Goal: Task Accomplishment & Management: Use online tool/utility

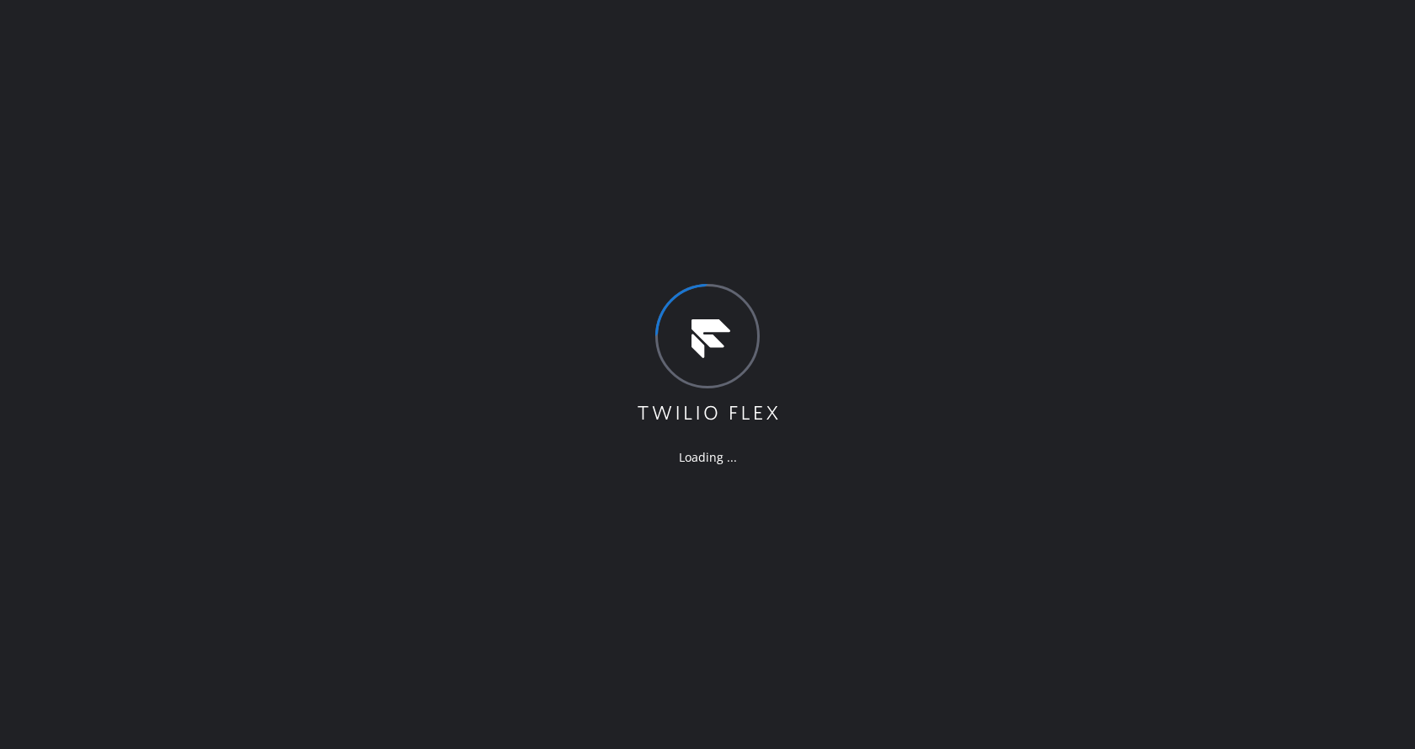
drag, startPoint x: 995, startPoint y: 217, endPoint x: 984, endPoint y: 244, distance: 29.1
click at [995, 217] on div "Loading ..." at bounding box center [707, 374] width 1415 height 749
click at [248, 231] on div "Loading ..." at bounding box center [707, 374] width 1415 height 749
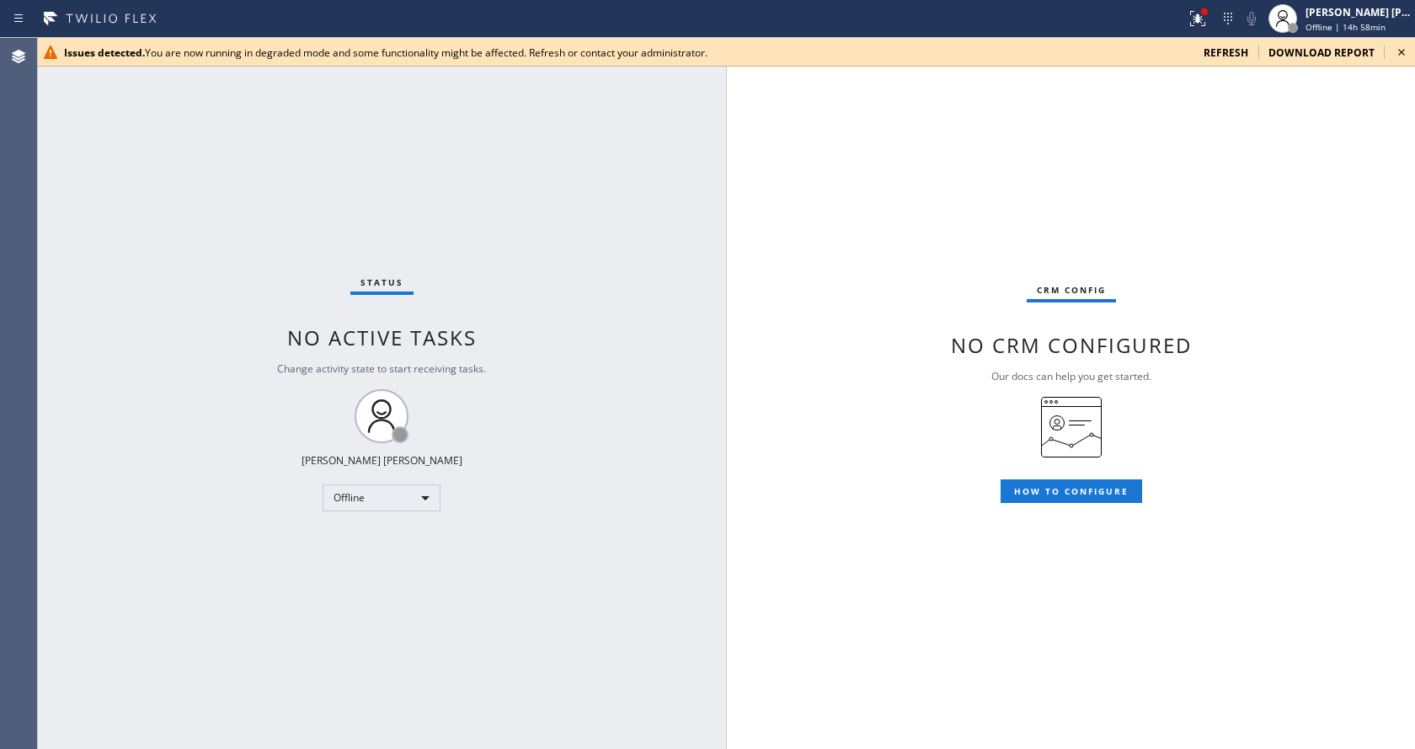
drag, startPoint x: 557, startPoint y: 115, endPoint x: 1034, endPoint y: 126, distance: 477.8
click at [557, 115] on div "Status No active tasks Change activity state to start receiving tasks. Jen Rose…" at bounding box center [381, 393] width 689 height 711
click at [1413, 51] on div "Issues detected. You are now running in degraded mode and some functionality mi…" at bounding box center [726, 52] width 1378 height 29
click at [1402, 50] on icon at bounding box center [1402, 52] width 20 height 20
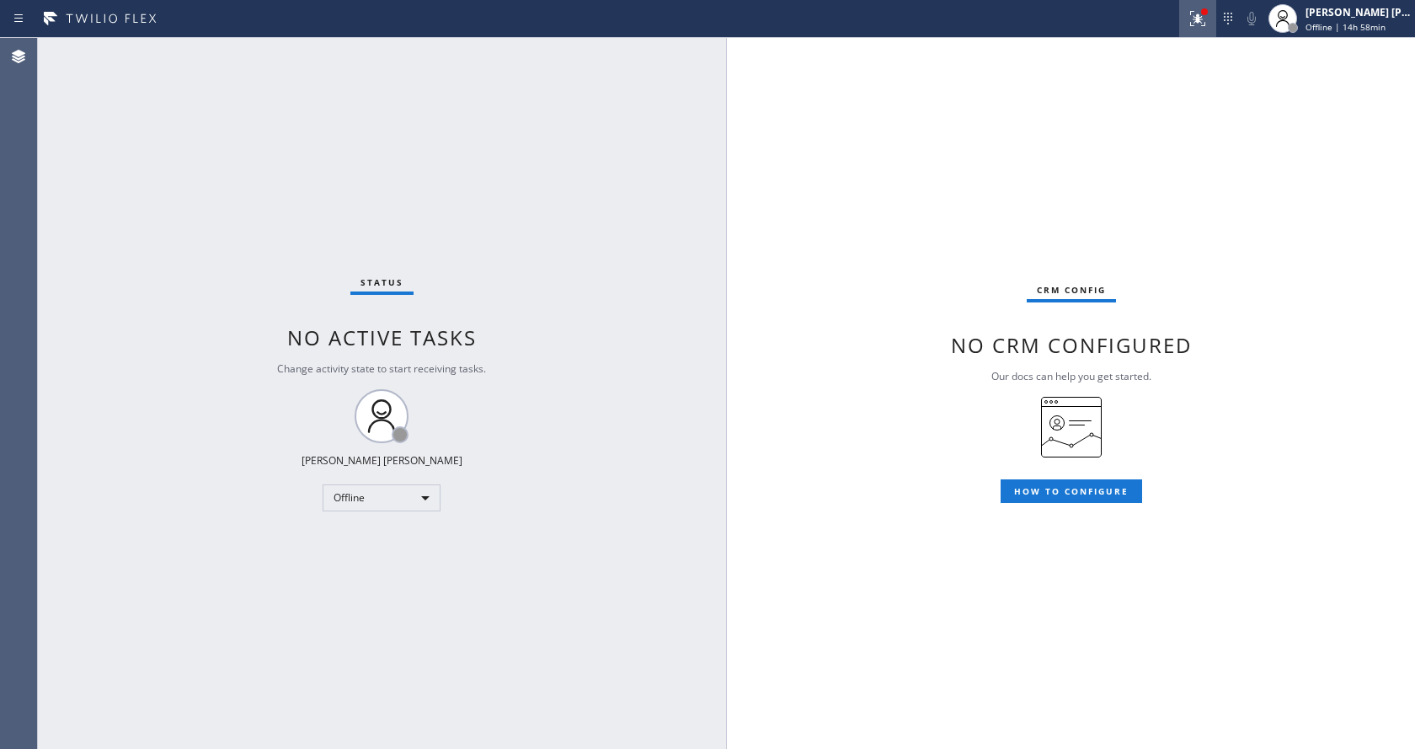
click at [1195, 16] on icon at bounding box center [1198, 18] width 20 height 20
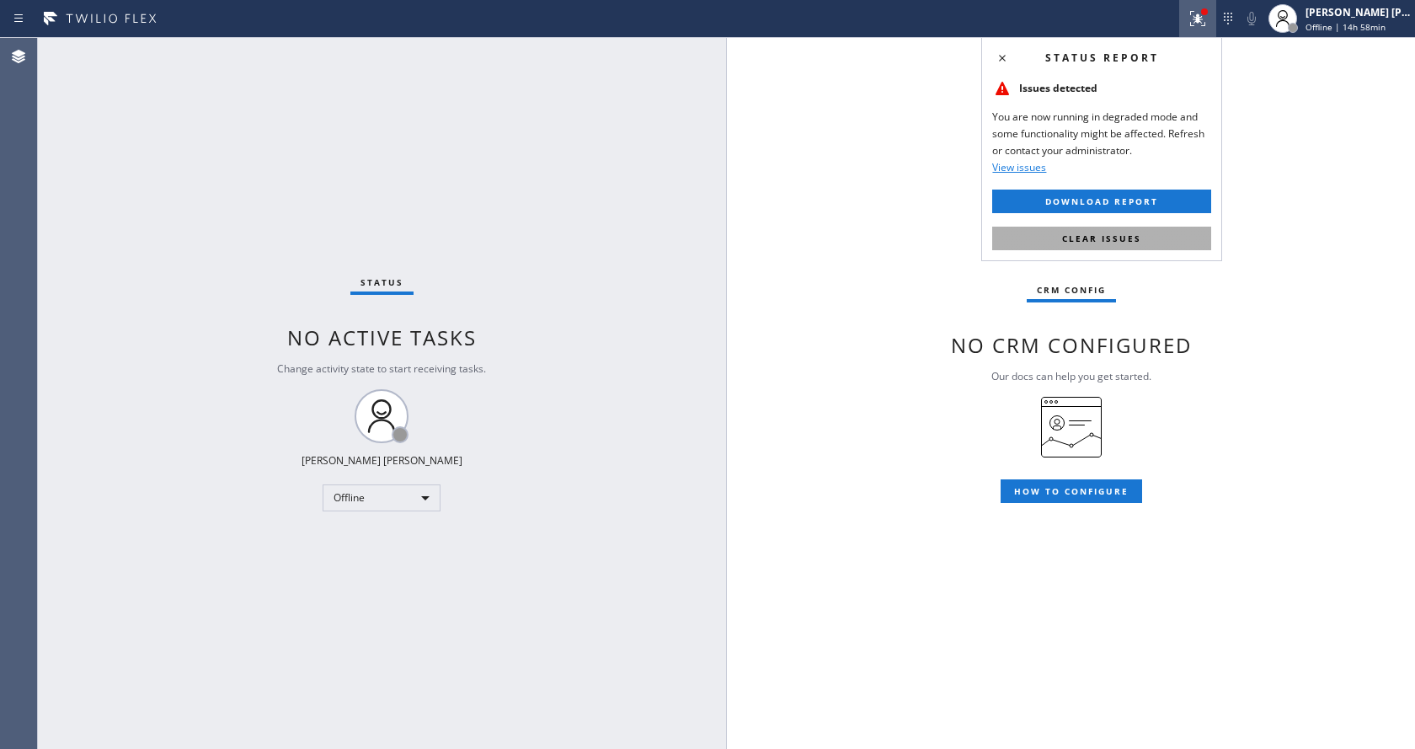
click at [1129, 229] on button "Clear issues" at bounding box center [1101, 239] width 219 height 24
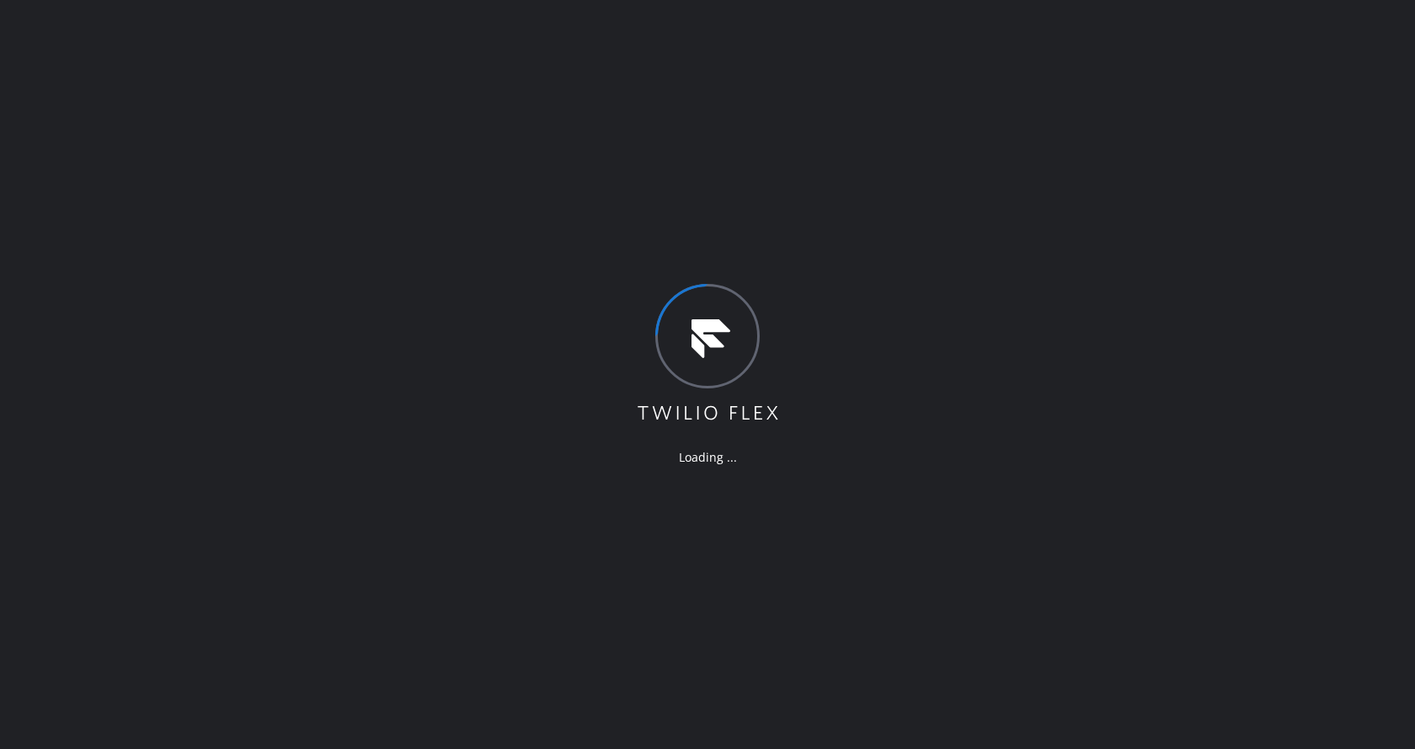
click at [523, 333] on div "Loading ..." at bounding box center [707, 374] width 1415 height 749
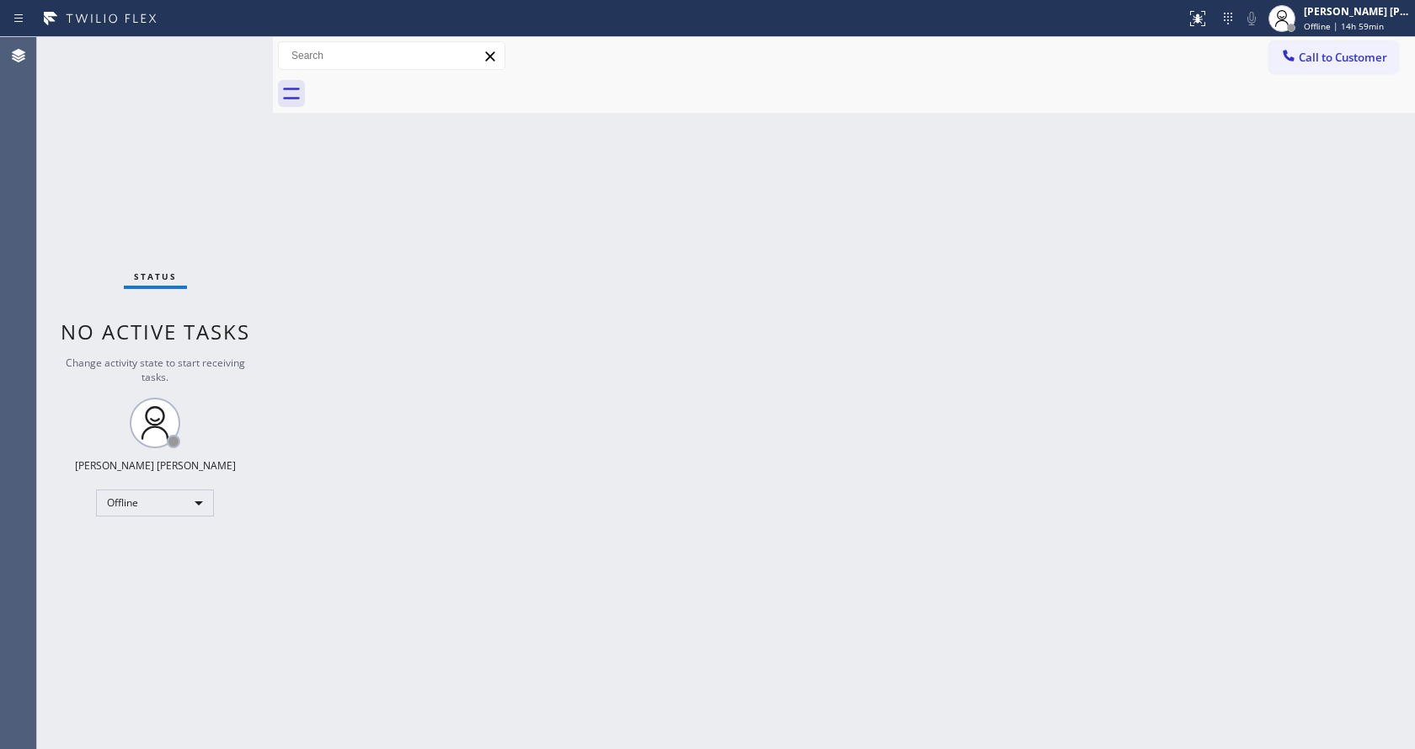
click at [312, 348] on div "Back to Dashboard Change Sender ID Customers Technicians Select a contact Outbo…" at bounding box center [844, 393] width 1142 height 712
click at [1323, 24] on span "Offline | 15h" at bounding box center [1330, 26] width 52 height 12
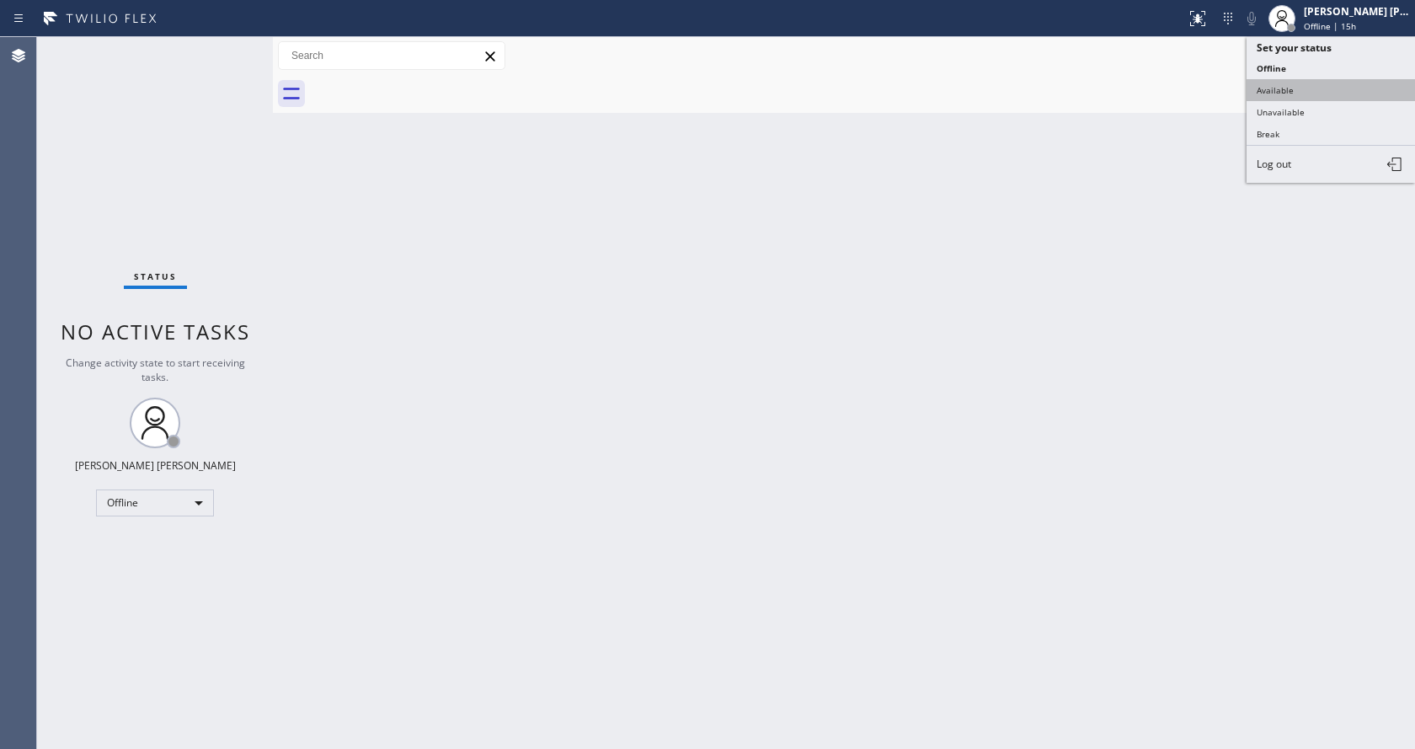
click at [1330, 88] on button "Available" at bounding box center [1331, 90] width 168 height 22
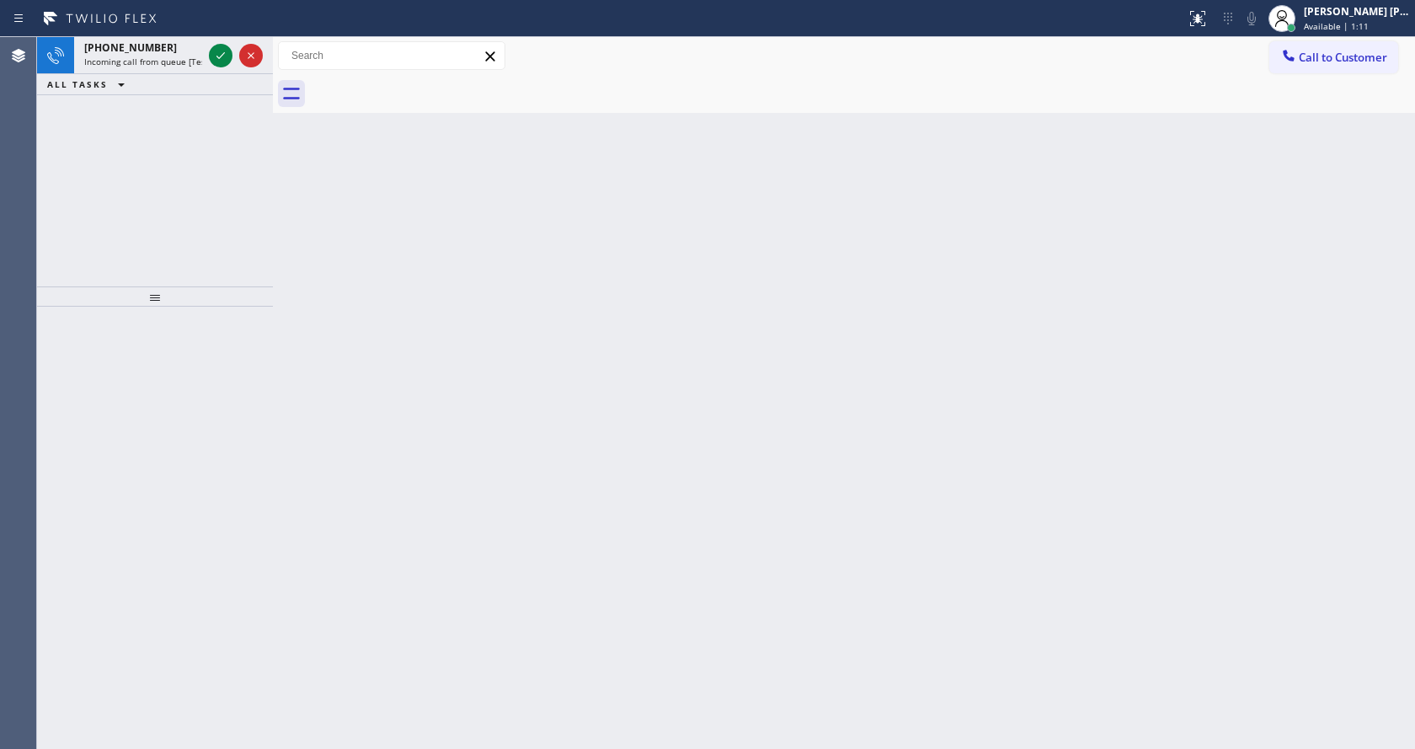
click at [367, 299] on div "Back to Dashboard Change Sender ID Customers Technicians Select a contact Outbo…" at bounding box center [844, 393] width 1142 height 712
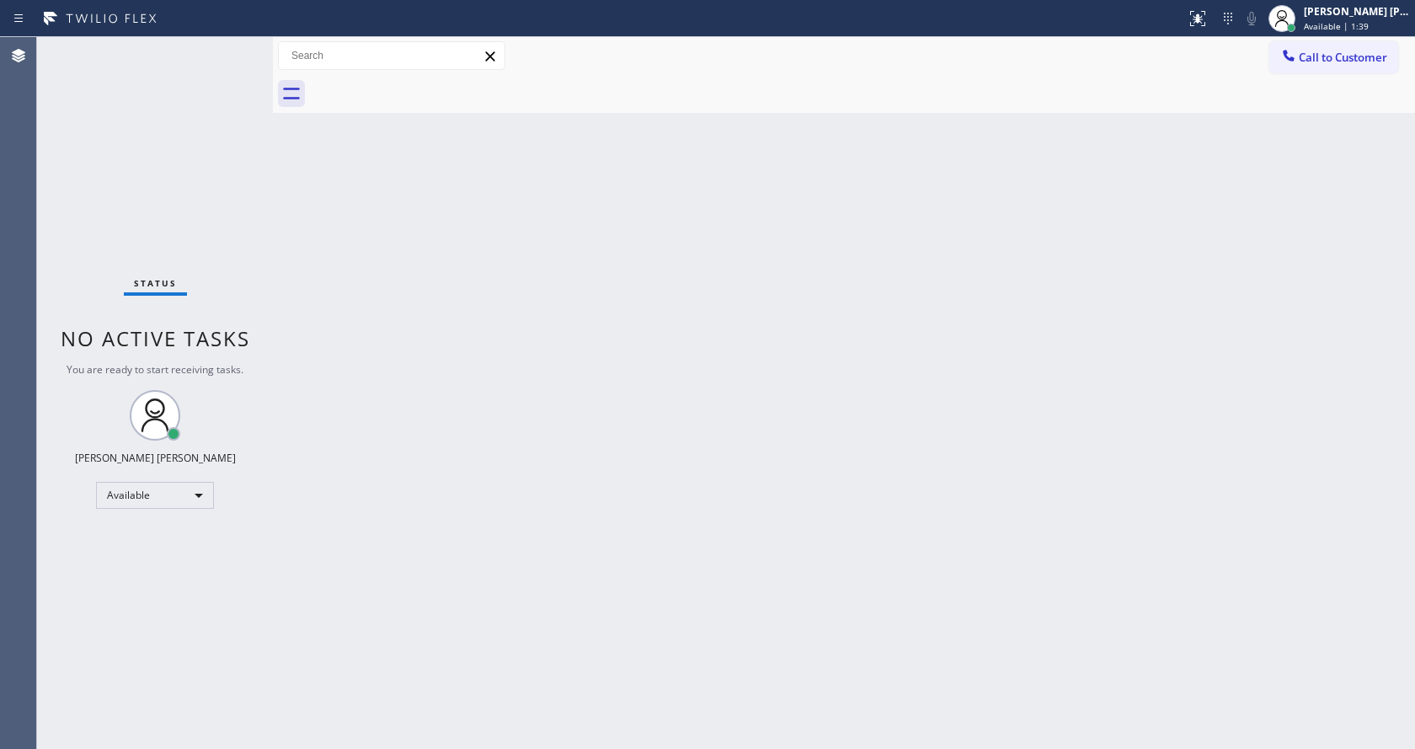
click at [793, 312] on div "Back to Dashboard Change Sender ID Customers Technicians Select a contact Outbo…" at bounding box center [844, 393] width 1142 height 712
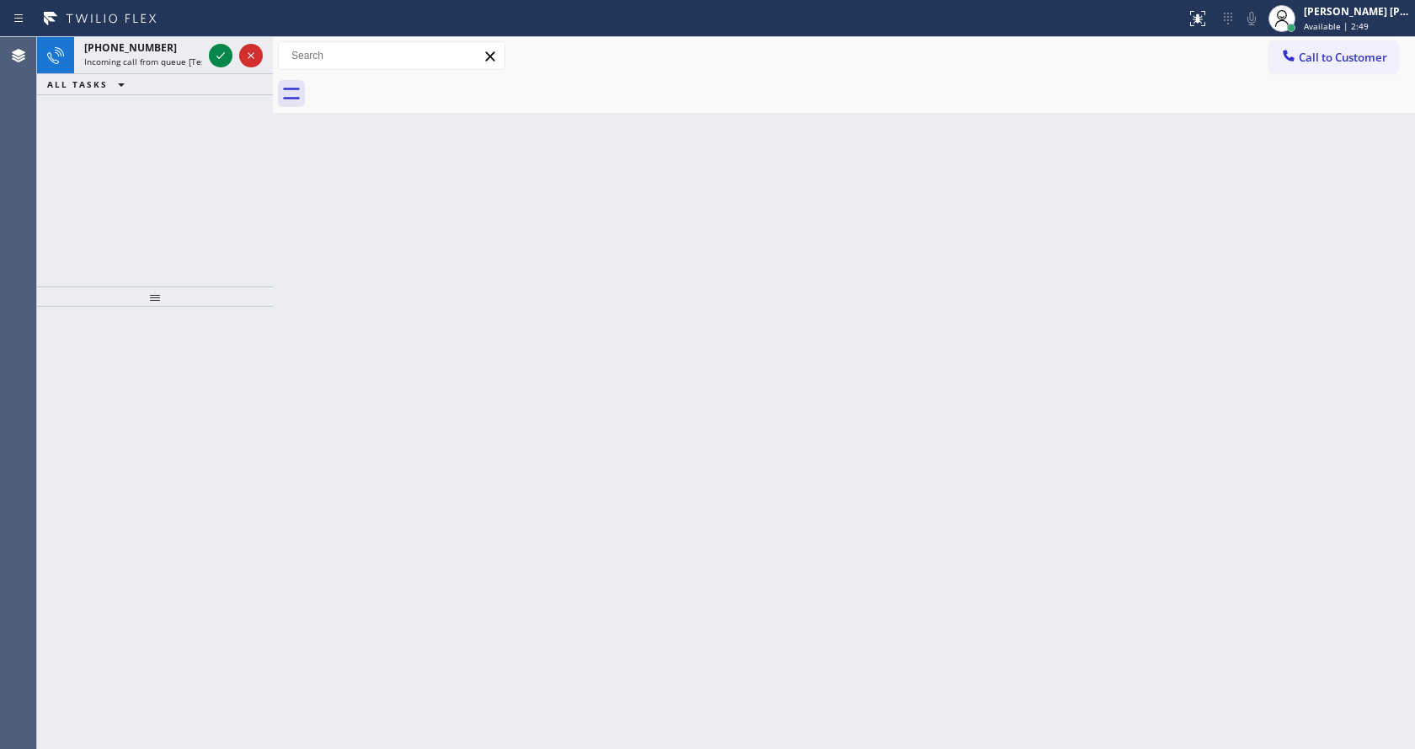
click at [345, 220] on div "Back to Dashboard Change Sender ID Customers Technicians Select a contact Outbo…" at bounding box center [844, 393] width 1142 height 712
click at [181, 38] on div "[PHONE_NUMBER] Incoming call from queue [Test] All" at bounding box center [139, 55] width 131 height 37
click at [155, 55] on div "[PHONE_NUMBER] Incoming call from queue [Test] All" at bounding box center [139, 55] width 131 height 37
drag, startPoint x: 176, startPoint y: 61, endPoint x: 235, endPoint y: 48, distance: 60.3
click at [183, 61] on span "Incoming call from queue [Test] All" at bounding box center [154, 62] width 140 height 12
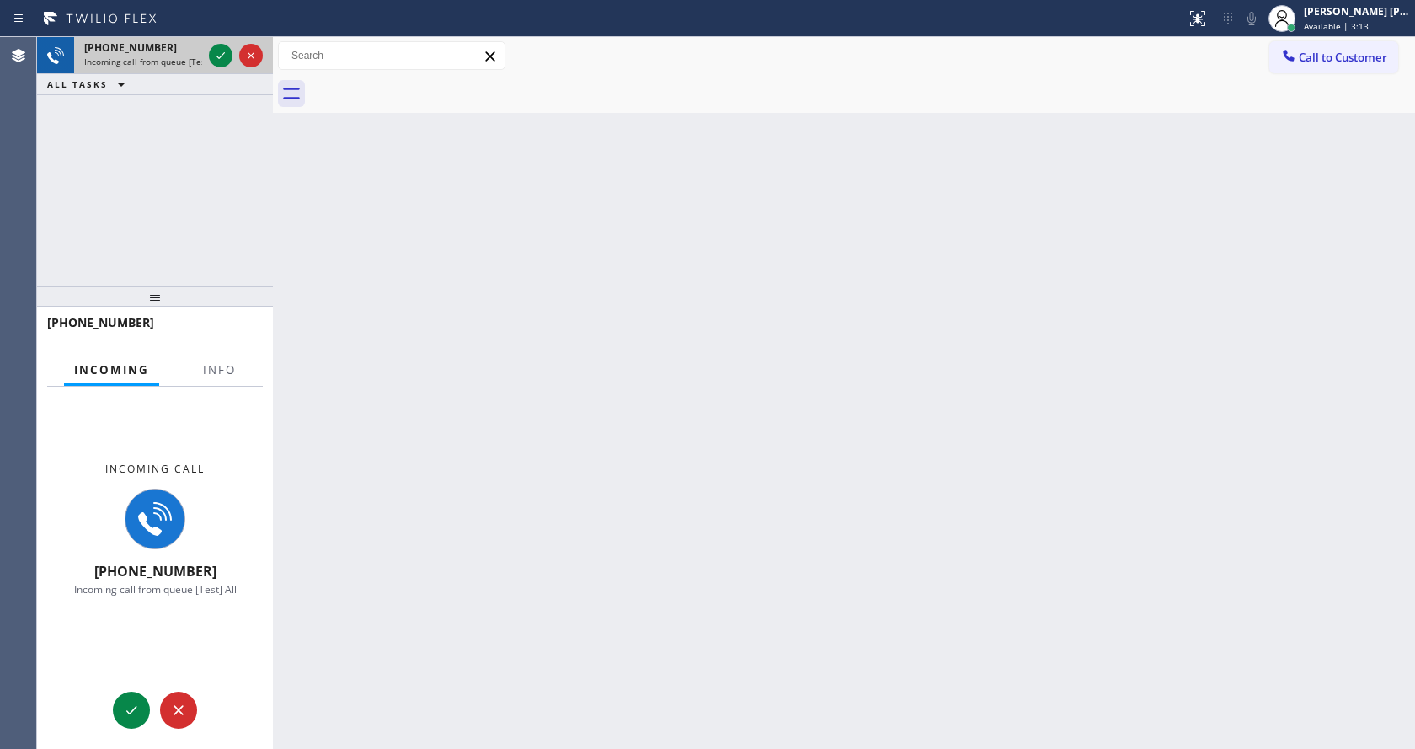
click at [235, 48] on div at bounding box center [236, 55] width 61 height 37
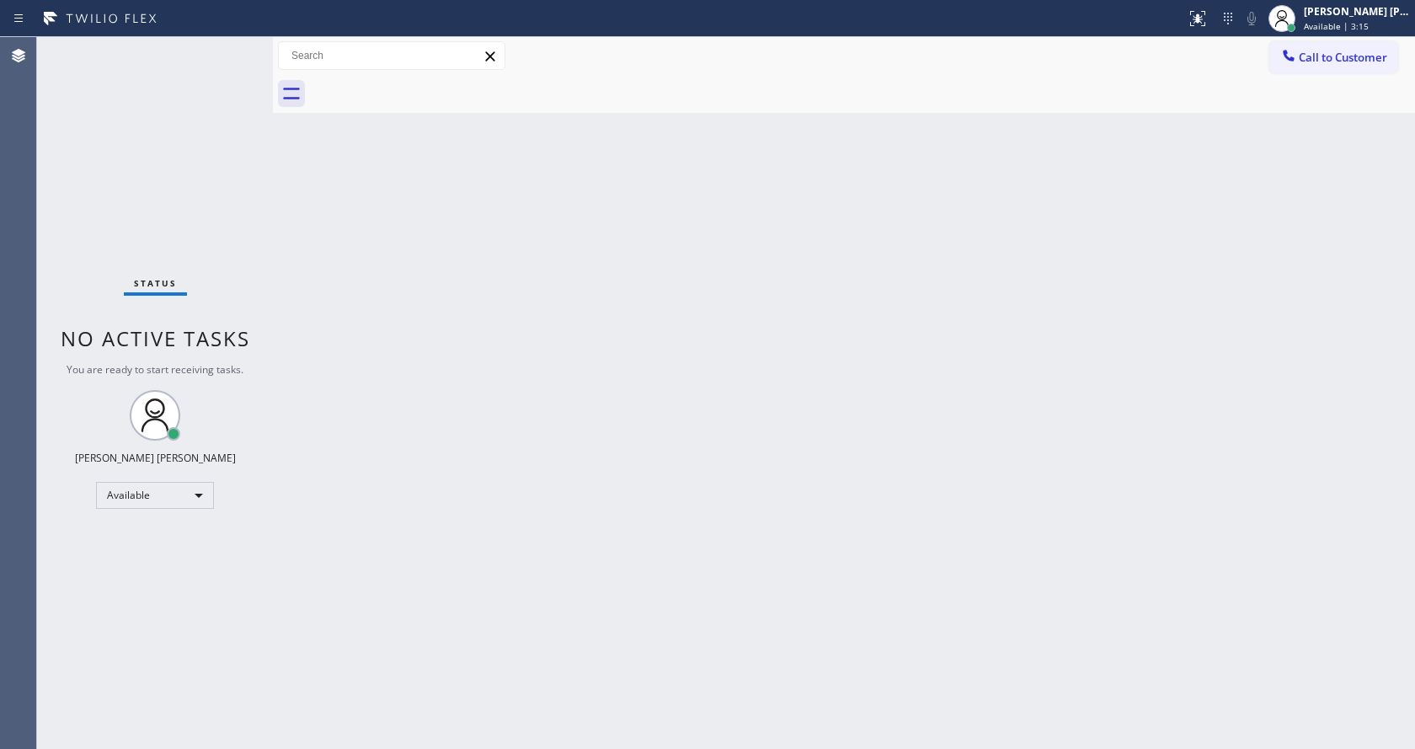
click at [228, 53] on div "Status No active tasks You are ready to start receiving tasks. [PERSON_NAME] [P…" at bounding box center [155, 393] width 236 height 712
click at [616, 428] on div "Back to Dashboard Change Sender ID Customers Technicians Select a contact Outbo…" at bounding box center [844, 393] width 1142 height 712
click at [425, 294] on div "Back to Dashboard Change Sender ID Customers Technicians Select a contact Outbo…" at bounding box center [844, 393] width 1142 height 712
click at [237, 54] on div "Status No active tasks You are ready to start receiving tasks. [PERSON_NAME] [P…" at bounding box center [155, 393] width 236 height 712
click at [494, 373] on div "Back to Dashboard Change Sender ID Customers Technicians Select a contact Outbo…" at bounding box center [844, 393] width 1142 height 712
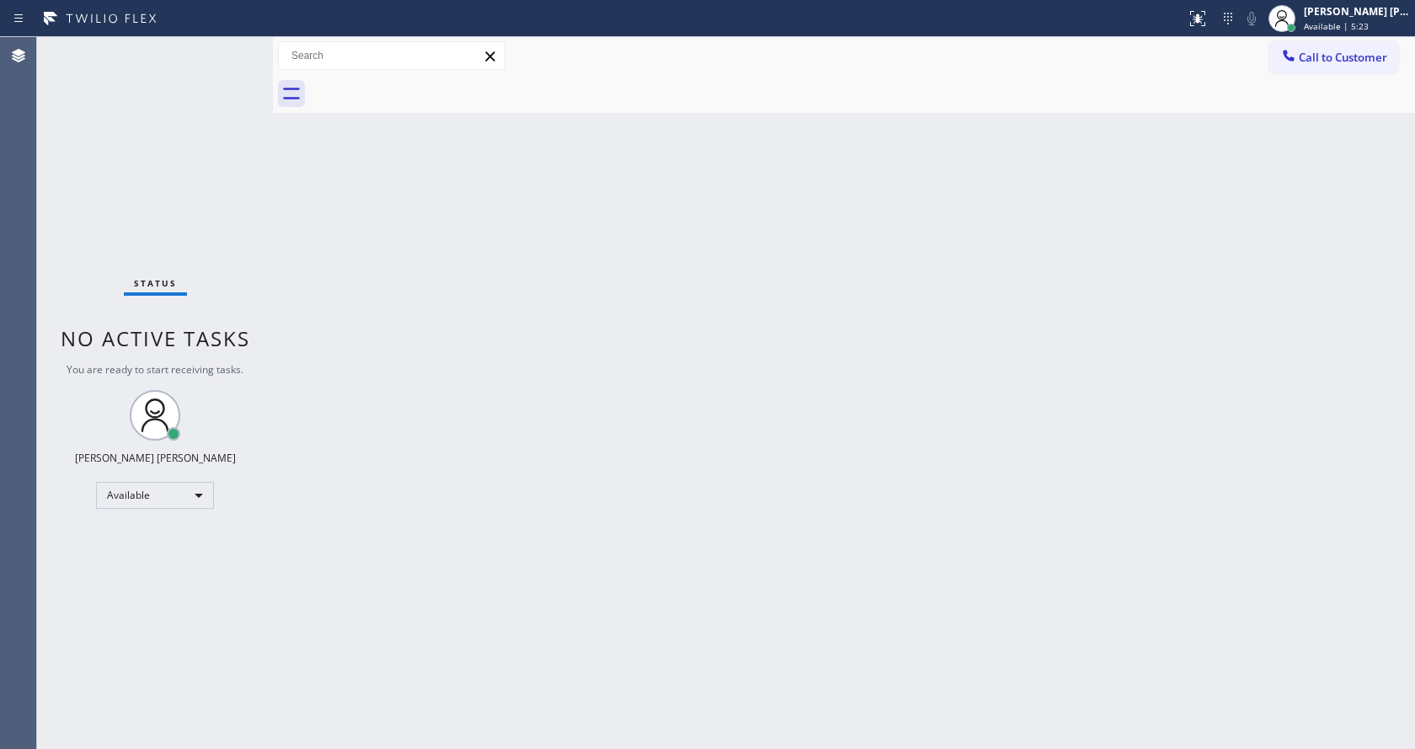
click at [616, 543] on div "Back to Dashboard Change Sender ID Customers Technicians Select a contact Outbo…" at bounding box center [844, 393] width 1142 height 712
click at [143, 228] on div "Status No active tasks You are ready to start receiving tasks. [PERSON_NAME] [P…" at bounding box center [155, 393] width 236 height 712
click at [226, 51] on div "Status No active tasks You are ready to start receiving tasks. [PERSON_NAME] [P…" at bounding box center [155, 393] width 236 height 712
click at [907, 500] on div "Back to Dashboard Change Sender ID Customers Technicians Select a contact Outbo…" at bounding box center [844, 393] width 1142 height 712
drag, startPoint x: 327, startPoint y: 210, endPoint x: 307, endPoint y: 134, distance: 78.3
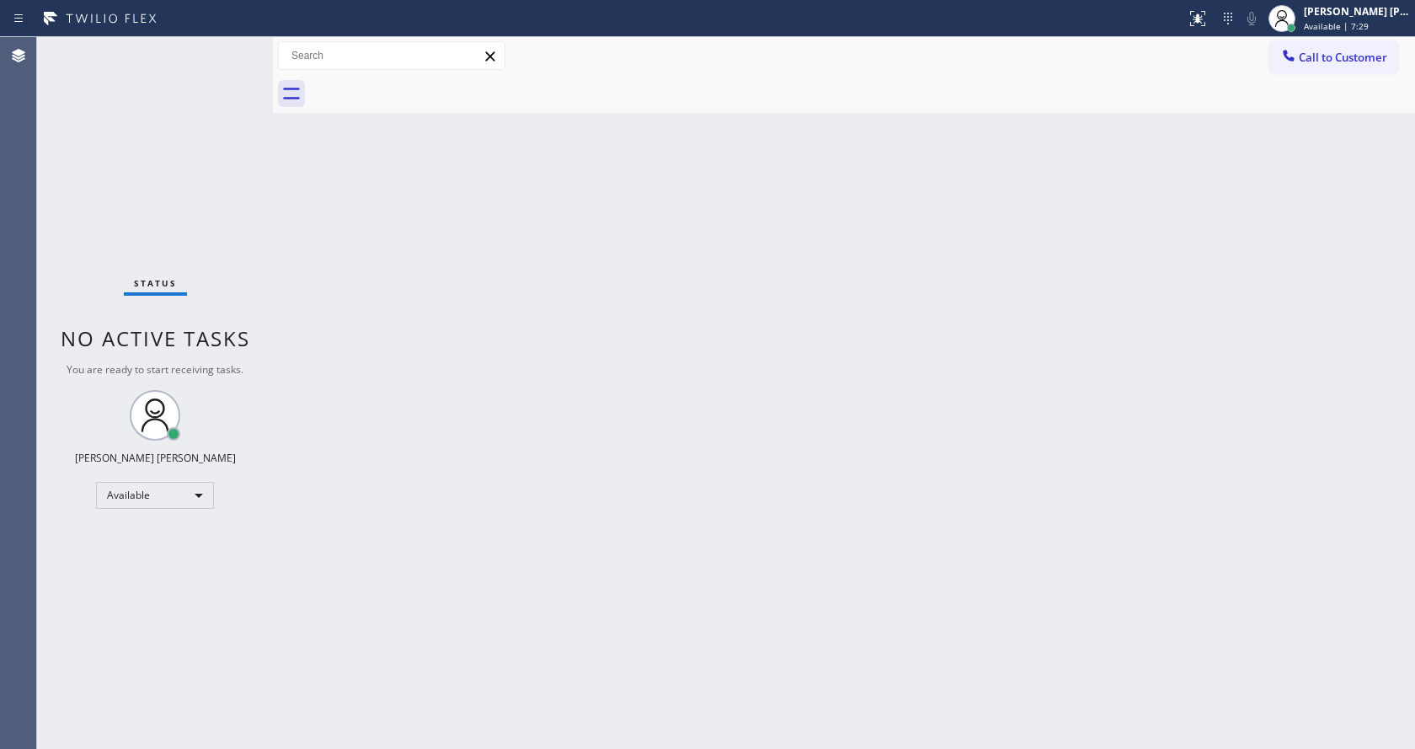
click at [327, 210] on div "Back to Dashboard Change Sender ID Customers Technicians Select a contact Outbo…" at bounding box center [844, 393] width 1142 height 712
click at [225, 51] on div "Status No active tasks You are ready to start receiving tasks. [PERSON_NAME] [P…" at bounding box center [155, 393] width 236 height 712
click at [361, 204] on div "Back to Dashboard Change Sender ID Customers Technicians Select a contact Outbo…" at bounding box center [844, 393] width 1142 height 712
click at [754, 436] on div "Back to Dashboard Change Sender ID Customers Technicians Select a contact Outbo…" at bounding box center [844, 393] width 1142 height 712
click at [233, 41] on div "Status No active tasks You are ready to start receiving tasks. [PERSON_NAME] [P…" at bounding box center [155, 393] width 236 height 712
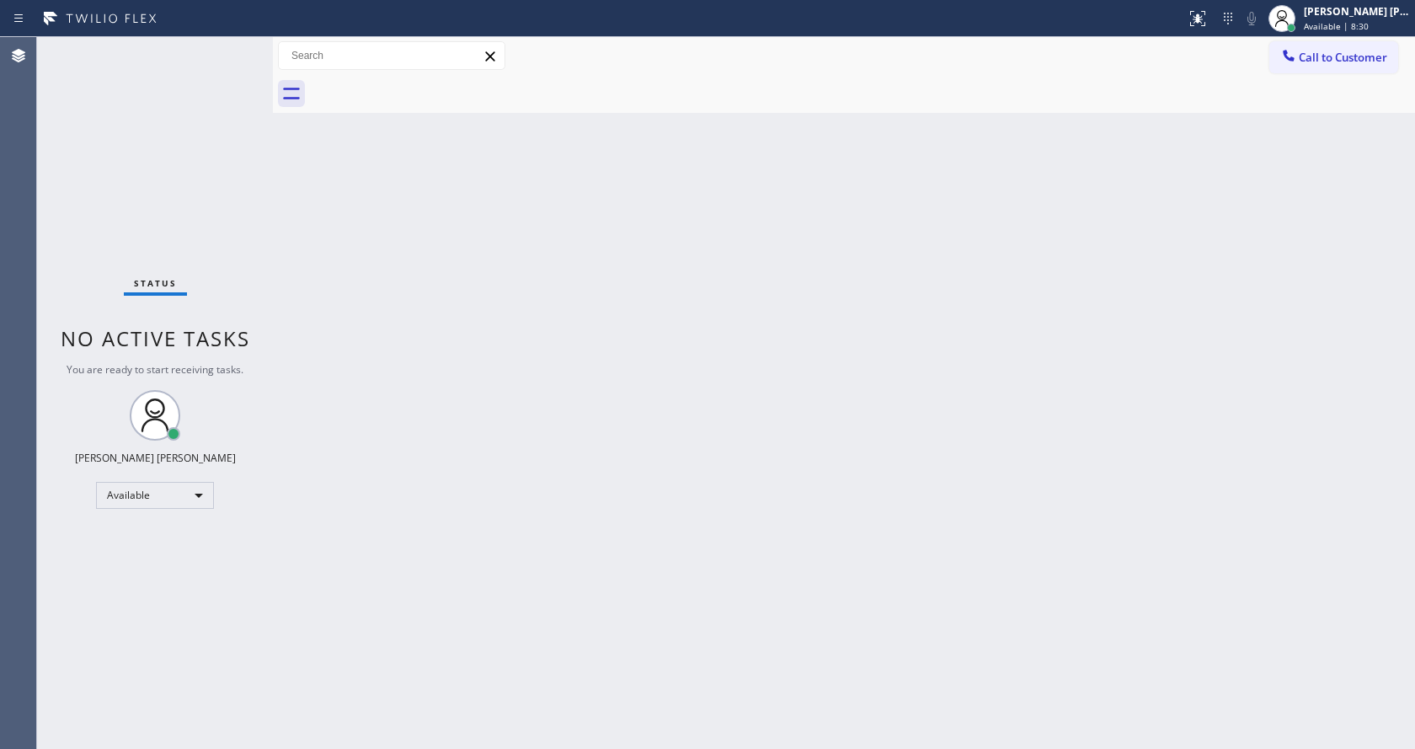
click at [232, 45] on div "Status No active tasks You are ready to start receiving tasks. [PERSON_NAME] [P…" at bounding box center [155, 393] width 236 height 712
click at [1234, 179] on div "Back to Dashboard Change Sender ID Customers Technicians Select a contact Outbo…" at bounding box center [844, 393] width 1142 height 712
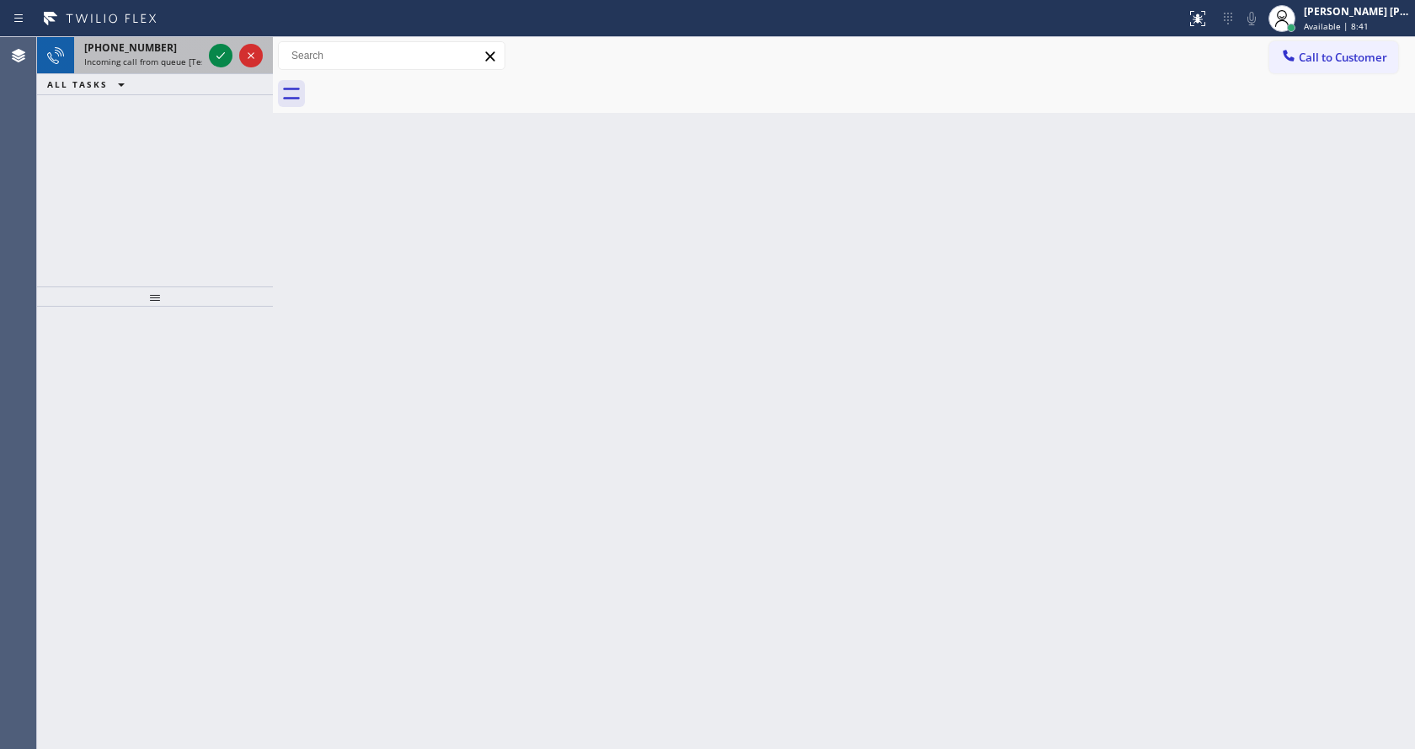
click at [179, 55] on div "[PHONE_NUMBER] Incoming call from queue [Test] All" at bounding box center [139, 55] width 131 height 37
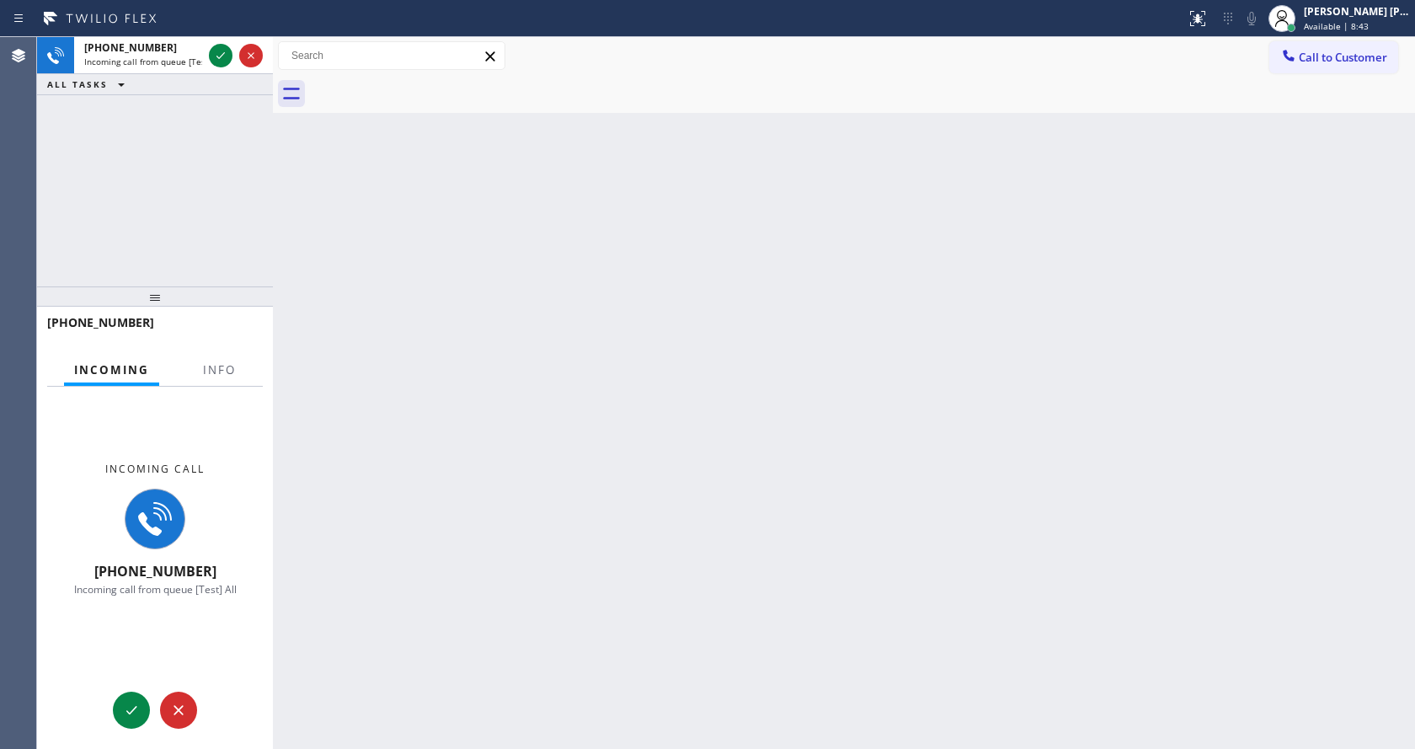
click at [213, 382] on div at bounding box center [219, 383] width 53 height 3
click at [211, 372] on span "Info" at bounding box center [219, 369] width 33 height 15
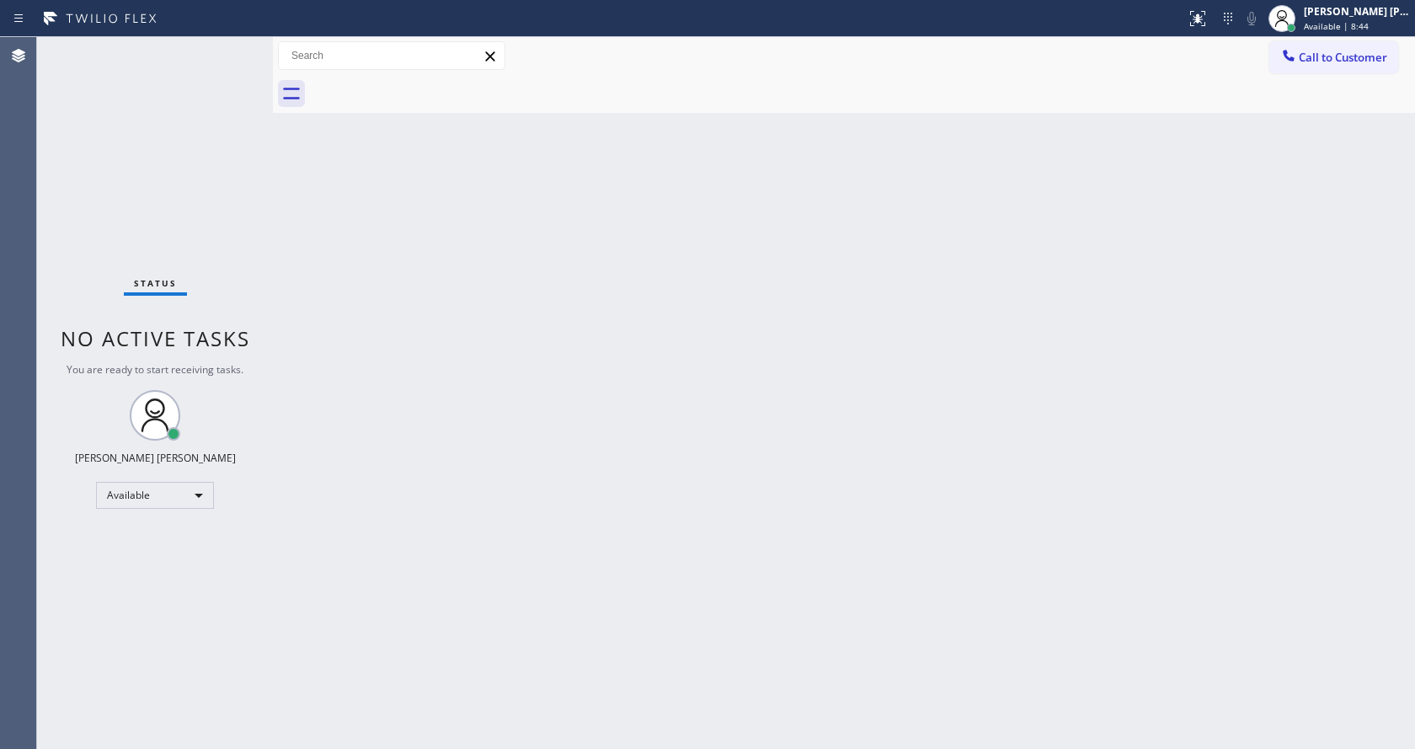
click at [685, 477] on div "Back to Dashboard Change Sender ID Customers Technicians Select a contact Outbo…" at bounding box center [844, 393] width 1142 height 712
click at [291, 243] on div "Back to Dashboard Change Sender ID Customers Technicians Select a contact Outbo…" at bounding box center [844, 393] width 1142 height 712
click at [444, 458] on div "Back to Dashboard Change Sender ID Customers Technicians Select a contact Outbo…" at bounding box center [844, 393] width 1142 height 712
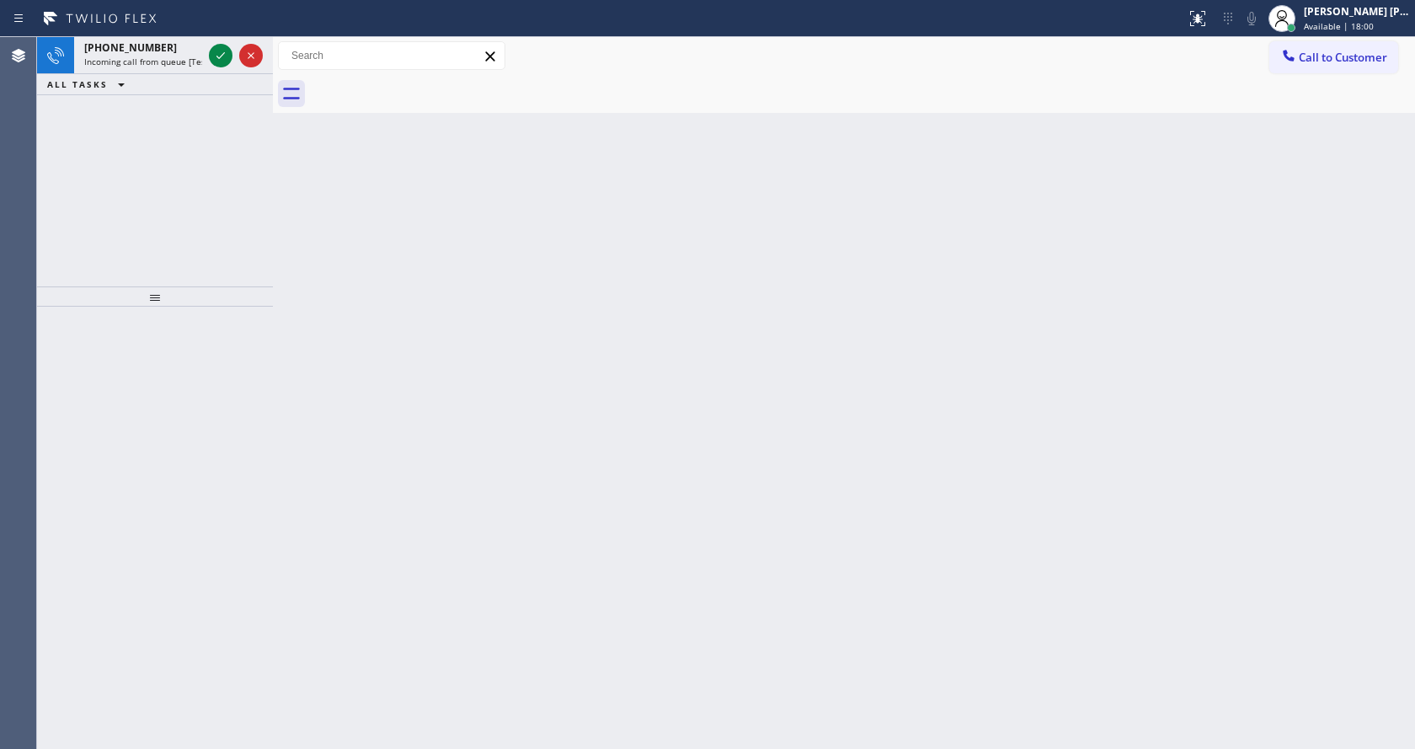
click at [357, 300] on div "Back to Dashboard Change Sender ID Customers Technicians Select a contact Outbo…" at bounding box center [844, 393] width 1142 height 712
click at [176, 60] on span "Incoming call from queue [Test] All" at bounding box center [154, 62] width 140 height 12
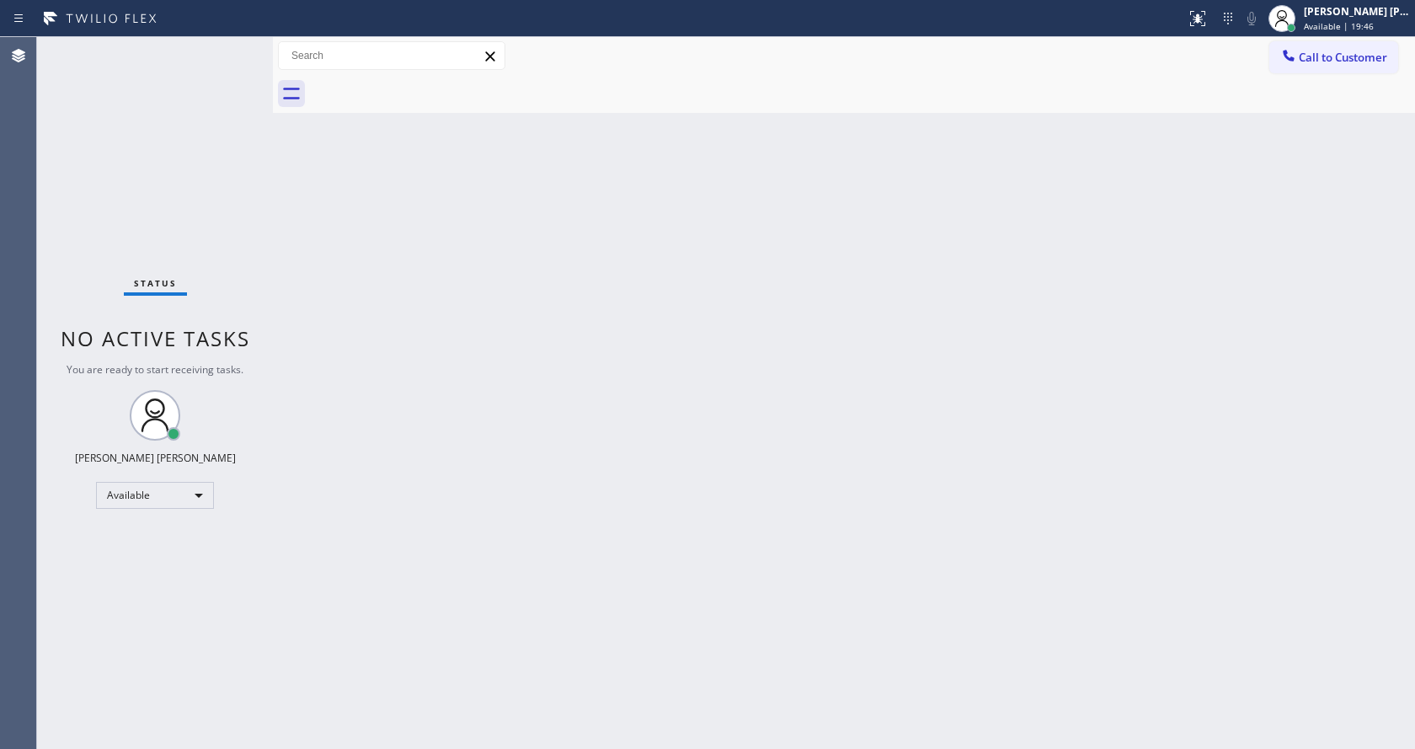
click at [529, 227] on div "Back to Dashboard Change Sender ID Customers Technicians Select a contact Outbo…" at bounding box center [844, 393] width 1142 height 712
click at [1152, 265] on div "Back to Dashboard Change Sender ID Customers Technicians Select a contact Outbo…" at bounding box center [844, 393] width 1142 height 712
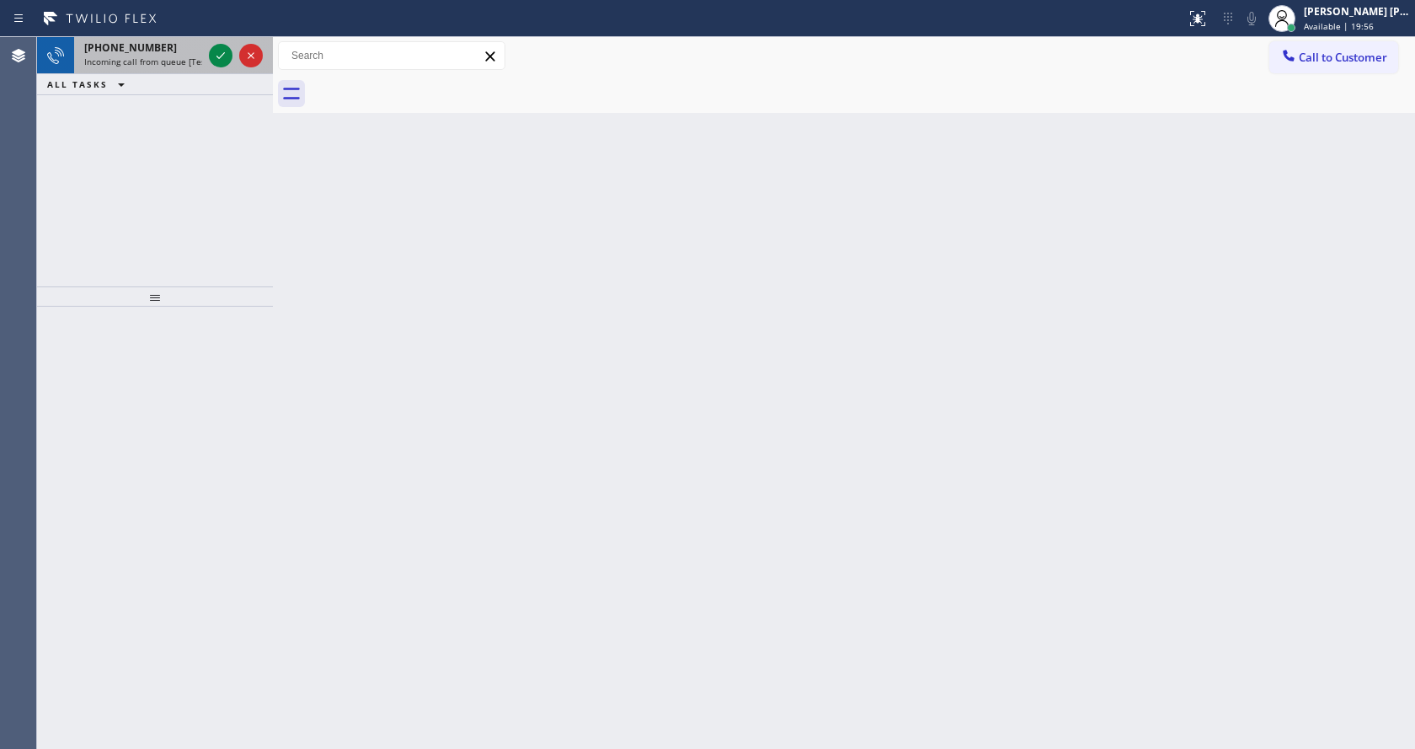
click at [130, 46] on span "[PHONE_NUMBER]" at bounding box center [130, 47] width 93 height 14
click at [156, 57] on span "Incoming call from queue [Test] All" at bounding box center [154, 62] width 140 height 12
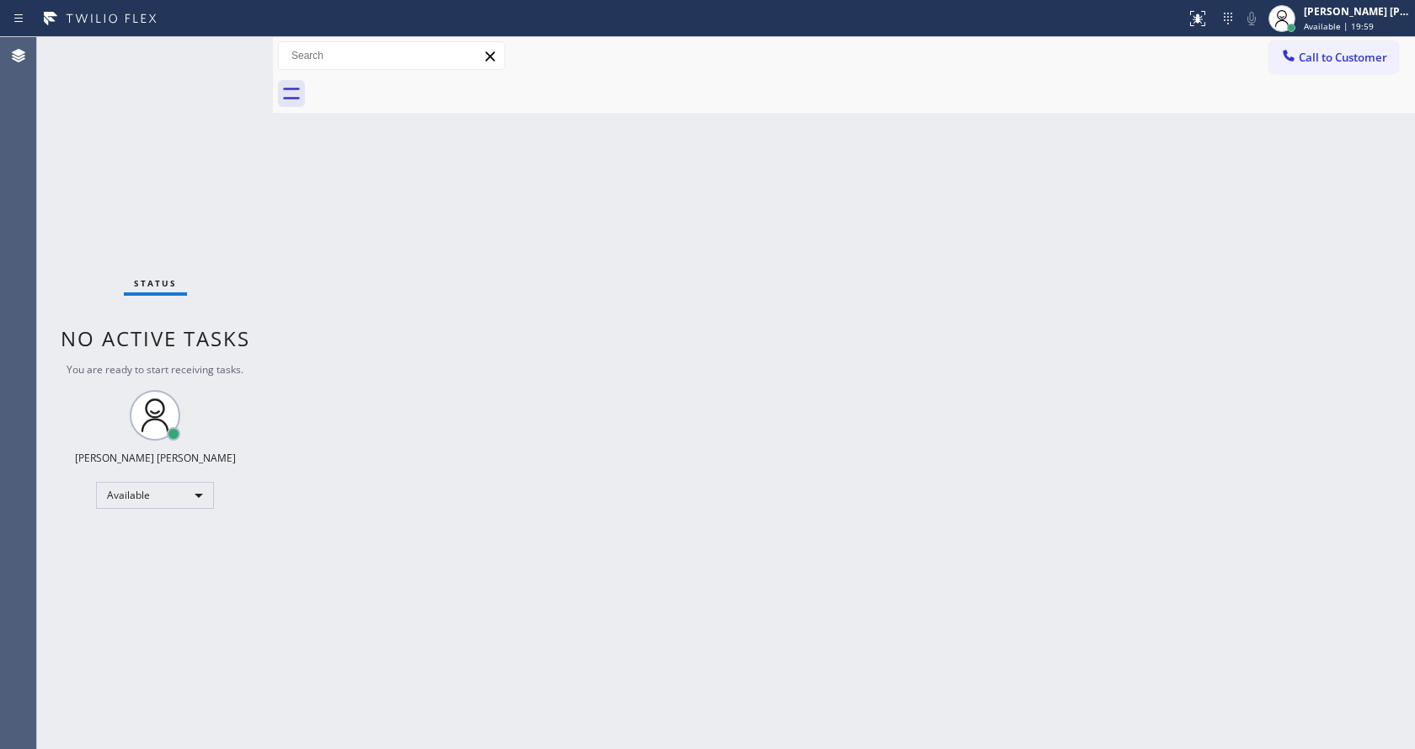
click at [457, 490] on div "Back to Dashboard Change Sender ID Customers Technicians Select a contact Outbo…" at bounding box center [844, 393] width 1142 height 712
click at [220, 51] on div "Status No active tasks You are ready to start receiving tasks. [PERSON_NAME] [P…" at bounding box center [155, 393] width 236 height 712
click at [596, 537] on div "Back to Dashboard Change Sender ID Customers Technicians Select a contact Outbo…" at bounding box center [844, 393] width 1142 height 712
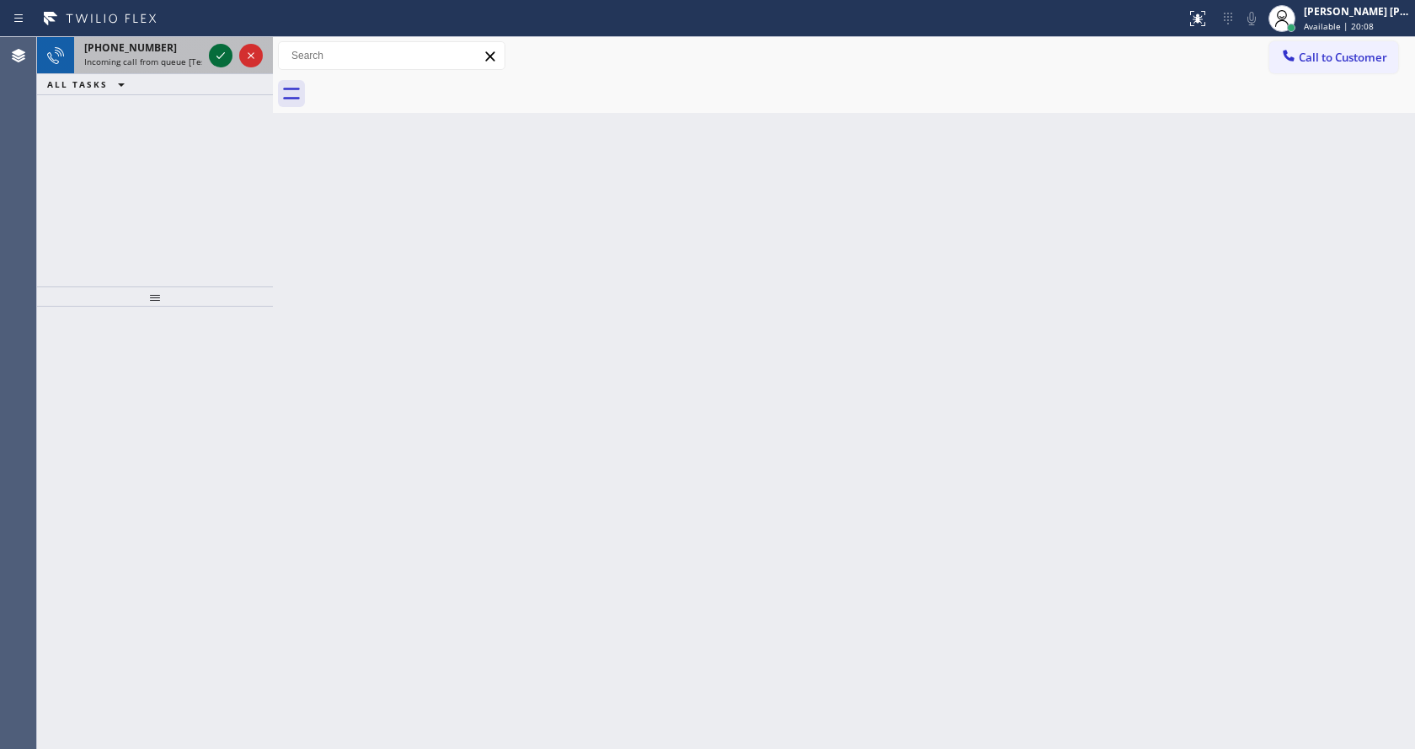
click at [223, 61] on icon at bounding box center [221, 55] width 20 height 20
click at [220, 53] on icon at bounding box center [221, 55] width 20 height 20
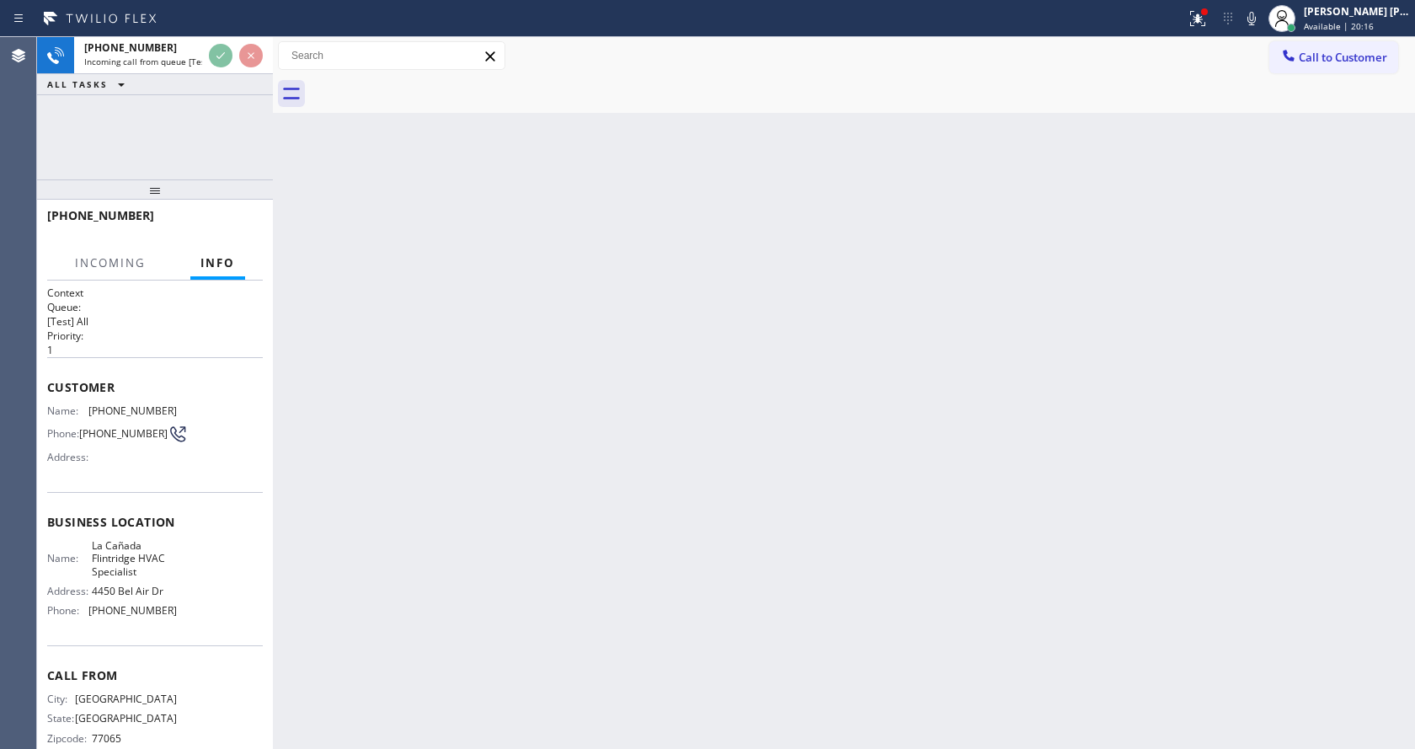
drag, startPoint x: 152, startPoint y: 297, endPoint x: 158, endPoint y: 174, distance: 124.0
click at [158, 174] on div "[PHONE_NUMBER] Incoming call from queue [Test] All ALL TASKS ALL TASKS ACTIVE T…" at bounding box center [155, 393] width 236 height 712
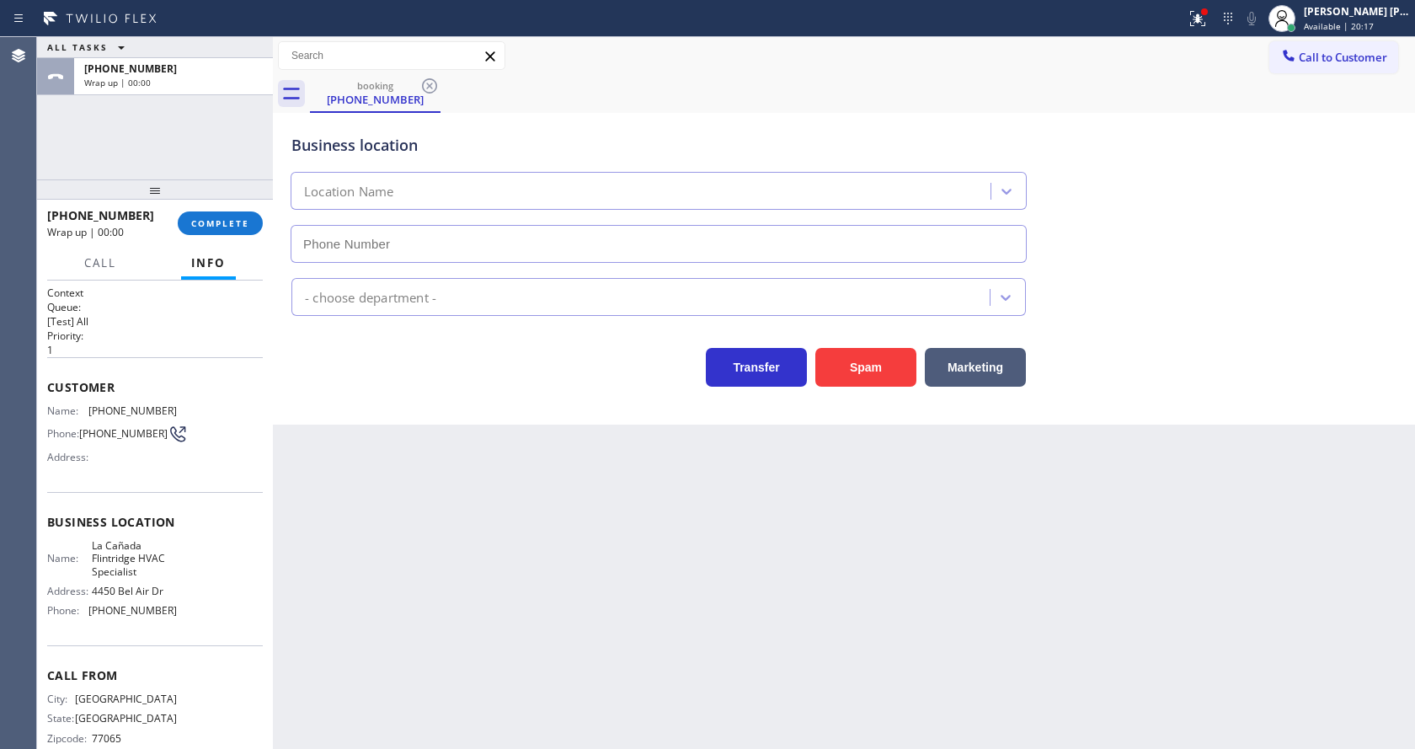
type input "[PHONE_NUMBER]"
click at [410, 476] on div "Back to Dashboard Change Sender ID Customers Technicians Select a contact Outbo…" at bounding box center [844, 393] width 1142 height 712
click at [200, 217] on span "COMPLETE" at bounding box center [220, 223] width 58 height 12
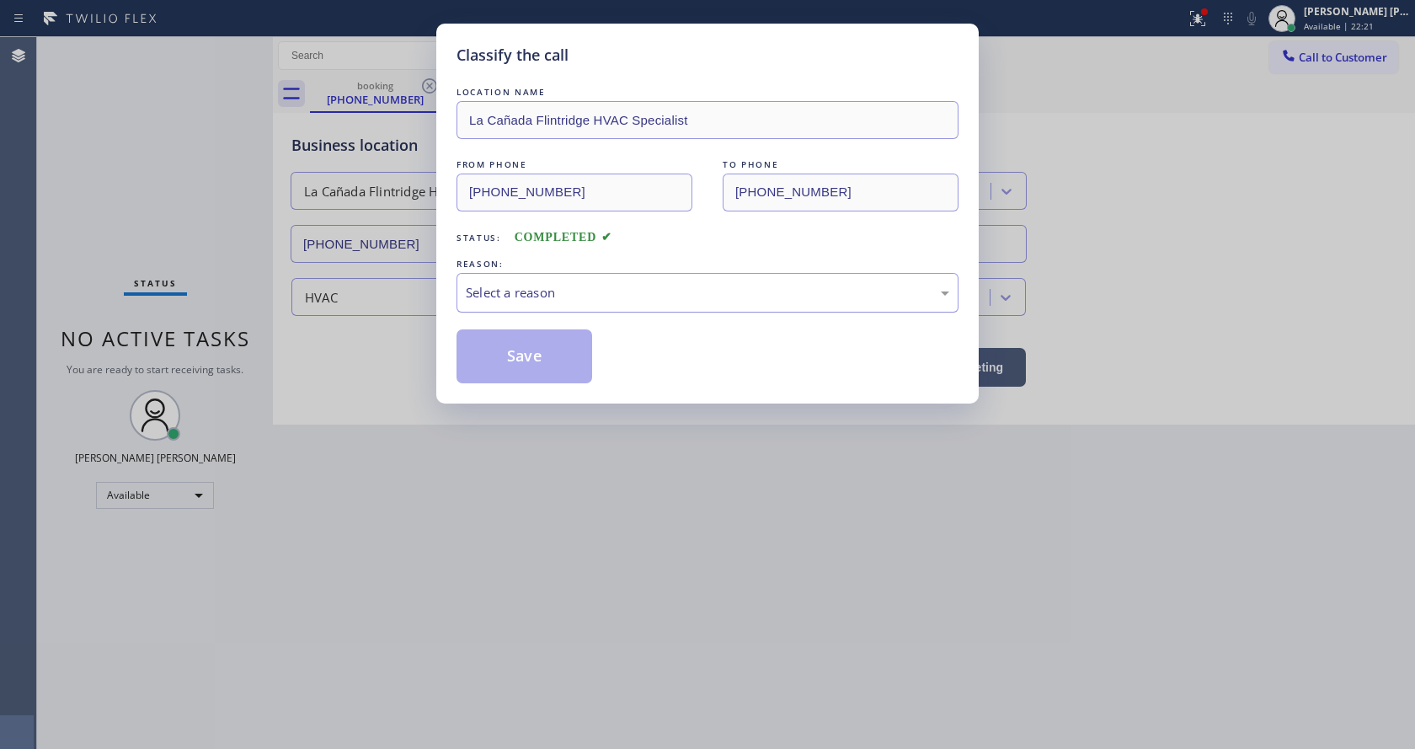
click at [568, 297] on div "Select a reason" at bounding box center [708, 292] width 484 height 19
click at [519, 361] on button "Save" at bounding box center [525, 356] width 136 height 54
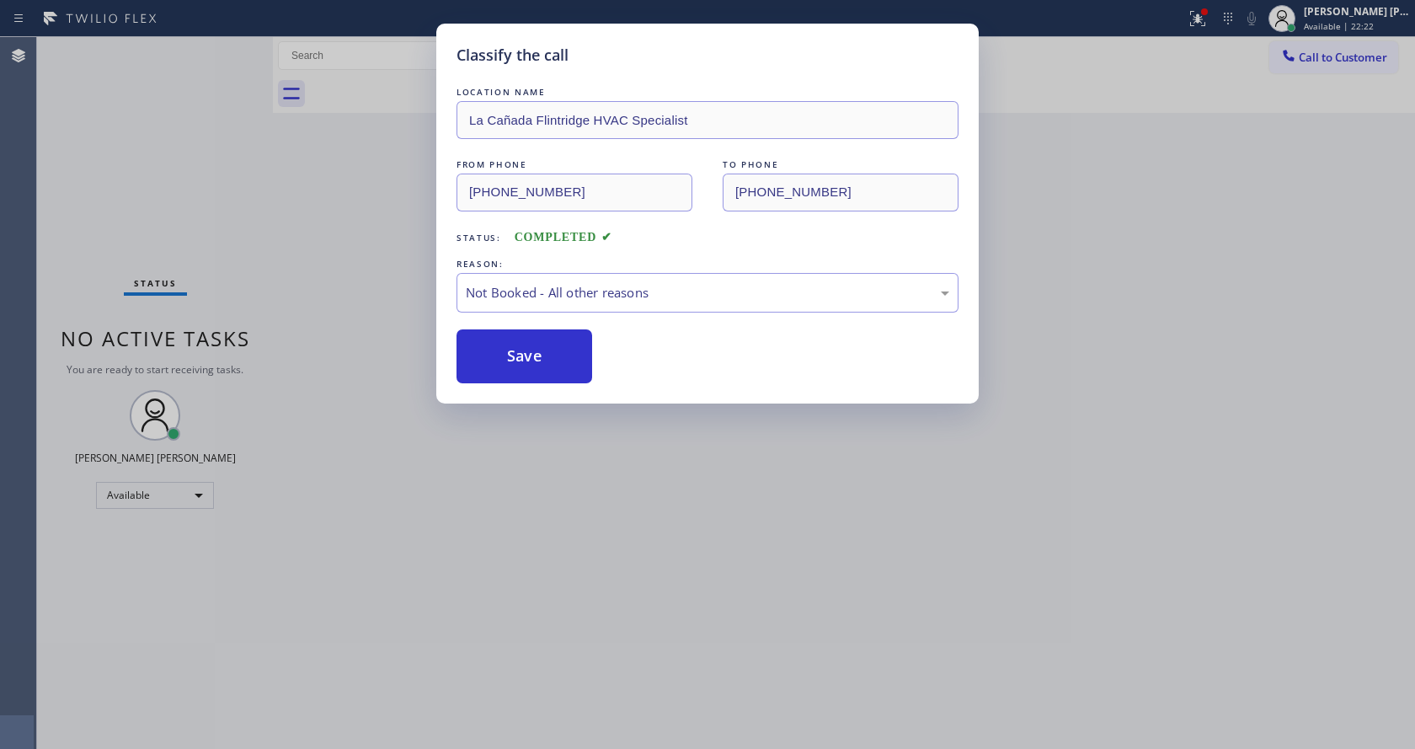
click at [519, 361] on button "Save" at bounding box center [525, 356] width 136 height 54
click at [633, 552] on div "Classify the call LOCATION NAME [GEOGRAPHIC_DATA] HVAC Specialist FROM PHONE [P…" at bounding box center [707, 374] width 1415 height 749
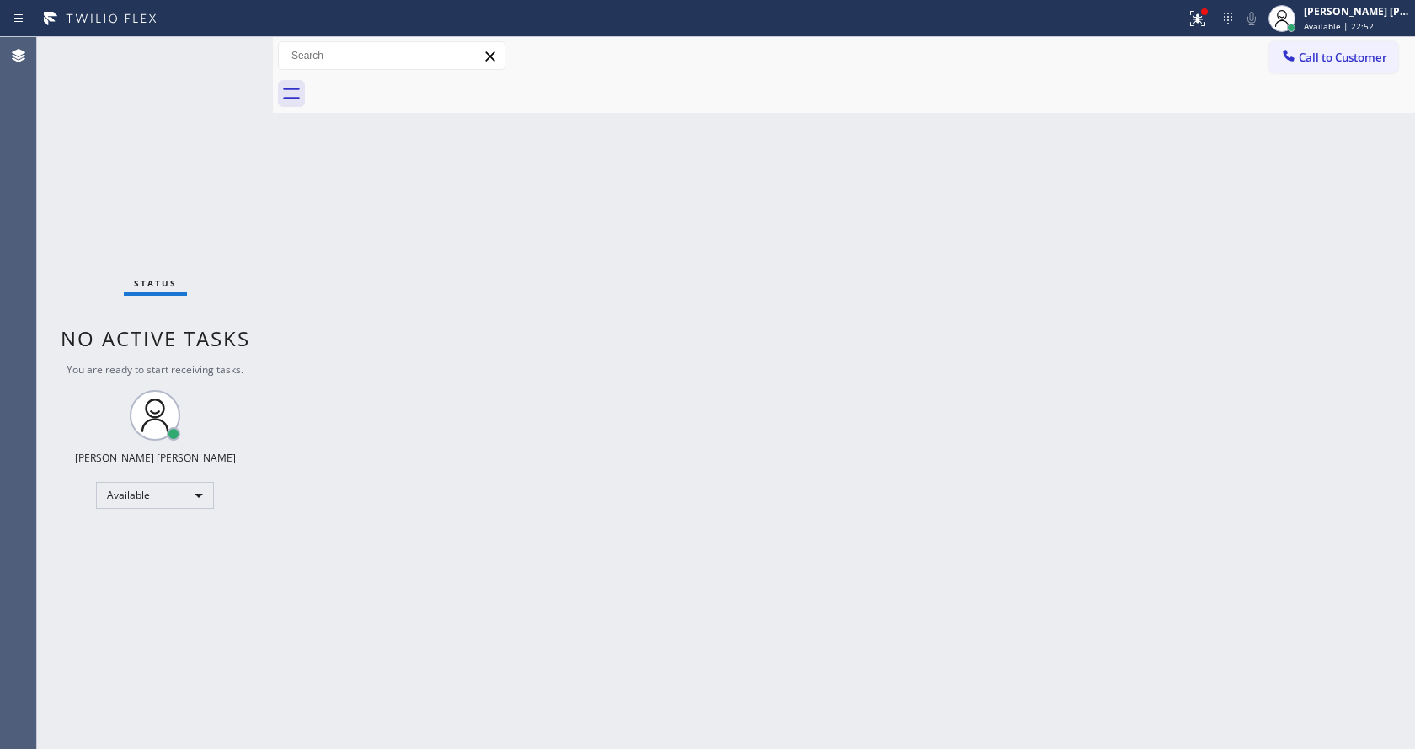
drag, startPoint x: 300, startPoint y: 220, endPoint x: 293, endPoint y: 181, distance: 39.3
click at [300, 220] on div "Back to Dashboard Change Sender ID Customers Technicians Select a contact Outbo…" at bounding box center [844, 393] width 1142 height 712
click at [234, 44] on div "Status No active tasks You are ready to start receiving tasks. [PERSON_NAME] [P…" at bounding box center [155, 393] width 236 height 712
click at [1141, 307] on div "Back to Dashboard Change Sender ID Customers Technicians Select a contact Outbo…" at bounding box center [844, 393] width 1142 height 712
click at [1200, 14] on icon at bounding box center [1198, 18] width 20 height 20
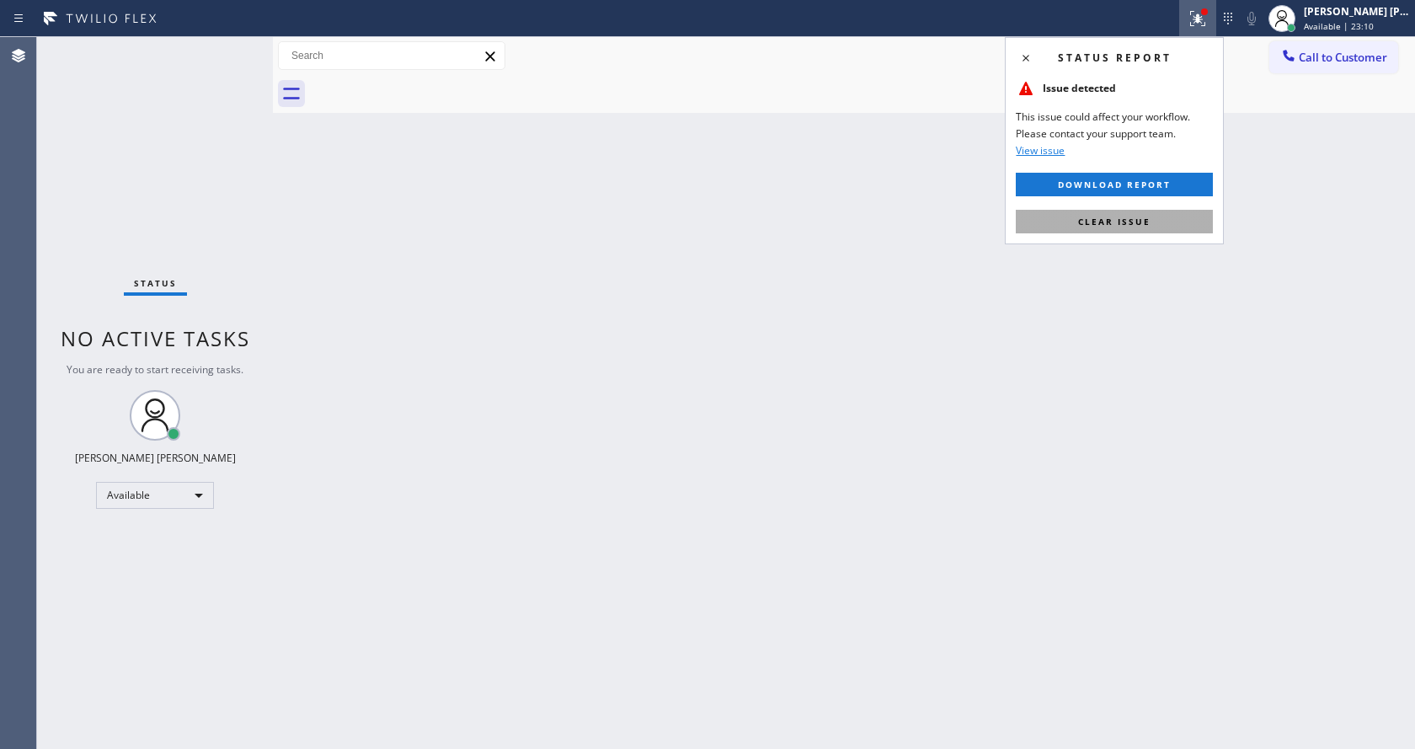
click at [1134, 233] on button "Clear issue" at bounding box center [1114, 222] width 197 height 24
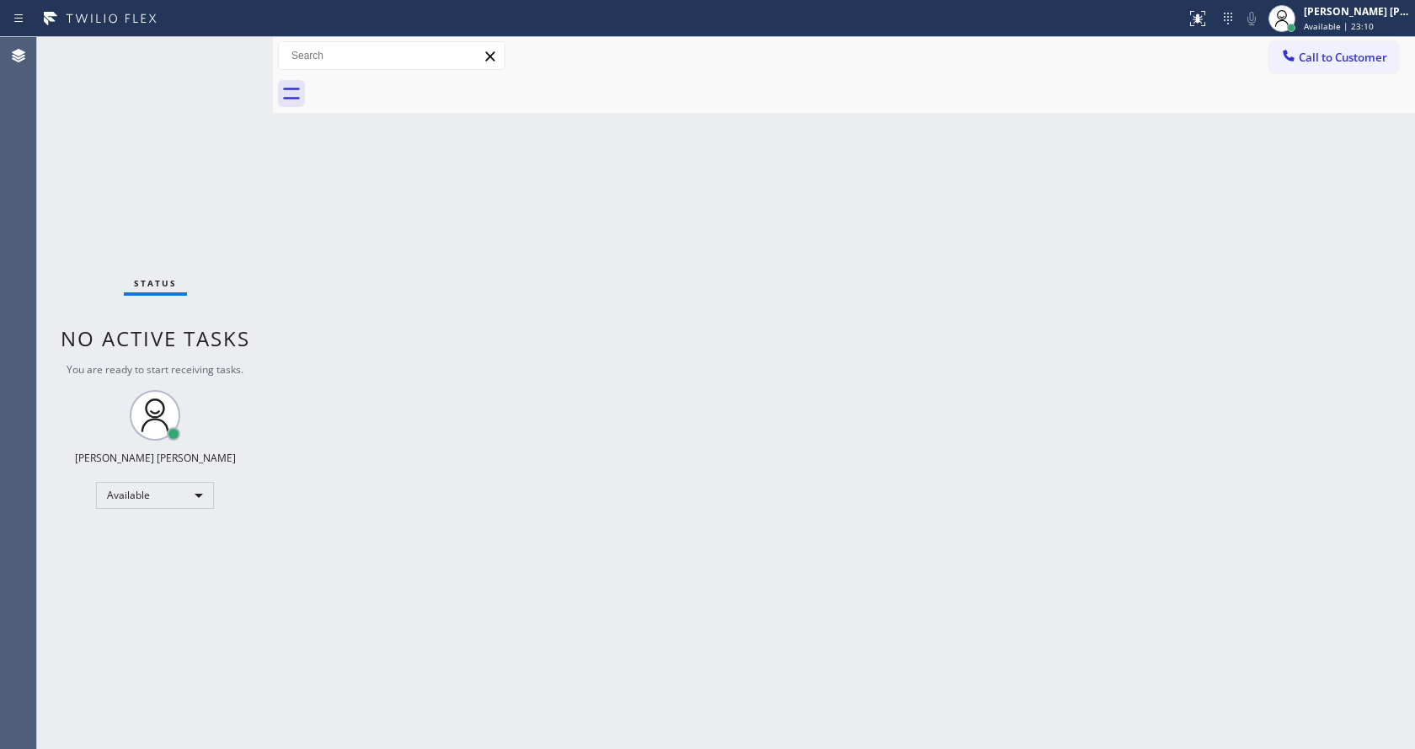
click at [1134, 233] on div "Back to Dashboard Change Sender ID Customers Technicians Select a contact Outbo…" at bounding box center [844, 393] width 1142 height 712
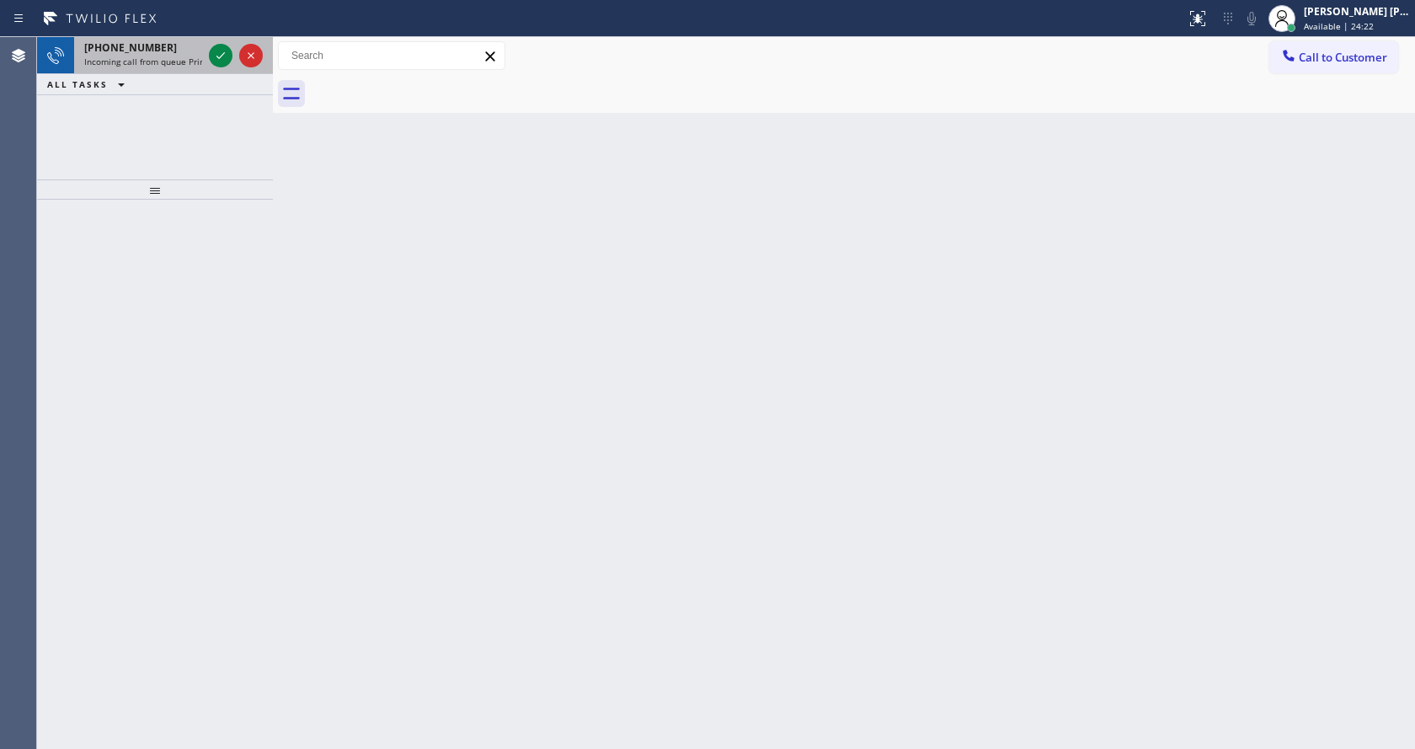
click at [173, 56] on span "Incoming call from queue Primary EL" at bounding box center [157, 62] width 147 height 12
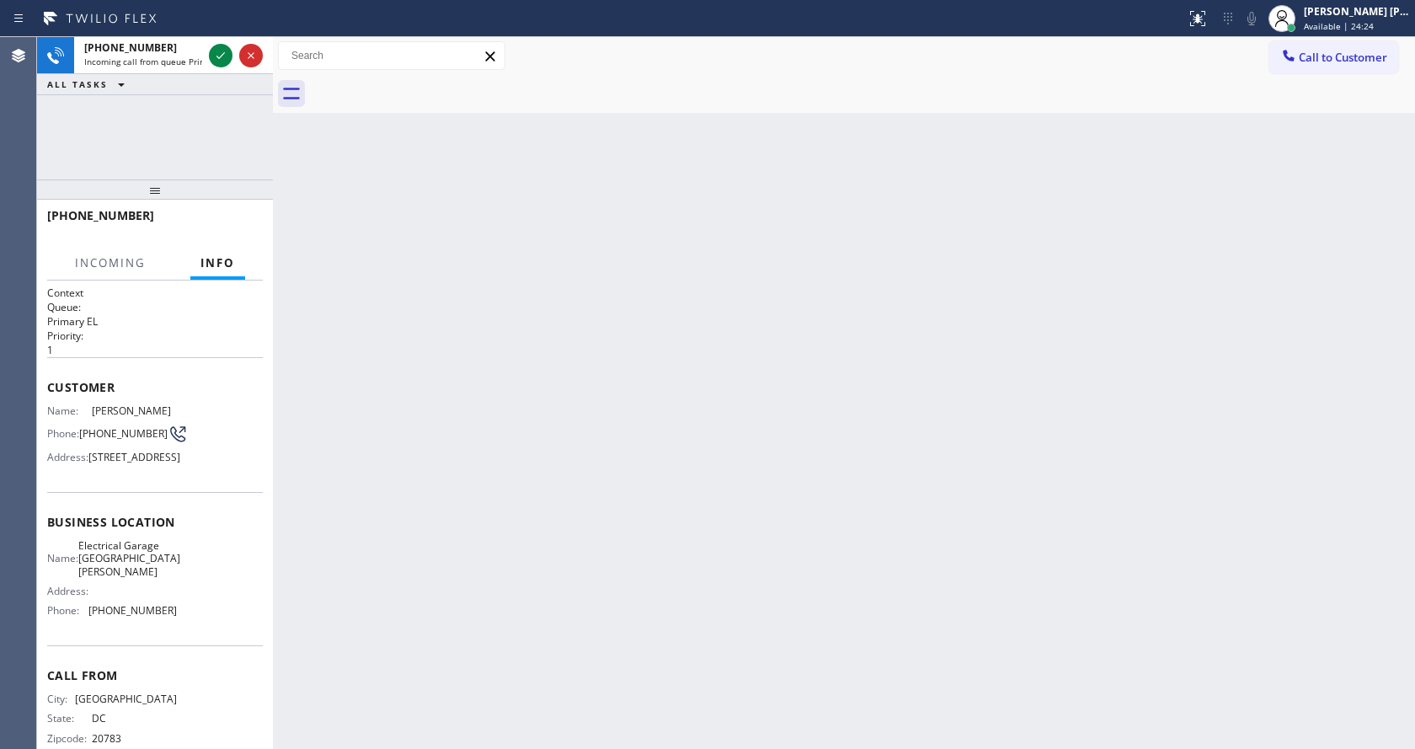
click at [444, 319] on div "Back to Dashboard Change Sender ID Customers Technicians Select a contact Outbo…" at bounding box center [844, 393] width 1142 height 712
click at [217, 51] on icon at bounding box center [221, 55] width 20 height 20
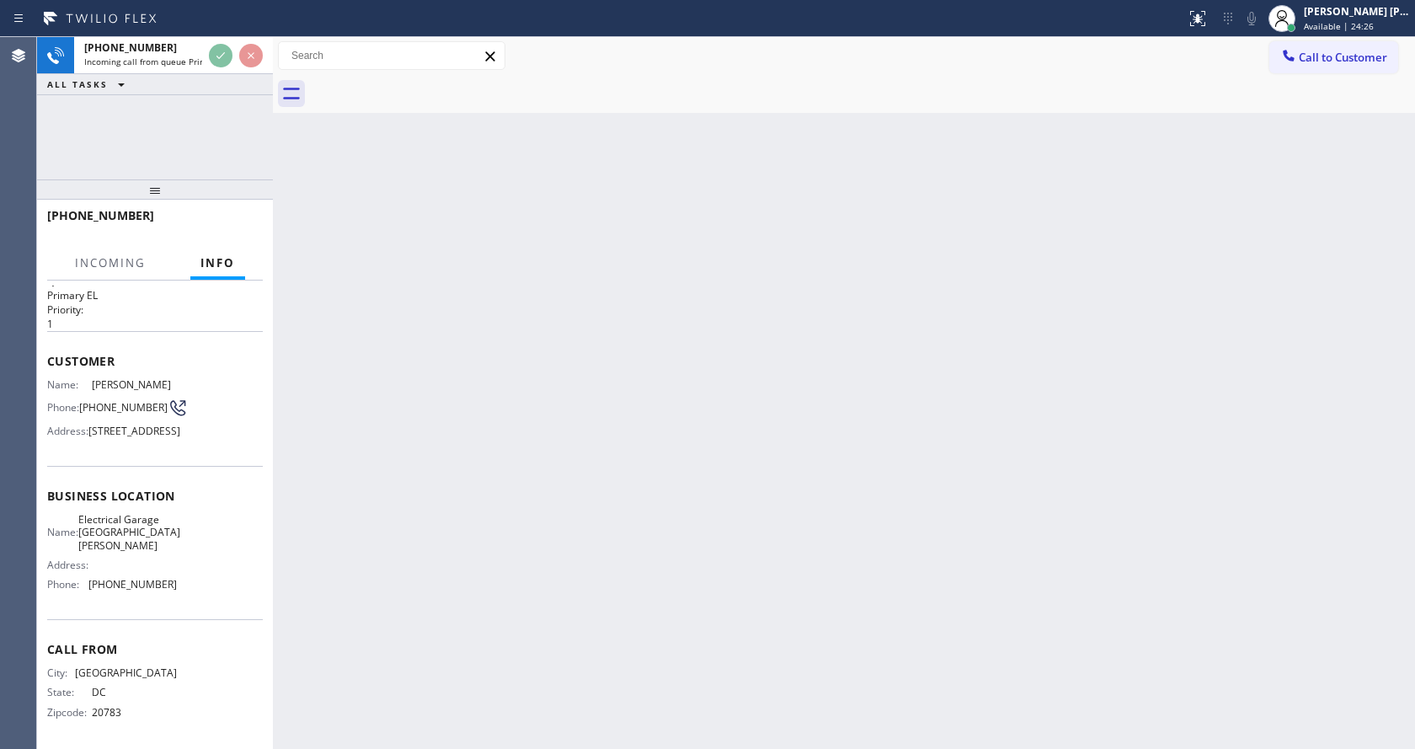
scroll to position [61, 0]
click at [591, 436] on div "Back to Dashboard Change Sender ID Customers Technicians Select a contact Outbo…" at bounding box center [844, 393] width 1142 height 712
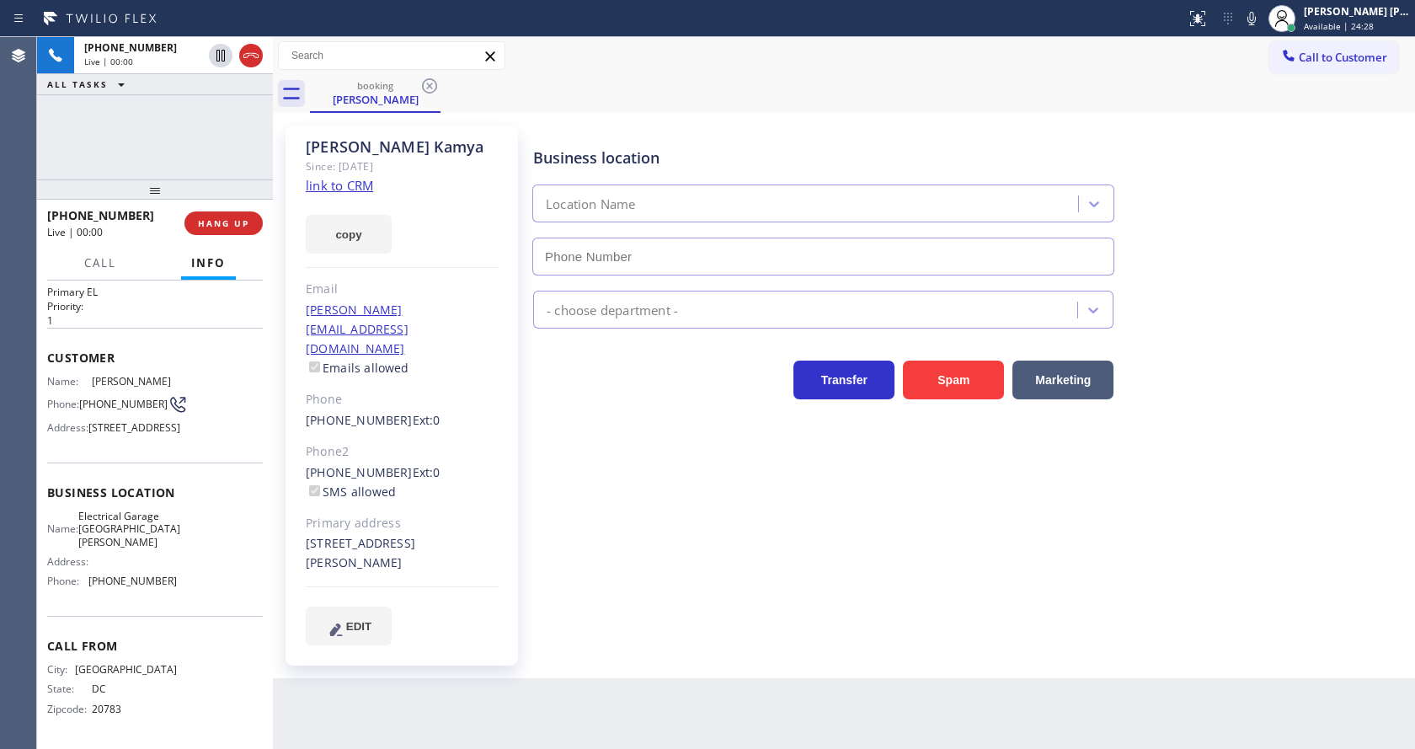
type input "[PHONE_NUMBER]"
click at [613, 448] on div "Business location Electrical Garage [GEOGRAPHIC_DATA][PERSON_NAME] [PHONE_NUMBE…" at bounding box center [970, 385] width 881 height 510
drag, startPoint x: 514, startPoint y: 368, endPoint x: 1173, endPoint y: 129, distance: 700.9
click at [520, 365] on div "[PERSON_NAME] Since: [DATE] link to CRM copy Email [PERSON_NAME][EMAIL_ADDRESS]…" at bounding box center [404, 396] width 236 height 540
click at [1254, 26] on icon at bounding box center [1252, 18] width 20 height 20
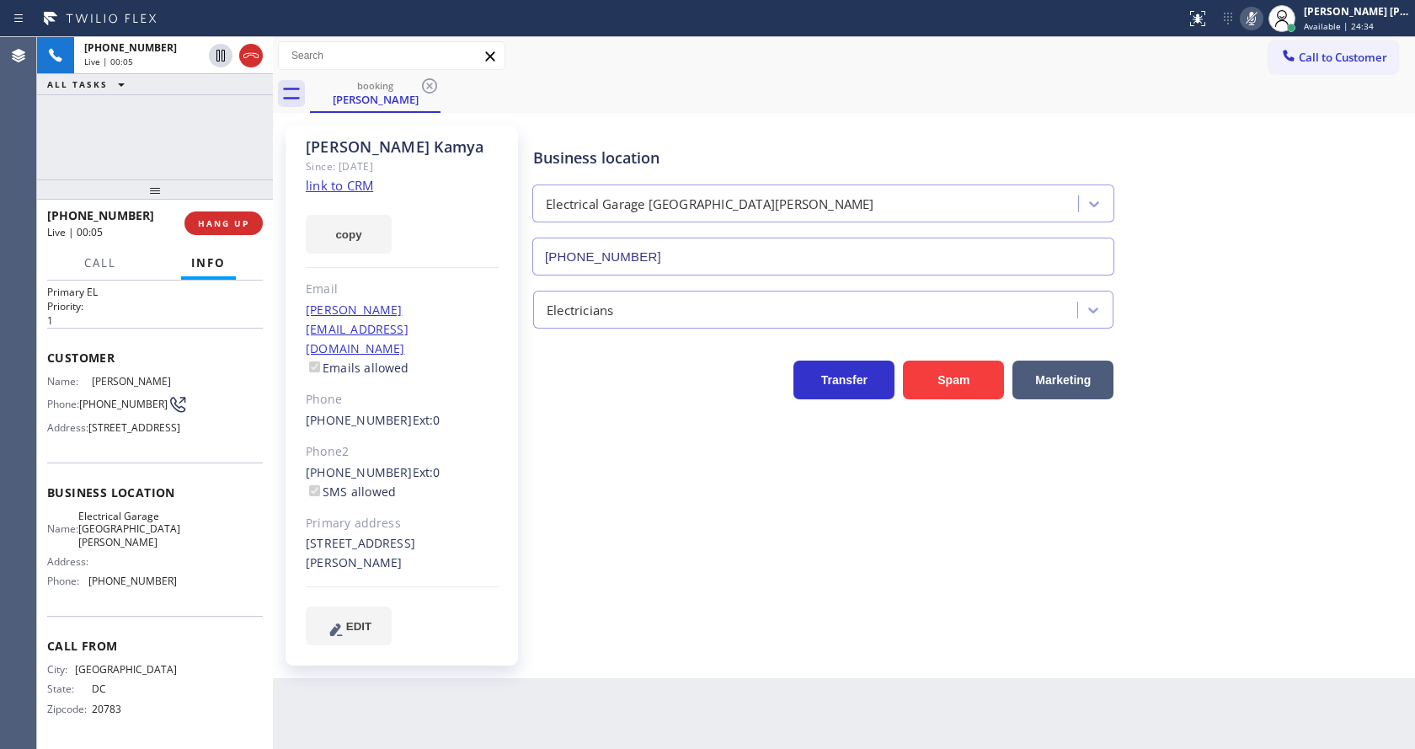
click at [1244, 152] on div "Business location Electrical Garage [GEOGRAPHIC_DATA][PERSON_NAME] [PHONE_NUMBE…" at bounding box center [970, 199] width 881 height 152
click at [1253, 26] on icon at bounding box center [1252, 18] width 20 height 20
click at [1262, 161] on div "Business location Electrical Garage [GEOGRAPHIC_DATA][PERSON_NAME] [PHONE_NUMBE…" at bounding box center [970, 199] width 881 height 152
click at [1262, 21] on icon at bounding box center [1252, 18] width 20 height 20
click at [220, 56] on icon at bounding box center [220, 56] width 8 height 12
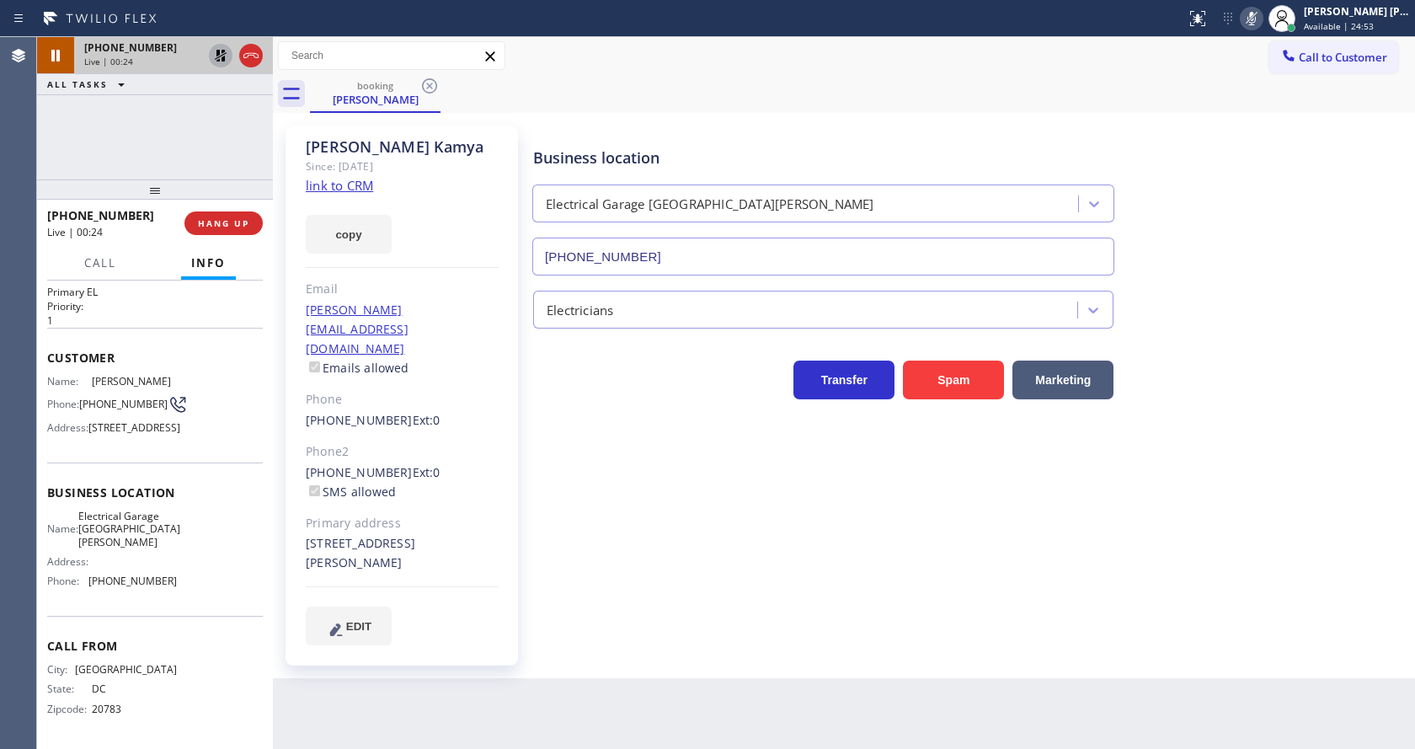
click at [352, 190] on link "link to CRM" at bounding box center [339, 185] width 67 height 17
click at [146, 85] on div "ALL TASKS ALL TASKS ACTIVE TASKS TASKS IN WRAP UP" at bounding box center [155, 84] width 236 height 21
click at [223, 52] on icon at bounding box center [221, 56] width 12 height 12
drag, startPoint x: 1256, startPoint y: 20, endPoint x: 1254, endPoint y: 52, distance: 32.1
click at [1256, 22] on icon at bounding box center [1252, 18] width 20 height 20
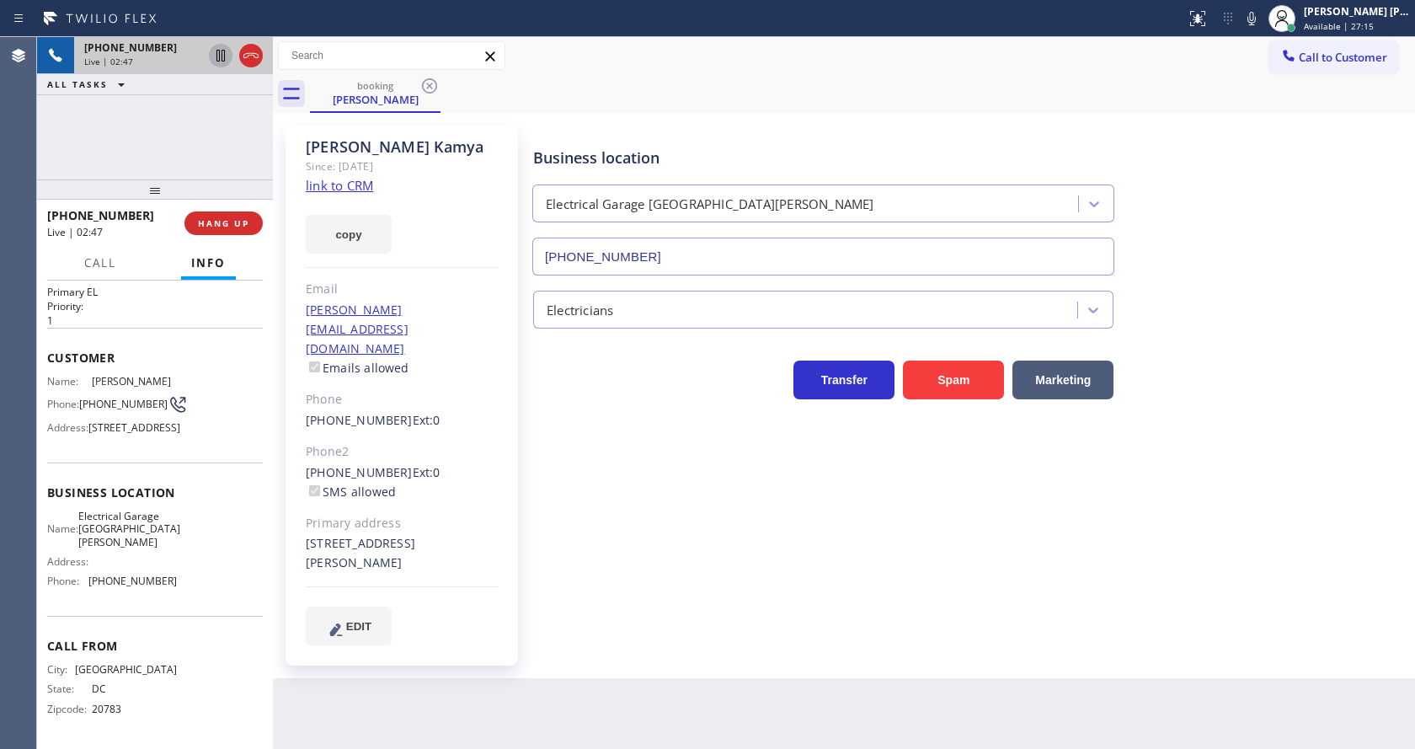
click at [1260, 111] on div "booking [PERSON_NAME]" at bounding box center [862, 94] width 1105 height 38
click at [639, 590] on div "Business location Electrical Garage [GEOGRAPHIC_DATA][PERSON_NAME] [PHONE_NUMBE…" at bounding box center [970, 385] width 881 height 510
click at [529, 695] on div "Back to Dashboard Change Sender ID Customers Technicians Select a contact Outbo…" at bounding box center [844, 393] width 1142 height 712
click at [570, 550] on div "Business location Electrical Garage [GEOGRAPHIC_DATA][PERSON_NAME] [PHONE_NUMBE…" at bounding box center [970, 385] width 881 height 510
click at [102, 265] on span "Call" at bounding box center [100, 262] width 32 height 15
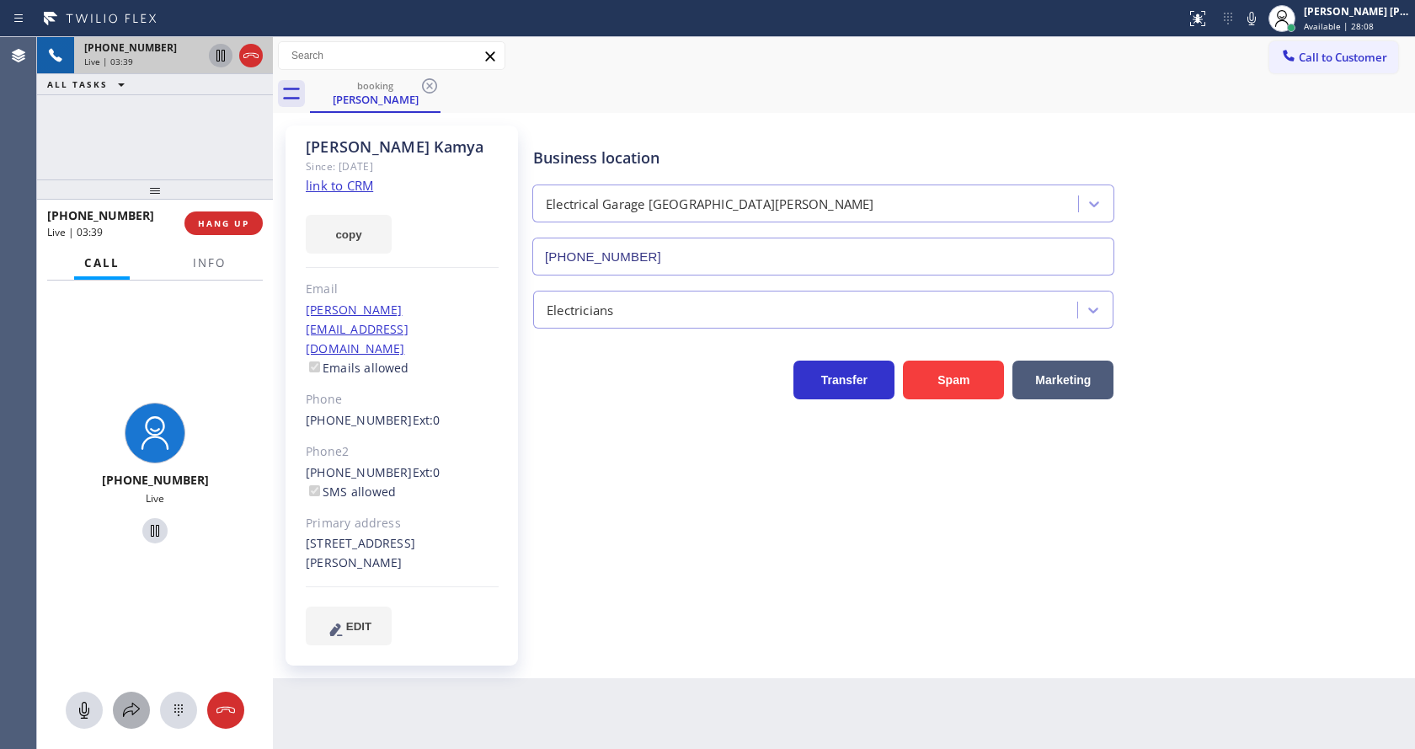
click at [137, 703] on icon at bounding box center [131, 710] width 20 height 20
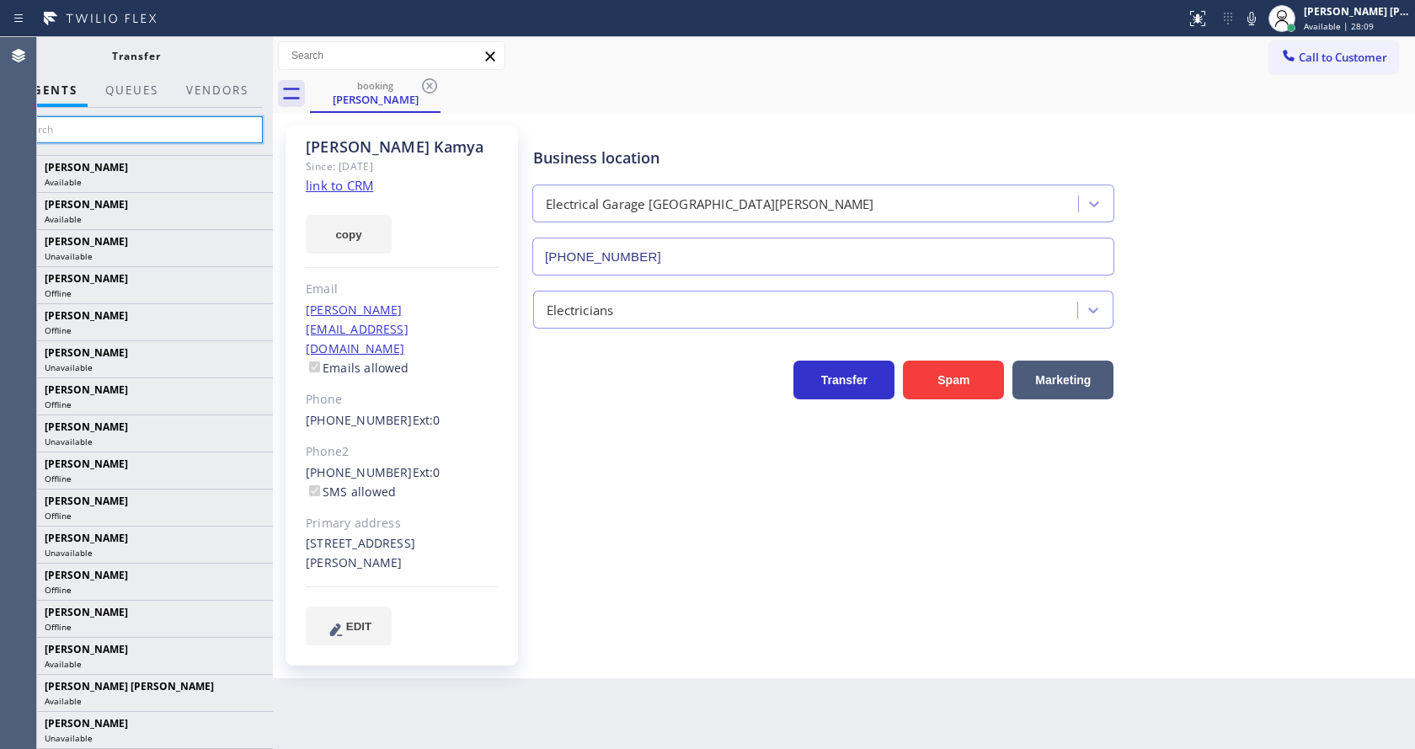
click at [150, 131] on input "text" at bounding box center [136, 129] width 254 height 27
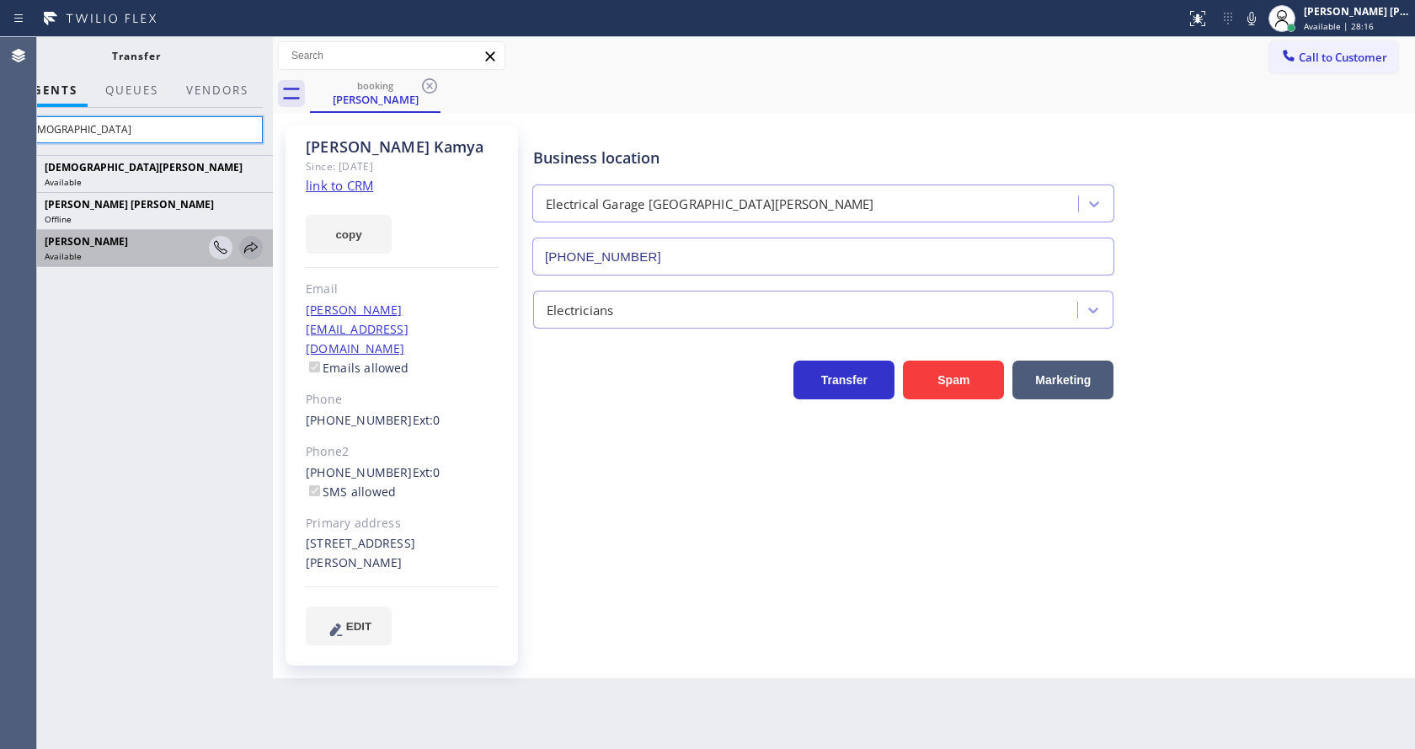
type input "[DEMOGRAPHIC_DATA]"
click at [251, 240] on icon at bounding box center [251, 248] width 20 height 20
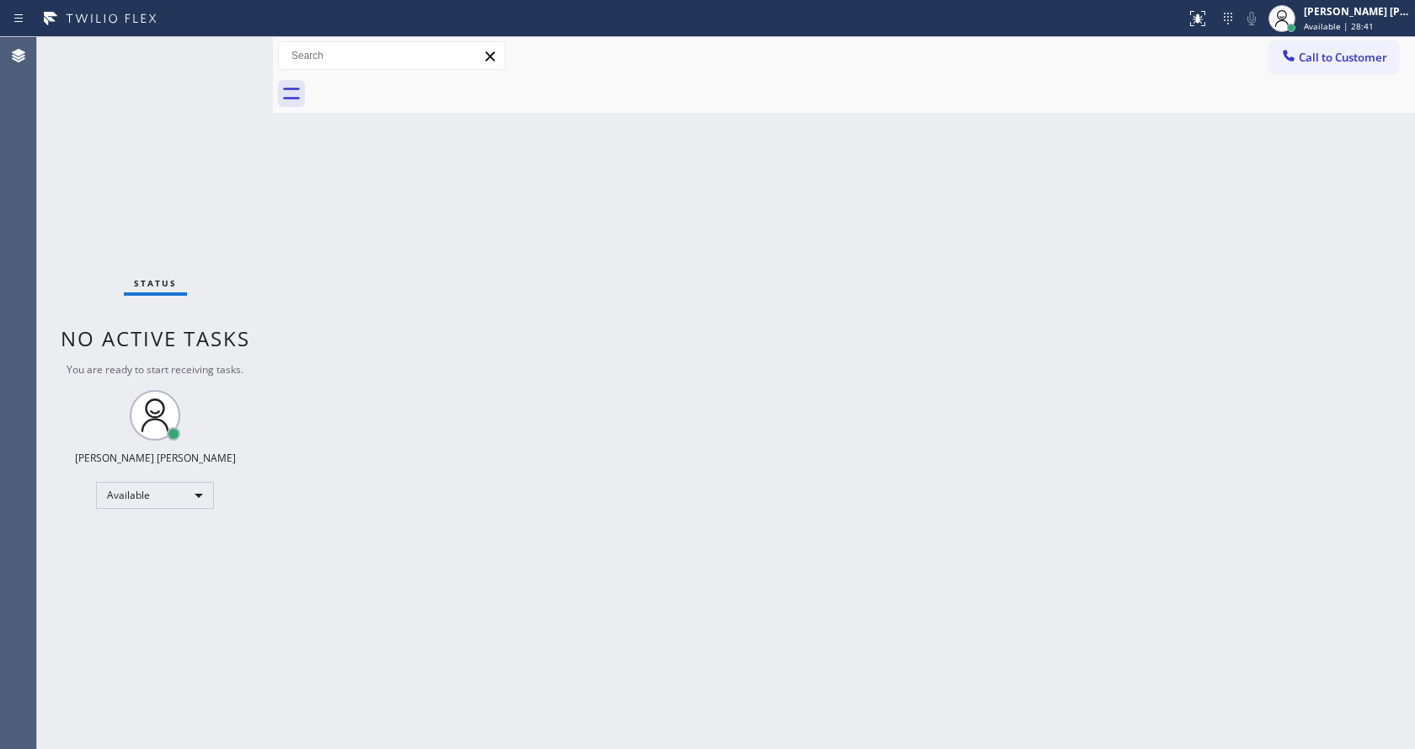
click at [368, 339] on div "Back to Dashboard Change Sender ID Customers Technicians Select a contact Outbo…" at bounding box center [844, 393] width 1142 height 712
drag, startPoint x: 274, startPoint y: 62, endPoint x: 236, endPoint y: 62, distance: 37.9
click at [236, 62] on div "Status No active tasks You are ready to start receiving tasks. [PERSON_NAME] [P…" at bounding box center [726, 393] width 1378 height 712
click at [227, 46] on div "Status No active tasks You are ready to start receiving tasks. [PERSON_NAME] [P…" at bounding box center [153, 393] width 233 height 712
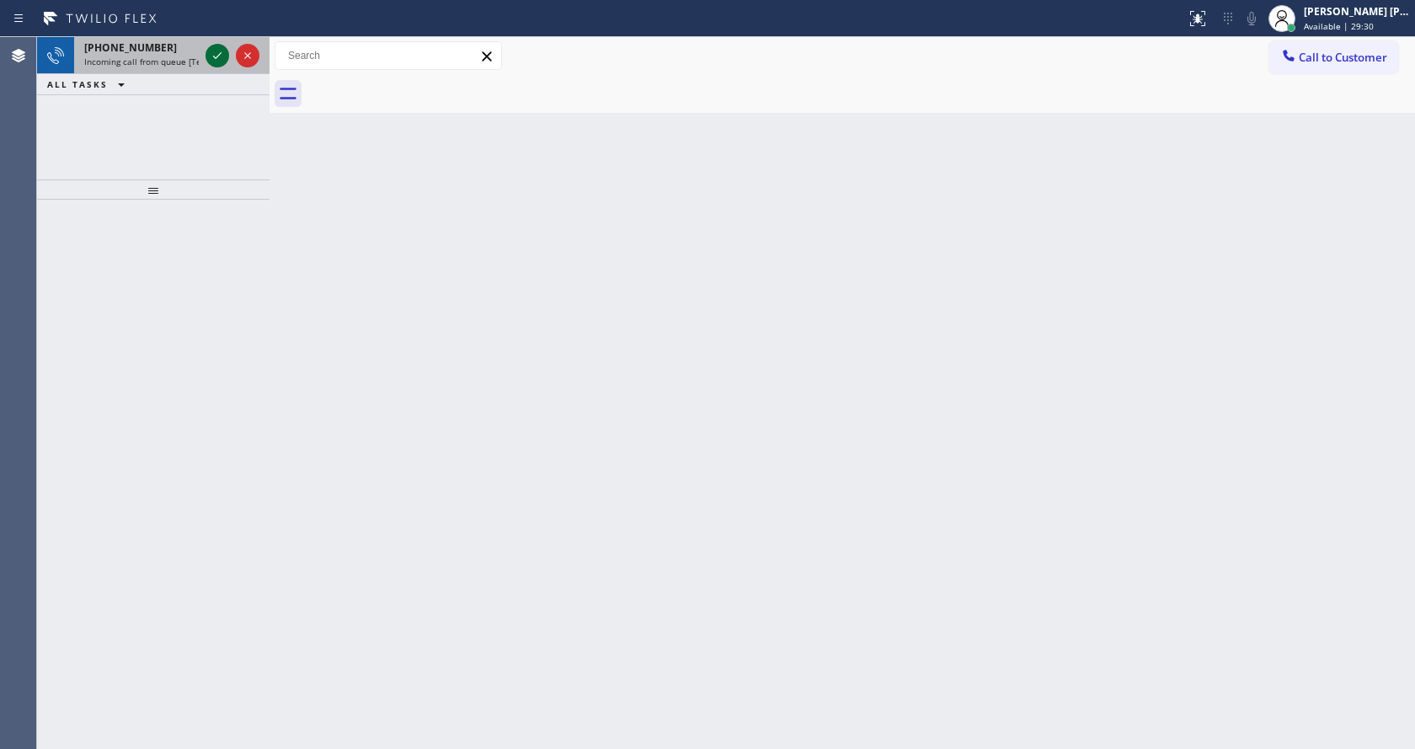
click at [215, 52] on icon at bounding box center [217, 55] width 20 height 20
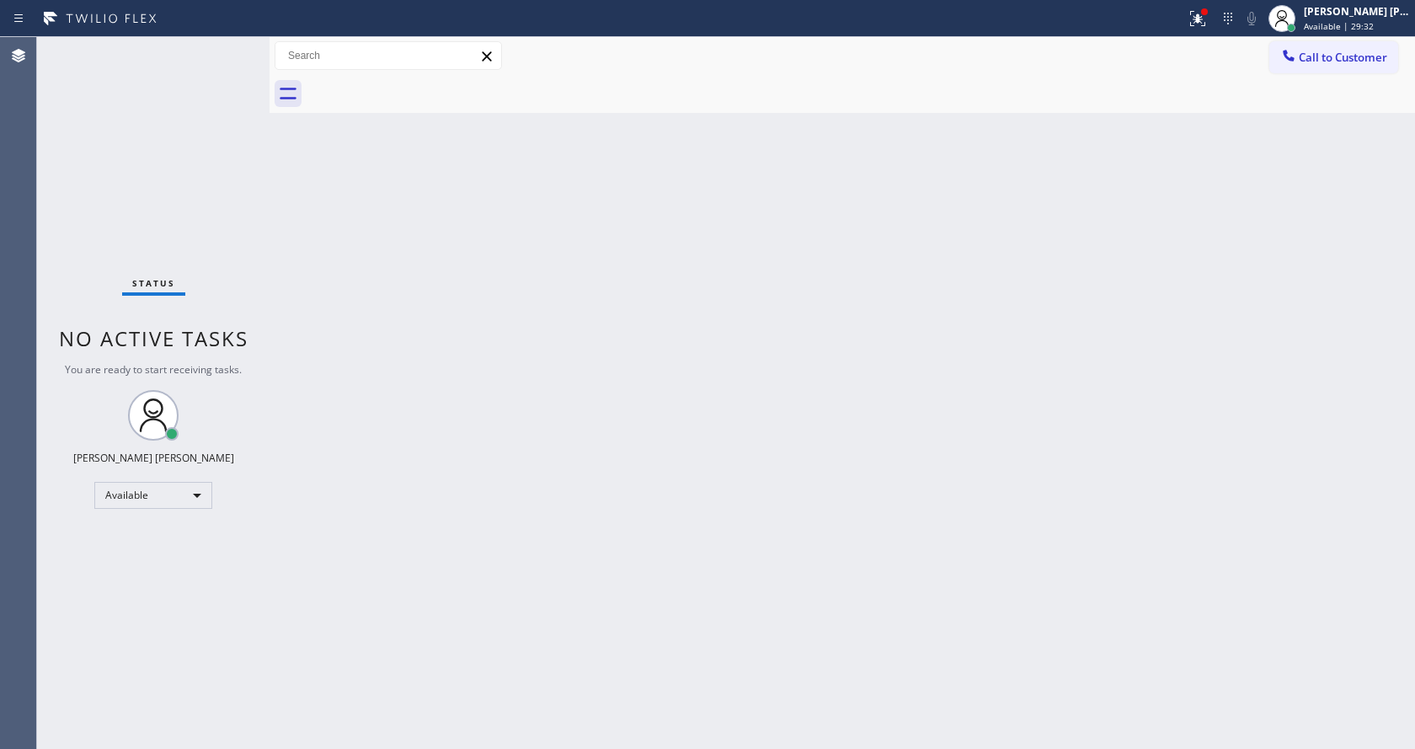
click at [214, 270] on div "Status No active tasks You are ready to start receiving tasks. [PERSON_NAME] [P…" at bounding box center [153, 393] width 233 height 712
click at [671, 416] on div "Back to Dashboard Change Sender ID Customers Technicians Select a contact Outbo…" at bounding box center [843, 393] width 1146 height 712
click at [378, 280] on div "Back to Dashboard Change Sender ID Customers Technicians Select a contact Outbo…" at bounding box center [843, 393] width 1146 height 712
click at [1195, 24] on icon at bounding box center [1198, 18] width 20 height 20
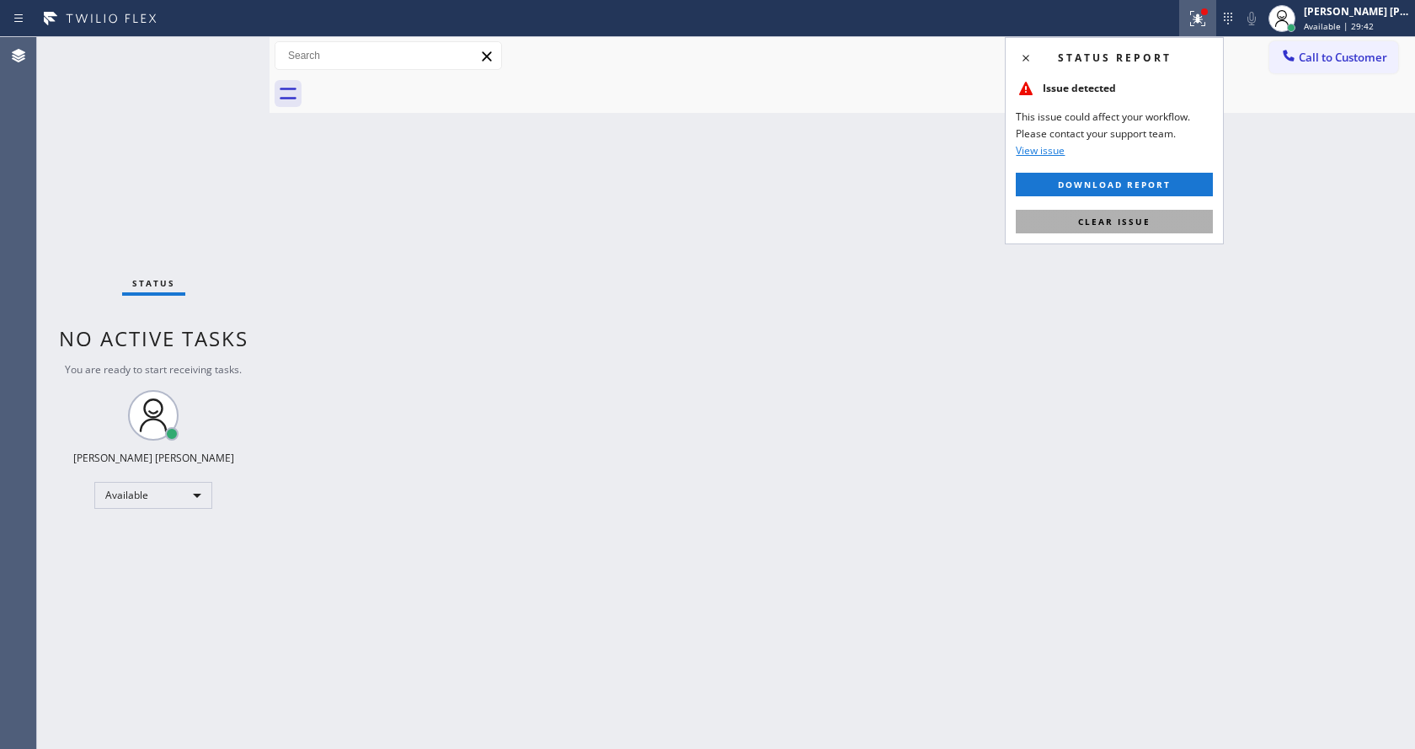
click at [1128, 220] on span "Clear issue" at bounding box center [1114, 222] width 72 height 12
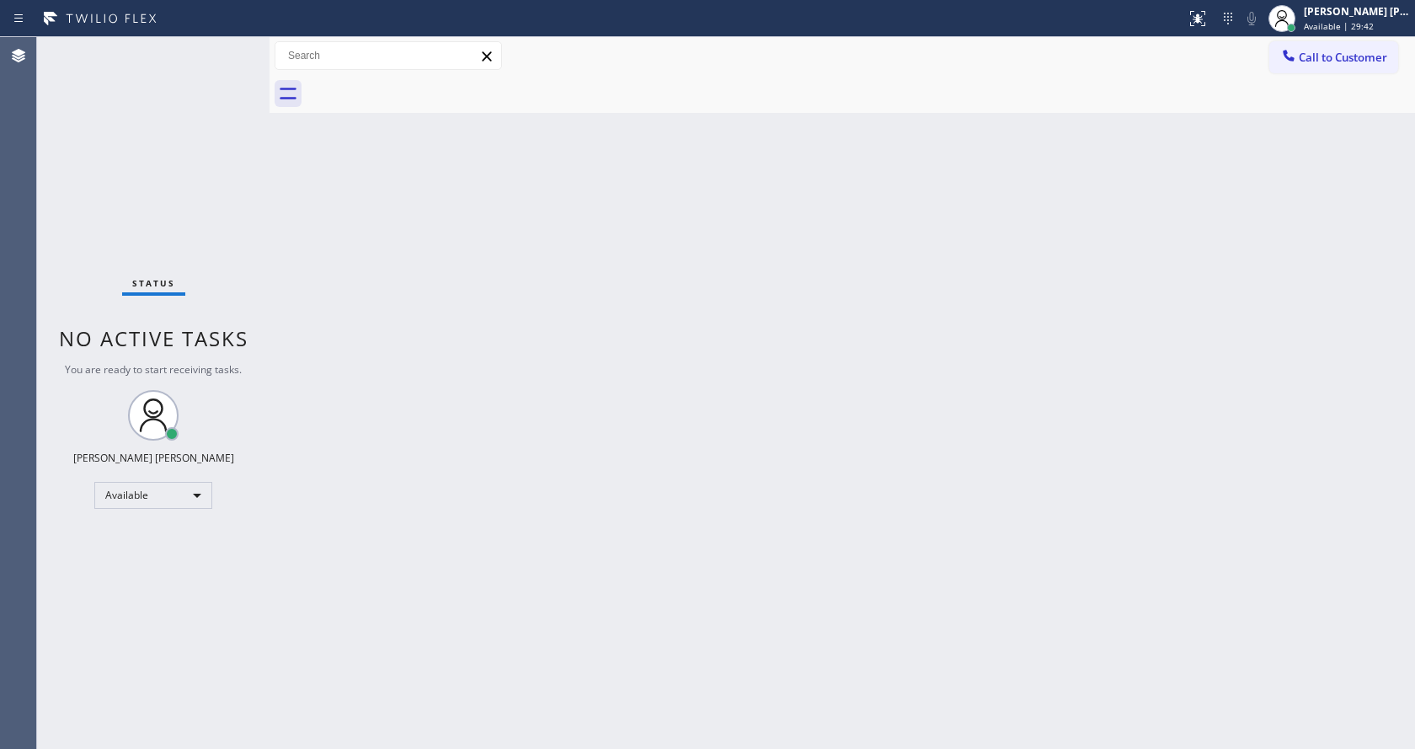
click at [1197, 225] on div "Back to Dashboard Change Sender ID Customers Technicians Select a contact Outbo…" at bounding box center [843, 393] width 1146 height 712
click at [683, 509] on div "Back to Dashboard Change Sender ID Customers Technicians Select a contact Outbo…" at bounding box center [843, 393] width 1146 height 712
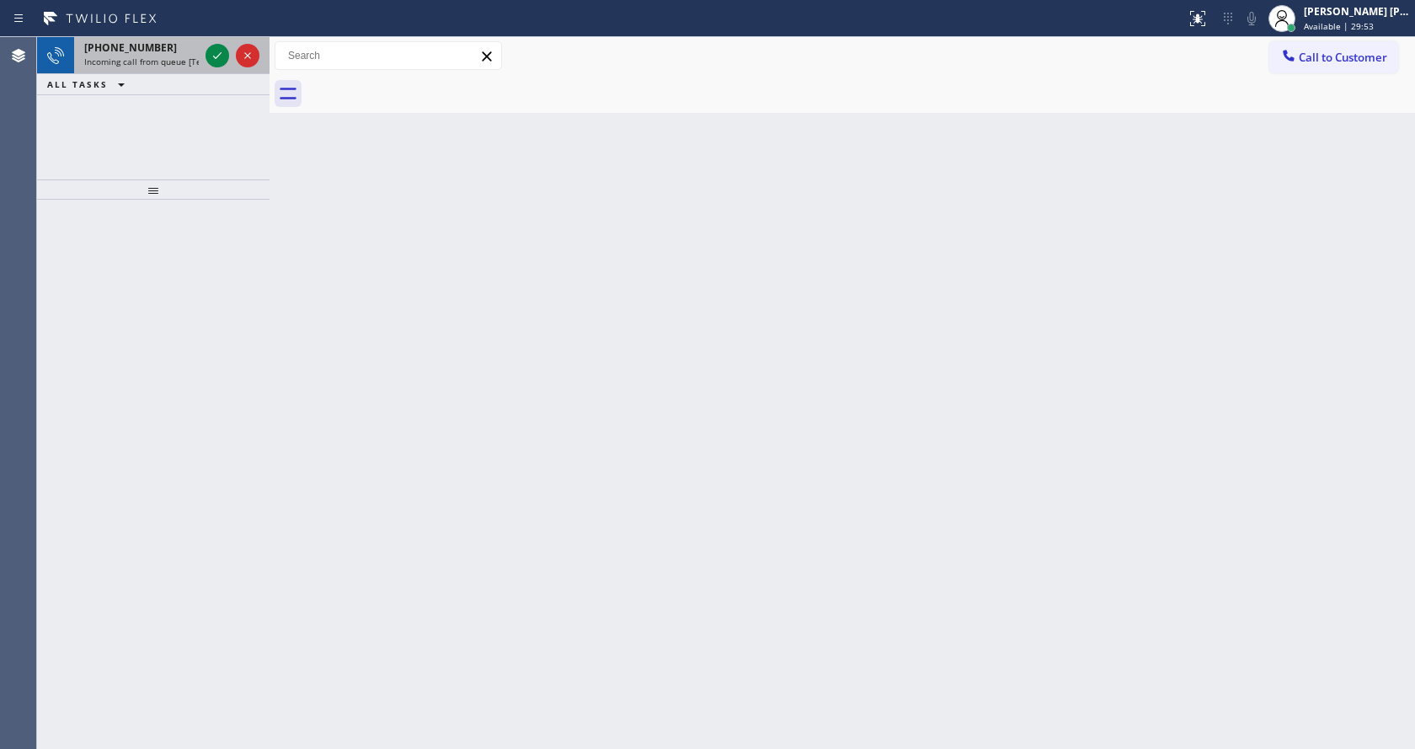
click at [184, 50] on div "[PHONE_NUMBER]" at bounding box center [141, 47] width 115 height 14
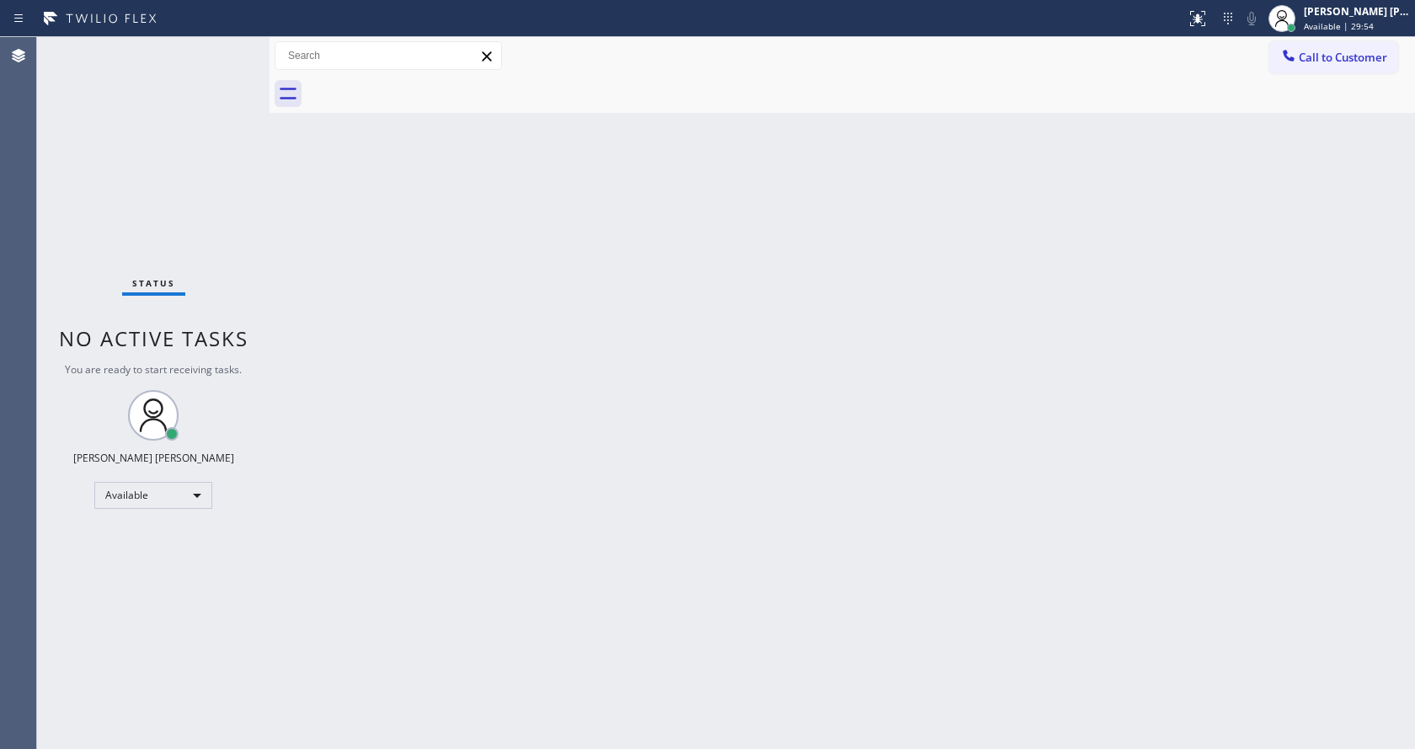
click at [207, 255] on div "Status No active tasks You are ready to start receiving tasks. [PERSON_NAME] [P…" at bounding box center [153, 393] width 233 height 712
click at [632, 493] on div "Back to Dashboard Change Sender ID Customers Technicians Select a contact Outbo…" at bounding box center [843, 393] width 1146 height 712
click at [298, 229] on div "Back to Dashboard Change Sender ID Customers Technicians Select a contact Outbo…" at bounding box center [843, 393] width 1146 height 712
click at [233, 45] on div "Status No active tasks You are ready to start receiving tasks. [PERSON_NAME] [P…" at bounding box center [153, 393] width 233 height 712
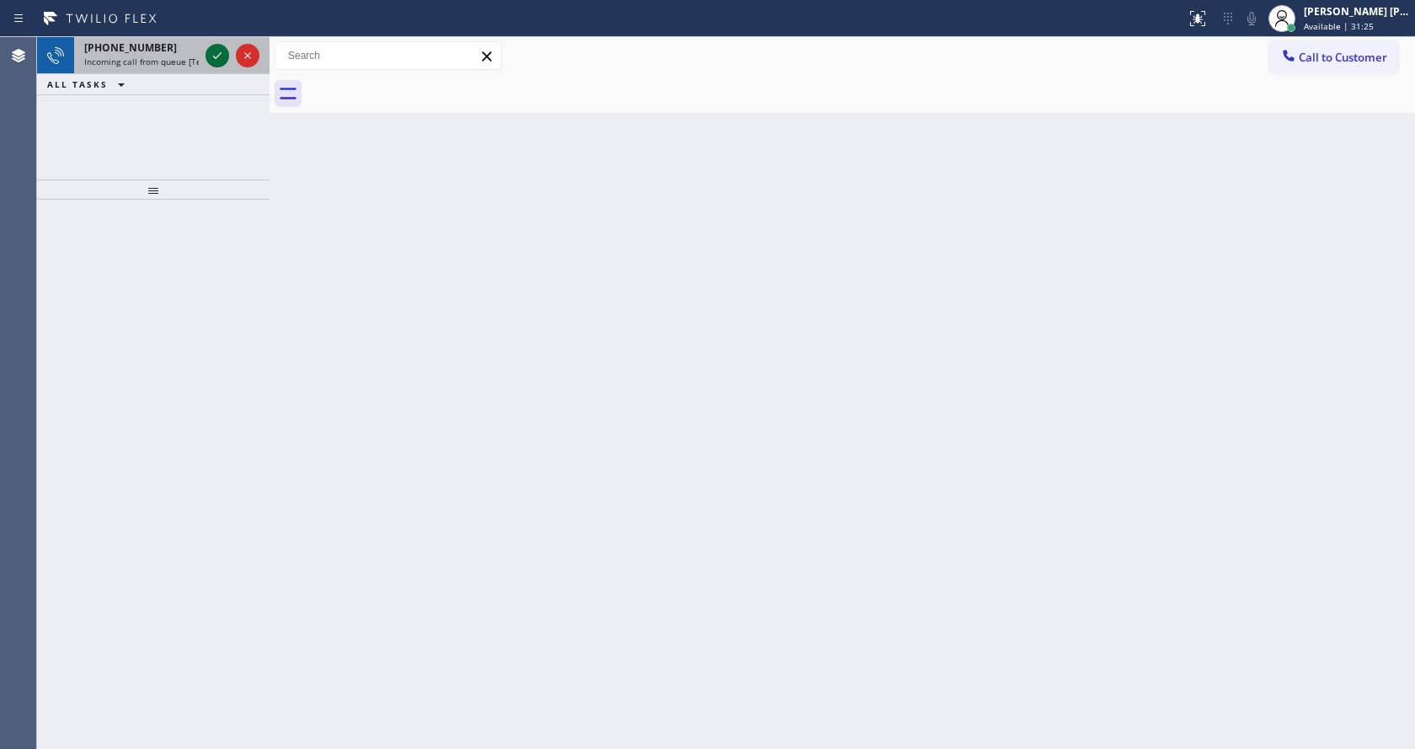
click at [211, 58] on icon at bounding box center [217, 55] width 20 height 20
click at [221, 42] on div at bounding box center [232, 55] width 61 height 37
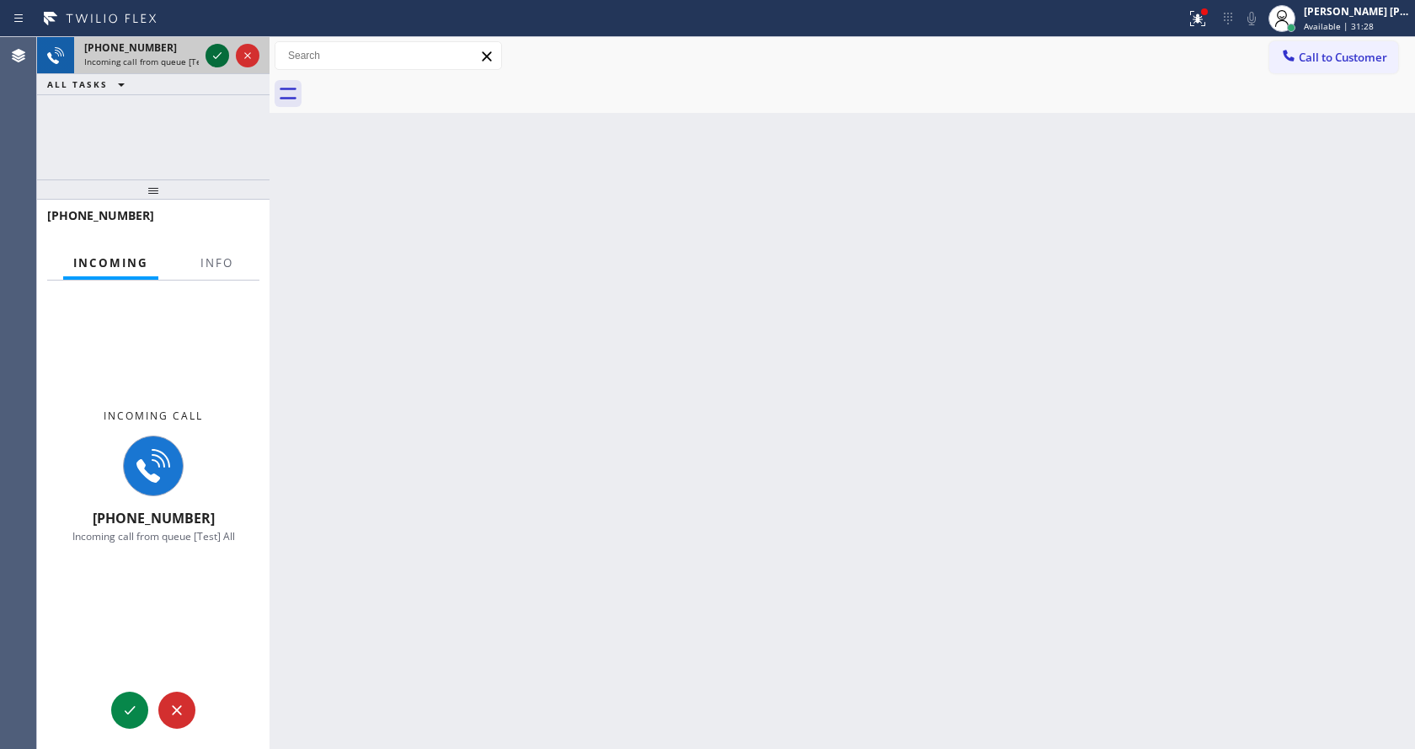
click at [215, 58] on icon at bounding box center [217, 55] width 8 height 7
click at [217, 261] on span "Info" at bounding box center [216, 262] width 33 height 15
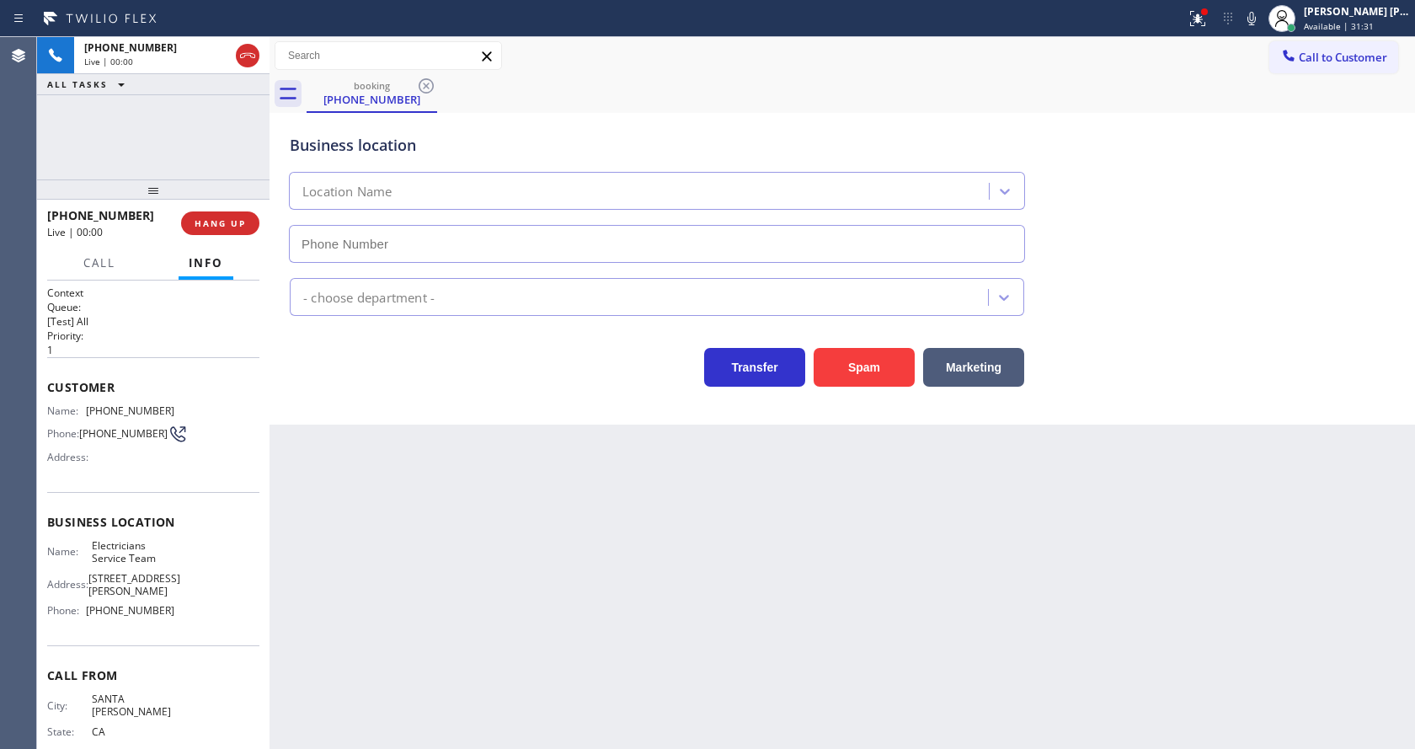
type input "[PHONE_NUMBER]"
click at [589, 591] on div "Back to Dashboard Change Sender ID Customers Technicians Select a contact Outbo…" at bounding box center [843, 393] width 1146 height 712
click at [463, 468] on div "Back to Dashboard Change Sender ID Customers Technicians Select a contact Outbo…" at bounding box center [843, 393] width 1146 height 712
click at [422, 419] on div "Business location Electricians Service Team [PHONE_NUMBER] Electricians Transfe…" at bounding box center [843, 269] width 1146 height 312
click at [1256, 20] on icon at bounding box center [1252, 18] width 8 height 13
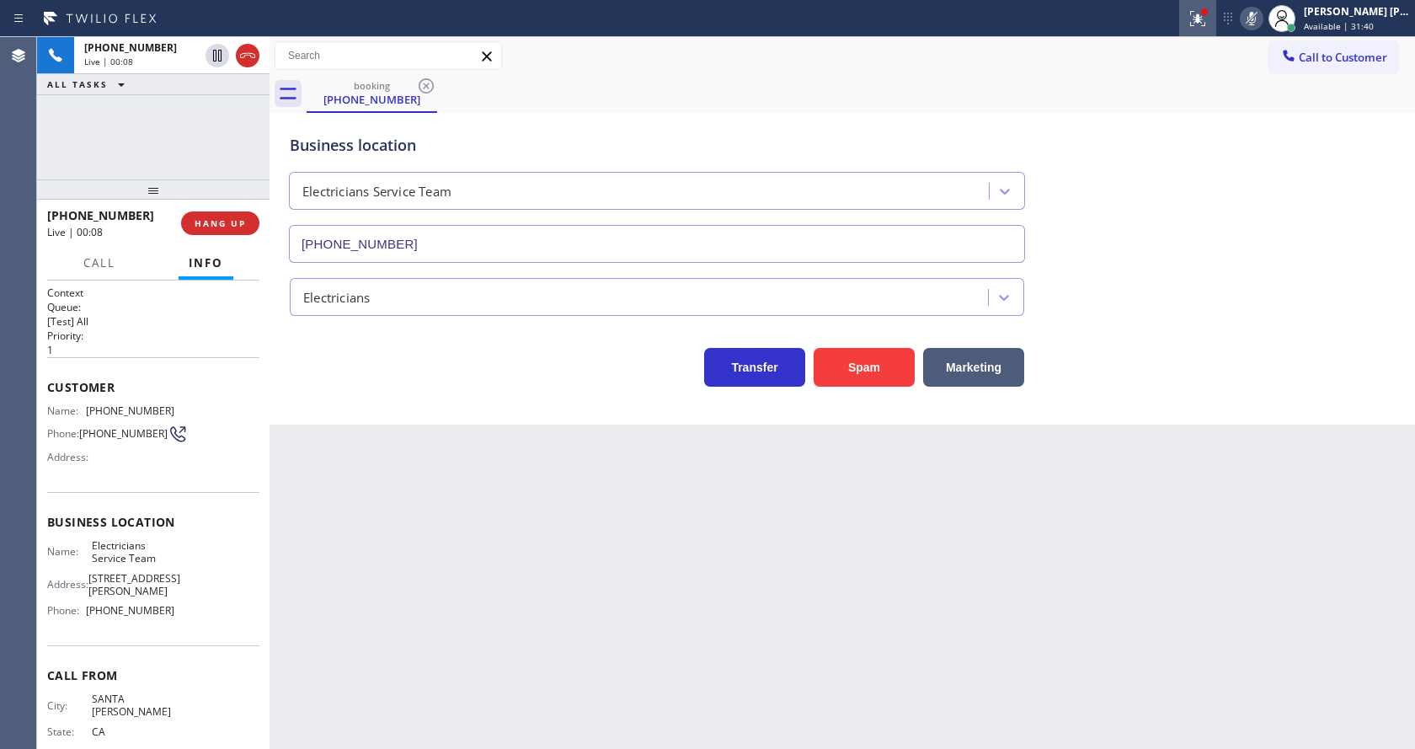
click at [1200, 21] on icon at bounding box center [1198, 18] width 20 height 20
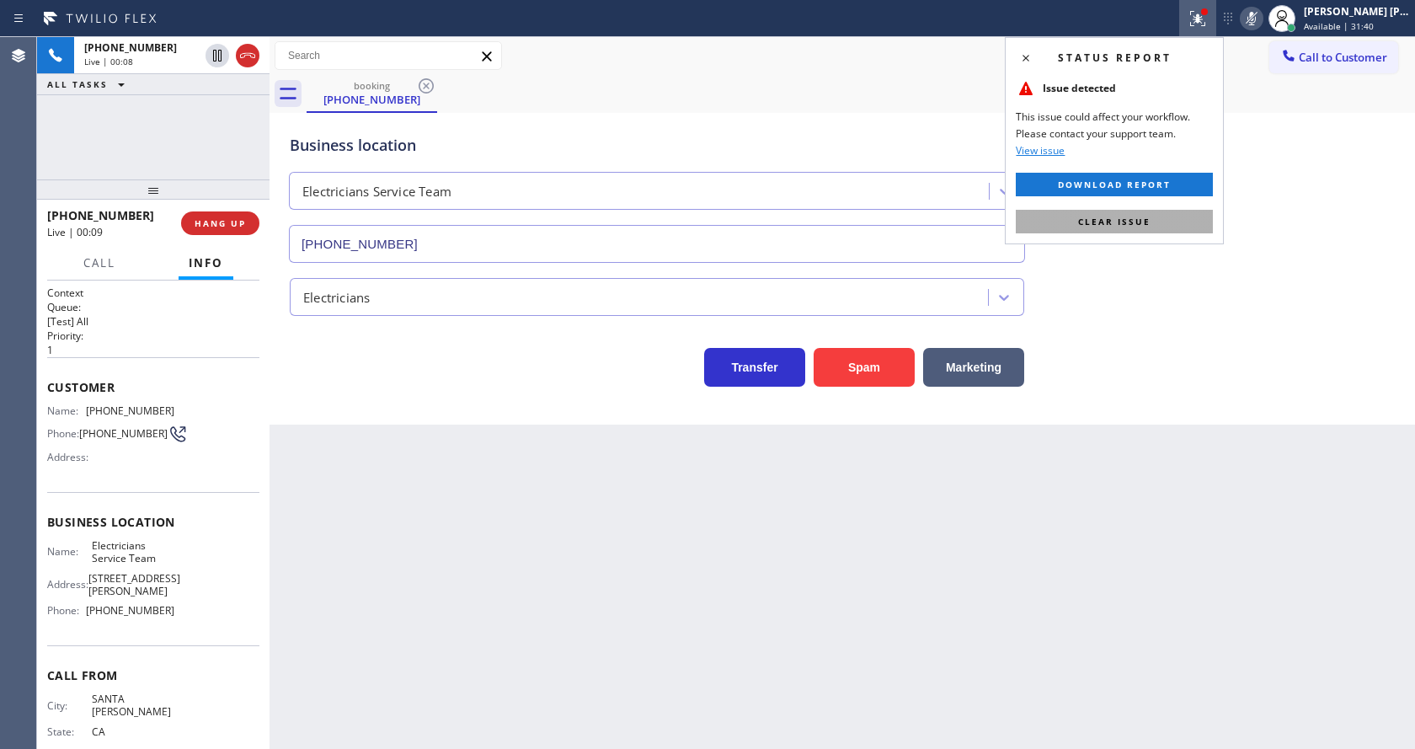
click at [1163, 210] on button "Clear issue" at bounding box center [1114, 222] width 197 height 24
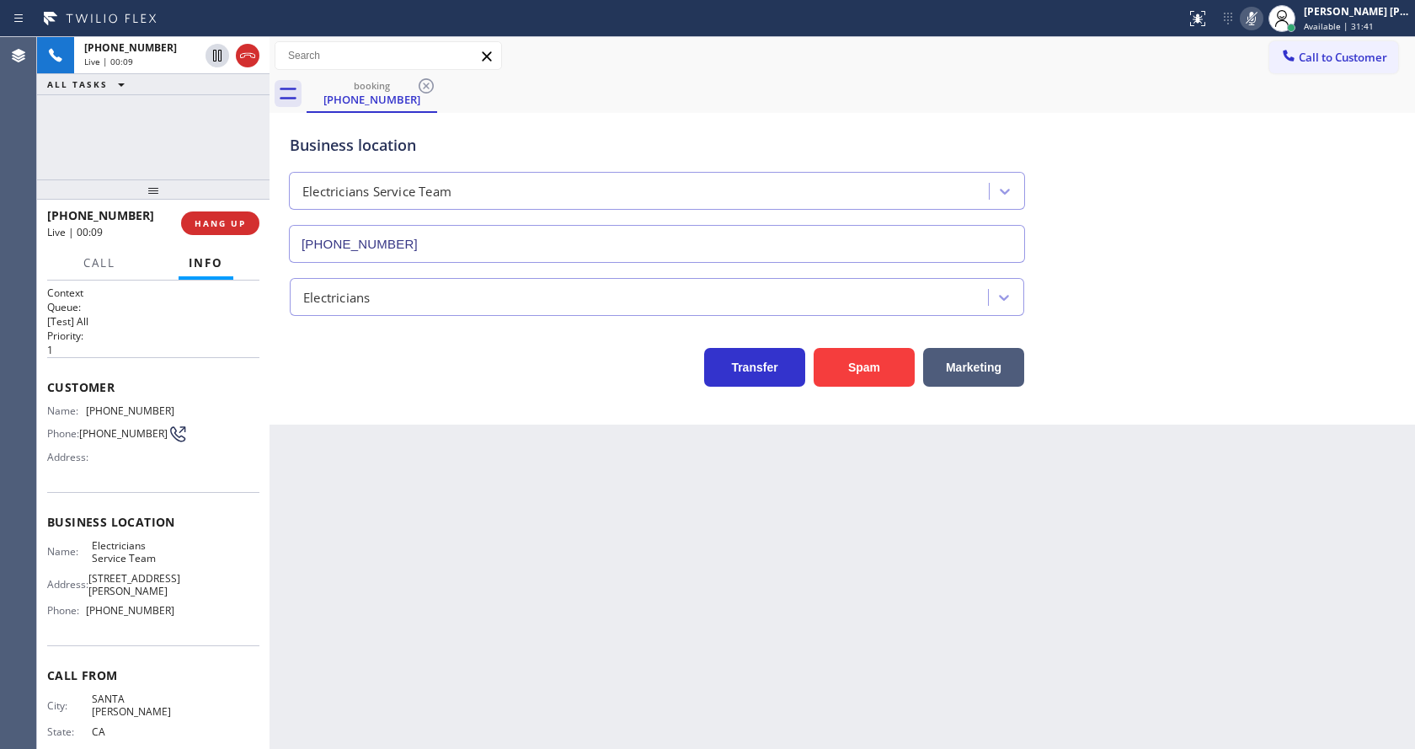
click at [1166, 211] on div "Business location Electricians Service Team [PHONE_NUMBER]" at bounding box center [842, 186] width 1112 height 152
click at [1252, 21] on icon at bounding box center [1252, 18] width 20 height 20
click at [1235, 195] on div "Business location Electricians Service Team [PHONE_NUMBER]" at bounding box center [842, 186] width 1112 height 152
click at [630, 504] on div "Back to Dashboard Change Sender ID Customers Technicians Select a contact Outbo…" at bounding box center [843, 393] width 1146 height 712
click at [366, 591] on div "Back to Dashboard Change Sender ID Customers Technicians Select a contact Outbo…" at bounding box center [843, 393] width 1146 height 712
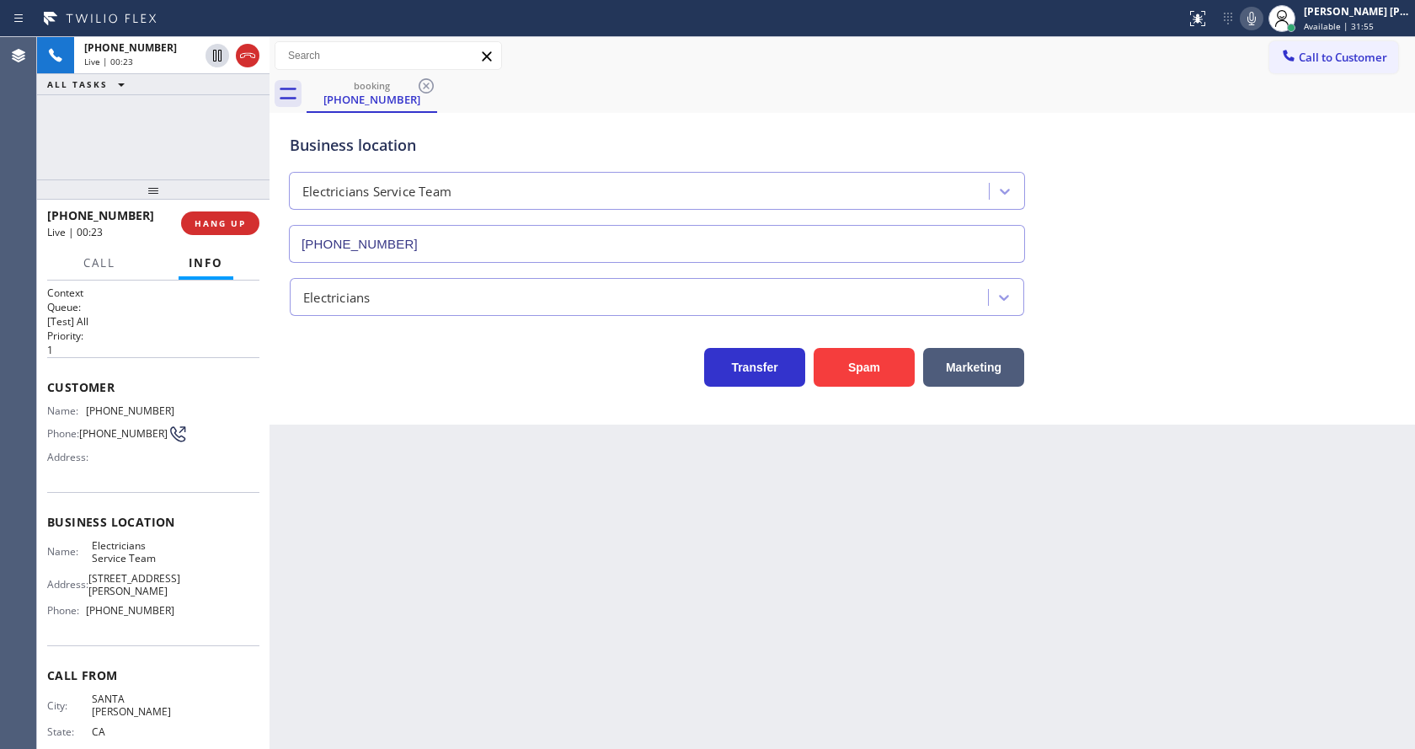
click at [1120, 142] on div "Business location Electricians Service Team [PHONE_NUMBER]" at bounding box center [842, 186] width 1112 height 152
click at [362, 438] on div "Back to Dashboard Change Sender ID Customers Technicians Select a contact Outbo…" at bounding box center [843, 393] width 1146 height 712
click at [768, 565] on div "Back to Dashboard Change Sender ID Customers Technicians Select a contact Outbo…" at bounding box center [843, 393] width 1146 height 712
click at [1258, 21] on icon at bounding box center [1252, 18] width 20 height 20
click at [216, 51] on icon at bounding box center [217, 56] width 8 height 12
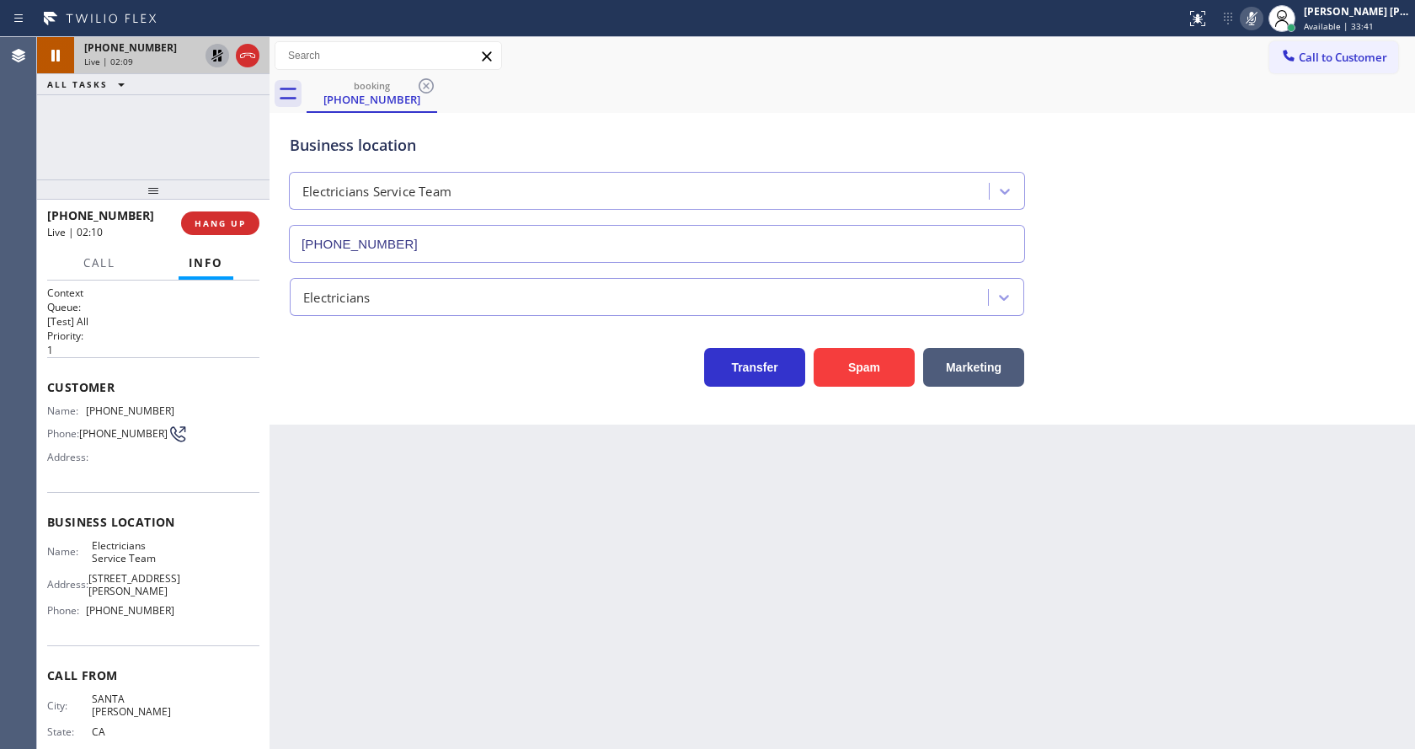
click at [218, 48] on icon at bounding box center [217, 55] width 20 height 20
click at [1256, 19] on icon at bounding box center [1252, 18] width 8 height 13
click at [1259, 115] on div "Business location Electricians Service Team [PHONE_NUMBER]" at bounding box center [842, 186] width 1112 height 152
click at [570, 587] on div "Back to Dashboard Change Sender ID Customers Technicians Select a contact Outbo…" at bounding box center [843, 393] width 1146 height 712
click at [490, 414] on div "Business location Electricians Service Team [PHONE_NUMBER] Electricians Transfe…" at bounding box center [843, 269] width 1146 height 312
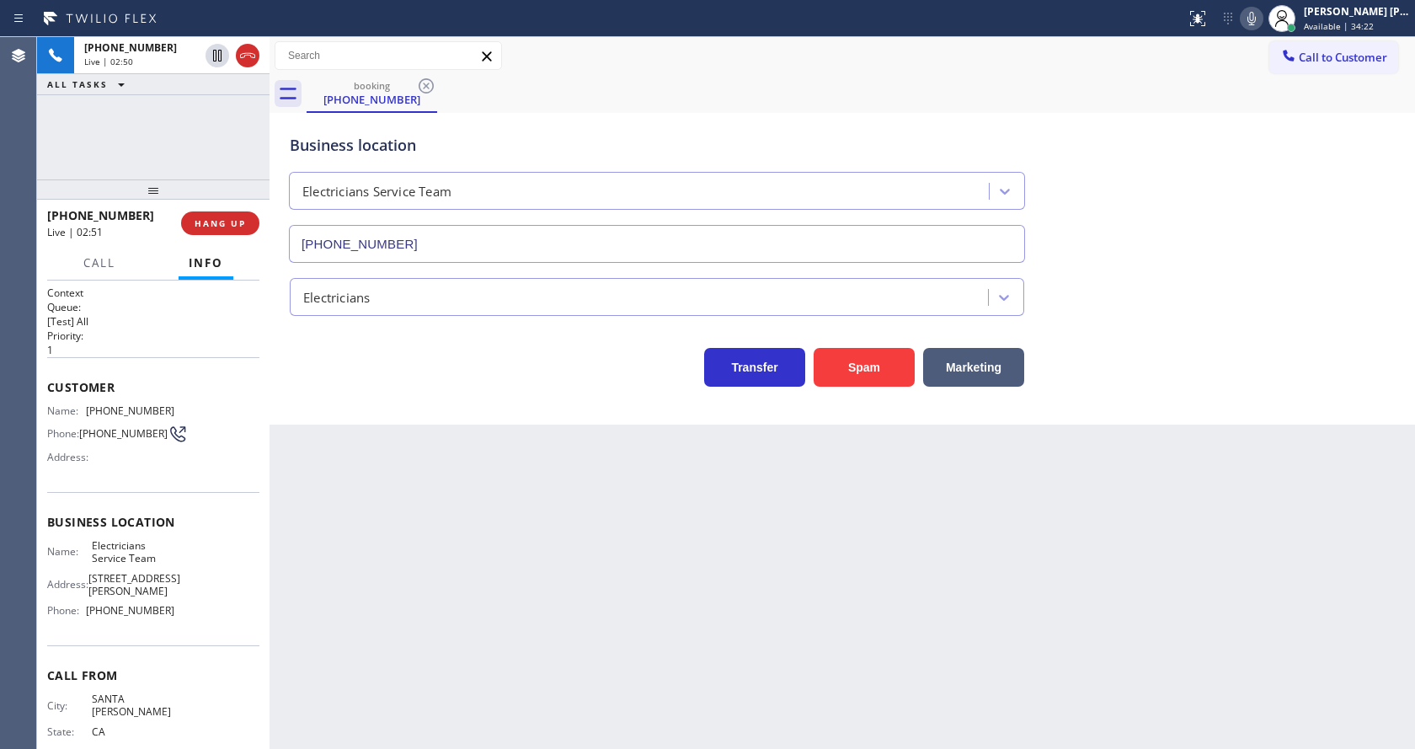
click at [1257, 24] on icon at bounding box center [1252, 18] width 20 height 20
click at [216, 45] on button at bounding box center [218, 56] width 24 height 24
click at [529, 526] on div "Back to Dashboard Change Sender ID Customers Technicians Select a contact Outbo…" at bounding box center [843, 393] width 1146 height 712
drag, startPoint x: 933, startPoint y: 662, endPoint x: 941, endPoint y: 669, distance: 10.1
click at [933, 662] on div "Back to Dashboard Change Sender ID Customers Technicians Select a contact Outbo…" at bounding box center [843, 393] width 1146 height 712
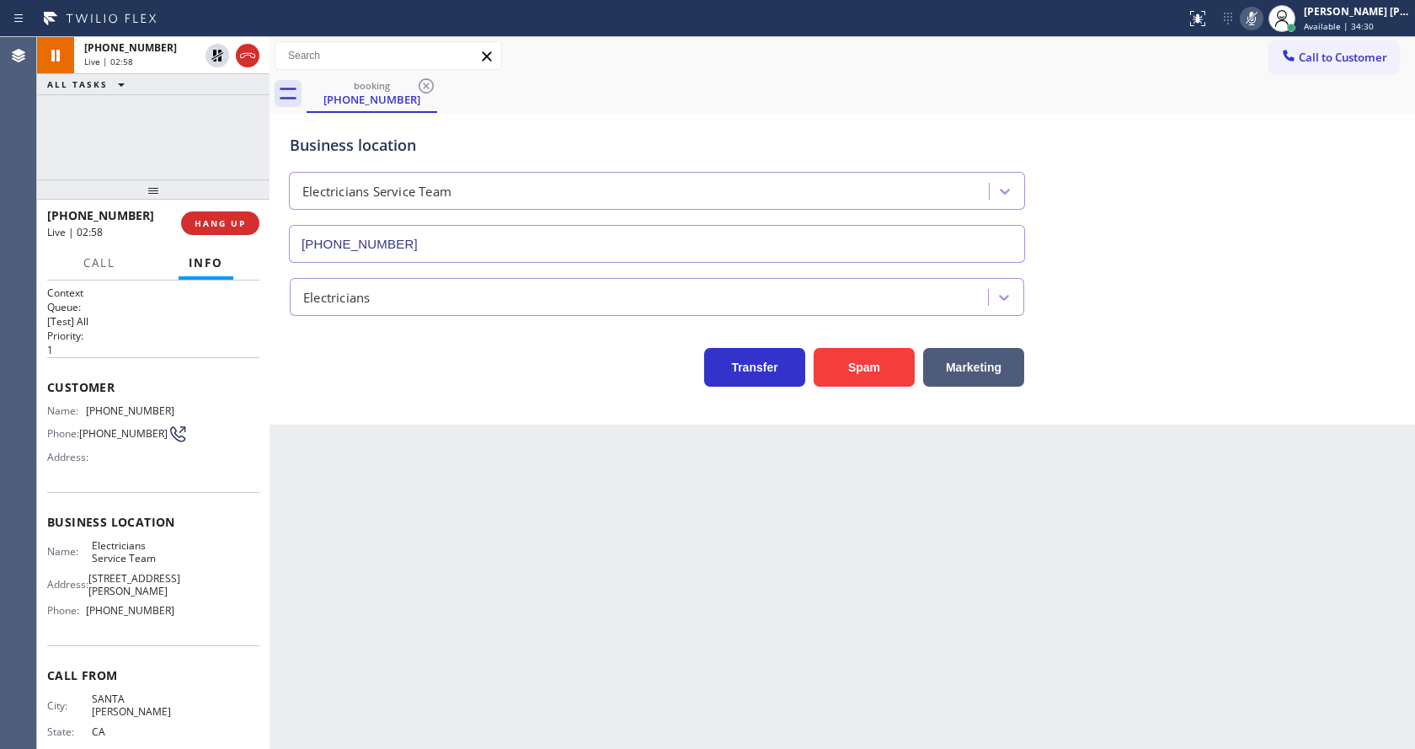
click at [448, 645] on div "Back to Dashboard Change Sender ID Customers Technicians Select a contact Outbo…" at bounding box center [843, 393] width 1146 height 712
click at [490, 548] on div "Back to Dashboard Change Sender ID Customers Technicians Select a contact Outbo…" at bounding box center [843, 393] width 1146 height 712
click at [332, 473] on div "Back to Dashboard Change Sender ID Customers Technicians Select a contact Outbo…" at bounding box center [843, 393] width 1146 height 712
click at [216, 55] on icon at bounding box center [217, 55] width 20 height 20
click at [1259, 19] on icon at bounding box center [1252, 18] width 20 height 20
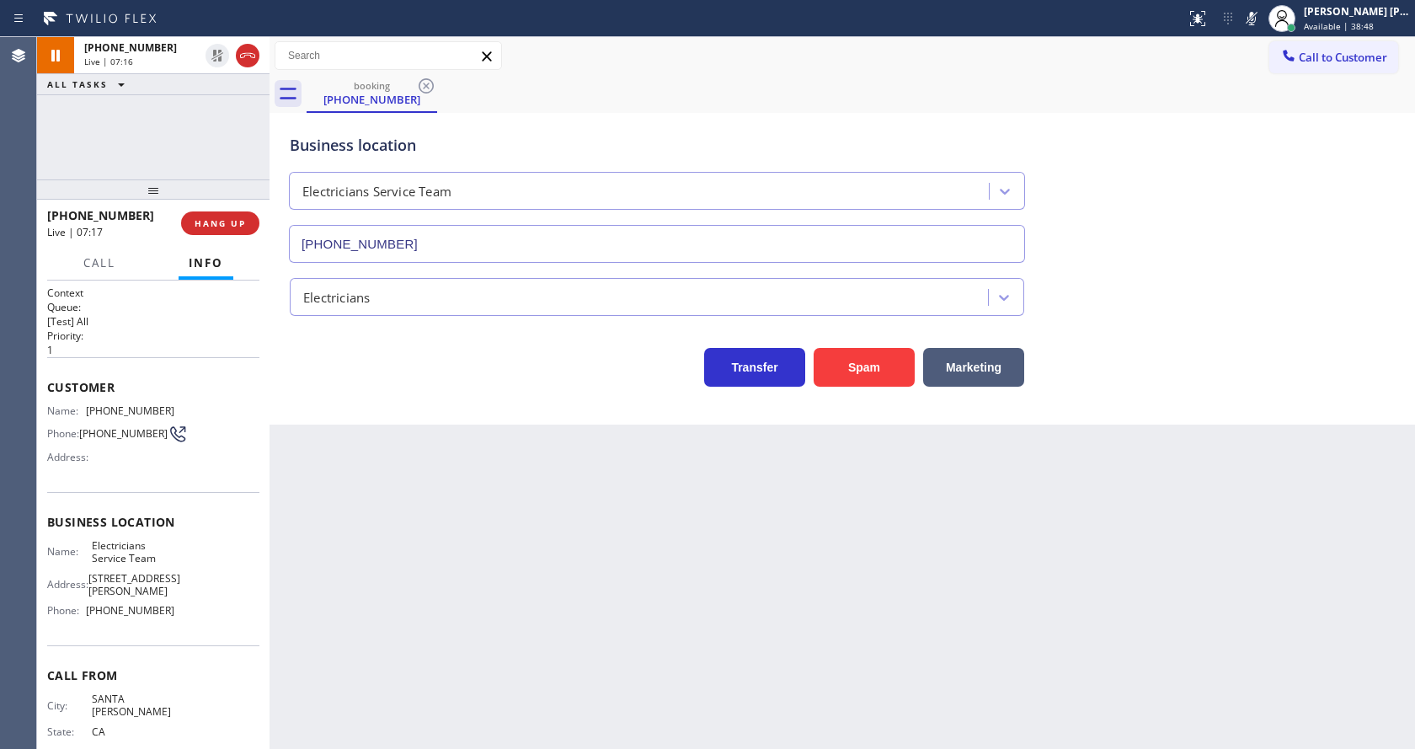
click at [1254, 134] on div "Business location Electricians Service Team [PHONE_NUMBER]" at bounding box center [842, 186] width 1112 height 152
click at [520, 575] on div "Back to Dashboard Change Sender ID Customers Technicians Select a contact Outbo…" at bounding box center [843, 393] width 1146 height 712
click at [430, 472] on div "Back to Dashboard Change Sender ID Customers Technicians Select a contact Outbo…" at bounding box center [843, 393] width 1146 height 712
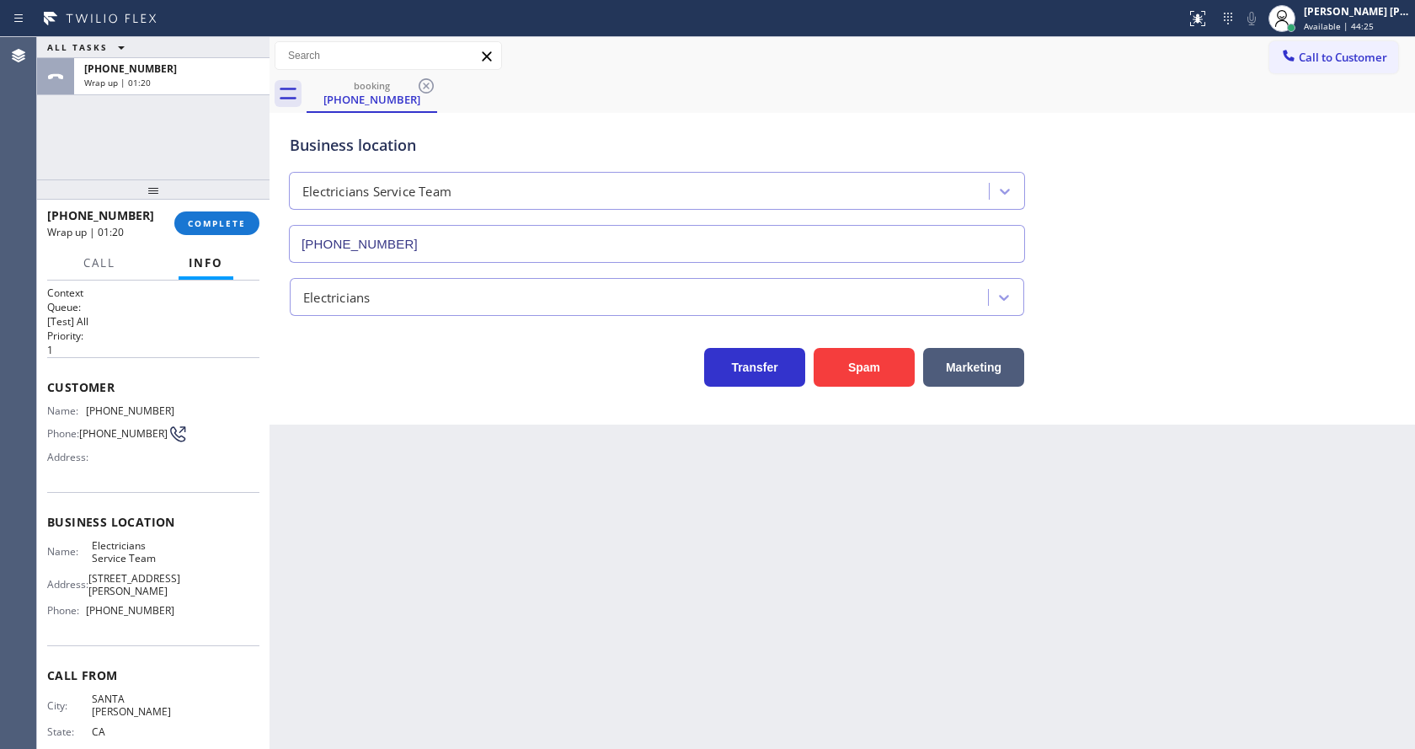
click at [467, 474] on div "Back to Dashboard Change Sender ID Customers Technicians Select a contact Outbo…" at bounding box center [843, 393] width 1146 height 712
click at [213, 211] on div "[PHONE_NUMBER] Wrap up | 01:21 COMPLETE" at bounding box center [153, 223] width 212 height 44
click at [229, 226] on span "COMPLETE" at bounding box center [217, 223] width 58 height 12
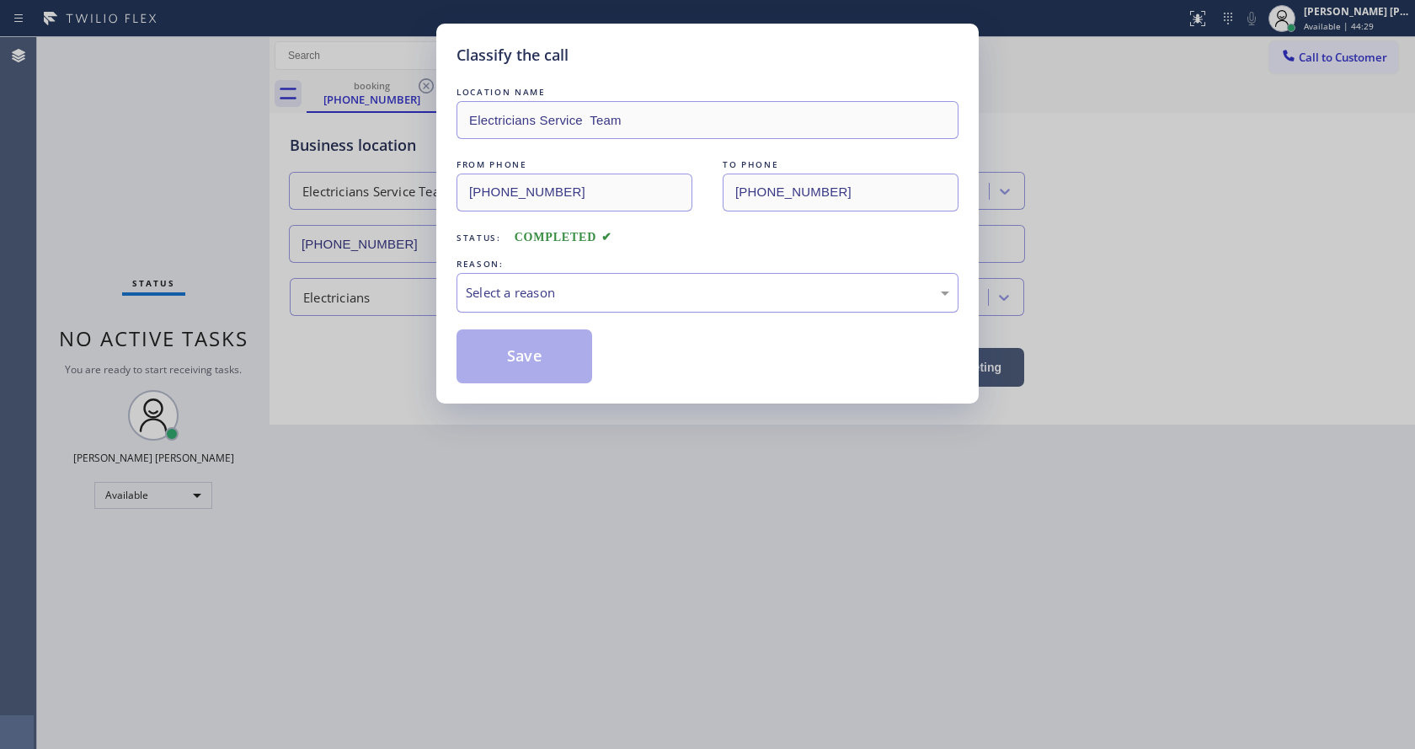
click at [489, 280] on div "Select a reason" at bounding box center [708, 293] width 502 height 40
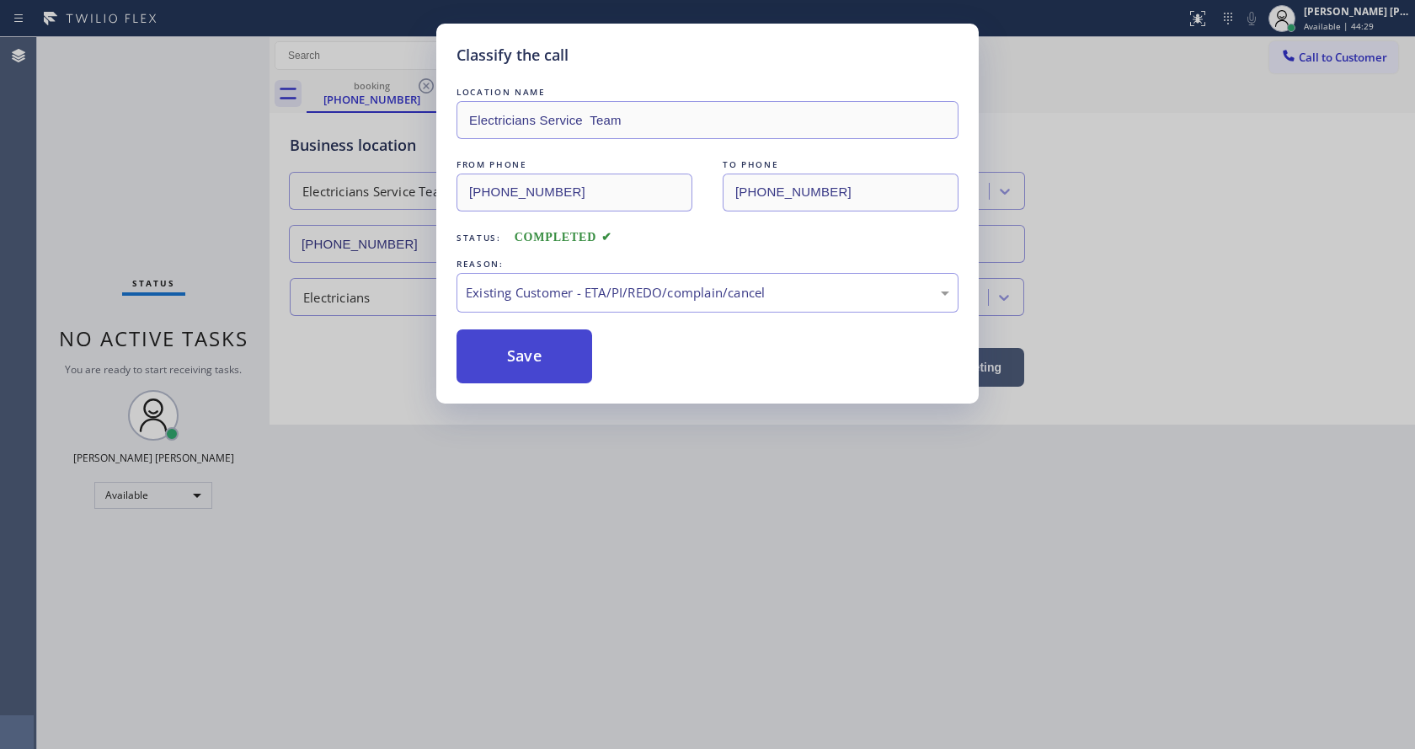
click at [508, 331] on button "Save" at bounding box center [525, 356] width 136 height 54
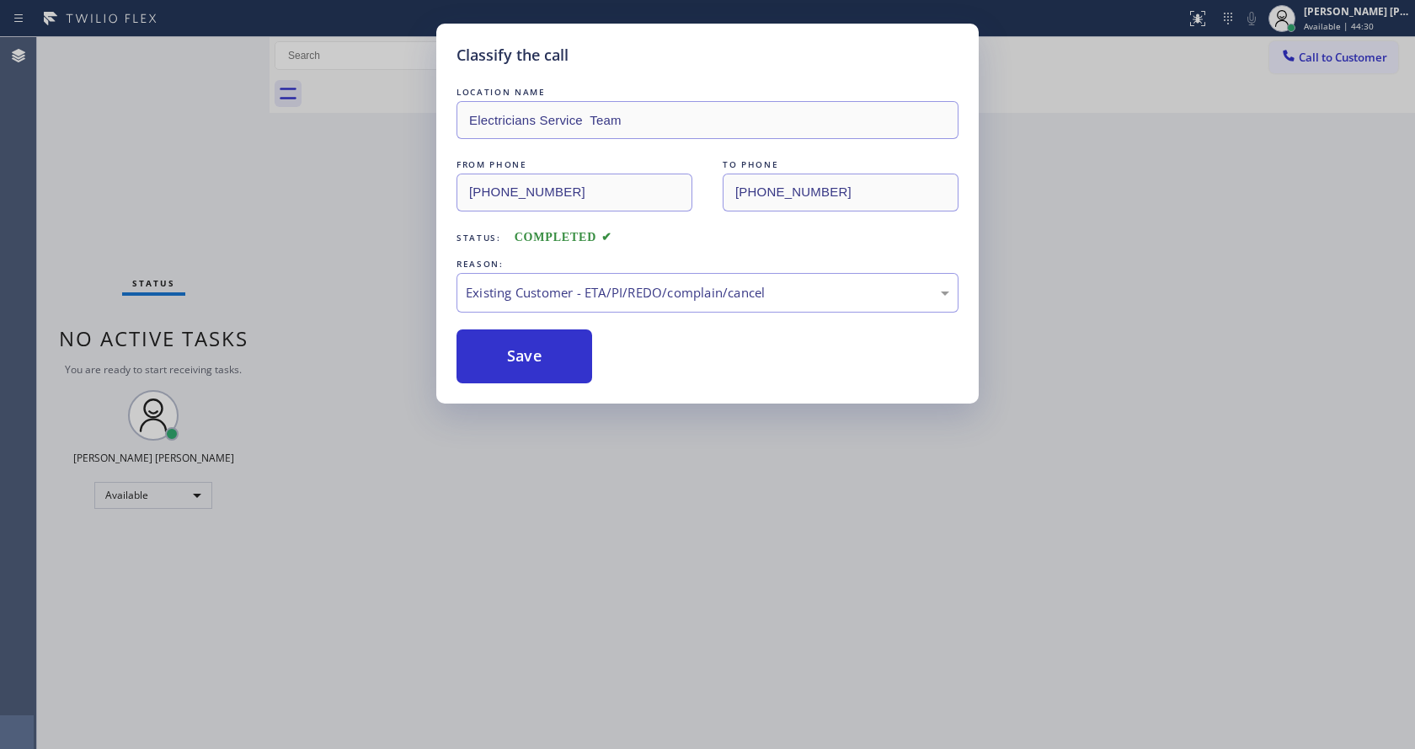
click at [604, 407] on div "Classify the call LOCATION NAME Electricians Service Team FROM PHONE [PHONE_NUM…" at bounding box center [707, 374] width 1415 height 749
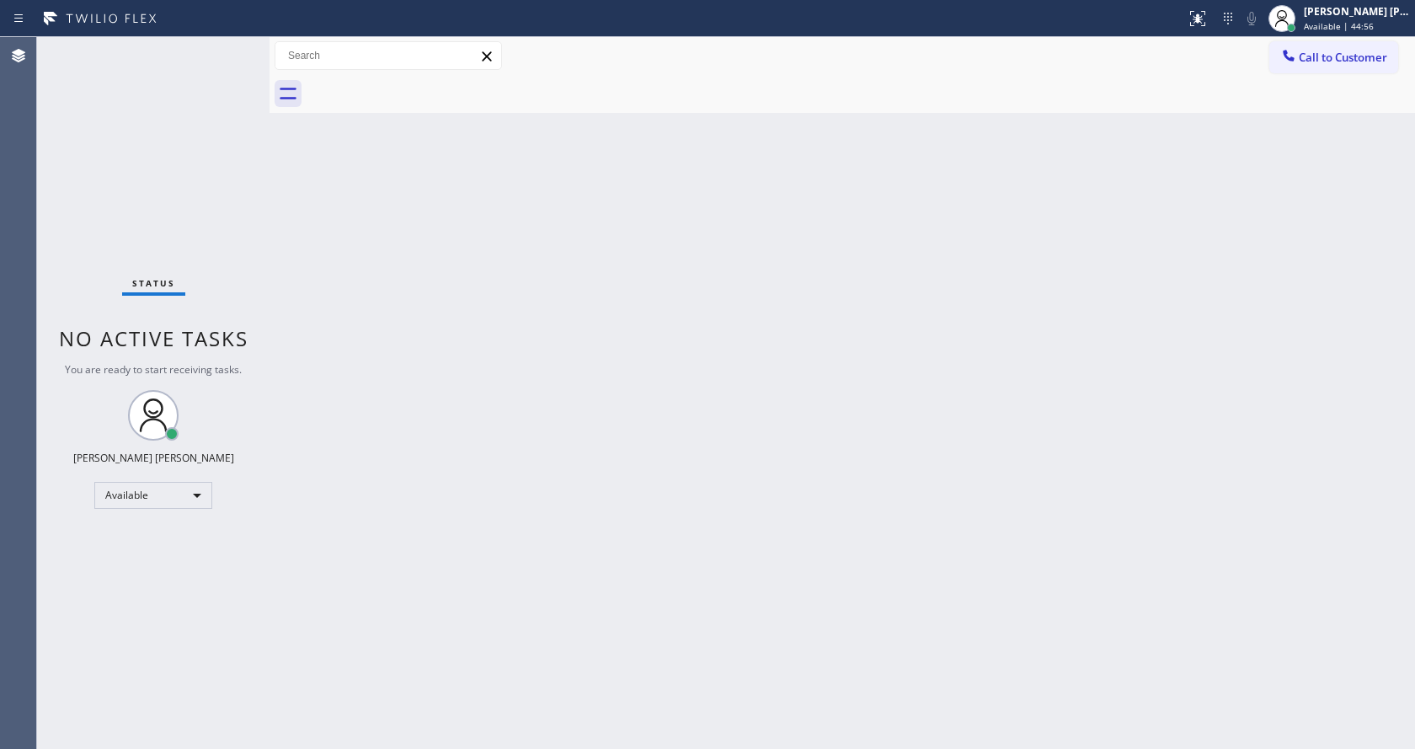
click at [462, 349] on div "Back to Dashboard Change Sender ID Customers Technicians Select a contact Outbo…" at bounding box center [843, 393] width 1146 height 712
drag, startPoint x: 270, startPoint y: 61, endPoint x: 216, endPoint y: 60, distance: 54.8
click at [216, 60] on div "Status No active tasks You are ready to start receiving tasks. [PERSON_NAME] [P…" at bounding box center [726, 393] width 1378 height 712
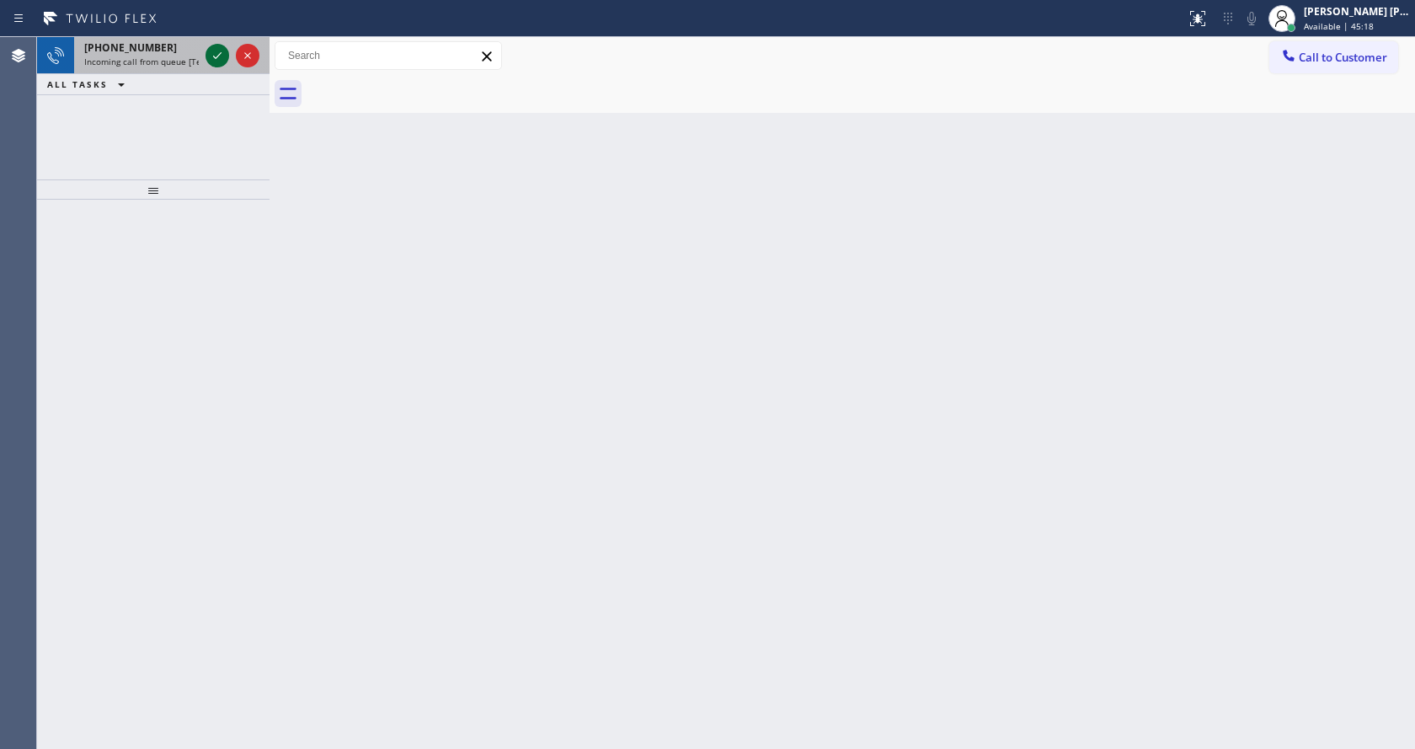
click at [213, 61] on icon at bounding box center [217, 55] width 20 height 20
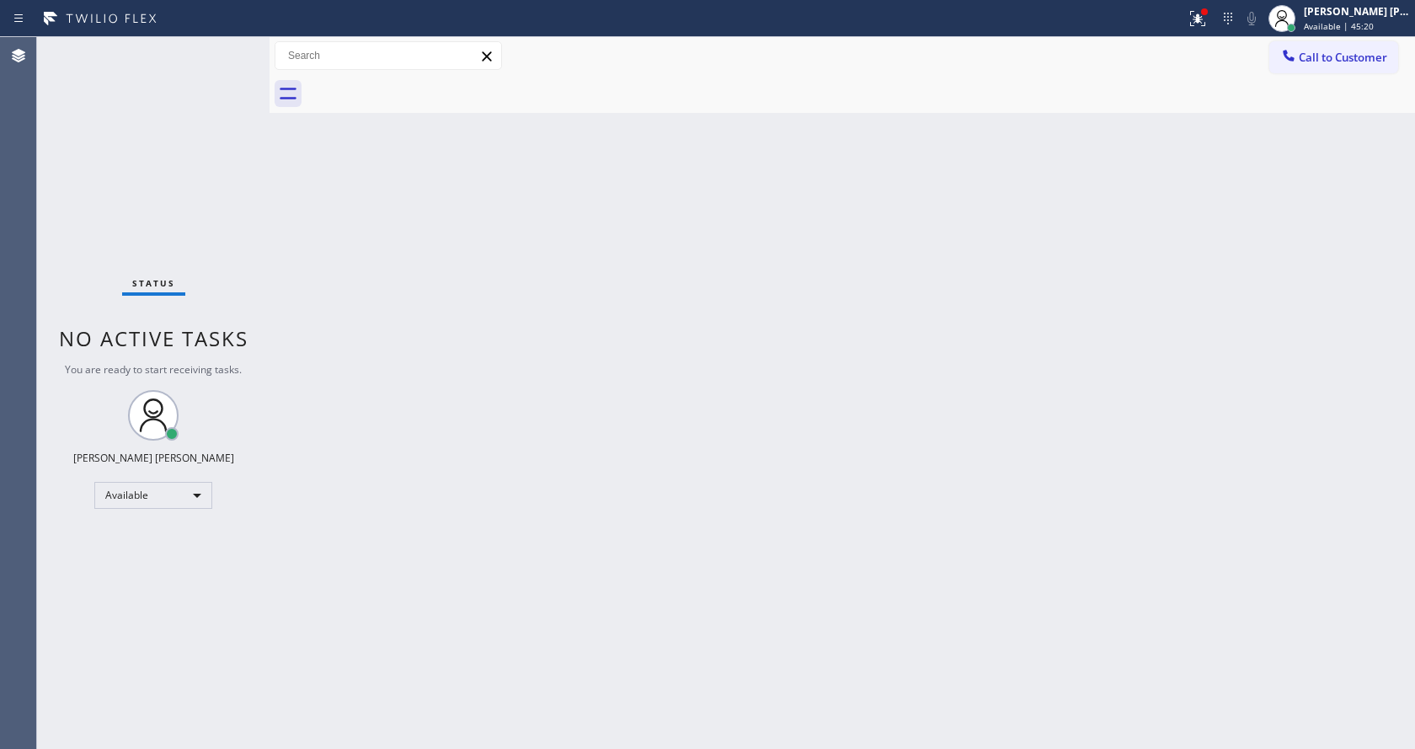
click at [545, 516] on div "Back to Dashboard Change Sender ID Customers Technicians Select a contact Outbo…" at bounding box center [843, 393] width 1146 height 712
click at [506, 526] on div "Back to Dashboard Change Sender ID Customers Technicians Select a contact Outbo…" at bounding box center [843, 393] width 1146 height 712
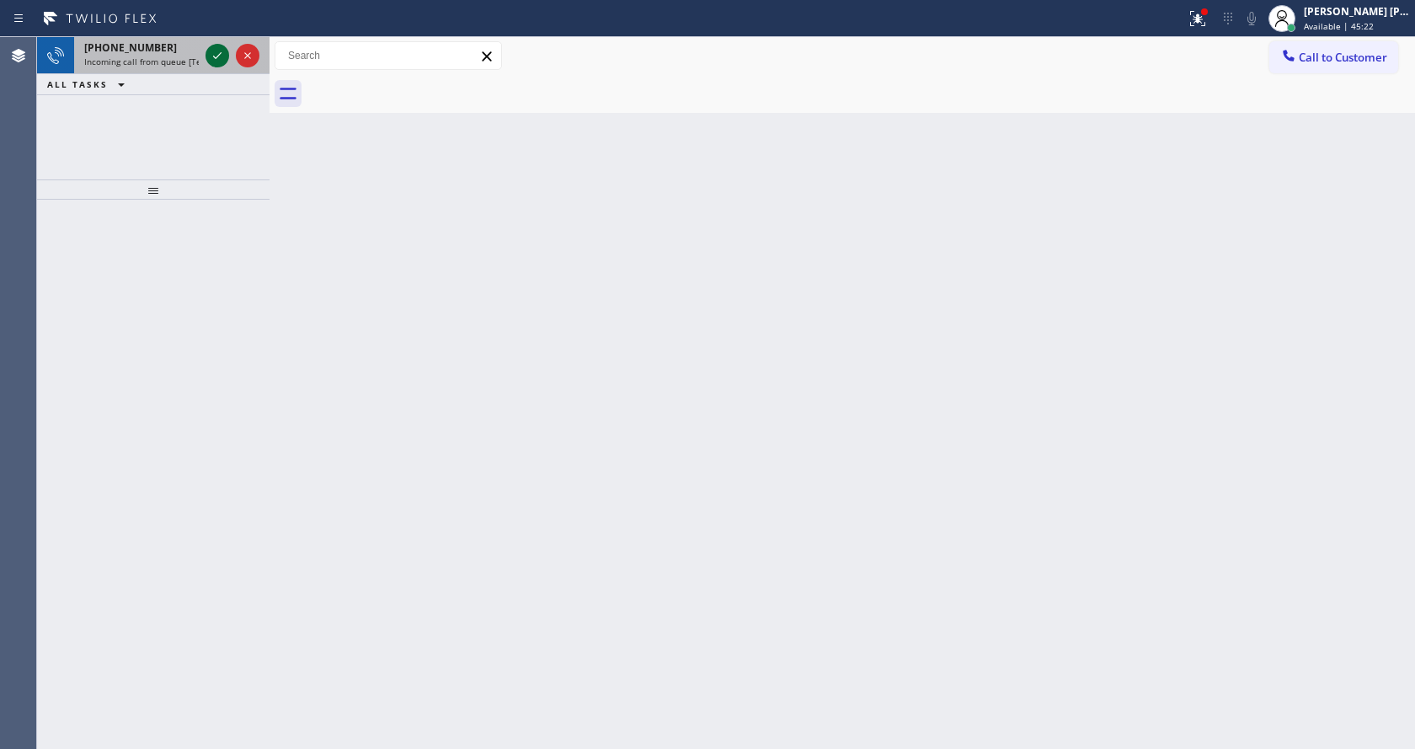
click at [222, 60] on icon at bounding box center [217, 55] width 20 height 20
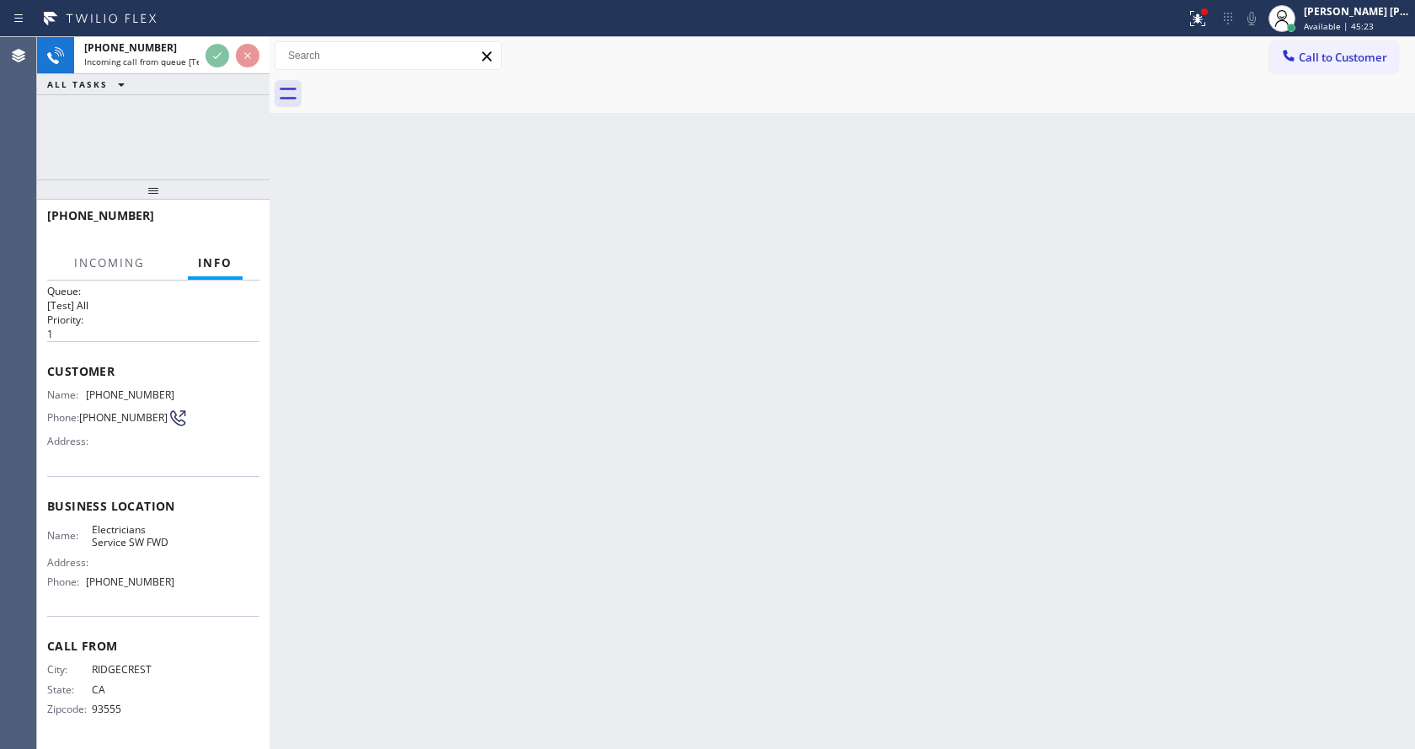
scroll to position [22, 0]
click at [585, 380] on div "Back to Dashboard Change Sender ID Customers Technicians Select a contact Outbo…" at bounding box center [843, 393] width 1146 height 712
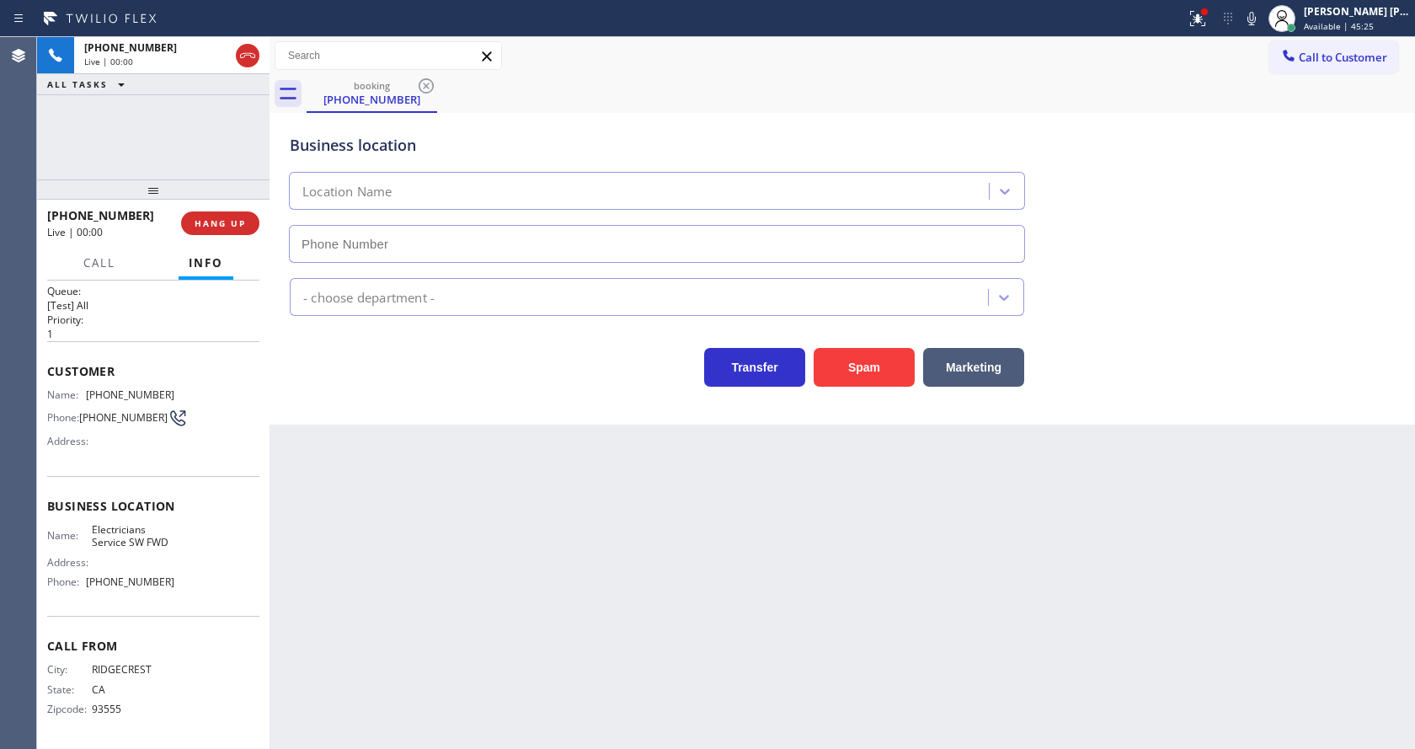
type input "[PHONE_NUMBER]"
click at [444, 472] on div "Back to Dashboard Change Sender ID Customers Technicians Select a contact Outbo…" at bounding box center [843, 393] width 1146 height 712
click at [449, 450] on div "Back to Dashboard Change Sender ID Customers Technicians Select a contact Outbo…" at bounding box center [843, 393] width 1146 height 712
click at [835, 365] on button "Spam" at bounding box center [864, 367] width 101 height 39
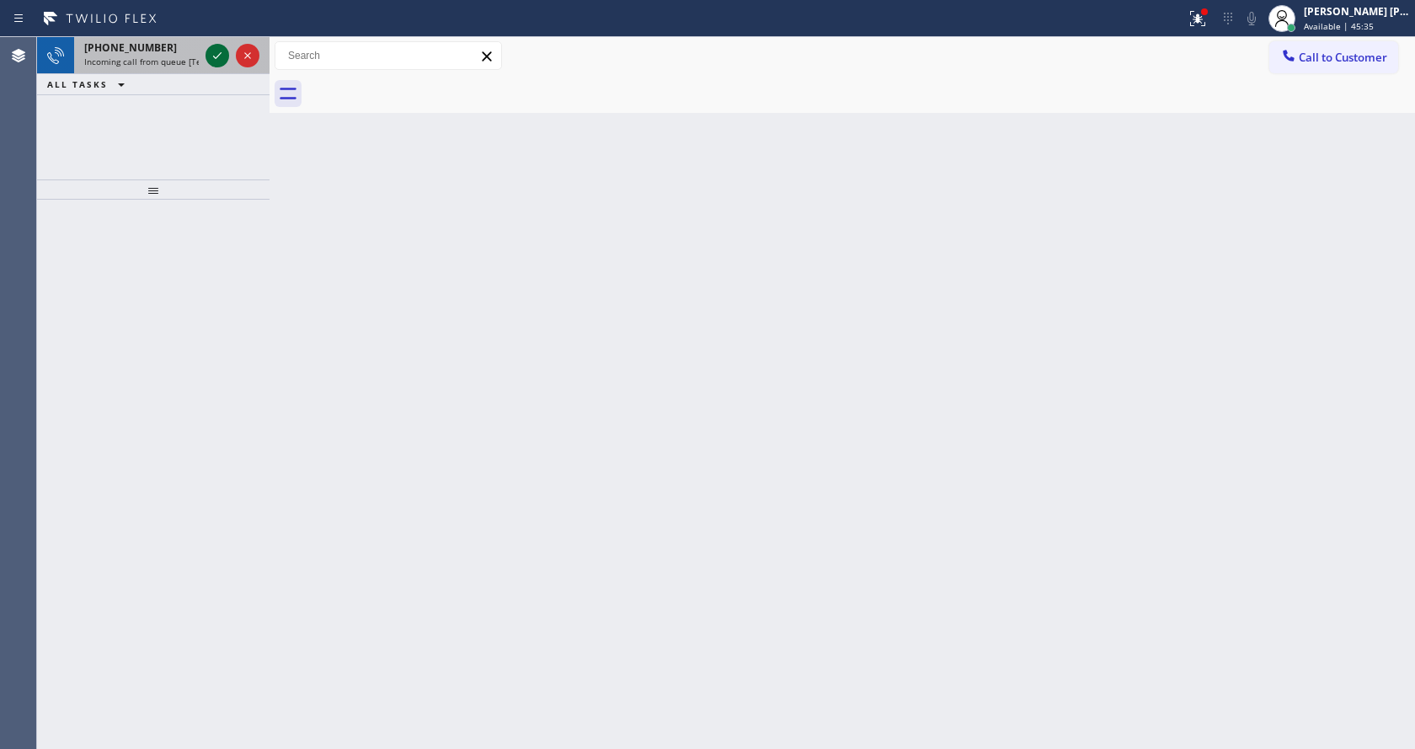
click at [218, 54] on icon at bounding box center [217, 55] width 20 height 20
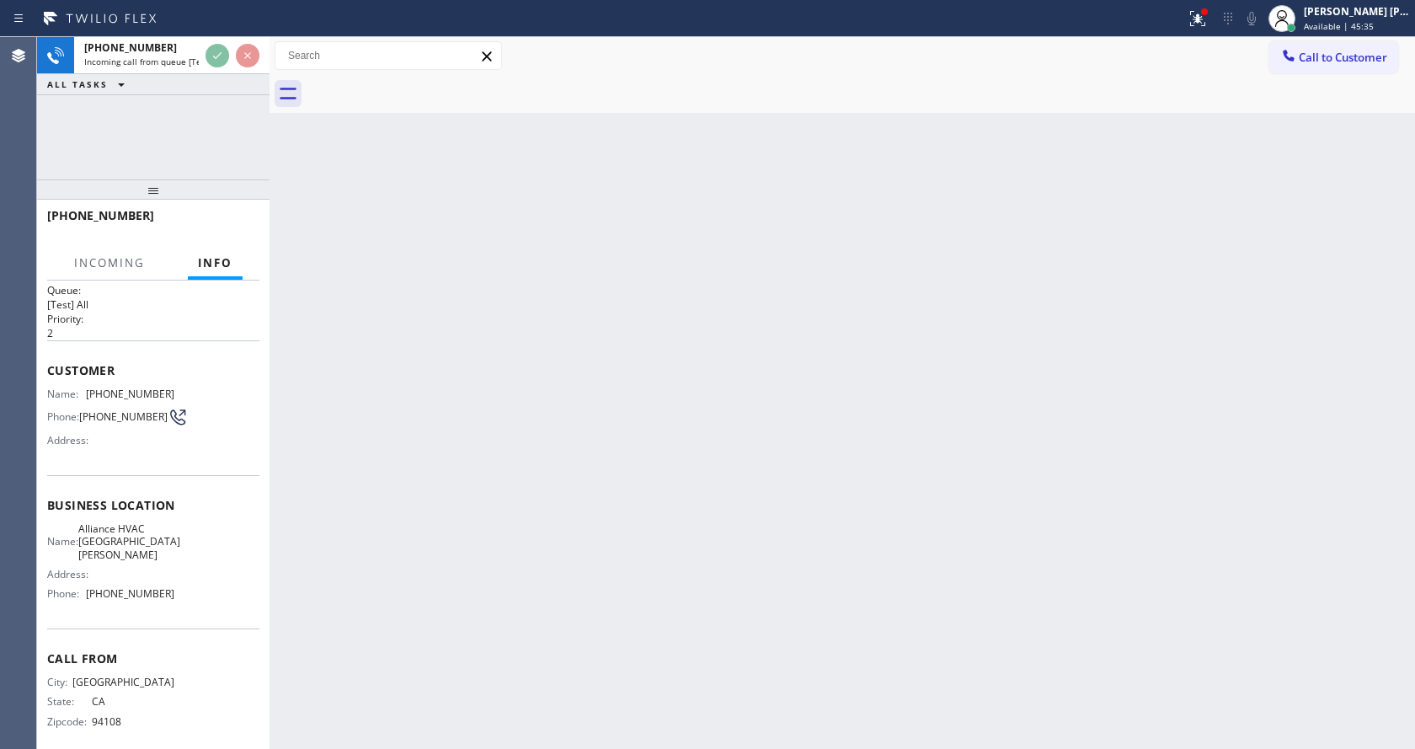
scroll to position [22, 0]
click at [583, 483] on div "Back to Dashboard Change Sender ID Customers Technicians Select a contact Outbo…" at bounding box center [843, 393] width 1146 height 712
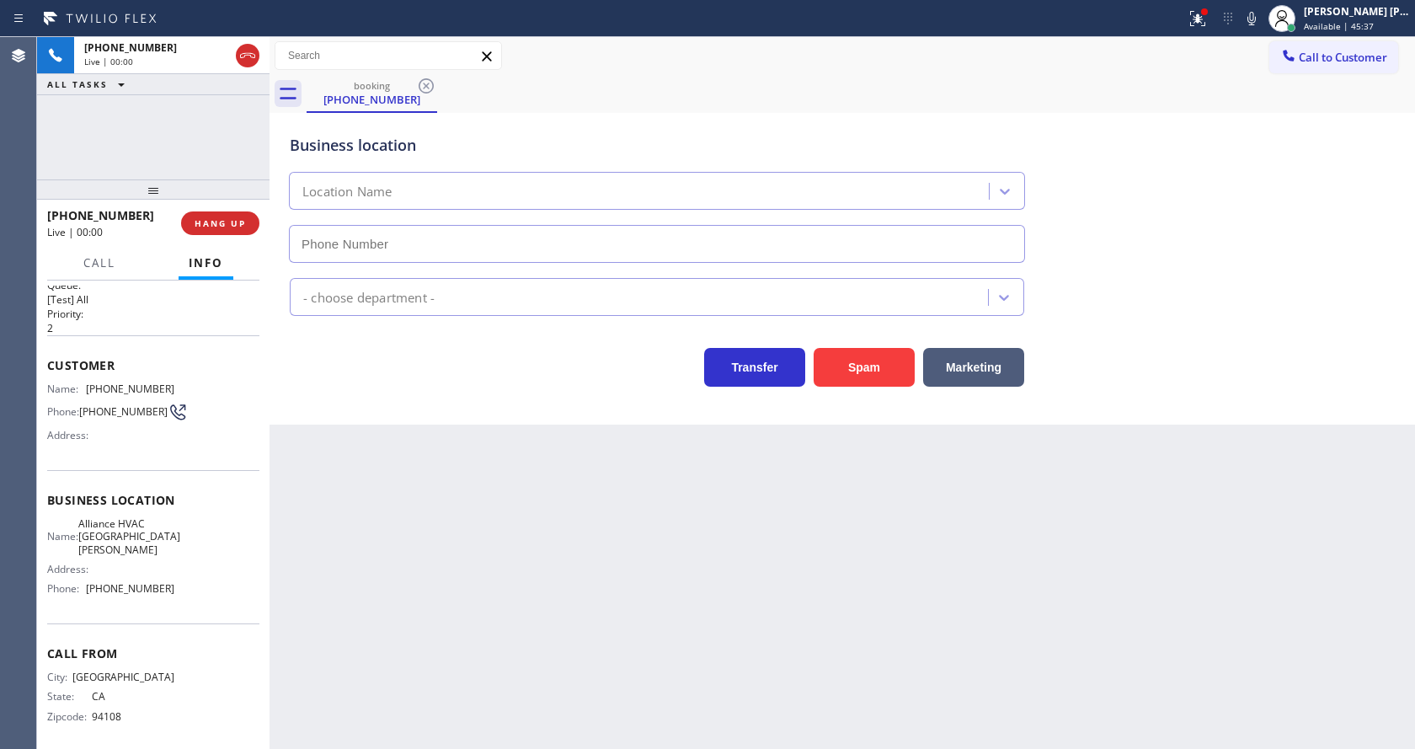
type input "[PHONE_NUMBER]"
click at [864, 377] on button "Spam" at bounding box center [864, 367] width 101 height 39
click at [1208, 12] on div at bounding box center [1205, 12] width 10 height 10
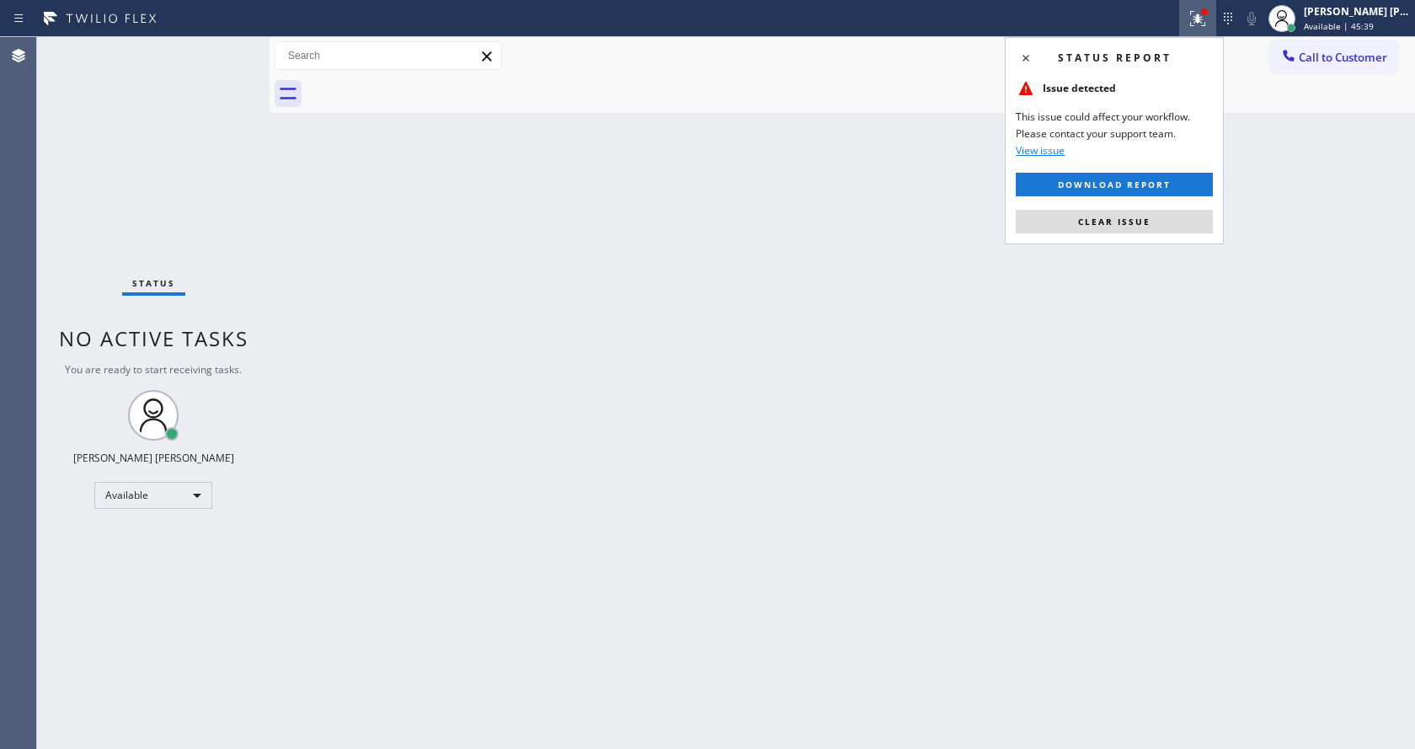
click at [1120, 233] on div "Status report Issue detected This issue could affect your workflow. Please cont…" at bounding box center [1114, 140] width 219 height 207
click at [1120, 216] on span "Clear issue" at bounding box center [1114, 222] width 72 height 12
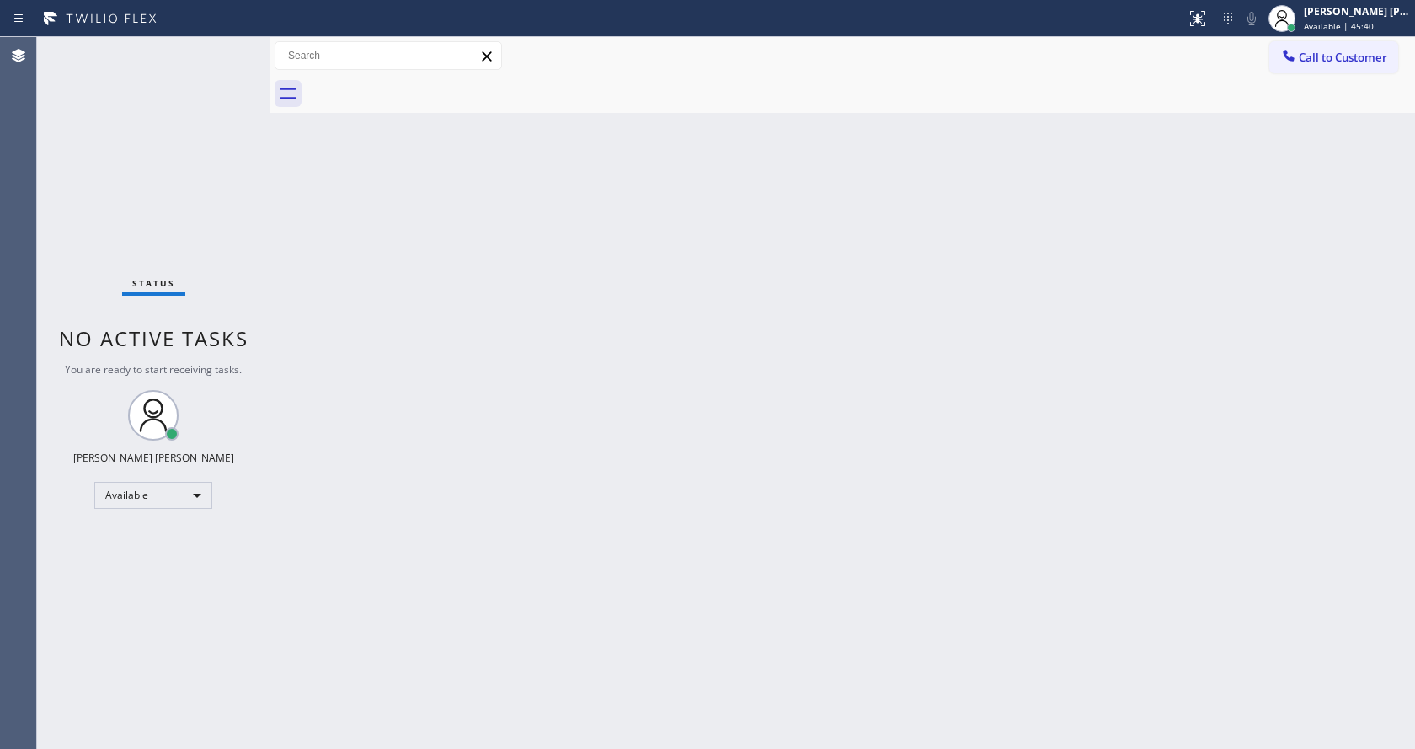
drag, startPoint x: 1136, startPoint y: 243, endPoint x: 700, endPoint y: 449, distance: 482.0
click at [1131, 247] on div "Back to Dashboard Change Sender ID Customers Technicians Select a contact Outbo…" at bounding box center [843, 393] width 1146 height 712
drag, startPoint x: 366, startPoint y: 429, endPoint x: 353, endPoint y: 411, distance: 22.2
click at [366, 429] on div "Back to Dashboard Change Sender ID Customers Technicians Select a contact Outbo…" at bounding box center [843, 393] width 1146 height 712
click at [228, 47] on div "Status No active tasks You are ready to start receiving tasks. [PERSON_NAME] [P…" at bounding box center [153, 393] width 233 height 712
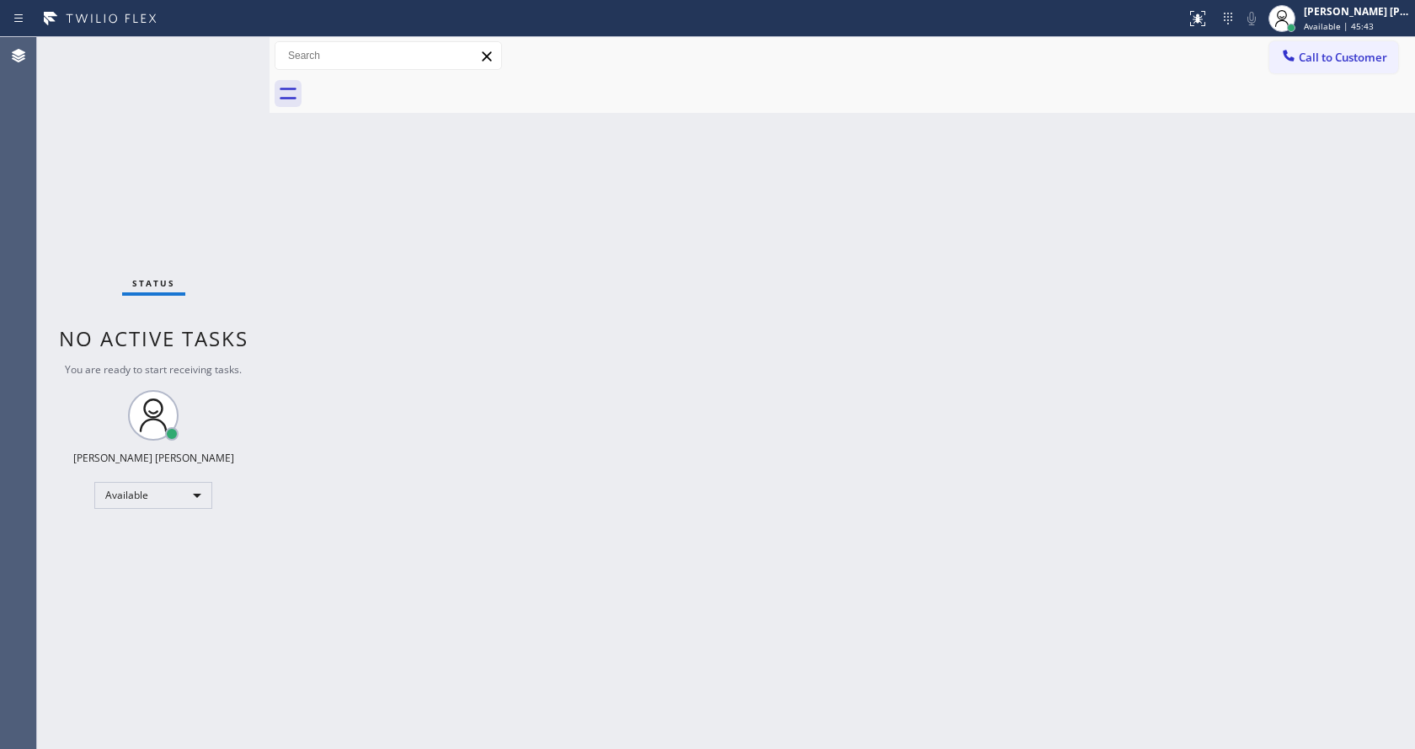
click at [229, 47] on div "Status No active tasks You are ready to start receiving tasks. [PERSON_NAME] [P…" at bounding box center [153, 393] width 233 height 712
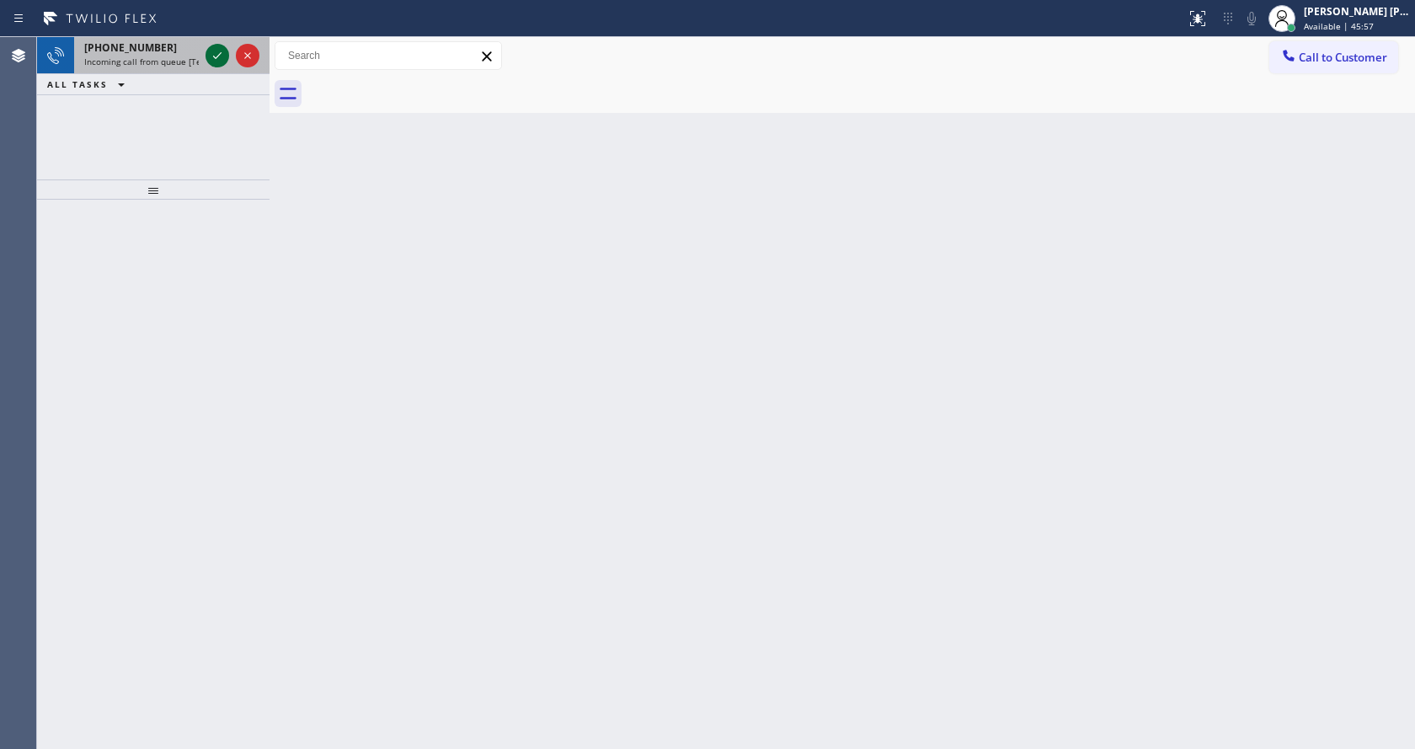
click at [215, 50] on icon at bounding box center [217, 55] width 20 height 20
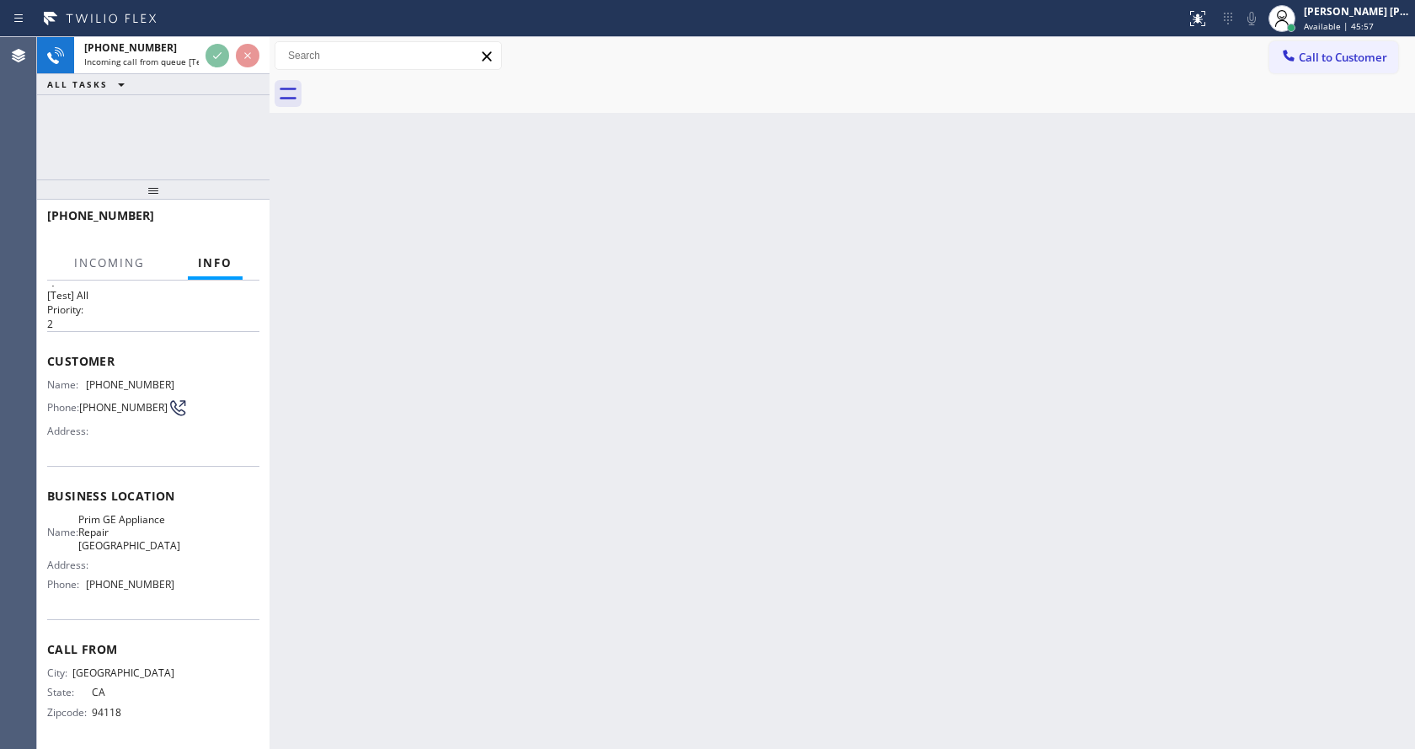
scroll to position [48, 0]
click at [431, 432] on div "Back to Dashboard Change Sender ID Customers Technicians Select a contact Outbo…" at bounding box center [843, 393] width 1146 height 712
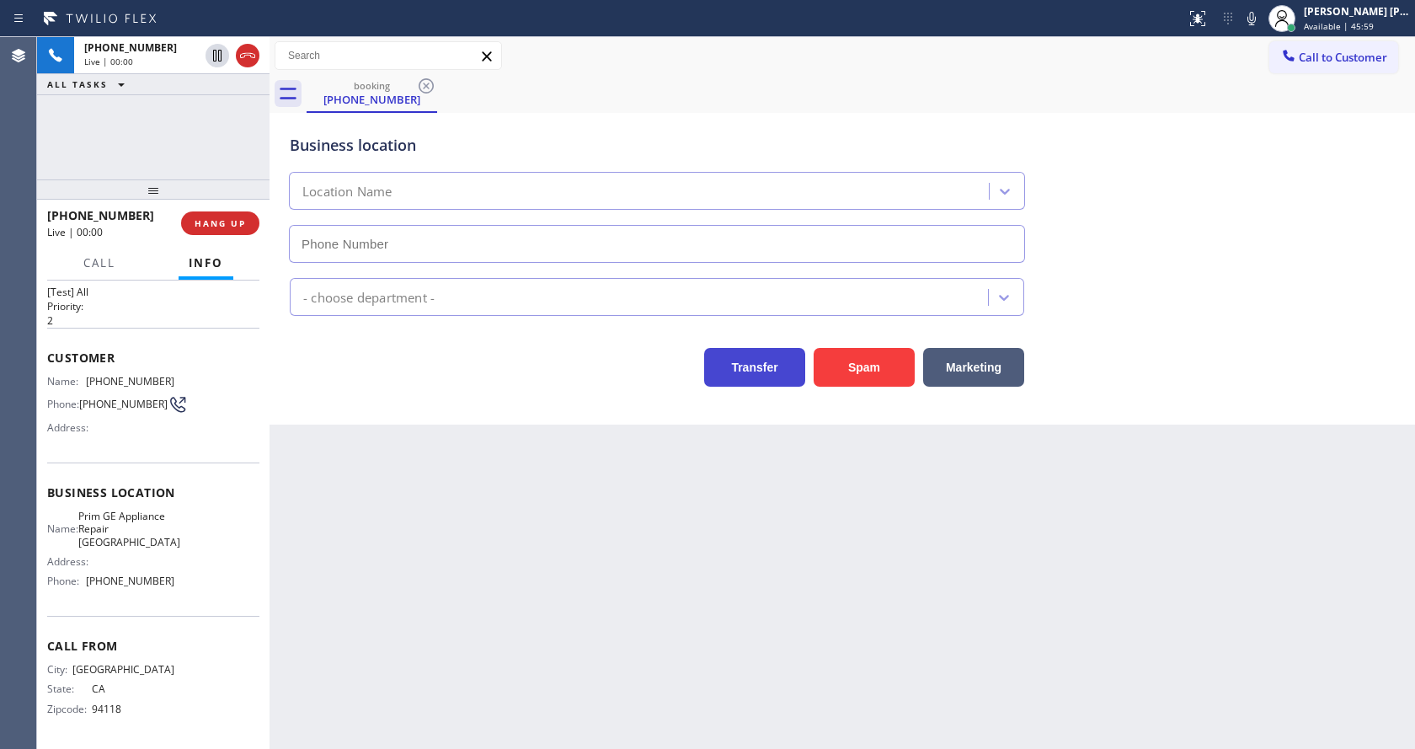
type input "[PHONE_NUMBER]"
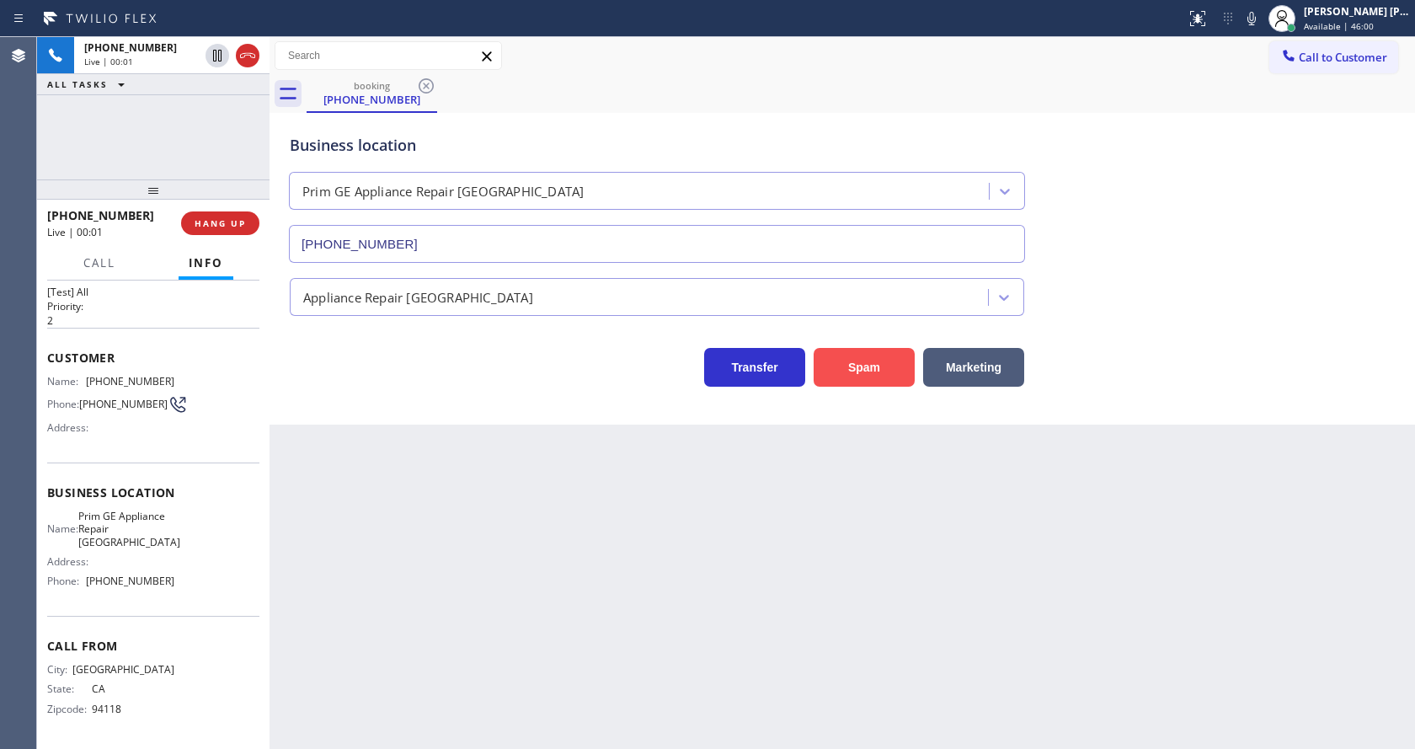
click at [833, 373] on button "Spam" at bounding box center [864, 367] width 101 height 39
click at [478, 641] on div "Back to Dashboard Change Sender ID Customers Technicians Select a contact Outbo…" at bounding box center [843, 393] width 1146 height 712
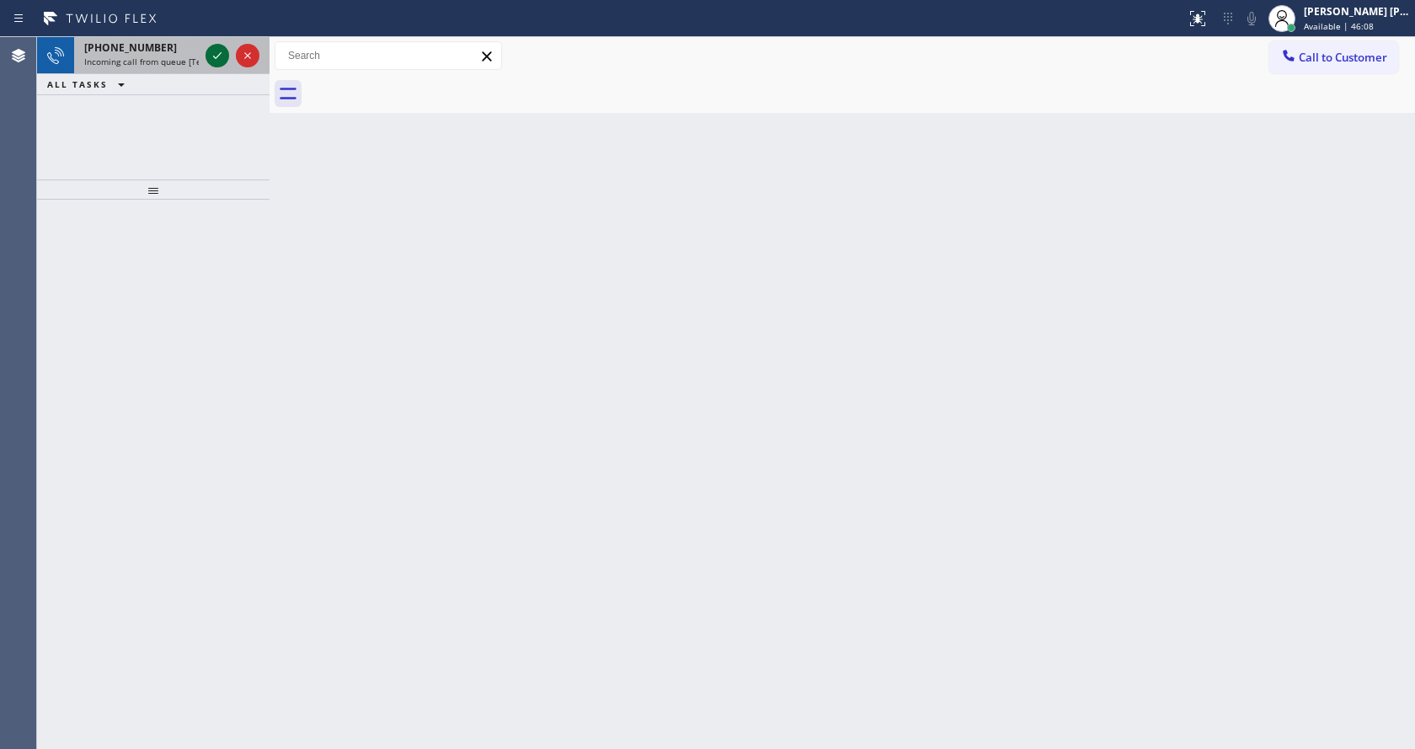
click at [216, 50] on icon at bounding box center [217, 55] width 20 height 20
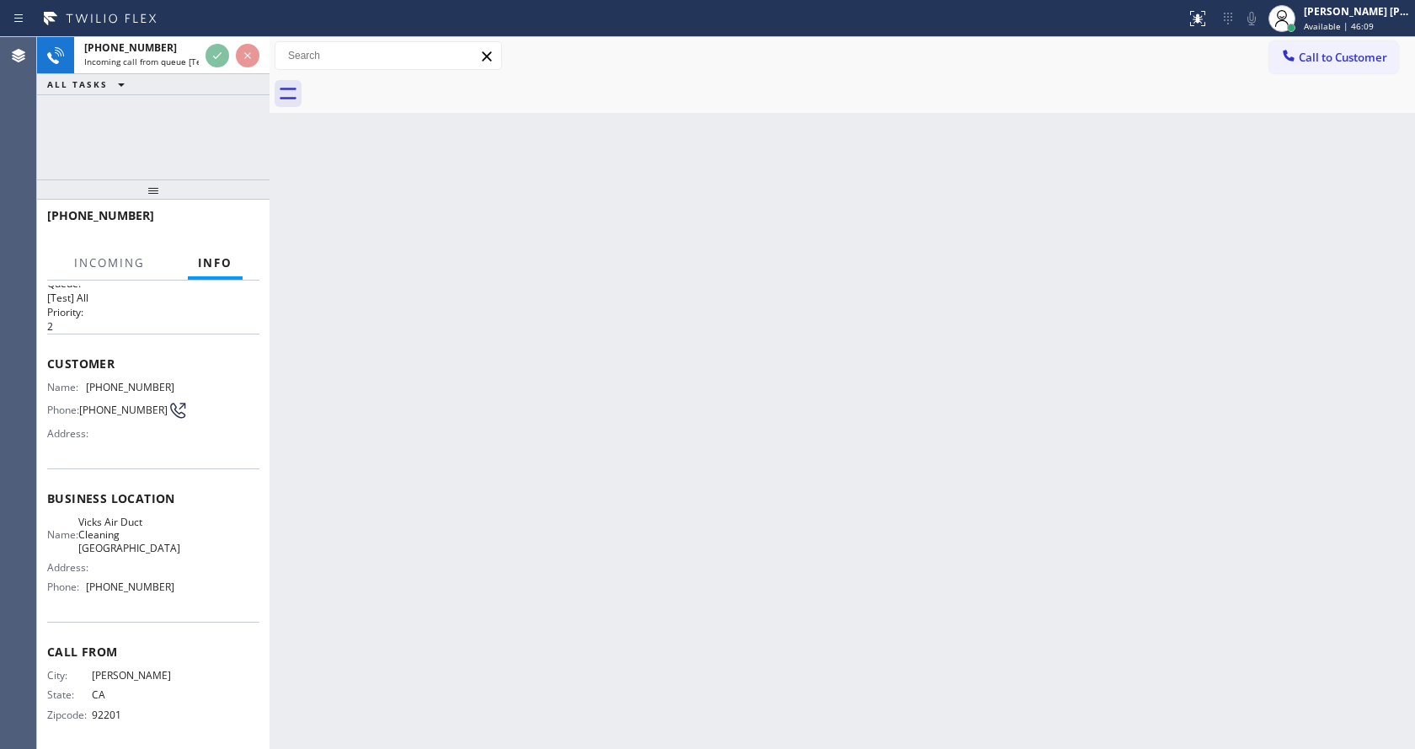
scroll to position [35, 0]
click at [510, 422] on div "Back to Dashboard Change Sender ID Customers Technicians Select a contact Outbo…" at bounding box center [843, 393] width 1146 height 712
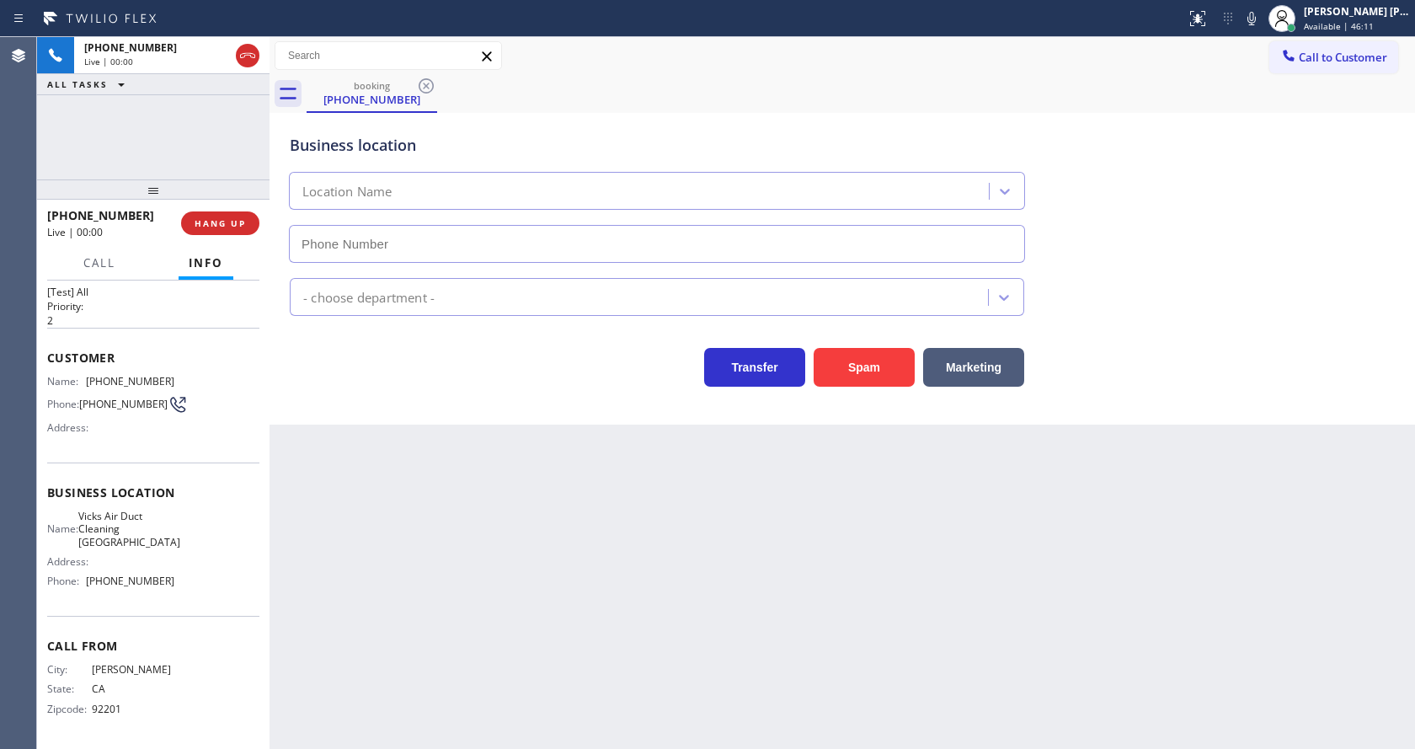
type input "[PHONE_NUMBER]"
click at [869, 372] on button "Spam" at bounding box center [864, 367] width 101 height 39
click at [510, 509] on div "Back to Dashboard Change Sender ID Customers Technicians Select a contact Outbo…" at bounding box center [843, 393] width 1146 height 712
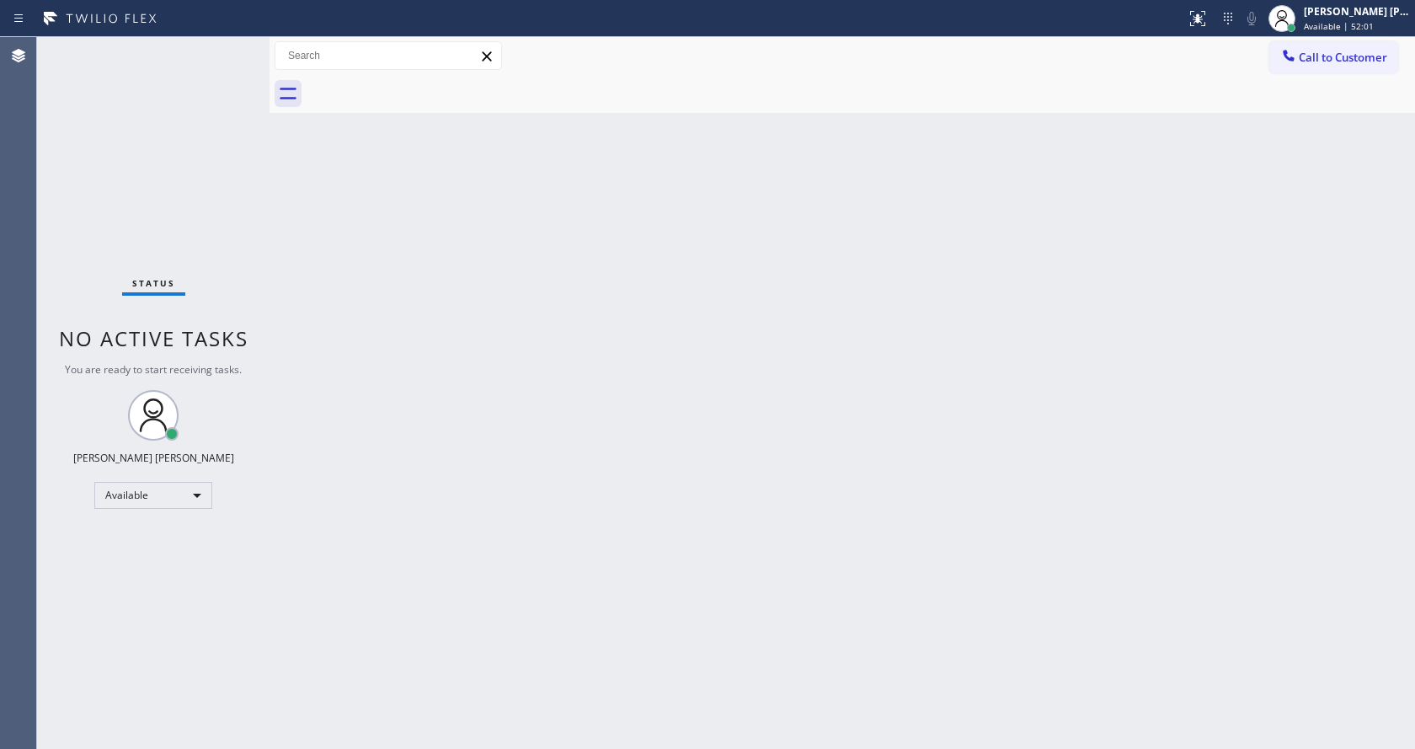
click at [337, 185] on div "Back to Dashboard Change Sender ID Customers Technicians Select a contact Outbo…" at bounding box center [843, 393] width 1146 height 712
click at [523, 709] on div "Back to Dashboard Change Sender ID Customers Technicians Select a contact Outbo…" at bounding box center [843, 393] width 1146 height 712
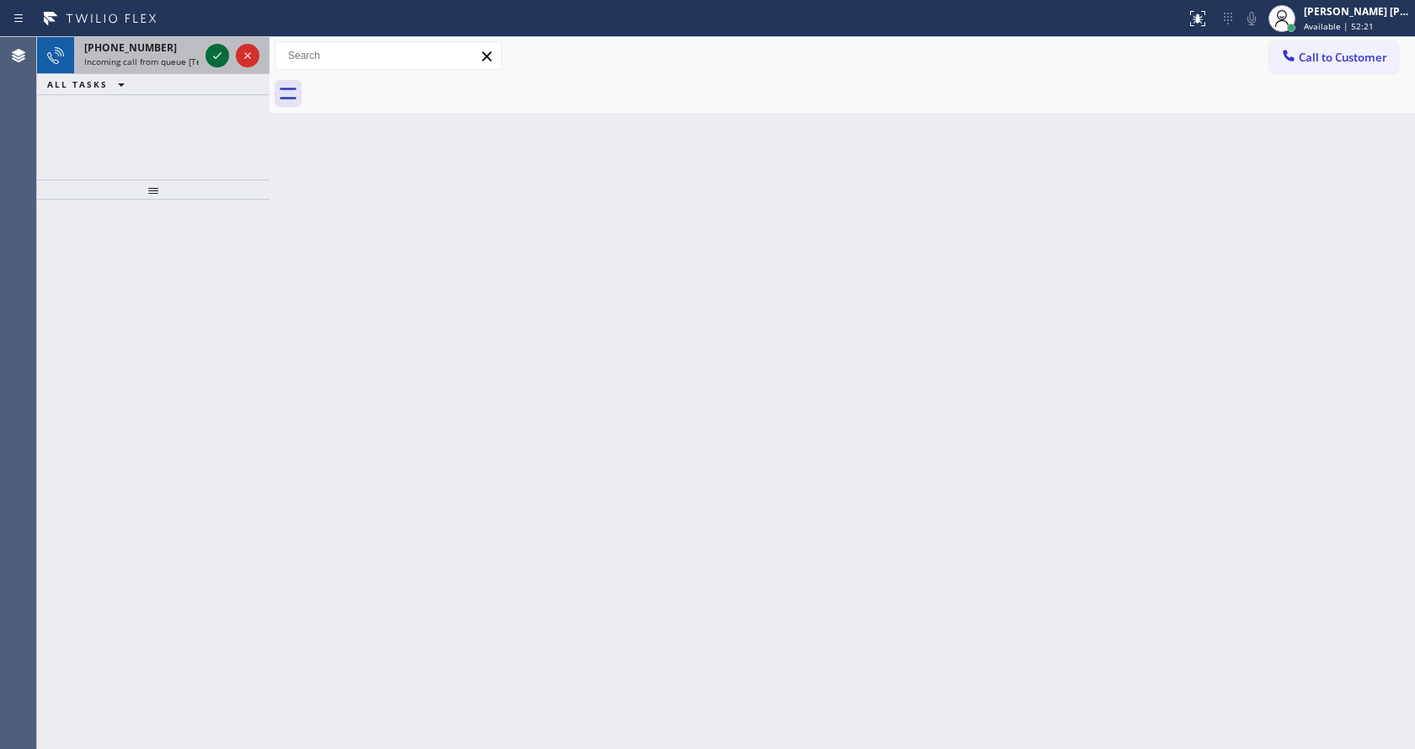
click at [217, 60] on icon at bounding box center [217, 55] width 20 height 20
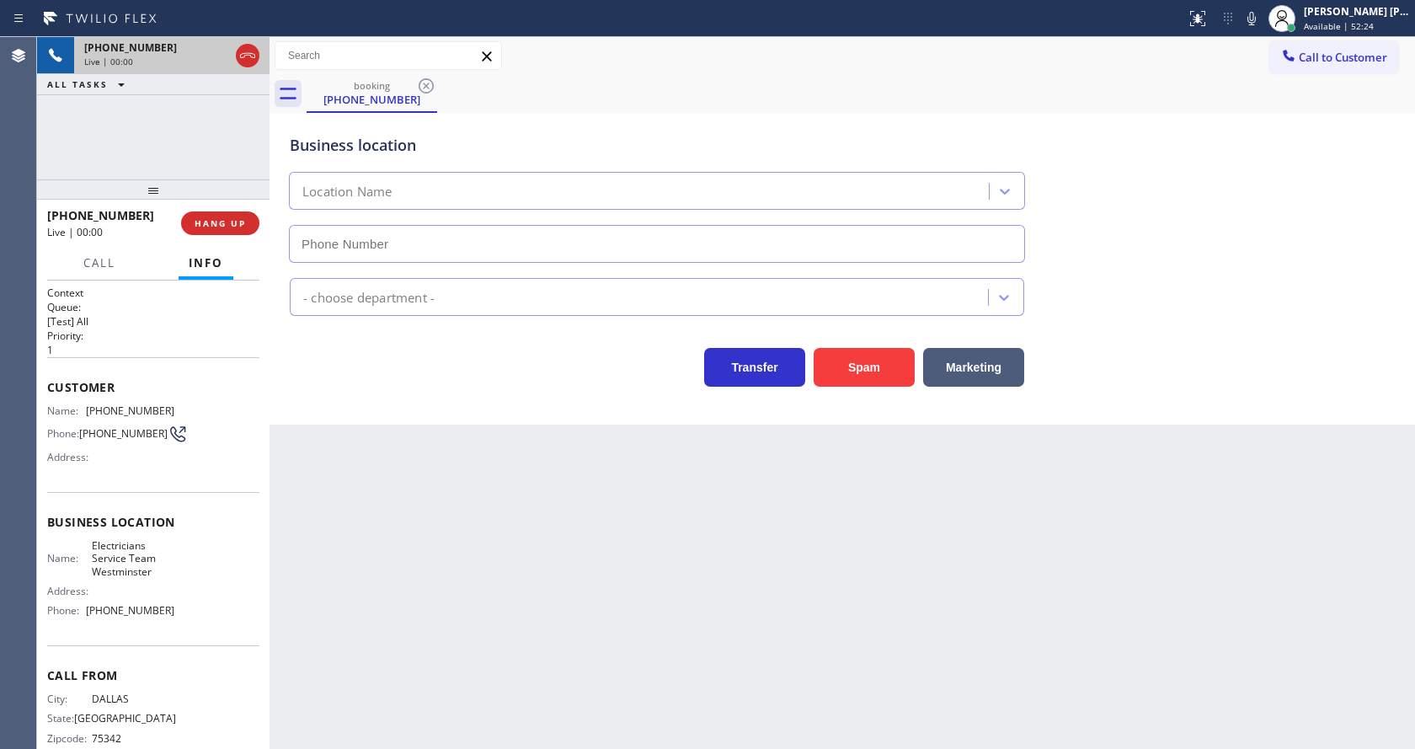
type input "[PHONE_NUMBER]"
click at [875, 371] on button "Spam" at bounding box center [864, 367] width 101 height 39
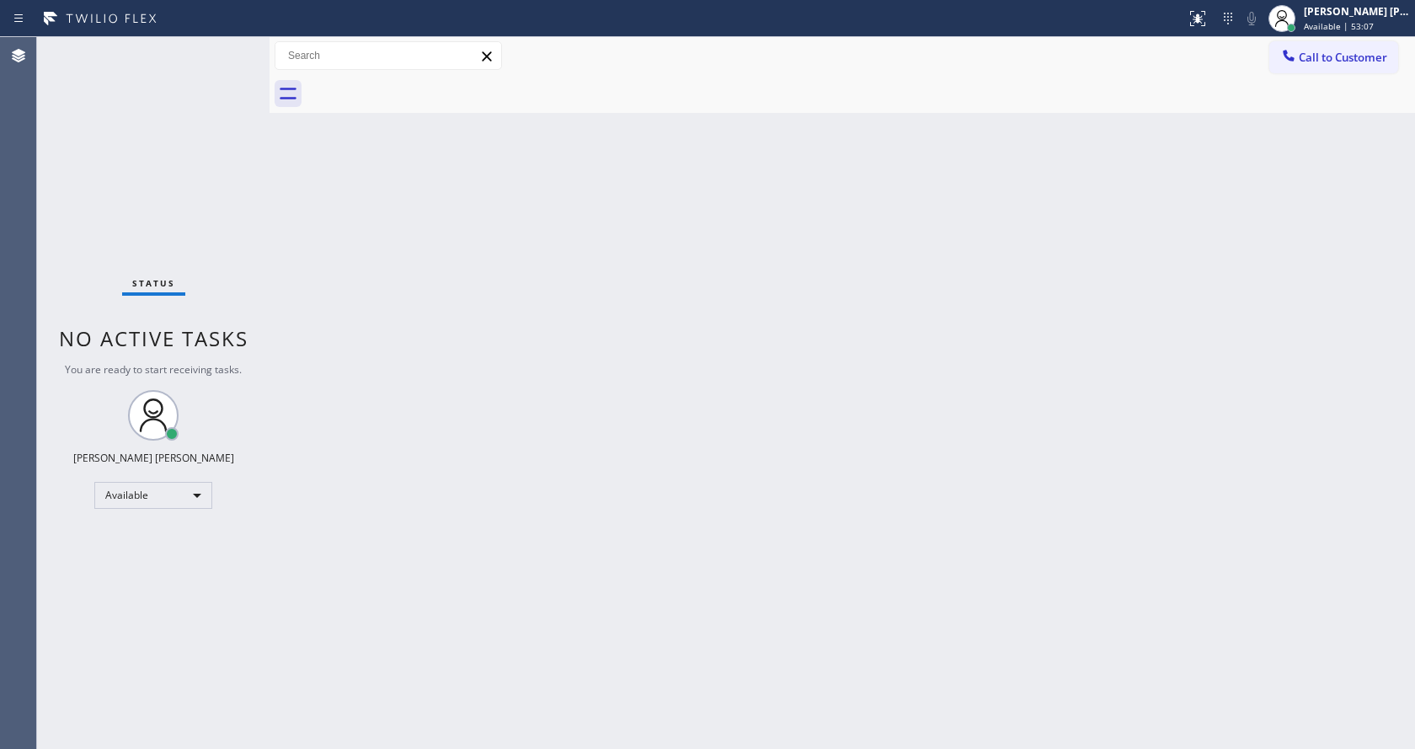
click at [296, 516] on div "Back to Dashboard Change Sender ID Customers Technicians Select a contact Outbo…" at bounding box center [843, 393] width 1146 height 712
click at [847, 433] on div "Back to Dashboard Change Sender ID Customers Technicians Select a contact Outbo…" at bounding box center [843, 393] width 1146 height 712
drag, startPoint x: 457, startPoint y: 606, endPoint x: 452, endPoint y: 617, distance: 12.5
click at [457, 606] on div "Back to Dashboard Change Sender ID Customers Technicians Select a contact Outbo…" at bounding box center [843, 393] width 1146 height 712
click at [979, 404] on div "Back to Dashboard Change Sender ID Customers Technicians Select a contact Outbo…" at bounding box center [843, 393] width 1146 height 712
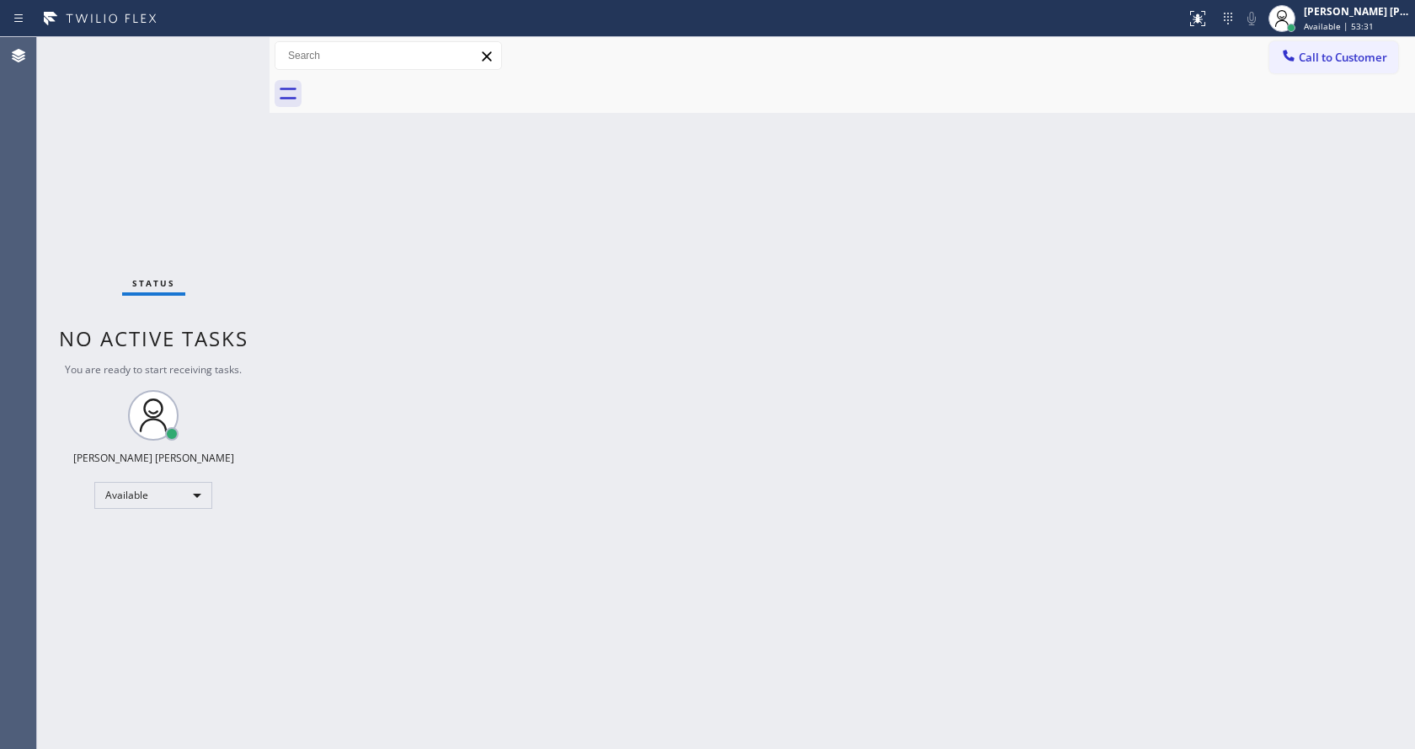
click at [302, 136] on div "Back to Dashboard Change Sender ID Customers Technicians Select a contact Outbo…" at bounding box center [843, 393] width 1146 height 712
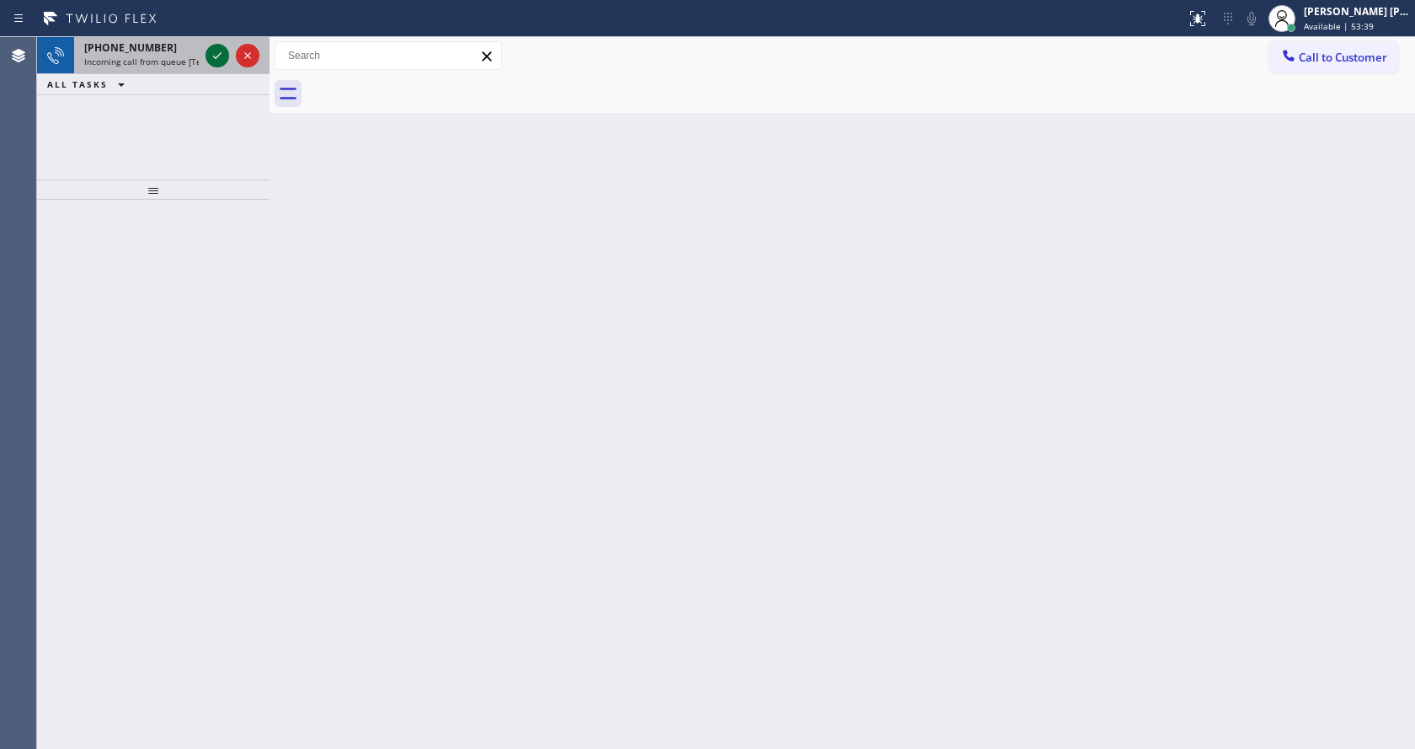
click at [212, 59] on icon at bounding box center [217, 55] width 20 height 20
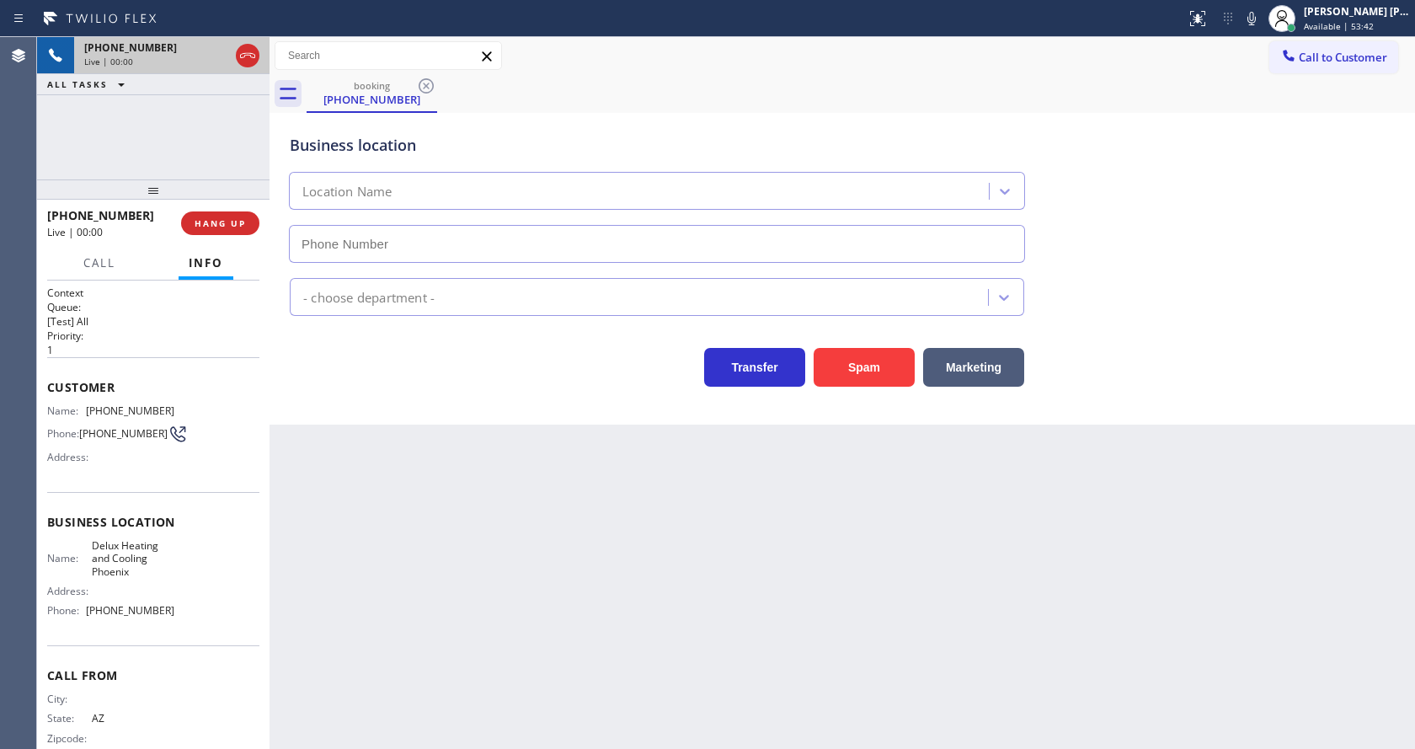
type input "[PHONE_NUMBER]"
click at [850, 342] on div "Spam" at bounding box center [860, 362] width 110 height 47
click at [859, 362] on button "Spam" at bounding box center [864, 367] width 101 height 39
click at [684, 512] on div "Back to Dashboard Change Sender ID Customers Technicians Select a contact Outbo…" at bounding box center [843, 393] width 1146 height 712
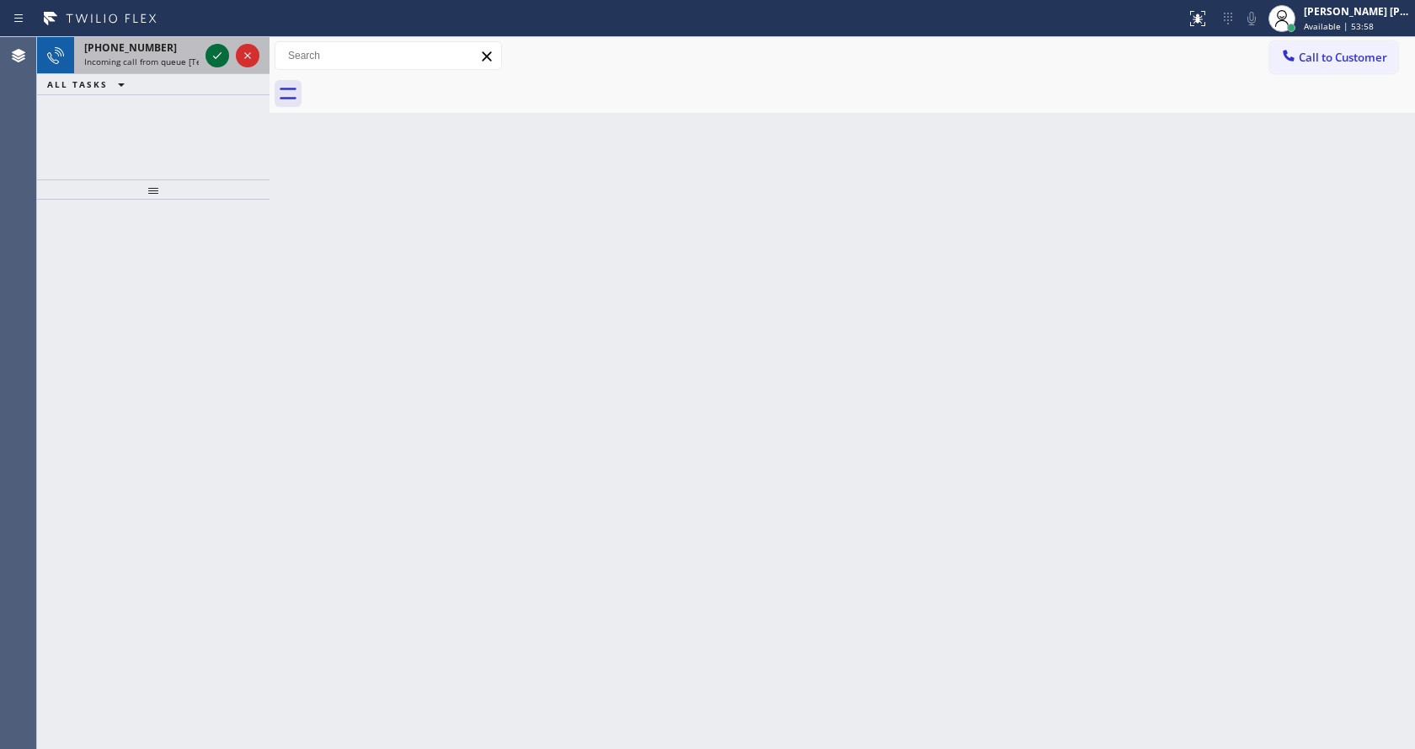
click at [222, 57] on icon at bounding box center [217, 55] width 20 height 20
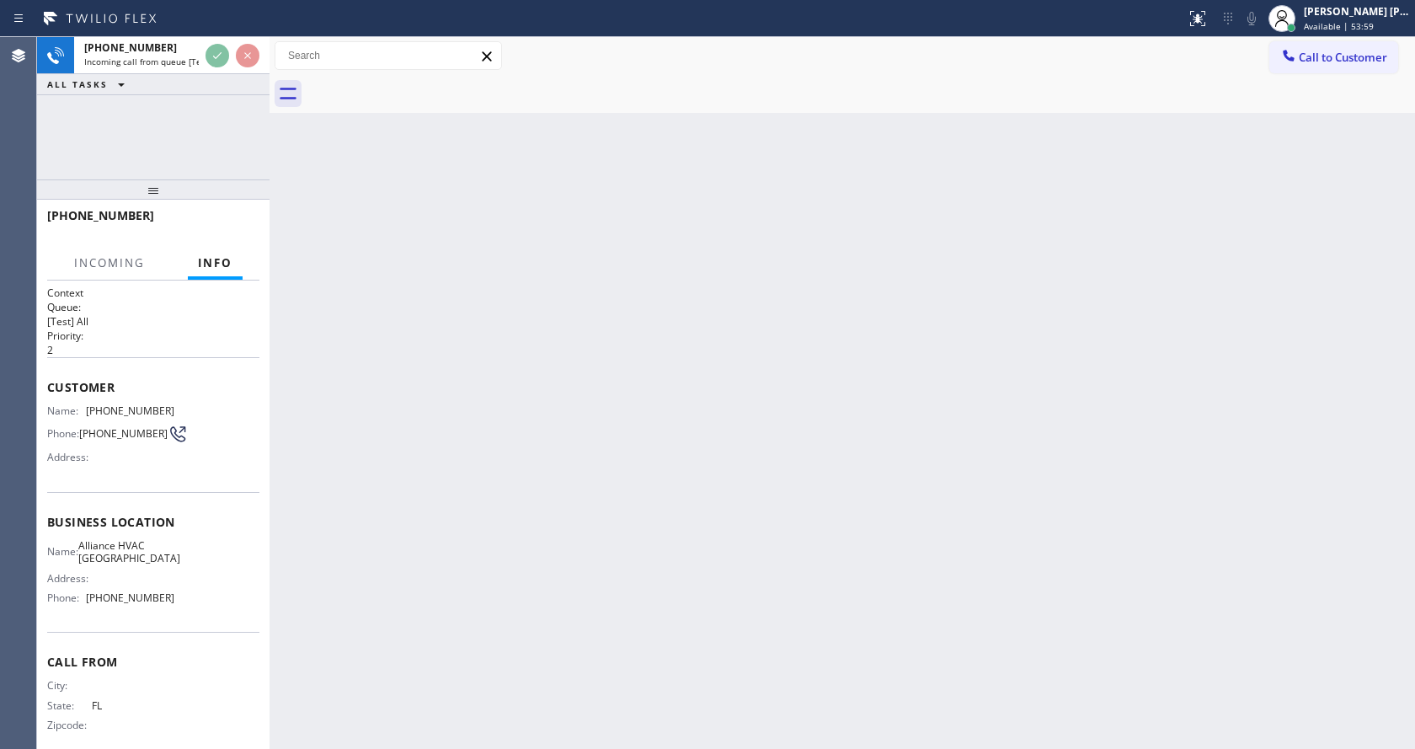
scroll to position [22, 0]
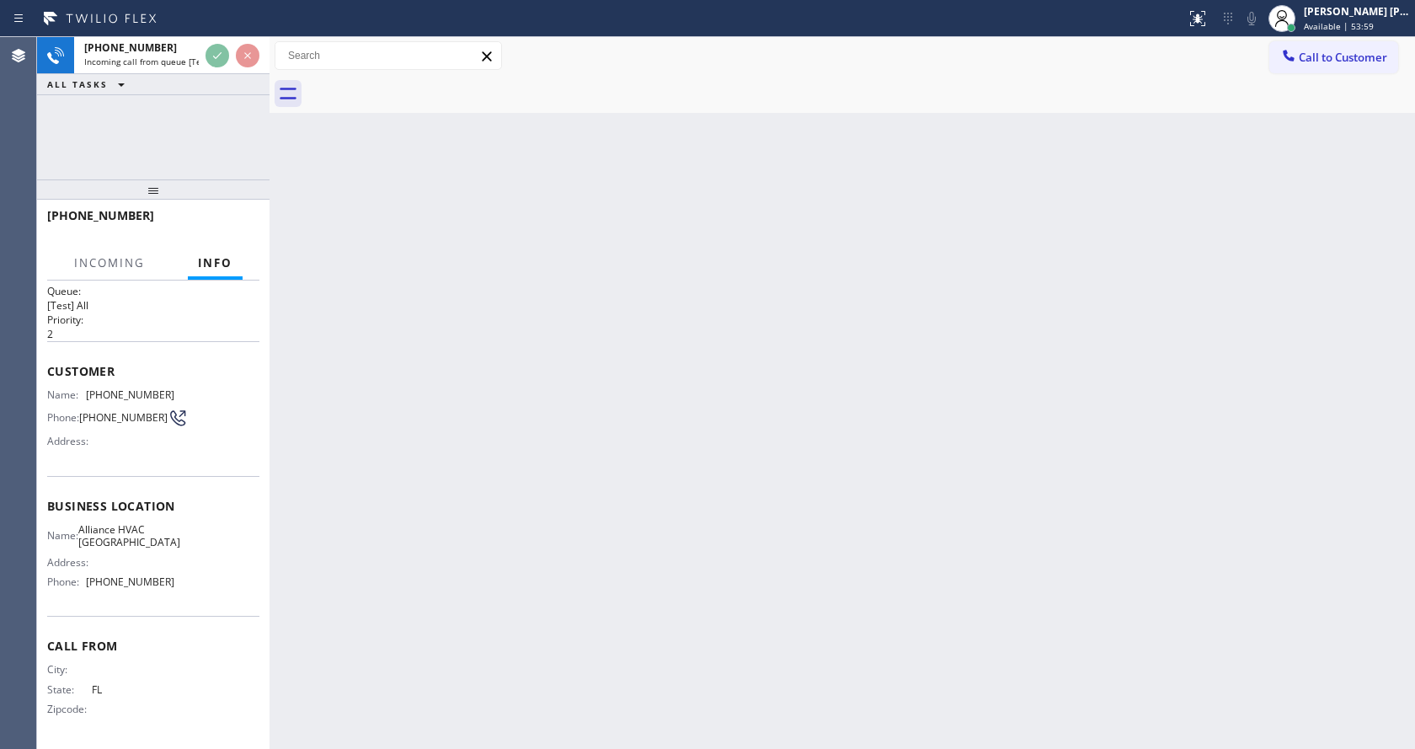
click at [602, 501] on div "Back to Dashboard Change Sender ID Customers Technicians Select a contact Outbo…" at bounding box center [843, 393] width 1146 height 712
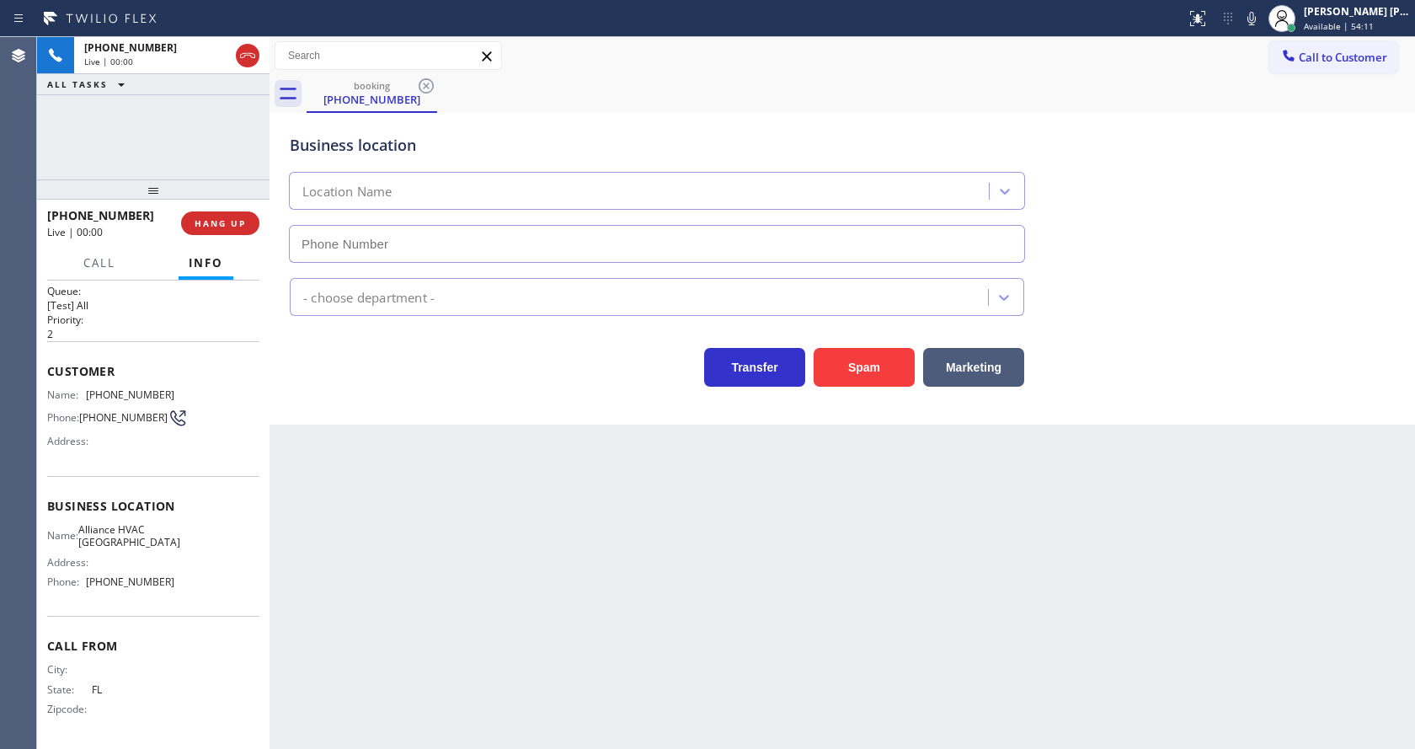
type input "[PHONE_NUMBER]"
click at [858, 385] on button "Spam" at bounding box center [864, 367] width 101 height 39
click at [662, 562] on div "Back to Dashboard Change Sender ID Customers Technicians Select a contact Outbo…" at bounding box center [843, 393] width 1146 height 712
click at [591, 742] on div "Back to Dashboard Change Sender ID Customers Technicians Select a contact Outbo…" at bounding box center [843, 393] width 1146 height 712
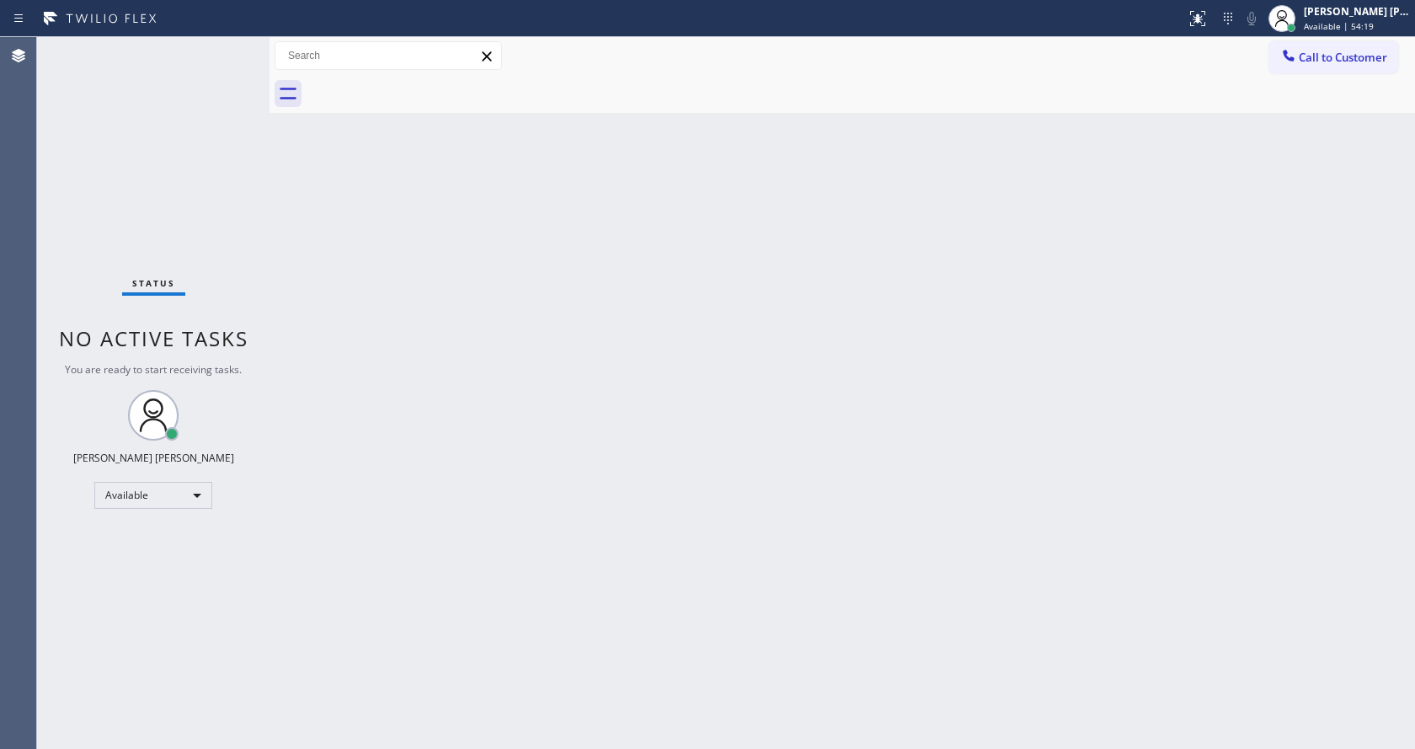
click at [438, 379] on div "Back to Dashboard Change Sender ID Customers Technicians Select a contact Outbo…" at bounding box center [843, 393] width 1146 height 712
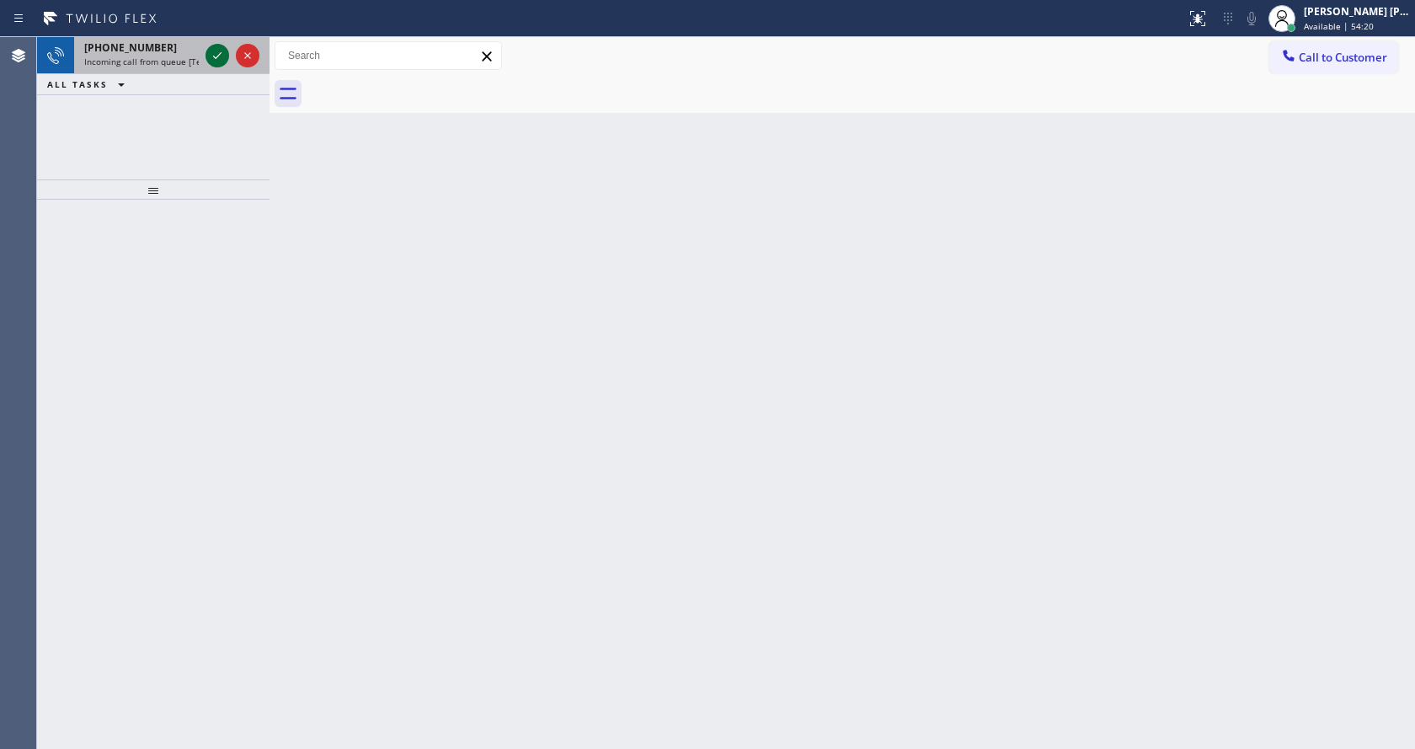
click at [227, 52] on div at bounding box center [218, 55] width 24 height 20
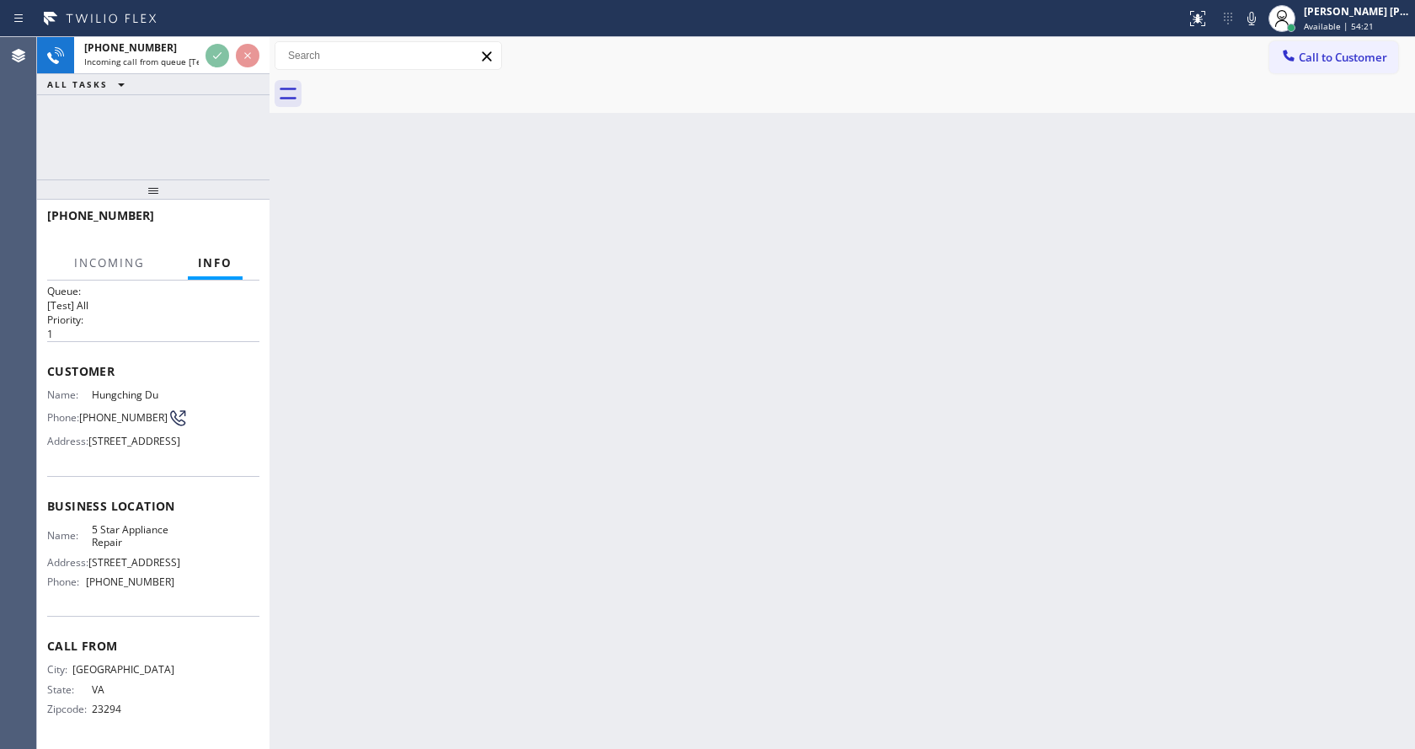
scroll to position [61, 0]
click at [662, 388] on div "Back to Dashboard Change Sender ID Customers Technicians Select a contact Outbo…" at bounding box center [843, 393] width 1146 height 712
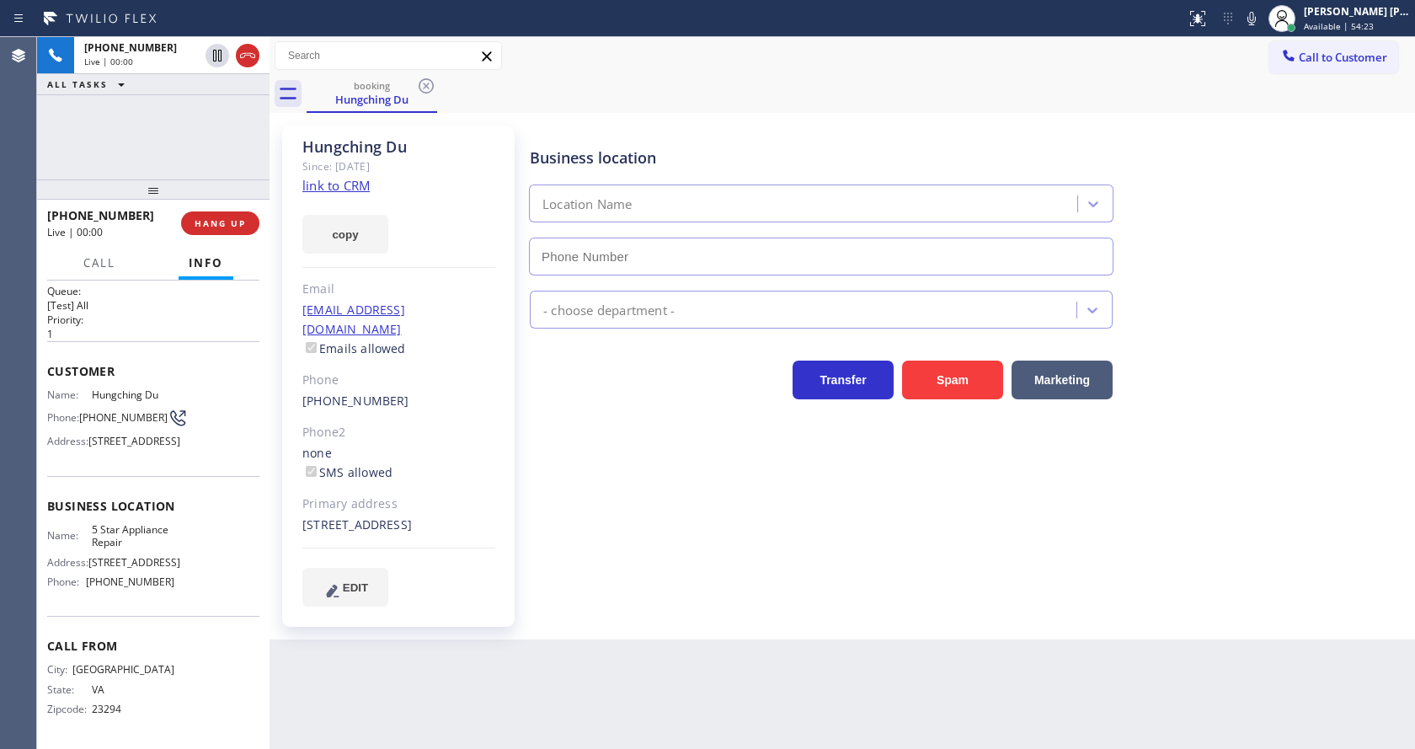
type input "[PHONE_NUMBER]"
click at [350, 182] on link "link to CRM" at bounding box center [335, 185] width 67 height 17
click at [522, 537] on div "Hungching Du Since: [DATE] link to CRM copy Email [EMAIL_ADDRESS][DOMAIN_NAME] …" at bounding box center [400, 376] width 253 height 518
click at [1250, 13] on icon at bounding box center [1252, 18] width 20 height 20
click at [218, 47] on icon at bounding box center [217, 55] width 20 height 20
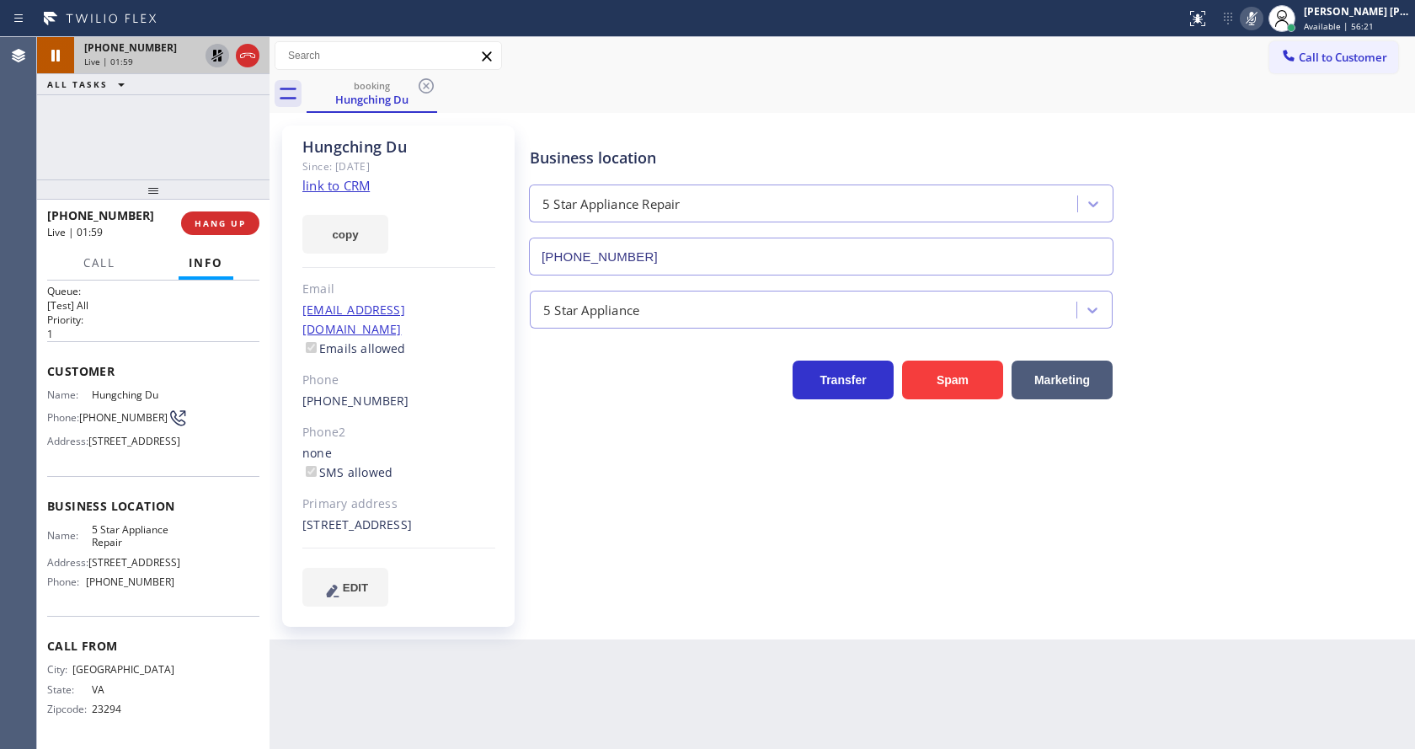
click at [510, 547] on div "Hungching Du Since: [DATE] link to CRM copy Email [EMAIL_ADDRESS][DOMAIN_NAME] …" at bounding box center [398, 376] width 233 height 501
click at [504, 457] on div "Hungching Du Since: [DATE] link to CRM copy Email [EMAIL_ADDRESS][DOMAIN_NAME] …" at bounding box center [398, 376] width 233 height 501
click at [773, 611] on div "Business location 5 Star Appliance Repair [PHONE_NUMBER] 5 Star Appliance Trans…" at bounding box center [969, 382] width 885 height 505
click at [274, 418] on div "Hungching Du Since: [DATE] link to CRM copy Email [EMAIL_ADDRESS][DOMAIN_NAME] …" at bounding box center [400, 376] width 253 height 518
drag, startPoint x: 751, startPoint y: 620, endPoint x: 676, endPoint y: 644, distance: 79.4
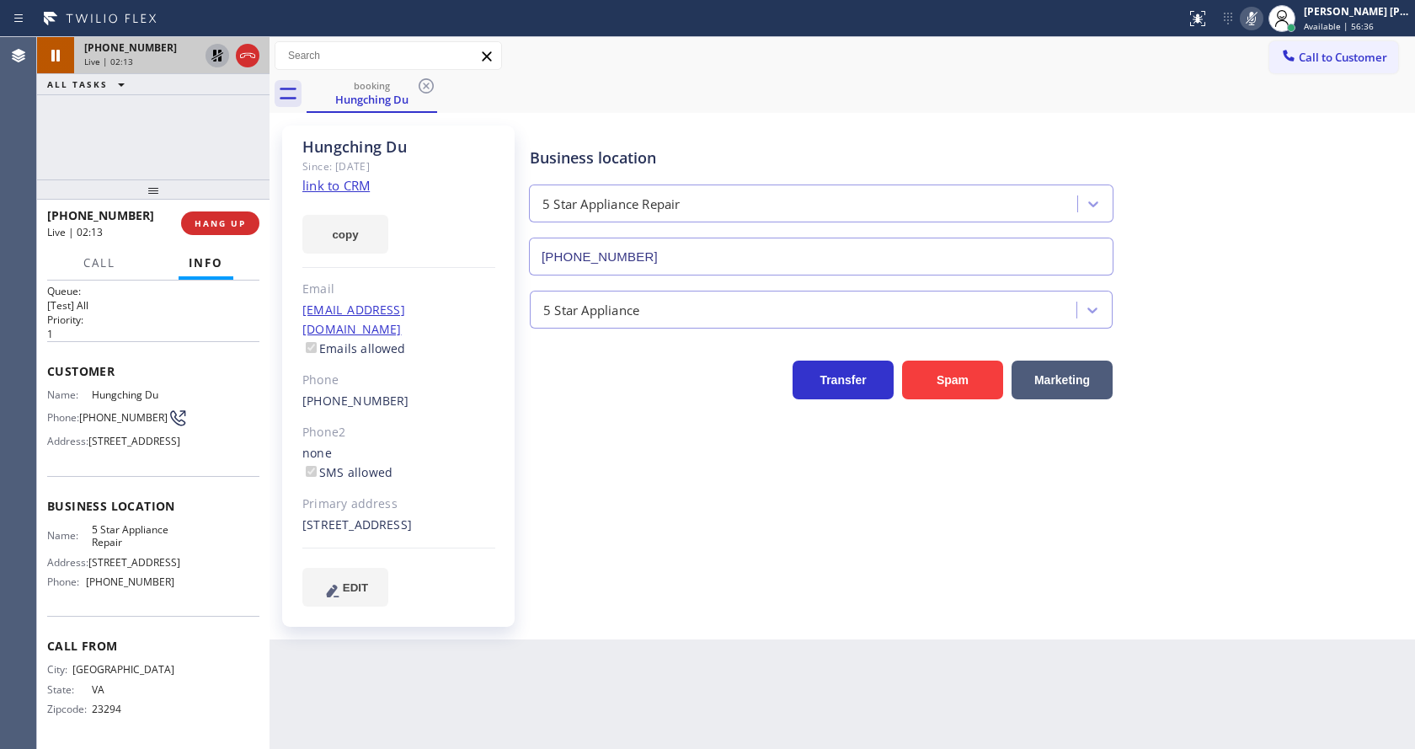
click at [751, 620] on div "Business location 5 Star Appliance Repair [PHONE_NUMBER] 5 Star Appliance Trans…" at bounding box center [969, 382] width 885 height 505
click at [492, 494] on div "Primary address" at bounding box center [398, 503] width 193 height 19
click at [605, 591] on div "Business location 5 Star Appliance Repair [PHONE_NUMBER] 5 Star Appliance Trans…" at bounding box center [969, 366] width 885 height 472
click at [421, 423] on div "Hungching Du Since: [DATE] link to CRM copy Email [EMAIL_ADDRESS][DOMAIN_NAME] …" at bounding box center [398, 376] width 233 height 501
click at [220, 49] on icon at bounding box center [217, 55] width 20 height 20
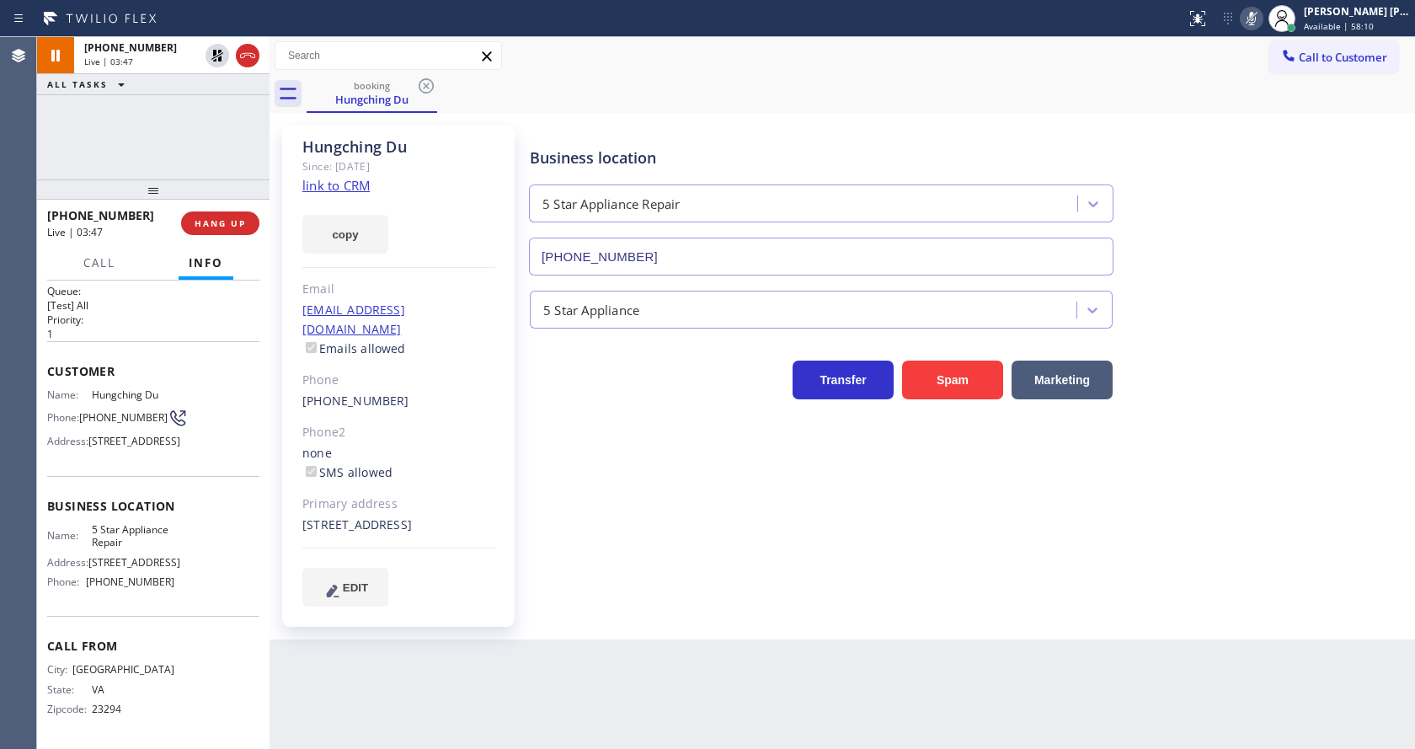
click at [1262, 20] on icon at bounding box center [1252, 18] width 20 height 20
click at [1268, 110] on div "booking Hungching Du" at bounding box center [861, 94] width 1109 height 38
click at [660, 674] on div "Back to Dashboard Change Sender ID Customers Technicians Select a contact Outbo…" at bounding box center [843, 393] width 1146 height 712
click at [205, 225] on span "HANG UP" at bounding box center [220, 223] width 51 height 12
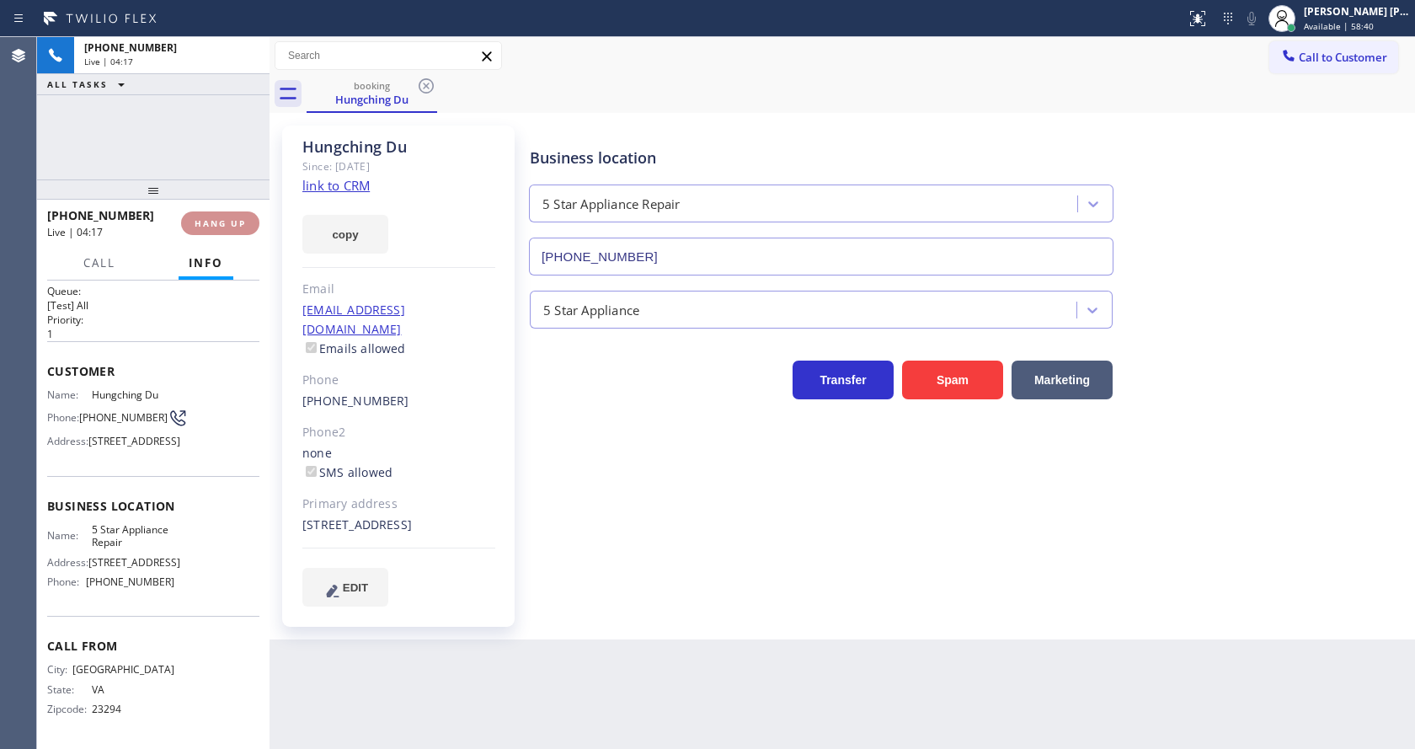
click at [205, 225] on span "HANG UP" at bounding box center [220, 223] width 51 height 12
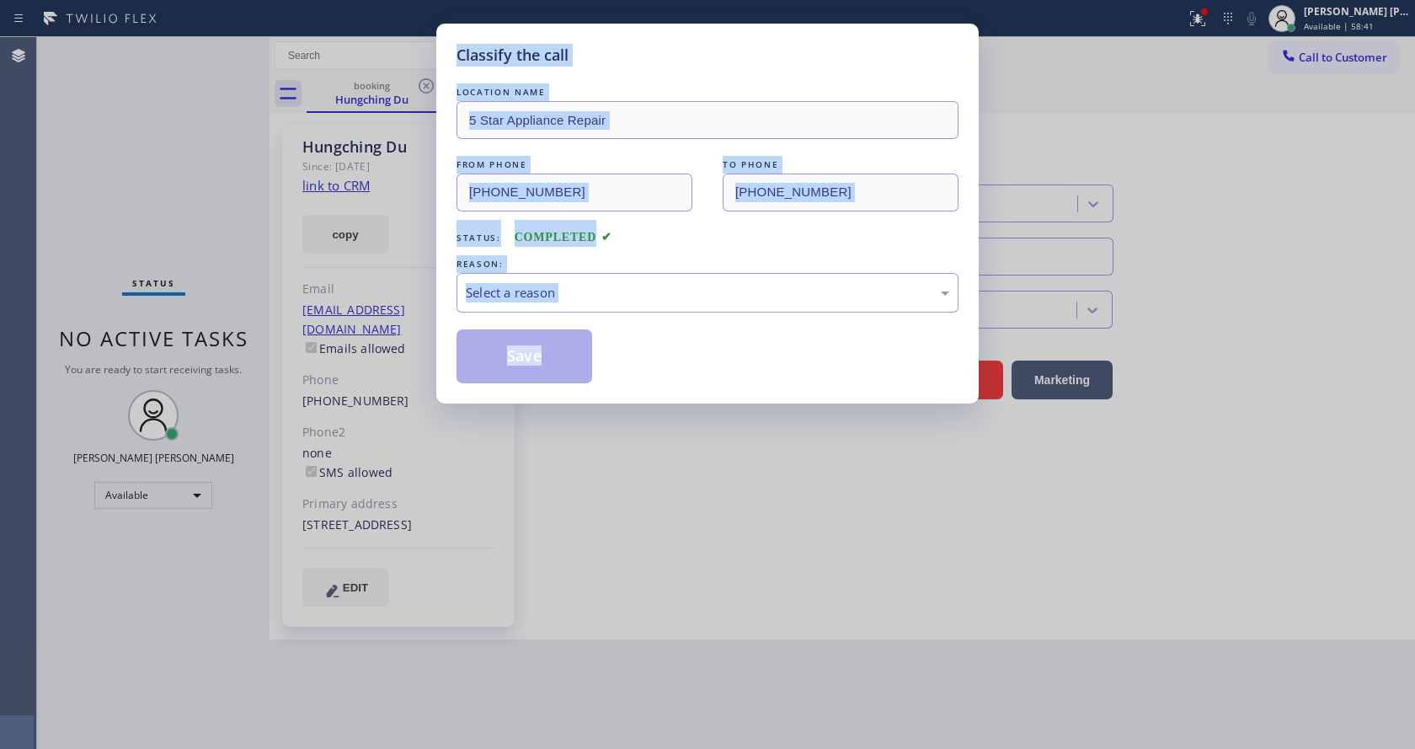
click at [205, 225] on div "Classify the call LOCATION NAME 5 Star Appliance Repair FROM PHONE [PHONE_NUMBE…" at bounding box center [707, 374] width 1415 height 749
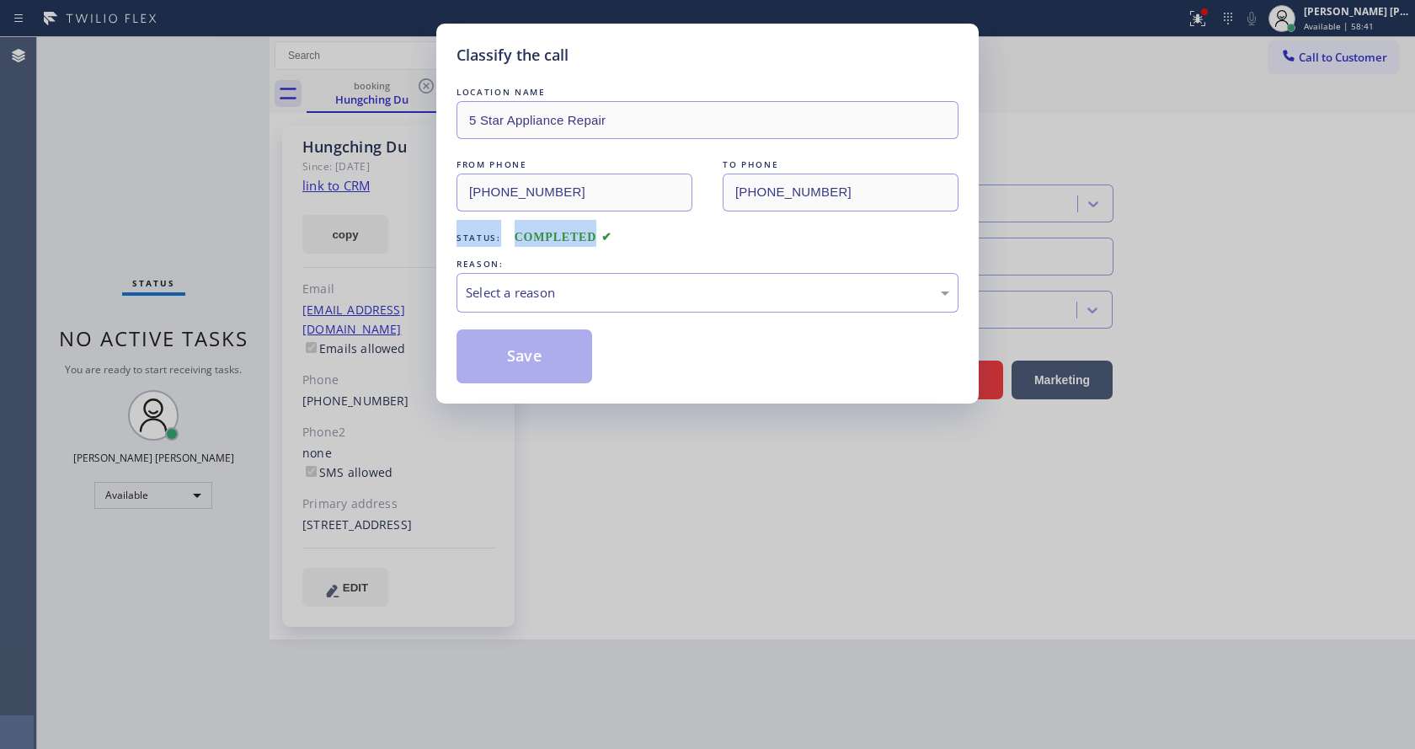
click at [205, 225] on div "Classify the call LOCATION NAME 5 Star Appliance Repair FROM PHONE [PHONE_NUMBE…" at bounding box center [707, 374] width 1415 height 749
click at [584, 317] on div "LOCATION NAME 5 Star Appliance Repair FROM PHONE [PHONE_NUMBER] TO PHONE [PHONE…" at bounding box center [708, 233] width 502 height 300
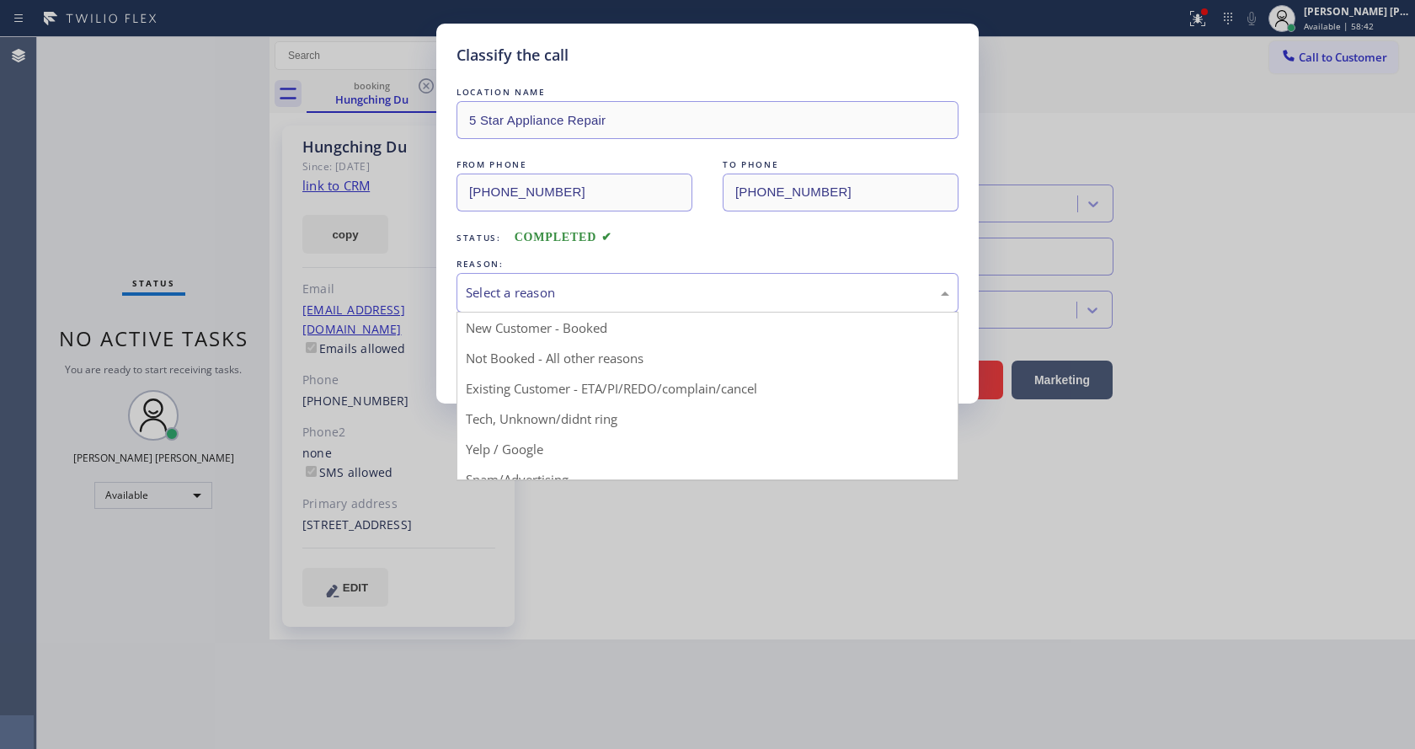
click at [582, 304] on div "Select a reason" at bounding box center [708, 293] width 502 height 40
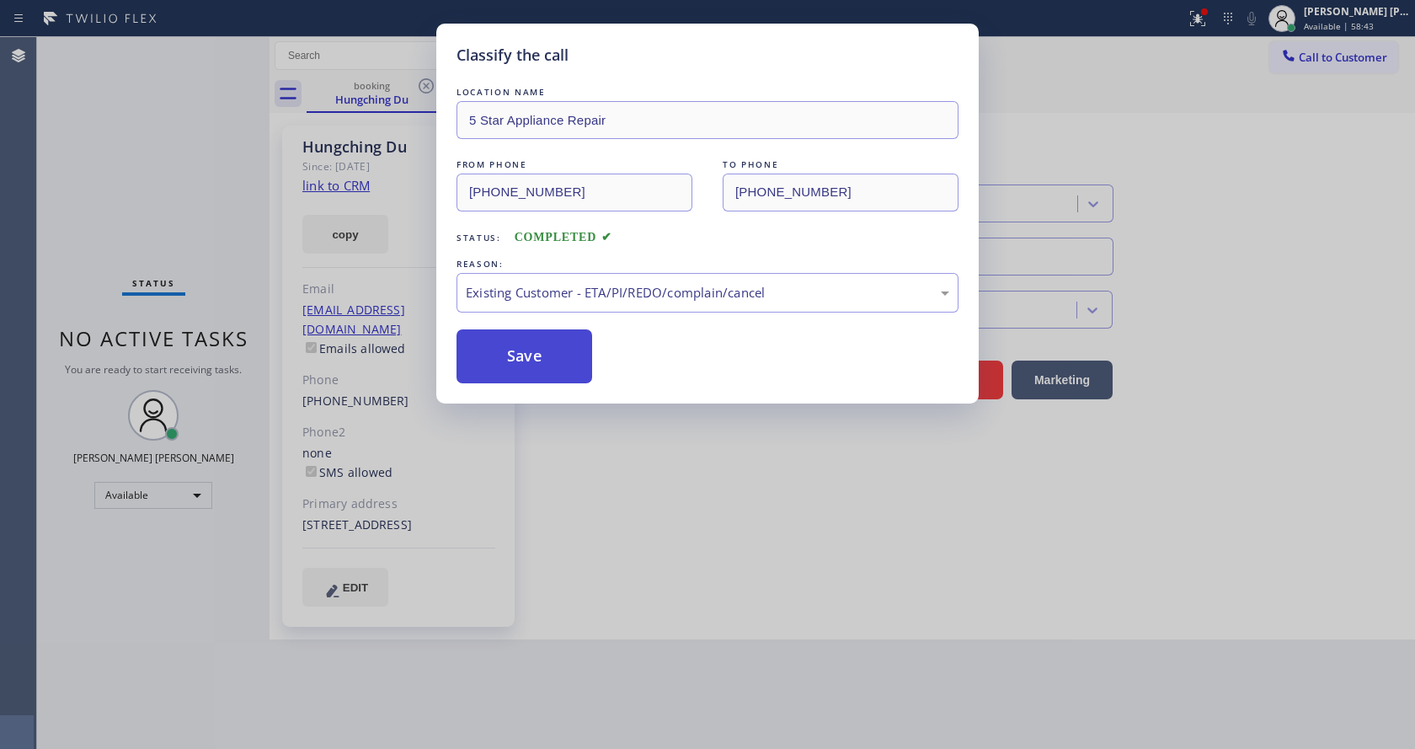
click at [547, 361] on button "Save" at bounding box center [525, 356] width 136 height 54
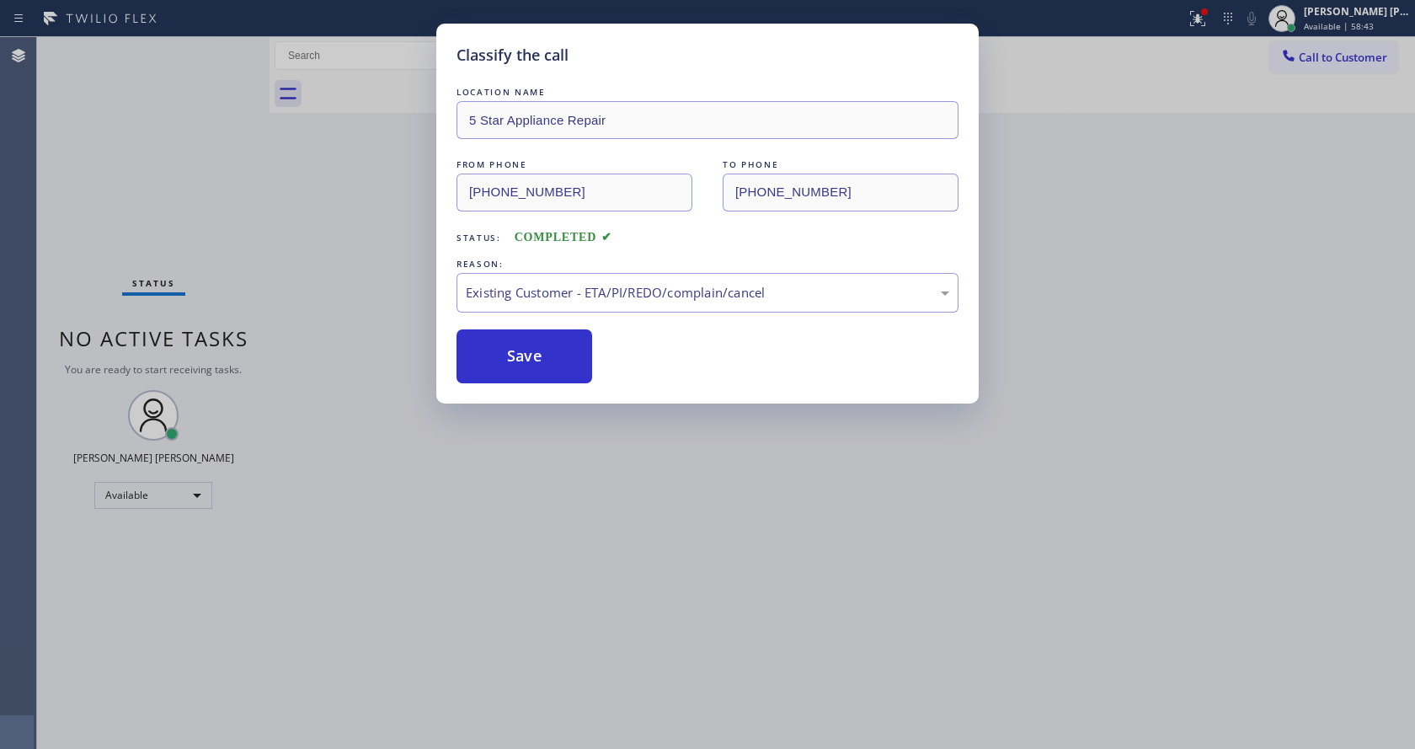
drag, startPoint x: 575, startPoint y: 400, endPoint x: 591, endPoint y: 537, distance: 138.1
click at [575, 415] on div "Classify the call LOCATION NAME 5 Star Appliance Repair FROM PHONE [PHONE_NUMBE…" at bounding box center [707, 374] width 1415 height 749
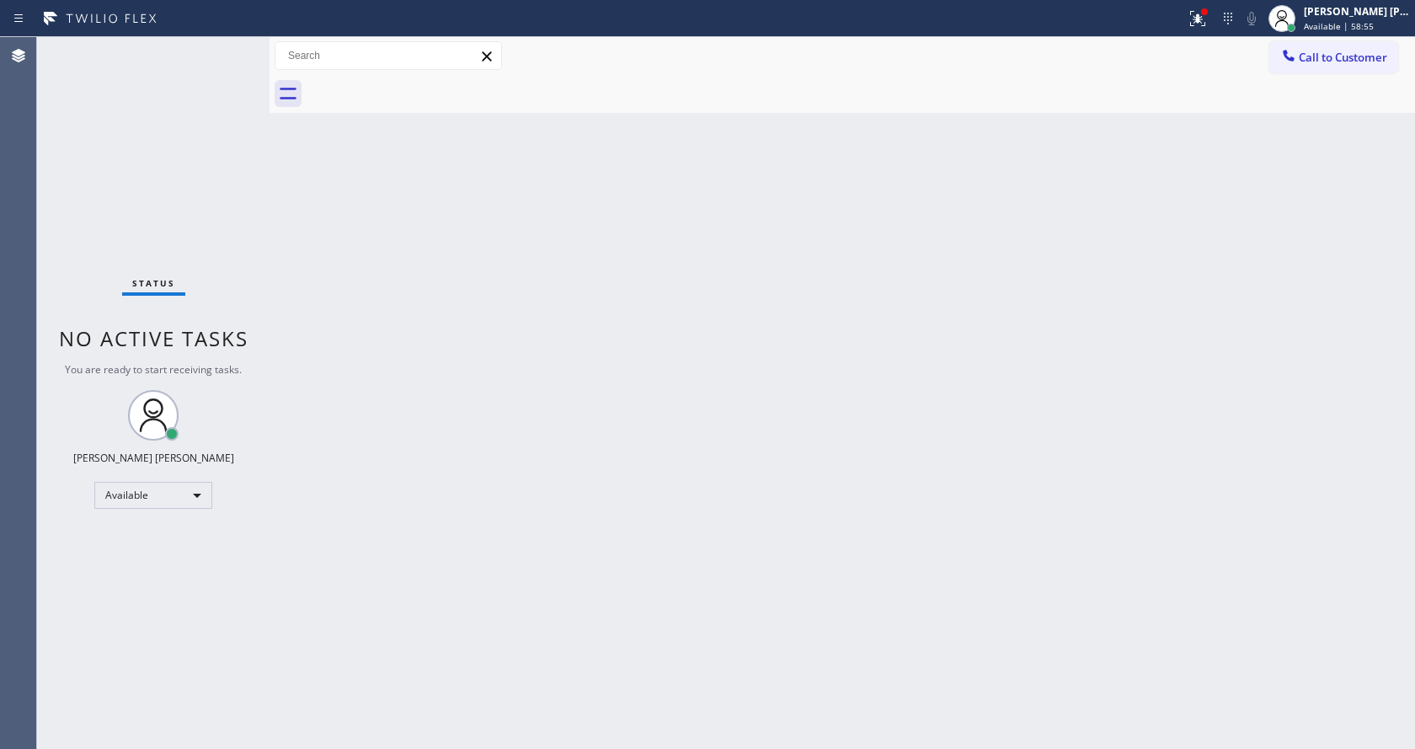
click at [376, 246] on div "Back to Dashboard Change Sender ID Customers Technicians Select a contact Outbo…" at bounding box center [843, 393] width 1146 height 712
click at [218, 48] on div "Status No active tasks You are ready to start receiving tasks. [PERSON_NAME] [P…" at bounding box center [153, 393] width 233 height 712
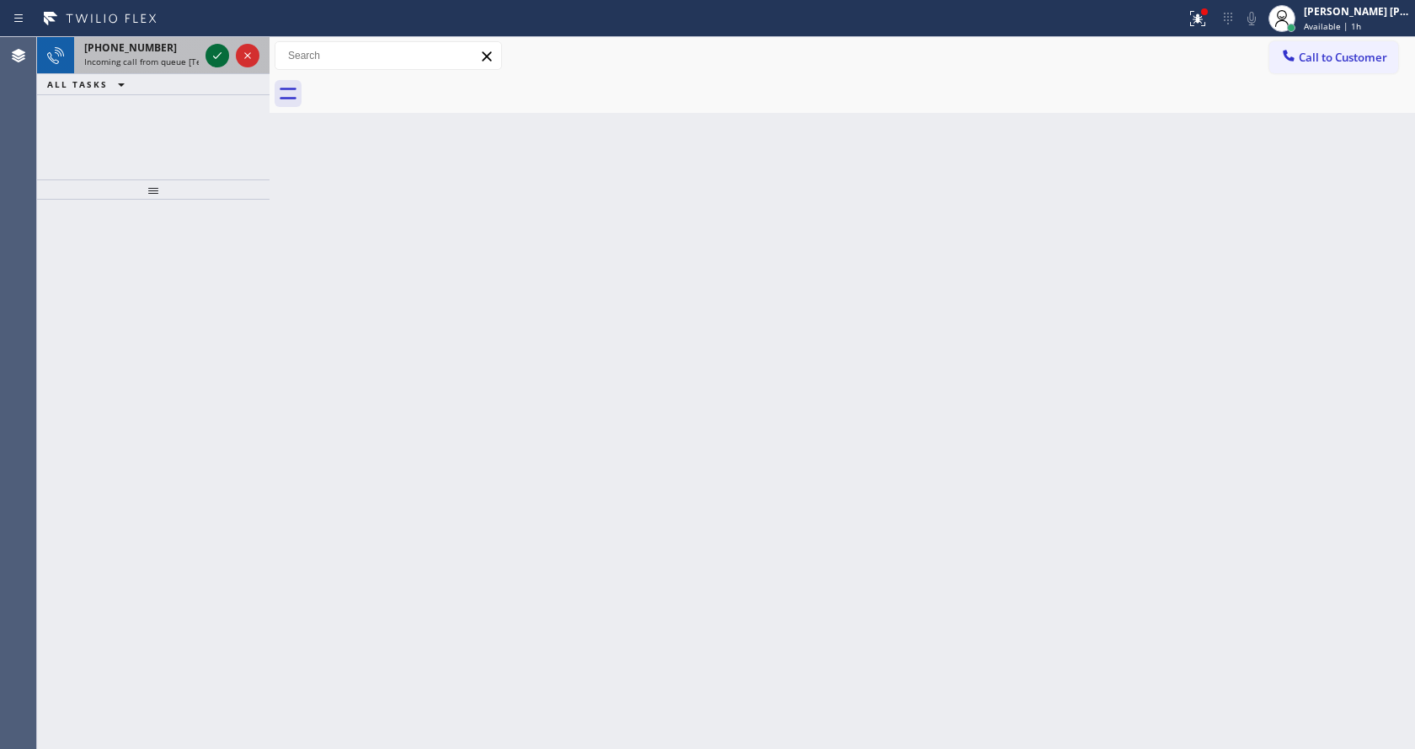
click at [218, 48] on icon at bounding box center [217, 55] width 20 height 20
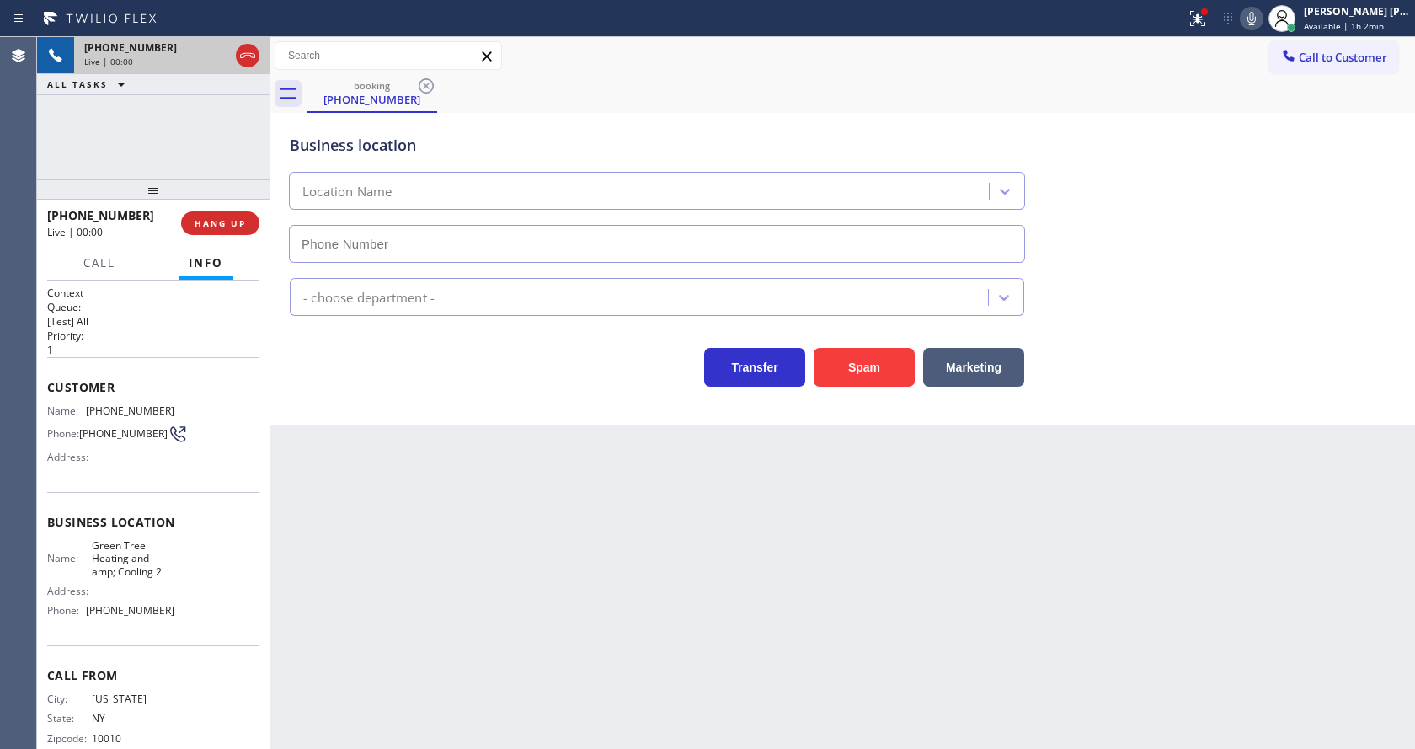
type input "[PHONE_NUMBER]"
click at [426, 544] on div "Back to Dashboard Change Sender ID Customers Technicians Select a contact Outbo…" at bounding box center [843, 393] width 1146 height 712
click at [501, 746] on div "Back to Dashboard Change Sender ID Customers Technicians Select a contact Outbo…" at bounding box center [843, 393] width 1146 height 712
click at [445, 493] on div "Back to Dashboard Change Sender ID Customers Technicians Select a contact Outbo…" at bounding box center [843, 393] width 1146 height 712
click at [644, 584] on div "Back to Dashboard Change Sender ID Customers Technicians Select a contact Outbo…" at bounding box center [843, 393] width 1146 height 712
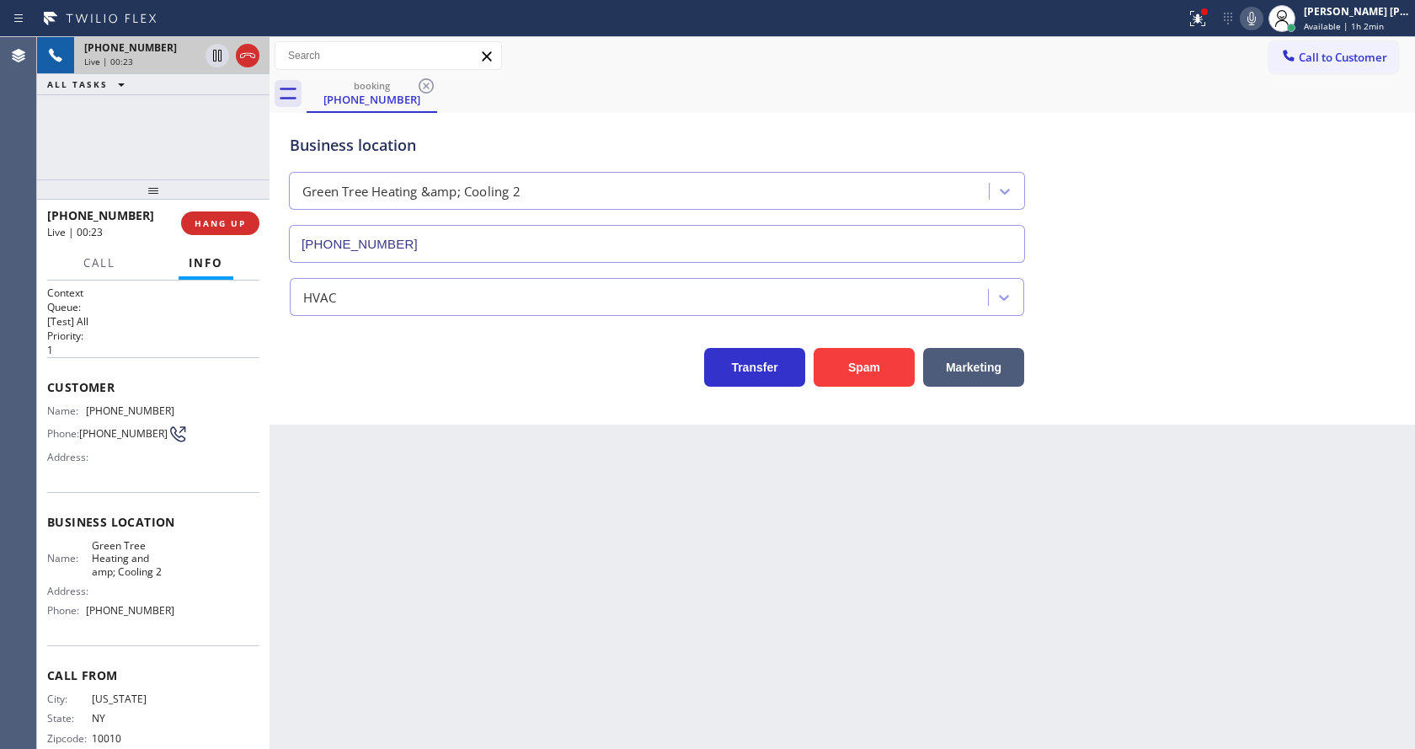
click at [457, 598] on div "Back to Dashboard Change Sender ID Customers Technicians Select a contact Outbo…" at bounding box center [843, 393] width 1146 height 712
click at [464, 462] on div "Back to Dashboard Change Sender ID Customers Technicians Select a contact Outbo…" at bounding box center [843, 393] width 1146 height 712
click at [166, 521] on span "Business location" at bounding box center [153, 522] width 212 height 16
drag, startPoint x: 83, startPoint y: 408, endPoint x: 164, endPoint y: 420, distance: 82.6
click at [164, 420] on div "Name: [PHONE_NUMBER] Phone: [PHONE_NUMBER] Address:" at bounding box center [110, 437] width 127 height 67
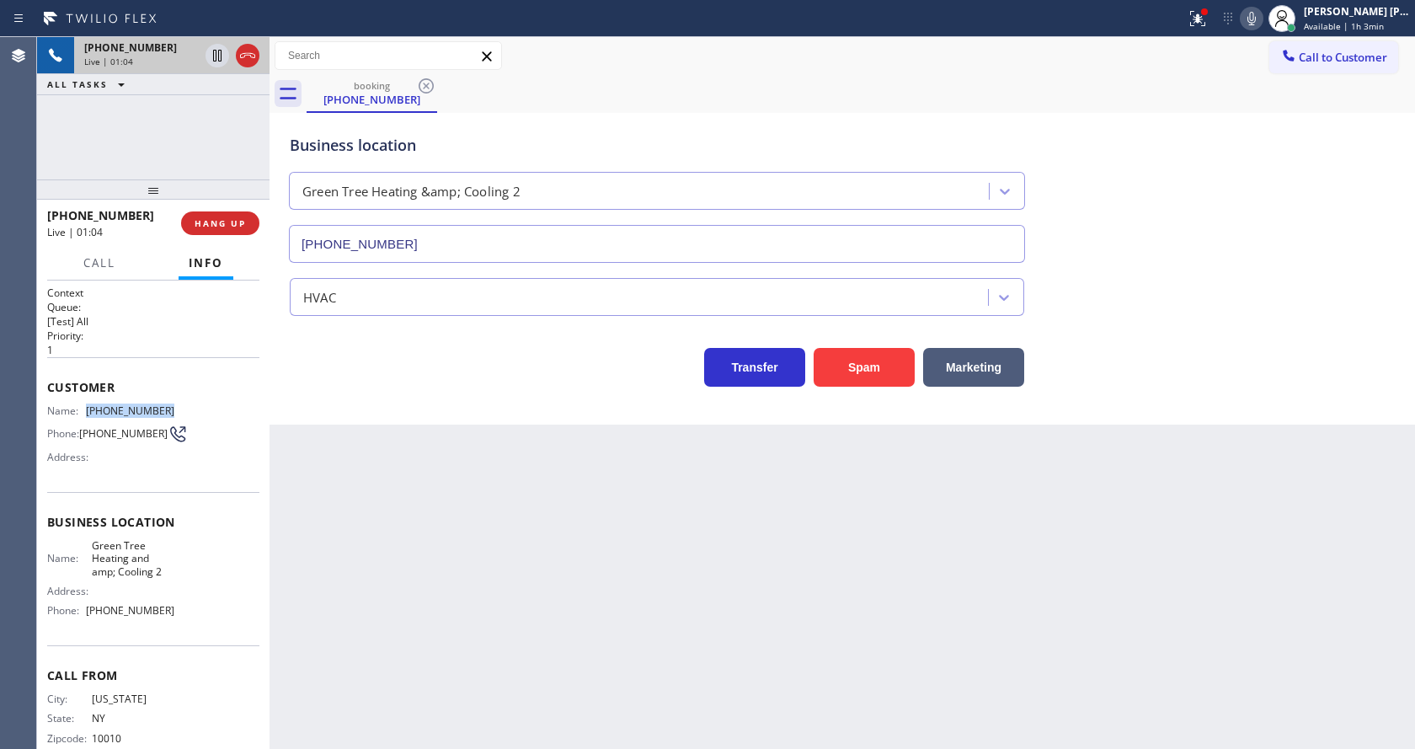
copy div "[PHONE_NUMBER]"
drag, startPoint x: 407, startPoint y: 527, endPoint x: 389, endPoint y: 671, distance: 144.3
click at [407, 537] on div "Back to Dashboard Change Sender ID Customers Technicians Select a contact Outbo…" at bounding box center [843, 393] width 1146 height 712
click at [108, 578] on span "Green Tree Heating and amp; Cooling 2" at bounding box center [133, 558] width 83 height 39
drag, startPoint x: 84, startPoint y: 551, endPoint x: 182, endPoint y: 572, distance: 100.0
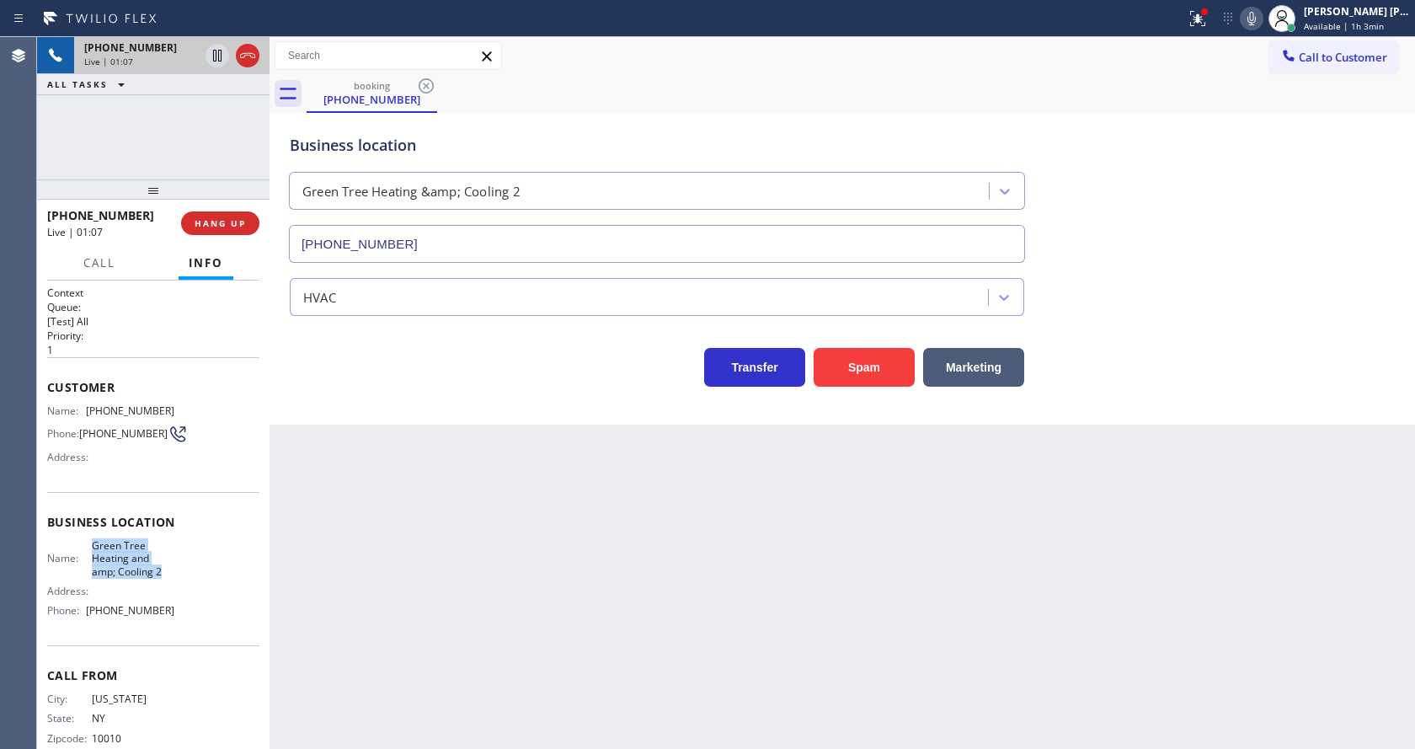
click at [182, 572] on div "Name: Green Tree Heating and amp; Cooling 2 Address: Phone: [PHONE_NUMBER]" at bounding box center [153, 581] width 212 height 85
copy span "Green Tree Heating and amp; Cooling 2"
drag, startPoint x: 494, startPoint y: 582, endPoint x: 443, endPoint y: 721, distance: 148.2
click at [494, 581] on div "Back to Dashboard Change Sender ID Customers Technicians Select a contact Outbo…" at bounding box center [843, 393] width 1146 height 712
click at [1256, 20] on icon at bounding box center [1252, 18] width 8 height 13
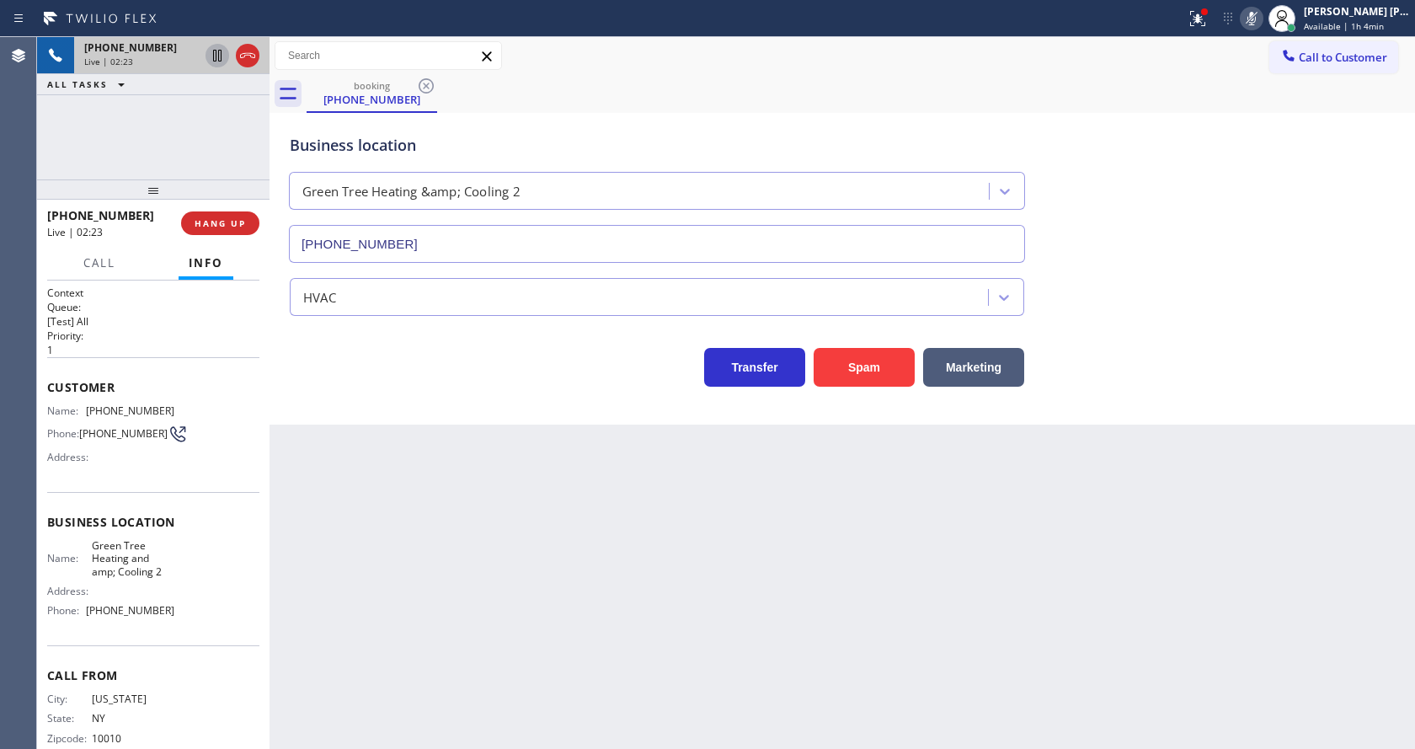
click at [221, 52] on icon at bounding box center [217, 56] width 8 height 12
drag, startPoint x: 364, startPoint y: 512, endPoint x: 377, endPoint y: 552, distance: 41.8
click at [364, 513] on div "Back to Dashboard Change Sender ID Customers Technicians Select a contact Outbo…" at bounding box center [843, 393] width 1146 height 712
click at [634, 610] on div "Back to Dashboard Change Sender ID Customers Technicians Select a contact Outbo…" at bounding box center [843, 393] width 1146 height 712
drag, startPoint x: 339, startPoint y: 621, endPoint x: 335, endPoint y: 648, distance: 27.3
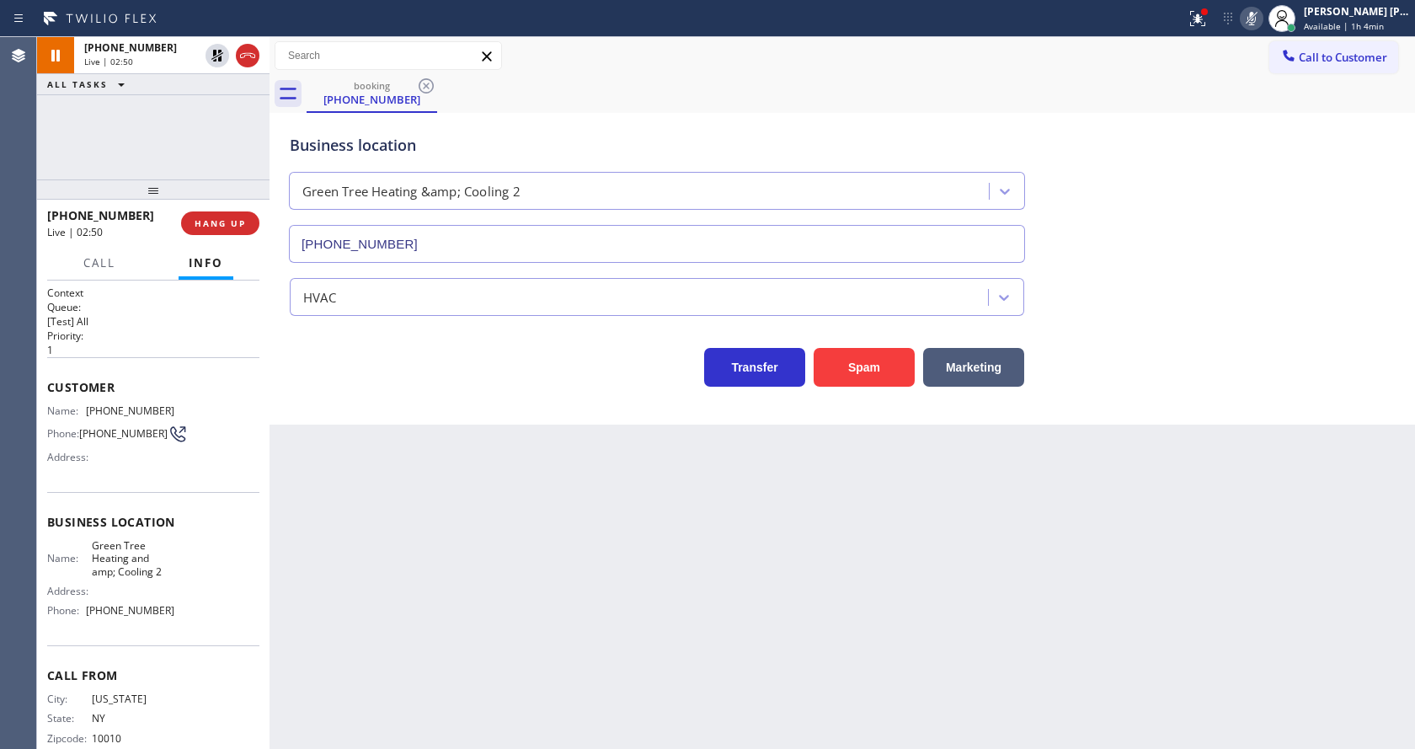
click at [338, 621] on div "Back to Dashboard Change Sender ID Customers Technicians Select a contact Outbo…" at bounding box center [843, 393] width 1146 height 712
click at [613, 585] on div "Back to Dashboard Change Sender ID Customers Technicians Select a contact Outbo…" at bounding box center [843, 393] width 1146 height 712
click at [489, 425] on div "Back to Dashboard Change Sender ID Customers Technicians Select a contact Outbo…" at bounding box center [843, 393] width 1146 height 712
click at [405, 565] on div "Back to Dashboard Change Sender ID Customers Technicians Select a contact Outbo…" at bounding box center [843, 393] width 1146 height 712
click at [305, 466] on div "Back to Dashboard Change Sender ID Customers Technicians Select a contact Outbo…" at bounding box center [843, 393] width 1146 height 712
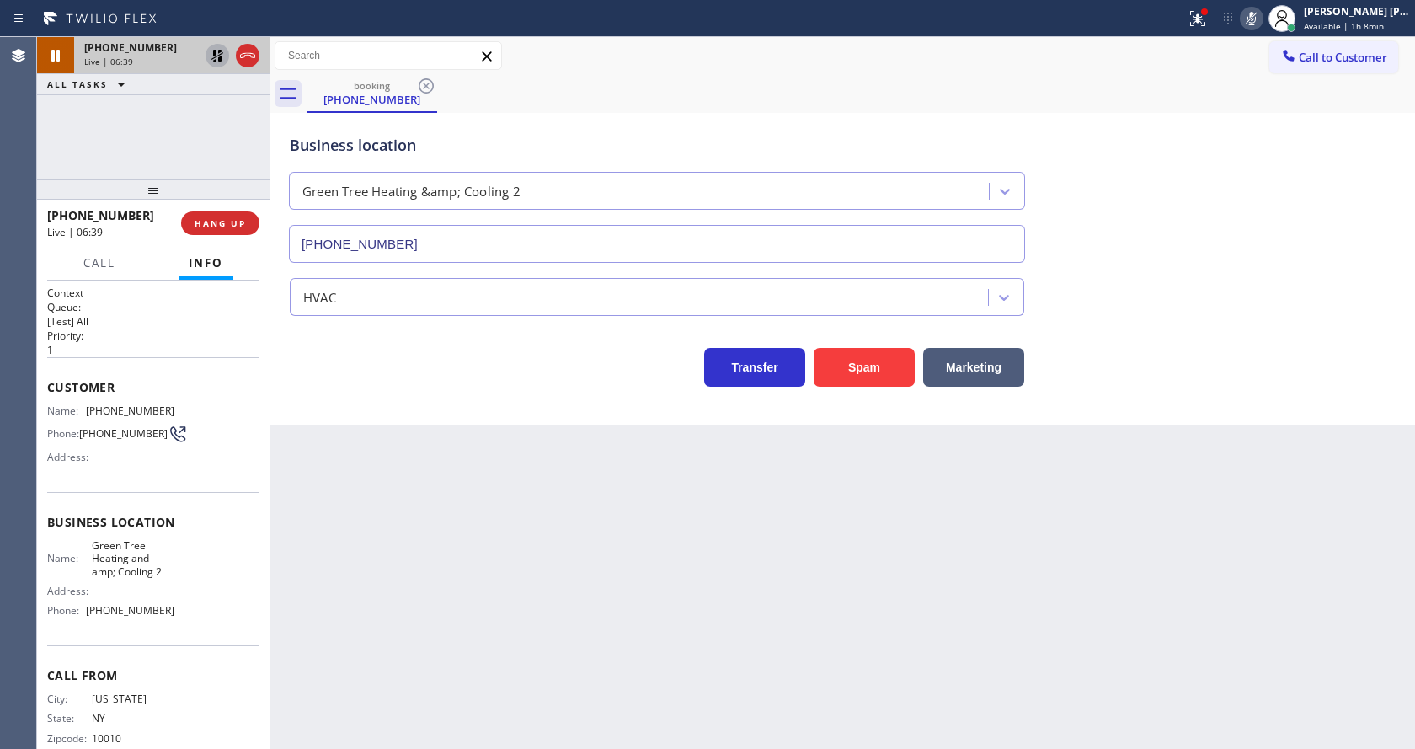
click at [214, 55] on icon at bounding box center [217, 56] width 12 height 12
click at [1256, 13] on icon at bounding box center [1252, 18] width 8 height 13
click at [1195, 22] on div at bounding box center [1197, 18] width 37 height 20
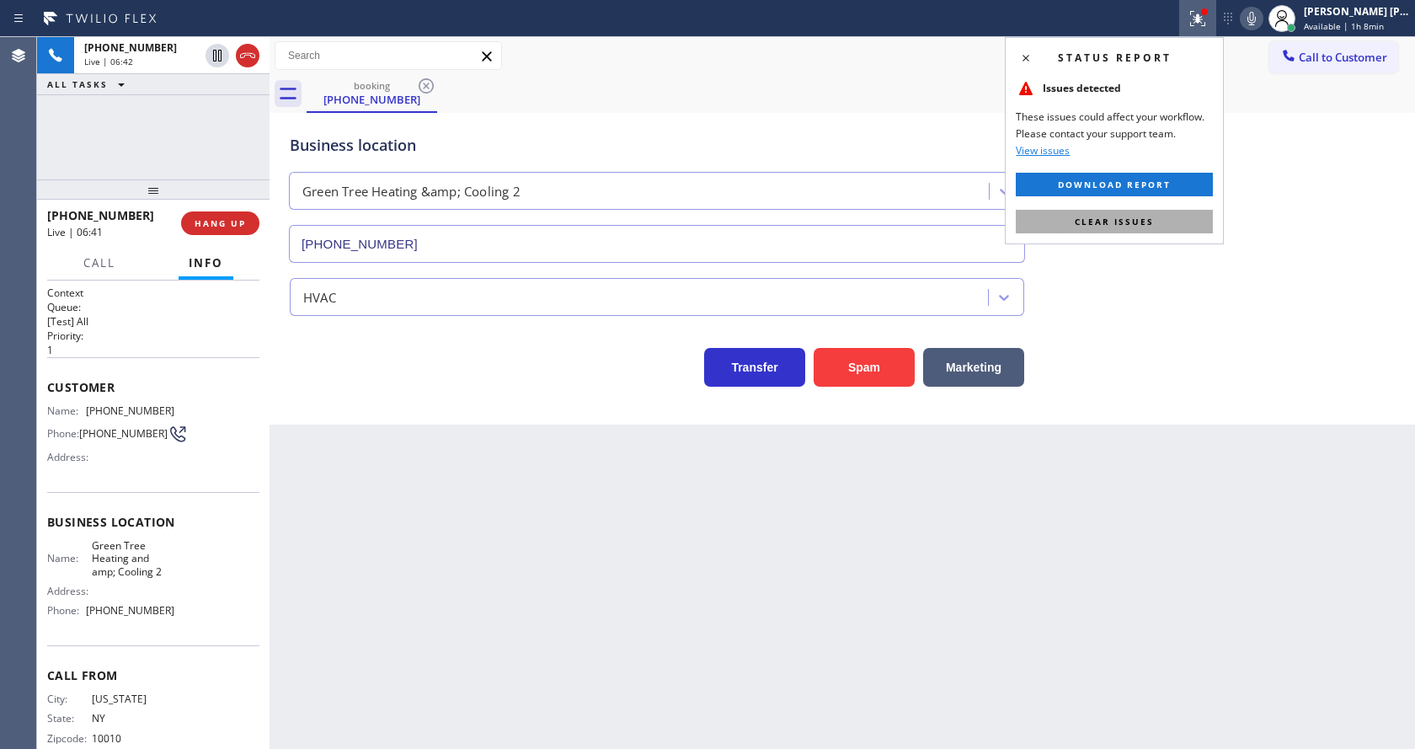
click at [1142, 222] on span "Clear issues" at bounding box center [1114, 222] width 79 height 12
click at [1222, 222] on div "Business location Green Tree Heating &amp; Cooling [PHONE_NUMBER]" at bounding box center [842, 186] width 1112 height 152
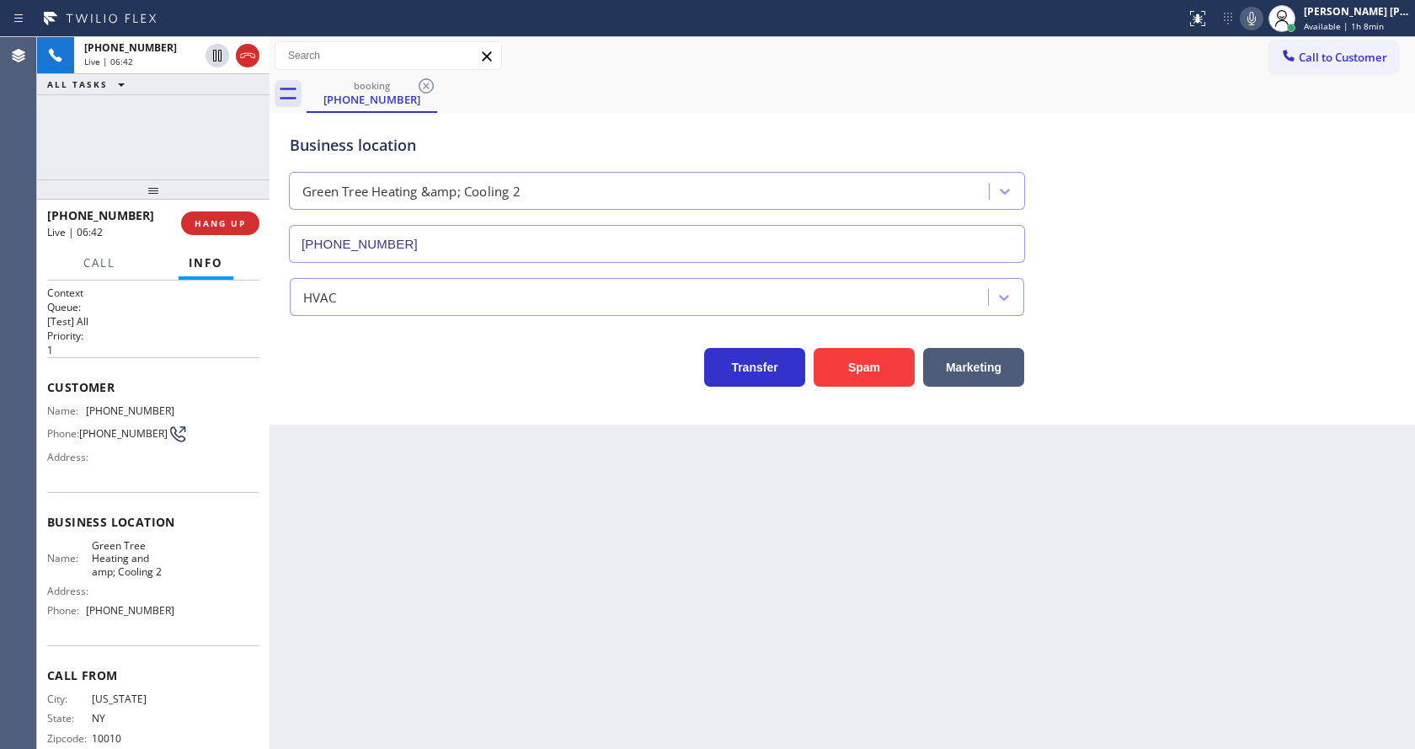
click at [523, 553] on div "Back to Dashboard Change Sender ID Customers Technicians Select a contact Outbo…" at bounding box center [843, 393] width 1146 height 712
click at [740, 644] on div "Back to Dashboard Change Sender ID Customers Technicians Select a contact Outbo…" at bounding box center [843, 393] width 1146 height 712
click at [354, 385] on div "Transfer Spam Marketing" at bounding box center [656, 362] width 741 height 47
click at [297, 456] on div "Back to Dashboard Change Sender ID Customers Technicians Select a contact Outbo…" at bounding box center [843, 393] width 1146 height 712
drag, startPoint x: 163, startPoint y: 615, endPoint x: 90, endPoint y: 622, distance: 73.6
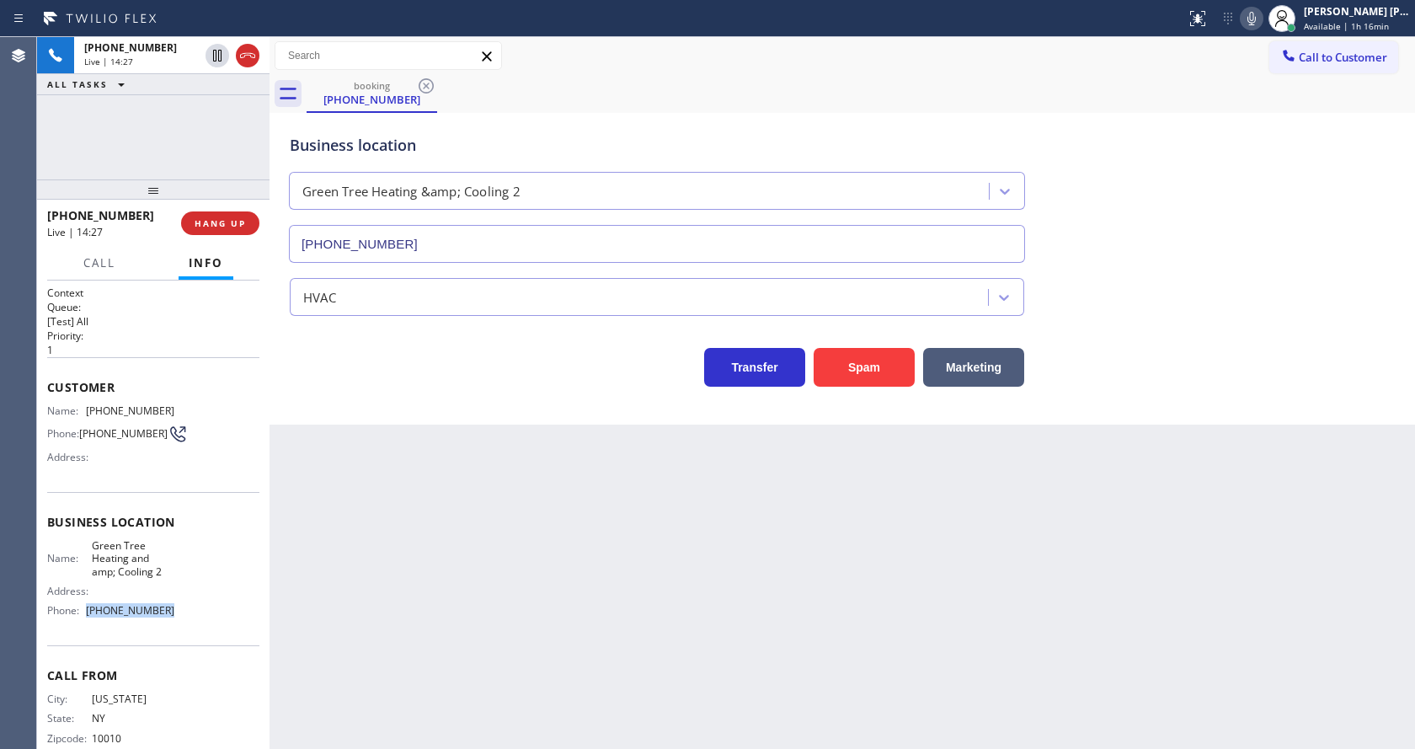
click at [90, 617] on span "[PHONE_NUMBER]" at bounding box center [130, 610] width 88 height 13
copy span "[PHONE_NUMBER]"
click at [417, 610] on div "Back to Dashboard Change Sender ID Customers Technicians Select a contact Outbo…" at bounding box center [843, 393] width 1146 height 712
click at [650, 596] on div "Back to Dashboard Change Sender ID Customers Technicians Select a contact Outbo…" at bounding box center [843, 393] width 1146 height 712
click at [227, 223] on span "HANG UP" at bounding box center [220, 223] width 51 height 12
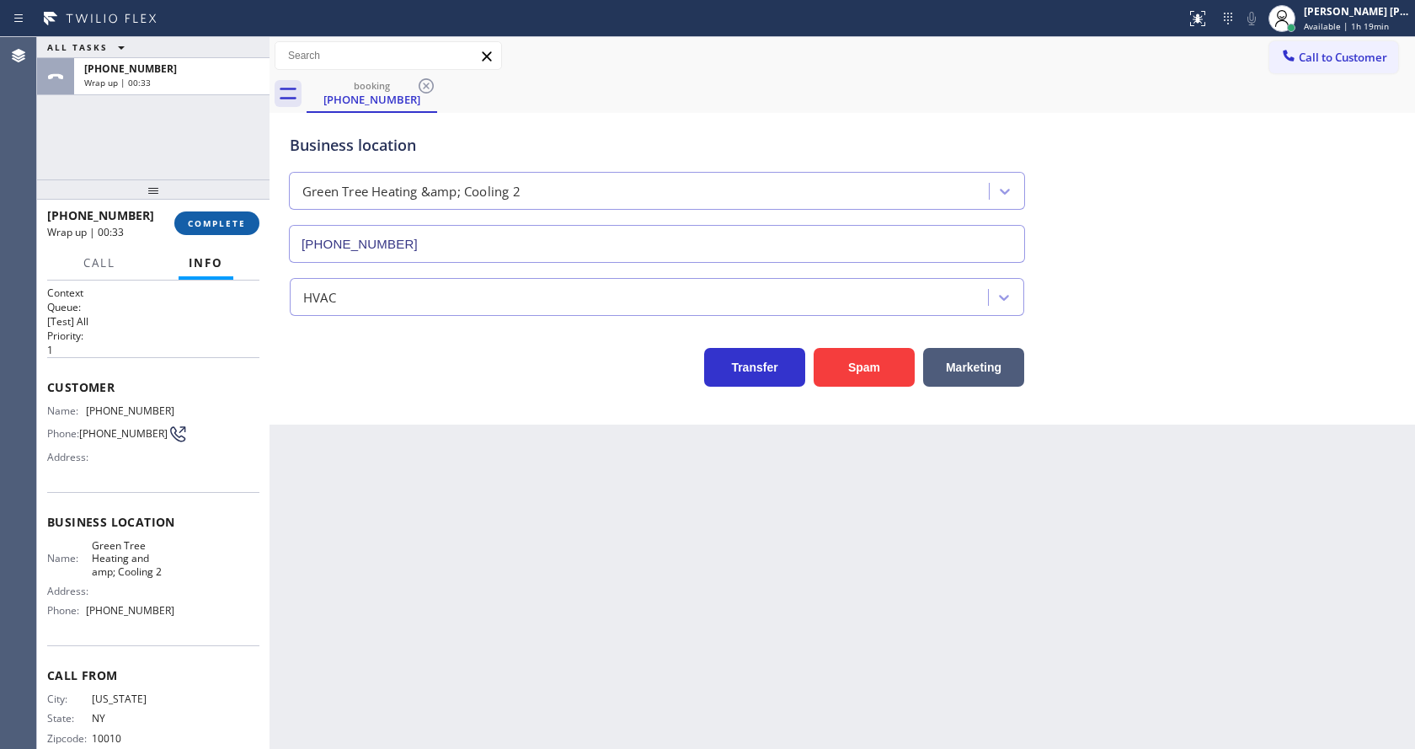
click at [183, 212] on button "COMPLETE" at bounding box center [216, 223] width 85 height 24
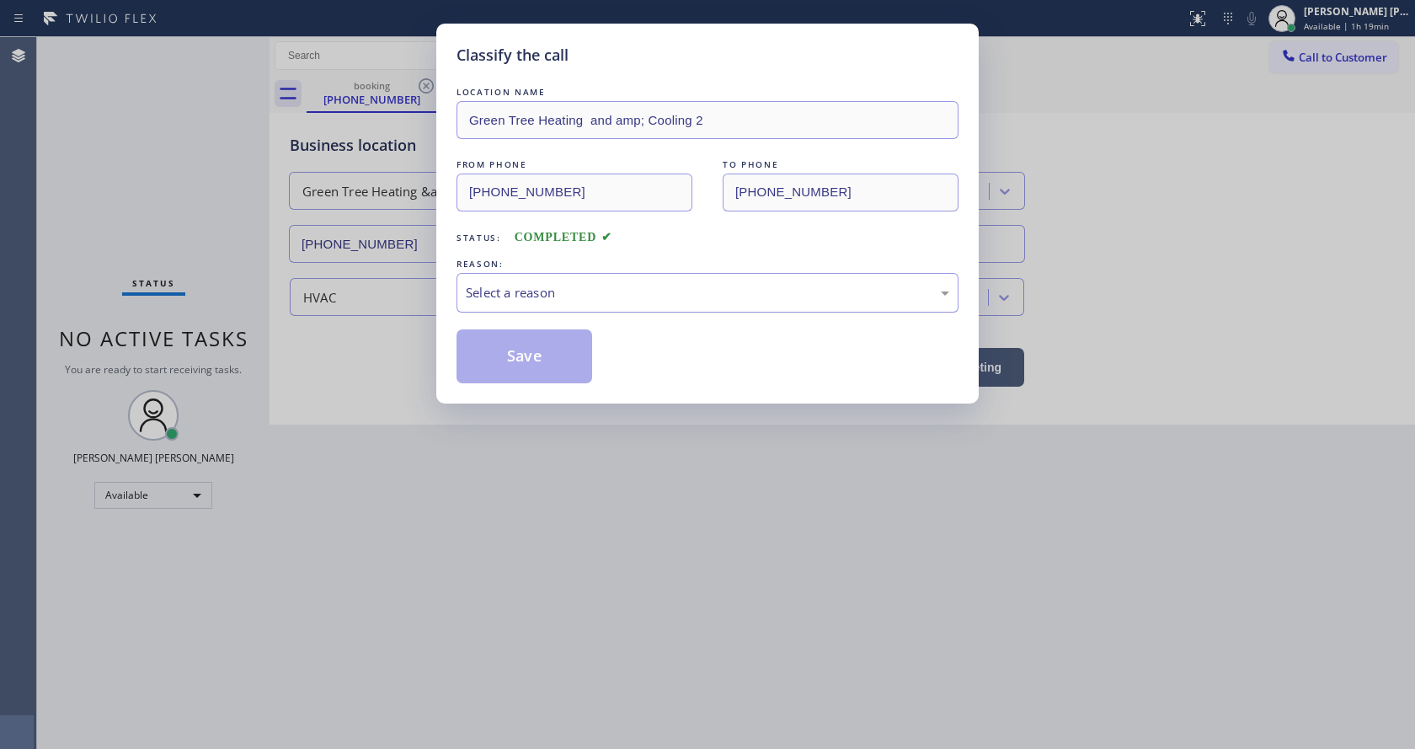
click at [501, 278] on div "Select a reason" at bounding box center [708, 293] width 502 height 40
click at [511, 348] on button "Save" at bounding box center [525, 356] width 136 height 54
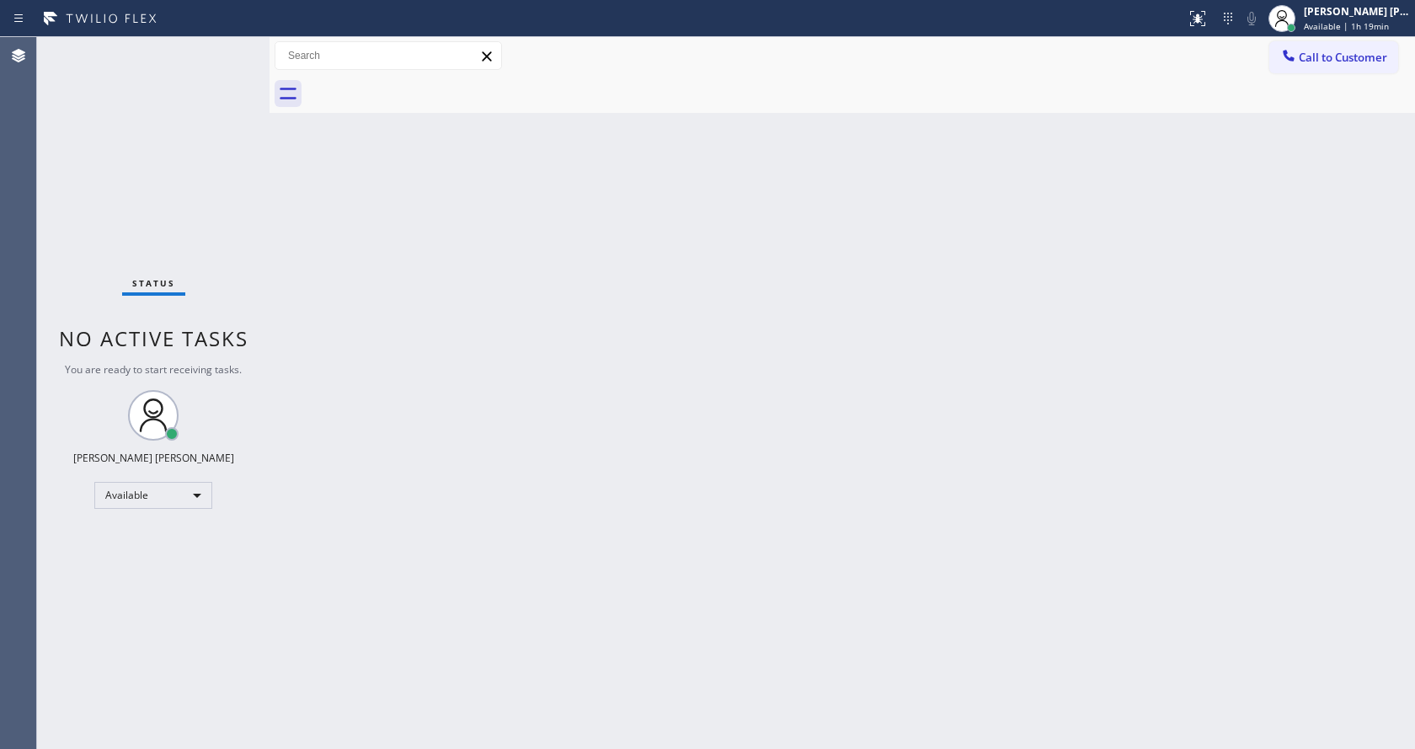
click at [844, 350] on div "Back to Dashboard Change Sender ID Customers Technicians Select a contact Outbo…" at bounding box center [843, 393] width 1146 height 712
click at [520, 375] on div "Back to Dashboard Change Sender ID Customers Technicians Select a contact Outbo…" at bounding box center [843, 393] width 1146 height 712
click at [815, 272] on div "Back to Dashboard Change Sender ID Customers Technicians Select a contact Outbo…" at bounding box center [843, 393] width 1146 height 712
click at [426, 304] on div "Back to Dashboard Change Sender ID Customers Technicians Select a contact Outbo…" at bounding box center [843, 393] width 1146 height 712
drag, startPoint x: 840, startPoint y: 300, endPoint x: 815, endPoint y: 331, distance: 39.6
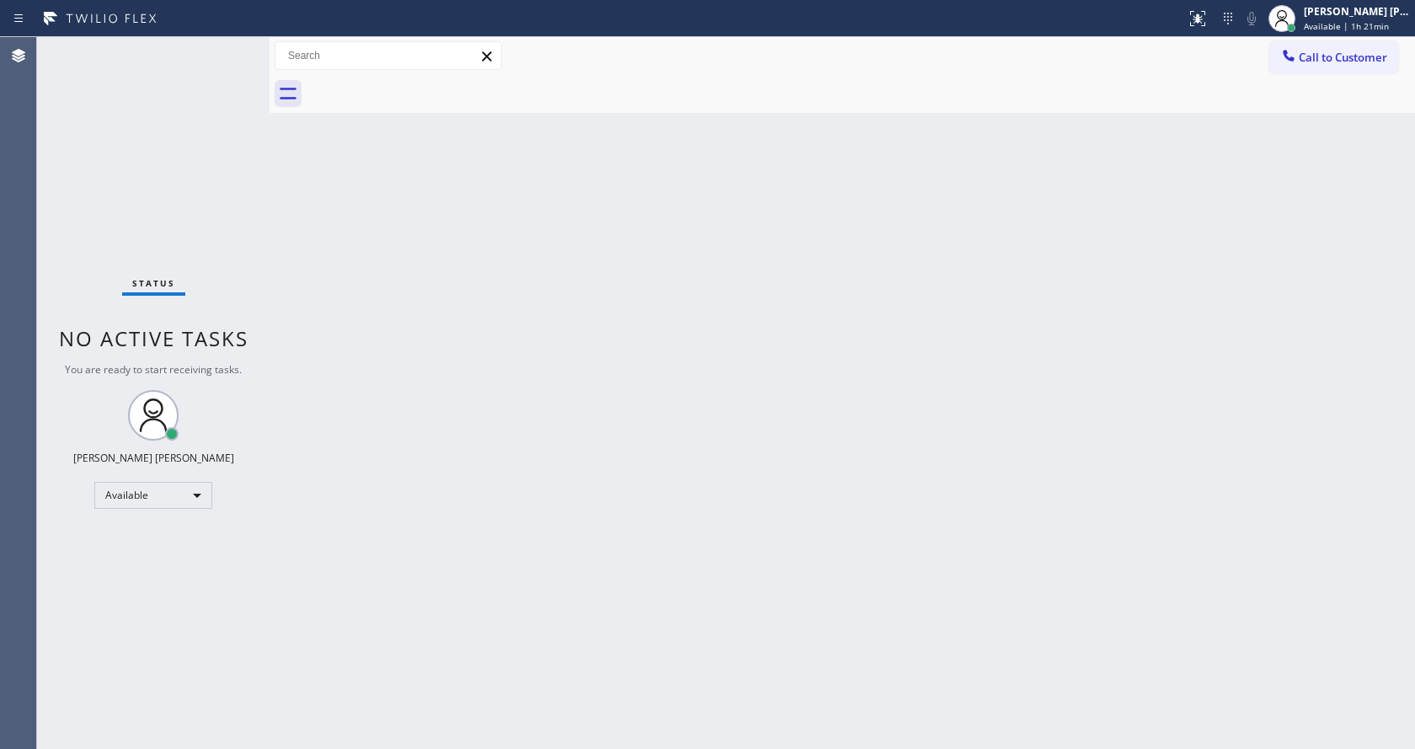
click at [840, 300] on div "Back to Dashboard Change Sender ID Customers Technicians Select a contact Outbo…" at bounding box center [843, 393] width 1146 height 712
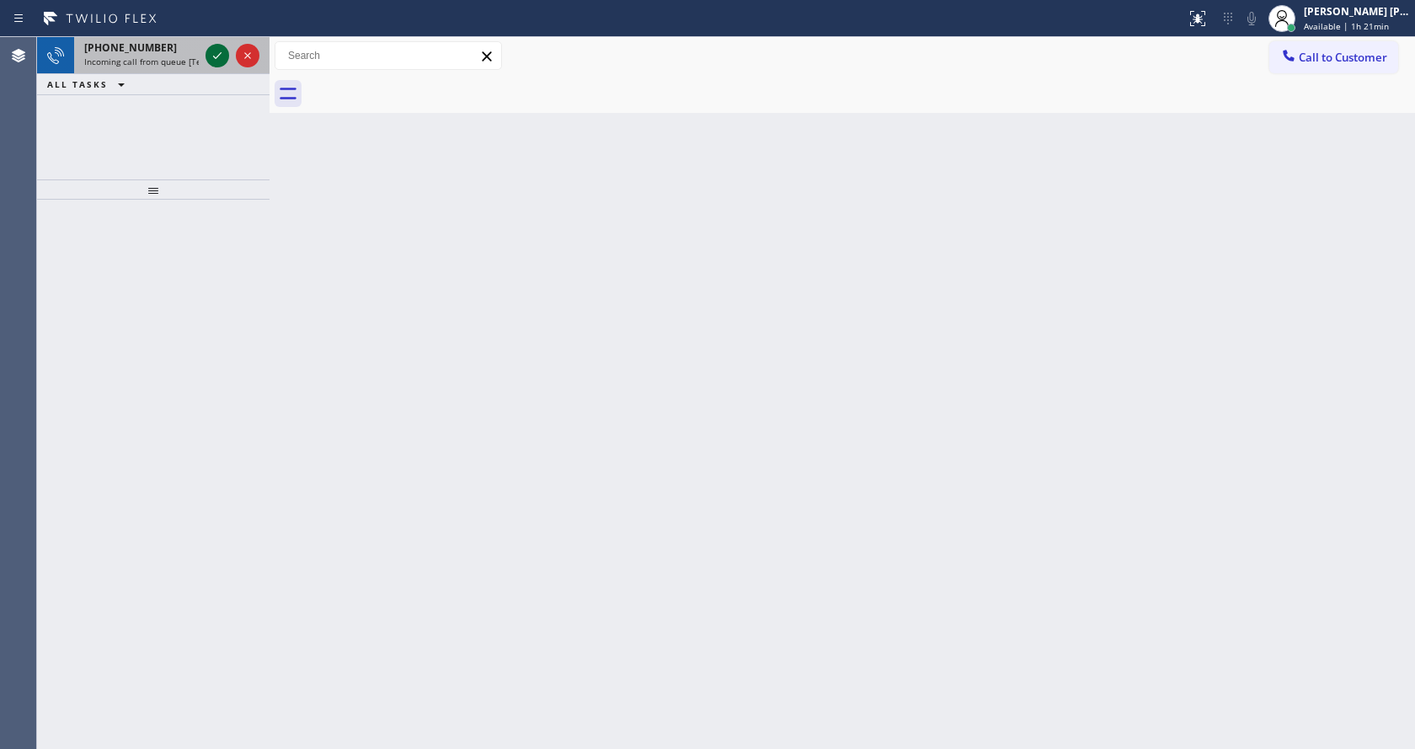
click at [219, 48] on icon at bounding box center [217, 55] width 20 height 20
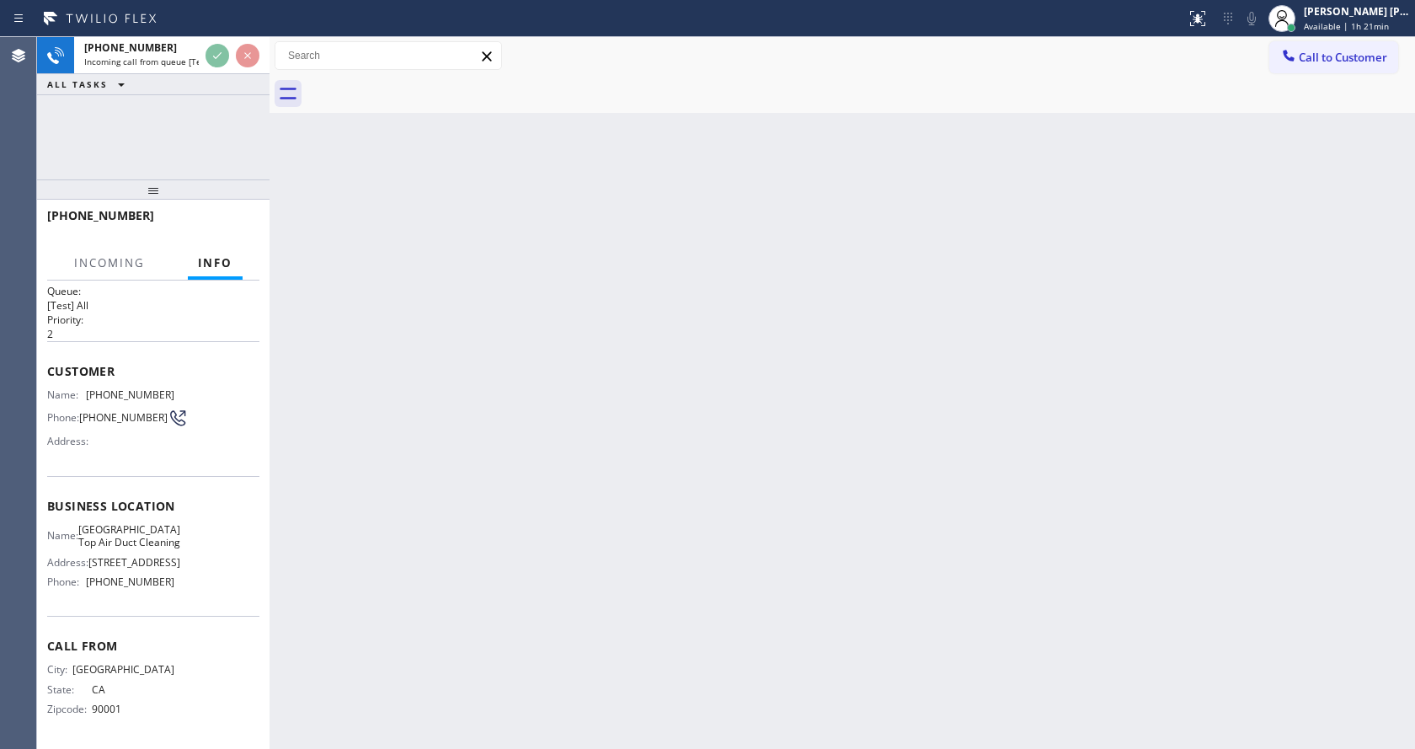
scroll to position [48, 0]
click at [623, 476] on div "Back to Dashboard Change Sender ID Customers Technicians Select a contact Outbo…" at bounding box center [843, 393] width 1146 height 712
click at [453, 444] on div "Back to Dashboard Change Sender ID Customers Technicians Select a contact Outbo…" at bounding box center [843, 393] width 1146 height 712
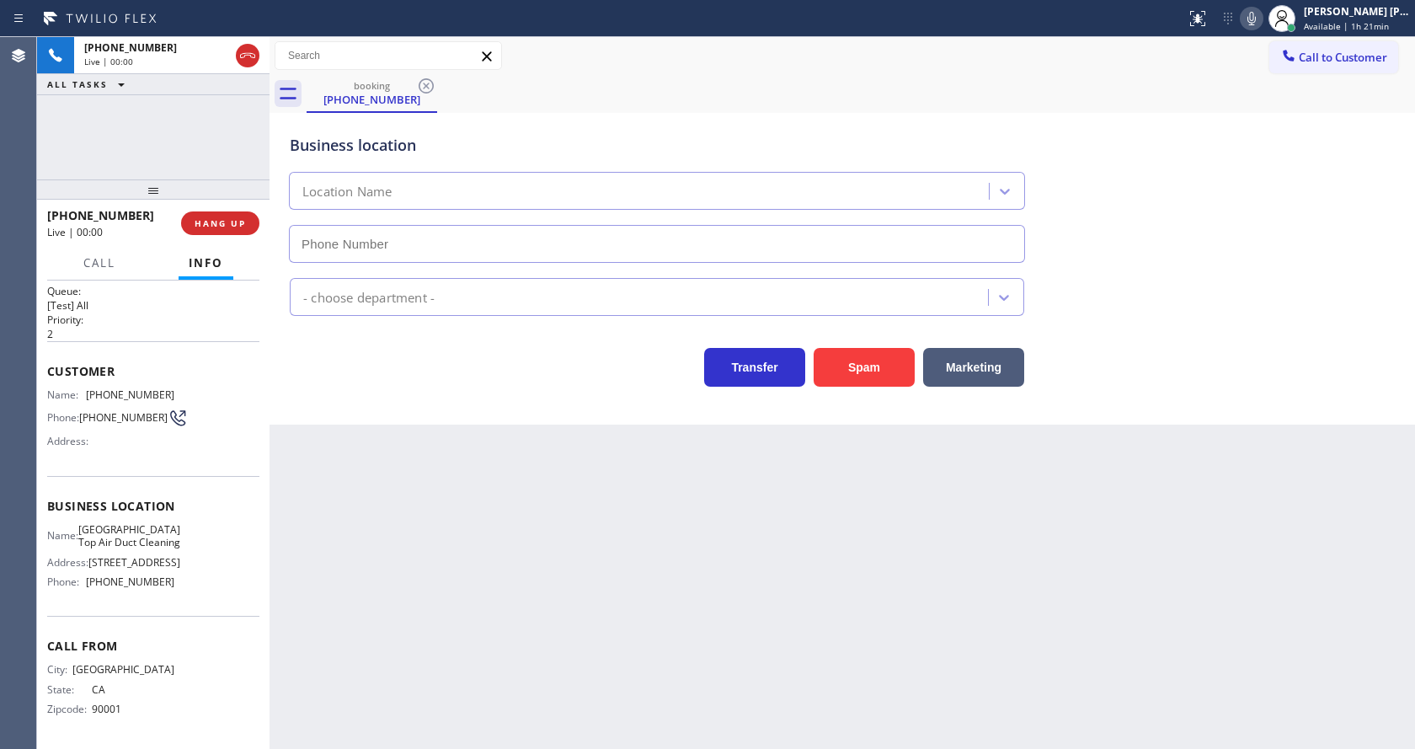
type input "[PHONE_NUMBER]"
click at [547, 507] on div "Back to Dashboard Change Sender ID Customers Technicians Select a contact Outbo…" at bounding box center [843, 393] width 1146 height 712
click at [485, 568] on div "Back to Dashboard Change Sender ID Customers Technicians Select a contact Outbo…" at bounding box center [843, 393] width 1146 height 712
click at [364, 525] on div "Back to Dashboard Change Sender ID Customers Technicians Select a contact Outbo…" at bounding box center [843, 393] width 1146 height 712
click at [693, 641] on div "Back to Dashboard Change Sender ID Customers Technicians Select a contact Outbo…" at bounding box center [843, 393] width 1146 height 712
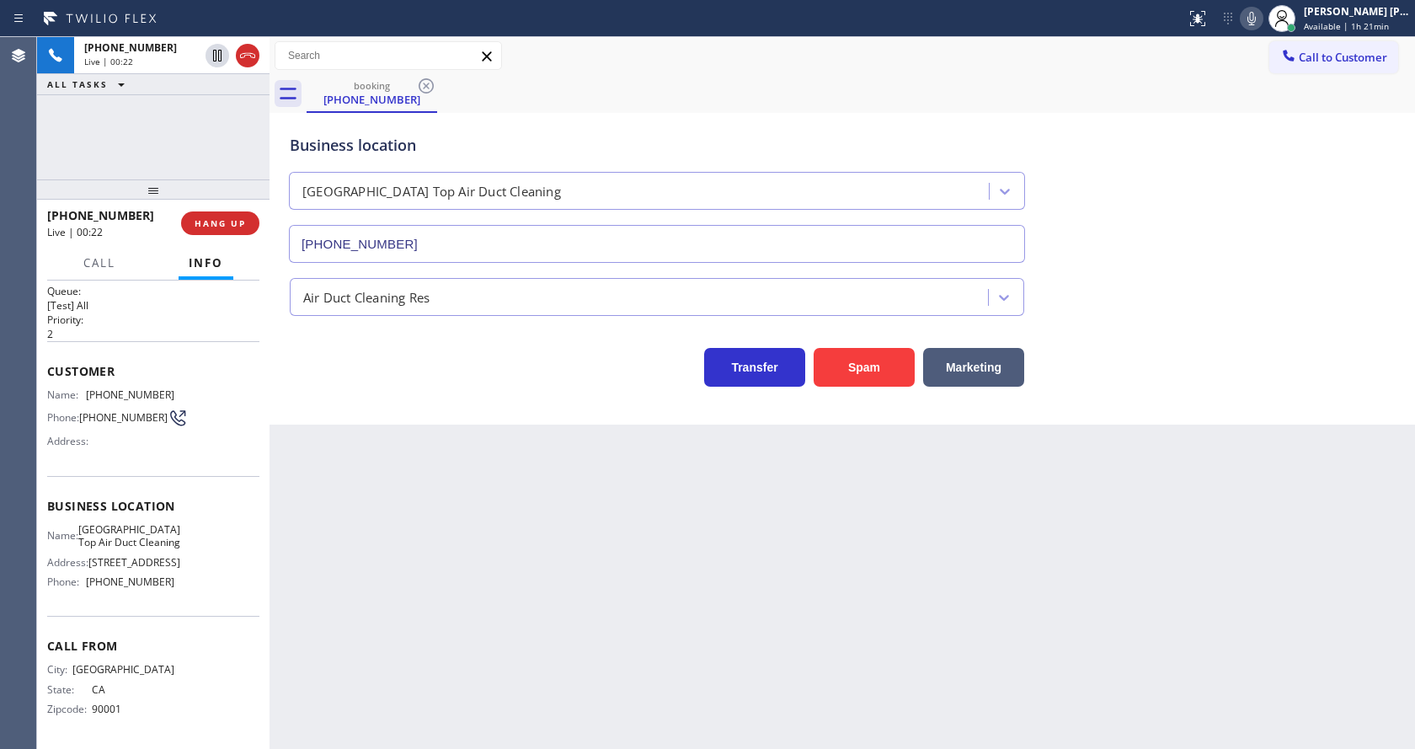
click at [405, 409] on div "Business location [GEOGRAPHIC_DATA] Top Air Duct Cleaning [PHONE_NUMBER] Air Du…" at bounding box center [843, 269] width 1146 height 312
click at [876, 372] on button "Spam" at bounding box center [864, 367] width 101 height 39
click at [580, 639] on div "Back to Dashboard Change Sender ID Customers Technicians Select a contact Outbo…" at bounding box center [843, 393] width 1146 height 712
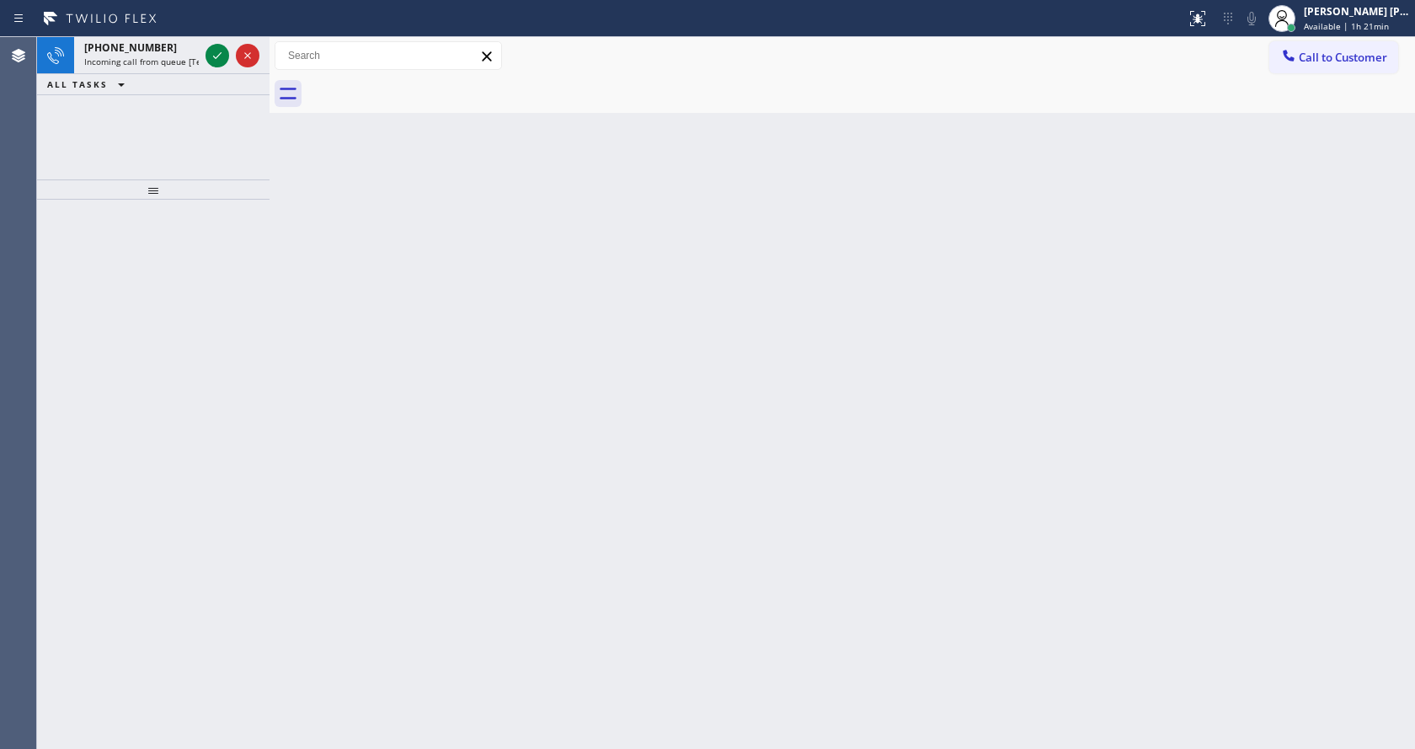
click at [408, 238] on div "Back to Dashboard Change Sender ID Customers Technicians Select a contact Outbo…" at bounding box center [843, 393] width 1146 height 712
click at [216, 47] on icon at bounding box center [217, 55] width 20 height 20
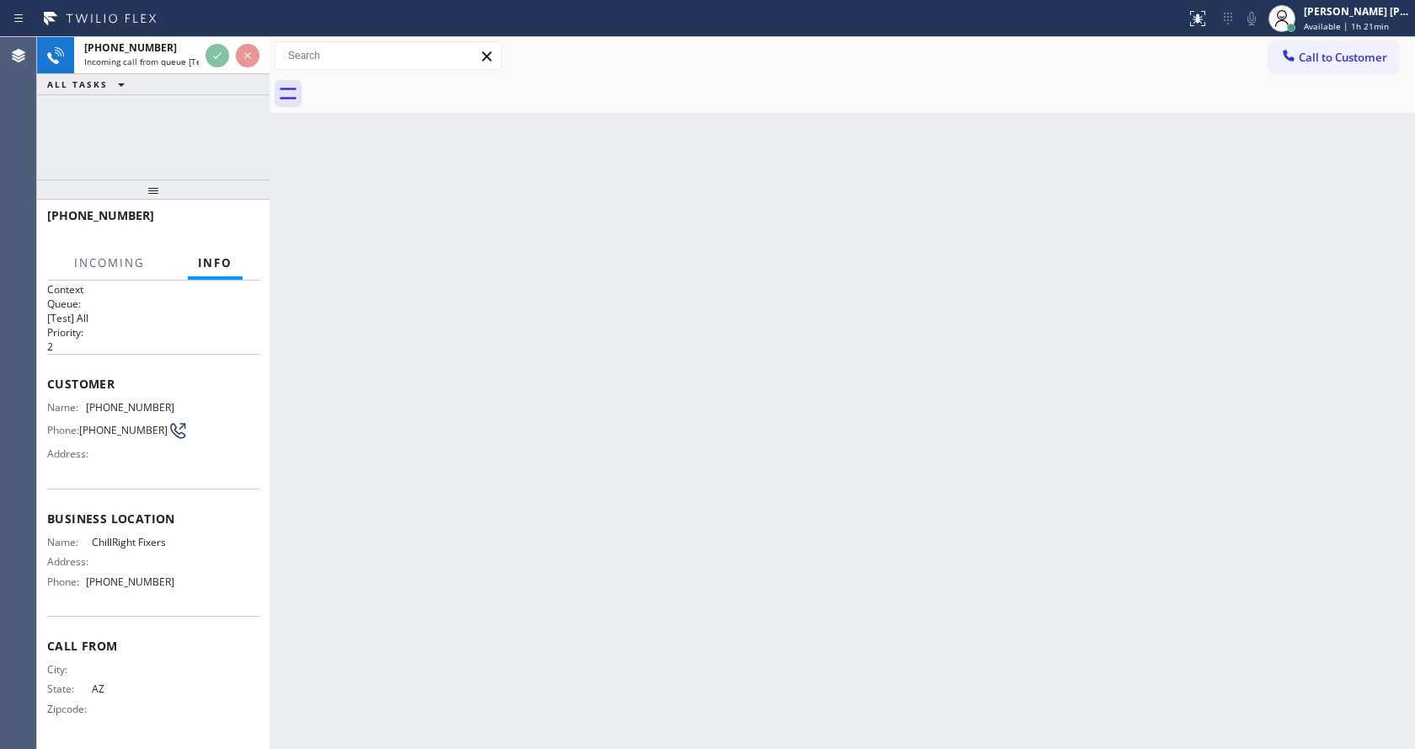
scroll to position [8, 0]
click at [533, 468] on div "Back to Dashboard Change Sender ID Customers Technicians Select a contact Outbo…" at bounding box center [843, 393] width 1146 height 712
click at [437, 543] on div "Back to Dashboard Change Sender ID Customers Technicians Select a contact Outbo…" at bounding box center [843, 393] width 1146 height 712
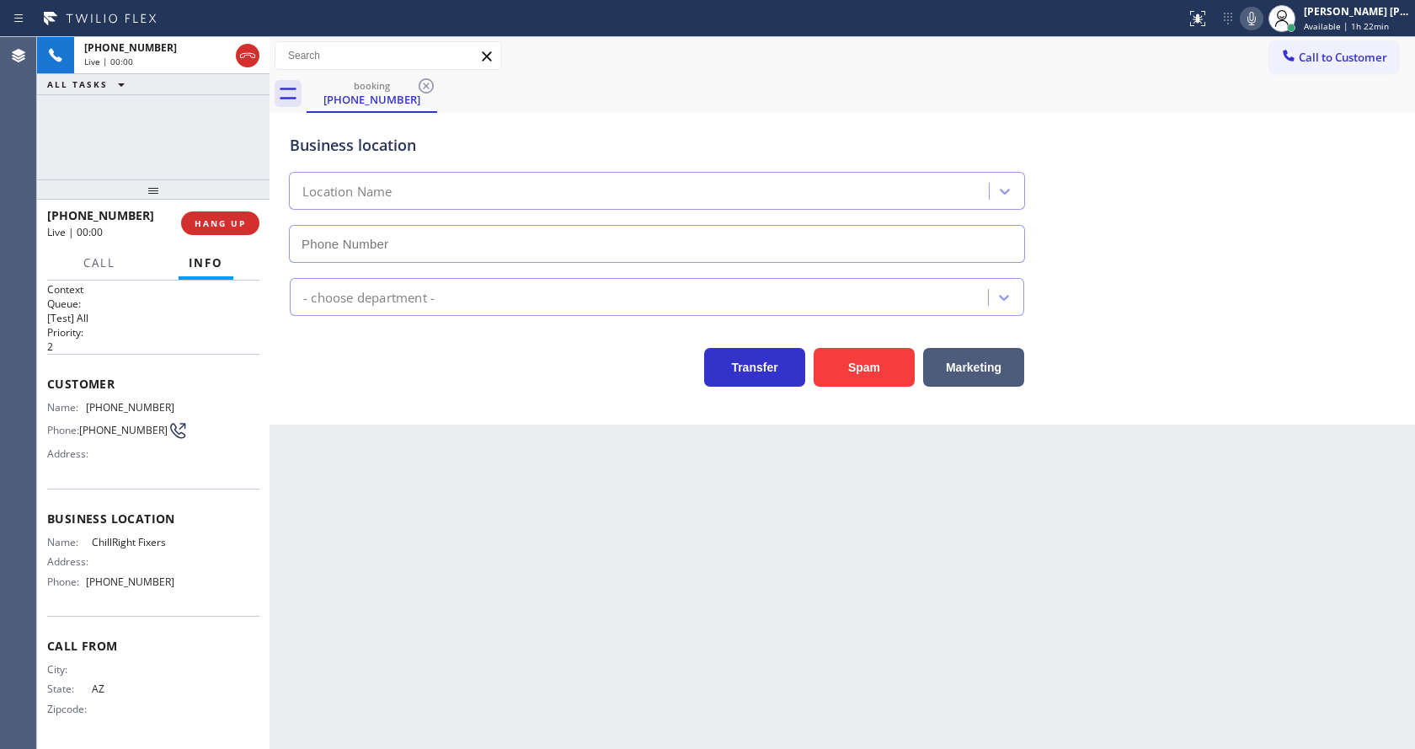
type input "[PHONE_NUMBER]"
click at [398, 481] on div "Back to Dashboard Change Sender ID Customers Technicians Select a contact Outbo…" at bounding box center [843, 393] width 1146 height 712
click at [210, 224] on span "HANG UP" at bounding box center [220, 223] width 51 height 12
click at [559, 660] on div "Back to Dashboard Change Sender ID Customers Technicians Select a contact Outbo…" at bounding box center [843, 393] width 1146 height 712
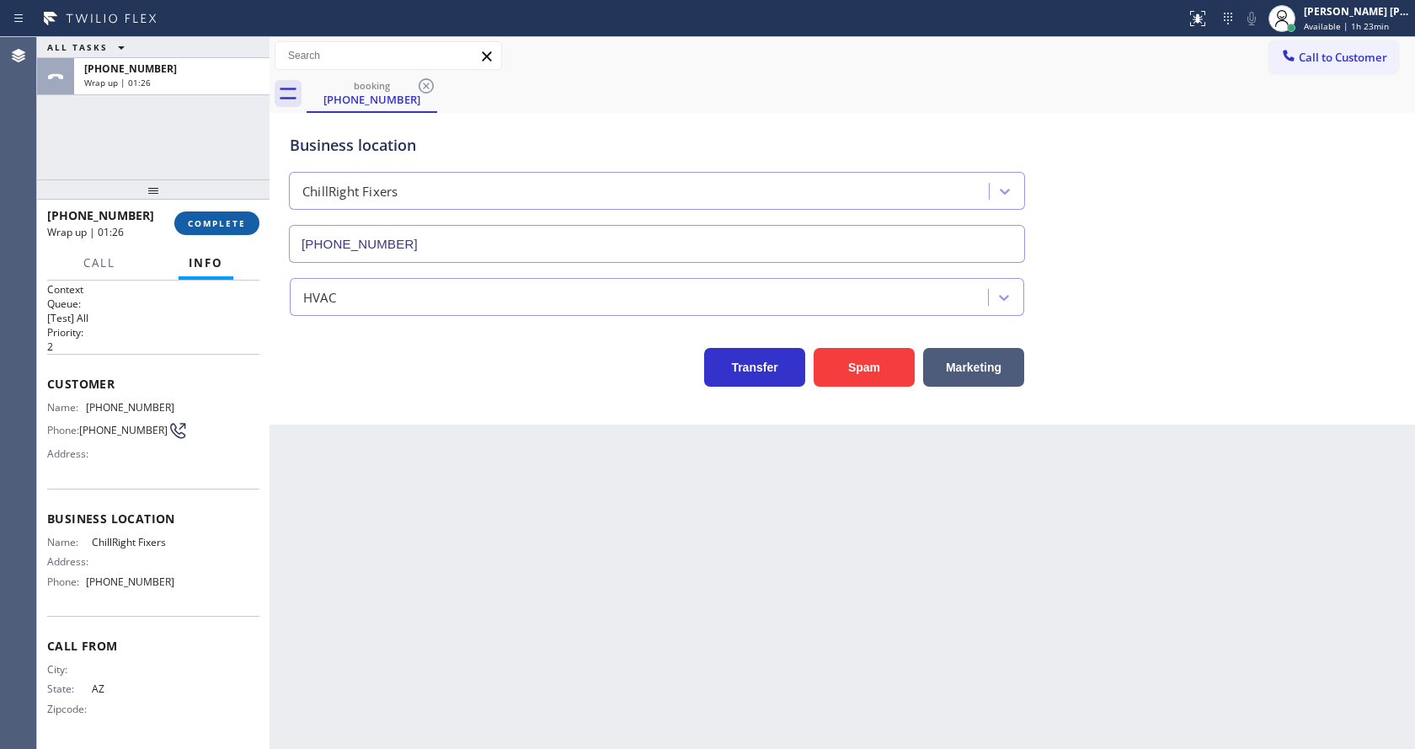
click at [184, 222] on button "COMPLETE" at bounding box center [216, 223] width 85 height 24
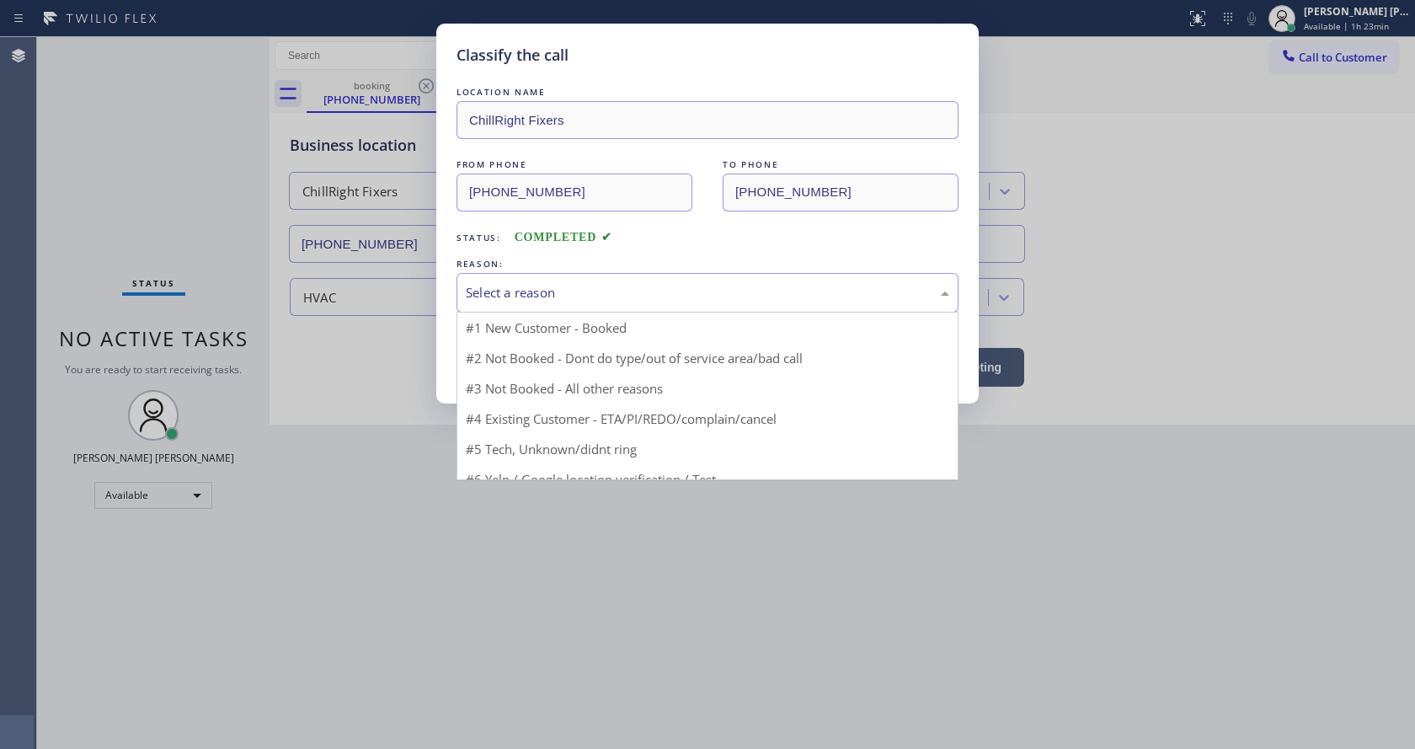
click at [559, 277] on div "Select a reason" at bounding box center [708, 293] width 502 height 40
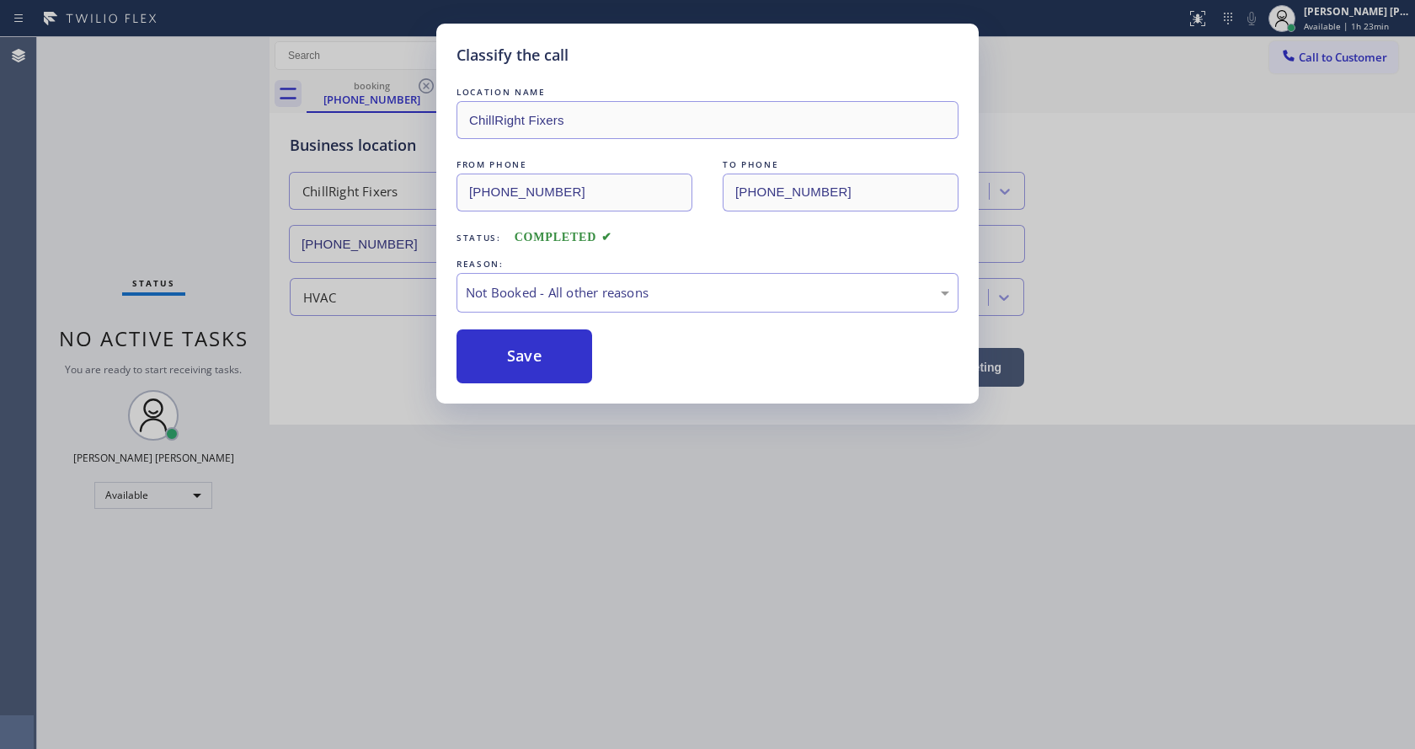
click at [521, 355] on button "Save" at bounding box center [525, 356] width 136 height 54
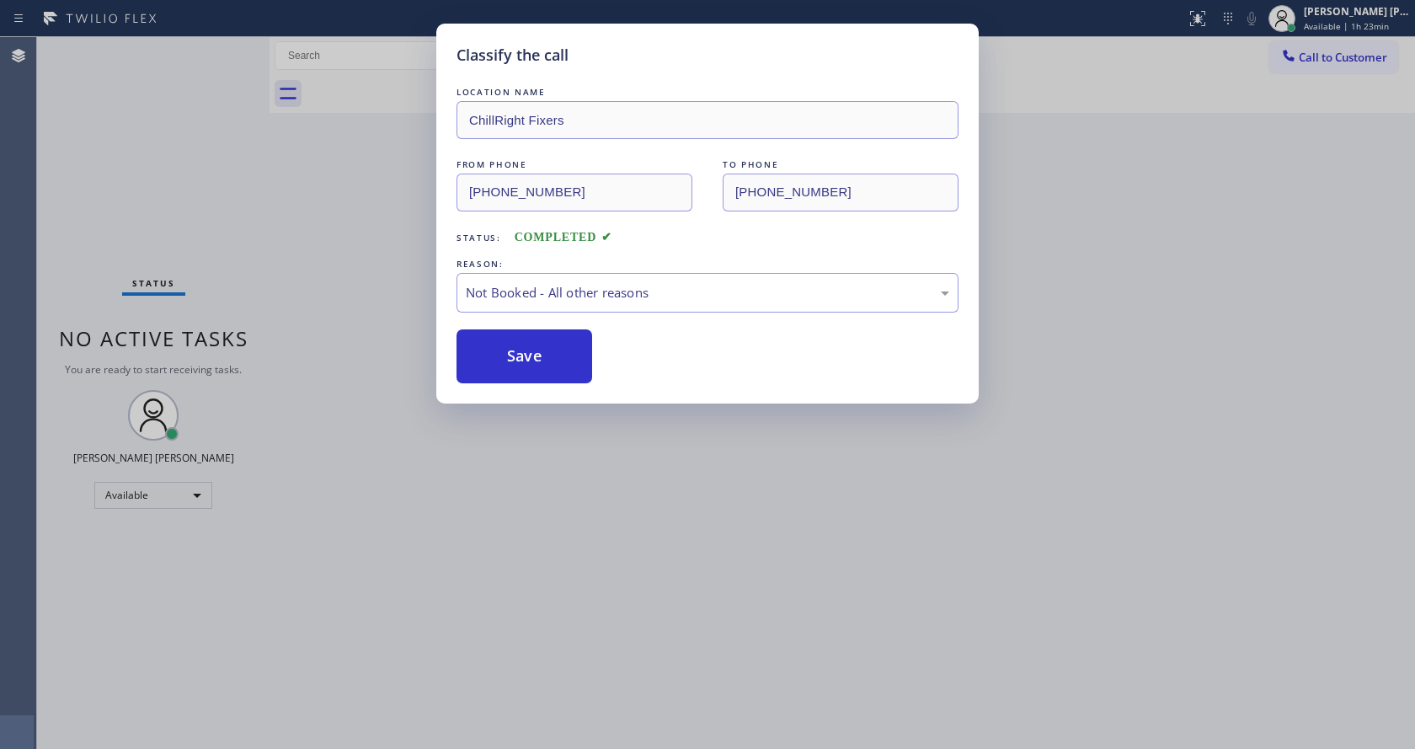
click at [654, 580] on div "Classify the call LOCATION NAME ChillRight Fixers FROM PHONE [PHONE_NUMBER] TO …" at bounding box center [707, 374] width 1415 height 749
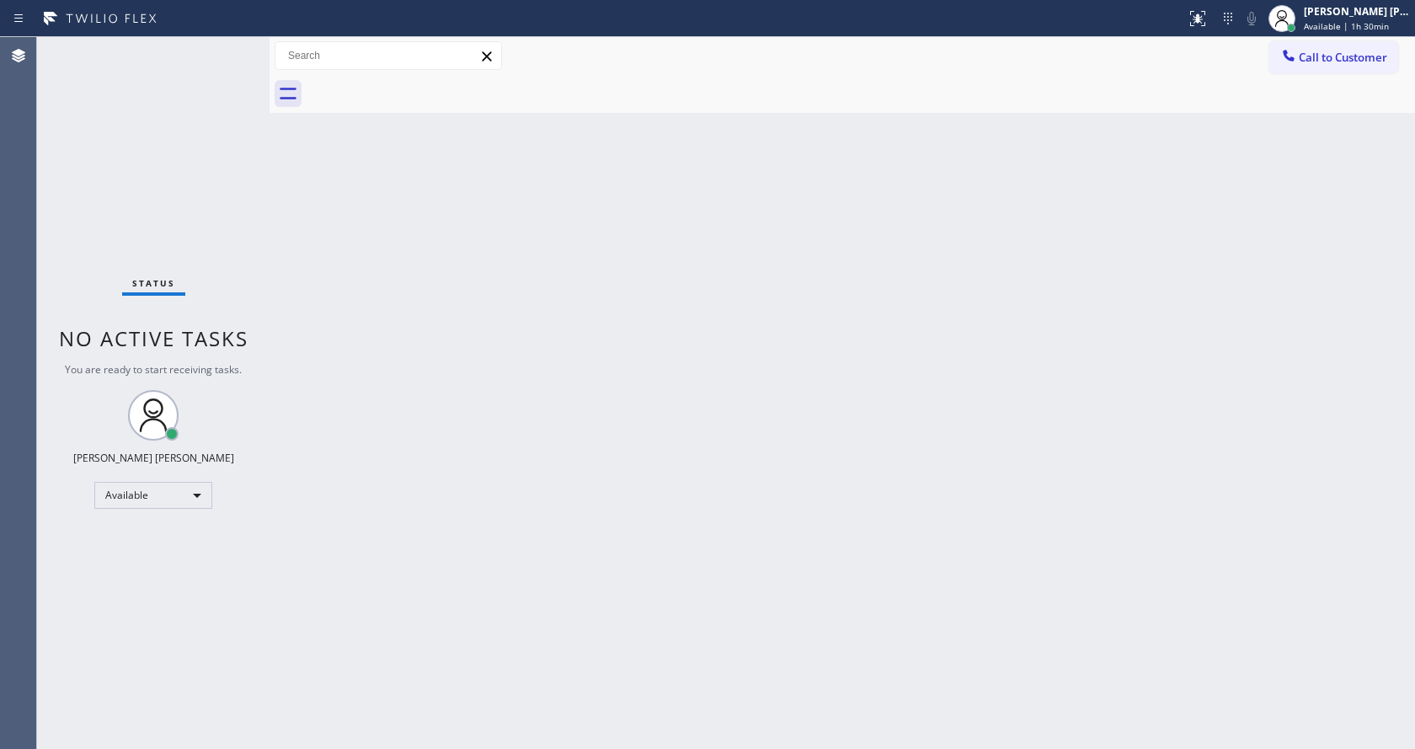
drag, startPoint x: 198, startPoint y: 211, endPoint x: 172, endPoint y: 2, distance: 210.5
click at [198, 211] on div "Status No active tasks You are ready to start receiving tasks. [PERSON_NAME] [P…" at bounding box center [153, 393] width 233 height 712
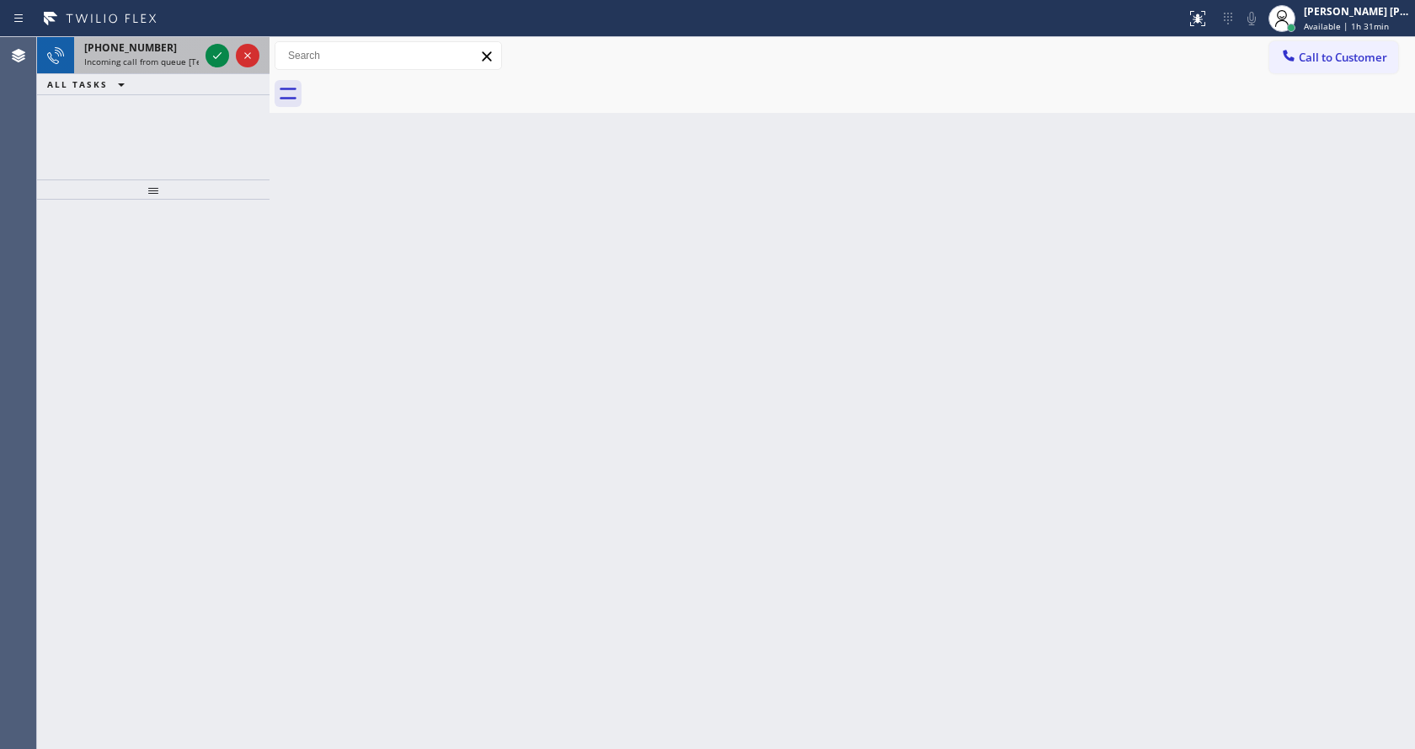
click at [229, 54] on div at bounding box center [232, 55] width 61 height 37
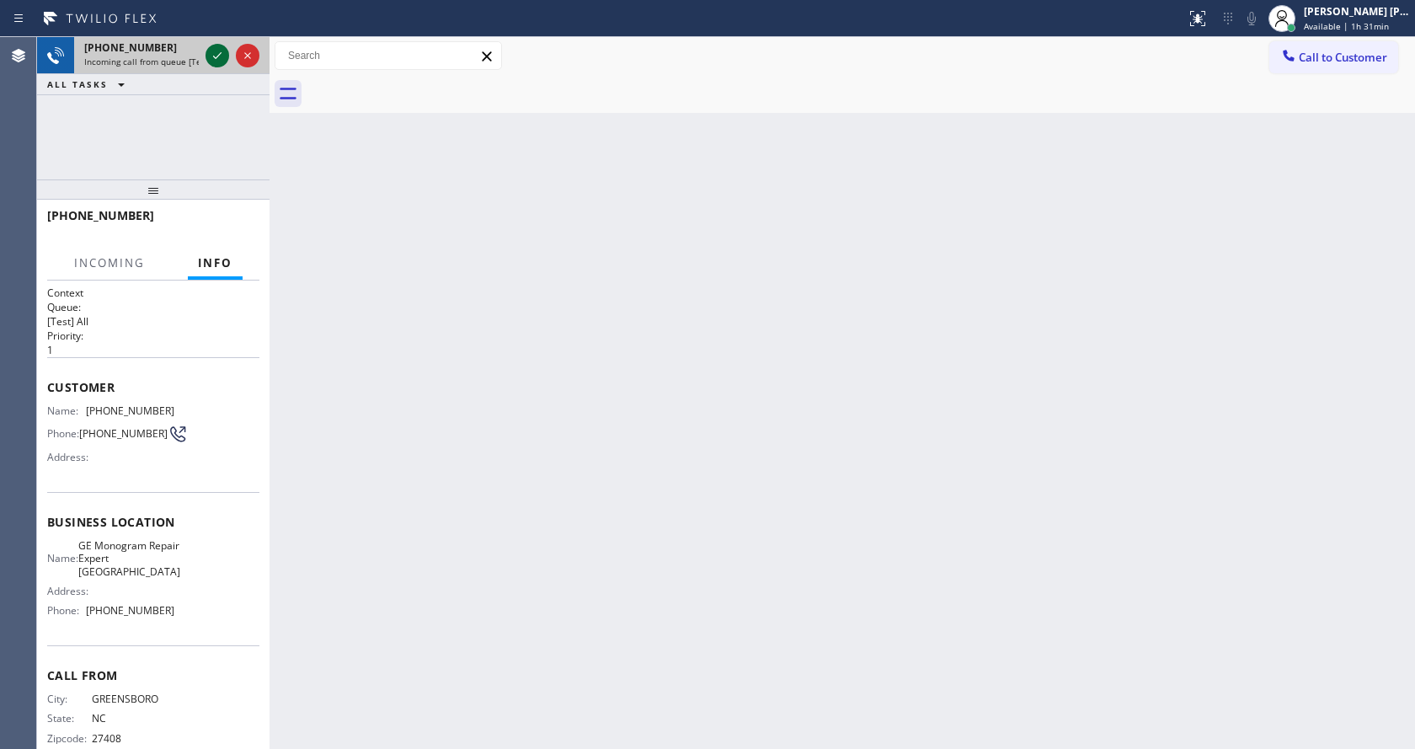
click at [224, 56] on icon at bounding box center [217, 55] width 20 height 20
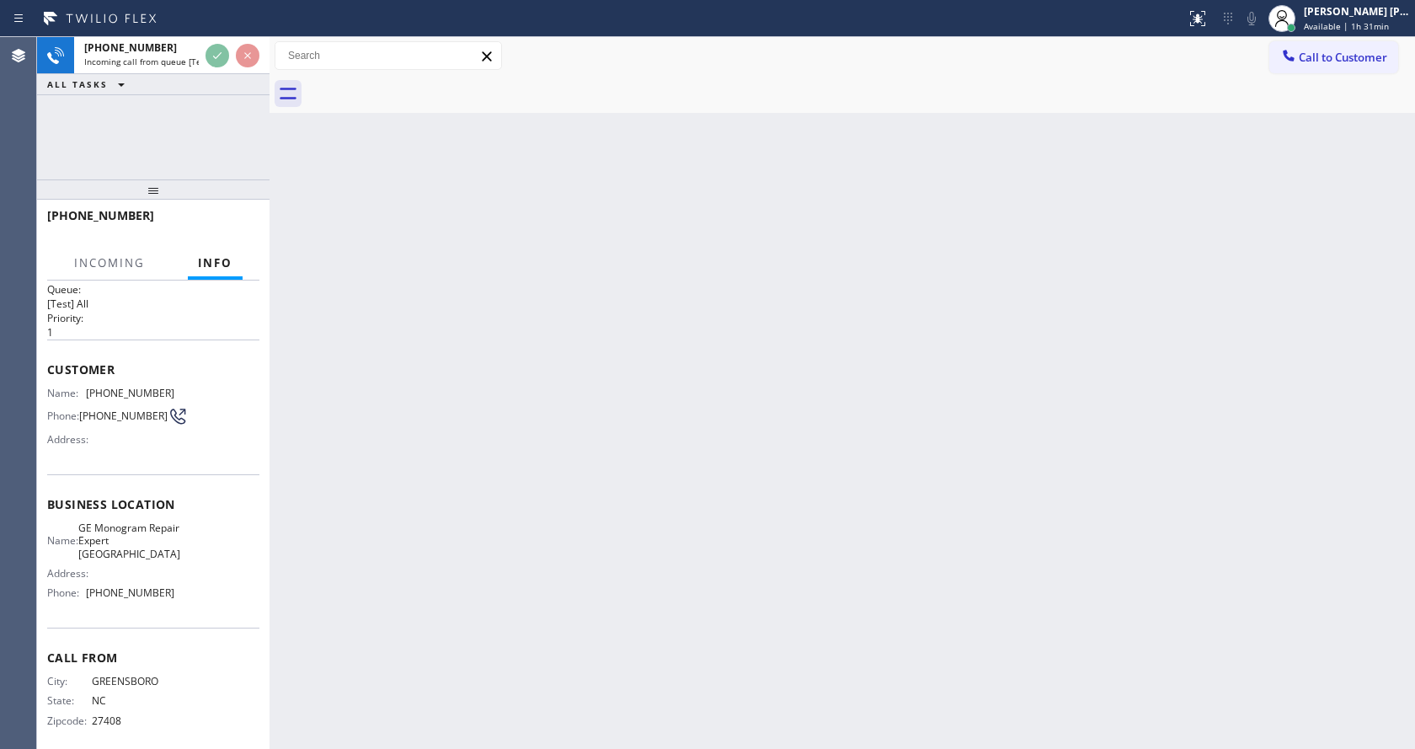
scroll to position [35, 0]
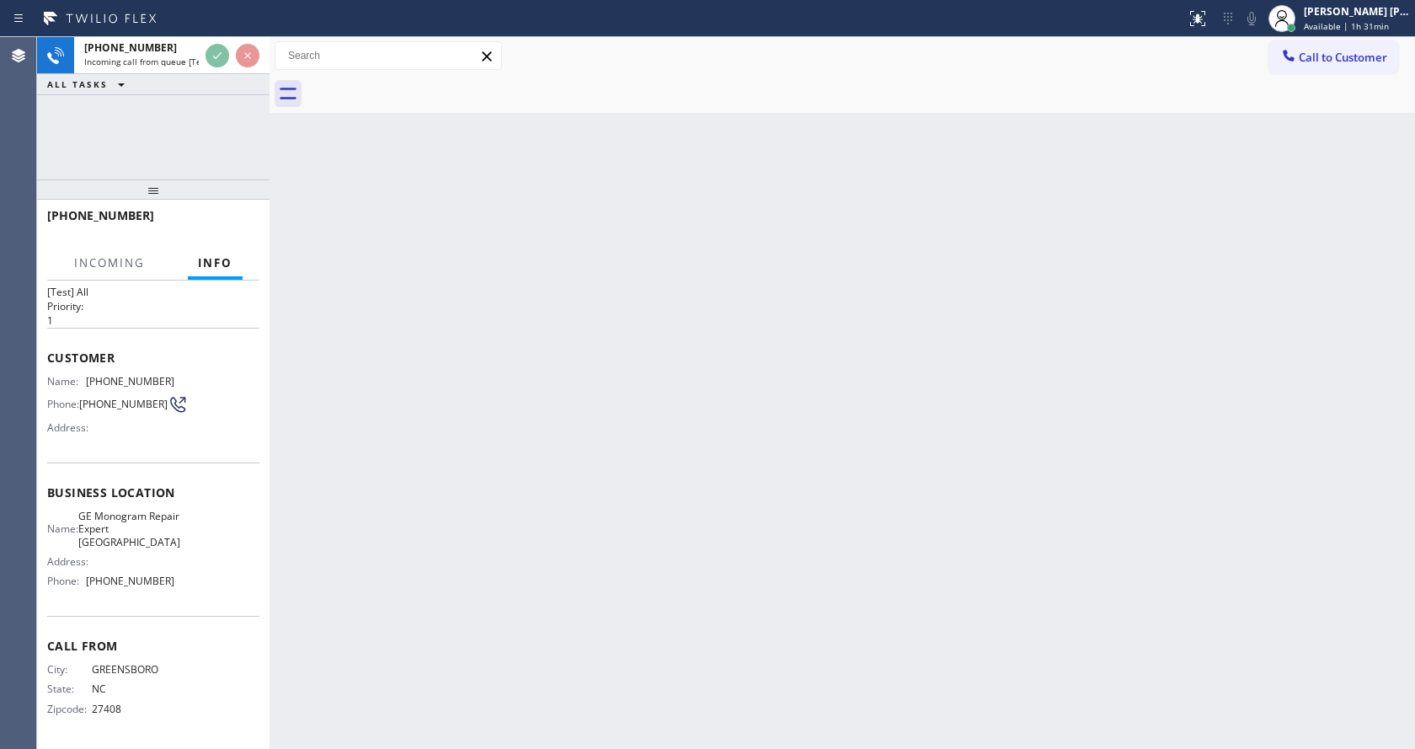
click at [617, 404] on div "Back to Dashboard Change Sender ID Customers Technicians Select a contact Outbo…" at bounding box center [843, 393] width 1146 height 712
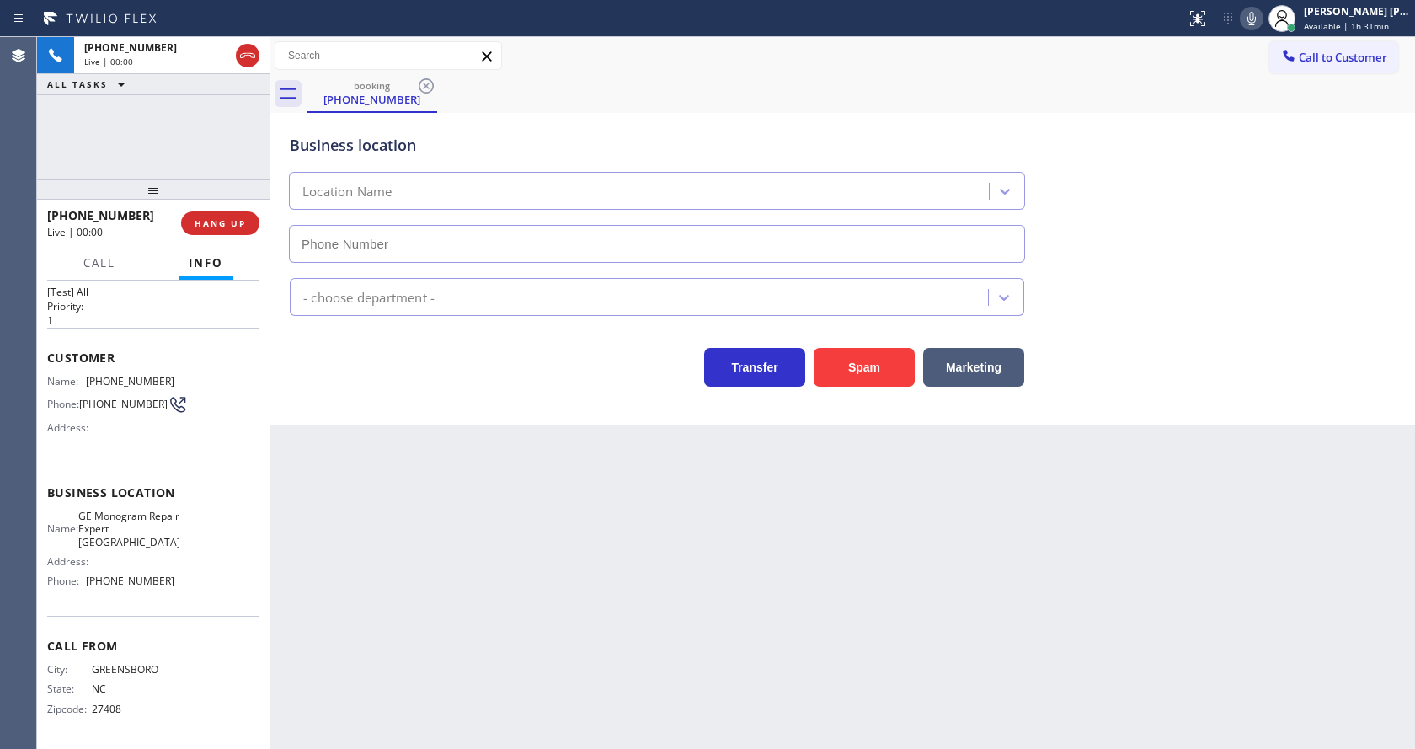
type input "[PHONE_NUMBER]"
click at [487, 616] on div "Back to Dashboard Change Sender ID Customers Technicians Select a contact Outbo…" at bounding box center [843, 393] width 1146 height 712
click at [484, 578] on div "Back to Dashboard Change Sender ID Customers Technicians Select a contact Outbo…" at bounding box center [843, 393] width 1146 height 712
click at [406, 532] on div "Back to Dashboard Change Sender ID Customers Technicians Select a contact Outbo…" at bounding box center [843, 393] width 1146 height 712
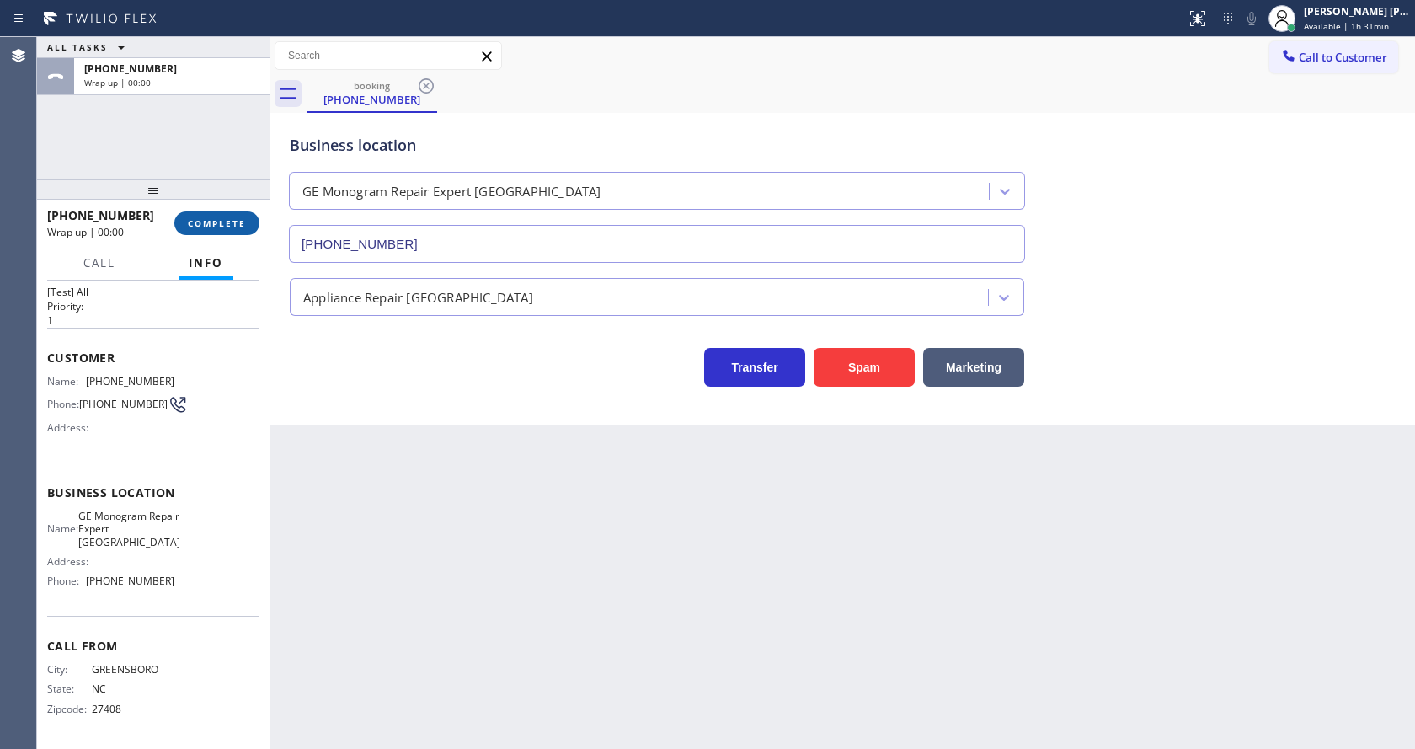
click at [215, 227] on span "COMPLETE" at bounding box center [217, 223] width 58 height 12
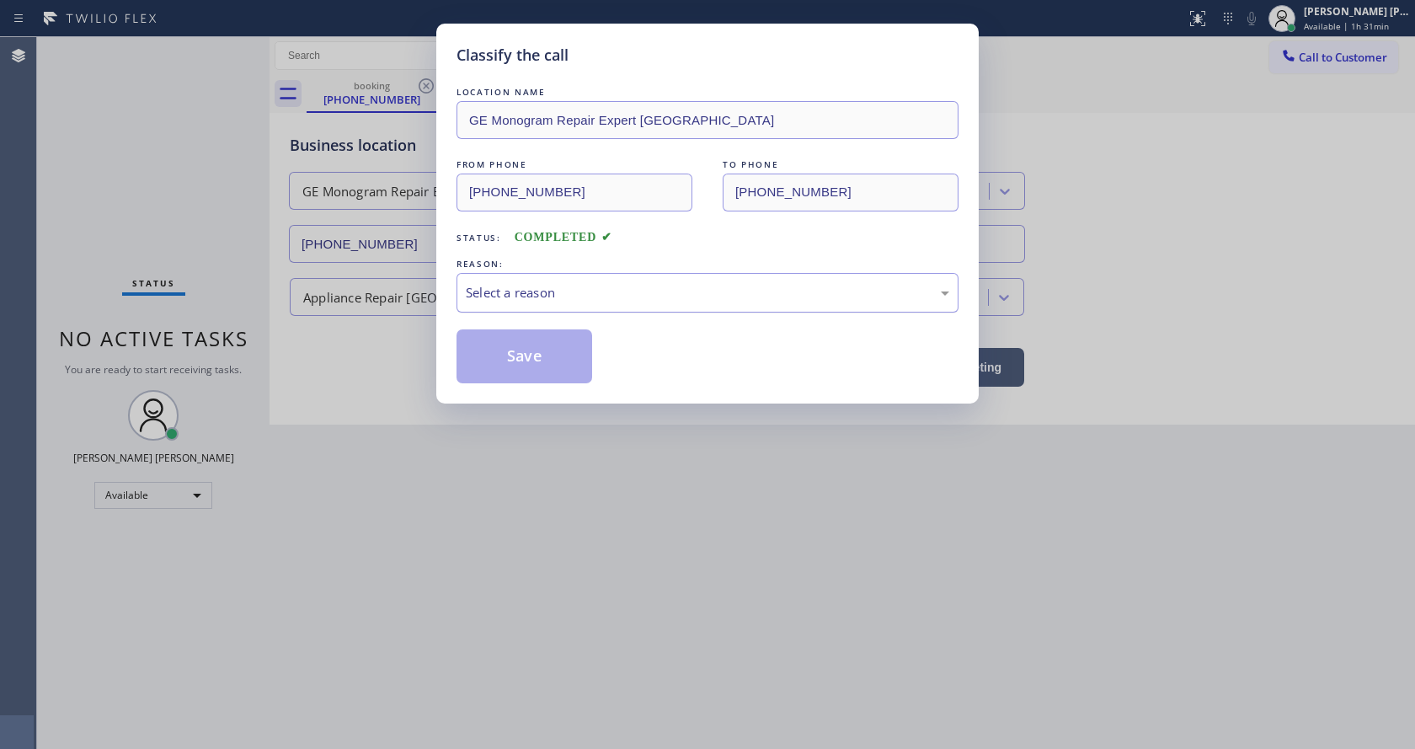
click at [456, 293] on div "Classify the call LOCATION NAME GE Monogram Repair Expert Boston FROM PHONE [PH…" at bounding box center [707, 214] width 543 height 380
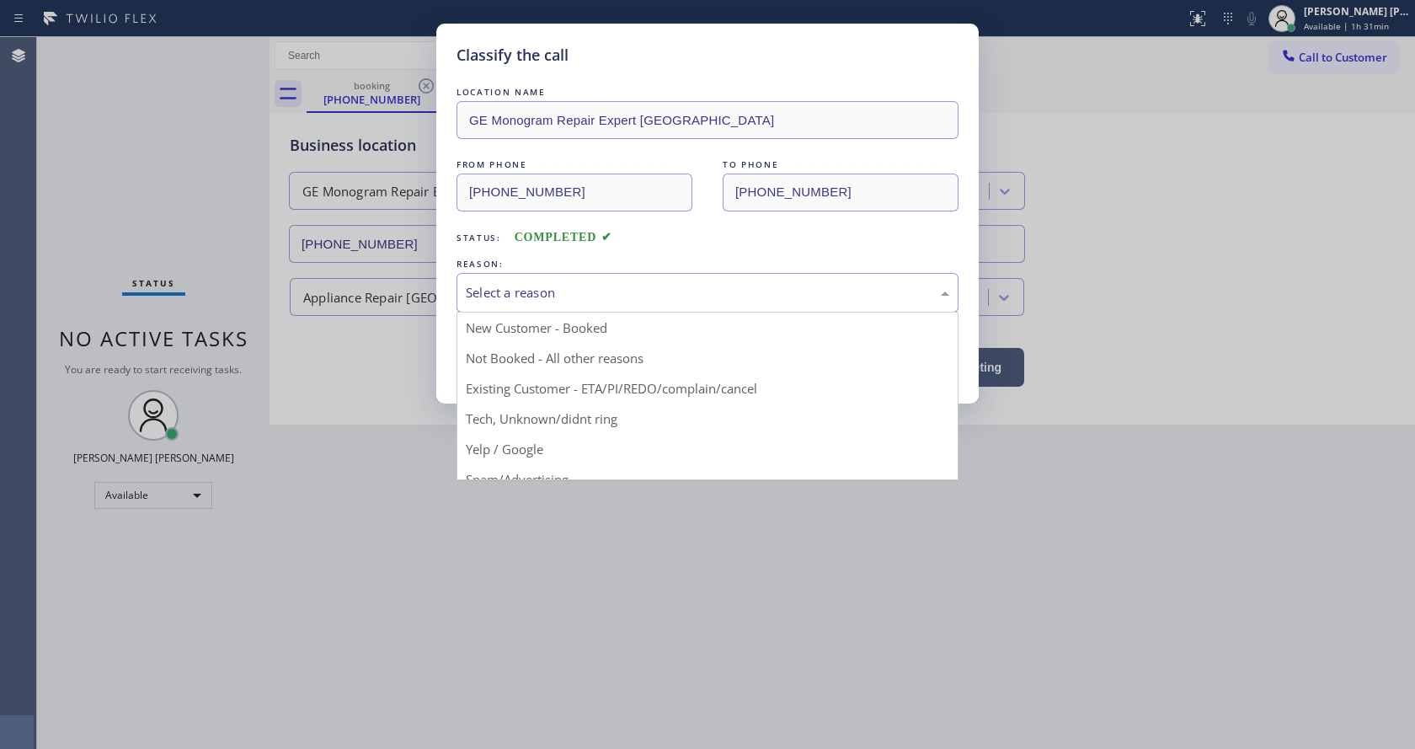
click at [487, 295] on div "Select a reason" at bounding box center [708, 292] width 484 height 19
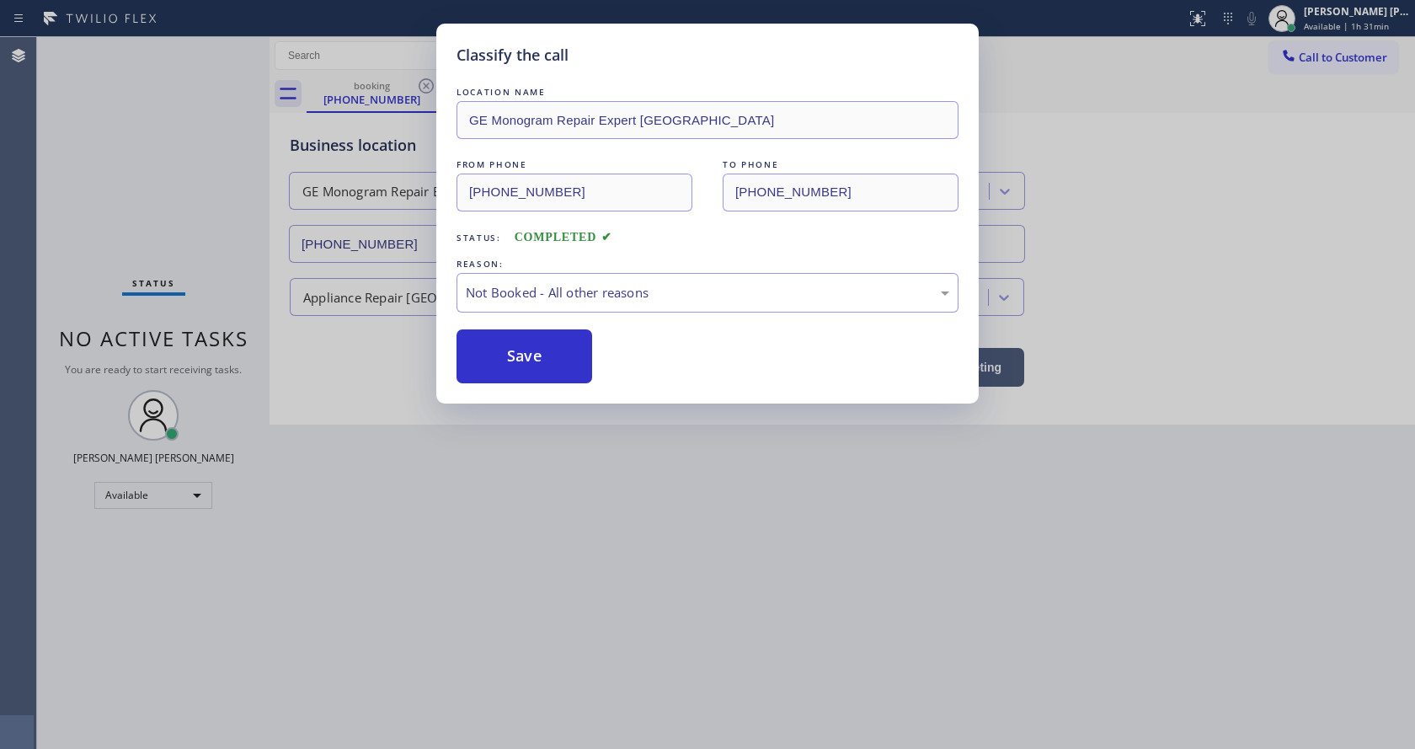
click at [504, 354] on button "Save" at bounding box center [525, 356] width 136 height 54
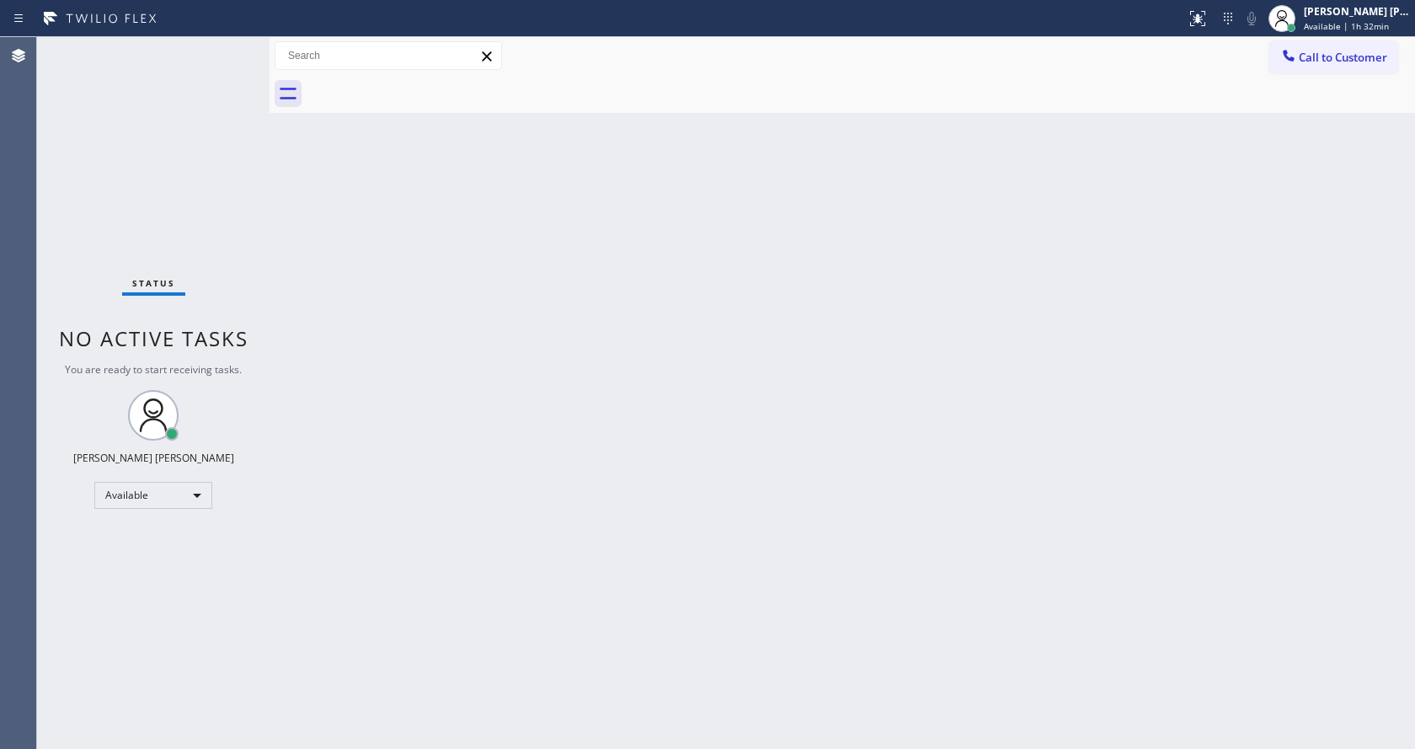
click at [926, 461] on div "Back to Dashboard Change Sender ID Customers Technicians Select a contact Outbo…" at bounding box center [843, 393] width 1146 height 712
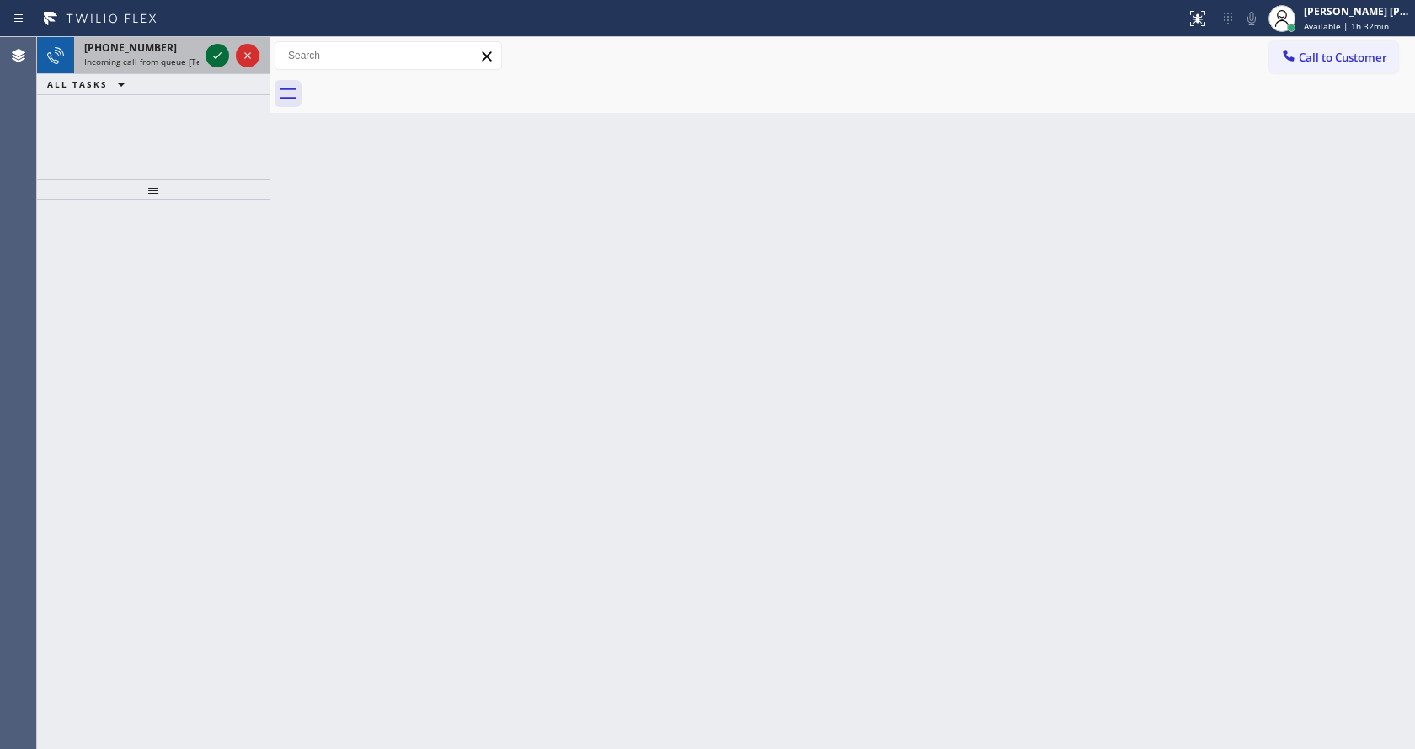
click at [220, 50] on icon at bounding box center [217, 55] width 20 height 20
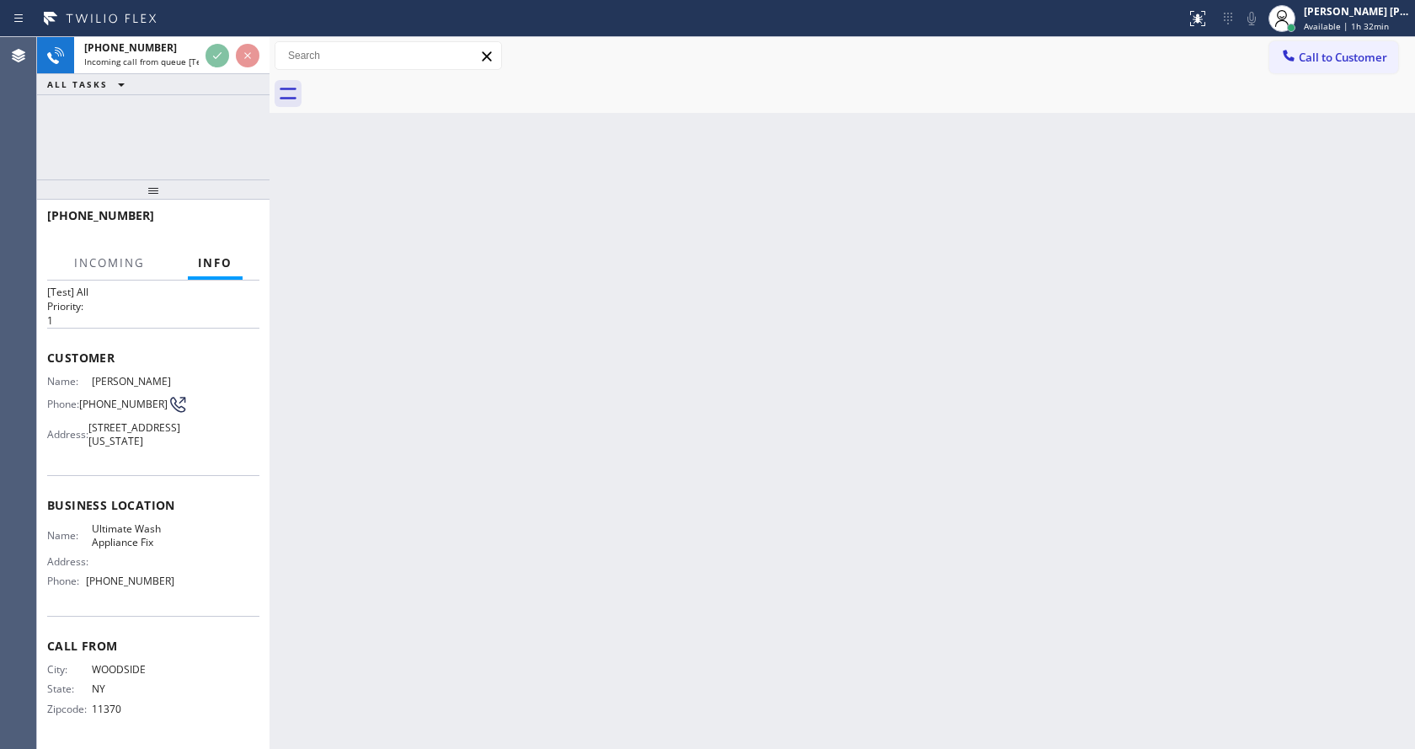
scroll to position [48, 0]
click at [553, 425] on div "Back to Dashboard Change Sender ID Customers Technicians Select a contact Outbo…" at bounding box center [843, 393] width 1146 height 712
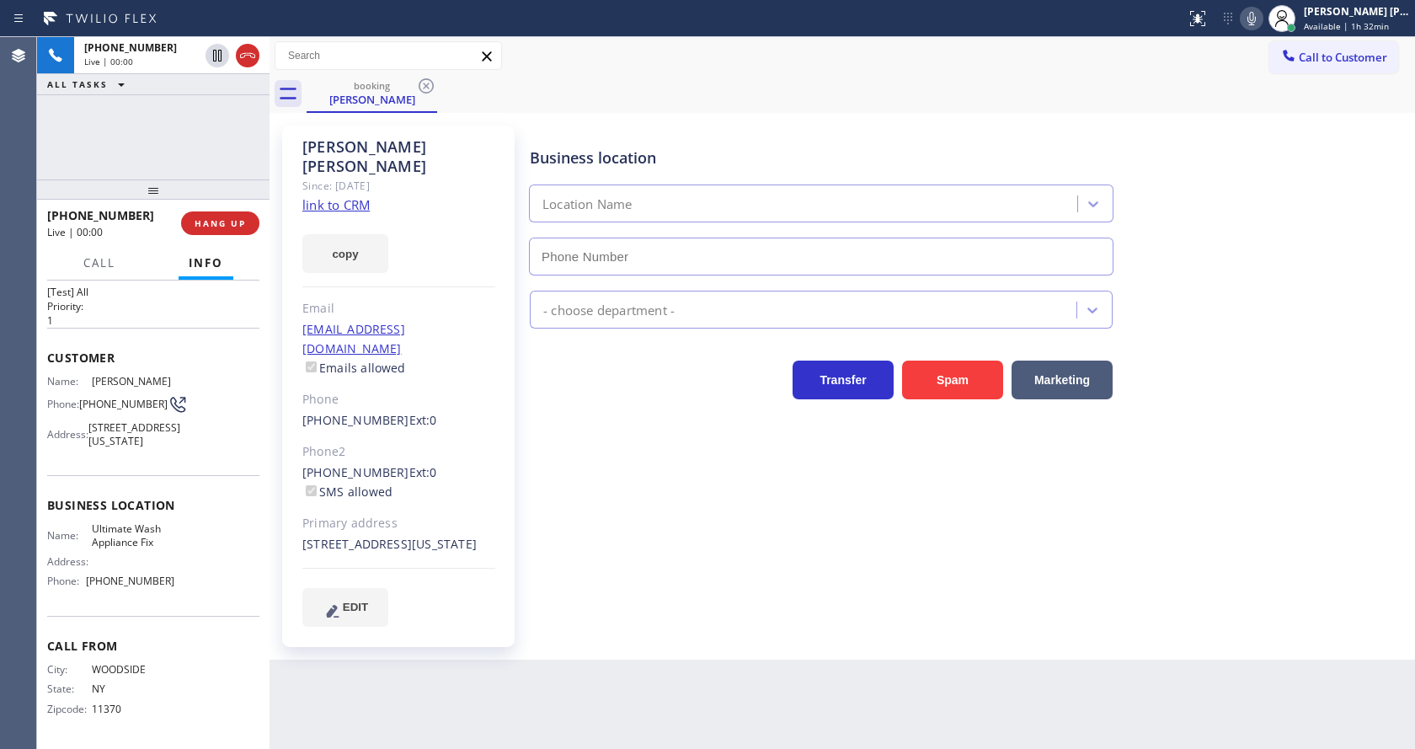
type input "[PHONE_NUMBER]"
click at [521, 457] on div "[PERSON_NAME] Since: [DATE] link to CRM copy Email [EMAIL_ADDRESS][DOMAIN_NAME]…" at bounding box center [400, 386] width 253 height 538
click at [617, 497] on div "Business location Ultimate Wash Appliance Fix [PHONE_NUMBER] Appliance Repair R…" at bounding box center [969, 376] width 885 height 492
click at [361, 196] on link "link to CRM" at bounding box center [335, 204] width 67 height 17
click at [709, 594] on div "Business location Ultimate Wash Appliance Fix [PHONE_NUMBER] Appliance Repair R…" at bounding box center [969, 376] width 885 height 492
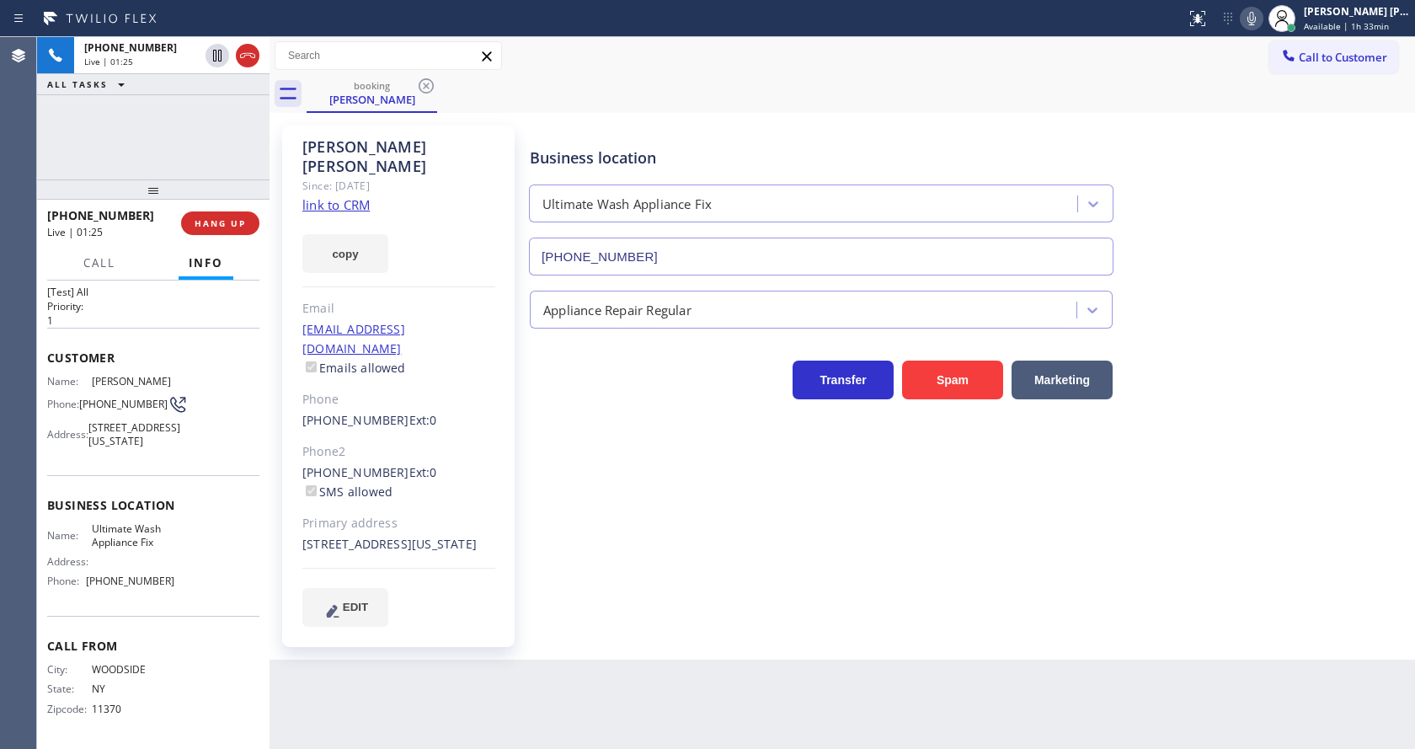
click at [633, 702] on div "Back to Dashboard Change Sender ID Customers Technicians Select a contact Outbo…" at bounding box center [843, 393] width 1146 height 712
click at [763, 600] on div "Business location Ultimate Wash Appliance Fix [PHONE_NUMBER] Appliance Repair R…" at bounding box center [969, 376] width 885 height 492
click at [216, 56] on icon at bounding box center [217, 56] width 8 height 12
click at [1262, 14] on icon at bounding box center [1252, 18] width 20 height 20
click at [1279, 133] on div "Business location Ultimate Wash Appliance Fix [PHONE_NUMBER]" at bounding box center [969, 199] width 885 height 152
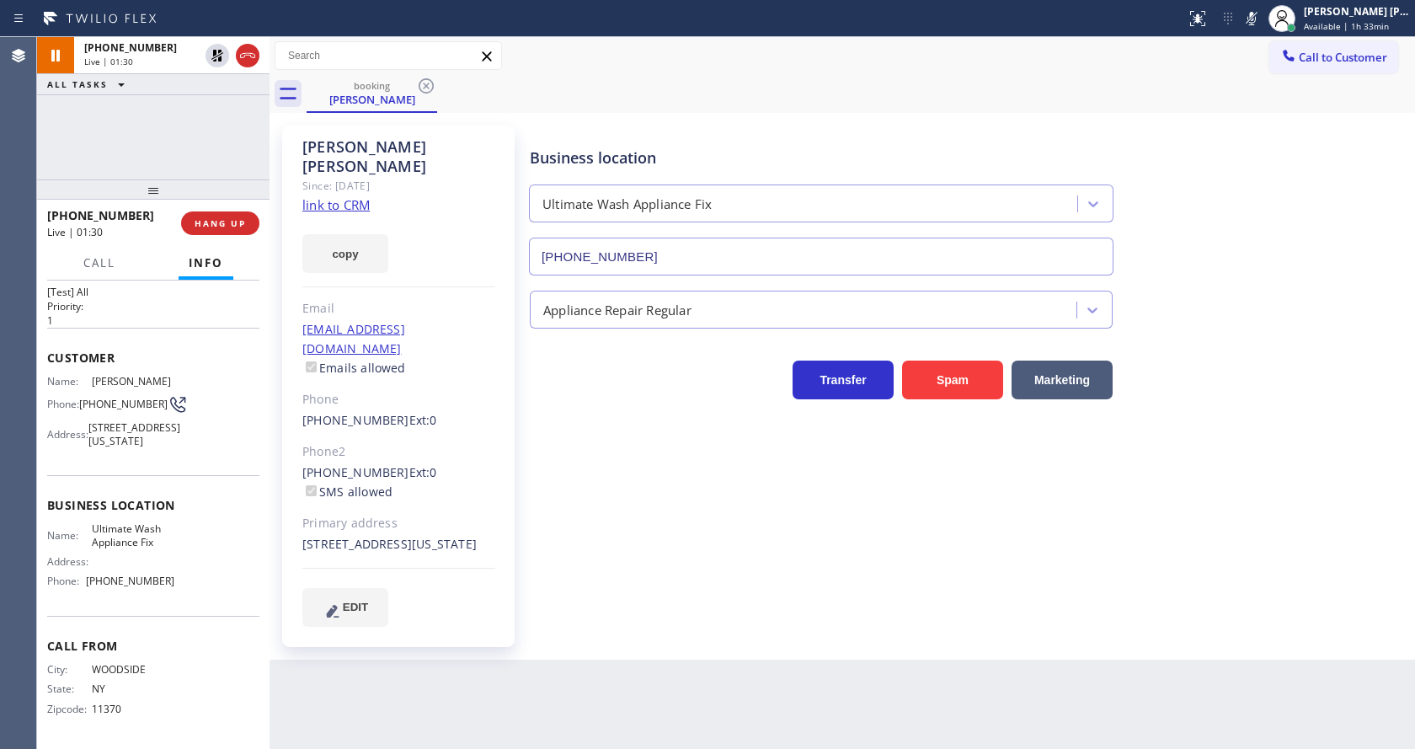
click at [702, 512] on div "Business location Ultimate Wash Appliance Fix [PHONE_NUMBER] Appliance Repair R…" at bounding box center [969, 376] width 885 height 492
click at [1393, 305] on div "Appliance Repair Regular" at bounding box center [969, 306] width 885 height 45
click at [832, 704] on div "Back to Dashboard Change Sender ID Customers Technicians Select a contact Outbo…" at bounding box center [843, 393] width 1146 height 712
drag, startPoint x: 1302, startPoint y: 271, endPoint x: 1291, endPoint y: 249, distance: 24.9
click at [1302, 273] on div "Business location Ultimate Wash Appliance Fix [PHONE_NUMBER]" at bounding box center [969, 199] width 885 height 152
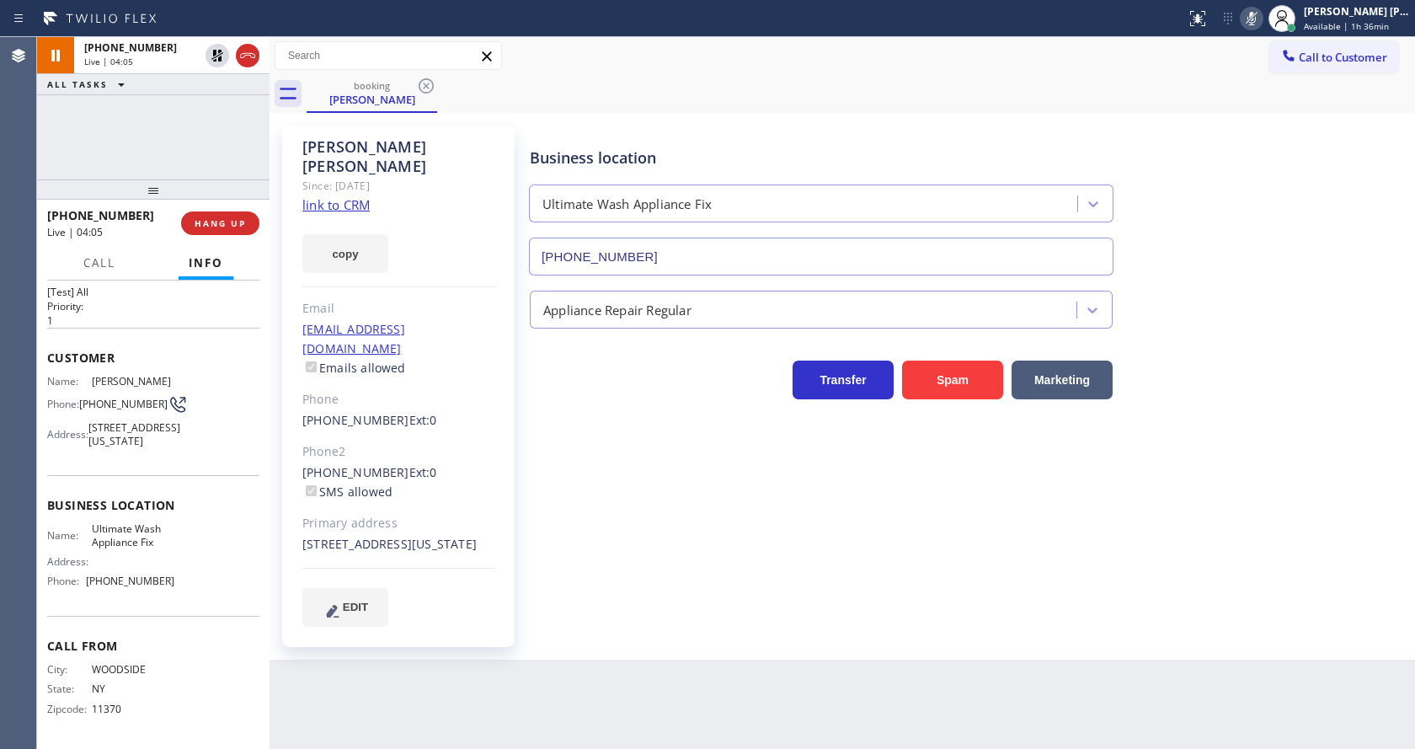
click at [1256, 15] on icon at bounding box center [1252, 18] width 8 height 13
click at [216, 49] on icon at bounding box center [217, 55] width 20 height 20
click at [572, 521] on div "Business location Ultimate Wash Appliance Fix [PHONE_NUMBER] Appliance Repair R…" at bounding box center [969, 376] width 885 height 492
click at [441, 680] on div "Back to Dashboard Change Sender ID Customers Technicians Select a contact Outbo…" at bounding box center [843, 393] width 1146 height 712
click at [558, 556] on div "Business location Ultimate Wash Appliance Fix [PHONE_NUMBER] Appliance Repair R…" at bounding box center [969, 376] width 885 height 492
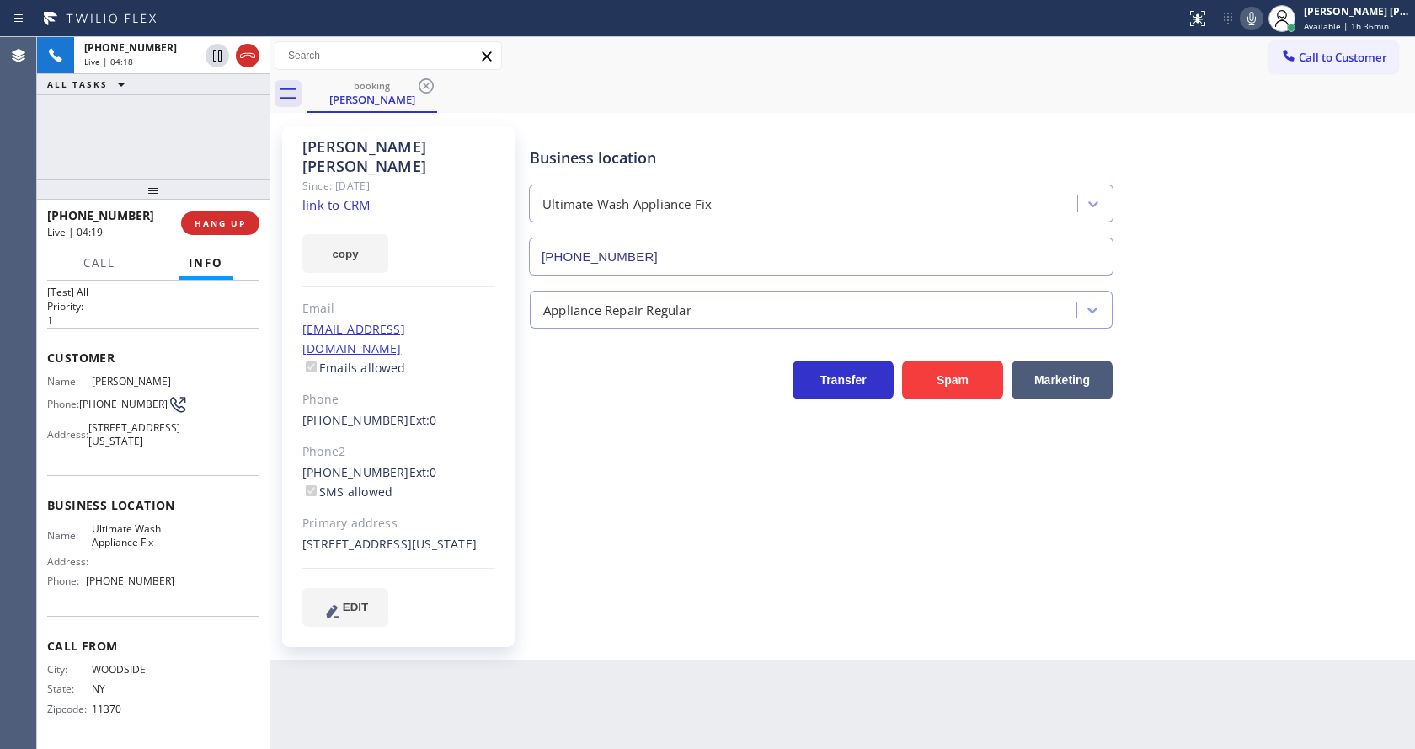
click at [599, 649] on div "Back to Dashboard Change Sender ID Customers Technicians Select a contact Outbo…" at bounding box center [843, 393] width 1146 height 712
click at [666, 531] on div "Business location Ultimate Wash Appliance Fix [PHONE_NUMBER] Appliance Repair R…" at bounding box center [969, 376] width 885 height 492
click at [231, 221] on span "HANG UP" at bounding box center [220, 223] width 51 height 12
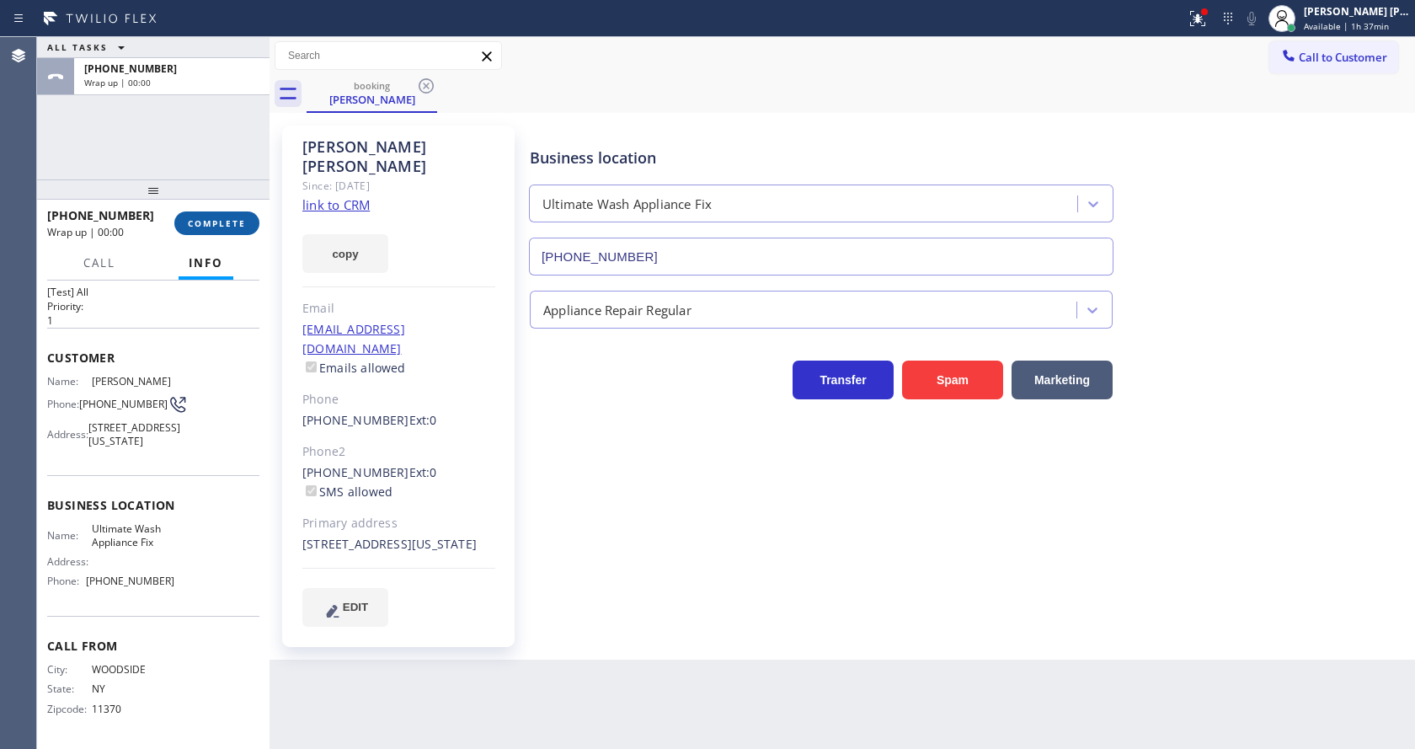
click at [231, 221] on span "COMPLETE" at bounding box center [217, 223] width 58 height 12
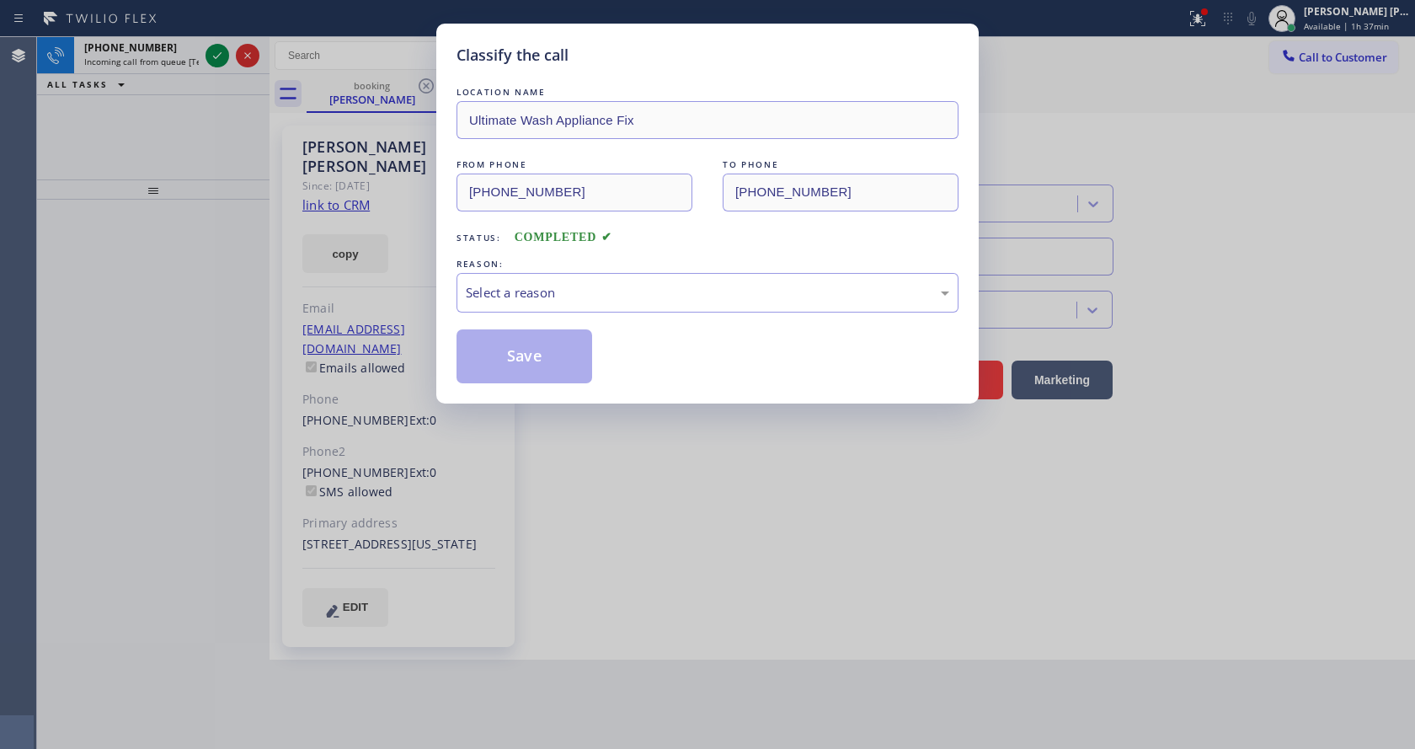
click at [544, 316] on div "LOCATION NAME Ultimate Wash Appliance Fix FROM PHONE [PHONE_NUMBER] TO PHONE [P…" at bounding box center [708, 233] width 502 height 300
click at [542, 297] on div "Select a reason" at bounding box center [708, 292] width 484 height 19
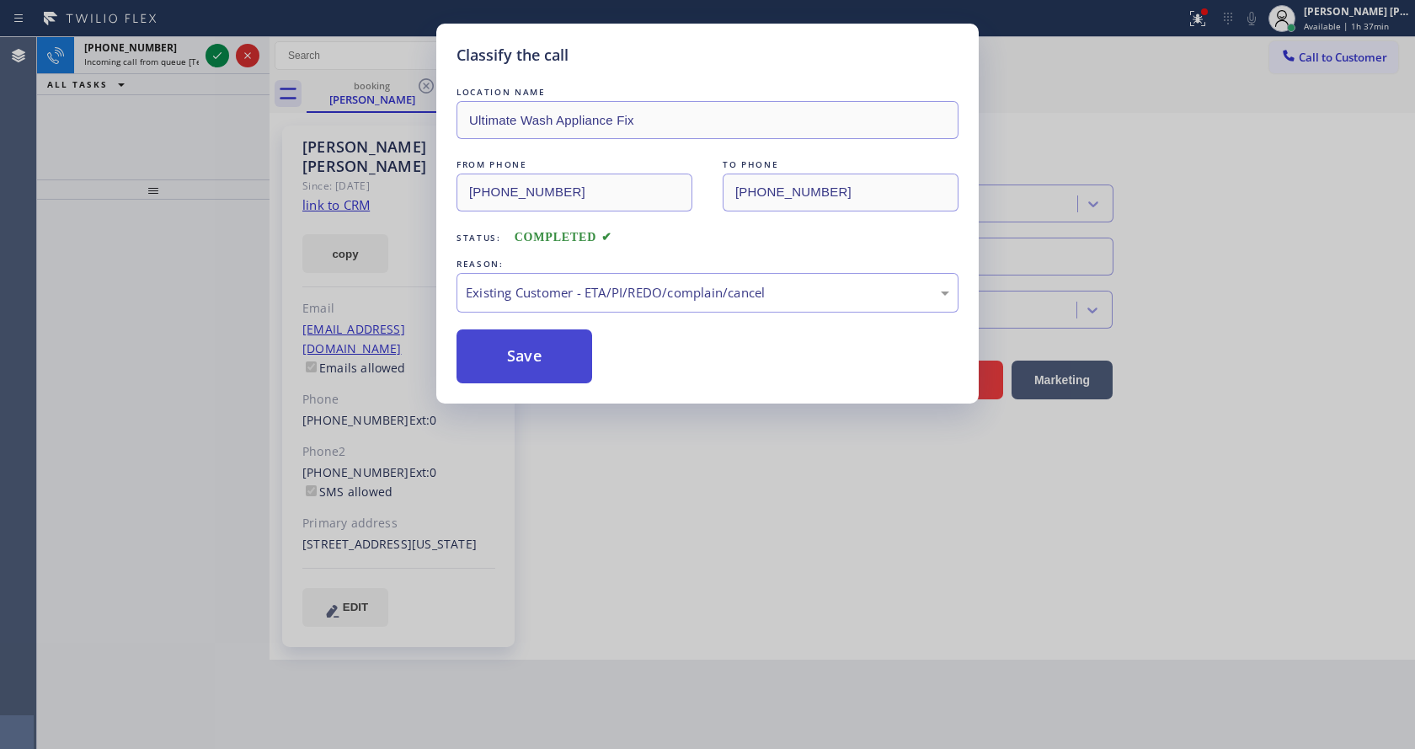
click at [511, 347] on button "Save" at bounding box center [525, 356] width 136 height 54
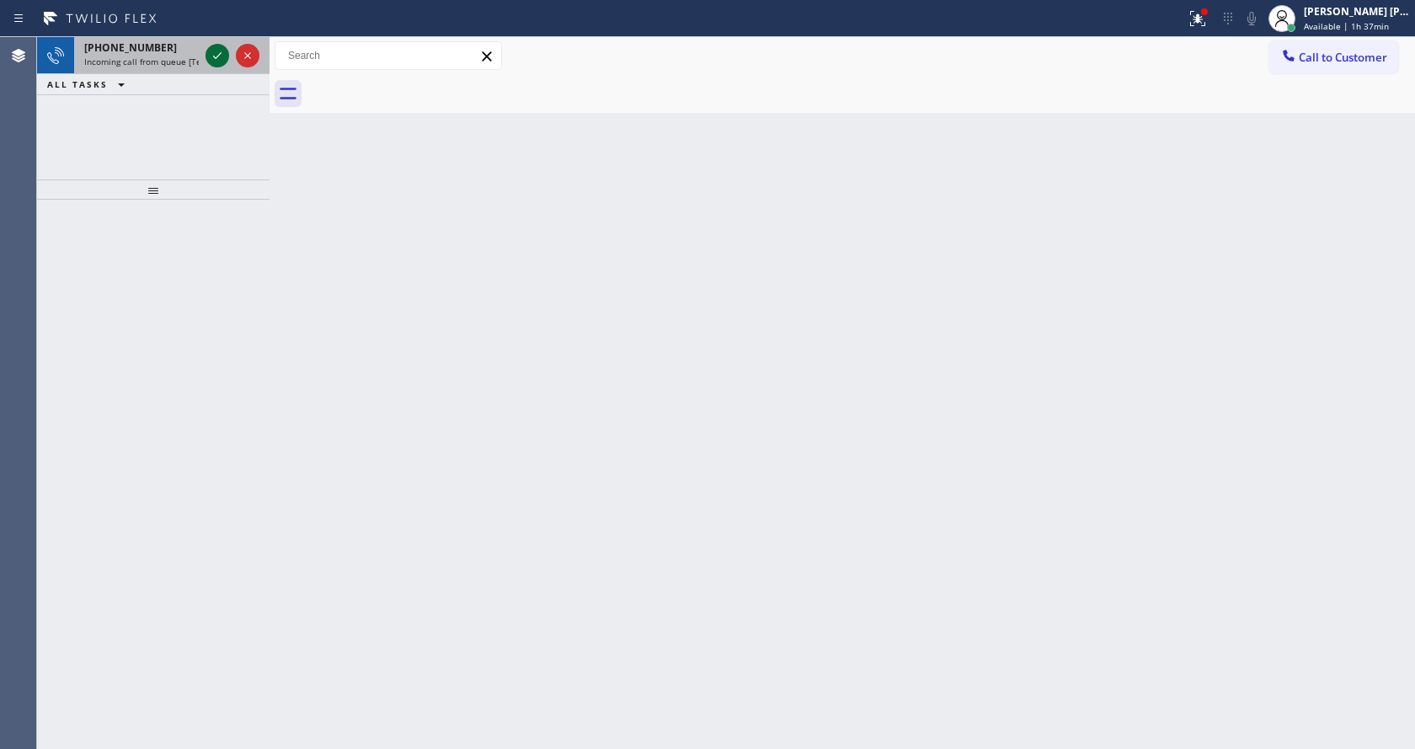
click at [210, 57] on icon at bounding box center [217, 55] width 20 height 20
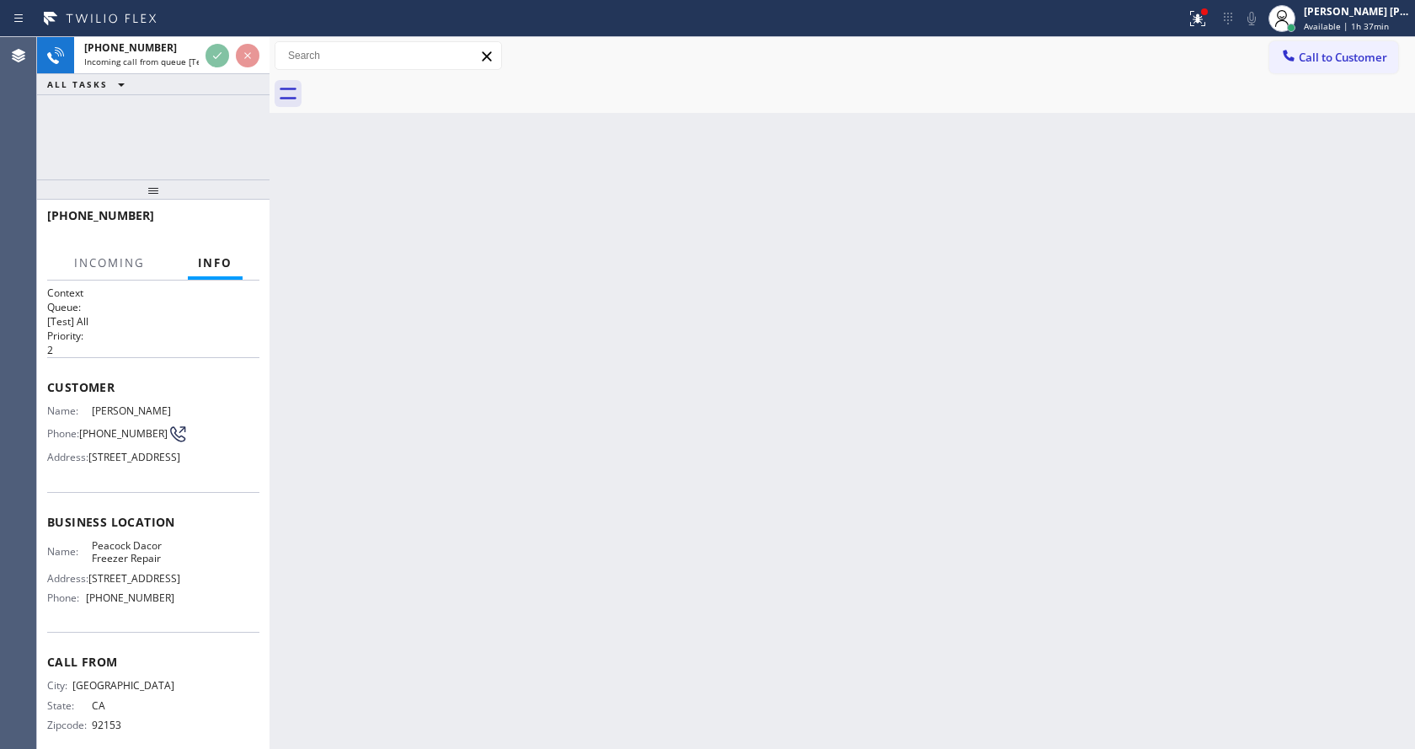
scroll to position [74, 0]
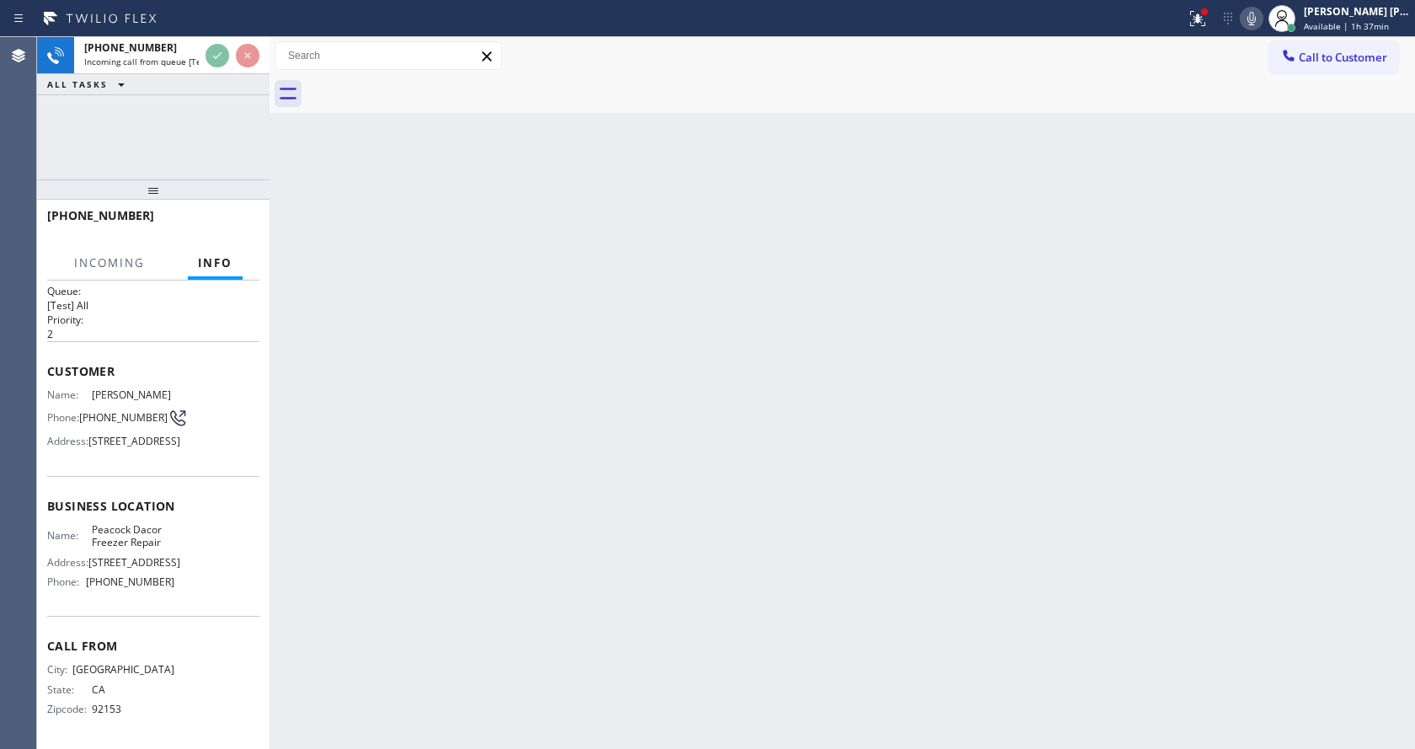
click at [500, 507] on div "Back to Dashboard Change Sender ID Customers Technicians Select a contact Outbo…" at bounding box center [843, 393] width 1146 height 712
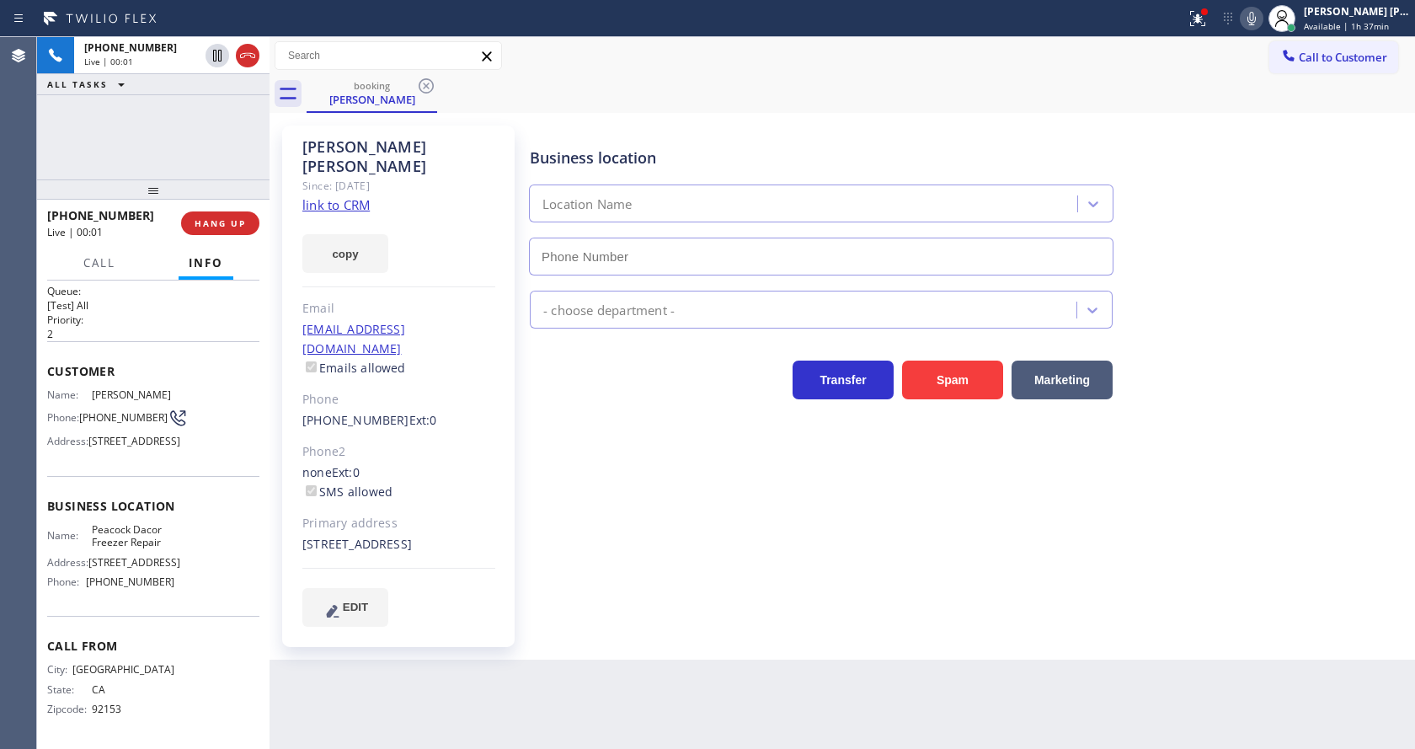
click at [647, 569] on div "Business location Location Name - choose department - Transfer Spam Marketing" at bounding box center [969, 376] width 885 height 492
type input "[PHONE_NUMBER]"
click at [583, 480] on div "Business location [GEOGRAPHIC_DATA] Dacor Freezer Repair [PHONE_NUMBER] Applian…" at bounding box center [969, 376] width 885 height 492
click at [355, 196] on link "link to CRM" at bounding box center [335, 204] width 67 height 17
click at [1197, 21] on icon at bounding box center [1198, 18] width 20 height 20
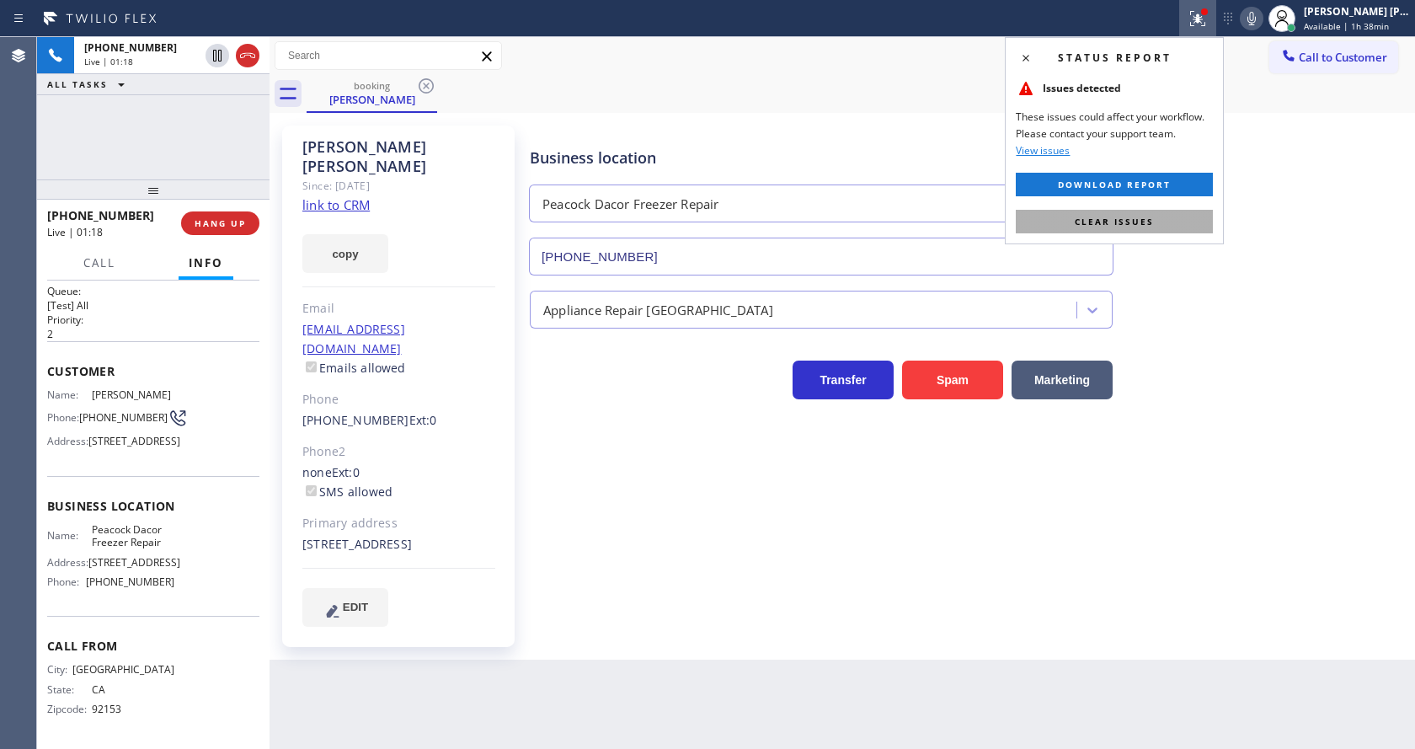
click at [1118, 214] on button "Clear issues" at bounding box center [1114, 222] width 197 height 24
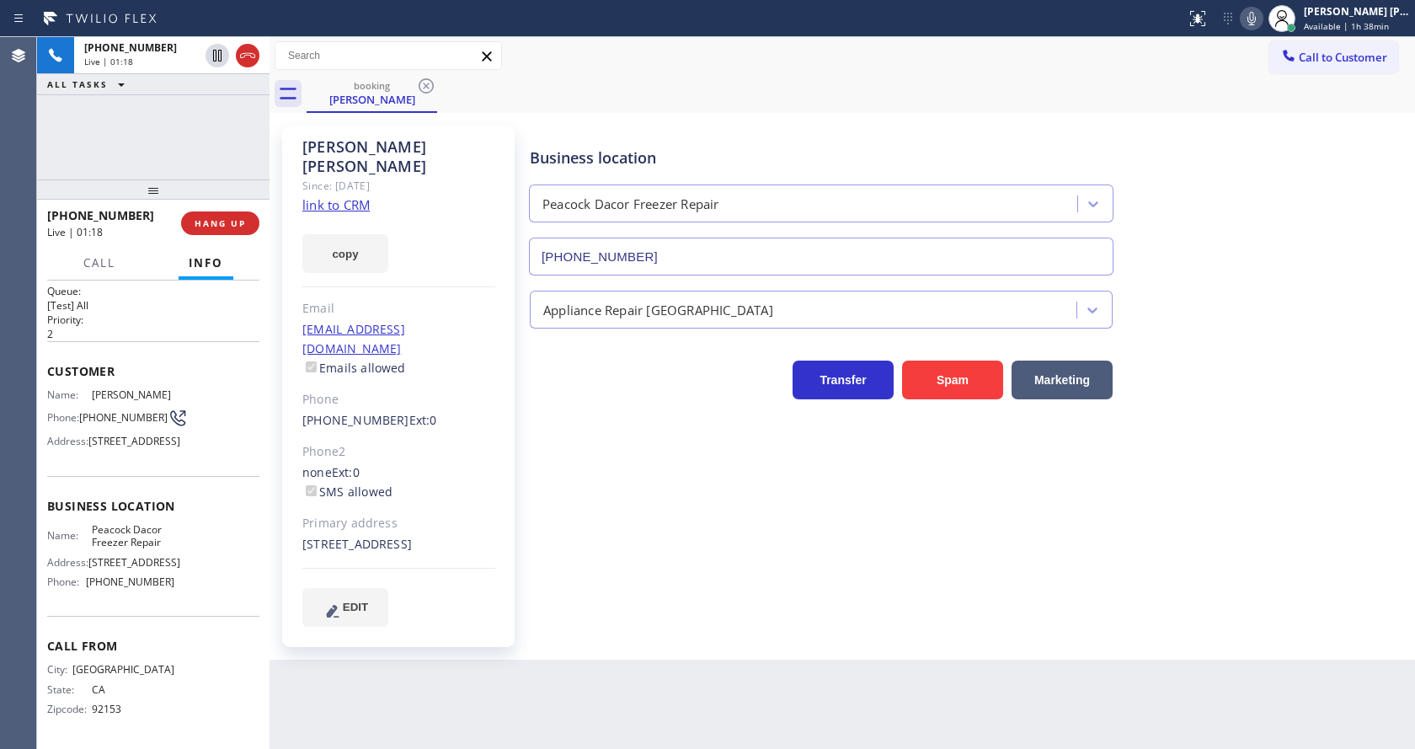
click at [1189, 168] on div "Business location [GEOGRAPHIC_DATA] Dacor Freezer Repair [PHONE_NUMBER]" at bounding box center [969, 199] width 885 height 152
click at [1264, 32] on div "Status report No issues detected If you experience an issue, please download th…" at bounding box center [1297, 18] width 236 height 37
click at [1259, 13] on icon at bounding box center [1252, 18] width 20 height 20
click at [1256, 13] on icon at bounding box center [1252, 18] width 8 height 13
click at [1249, 168] on div "Business location [GEOGRAPHIC_DATA] Dacor Freezer Repair [PHONE_NUMBER]" at bounding box center [969, 199] width 885 height 152
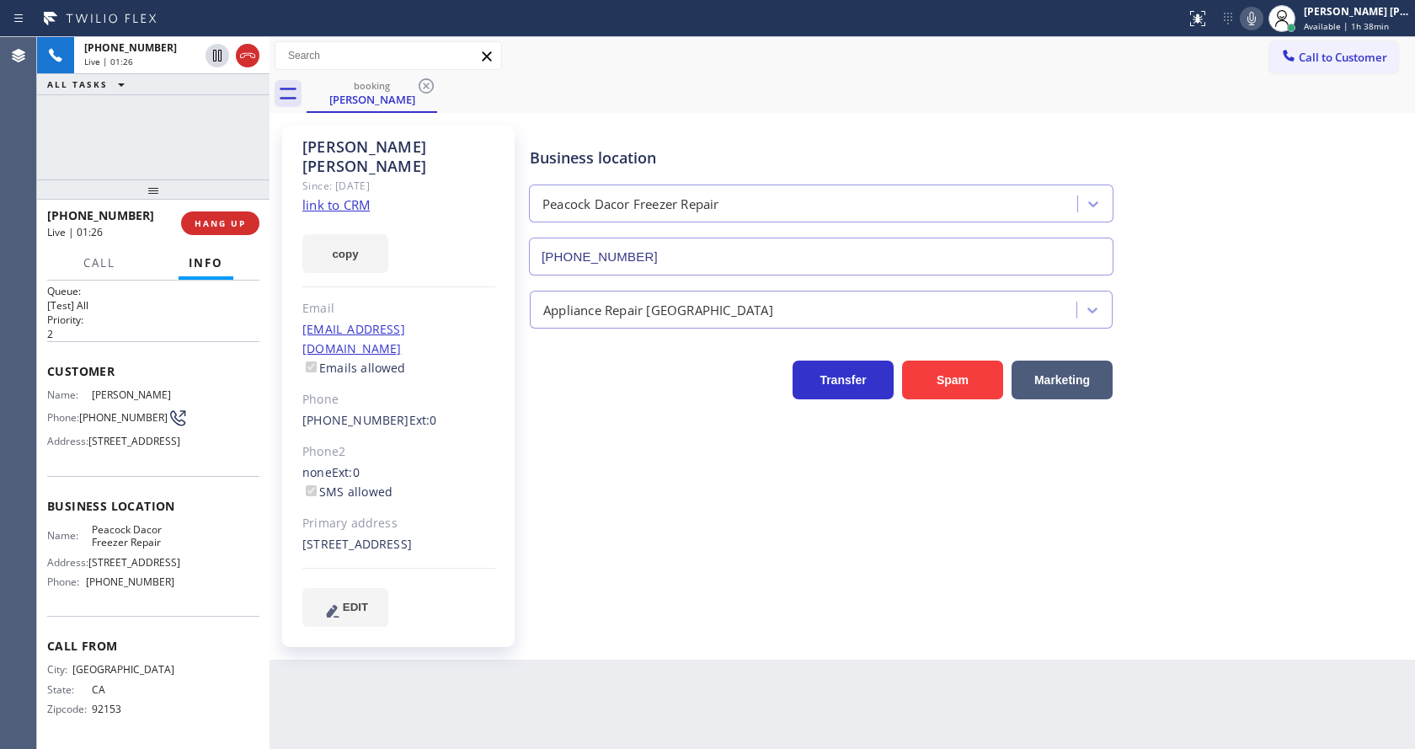
click at [637, 664] on div "Back to Dashboard Change Sender ID Customers Technicians Select a contact Outbo…" at bounding box center [843, 393] width 1146 height 712
click at [666, 659] on div "Back to Dashboard Change Sender ID Customers Technicians Select a contact Outbo…" at bounding box center [843, 393] width 1146 height 712
click at [210, 227] on span "HANG UP" at bounding box center [220, 223] width 51 height 12
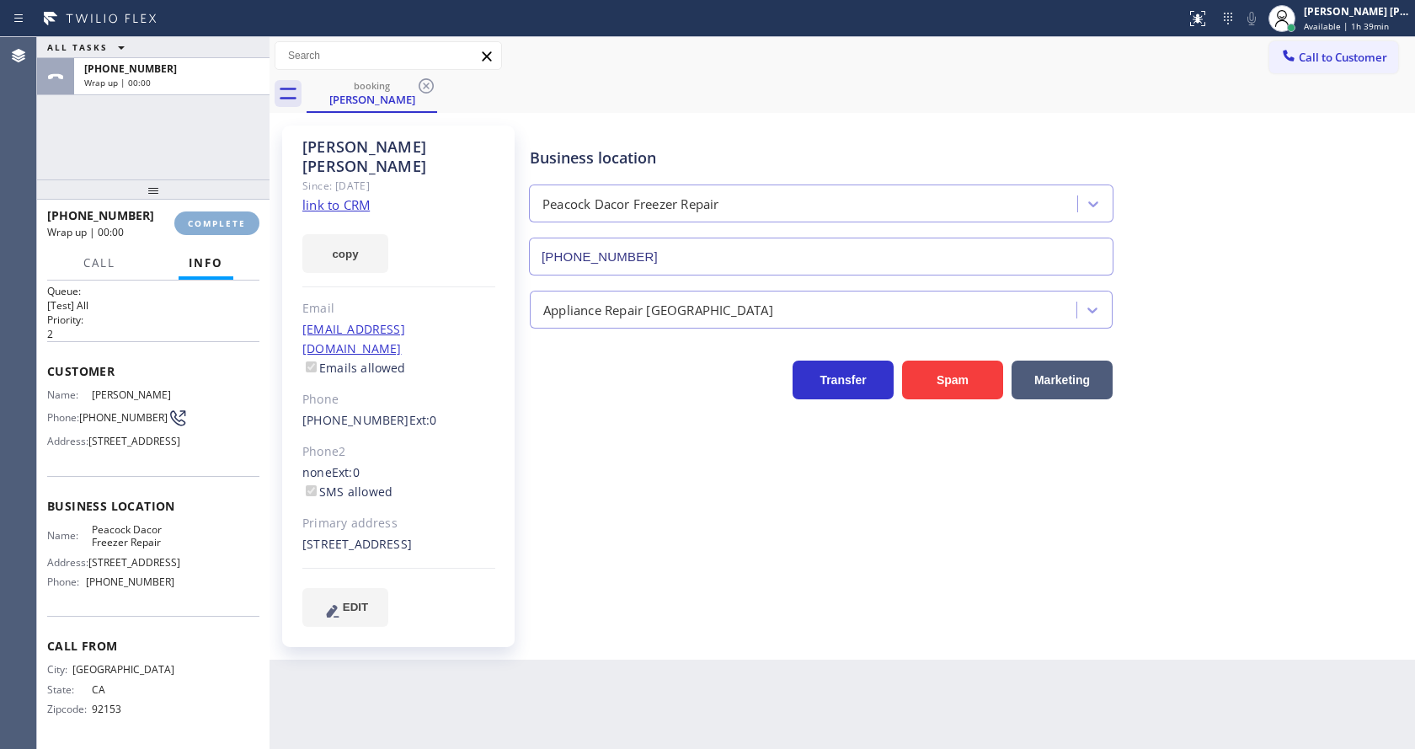
click at [210, 227] on span "COMPLETE" at bounding box center [217, 223] width 58 height 12
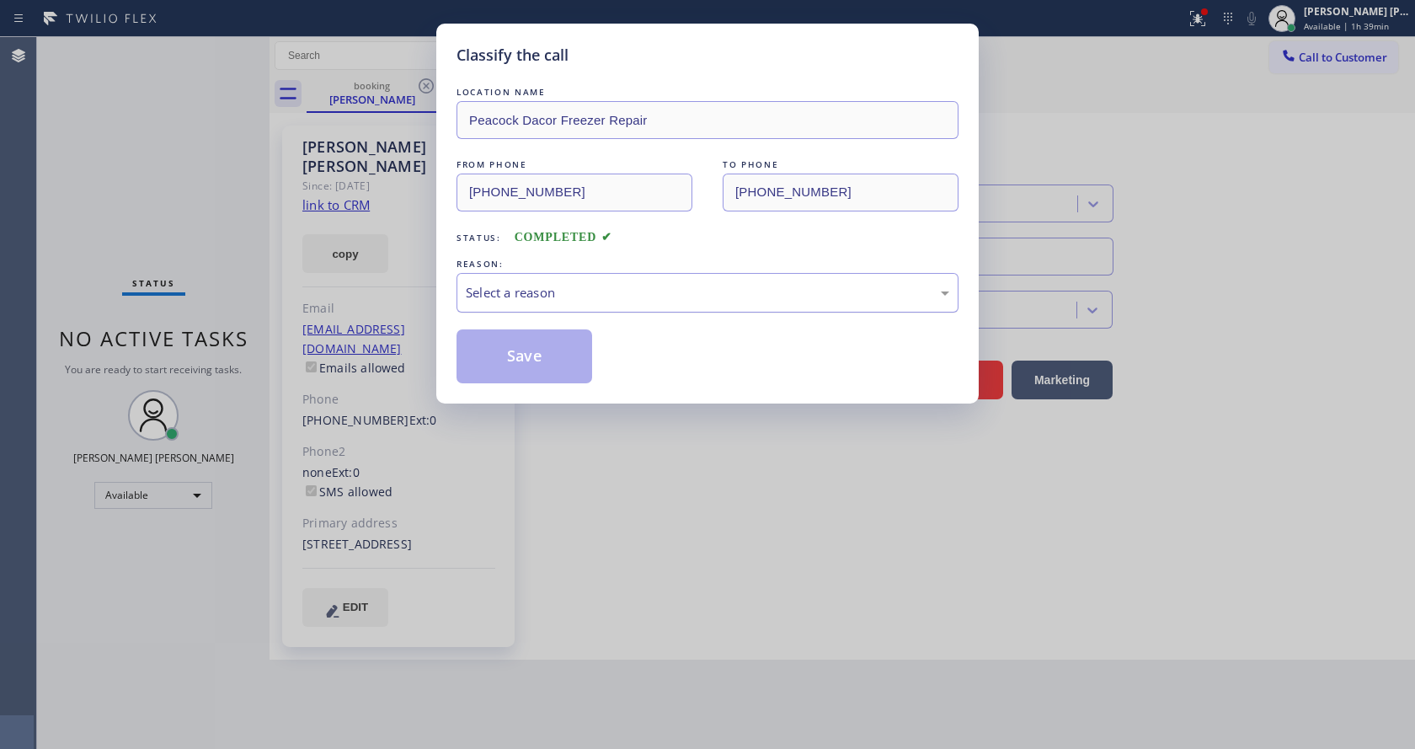
click at [505, 286] on div "Select a reason" at bounding box center [708, 292] width 484 height 19
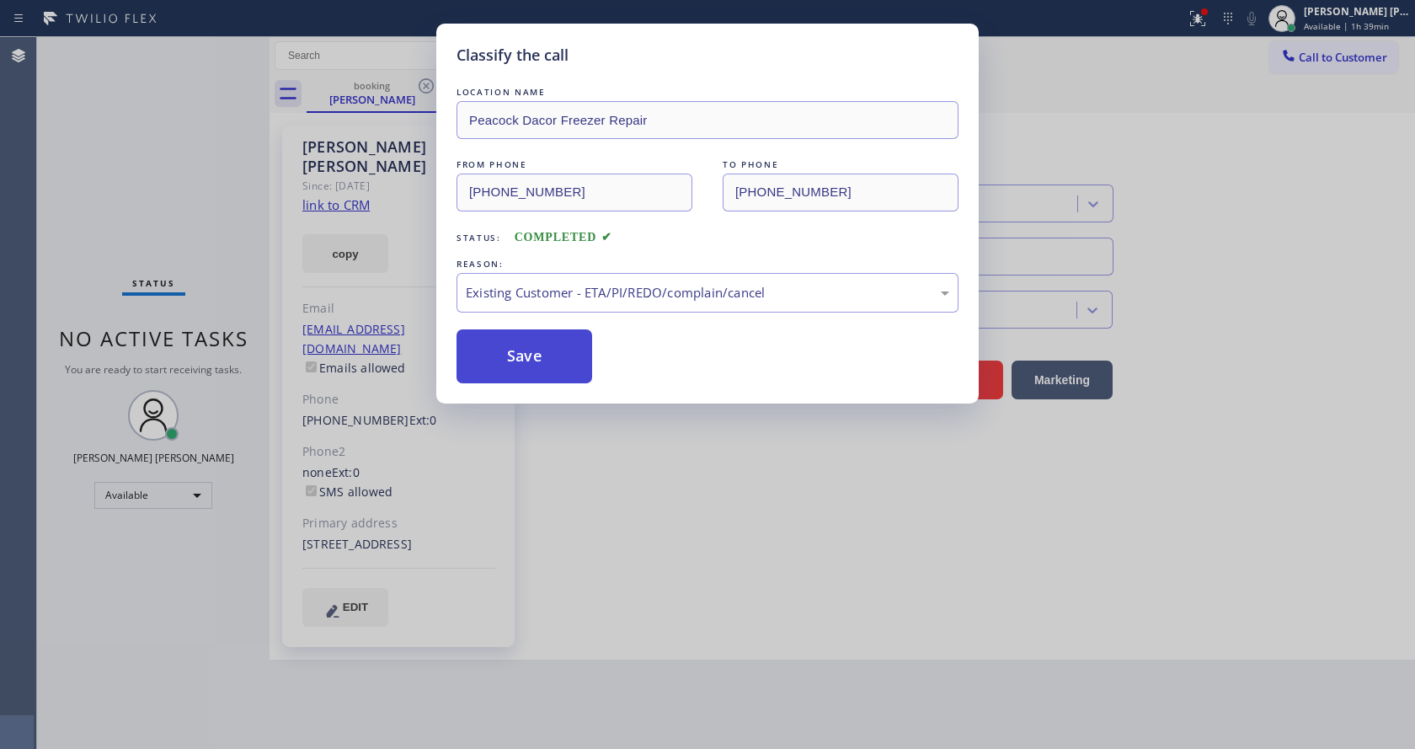
click at [522, 337] on button "Save" at bounding box center [525, 356] width 136 height 54
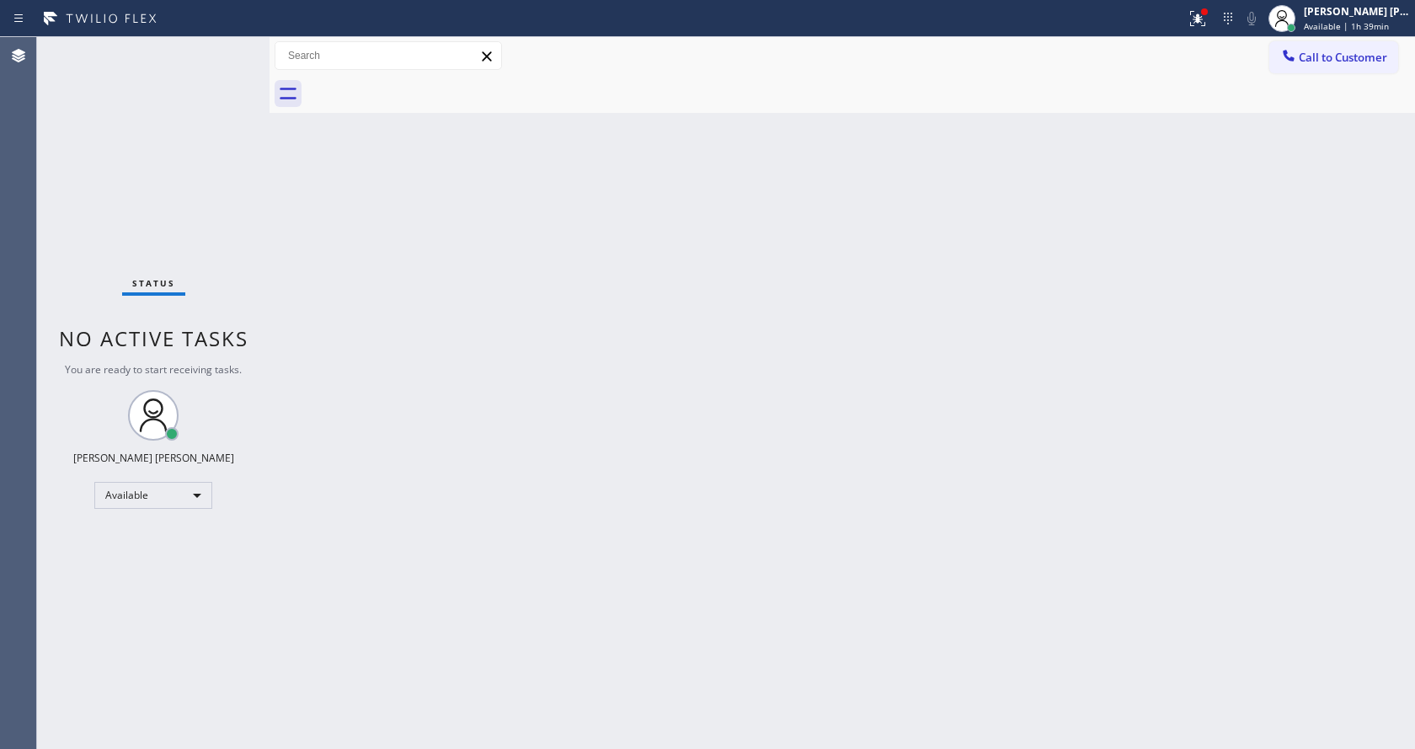
click at [680, 473] on div "Back to Dashboard Change Sender ID Customers Technicians Select a contact Outbo…" at bounding box center [843, 393] width 1146 height 712
click at [479, 329] on div "Back to Dashboard Change Sender ID Customers Technicians Select a contact Outbo…" at bounding box center [843, 393] width 1146 height 712
click at [1206, 13] on icon at bounding box center [1198, 18] width 20 height 20
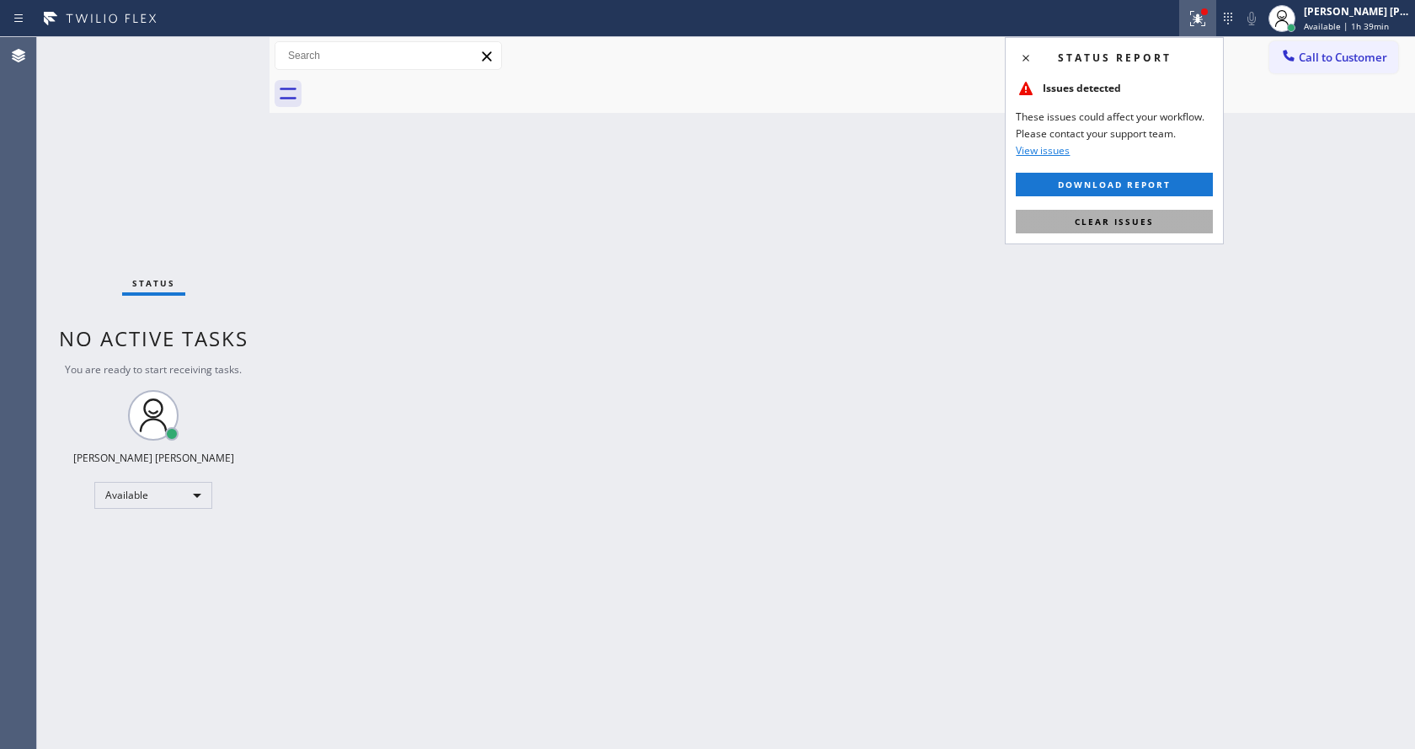
click at [1128, 214] on button "Clear issues" at bounding box center [1114, 222] width 197 height 24
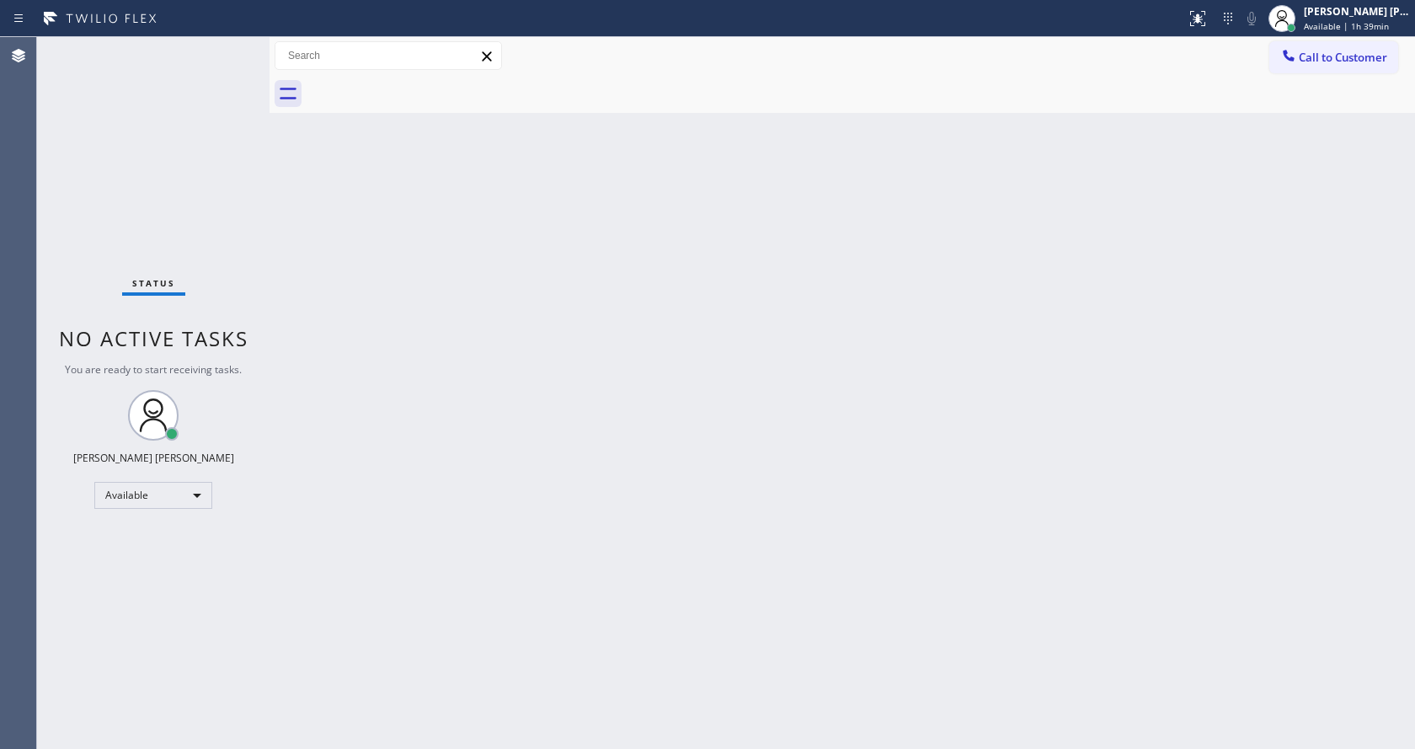
drag, startPoint x: 779, startPoint y: 341, endPoint x: 551, endPoint y: 636, distance: 372.9
click at [777, 345] on div "Back to Dashboard Change Sender ID Customers Technicians Select a contact Outbo…" at bounding box center [843, 393] width 1146 height 712
click at [441, 299] on div "Back to Dashboard Change Sender ID Customers Technicians Select a contact Outbo…" at bounding box center [843, 393] width 1146 height 712
click at [228, 47] on div "Status No active tasks You are ready to start receiving tasks. [PERSON_NAME] [P…" at bounding box center [153, 393] width 233 height 712
click at [404, 349] on div "Back to Dashboard Change Sender ID Customers Technicians Select a contact Outbo…" at bounding box center [843, 393] width 1146 height 712
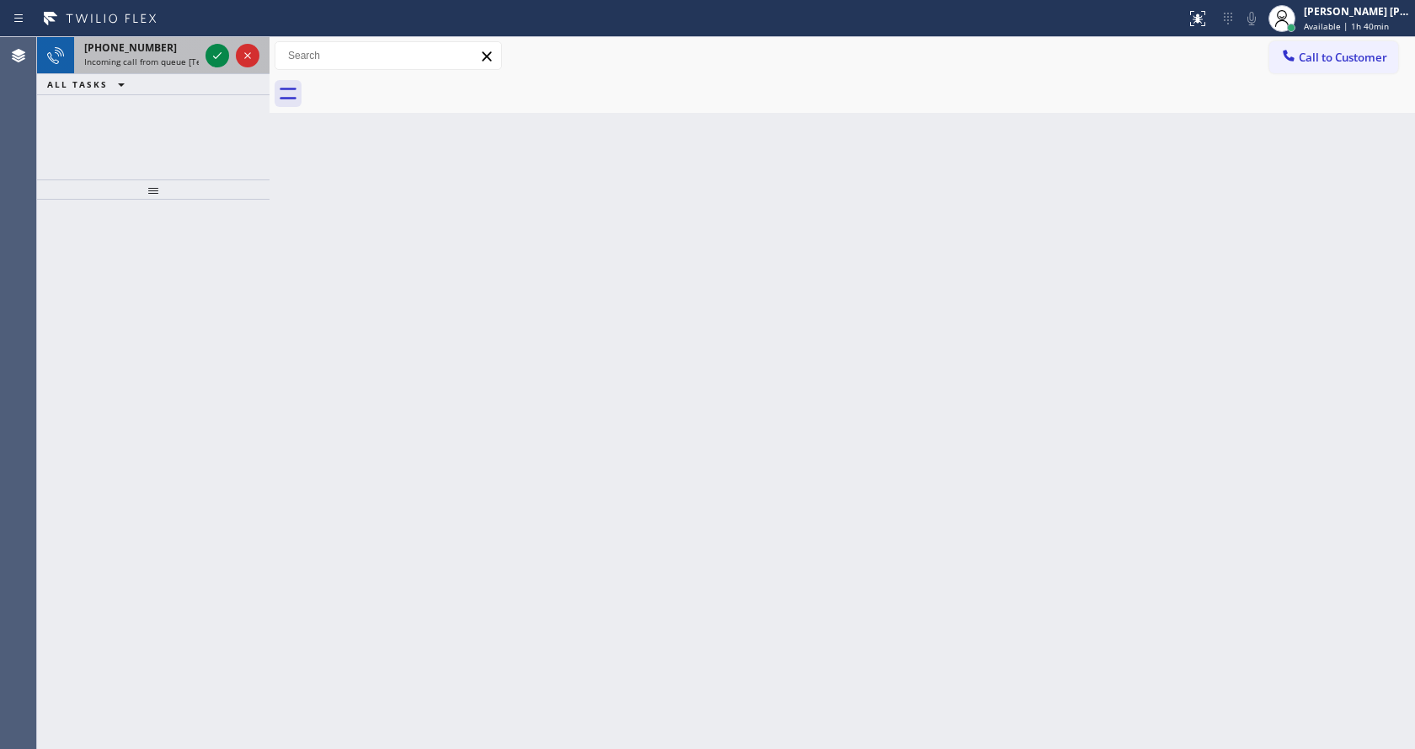
click at [199, 65] on div "[PHONE_NUMBER] Incoming call from queue [Test] All" at bounding box center [138, 55] width 128 height 37
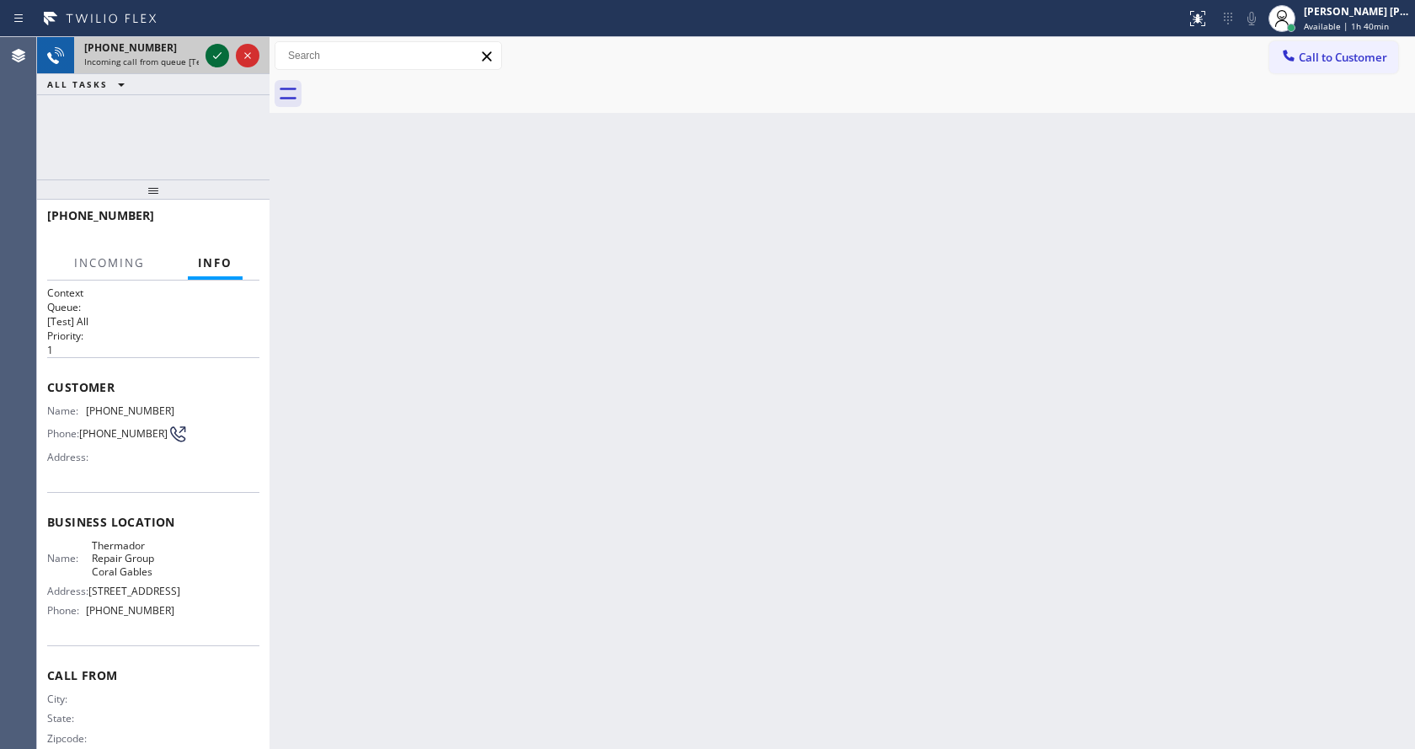
click at [216, 52] on icon at bounding box center [217, 55] width 20 height 20
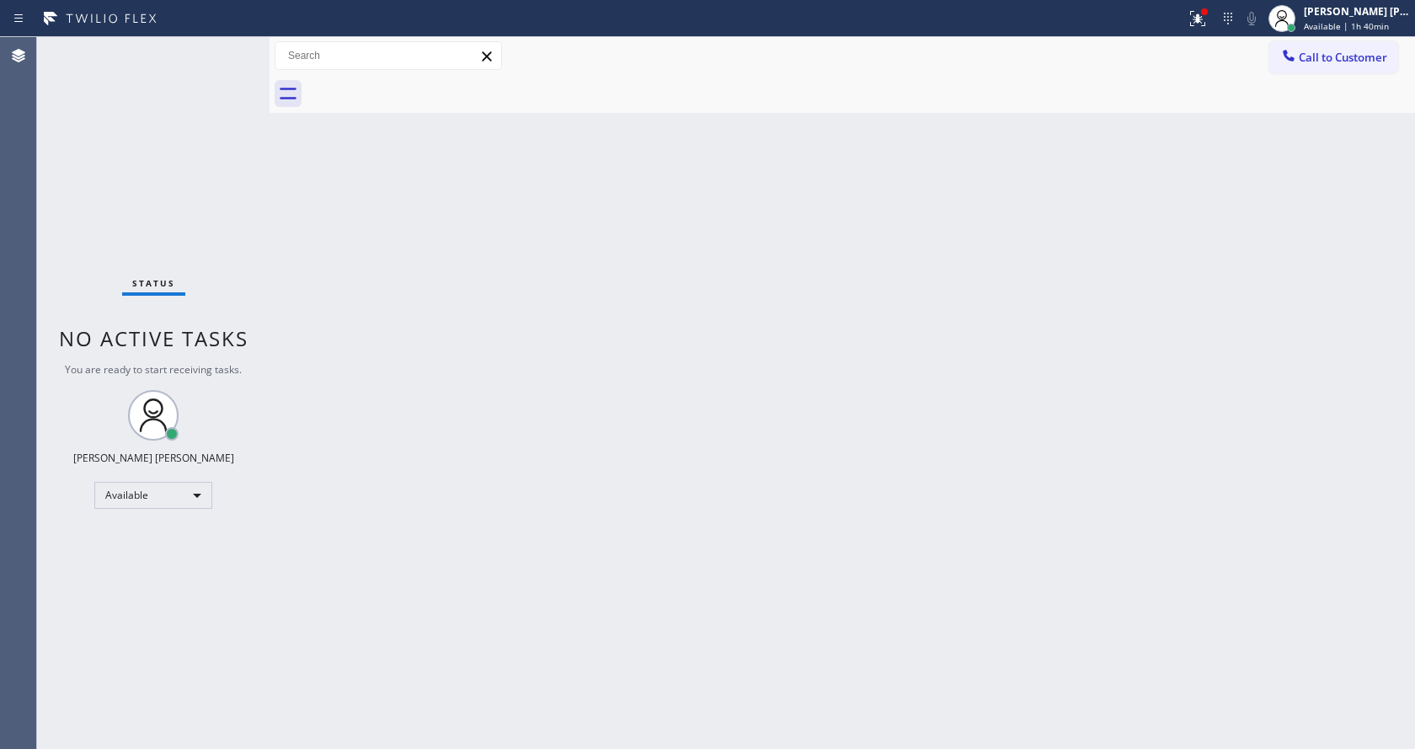
click at [634, 473] on div "Back to Dashboard Change Sender ID Customers Technicians Select a contact Outbo…" at bounding box center [843, 393] width 1146 height 712
click at [328, 236] on div "Back to Dashboard Change Sender ID Customers Technicians Select a contact Outbo…" at bounding box center [843, 393] width 1146 height 712
click at [213, 57] on div "Status No active tasks You are ready to start receiving tasks. [PERSON_NAME] [P…" at bounding box center [153, 393] width 233 height 712
click at [222, 52] on div "Status No active tasks You are ready to start receiving tasks. [PERSON_NAME] [P…" at bounding box center [153, 393] width 233 height 712
drag, startPoint x: 269, startPoint y: 56, endPoint x: 206, endPoint y: 61, distance: 62.5
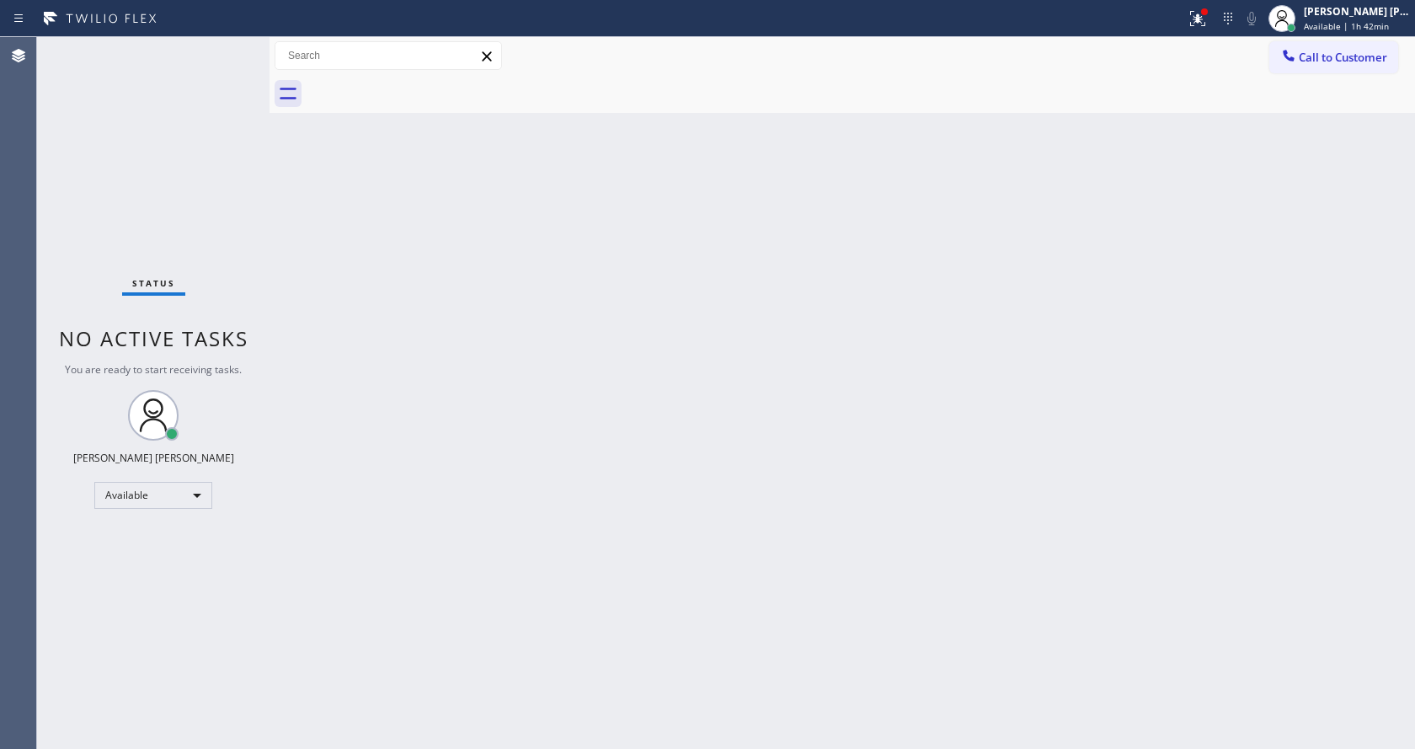
click at [206, 61] on div "Status No active tasks You are ready to start receiving tasks. [PERSON_NAME] [P…" at bounding box center [726, 393] width 1378 height 712
click at [221, 52] on div "Status No active tasks You are ready to start receiving tasks. [PERSON_NAME] [P…" at bounding box center [153, 393] width 233 height 712
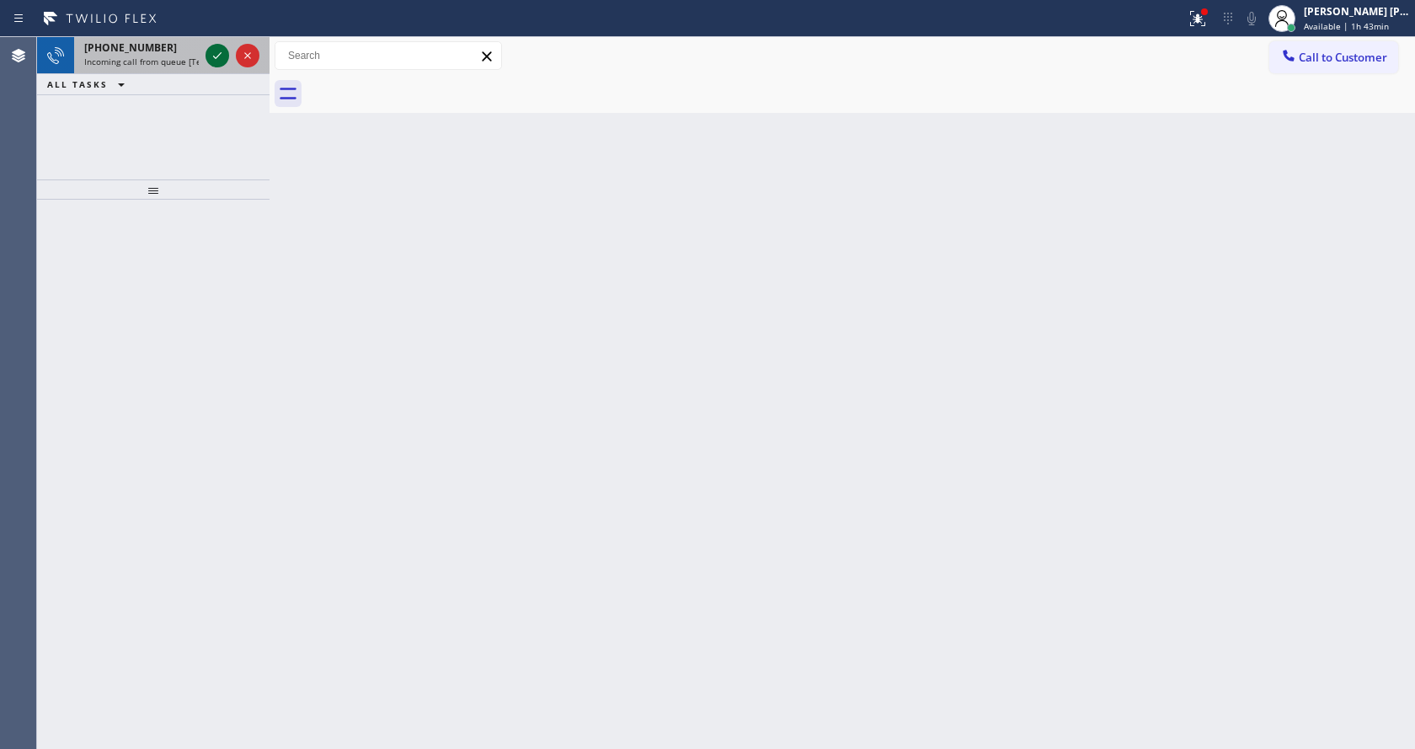
click at [221, 51] on icon at bounding box center [217, 55] width 20 height 20
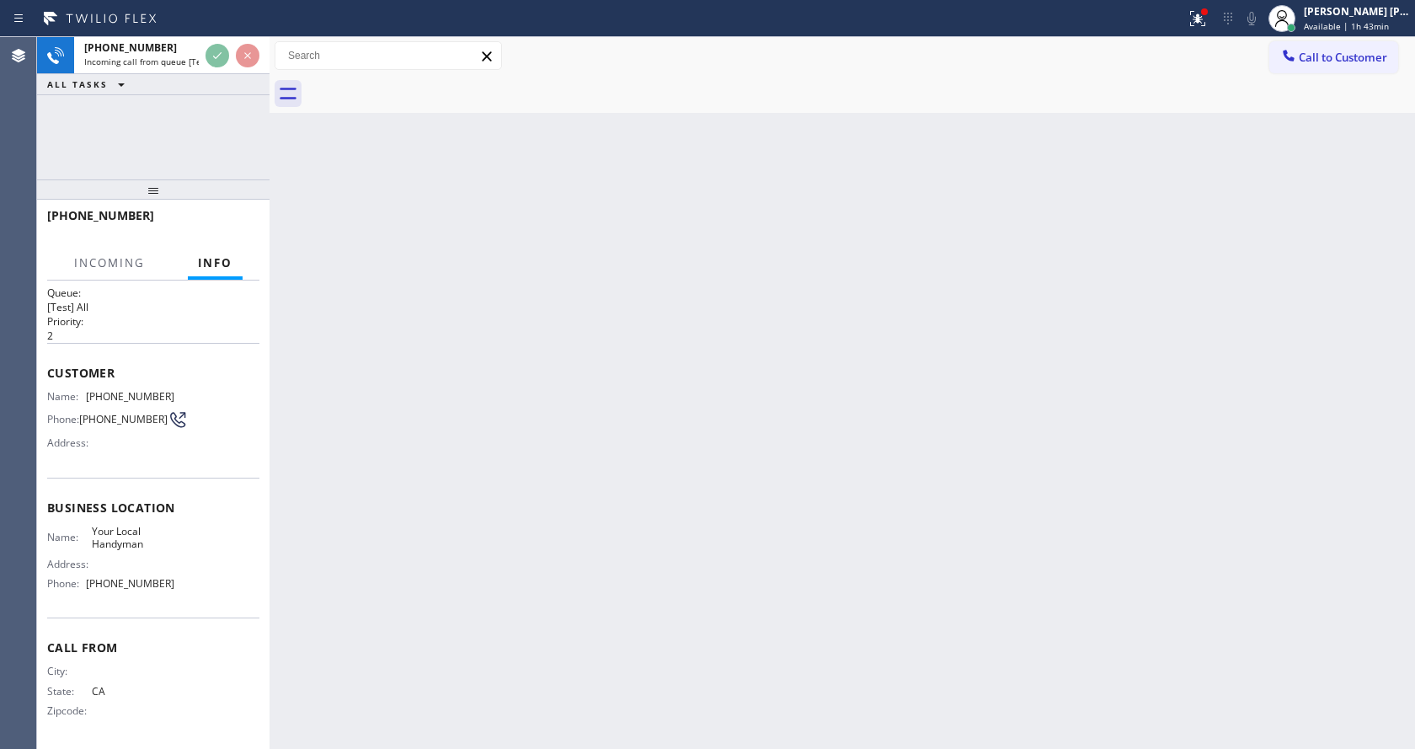
scroll to position [22, 0]
click at [892, 461] on div "Back to Dashboard Change Sender ID Customers Technicians Select a contact Outbo…" at bounding box center [843, 393] width 1146 height 712
click at [537, 511] on div "Back to Dashboard Change Sender ID Customers Technicians Select a contact Outbo…" at bounding box center [843, 393] width 1146 height 712
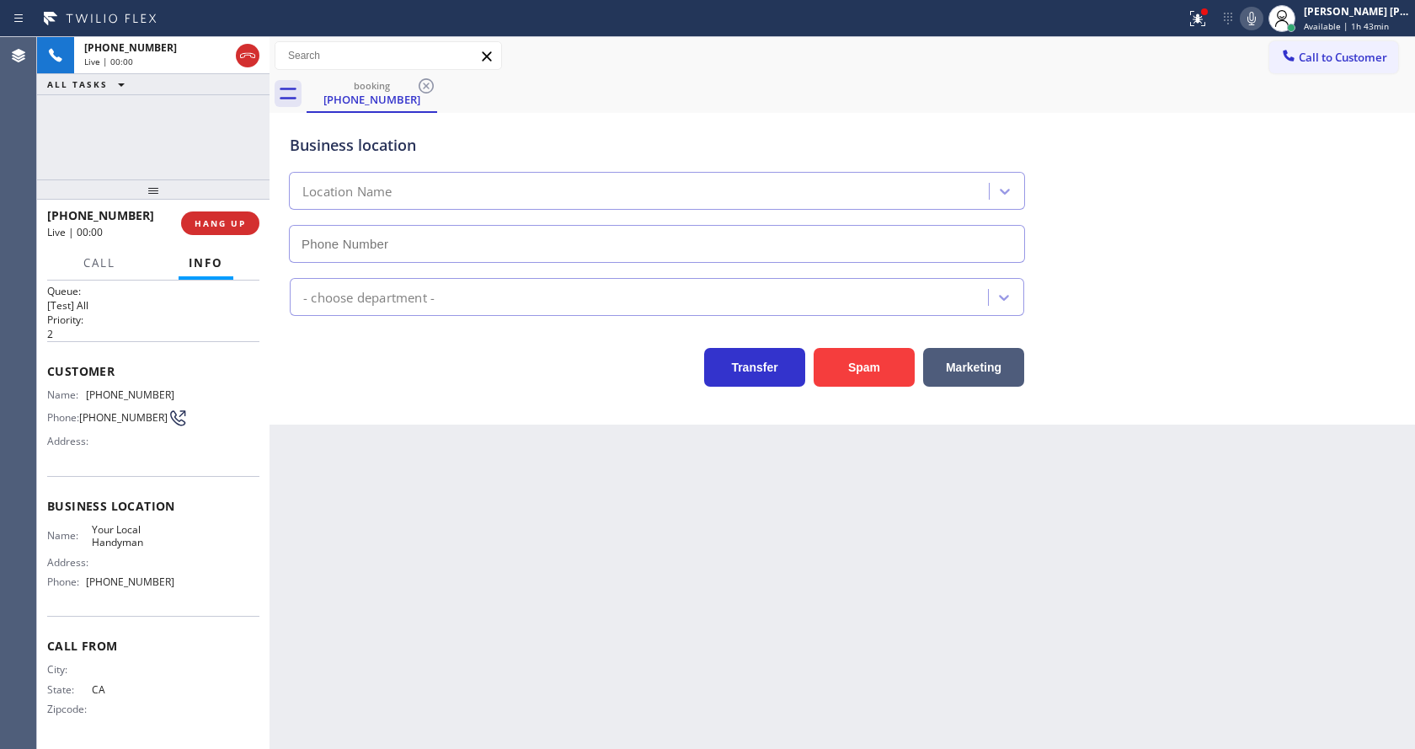
type input "[PHONE_NUMBER]"
click at [537, 511] on div "Back to Dashboard Change Sender ID Customers Technicians Select a contact Outbo…" at bounding box center [843, 393] width 1146 height 712
click at [1172, 222] on div "Business location Your Local Handyman [PHONE_NUMBER]" at bounding box center [842, 186] width 1112 height 152
click at [1208, 18] on icon at bounding box center [1198, 18] width 20 height 20
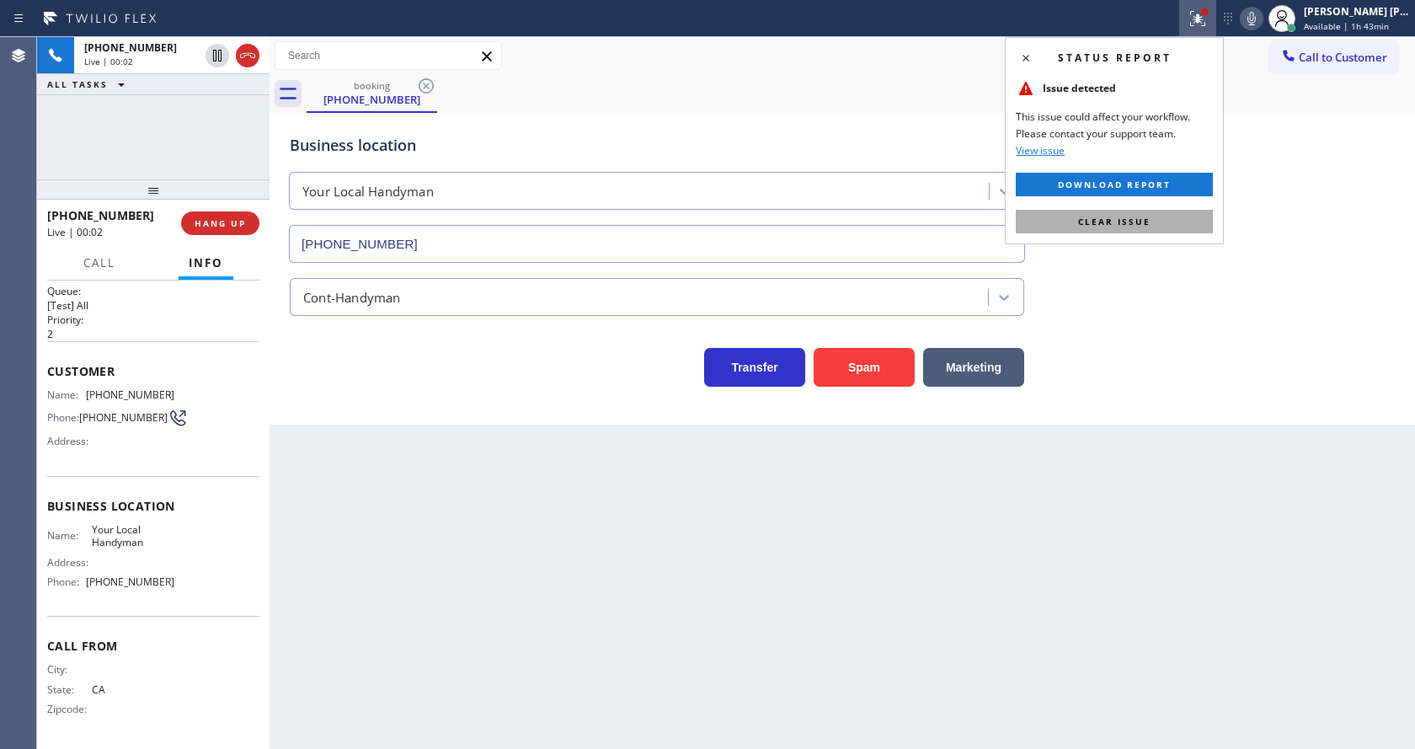
click at [1162, 222] on button "Clear issue" at bounding box center [1114, 222] width 197 height 24
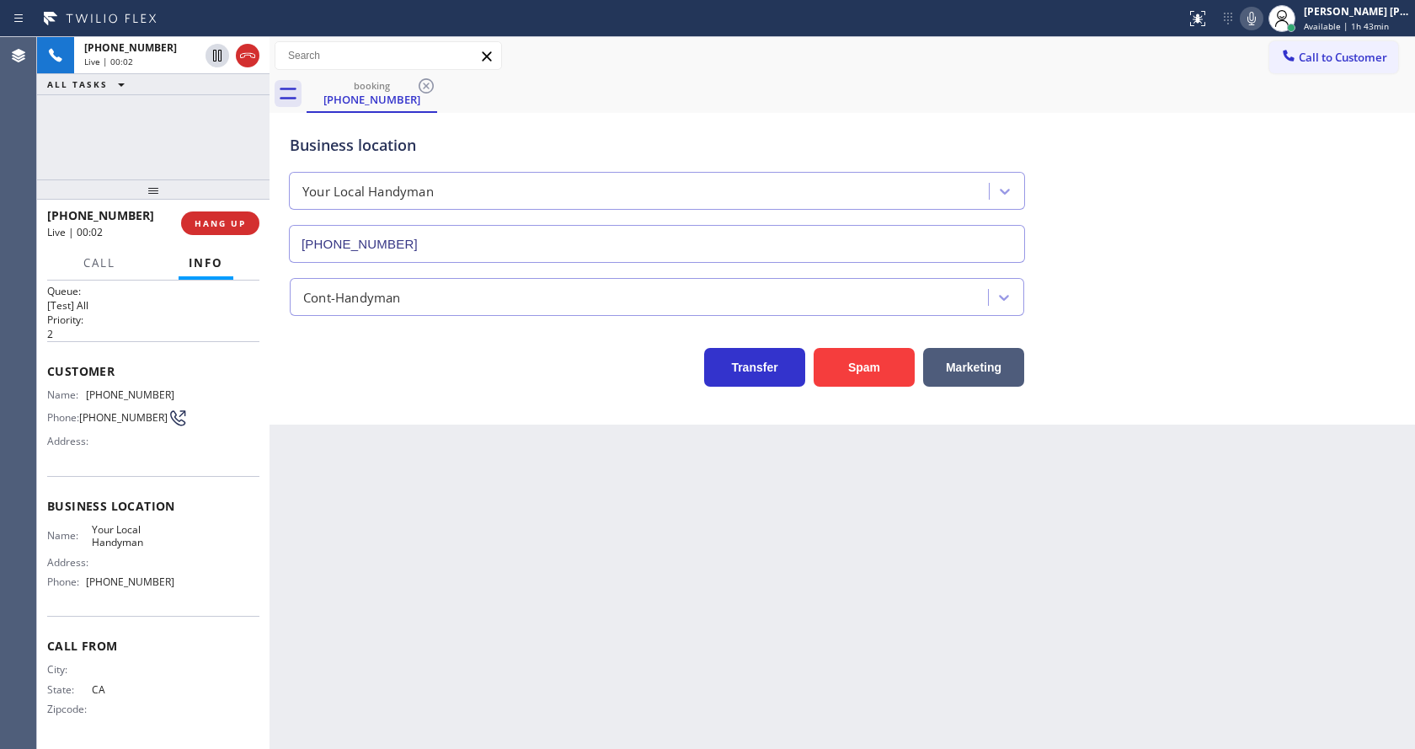
click at [1194, 206] on div "Business location Your Local Handyman [PHONE_NUMBER]" at bounding box center [842, 186] width 1112 height 152
click at [864, 361] on button "Spam" at bounding box center [864, 367] width 101 height 39
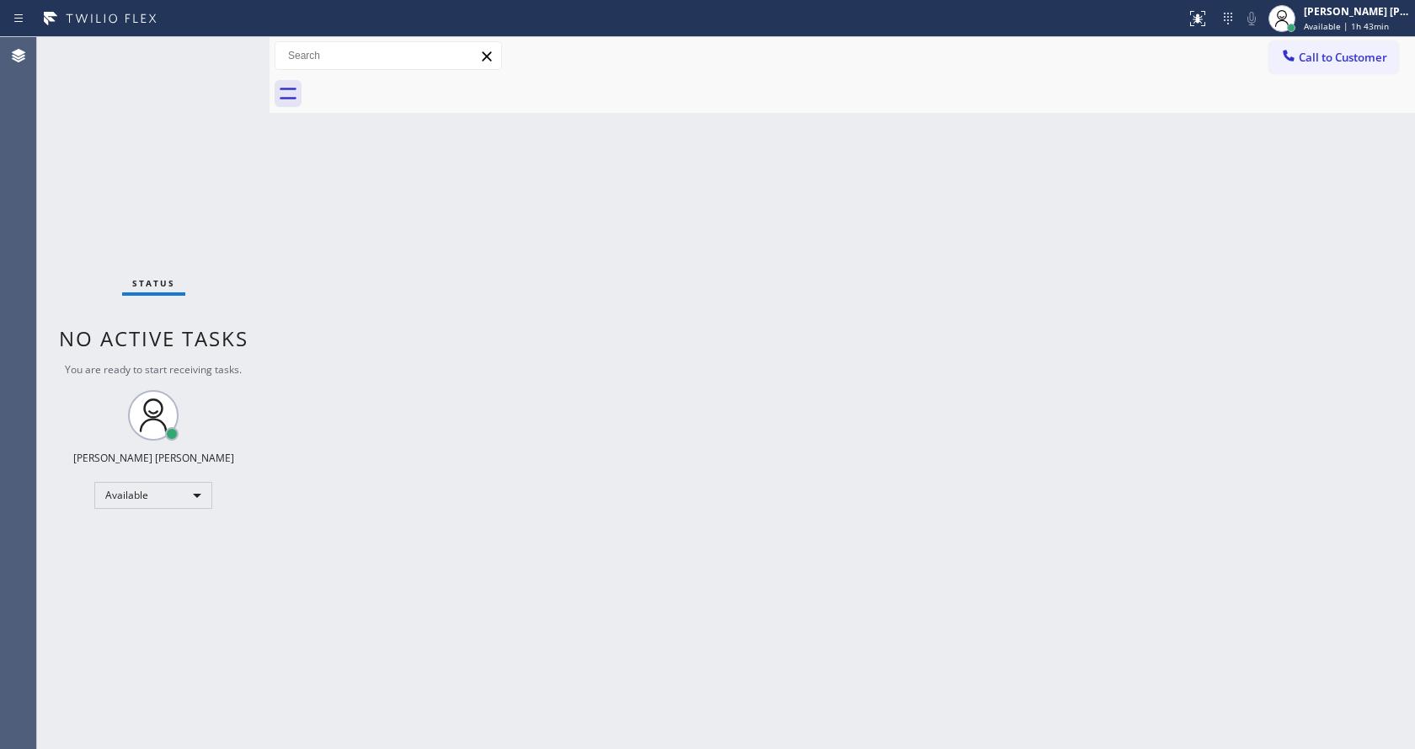
click at [1040, 295] on div "Back to Dashboard Change Sender ID Customers Technicians Select a contact Outbo…" at bounding box center [843, 393] width 1146 height 712
click at [597, 723] on div "Back to Dashboard Change Sender ID Customers Technicians Select a contact Outbo…" at bounding box center [843, 393] width 1146 height 712
drag, startPoint x: 319, startPoint y: 213, endPoint x: 225, endPoint y: 155, distance: 110.8
click at [319, 213] on div "Back to Dashboard Change Sender ID Customers Technicians Select a contact Outbo…" at bounding box center [843, 393] width 1146 height 712
click at [229, 46] on div "Status No active tasks You are ready to start receiving tasks. [PERSON_NAME] [P…" at bounding box center [153, 393] width 233 height 712
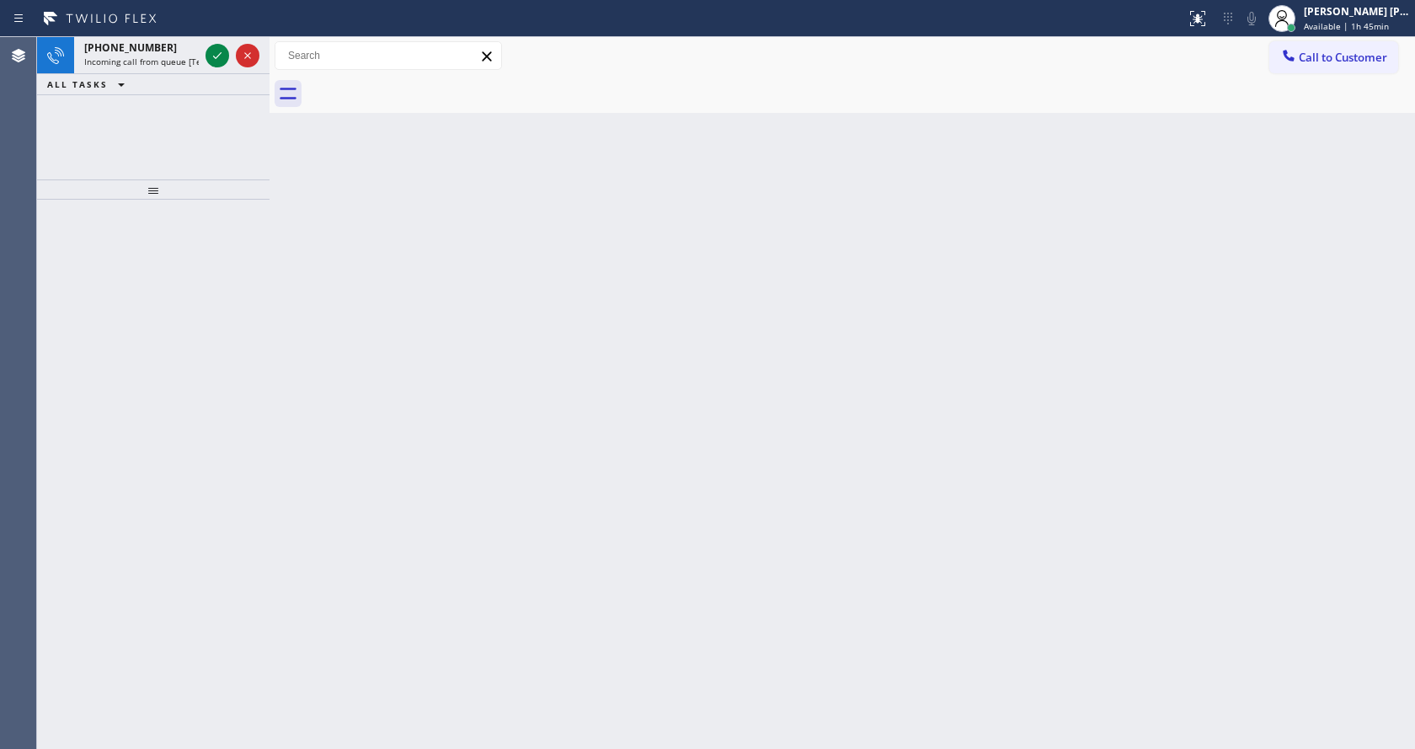
click at [184, 141] on div "[PHONE_NUMBER] Incoming call from queue [Test] All ALL TASKS ALL TASKS ACTIVE T…" at bounding box center [153, 108] width 233 height 142
click at [186, 63] on span "Incoming call from queue [Test] All" at bounding box center [154, 62] width 140 height 12
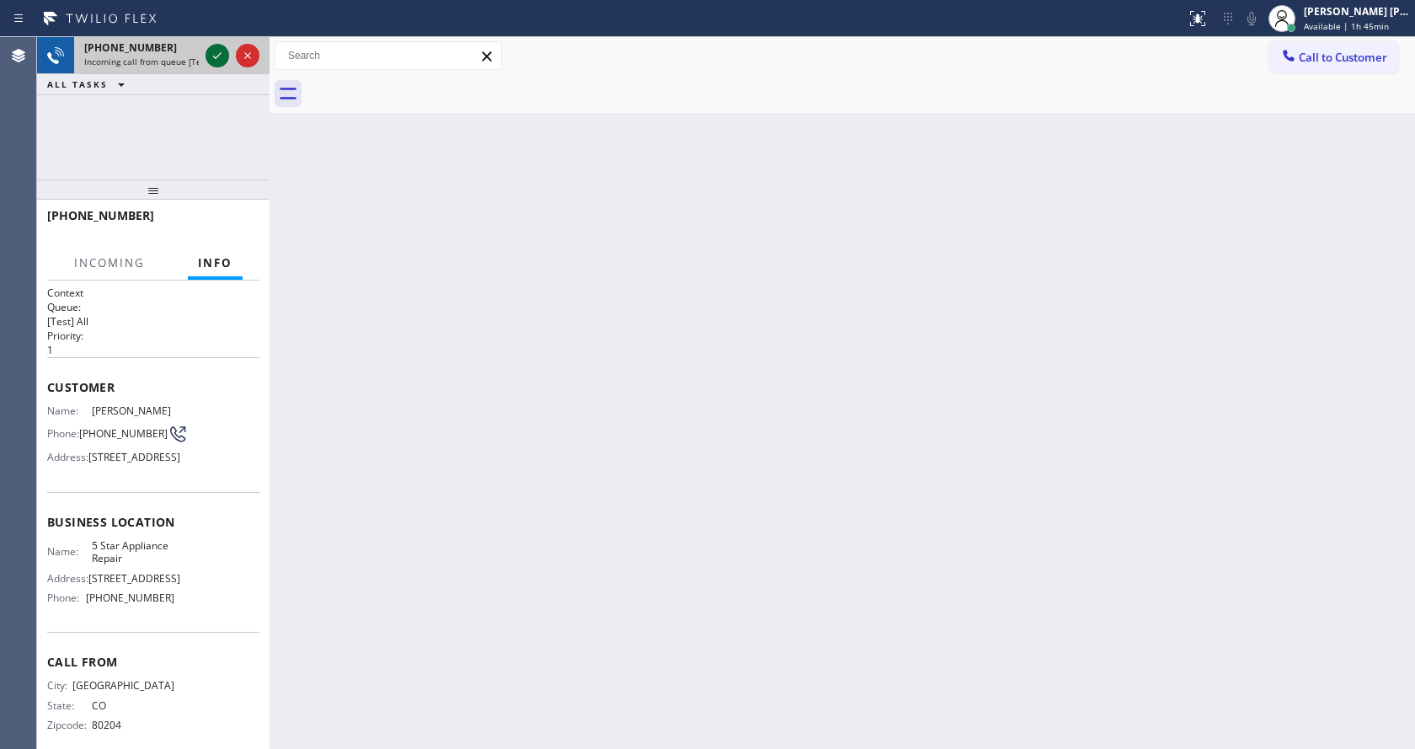
click at [218, 49] on icon at bounding box center [217, 55] width 20 height 20
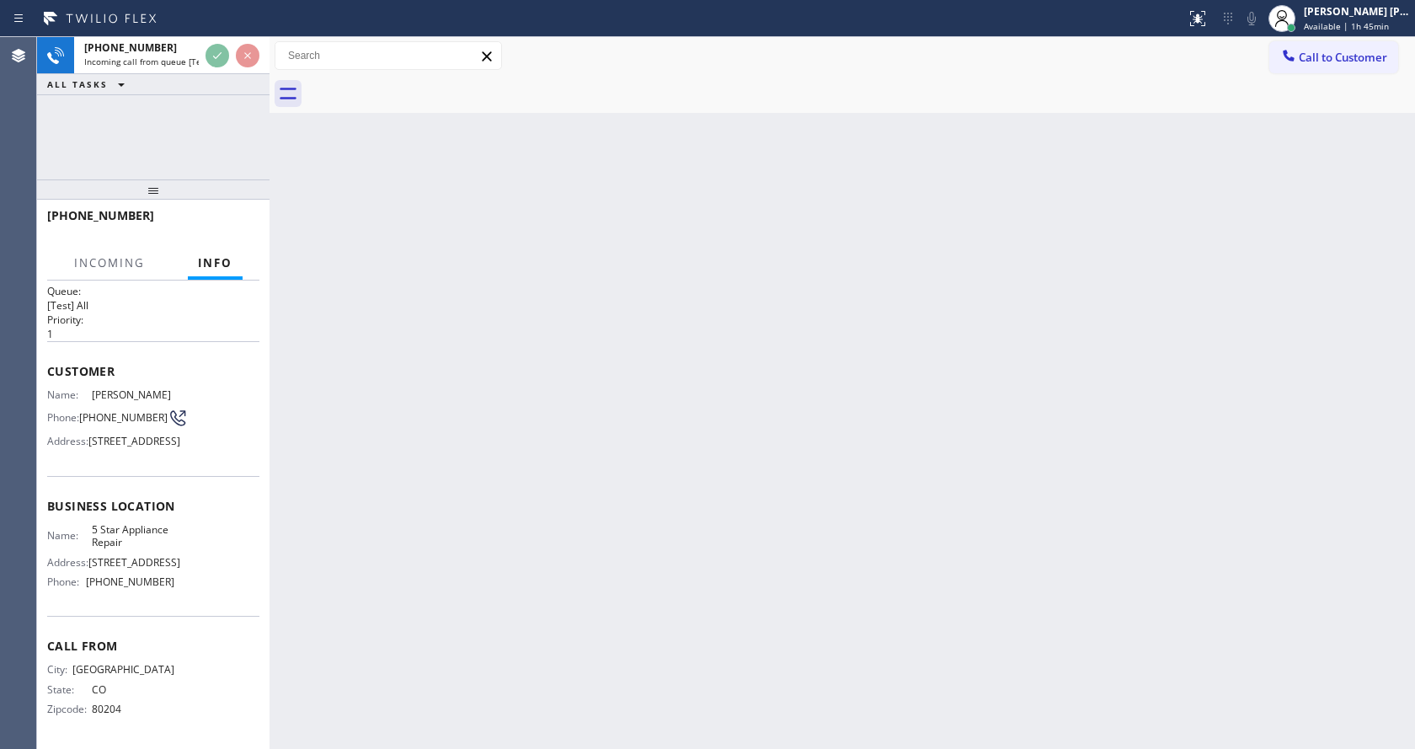
scroll to position [61, 0]
click at [560, 397] on div "Back to Dashboard Change Sender ID Customers Technicians Select a contact Outbo…" at bounding box center [843, 393] width 1146 height 712
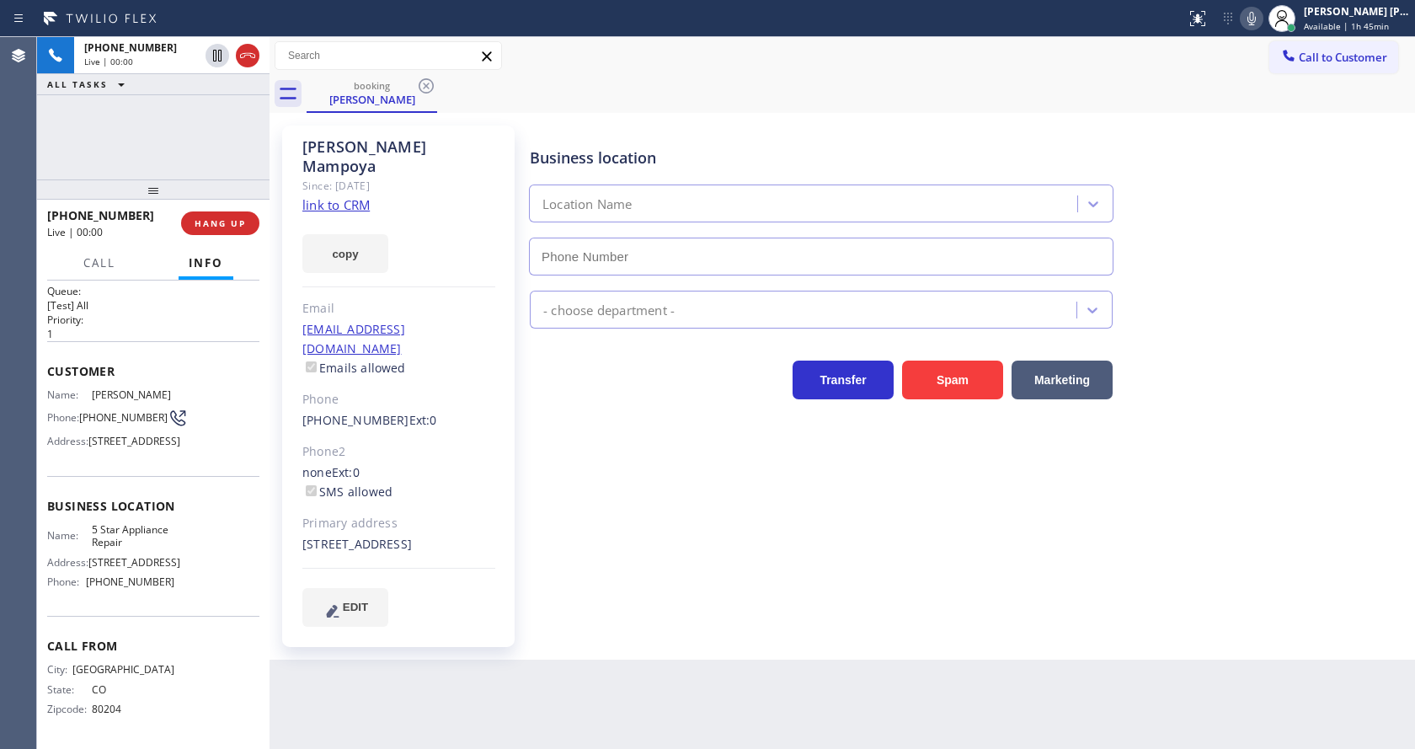
type input "[PHONE_NUMBER]"
click at [620, 480] on div "Business location 5 Star Appliance Repair [PHONE_NUMBER] 5 Star Appliance Trans…" at bounding box center [969, 376] width 885 height 492
drag, startPoint x: 543, startPoint y: 684, endPoint x: 629, endPoint y: 644, distance: 95.4
click at [543, 684] on div "Back to Dashboard Change Sender ID Customers Technicians Select a contact Outbo…" at bounding box center [843, 393] width 1146 height 712
click at [1262, 24] on icon at bounding box center [1252, 18] width 20 height 20
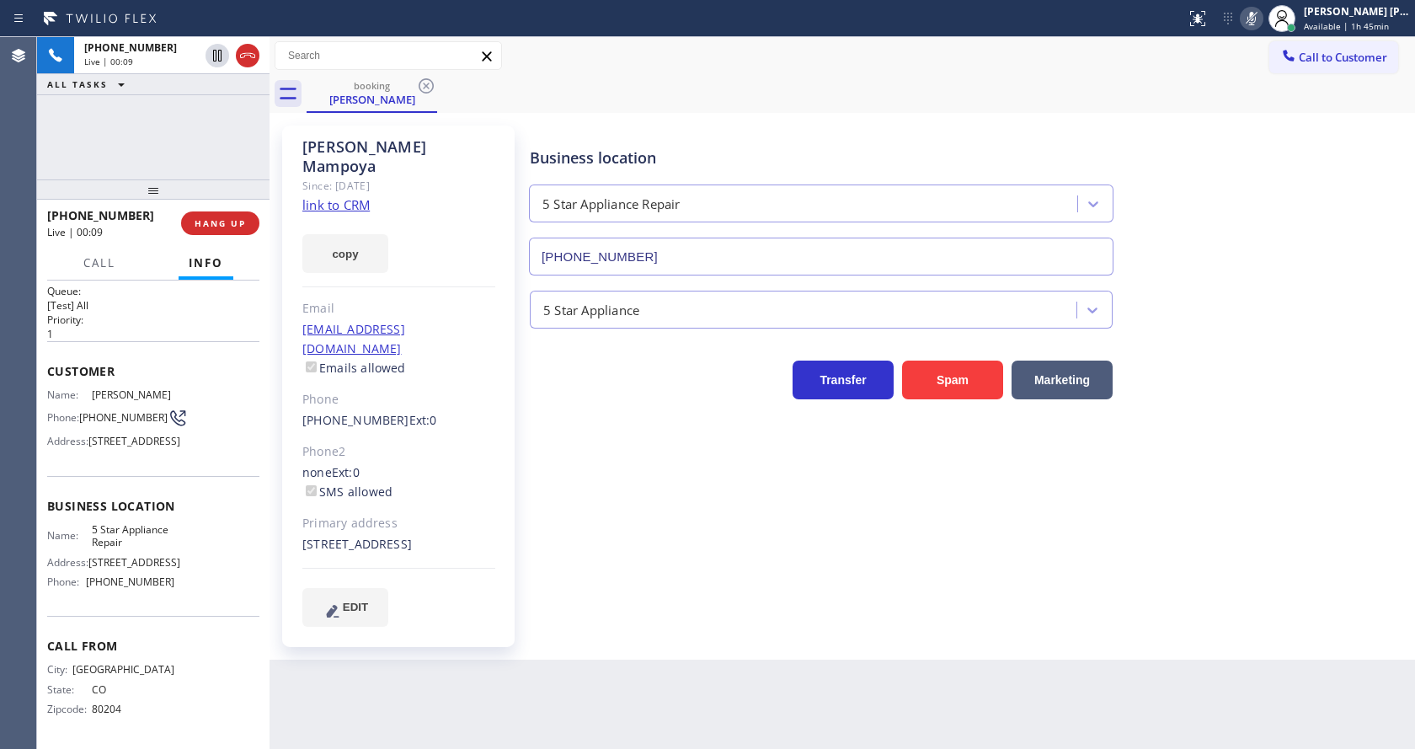
click at [1254, 15] on icon at bounding box center [1252, 18] width 20 height 20
click at [1300, 227] on div "Business location 5 Star Appliance Repair [PHONE_NUMBER]" at bounding box center [969, 199] width 885 height 152
click at [640, 475] on div "Business location 5 Star Appliance Repair [PHONE_NUMBER] 5 Star Appliance Trans…" at bounding box center [969, 376] width 885 height 492
click at [355, 196] on link "link to CRM" at bounding box center [335, 204] width 67 height 17
click at [807, 452] on div "Business location 5 Star Appliance Repair [PHONE_NUMBER] 5 Star Appliance Trans…" at bounding box center [969, 376] width 885 height 492
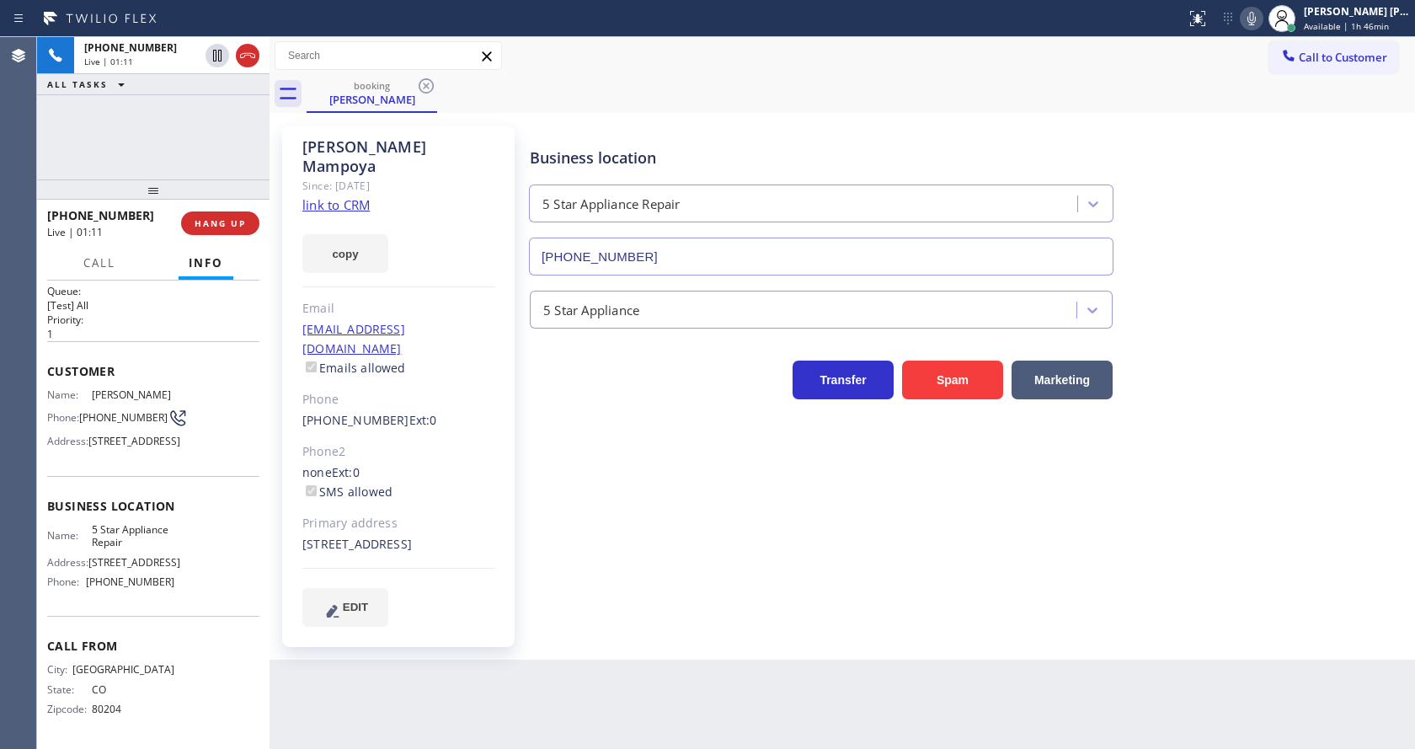
click at [1186, 284] on div "5 Star Appliance" at bounding box center [969, 306] width 885 height 45
click at [794, 504] on div "Business location 5 Star Appliance Repair [PHONE_NUMBER] 5 Star Appliance Trans…" at bounding box center [969, 376] width 885 height 492
click at [457, 588] on div "EDIT" at bounding box center [398, 607] width 193 height 39
click at [623, 595] on div "Business location 5 Star Appliance Repair [PHONE_NUMBER] 5 Star Appliance Trans…" at bounding box center [969, 376] width 885 height 492
click at [1262, 20] on icon at bounding box center [1252, 18] width 20 height 20
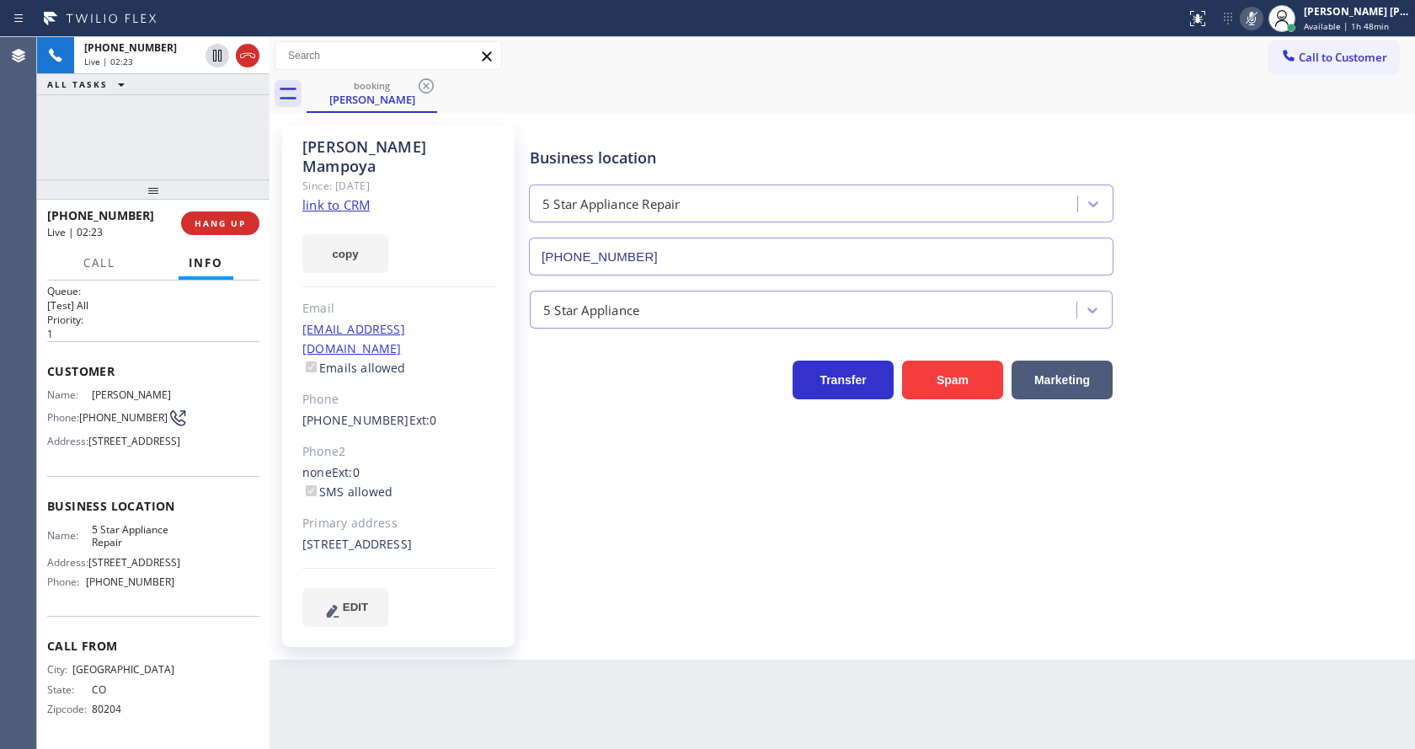
click at [1256, 179] on div "Business location 5 Star Appliance Repair [PHONE_NUMBER]" at bounding box center [969, 199] width 885 height 152
click at [1255, 8] on icon at bounding box center [1252, 18] width 20 height 20
click at [1243, 200] on div "Business location 5 Star Appliance Repair [PHONE_NUMBER]" at bounding box center [969, 199] width 885 height 152
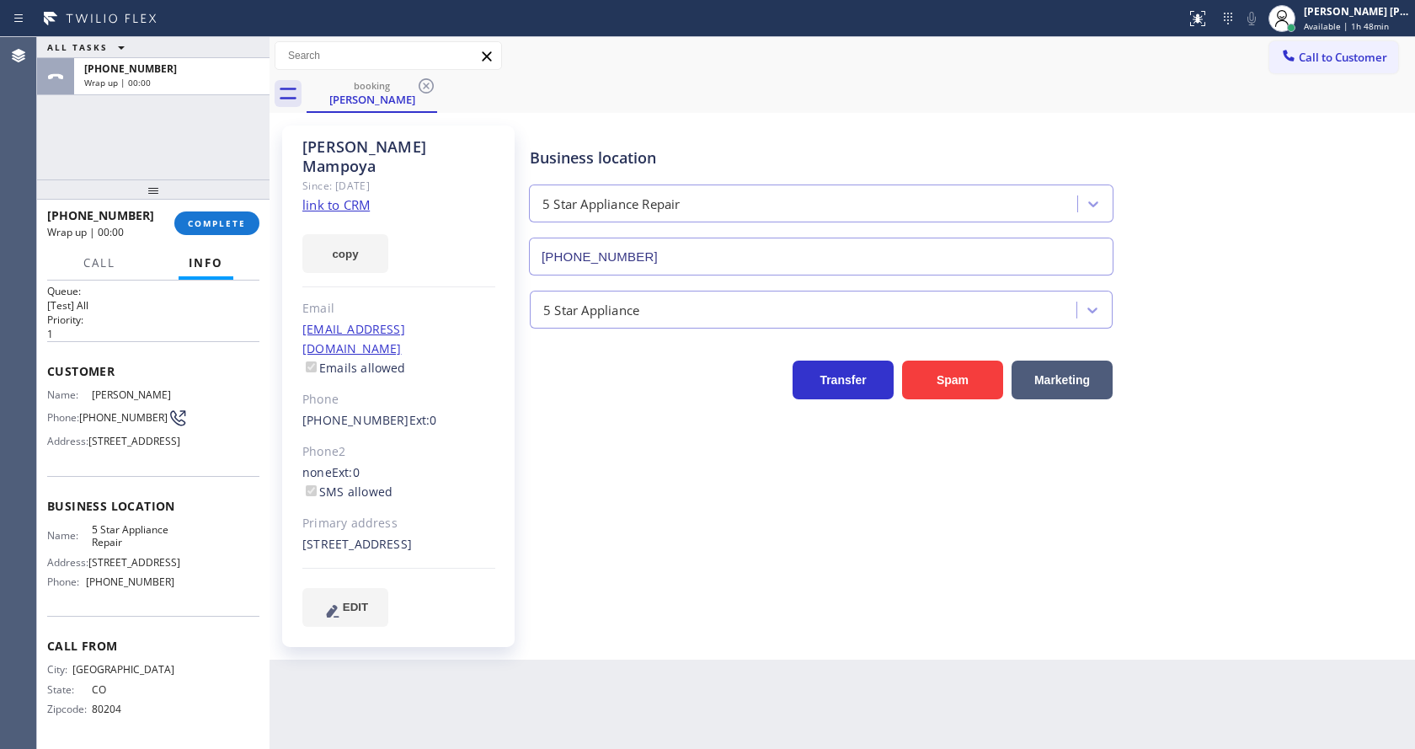
click at [207, 210] on div "[PHONE_NUMBER] Wrap up | 00:00 COMPLETE" at bounding box center [153, 223] width 212 height 44
click at [206, 222] on span "COMPLETE" at bounding box center [217, 223] width 58 height 12
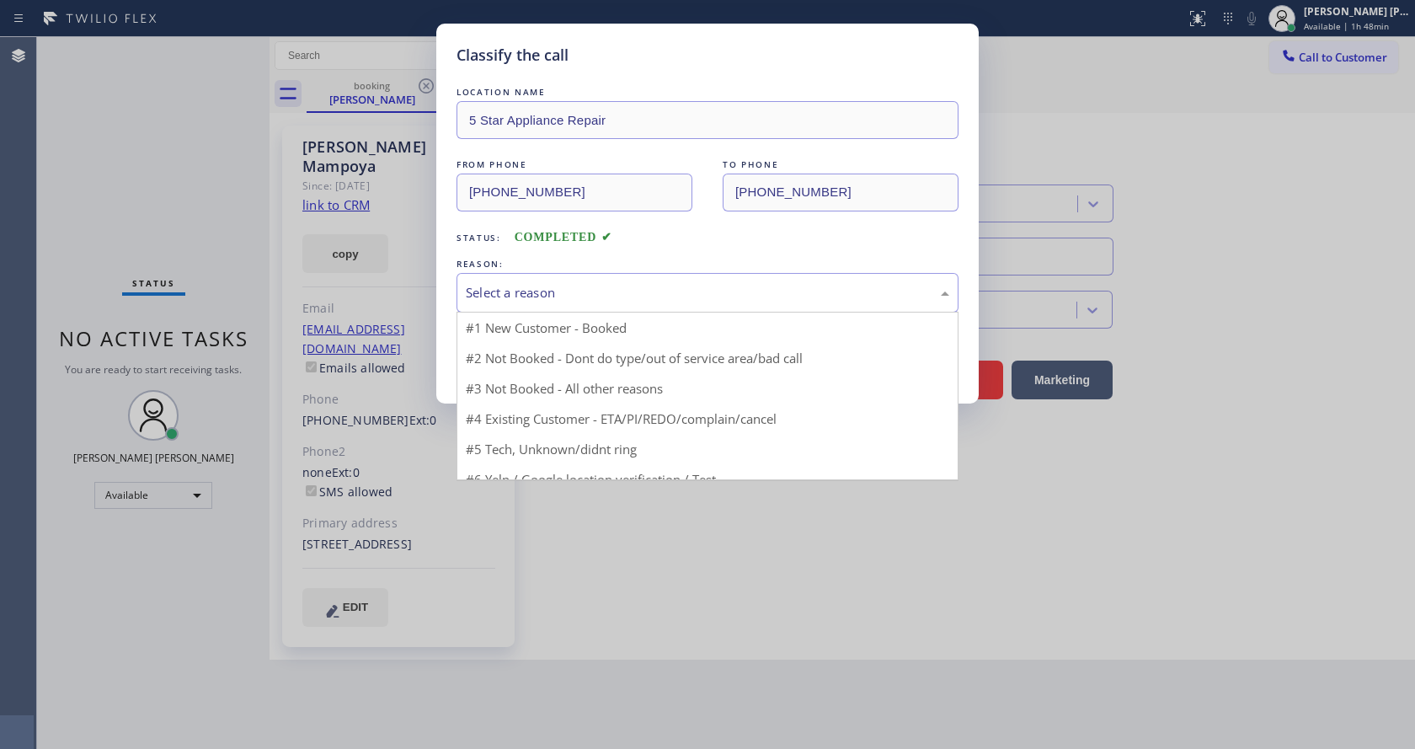
click at [539, 290] on div "Select a reason" at bounding box center [708, 292] width 484 height 19
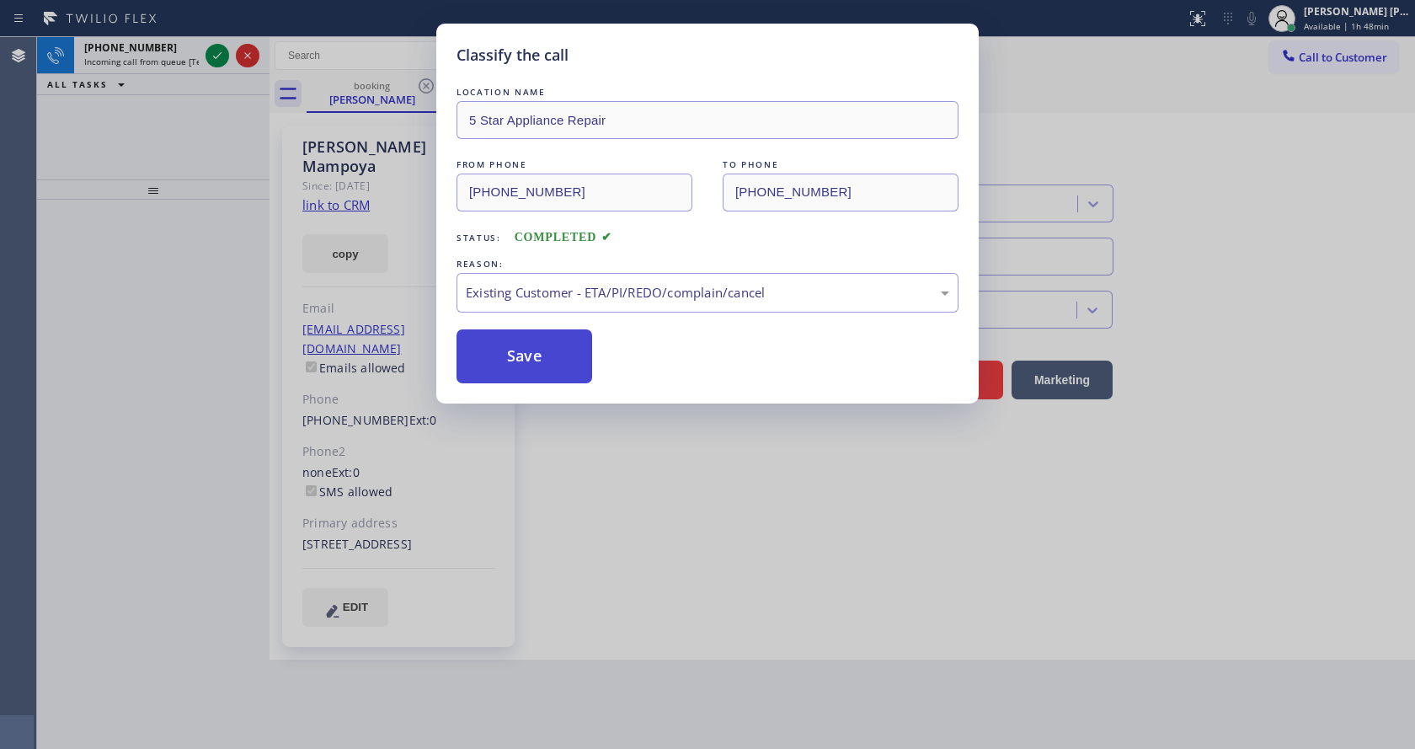
click at [518, 357] on button "Save" at bounding box center [525, 356] width 136 height 54
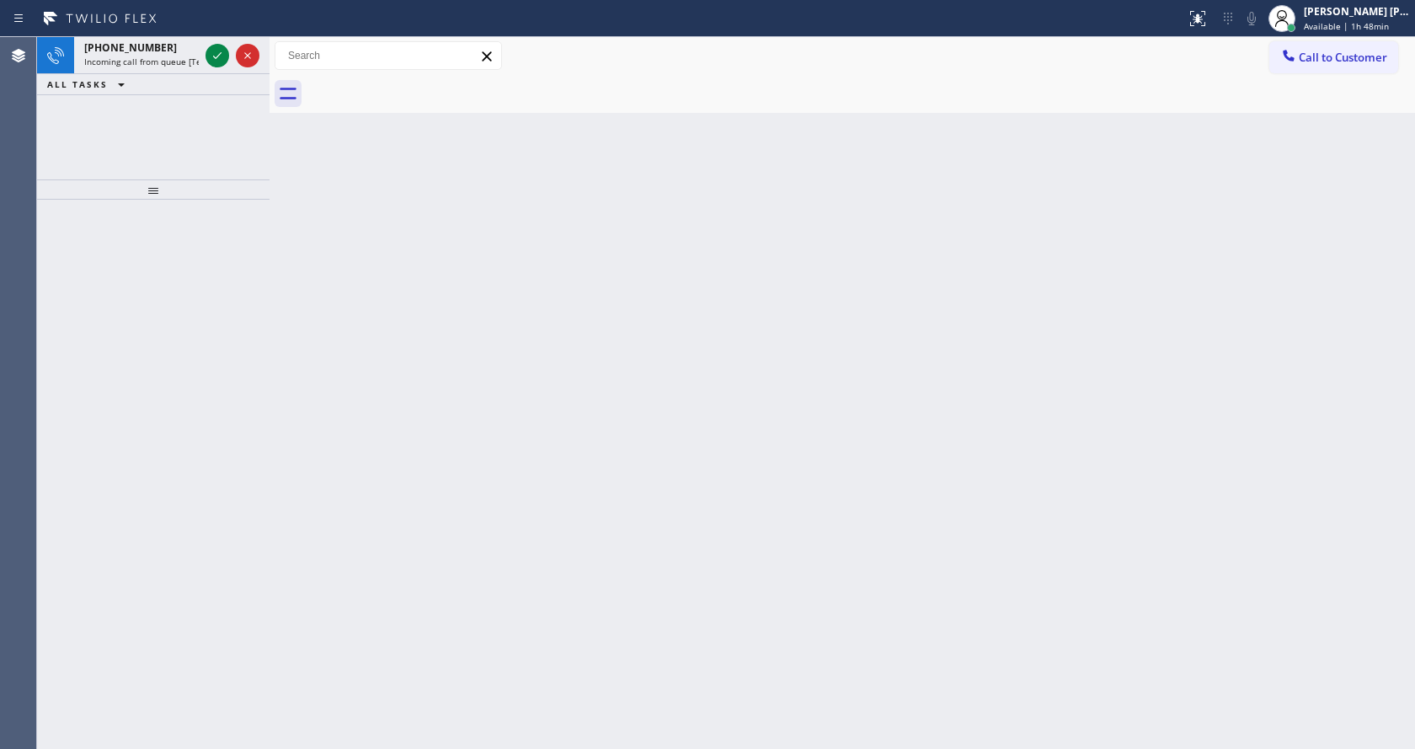
click at [175, 63] on span "Incoming call from queue [Test] All" at bounding box center [154, 62] width 140 height 12
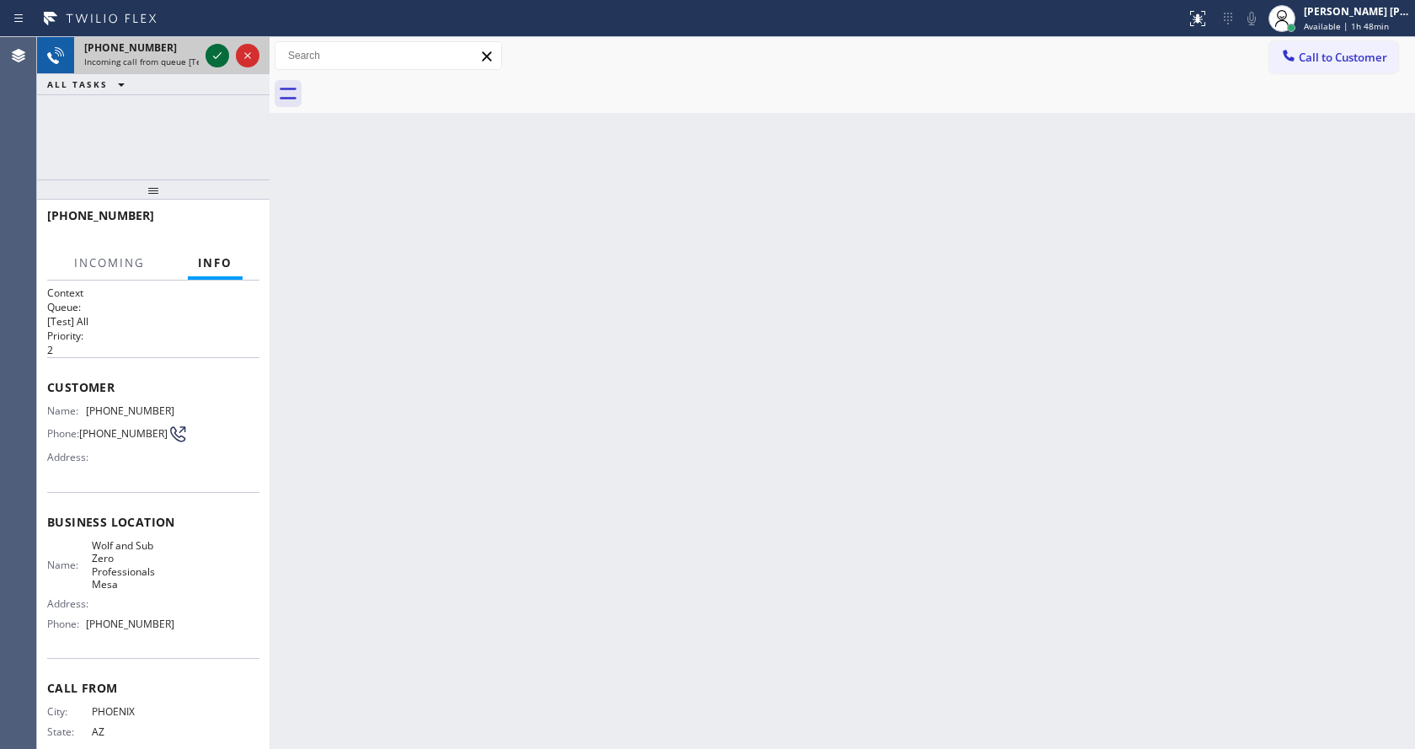
click at [223, 64] on icon at bounding box center [217, 55] width 20 height 20
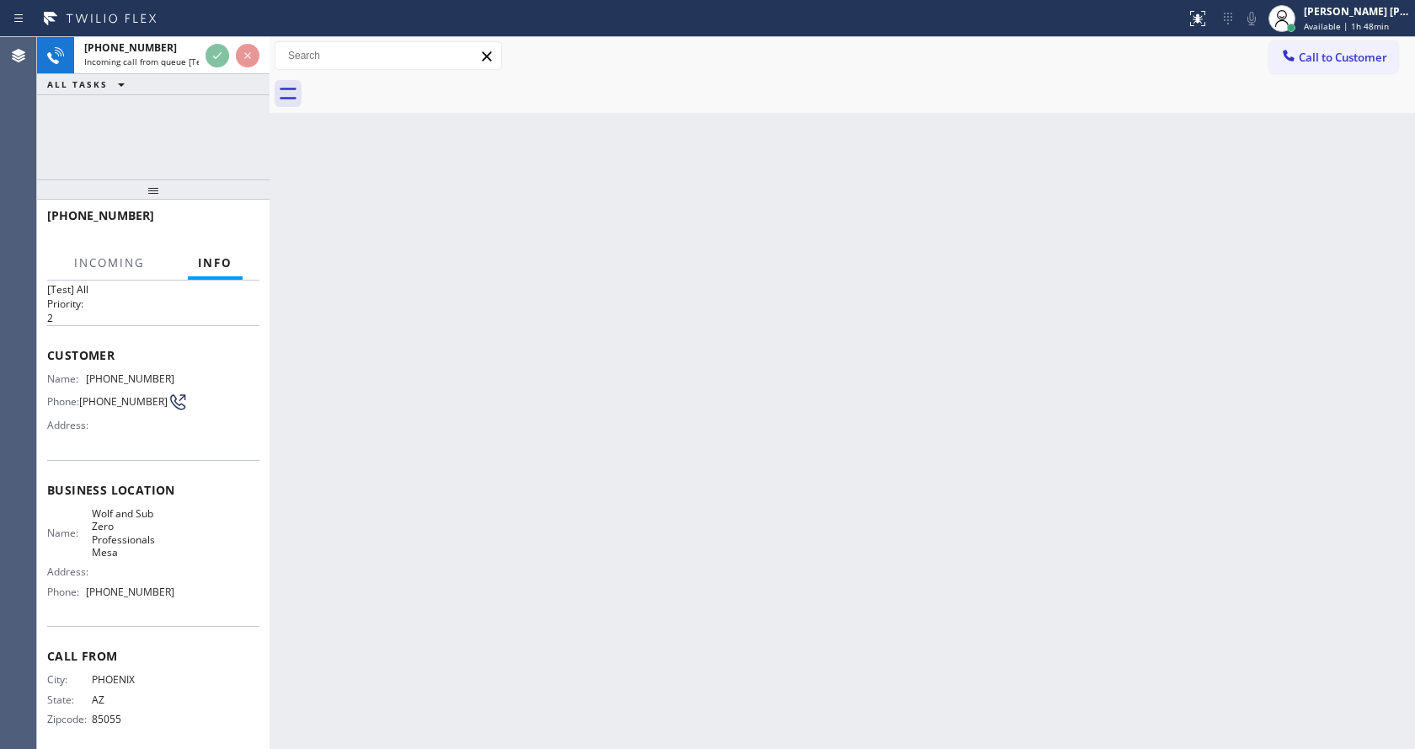
scroll to position [48, 0]
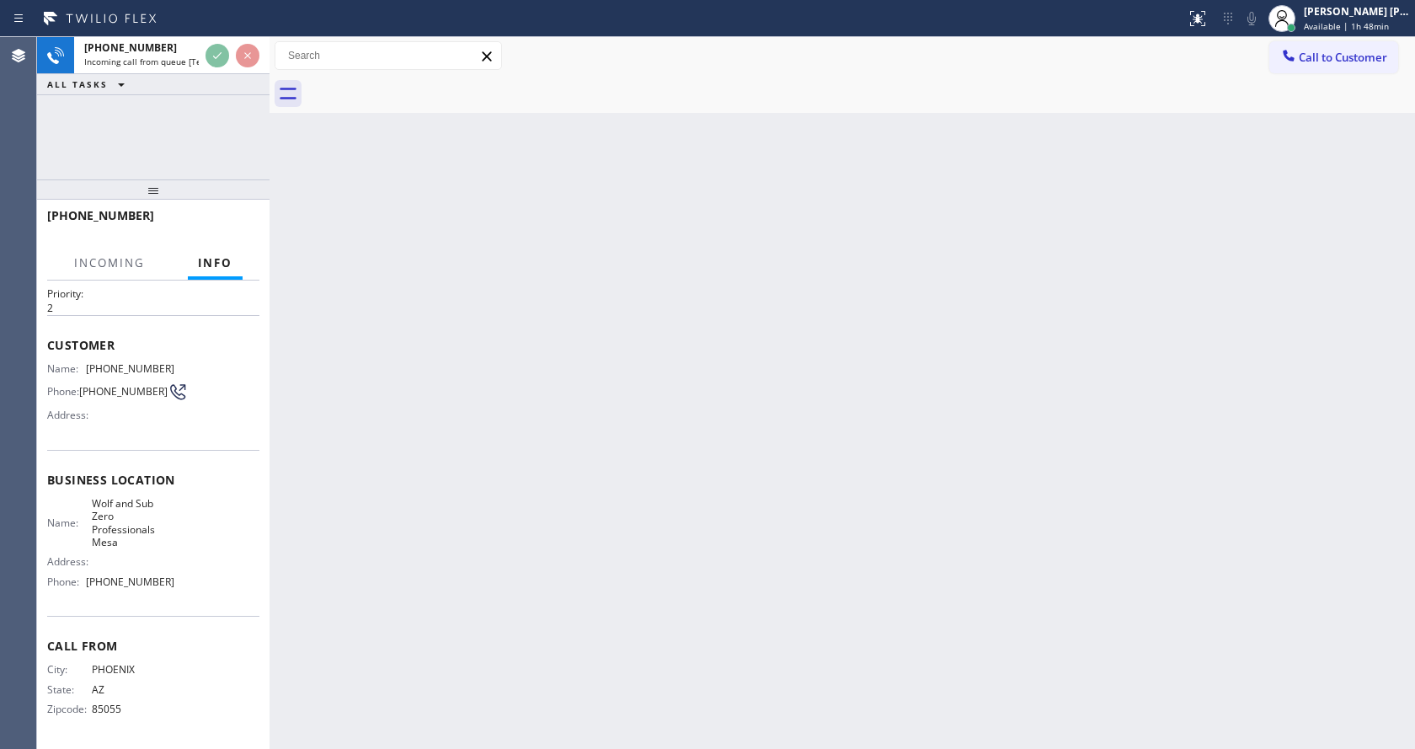
click at [495, 603] on div "Back to Dashboard Change Sender ID Customers Technicians Select a contact Outbo…" at bounding box center [843, 393] width 1146 height 712
click at [424, 506] on div "Back to Dashboard Change Sender ID Customers Technicians Select a contact Outbo…" at bounding box center [843, 393] width 1146 height 712
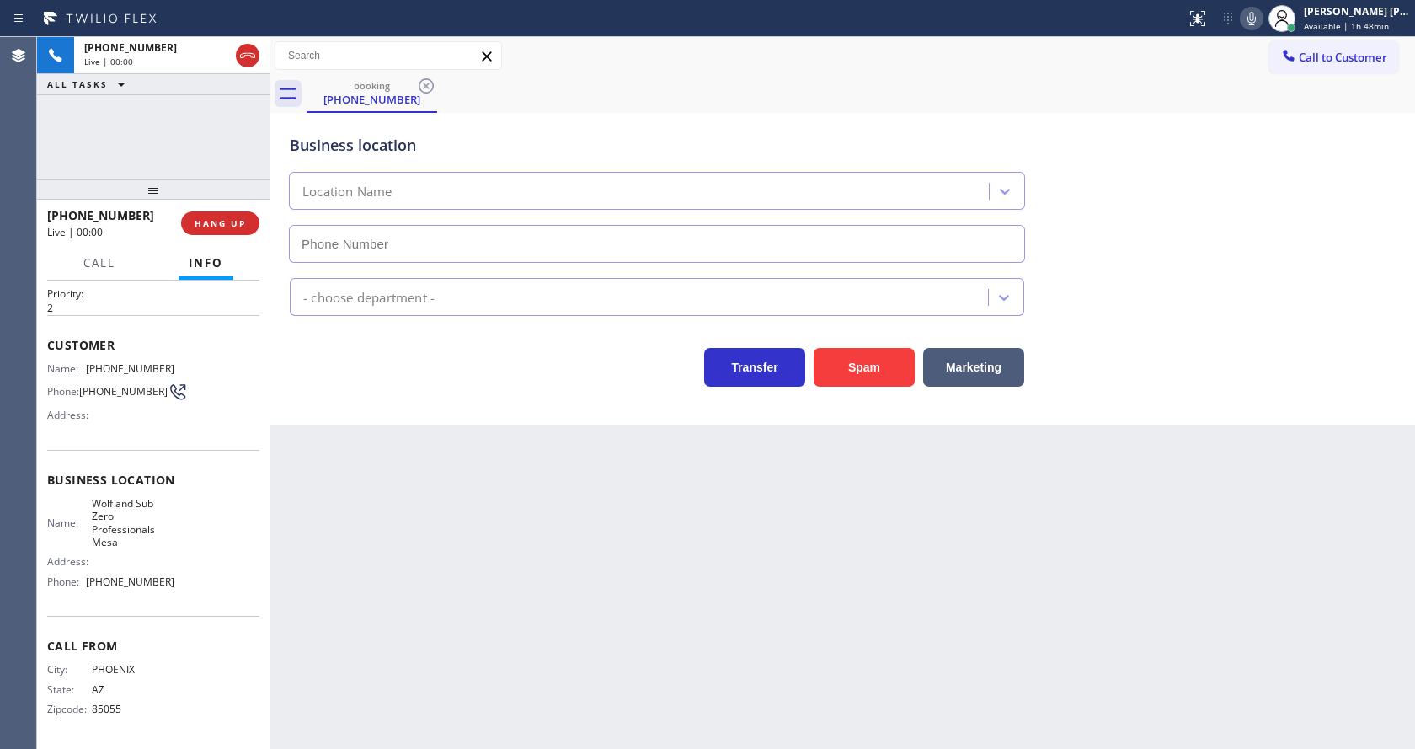
type input "[PHONE_NUMBER]"
click at [882, 380] on button "Spam" at bounding box center [864, 367] width 101 height 39
click at [636, 494] on div "Back to Dashboard Change Sender ID Customers Technicians Select a contact Outbo…" at bounding box center [843, 393] width 1146 height 712
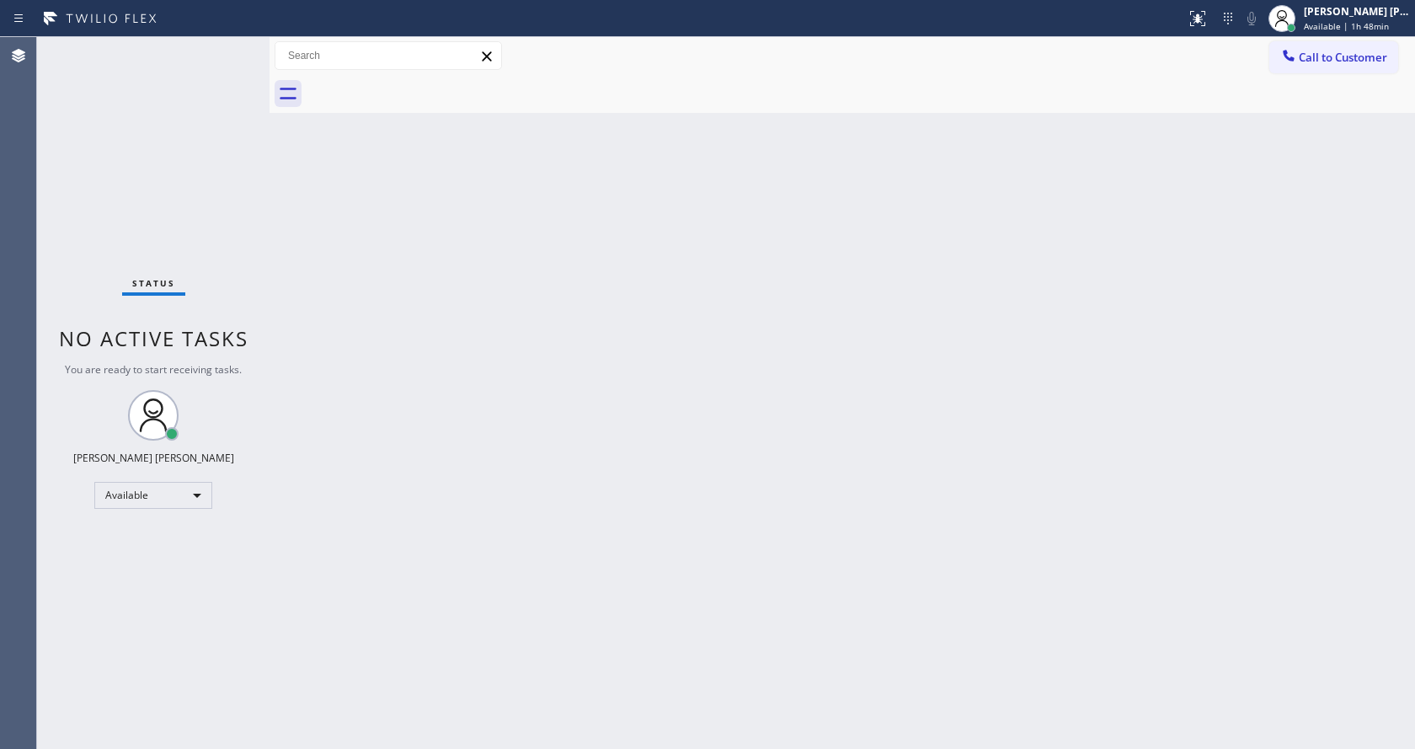
click at [490, 445] on div "Back to Dashboard Change Sender ID Customers Technicians Select a contact Outbo…" at bounding box center [843, 393] width 1146 height 712
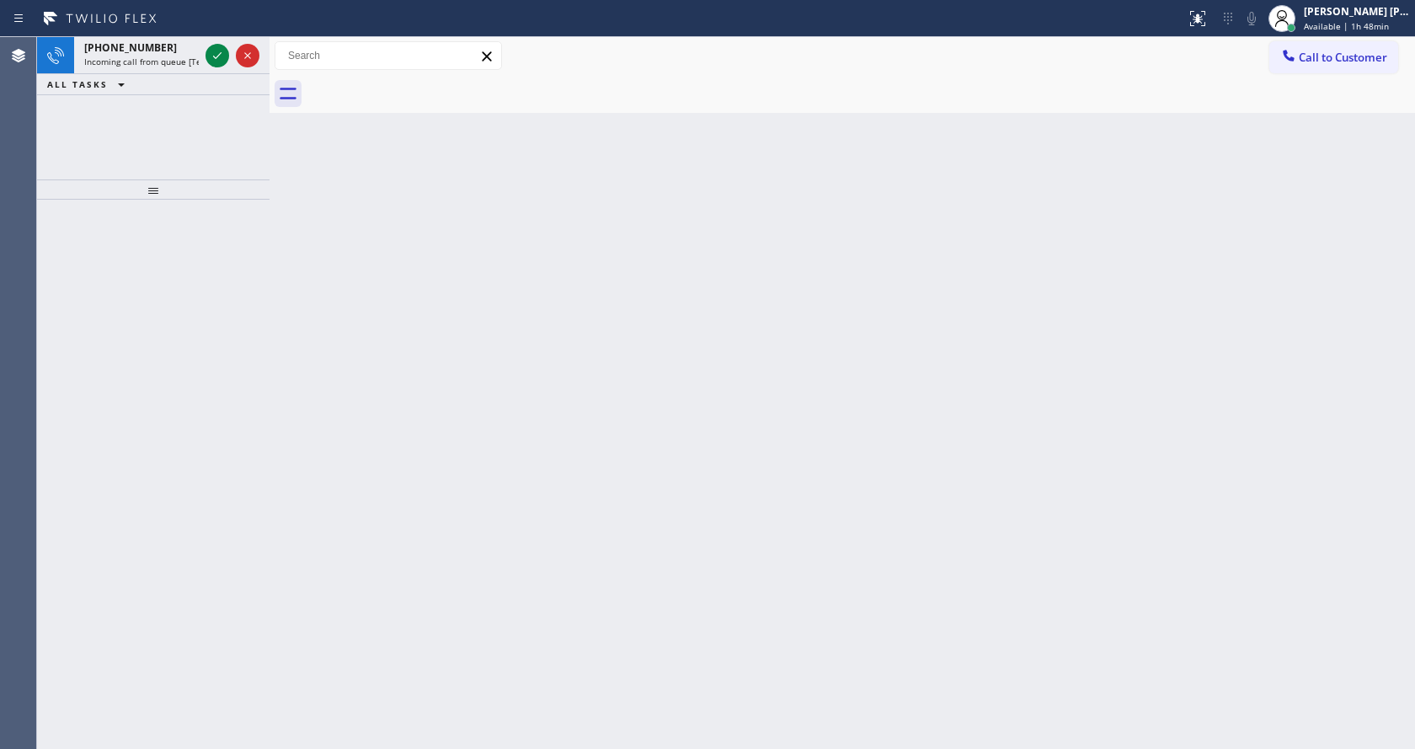
click at [179, 87] on div "ALL TASKS ALL TASKS ACTIVE TASKS TASKS IN WRAP UP" at bounding box center [153, 84] width 233 height 21
click at [178, 76] on div "ALL TASKS ALL TASKS ACTIVE TASKS TASKS IN WRAP UP" at bounding box center [153, 84] width 233 height 21
click at [177, 63] on span "Incoming call from queue [Test] All" at bounding box center [154, 62] width 140 height 12
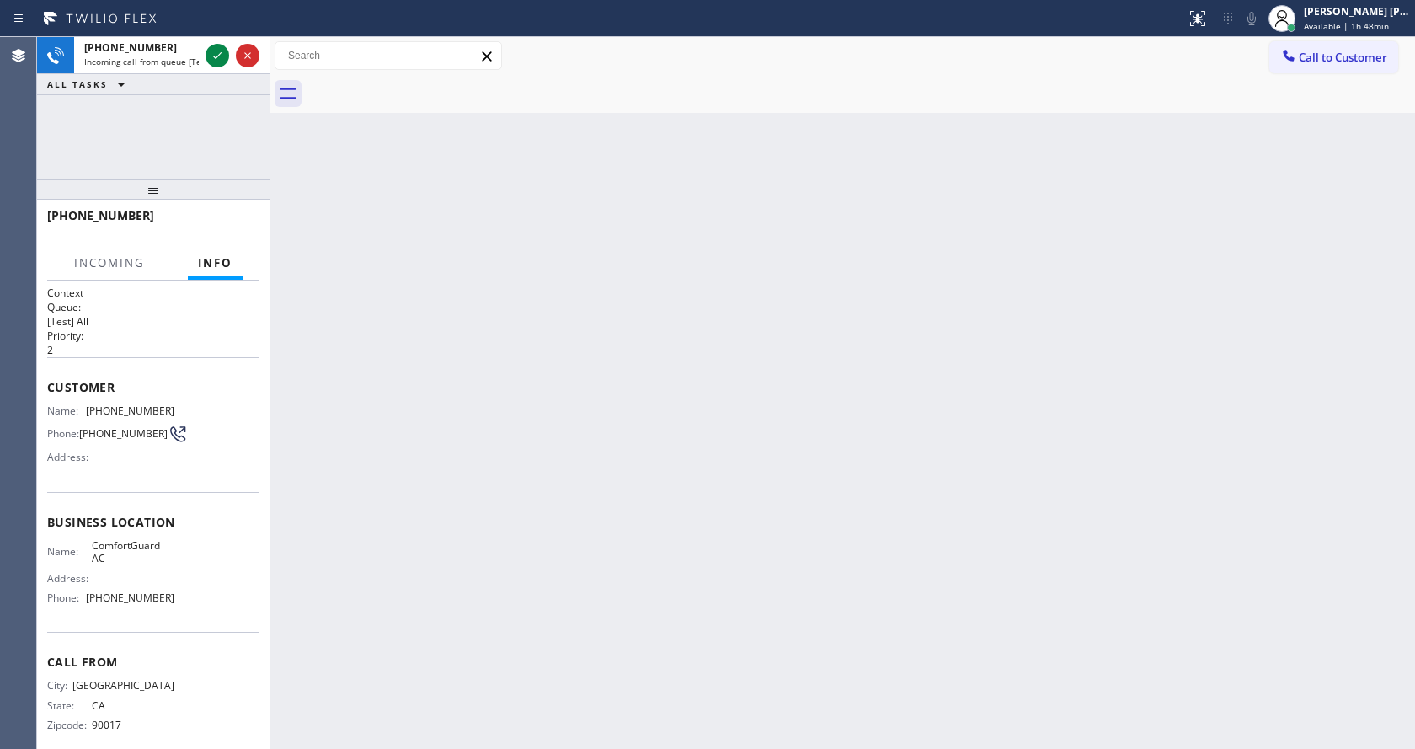
click at [388, 258] on div "Back to Dashboard Change Sender ID Customers Technicians Select a contact Outbo…" at bounding box center [843, 393] width 1146 height 712
click at [764, 420] on div "Back to Dashboard Change Sender ID Customers Technicians Select a contact Outbo…" at bounding box center [843, 393] width 1146 height 712
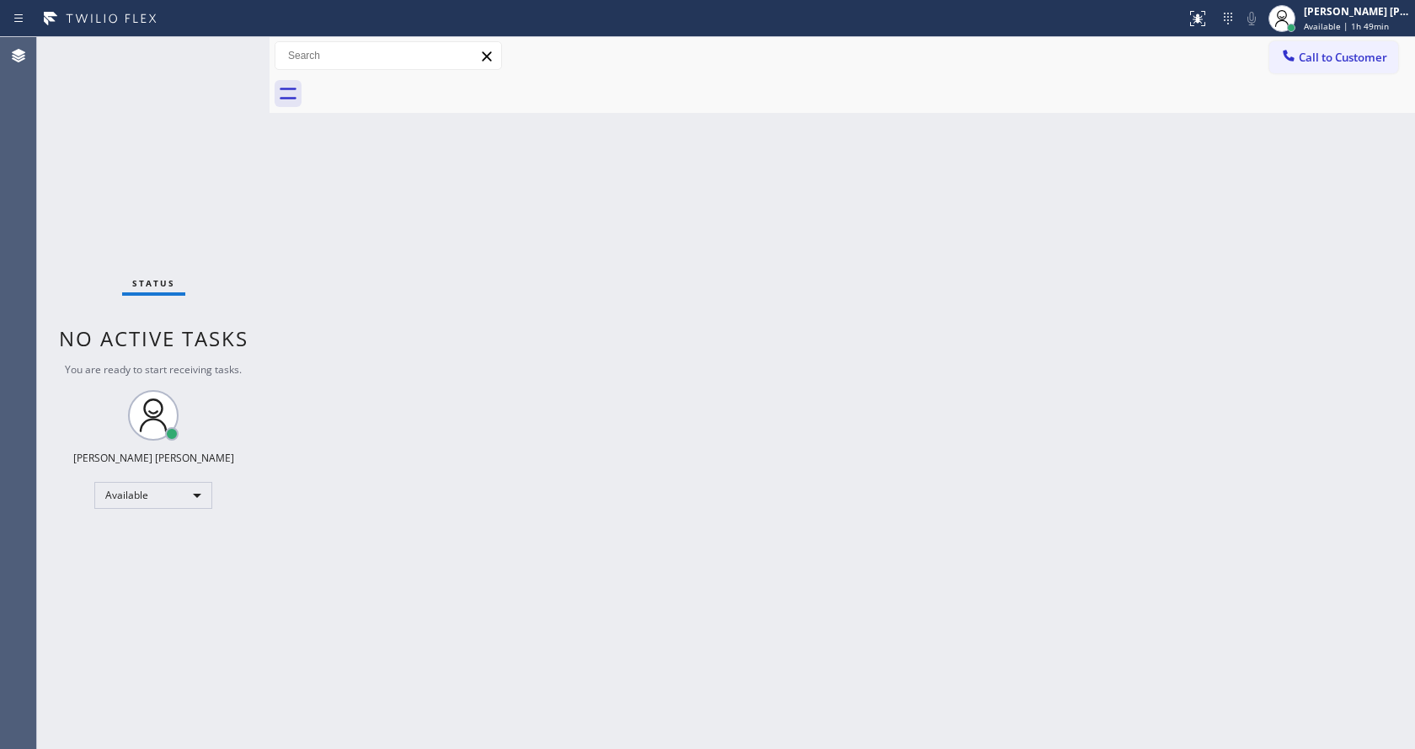
click at [1083, 266] on div "Back to Dashboard Change Sender ID Customers Technicians Select a contact Outbo…" at bounding box center [843, 393] width 1146 height 712
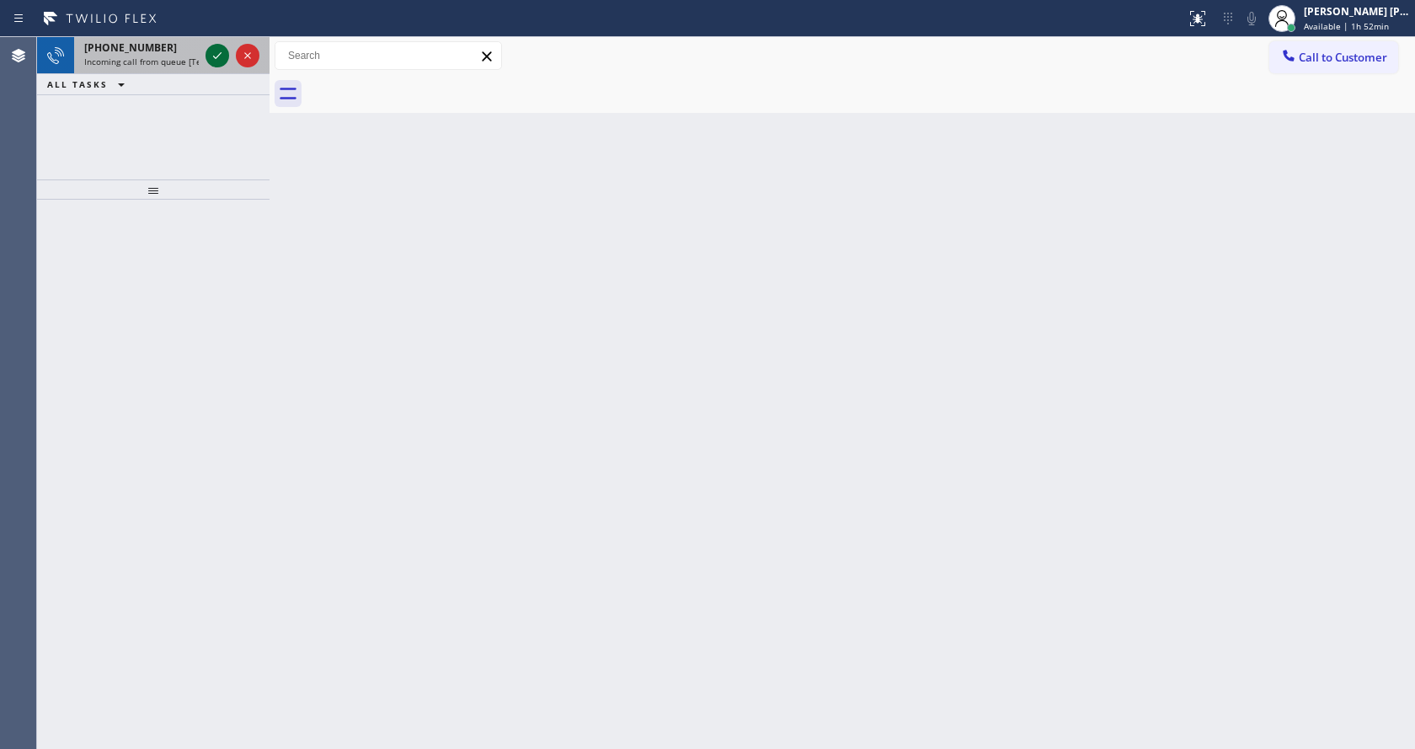
click at [222, 64] on icon at bounding box center [217, 55] width 20 height 20
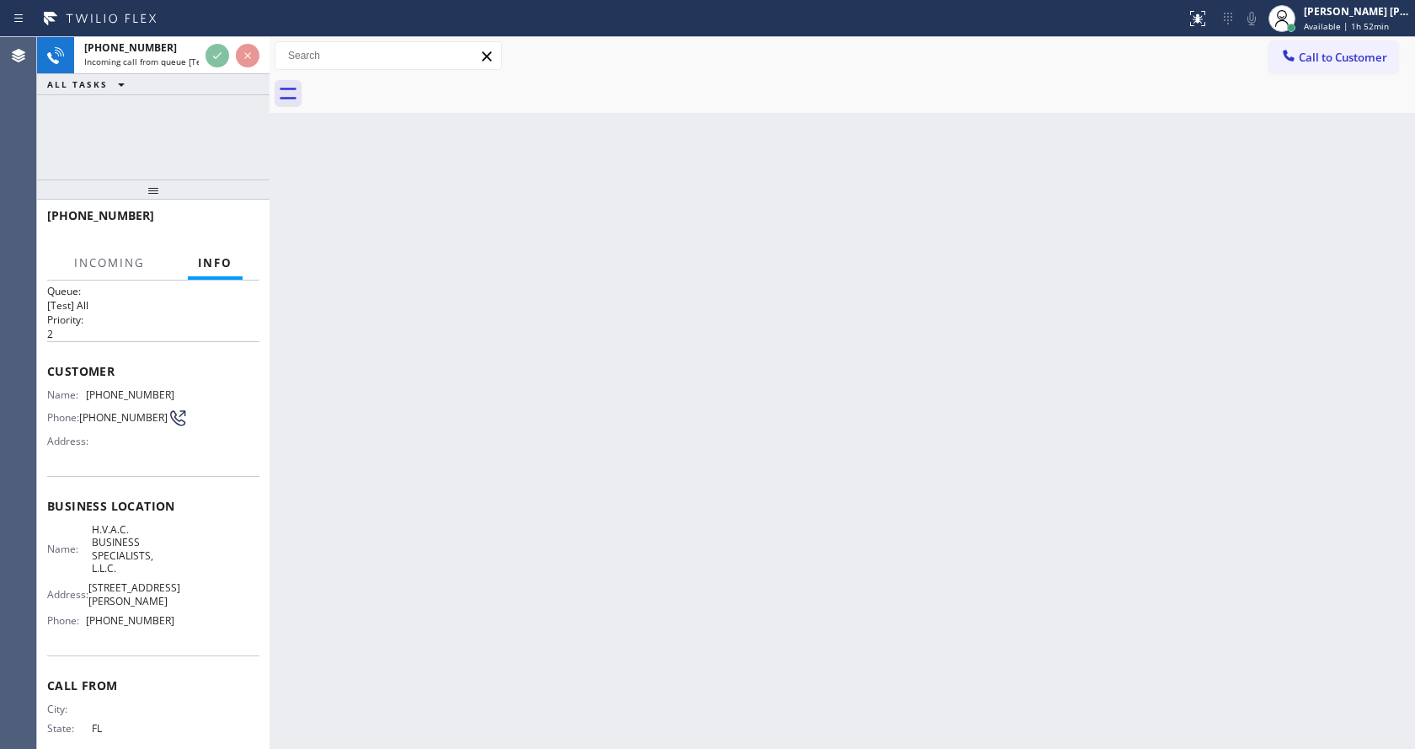
scroll to position [61, 0]
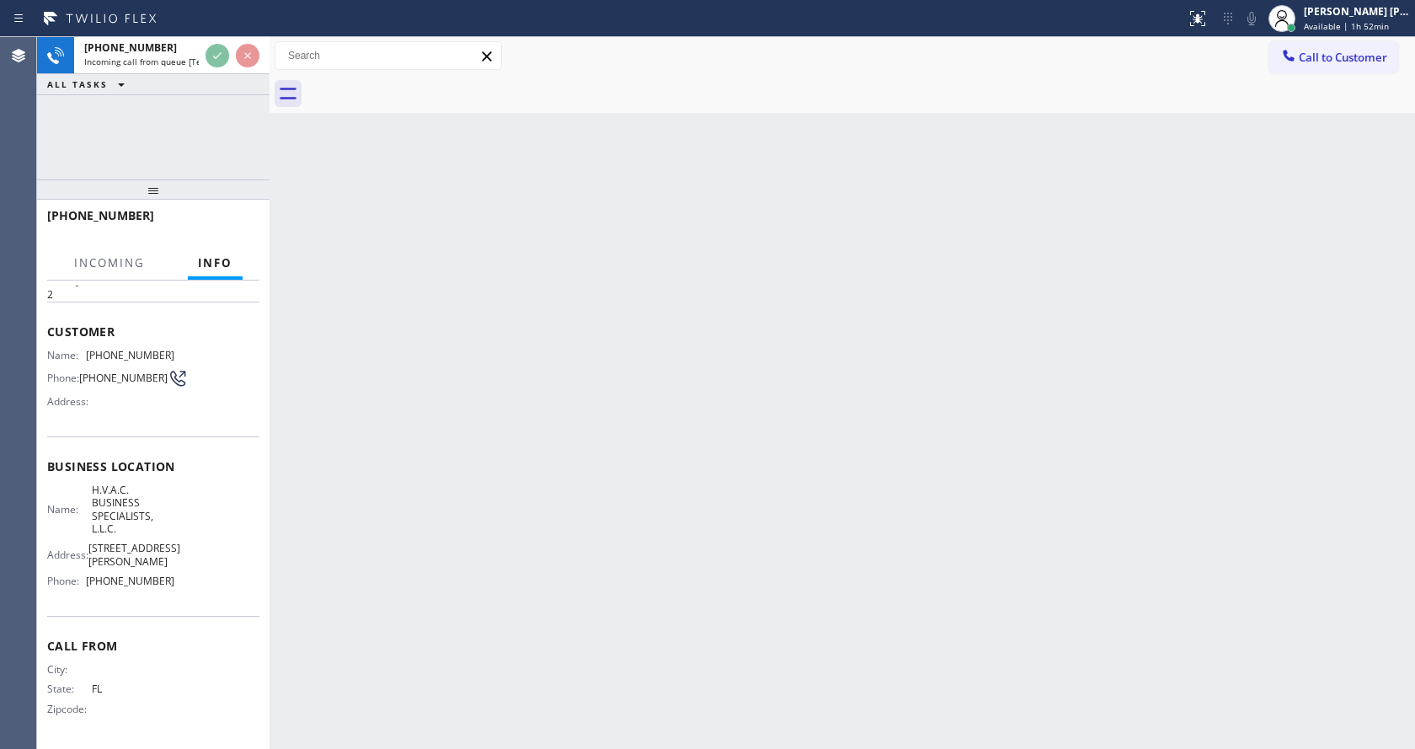
click at [502, 491] on div "Back to Dashboard Change Sender ID Customers Technicians Select a contact Outbo…" at bounding box center [843, 393] width 1146 height 712
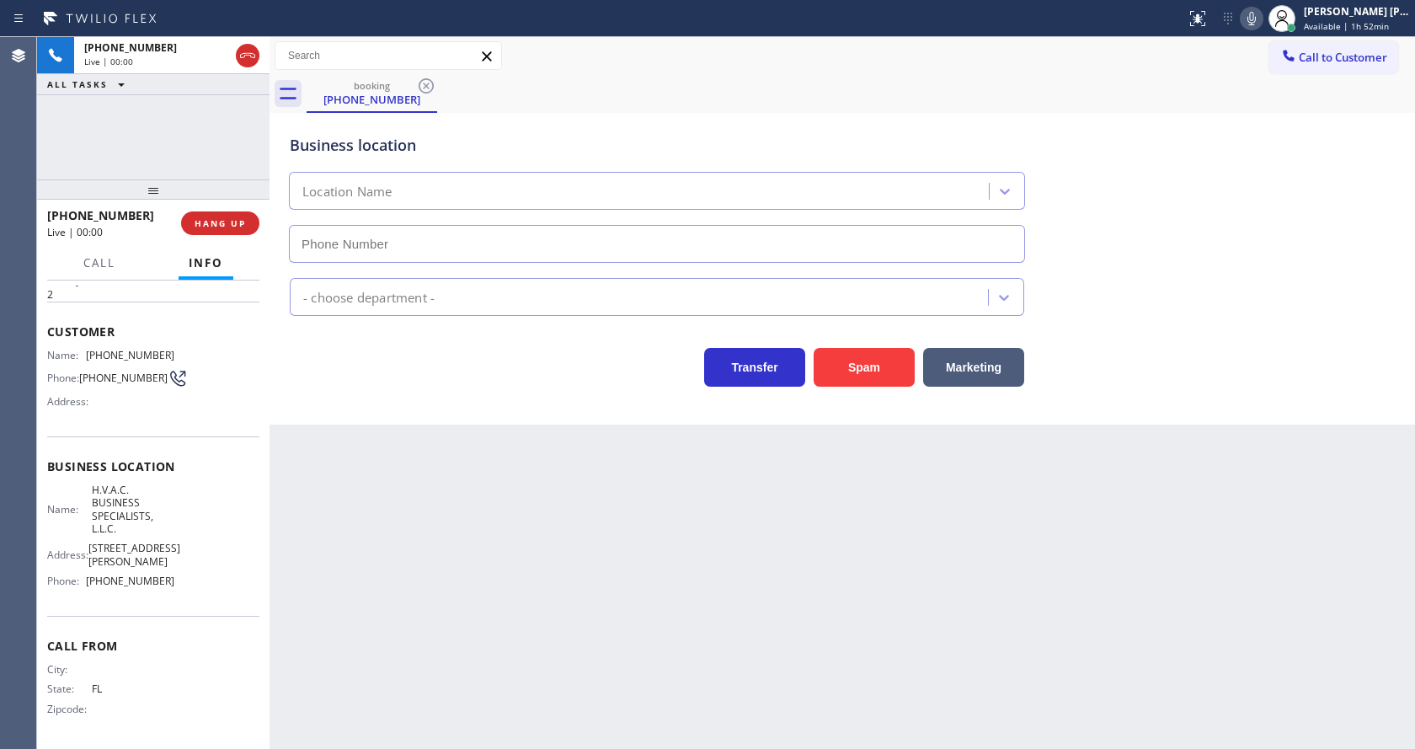
type input "[PHONE_NUMBER]"
click at [865, 376] on button "Spam" at bounding box center [864, 367] width 101 height 39
click at [656, 640] on div "Back to Dashboard Change Sender ID Customers Technicians Select a contact Outbo…" at bounding box center [843, 393] width 1146 height 712
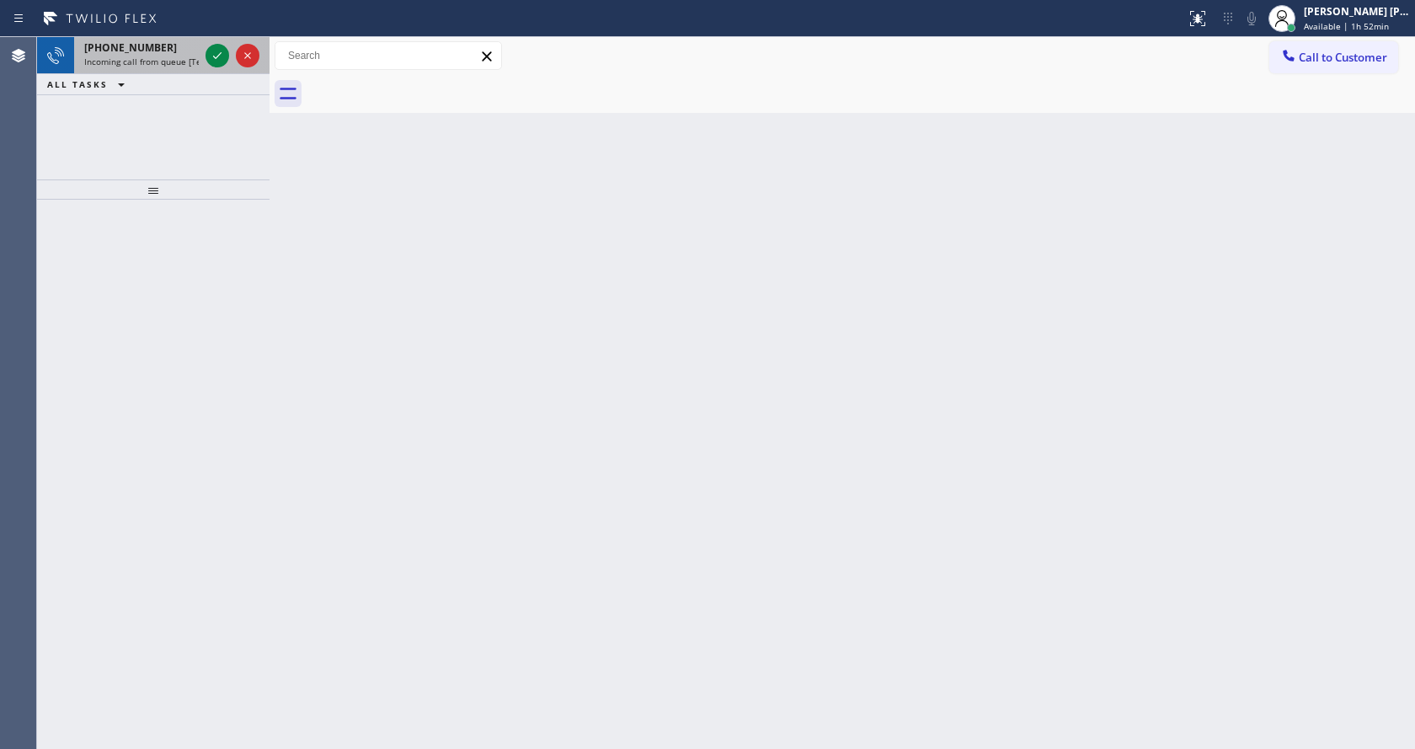
click at [186, 53] on div "[PHONE_NUMBER]" at bounding box center [141, 47] width 115 height 14
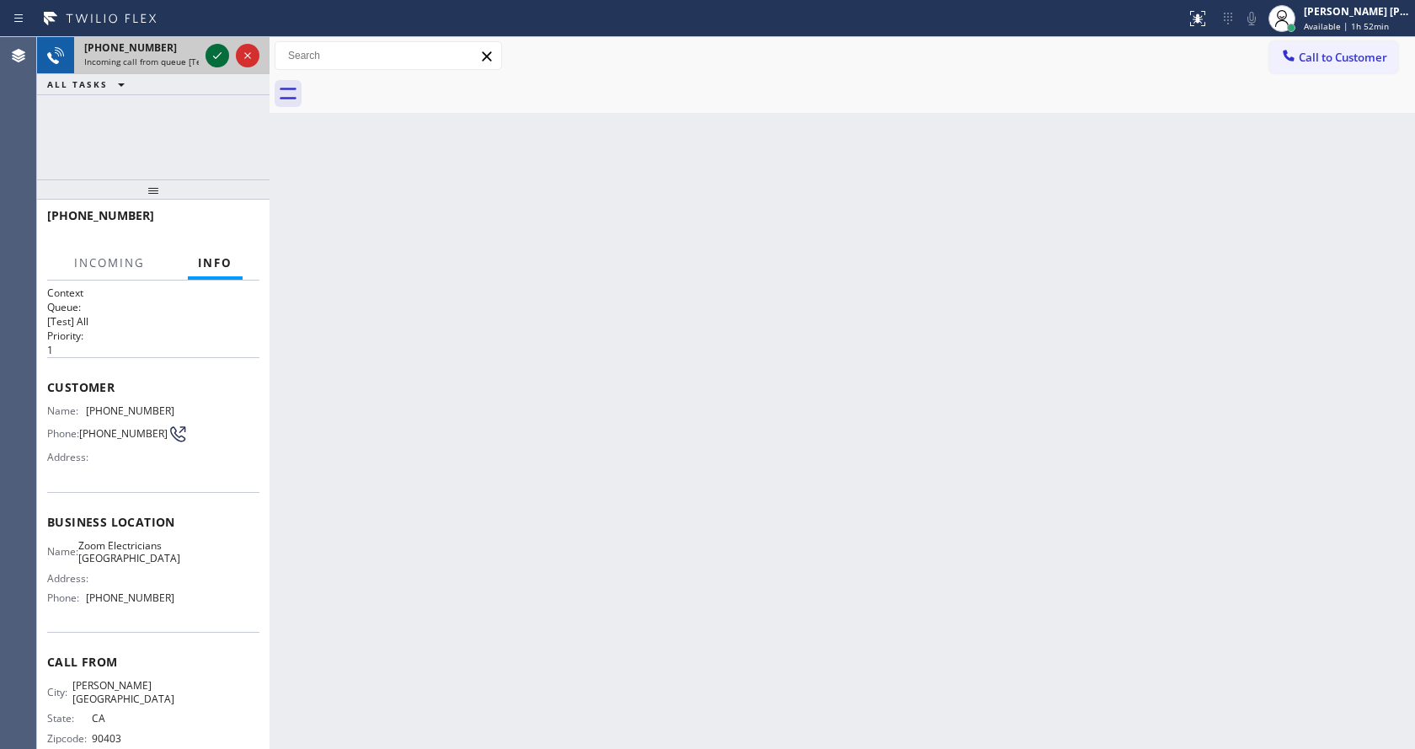
click at [212, 51] on icon at bounding box center [217, 55] width 20 height 20
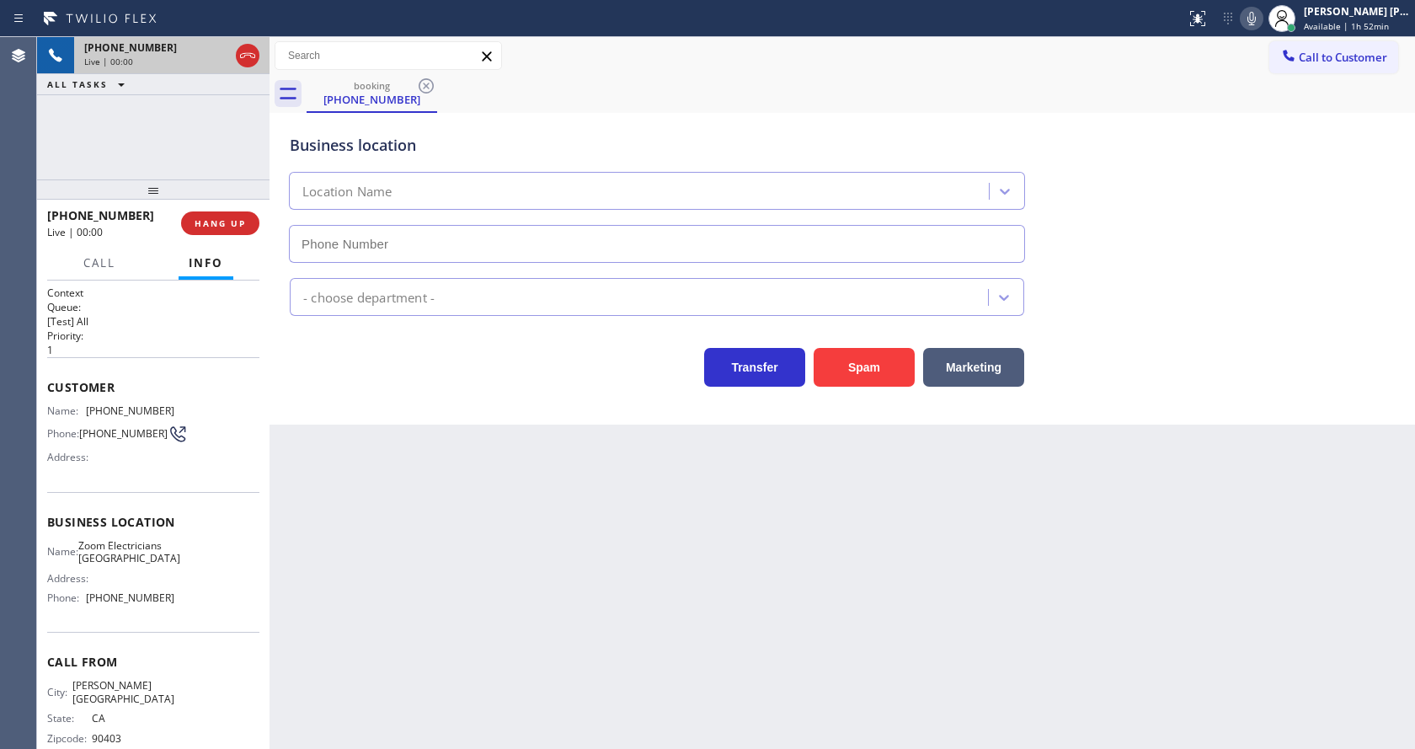
type input "[PHONE_NUMBER]"
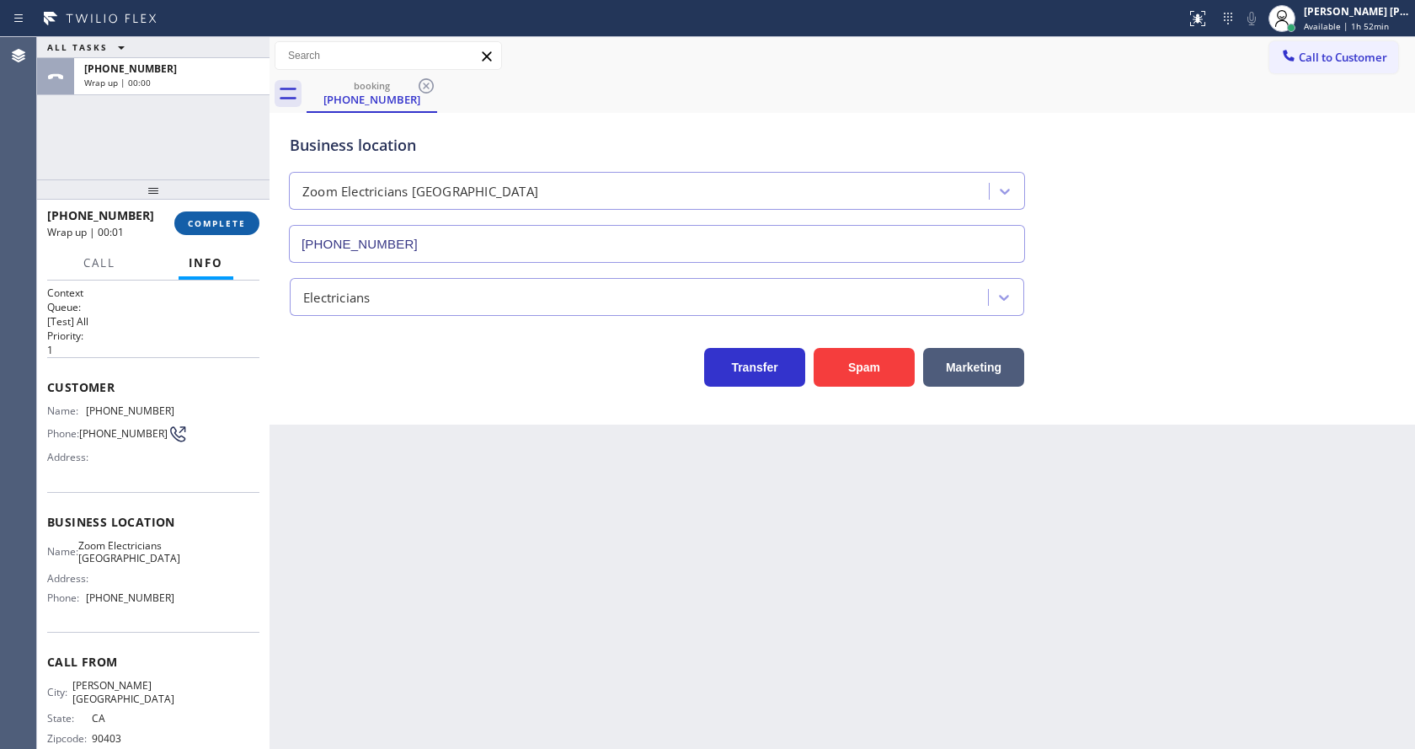
click at [220, 230] on button "COMPLETE" at bounding box center [216, 223] width 85 height 24
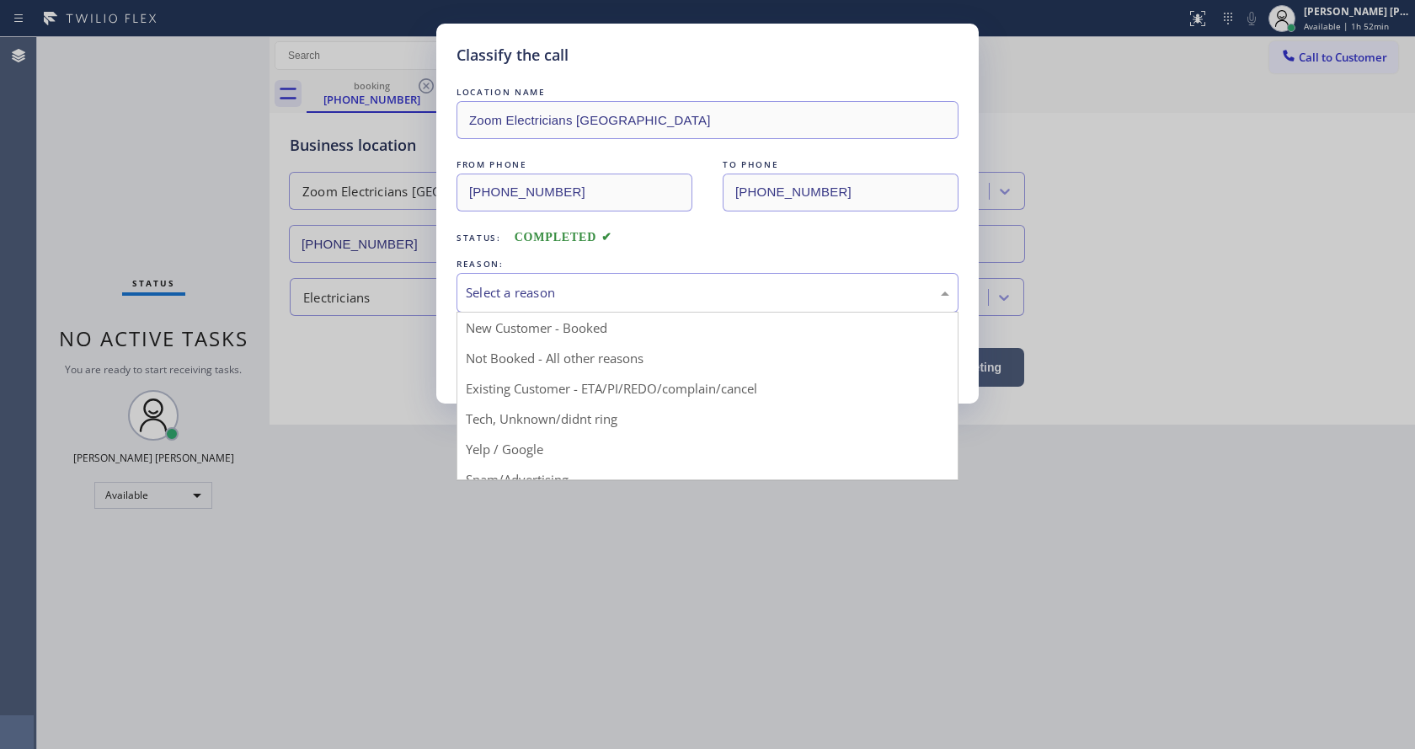
click at [498, 292] on div "Select a reason" at bounding box center [708, 292] width 484 height 19
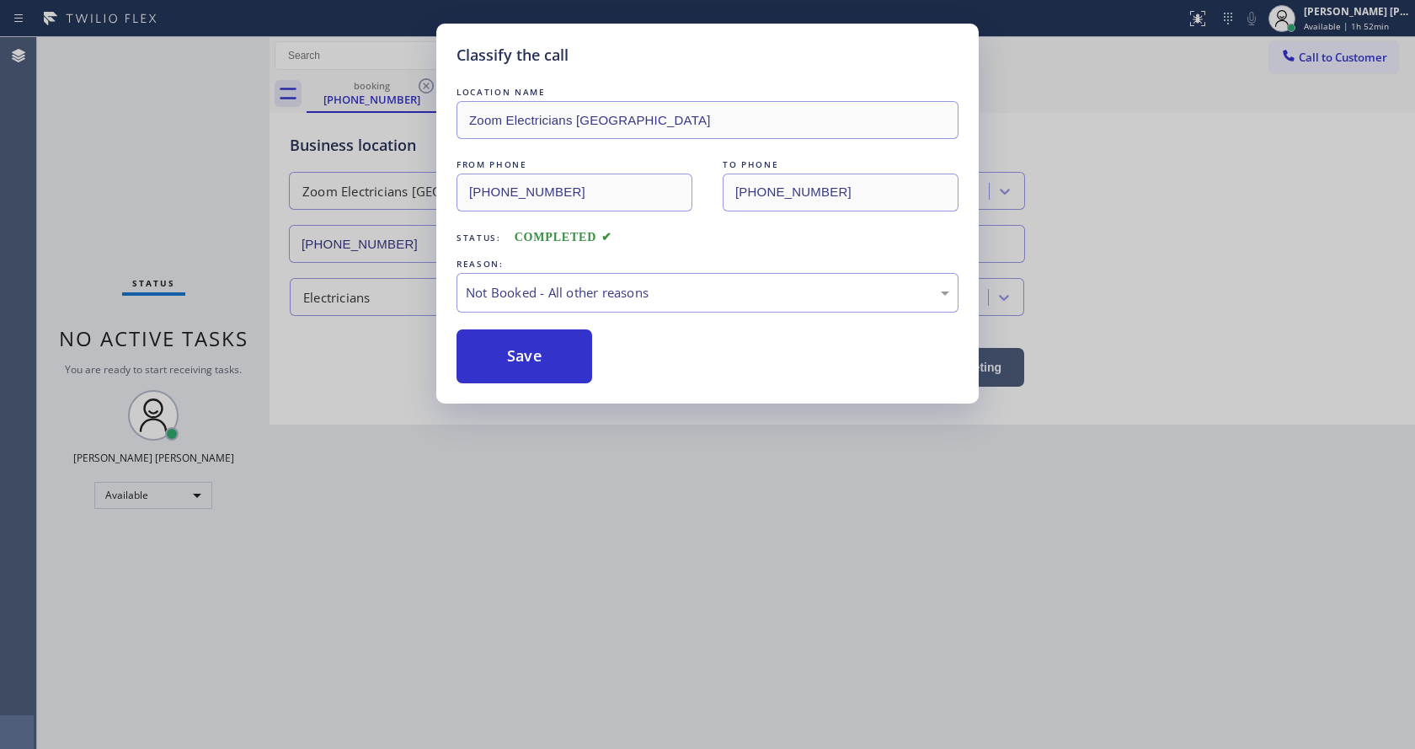
click at [504, 349] on button "Save" at bounding box center [525, 356] width 136 height 54
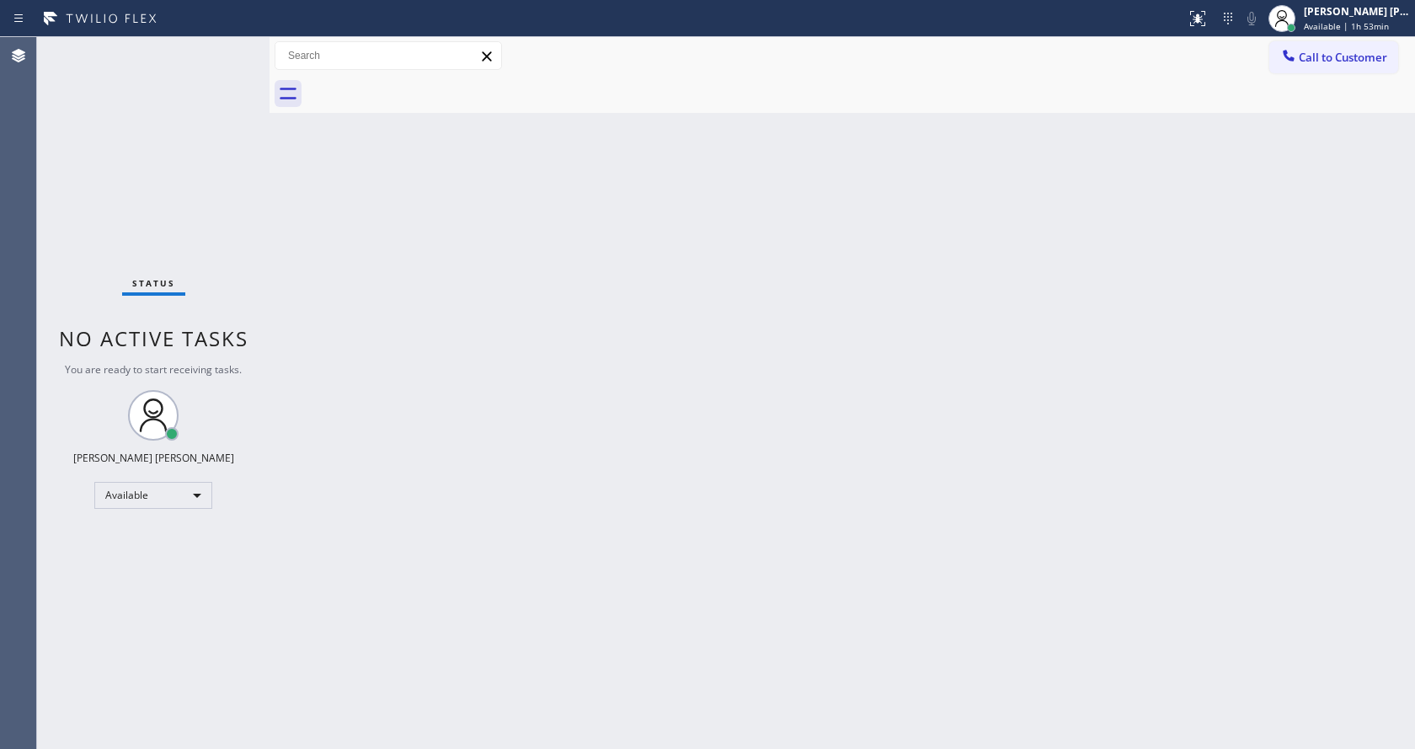
click at [219, 56] on div "Status No active tasks You are ready to start receiving tasks. [PERSON_NAME] [P…" at bounding box center [153, 393] width 233 height 712
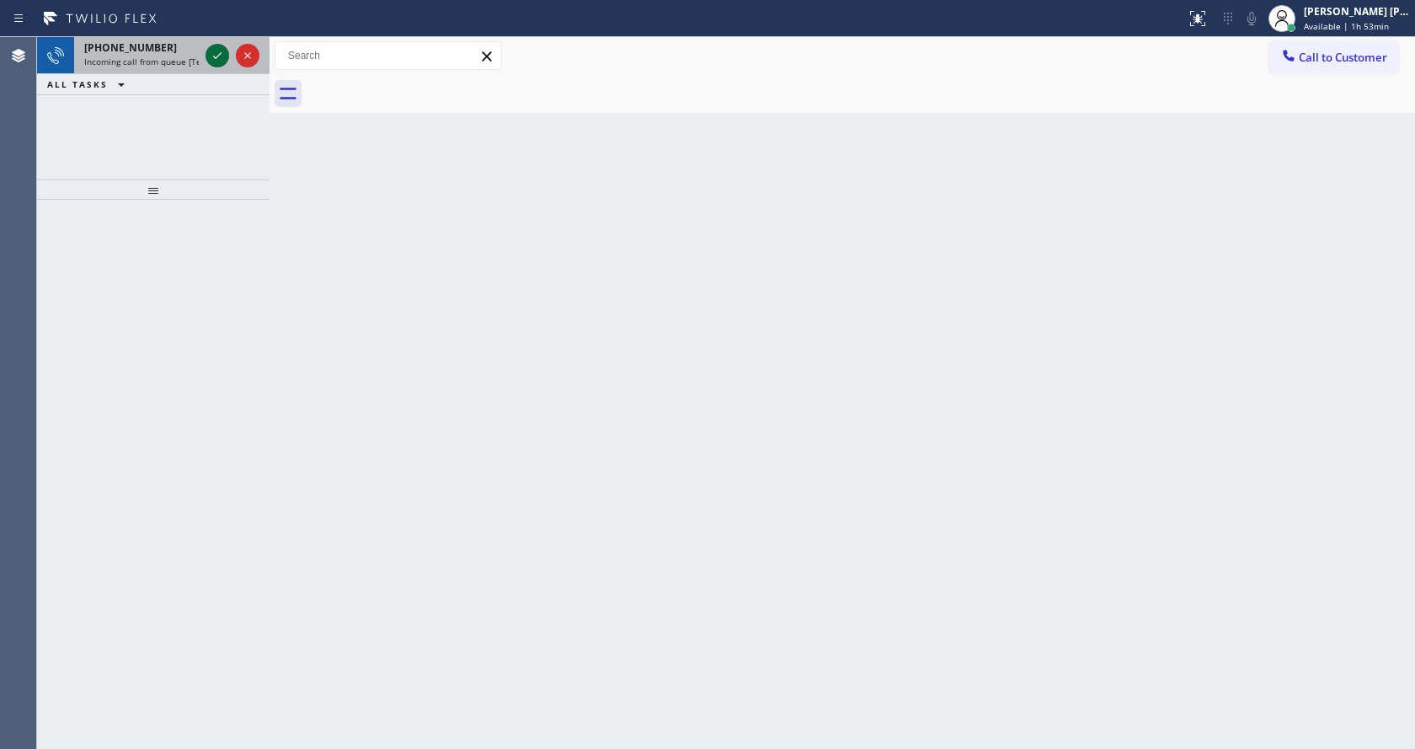
click at [217, 54] on icon at bounding box center [217, 55] width 20 height 20
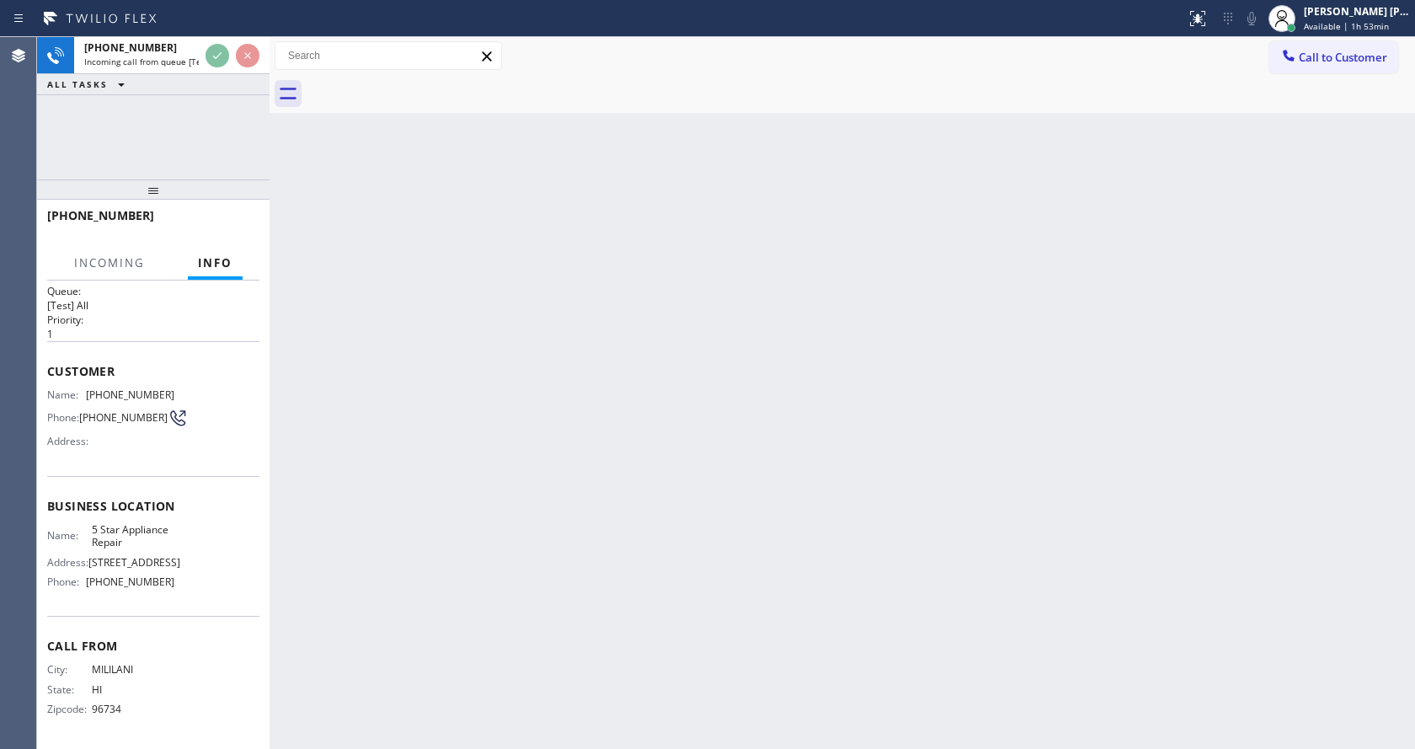
scroll to position [22, 0]
click at [730, 510] on div "Back to Dashboard Change Sender ID Customers Technicians Select a contact Outbo…" at bounding box center [843, 393] width 1146 height 712
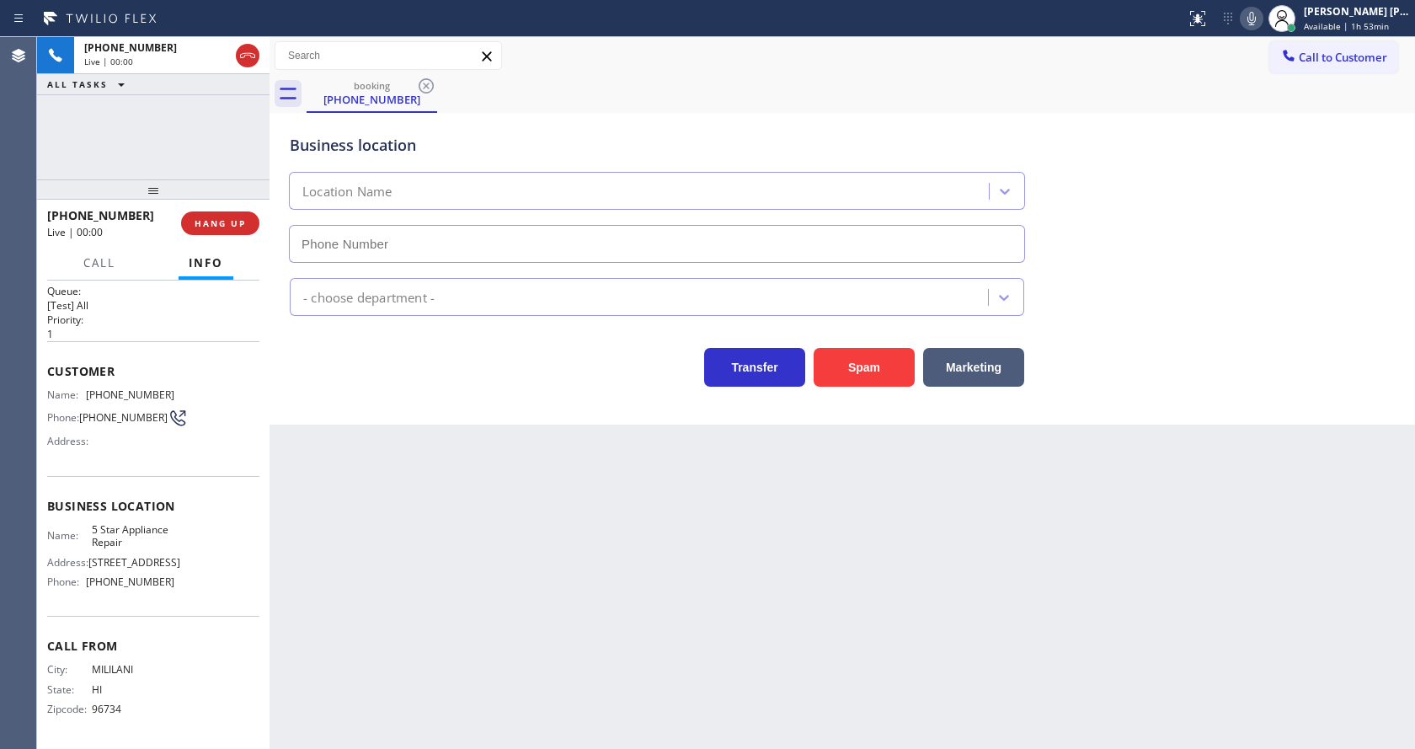
type input "[PHONE_NUMBER]"
click at [1252, 17] on icon at bounding box center [1252, 18] width 20 height 20
click at [1254, 15] on icon at bounding box center [1252, 18] width 20 height 20
click at [960, 596] on div "Back to Dashboard Change Sender ID Customers Technicians Select a contact Outbo…" at bounding box center [843, 393] width 1146 height 712
click at [1375, 211] on div "Business location 5 Star Appliance Repair [PHONE_NUMBER]" at bounding box center [842, 186] width 1112 height 152
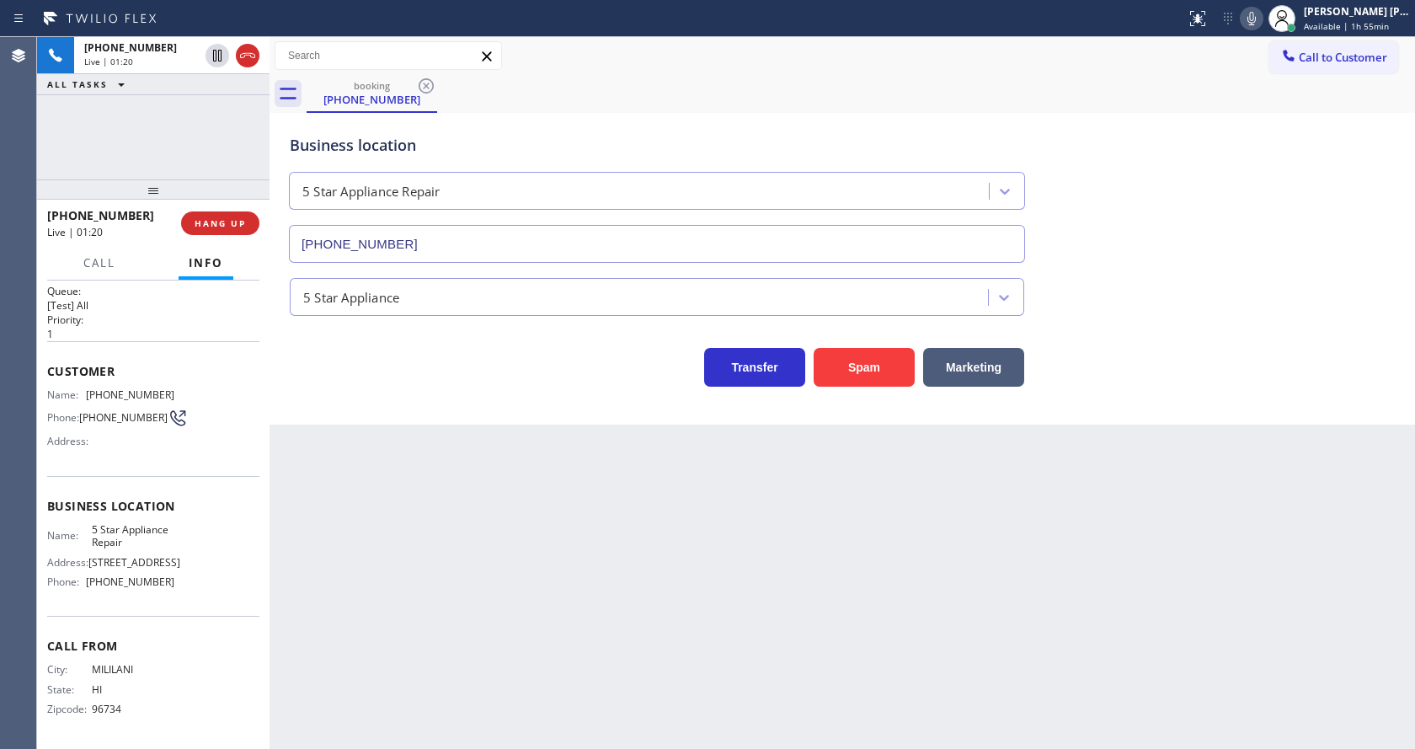
click at [527, 519] on div "Back to Dashboard Change Sender ID Customers Technicians Select a contact Outbo…" at bounding box center [843, 393] width 1146 height 712
click at [514, 473] on div "Back to Dashboard Change Sender ID Customers Technicians Select a contact Outbo…" at bounding box center [843, 393] width 1146 height 712
click at [507, 543] on div "Back to Dashboard Change Sender ID Customers Technicians Select a contact Outbo…" at bounding box center [843, 393] width 1146 height 712
click at [543, 449] on div "Back to Dashboard Change Sender ID Customers Technicians Select a contact Outbo…" at bounding box center [843, 393] width 1146 height 712
click at [226, 218] on span "HANG UP" at bounding box center [220, 223] width 51 height 12
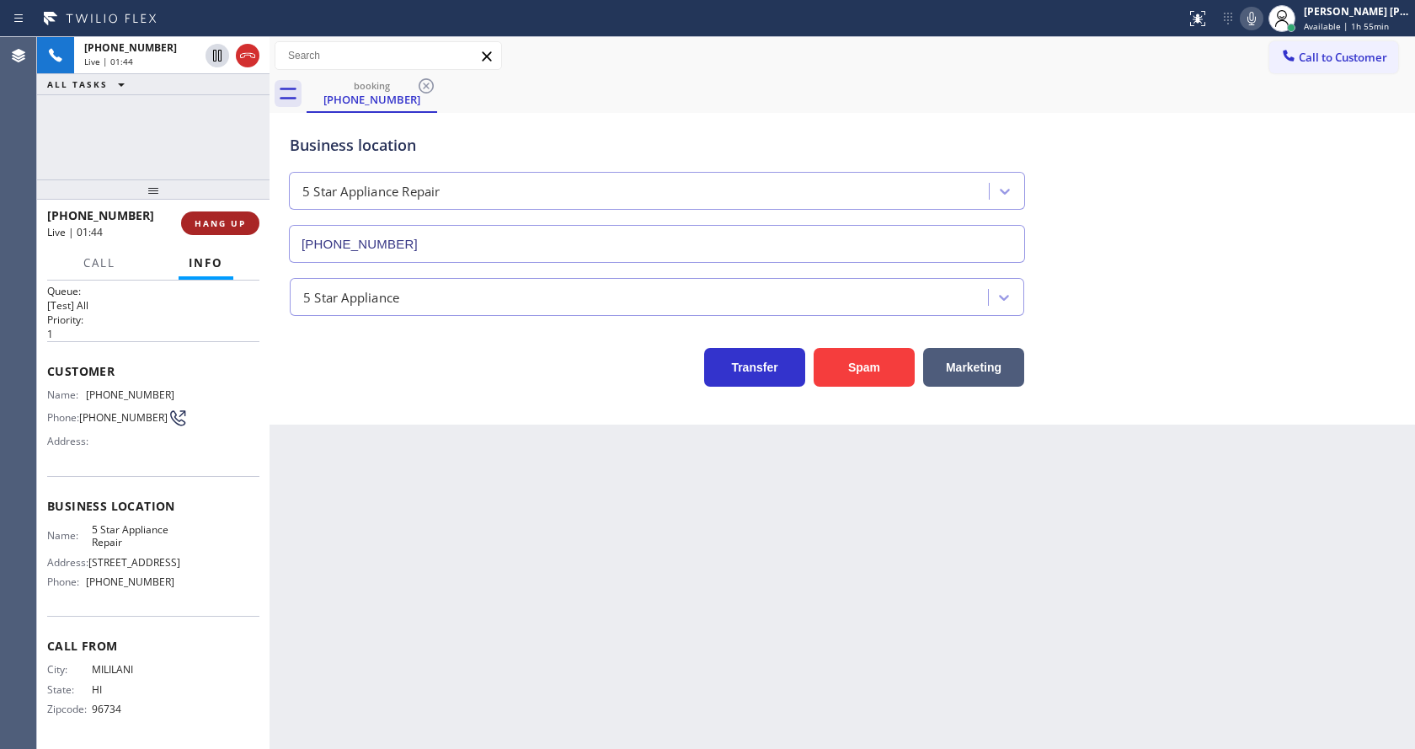
click at [226, 218] on span "HANG UP" at bounding box center [220, 223] width 51 height 12
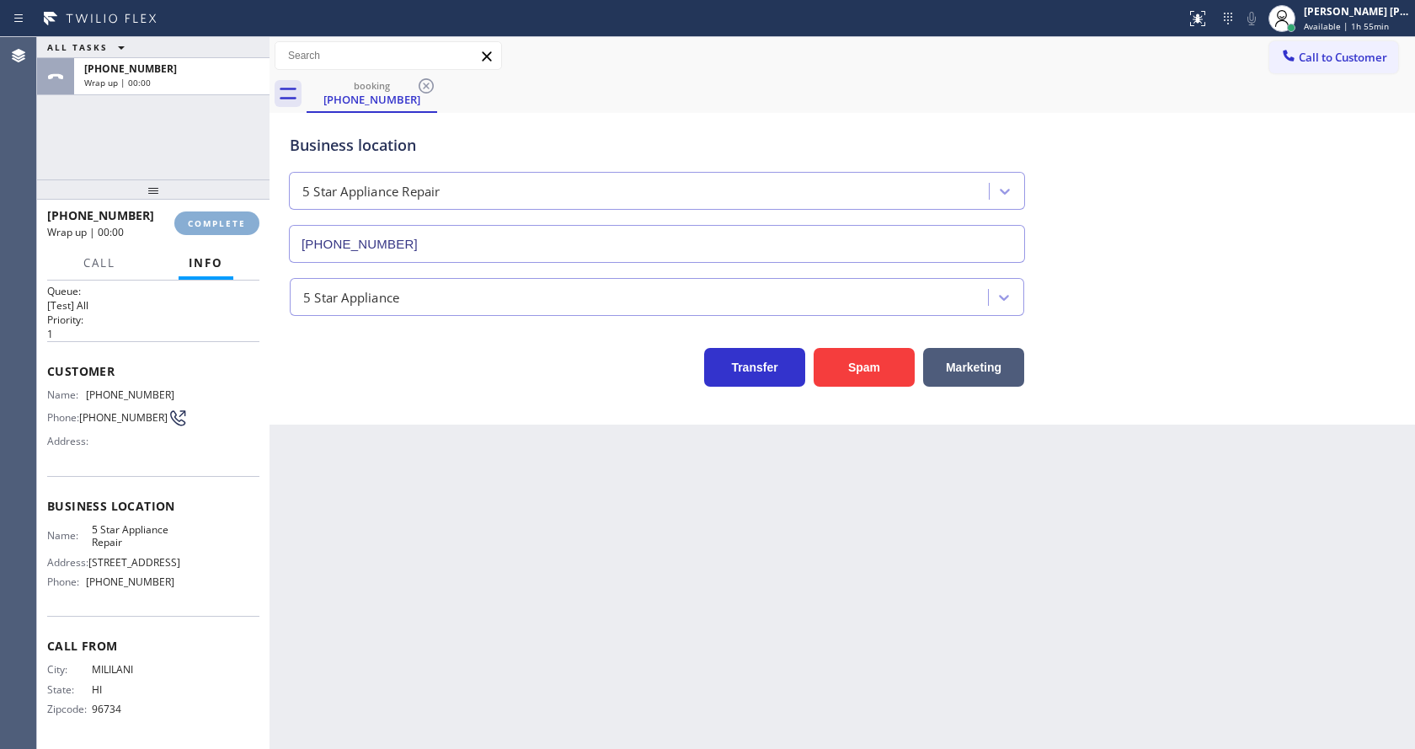
click at [226, 218] on span "COMPLETE" at bounding box center [217, 223] width 58 height 12
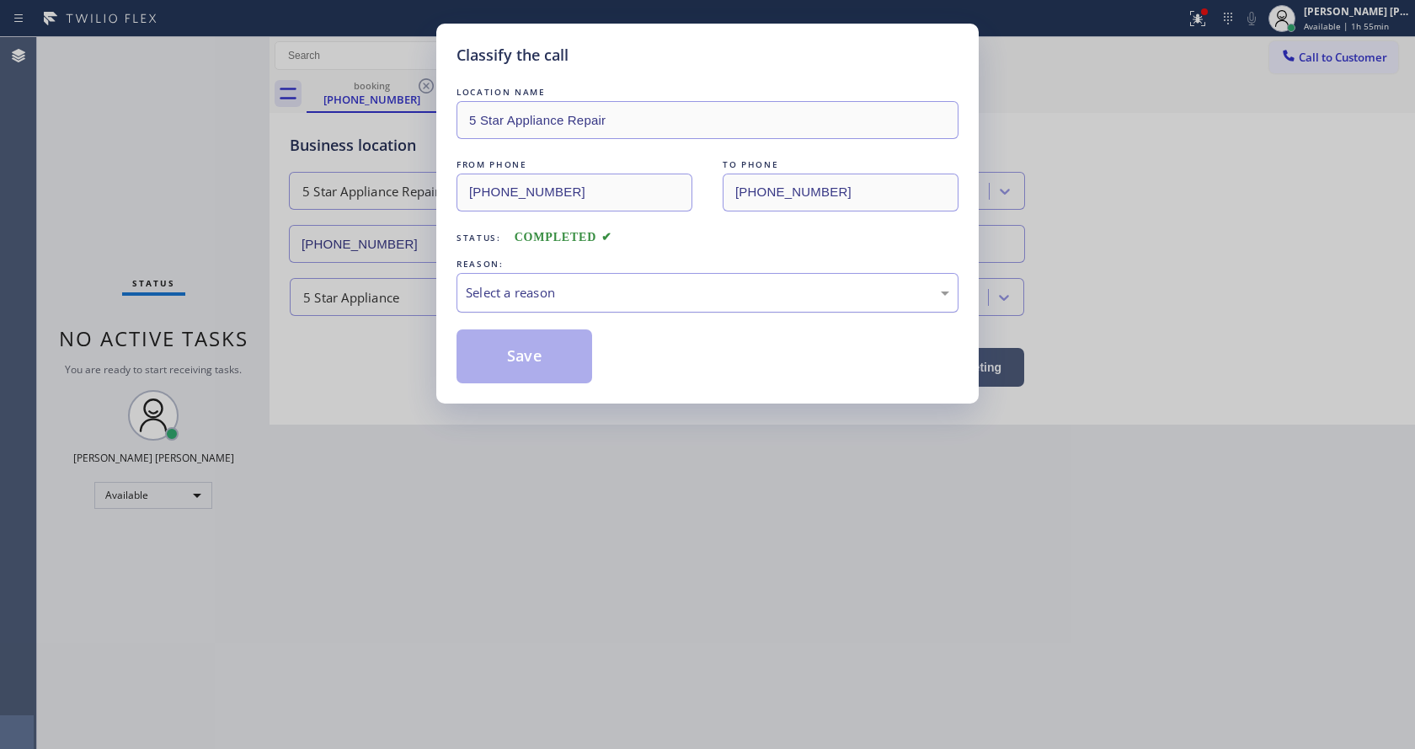
click at [585, 286] on div "Select a reason" at bounding box center [708, 292] width 484 height 19
click at [512, 353] on button "Save" at bounding box center [525, 356] width 136 height 54
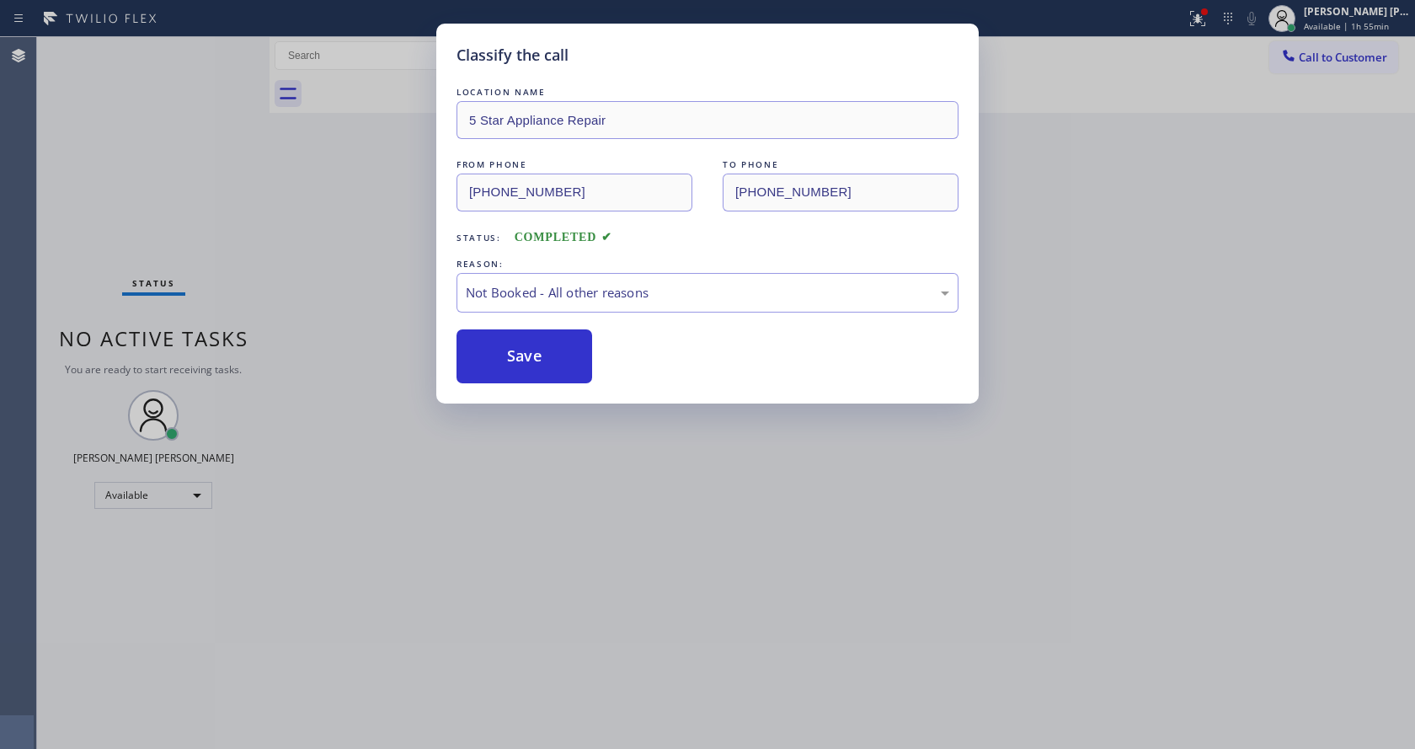
click at [512, 353] on button "Save" at bounding box center [525, 356] width 136 height 54
click at [732, 532] on div "Classify the call LOCATION NAME 5 Star Appliance Repair FROM PHONE [PHONE_NUMBE…" at bounding box center [707, 374] width 1415 height 749
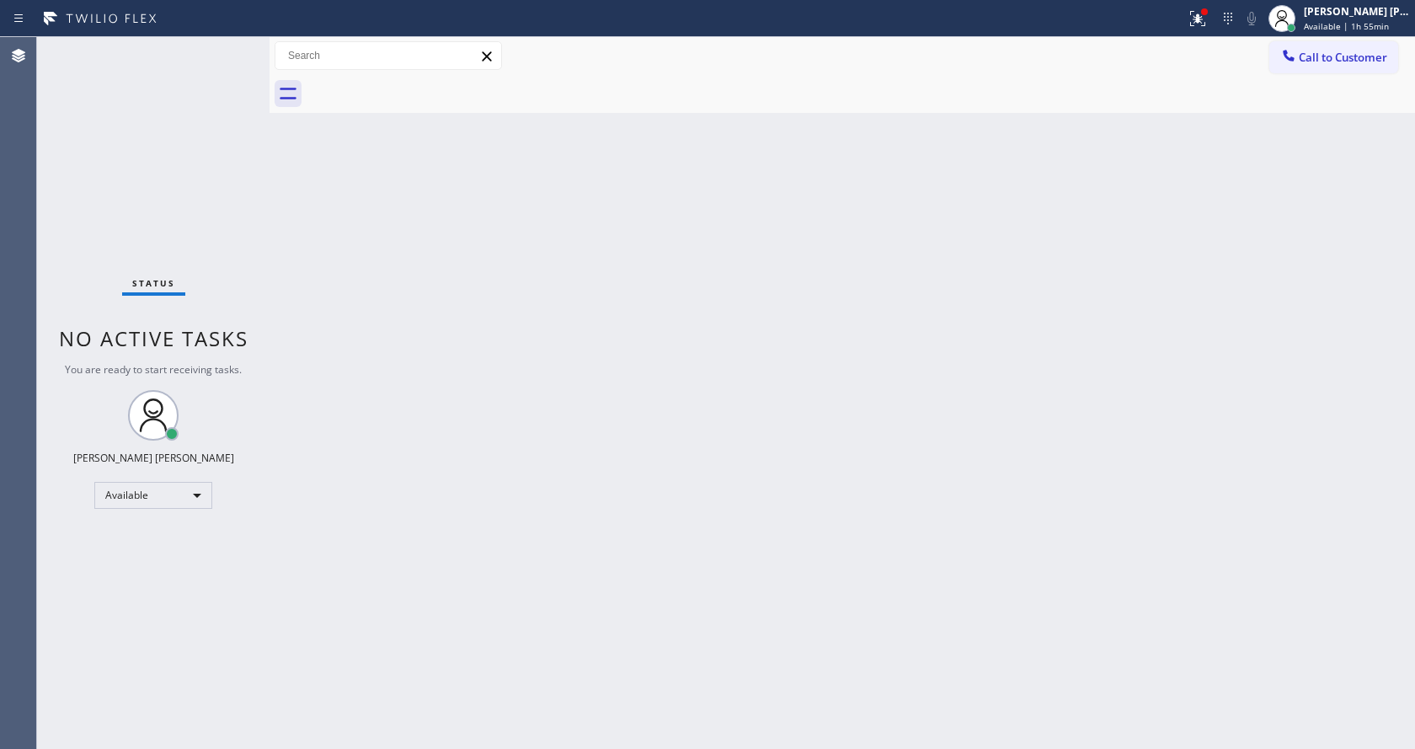
click at [393, 406] on div "Back to Dashboard Change Sender ID Customers Technicians Select a contact Outbo…" at bounding box center [843, 393] width 1146 height 712
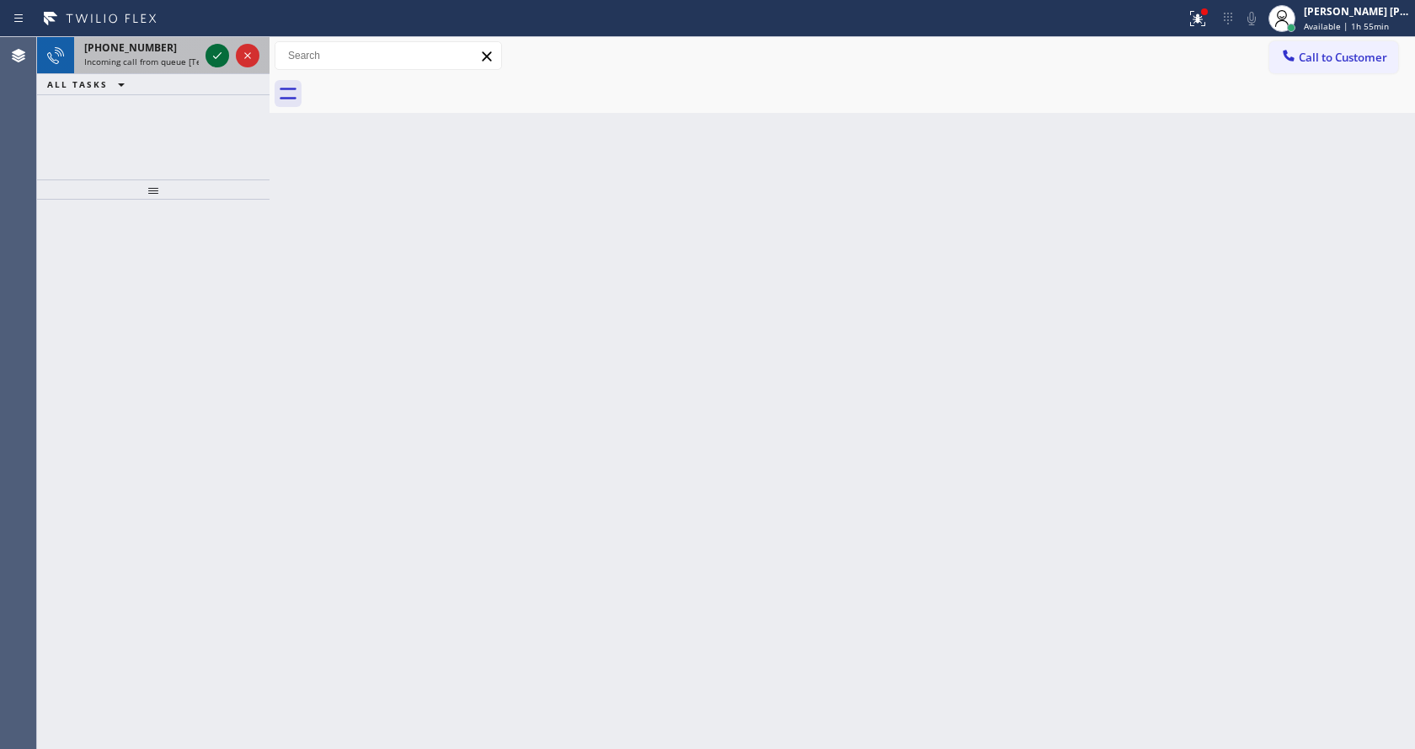
click at [210, 51] on icon at bounding box center [217, 55] width 20 height 20
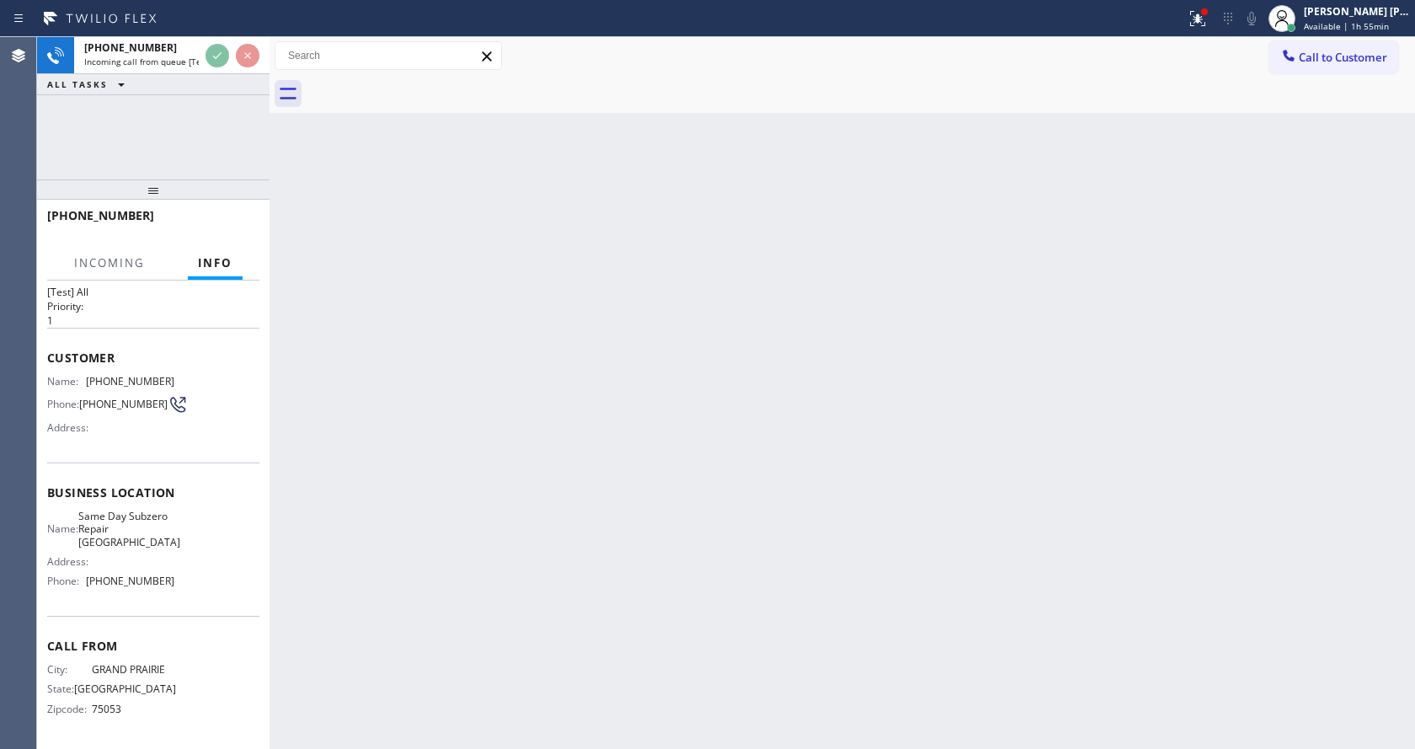
scroll to position [35, 0]
click at [605, 423] on div "Back to Dashboard Change Sender ID Customers Technicians Select a contact Outbo…" at bounding box center [843, 393] width 1146 height 712
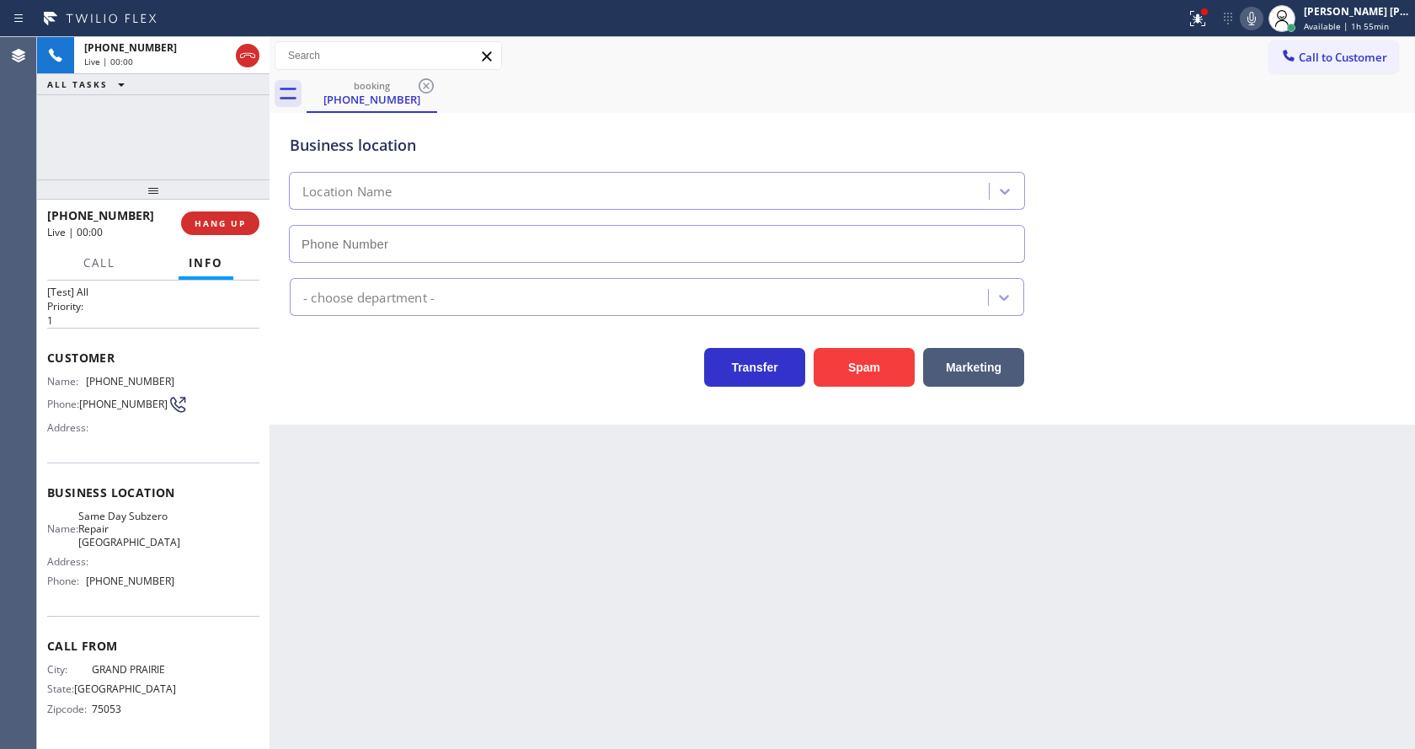
click at [466, 519] on div "Back to Dashboard Change Sender ID Customers Technicians Select a contact Outbo…" at bounding box center [843, 393] width 1146 height 712
type input "[PHONE_NUMBER]"
click at [1101, 419] on div "Business location Same Day Subzero Repair [GEOGRAPHIC_DATA] [PHONE_NUMBER] Appl…" at bounding box center [843, 269] width 1146 height 312
click at [489, 559] on div "Back to Dashboard Change Sender ID Customers Technicians Select a contact Outbo…" at bounding box center [843, 393] width 1146 height 712
click at [1199, 9] on icon at bounding box center [1198, 18] width 20 height 20
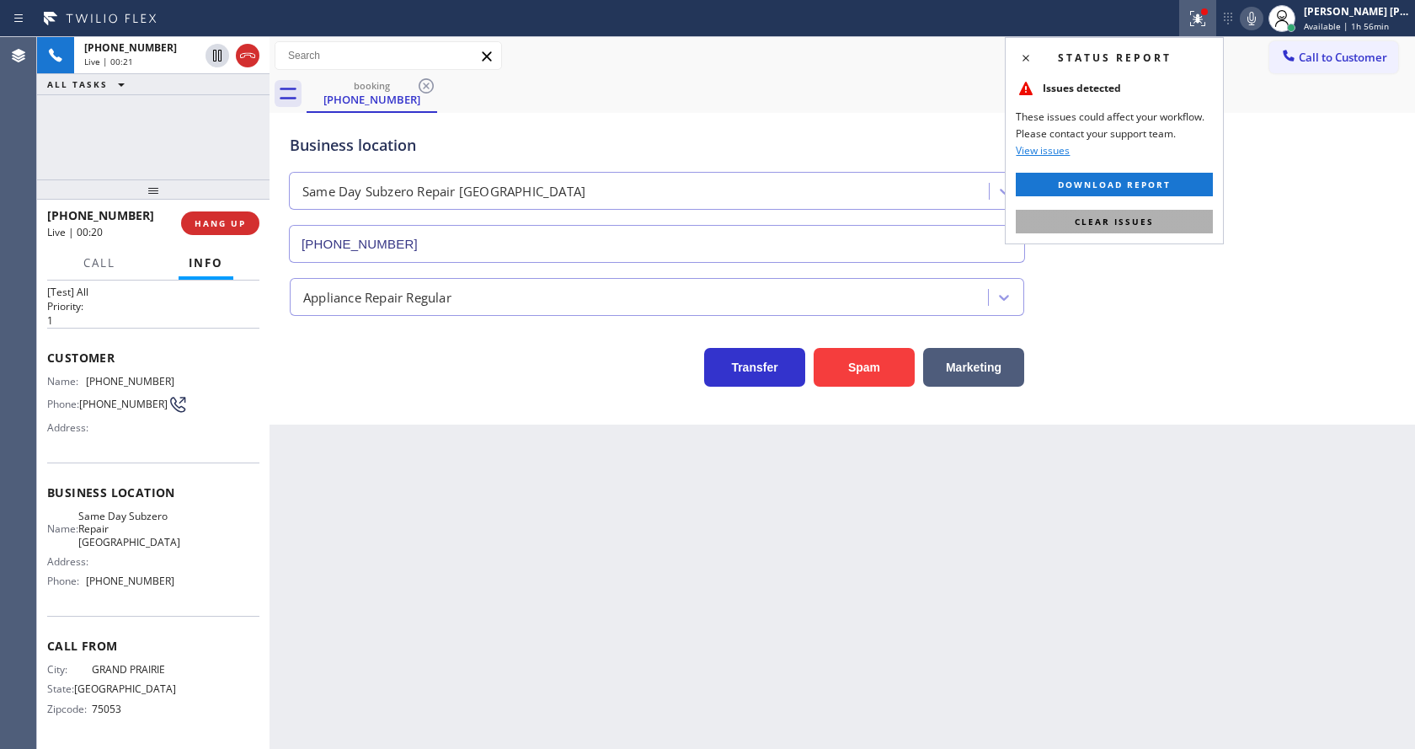
click at [1160, 217] on button "Clear issues" at bounding box center [1114, 222] width 197 height 24
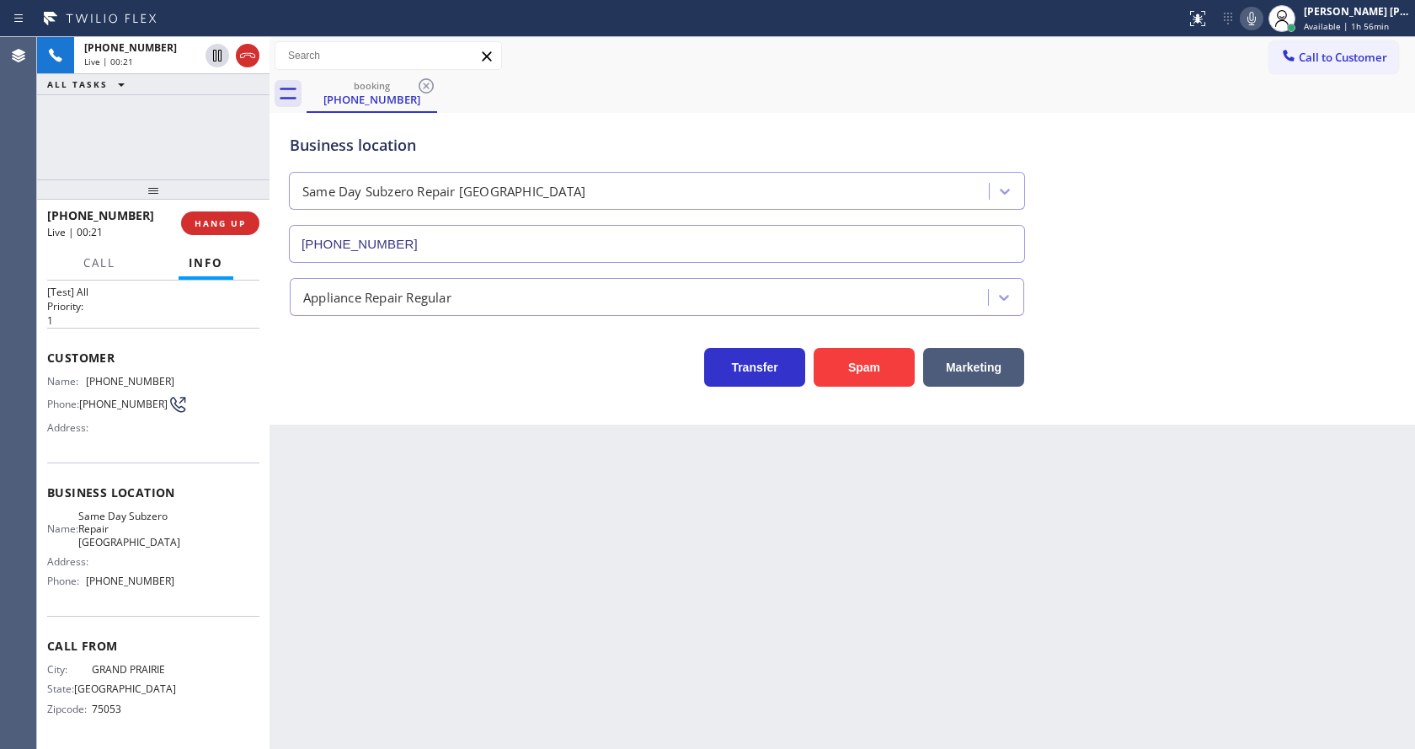
click at [1194, 179] on div "Business location Same Day Subzero Repair [GEOGRAPHIC_DATA] [PHONE_NUMBER]" at bounding box center [842, 186] width 1112 height 152
click at [1262, 22] on icon at bounding box center [1252, 18] width 20 height 20
click at [565, 569] on div "Back to Dashboard Change Sender ID Customers Technicians Select a contact Outbo…" at bounding box center [843, 393] width 1146 height 712
click at [465, 591] on div "Back to Dashboard Change Sender ID Customers Technicians Select a contact Outbo…" at bounding box center [843, 393] width 1146 height 712
click at [546, 649] on div "Back to Dashboard Change Sender ID Customers Technicians Select a contact Outbo…" at bounding box center [843, 393] width 1146 height 712
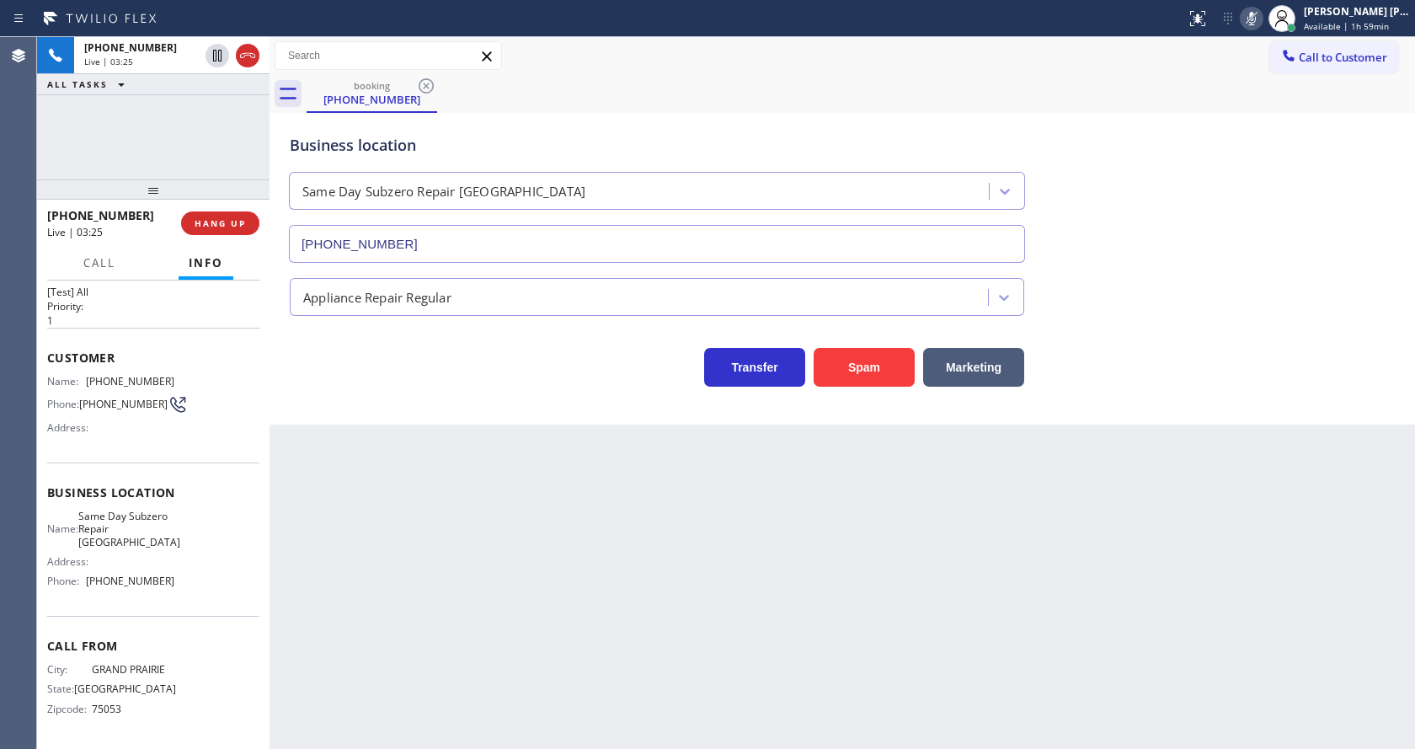
click at [404, 491] on div "Back to Dashboard Change Sender ID Customers Technicians Select a contact Outbo…" at bounding box center [843, 393] width 1146 height 712
click at [211, 216] on button "HANG UP" at bounding box center [220, 223] width 78 height 24
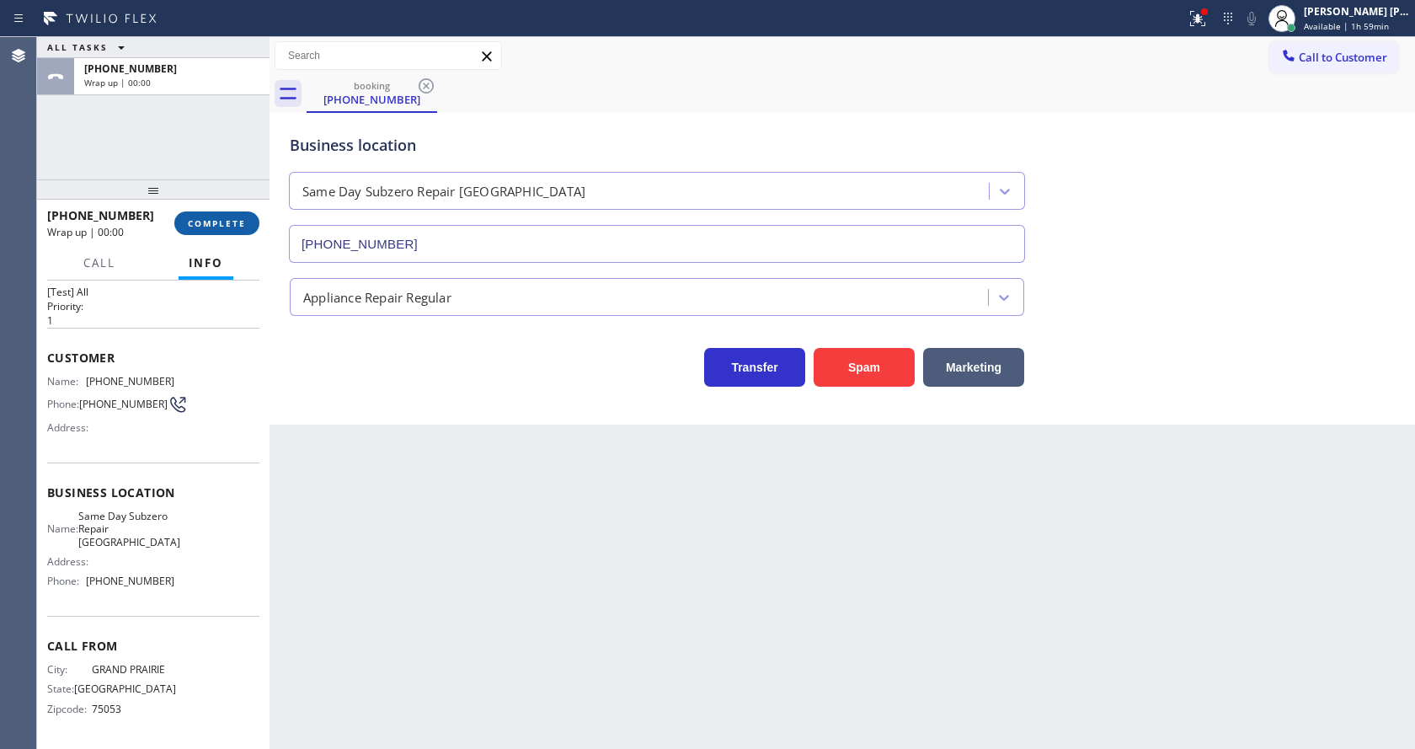
click at [211, 216] on button "COMPLETE" at bounding box center [216, 223] width 85 height 24
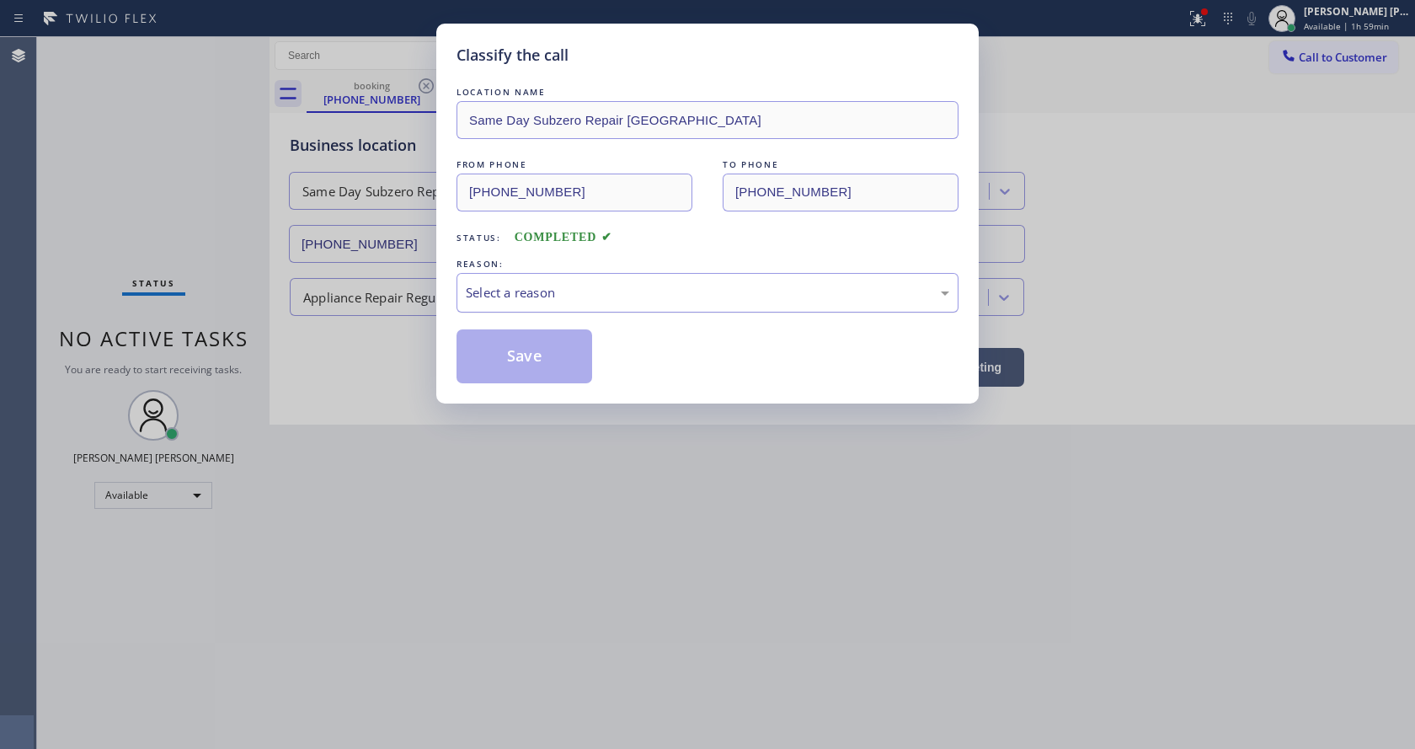
click at [509, 283] on div "Select a reason" at bounding box center [708, 292] width 484 height 19
click at [505, 355] on button "Save" at bounding box center [525, 356] width 136 height 54
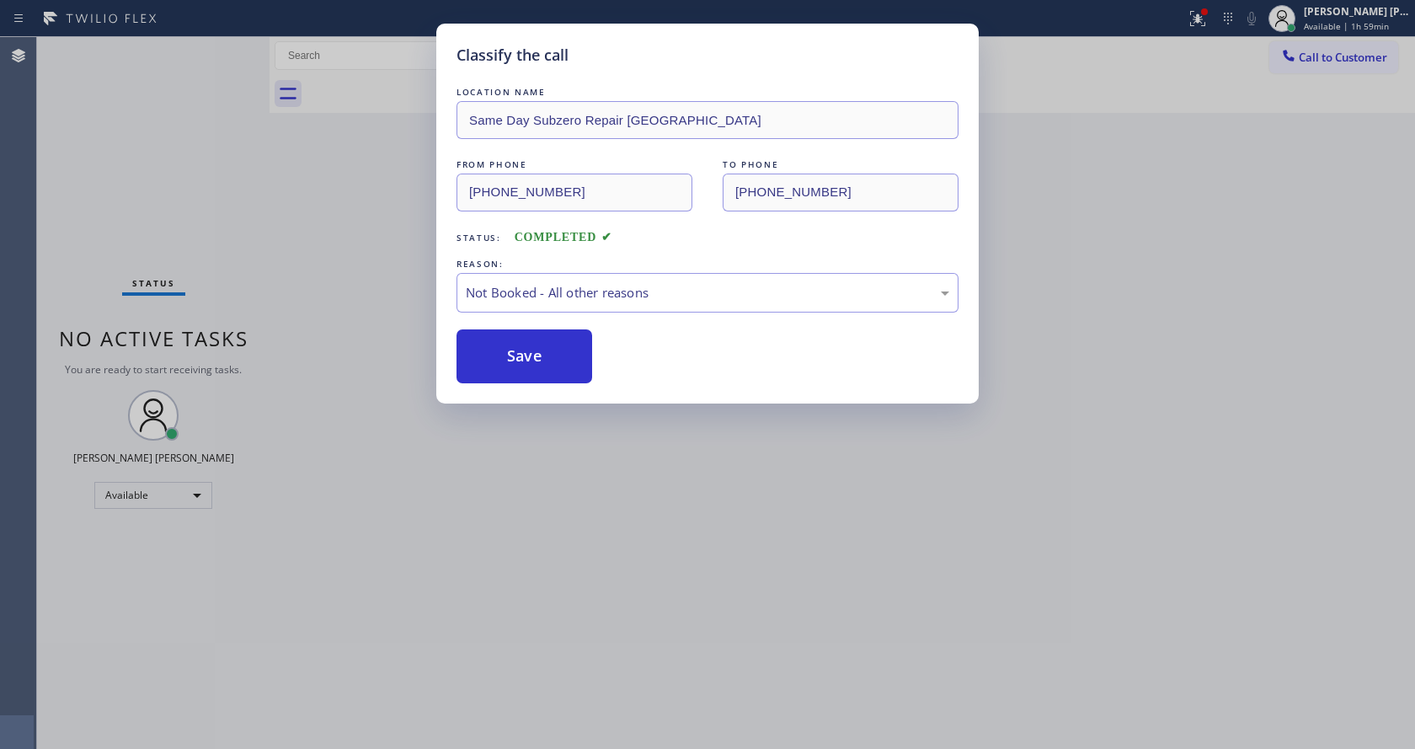
click at [505, 355] on button "Save" at bounding box center [525, 356] width 136 height 54
click at [641, 540] on div "Classify the call LOCATION NAME Same Day Subzero Repair [GEOGRAPHIC_DATA] FROM …" at bounding box center [707, 374] width 1415 height 749
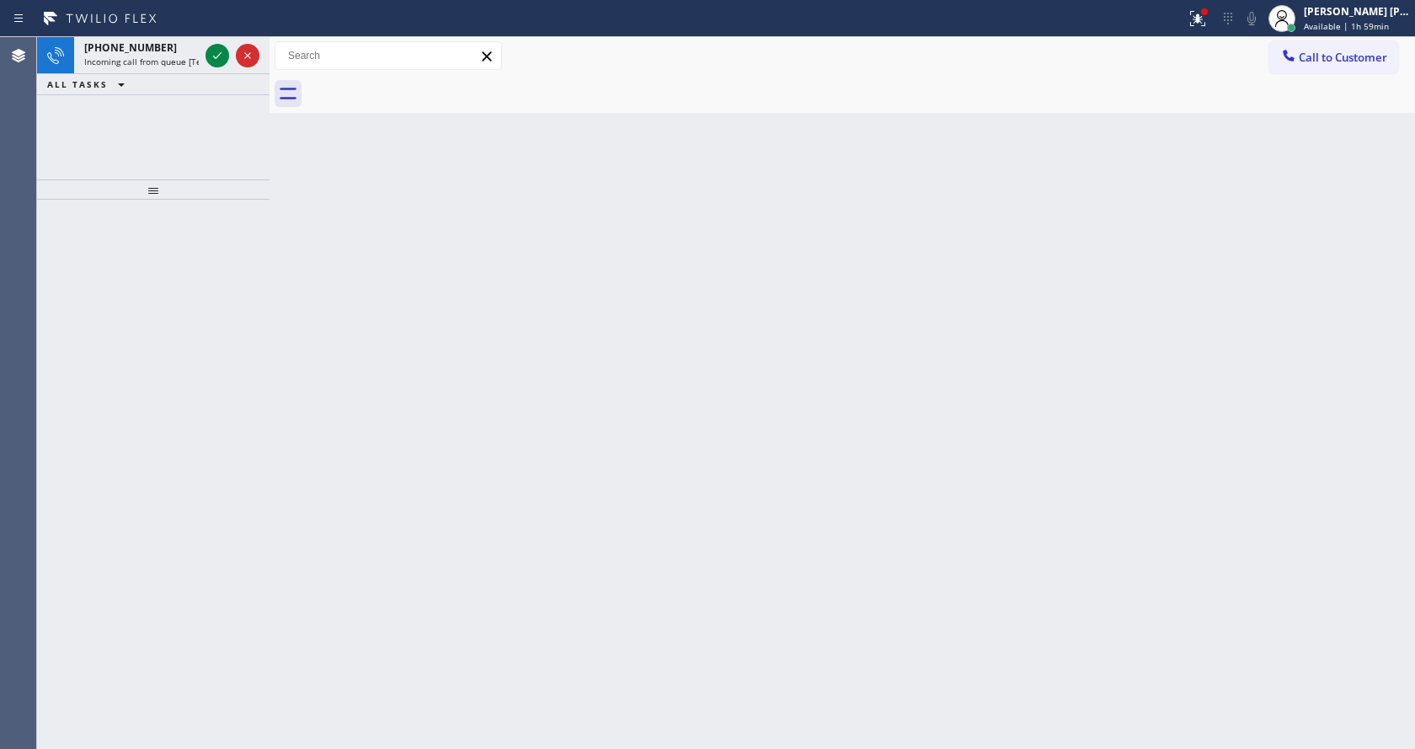
click at [222, 77] on div "ALL TASKS ALL TASKS ACTIVE TASKS TASKS IN WRAP UP" at bounding box center [153, 84] width 233 height 21
click at [215, 56] on icon at bounding box center [217, 55] width 20 height 20
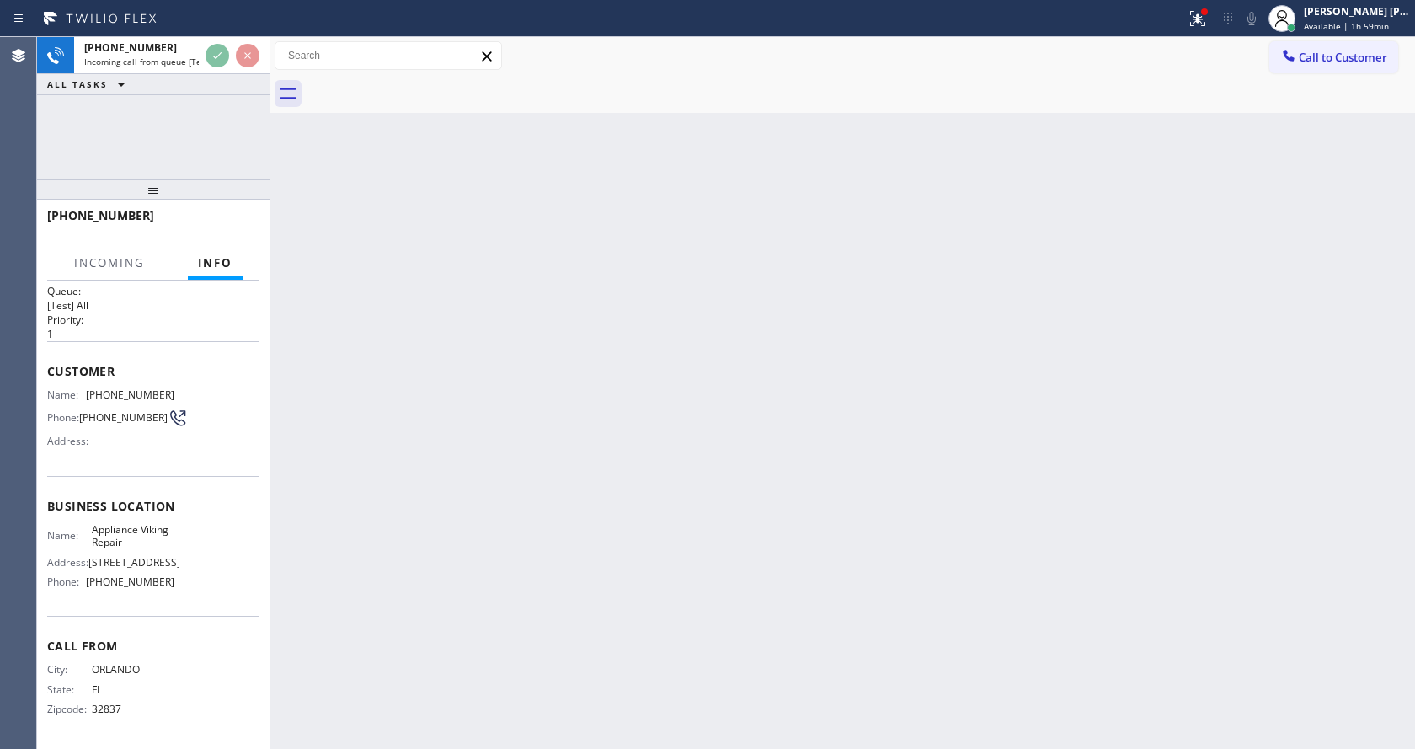
scroll to position [35, 0]
click at [497, 439] on div "Back to Dashboard Change Sender ID Customers Technicians Select a contact Outbo…" at bounding box center [843, 393] width 1146 height 712
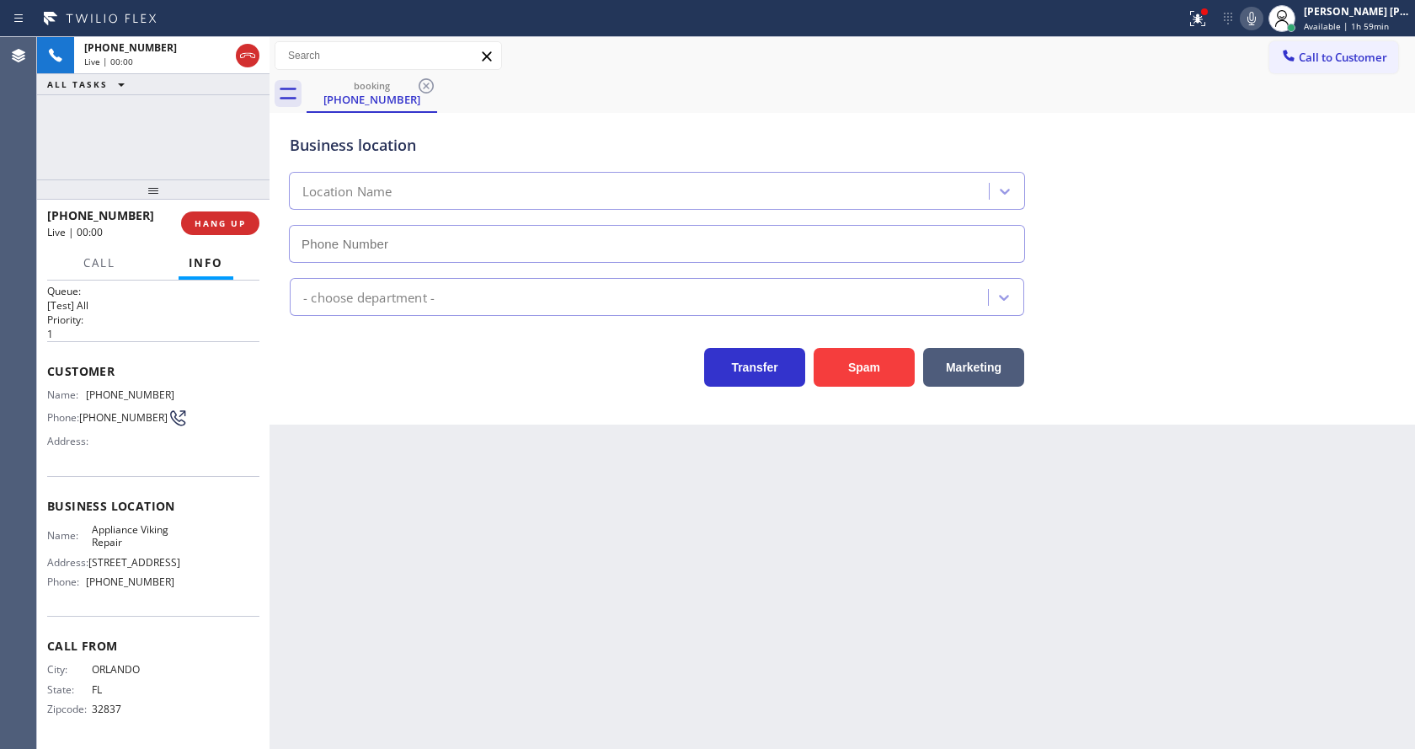
type input "[PHONE_NUMBER]"
click at [506, 529] on div "Back to Dashboard Change Sender ID Customers Technicians Select a contact Outbo…" at bounding box center [843, 393] width 1146 height 712
click at [439, 501] on div "Back to Dashboard Change Sender ID Customers Technicians Select a contact Outbo…" at bounding box center [843, 393] width 1146 height 712
click at [1208, 11] on div at bounding box center [1204, 11] width 7 height 7
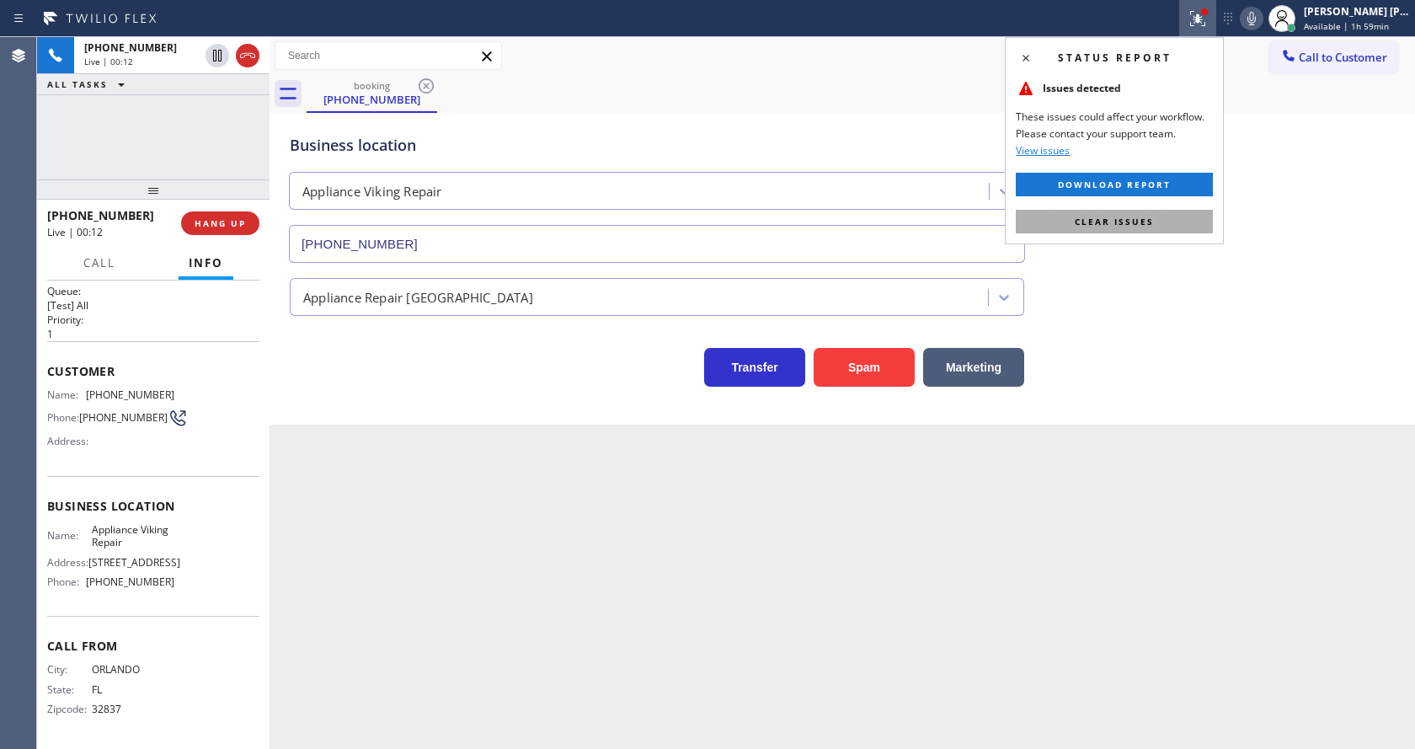
click at [1159, 211] on button "Clear issues" at bounding box center [1114, 222] width 197 height 24
click at [1170, 216] on div "Business location Appliance Viking Repair [PHONE_NUMBER]" at bounding box center [842, 186] width 1112 height 152
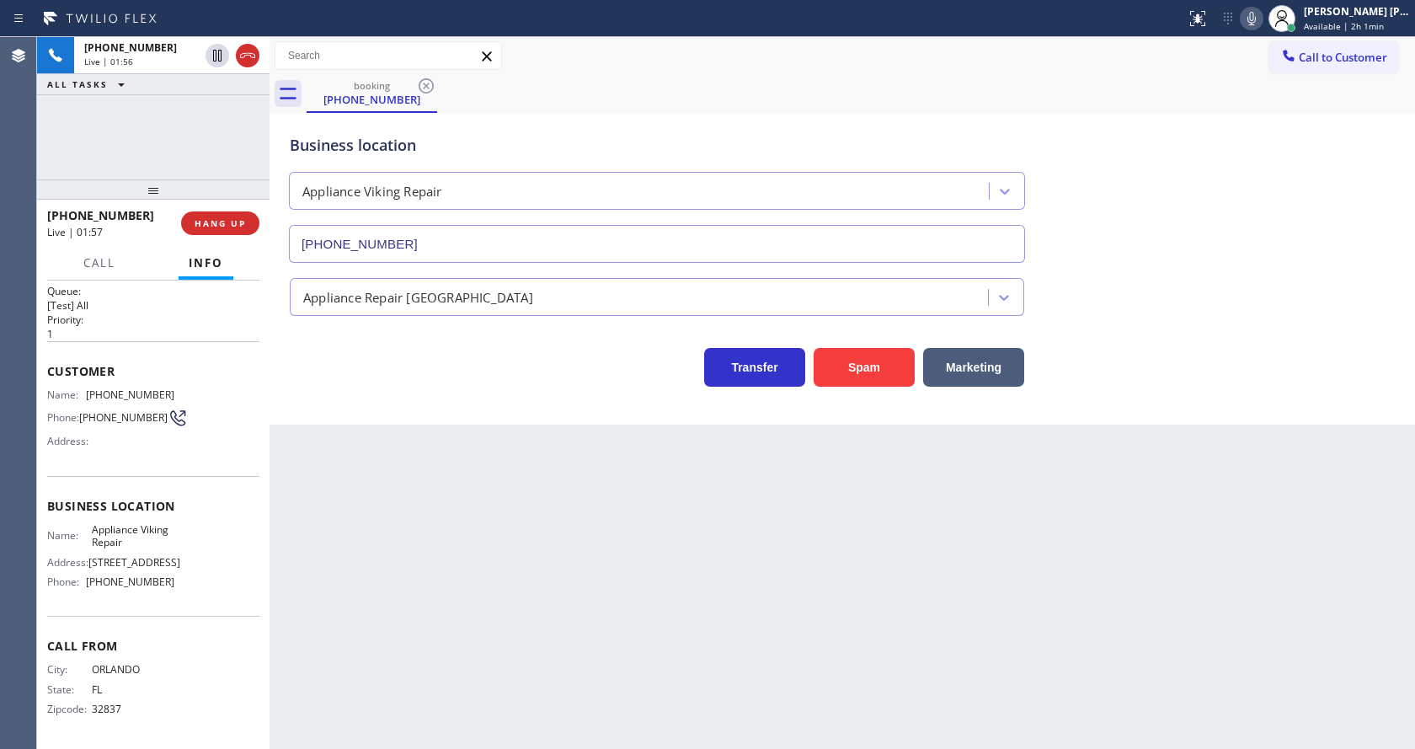
click at [618, 448] on div "Back to Dashboard Change Sender ID Customers Technicians Select a contact Outbo…" at bounding box center [843, 393] width 1146 height 712
click at [1262, 19] on icon at bounding box center [1252, 18] width 20 height 20
click at [216, 54] on icon at bounding box center [217, 56] width 8 height 12
click at [386, 552] on div "Back to Dashboard Change Sender ID Customers Technicians Select a contact Outbo…" at bounding box center [843, 393] width 1146 height 712
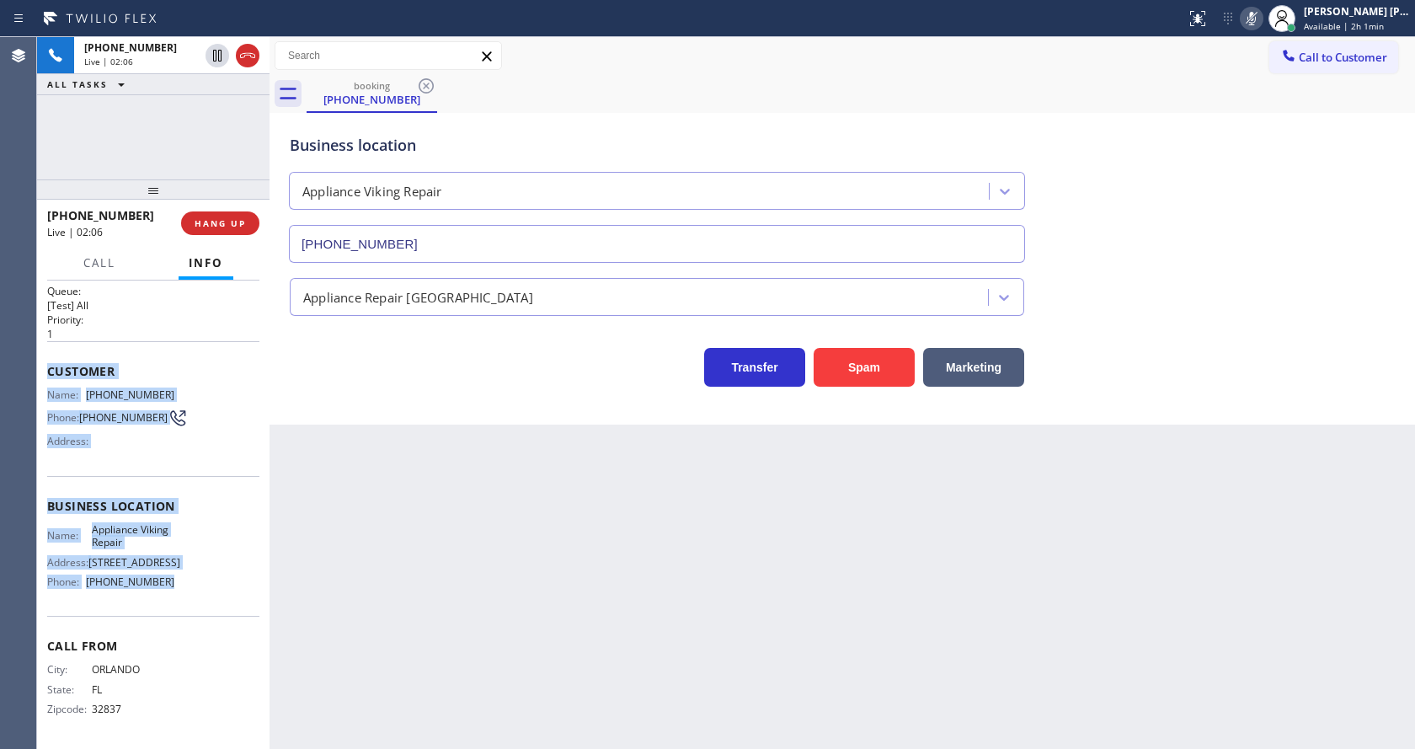
drag, startPoint x: 40, startPoint y: 348, endPoint x: 173, endPoint y: 588, distance: 274.1
click at [173, 588] on div "Context Queue: [Test] All Priority: 1 Customer Name: [PHONE_NUMBER] Phone: [PHO…" at bounding box center [153, 515] width 233 height 468
copy div "Customer Name: [PHONE_NUMBER] Phone: [PHONE_NUMBER] Address: Business location …"
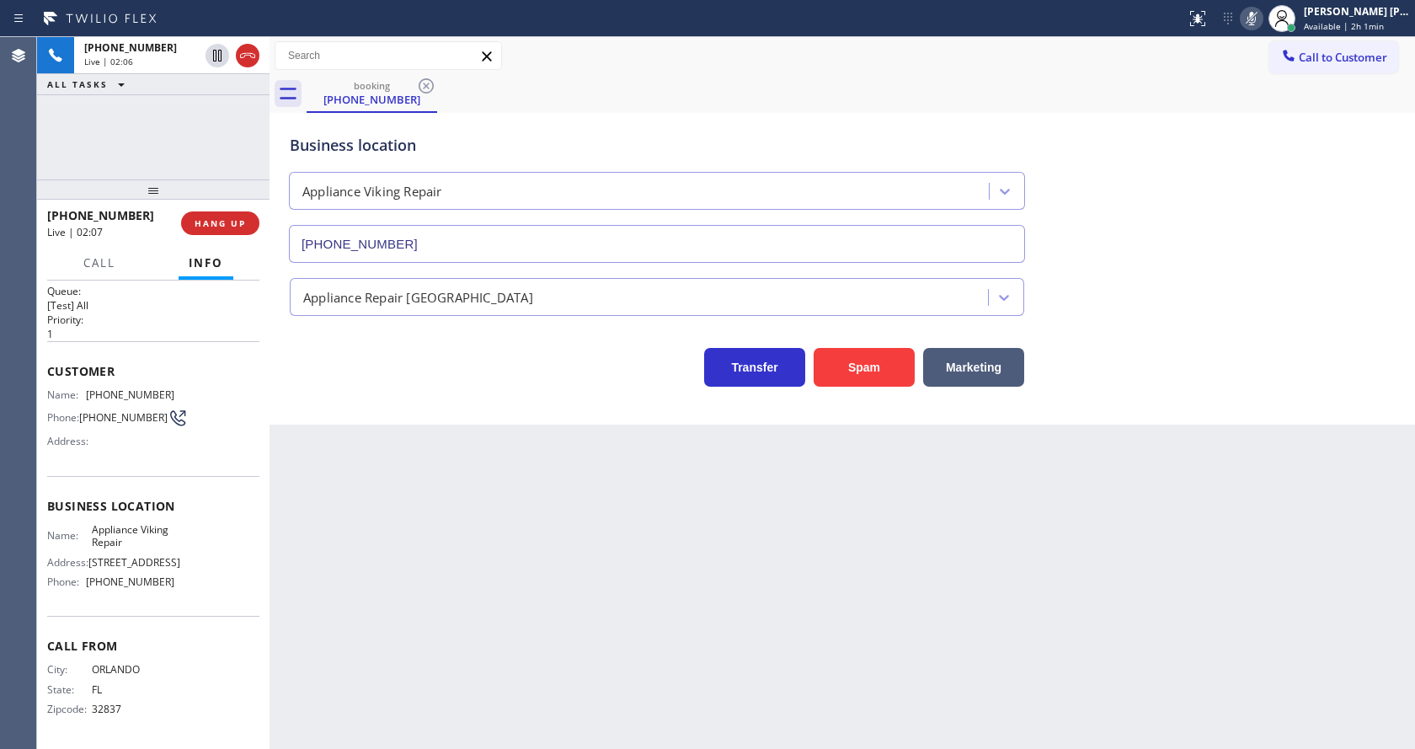
click at [449, 601] on div "Back to Dashboard Change Sender ID Customers Technicians Select a contact Outbo…" at bounding box center [843, 393] width 1146 height 712
click at [316, 494] on div "Back to Dashboard Change Sender ID Customers Technicians Select a contact Outbo…" at bounding box center [843, 393] width 1146 height 712
click at [112, 268] on span "Call" at bounding box center [99, 262] width 32 height 15
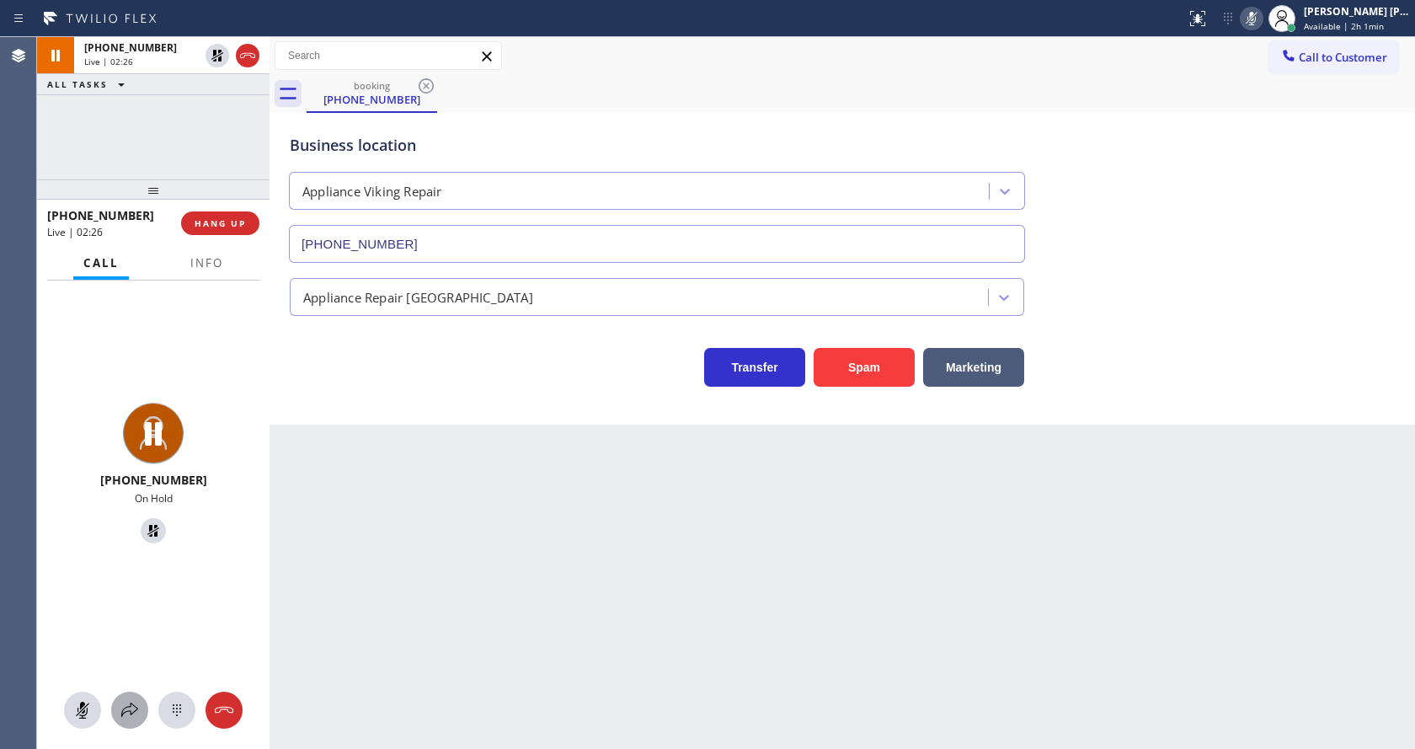
click at [141, 699] on button at bounding box center [129, 710] width 37 height 37
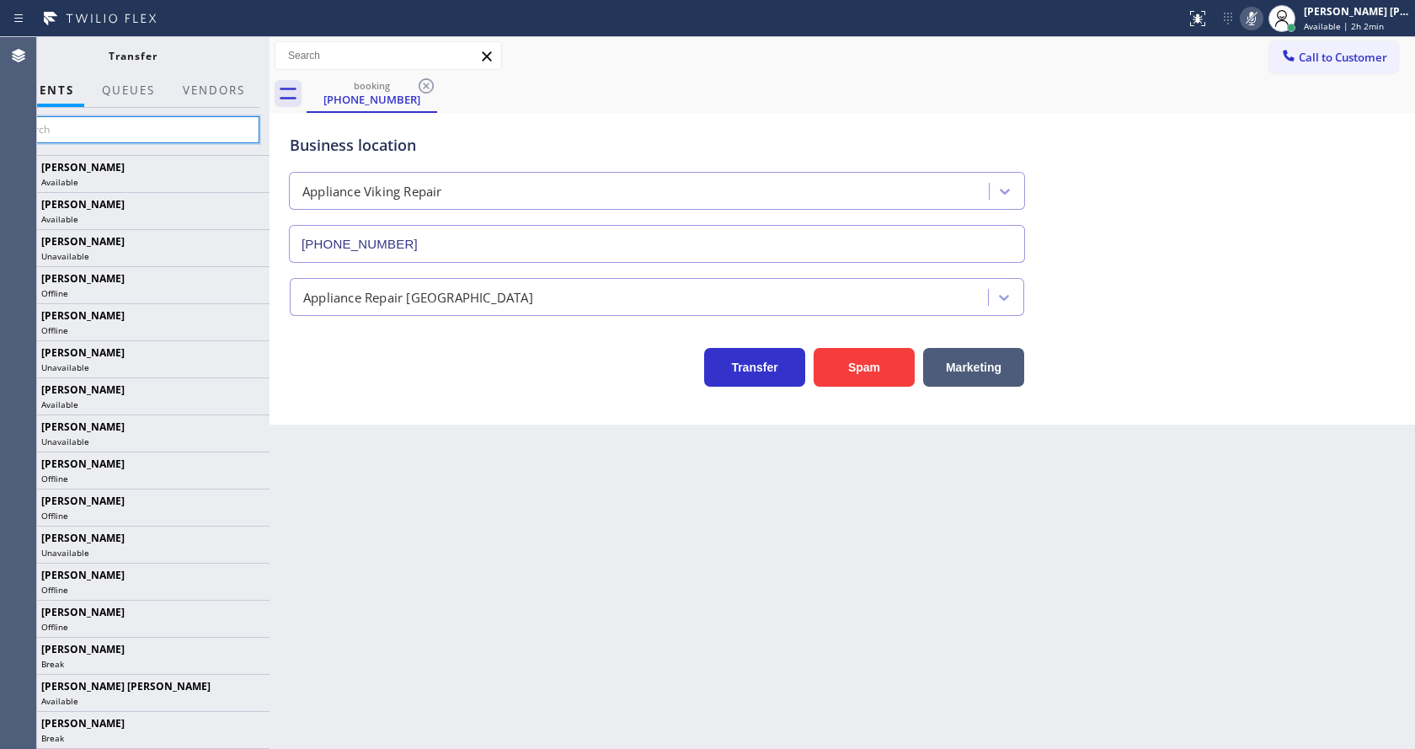
click at [146, 136] on input "text" at bounding box center [133, 129] width 254 height 27
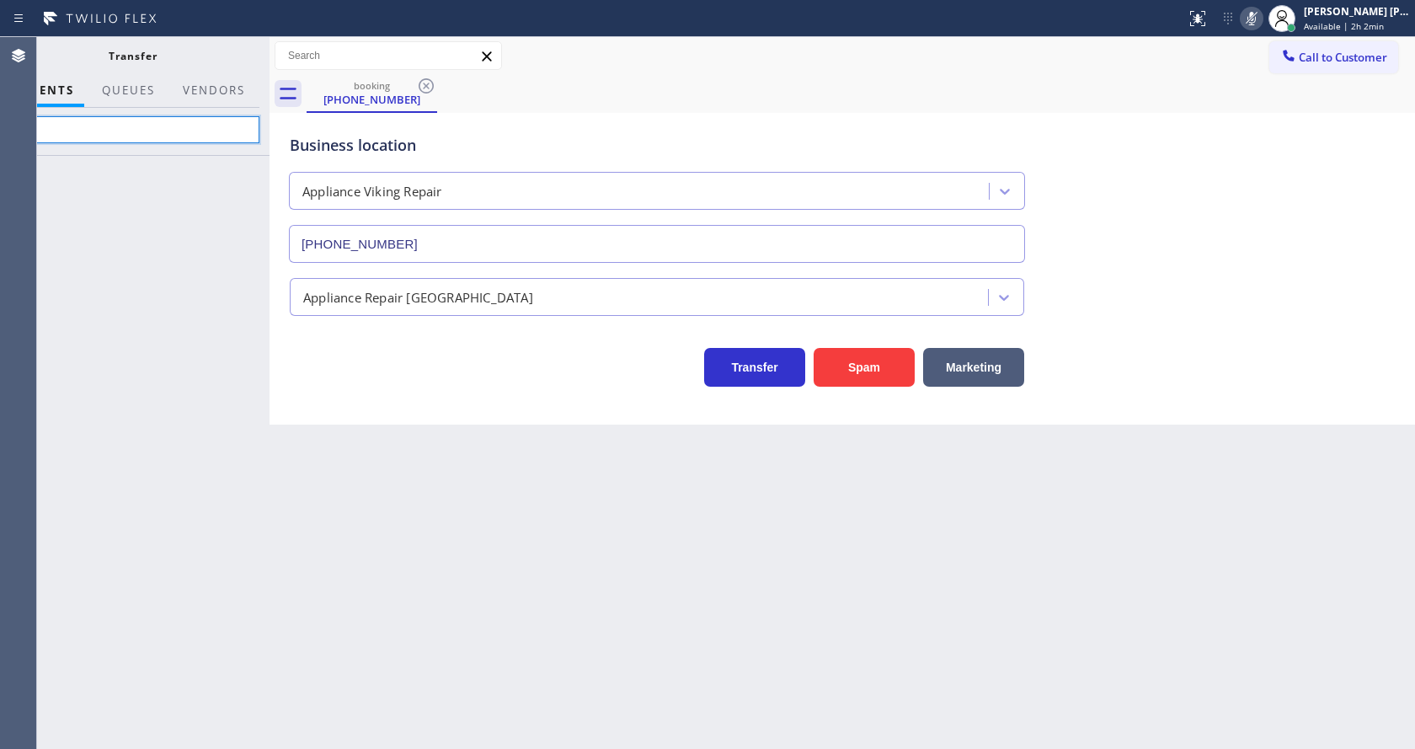
type input "S"
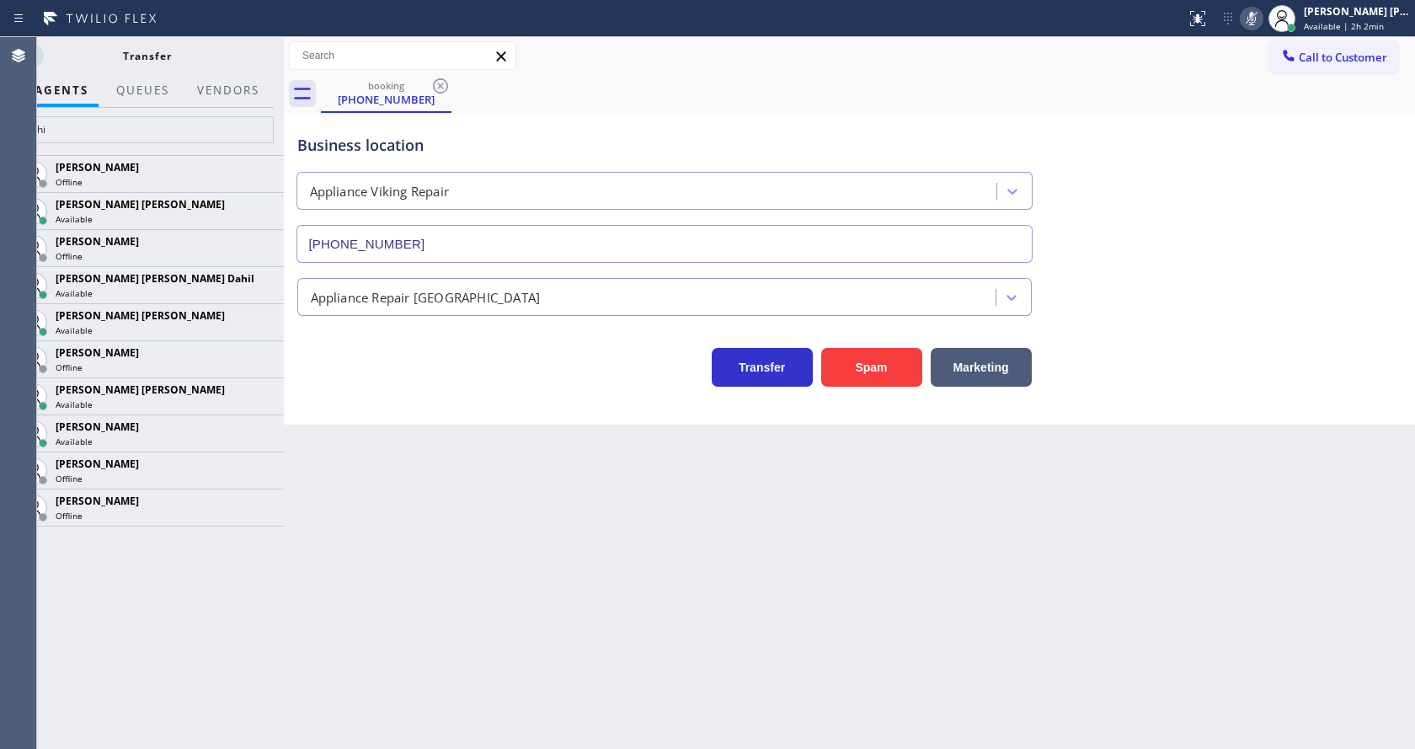
scroll to position [16, 0]
drag, startPoint x: 270, startPoint y: 59, endPoint x: 285, endPoint y: 64, distance: 16.0
click at [285, 64] on div at bounding box center [285, 393] width 0 height 712
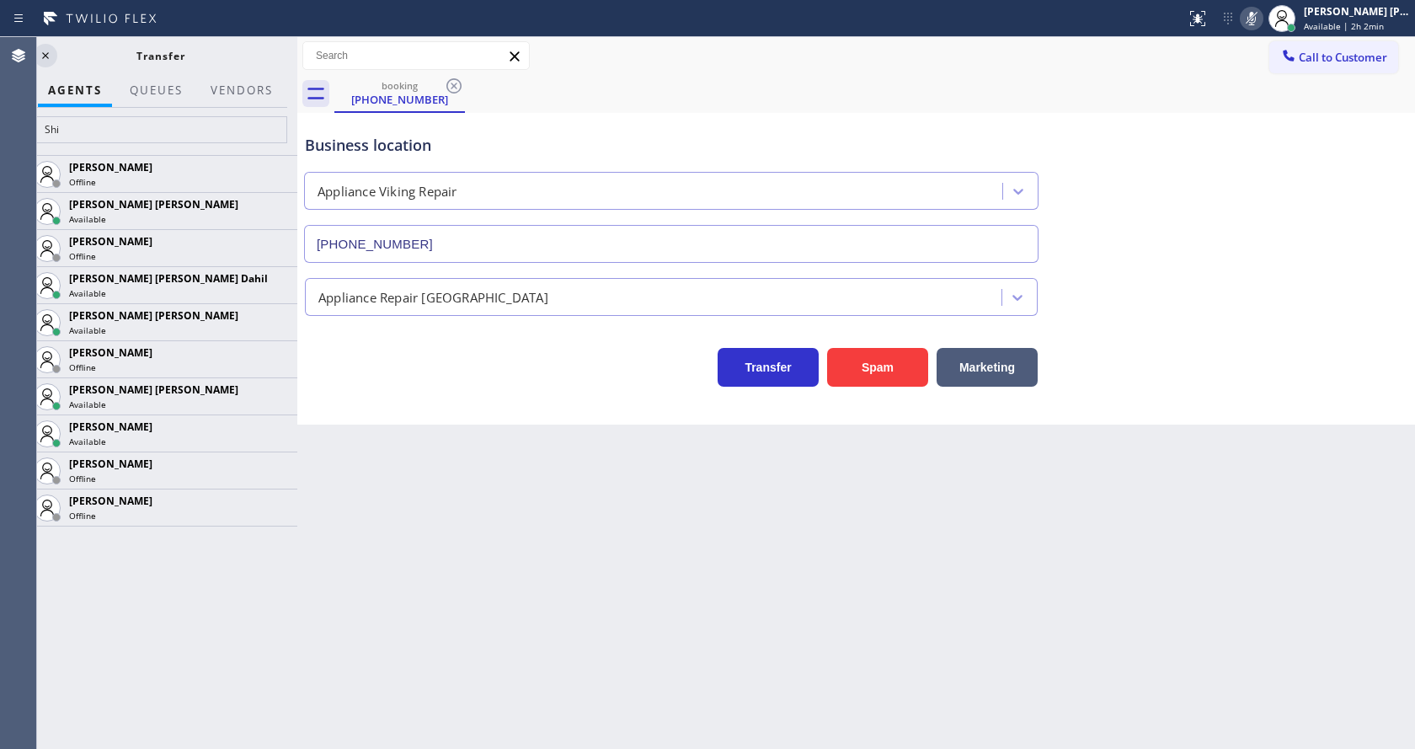
drag, startPoint x: 285, startPoint y: 64, endPoint x: 297, endPoint y: 67, distance: 12.9
click at [297, 67] on div at bounding box center [297, 393] width 0 height 712
click at [94, 135] on input "Shi" at bounding box center [161, 129] width 254 height 27
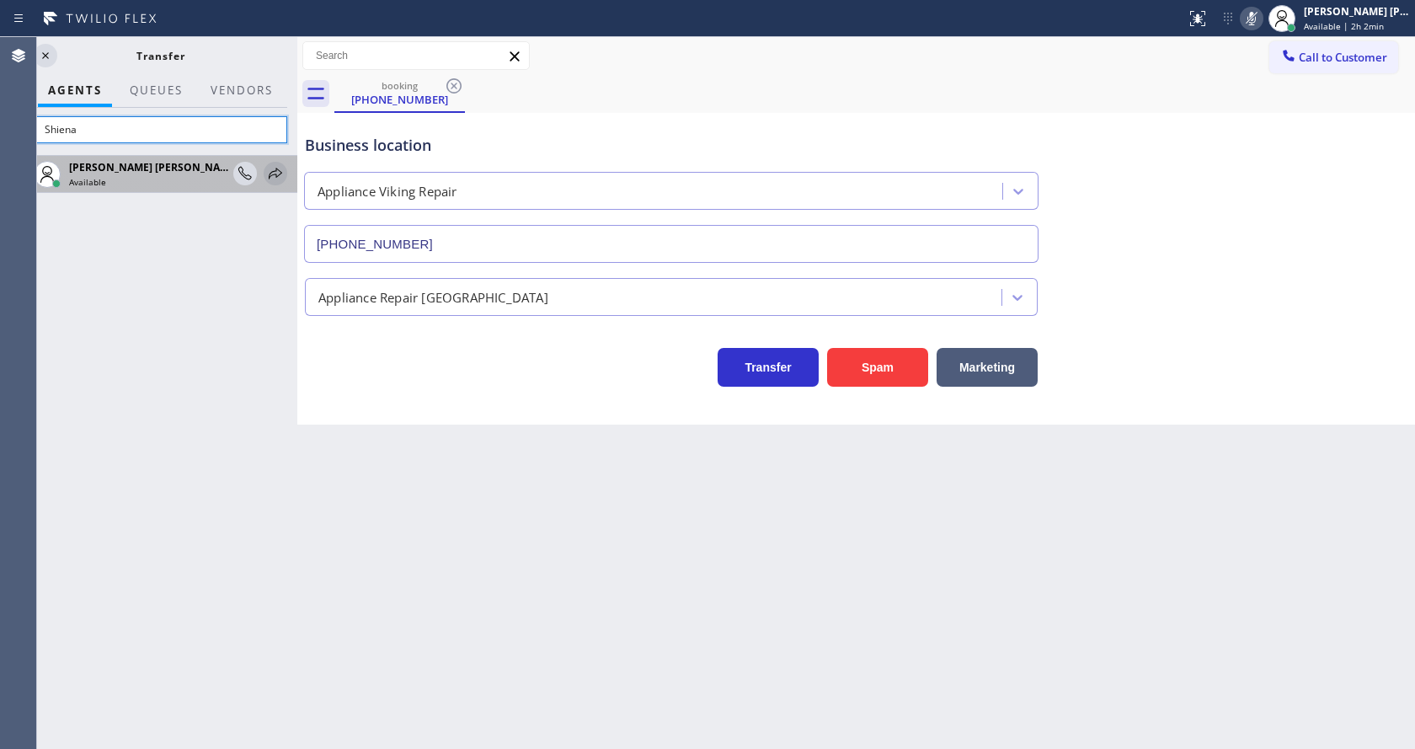
type input "Shiena"
click at [281, 172] on icon at bounding box center [275, 173] width 20 height 20
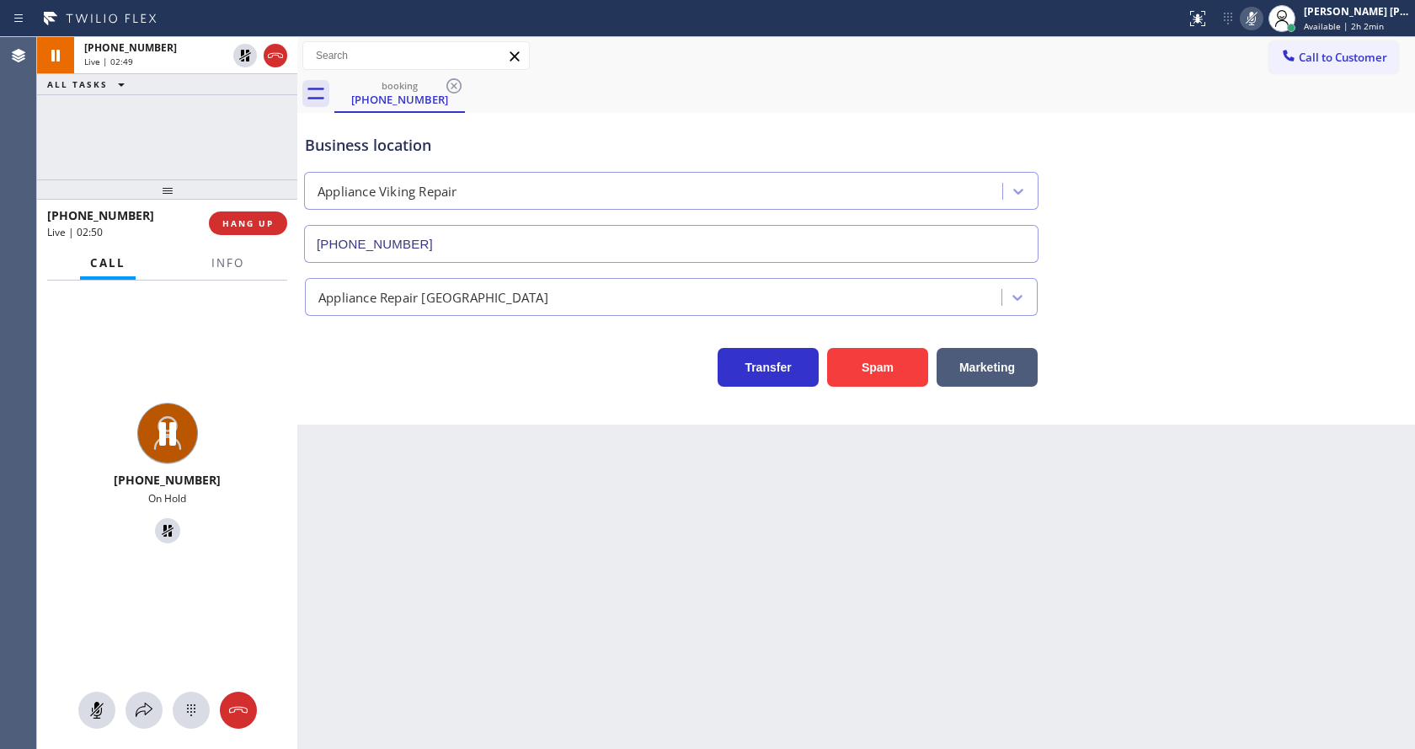
click at [575, 578] on div "Back to Dashboard Change Sender ID Customers Technicians Select a contact Outbo…" at bounding box center [856, 393] width 1118 height 712
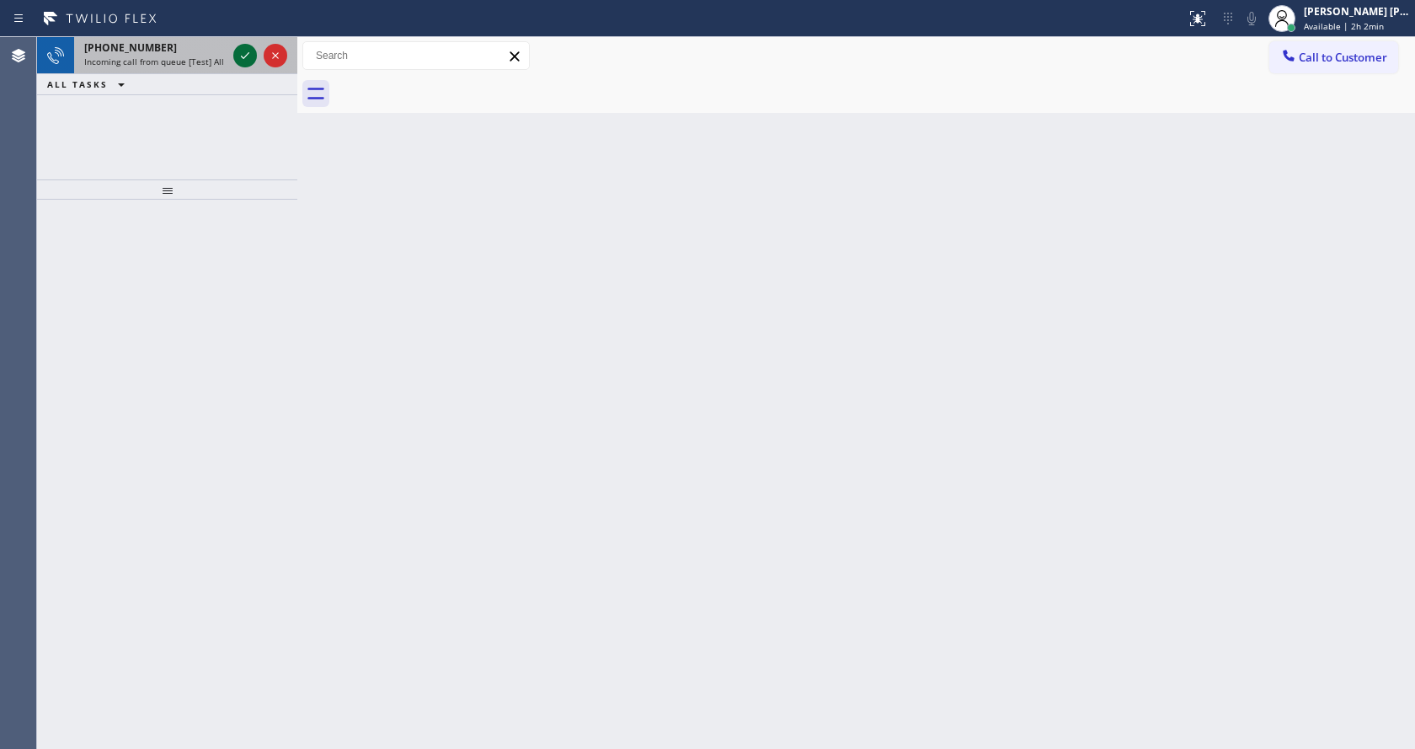
click at [256, 56] on div at bounding box center [245, 55] width 24 height 20
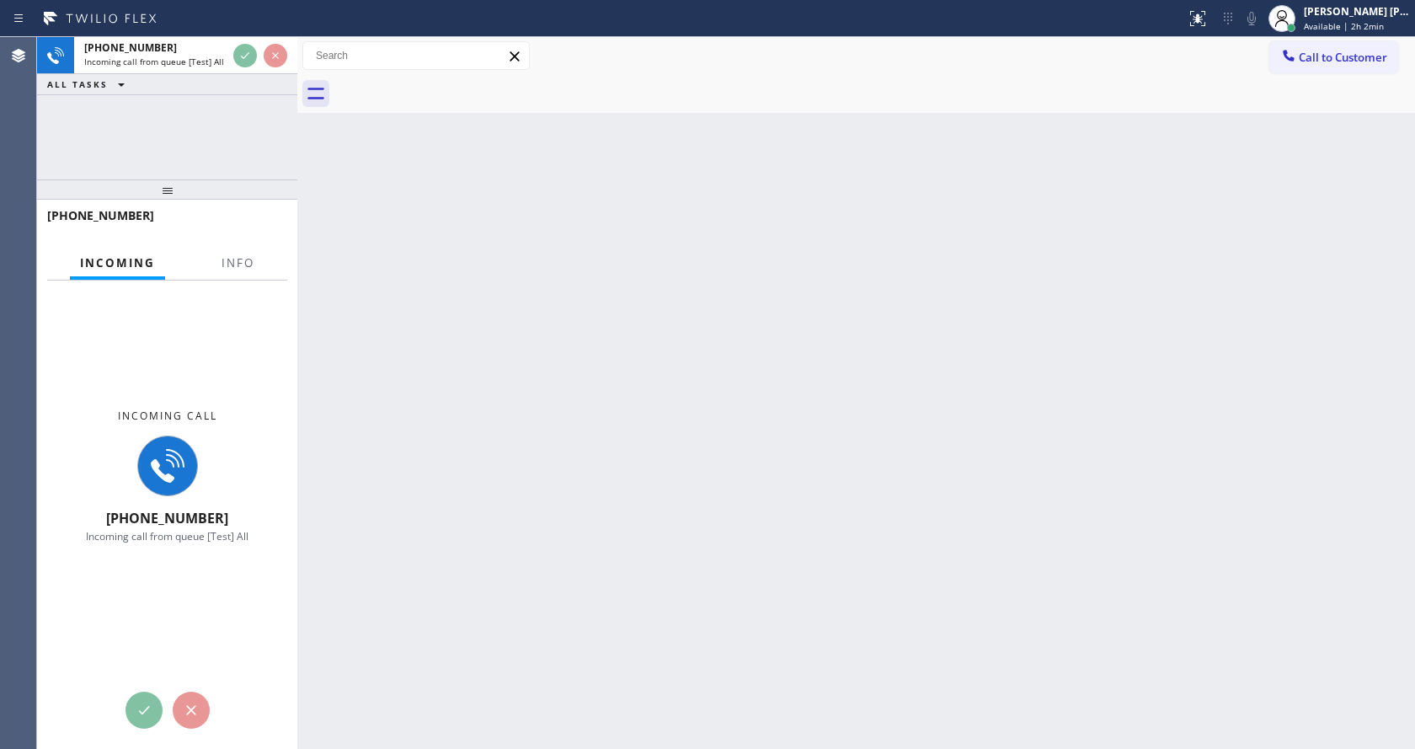
click at [233, 277] on div at bounding box center [237, 277] width 53 height 3
click at [233, 260] on span "Info" at bounding box center [238, 262] width 33 height 15
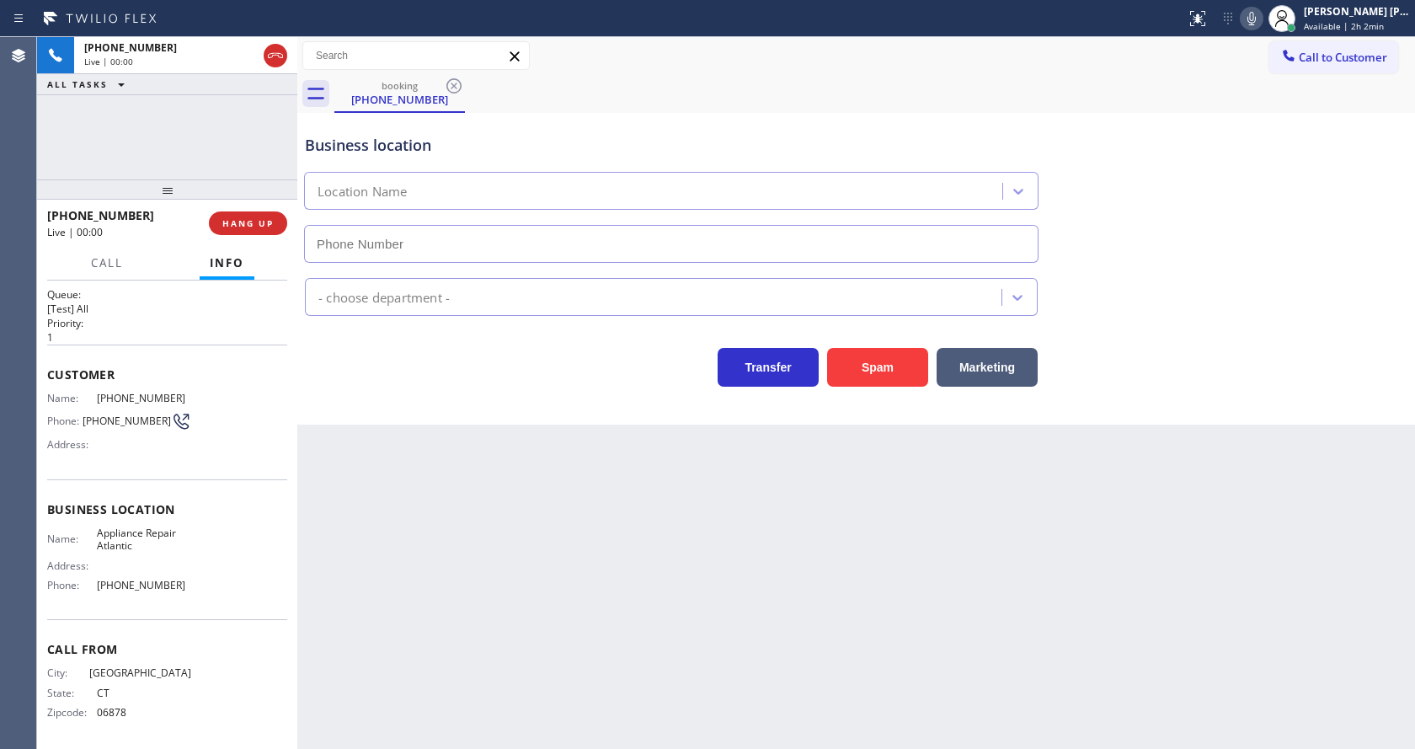
type input "[PHONE_NUMBER]"
click at [453, 527] on div "Back to Dashboard Change Sender ID Customers Technicians Select a contact Outbo…" at bounding box center [856, 393] width 1118 height 712
click at [484, 575] on div "Back to Dashboard Change Sender ID Customers Technicians Select a contact Outbo…" at bounding box center [856, 393] width 1118 height 712
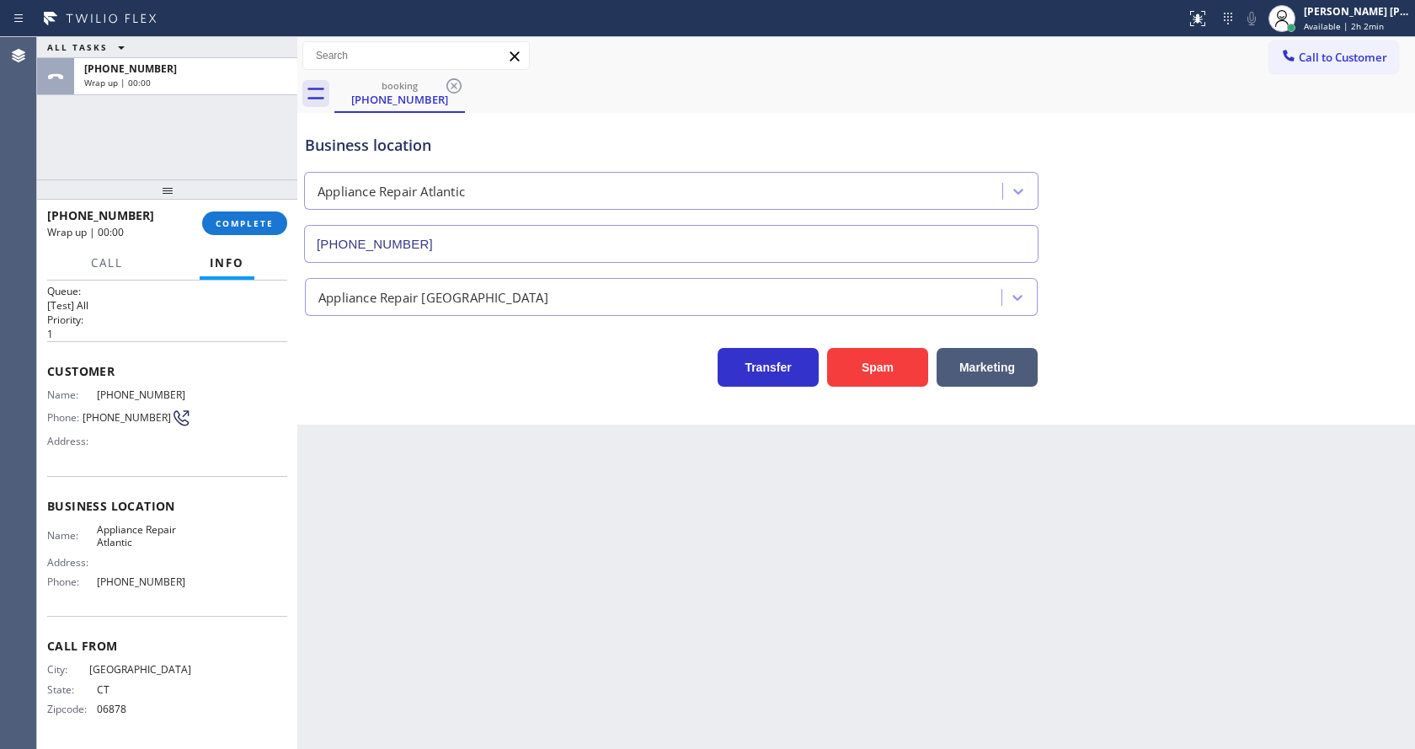
drag, startPoint x: 348, startPoint y: 418, endPoint x: 323, endPoint y: 353, distance: 69.6
click at [348, 418] on div "Business location Appliance Repair Atlantic [PHONE_NUMBER] Appliance Repair Hig…" at bounding box center [856, 269] width 1118 height 312
click at [228, 209] on div "[PHONE_NUMBER] Wrap up | 00:00 COMPLETE" at bounding box center [167, 223] width 240 height 44
click at [233, 215] on button "COMPLETE" at bounding box center [244, 223] width 85 height 24
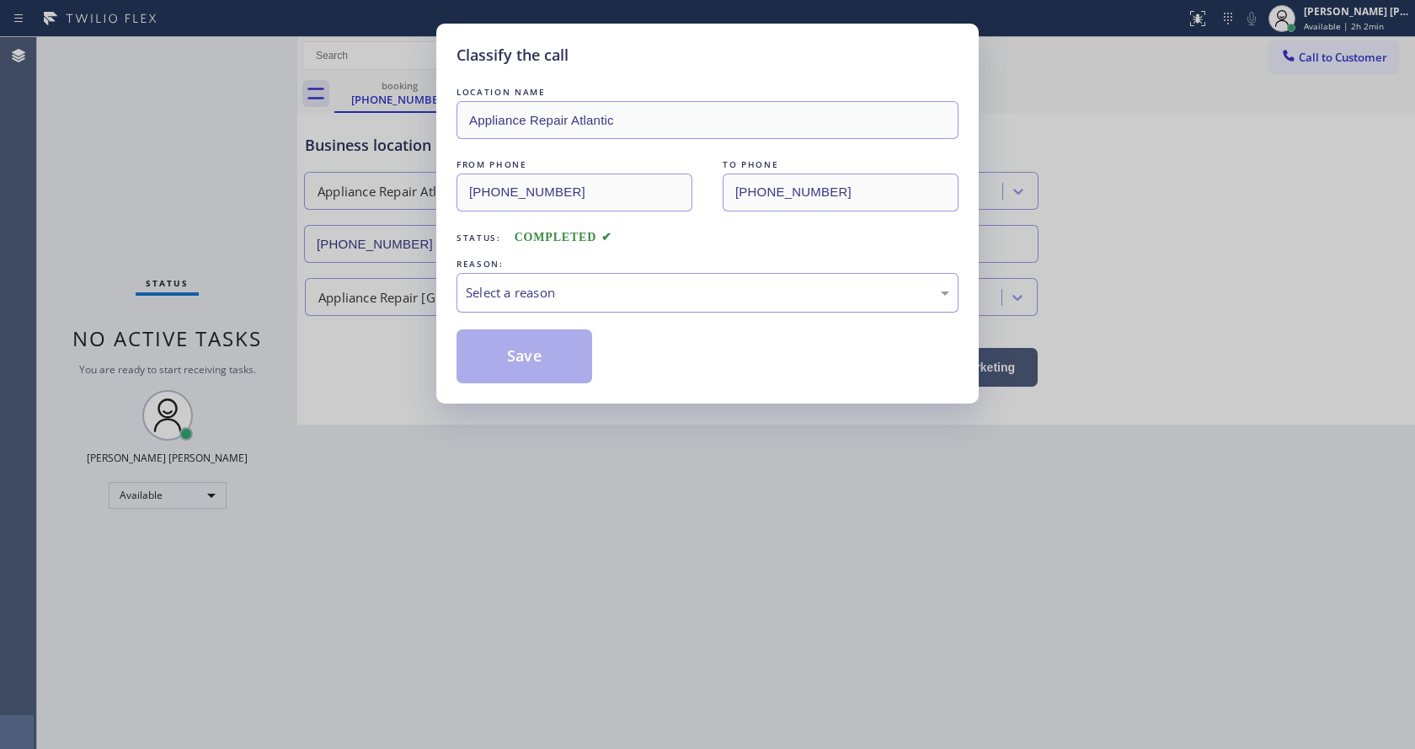
click at [541, 302] on div "Select a reason" at bounding box center [708, 292] width 484 height 19
click at [512, 284] on div "New Customer - Booked" at bounding box center [708, 292] width 484 height 19
click at [520, 360] on button "Save" at bounding box center [525, 356] width 136 height 54
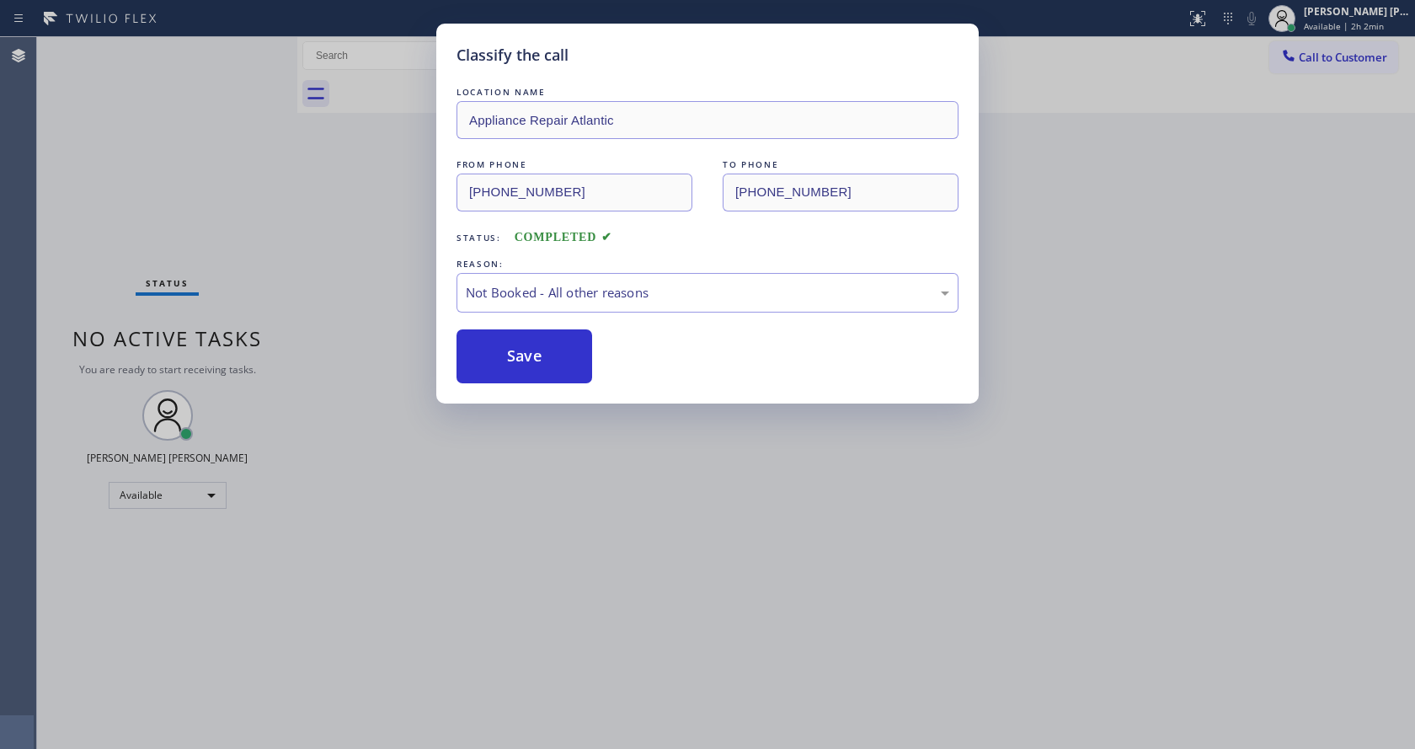
click at [520, 360] on button "Save" at bounding box center [525, 356] width 136 height 54
click at [633, 531] on div "Classify the call LOCATION NAME Appliance Repair Atlantic FROM PHONE [PHONE_NUM…" at bounding box center [707, 374] width 1415 height 749
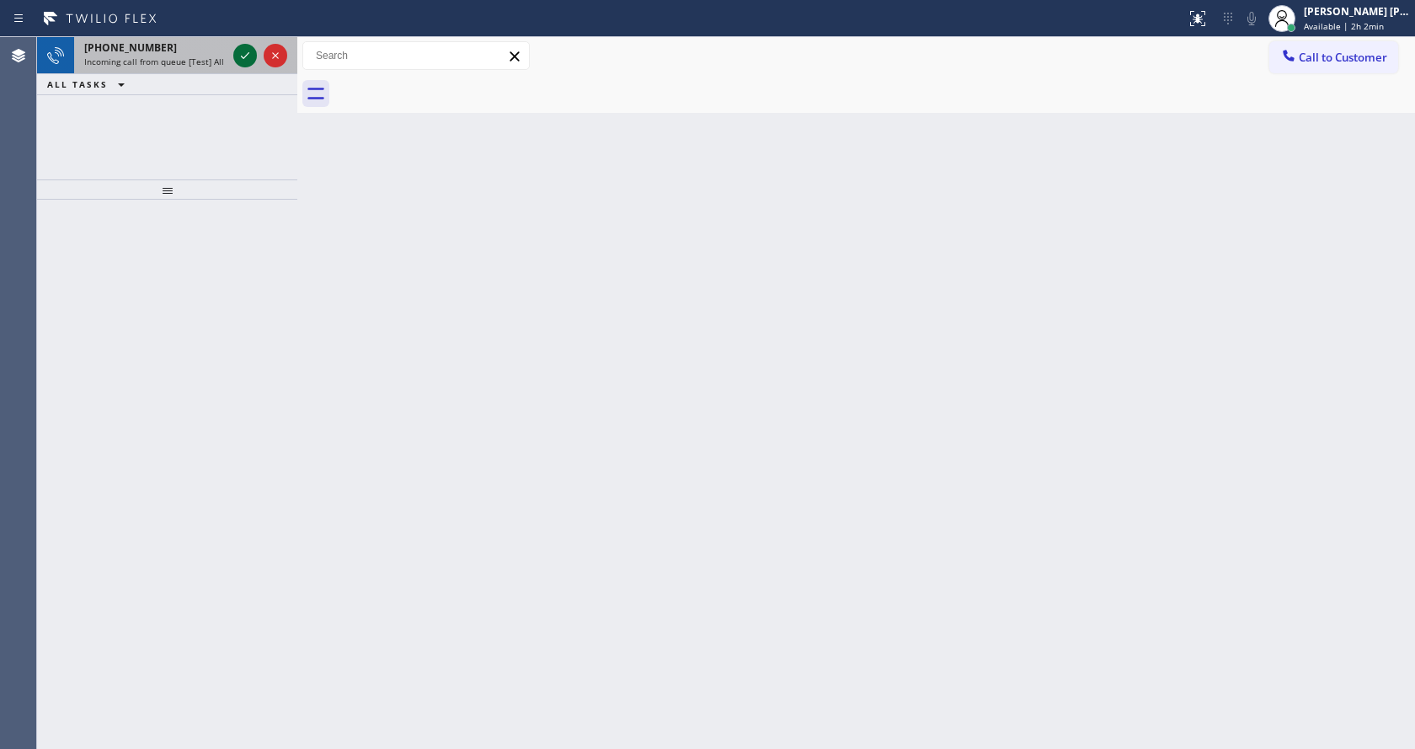
click at [249, 51] on icon at bounding box center [245, 55] width 20 height 20
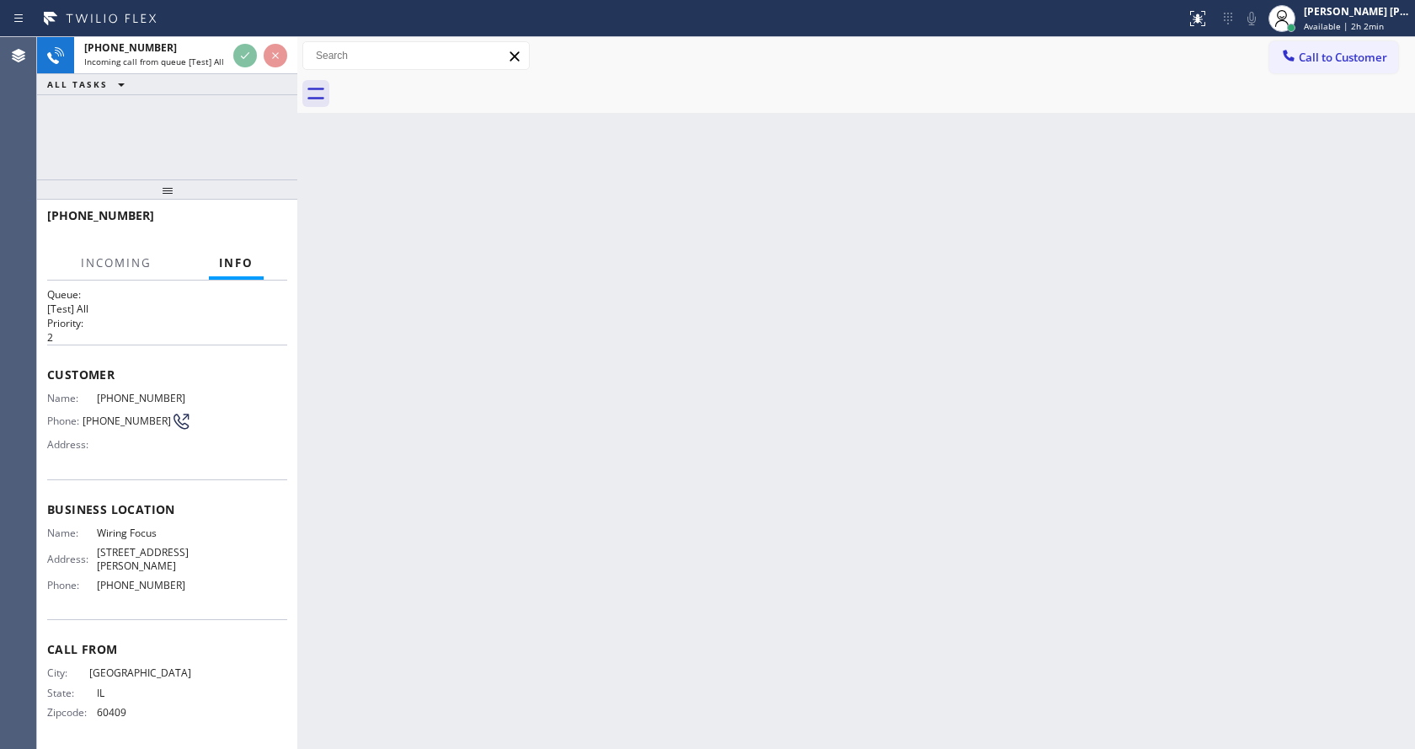
scroll to position [16, 0]
click at [538, 458] on div "Back to Dashboard Change Sender ID Customers Technicians Select a contact Outbo…" at bounding box center [856, 393] width 1118 height 712
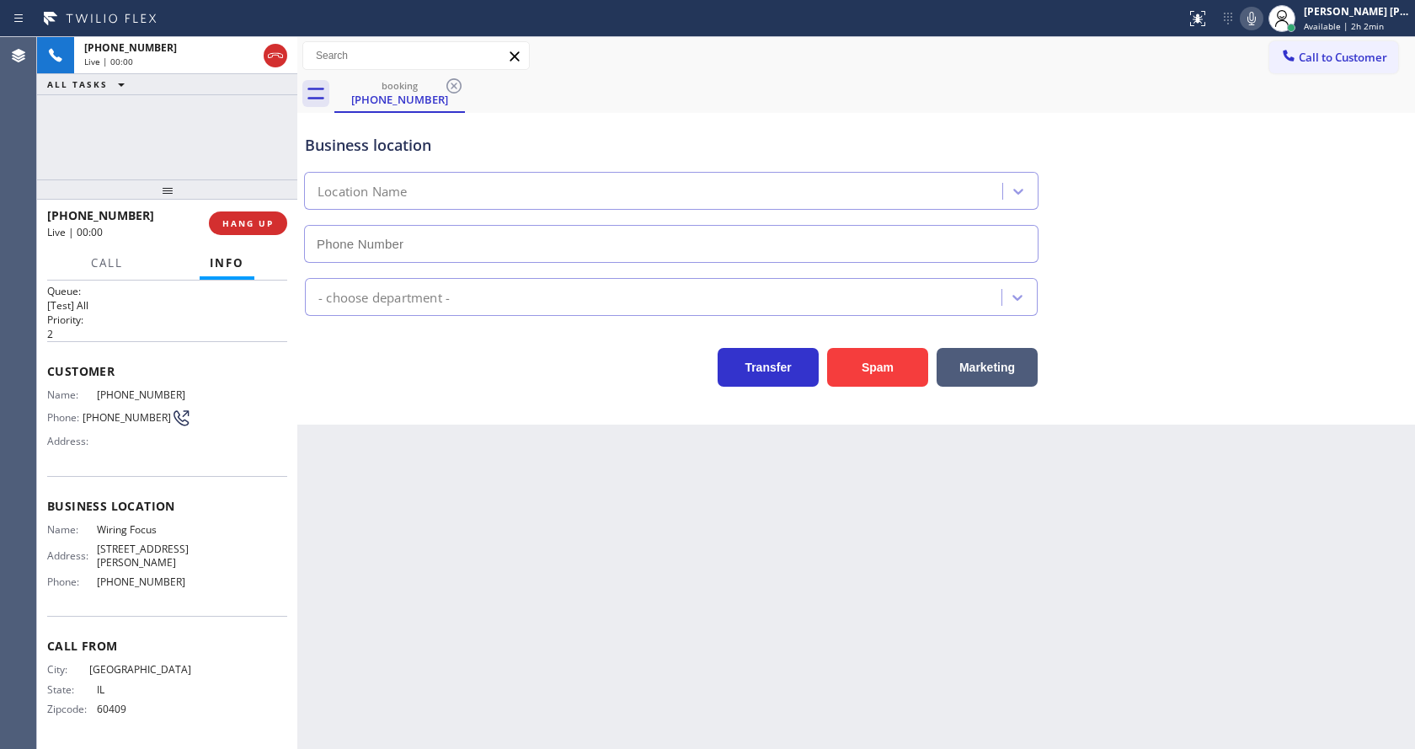
type input "[PHONE_NUMBER]"
click at [362, 535] on div "Back to Dashboard Change Sender ID Customers Technicians Select a contact Outbo…" at bounding box center [856, 393] width 1118 height 712
click at [470, 477] on div "Back to Dashboard Change Sender ID Customers Technicians Select a contact Outbo…" at bounding box center [856, 393] width 1118 height 712
click at [454, 708] on div "Back to Dashboard Change Sender ID Customers Technicians Select a contact Outbo…" at bounding box center [856, 393] width 1118 height 712
click at [717, 485] on div "Back to Dashboard Change Sender ID Customers Technicians Select a contact Outbo…" at bounding box center [856, 393] width 1118 height 712
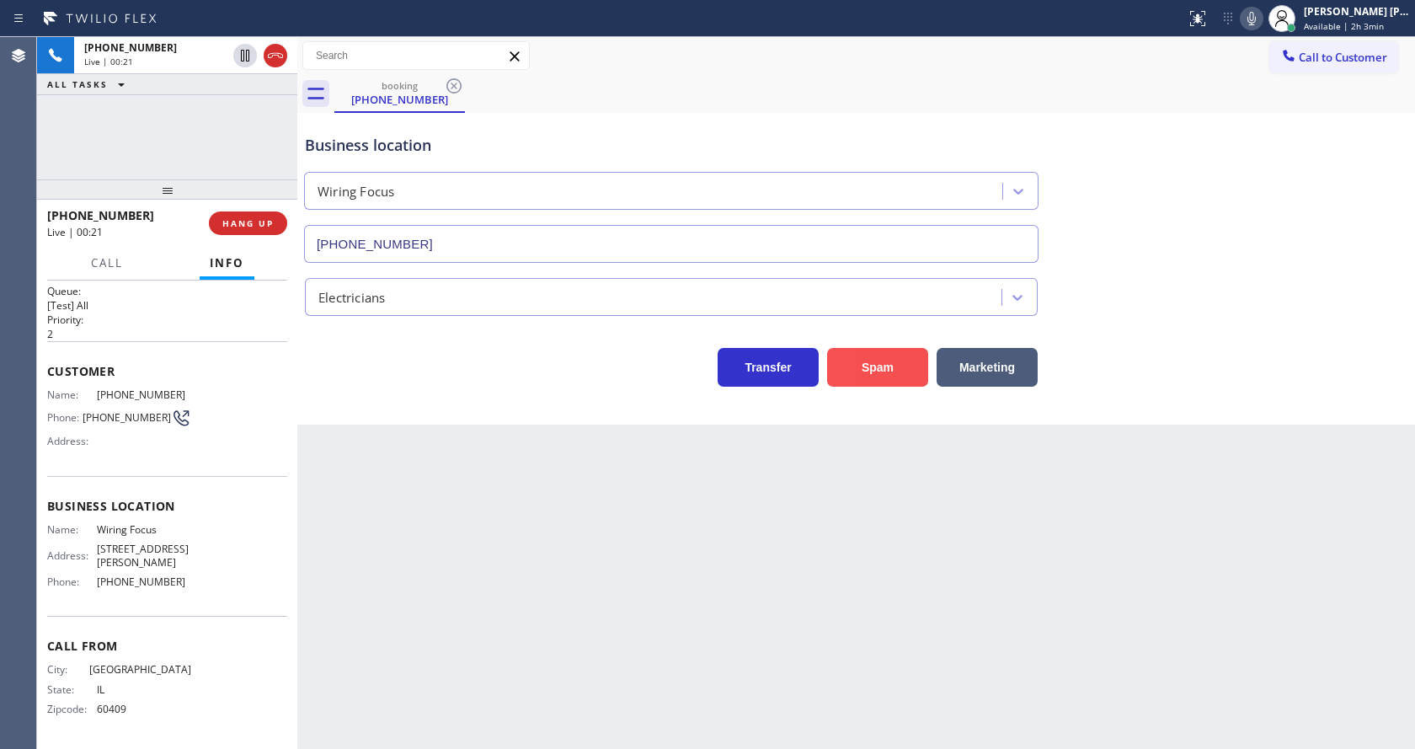
click at [878, 377] on button "Spam" at bounding box center [877, 367] width 101 height 39
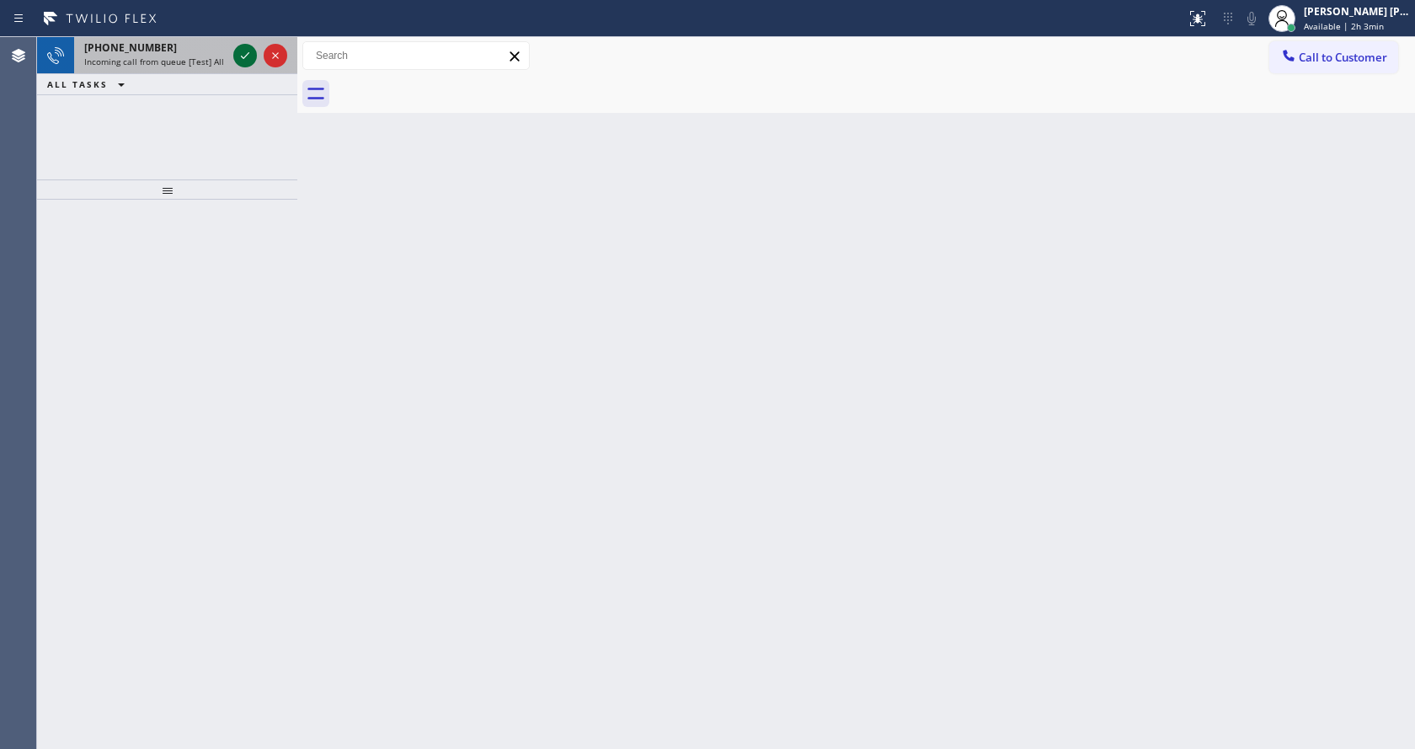
click at [238, 53] on icon at bounding box center [245, 55] width 20 height 20
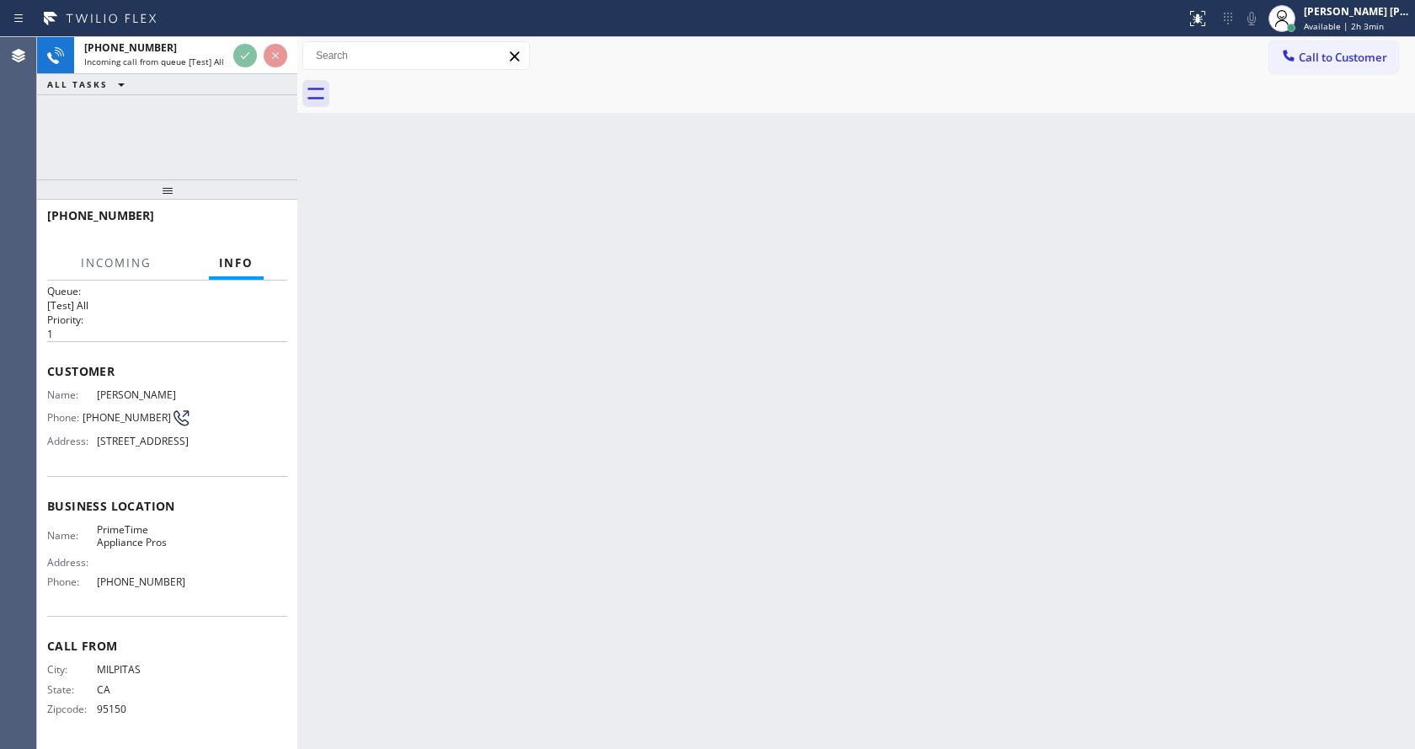
scroll to position [42, 0]
click at [459, 443] on div "Back to Dashboard Change Sender ID Customers Technicians Select a contact Outbo…" at bounding box center [856, 393] width 1118 height 712
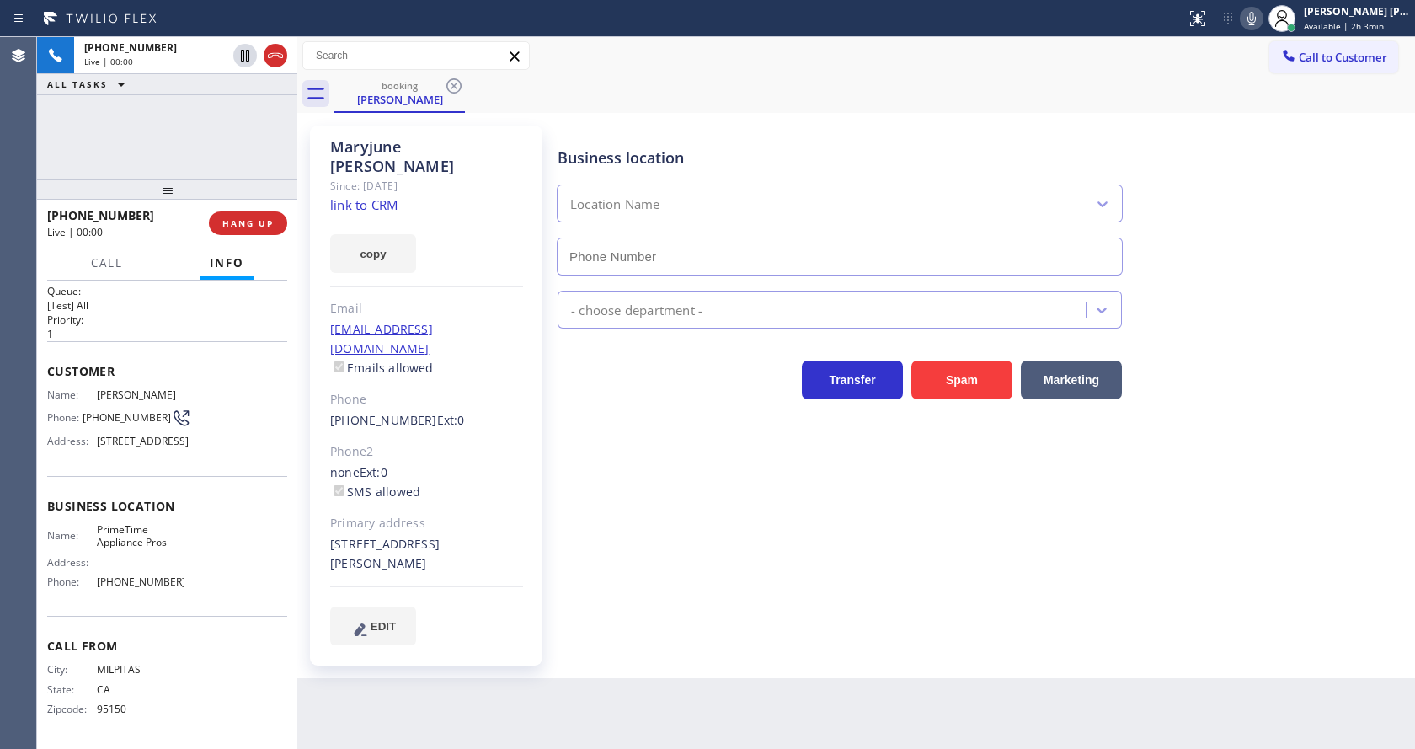
type input "[PHONE_NUMBER]"
click at [659, 531] on div "Business location Location Name [PHONE_NUMBER] - choose department - Transfer S…" at bounding box center [982, 385] width 857 height 510
click at [516, 401] on div "[PERSON_NAME] Since: [DATE] link to CRM copy Email [EMAIL_ADDRESS][DOMAIN_NAME]…" at bounding box center [426, 396] width 233 height 540
click at [369, 196] on link "link to CRM" at bounding box center [363, 204] width 67 height 17
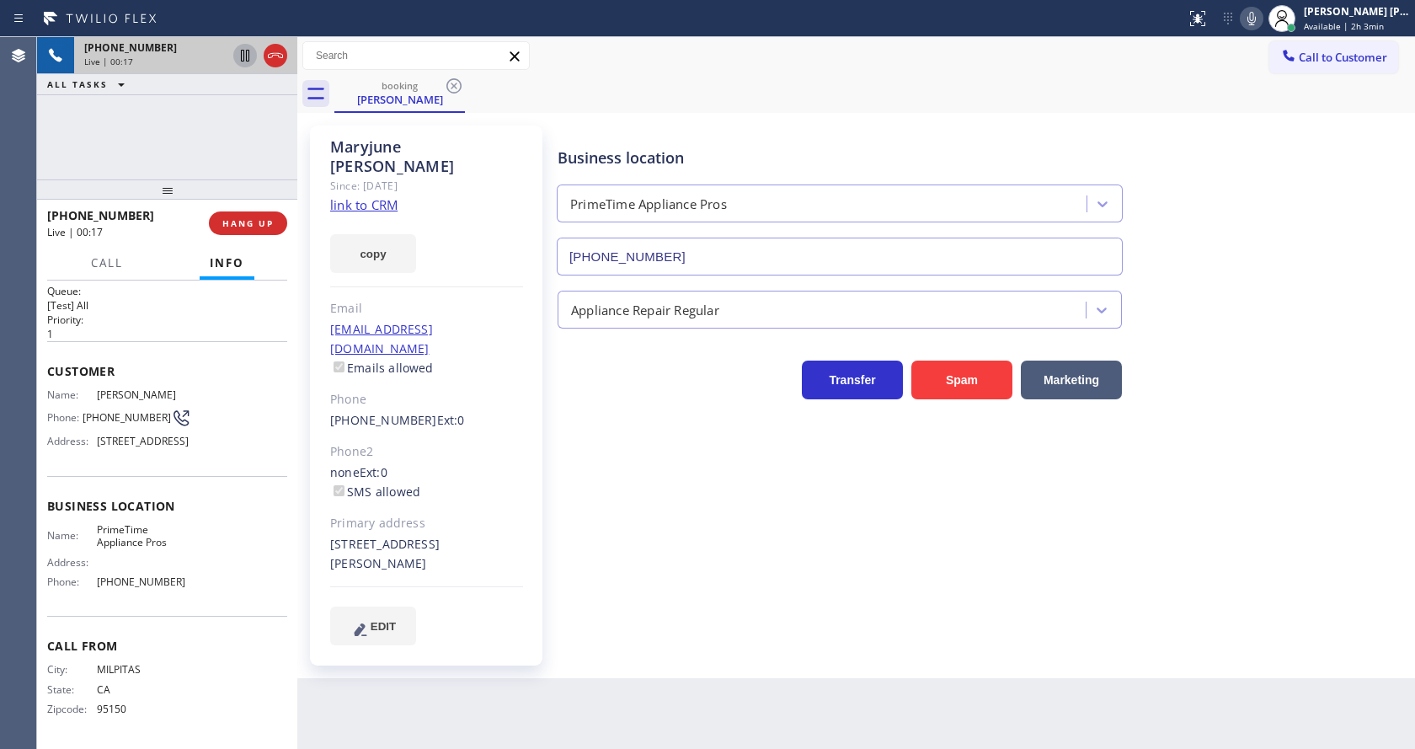
click at [243, 56] on icon at bounding box center [245, 56] width 8 height 12
click at [1257, 16] on icon at bounding box center [1252, 18] width 20 height 20
click at [762, 496] on div "Business location PrimeTime Appliance Pros [PHONE_NUMBER] Appliance Repair Regu…" at bounding box center [982, 385] width 857 height 510
click at [249, 51] on icon at bounding box center [245, 56] width 12 height 12
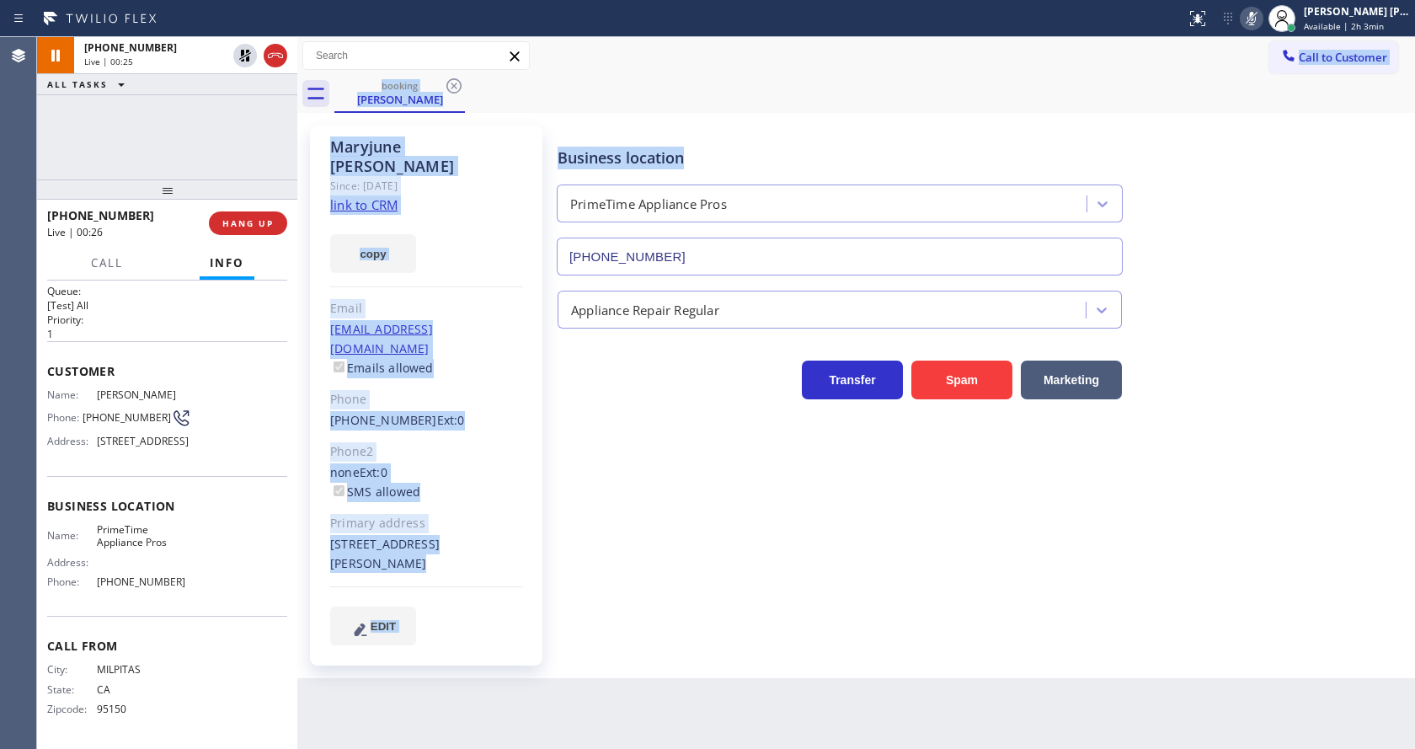
drag, startPoint x: 1200, startPoint y: 56, endPoint x: 1210, endPoint y: 117, distance: 62.3
click at [1210, 117] on div "booking [PERSON_NAME] Call to Customer Outbound call Location Search location Y…" at bounding box center [856, 357] width 1118 height 641
click at [1256, 19] on icon at bounding box center [1252, 18] width 8 height 13
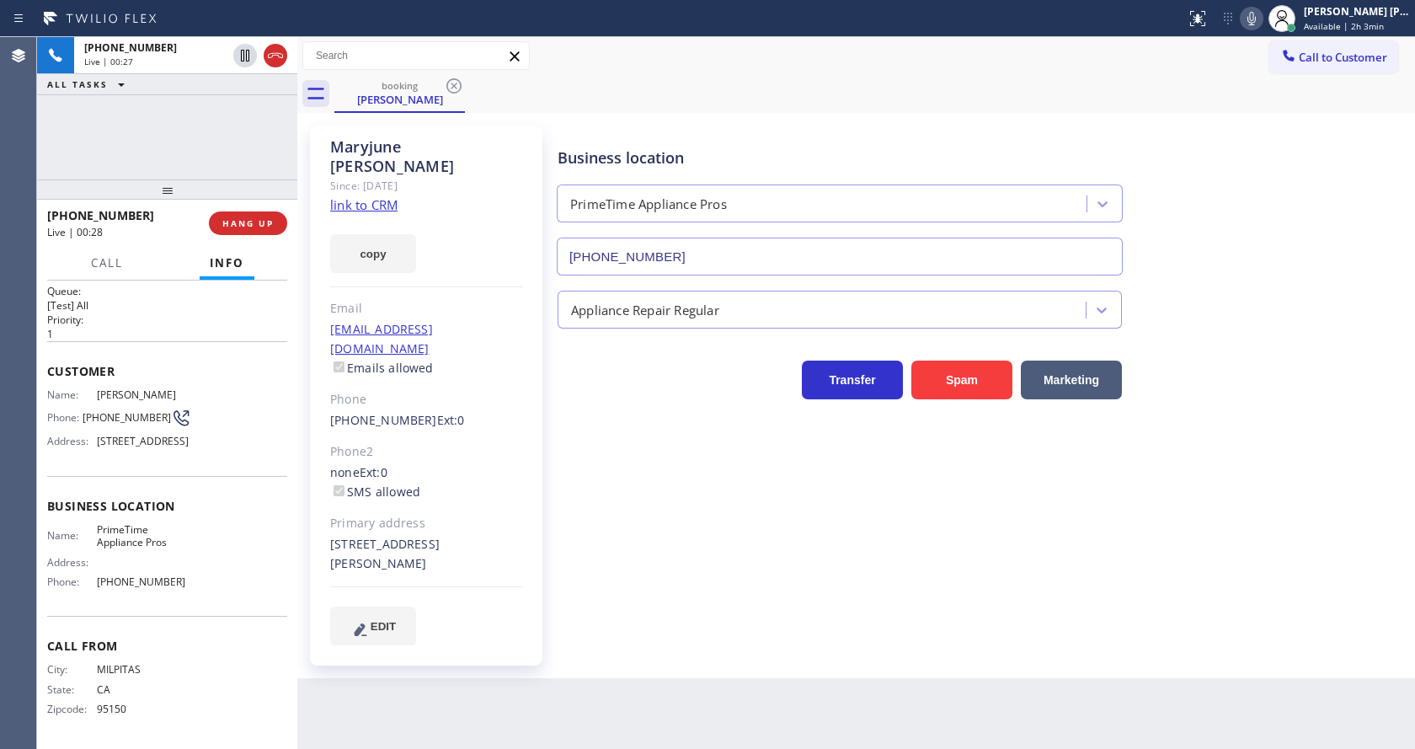
click at [711, 555] on div "Business location PrimeTime Appliance Pros [PHONE_NUMBER] Appliance Repair Regu…" at bounding box center [982, 385] width 857 height 510
click at [225, 221] on span "HANG UP" at bounding box center [247, 223] width 51 height 12
click at [225, 221] on span "COMPLETE" at bounding box center [245, 223] width 58 height 12
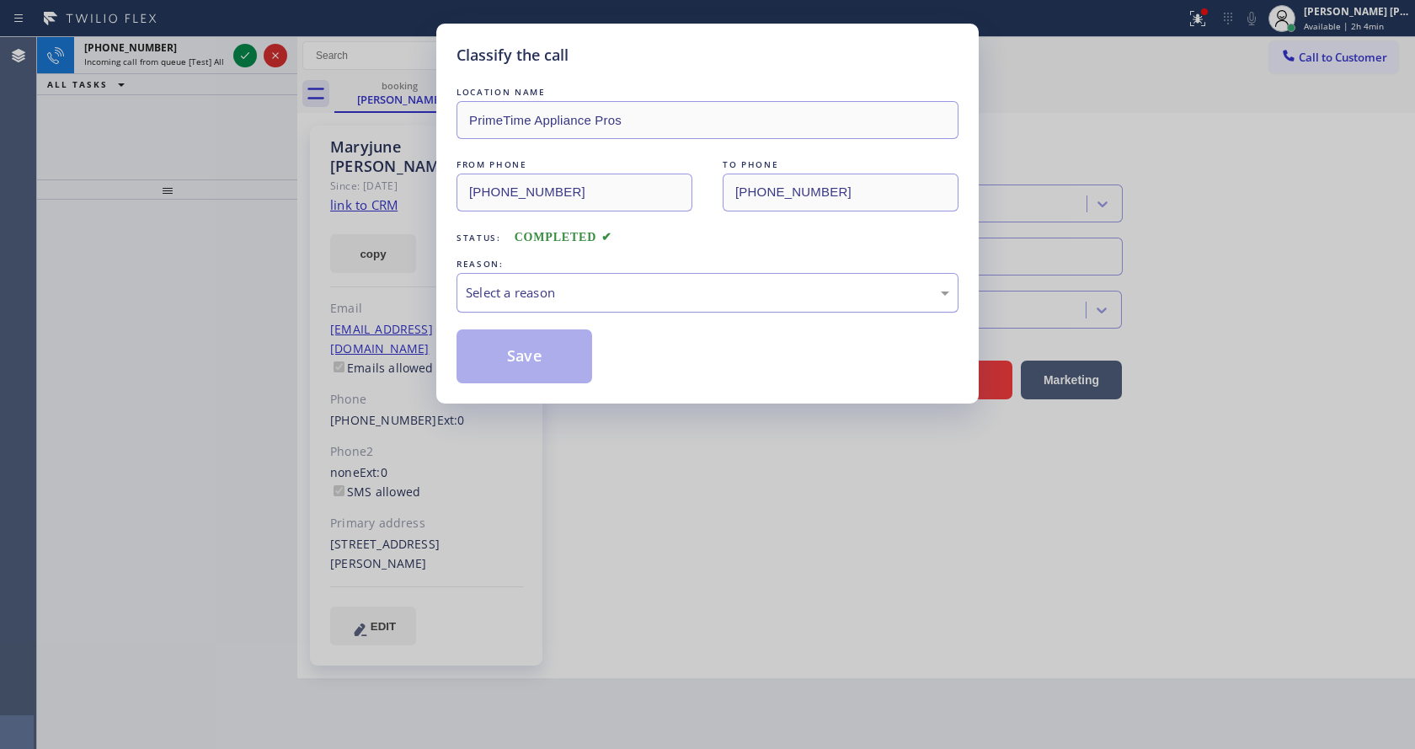
click at [595, 291] on div "Select a reason" at bounding box center [708, 292] width 484 height 19
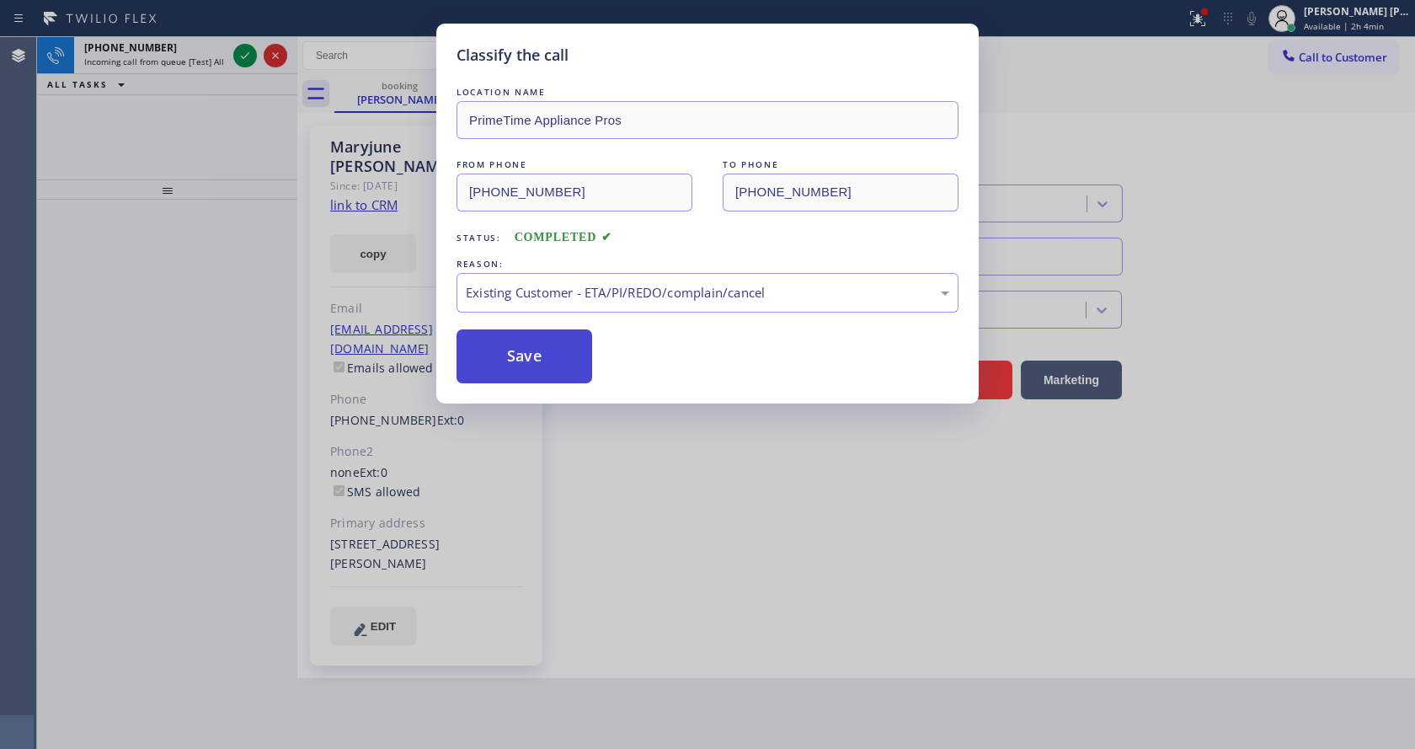
click at [530, 365] on button "Save" at bounding box center [525, 356] width 136 height 54
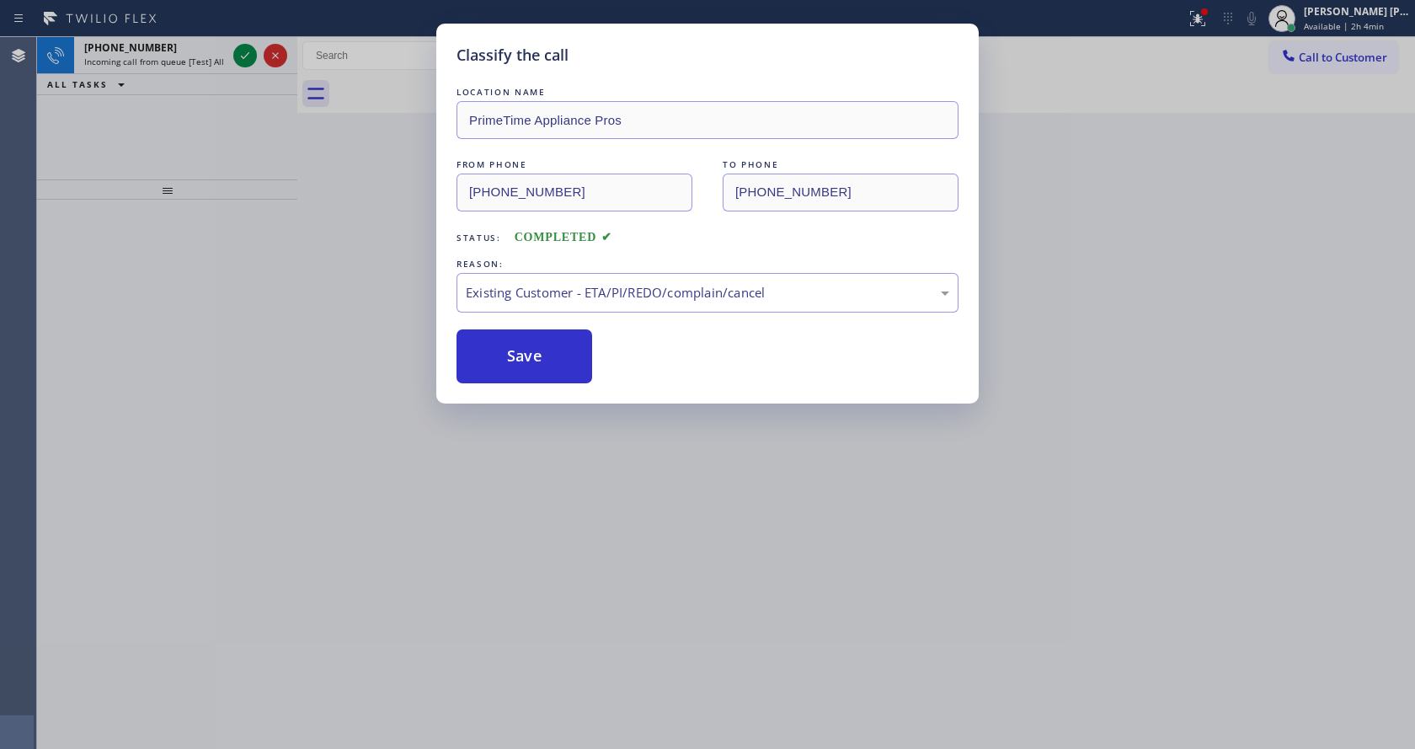
click at [240, 52] on div "Classify the call LOCATION NAME PrimeTime Appliance Pros FROM PHONE [PHONE_NUMB…" at bounding box center [707, 374] width 1415 height 749
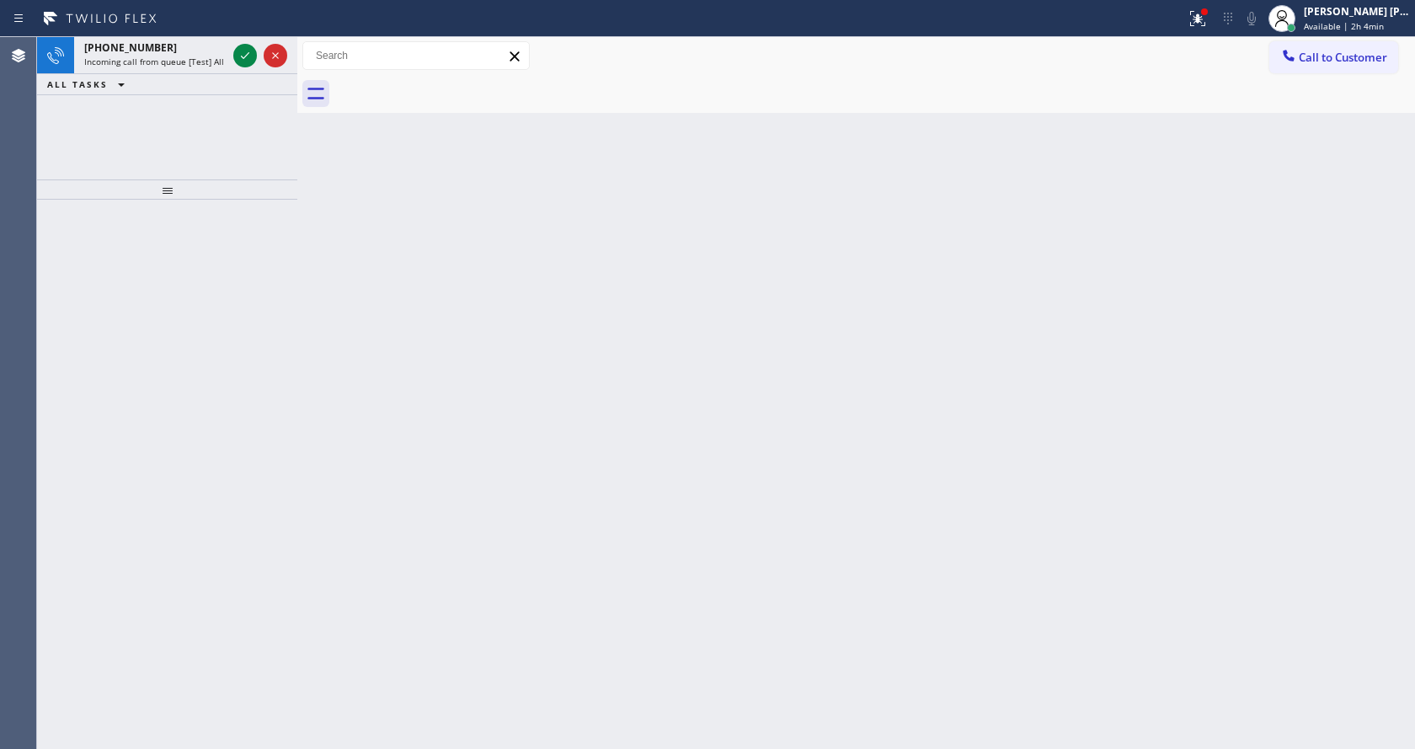
click at [240, 52] on icon at bounding box center [245, 55] width 20 height 20
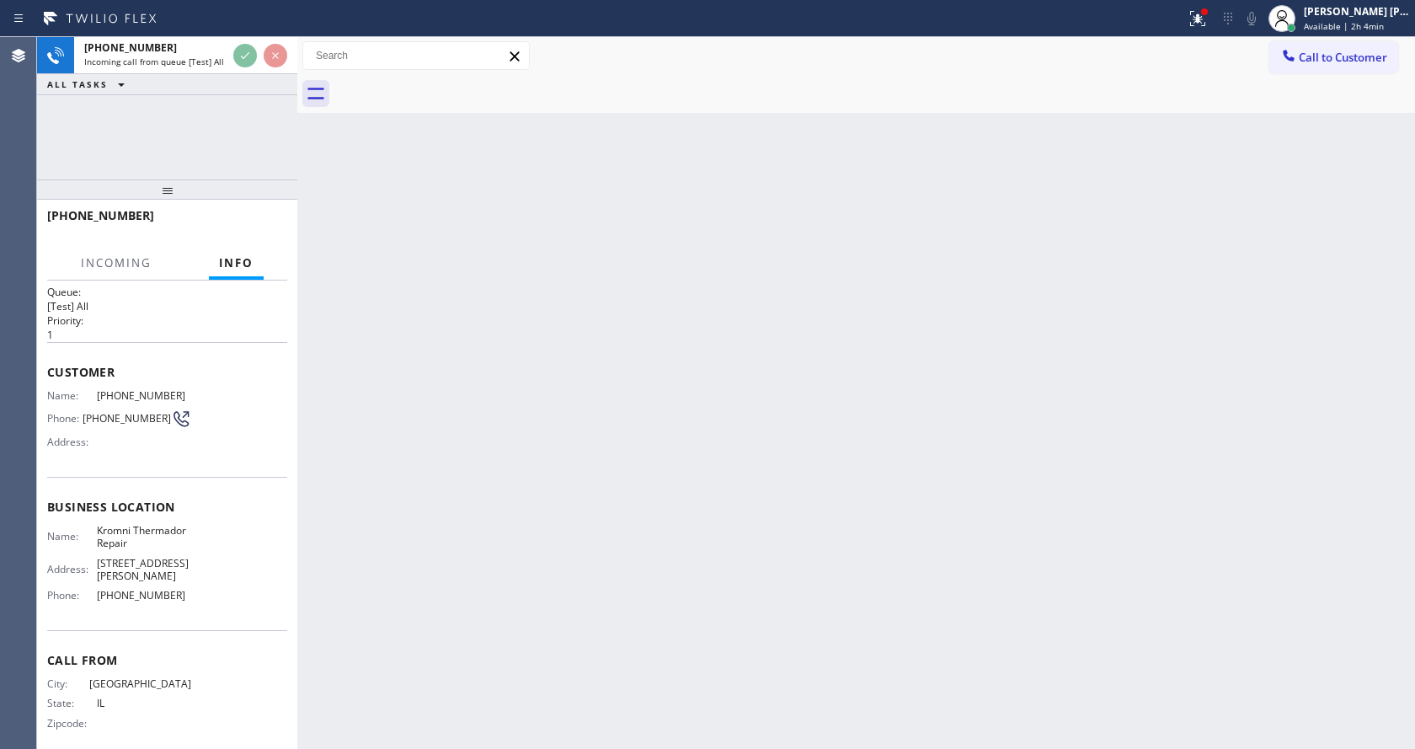
scroll to position [16, 0]
drag, startPoint x: 110, startPoint y: 653, endPoint x: 473, endPoint y: 478, distance: 403.9
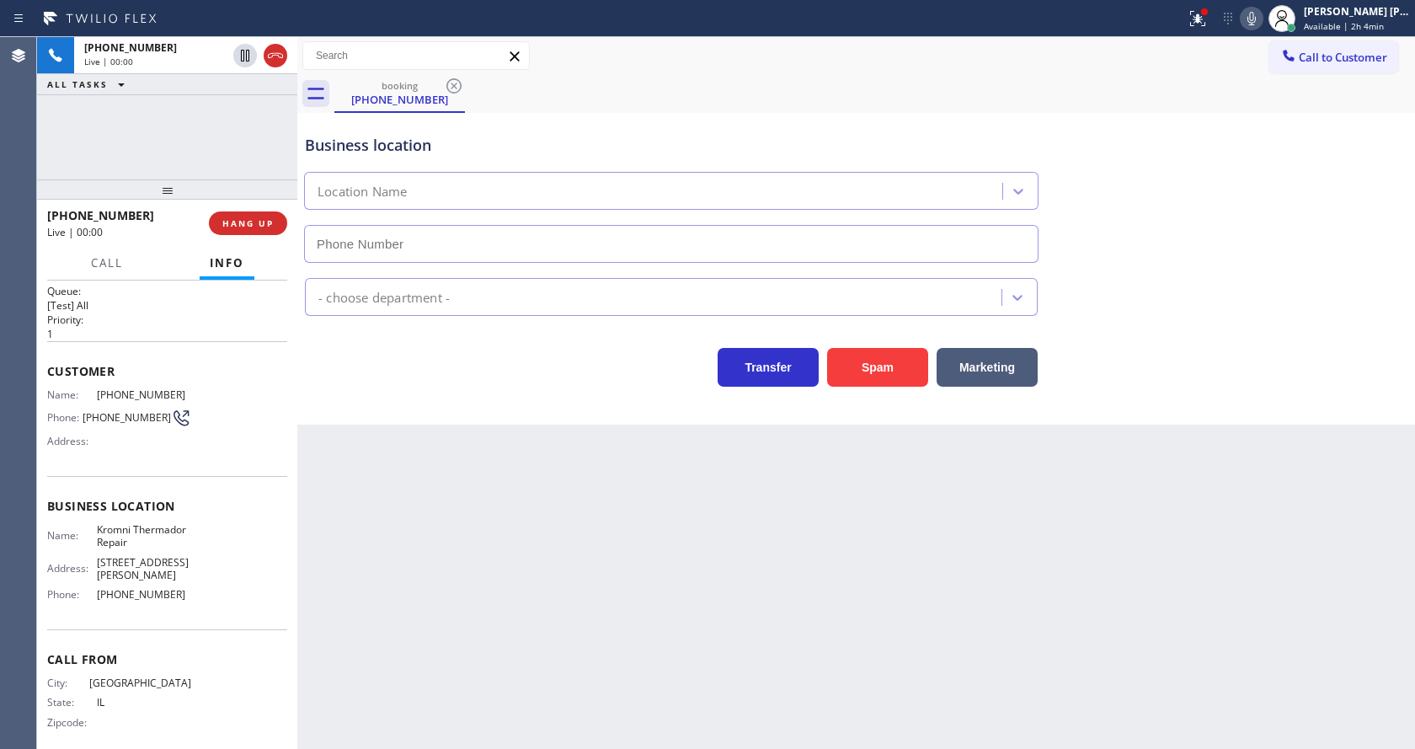
type input "[PHONE_NUMBER]"
click at [416, 372] on div "Transfer Spam Marketing" at bounding box center [672, 362] width 740 height 47
click at [900, 366] on button "Spam" at bounding box center [877, 367] width 101 height 39
click at [526, 635] on div "Back to Dashboard Change Sender ID Customers Technicians Select a contact Outbo…" at bounding box center [856, 393] width 1118 height 712
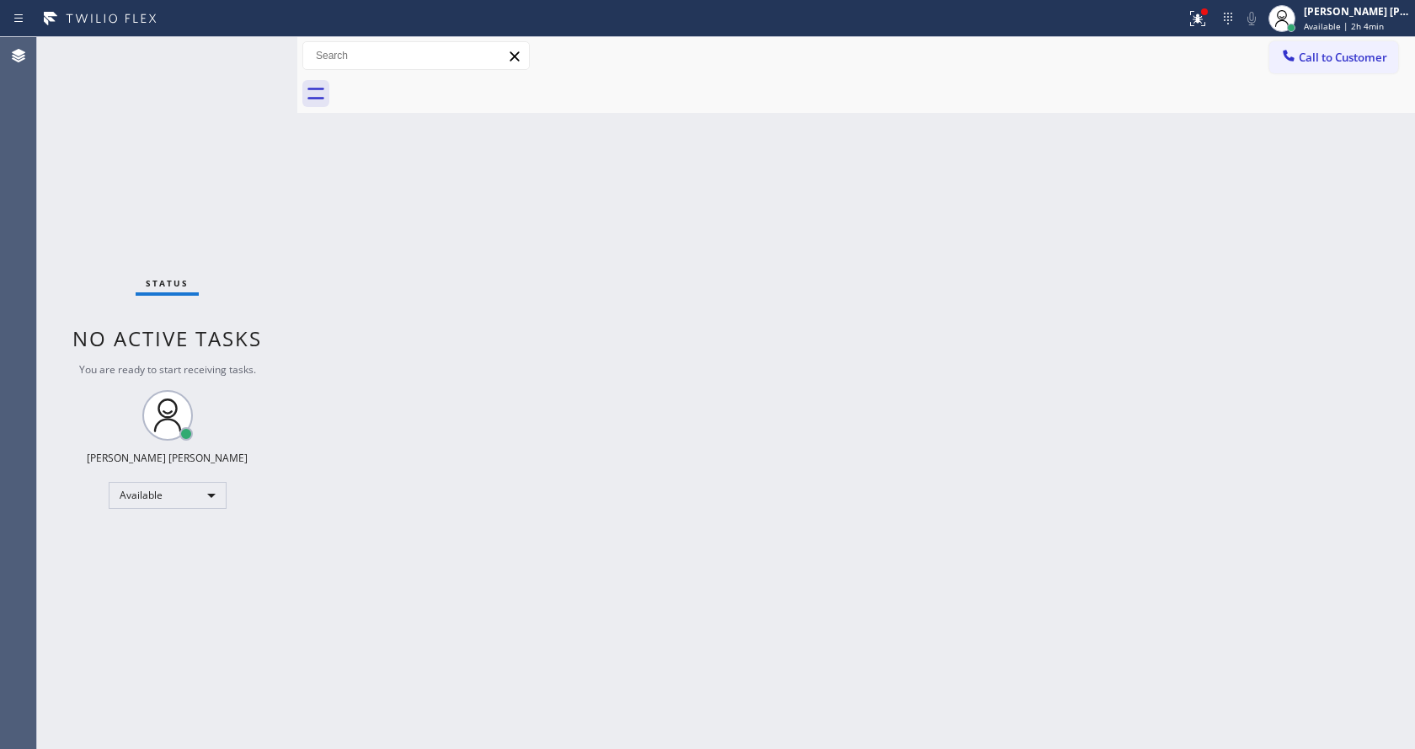
click at [366, 344] on div "Back to Dashboard Change Sender ID Customers Technicians Select a contact Outbo…" at bounding box center [856, 393] width 1118 height 712
click at [1195, 29] on button at bounding box center [1197, 18] width 37 height 37
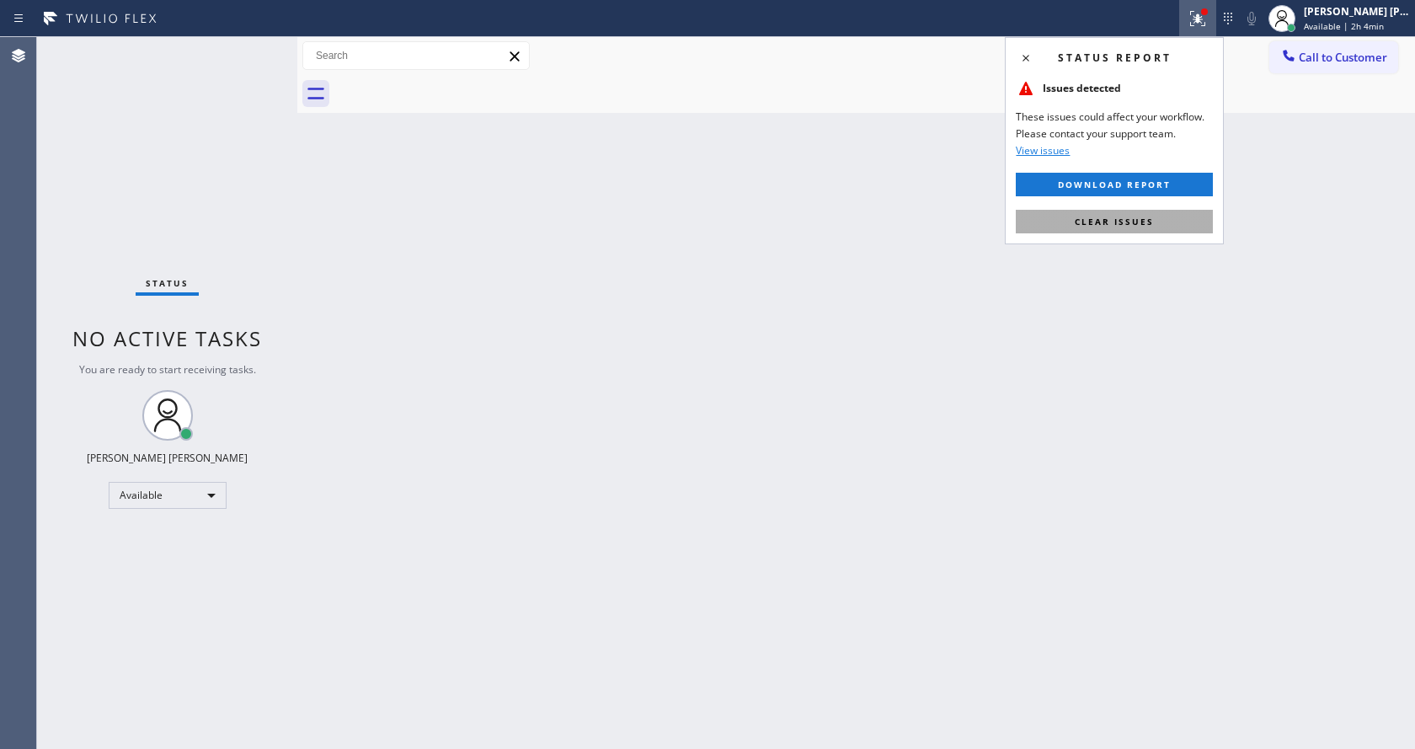
click at [1095, 225] on span "Clear issues" at bounding box center [1114, 222] width 79 height 12
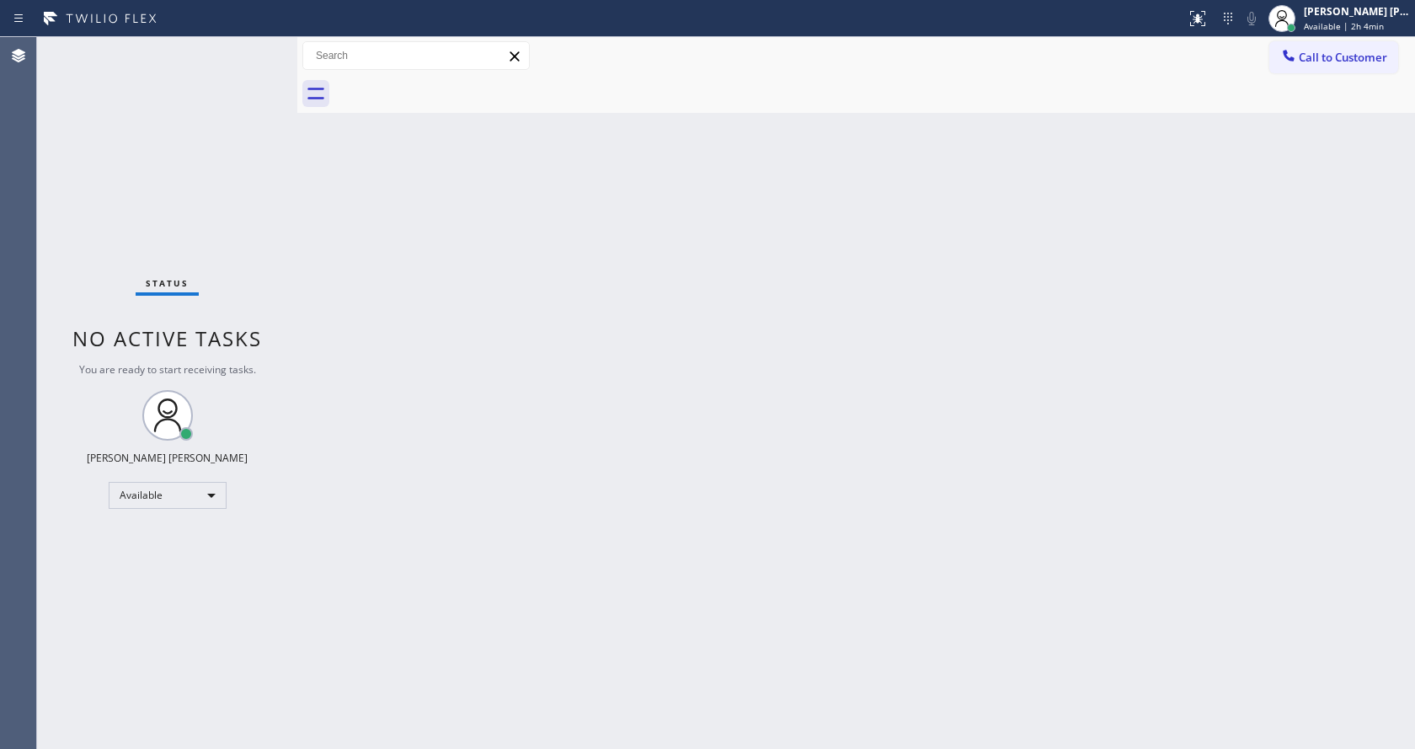
click at [1100, 243] on div "Back to Dashboard Change Sender ID Customers Technicians Select a contact Outbo…" at bounding box center [856, 393] width 1118 height 712
click at [456, 445] on div "Back to Dashboard Change Sender ID Customers Technicians Select a contact Outbo…" at bounding box center [856, 393] width 1118 height 712
click at [879, 470] on div "Back to Dashboard Change Sender ID Customers Technicians Select a contact Outbo…" at bounding box center [856, 393] width 1118 height 712
drag, startPoint x: 422, startPoint y: 328, endPoint x: 872, endPoint y: 206, distance: 465.9
click at [422, 328] on div "Back to Dashboard Change Sender ID Customers Technicians Select a contact Outbo…" at bounding box center [856, 393] width 1118 height 712
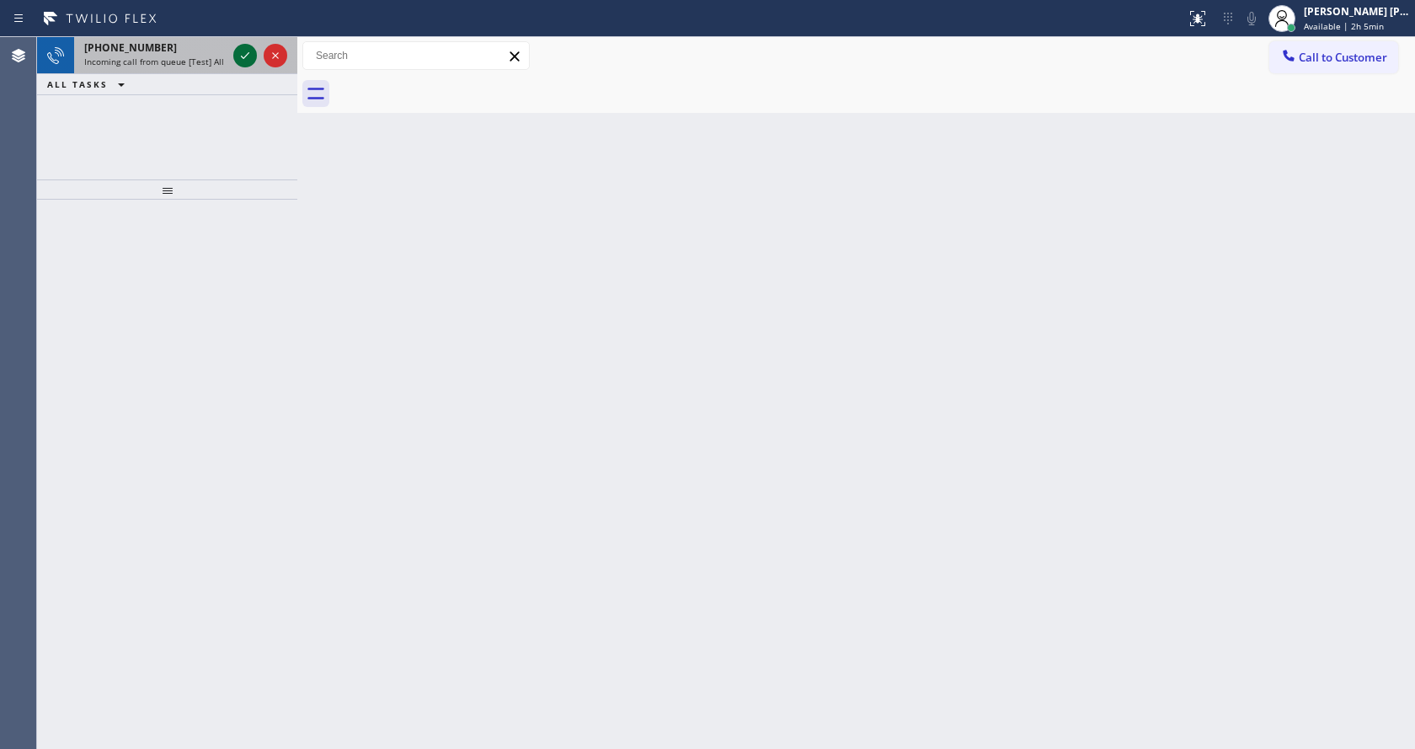
click at [251, 56] on icon at bounding box center [245, 55] width 20 height 20
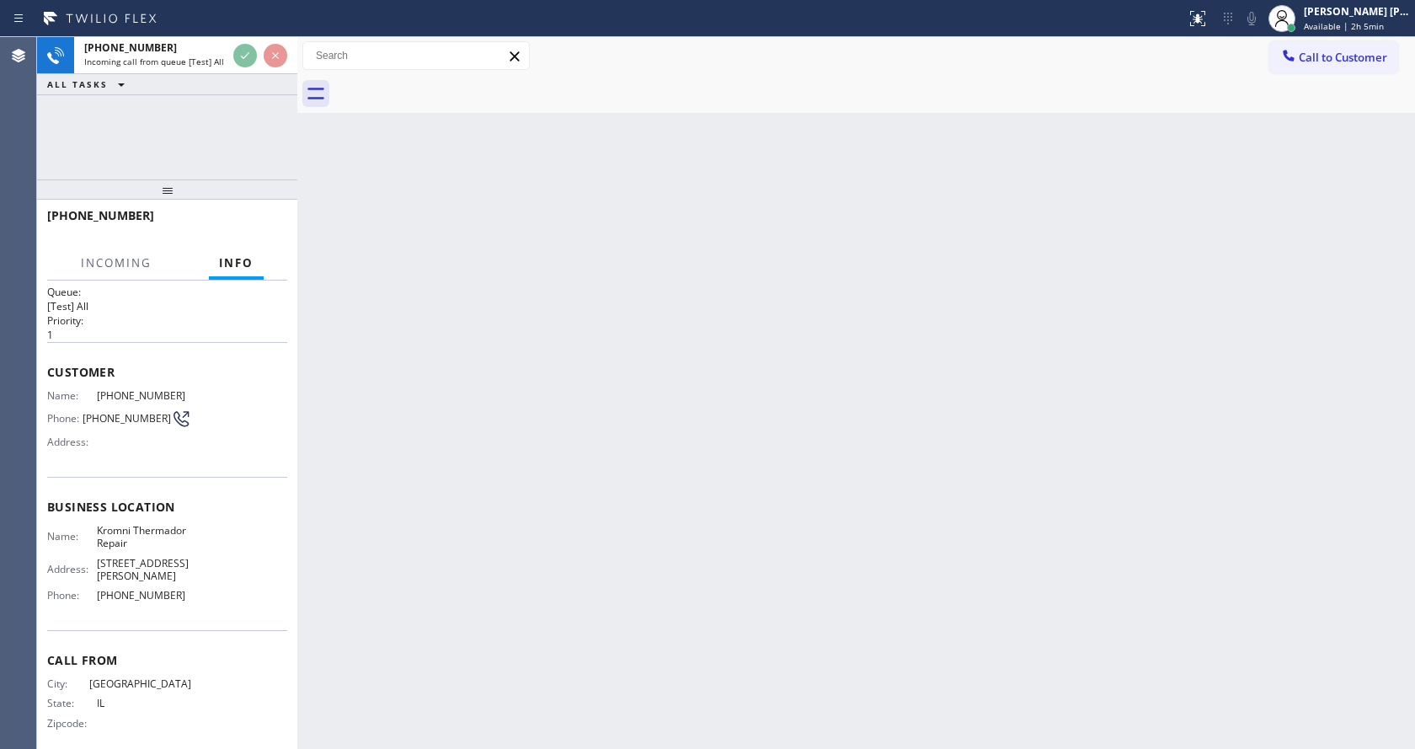
scroll to position [16, 0]
click at [649, 472] on div "Back to Dashboard Change Sender ID Customers Technicians Select a contact Outbo…" at bounding box center [856, 393] width 1118 height 712
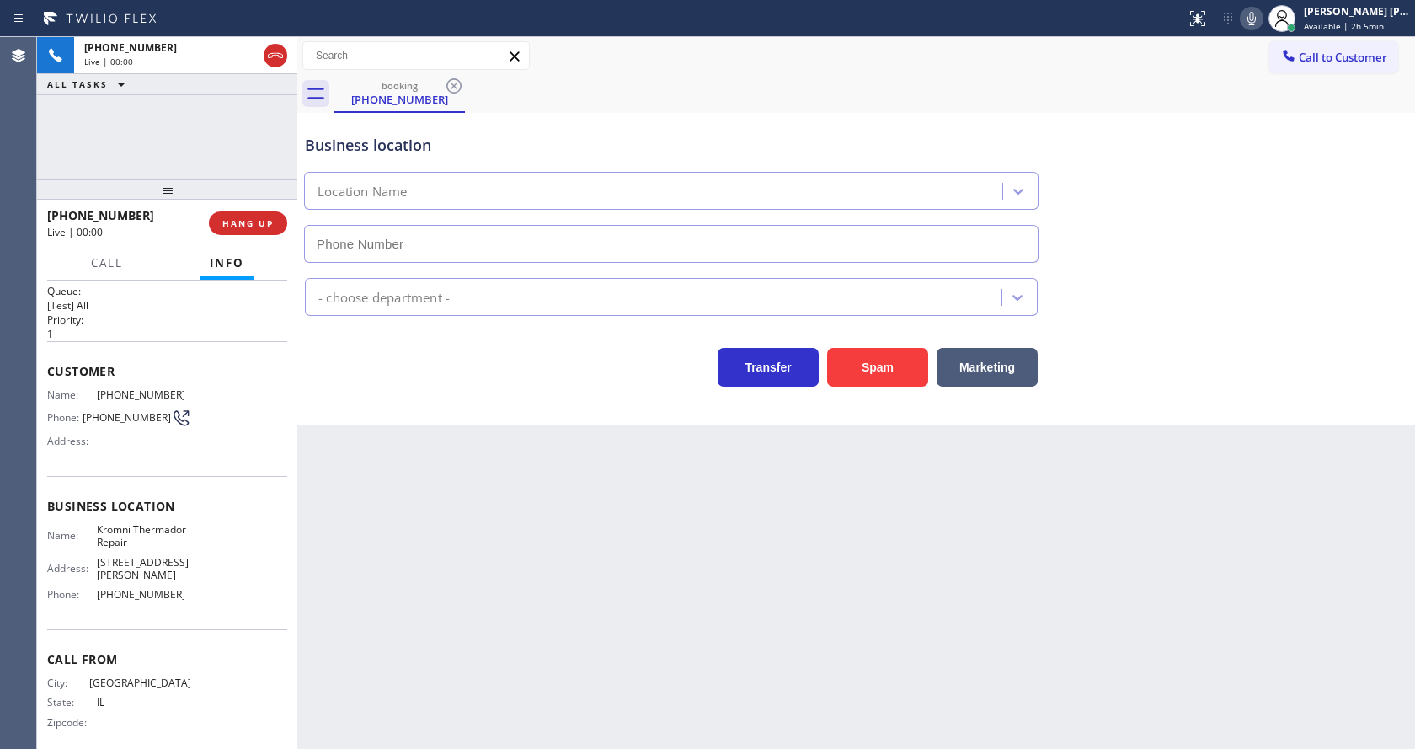
type input "[PHONE_NUMBER]"
click at [400, 614] on div "Back to Dashboard Change Sender ID Customers Technicians Select a contact Outbo…" at bounding box center [856, 393] width 1118 height 712
click at [619, 618] on div "Back to Dashboard Change Sender ID Customers Technicians Select a contact Outbo…" at bounding box center [856, 393] width 1118 height 712
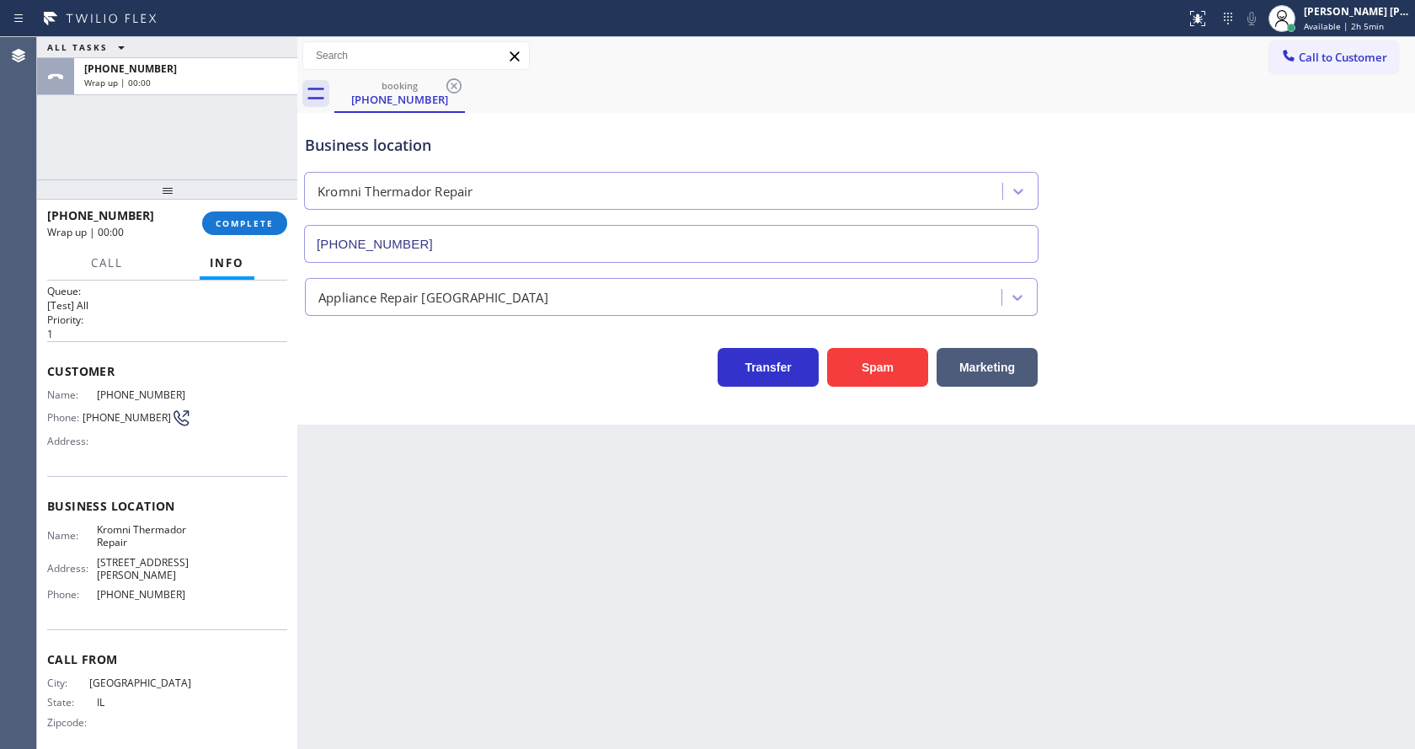
drag, startPoint x: 184, startPoint y: 328, endPoint x: 200, endPoint y: 286, distance: 45.1
click at [184, 328] on p "1" at bounding box center [167, 334] width 240 height 14
click at [229, 222] on span "COMPLETE" at bounding box center [245, 223] width 58 height 12
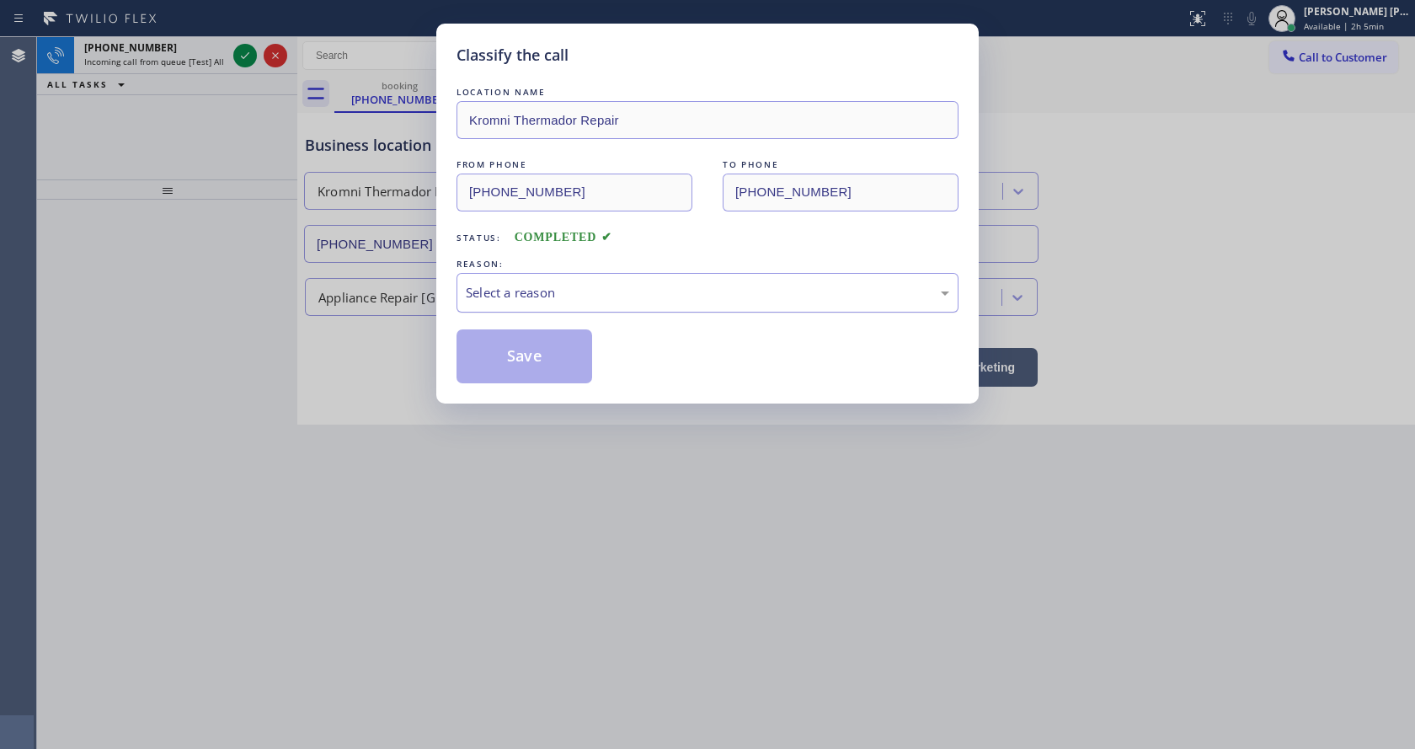
click at [543, 293] on div "Select a reason" at bounding box center [708, 292] width 484 height 19
click at [494, 355] on button "Save" at bounding box center [525, 356] width 136 height 54
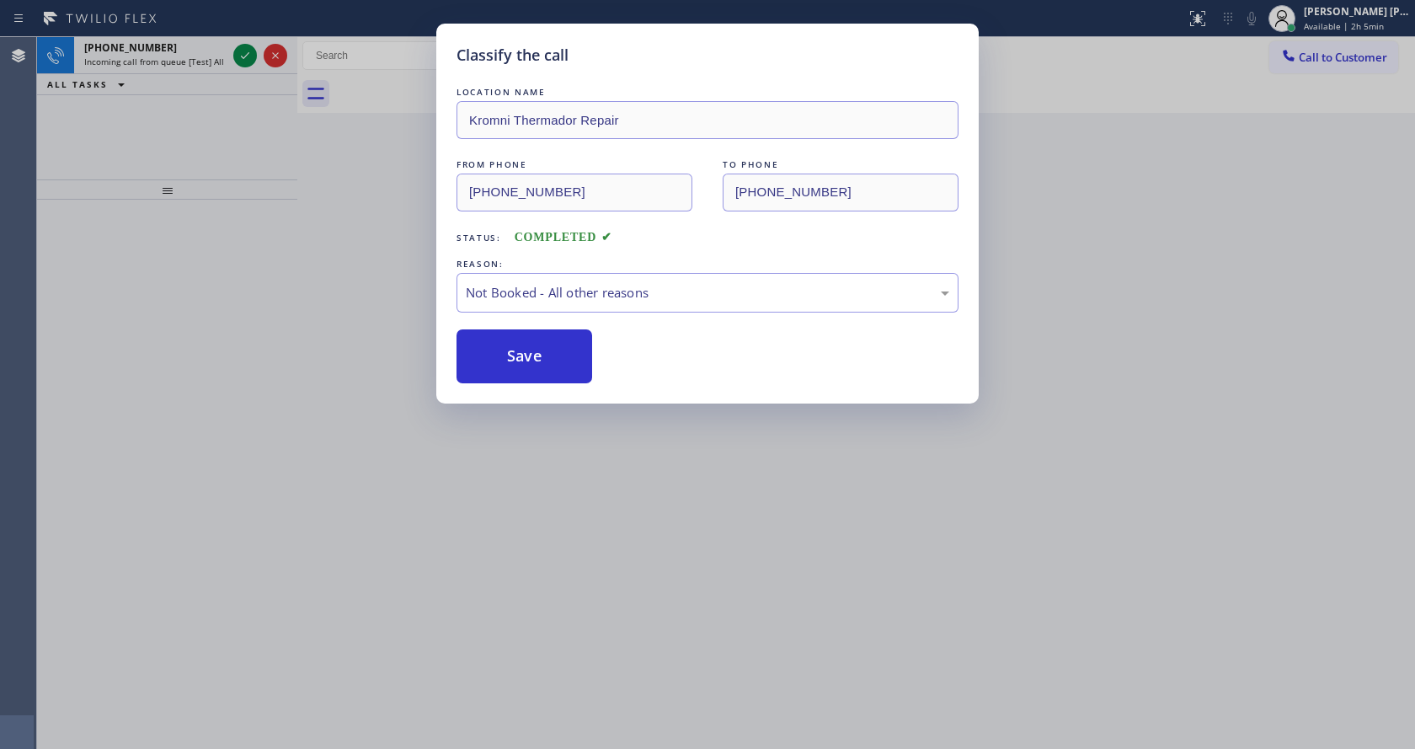
click at [242, 53] on div "Classify the call LOCATION NAME Kromni Thermador Repair FROM PHONE [PHONE_NUMBE…" at bounding box center [707, 374] width 1415 height 749
click at [242, 53] on icon at bounding box center [245, 55] width 20 height 20
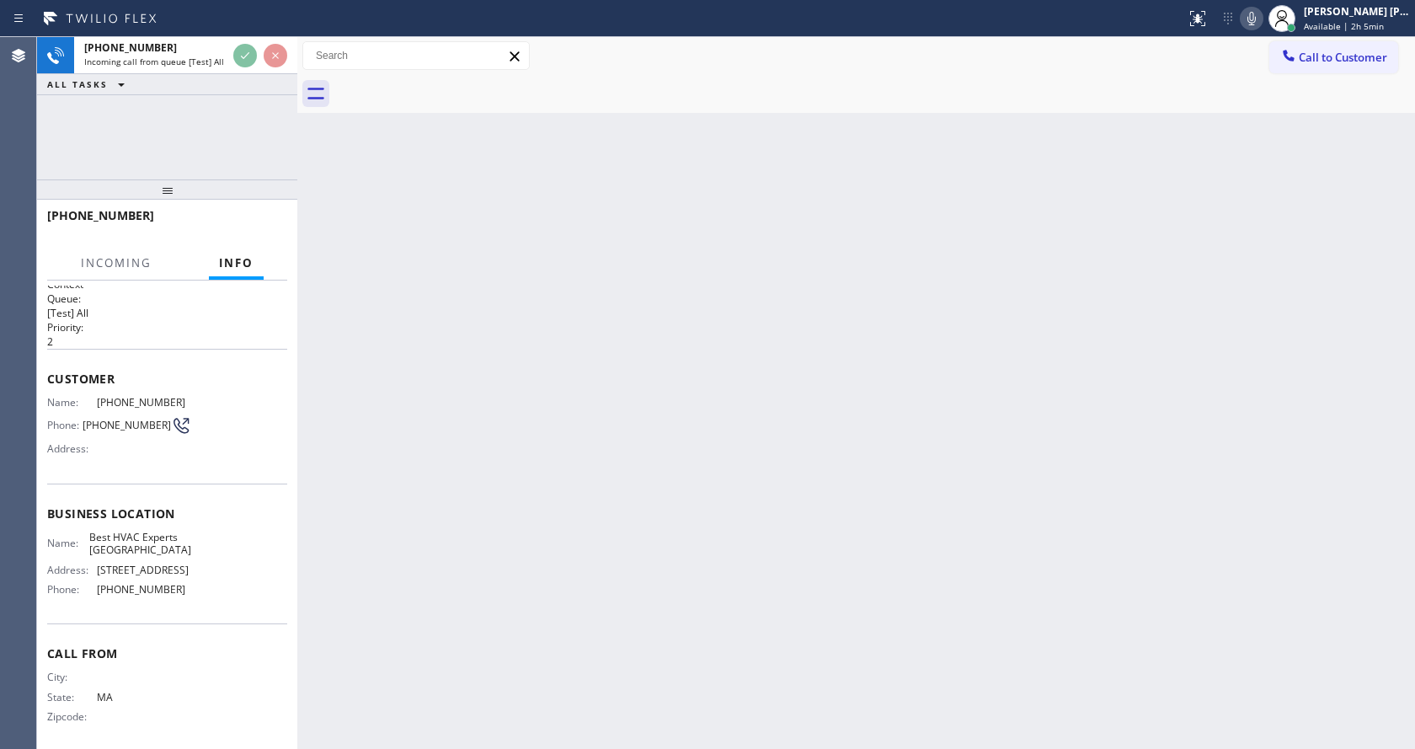
scroll to position [16, 0]
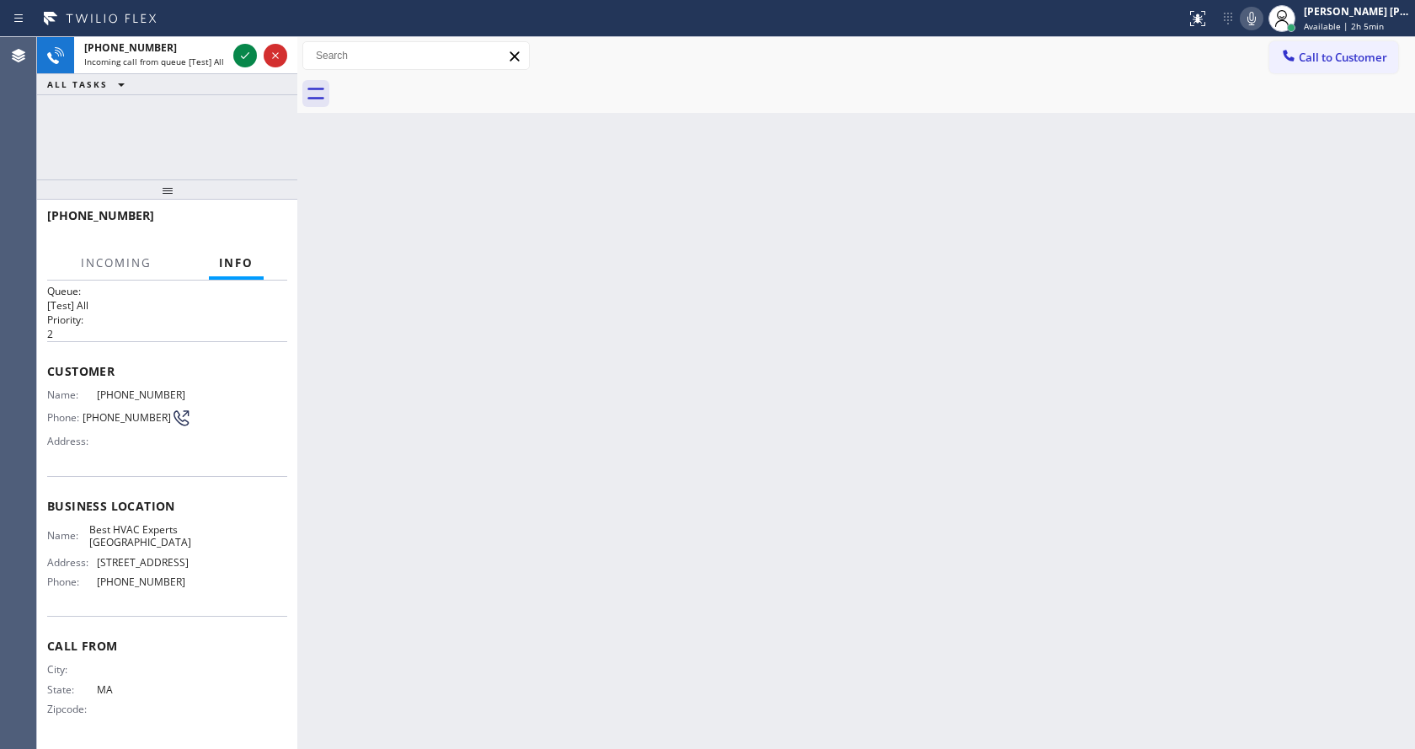
click at [531, 496] on div "Back to Dashboard Change Sender ID Customers Technicians Select a contact Outbo…" at bounding box center [856, 393] width 1118 height 712
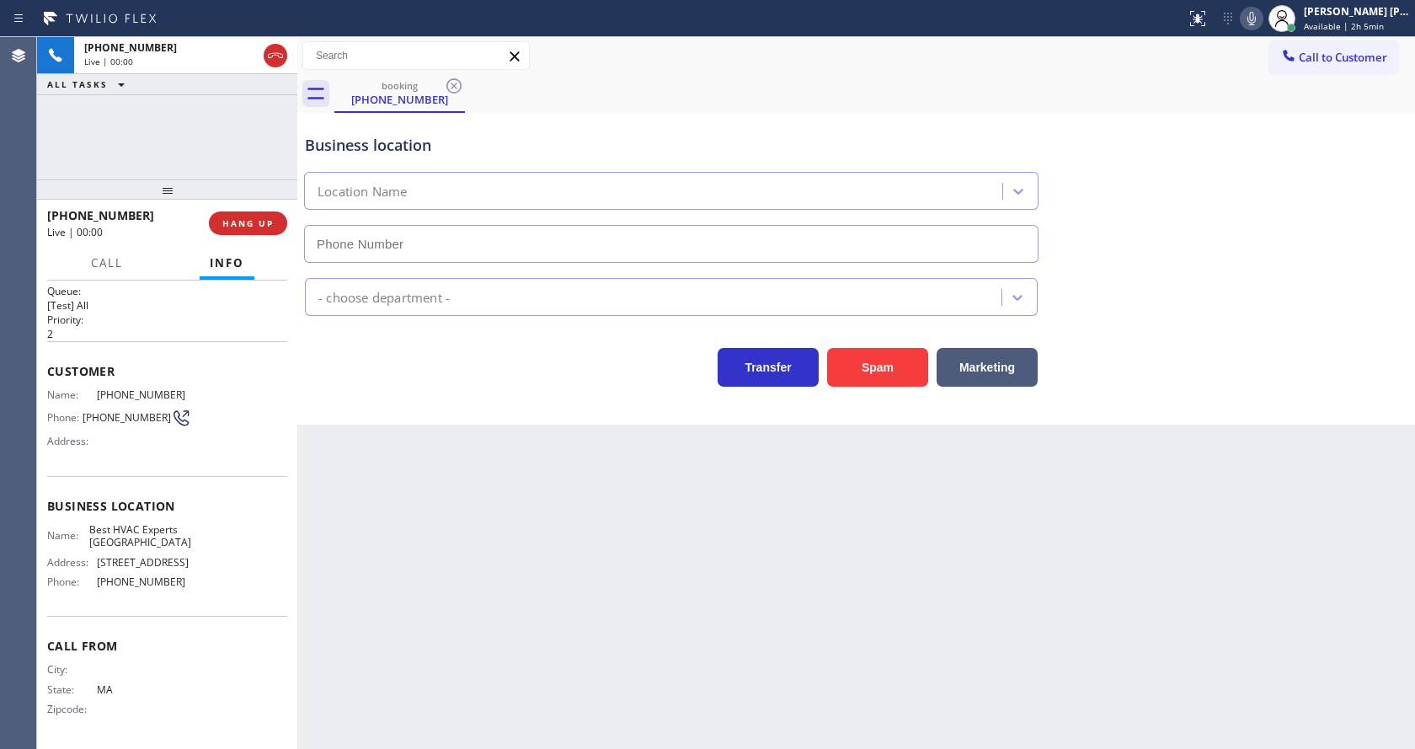
type input "[PHONE_NUMBER]"
click at [639, 624] on div "Back to Dashboard Change Sender ID Customers Technicians Select a contact Outbo…" at bounding box center [856, 393] width 1118 height 712
drag, startPoint x: 504, startPoint y: 532, endPoint x: 578, endPoint y: 498, distance: 81.8
click at [504, 532] on div "Back to Dashboard Change Sender ID Customers Technicians Select a contact Outbo…" at bounding box center [856, 393] width 1118 height 712
click at [1114, 406] on div "Business location Best HVAC Experts [GEOGRAPHIC_DATA] [PHONE_NUMBER] HVAC Trans…" at bounding box center [856, 269] width 1118 height 312
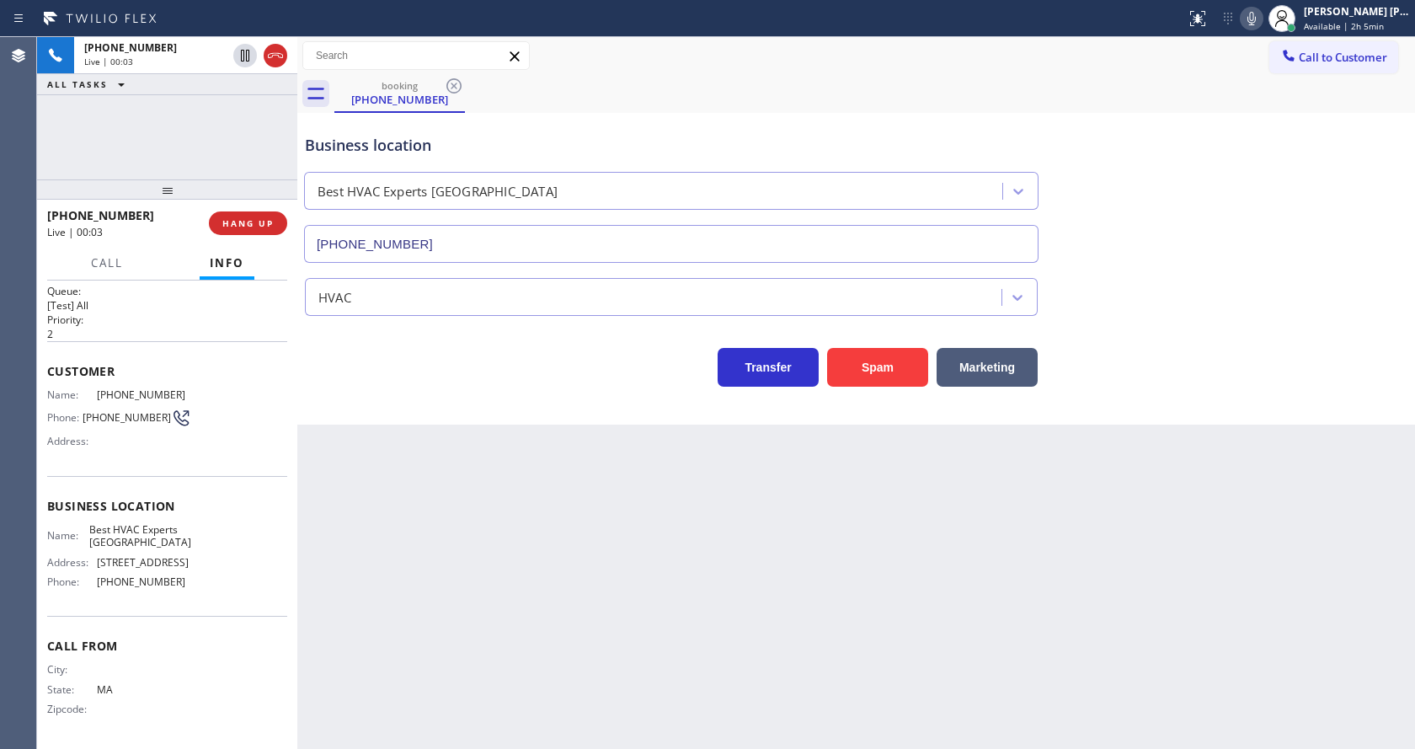
click at [461, 713] on div "Back to Dashboard Change Sender ID Customers Technicians Select a contact Outbo…" at bounding box center [856, 393] width 1118 height 712
click at [373, 510] on div "Back to Dashboard Change Sender ID Customers Technicians Select a contact Outbo…" at bounding box center [856, 393] width 1118 height 712
click at [879, 365] on button "Spam" at bounding box center [877, 367] width 101 height 39
click at [423, 651] on div "Back to Dashboard Change Sender ID Customers Technicians Select a contact Outbo…" at bounding box center [856, 393] width 1118 height 712
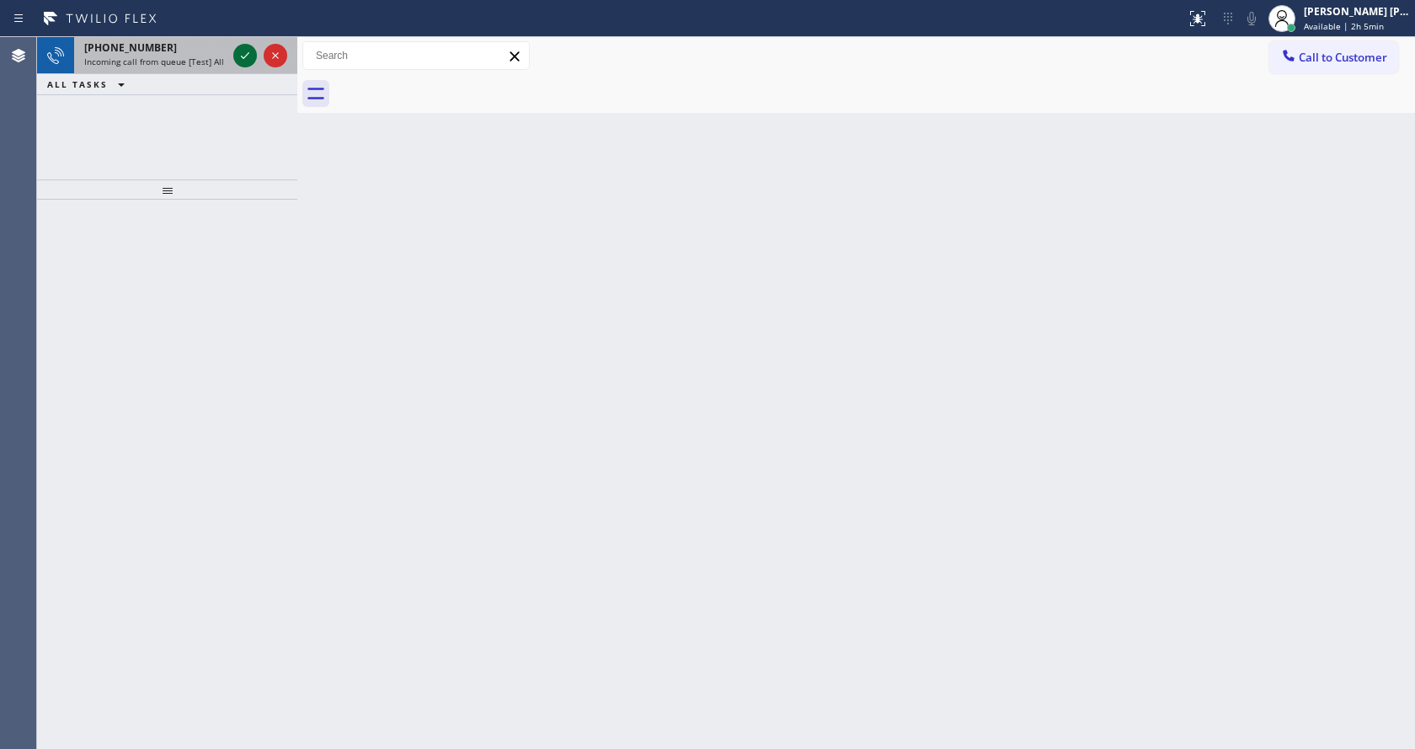
click at [243, 63] on icon at bounding box center [245, 55] width 20 height 20
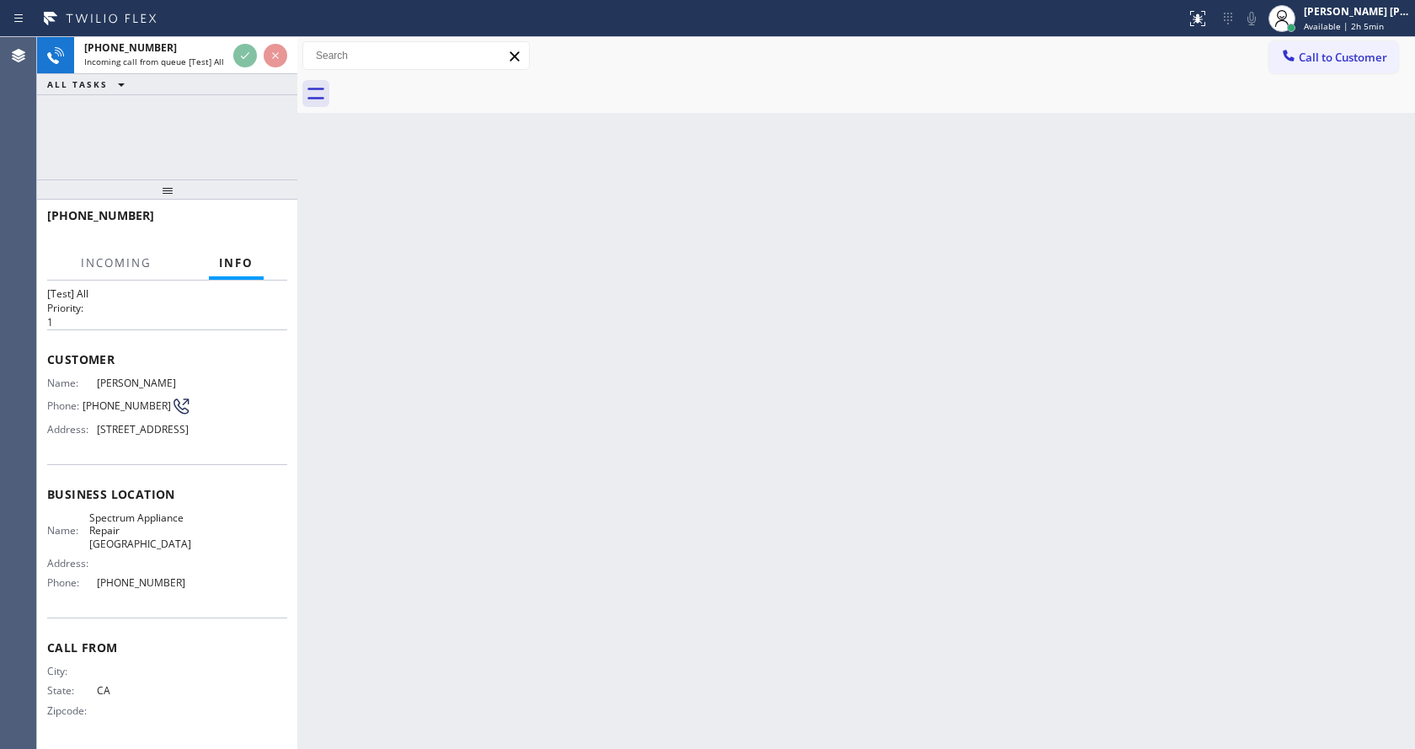
scroll to position [55, 0]
click at [450, 516] on div "Back to Dashboard Change Sender ID Customers Technicians Select a contact Outbo…" at bounding box center [856, 393] width 1118 height 712
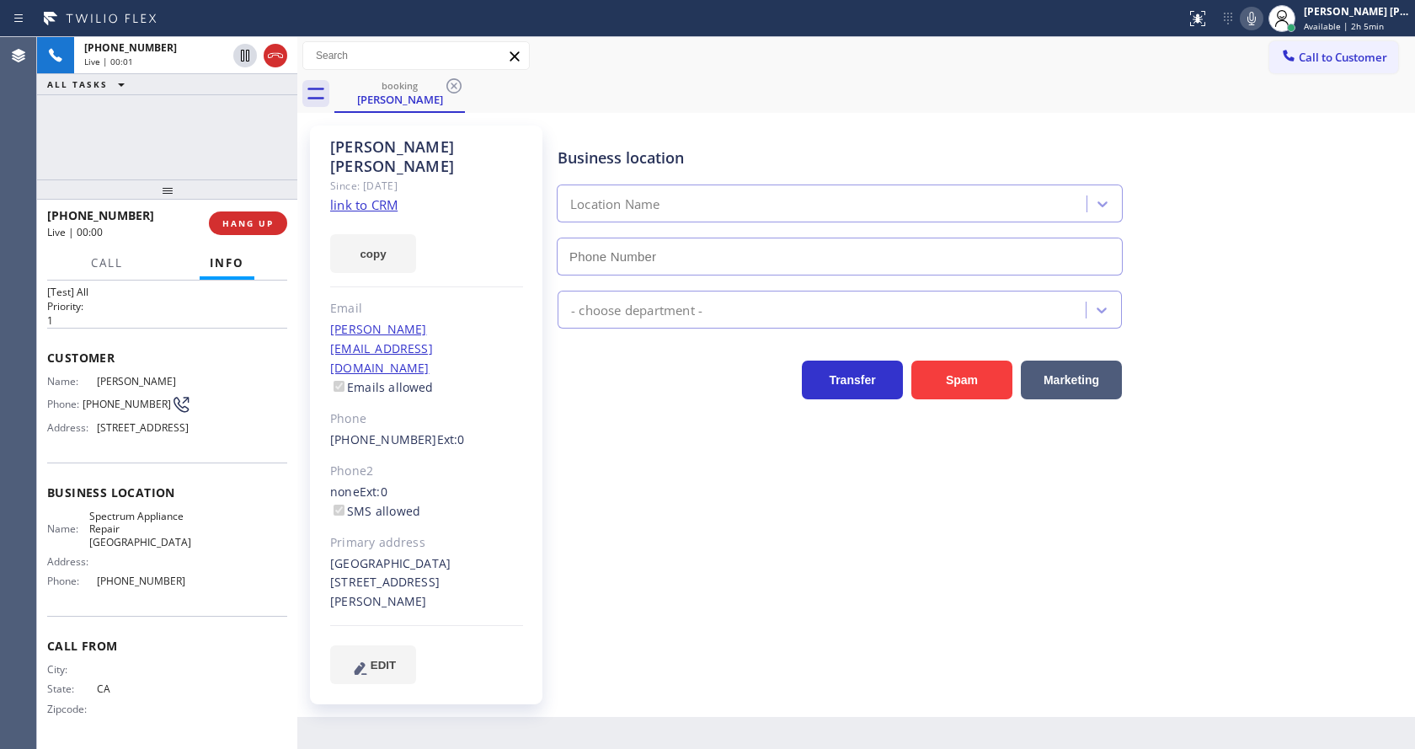
type input "[PHONE_NUMBER]"
click at [679, 530] on div "Business location Location Name [PHONE_NUMBER] - choose department - Transfer S…" at bounding box center [982, 404] width 857 height 549
click at [535, 436] on div "[PERSON_NAME] Since: [DATE] link to CRM copy Email [PERSON_NAME][EMAIL_ADDRESS]…" at bounding box center [426, 415] width 233 height 579
click at [597, 519] on div "Business location Spectrum Appliance Repair [GEOGRAPHIC_DATA] [PHONE_NUMBER] Ap…" at bounding box center [982, 404] width 857 height 549
click at [381, 196] on link "link to CRM" at bounding box center [363, 204] width 67 height 17
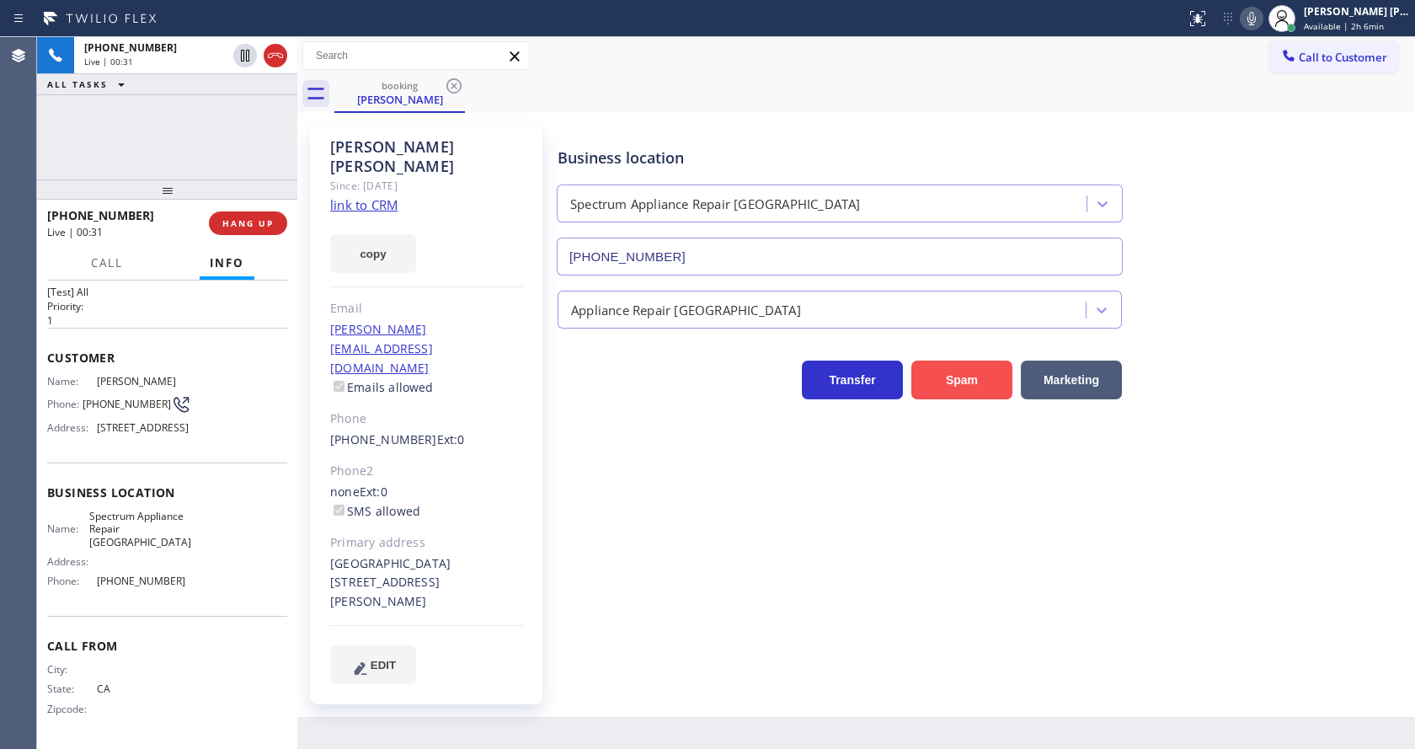
click at [946, 374] on button "Spam" at bounding box center [961, 380] width 101 height 39
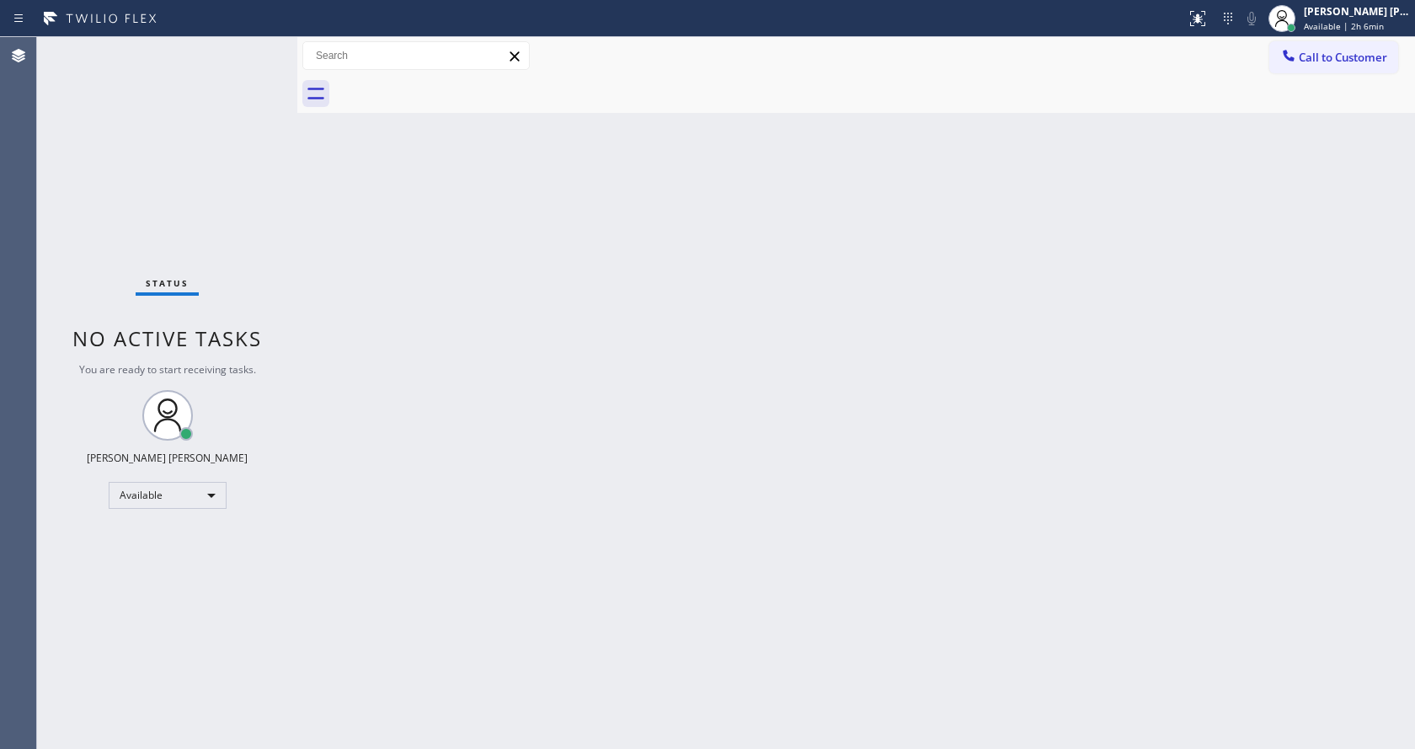
click at [612, 544] on div "Back to Dashboard Change Sender ID Customers Technicians Select a contact Outbo…" at bounding box center [856, 393] width 1118 height 712
click at [562, 357] on div "Back to Dashboard Change Sender ID Customers Technicians Select a contact Outbo…" at bounding box center [856, 393] width 1118 height 712
click at [494, 548] on div "Back to Dashboard Change Sender ID Customers Technicians Select a contact Outbo…" at bounding box center [856, 393] width 1118 height 712
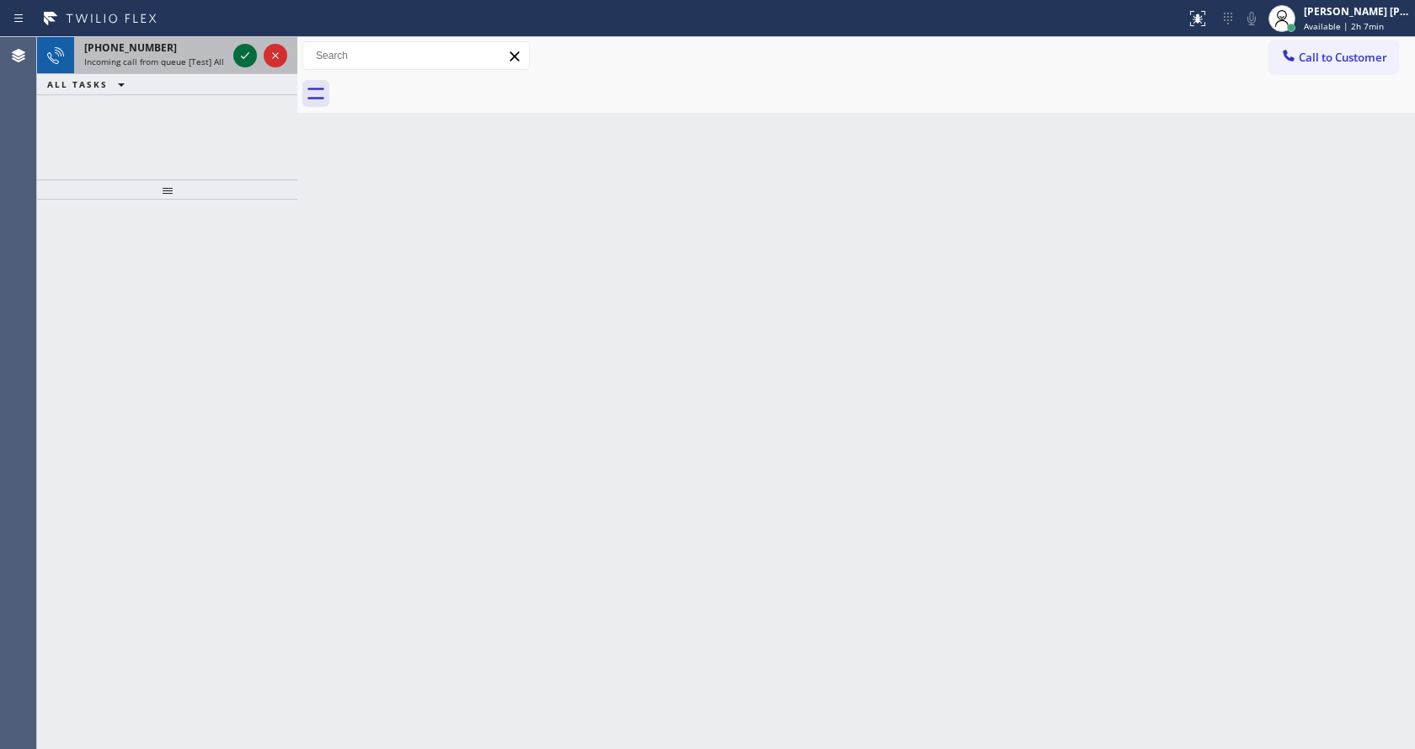
click at [241, 56] on icon at bounding box center [245, 55] width 20 height 20
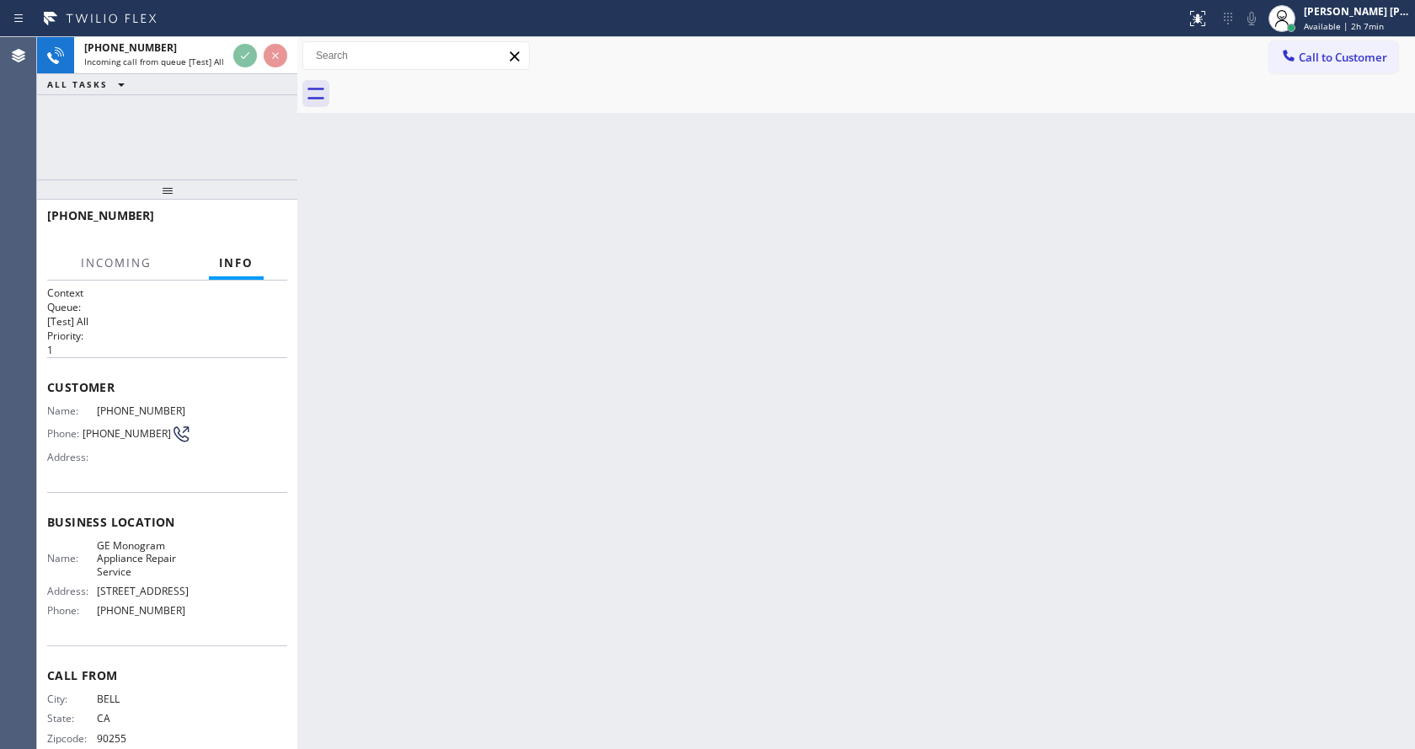
scroll to position [29, 0]
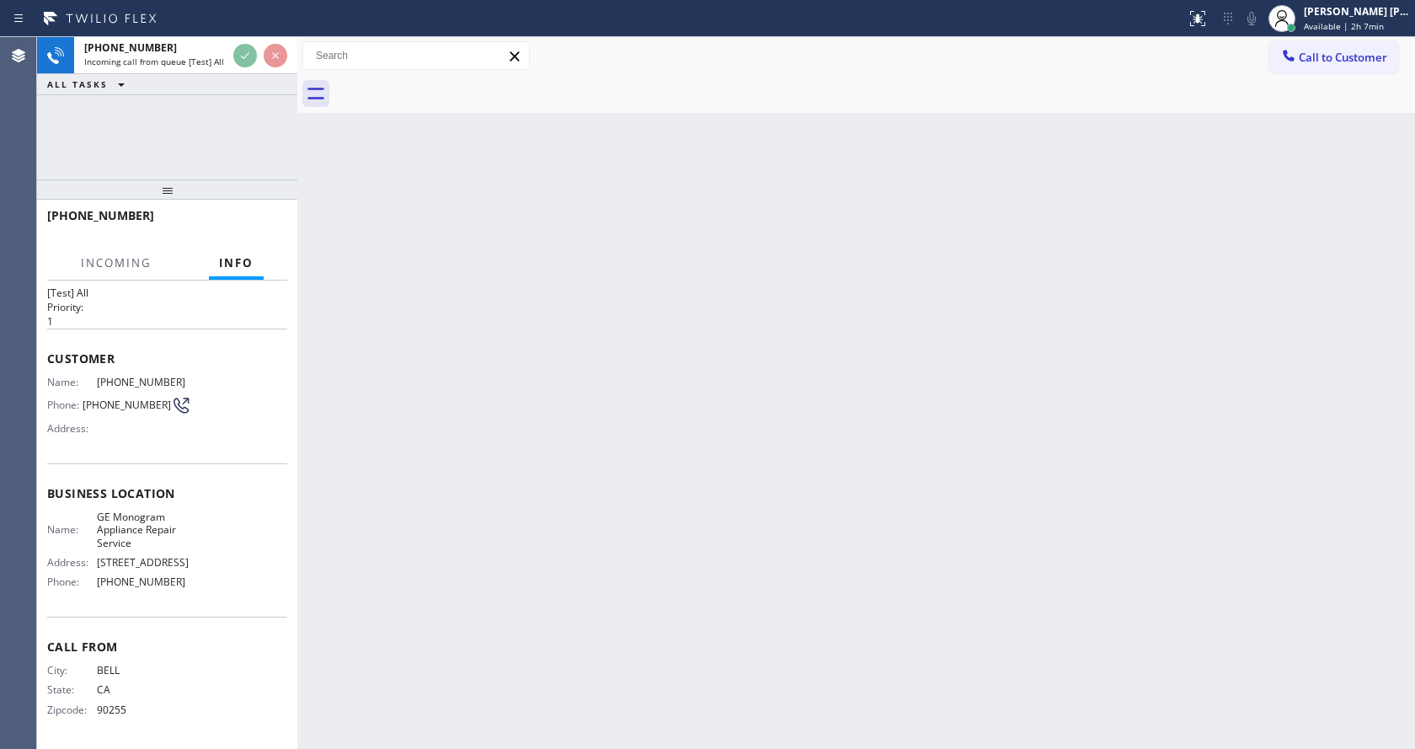
click at [434, 544] on div "Back to Dashboard Change Sender ID Customers Technicians Select a contact Outbo…" at bounding box center [856, 393] width 1118 height 712
drag, startPoint x: 673, startPoint y: 513, endPoint x: 655, endPoint y: 538, distance: 31.3
click at [673, 513] on div "Back to Dashboard Change Sender ID Customers Technicians Select a contact Outbo…" at bounding box center [856, 393] width 1118 height 712
click at [481, 420] on div "Back to Dashboard Change Sender ID Customers Technicians Select a contact Outbo…" at bounding box center [856, 393] width 1118 height 712
click at [1015, 264] on div "Back to Dashboard Change Sender ID Customers Technicians Select a contact Outbo…" at bounding box center [856, 393] width 1118 height 712
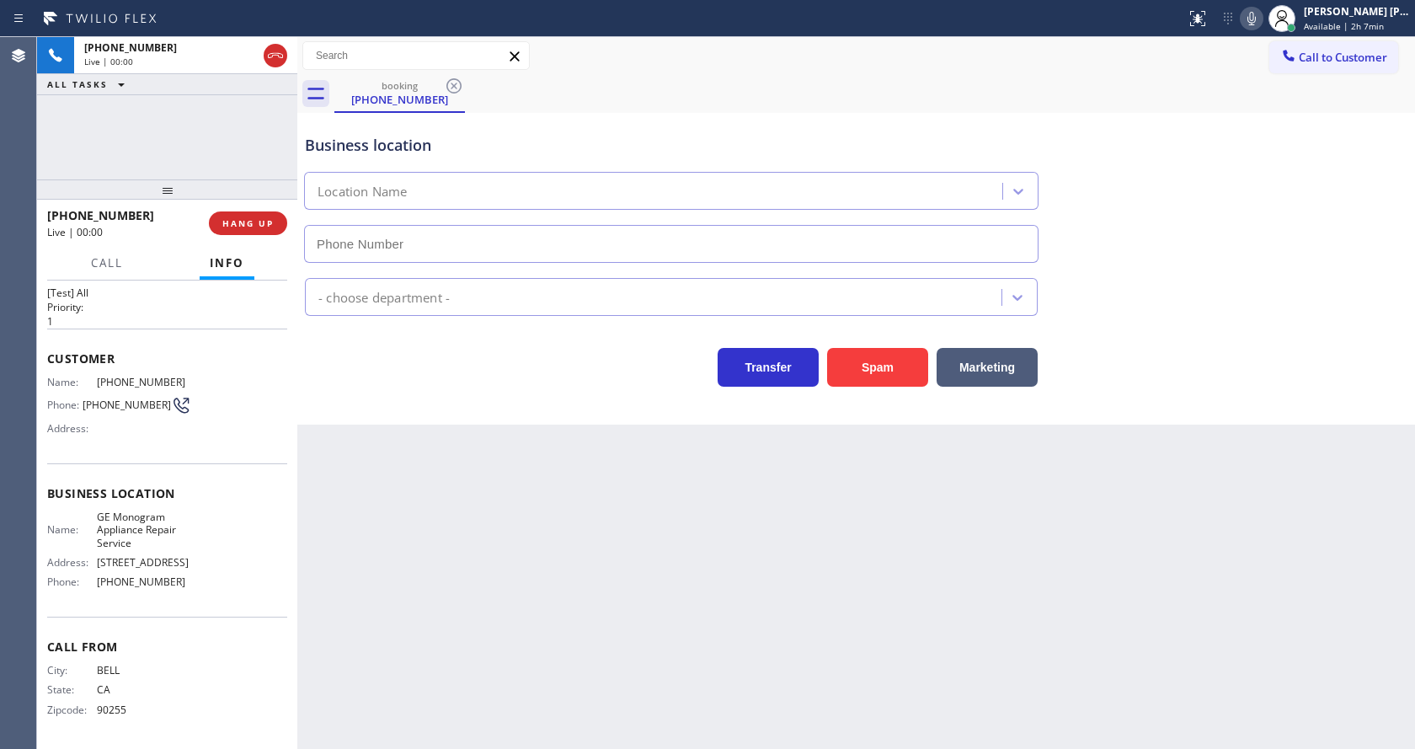
type input "[PHONE_NUMBER]"
click at [590, 475] on div "Back to Dashboard Change Sender ID Customers Technicians Select a contact Outbo…" at bounding box center [856, 393] width 1118 height 712
click at [543, 623] on div "Back to Dashboard Change Sender ID Customers Technicians Select a contact Outbo…" at bounding box center [856, 393] width 1118 height 712
click at [890, 380] on button "Spam" at bounding box center [877, 367] width 101 height 39
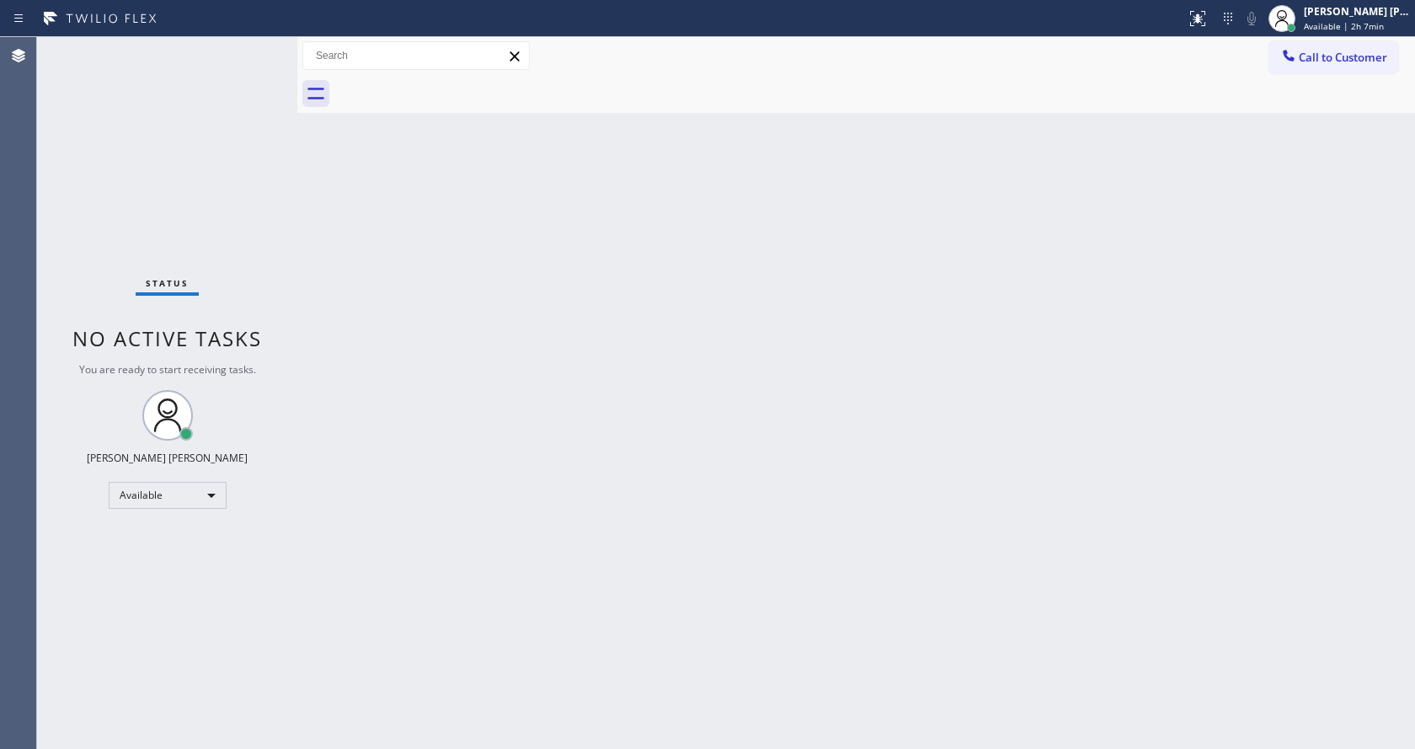
click at [499, 410] on div "Back to Dashboard Change Sender ID Customers Technicians Select a contact Outbo…" at bounding box center [856, 393] width 1118 height 712
click at [281, 446] on div "Status No active tasks You are ready to start receiving tasks. [PERSON_NAME] [P…" at bounding box center [167, 393] width 260 height 712
click at [847, 401] on div "Back to Dashboard Change Sender ID Customers Technicians Select a contact Outbo…" at bounding box center [856, 393] width 1118 height 712
click at [259, 47] on div "Status No active tasks You are ready to start receiving tasks. [PERSON_NAME] [P…" at bounding box center [167, 393] width 260 height 712
click at [257, 47] on div "Status No active tasks You are ready to start receiving tasks. [PERSON_NAME] [P…" at bounding box center [167, 393] width 260 height 712
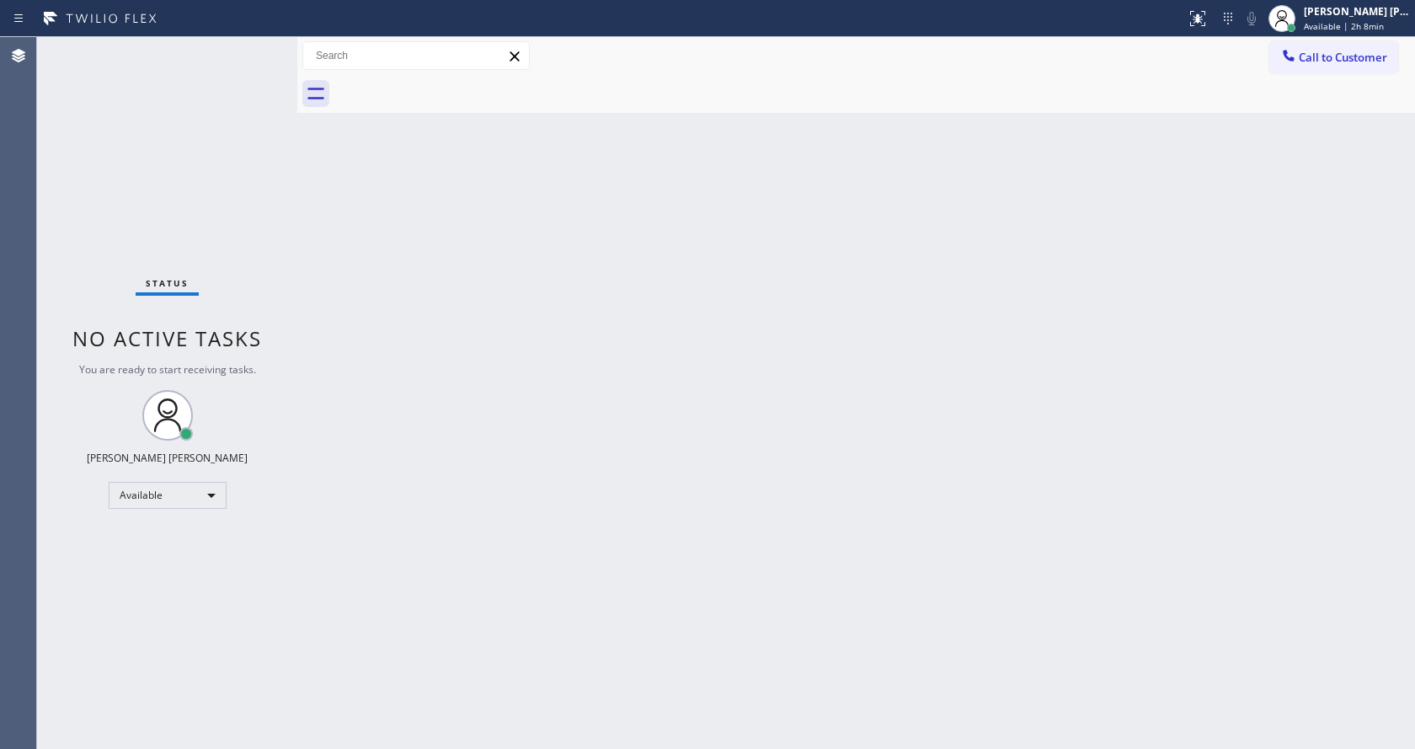
click at [344, 437] on div "Back to Dashboard Change Sender ID Customers Technicians Select a contact Outbo…" at bounding box center [856, 393] width 1118 height 712
click at [1032, 484] on div "Back to Dashboard Change Sender ID Customers Technicians Select a contact Outbo…" at bounding box center [856, 393] width 1118 height 712
click at [442, 414] on div "Back to Dashboard Change Sender ID Customers Technicians Select a contact Outbo…" at bounding box center [856, 393] width 1118 height 712
drag, startPoint x: 755, startPoint y: 478, endPoint x: 351, endPoint y: 307, distance: 438.3
click at [755, 478] on div "Back to Dashboard Change Sender ID Customers Technicians Select a contact Outbo…" at bounding box center [856, 393] width 1118 height 712
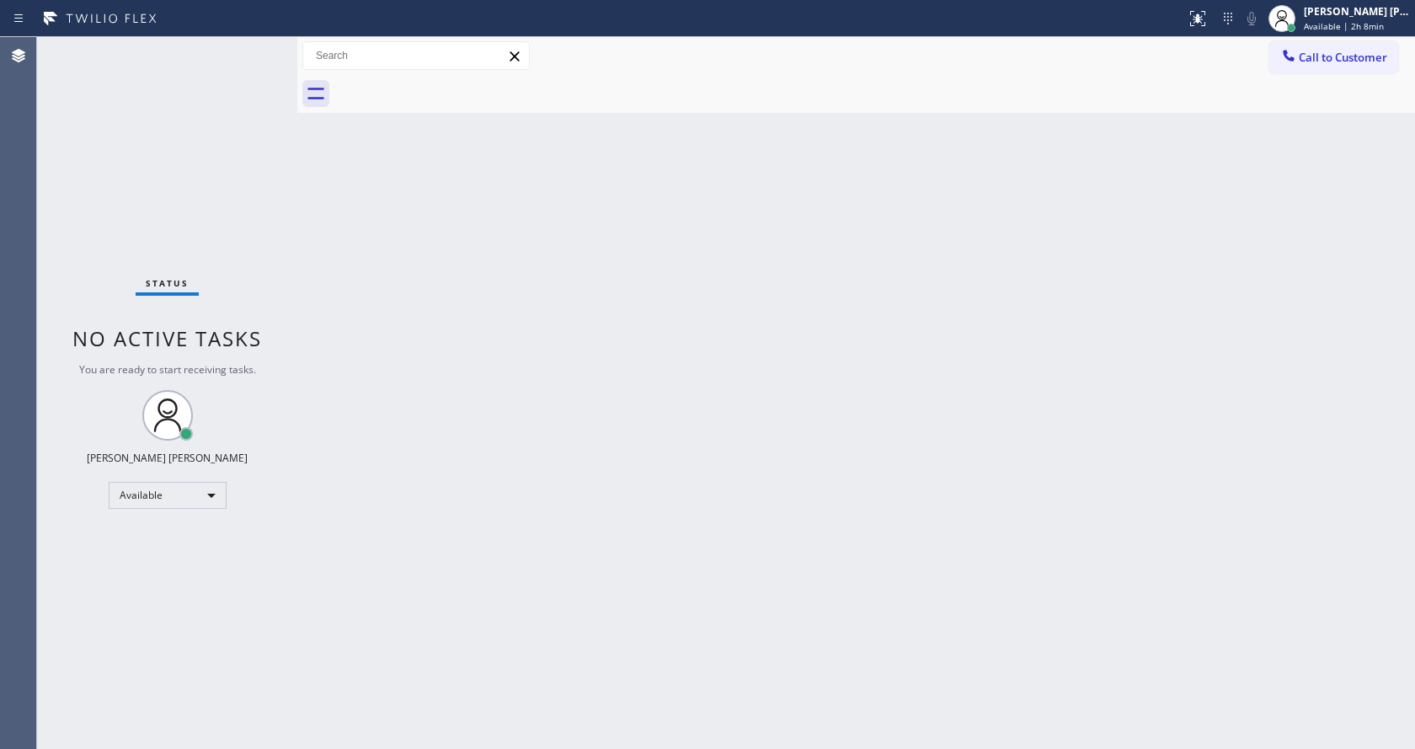
click at [261, 44] on div "Status No active tasks You are ready to start receiving tasks. [PERSON_NAME] [P…" at bounding box center [167, 393] width 260 height 712
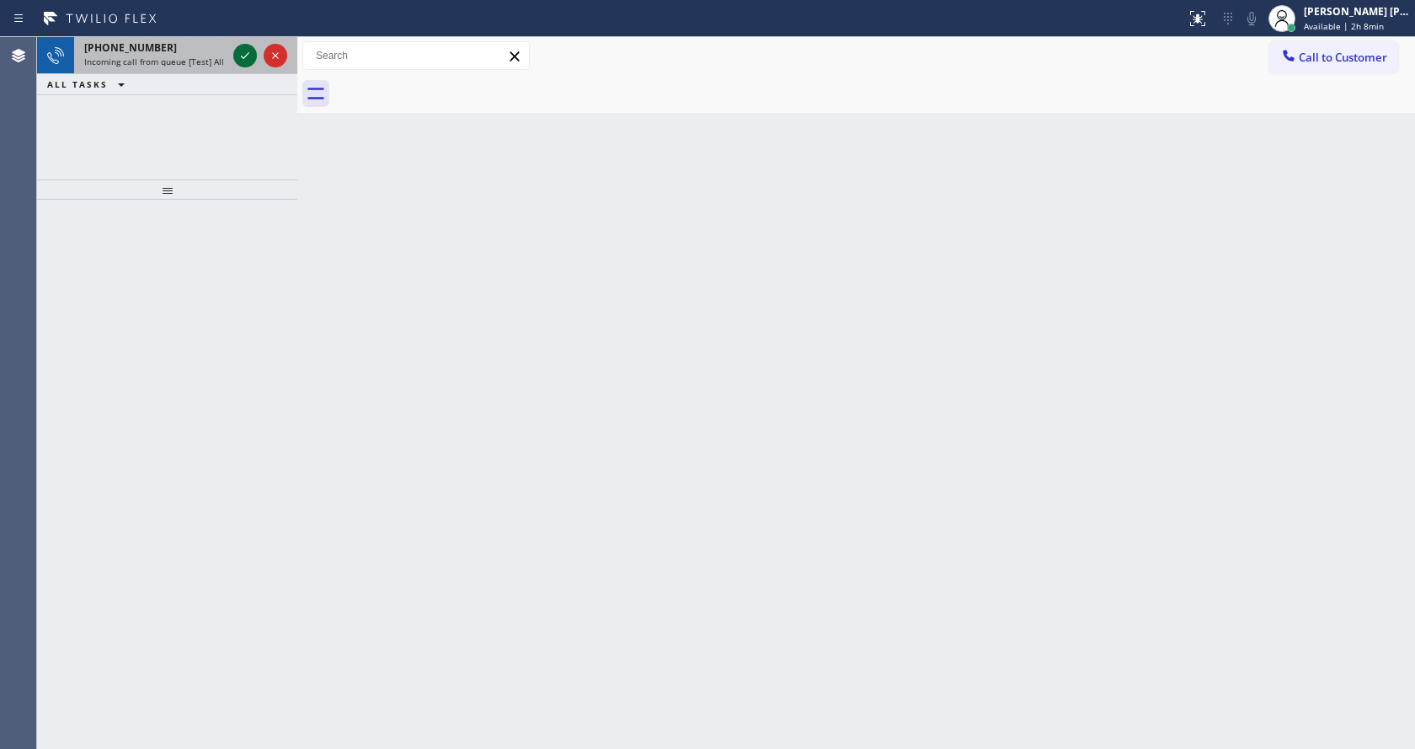
click at [241, 52] on icon at bounding box center [245, 55] width 20 height 20
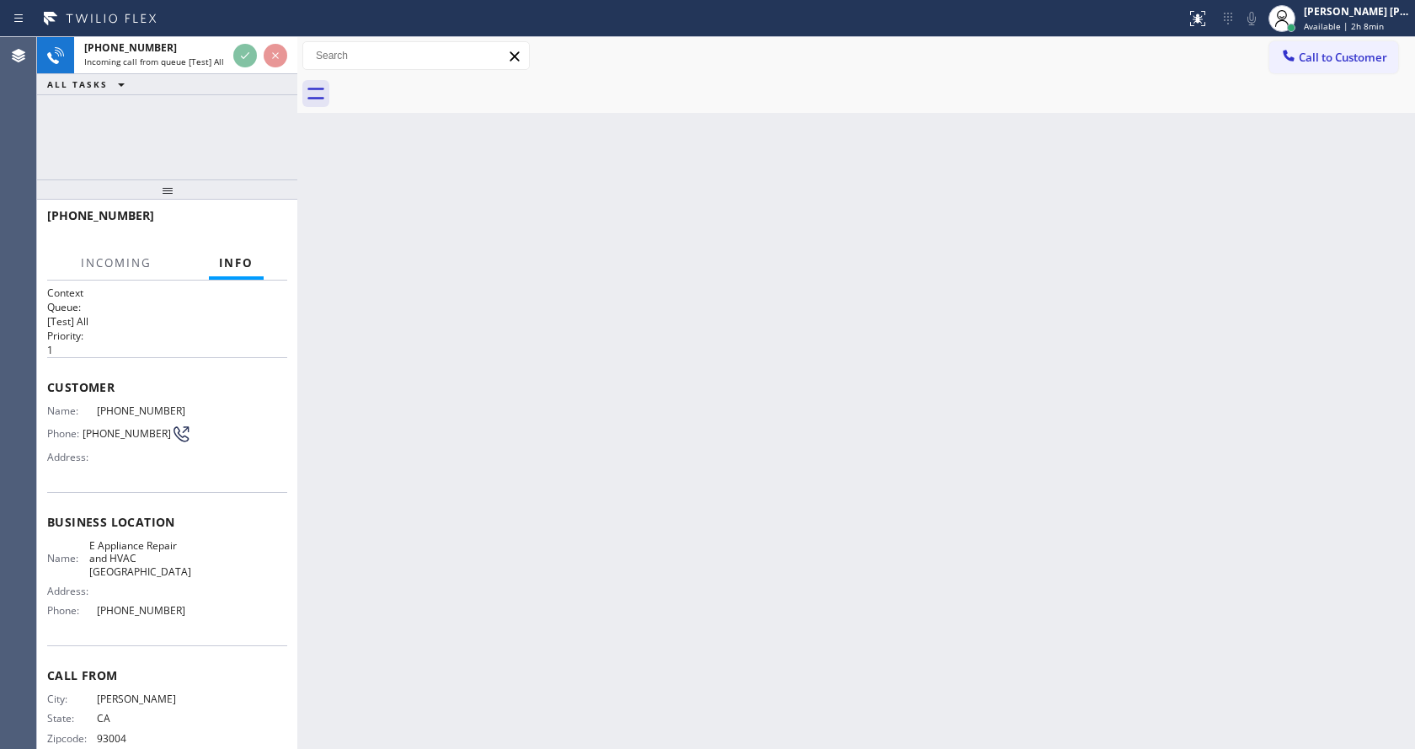
scroll to position [29, 0]
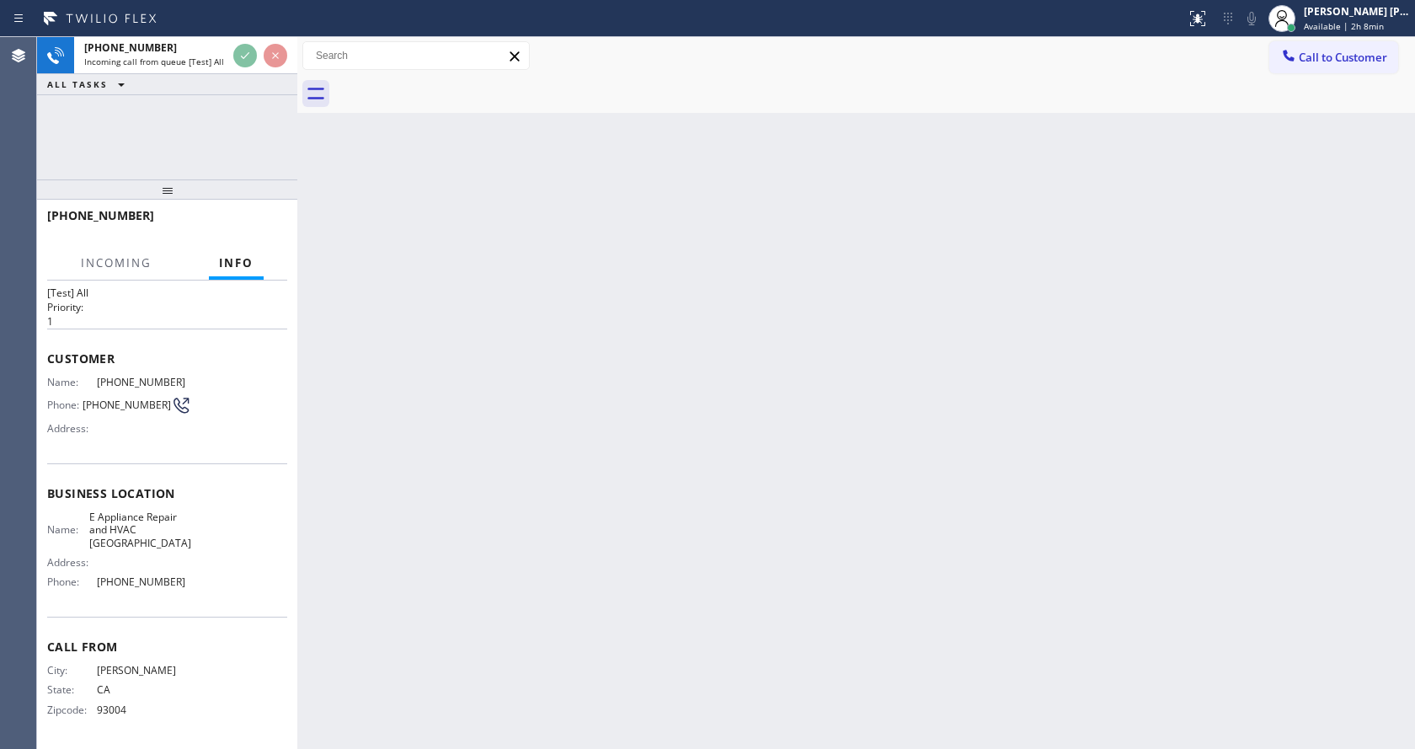
click at [646, 401] on div "Back to Dashboard Change Sender ID Customers Technicians Select a contact Outbo…" at bounding box center [856, 393] width 1118 height 712
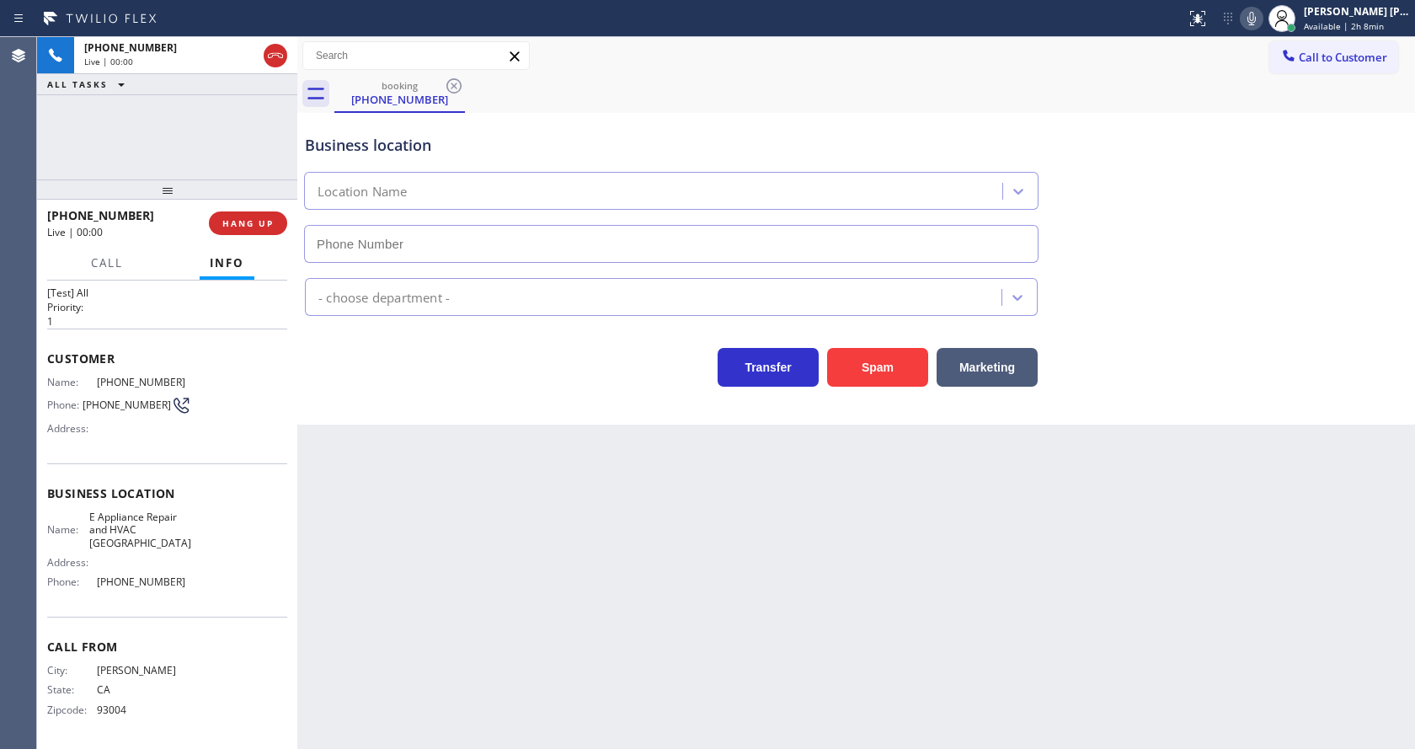
type input "[PHONE_NUMBER]"
click at [860, 355] on button "Spam" at bounding box center [877, 367] width 101 height 39
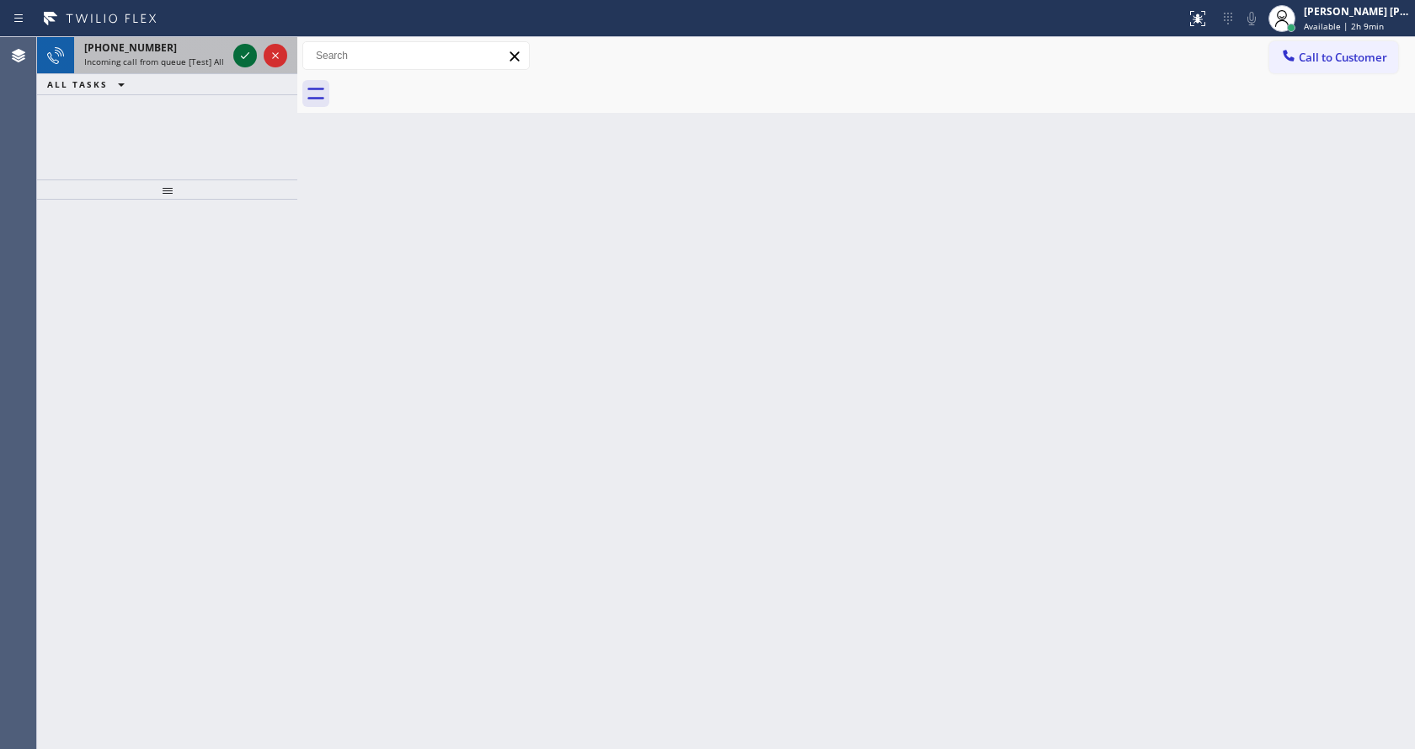
click at [246, 50] on icon at bounding box center [245, 55] width 20 height 20
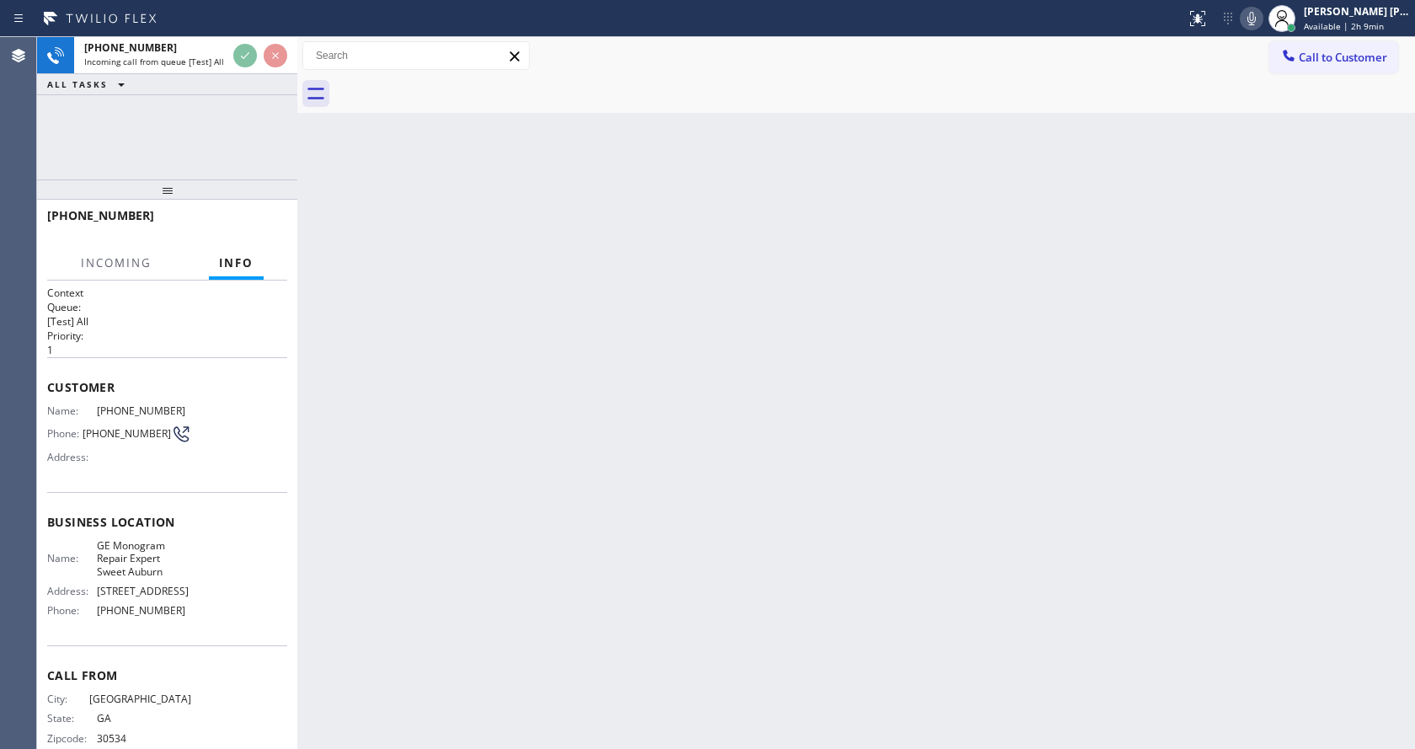
click at [518, 524] on div "Back to Dashboard Change Sender ID Customers Technicians Select a contact Outbo…" at bounding box center [856, 393] width 1118 height 712
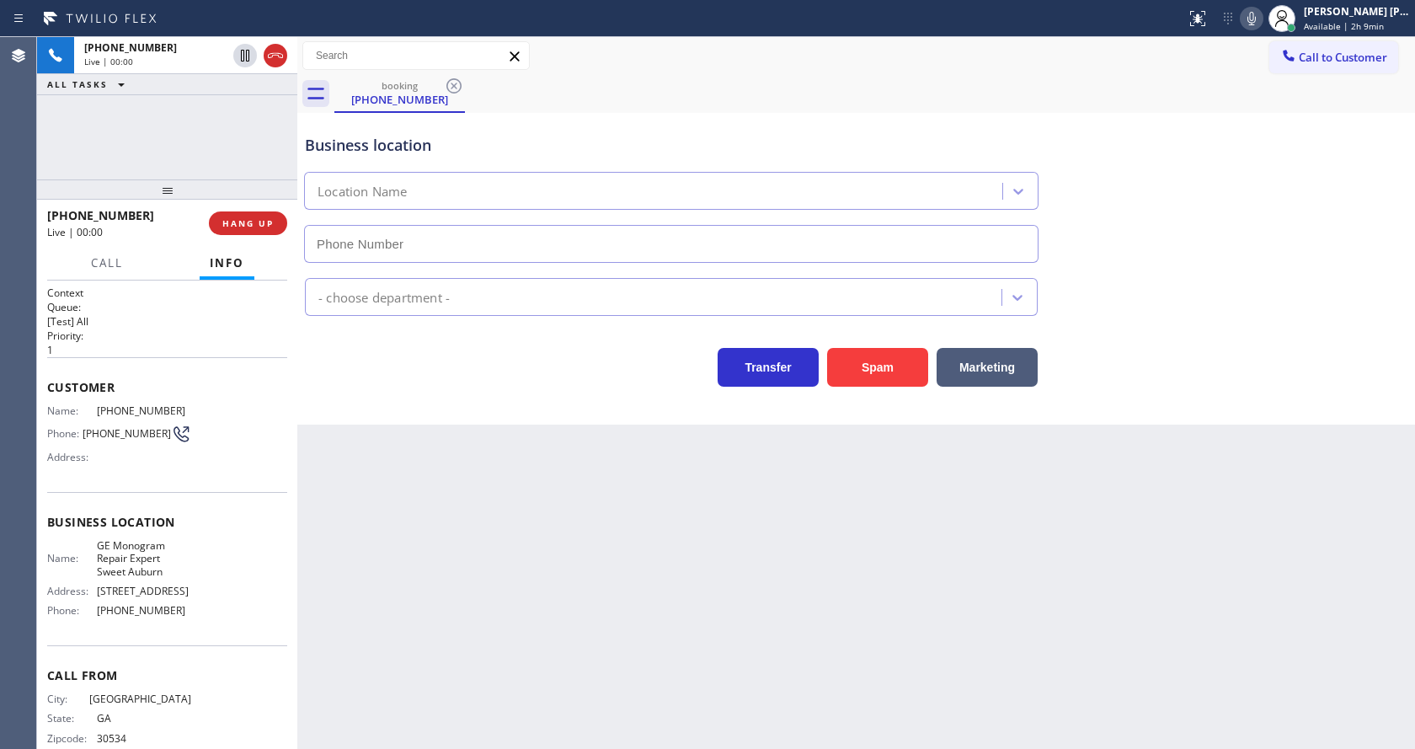
type input "[PHONE_NUMBER]"
click at [193, 294] on h1 "Context" at bounding box center [167, 293] width 240 height 14
click at [873, 363] on button "Spam" at bounding box center [877, 367] width 101 height 39
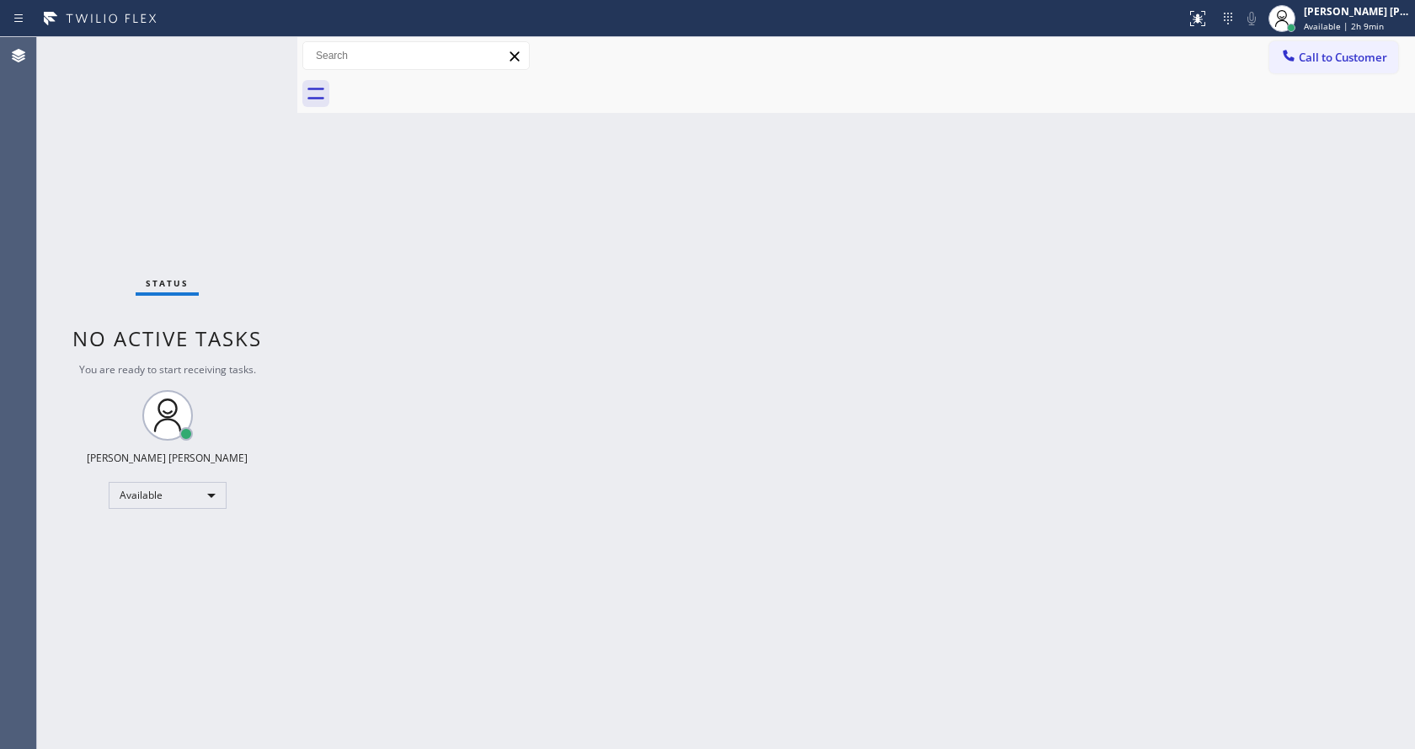
click at [253, 47] on div "Status No active tasks You are ready to start receiving tasks. [PERSON_NAME] [P…" at bounding box center [167, 393] width 260 height 712
click at [257, 50] on div "Status No active tasks You are ready to start receiving tasks. [PERSON_NAME] [P…" at bounding box center [167, 393] width 260 height 712
click at [254, 50] on div "Status No active tasks You are ready to start receiving tasks. [PERSON_NAME] [P…" at bounding box center [167, 393] width 260 height 712
click at [263, 47] on div "Status No active tasks You are ready to start receiving tasks. [PERSON_NAME] [P…" at bounding box center [167, 393] width 260 height 712
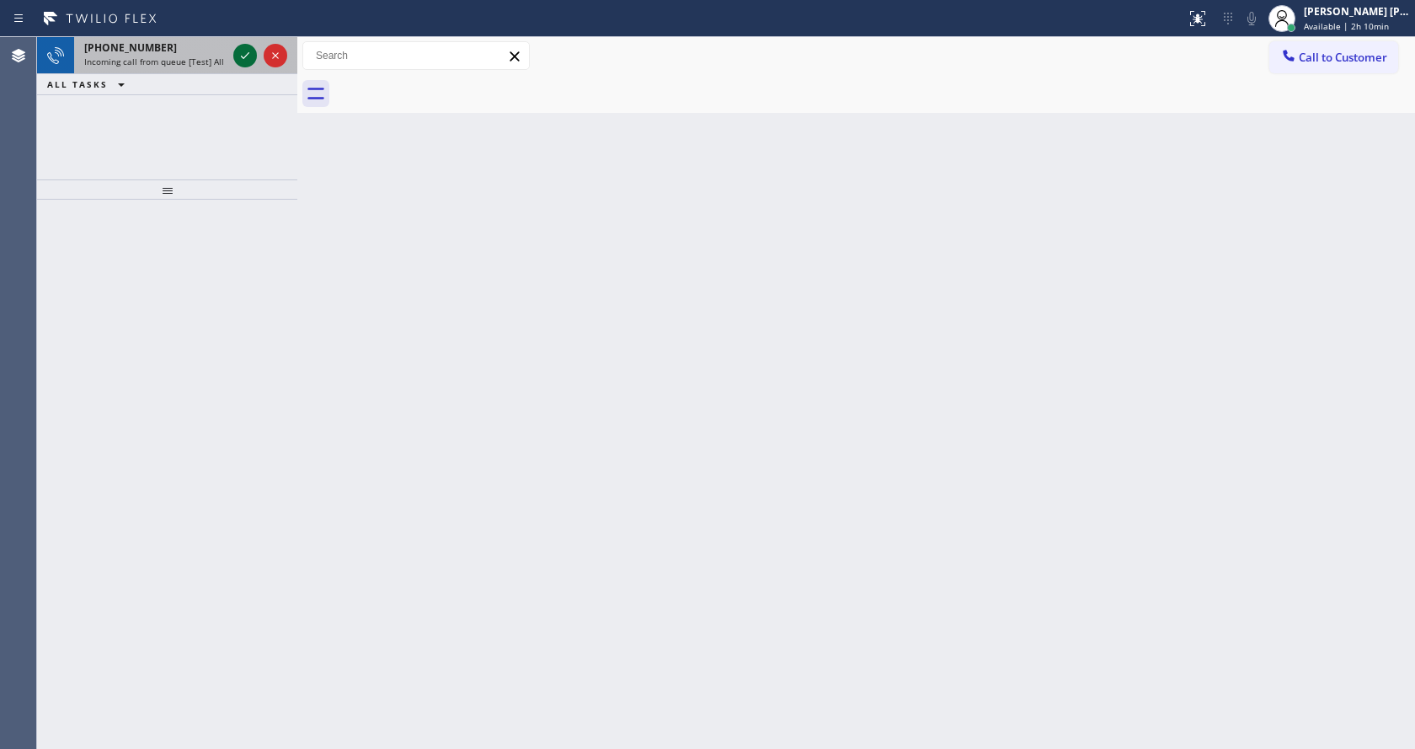
click at [251, 52] on icon at bounding box center [245, 55] width 20 height 20
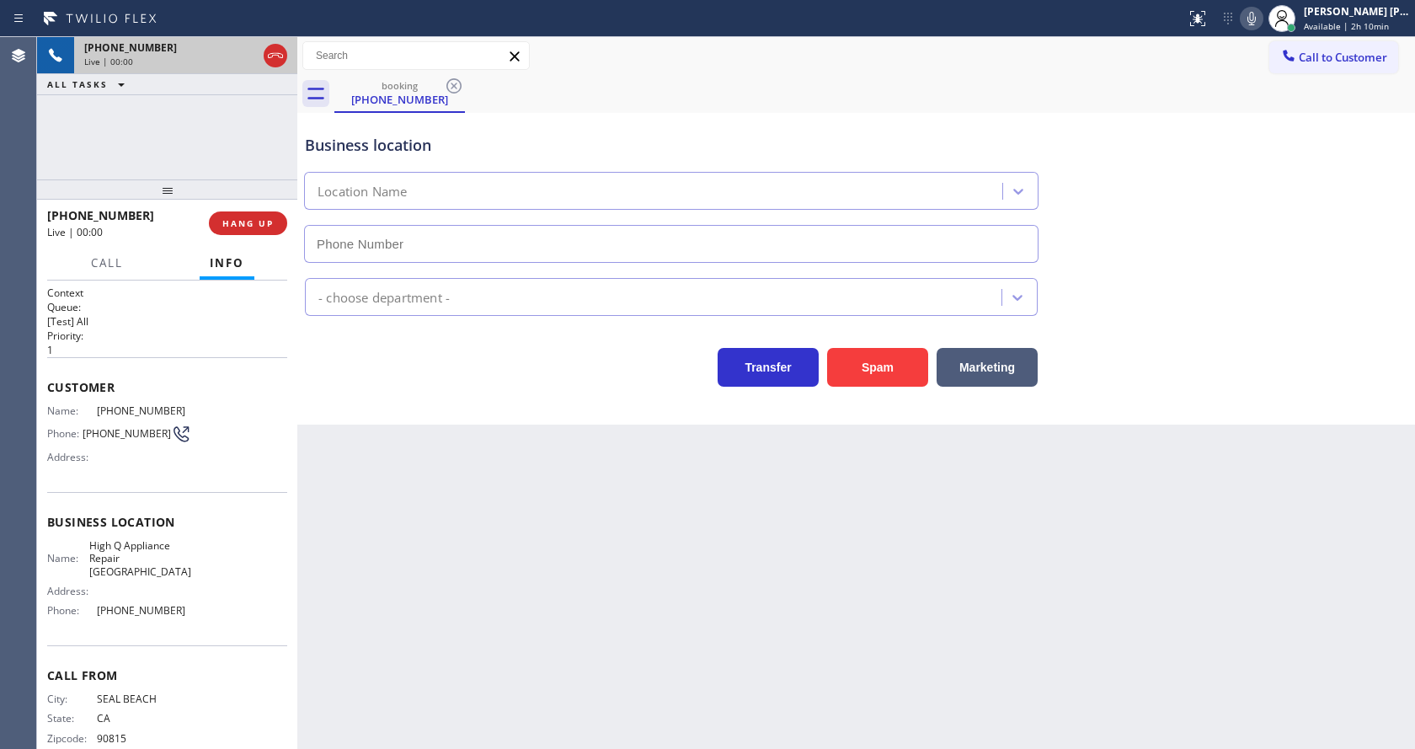
type input "[PHONE_NUMBER]"
click at [873, 391] on div "Business location High Q Appliance Repair [GEOGRAPHIC_DATA] [PHONE_NUMBER] Appl…" at bounding box center [856, 269] width 1118 height 312
click at [872, 375] on button "Spam" at bounding box center [877, 367] width 101 height 39
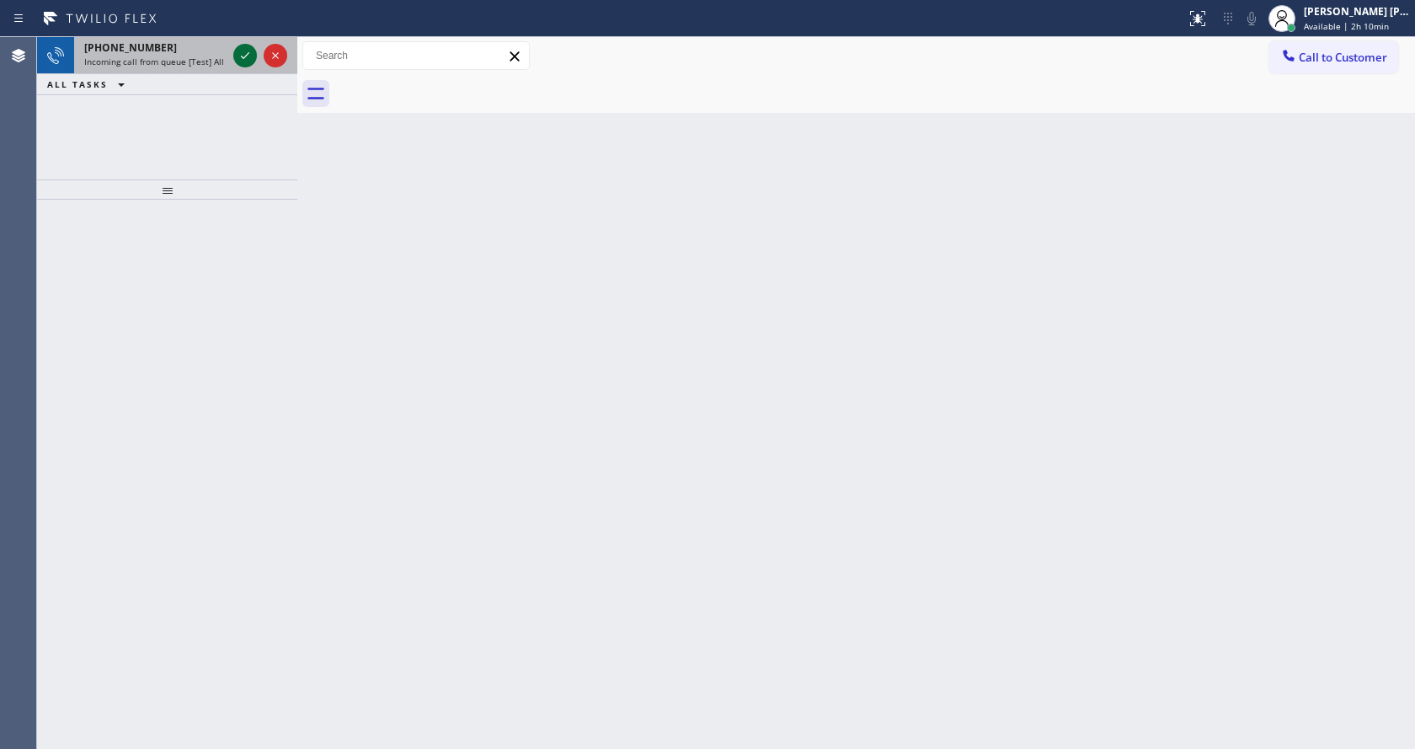
click at [238, 51] on icon at bounding box center [245, 55] width 20 height 20
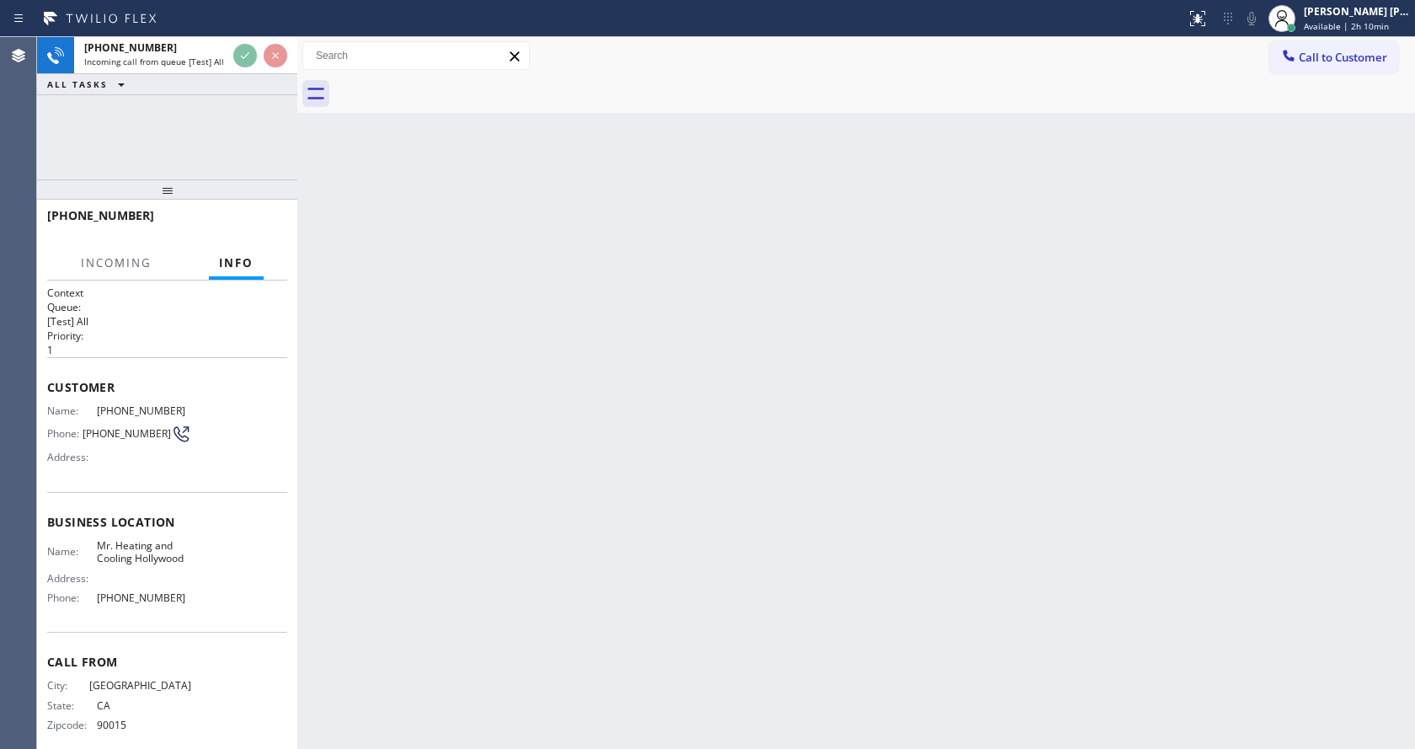
scroll to position [16, 0]
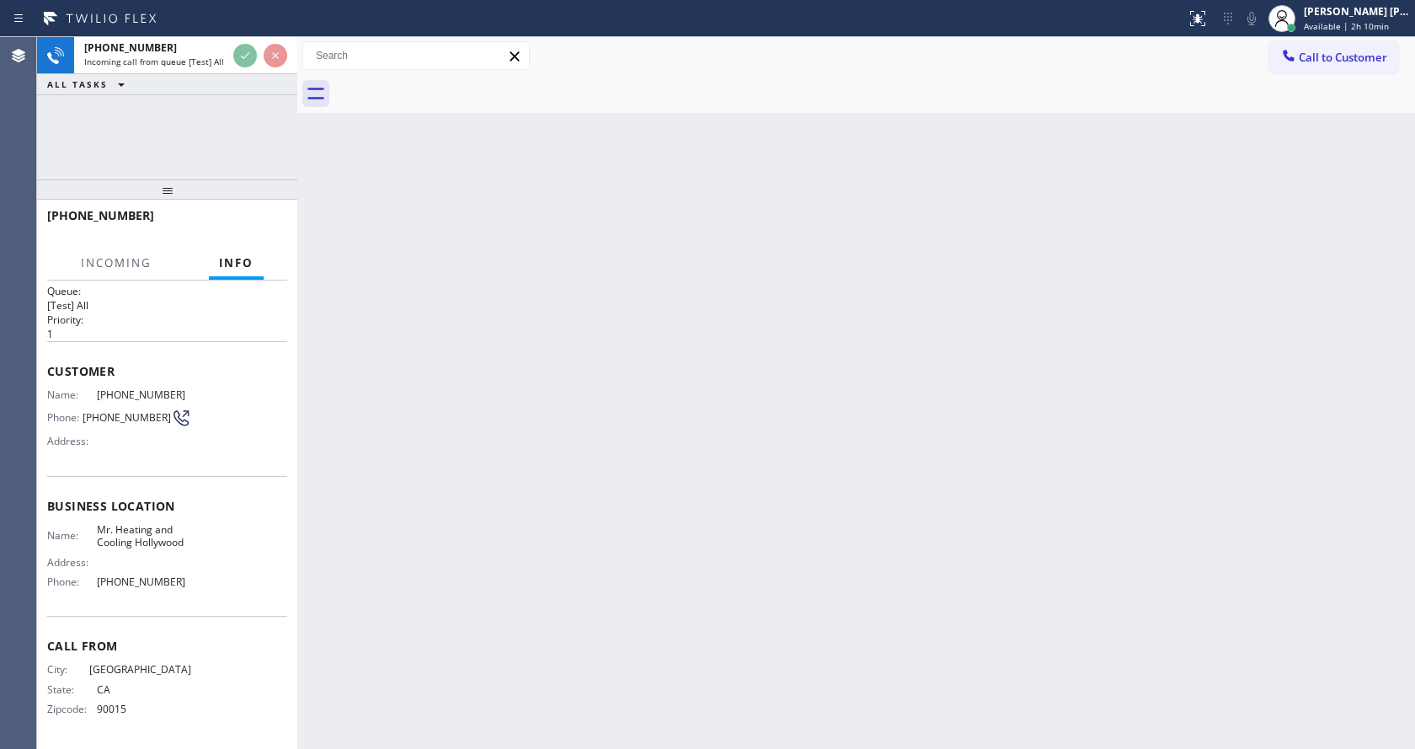
click at [536, 428] on div "Back to Dashboard Change Sender ID Customers Technicians Select a contact Outbo…" at bounding box center [856, 393] width 1118 height 712
click at [487, 439] on div "Back to Dashboard Change Sender ID Customers Technicians Select a contact Outbo…" at bounding box center [856, 393] width 1118 height 712
click at [719, 568] on div "Back to Dashboard Change Sender ID Customers Technicians Select a contact Outbo…" at bounding box center [856, 393] width 1118 height 712
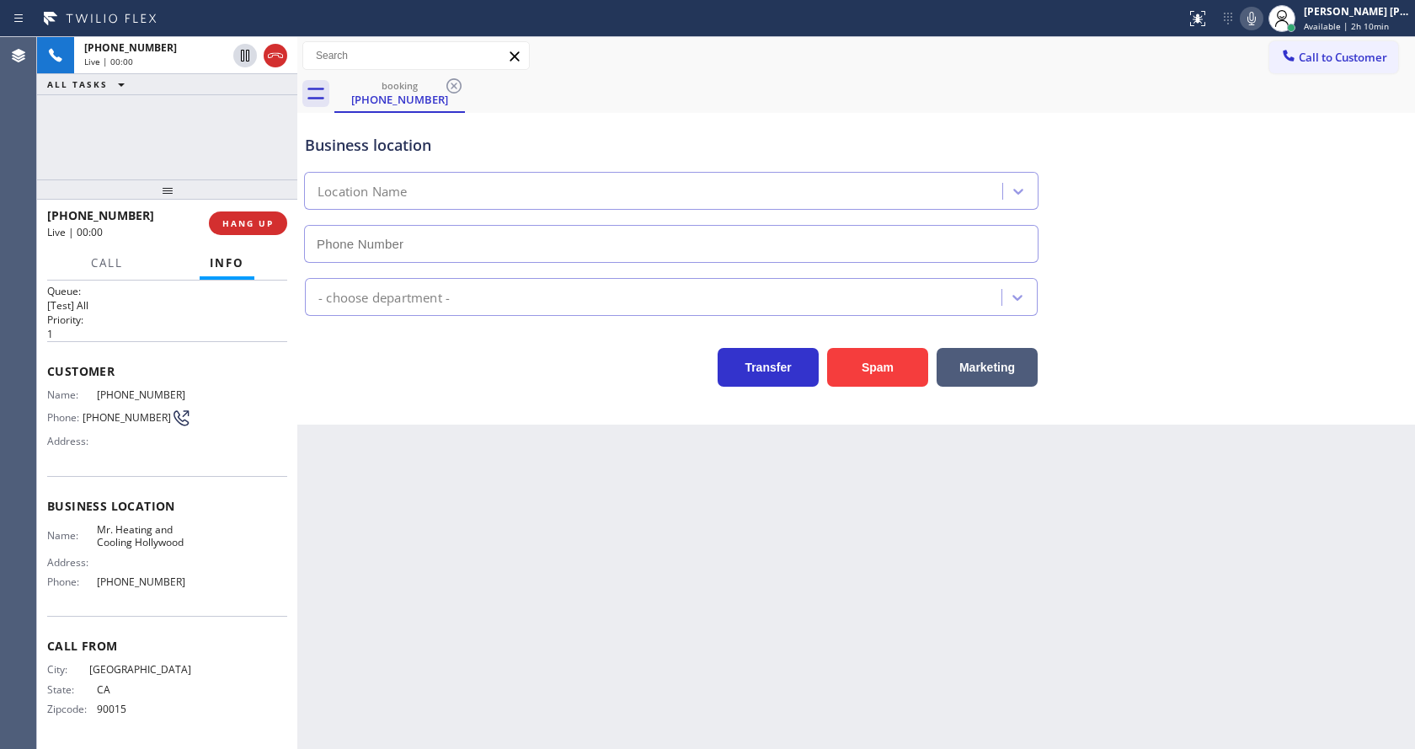
type input "[PHONE_NUMBER]"
click at [601, 537] on div "Back to Dashboard Change Sender ID Customers Technicians Select a contact Outbo…" at bounding box center [856, 393] width 1118 height 712
click at [571, 551] on div "Back to Dashboard Change Sender ID Customers Technicians Select a contact Outbo…" at bounding box center [856, 393] width 1118 height 712
click at [443, 510] on div "Back to Dashboard Change Sender ID Customers Technicians Select a contact Outbo…" at bounding box center [856, 393] width 1118 height 712
click at [1133, 263] on div "HVAC" at bounding box center [856, 289] width 1109 height 53
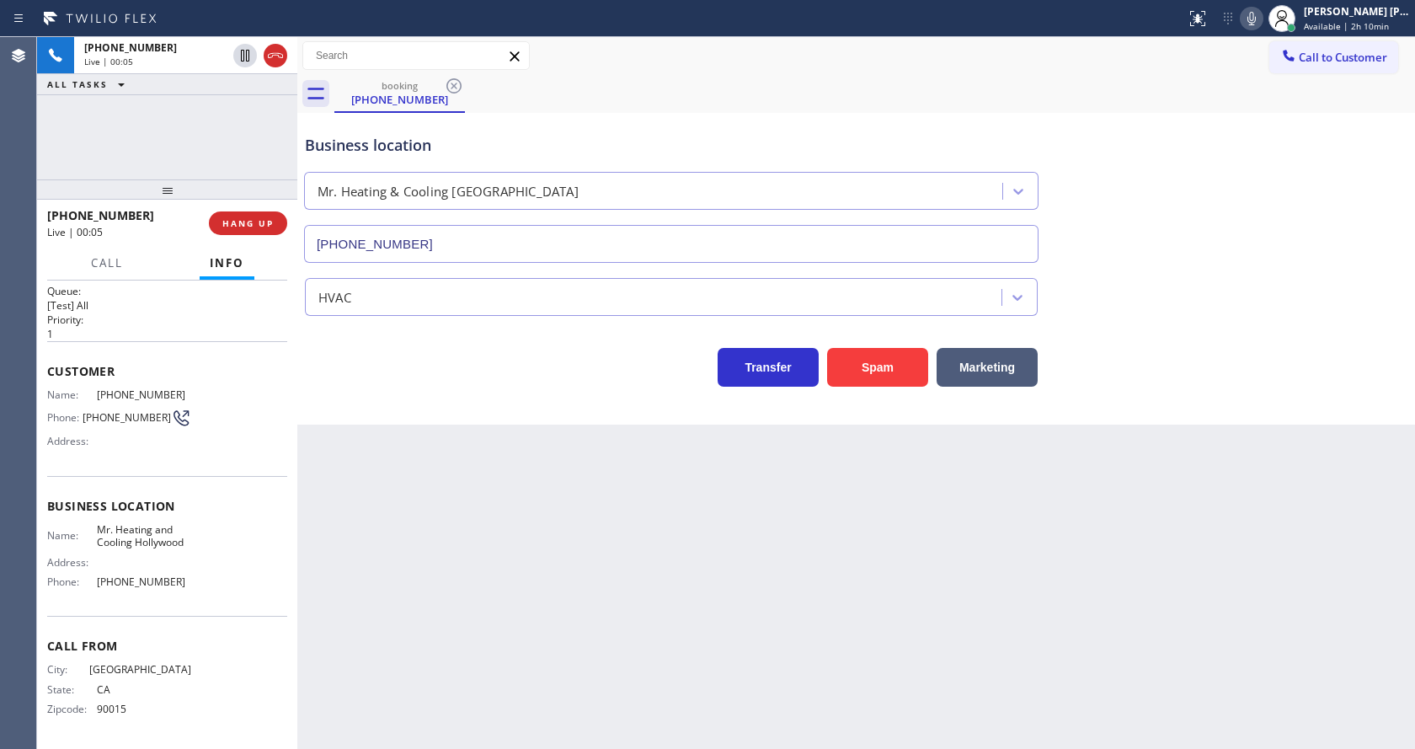
click at [326, 427] on div "Back to Dashboard Change Sender ID Customers Technicians Select a contact Outbo…" at bounding box center [856, 393] width 1118 height 712
click at [743, 499] on div "Back to Dashboard Change Sender ID Customers Technicians Select a contact Outbo…" at bounding box center [856, 393] width 1118 height 712
click at [867, 370] on button "Spam" at bounding box center [877, 367] width 101 height 39
click at [622, 641] on div "Back to Dashboard Change Sender ID Customers Technicians Select a contact Outbo…" at bounding box center [856, 393] width 1118 height 712
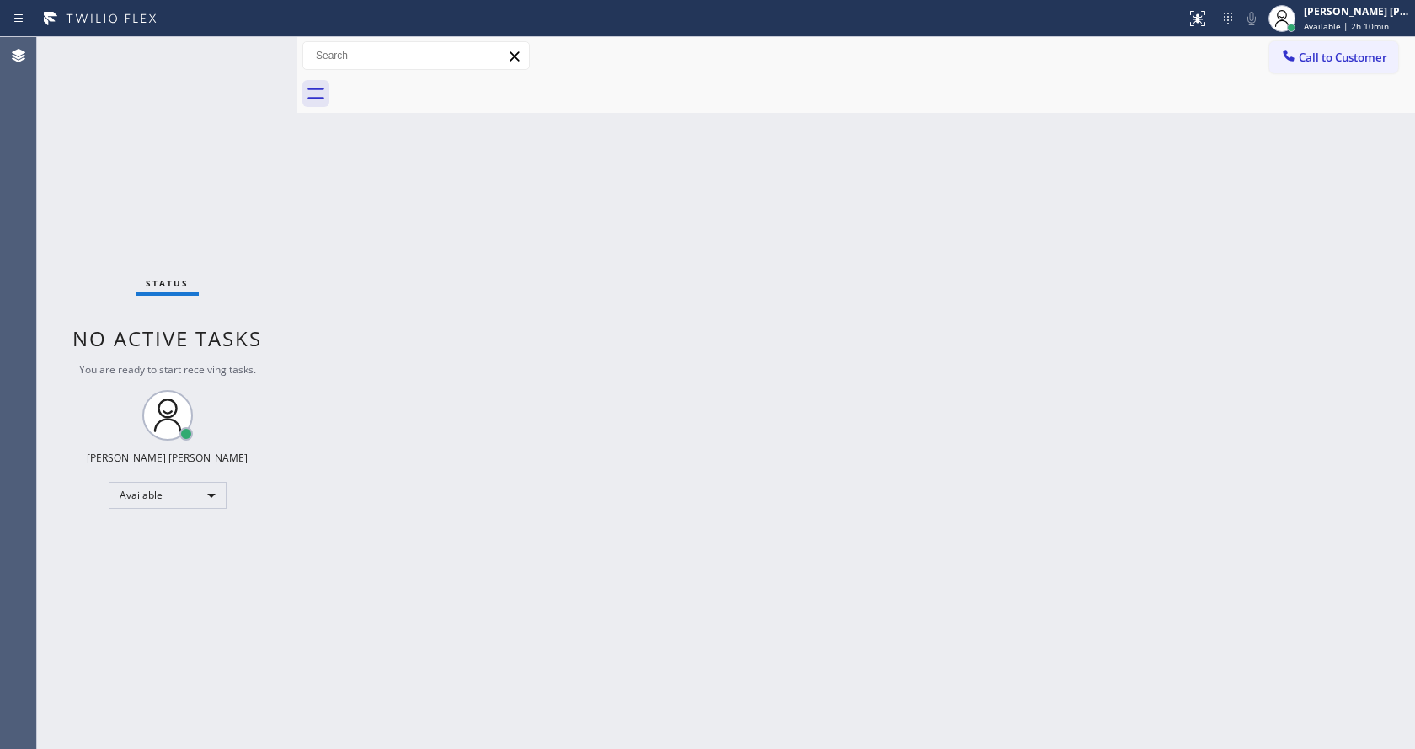
click at [519, 462] on div "Back to Dashboard Change Sender ID Customers Technicians Select a contact Outbo…" at bounding box center [856, 393] width 1118 height 712
click at [362, 748] on html "Status report No issues detected If you experience an issue, please download th…" at bounding box center [707, 374] width 1415 height 749
click at [297, 169] on div at bounding box center [297, 393] width 0 height 712
click at [258, 45] on div "Status No active tasks You are ready to start receiving tasks. [PERSON_NAME] [P…" at bounding box center [167, 393] width 260 height 712
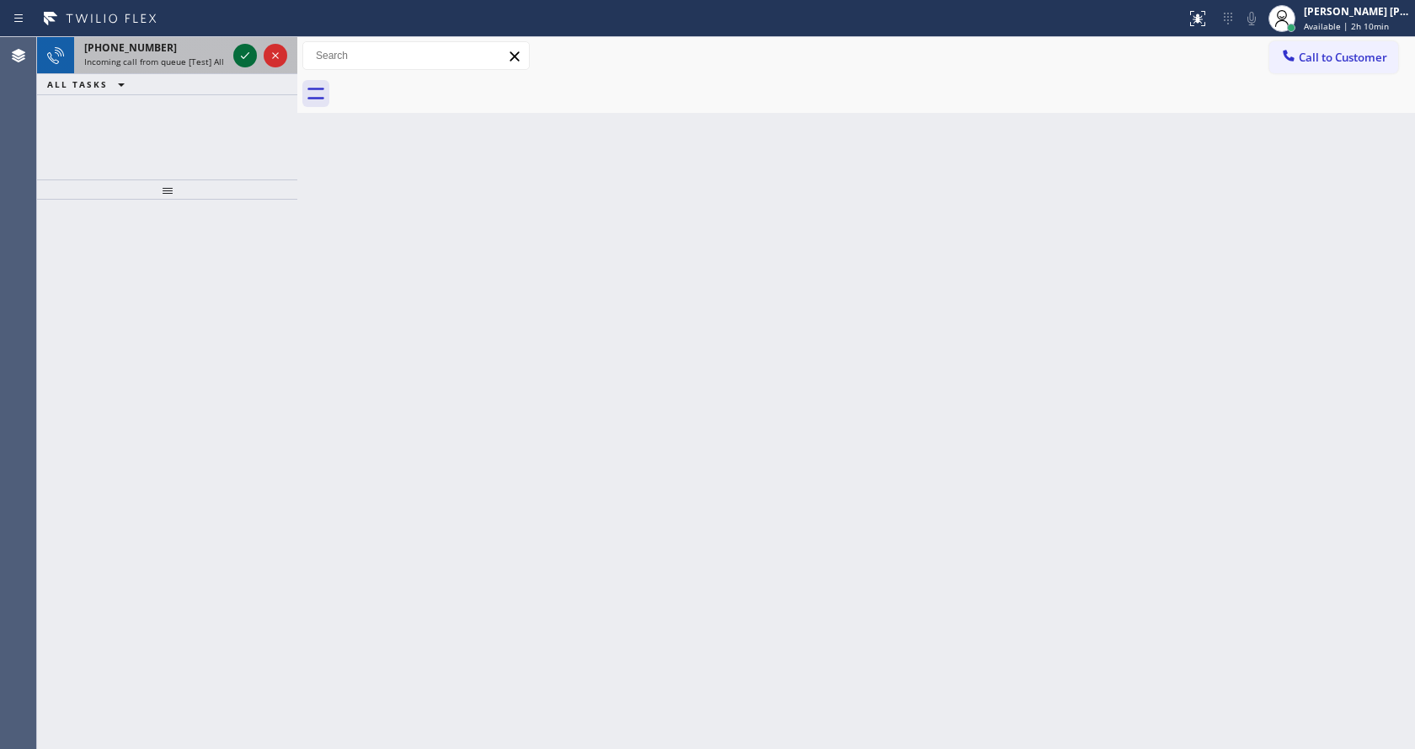
click at [252, 56] on icon at bounding box center [245, 55] width 20 height 20
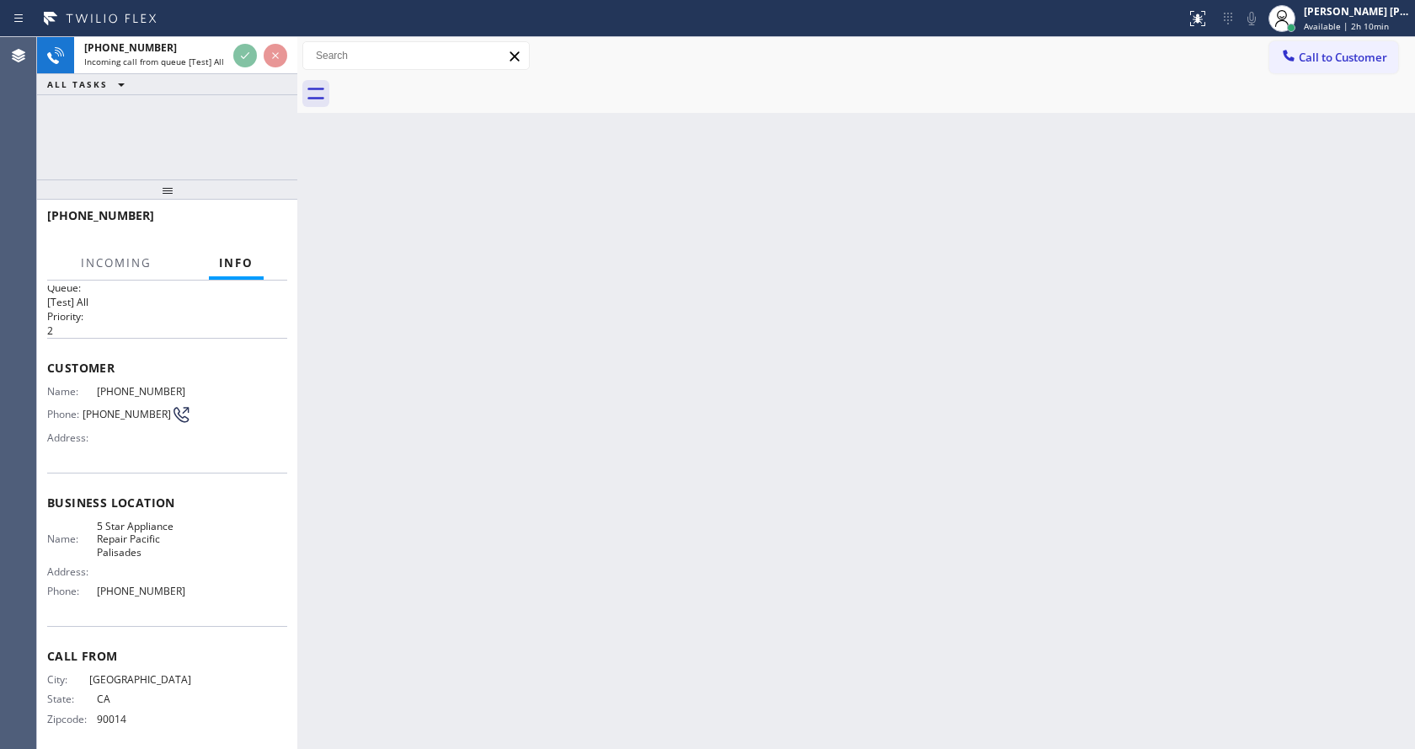
scroll to position [29, 0]
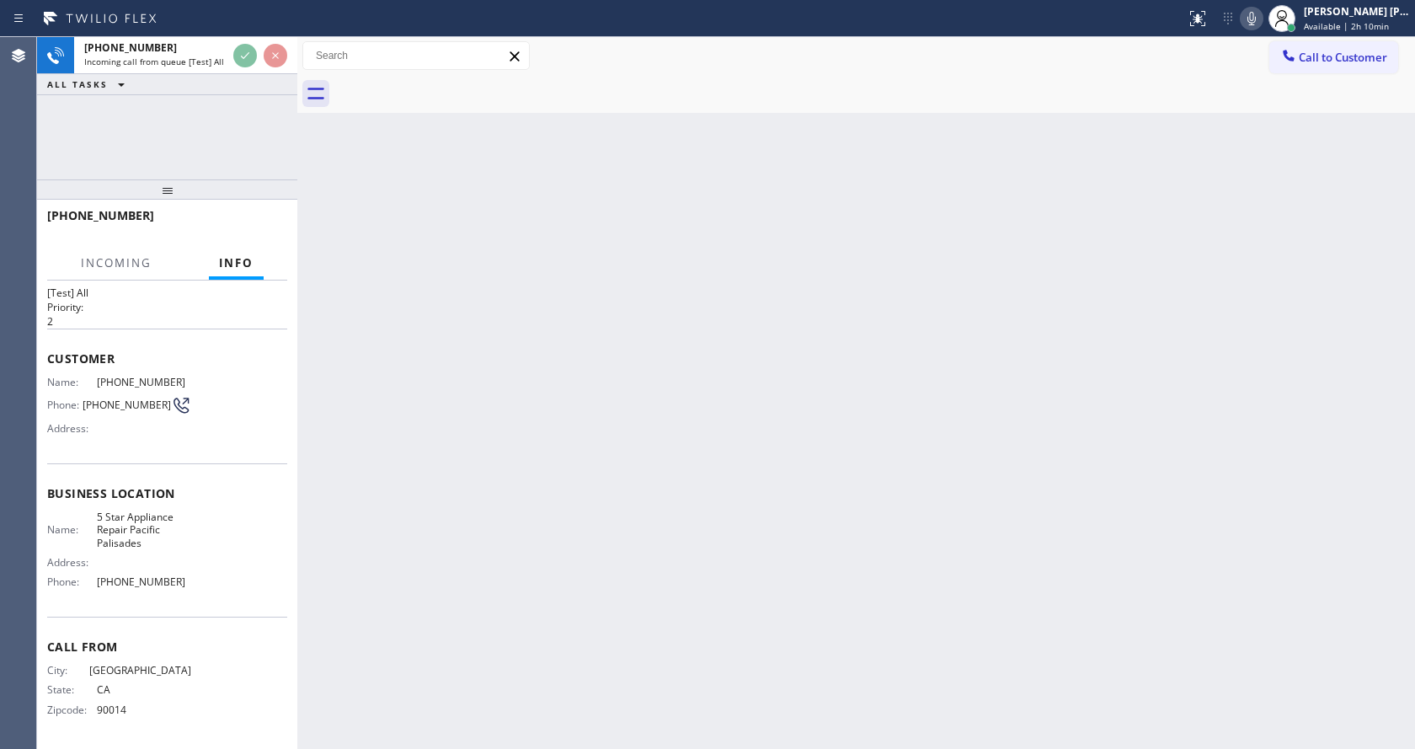
click at [521, 513] on div "Back to Dashboard Change Sender ID Customers Technicians Select a contact Outbo…" at bounding box center [856, 393] width 1118 height 712
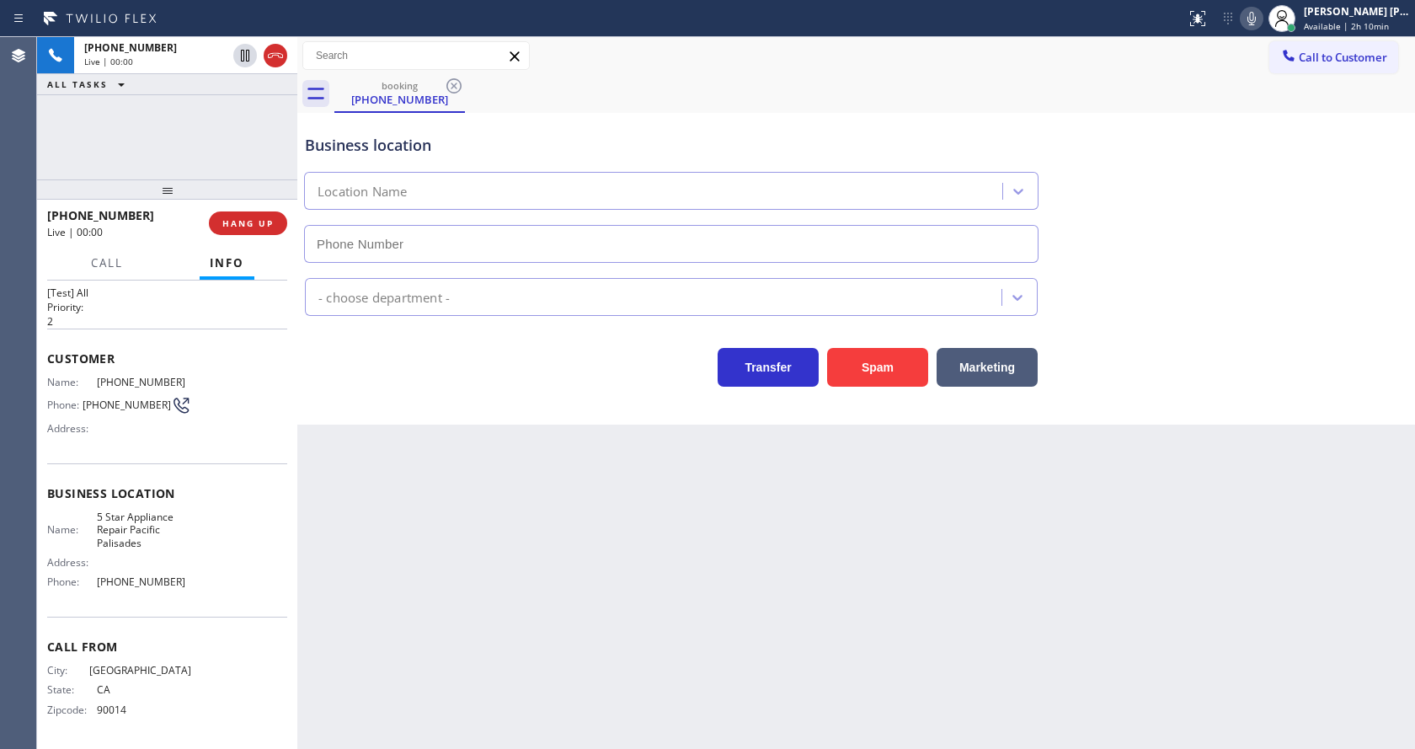
type input "[PHONE_NUMBER]"
click at [521, 513] on div "Back to Dashboard Change Sender ID Customers Technicians Select a contact Outbo…" at bounding box center [856, 393] width 1118 height 712
drag, startPoint x: 545, startPoint y: 515, endPoint x: 728, endPoint y: 483, distance: 185.6
click at [545, 515] on div "Back to Dashboard Change Sender ID Customers Technicians Select a contact Outbo…" at bounding box center [856, 393] width 1118 height 712
click at [1263, 34] on div "Status report No issues detected If you experience an issue, please download th…" at bounding box center [1297, 18] width 236 height 37
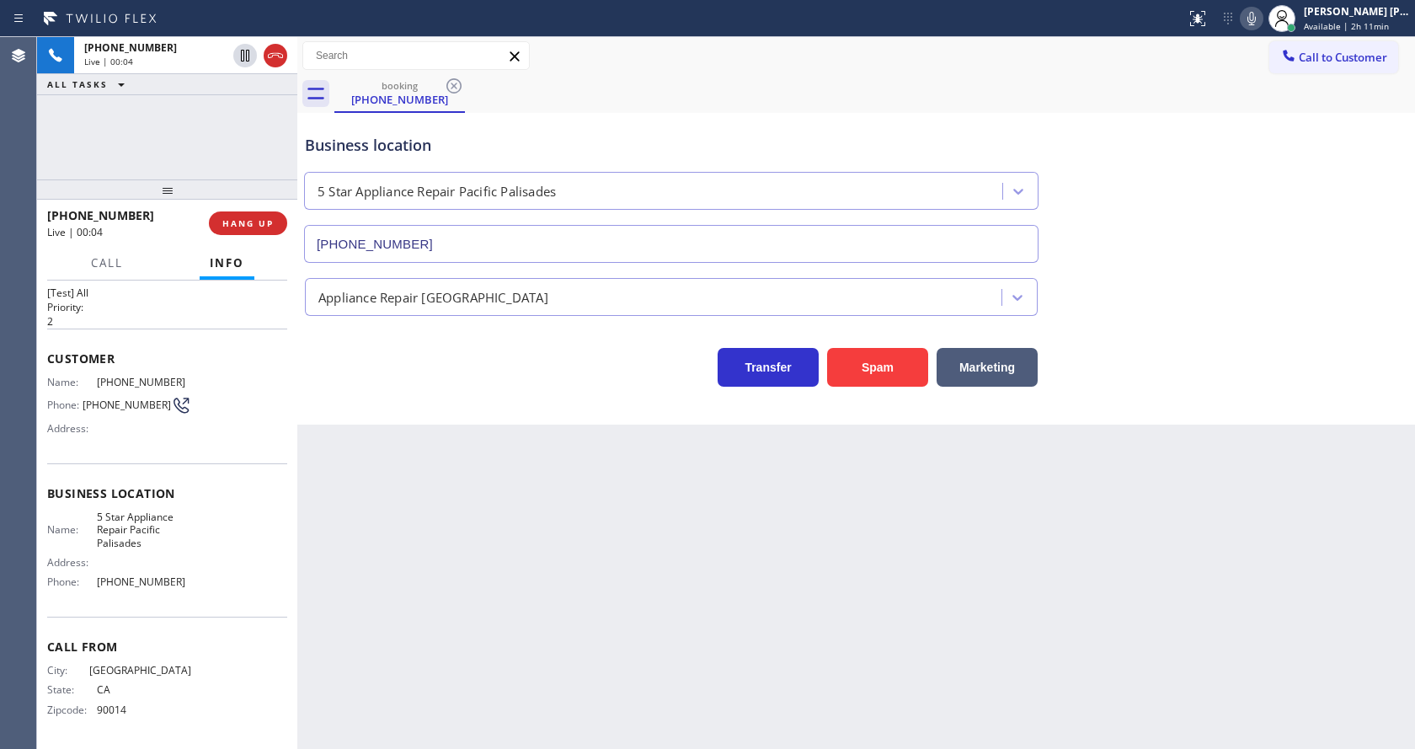
click at [1257, 8] on icon at bounding box center [1252, 18] width 20 height 20
click at [1232, 192] on div "Business location 5 Star Appliance Repair [GEOGRAPHIC_DATA] [PHONE_NUMBER]" at bounding box center [856, 186] width 1109 height 152
click at [534, 575] on div "Back to Dashboard Change Sender ID Customers Technicians Select a contact Outbo…" at bounding box center [856, 393] width 1118 height 712
click at [867, 370] on button "Spam" at bounding box center [877, 367] width 101 height 39
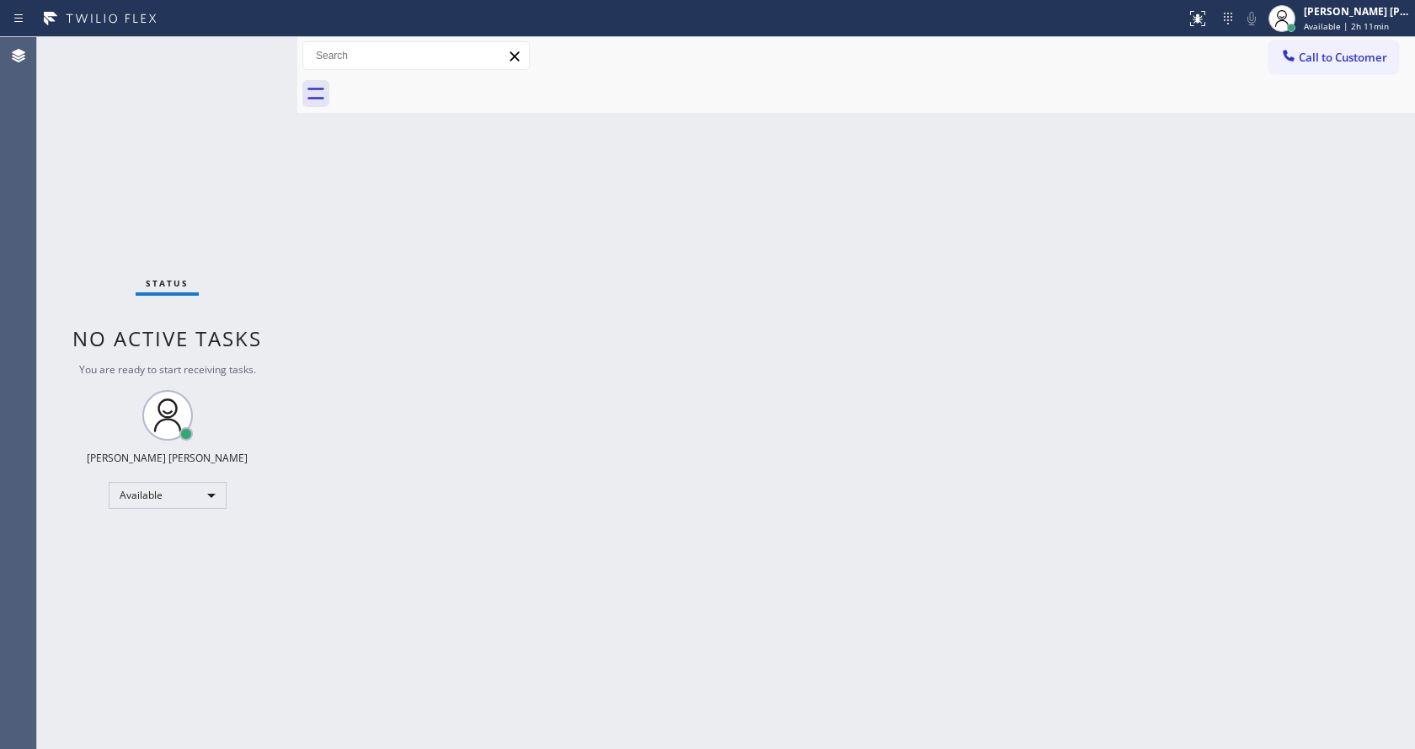
click at [252, 49] on div "Status No active tasks You are ready to start receiving tasks. [PERSON_NAME] [P…" at bounding box center [167, 393] width 260 height 712
click at [452, 376] on div "Back to Dashboard Change Sender ID Customers Technicians Select a contact Outbo…" at bounding box center [856, 393] width 1118 height 712
click at [505, 448] on div "Back to Dashboard Change Sender ID Customers Technicians Select a contact Outbo…" at bounding box center [856, 393] width 1118 height 712
click at [783, 421] on div "Back to Dashboard Change Sender ID Customers Technicians Select a contact Outbo…" at bounding box center [856, 393] width 1118 height 712
click at [264, 47] on div "Status No active tasks You are ready to start receiving tasks. [PERSON_NAME] [P…" at bounding box center [167, 393] width 260 height 712
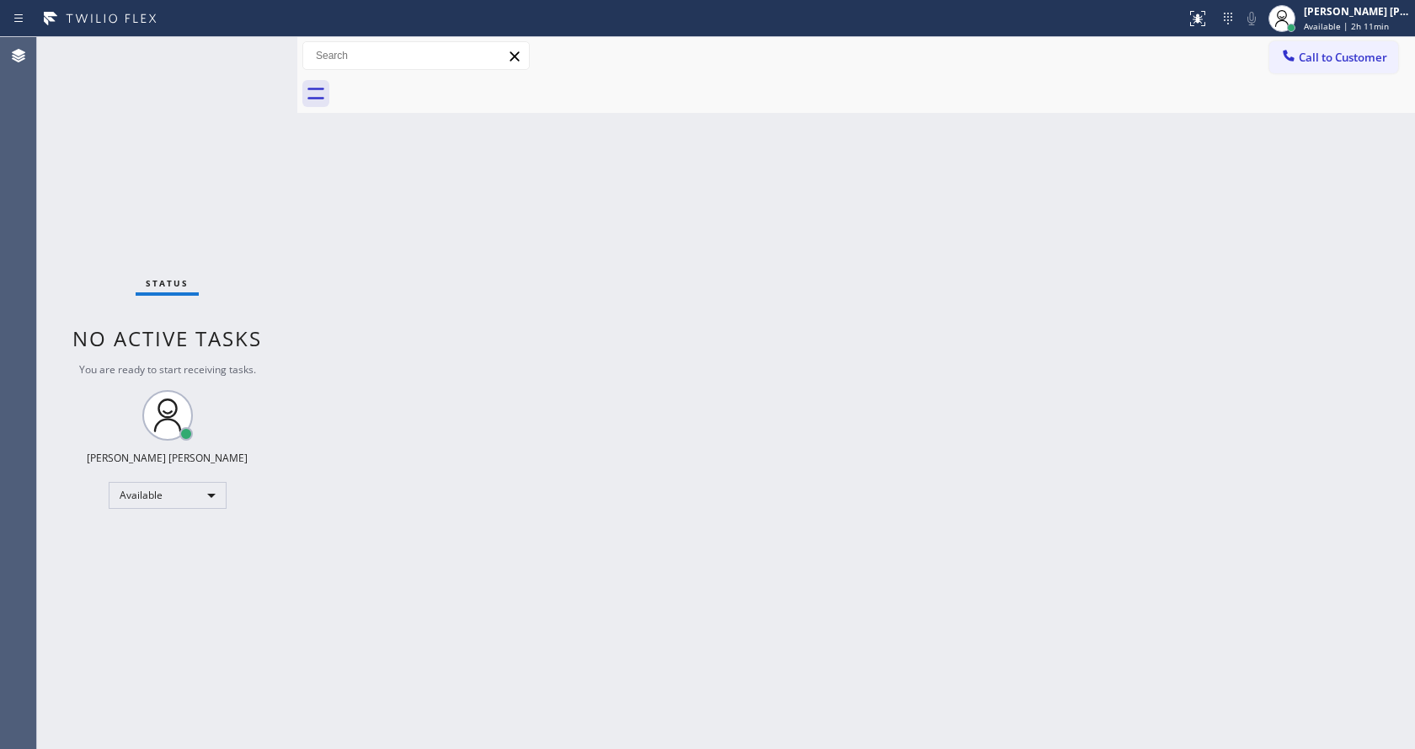
click at [259, 45] on div "Status No active tasks You are ready to start receiving tasks. [PERSON_NAME] [P…" at bounding box center [167, 393] width 260 height 712
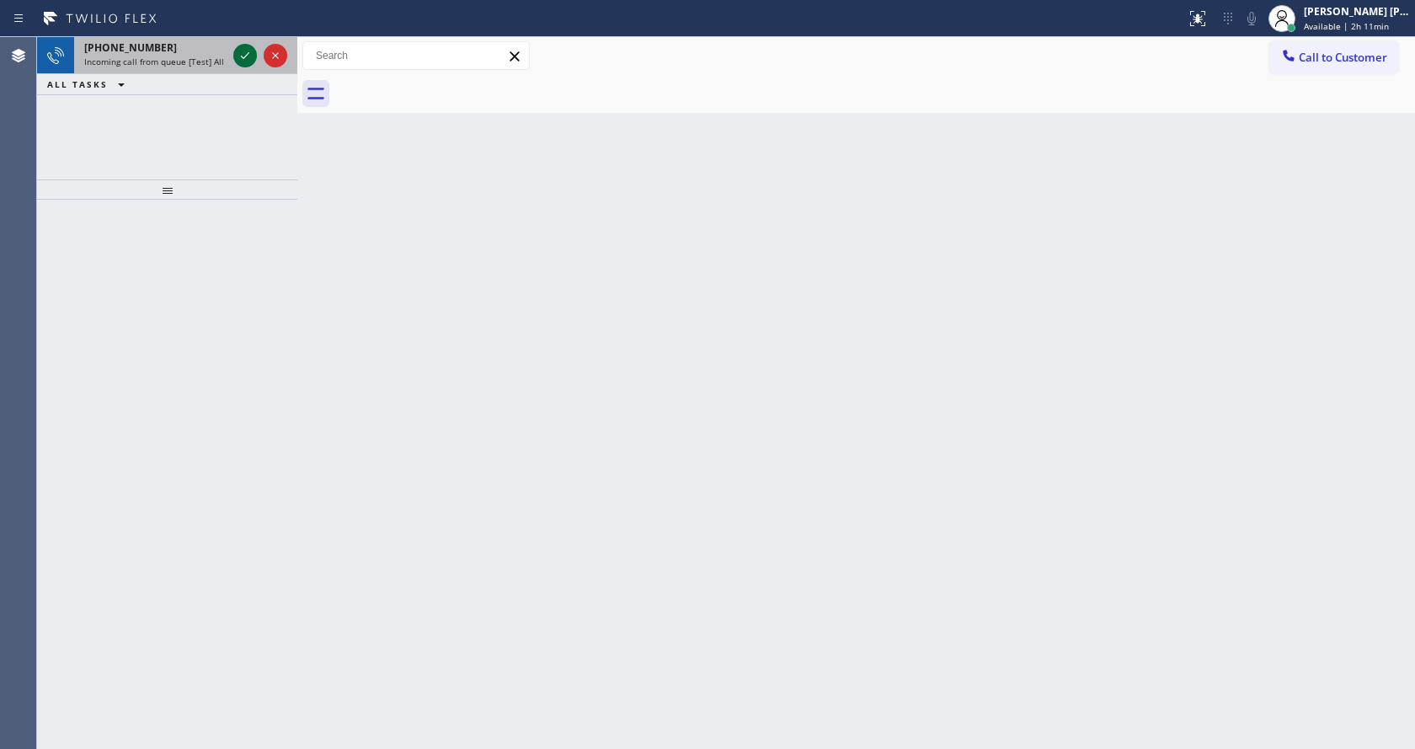
click at [255, 47] on div at bounding box center [245, 55] width 24 height 20
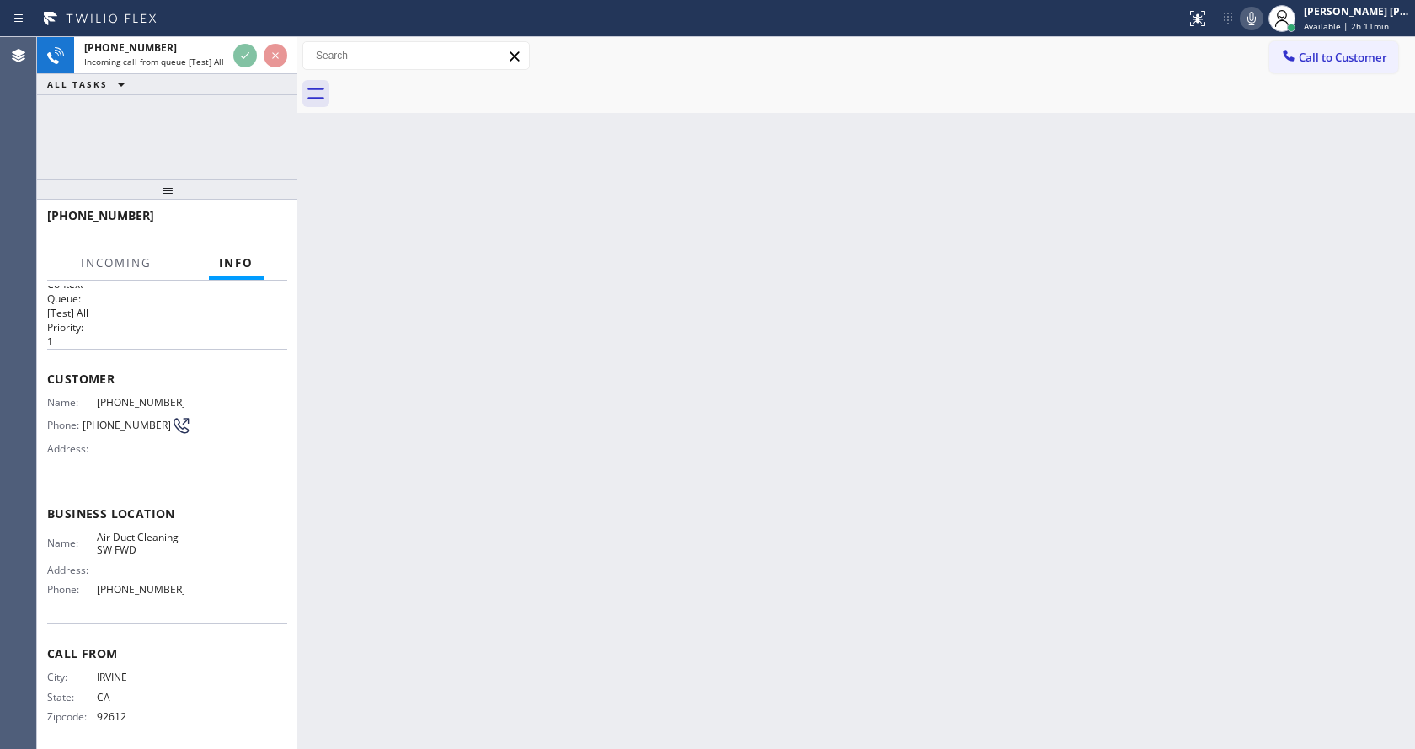
scroll to position [16, 0]
click at [563, 532] on div "Back to Dashboard Change Sender ID Customers Technicians Select a contact Outbo…" at bounding box center [856, 393] width 1118 height 712
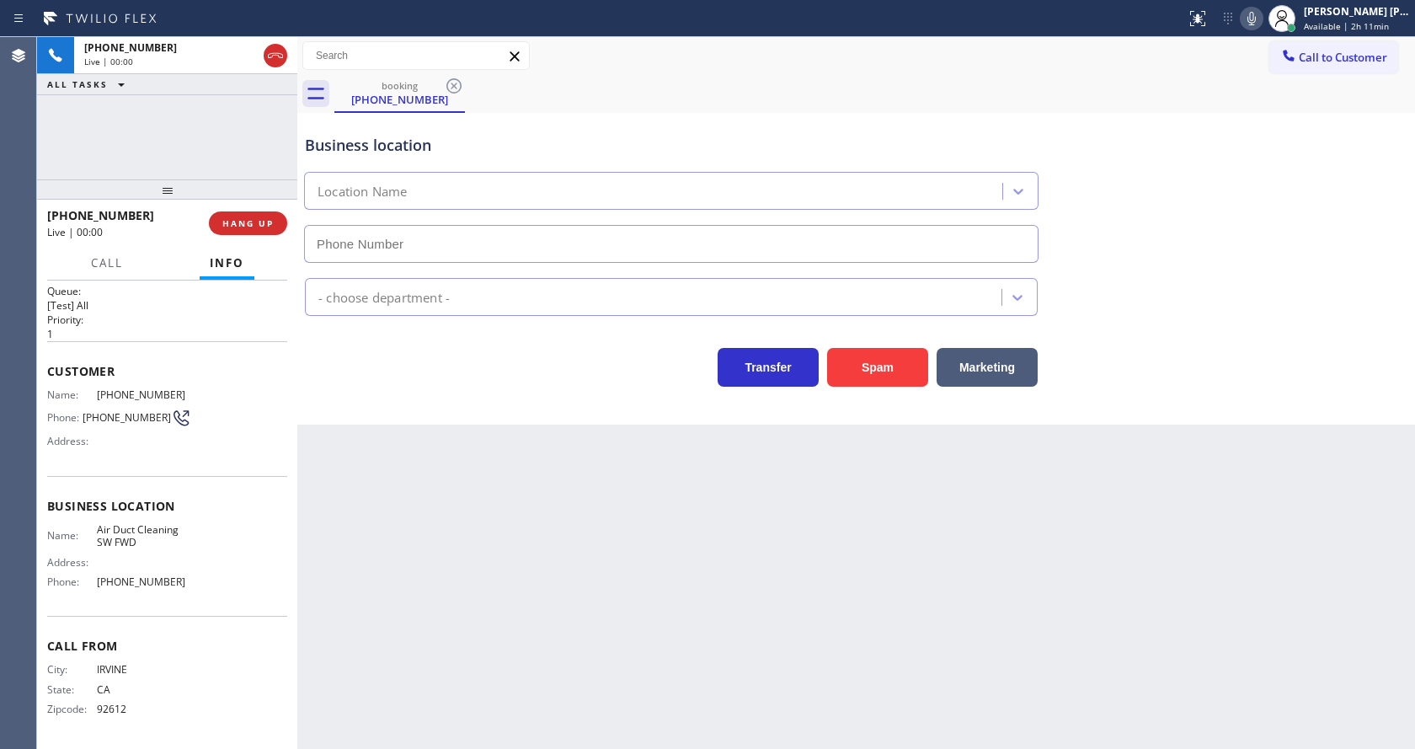
type input "[PHONE_NUMBER]"
click at [887, 361] on button "Spam" at bounding box center [877, 367] width 101 height 39
click at [464, 543] on div "Back to Dashboard Change Sender ID Customers Technicians Select a contact Outbo…" at bounding box center [856, 393] width 1118 height 712
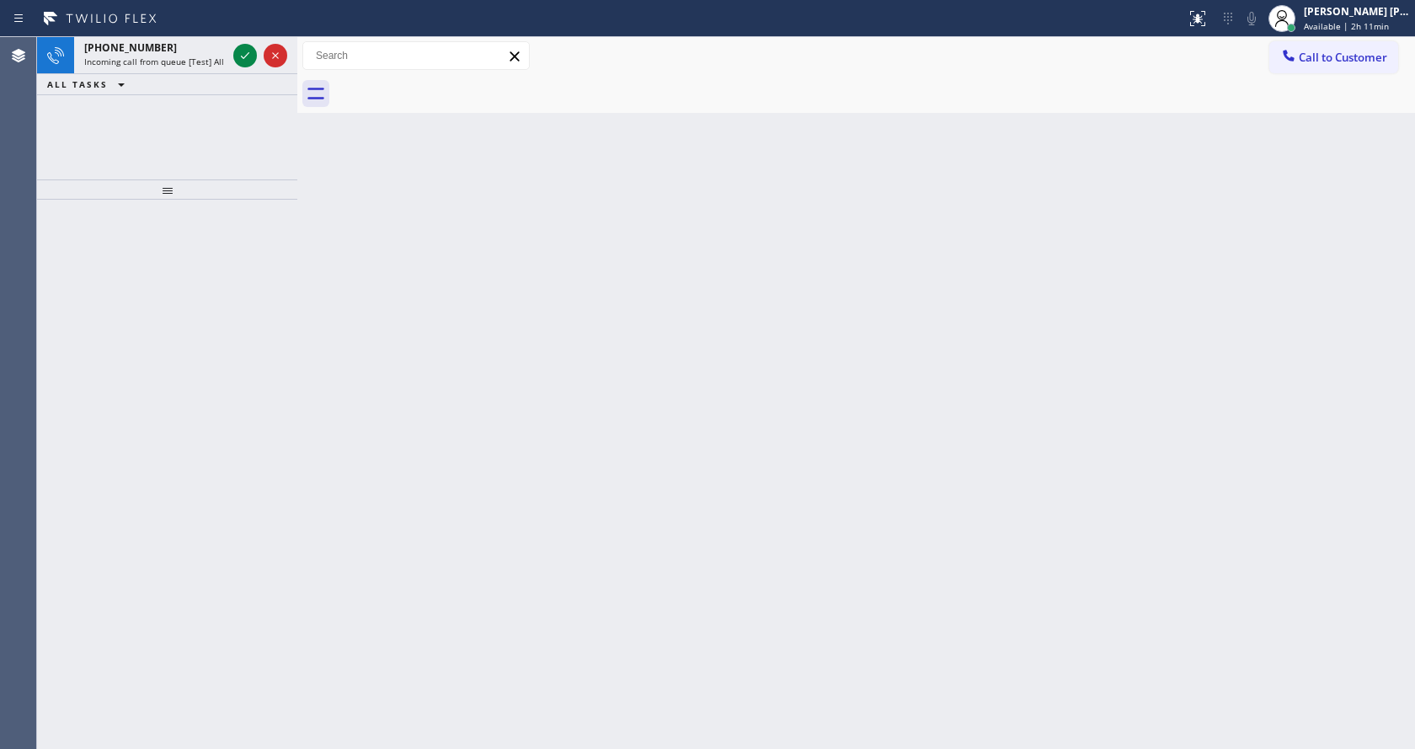
click at [336, 233] on div "Back to Dashboard Change Sender ID Customers Technicians Select a contact Outbo…" at bounding box center [856, 393] width 1118 height 712
click at [192, 59] on span "Incoming call from queue [Test] All" at bounding box center [154, 62] width 140 height 12
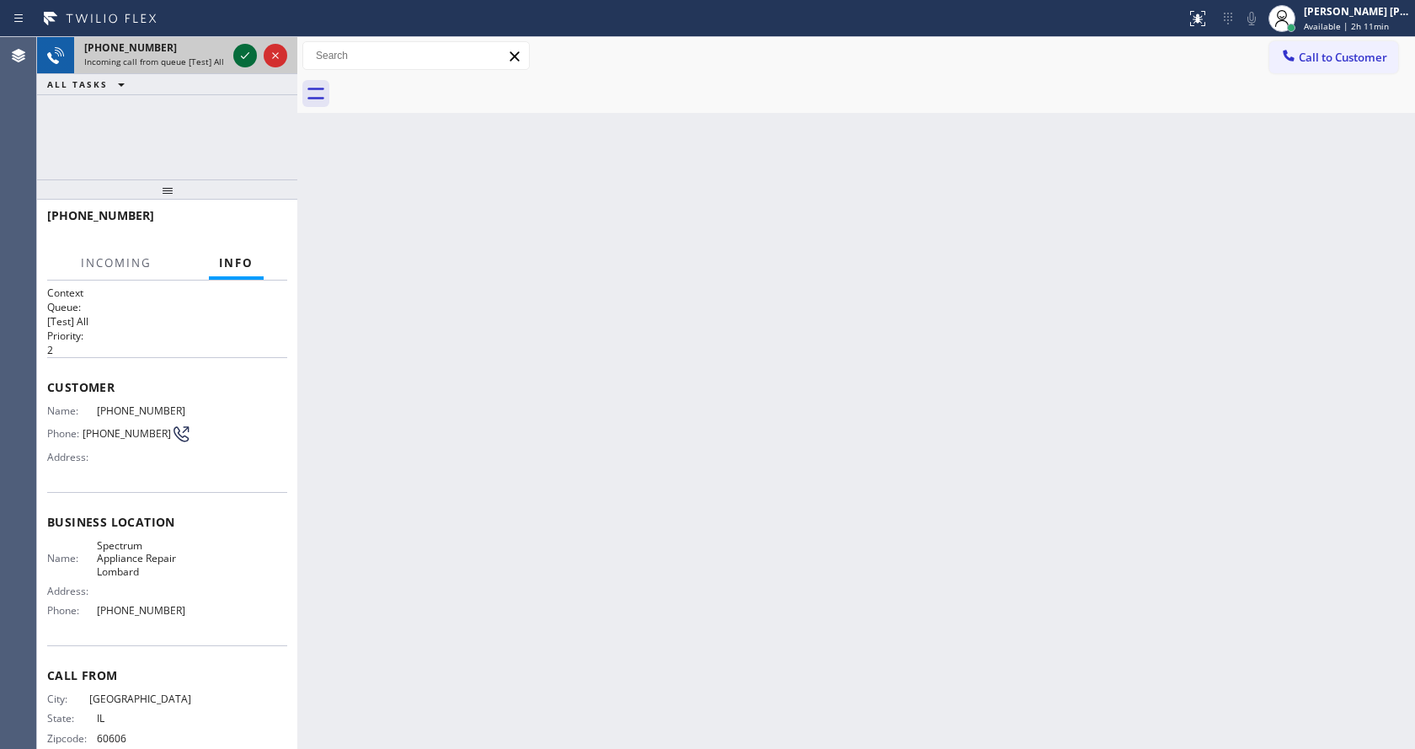
click at [241, 52] on icon at bounding box center [245, 55] width 20 height 20
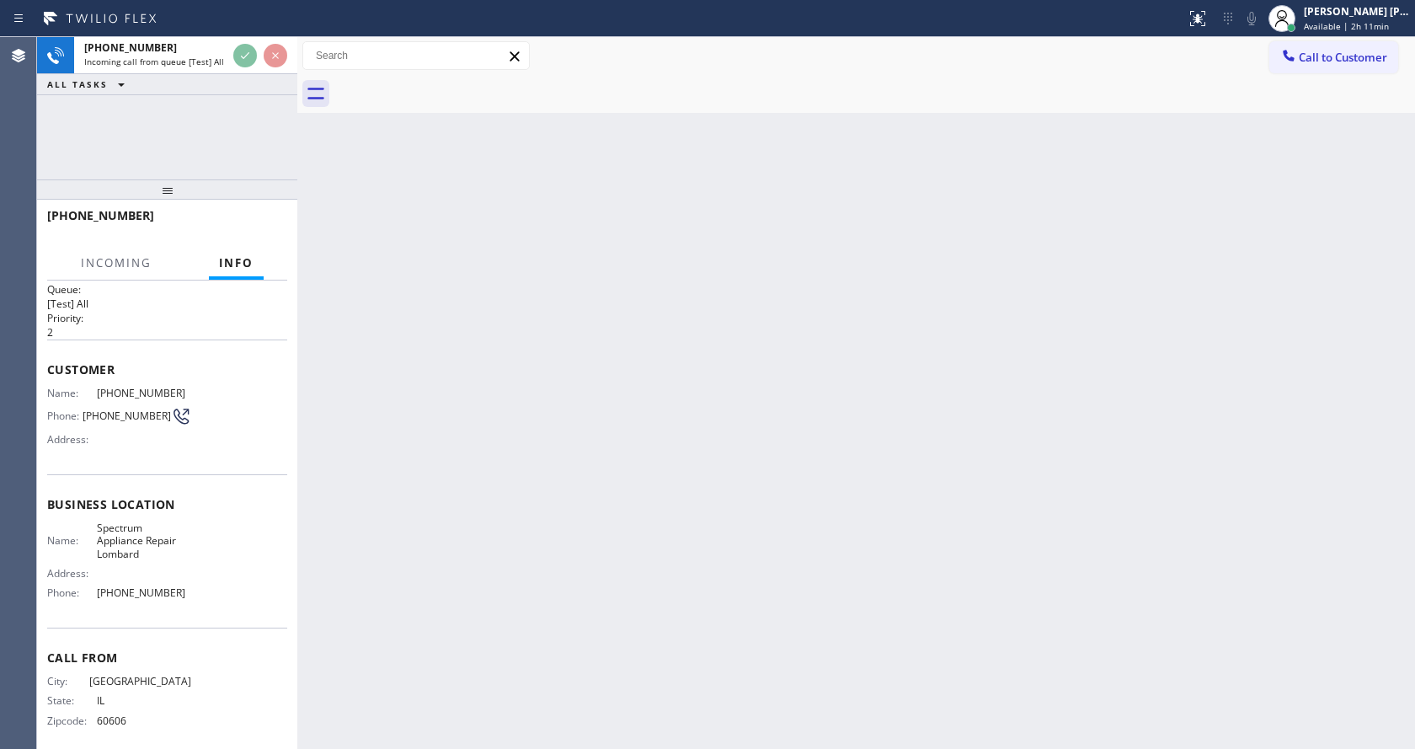
scroll to position [29, 0]
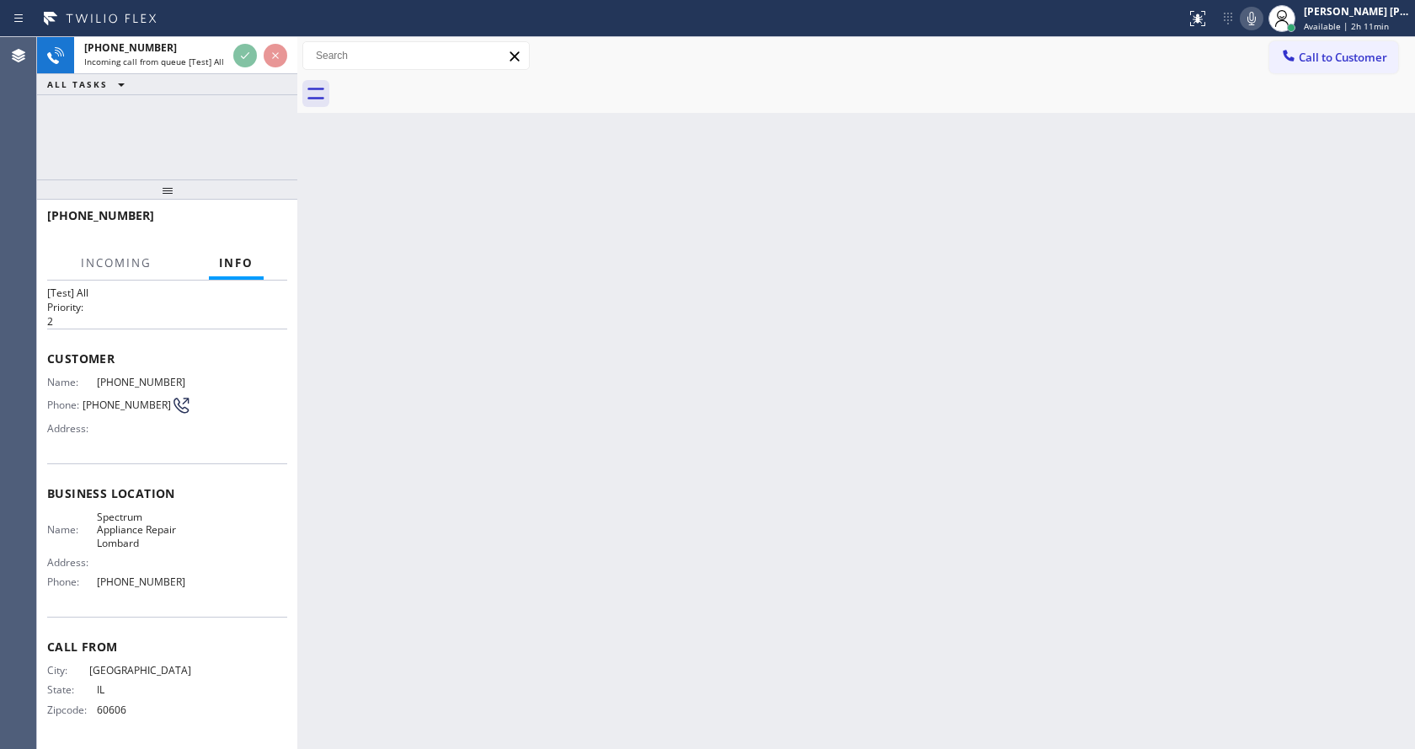
click at [566, 456] on div "Back to Dashboard Change Sender ID Customers Technicians Select a contact Outbo…" at bounding box center [856, 393] width 1118 height 712
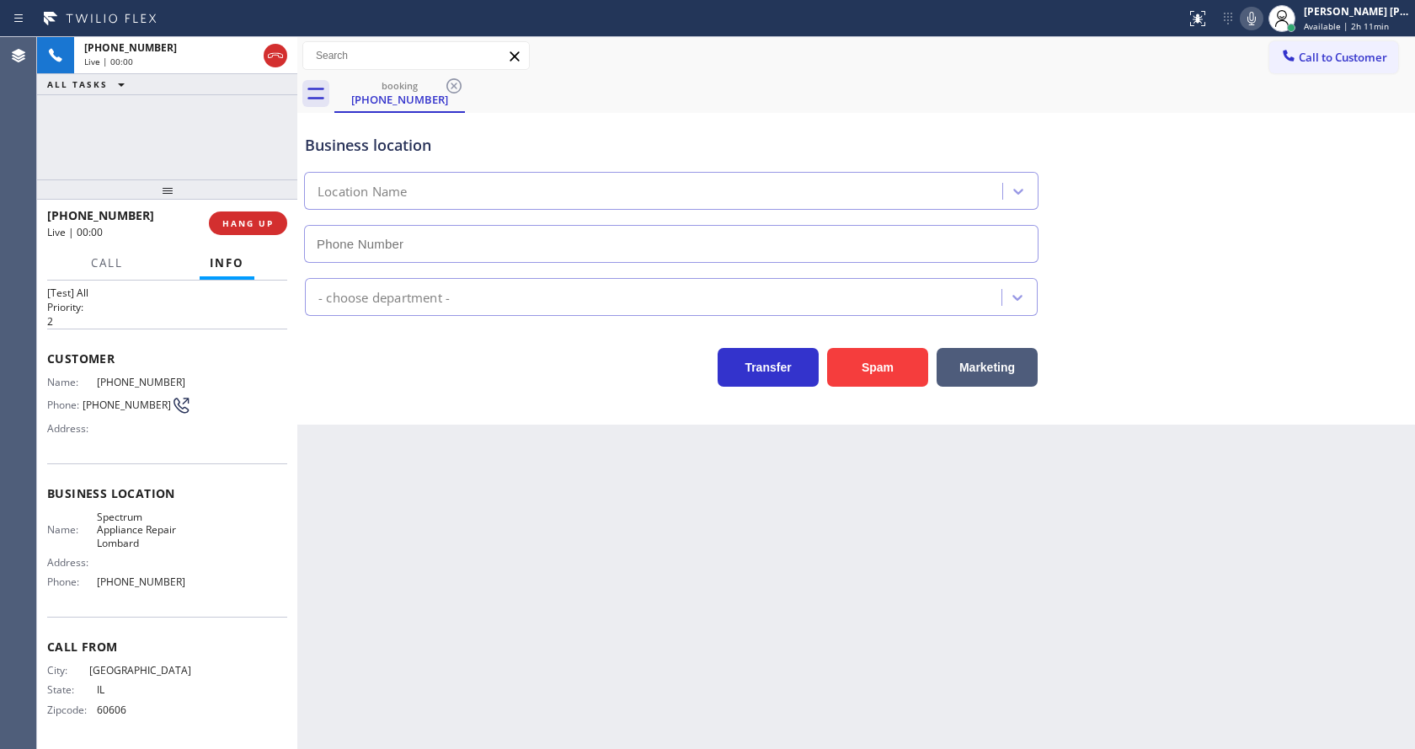
type input "[PHONE_NUMBER]"
click at [848, 375] on button "Spam" at bounding box center [877, 367] width 101 height 39
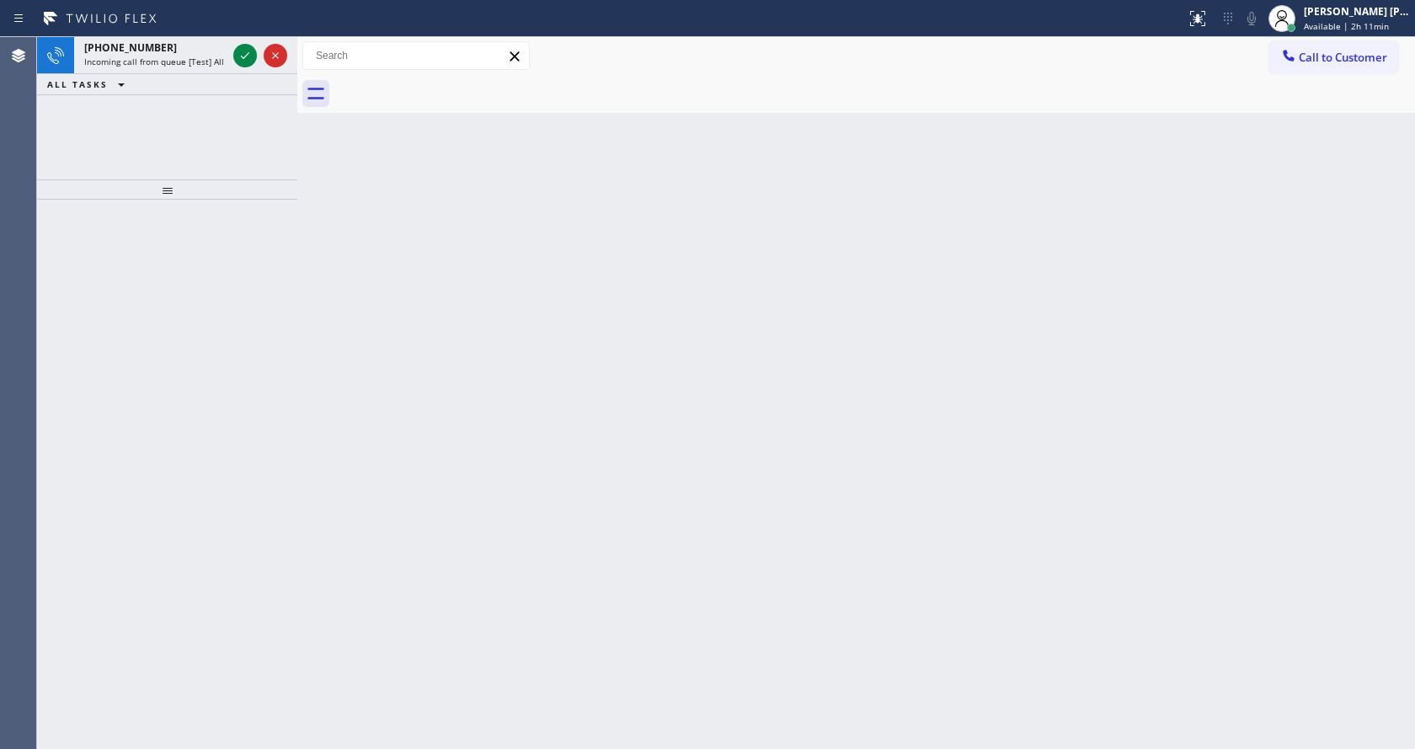
click at [1202, 354] on div "Back to Dashboard Change Sender ID Customers Technicians Select a contact Outbo…" at bounding box center [856, 393] width 1118 height 712
click at [238, 60] on icon at bounding box center [245, 55] width 20 height 20
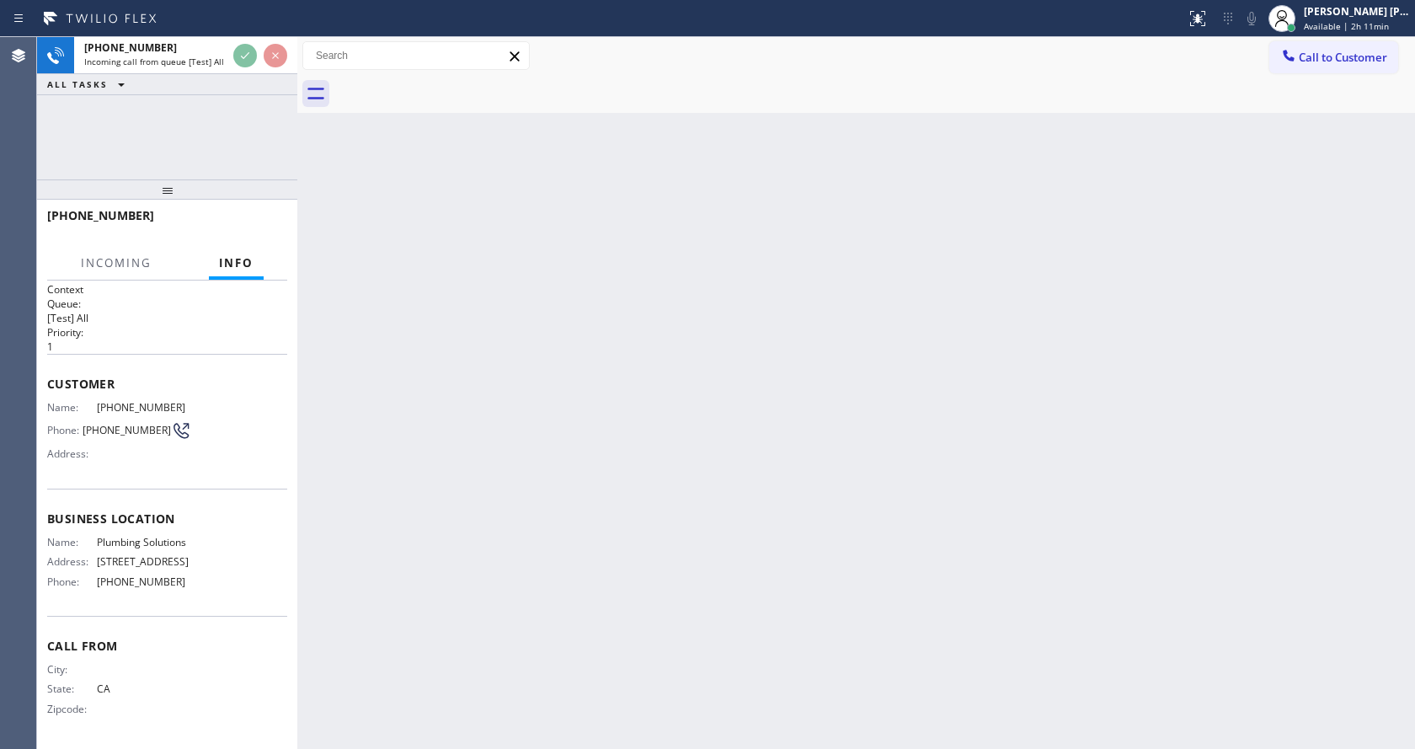
scroll to position [29, 0]
click at [510, 492] on div "Back to Dashboard Change Sender ID Customers Technicians Select a contact Outbo…" at bounding box center [856, 393] width 1118 height 712
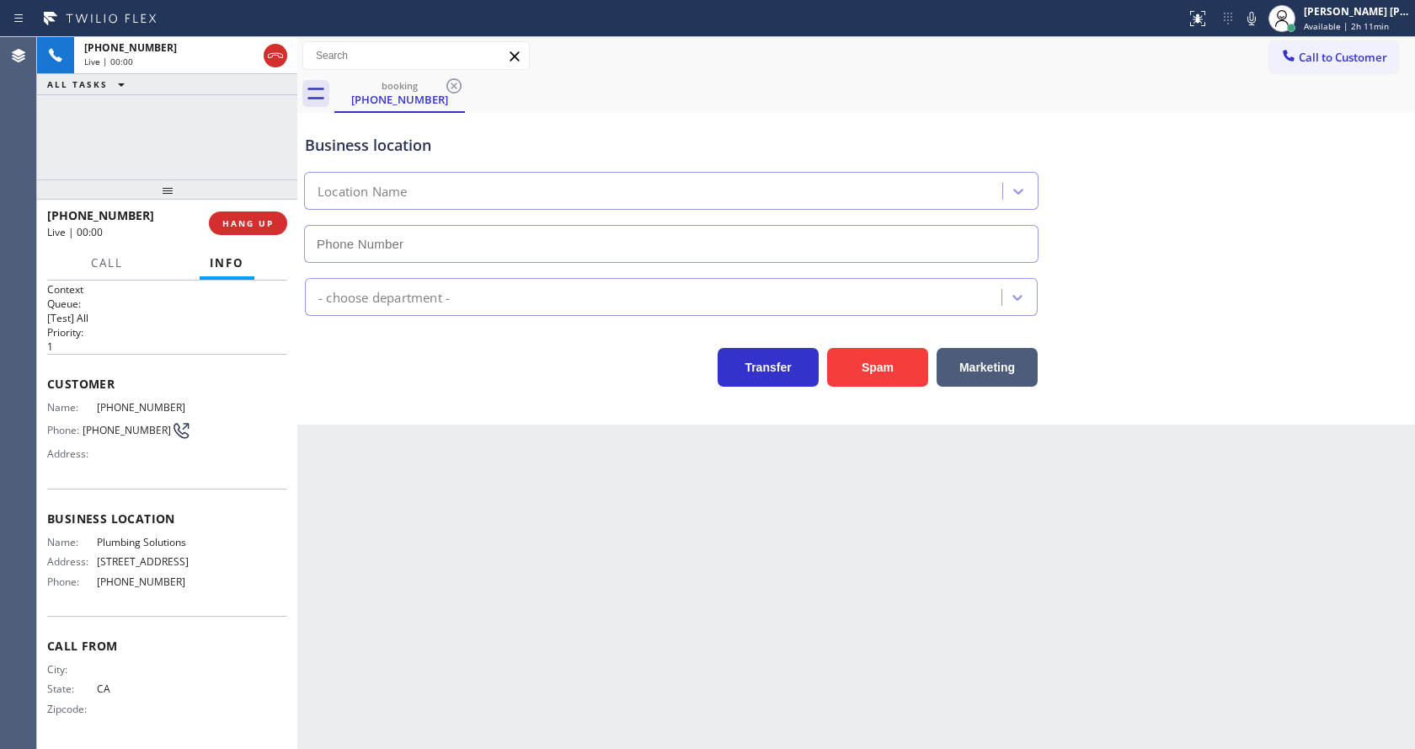
type input "[PHONE_NUMBER]"
click at [523, 555] on div "Back to Dashboard Change Sender ID Customers Technicians Select a contact Outbo…" at bounding box center [856, 393] width 1118 height 712
drag, startPoint x: 375, startPoint y: 541, endPoint x: 527, endPoint y: 509, distance: 155.8
click at [375, 541] on div "Back to Dashboard Change Sender ID Customers Technicians Select a contact Outbo…" at bounding box center [856, 393] width 1118 height 712
click at [1258, 23] on icon at bounding box center [1252, 18] width 20 height 20
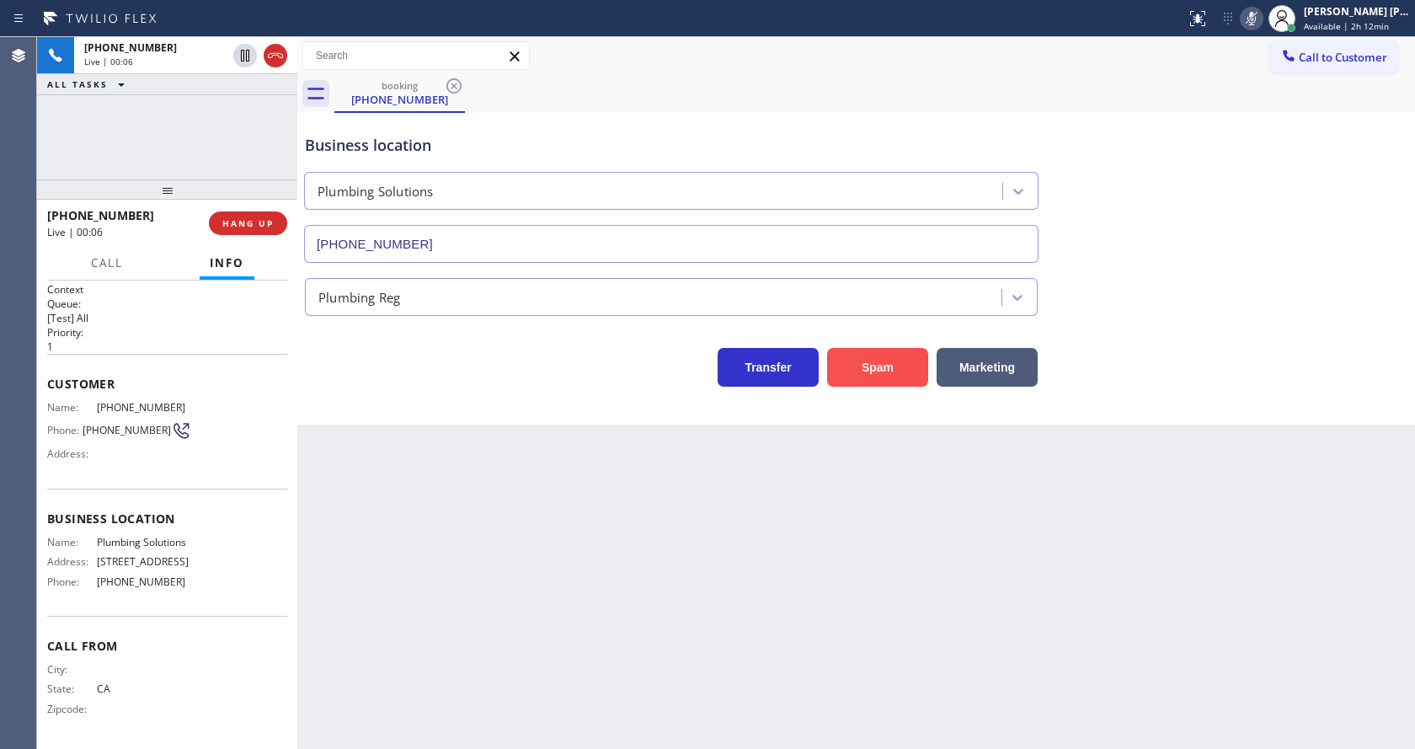
click at [886, 368] on button "Spam" at bounding box center [877, 367] width 101 height 39
click at [564, 739] on div "Back to Dashboard Change Sender ID Customers Technicians Select a contact Outbo…" at bounding box center [856, 393] width 1118 height 712
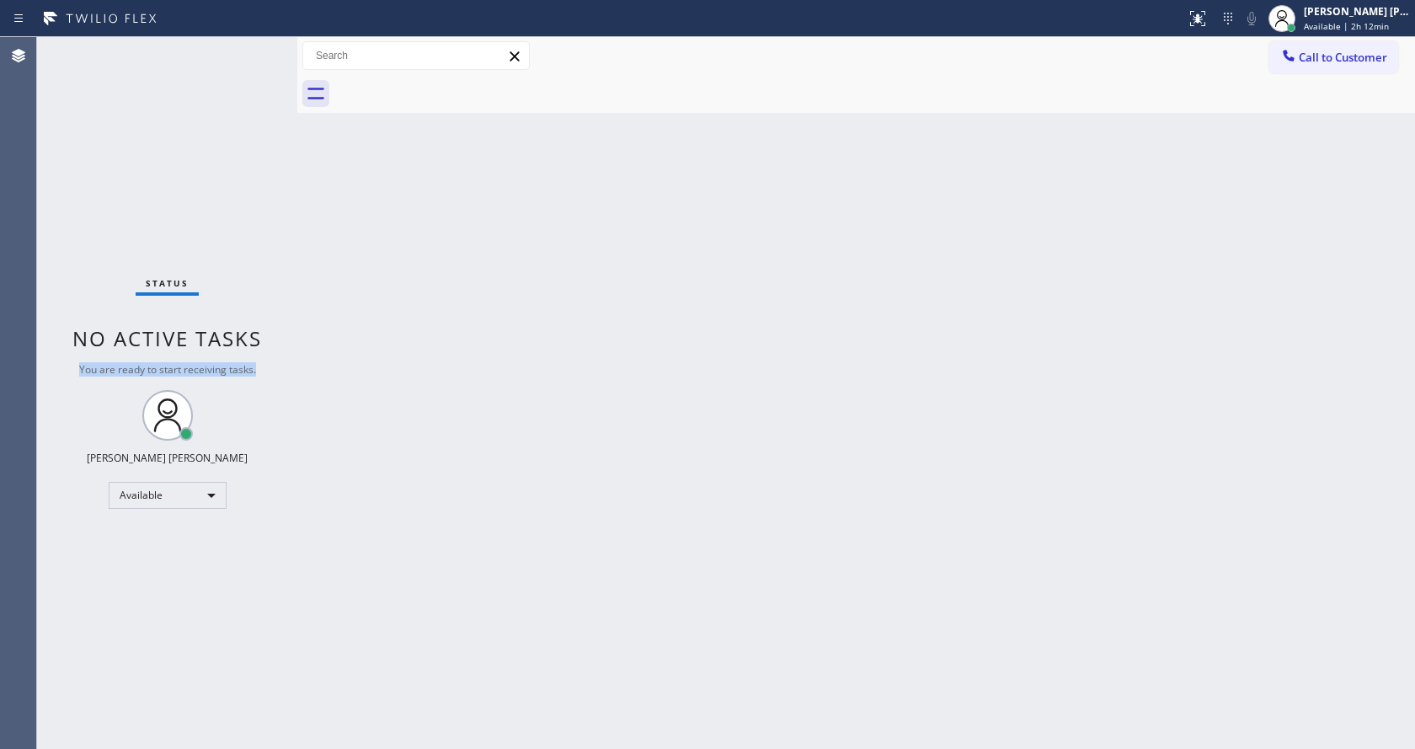
click at [279, 369] on div "Status No active tasks You are ready to start receiving tasks. [PERSON_NAME] [P…" at bounding box center [167, 393] width 260 height 712
click at [289, 284] on div "Status No active tasks You are ready to start receiving tasks. [PERSON_NAME] [P…" at bounding box center [167, 393] width 260 height 712
click at [256, 46] on div "Status No active tasks You are ready to start receiving tasks. [PERSON_NAME] [P…" at bounding box center [167, 393] width 260 height 712
click at [260, 48] on div "Status No active tasks You are ready to start receiving tasks. [PERSON_NAME] [P…" at bounding box center [167, 393] width 260 height 712
click at [260, 44] on div "Status No active tasks You are ready to start receiving tasks. [PERSON_NAME] [P…" at bounding box center [167, 393] width 260 height 712
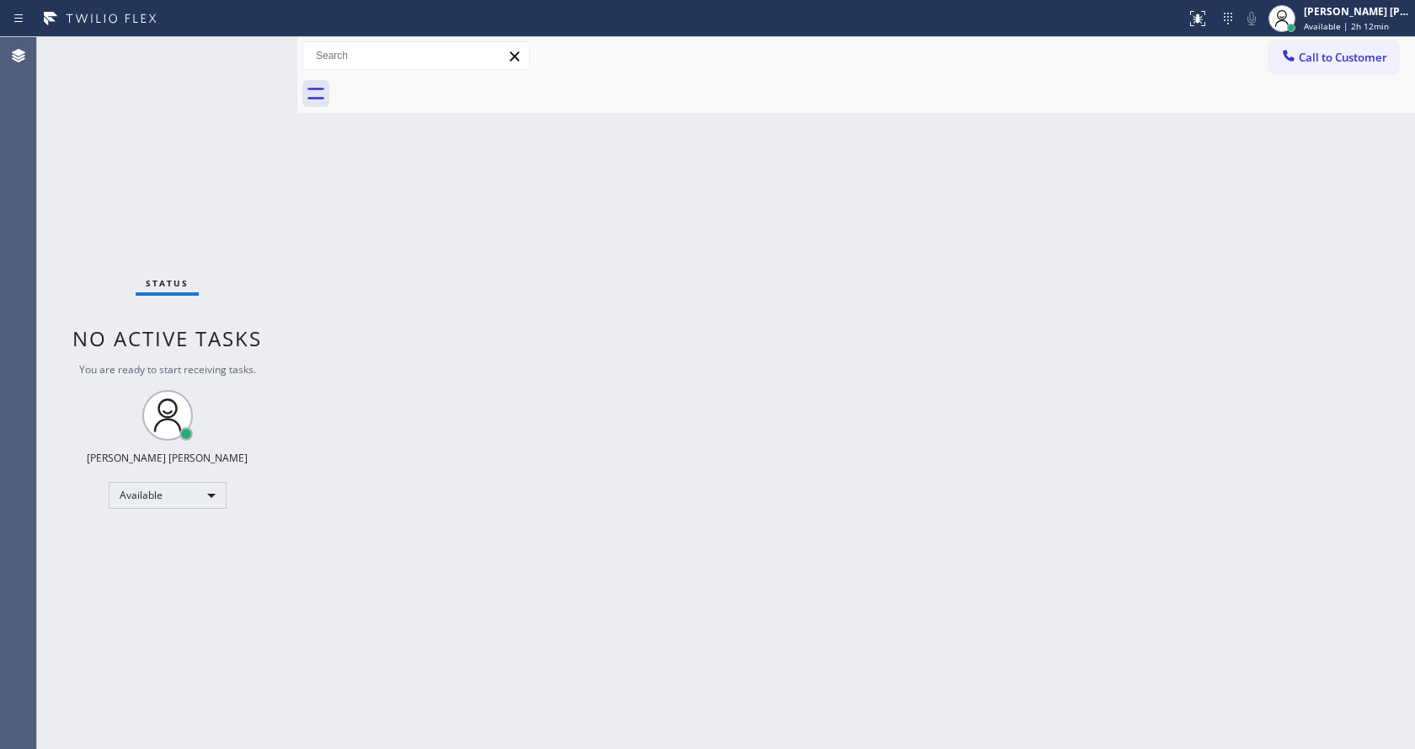
click at [260, 50] on div "Status No active tasks You are ready to start receiving tasks. [PERSON_NAME] [P…" at bounding box center [167, 393] width 260 height 712
click at [256, 47] on div "Status No active tasks You are ready to start receiving tasks. [PERSON_NAME] [P…" at bounding box center [167, 393] width 260 height 712
click at [258, 48] on div "Status No active tasks You are ready to start receiving tasks. [PERSON_NAME] [P…" at bounding box center [167, 393] width 260 height 712
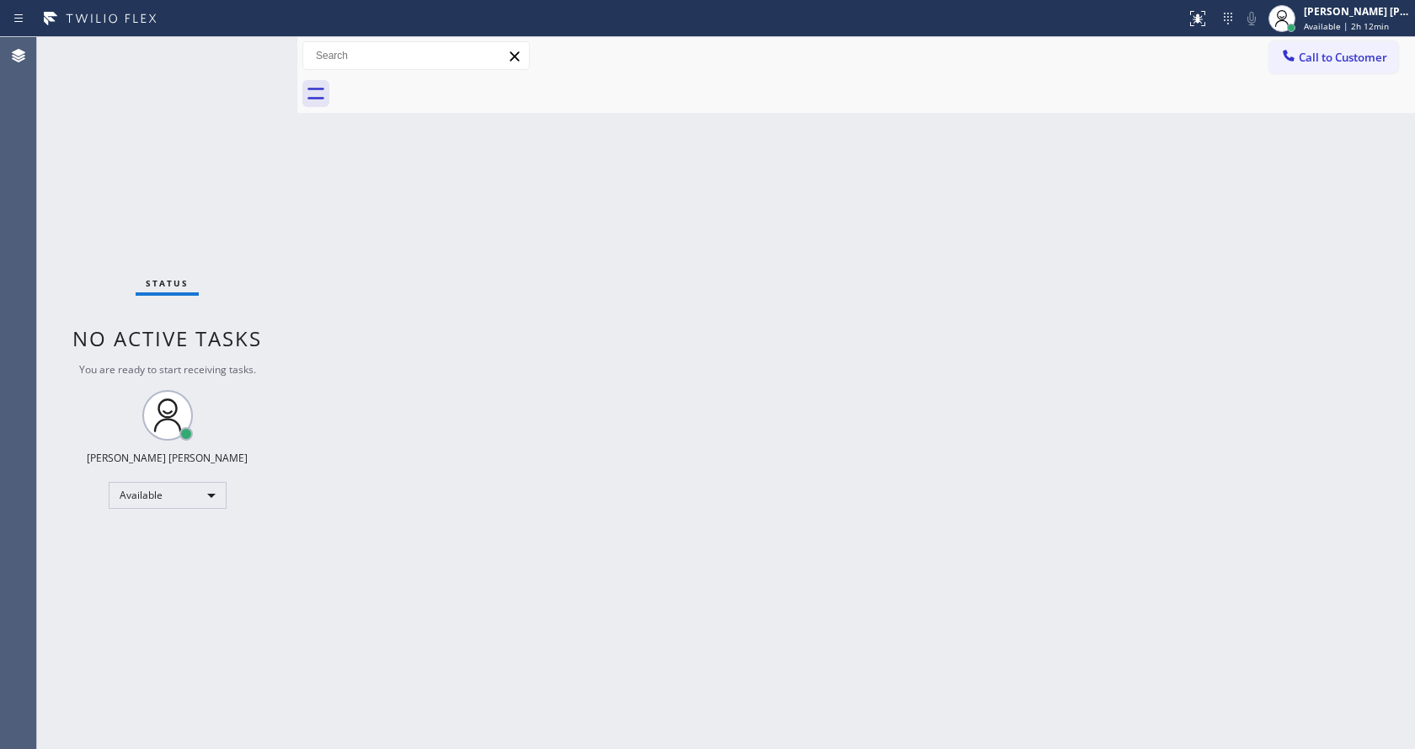
click at [258, 48] on div "Status No active tasks You are ready to start receiving tasks. [PERSON_NAME] [P…" at bounding box center [167, 393] width 260 height 712
click at [254, 49] on div "Status No active tasks You are ready to start receiving tasks. [PERSON_NAME] [P…" at bounding box center [167, 393] width 260 height 712
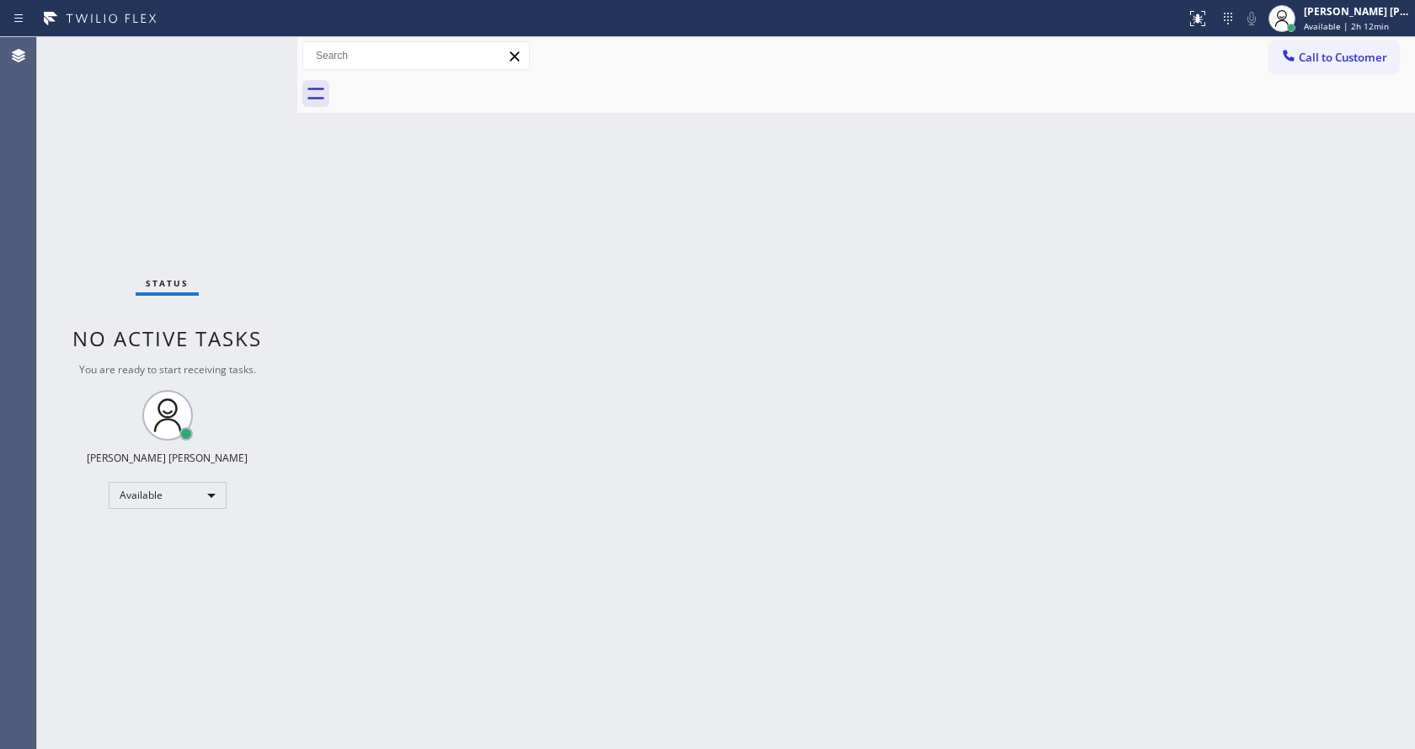
click at [254, 49] on div "Status No active tasks You are ready to start receiving tasks. [PERSON_NAME] [P…" at bounding box center [167, 393] width 260 height 712
click at [258, 51] on div "Status No active tasks You are ready to start receiving tasks. [PERSON_NAME] [P…" at bounding box center [167, 393] width 260 height 712
click at [809, 496] on div "Back to Dashboard Change Sender ID Customers Technicians Select a contact Outbo…" at bounding box center [856, 393] width 1118 height 712
click at [405, 364] on div "Back to Dashboard Change Sender ID Customers Technicians Select a contact Outbo…" at bounding box center [856, 393] width 1118 height 712
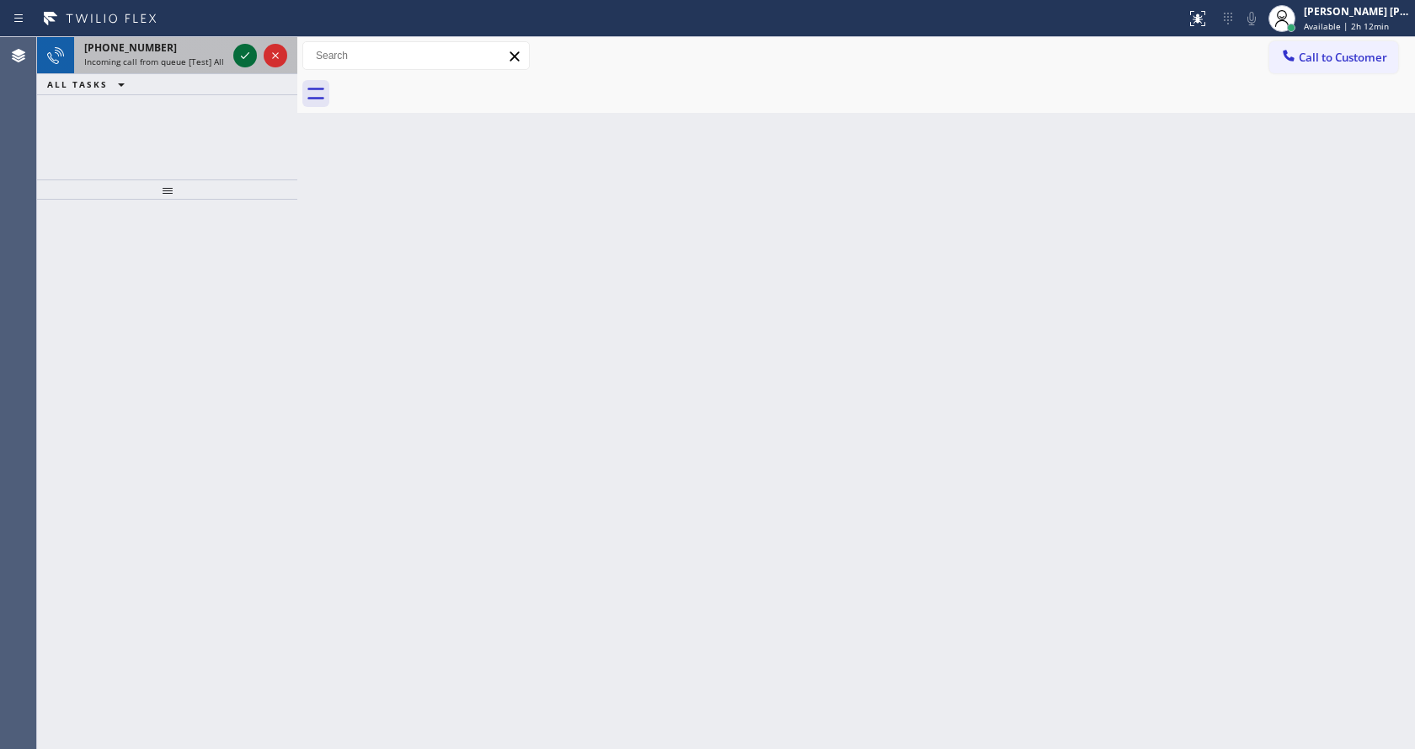
click at [248, 50] on icon at bounding box center [245, 55] width 20 height 20
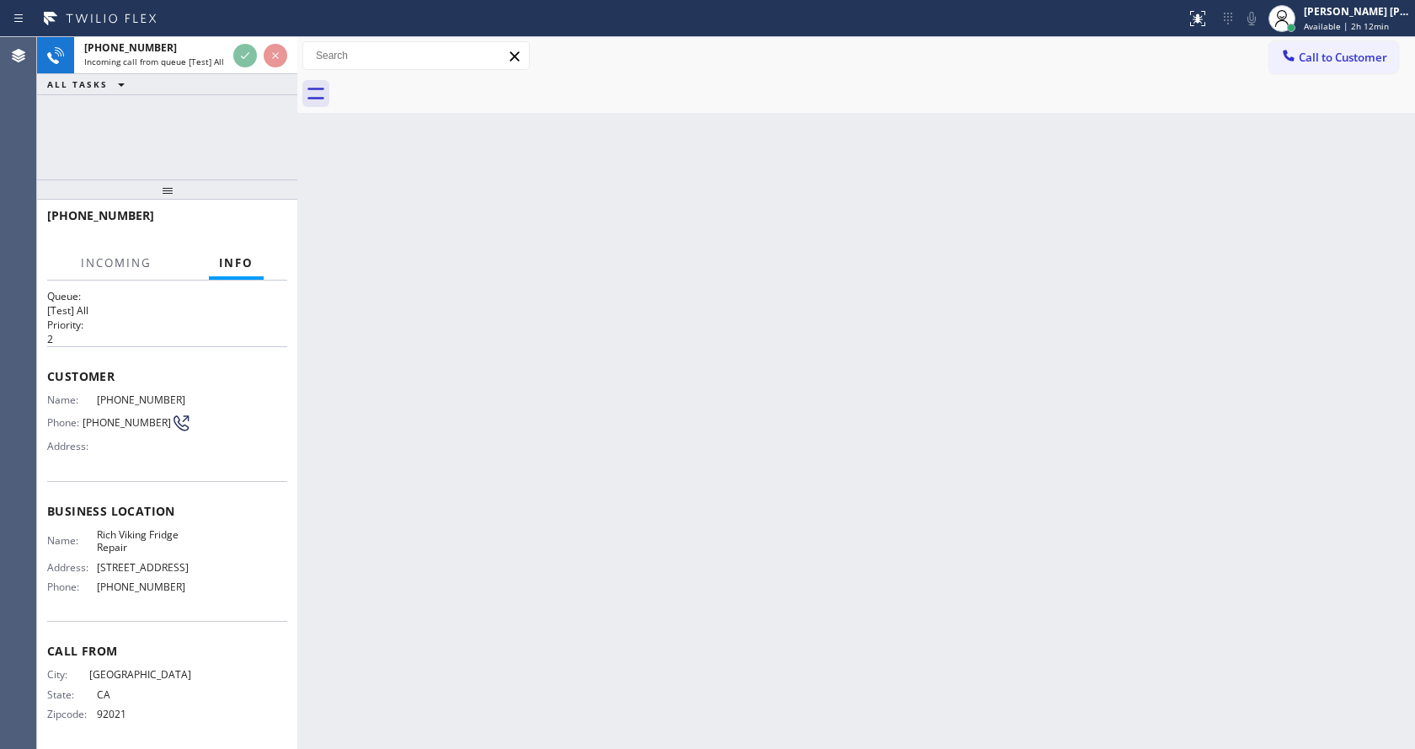
scroll to position [16, 0]
click at [561, 464] on div "Back to Dashboard Change Sender ID Customers Technicians Select a contact Outbo…" at bounding box center [856, 393] width 1118 height 712
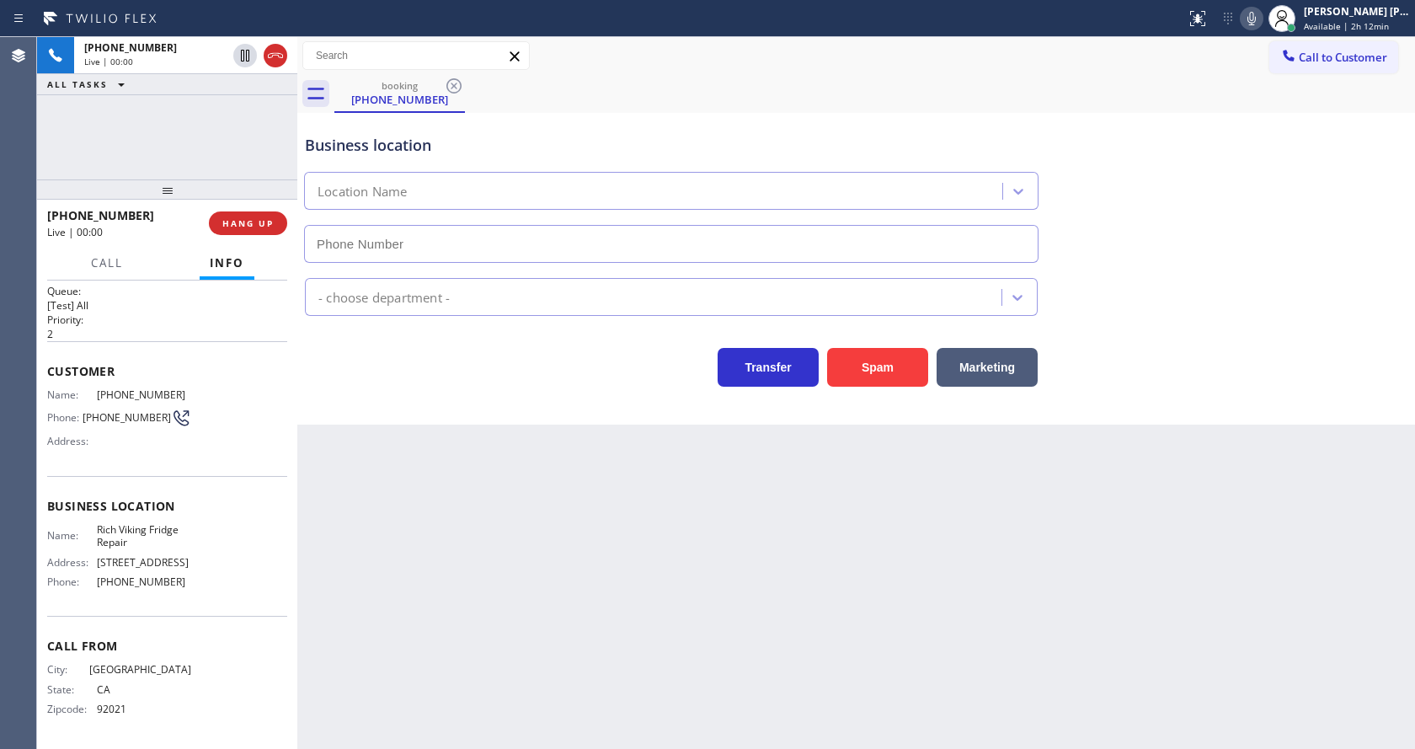
type input "[PHONE_NUMBER]"
click at [470, 532] on div "Back to Dashboard Change Sender ID Customers Technicians Select a contact Outbo…" at bounding box center [856, 393] width 1118 height 712
click at [308, 565] on div "Back to Dashboard Change Sender ID Customers Technicians Select a contact Outbo…" at bounding box center [856, 393] width 1118 height 712
click at [733, 506] on div "Back to Dashboard Change Sender ID Customers Technicians Select a contact Outbo…" at bounding box center [856, 393] width 1118 height 712
click at [871, 371] on button "Spam" at bounding box center [877, 367] width 101 height 39
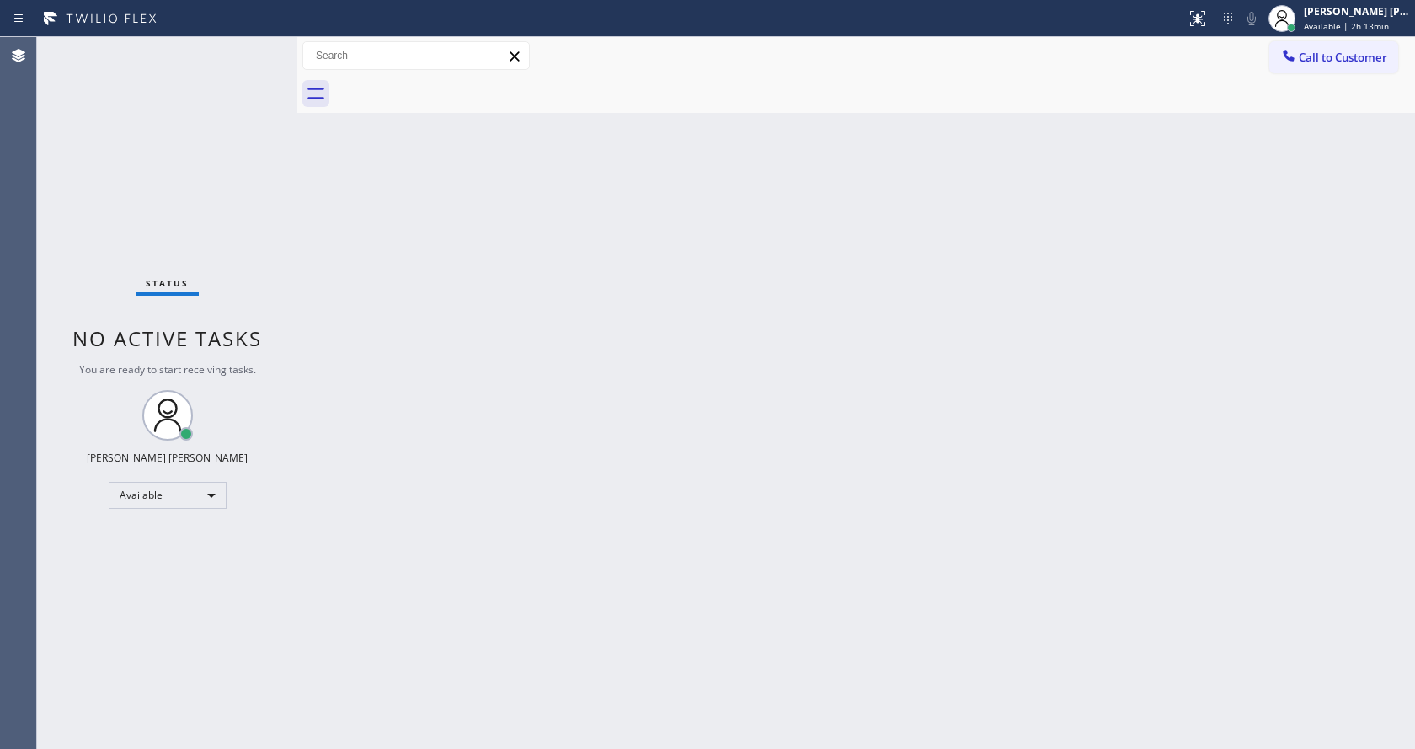
click at [253, 46] on div "Status No active tasks You are ready to start receiving tasks. [PERSON_NAME] [P…" at bounding box center [167, 393] width 260 height 712
click at [480, 358] on div "Back to Dashboard Change Sender ID Customers Technicians Select a contact Outbo…" at bounding box center [856, 393] width 1118 height 712
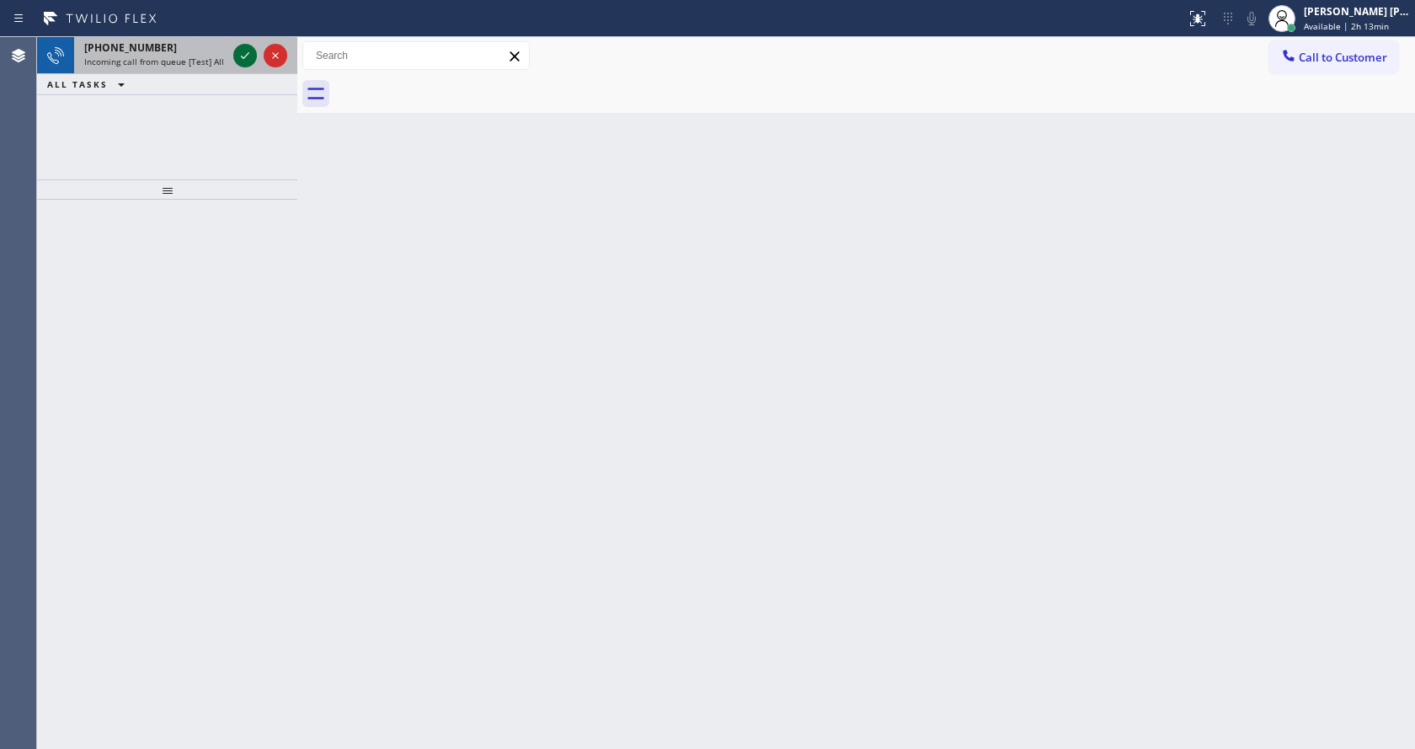
click at [249, 52] on icon at bounding box center [245, 55] width 20 height 20
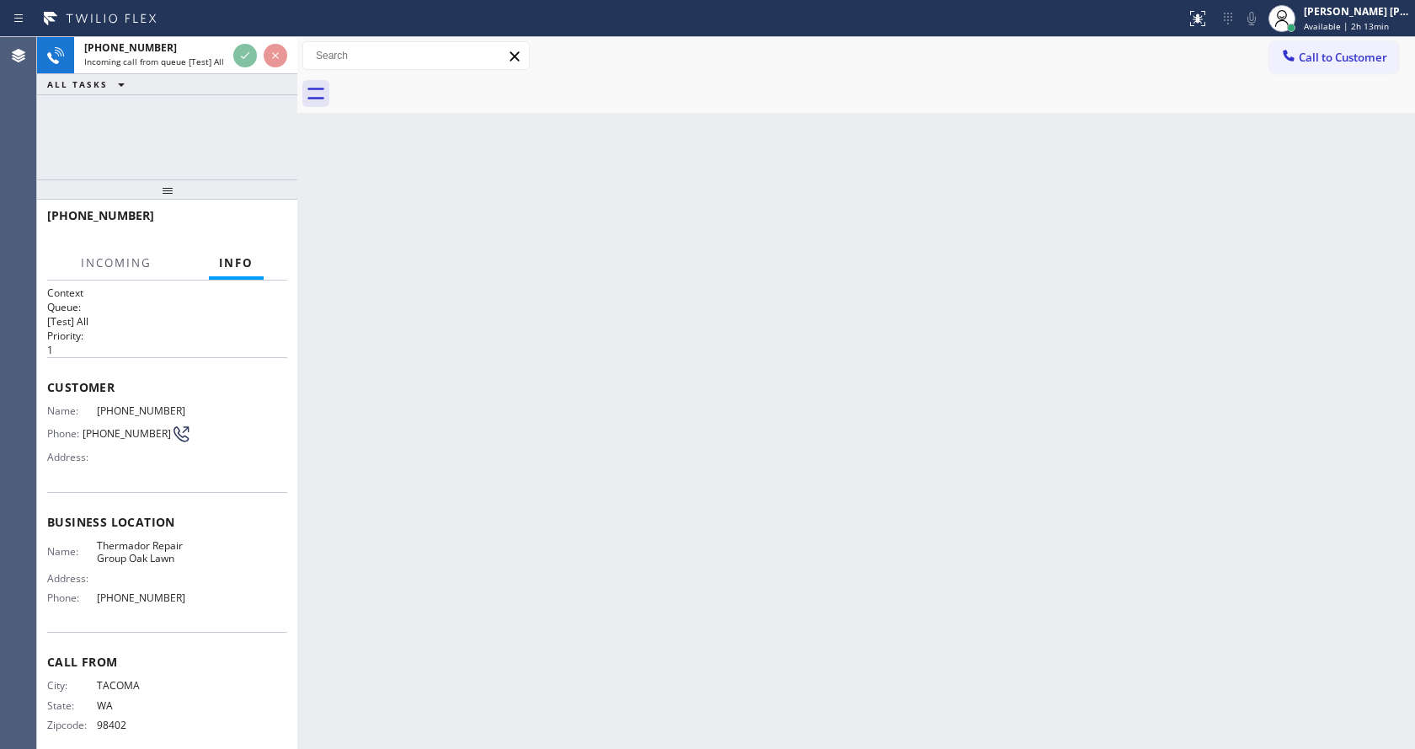
scroll to position [16, 0]
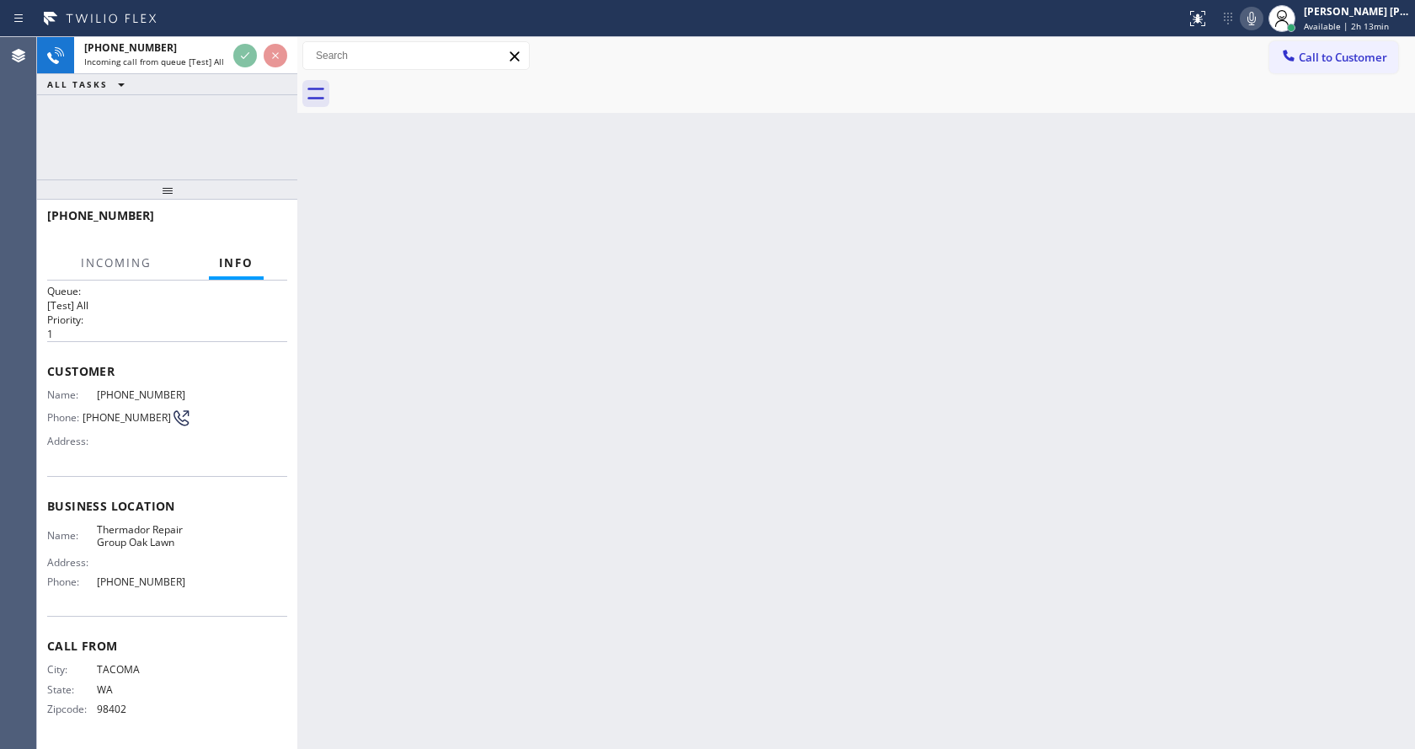
click at [564, 412] on div "Back to Dashboard Change Sender ID Customers Technicians Select a contact Outbo…" at bounding box center [856, 393] width 1118 height 712
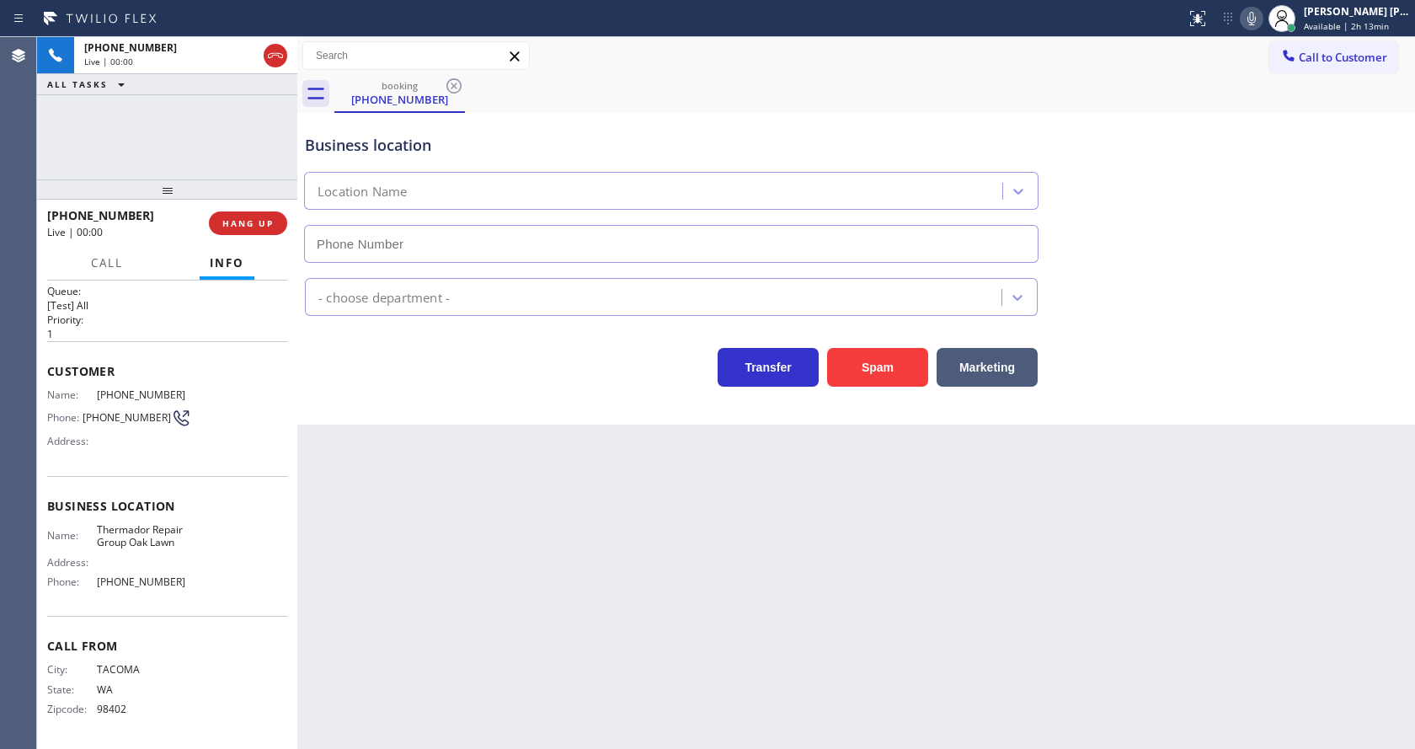
type input "[PHONE_NUMBER]"
click at [491, 538] on div "Back to Dashboard Change Sender ID Customers Technicians Select a contact Outbo…" at bounding box center [856, 393] width 1118 height 712
click at [472, 457] on div "Back to Dashboard Change Sender ID Customers Technicians Select a contact Outbo…" at bounding box center [856, 393] width 1118 height 712
click at [878, 359] on button "Spam" at bounding box center [877, 367] width 101 height 39
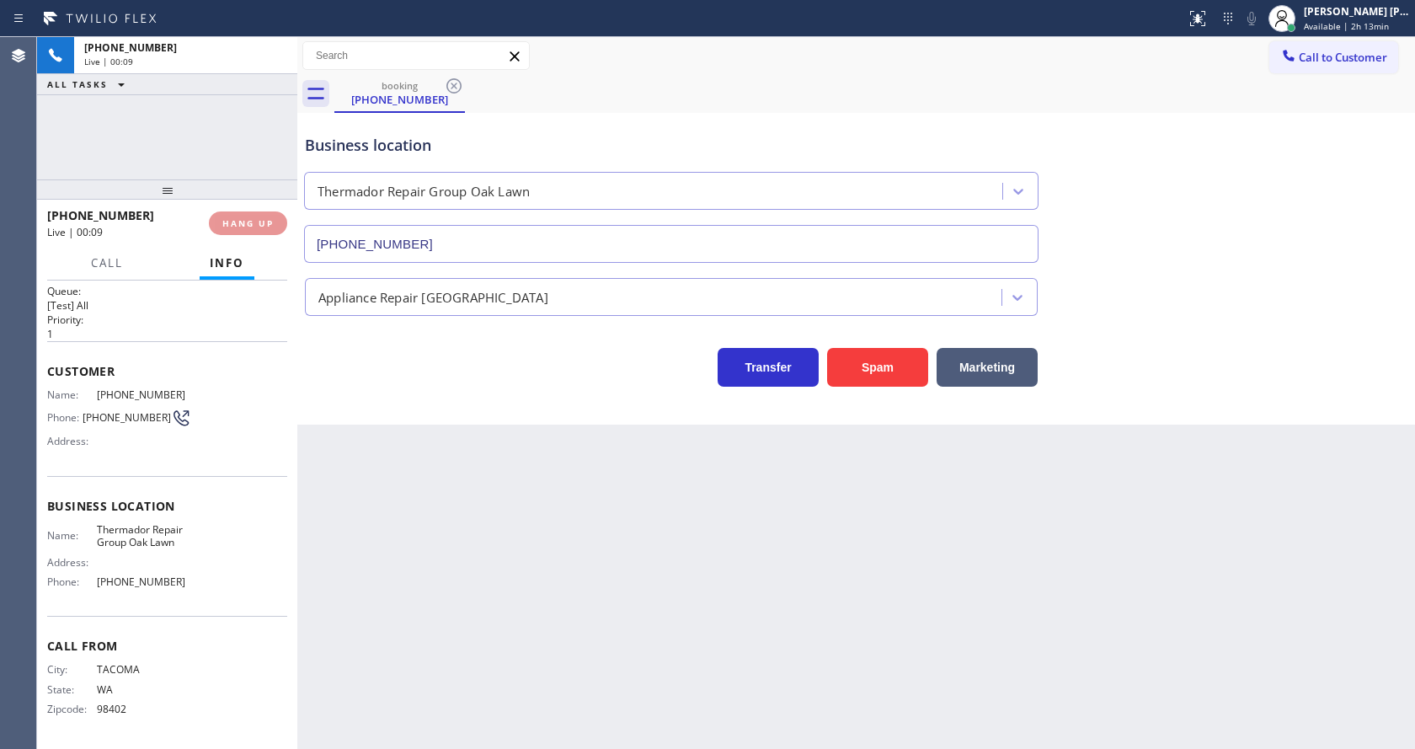
click at [1244, 521] on div "Back to Dashboard Change Sender ID Customers Technicians Select a contact Outbo…" at bounding box center [856, 393] width 1118 height 712
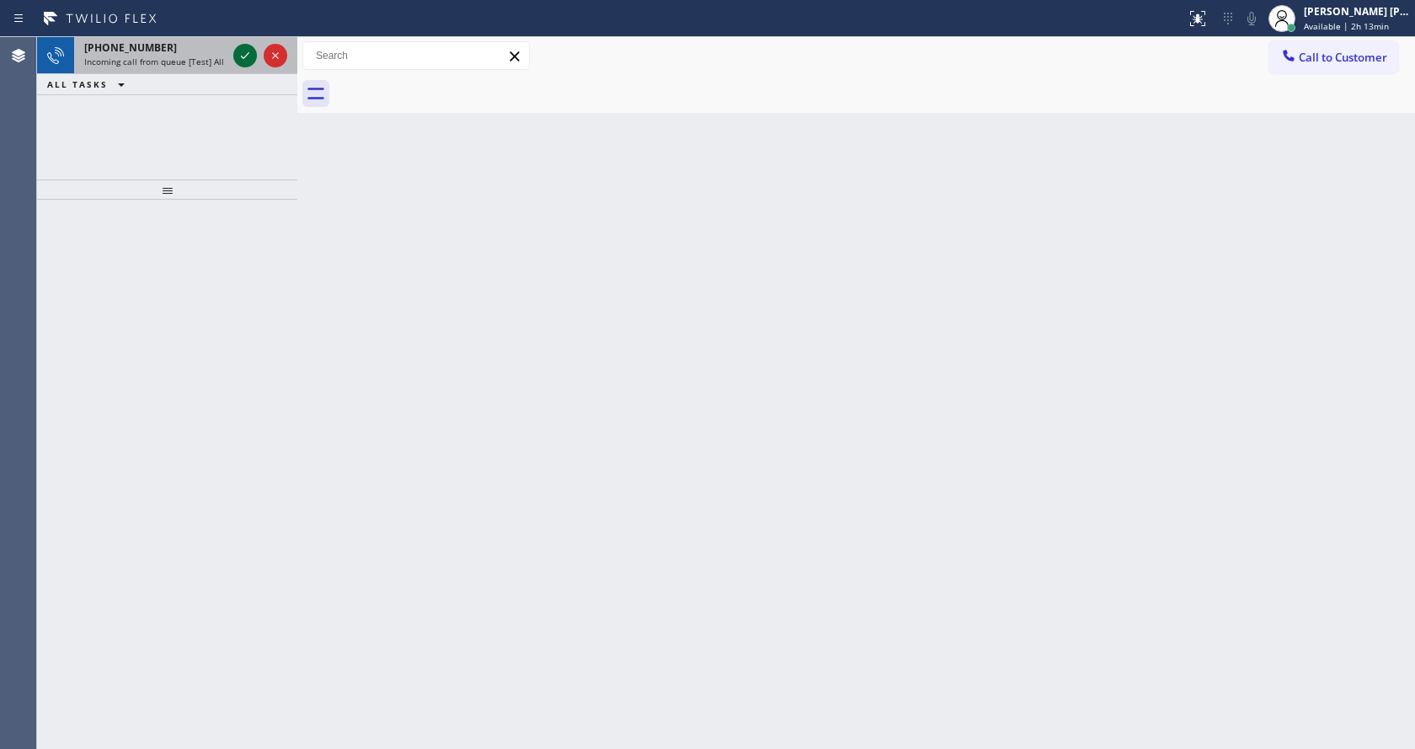
click at [249, 61] on icon at bounding box center [245, 55] width 20 height 20
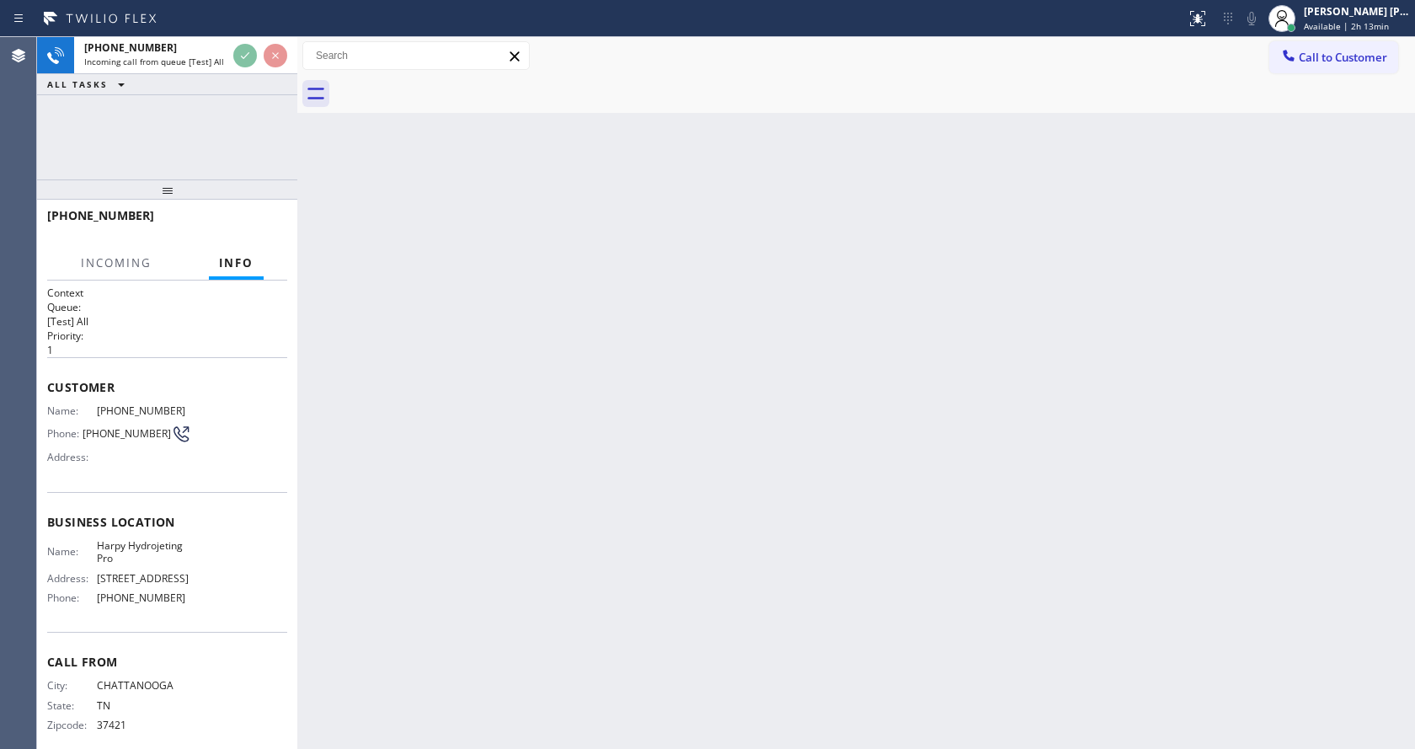
scroll to position [29, 0]
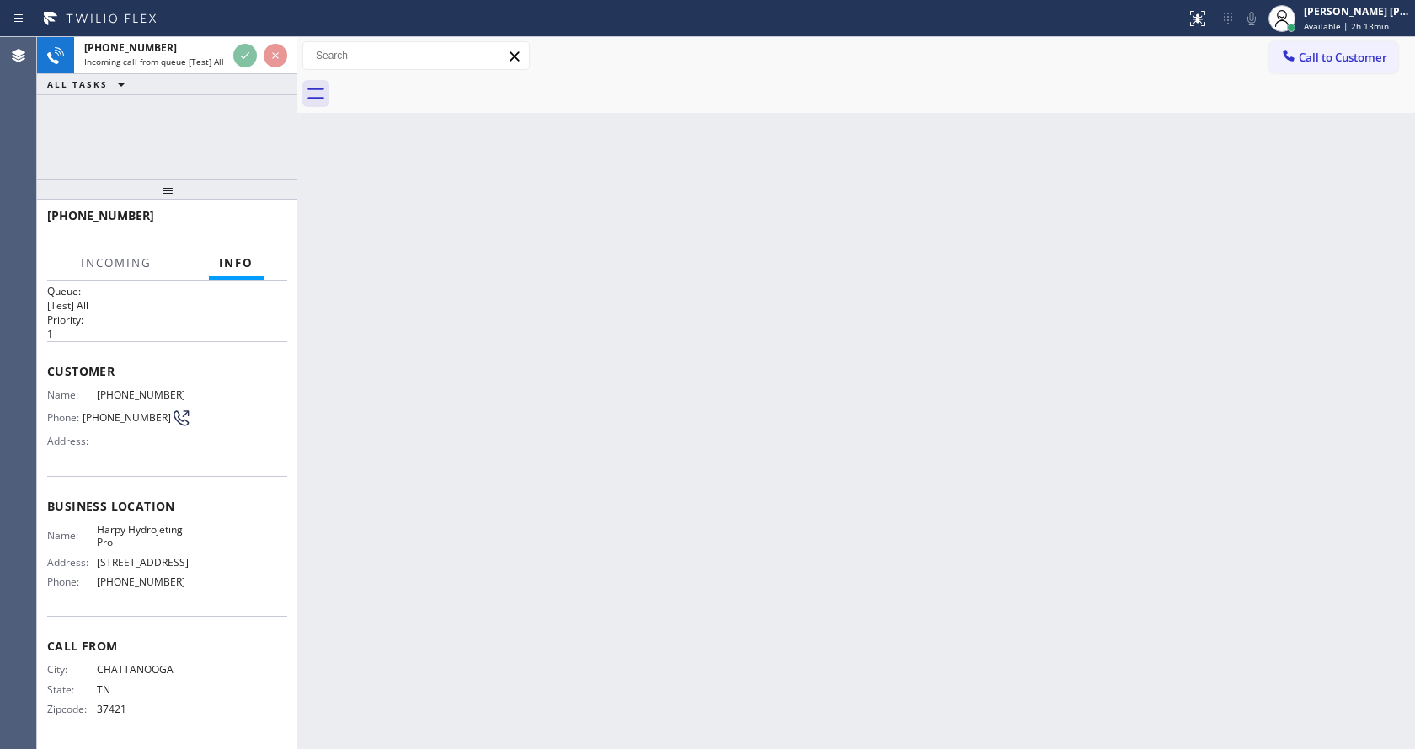
click at [616, 430] on div "Back to Dashboard Change Sender ID Customers Technicians Select a contact Outbo…" at bounding box center [856, 393] width 1118 height 712
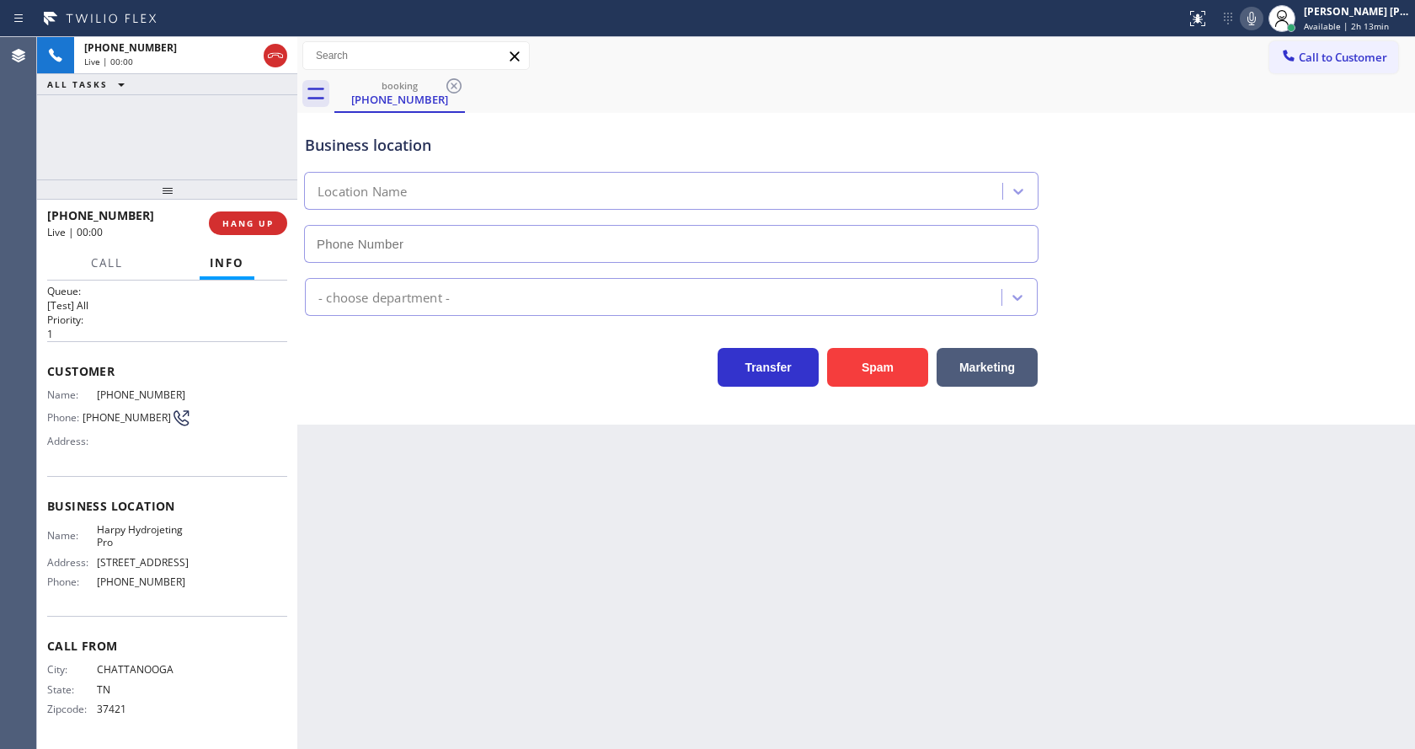
type input "[PHONE_NUMBER]"
click at [564, 481] on div "Back to Dashboard Change Sender ID Customers Technicians Select a contact Outbo…" at bounding box center [856, 393] width 1118 height 712
drag, startPoint x: 385, startPoint y: 500, endPoint x: 433, endPoint y: 522, distance: 52.8
click at [385, 500] on div "Back to Dashboard Change Sender ID Customers Technicians Select a contact Outbo…" at bounding box center [856, 393] width 1118 height 712
click at [762, 633] on div "Back to Dashboard Change Sender ID Customers Technicians Select a contact Outbo…" at bounding box center [856, 393] width 1118 height 712
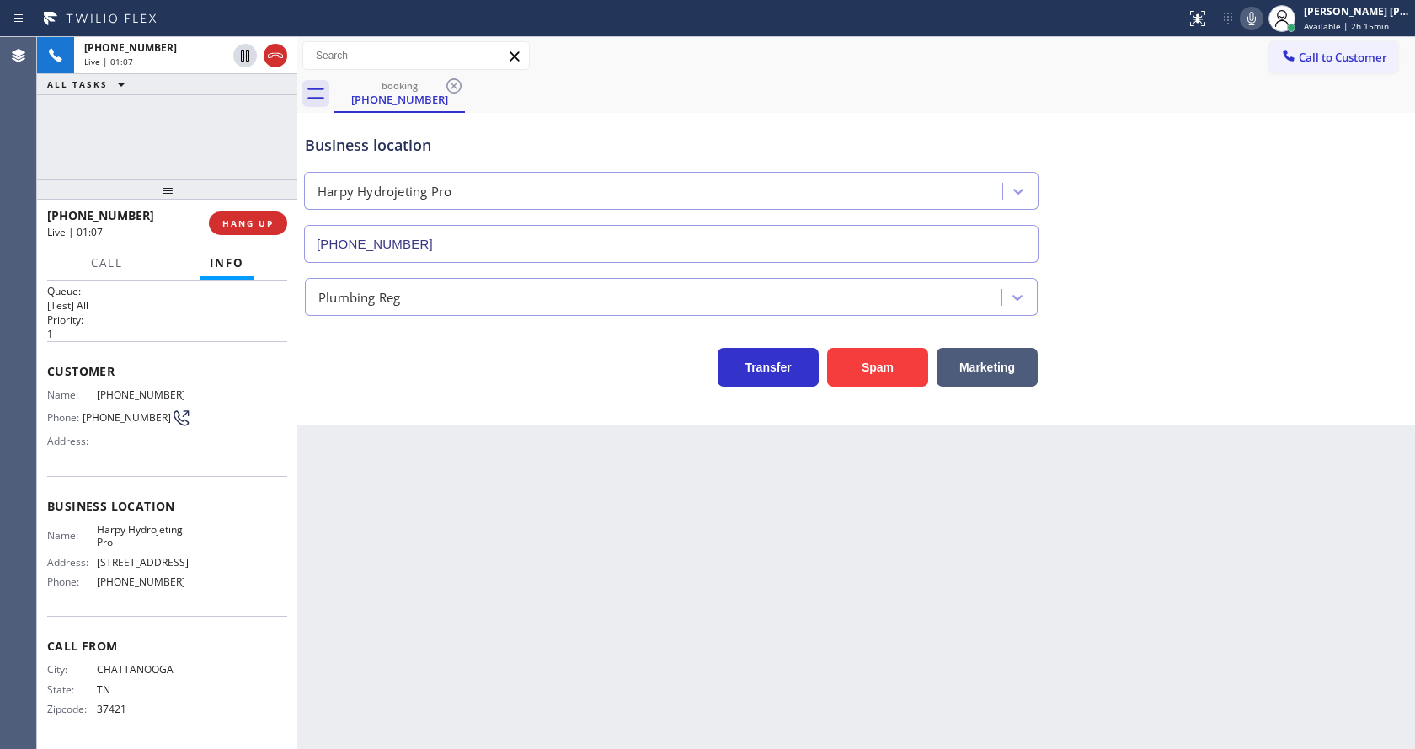
drag, startPoint x: 199, startPoint y: 484, endPoint x: 226, endPoint y: 470, distance: 30.1
click at [199, 484] on div "Business location Name: Harpy Hydrojeting Pro Address: [STREET_ADDRESS] Phone: …" at bounding box center [167, 546] width 240 height 141
click at [431, 584] on div "Back to Dashboard Change Sender ID Customers Technicians Select a contact Outbo…" at bounding box center [856, 393] width 1118 height 712
click at [213, 498] on span "Business location" at bounding box center [167, 506] width 240 height 16
drag, startPoint x: 94, startPoint y: 380, endPoint x: 188, endPoint y: 385, distance: 94.5
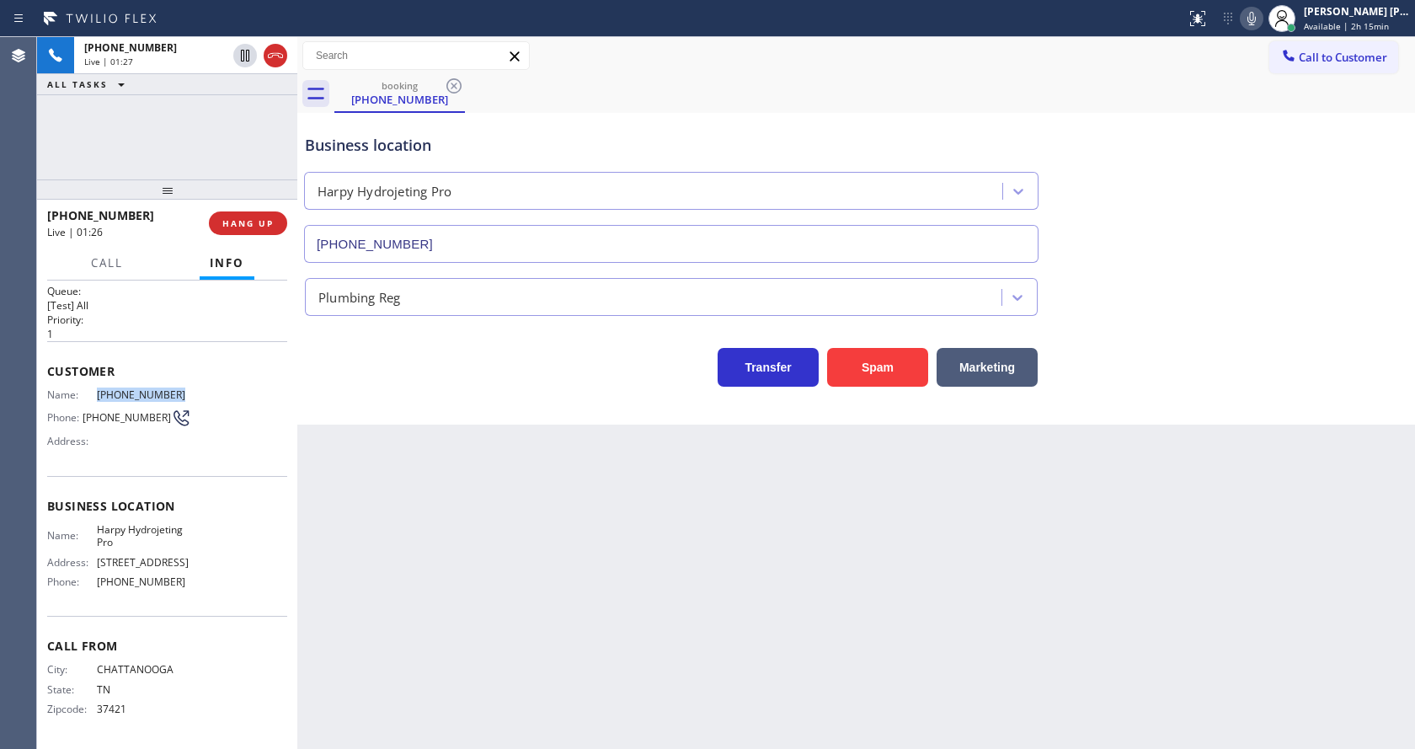
click at [188, 388] on div "Name: [PHONE_NUMBER] Phone: [PHONE_NUMBER] Address:" at bounding box center [167, 421] width 240 height 67
copy div "[PHONE_NUMBER]"
drag, startPoint x: 512, startPoint y: 531, endPoint x: 444, endPoint y: 742, distance: 222.2
click at [507, 537] on div "Back to Dashboard Change Sender ID Customers Technicians Select a contact Outbo…" at bounding box center [856, 393] width 1118 height 712
click at [206, 565] on div "Name: Harpy Hydrojeting Pro Address: [STREET_ADDRESS] Phone: [PHONE_NUMBER]" at bounding box center [167, 559] width 240 height 72
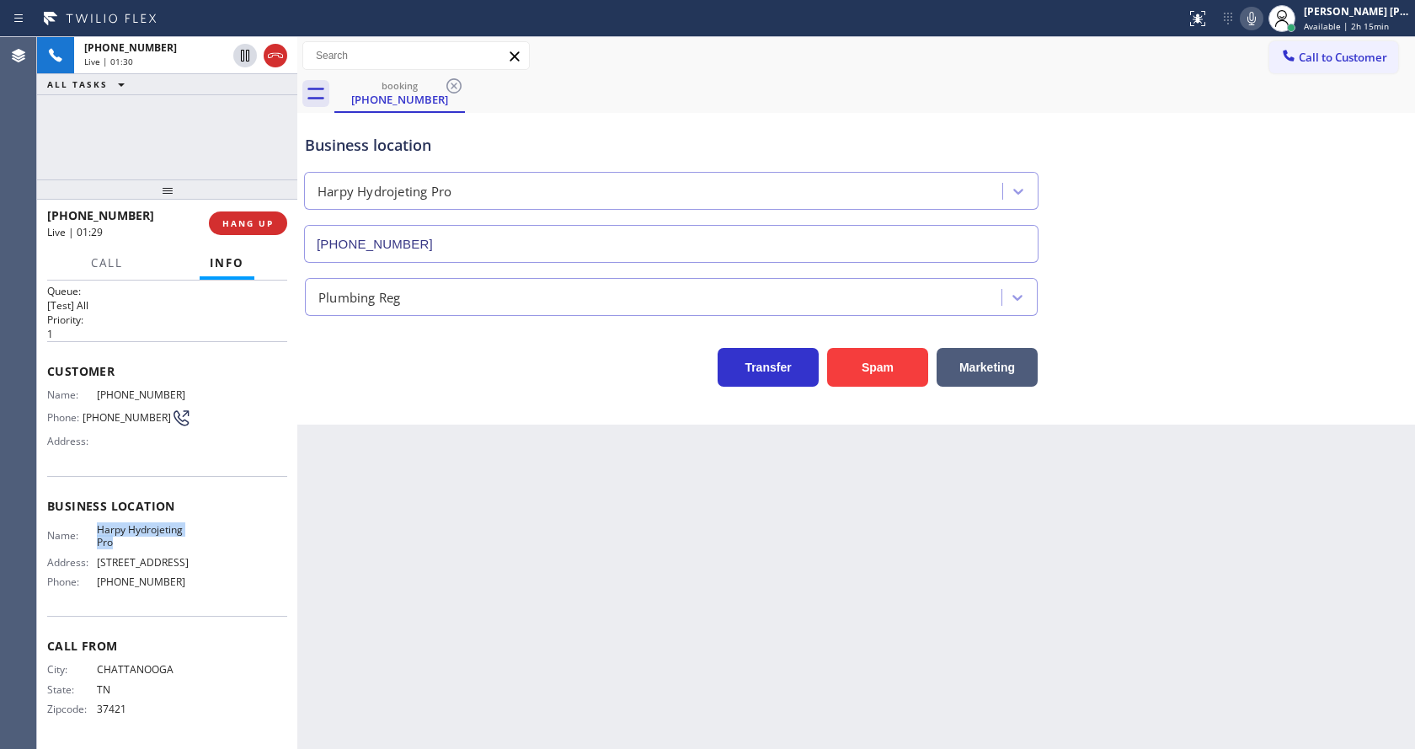
drag, startPoint x: 94, startPoint y: 520, endPoint x: 124, endPoint y: 533, distance: 33.2
click at [124, 533] on div "Name: Harpy Hydrojeting Pro" at bounding box center [119, 536] width 144 height 26
copy div "Harpy Hydrojeting Pro"
click at [500, 616] on div "Back to Dashboard Change Sender ID Customers Technicians Select a contact Outbo…" at bounding box center [856, 393] width 1118 height 712
click at [197, 588] on div "Name: Harpy Hydrojeting Pro Address: [STREET_ADDRESS] Phone: [PHONE_NUMBER]" at bounding box center [167, 559] width 240 height 72
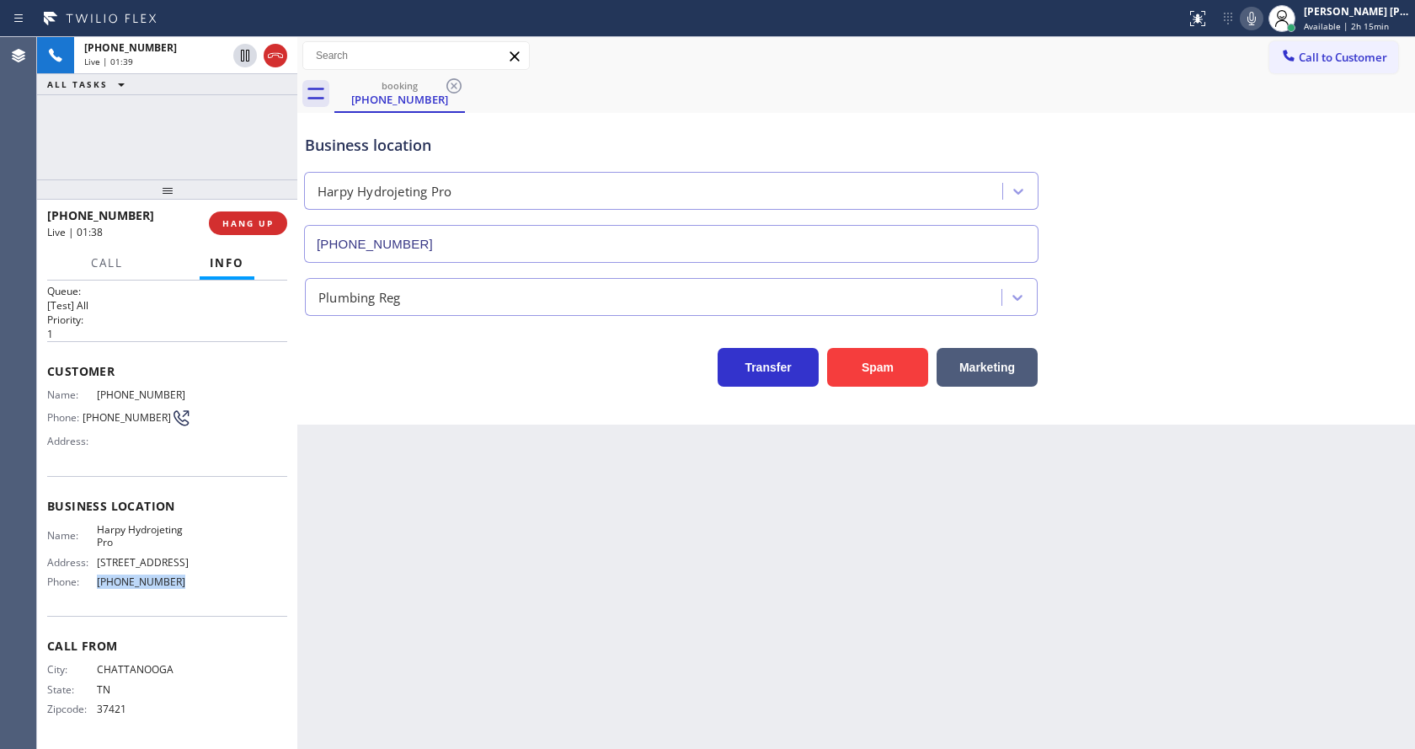
drag, startPoint x: 91, startPoint y: 584, endPoint x: 167, endPoint y: 594, distance: 76.5
click at [167, 594] on div "Name: Harpy Hydrojeting Pro Address: [STREET_ADDRESS] Phone: [PHONE_NUMBER]" at bounding box center [119, 559] width 144 height 72
copy div "[PHONE_NUMBER]"
drag, startPoint x: 562, startPoint y: 565, endPoint x: 560, endPoint y: 586, distance: 21.1
click at [562, 569] on div "Back to Dashboard Change Sender ID Customers Technicians Select a contact Outbo…" at bounding box center [856, 393] width 1118 height 712
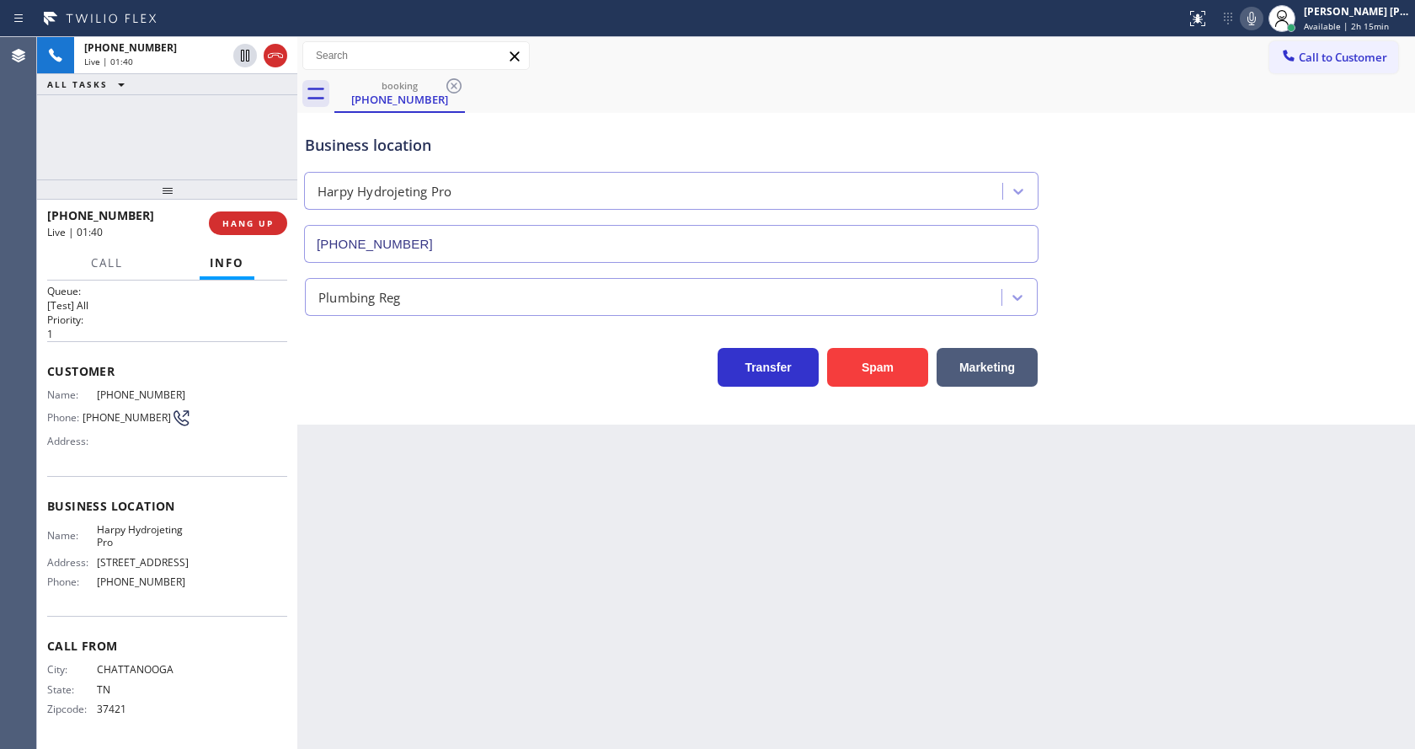
drag, startPoint x: 373, startPoint y: 629, endPoint x: 402, endPoint y: 702, distance: 77.9
click at [373, 629] on div "Back to Dashboard Change Sender ID Customers Technicians Select a contact Outbo…" at bounding box center [856, 393] width 1118 height 712
click at [831, 557] on div "Back to Dashboard Change Sender ID Customers Technicians Select a contact Outbo…" at bounding box center [856, 393] width 1118 height 712
click at [1254, 21] on icon at bounding box center [1252, 18] width 20 height 20
click at [242, 54] on icon at bounding box center [245, 56] width 8 height 12
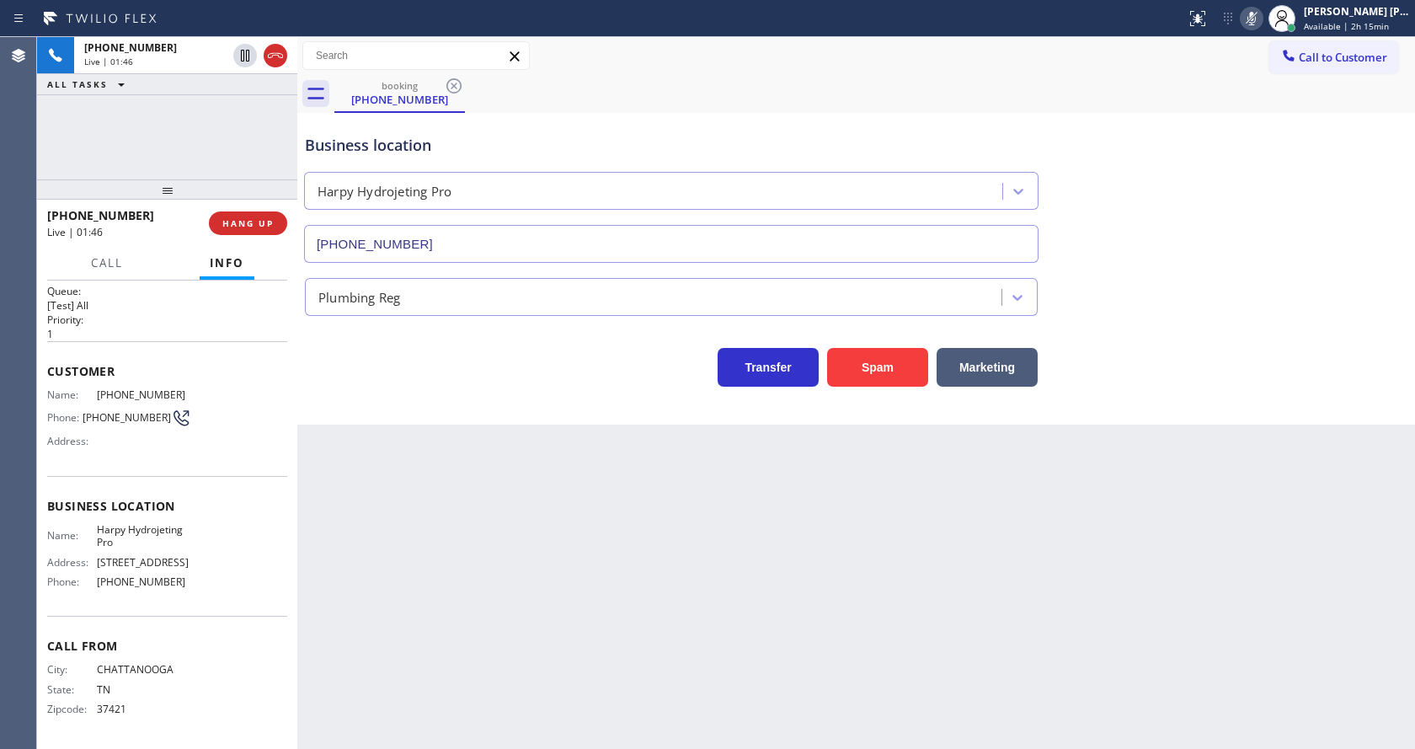
click at [434, 504] on div "Back to Dashboard Change Sender ID Customers Technicians Select a contact Outbo…" at bounding box center [856, 393] width 1118 height 712
click at [671, 551] on div "Back to Dashboard Change Sender ID Customers Technicians Select a contact Outbo…" at bounding box center [856, 393] width 1118 height 712
click at [437, 610] on div "Back to Dashboard Change Sender ID Customers Technicians Select a contact Outbo…" at bounding box center [856, 393] width 1118 height 712
click at [247, 53] on icon at bounding box center [245, 56] width 12 height 12
click at [1260, 24] on icon at bounding box center [1252, 18] width 20 height 20
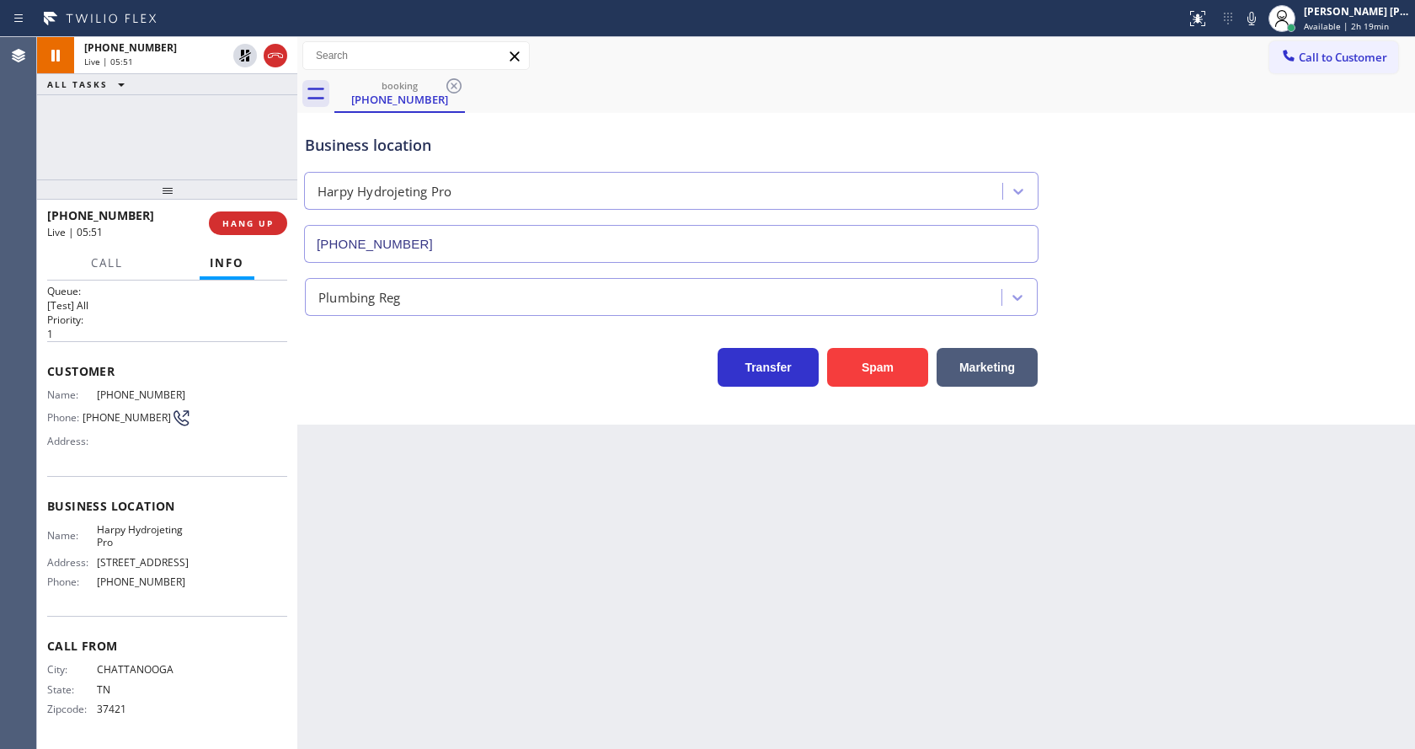
click at [1255, 69] on div "Call to Customer Outbound call Location Search location Your caller id phone nu…" at bounding box center [856, 55] width 1118 height 29
click at [610, 640] on div "Back to Dashboard Change Sender ID Customers Technicians Select a contact Outbo…" at bounding box center [856, 393] width 1118 height 712
click at [348, 543] on div "Back to Dashboard Change Sender ID Customers Technicians Select a contact Outbo…" at bounding box center [856, 393] width 1118 height 712
click at [655, 578] on div "Back to Dashboard Change Sender ID Customers Technicians Select a contact Outbo…" at bounding box center [856, 393] width 1118 height 712
click at [533, 588] on div "Back to Dashboard Change Sender ID Customers Technicians Select a contact Outbo…" at bounding box center [856, 393] width 1118 height 712
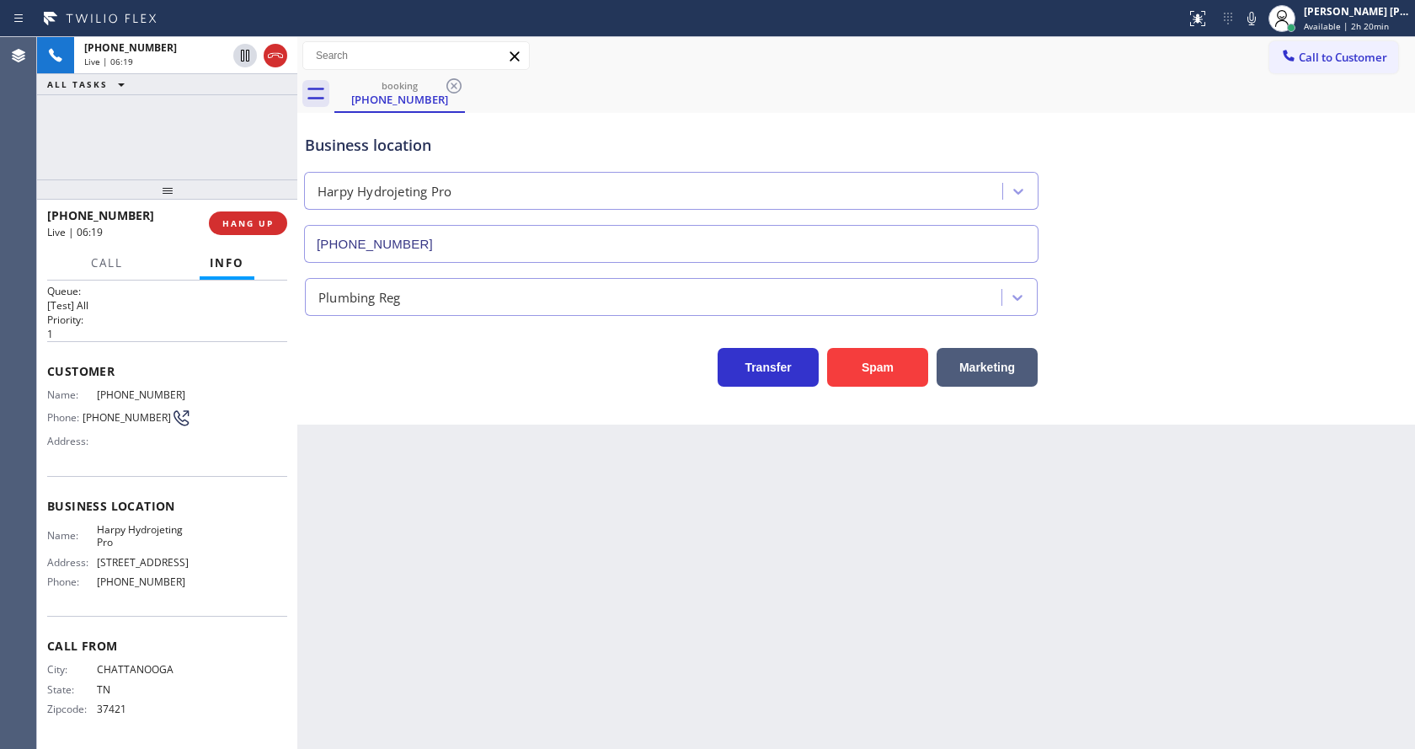
drag, startPoint x: 740, startPoint y: 605, endPoint x: 676, endPoint y: 639, distance: 73.5
click at [740, 605] on div "Back to Dashboard Change Sender ID Customers Technicians Select a contact Outbo…" at bounding box center [856, 393] width 1118 height 712
drag, startPoint x: 416, startPoint y: 649, endPoint x: 414, endPoint y: 698, distance: 49.8
click at [416, 649] on div "Back to Dashboard Change Sender ID Customers Technicians Select a contact Outbo…" at bounding box center [856, 393] width 1118 height 712
click at [662, 592] on div "Back to Dashboard Change Sender ID Customers Technicians Select a contact Outbo…" at bounding box center [856, 393] width 1118 height 712
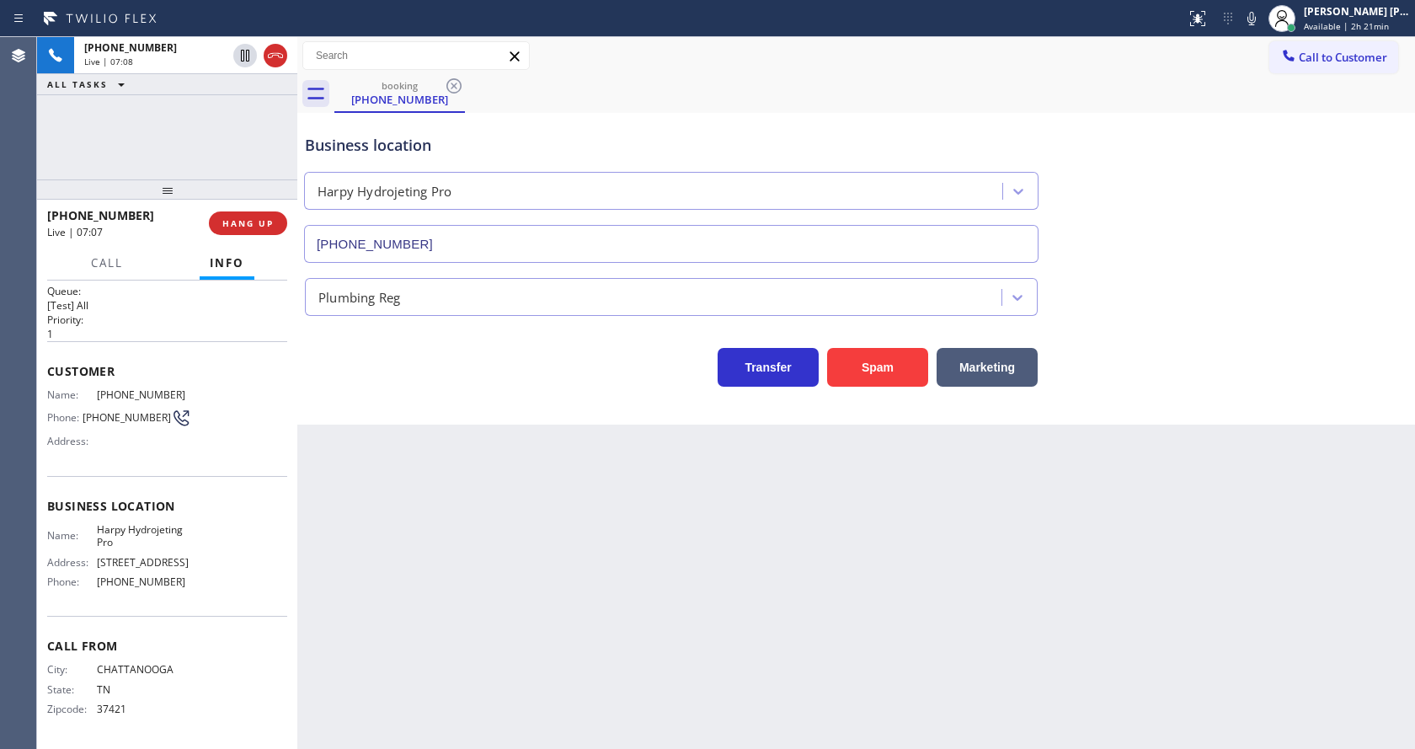
click at [953, 605] on div "Back to Dashboard Change Sender ID Customers Technicians Select a contact Outbo…" at bounding box center [856, 393] width 1118 height 712
click at [541, 679] on div "Back to Dashboard Change Sender ID Customers Technicians Select a contact Outbo…" at bounding box center [856, 393] width 1118 height 712
click at [1271, 351] on div "Transfer Spam Marketing" at bounding box center [856, 360] width 1109 height 54
click at [412, 466] on div "Back to Dashboard Change Sender ID Customers Technicians Select a contact Outbo…" at bounding box center [856, 393] width 1118 height 712
click at [748, 572] on div "Back to Dashboard Change Sender ID Customers Technicians Select a contact Outbo…" at bounding box center [856, 393] width 1118 height 712
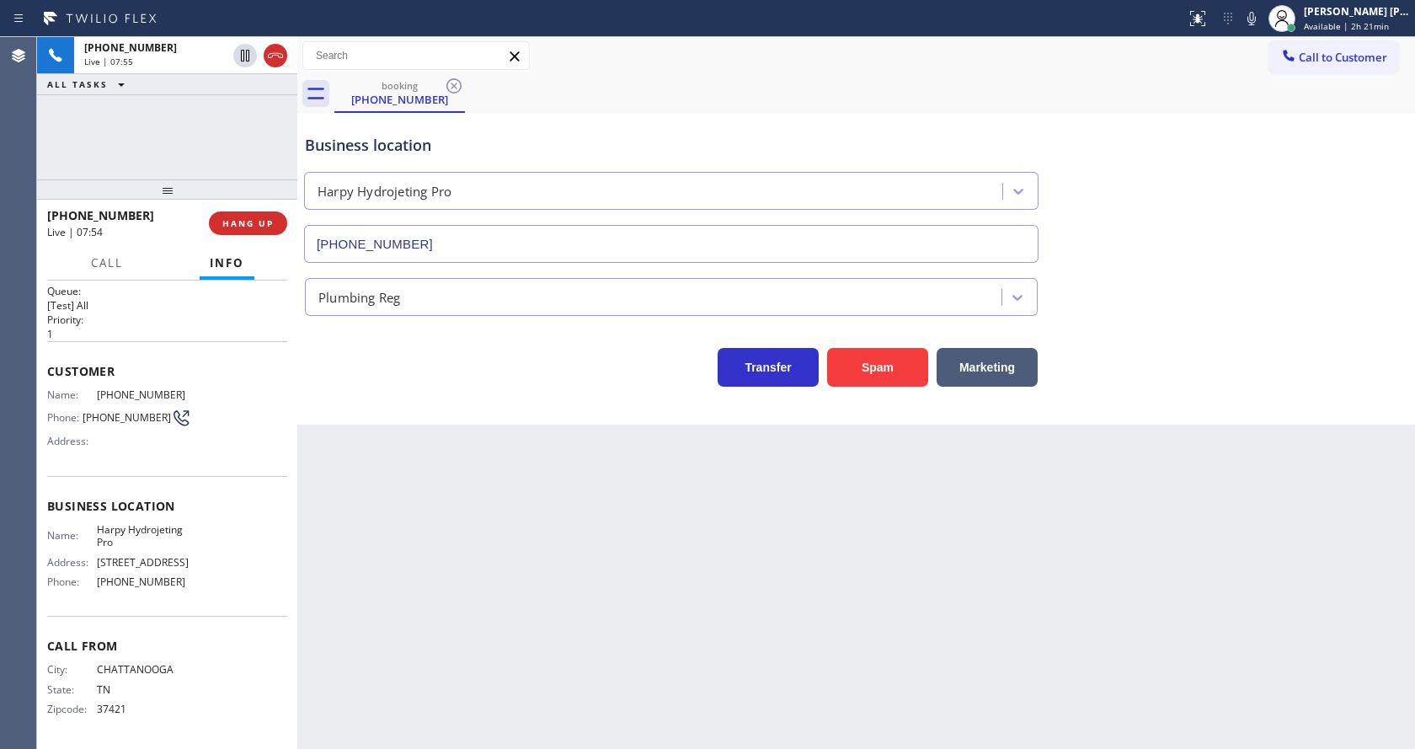
click at [1262, 599] on div "Back to Dashboard Change Sender ID Customers Technicians Select a contact Outbo…" at bounding box center [856, 393] width 1118 height 712
drag, startPoint x: 377, startPoint y: 676, endPoint x: 373, endPoint y: 731, distance: 55.8
click at [372, 674] on div "Back to Dashboard Change Sender ID Customers Technicians Select a contact Outbo…" at bounding box center [856, 393] width 1118 height 712
click at [1021, 676] on div "Back to Dashboard Change Sender ID Customers Technicians Select a contact Outbo…" at bounding box center [856, 393] width 1118 height 712
click at [688, 619] on div "Back to Dashboard Change Sender ID Customers Technicians Select a contact Outbo…" at bounding box center [856, 393] width 1118 height 712
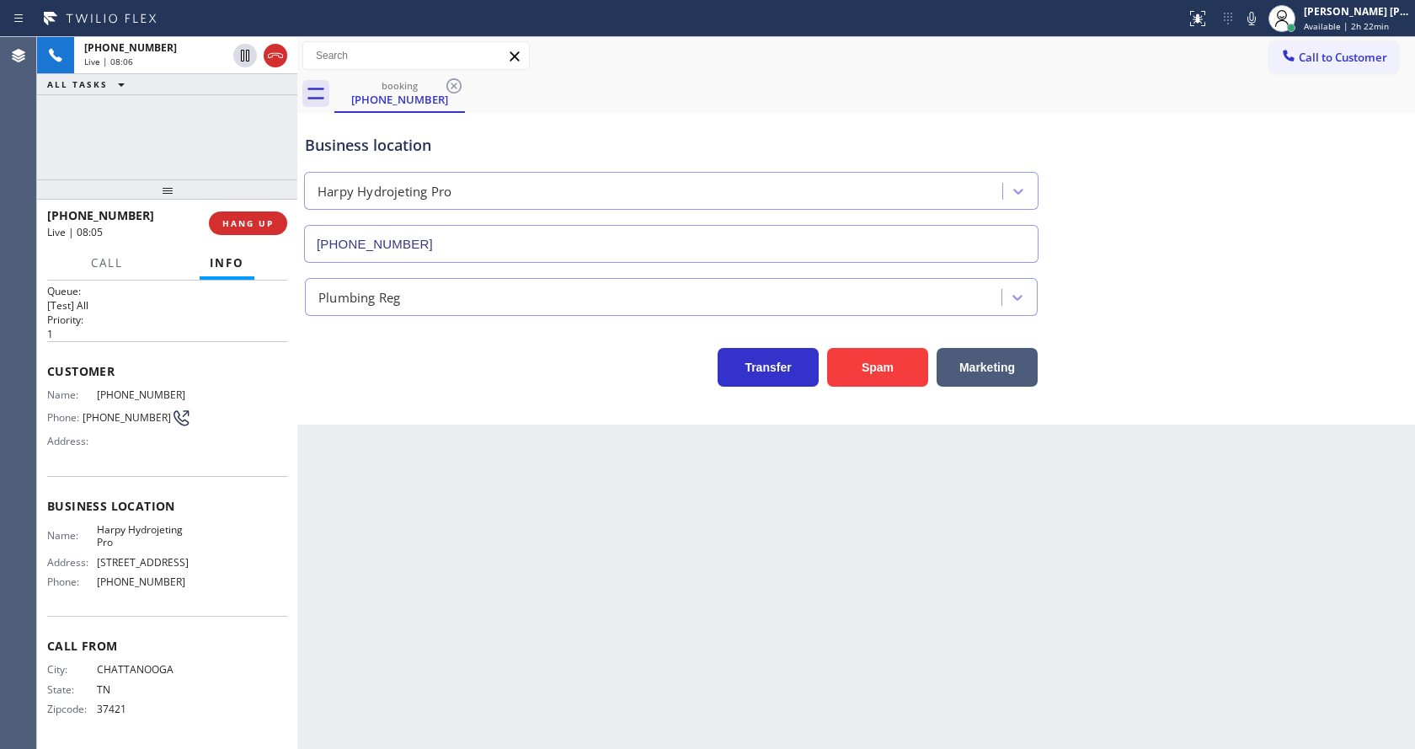
click at [467, 621] on div "Back to Dashboard Change Sender ID Customers Technicians Select a contact Outbo…" at bounding box center [856, 393] width 1118 height 712
click at [537, 689] on div "Back to Dashboard Change Sender ID Customers Technicians Select a contact Outbo…" at bounding box center [856, 393] width 1118 height 712
click at [443, 556] on div "Back to Dashboard Change Sender ID Customers Technicians Select a contact Outbo…" at bounding box center [856, 393] width 1118 height 712
click at [829, 505] on div "Back to Dashboard Change Sender ID Customers Technicians Select a contact Outbo…" at bounding box center [856, 393] width 1118 height 712
click at [598, 666] on div "Back to Dashboard Change Sender ID Customers Technicians Select a contact Outbo…" at bounding box center [856, 393] width 1118 height 712
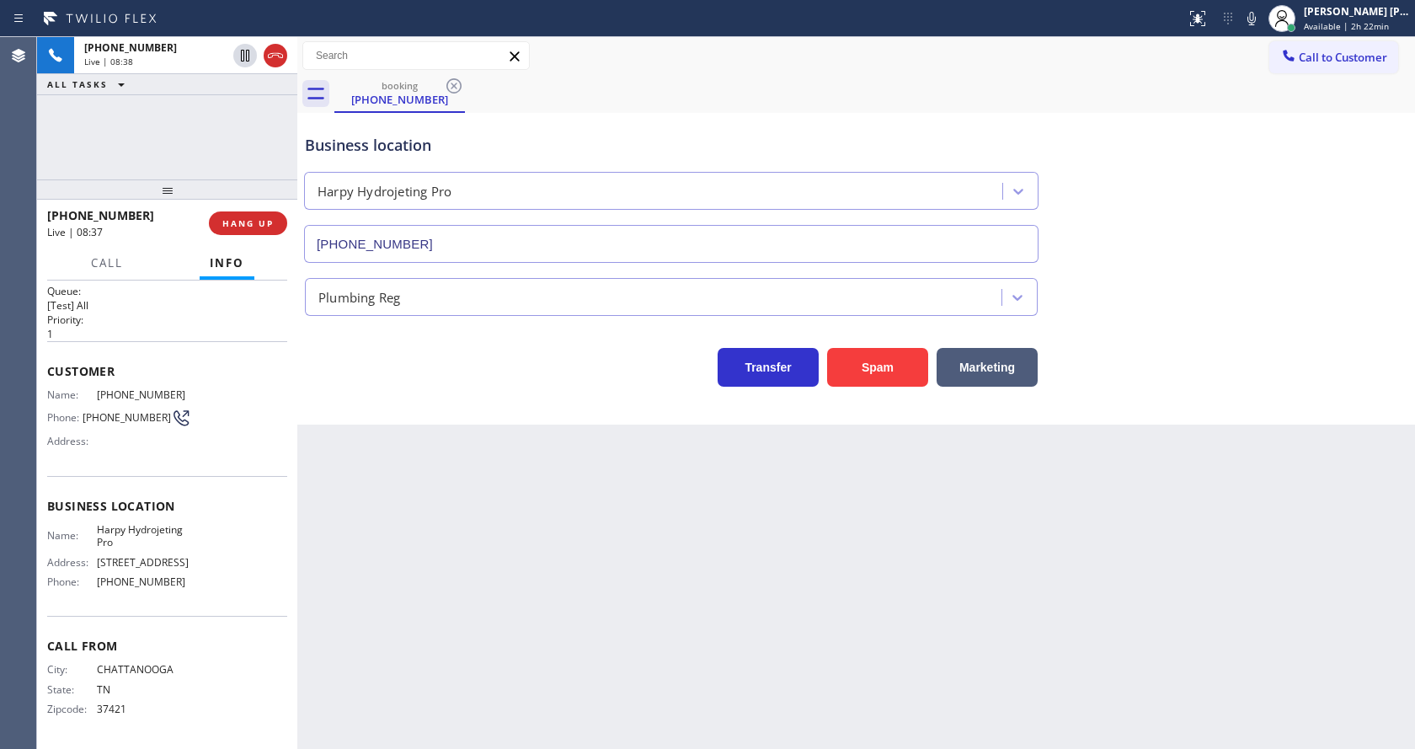
click at [532, 527] on div "Back to Dashboard Change Sender ID Customers Technicians Select a contact Outbo…" at bounding box center [856, 393] width 1118 height 712
click at [591, 531] on div "Back to Dashboard Change Sender ID Customers Technicians Select a contact Outbo…" at bounding box center [856, 393] width 1118 height 712
click at [355, 644] on div "Back to Dashboard Change Sender ID Customers Technicians Select a contact Outbo…" at bounding box center [856, 393] width 1118 height 712
click at [735, 577] on div "Back to Dashboard Change Sender ID Customers Technicians Select a contact Outbo…" at bounding box center [856, 393] width 1118 height 712
click at [514, 564] on div "Back to Dashboard Change Sender ID Customers Technicians Select a contact Outbo…" at bounding box center [856, 393] width 1118 height 712
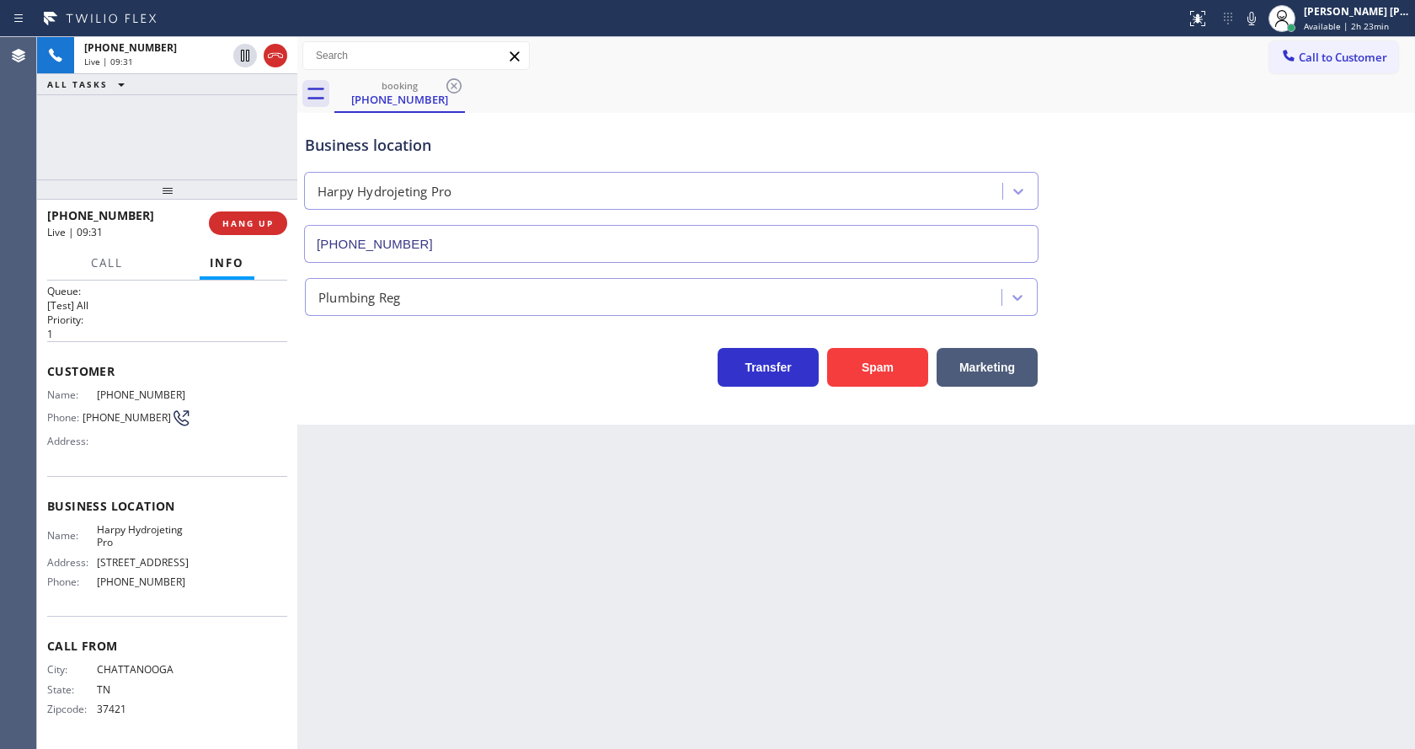
click at [698, 576] on div "Back to Dashboard Change Sender ID Customers Technicians Select a contact Outbo…" at bounding box center [856, 393] width 1118 height 712
click at [626, 649] on div "Back to Dashboard Change Sender ID Customers Technicians Select a contact Outbo…" at bounding box center [856, 393] width 1118 height 712
click at [655, 628] on div "Back to Dashboard Change Sender ID Customers Technicians Select a contact Outbo…" at bounding box center [856, 393] width 1118 height 712
drag, startPoint x: 1007, startPoint y: 532, endPoint x: 1047, endPoint y: 396, distance: 142.3
click at [1007, 532] on div "Back to Dashboard Change Sender ID Customers Technicians Select a contact Outbo…" at bounding box center [856, 393] width 1118 height 712
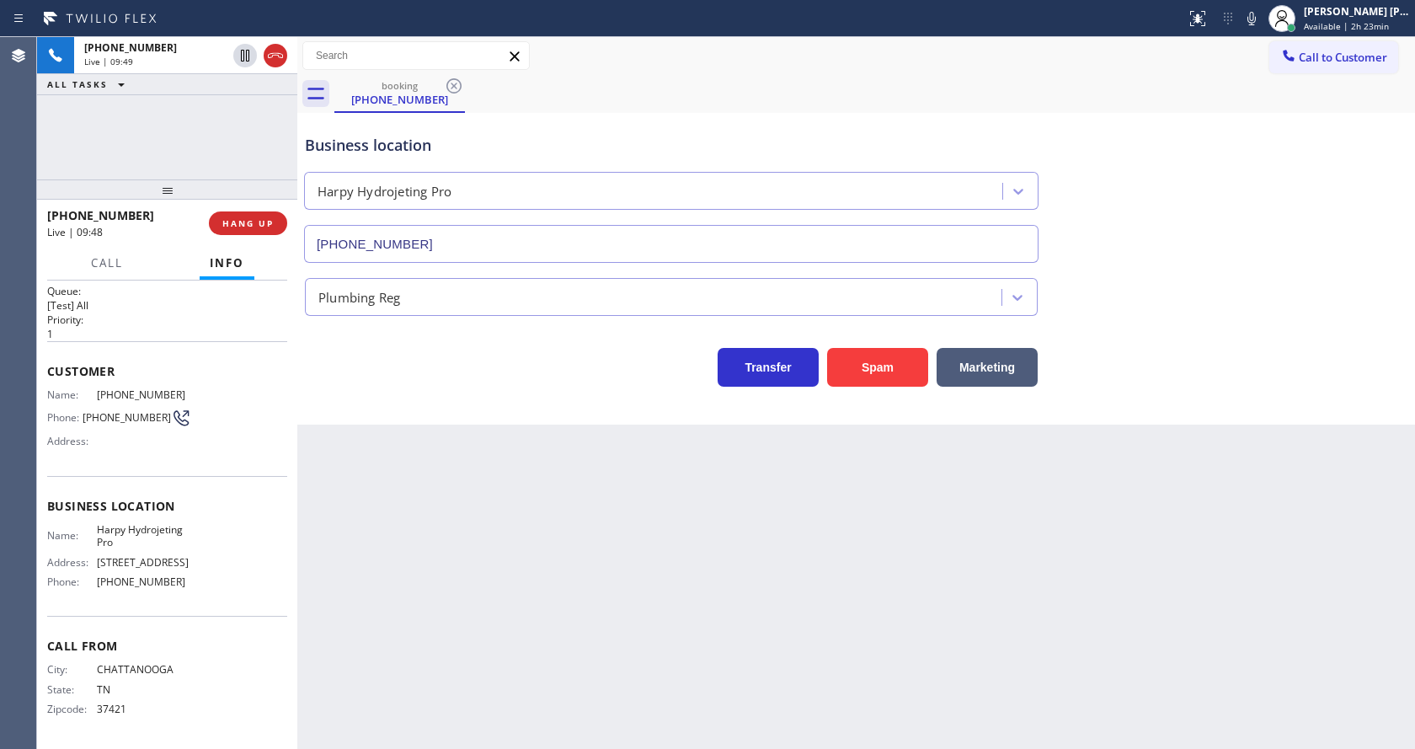
click at [533, 479] on div "Back to Dashboard Change Sender ID Customers Technicians Select a contact Outbo…" at bounding box center [856, 393] width 1118 height 712
click at [629, 617] on div "Back to Dashboard Change Sender ID Customers Technicians Select a contact Outbo…" at bounding box center [856, 393] width 1118 height 712
click at [531, 469] on div "Back to Dashboard Change Sender ID Customers Technicians Select a contact Outbo…" at bounding box center [856, 393] width 1118 height 712
click at [702, 537] on div "Back to Dashboard Change Sender ID Customers Technicians Select a contact Outbo…" at bounding box center [856, 393] width 1118 height 712
click at [485, 638] on div "Back to Dashboard Change Sender ID Customers Technicians Select a contact Outbo…" at bounding box center [856, 393] width 1118 height 712
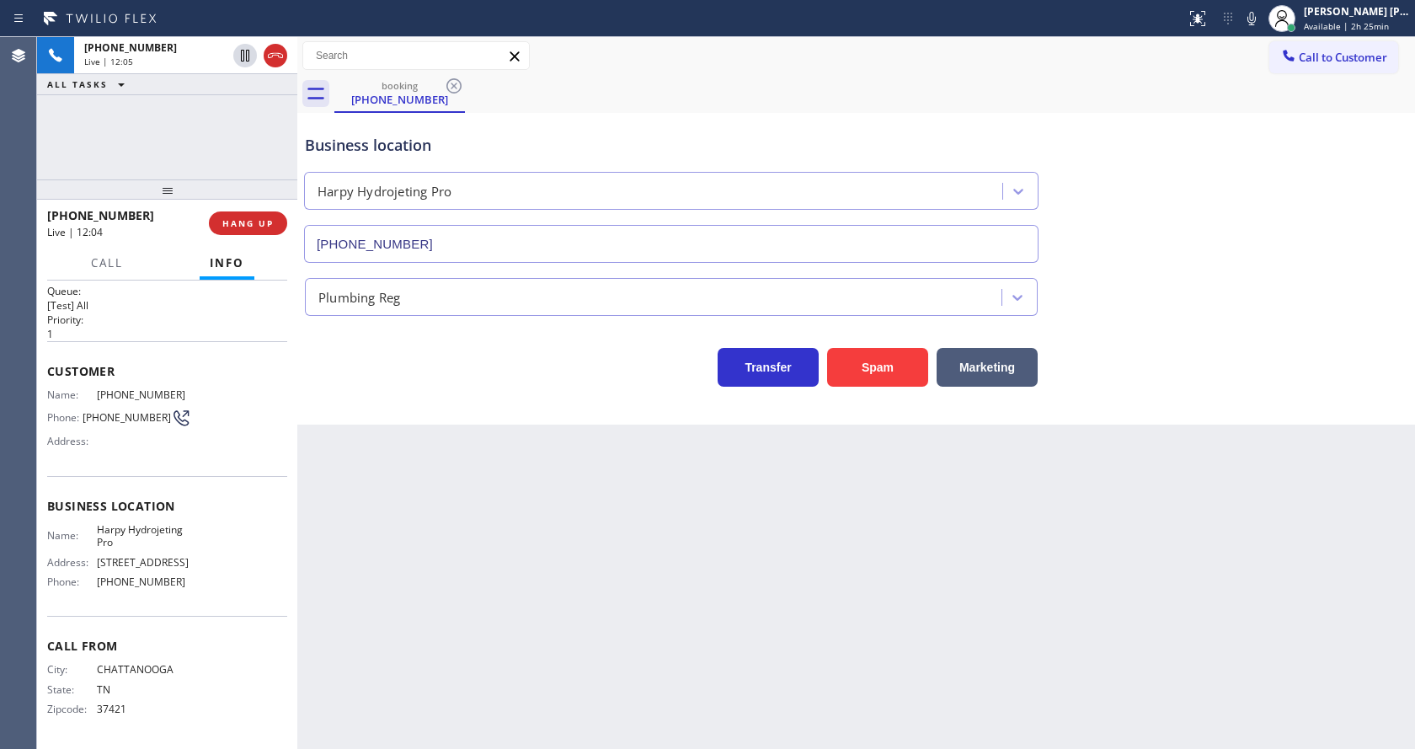
drag, startPoint x: 729, startPoint y: 579, endPoint x: 530, endPoint y: 426, distance: 250.5
click at [729, 579] on div "Back to Dashboard Change Sender ID Customers Technicians Select a contact Outbo…" at bounding box center [856, 393] width 1118 height 712
click at [449, 487] on div "Back to Dashboard Change Sender ID Customers Technicians Select a contact Outbo…" at bounding box center [856, 393] width 1118 height 712
click at [752, 548] on div "Back to Dashboard Change Sender ID Customers Technicians Select a contact Outbo…" at bounding box center [856, 393] width 1118 height 712
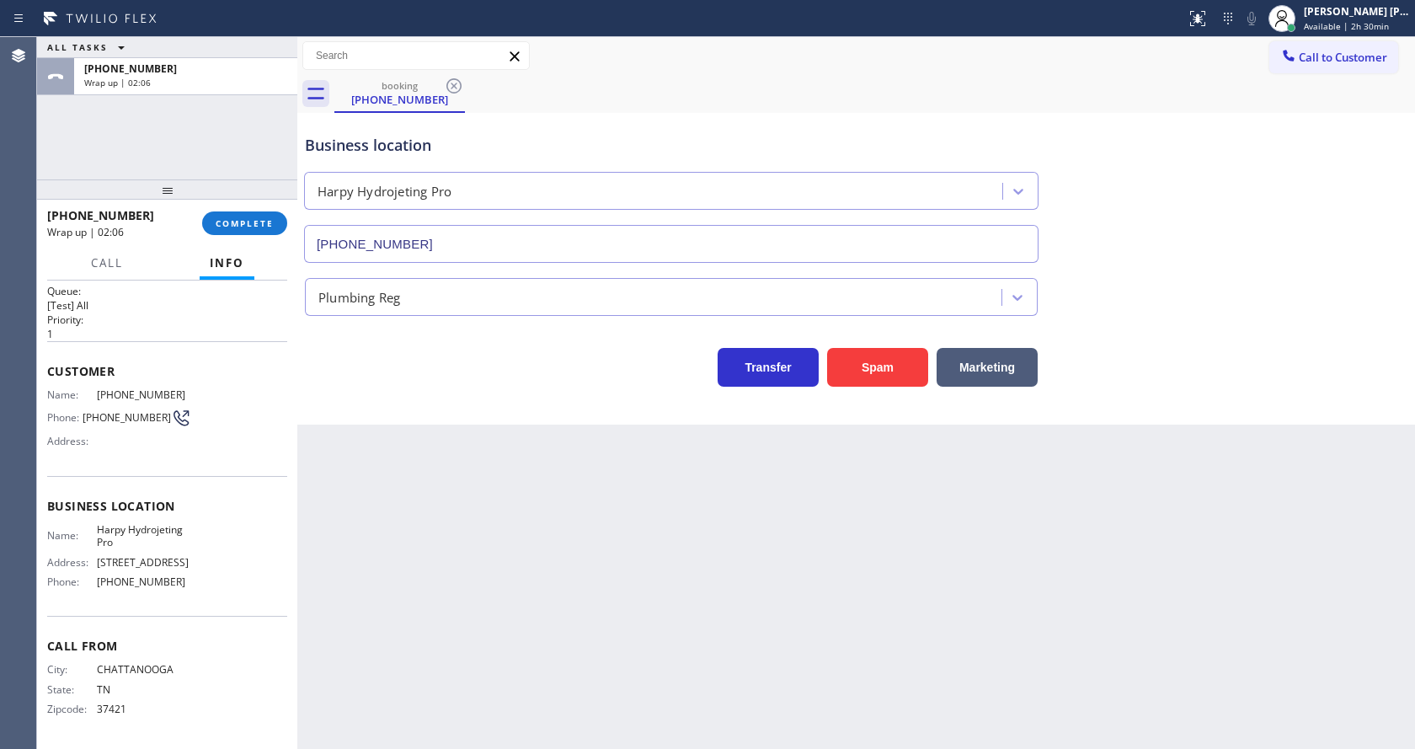
click at [465, 548] on div "Back to Dashboard Change Sender ID Customers Technicians Select a contact Outbo…" at bounding box center [856, 393] width 1118 height 712
drag, startPoint x: 408, startPoint y: 553, endPoint x: 380, endPoint y: 498, distance: 62.2
click at [408, 553] on div "Back to Dashboard Change Sender ID Customers Technicians Select a contact Outbo…" at bounding box center [856, 393] width 1118 height 712
click at [568, 529] on div "Back to Dashboard Change Sender ID Customers Technicians Select a contact Outbo…" at bounding box center [856, 393] width 1118 height 712
click at [462, 560] on div "Back to Dashboard Change Sender ID Customers Technicians Select a contact Outbo…" at bounding box center [856, 393] width 1118 height 712
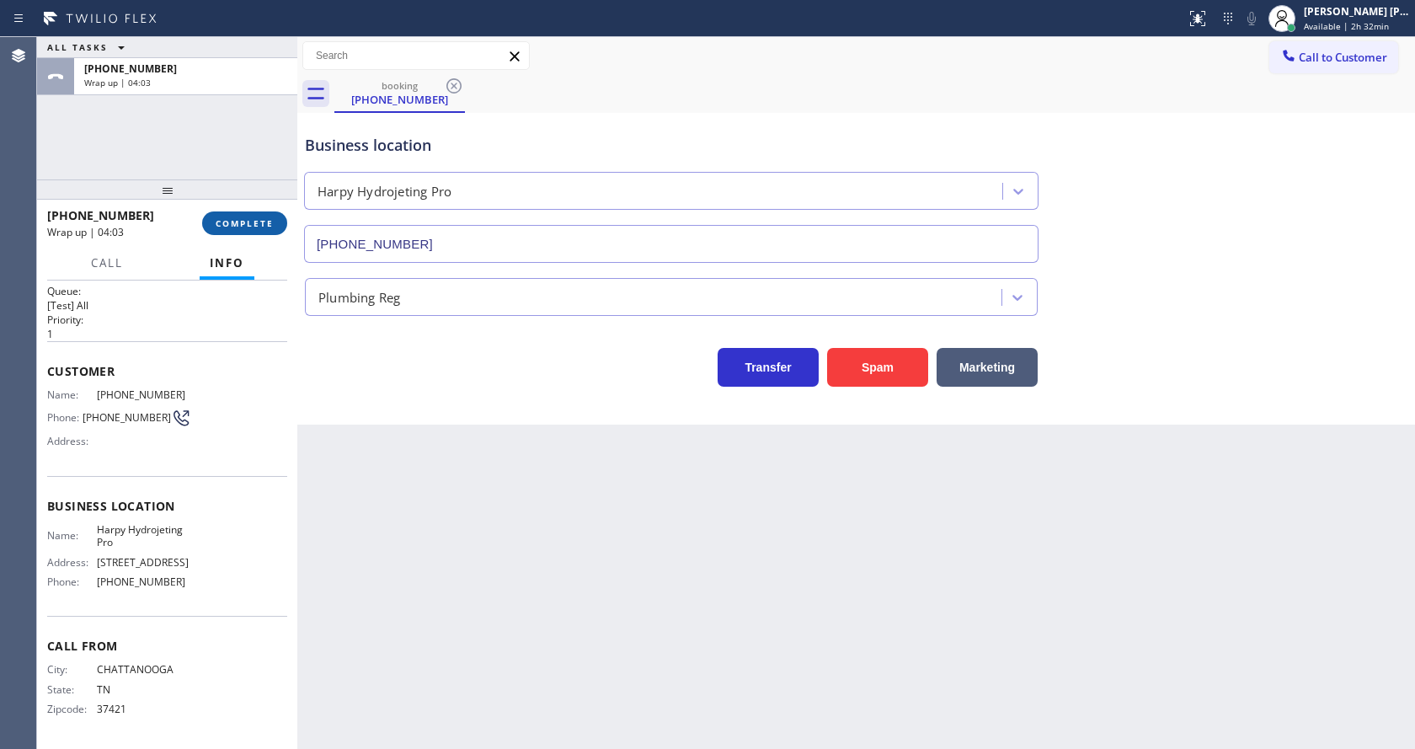
click at [227, 227] on span "COMPLETE" at bounding box center [245, 223] width 58 height 12
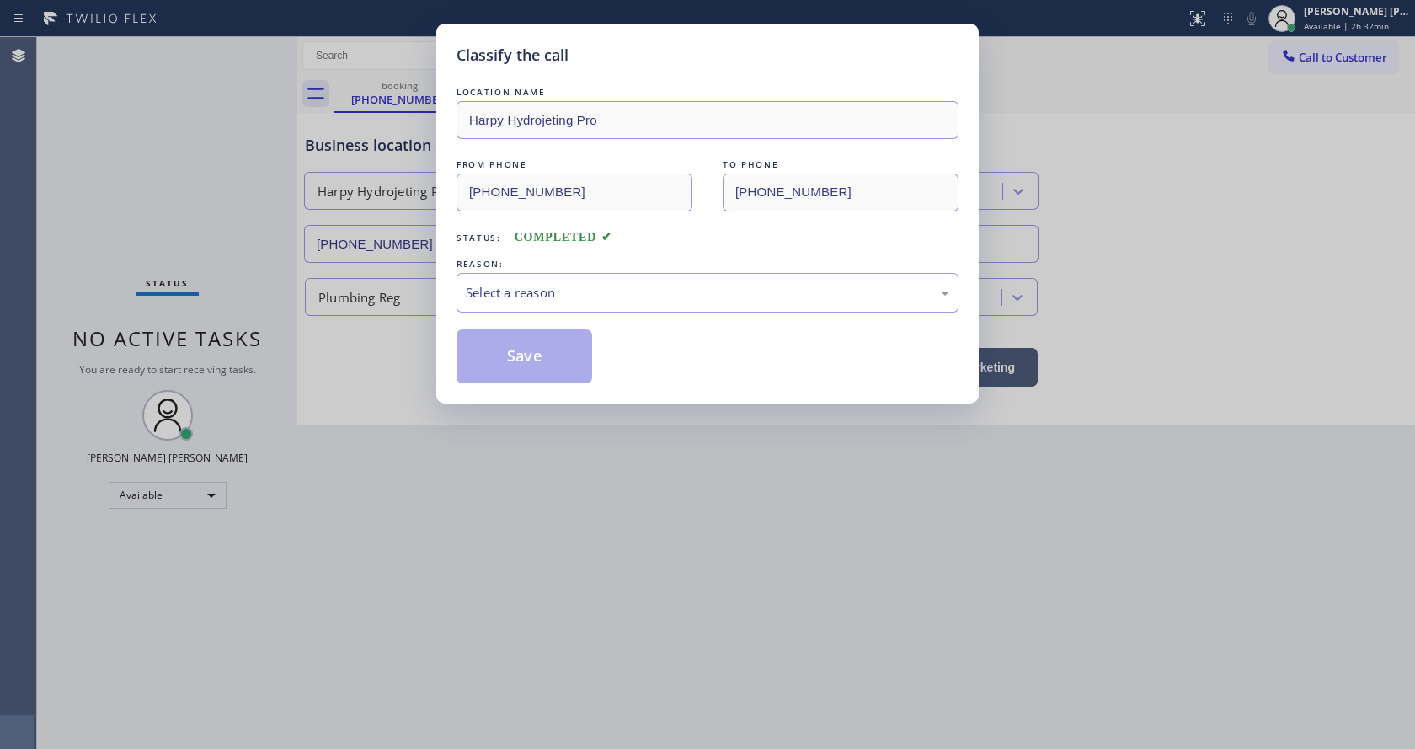
click at [546, 309] on div "Select a reason" at bounding box center [708, 293] width 502 height 40
click at [510, 361] on button "Save" at bounding box center [525, 356] width 136 height 54
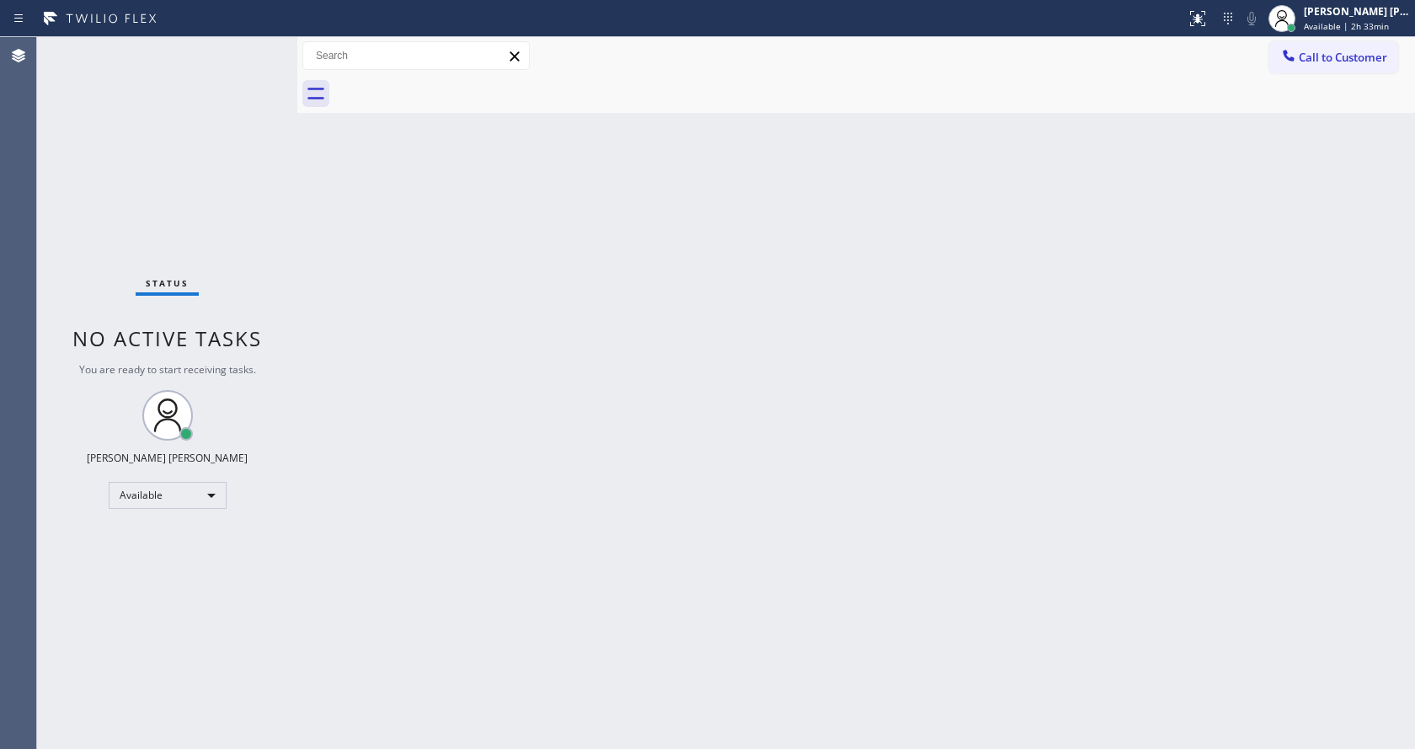
click at [207, 142] on div "Status No active tasks You are ready to start receiving tasks. [PERSON_NAME] [P…" at bounding box center [167, 393] width 260 height 712
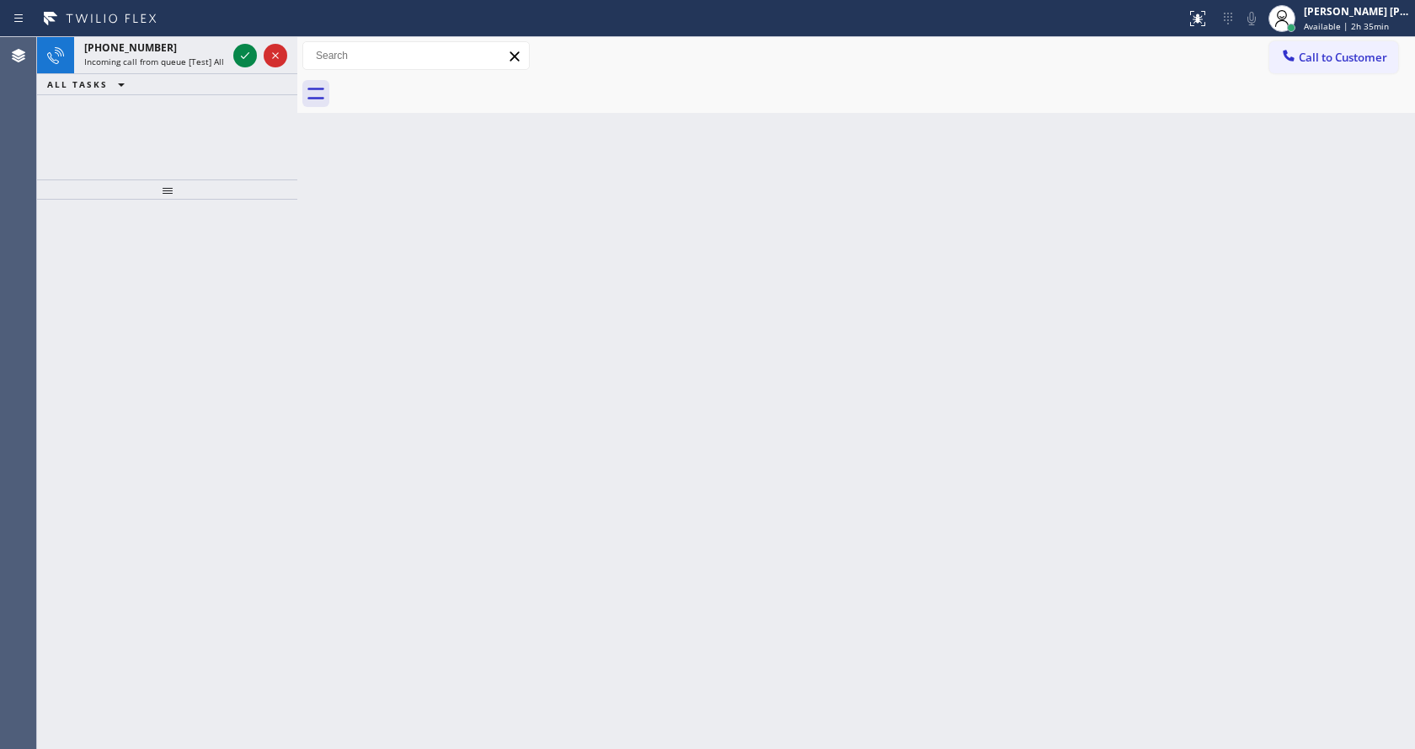
click at [418, 507] on div "Back to Dashboard Change Sender ID Customers Technicians Select a contact Outbo…" at bounding box center [856, 393] width 1118 height 712
click at [253, 60] on icon at bounding box center [245, 55] width 20 height 20
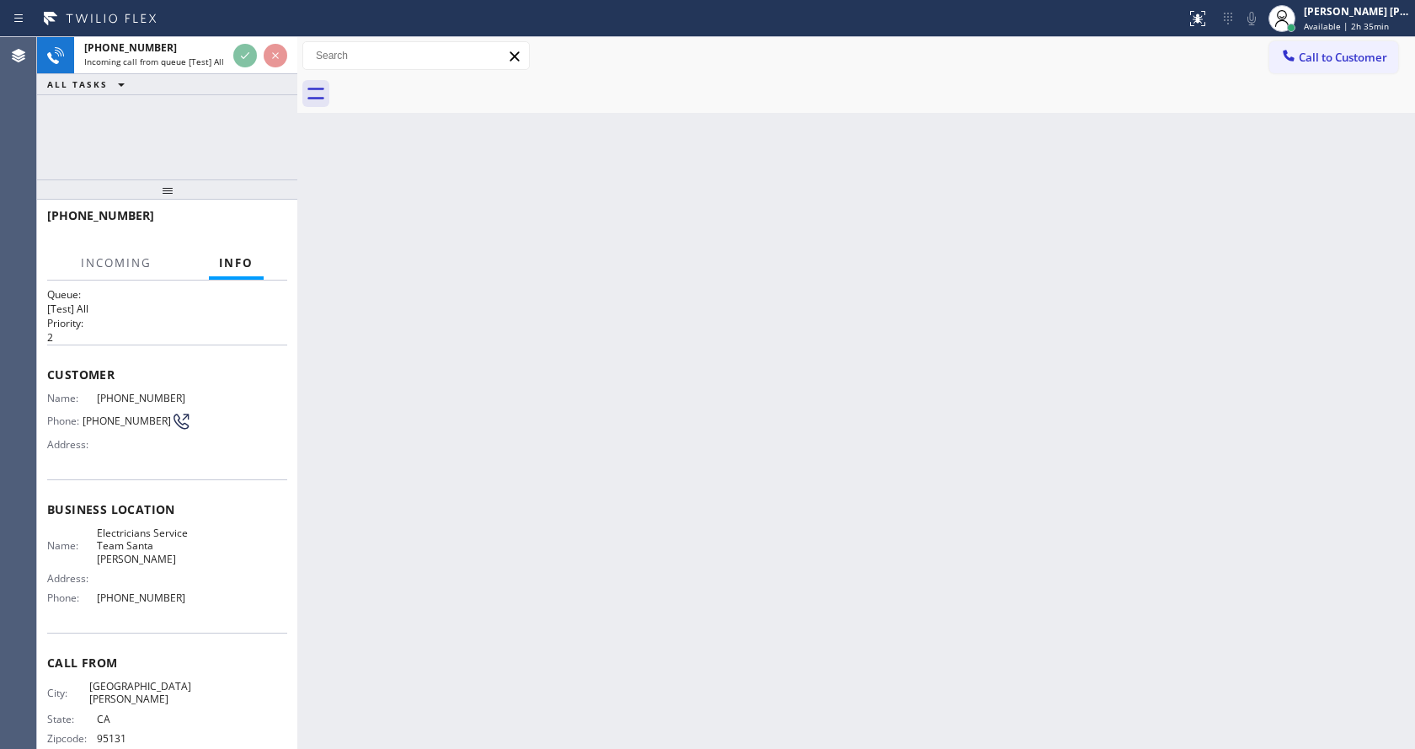
scroll to position [16, 0]
click at [484, 505] on div "Back to Dashboard Change Sender ID Customers Technicians Select a contact Outbo…" at bounding box center [856, 393] width 1118 height 712
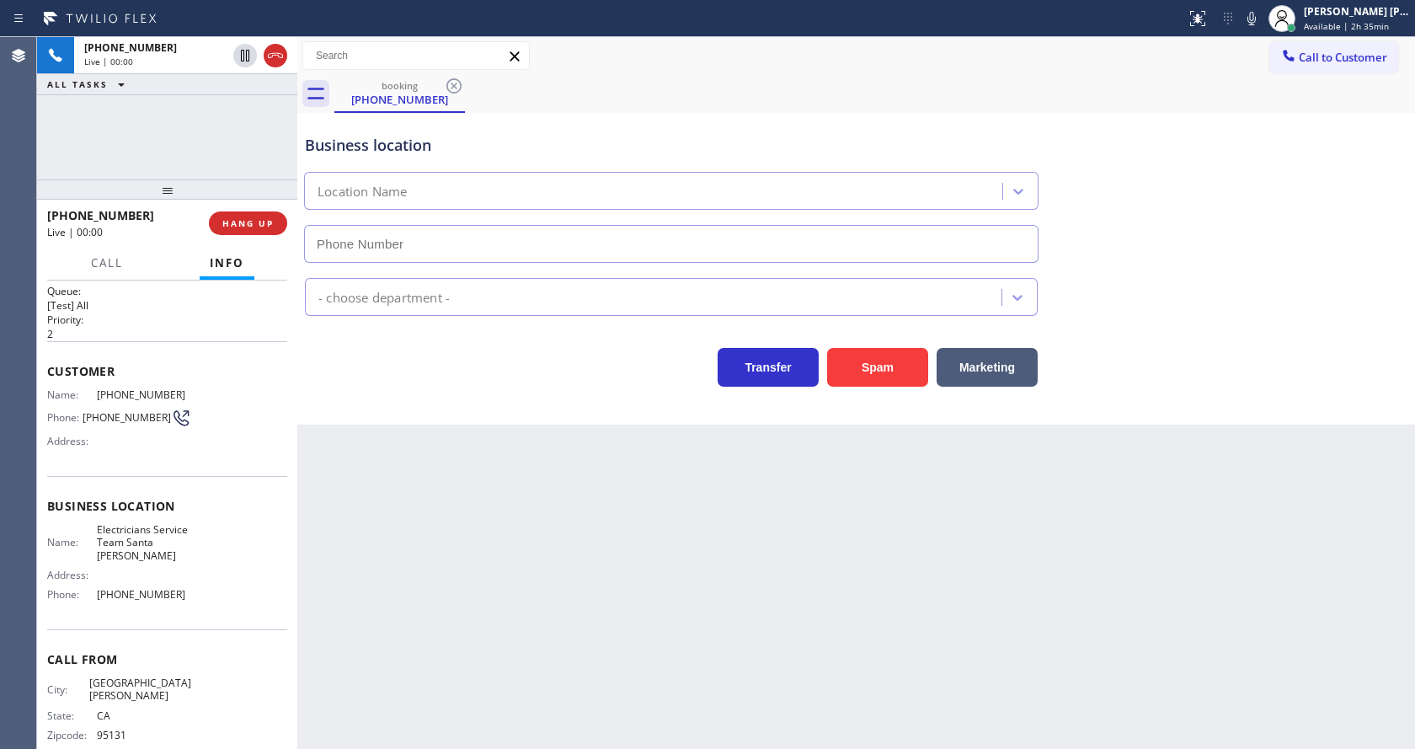
type input "[PHONE_NUMBER]"
click at [703, 525] on div "Back to Dashboard Change Sender ID Customers Technicians Select a contact Outbo…" at bounding box center [856, 393] width 1118 height 712
click at [865, 372] on button "Spam" at bounding box center [877, 367] width 101 height 39
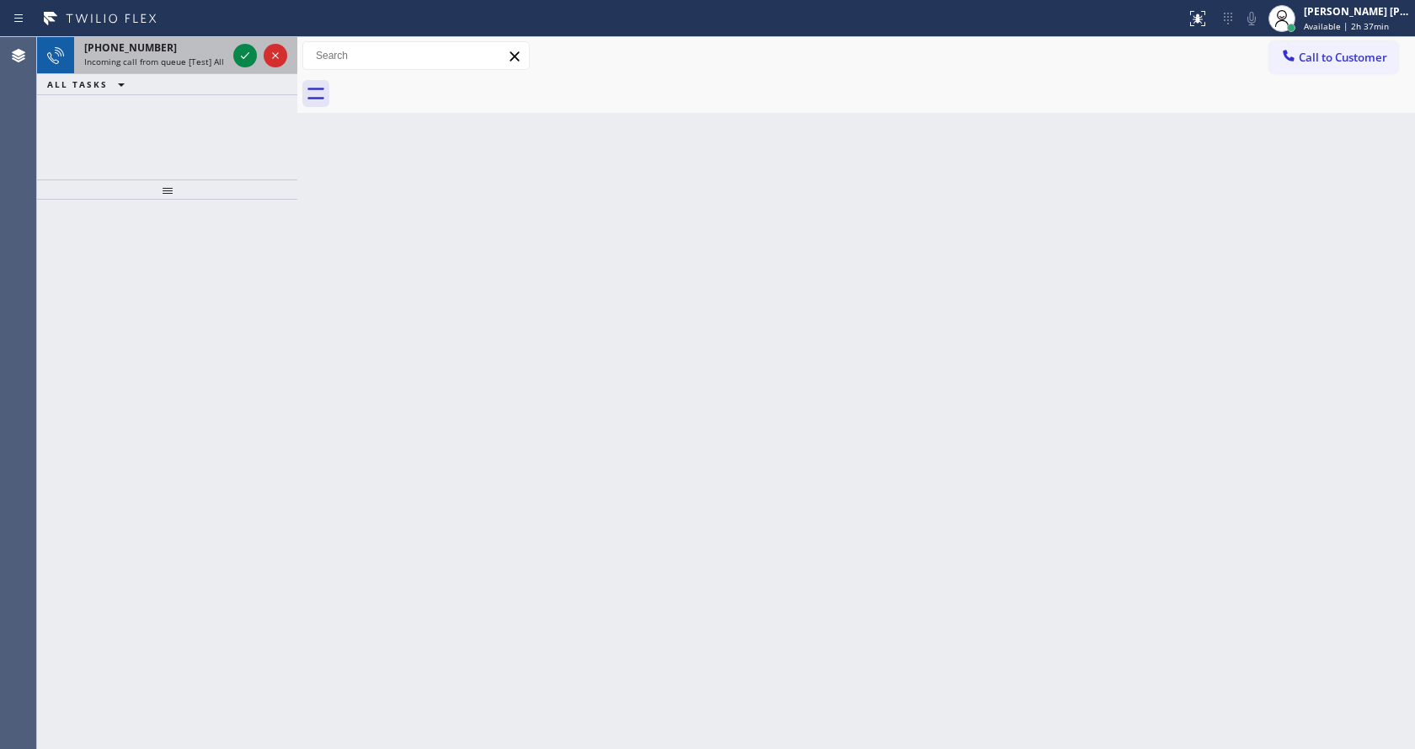
click at [200, 58] on span "Incoming call from queue [Test] All" at bounding box center [154, 62] width 140 height 12
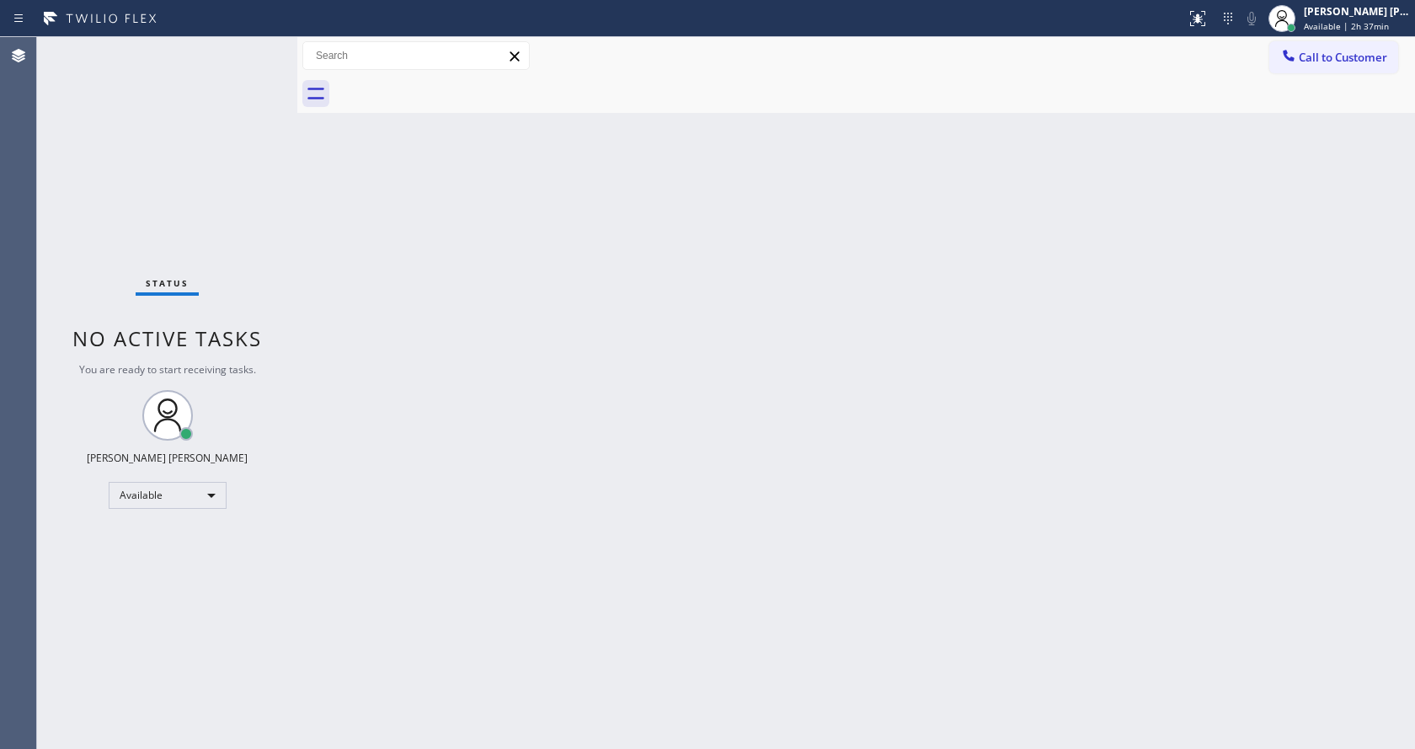
click at [506, 507] on div "Back to Dashboard Change Sender ID Customers Technicians Select a contact Outbo…" at bounding box center [856, 393] width 1118 height 712
drag, startPoint x: 290, startPoint y: 185, endPoint x: 249, endPoint y: 33, distance: 157.7
click at [290, 185] on div "Status No active tasks You are ready to start receiving tasks. [PERSON_NAME] [P…" at bounding box center [167, 393] width 260 height 712
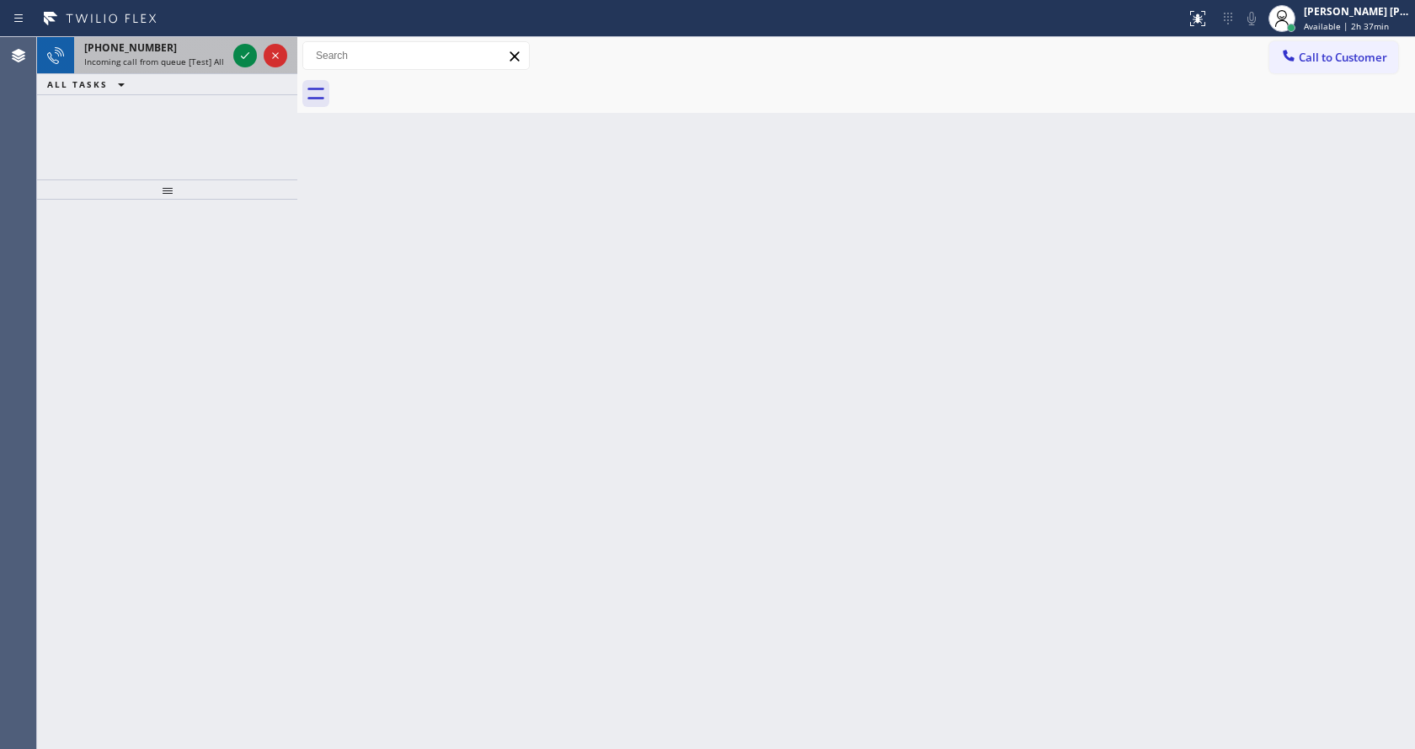
click at [205, 56] on div "[PHONE_NUMBER] Incoming call from queue [Test] All" at bounding box center [152, 55] width 156 height 37
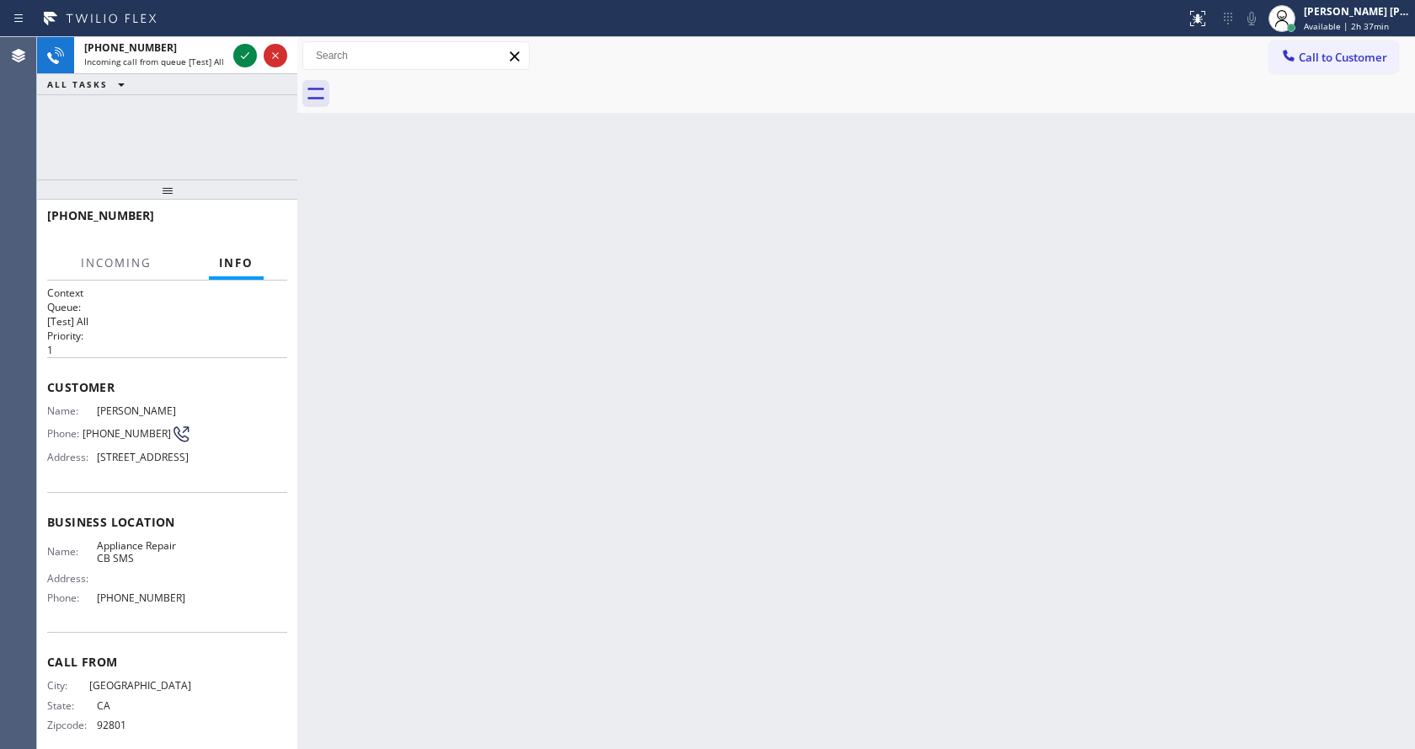
click at [708, 420] on div "Back to Dashboard Change Sender ID Customers Technicians Select a contact Outbo…" at bounding box center [856, 393] width 1118 height 712
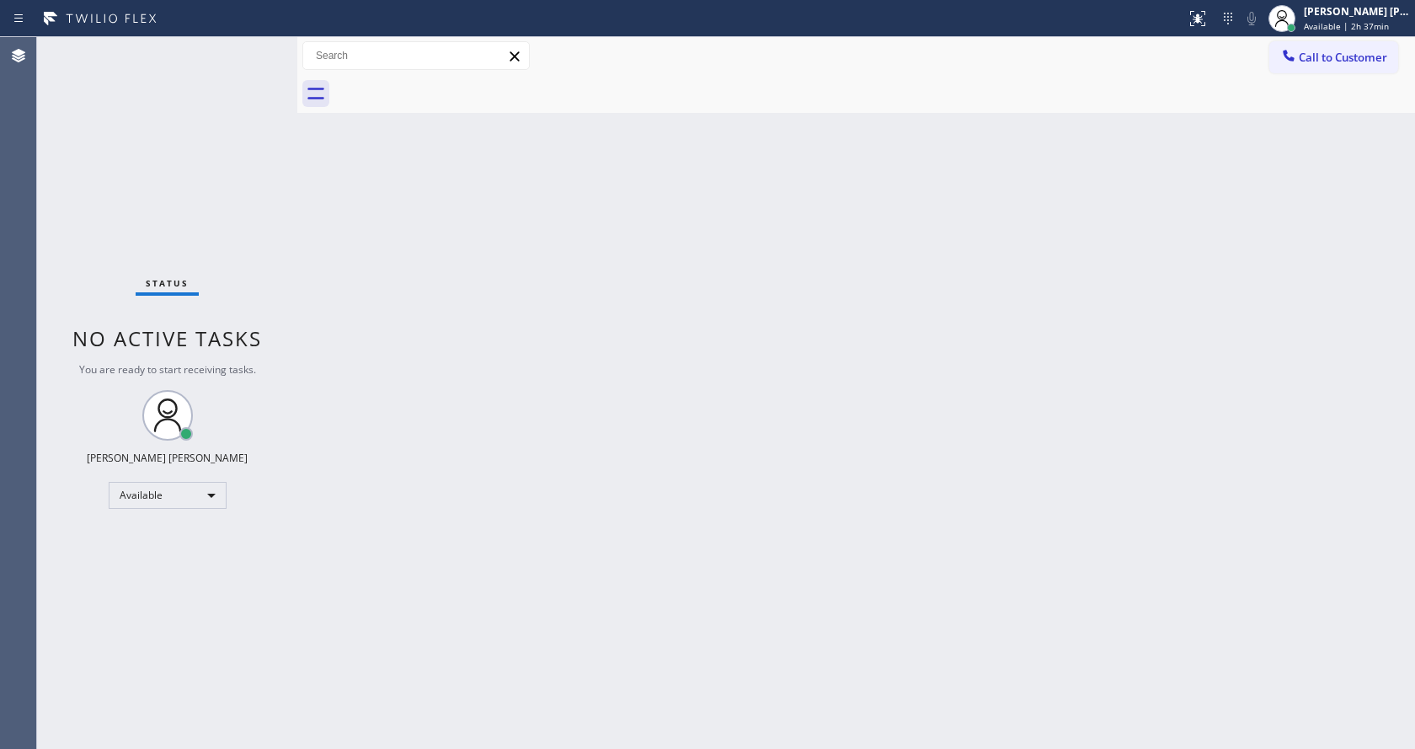
click at [762, 440] on div "Back to Dashboard Change Sender ID Customers Technicians Select a contact Outbo…" at bounding box center [856, 393] width 1118 height 712
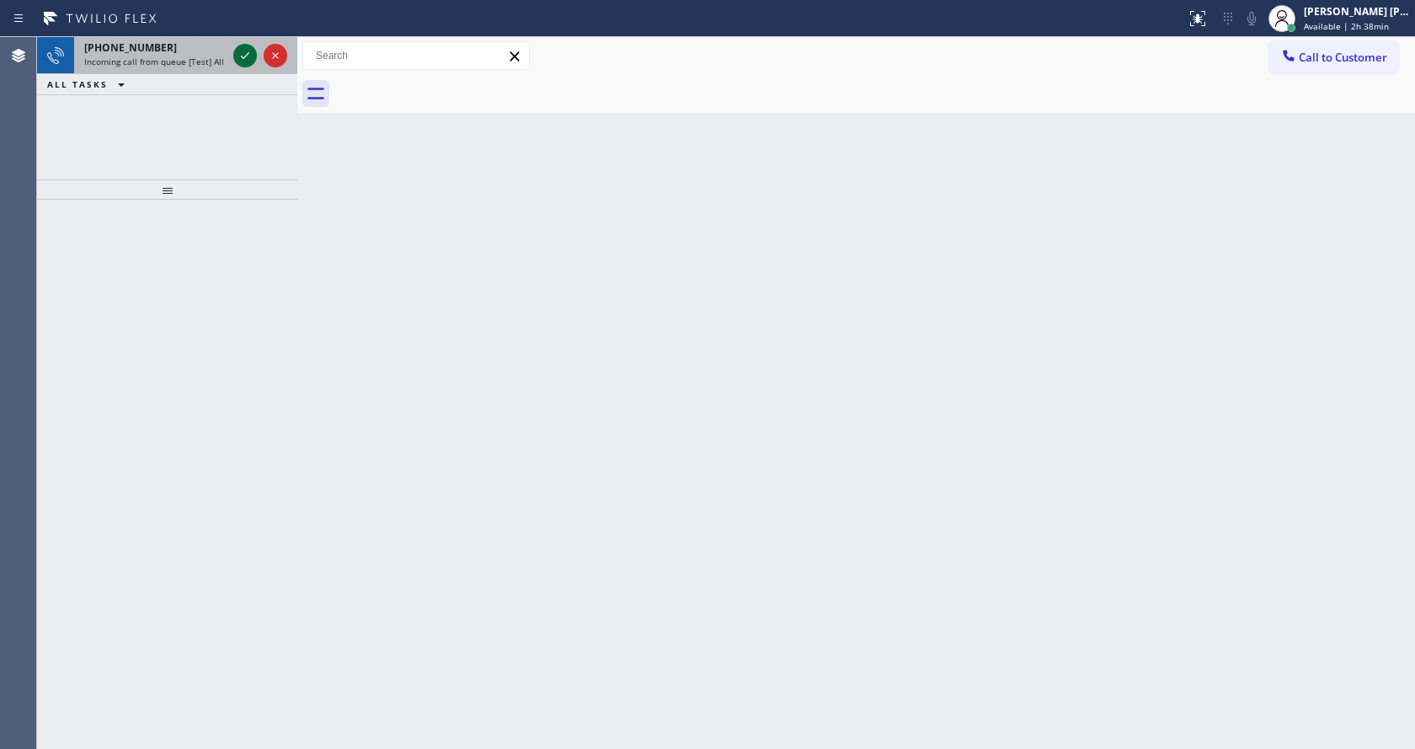
click at [237, 59] on icon at bounding box center [245, 55] width 20 height 20
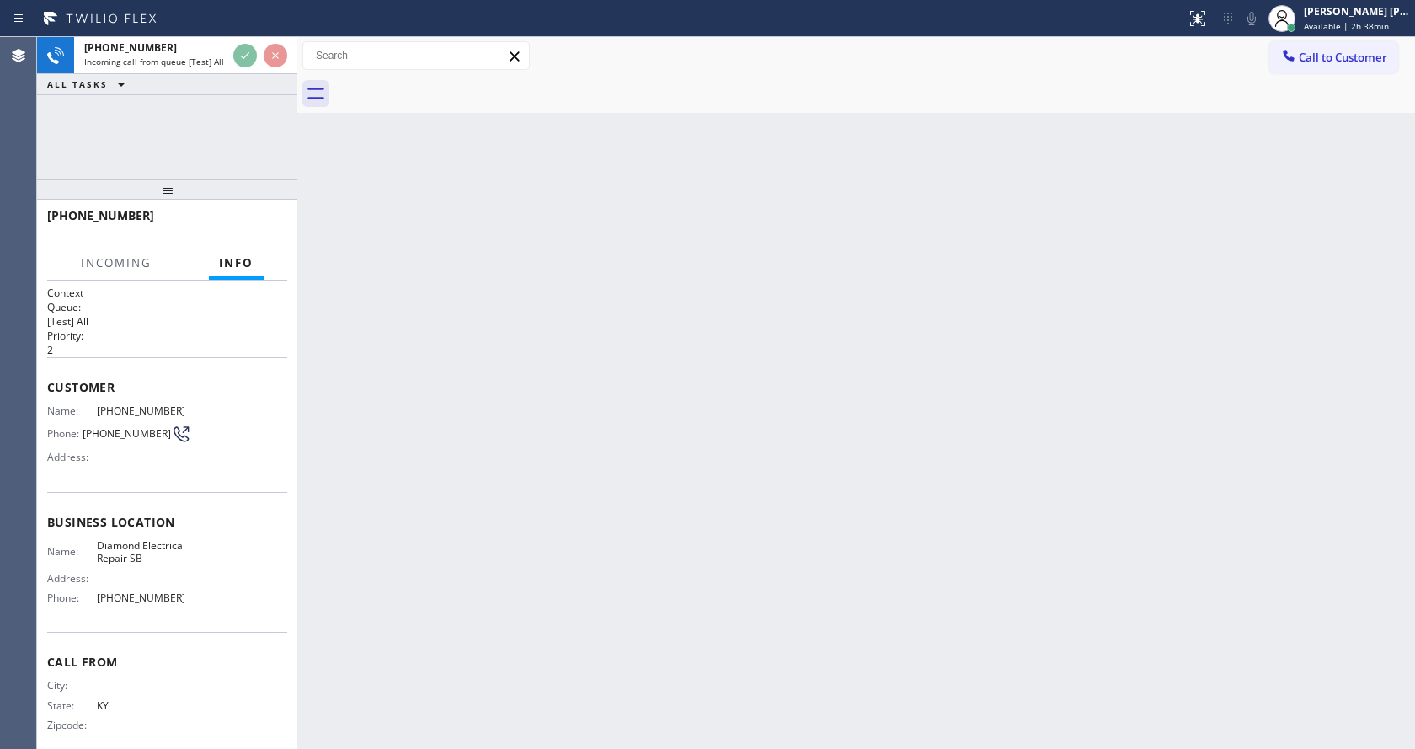
scroll to position [16, 0]
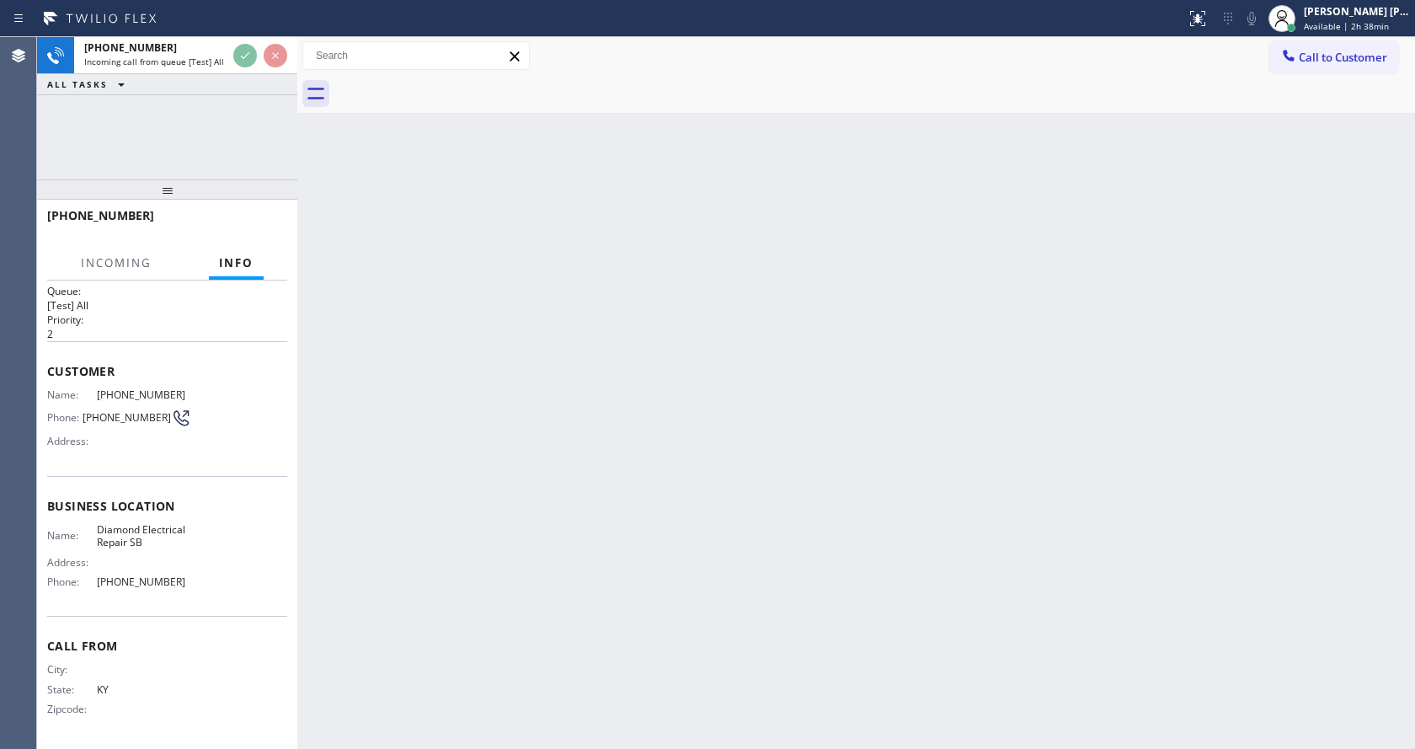
click at [499, 494] on div "Back to Dashboard Change Sender ID Customers Technicians Select a contact Outbo…" at bounding box center [856, 393] width 1118 height 712
click at [409, 436] on div "Back to Dashboard Change Sender ID Customers Technicians Select a contact Outbo…" at bounding box center [856, 393] width 1118 height 712
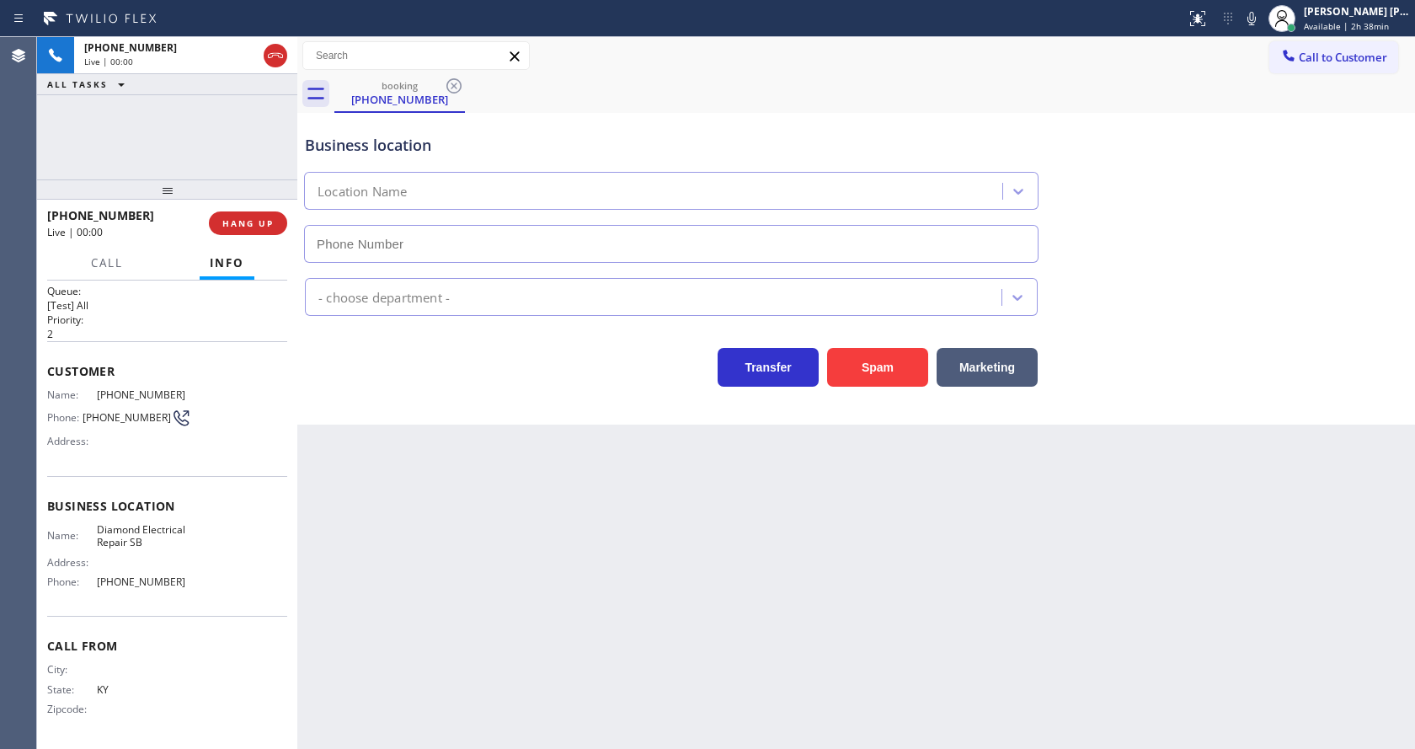
type input "[PHONE_NUMBER]"
click at [875, 366] on button "Spam" at bounding box center [877, 367] width 101 height 39
click at [689, 544] on div "Back to Dashboard Change Sender ID Customers Technicians Select a contact Outbo…" at bounding box center [856, 393] width 1118 height 712
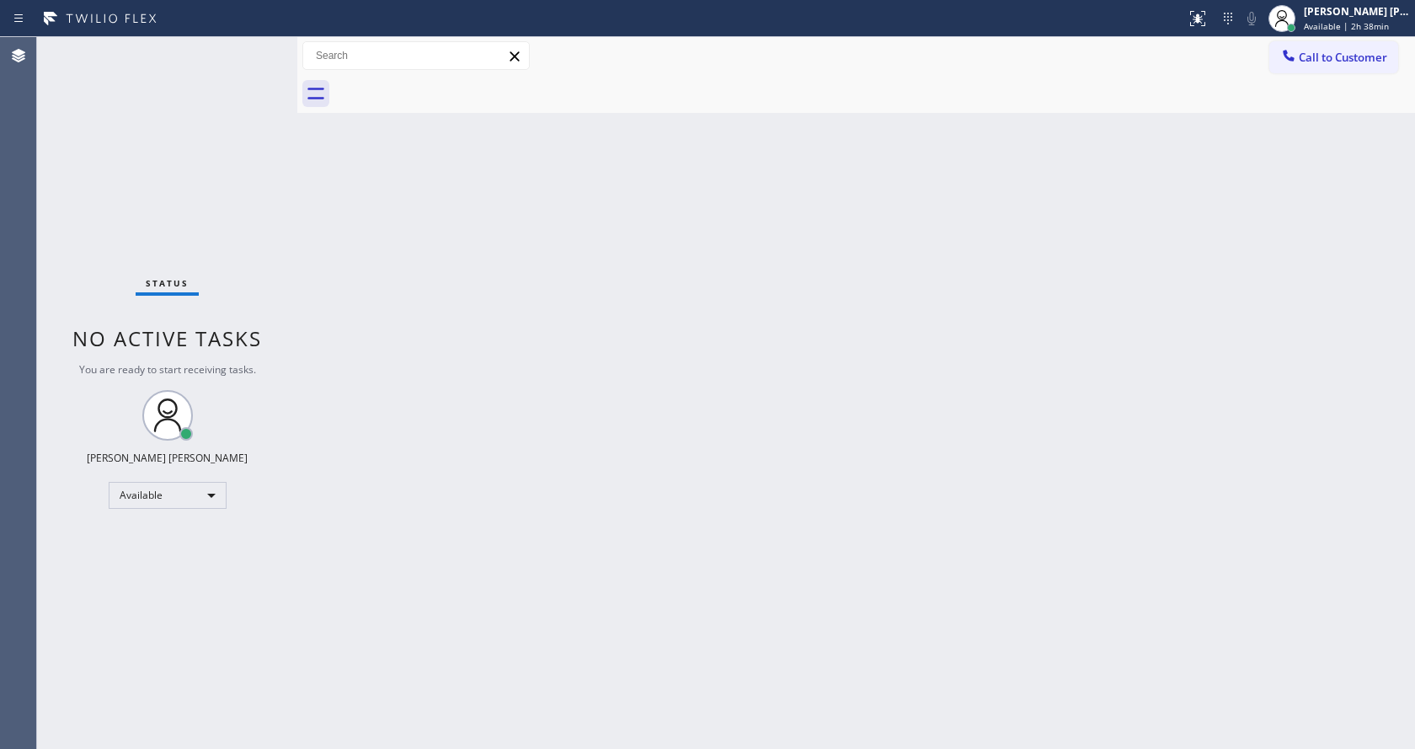
click at [1414, 132] on div "Back to Dashboard Change Sender ID Customers Technicians Select a contact Outbo…" at bounding box center [856, 393] width 1118 height 712
click at [415, 497] on div "Back to Dashboard Change Sender ID Customers Technicians Select a contact Outbo…" at bounding box center [856, 393] width 1118 height 712
click at [1326, 30] on span "Available | 2h 39min" at bounding box center [1346, 26] width 85 height 12
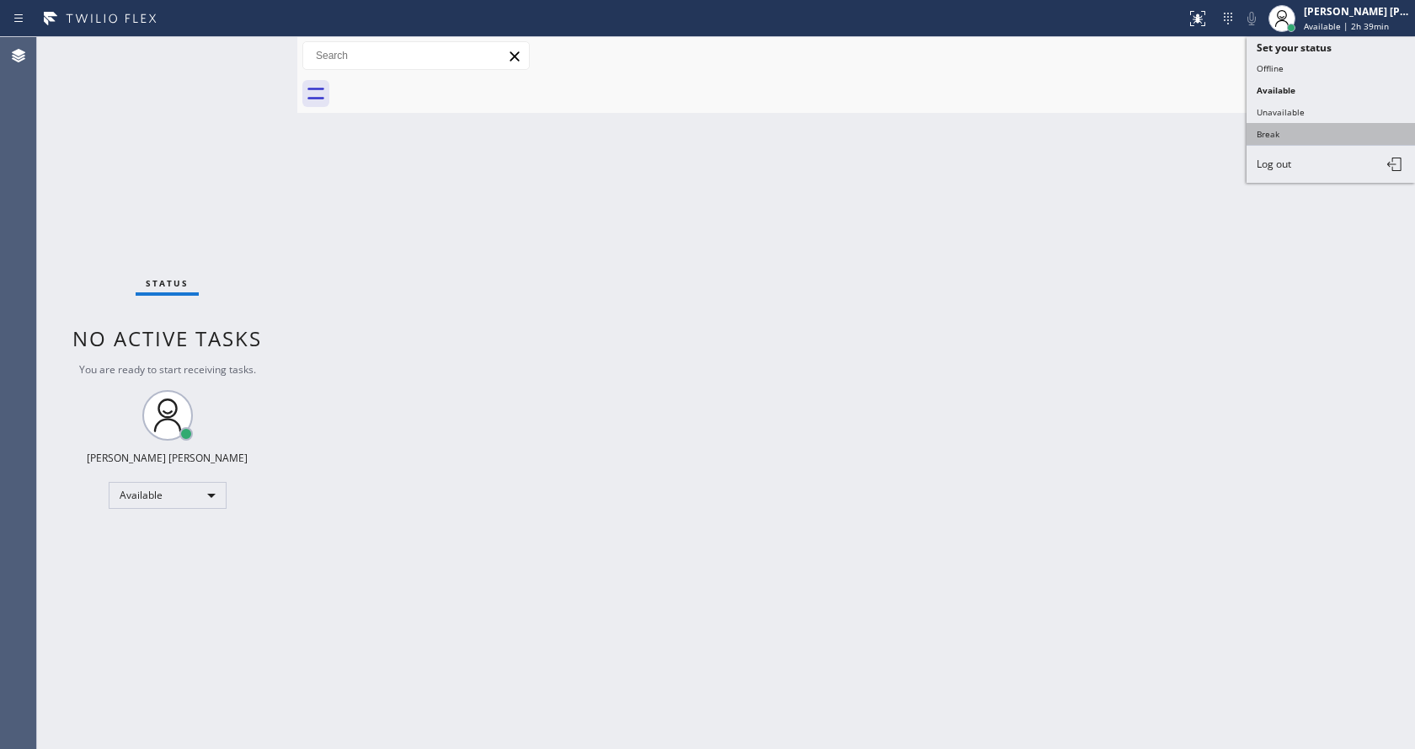
click at [1296, 123] on button "Break" at bounding box center [1331, 134] width 168 height 22
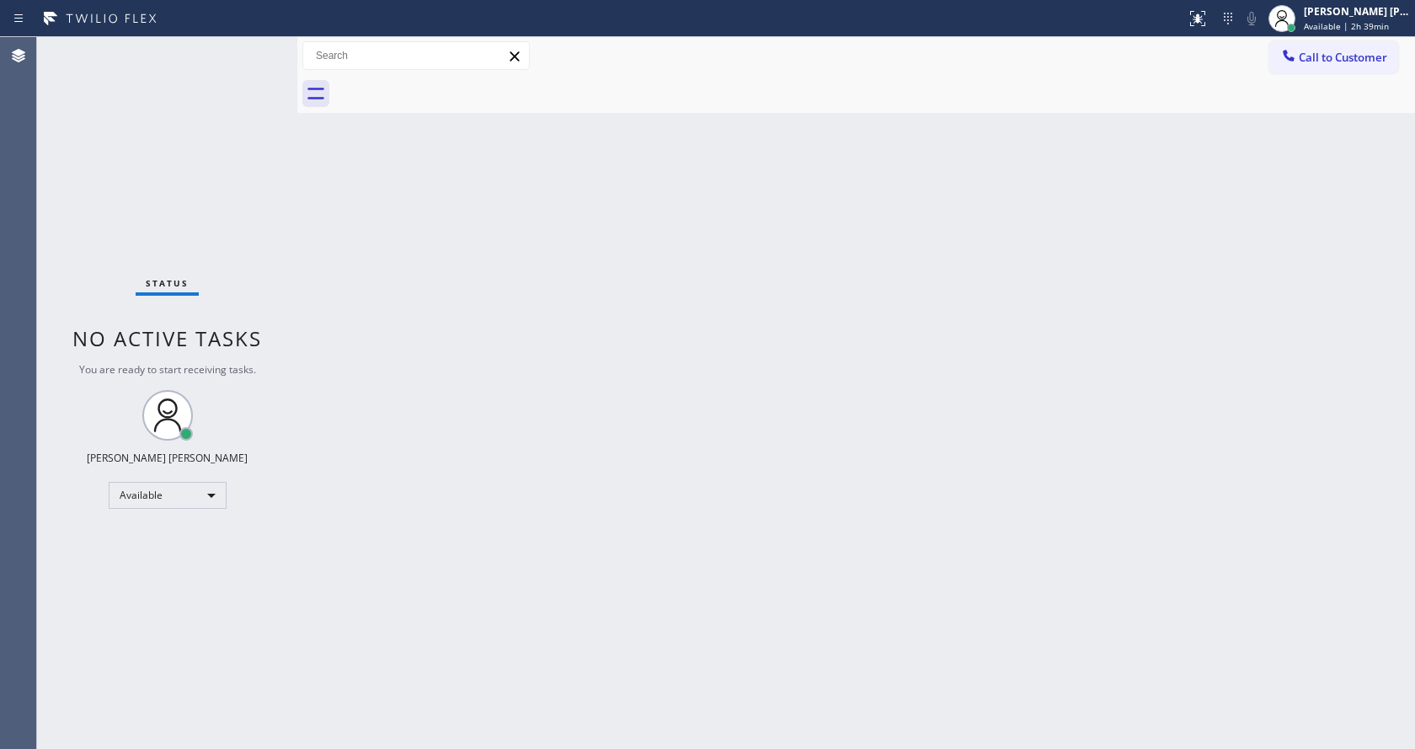
click at [1103, 306] on div "Back to Dashboard Change Sender ID Customers Technicians Select a contact Outbo…" at bounding box center [856, 393] width 1118 height 712
drag, startPoint x: 1265, startPoint y: 254, endPoint x: 1267, endPoint y: 245, distance: 8.6
click at [1265, 254] on div "Back to Dashboard Change Sender ID Customers Technicians Select a contact Outbo…" at bounding box center [856, 393] width 1118 height 712
click at [1323, 24] on span "Break | 15:09" at bounding box center [1332, 26] width 56 height 12
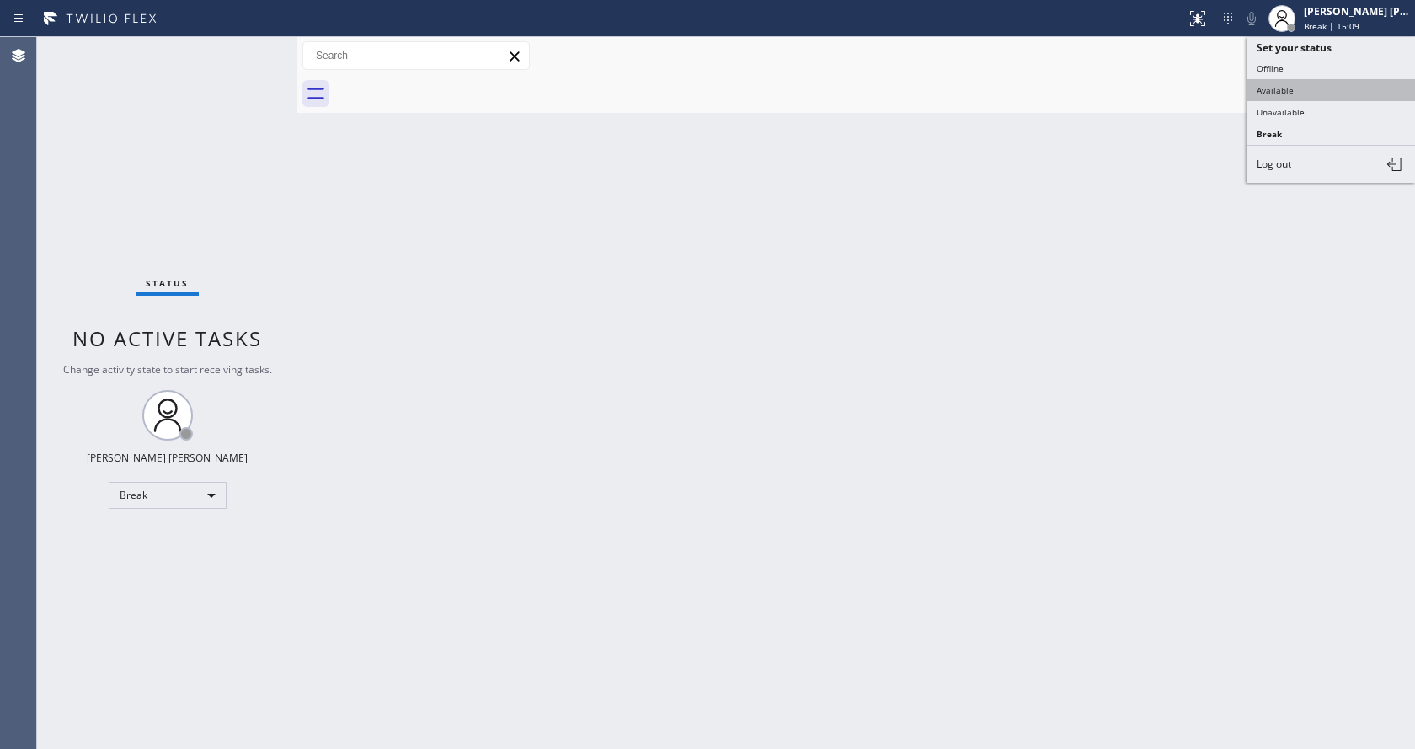
click at [1280, 81] on button "Available" at bounding box center [1331, 90] width 168 height 22
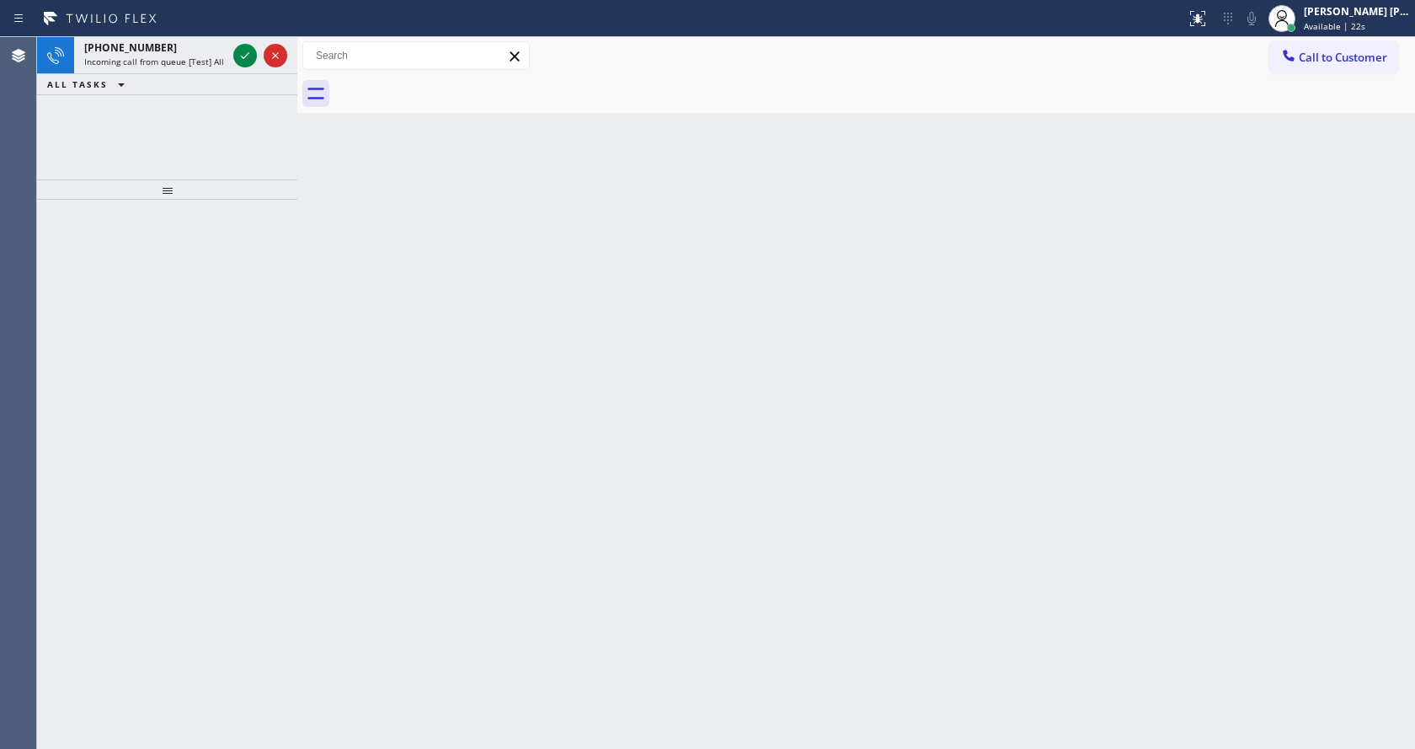
click at [350, 257] on div "Back to Dashboard Change Sender ID Customers Technicians Select a contact Outbo…" at bounding box center [856, 393] width 1118 height 712
click at [248, 46] on icon at bounding box center [245, 55] width 20 height 20
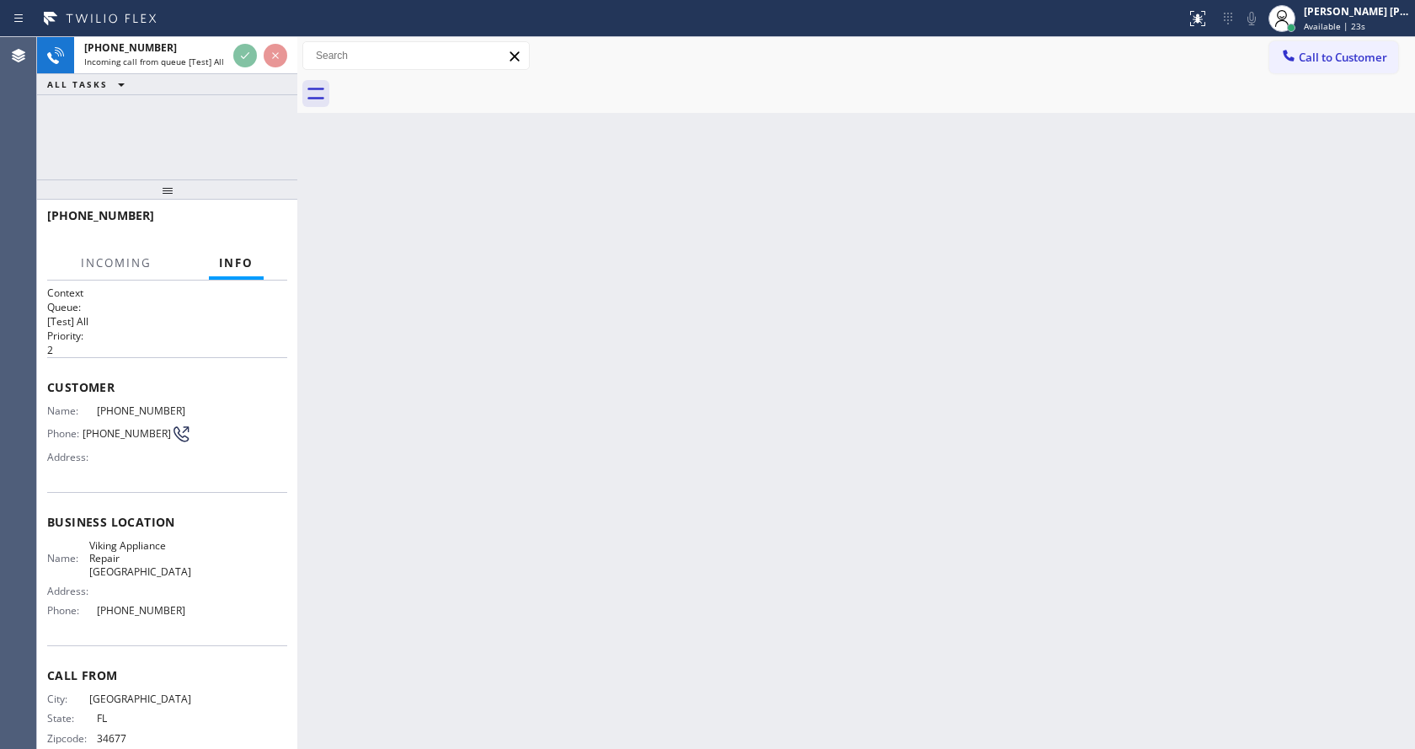
scroll to position [16, 0]
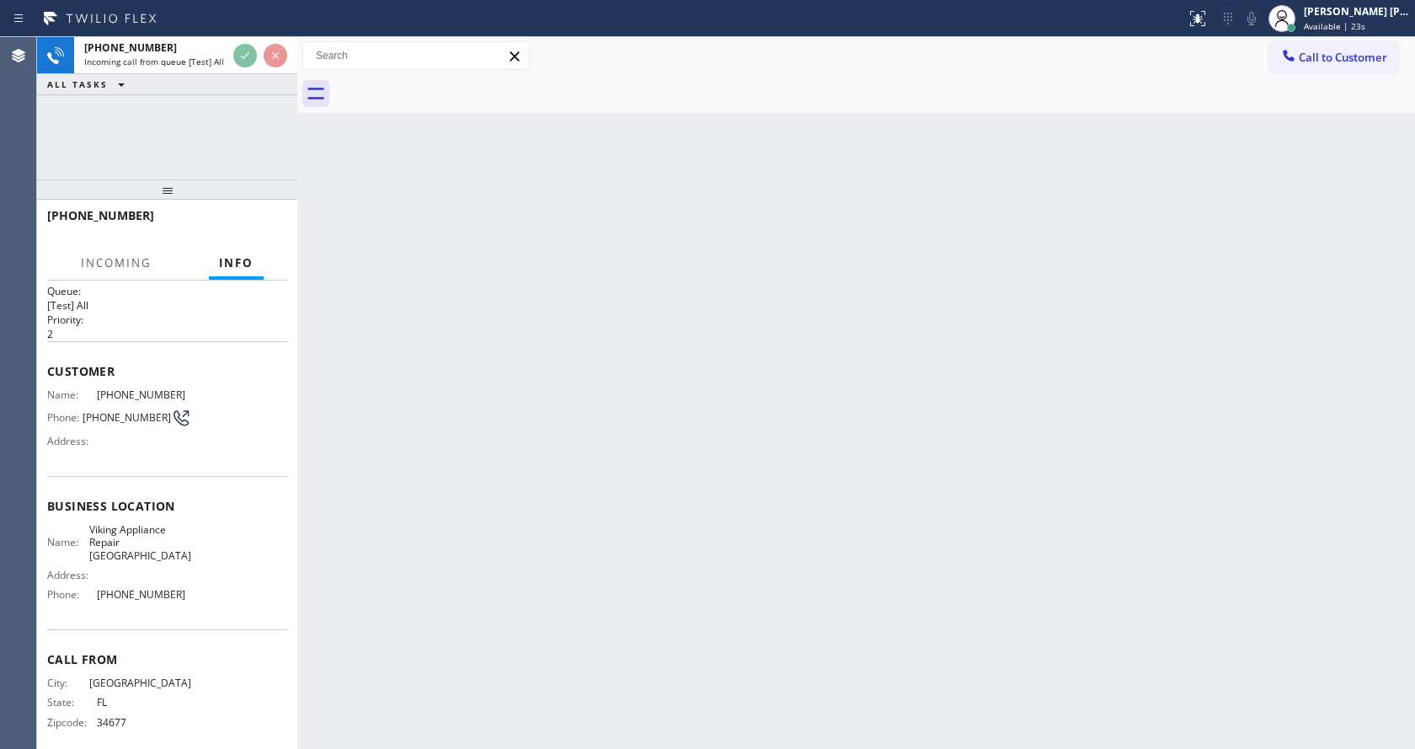
click at [493, 479] on div "Back to Dashboard Change Sender ID Customers Technicians Select a contact Outbo…" at bounding box center [856, 393] width 1118 height 712
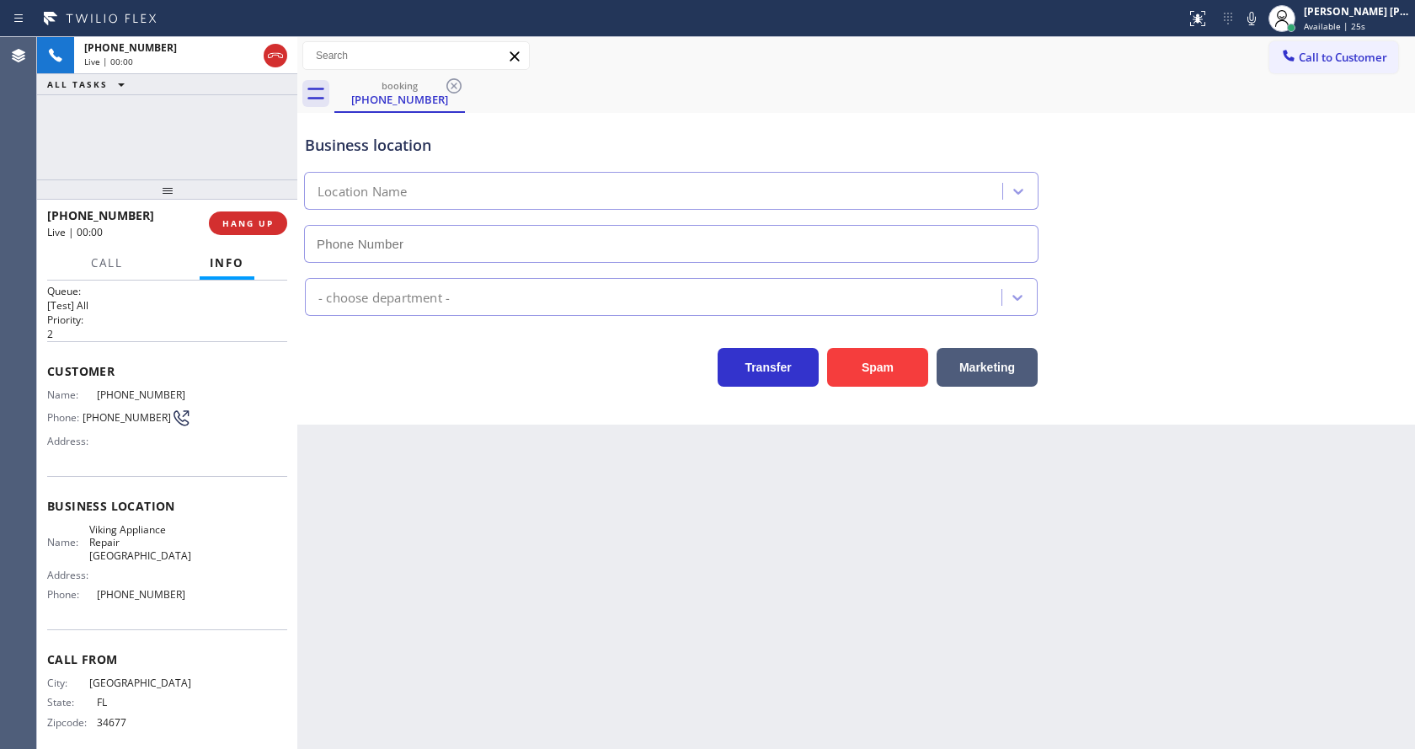
type input "[PHONE_NUMBER]"
click at [597, 585] on div "Back to Dashboard Change Sender ID Customers Technicians Select a contact Outbo…" at bounding box center [856, 393] width 1118 height 712
click at [531, 593] on div "Back to Dashboard Change Sender ID Customers Technicians Select a contact Outbo…" at bounding box center [856, 393] width 1118 height 712
click at [484, 450] on div "Back to Dashboard Change Sender ID Customers Technicians Select a contact Outbo…" at bounding box center [856, 393] width 1118 height 712
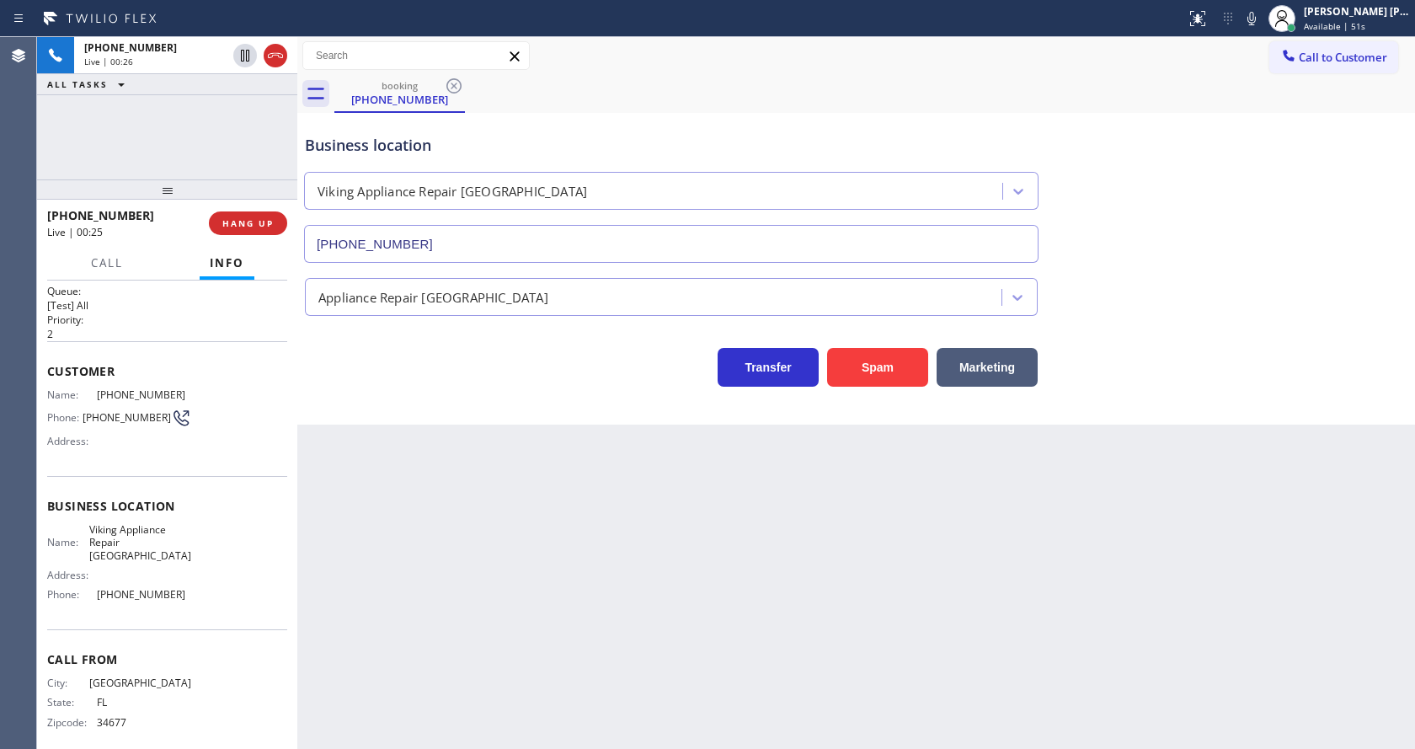
click at [651, 496] on div "Back to Dashboard Change Sender ID Customers Technicians Select a contact Outbo…" at bounding box center [856, 393] width 1118 height 712
click at [851, 334] on div "Transfer Spam Marketing" at bounding box center [856, 360] width 1109 height 54
click at [864, 363] on button "Spam" at bounding box center [877, 367] width 101 height 39
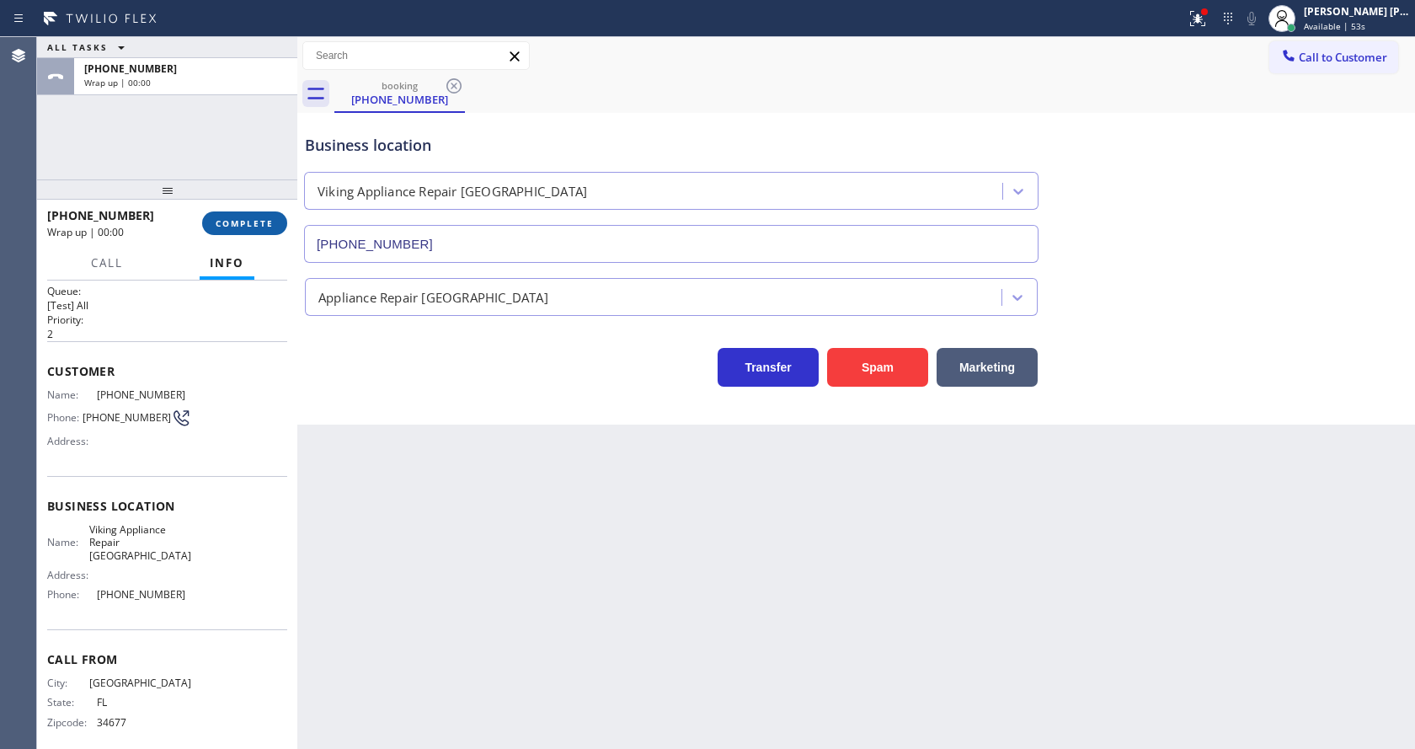
click at [237, 231] on button "COMPLETE" at bounding box center [244, 223] width 85 height 24
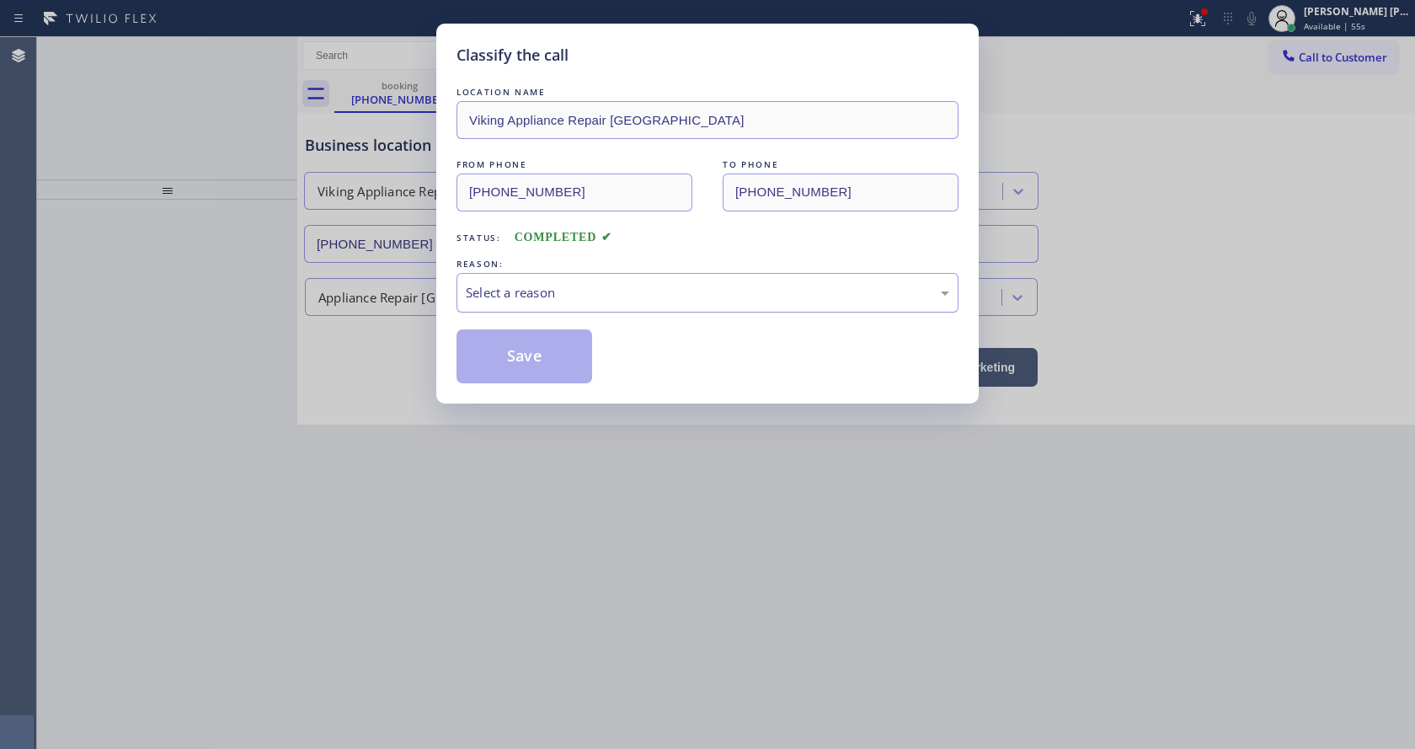
click at [564, 295] on div "Select a reason" at bounding box center [708, 292] width 484 height 19
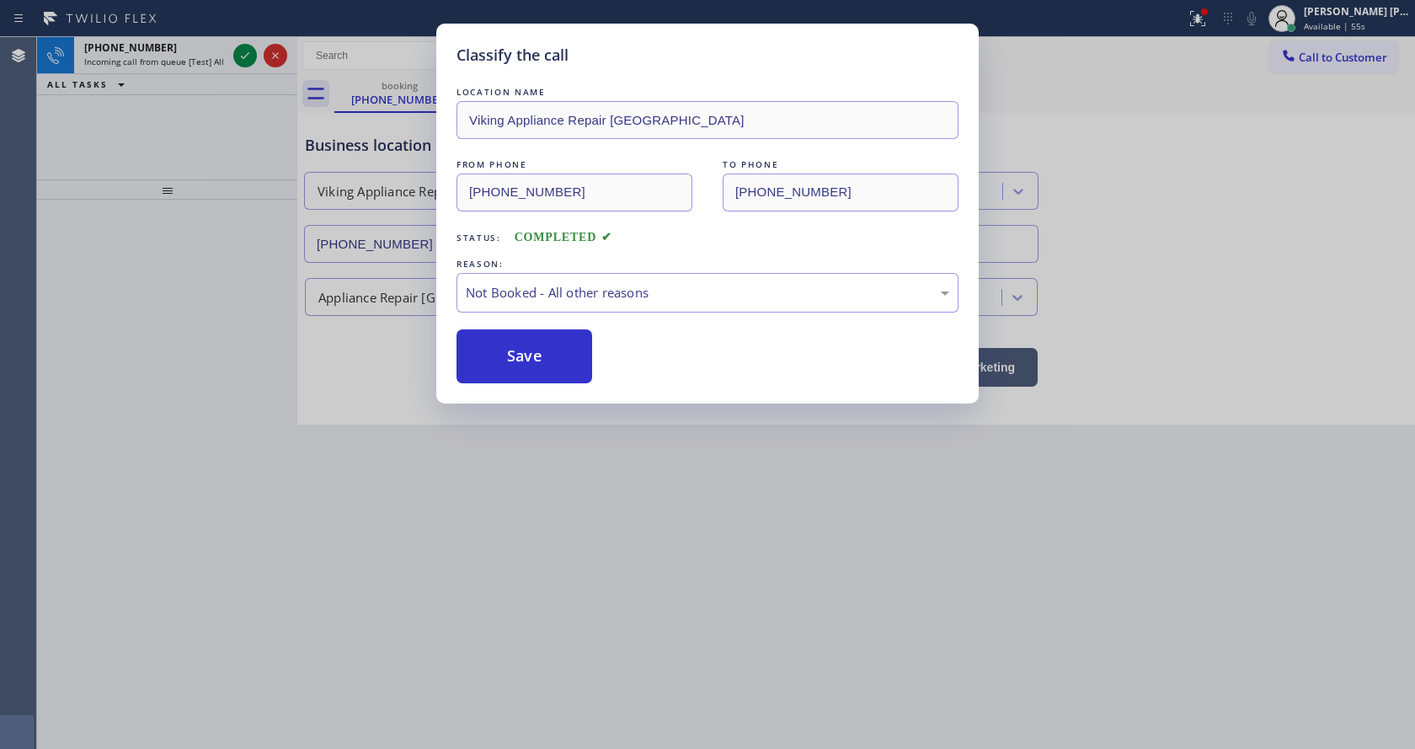
click at [534, 353] on button "Save" at bounding box center [525, 356] width 136 height 54
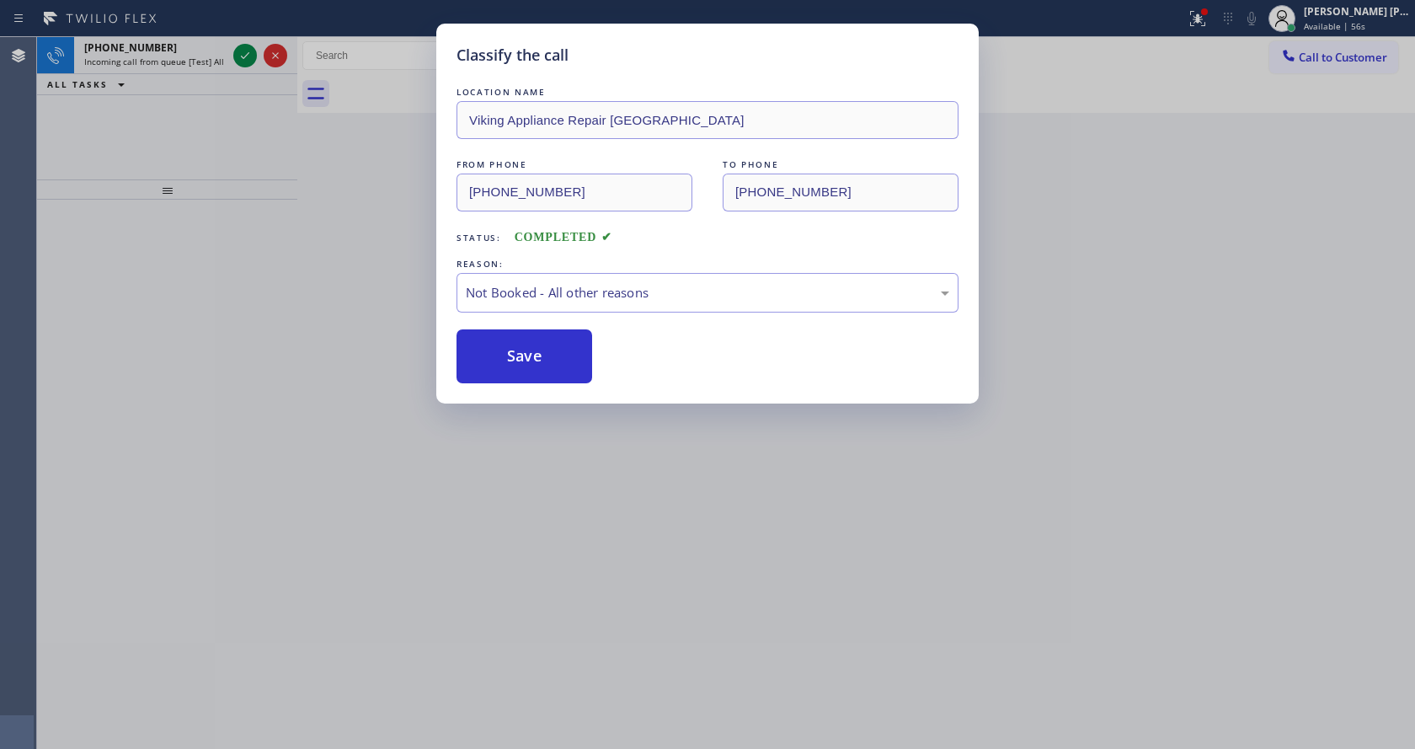
click at [240, 51] on div "Classify the call LOCATION NAME [GEOGRAPHIC_DATA] HVAC Specialist FROM PHONE [P…" at bounding box center [726, 393] width 1378 height 712
click at [240, 51] on icon at bounding box center [245, 55] width 20 height 20
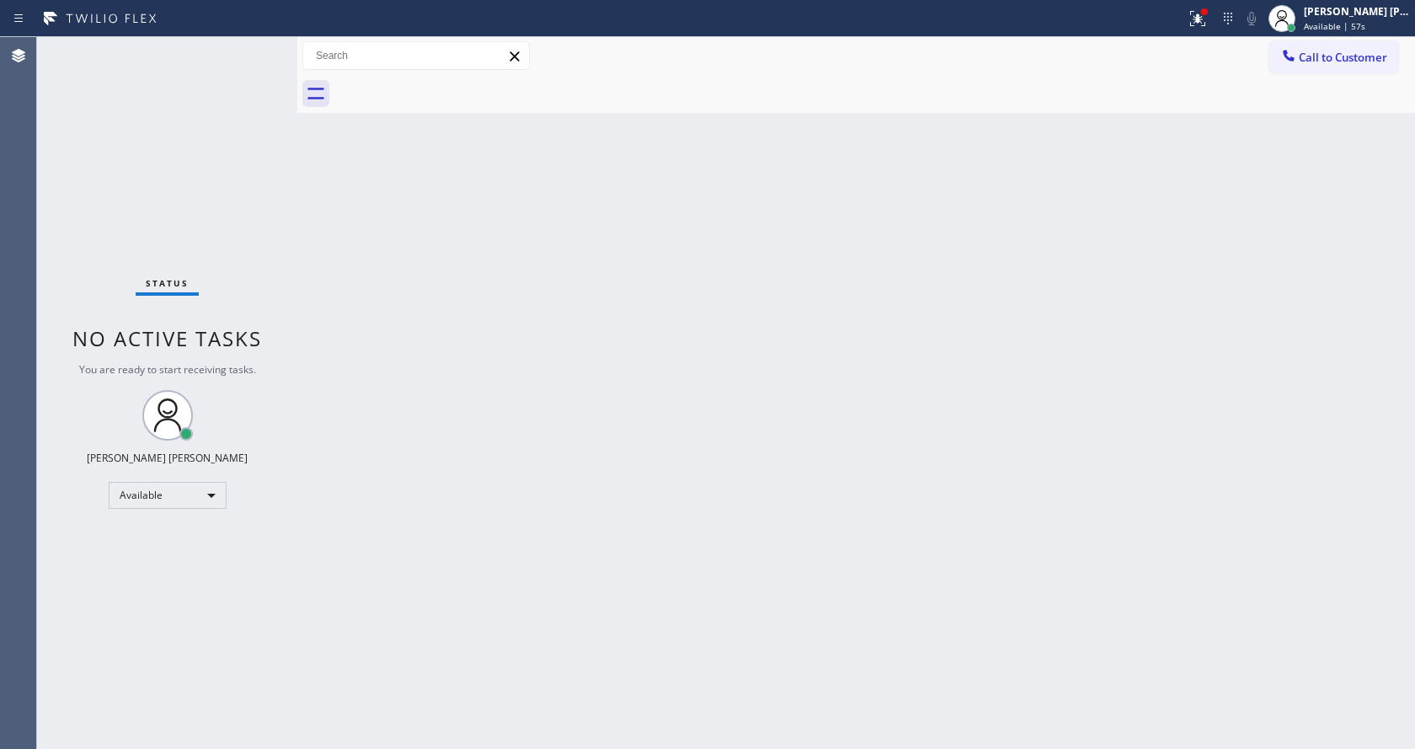
click at [535, 489] on div "Back to Dashboard Change Sender ID Customers Technicians Select a contact Outbo…" at bounding box center [856, 393] width 1118 height 712
drag, startPoint x: 286, startPoint y: 216, endPoint x: 239, endPoint y: 104, distance: 120.8
click at [286, 216] on div "Status No active tasks You are ready to start receiving tasks. [PERSON_NAME] [P…" at bounding box center [167, 393] width 260 height 712
click at [251, 47] on div "Status No active tasks You are ready to start receiving tasks. [PERSON_NAME] [P…" at bounding box center [167, 393] width 260 height 712
click at [254, 47] on div "Status No active tasks You are ready to start receiving tasks. [PERSON_NAME] [P…" at bounding box center [167, 393] width 260 height 712
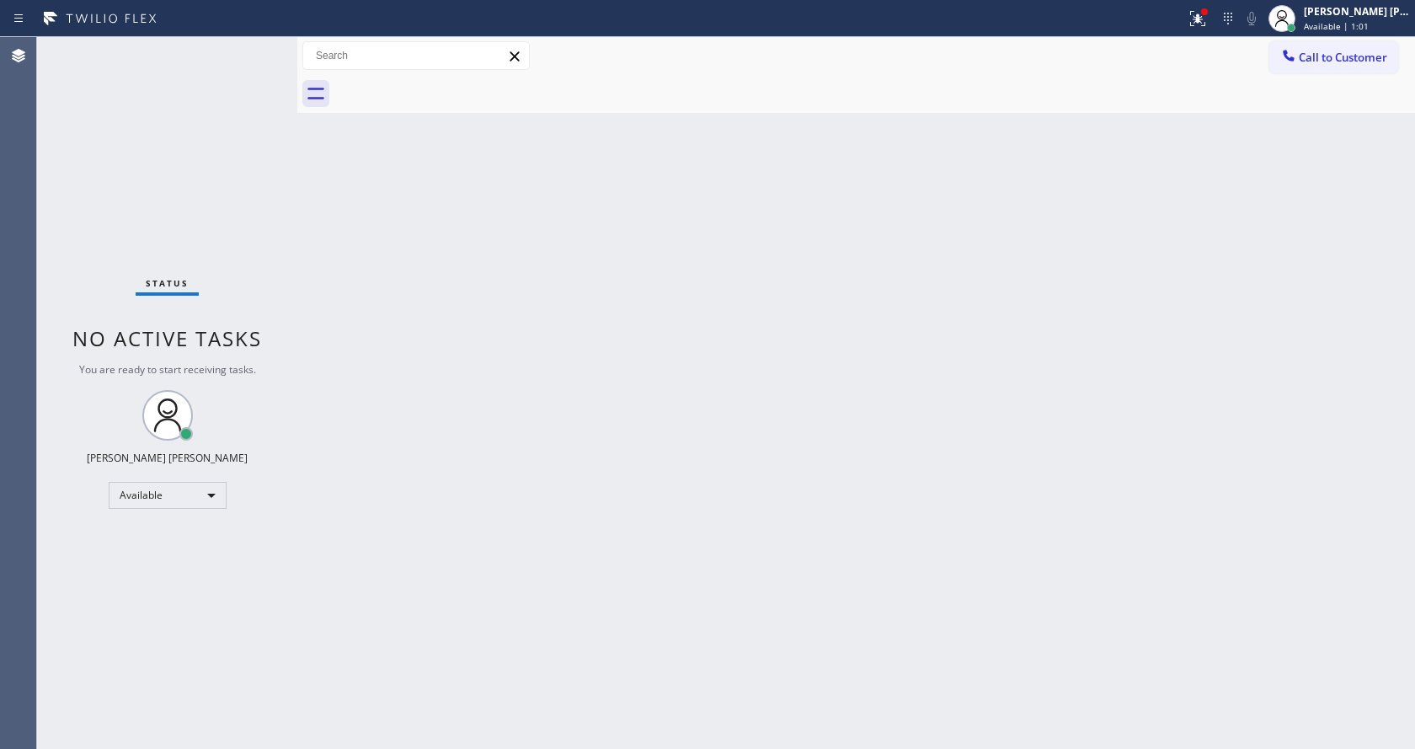
click at [256, 47] on div "Status No active tasks You are ready to start receiving tasks. [PERSON_NAME] [P…" at bounding box center [167, 393] width 260 height 712
click at [809, 475] on div "Back to Dashboard Change Sender ID Customers Technicians Select a contact Outbo…" at bounding box center [856, 393] width 1118 height 712
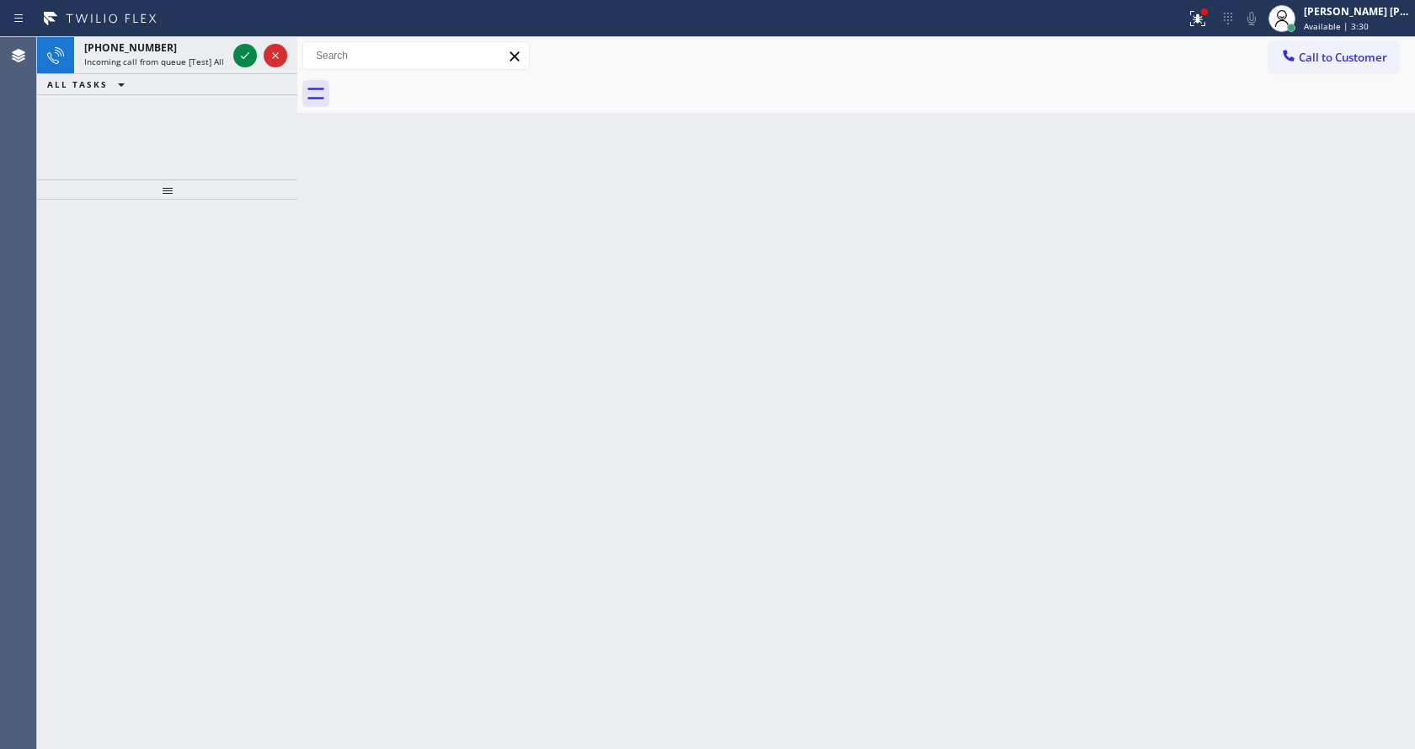
click at [215, 255] on div at bounding box center [167, 474] width 260 height 549
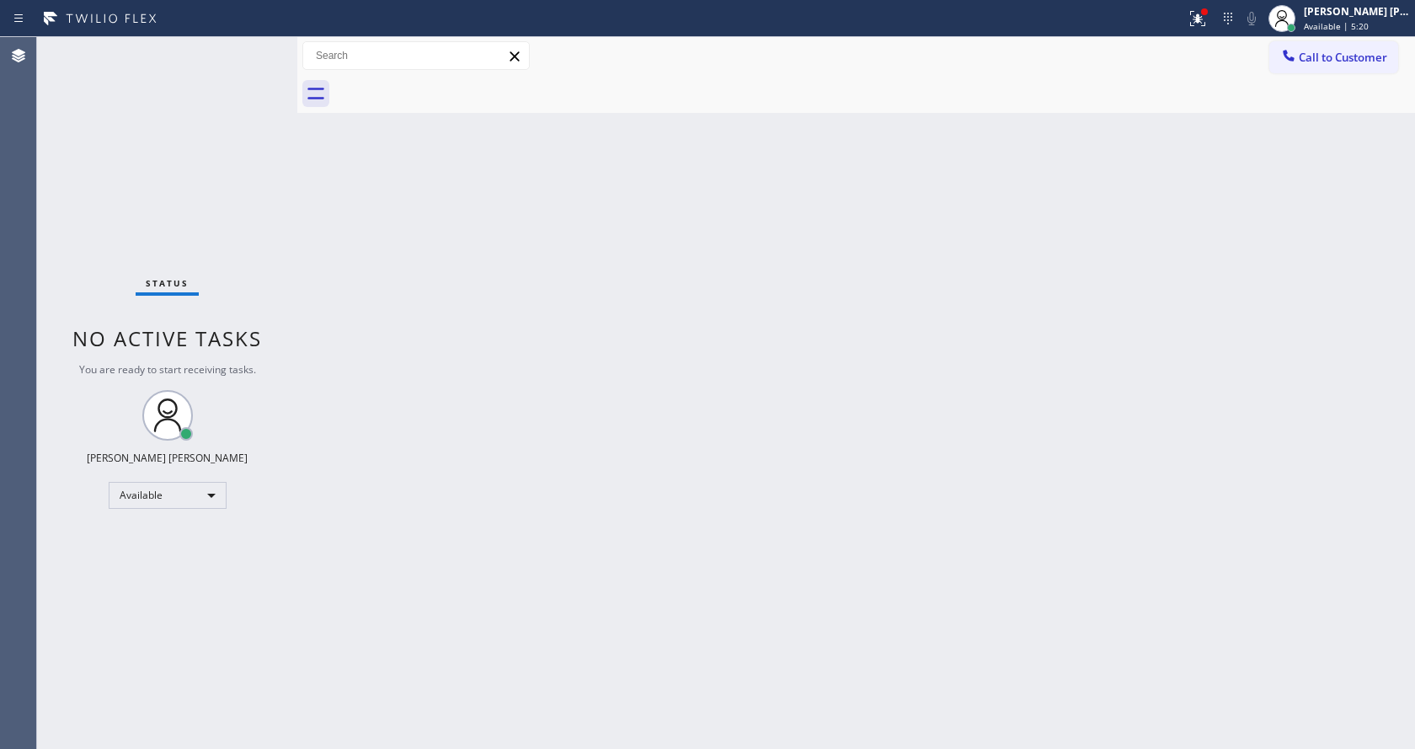
click at [1251, 100] on div at bounding box center [874, 94] width 1081 height 38
click at [1205, 9] on icon at bounding box center [1198, 18] width 20 height 20
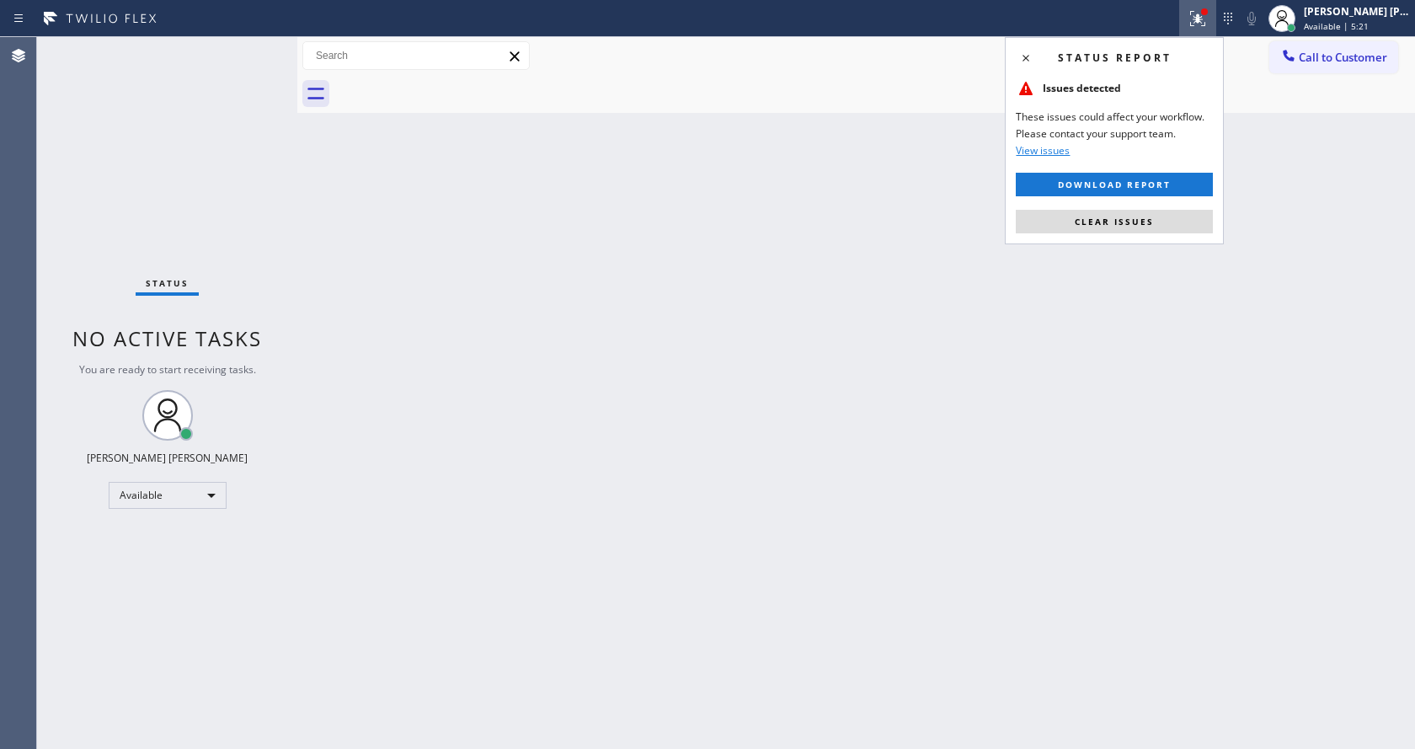
drag, startPoint x: 1159, startPoint y: 210, endPoint x: 1175, endPoint y: 263, distance: 55.4
click at [1158, 210] on button "Clear issues" at bounding box center [1114, 222] width 197 height 24
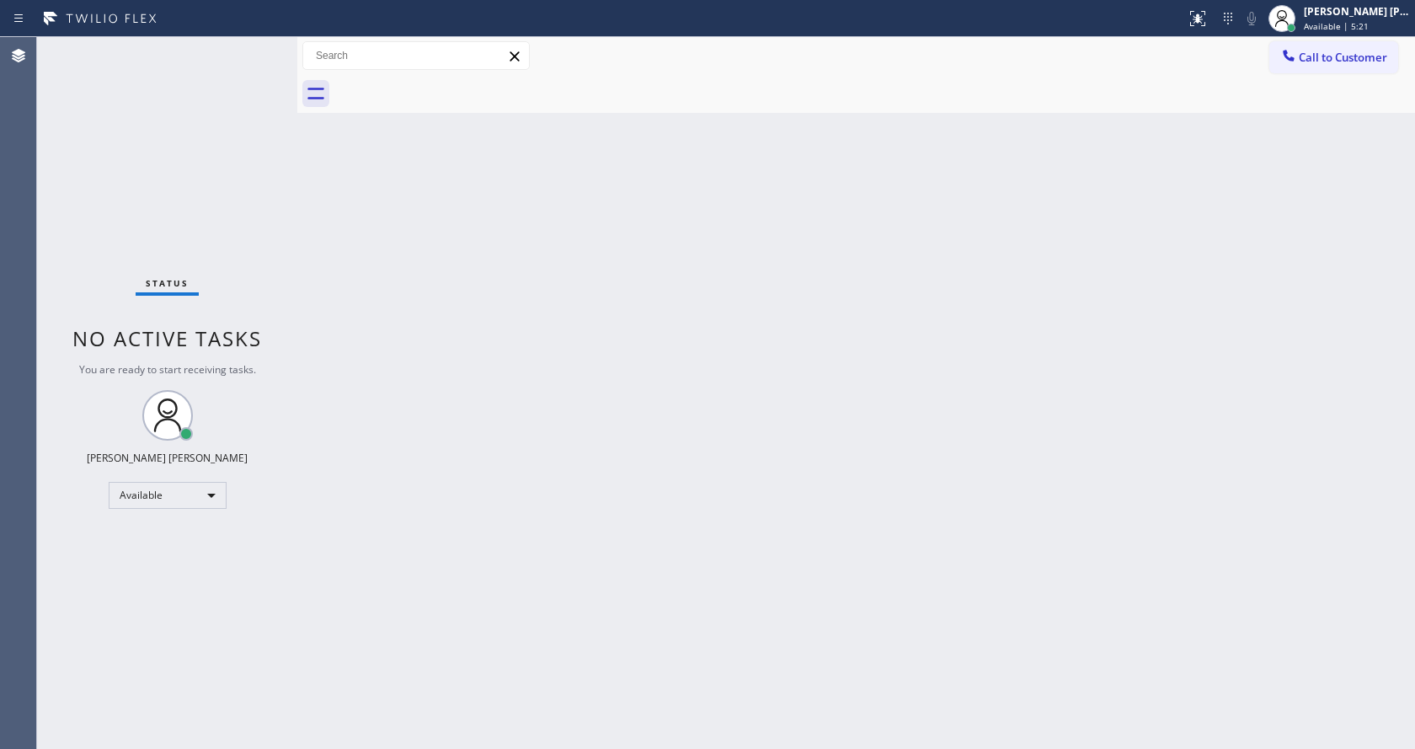
click at [1175, 264] on div "Back to Dashboard Change Sender ID Customers Technicians Select a contact Outbo…" at bounding box center [856, 393] width 1118 height 712
click at [382, 413] on div "Back to Dashboard Change Sender ID Customers Technicians Select a contact Outbo…" at bounding box center [856, 393] width 1118 height 712
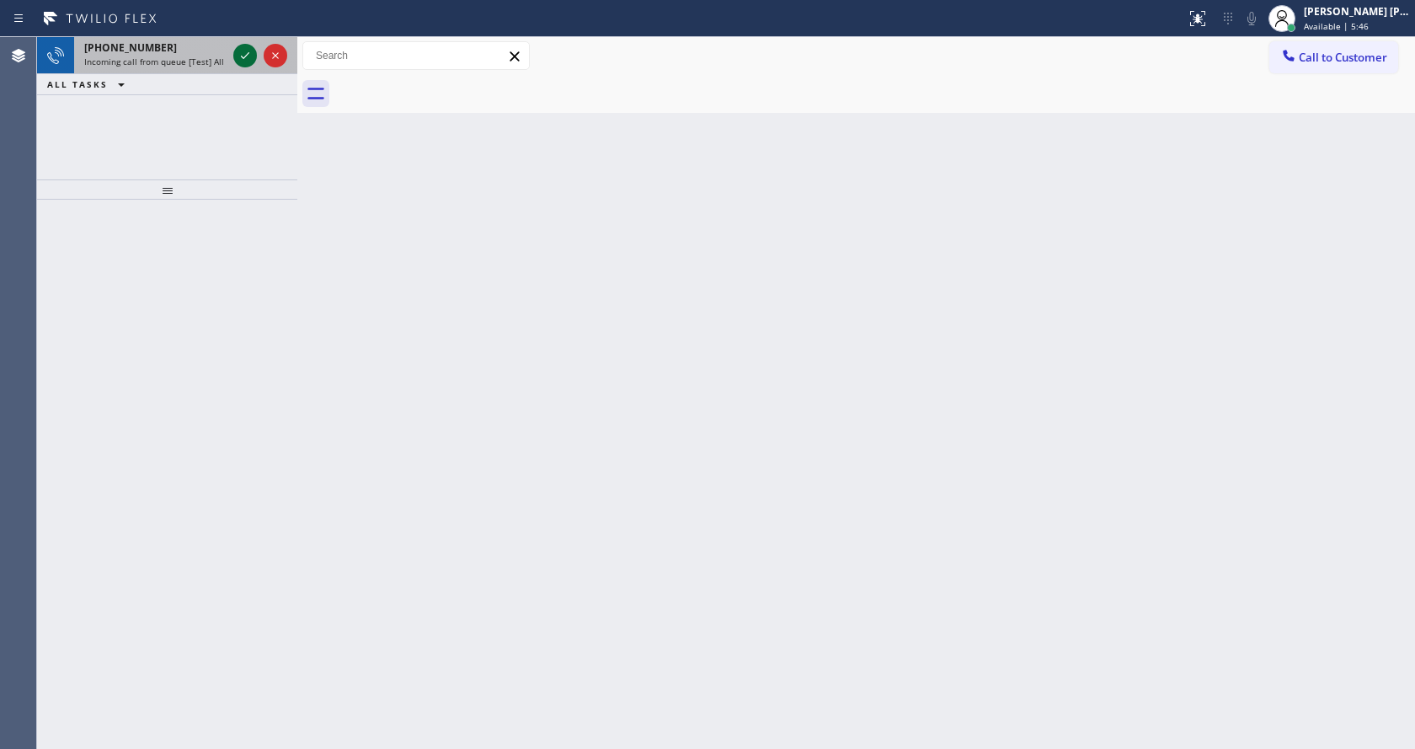
click at [247, 54] on icon at bounding box center [245, 55] width 20 height 20
click at [480, 584] on div "Back to Dashboard Change Sender ID Customers Technicians Select a contact Outbo…" at bounding box center [856, 393] width 1118 height 712
click at [242, 45] on button at bounding box center [245, 56] width 24 height 24
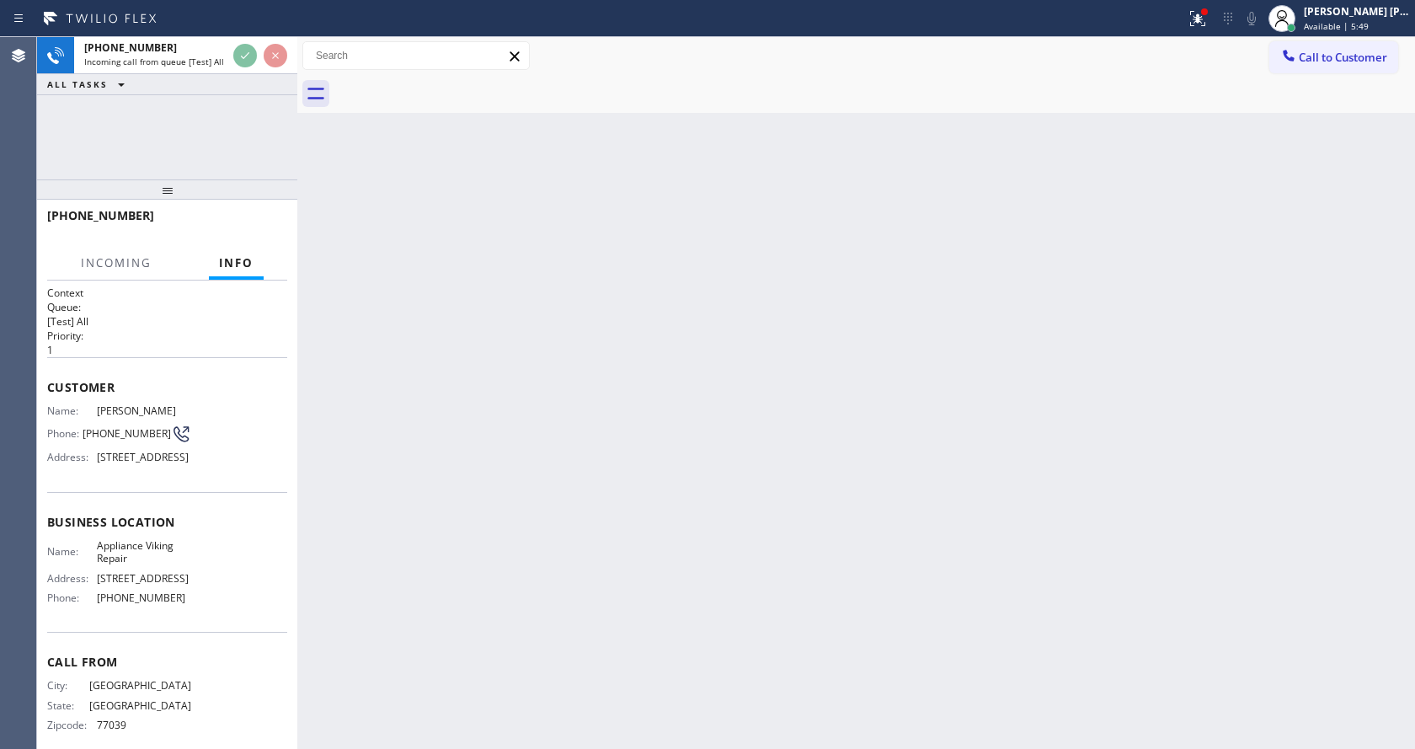
scroll to position [29, 0]
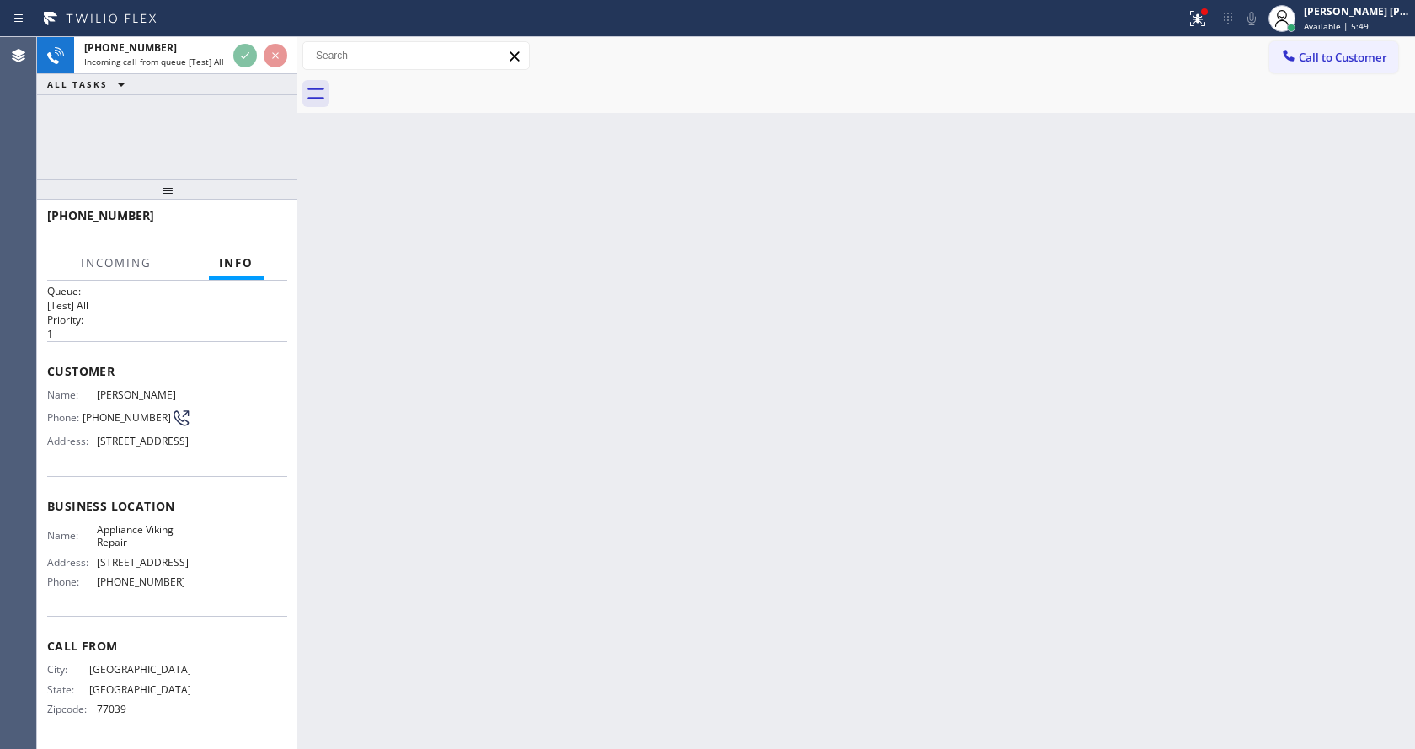
click at [628, 560] on div "Back to Dashboard Change Sender ID Customers Technicians Select a contact Outbo…" at bounding box center [856, 393] width 1118 height 712
click at [1199, 19] on icon at bounding box center [1198, 18] width 20 height 20
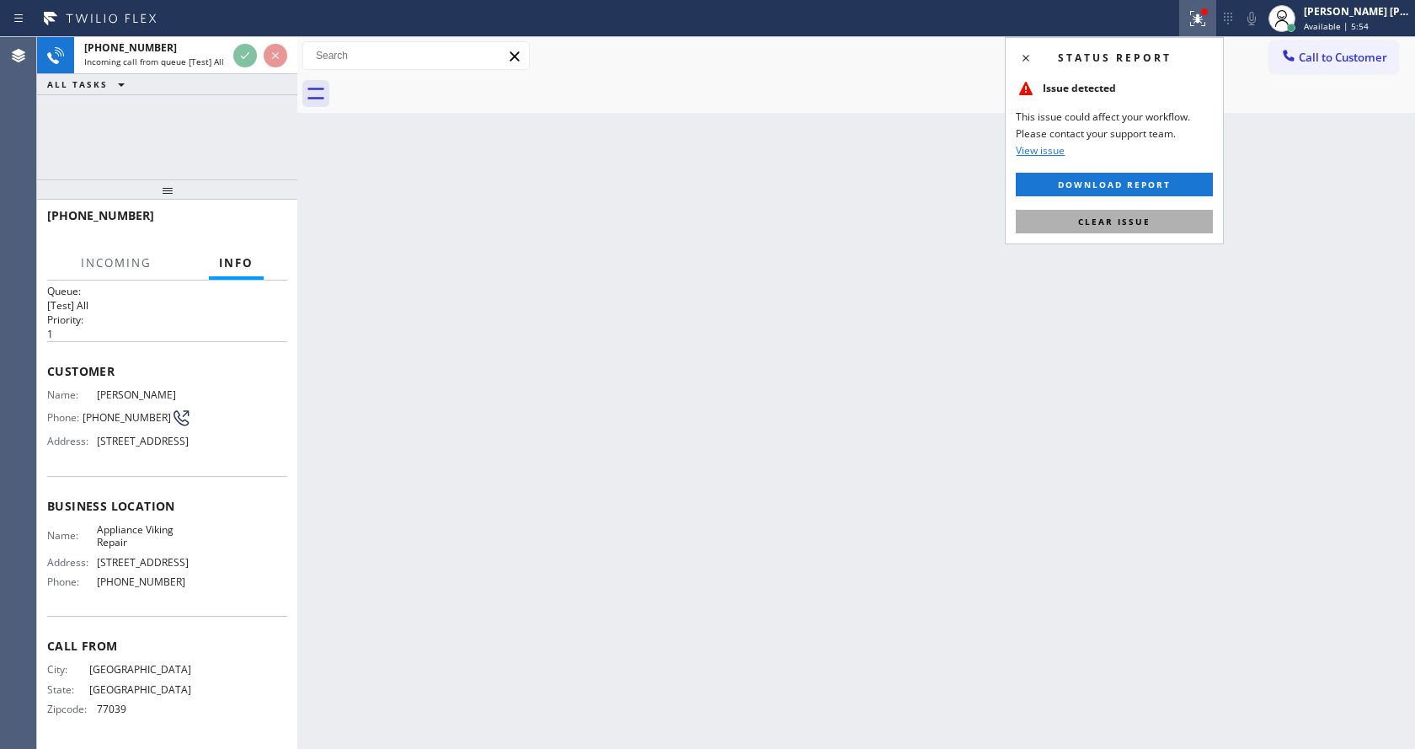
click at [1148, 225] on span "Clear issue" at bounding box center [1114, 222] width 72 height 12
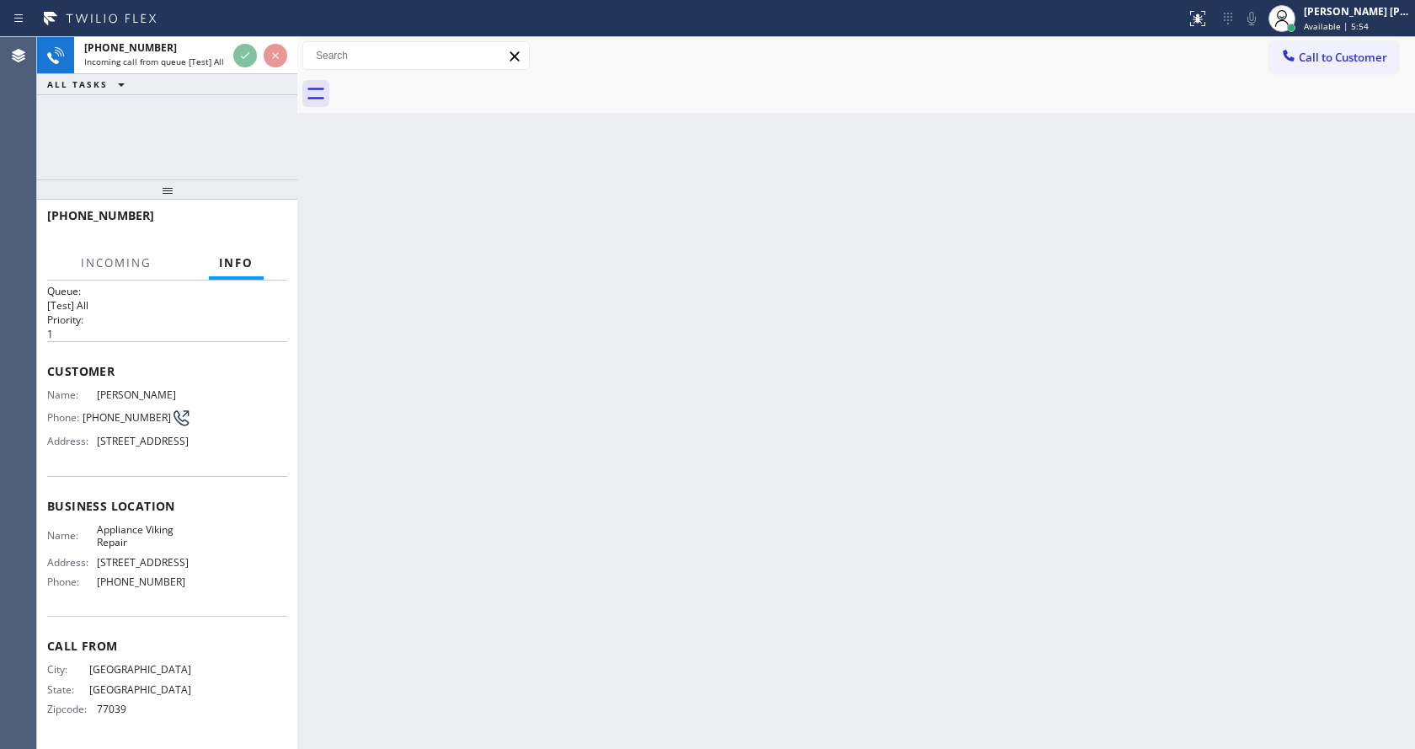
click at [1152, 228] on div "Back to Dashboard Change Sender ID Customers Technicians Select a contact Outbo…" at bounding box center [856, 393] width 1118 height 712
click at [403, 352] on div "Back to Dashboard Change Sender ID Customers Technicians Select a contact Outbo…" at bounding box center [856, 393] width 1118 height 712
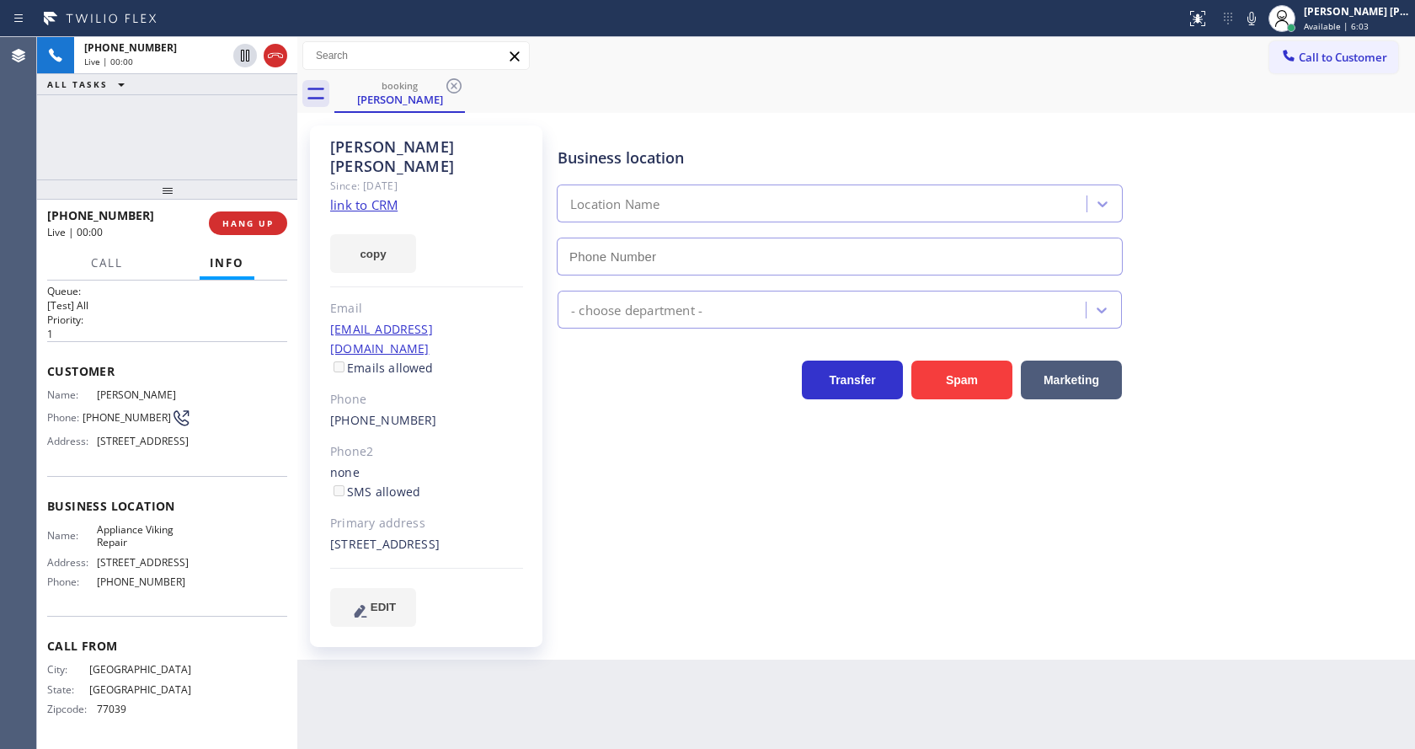
type input "[PHONE_NUMBER]"
click at [486, 442] on div "Phone2" at bounding box center [426, 451] width 193 height 19
click at [377, 196] on link "link to CRM" at bounding box center [363, 204] width 67 height 17
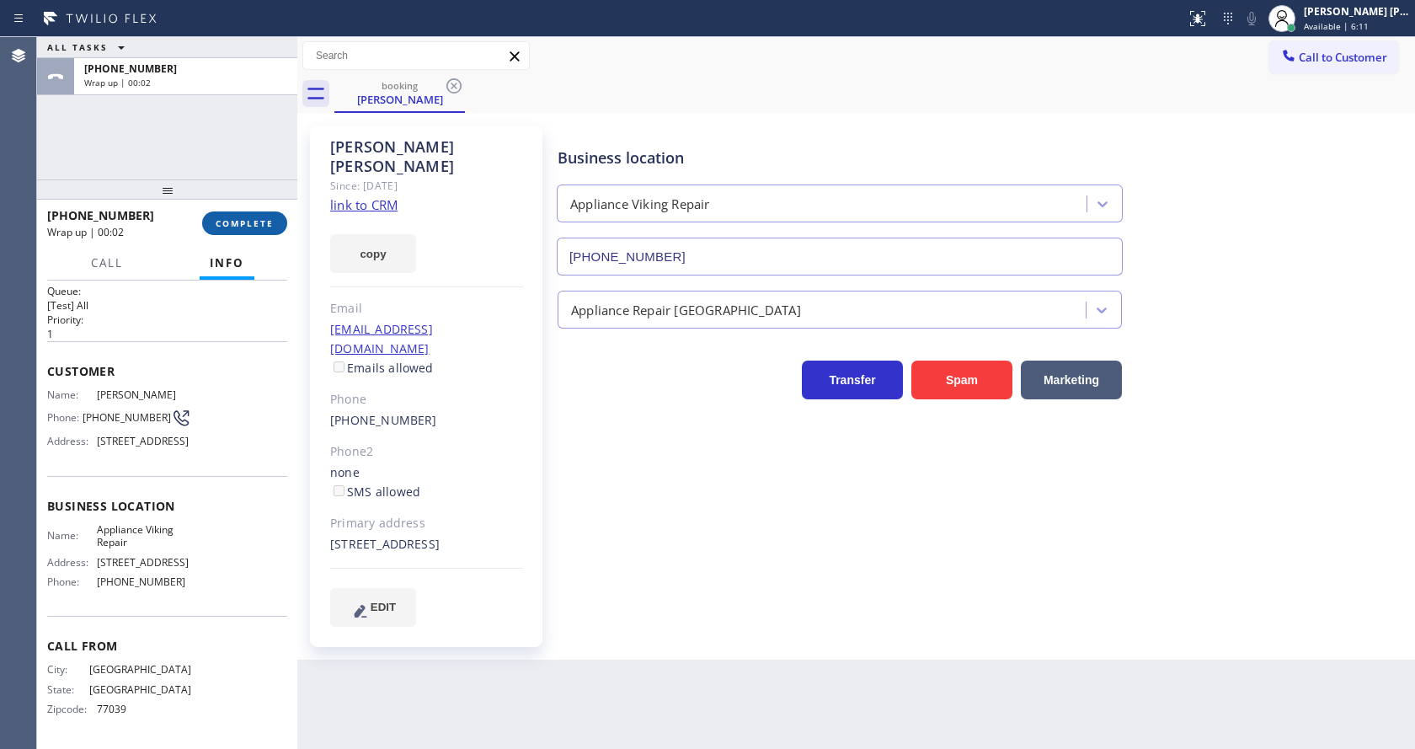
click at [214, 216] on button "COMPLETE" at bounding box center [244, 223] width 85 height 24
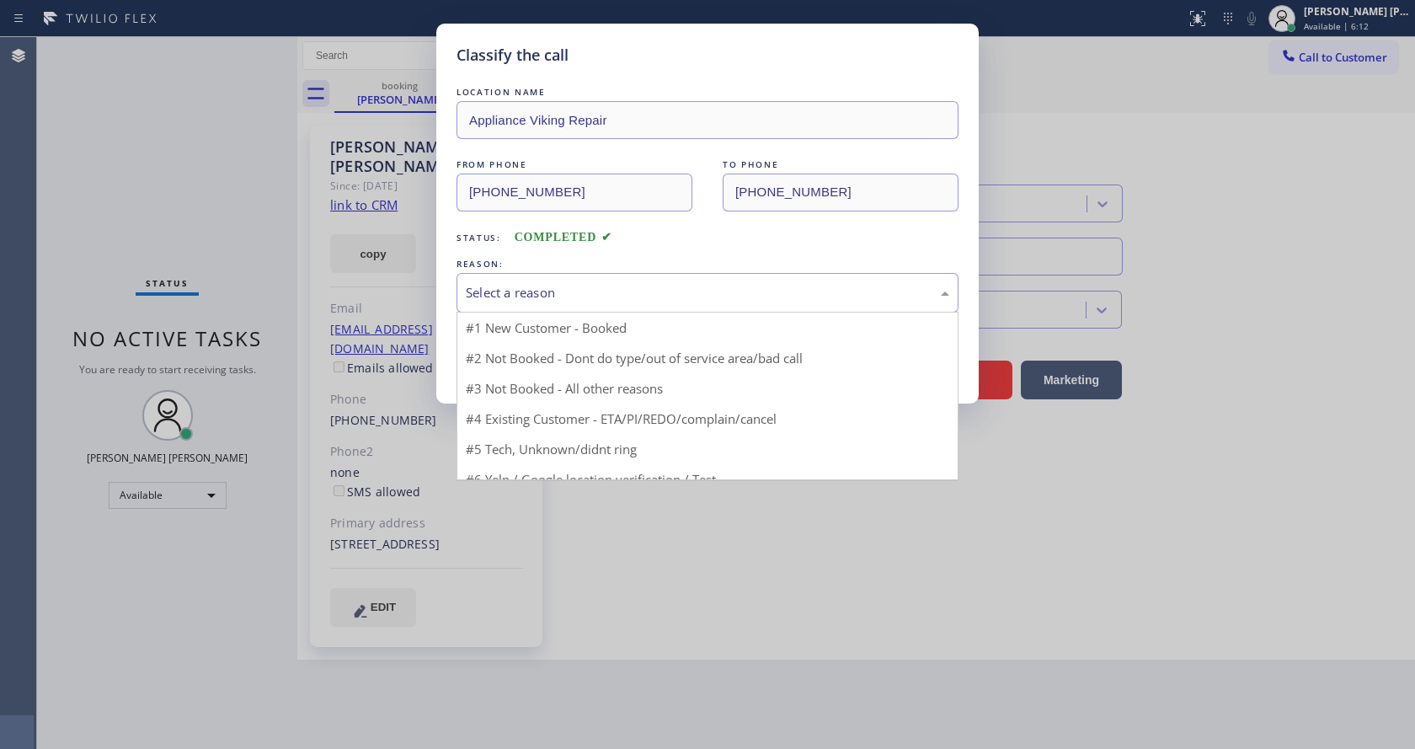
click at [537, 288] on div "Select a reason" at bounding box center [708, 292] width 484 height 19
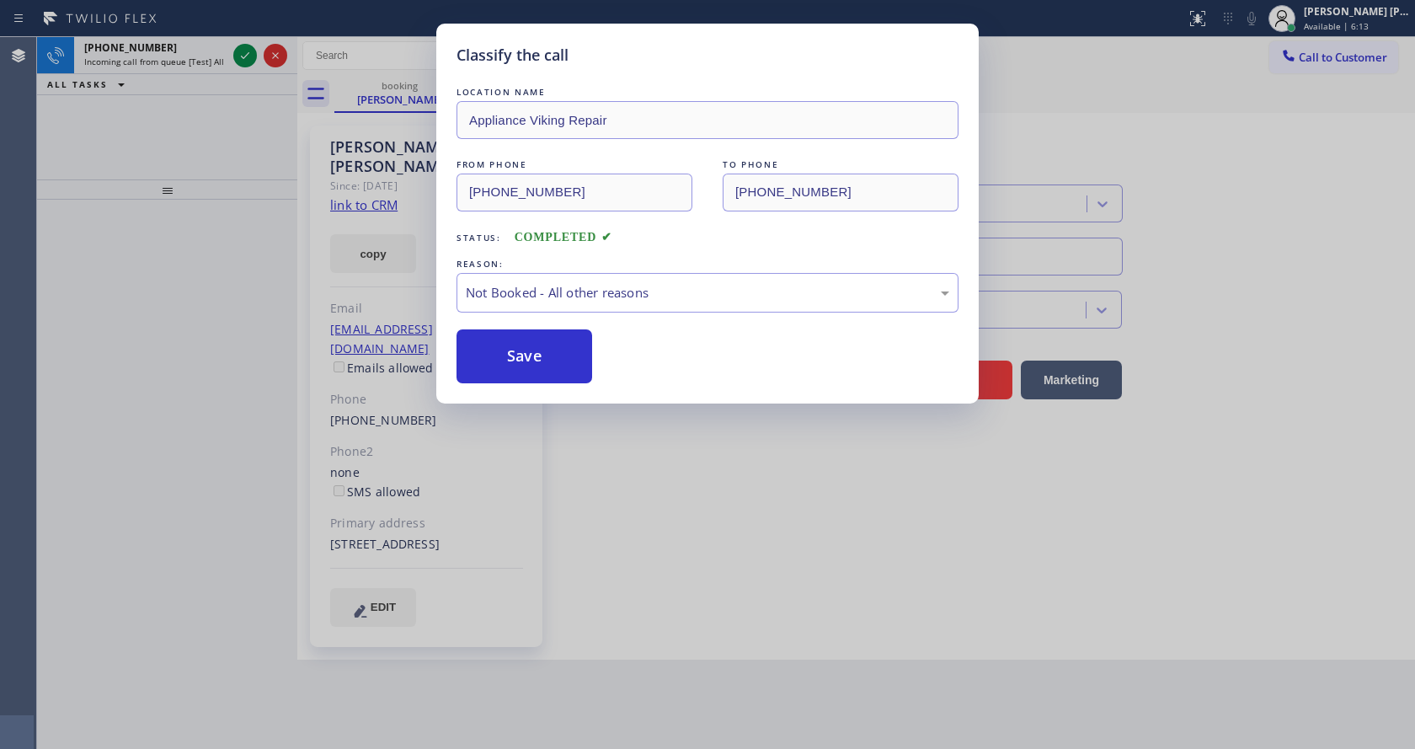
click at [516, 356] on button "Save" at bounding box center [525, 356] width 136 height 54
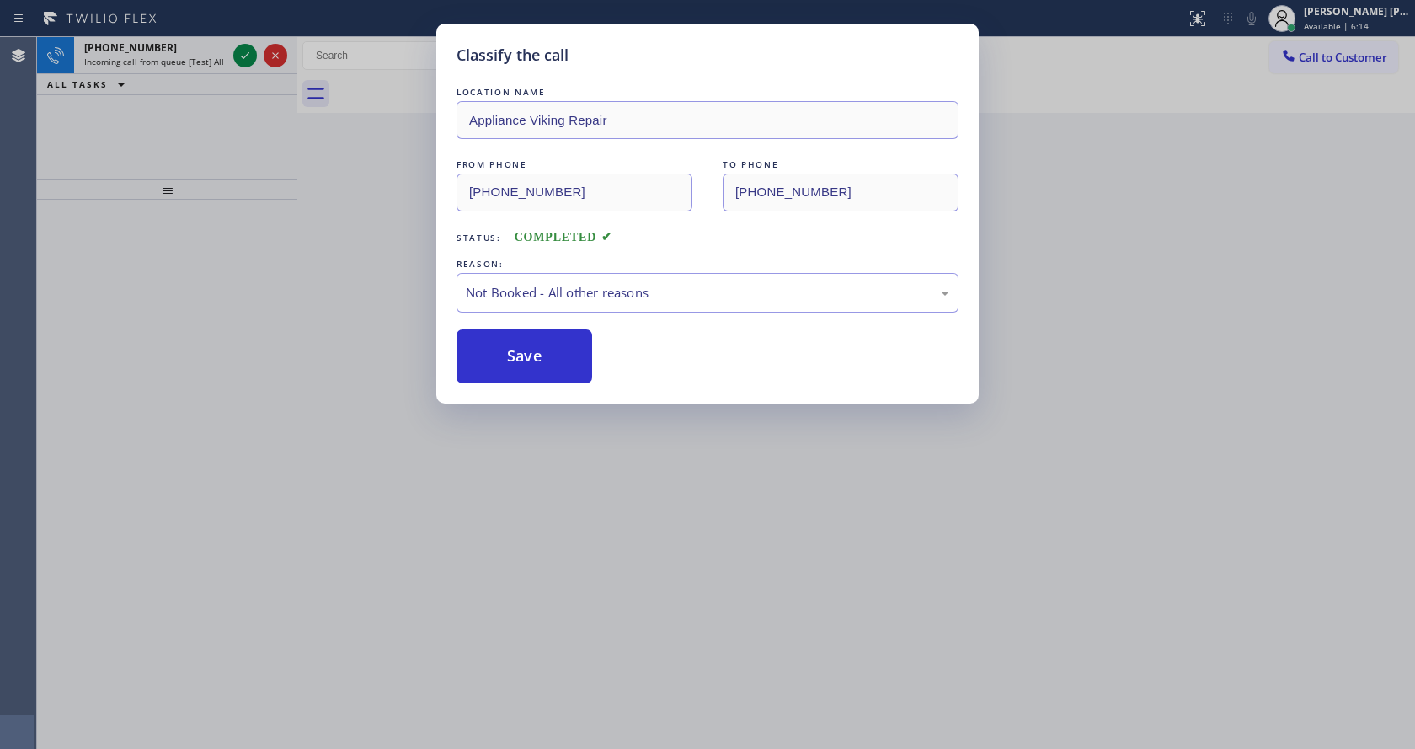
click at [243, 49] on div "Classify the call LOCATION NAME Appliance Viking Repair FROM PHONE [PHONE_NUMBE…" at bounding box center [707, 374] width 1415 height 749
click at [243, 49] on icon at bounding box center [245, 55] width 20 height 20
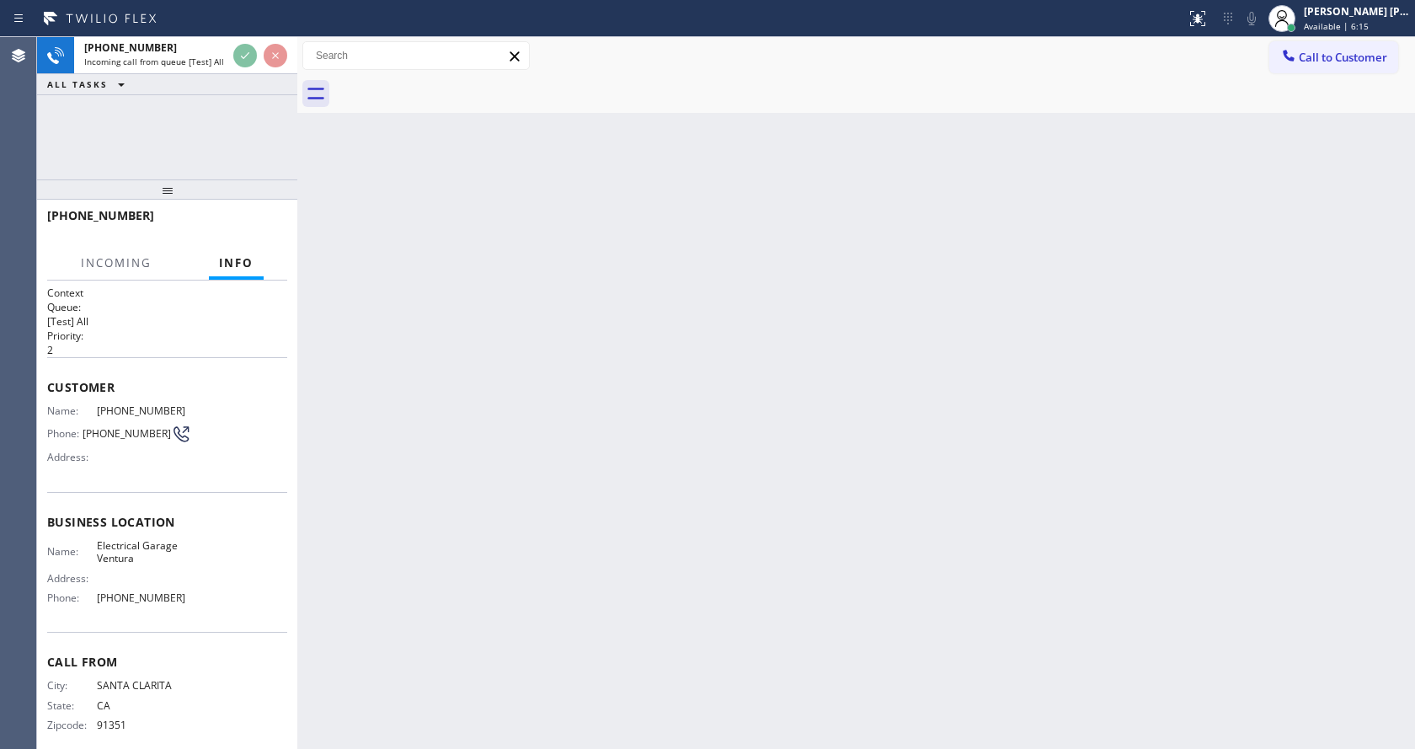
scroll to position [16, 0]
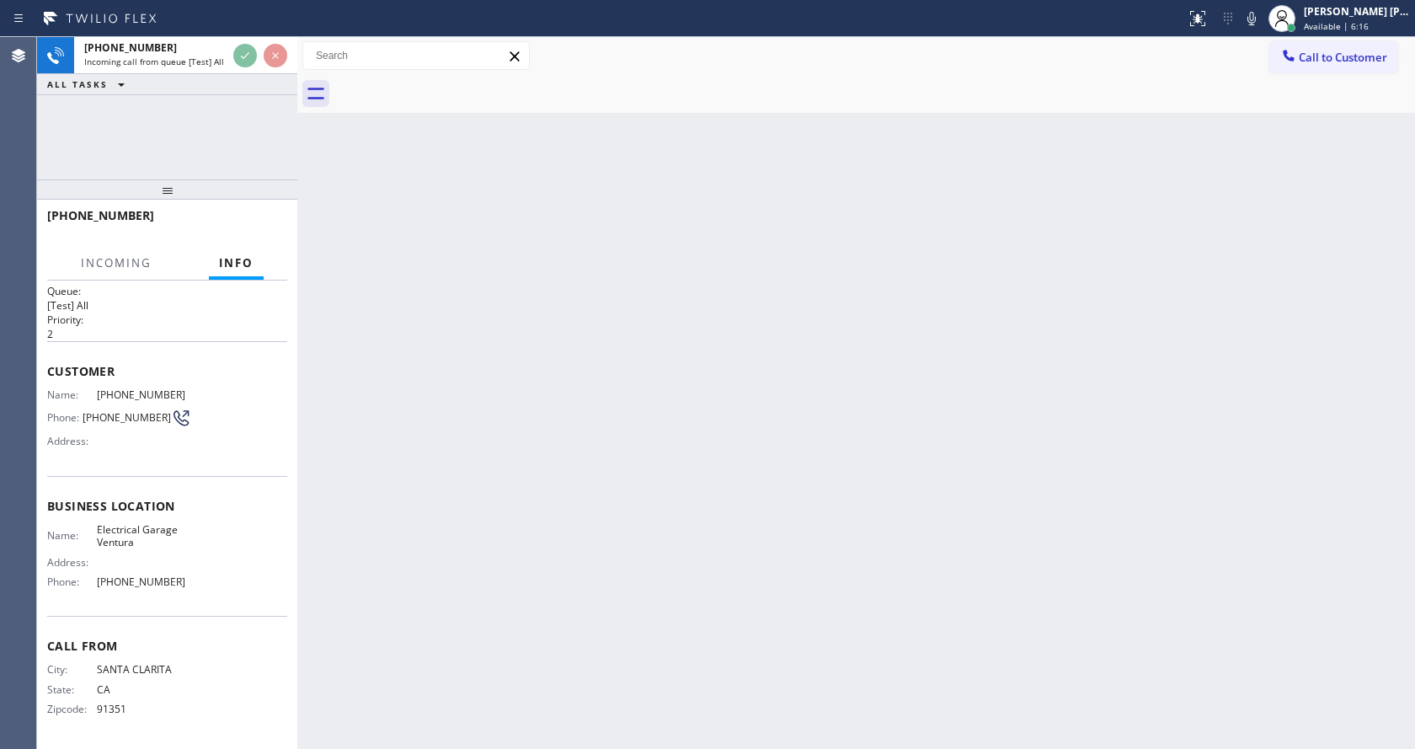
click at [568, 523] on div "Back to Dashboard Change Sender ID Customers Technicians Select a contact Outbo…" at bounding box center [856, 393] width 1118 height 712
click at [379, 585] on div "Back to Dashboard Change Sender ID Customers Technicians Select a contact Outbo…" at bounding box center [856, 393] width 1118 height 712
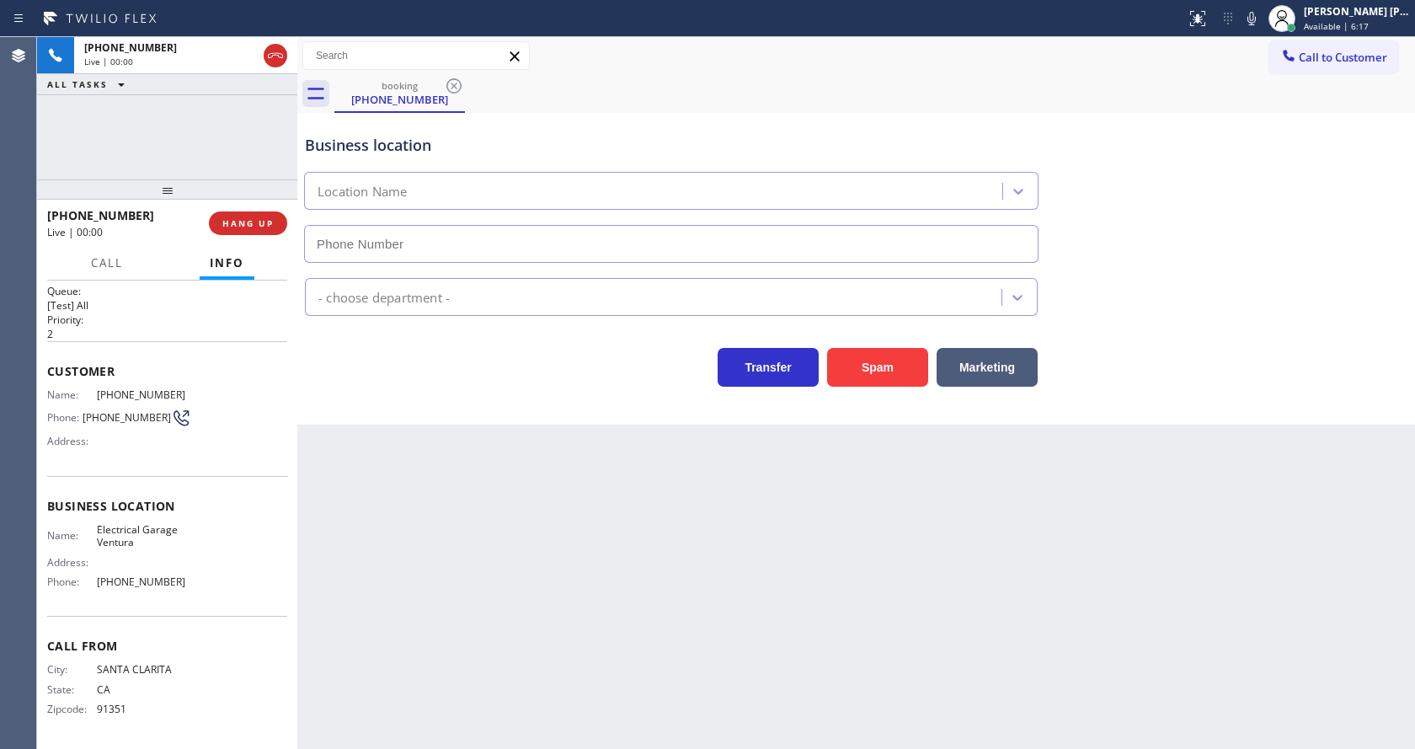
type input "[PHONE_NUMBER]"
drag, startPoint x: 871, startPoint y: 353, endPoint x: 627, endPoint y: 615, distance: 358.2
click at [871, 353] on button "Spam" at bounding box center [877, 367] width 101 height 39
click at [597, 623] on div "Back to Dashboard Change Sender ID Customers Technicians Select a contact Outbo…" at bounding box center [856, 393] width 1118 height 712
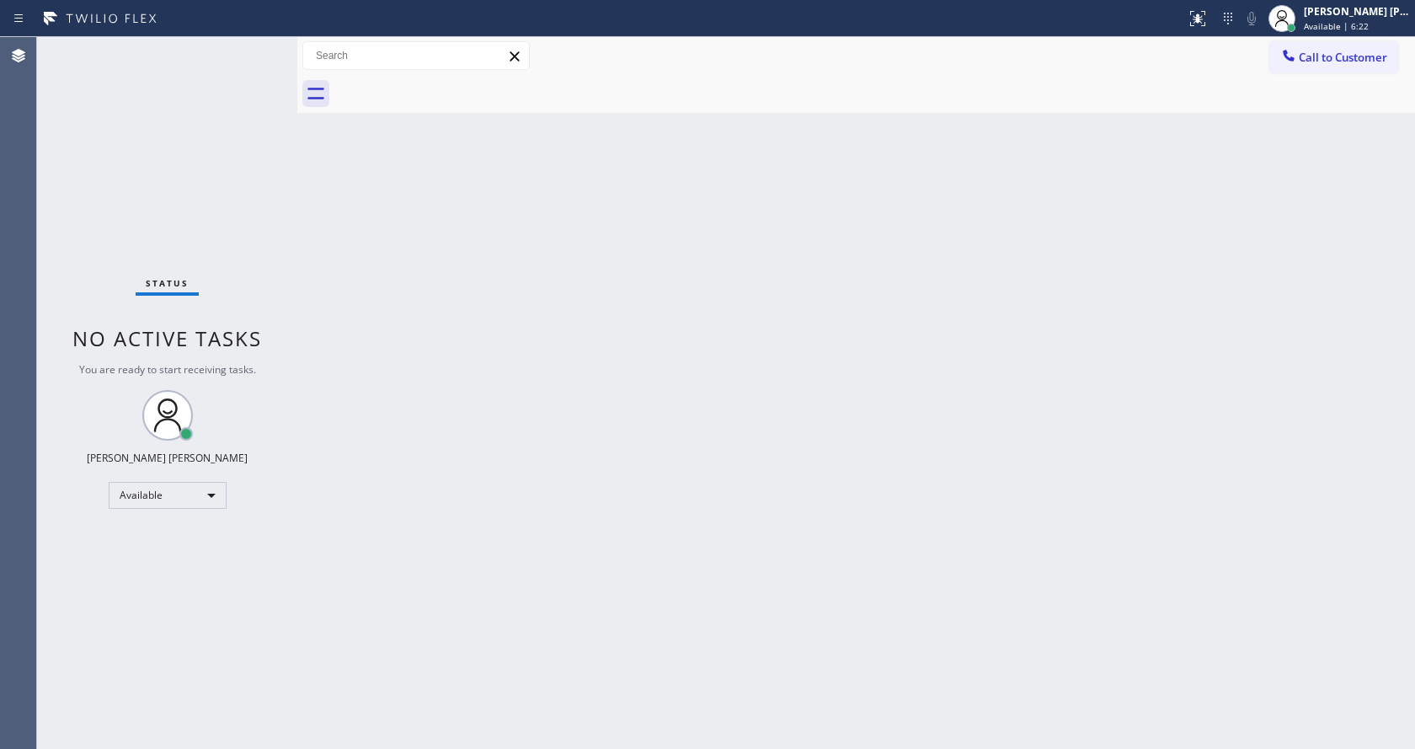
click at [385, 327] on div "Back to Dashboard Change Sender ID Customers Technicians Select a contact Outbo…" at bounding box center [856, 393] width 1118 height 712
click at [262, 48] on div "Status No active tasks You are ready to start receiving tasks. [PERSON_NAME] [P…" at bounding box center [167, 393] width 260 height 712
click at [260, 45] on div "Status No active tasks You are ready to start receiving tasks. [PERSON_NAME] [P…" at bounding box center [167, 393] width 260 height 712
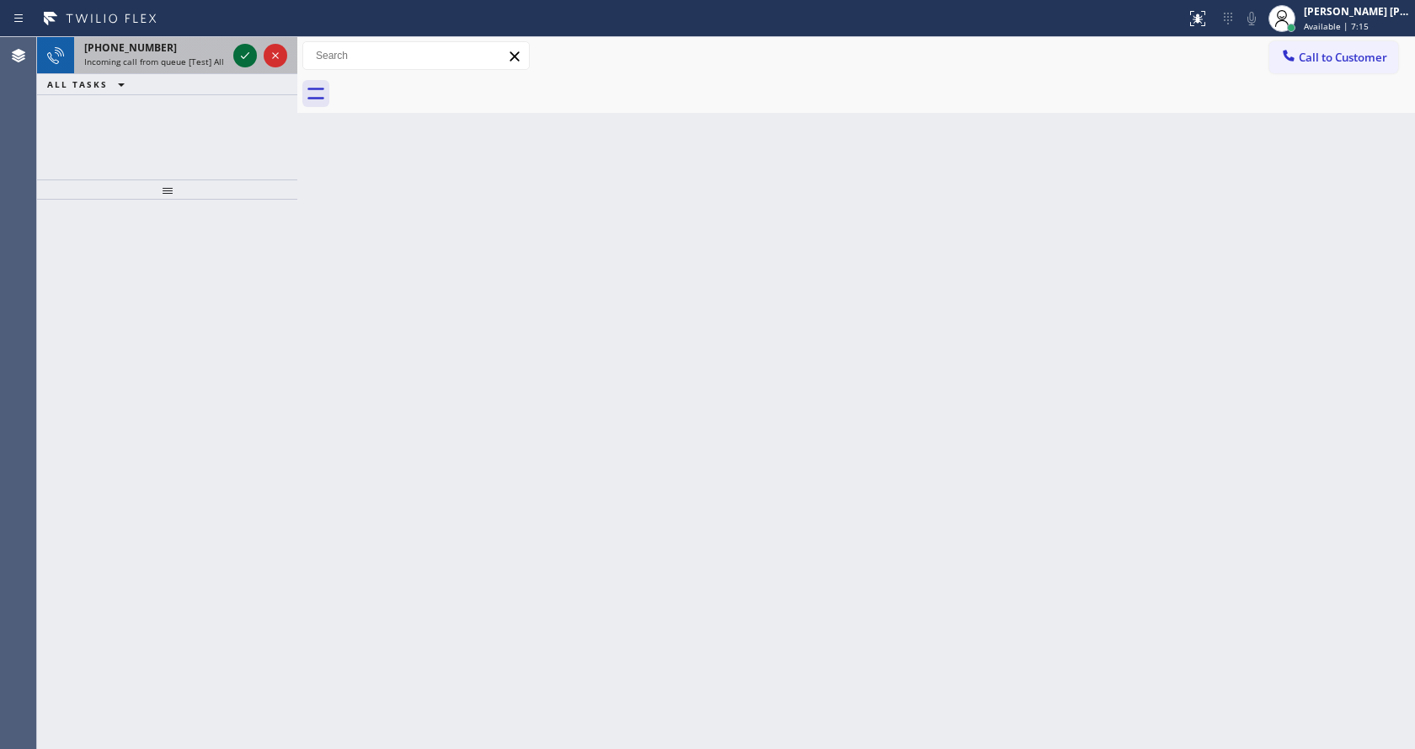
click at [243, 51] on icon at bounding box center [245, 55] width 20 height 20
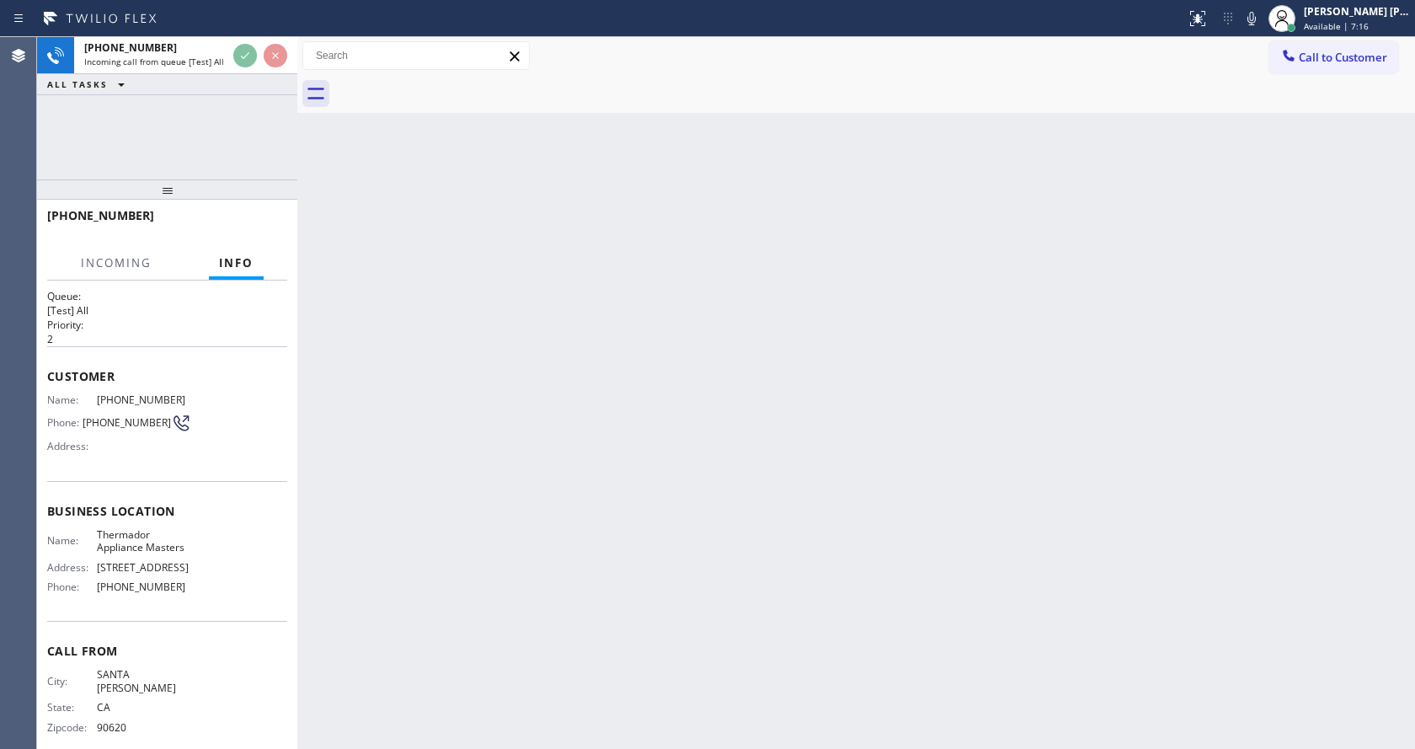
scroll to position [16, 0]
click at [508, 505] on div "Back to Dashboard Change Sender ID Customers Technicians Select a contact Outbo…" at bounding box center [856, 393] width 1118 height 712
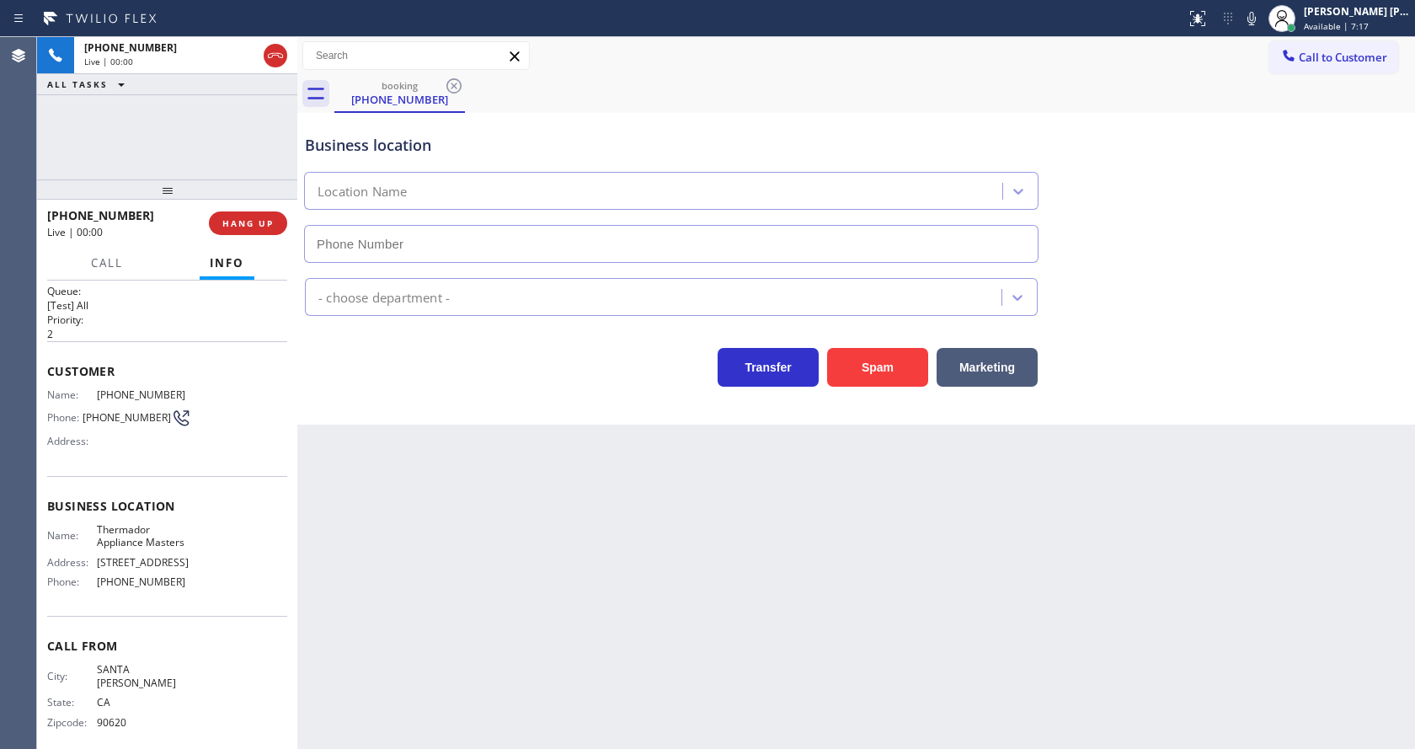
type input "[PHONE_NUMBER]"
click at [559, 599] on div "Back to Dashboard Change Sender ID Customers Technicians Select a contact Outbo…" at bounding box center [856, 393] width 1118 height 712
click at [440, 495] on div "Back to Dashboard Change Sender ID Customers Technicians Select a contact Outbo…" at bounding box center [856, 393] width 1118 height 712
click at [858, 351] on button "Spam" at bounding box center [877, 367] width 101 height 39
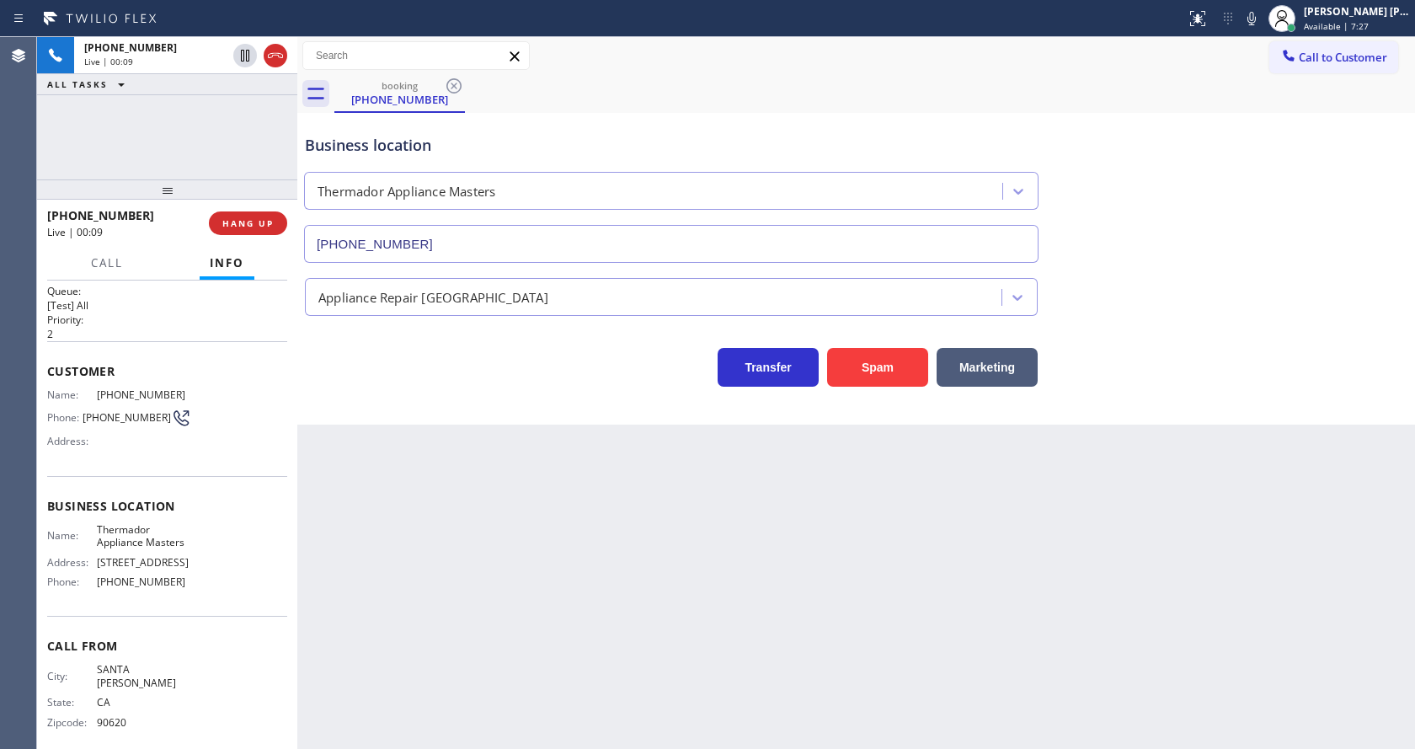
click at [532, 728] on div "Back to Dashboard Change Sender ID Customers Technicians Select a contact Outbo…" at bounding box center [856, 393] width 1118 height 712
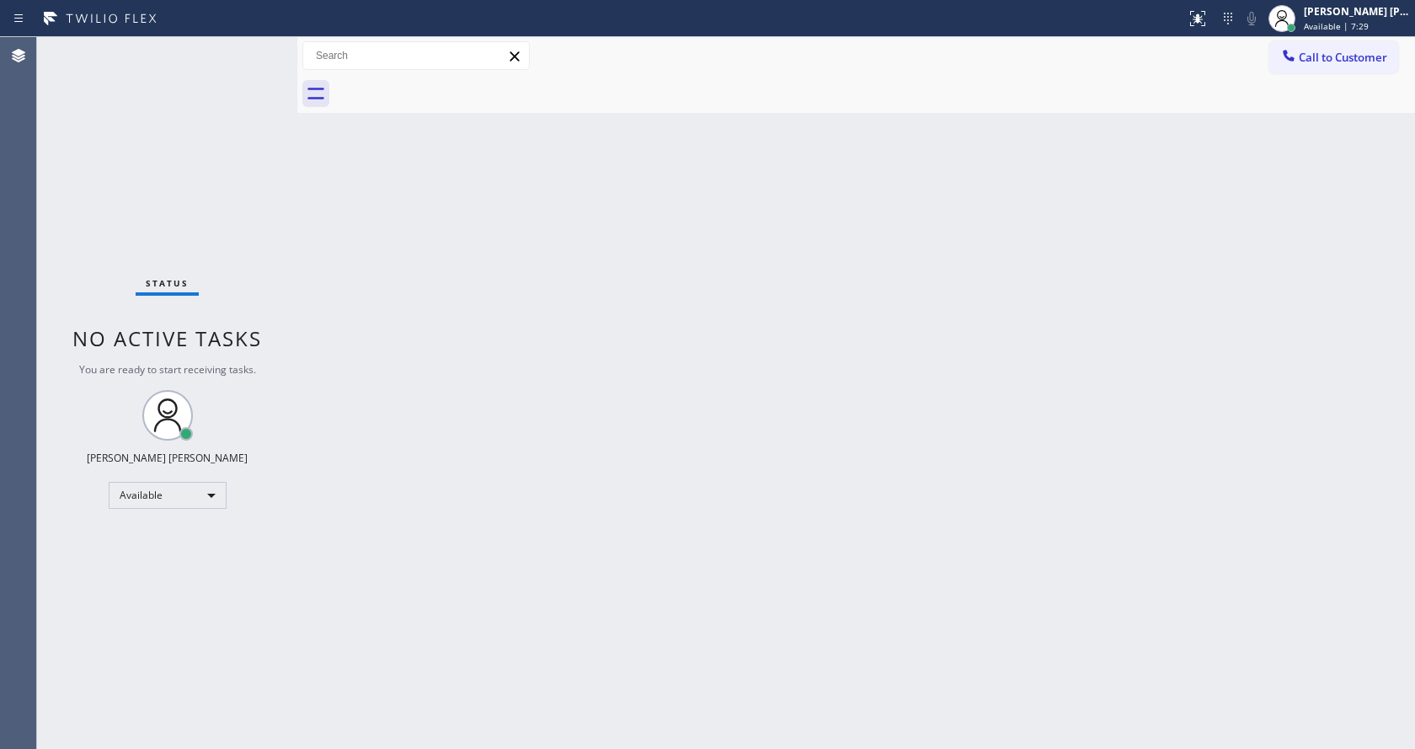
click at [381, 354] on div "Back to Dashboard Change Sender ID Customers Technicians Select a contact Outbo…" at bounding box center [856, 393] width 1118 height 712
click at [259, 43] on div "Status No active tasks You are ready to start receiving tasks. [PERSON_NAME] [P…" at bounding box center [167, 393] width 260 height 712
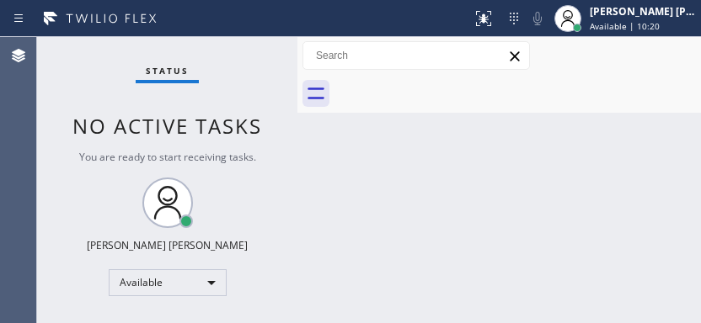
click at [270, 225] on div "Status No active tasks You are ready to start receiving tasks. [PERSON_NAME] [P…" at bounding box center [167, 180] width 260 height 286
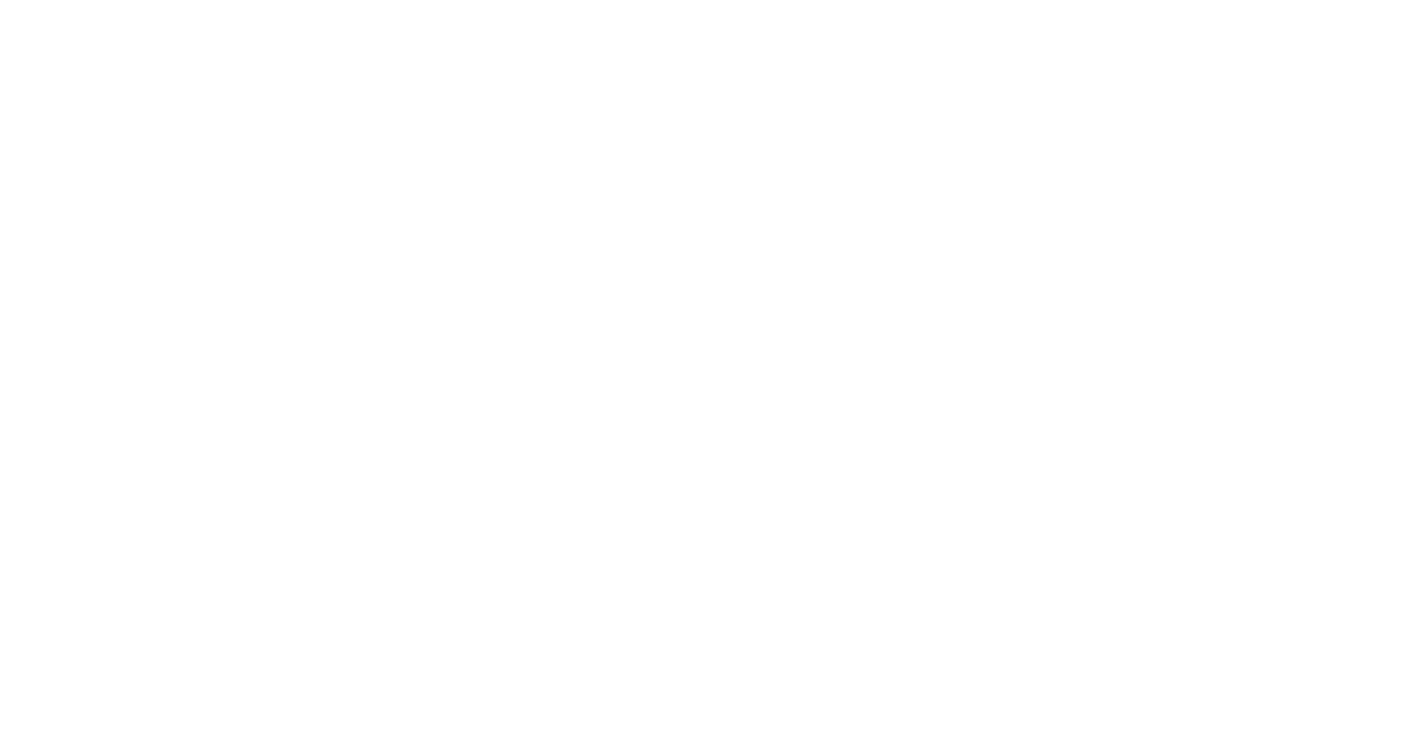
click at [251, 231] on div at bounding box center [707, 374] width 1415 height 749
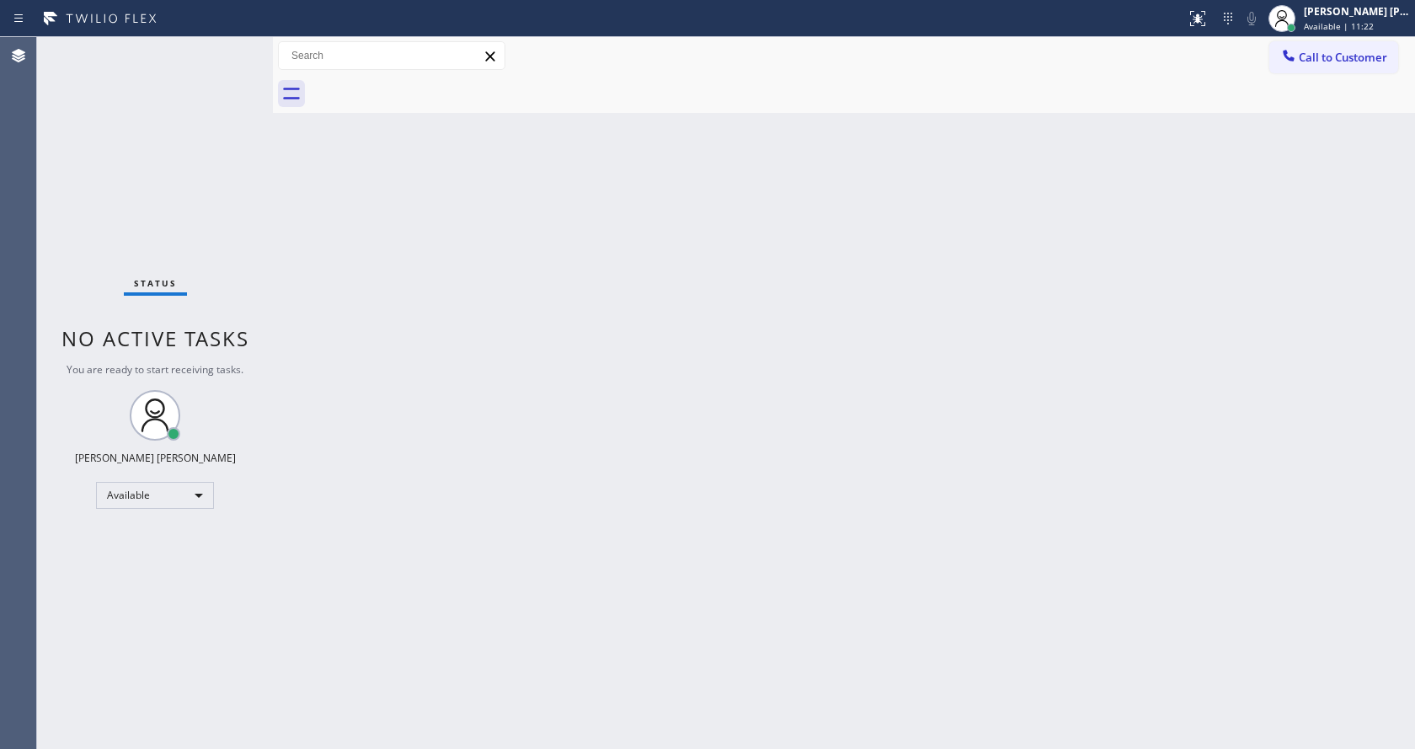
drag, startPoint x: 394, startPoint y: 240, endPoint x: 385, endPoint y: 217, distance: 24.6
click at [394, 240] on div "Back to Dashboard Change Sender ID Customers Technicians Select a contact Outbo…" at bounding box center [844, 393] width 1142 height 712
click at [232, 46] on div "Status No active tasks You are ready to start receiving tasks. [PERSON_NAME] [P…" at bounding box center [155, 393] width 236 height 712
click at [502, 347] on div "Back to Dashboard Change Sender ID Customers Technicians Select a contact Outbo…" at bounding box center [844, 393] width 1142 height 712
click at [234, 44] on div "Status No active tasks You are ready to start receiving tasks. [PERSON_NAME] [P…" at bounding box center [155, 393] width 236 height 712
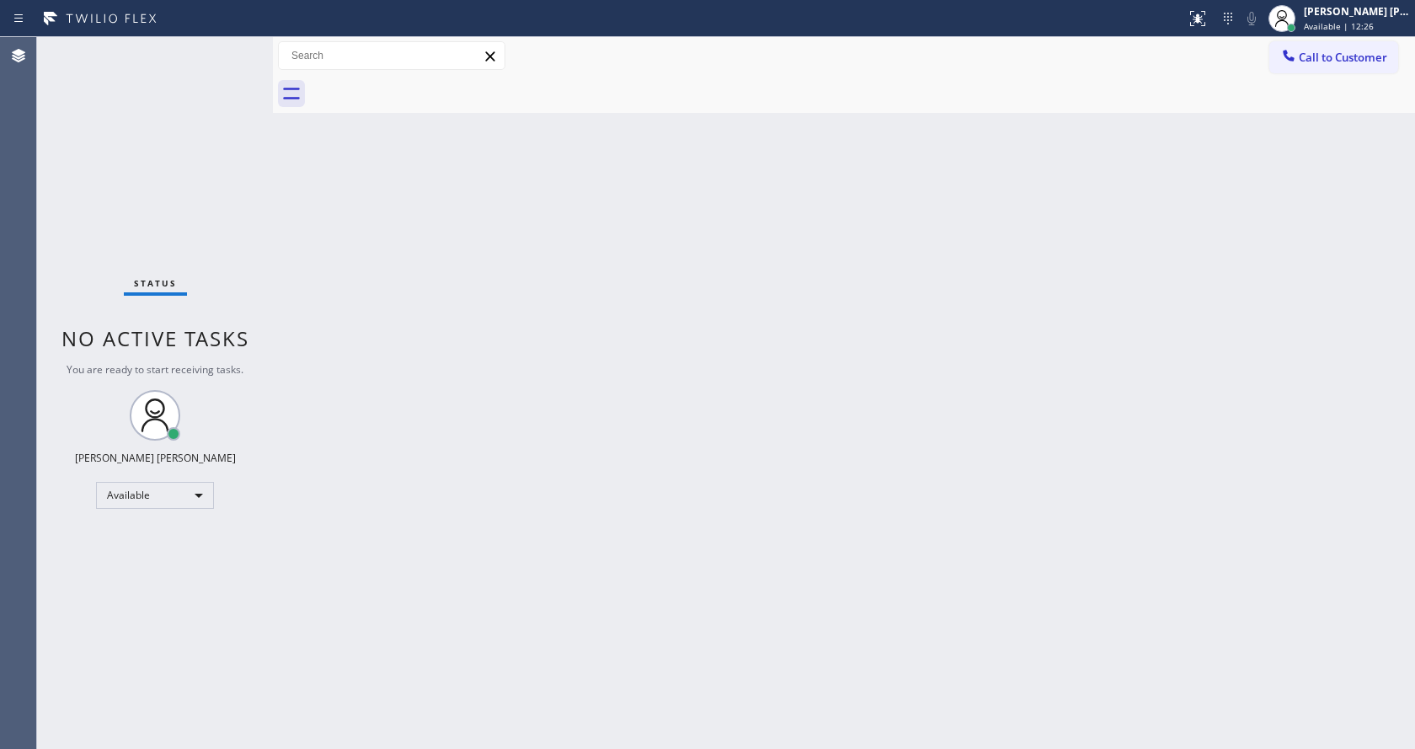
click at [236, 48] on div "Status No active tasks You are ready to start receiving tasks. [PERSON_NAME] [P…" at bounding box center [155, 393] width 236 height 712
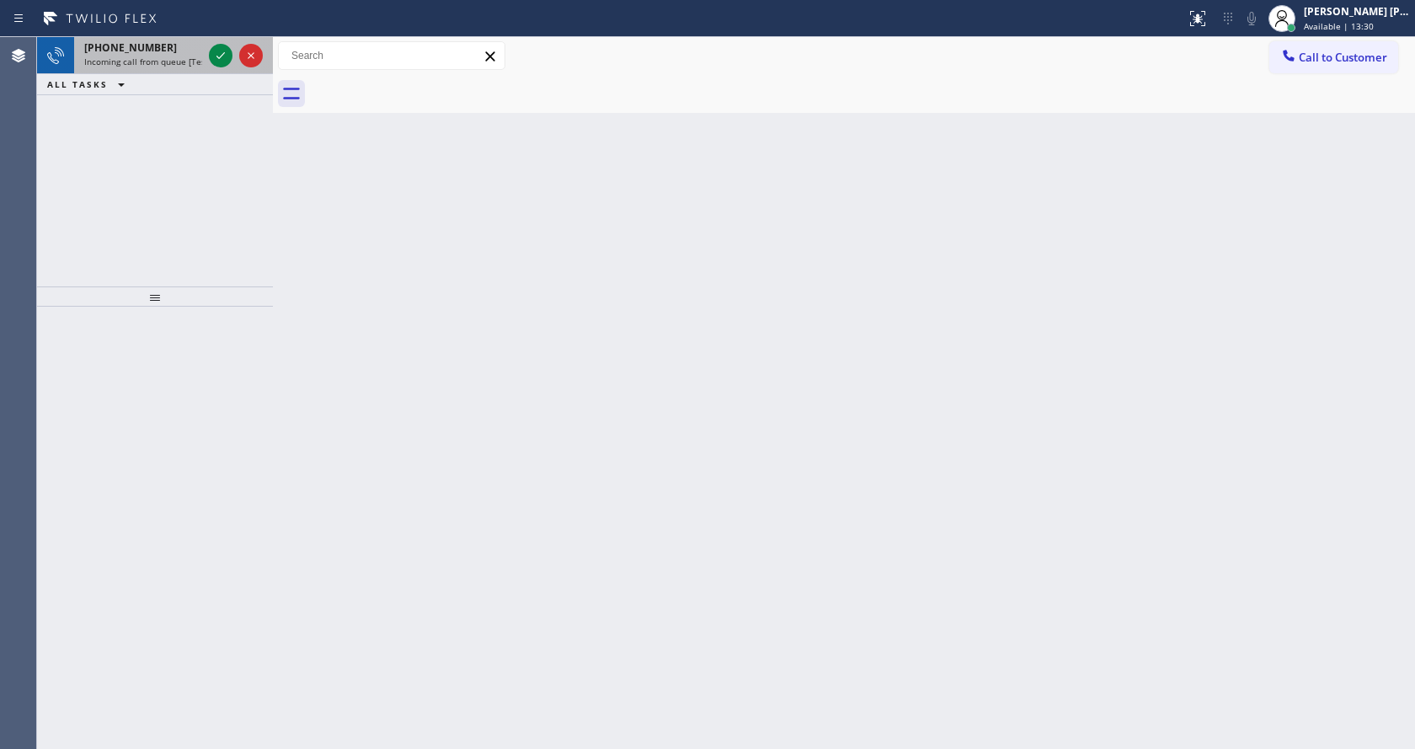
click at [186, 61] on span "Incoming call from queue [Test] All" at bounding box center [154, 62] width 140 height 12
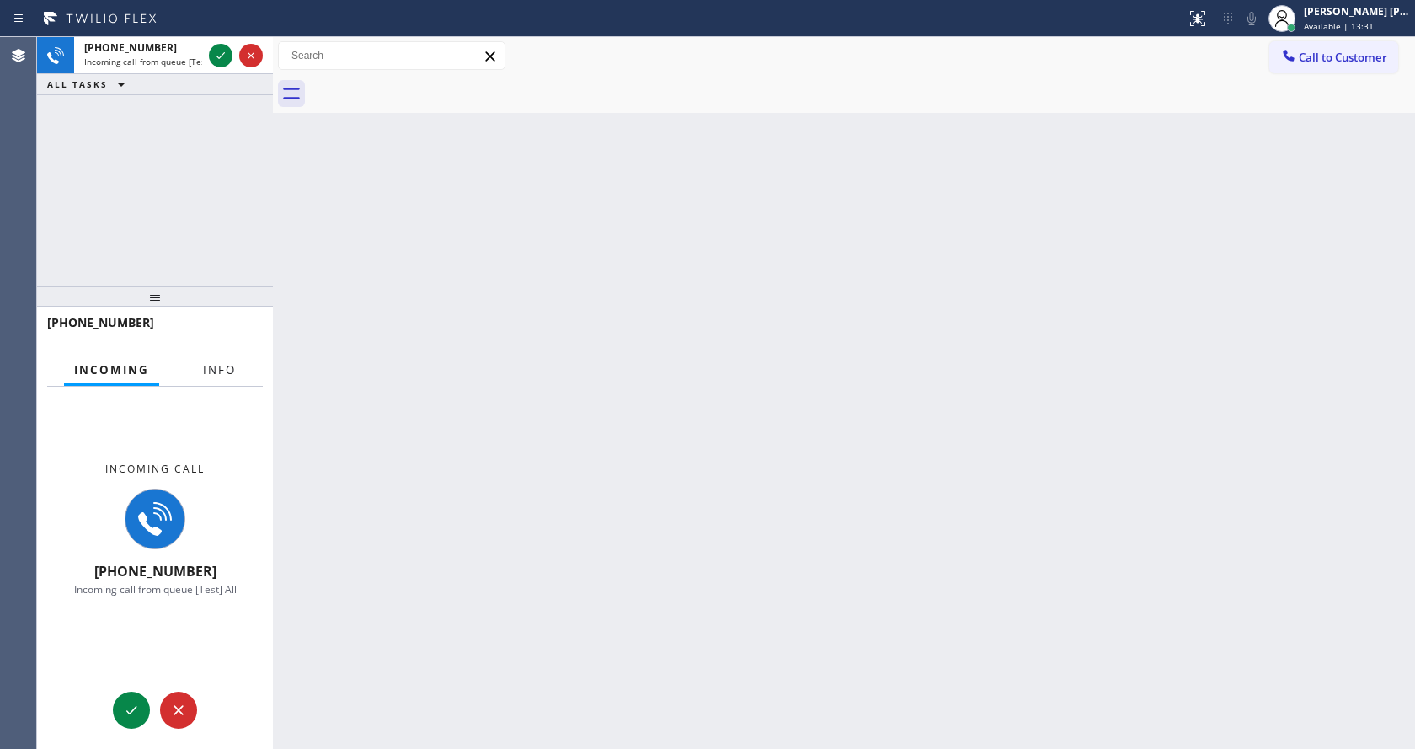
click at [219, 378] on button "Info" at bounding box center [219, 370] width 53 height 33
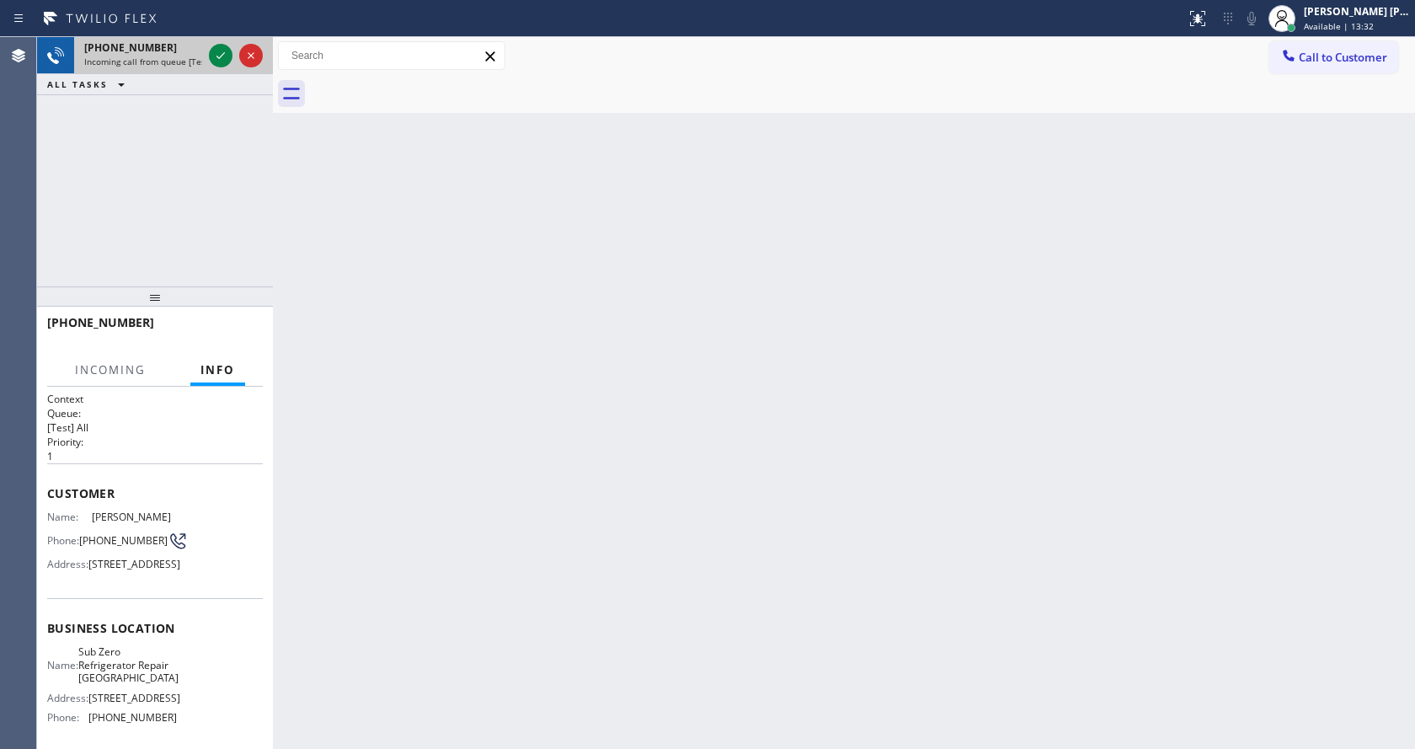
click at [221, 67] on div at bounding box center [236, 55] width 61 height 37
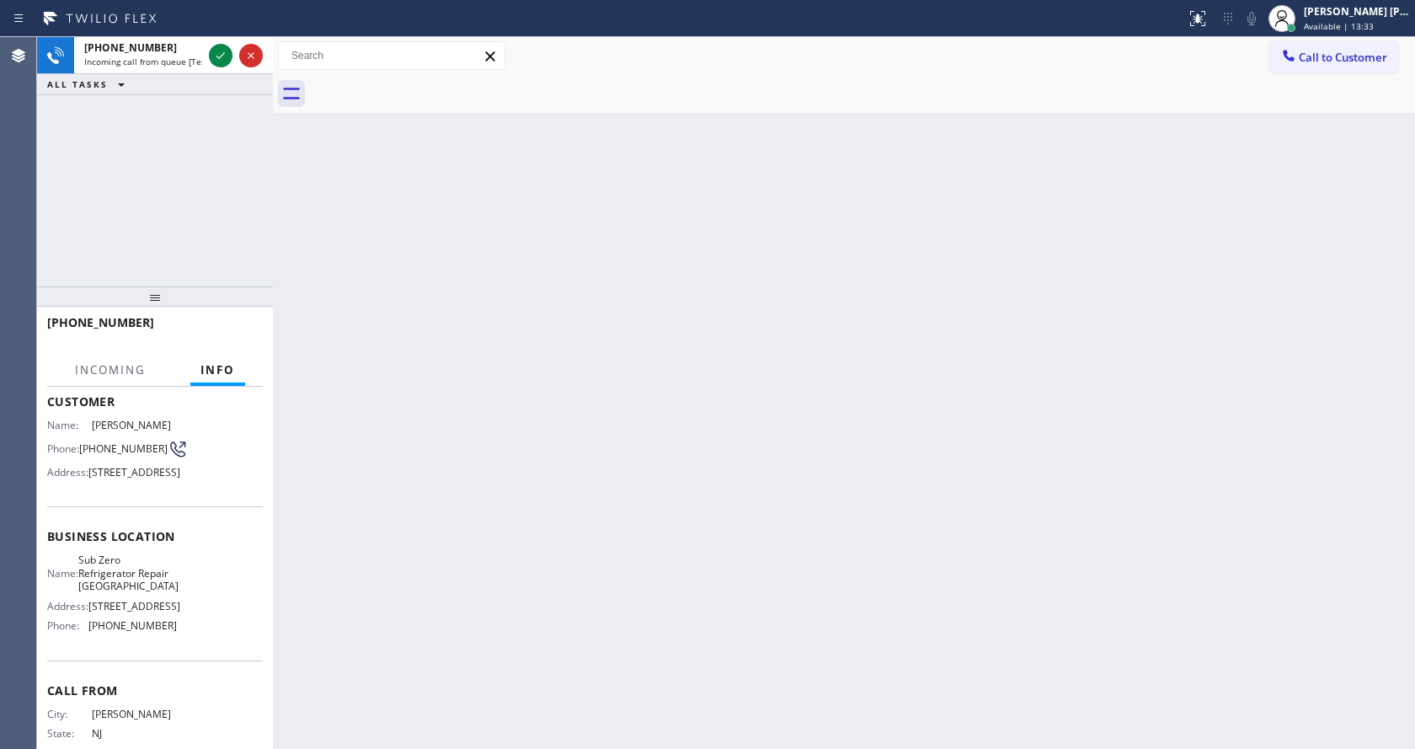
scroll to position [194, 0]
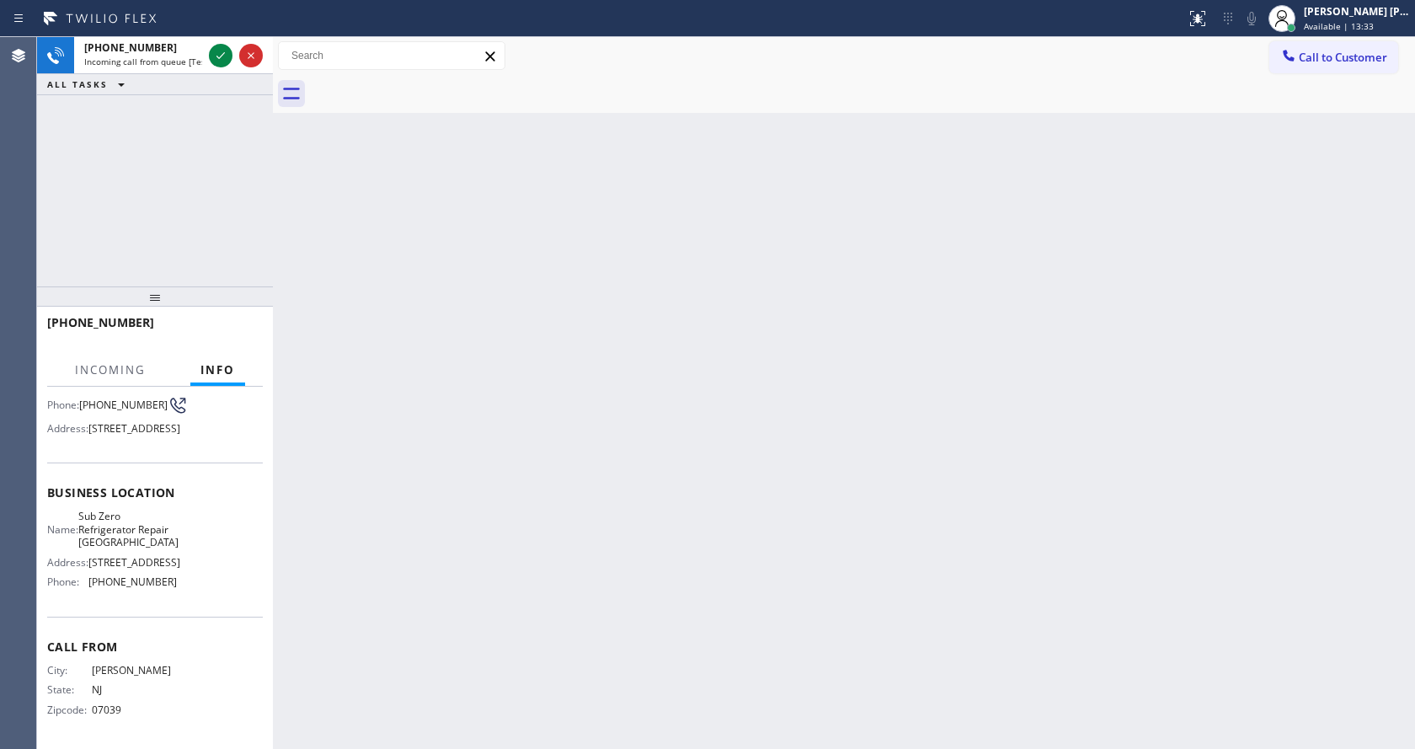
click at [739, 523] on div "Back to Dashboard Change Sender ID Customers Technicians Select a contact Outbo…" at bounding box center [844, 393] width 1142 height 712
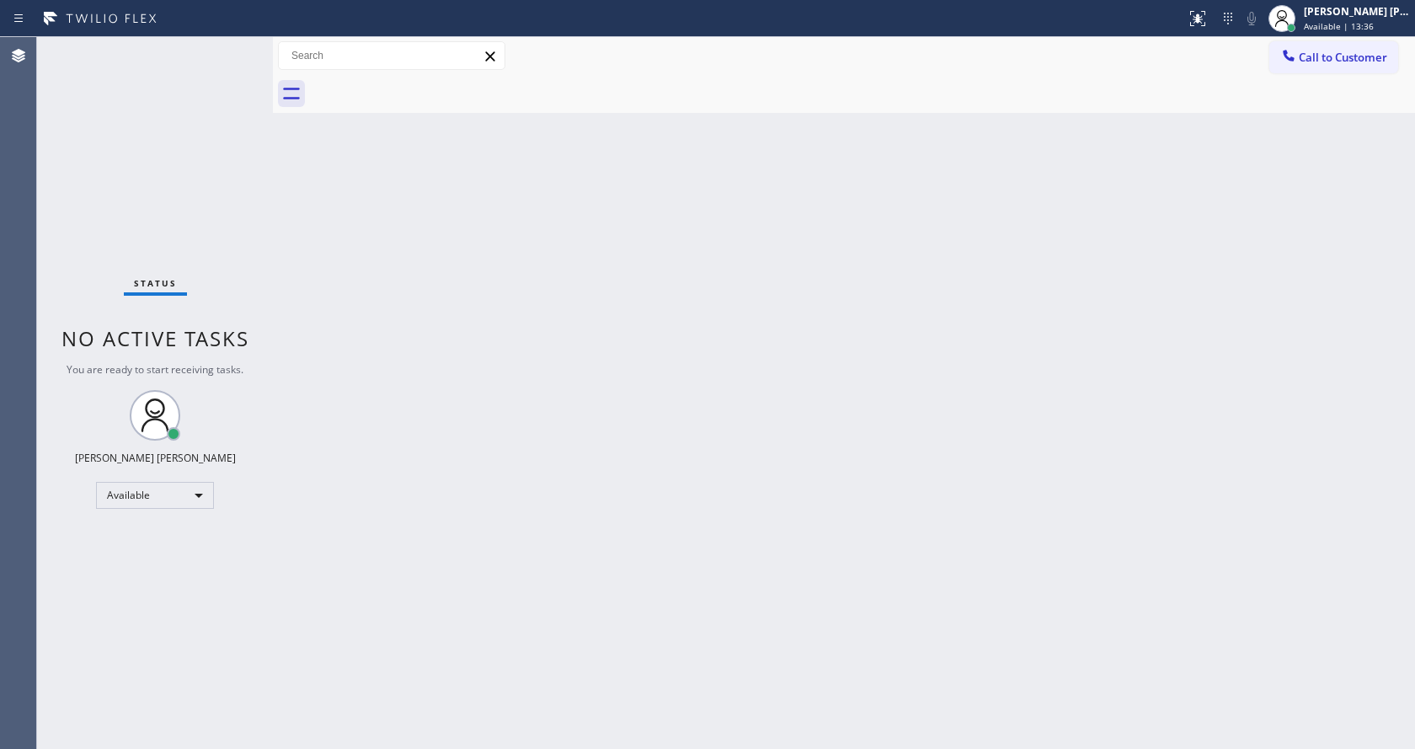
click at [390, 329] on div "Back to Dashboard Change Sender ID Customers Technicians Select a contact Outbo…" at bounding box center [844, 393] width 1142 height 712
click at [229, 47] on div "Status No active tasks You are ready to start receiving tasks. [PERSON_NAME] [P…" at bounding box center [155, 393] width 236 height 712
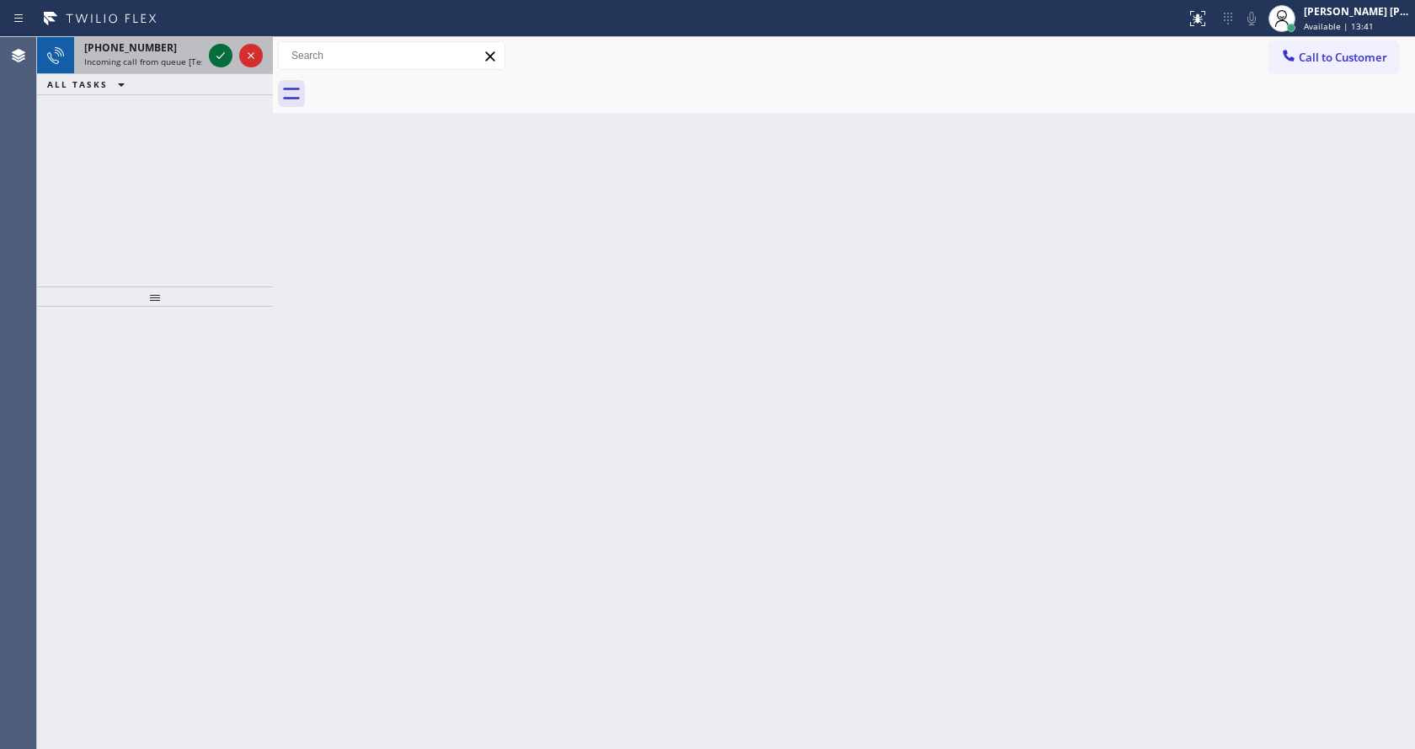
click at [225, 54] on icon at bounding box center [221, 55] width 20 height 20
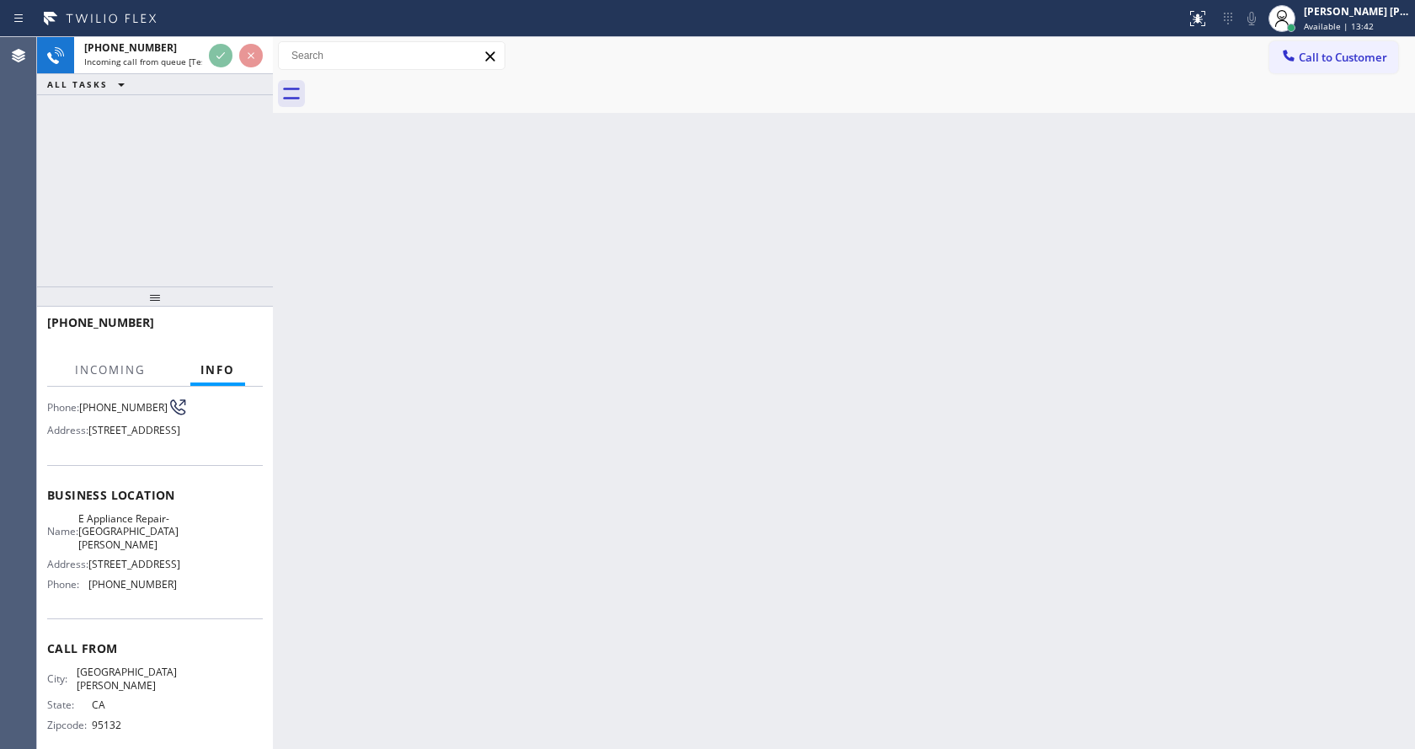
scroll to position [154, 0]
click at [445, 473] on div "Back to Dashboard Change Sender ID Customers Technicians Select a contact Outbo…" at bounding box center [844, 393] width 1142 height 712
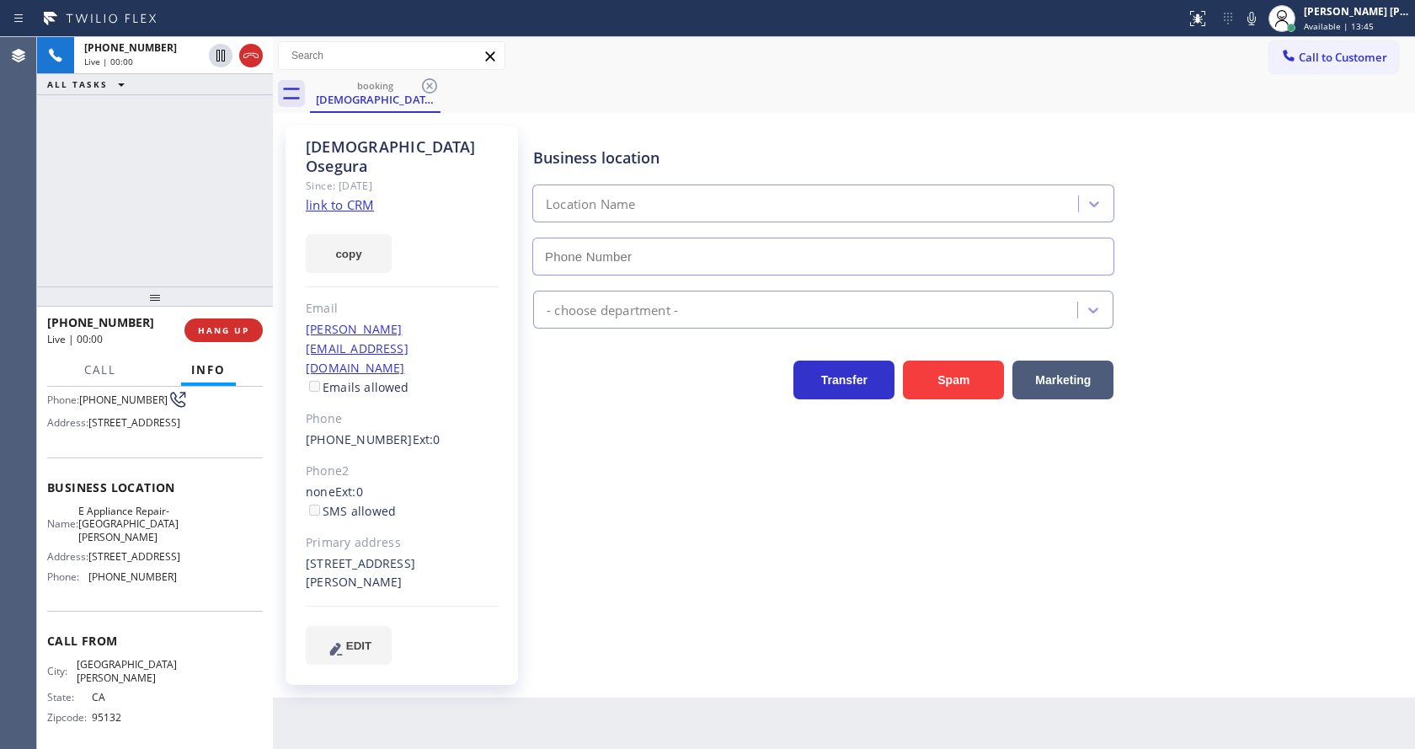
type input "(408) 663-5038"
click at [321, 215] on div "copy" at bounding box center [402, 244] width 193 height 58
click at [340, 176] on div "Since: [DATE]" at bounding box center [402, 185] width 193 height 19
click at [339, 196] on link "link to CRM" at bounding box center [340, 204] width 68 height 17
click at [1255, 6] on div "Status report No issues detected If you experience an issue, please download th…" at bounding box center [1297, 18] width 236 height 37
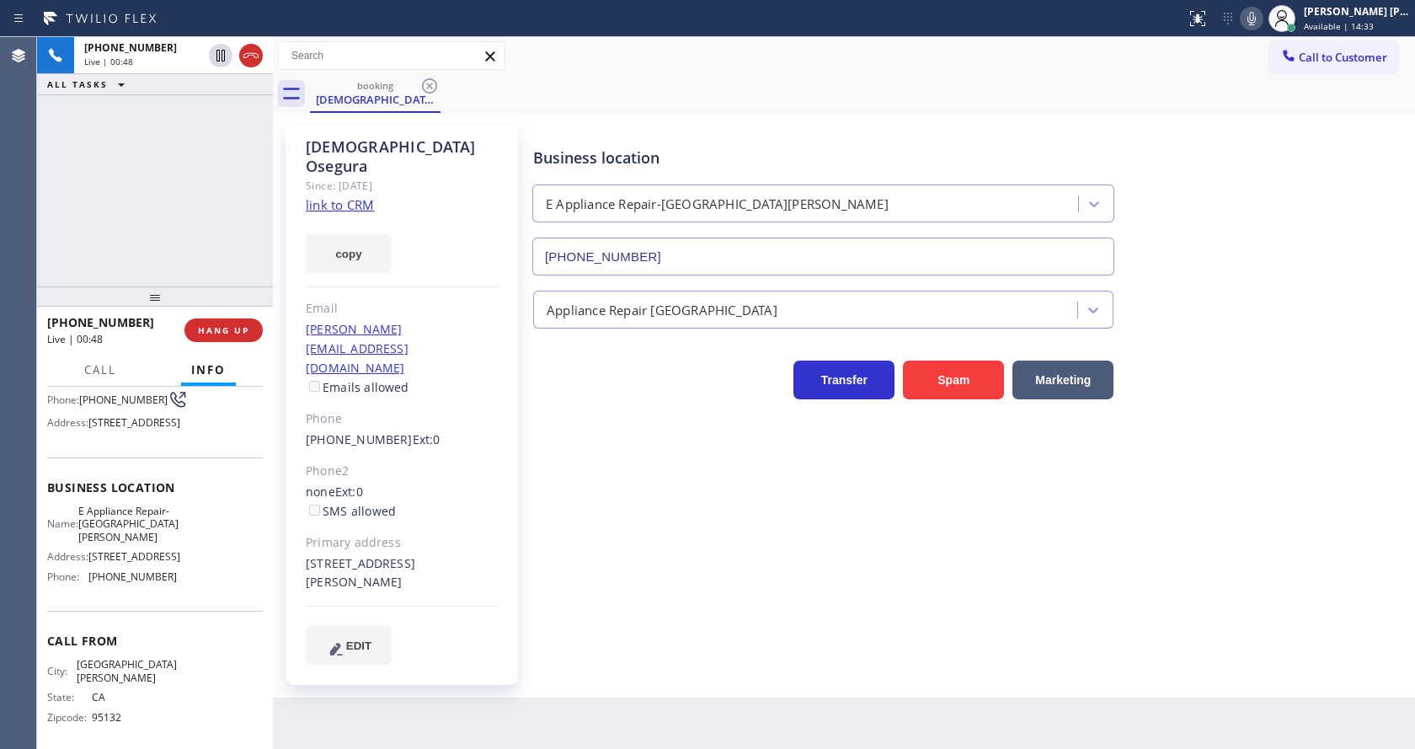
click at [1255, 19] on icon at bounding box center [1252, 18] width 20 height 20
click at [1262, 16] on icon at bounding box center [1252, 18] width 20 height 20
click at [1325, 206] on div "Business location E Appliance Repair-San Jose (408) 663-5038" at bounding box center [970, 199] width 881 height 152
click at [549, 662] on div "Back to Dashboard Change Sender ID Customers Technicians Select a contact Outbo…" at bounding box center [844, 393] width 1142 height 712
click at [639, 699] on div "Back to Dashboard Change Sender ID Customers Technicians Select a contact Outbo…" at bounding box center [844, 393] width 1142 height 712
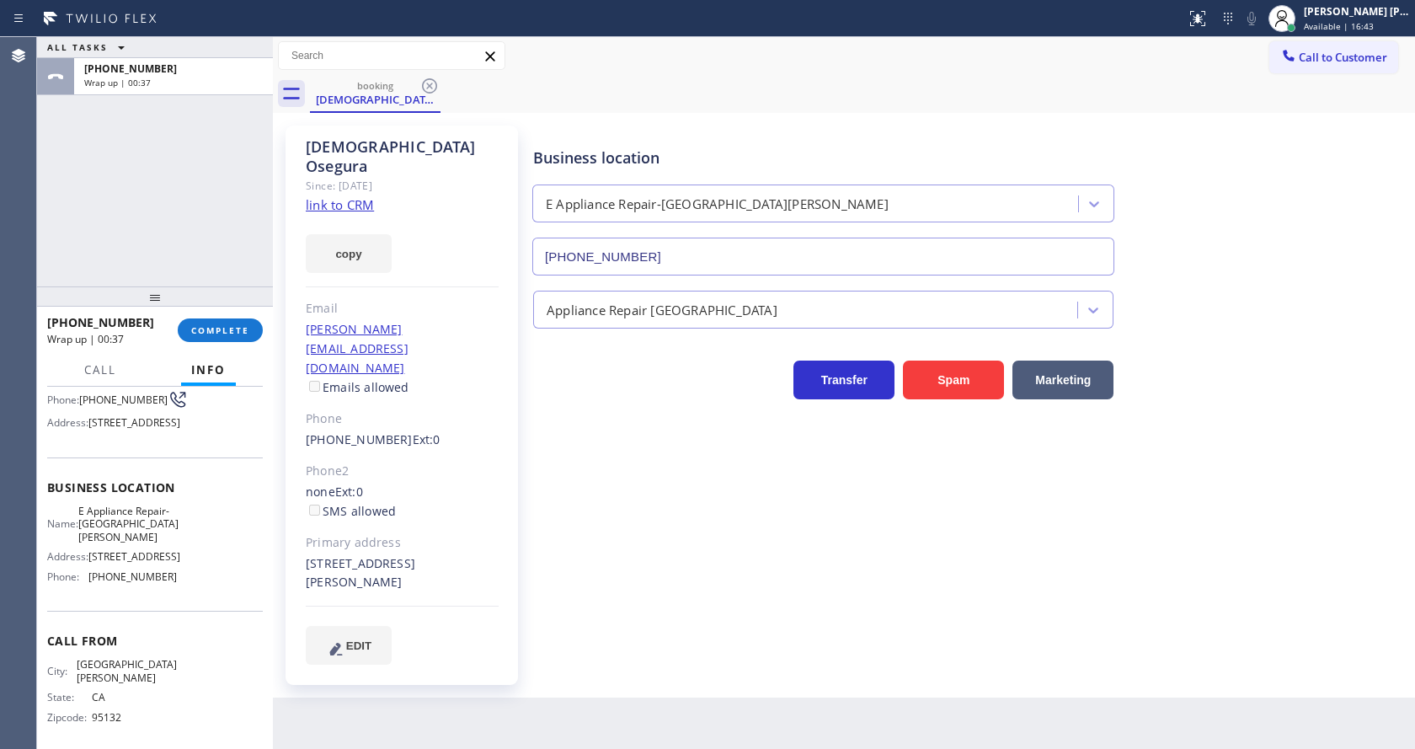
click at [213, 307] on div at bounding box center [155, 296] width 236 height 20
click at [213, 319] on button "COMPLETE" at bounding box center [220, 330] width 85 height 24
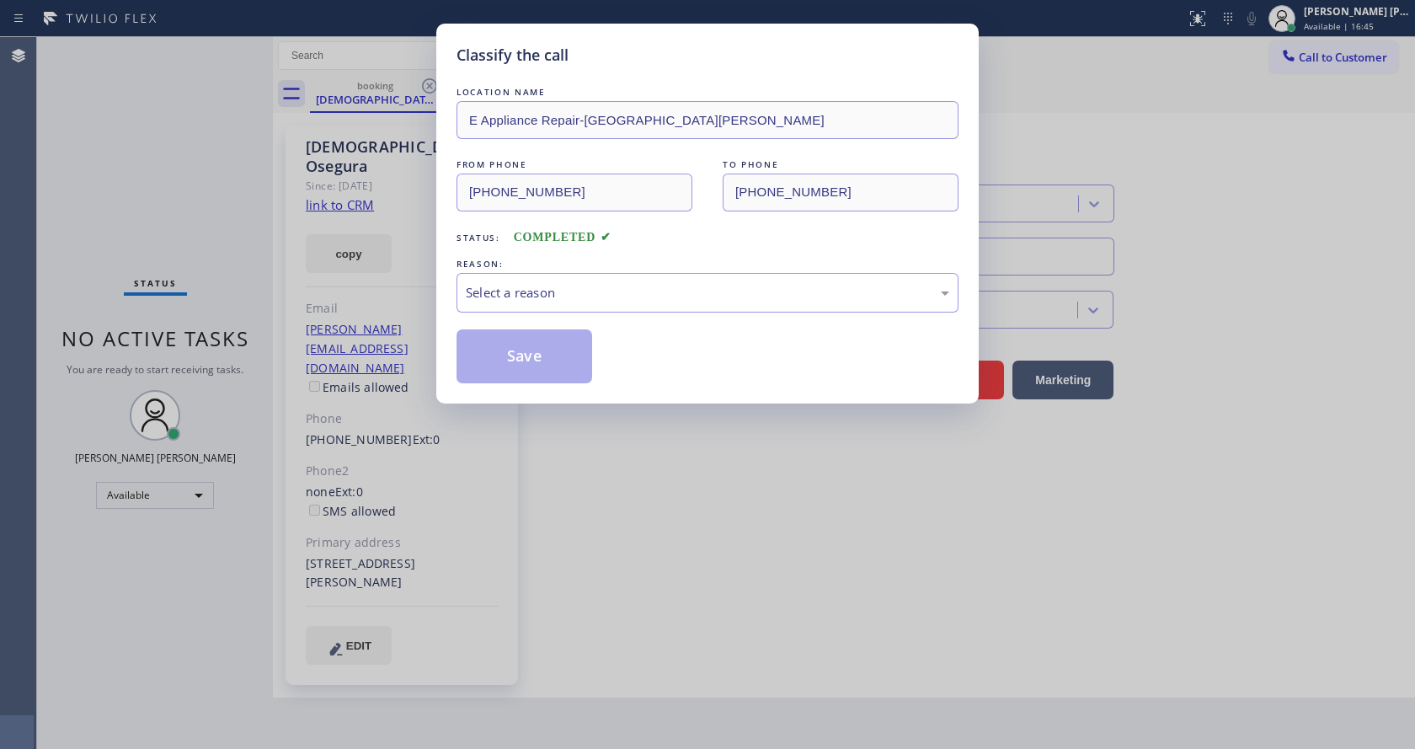
click at [539, 270] on div "REASON:" at bounding box center [708, 264] width 502 height 18
click at [544, 286] on div "Select a reason" at bounding box center [708, 292] width 484 height 19
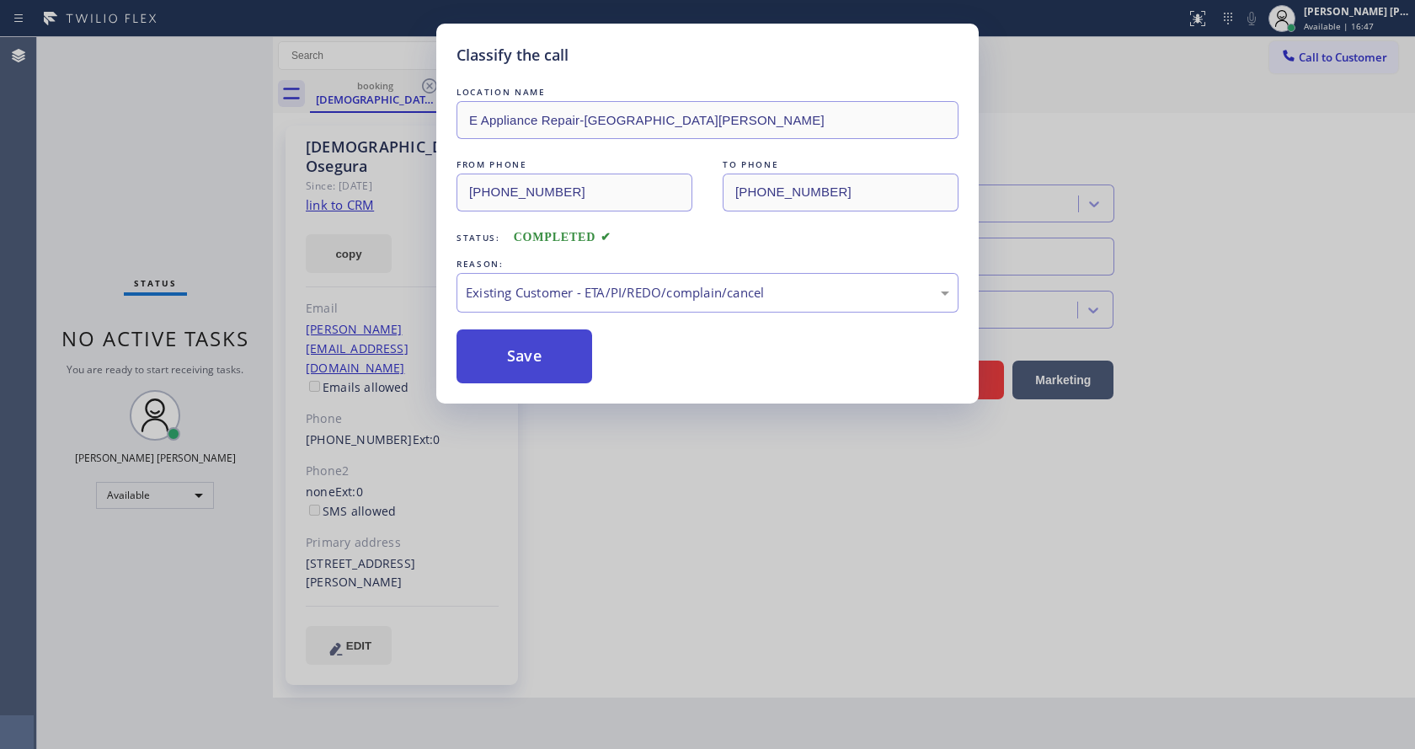
click at [529, 359] on button "Save" at bounding box center [525, 356] width 136 height 54
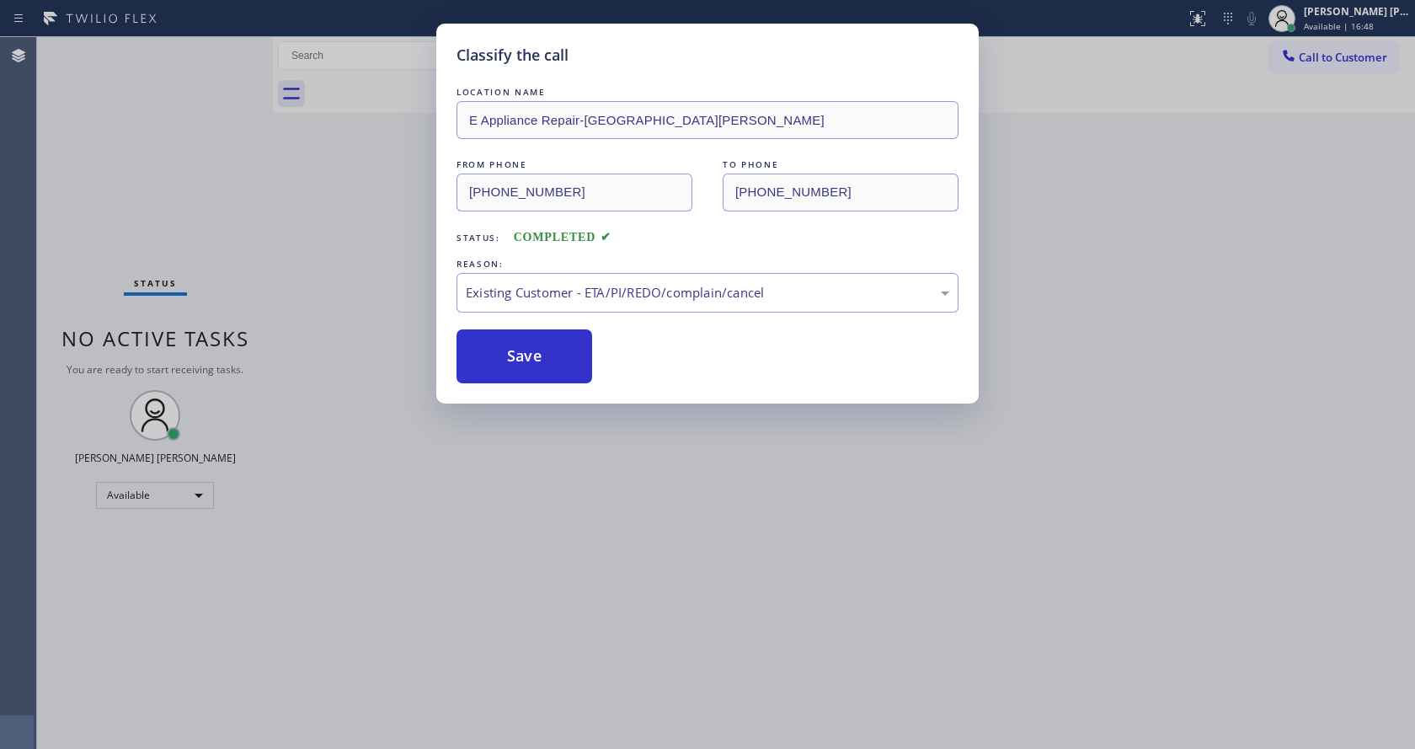
click at [546, 477] on div "Classify the call LOCATION NAME E Appliance Repair-San Jose FROM PHONE (408) 42…" at bounding box center [707, 374] width 1415 height 749
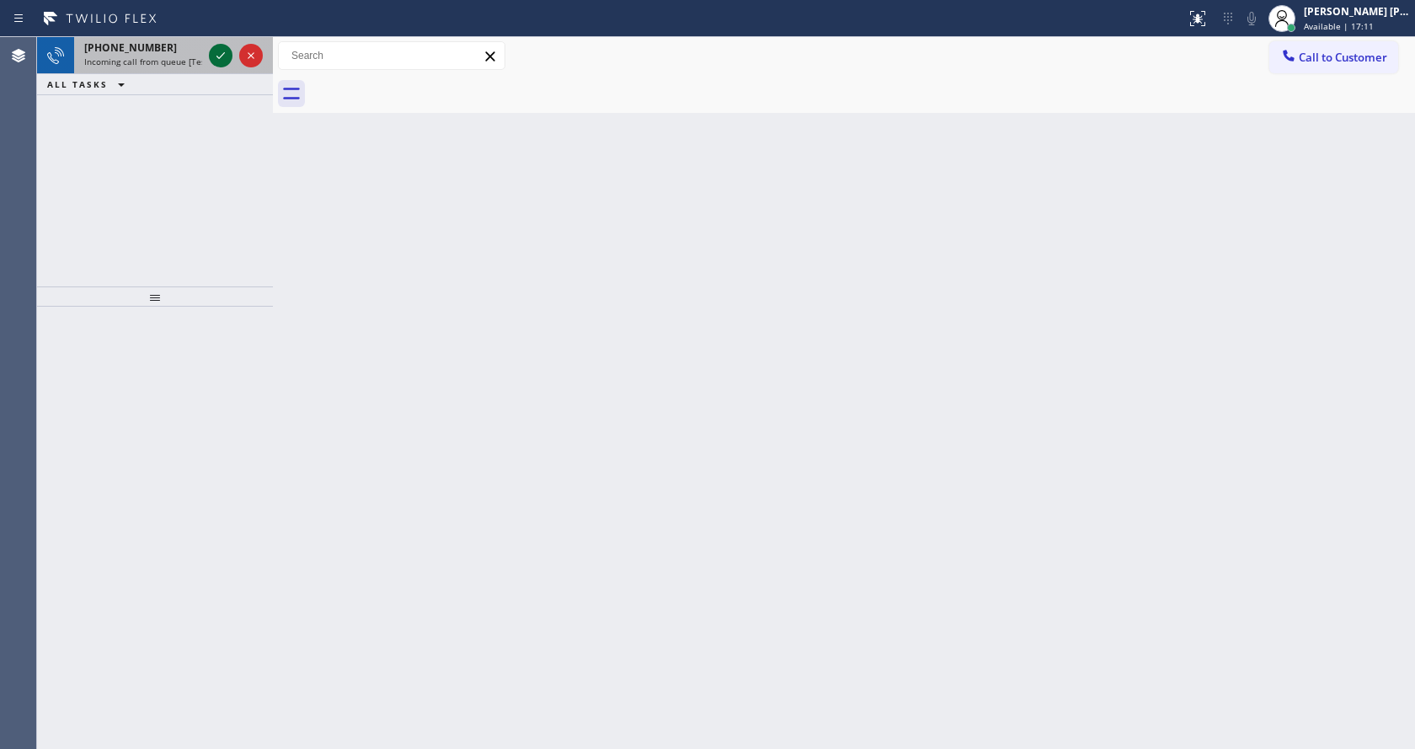
click at [213, 63] on icon at bounding box center [221, 55] width 20 height 20
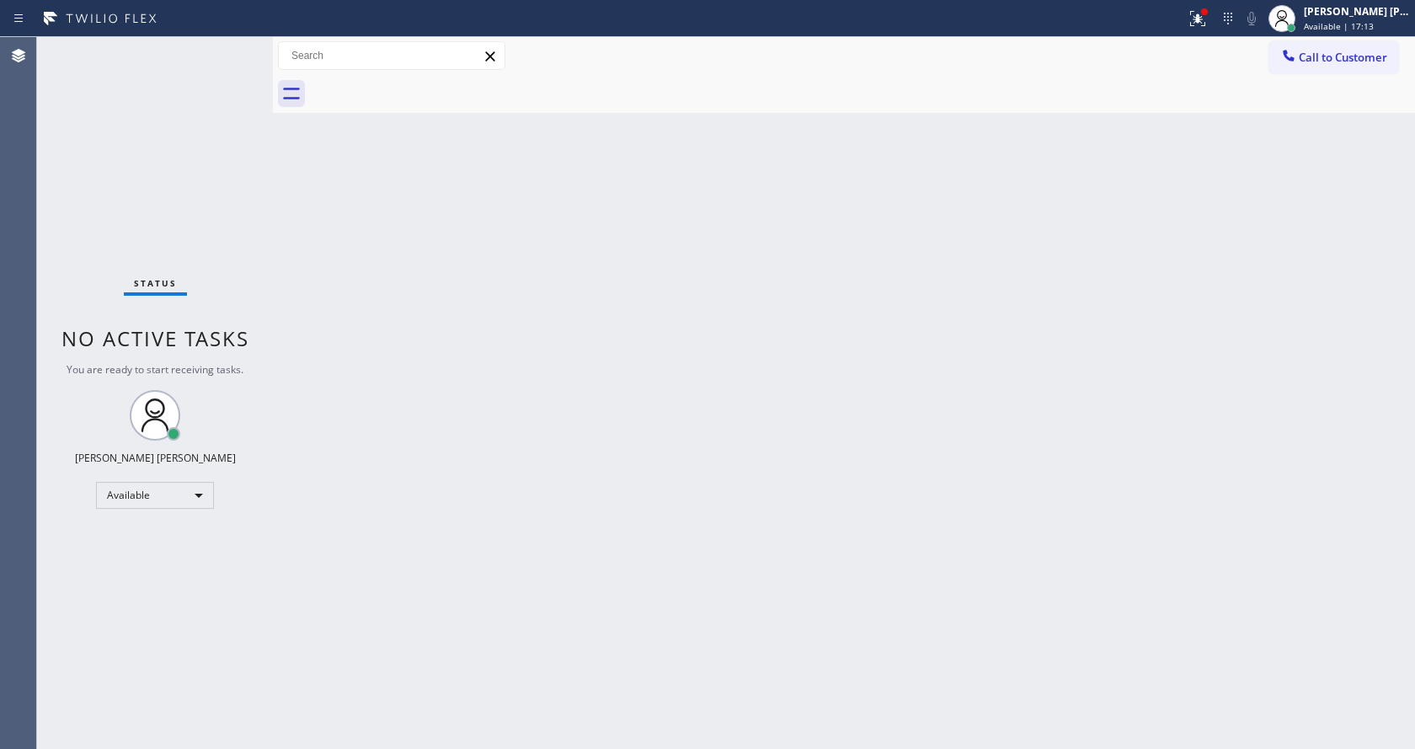
click at [609, 403] on div "Back to Dashboard Change Sender ID Customers Technicians Select a contact Outbo…" at bounding box center [844, 393] width 1142 height 712
drag, startPoint x: 383, startPoint y: 414, endPoint x: 360, endPoint y: 334, distance: 83.4
click at [383, 414] on div "Back to Dashboard Change Sender ID Customers Technicians Select a contact Outbo…" at bounding box center [844, 393] width 1142 height 712
click at [235, 46] on div "Status No active tasks You are ready to start receiving tasks. [PERSON_NAME] [P…" at bounding box center [155, 393] width 236 height 712
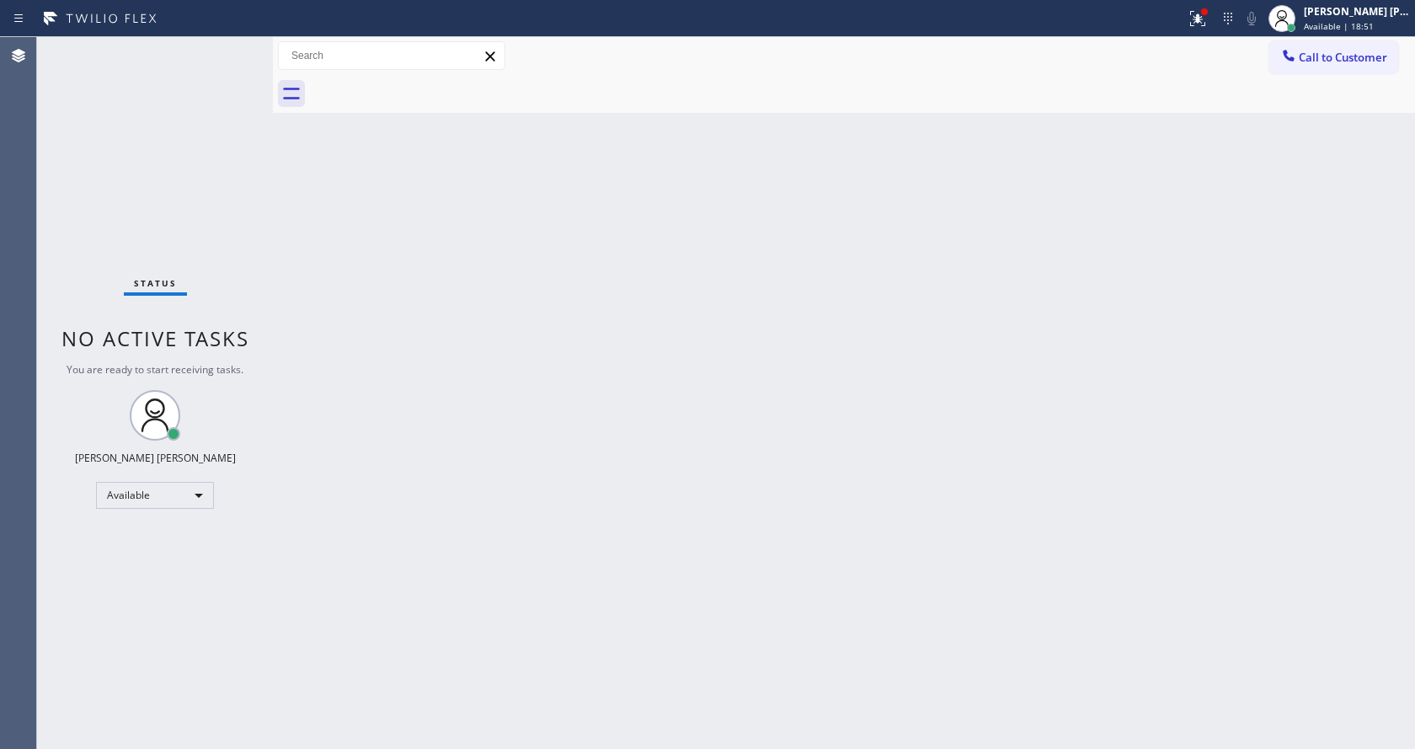
click at [395, 292] on div "Back to Dashboard Change Sender ID Customers Technicians Select a contact Outbo…" at bounding box center [844, 393] width 1142 height 712
click at [231, 47] on div "Status No active tasks You are ready to start receiving tasks. [PERSON_NAME] [P…" at bounding box center [155, 393] width 236 height 712
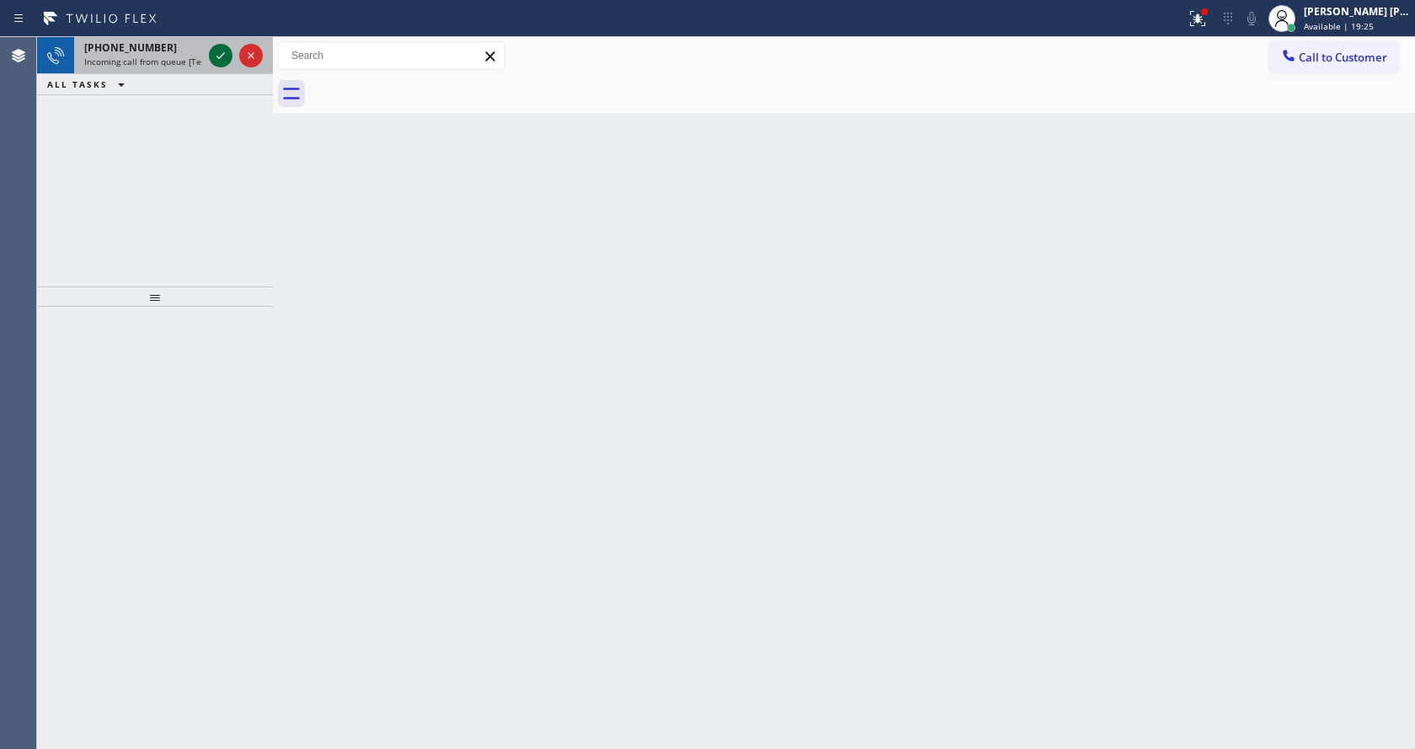
click at [227, 51] on icon at bounding box center [221, 55] width 20 height 20
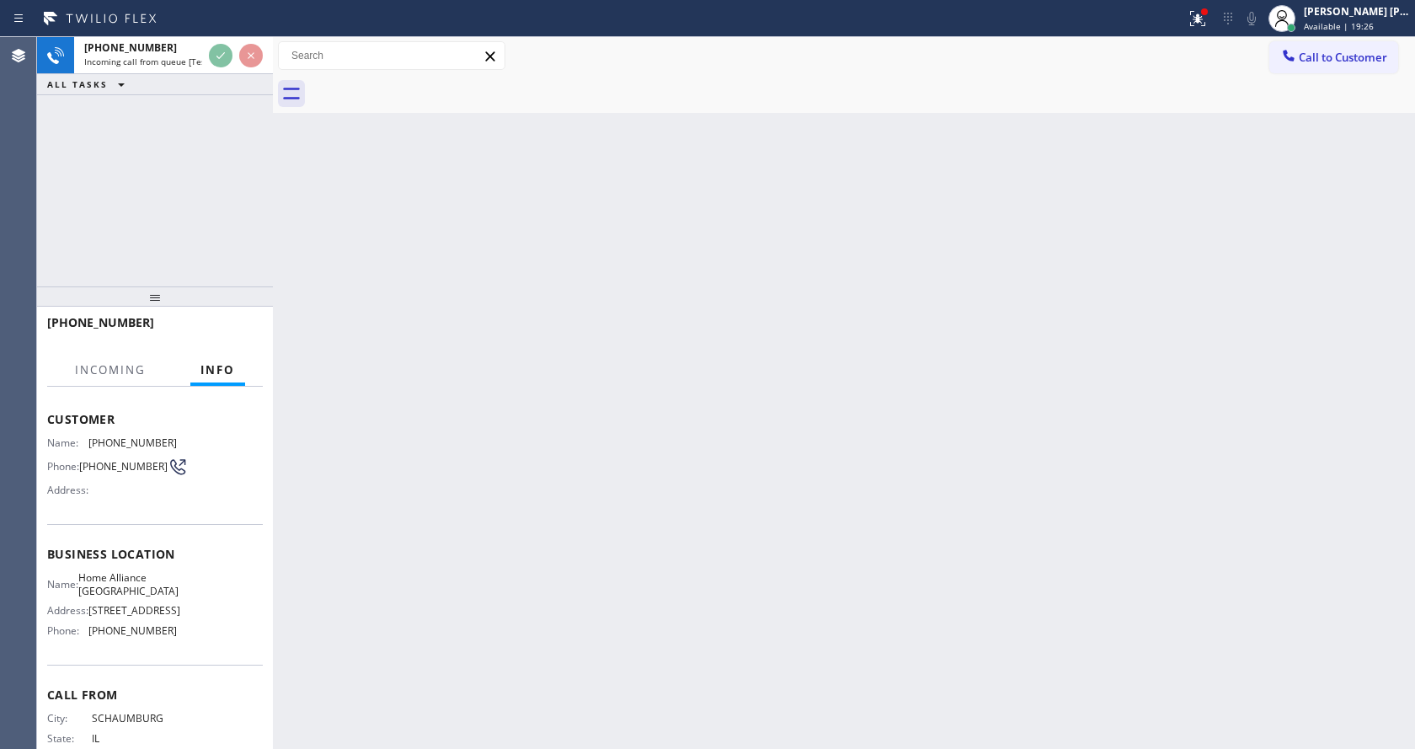
scroll to position [142, 0]
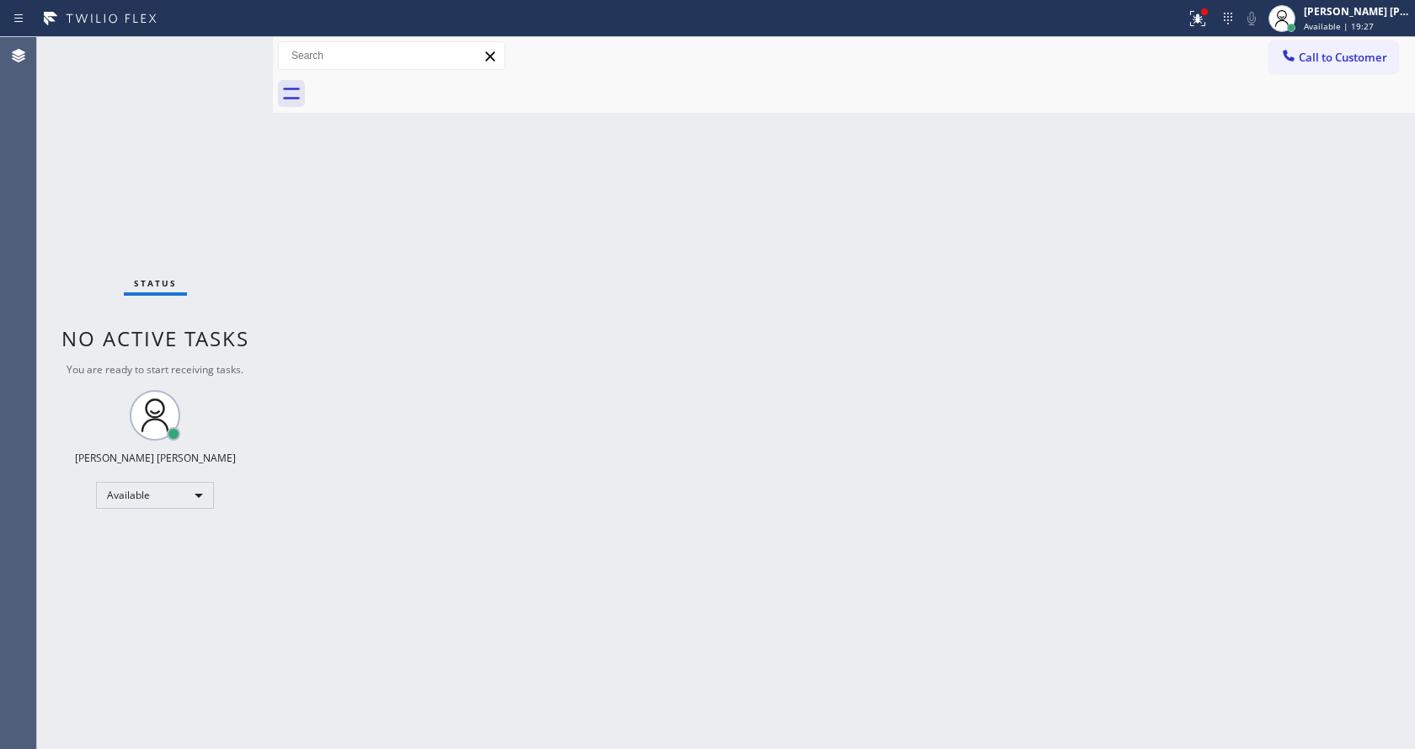
click at [377, 412] on div "Back to Dashboard Change Sender ID Customers Technicians Select a contact Outbo…" at bounding box center [844, 393] width 1142 height 712
click at [234, 48] on div "Status No active tasks You are ready to start receiving tasks. [PERSON_NAME] [P…" at bounding box center [155, 393] width 236 height 712
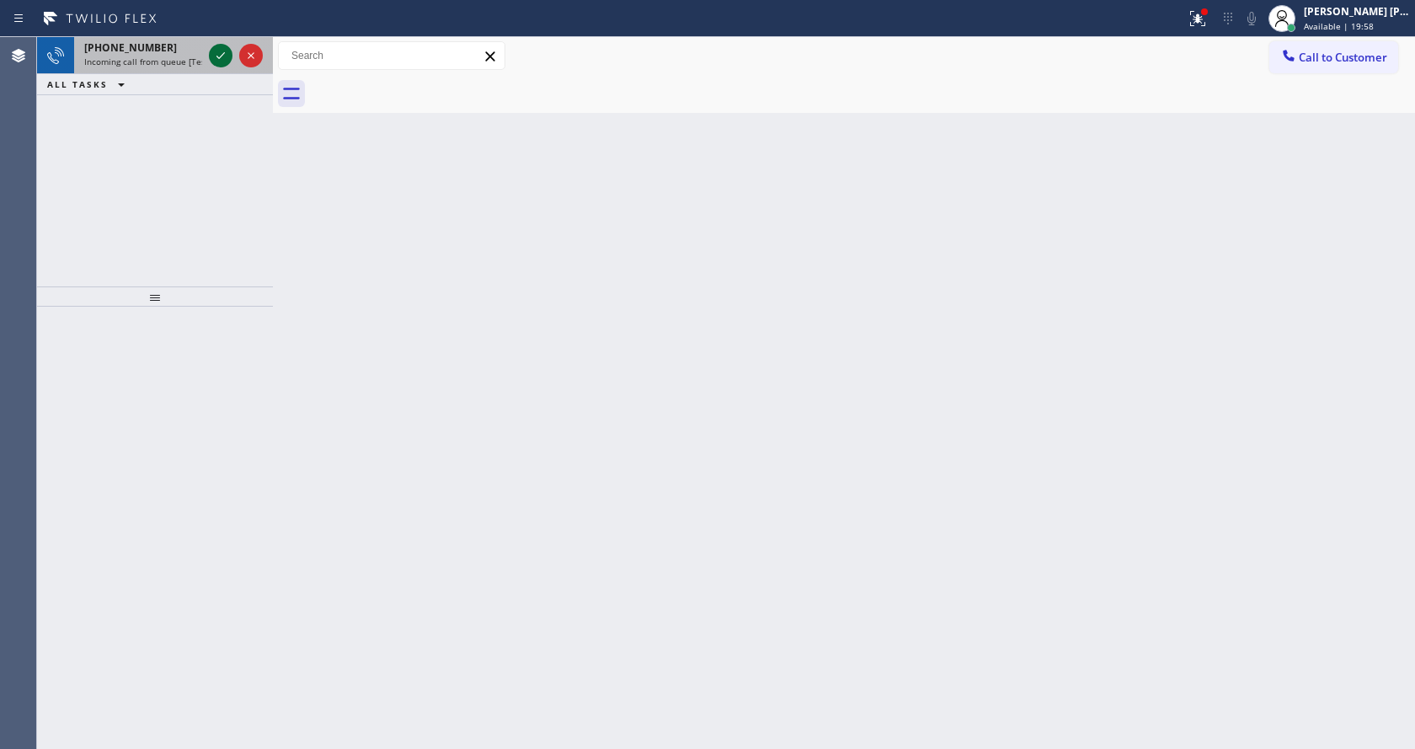
click at [217, 53] on icon at bounding box center [221, 55] width 20 height 20
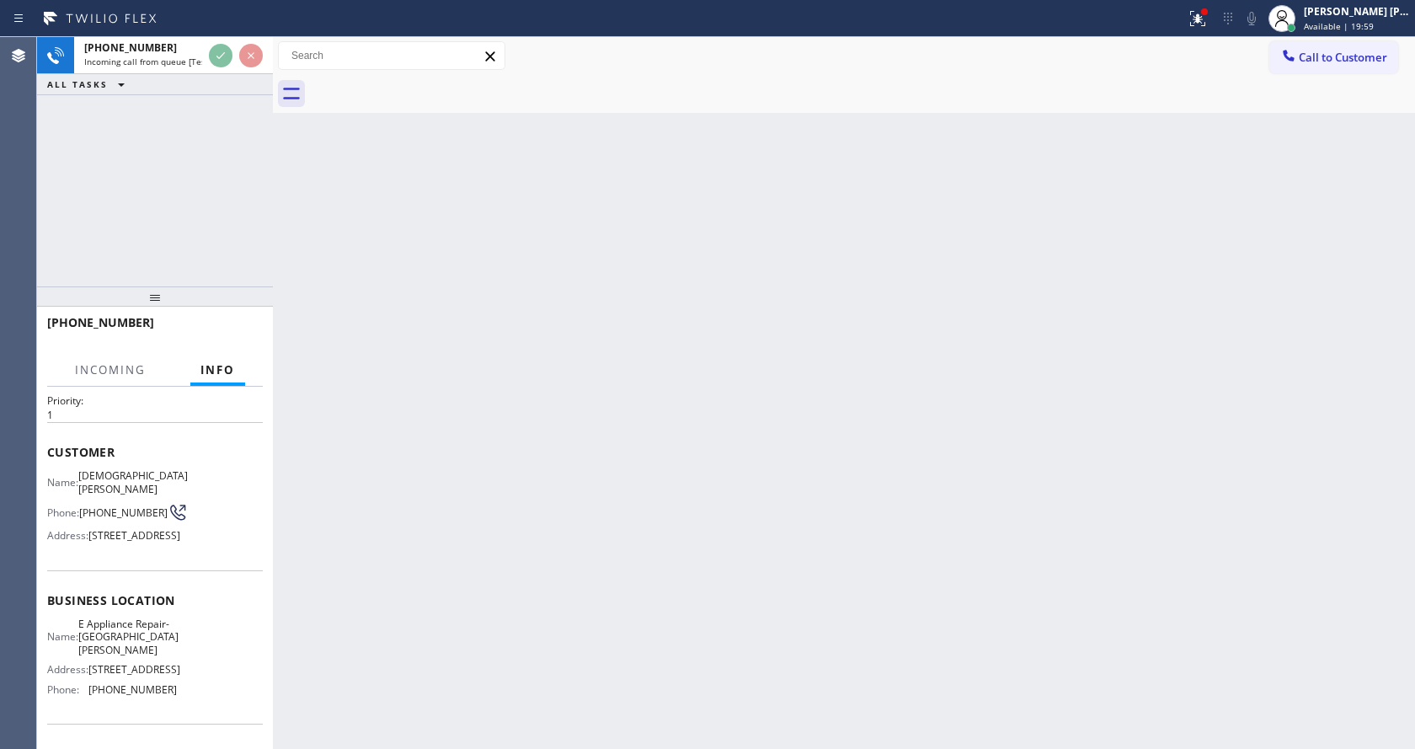
scroll to position [154, 0]
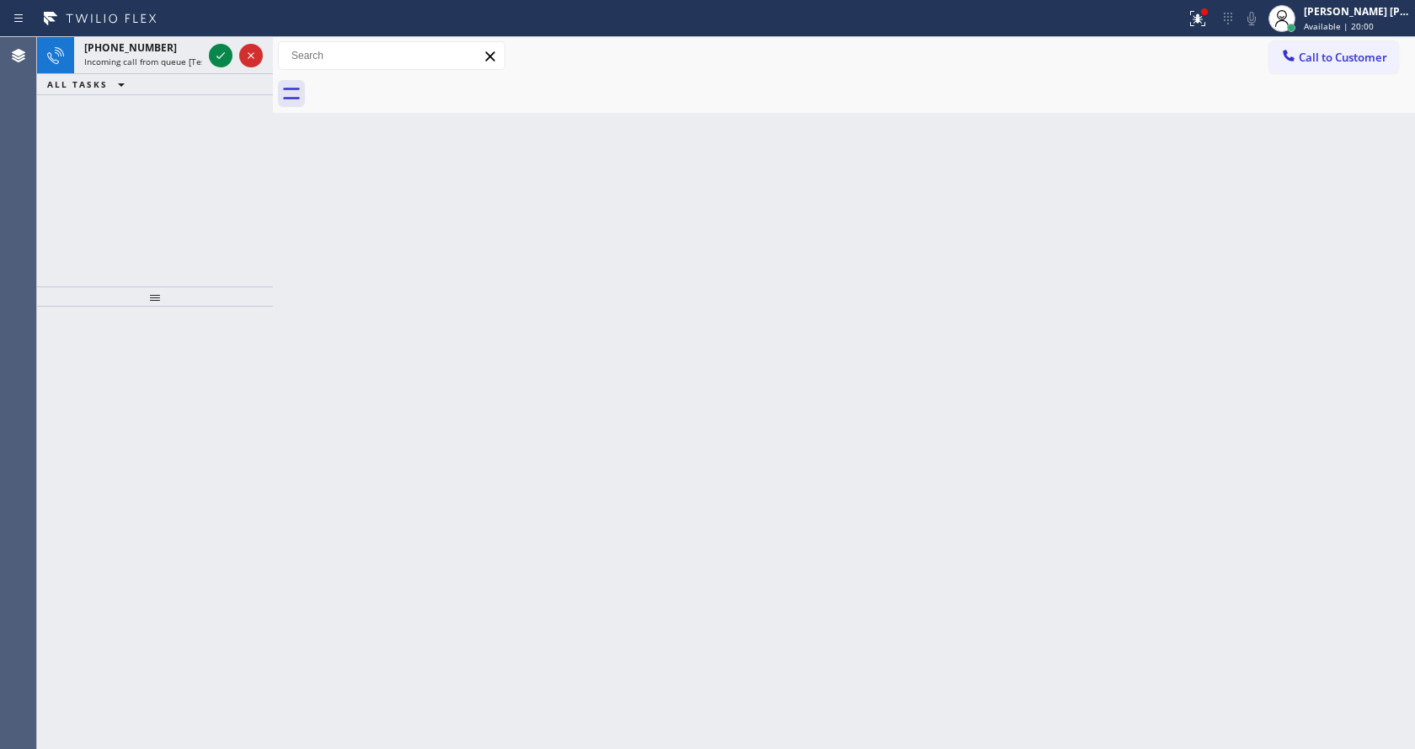
click at [510, 372] on div "Back to Dashboard Change Sender ID Customers Technicians Select a contact Outbo…" at bounding box center [844, 393] width 1142 height 712
click at [216, 56] on icon at bounding box center [221, 55] width 20 height 20
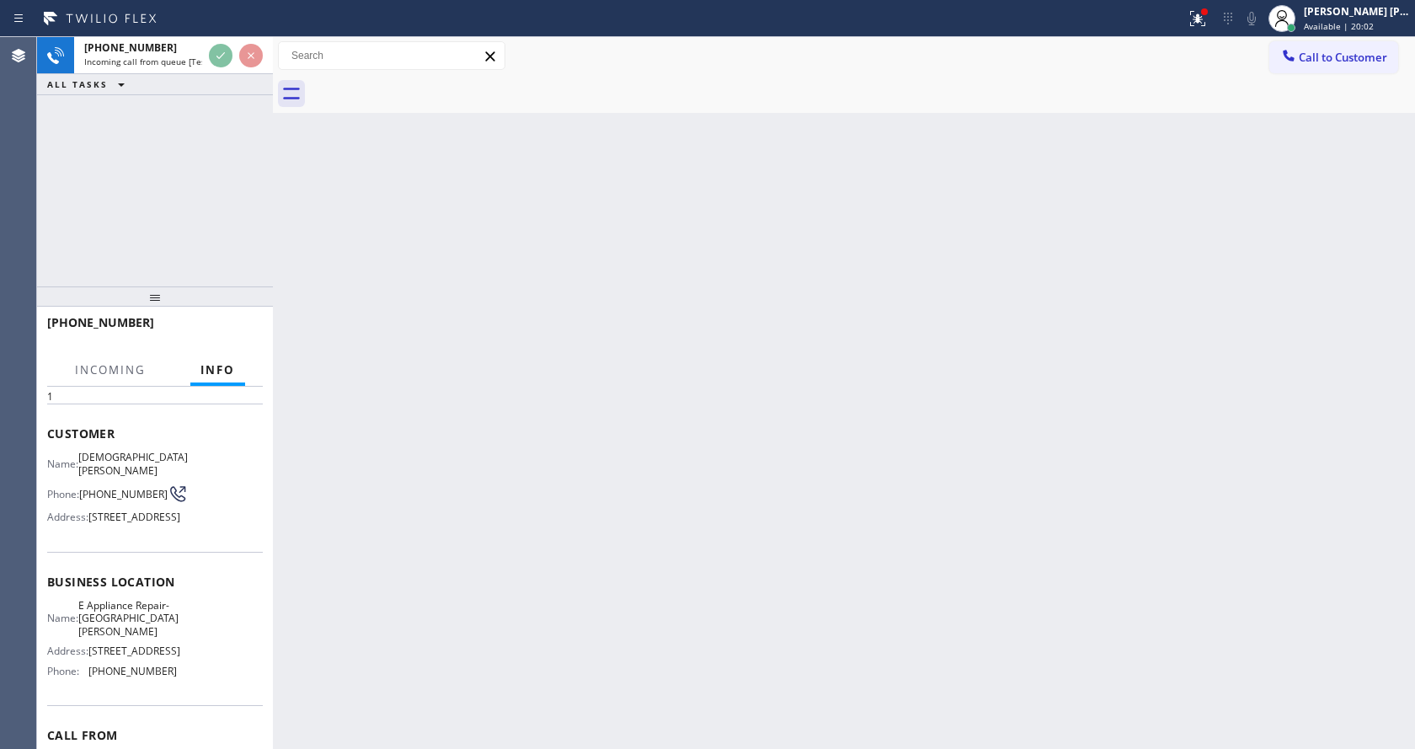
scroll to position [154, 0]
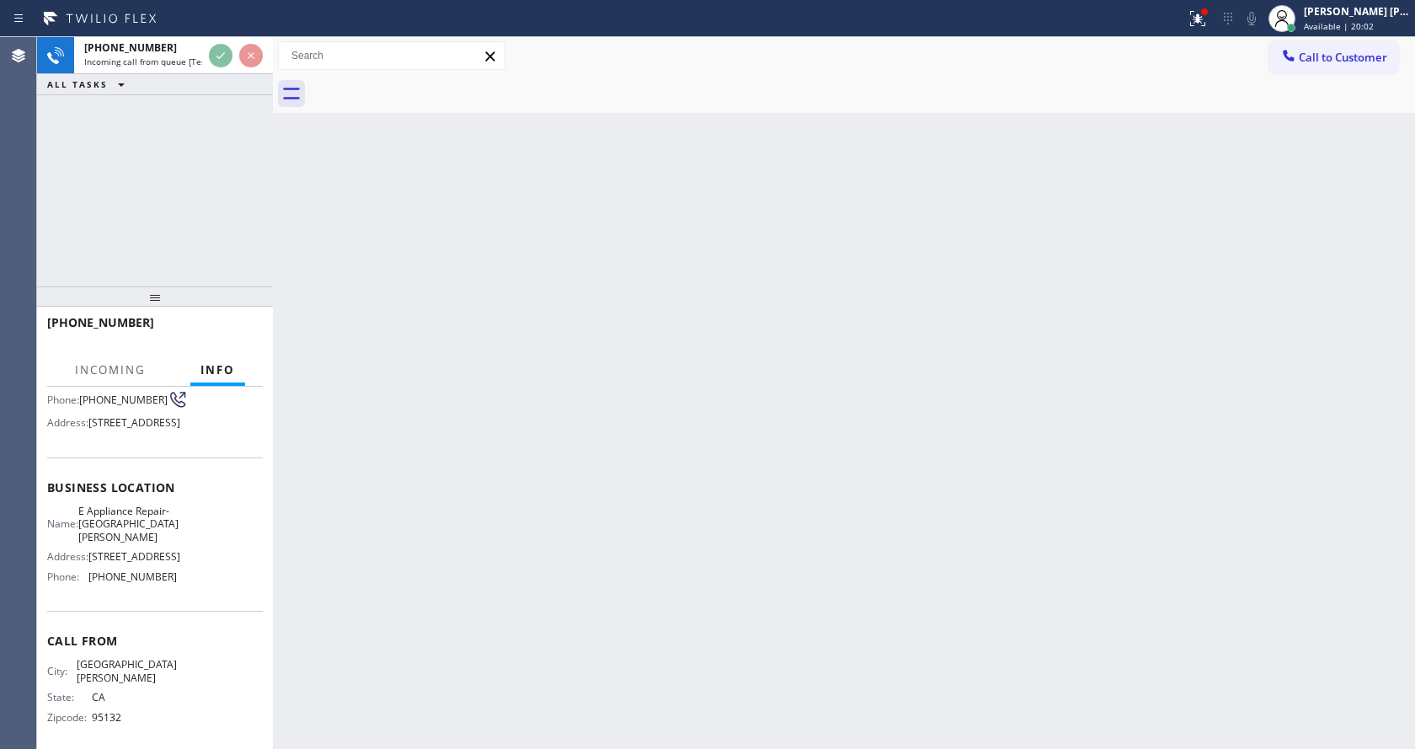
click at [672, 444] on div "Back to Dashboard Change Sender ID Customers Technicians Select a contact Outbo…" at bounding box center [844, 393] width 1142 height 712
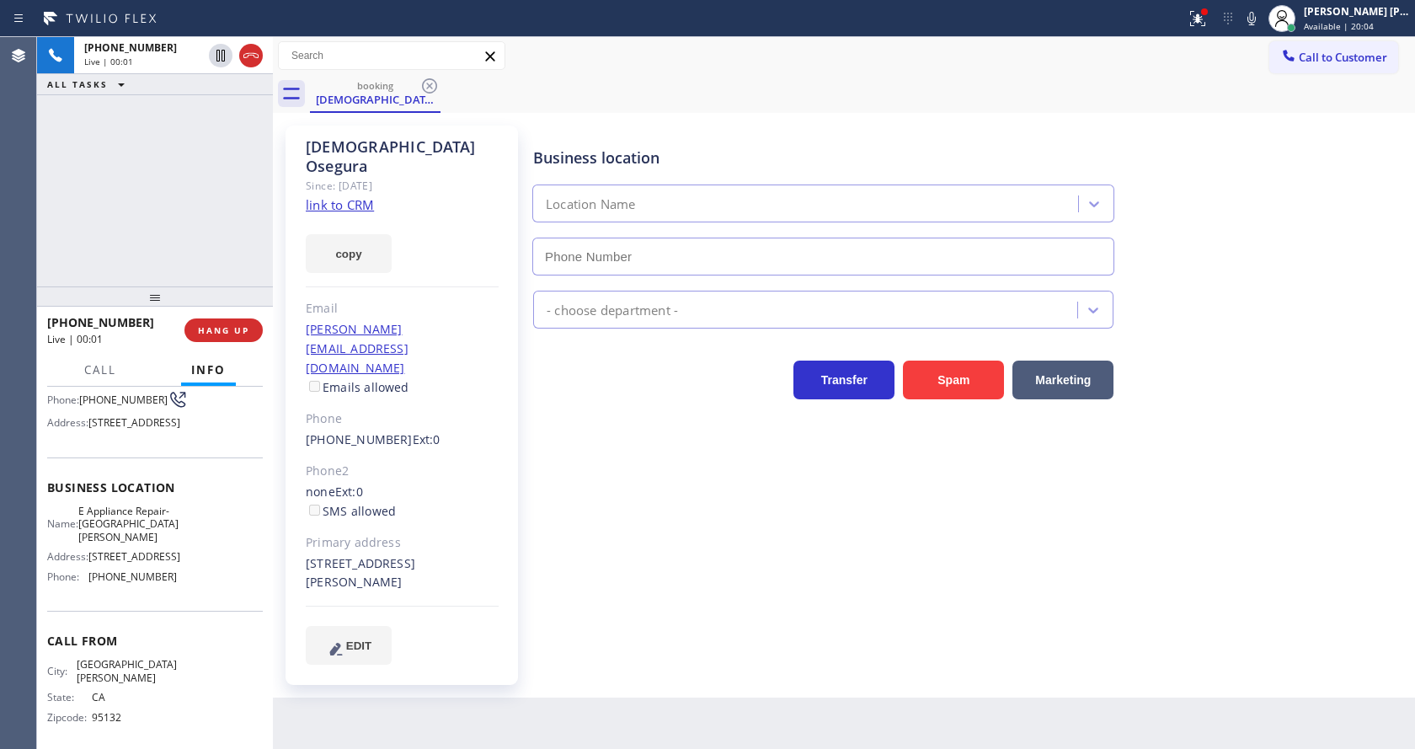
type input "(408) 663-5038"
click at [583, 505] on div "Business location E Appliance Repair-San Jose (408) 663-5038 Appliance Repair H…" at bounding box center [970, 395] width 881 height 530
click at [613, 614] on div "Business location E Appliance Repair-San Jose (408) 663-5038 Appliance Repair H…" at bounding box center [970, 412] width 881 height 564
click at [349, 215] on div "copy" at bounding box center [402, 244] width 193 height 58
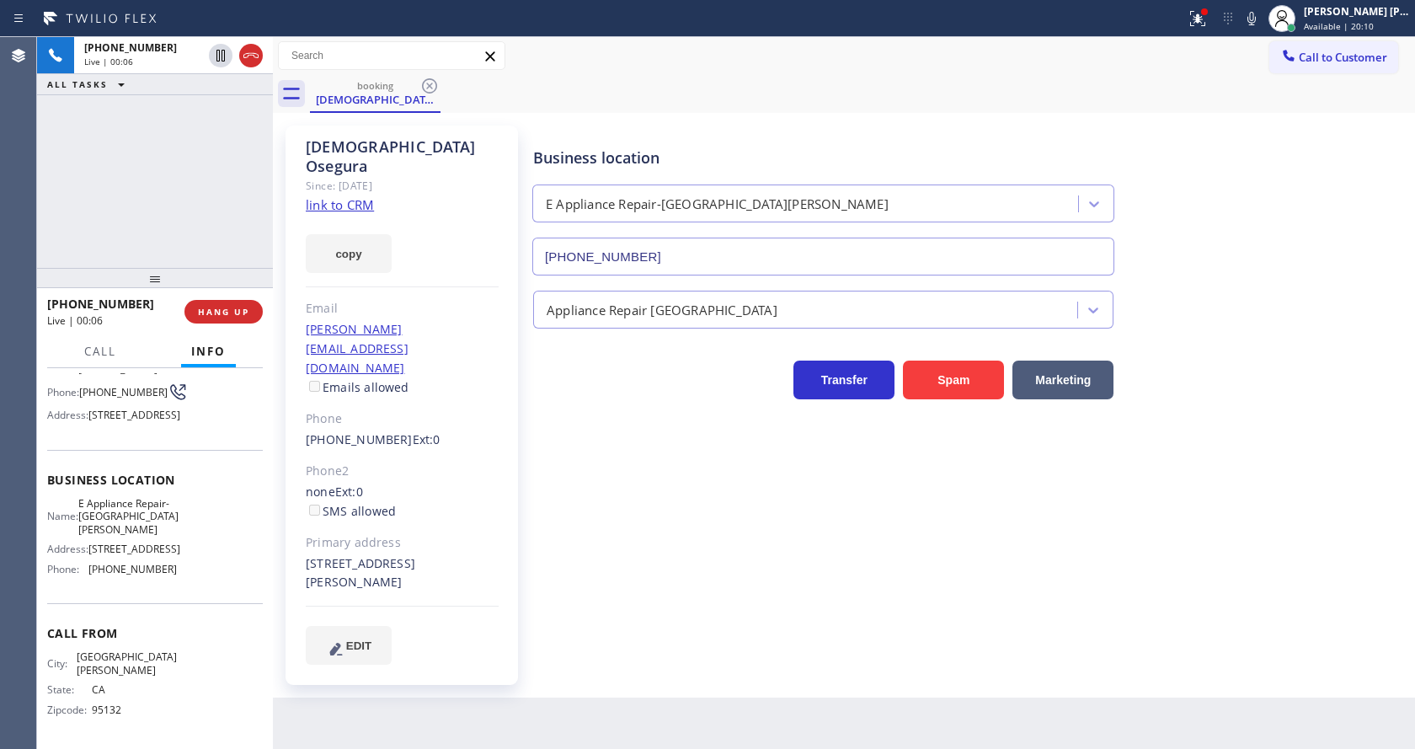
scroll to position [48, 0]
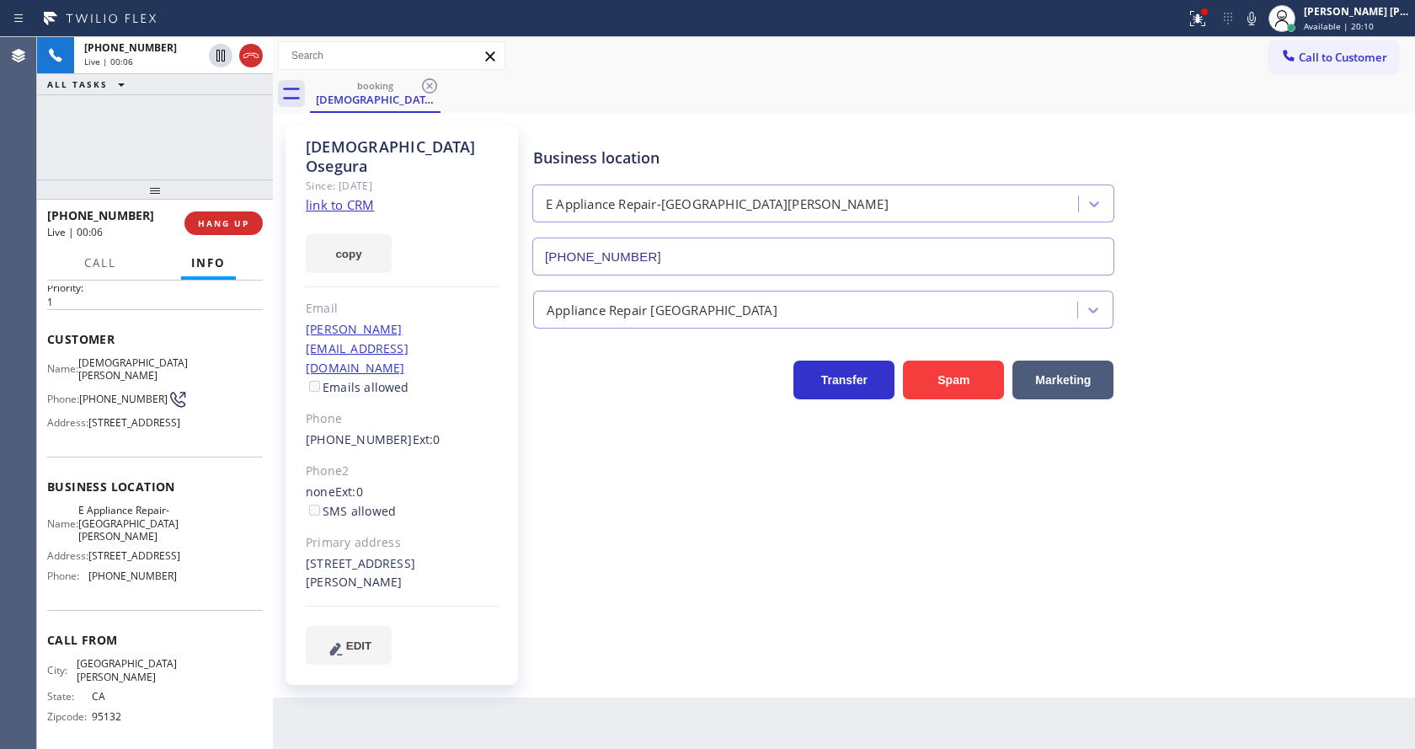
drag, startPoint x: 153, startPoint y: 297, endPoint x: 162, endPoint y: 121, distance: 176.3
click at [162, 121] on div "+14084218326 Live | 00:06 ALL TASKS ALL TASKS ACTIVE TASKS TASKS IN WRAP UP +14…" at bounding box center [155, 393] width 236 height 712
click at [587, 504] on div "Business location E Appliance Repair-San Jose (408) 663-5038 Appliance Repair H…" at bounding box center [970, 395] width 881 height 530
drag, startPoint x: 1369, startPoint y: 228, endPoint x: 1296, endPoint y: 193, distance: 80.6
click at [1325, 210] on div "Business location E Appliance Repair-San Jose (408) 663-5038" at bounding box center [970, 199] width 881 height 152
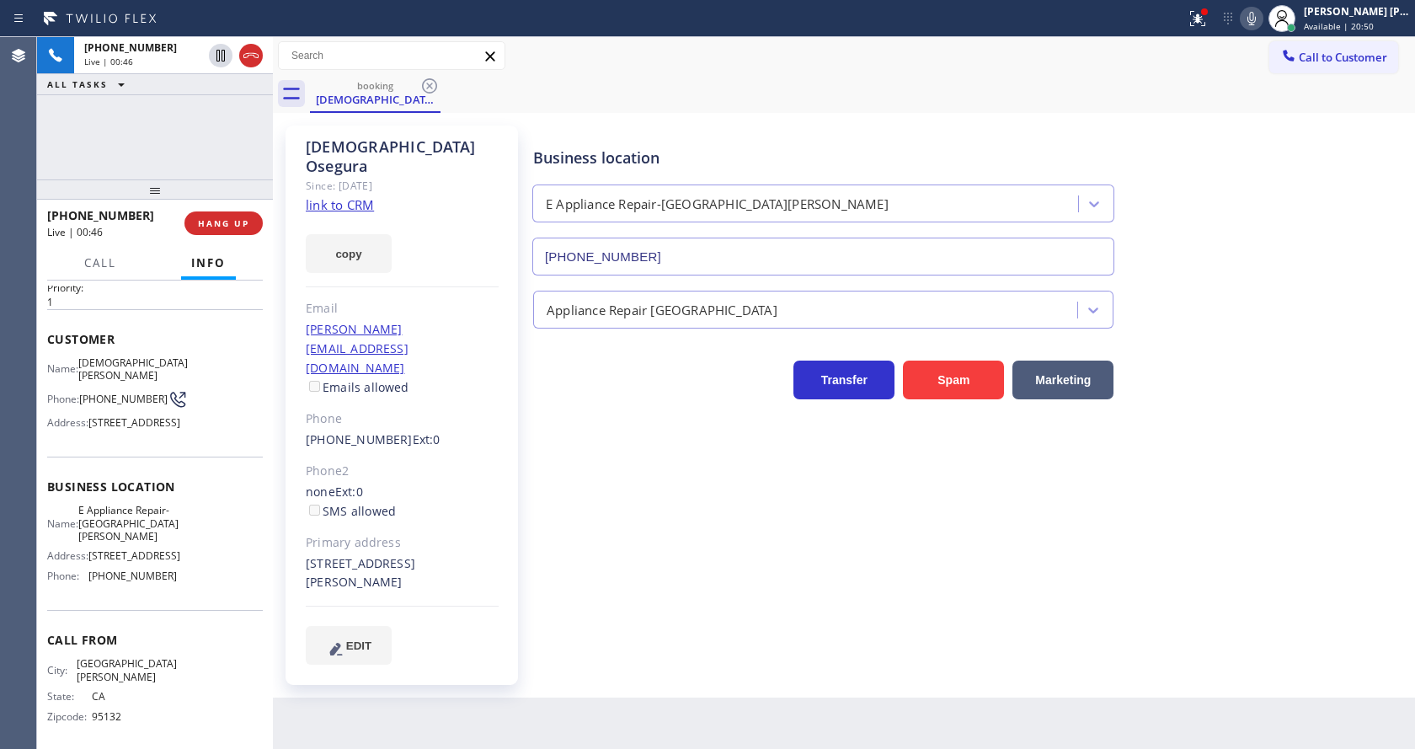
click at [1262, 13] on icon at bounding box center [1252, 18] width 20 height 20
click at [220, 56] on icon at bounding box center [220, 56] width 8 height 12
click at [644, 585] on div "Business location E Appliance Repair-San Jose (408) 663-5038 Appliance Repair H…" at bounding box center [970, 395] width 881 height 530
click at [221, 58] on icon at bounding box center [221, 55] width 20 height 20
click at [1256, 22] on icon at bounding box center [1252, 18] width 8 height 13
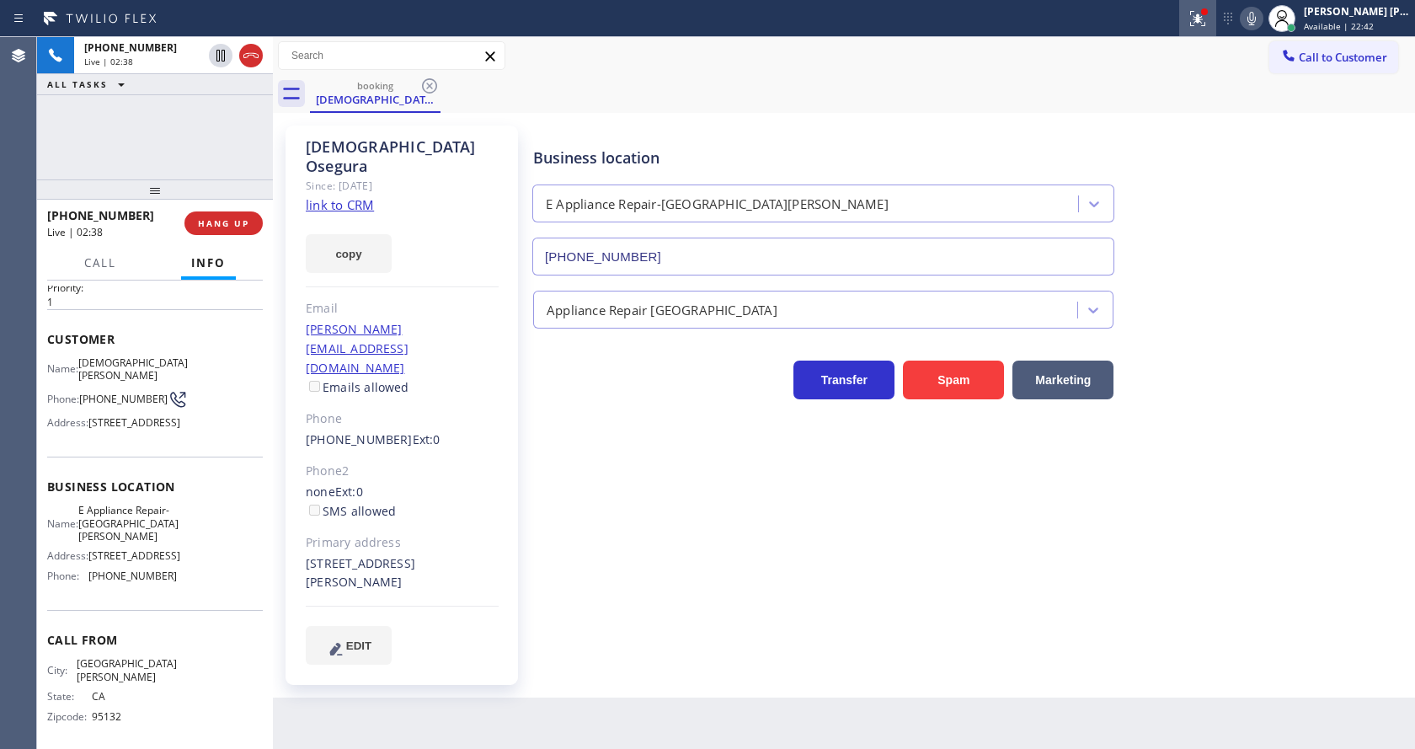
click at [1197, 26] on icon at bounding box center [1198, 18] width 20 height 20
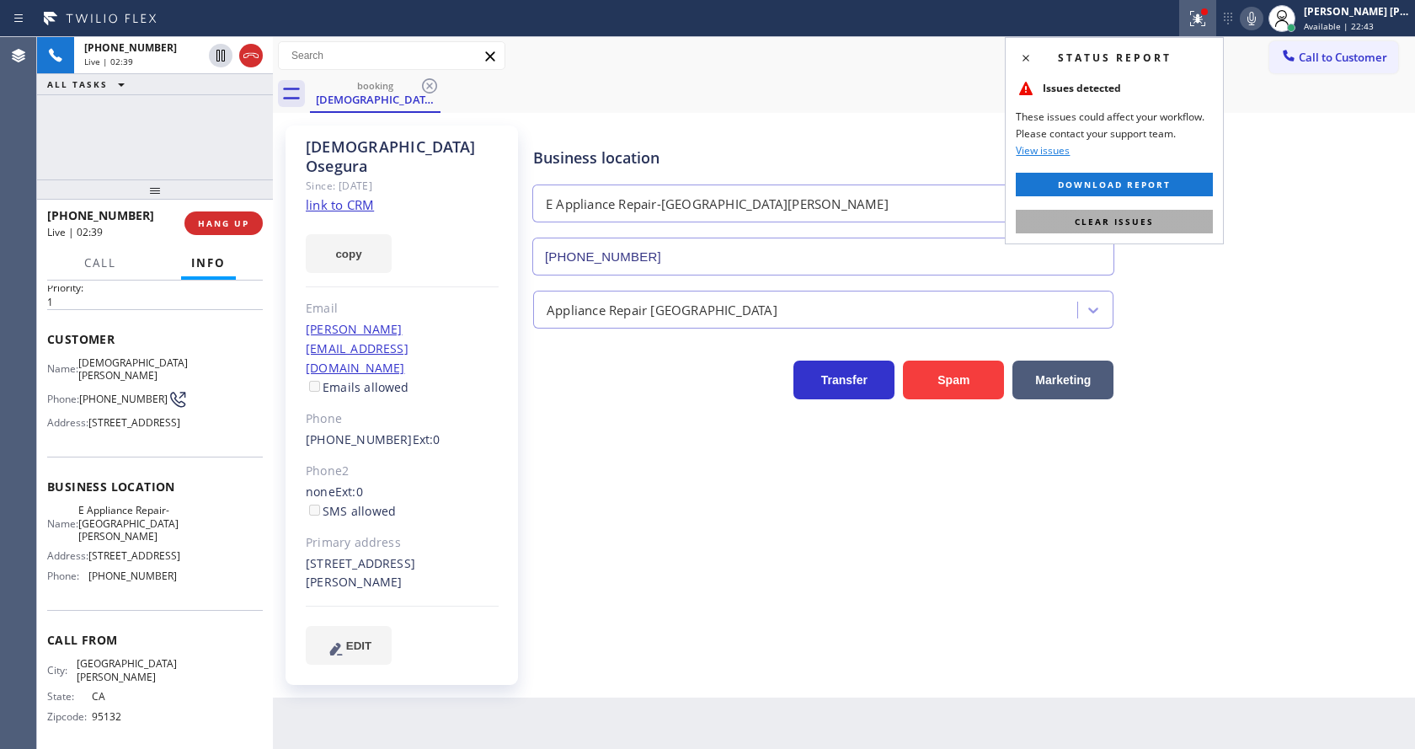
click at [1084, 222] on span "Clear issues" at bounding box center [1114, 222] width 79 height 12
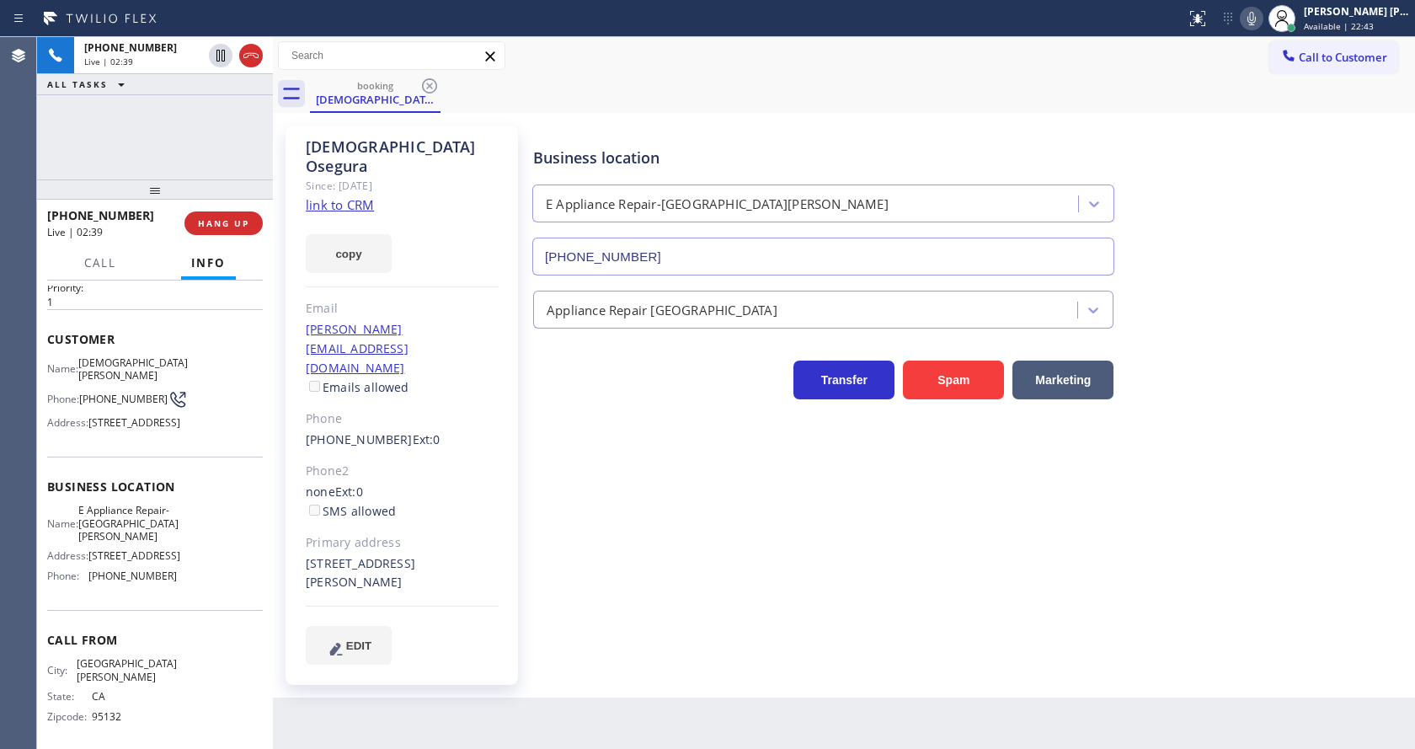
click at [1152, 213] on div "Business location E Appliance Repair-San Jose (408) 663-5038" at bounding box center [970, 199] width 881 height 152
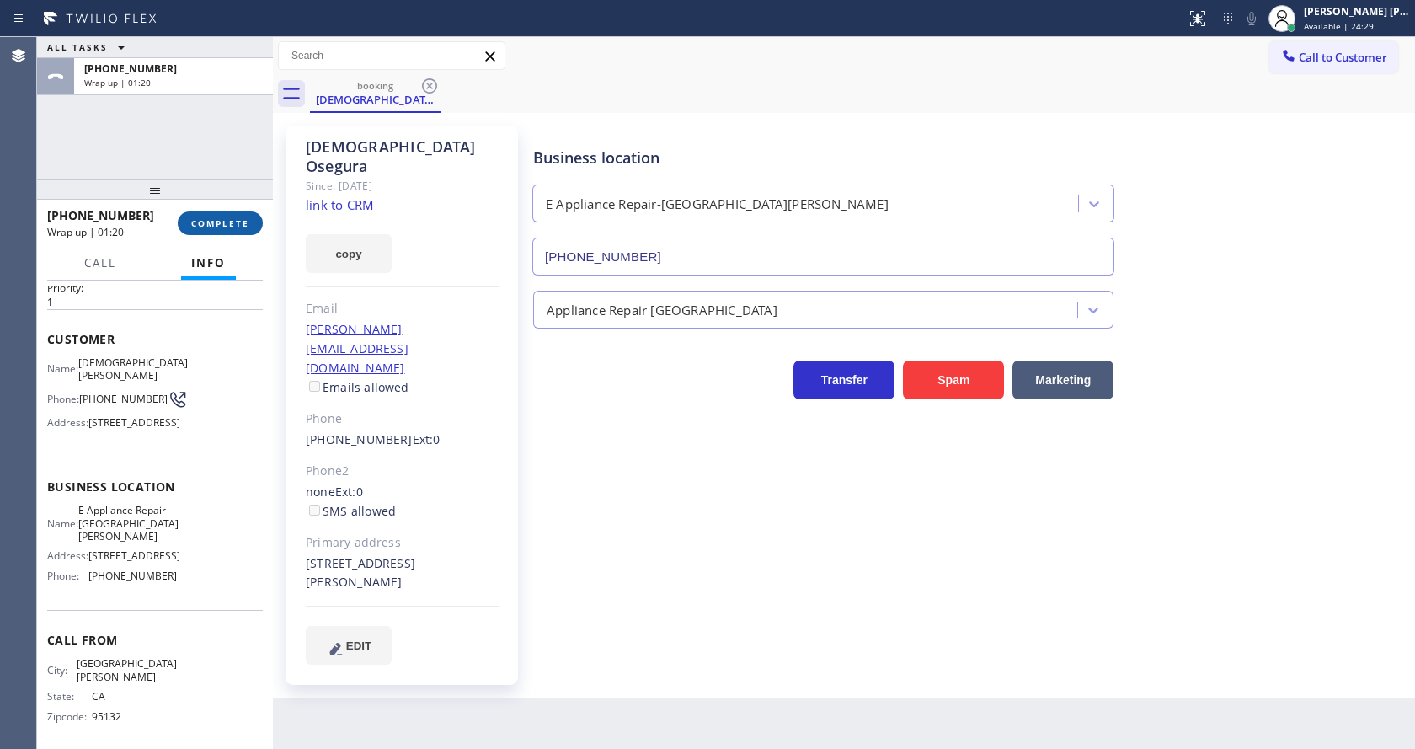
click at [225, 233] on button "COMPLETE" at bounding box center [220, 223] width 85 height 24
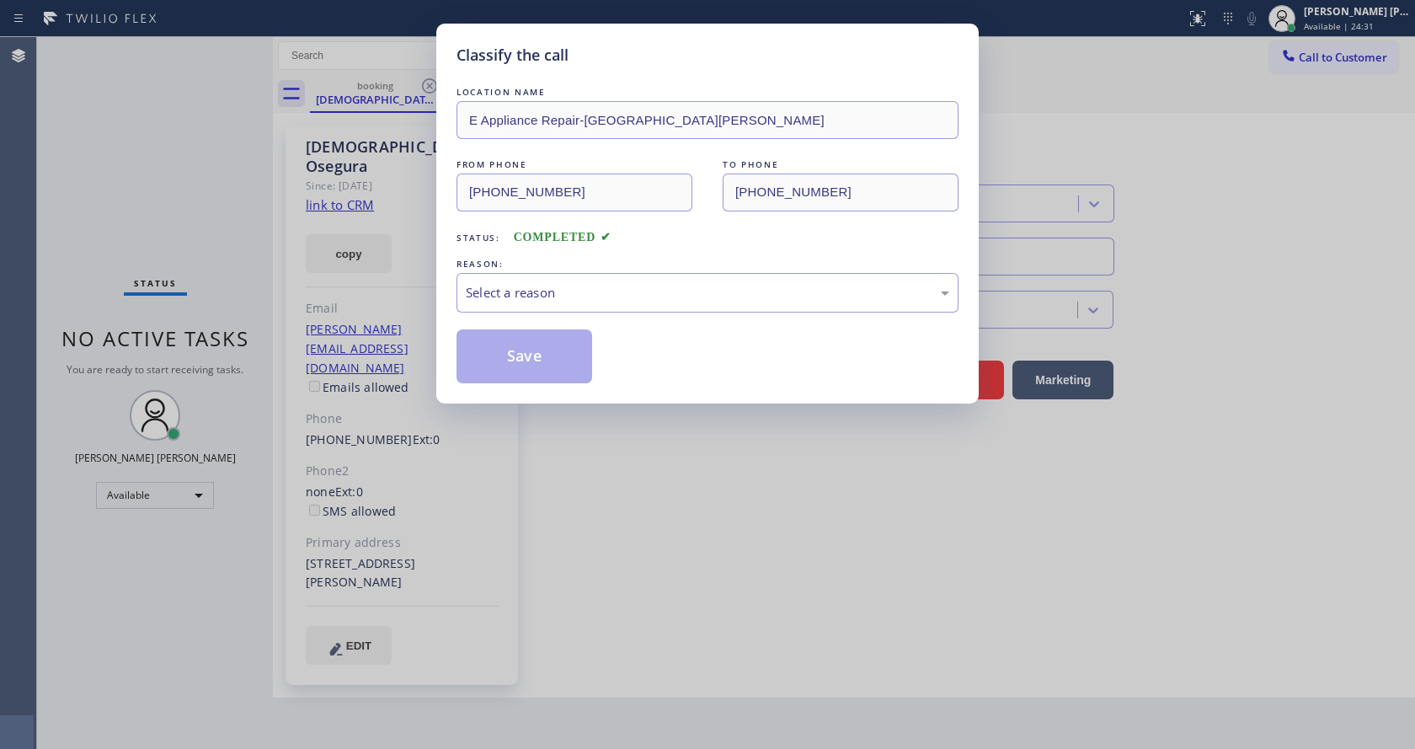
click at [215, 211] on div "Classify the call LOCATION NAME E Appliance Repair-San Jose FROM PHONE (408) 42…" at bounding box center [707, 374] width 1415 height 749
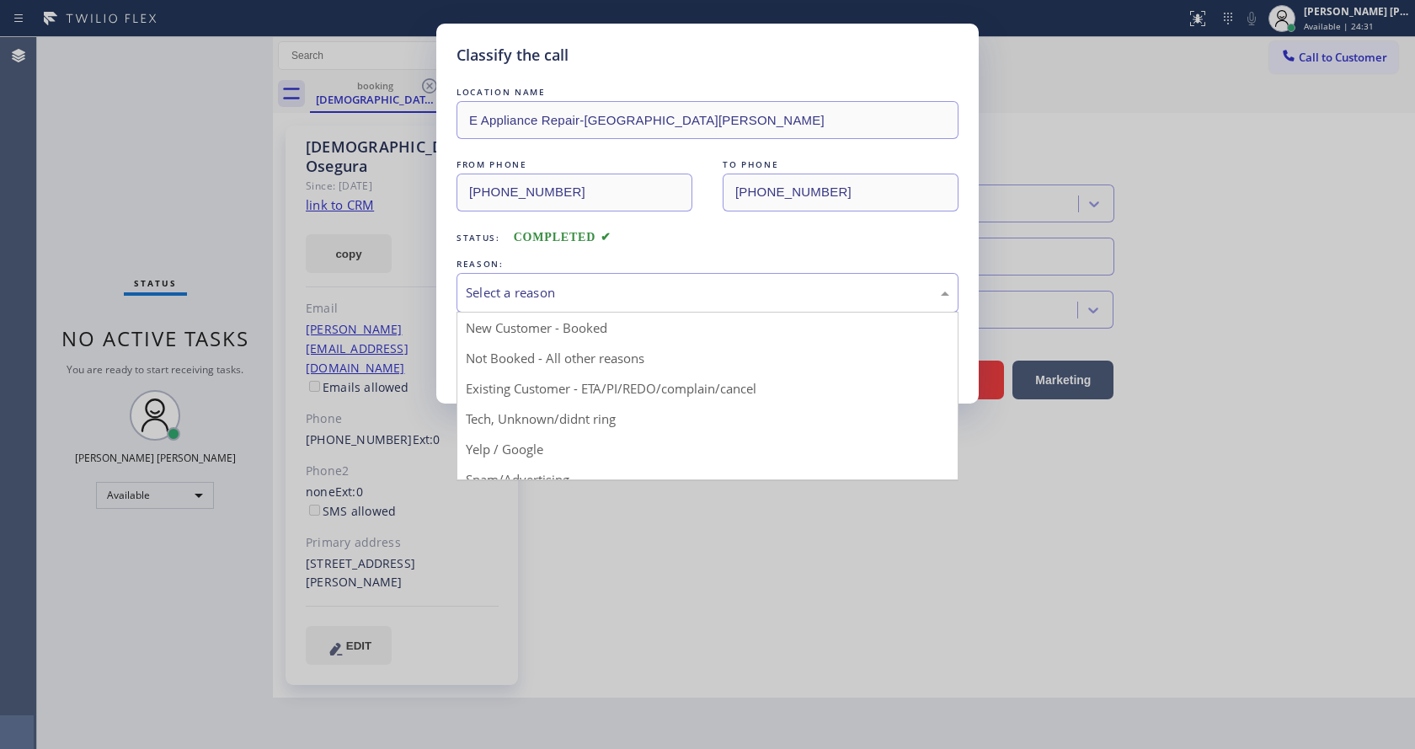
click at [563, 293] on div "Select a reason" at bounding box center [708, 292] width 484 height 19
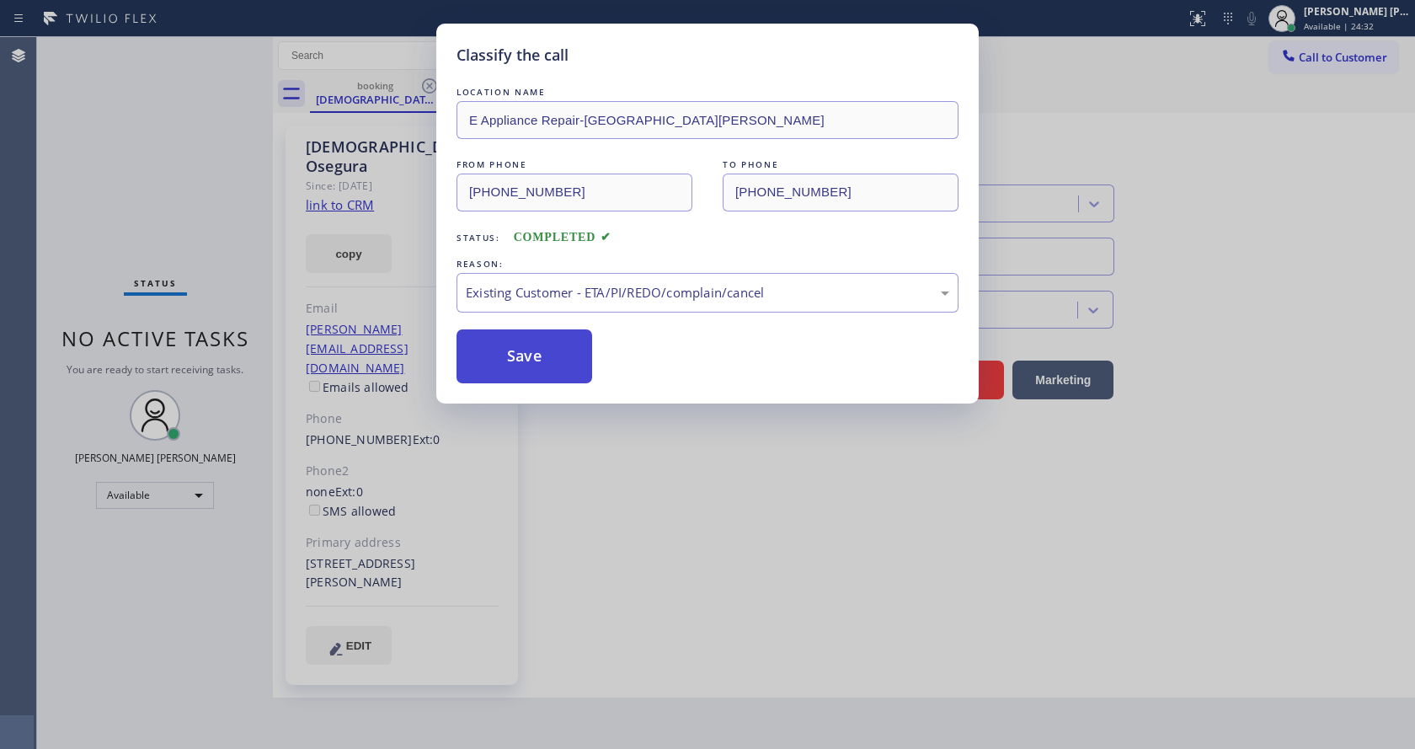
click at [517, 355] on button "Save" at bounding box center [525, 356] width 136 height 54
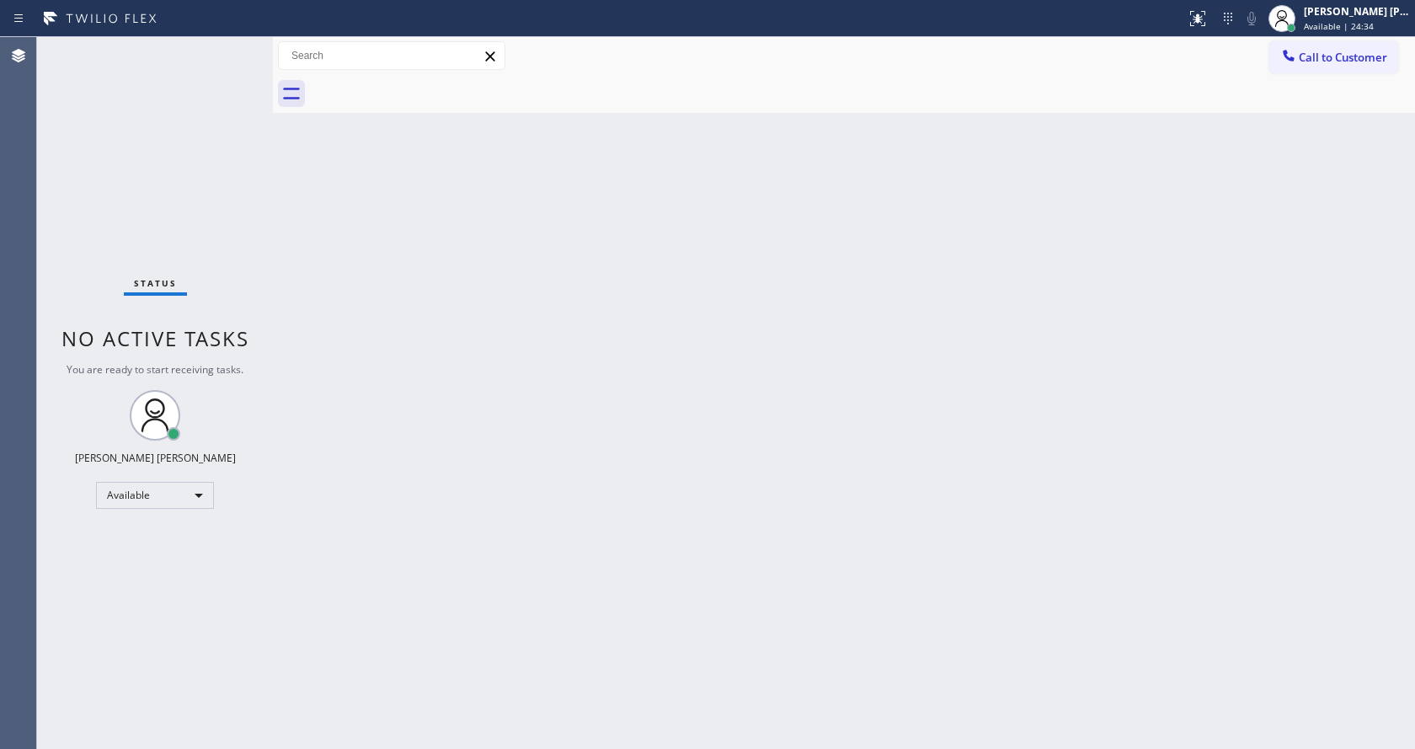
click at [227, 48] on div "Status No active tasks You are ready to start receiving tasks. [PERSON_NAME] [P…" at bounding box center [155, 393] width 236 height 712
click at [172, 197] on div "Status No active tasks You are ready to start receiving tasks. [PERSON_NAME] [P…" at bounding box center [155, 393] width 236 height 712
click at [408, 261] on div "Back to Dashboard Change Sender ID Customers Technicians Select a contact Outbo…" at bounding box center [844, 393] width 1142 height 712
click at [1362, 35] on div "Jen Rose Villanueva Available | 26:32" at bounding box center [1340, 18] width 152 height 37
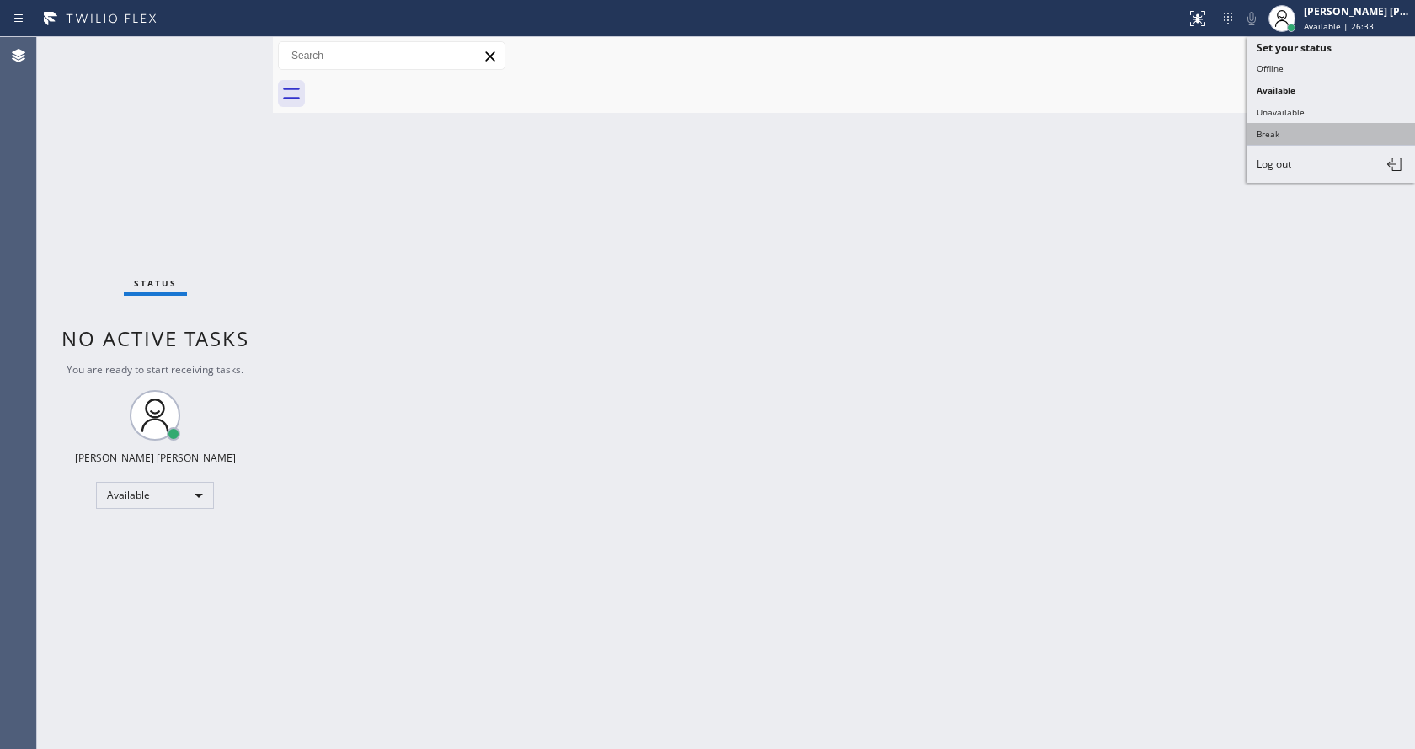
click at [1310, 123] on button "Break" at bounding box center [1331, 134] width 168 height 22
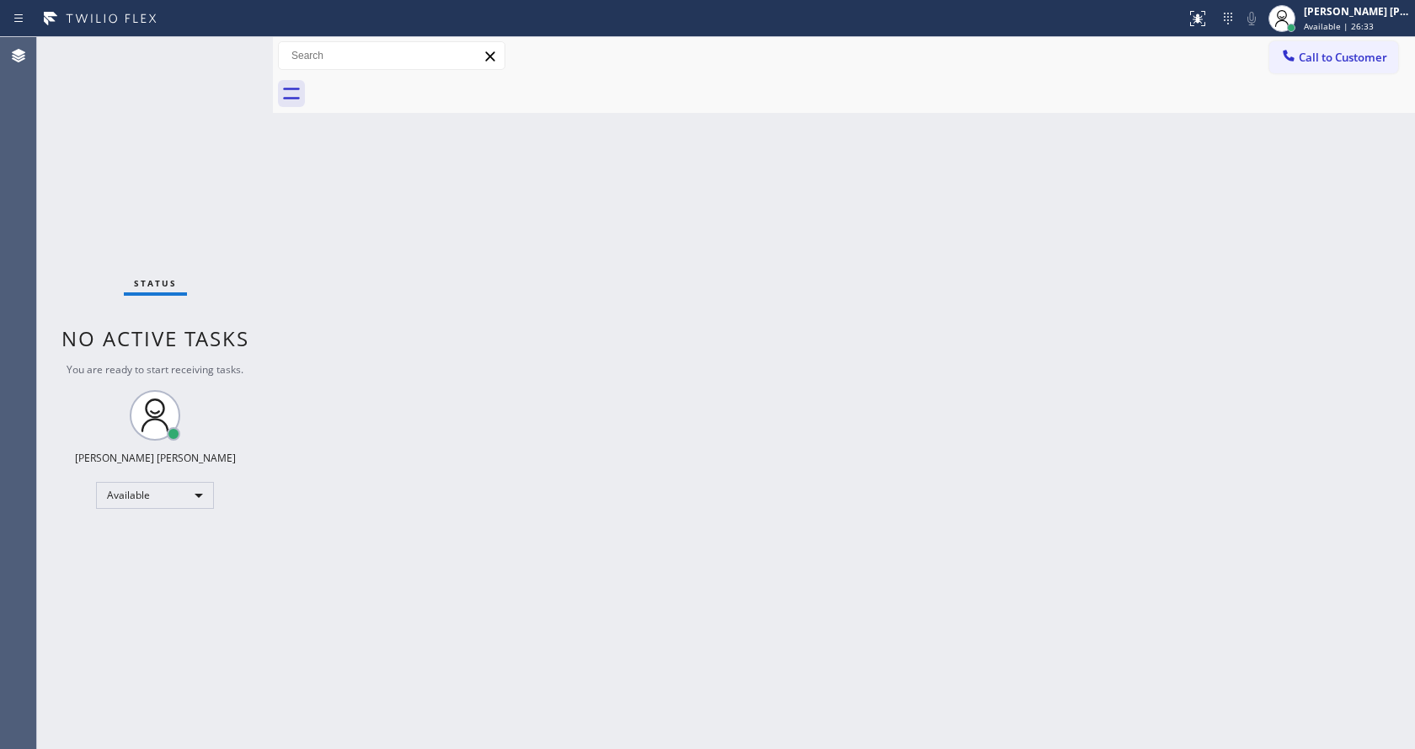
click at [780, 334] on div "Back to Dashboard Change Sender ID Customers Technicians Select a contact Outbo…" at bounding box center [844, 393] width 1142 height 712
click at [1149, 370] on div "Back to Dashboard Change Sender ID Customers Technicians Select a contact Outbo…" at bounding box center [844, 393] width 1142 height 712
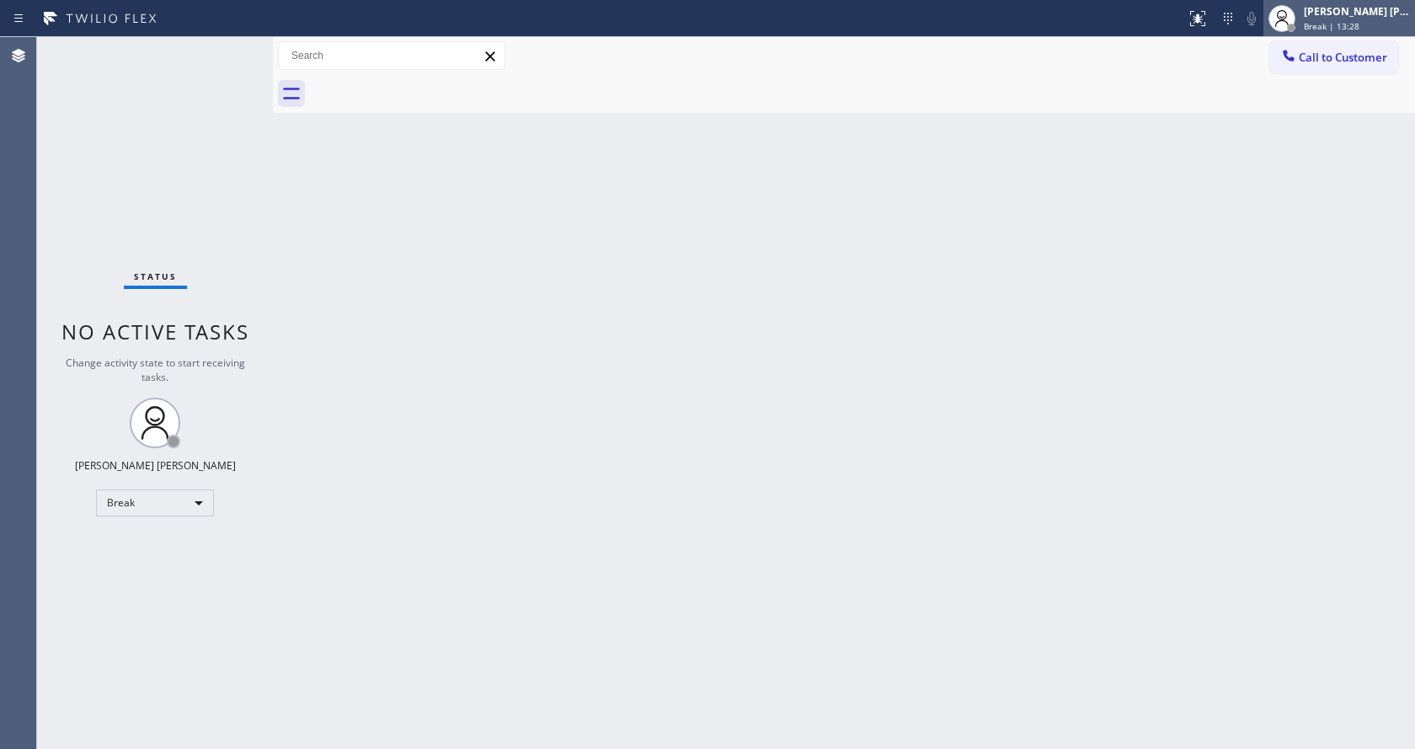
click at [1350, 20] on span "Break | 13:28" at bounding box center [1332, 26] width 56 height 12
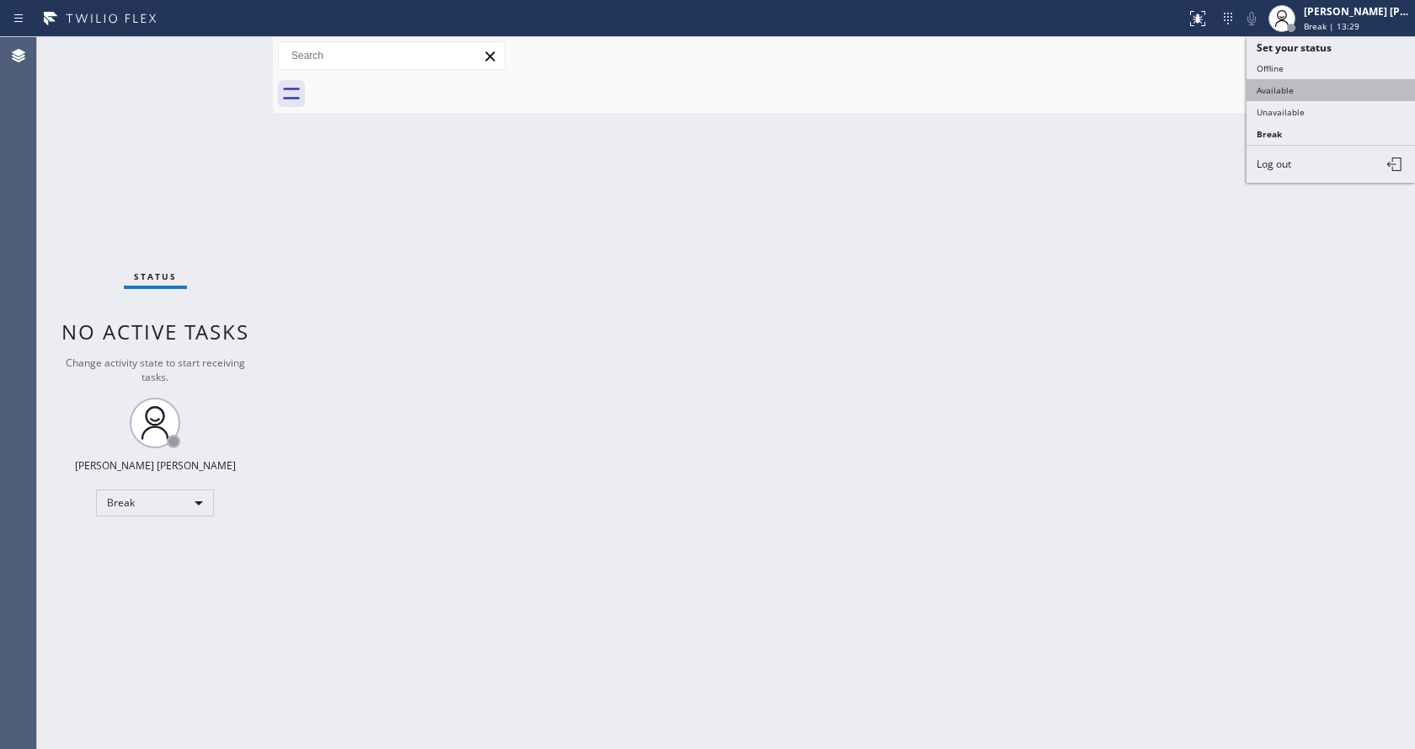
click at [1291, 99] on button "Available" at bounding box center [1331, 90] width 168 height 22
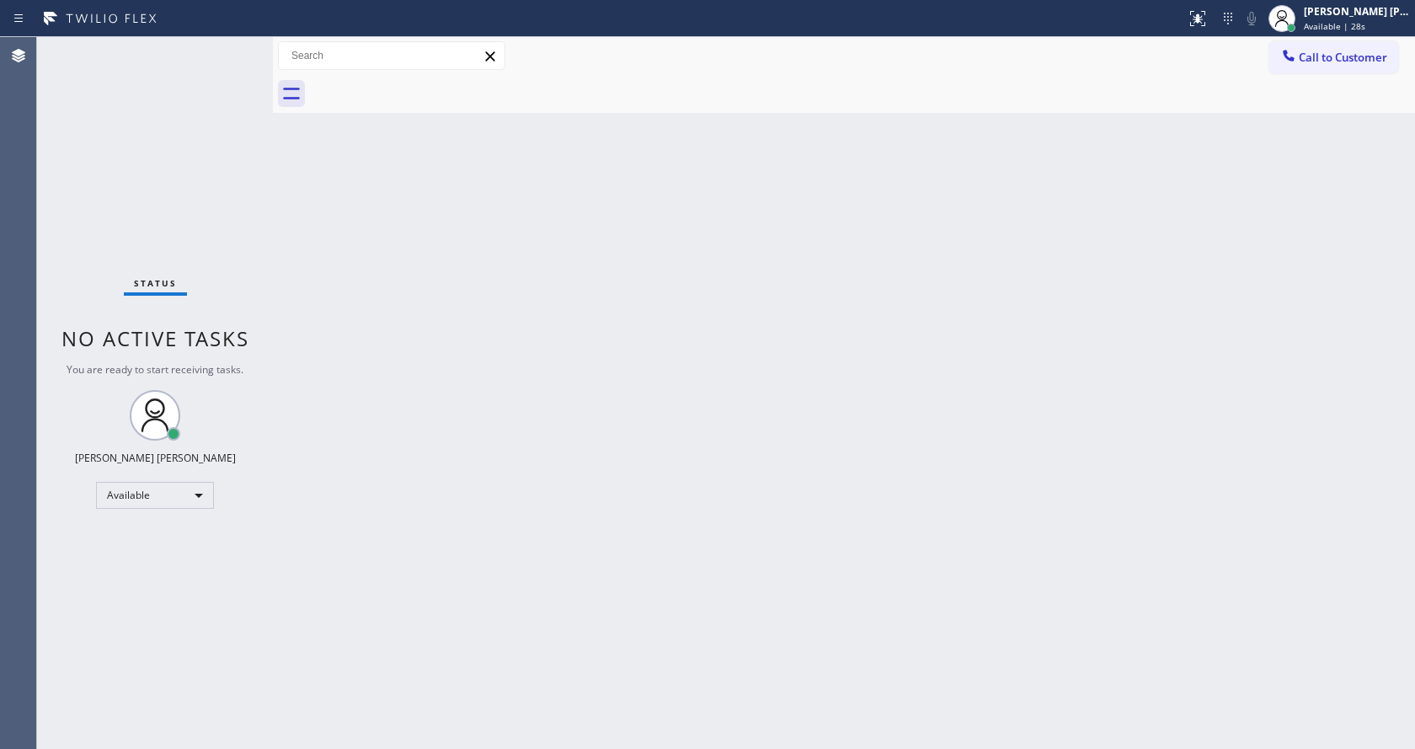
click at [880, 508] on div "Back to Dashboard Change Sender ID Customers Technicians Select a contact Outbo…" at bounding box center [844, 393] width 1142 height 712
click at [323, 340] on div "Back to Dashboard Change Sender ID Customers Technicians Select a contact Outbo…" at bounding box center [844, 393] width 1142 height 712
click at [327, 293] on div "Back to Dashboard Change Sender ID Customers Technicians Select a contact Outbo…" at bounding box center [844, 393] width 1142 height 712
click at [239, 54] on div "Status No active tasks You are ready to start receiving tasks. [PERSON_NAME] [P…" at bounding box center [155, 393] width 236 height 712
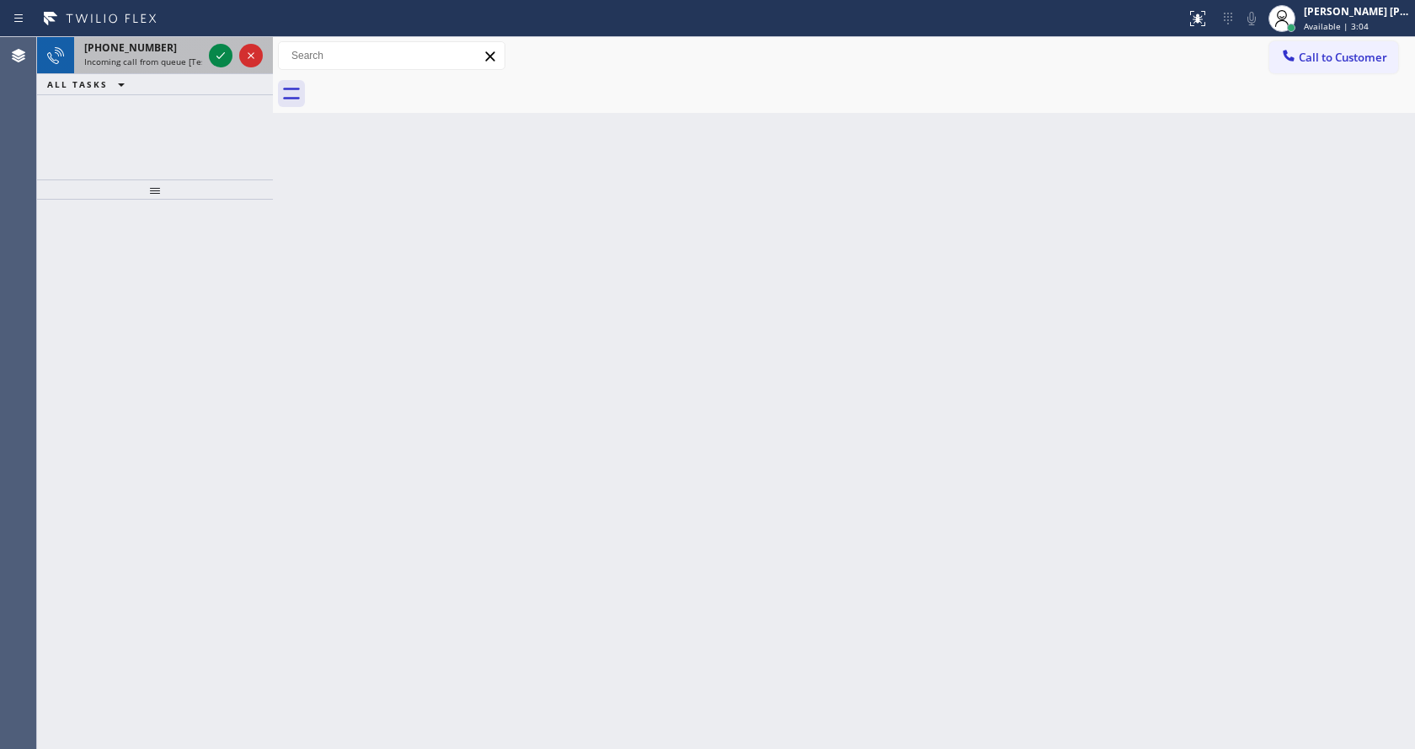
click at [228, 72] on div at bounding box center [236, 55] width 61 height 37
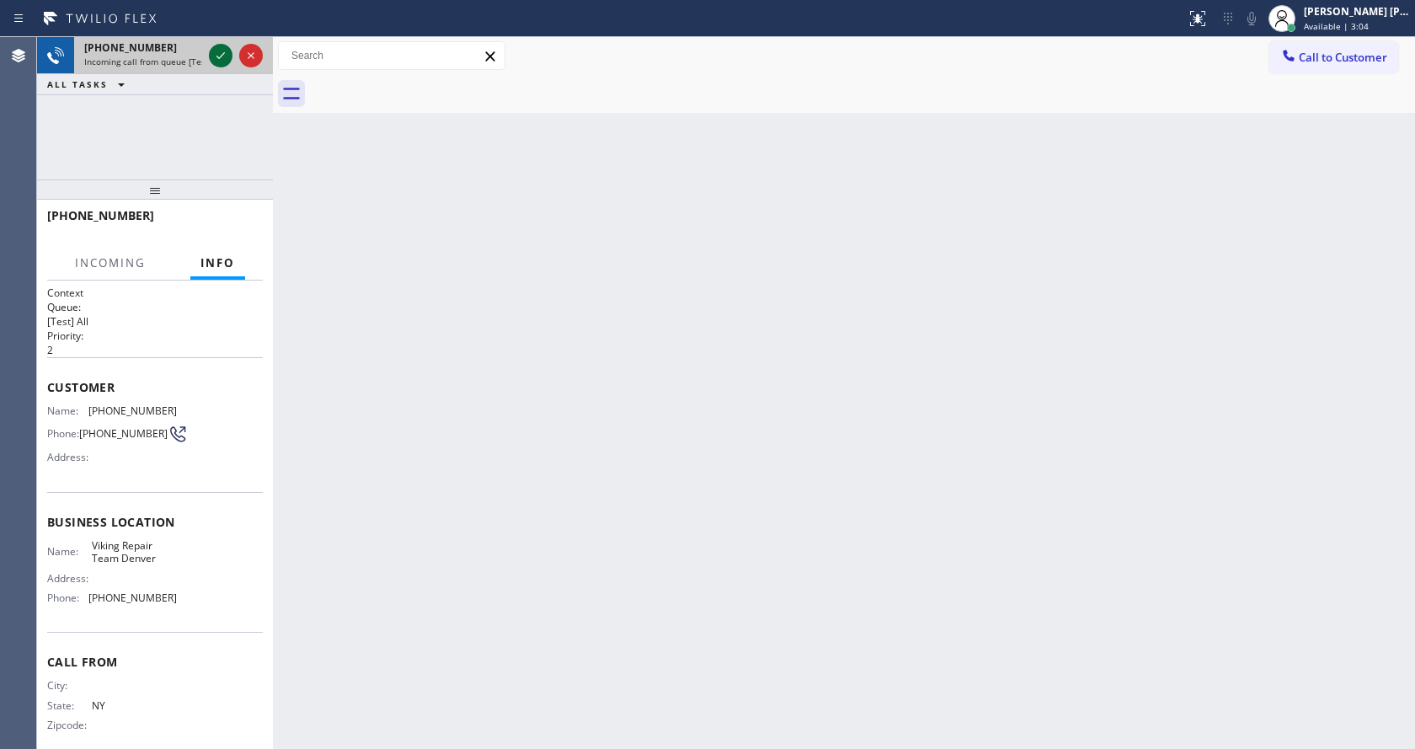
click at [212, 52] on icon at bounding box center [221, 55] width 20 height 20
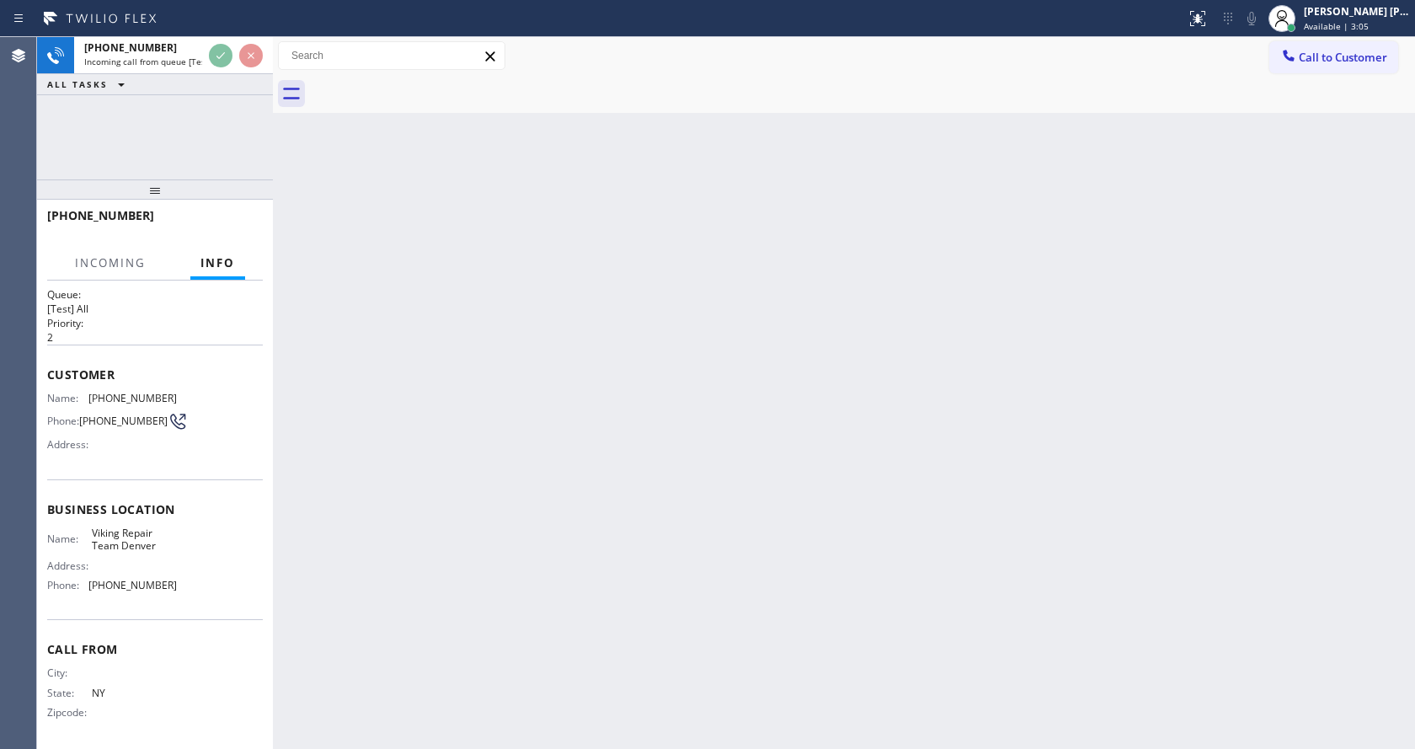
scroll to position [22, 0]
click at [623, 481] on div "Back to Dashboard Change Sender ID Customers Technicians Select a contact Outbo…" at bounding box center [844, 393] width 1142 height 712
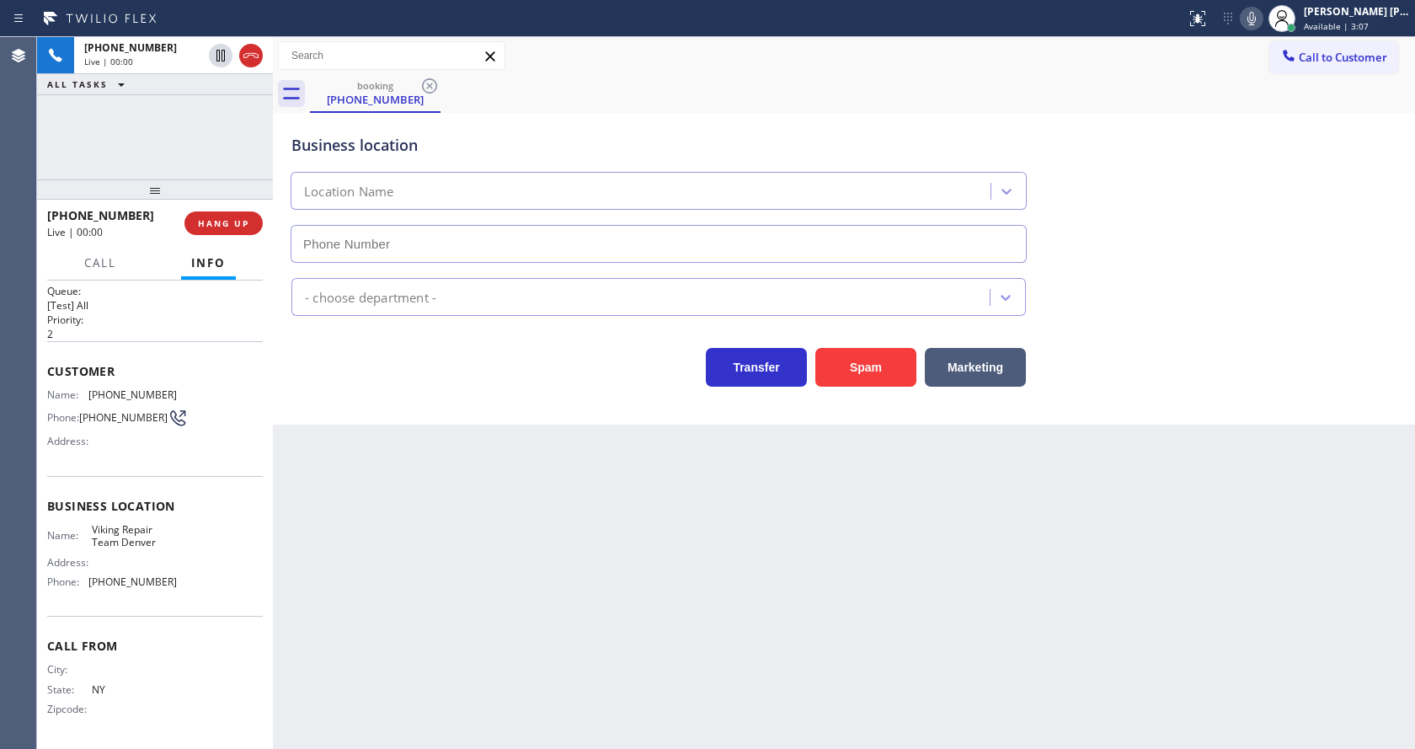
type input "(631) 201-5275"
click at [642, 565] on div "Back to Dashboard Change Sender ID Customers Technicians Select a contact Outbo…" at bounding box center [844, 393] width 1142 height 712
click at [1261, 29] on button at bounding box center [1252, 19] width 24 height 24
click at [866, 365] on button "Spam" at bounding box center [865, 367] width 101 height 39
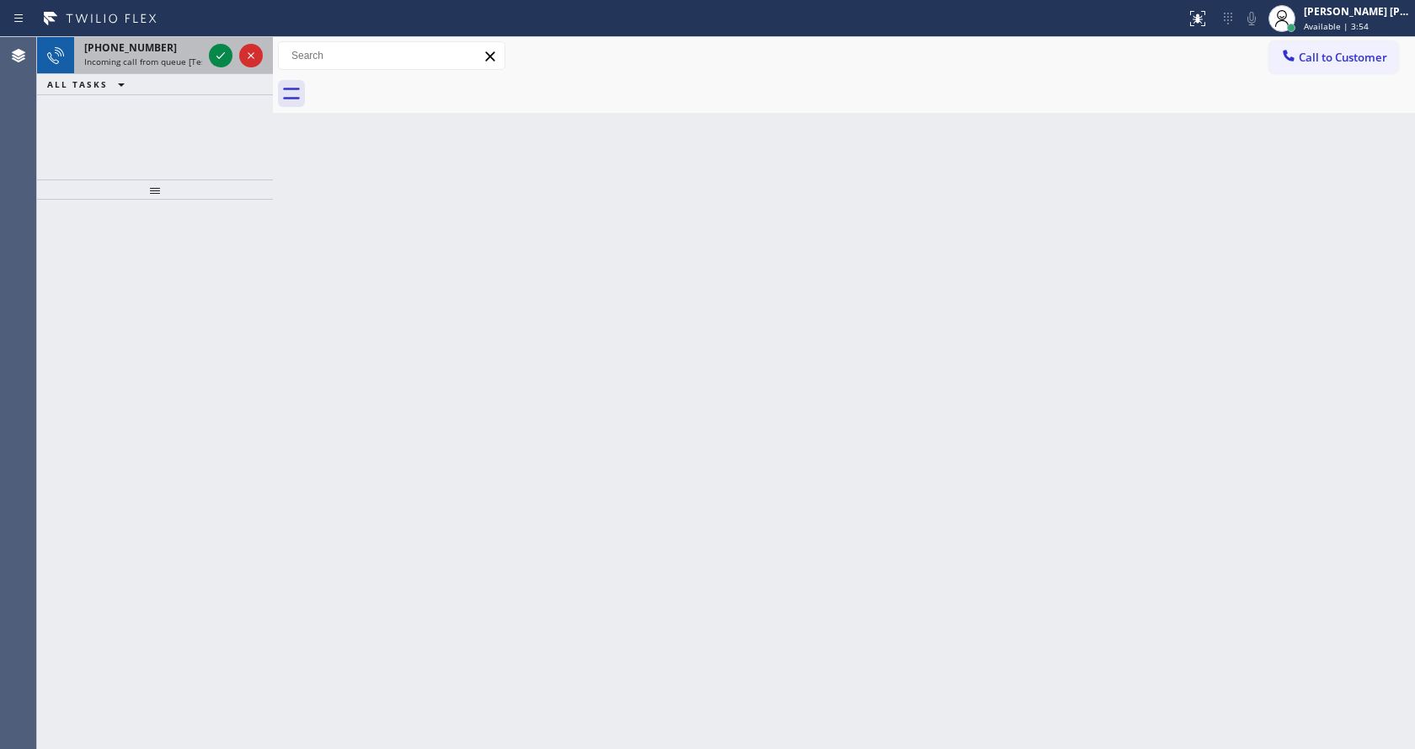
click at [153, 59] on span "Incoming call from queue [Test] All" at bounding box center [154, 62] width 140 height 12
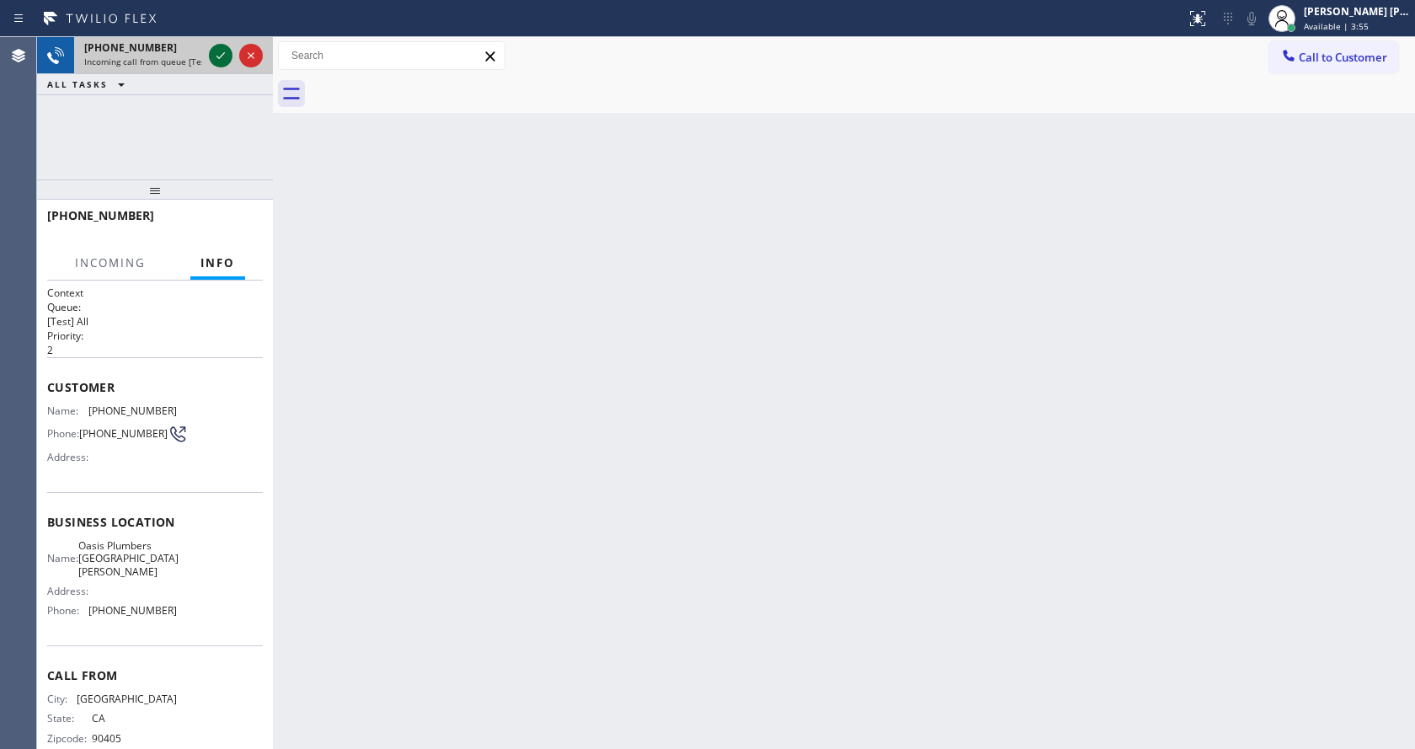
click at [216, 51] on icon at bounding box center [221, 55] width 20 height 20
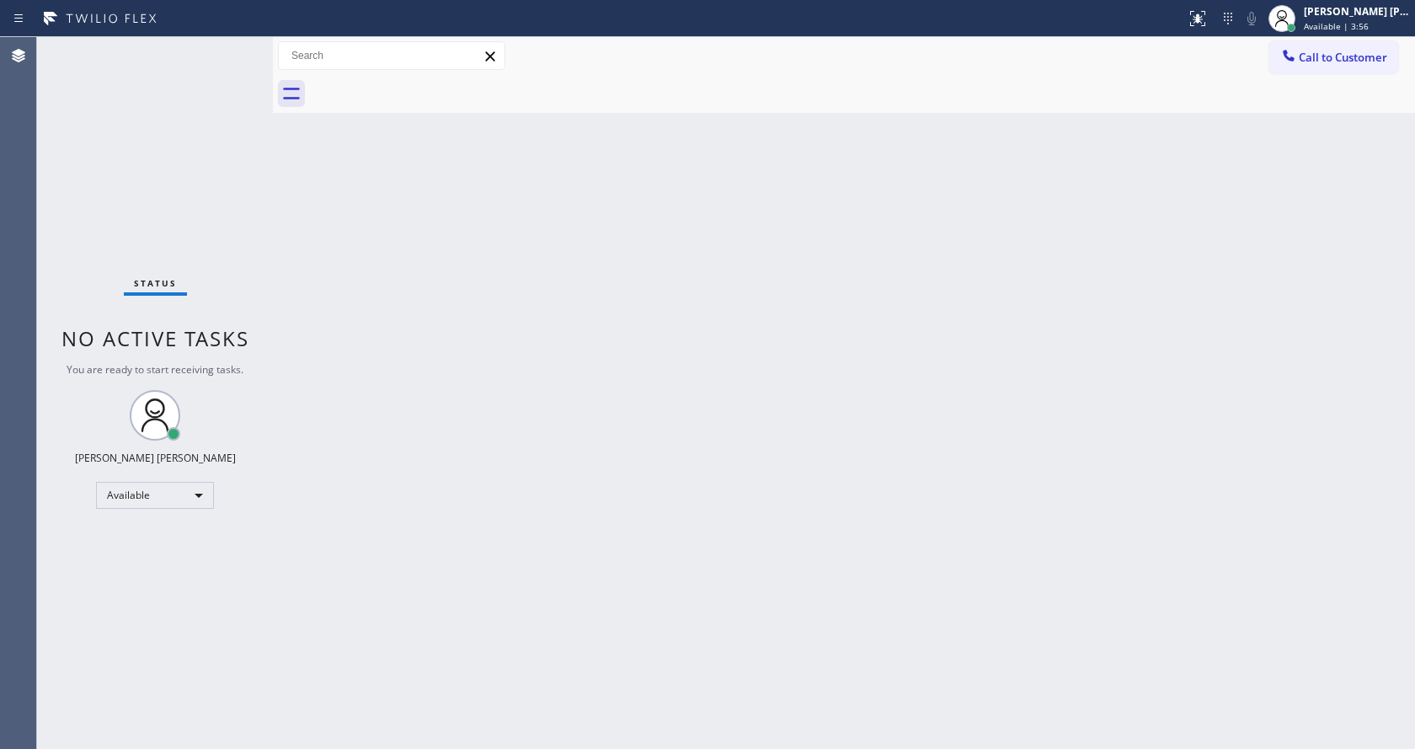
click at [923, 528] on div "Back to Dashboard Change Sender ID Customers Technicians Select a contact Outbo…" at bounding box center [844, 393] width 1142 height 712
click at [673, 542] on div "Back to Dashboard Change Sender ID Customers Technicians Select a contact Outbo…" at bounding box center [844, 393] width 1142 height 712
drag, startPoint x: 692, startPoint y: 477, endPoint x: 682, endPoint y: 474, distance: 10.4
click at [692, 473] on div "Back to Dashboard Change Sender ID Customers Technicians Select a contact Outbo…" at bounding box center [844, 393] width 1142 height 712
click at [418, 281] on div "Back to Dashboard Change Sender ID Customers Technicians Select a contact Outbo…" at bounding box center [844, 393] width 1142 height 712
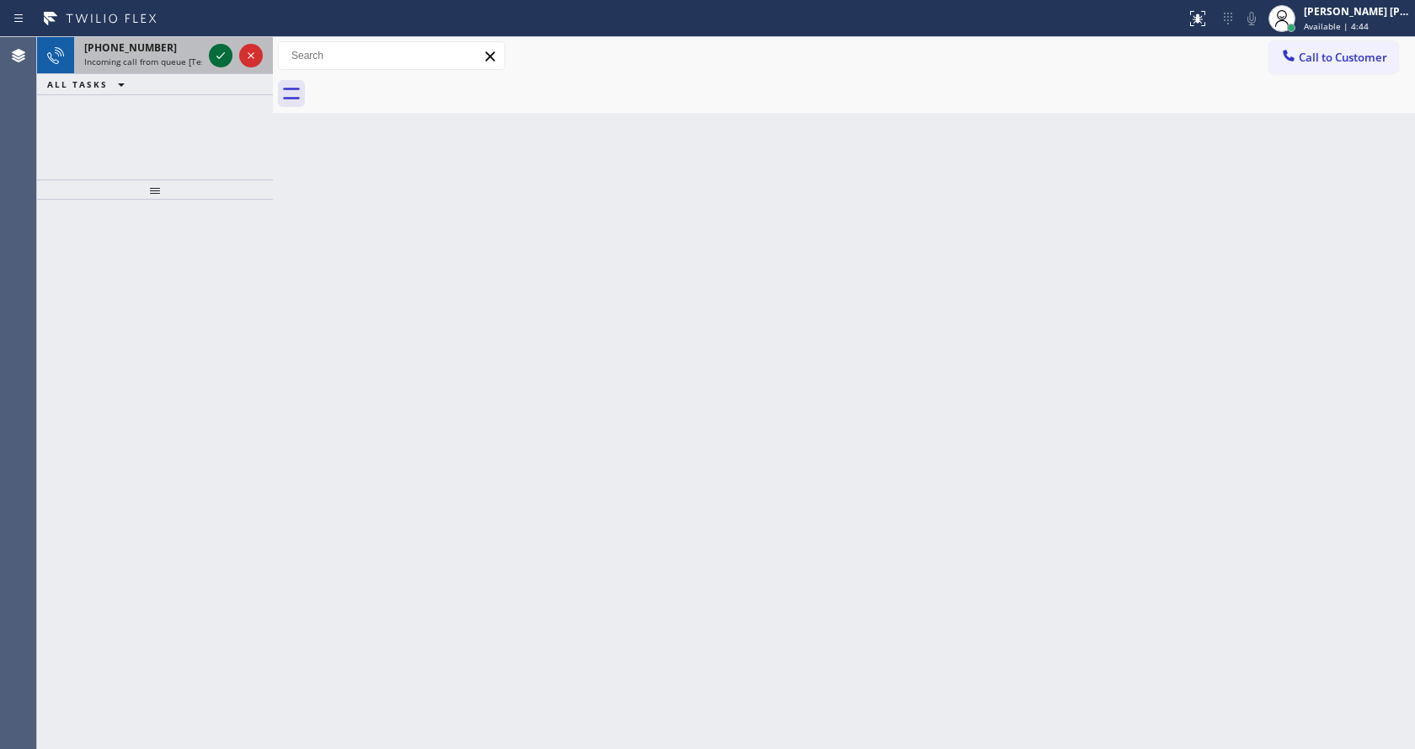
click at [216, 50] on icon at bounding box center [221, 55] width 20 height 20
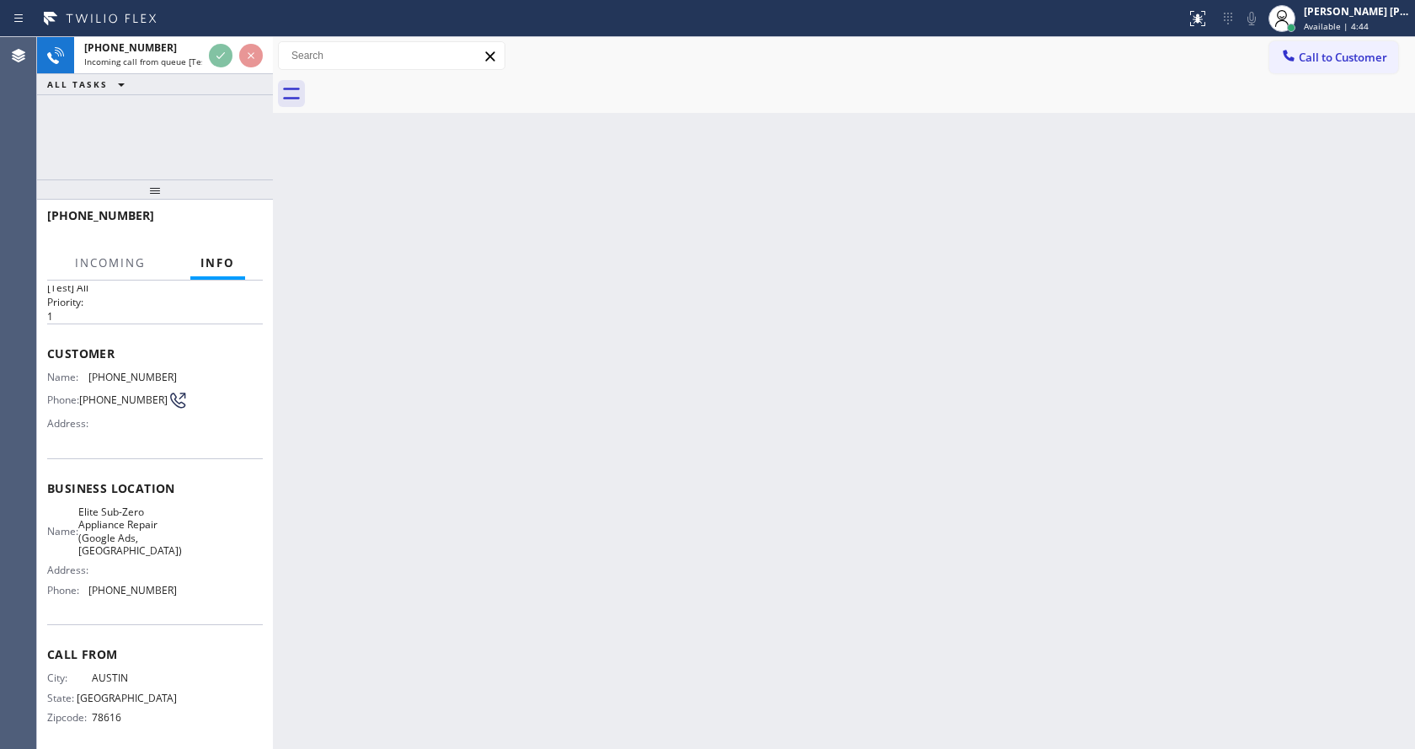
scroll to position [35, 0]
click at [657, 389] on div "Back to Dashboard Change Sender ID Customers Technicians Select a contact Outbo…" at bounding box center [844, 393] width 1142 height 712
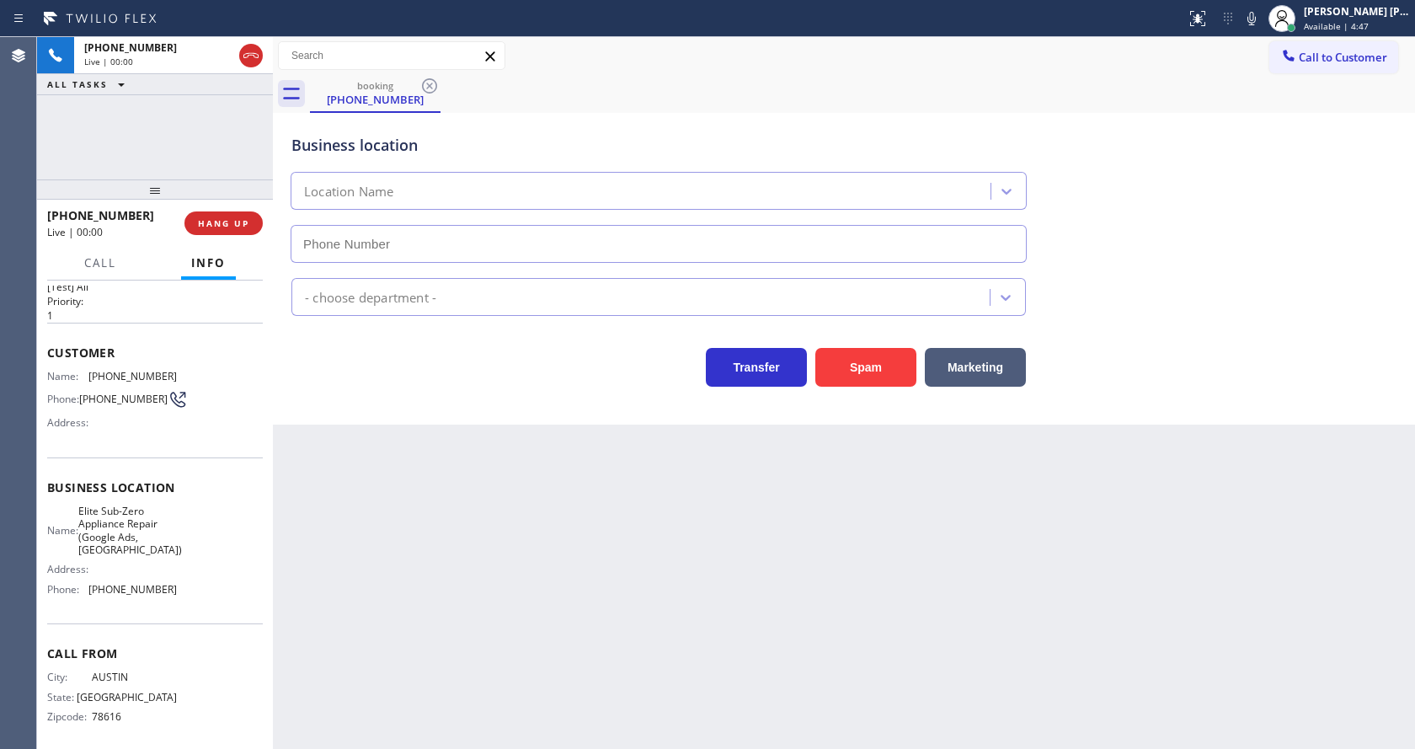
type input "(619) 404-5114"
click at [458, 540] on div "Back to Dashboard Change Sender ID Customers Technicians Select a contact Outbo…" at bounding box center [844, 393] width 1142 height 712
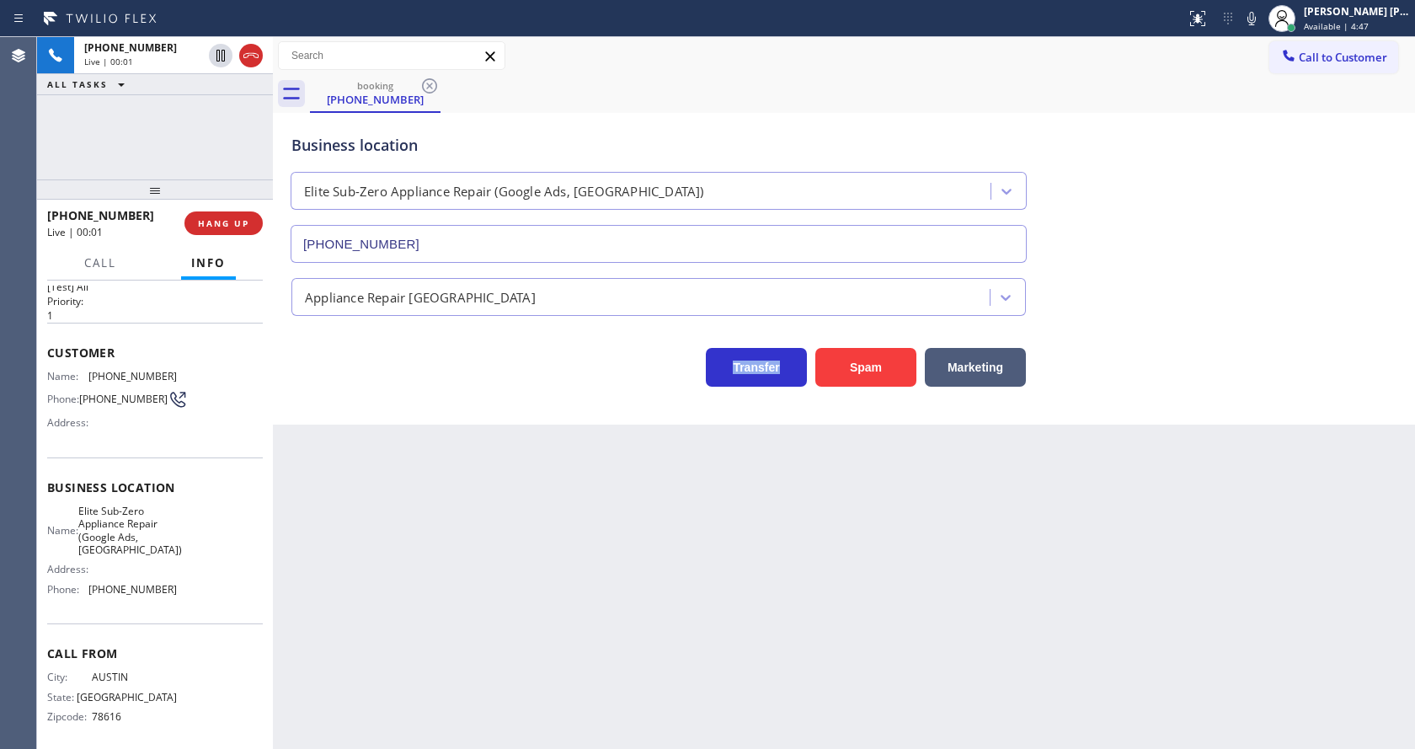
click at [458, 540] on div "Back to Dashboard Change Sender ID Customers Technicians Select a contact Outbo…" at bounding box center [844, 393] width 1142 height 712
click at [395, 556] on div "Back to Dashboard Change Sender ID Customers Technicians Select a contact Outbo…" at bounding box center [844, 393] width 1142 height 712
click at [804, 553] on div "Back to Dashboard Change Sender ID Customers Technicians Select a contact Outbo…" at bounding box center [844, 393] width 1142 height 712
click at [398, 523] on div "Back to Dashboard Change Sender ID Customers Technicians Select a contact Outbo…" at bounding box center [844, 393] width 1142 height 712
drag, startPoint x: 191, startPoint y: 538, endPoint x: 174, endPoint y: 546, distance: 18.5
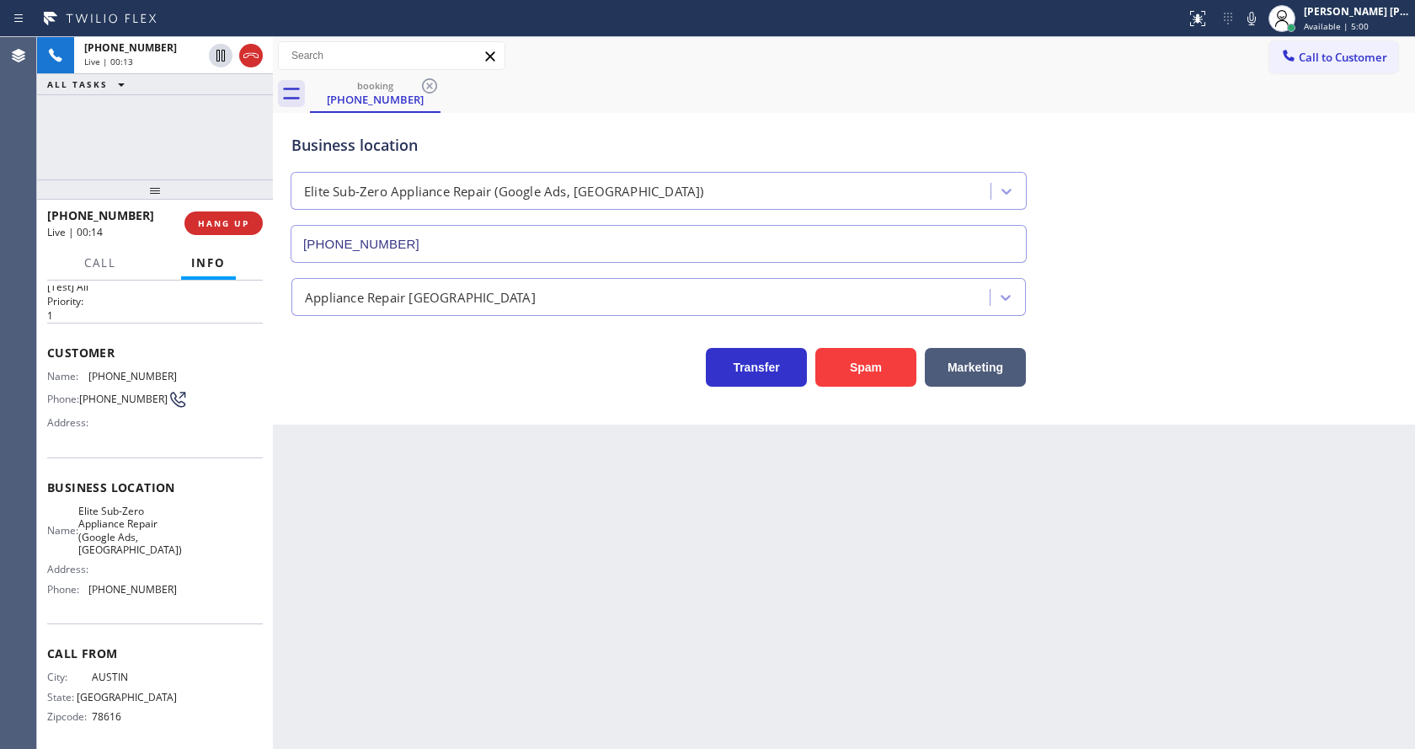
click at [187, 540] on div "Name: Elite Sub-Zero Appliance Repair (Google Ads, SD) Address: Phone: (619) 40…" at bounding box center [155, 554] width 216 height 99
drag, startPoint x: 168, startPoint y: 546, endPoint x: 147, endPoint y: 541, distance: 21.7
click at [147, 541] on span "Elite Sub-Zero Appliance Repair (Google Ads, SD)" at bounding box center [130, 531] width 104 height 52
click at [155, 541] on span "Elite Sub-Zero Appliance Repair (Google Ads, SD)" at bounding box center [130, 531] width 104 height 52
drag, startPoint x: 174, startPoint y: 578, endPoint x: 82, endPoint y: 584, distance: 92.0
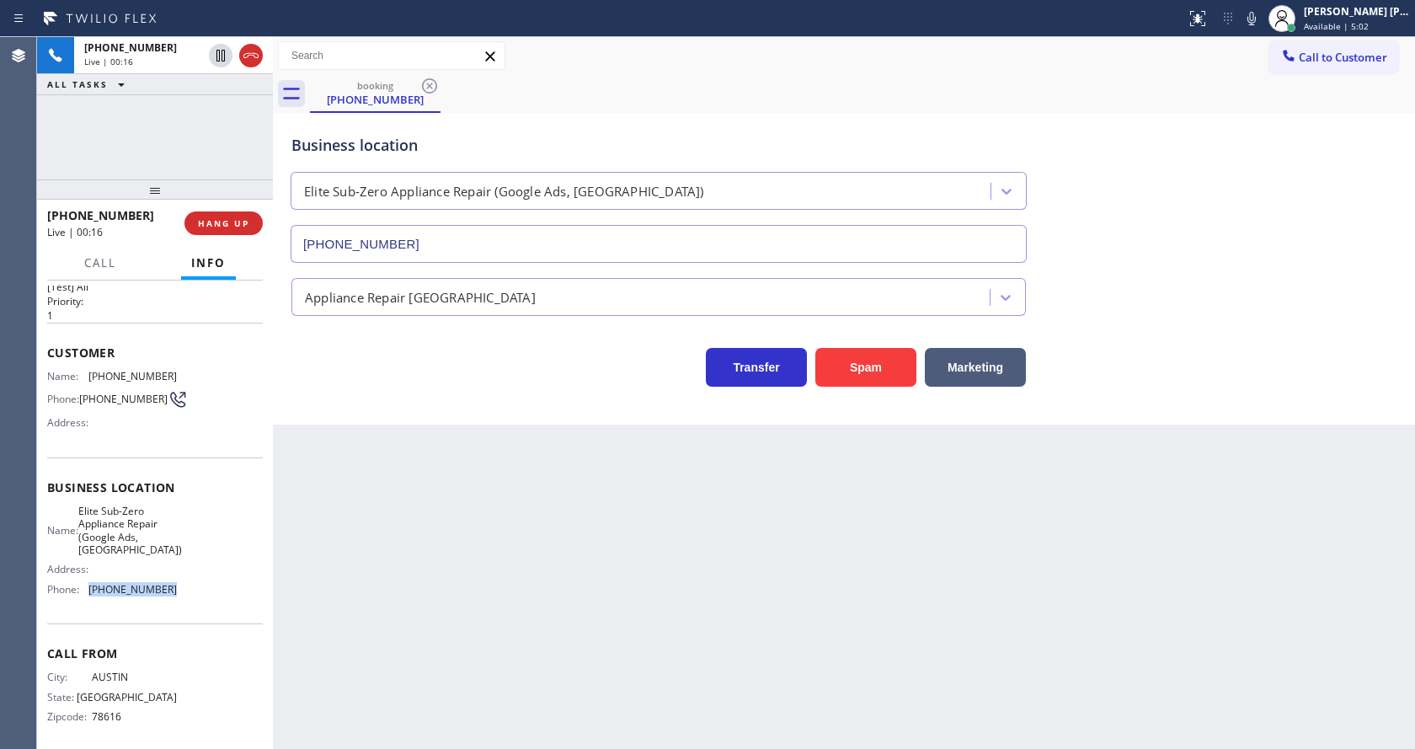
click at [82, 584] on div "Name: Elite Sub-Zero Appliance Repair (Google Ads, SD) Address: Phone: (619) 40…" at bounding box center [155, 554] width 216 height 99
copy div "(619) 404-5114"
click at [600, 566] on div "Back to Dashboard Change Sender ID Customers Technicians Select a contact Outbo…" at bounding box center [844, 393] width 1142 height 712
click at [426, 492] on div "Back to Dashboard Change Sender ID Customers Technicians Select a contact Outbo…" at bounding box center [844, 393] width 1142 height 712
click at [160, 507] on div "Business location Name: Elite Sub-Zero Appliance Repair (Google Ads, SD) Addres…" at bounding box center [155, 540] width 216 height 167
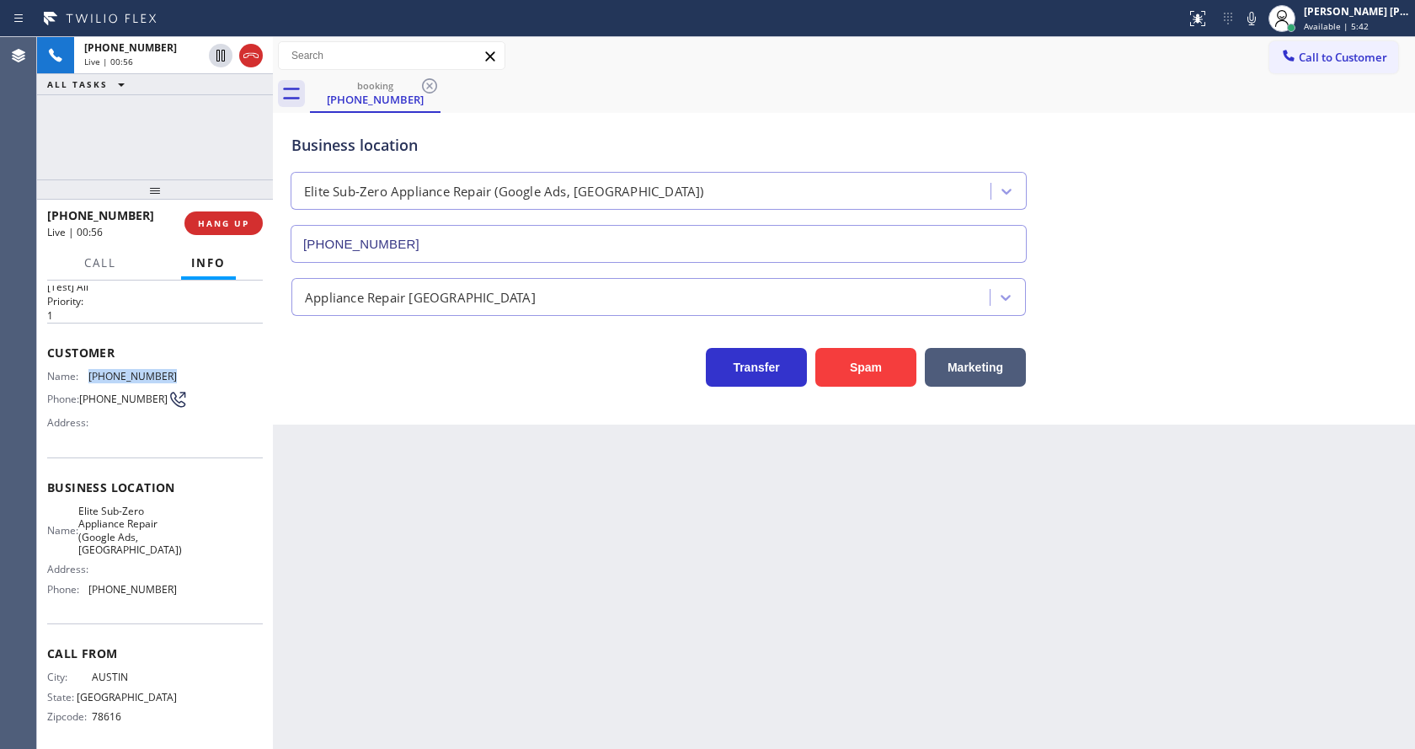
drag, startPoint x: 87, startPoint y: 377, endPoint x: 180, endPoint y: 369, distance: 93.9
click at [180, 370] on div "Name: (512) 636-0099 Phone: (512) 636-0099 Address:" at bounding box center [155, 403] width 216 height 67
copy div "(512) 636-0099"
click at [556, 575] on div "Back to Dashboard Change Sender ID Customers Technicians Select a contact Outbo…" at bounding box center [844, 393] width 1142 height 712
click at [224, 601] on div "Business location Name: Elite Sub-Zero Appliance Repair (Google Ads, SD) Addres…" at bounding box center [155, 540] width 216 height 167
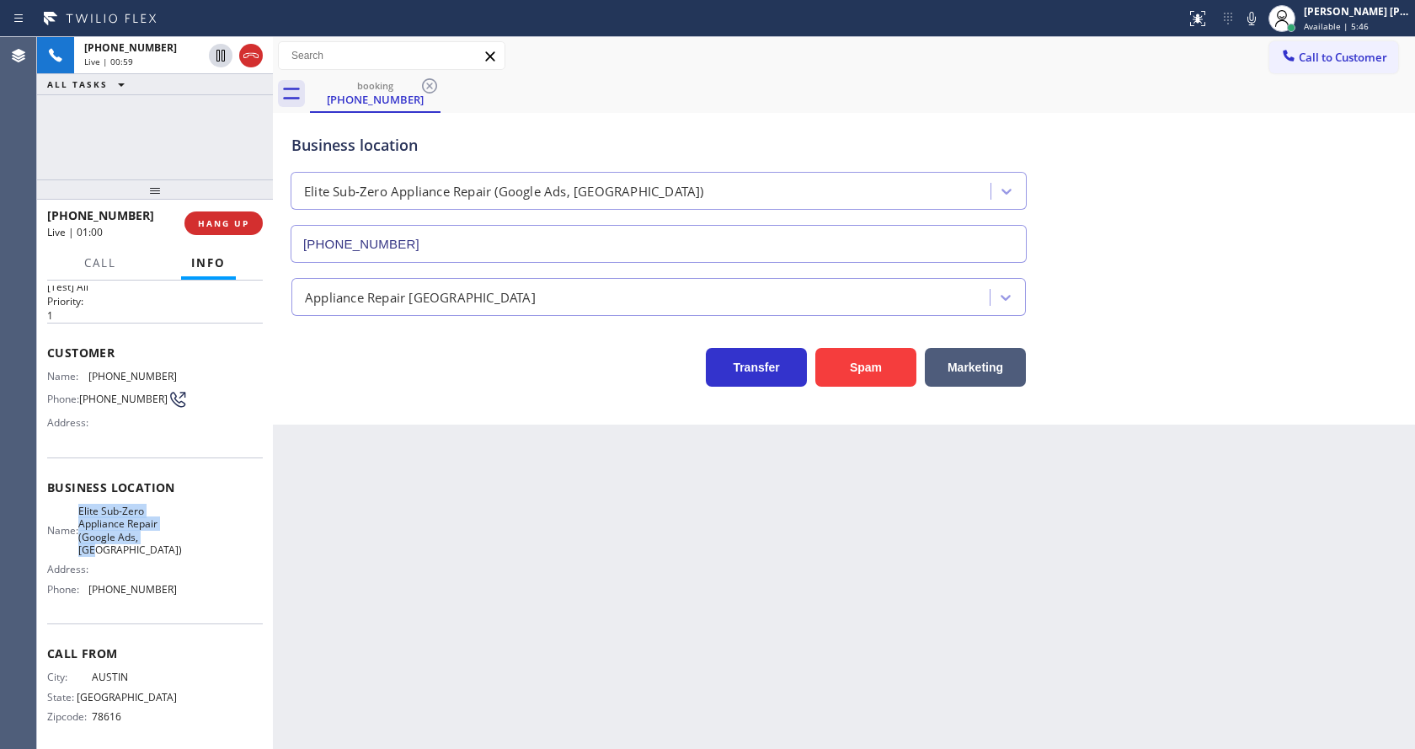
drag, startPoint x: 83, startPoint y: 512, endPoint x: 183, endPoint y: 552, distance: 107.0
click at [183, 552] on div "Name: Elite Sub-Zero Appliance Repair (Google Ads, SD) Address: Phone: (619) 40…" at bounding box center [155, 554] width 216 height 99
copy span "Elite Sub-Zero Appliance Repair (Google Ads, SD)"
click at [383, 556] on div "Back to Dashboard Change Sender ID Customers Technicians Select a contact Outbo…" at bounding box center [844, 393] width 1142 height 712
click at [673, 543] on div "Back to Dashboard Change Sender ID Customers Technicians Select a contact Outbo…" at bounding box center [844, 393] width 1142 height 712
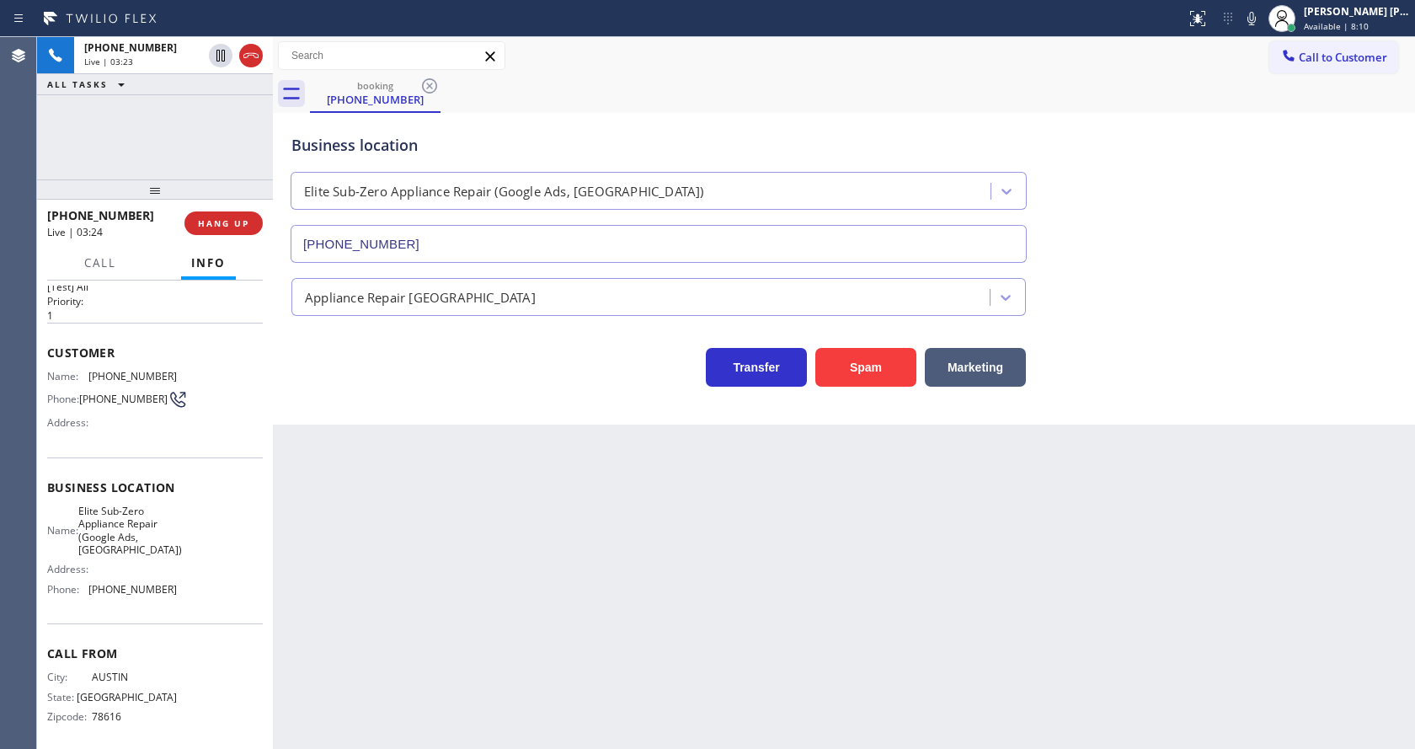
click at [495, 596] on div "Back to Dashboard Change Sender ID Customers Technicians Select a contact Outbo…" at bounding box center [844, 393] width 1142 height 712
click at [695, 587] on div "Back to Dashboard Change Sender ID Customers Technicians Select a contact Outbo…" at bounding box center [844, 393] width 1142 height 712
click at [213, 216] on button "COMPLETE" at bounding box center [220, 223] width 85 height 24
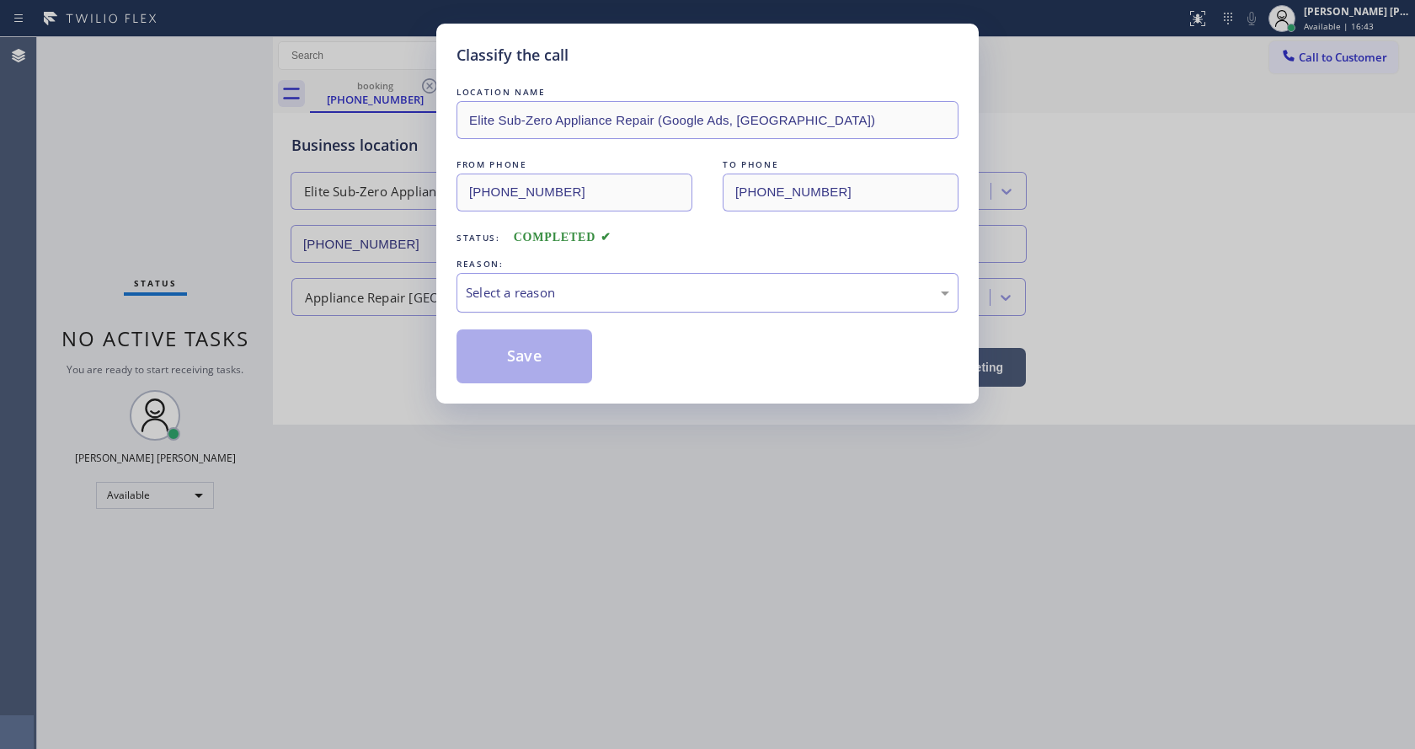
click at [546, 275] on div "Select a reason" at bounding box center [708, 293] width 502 height 40
click at [516, 373] on button "Save" at bounding box center [525, 356] width 136 height 54
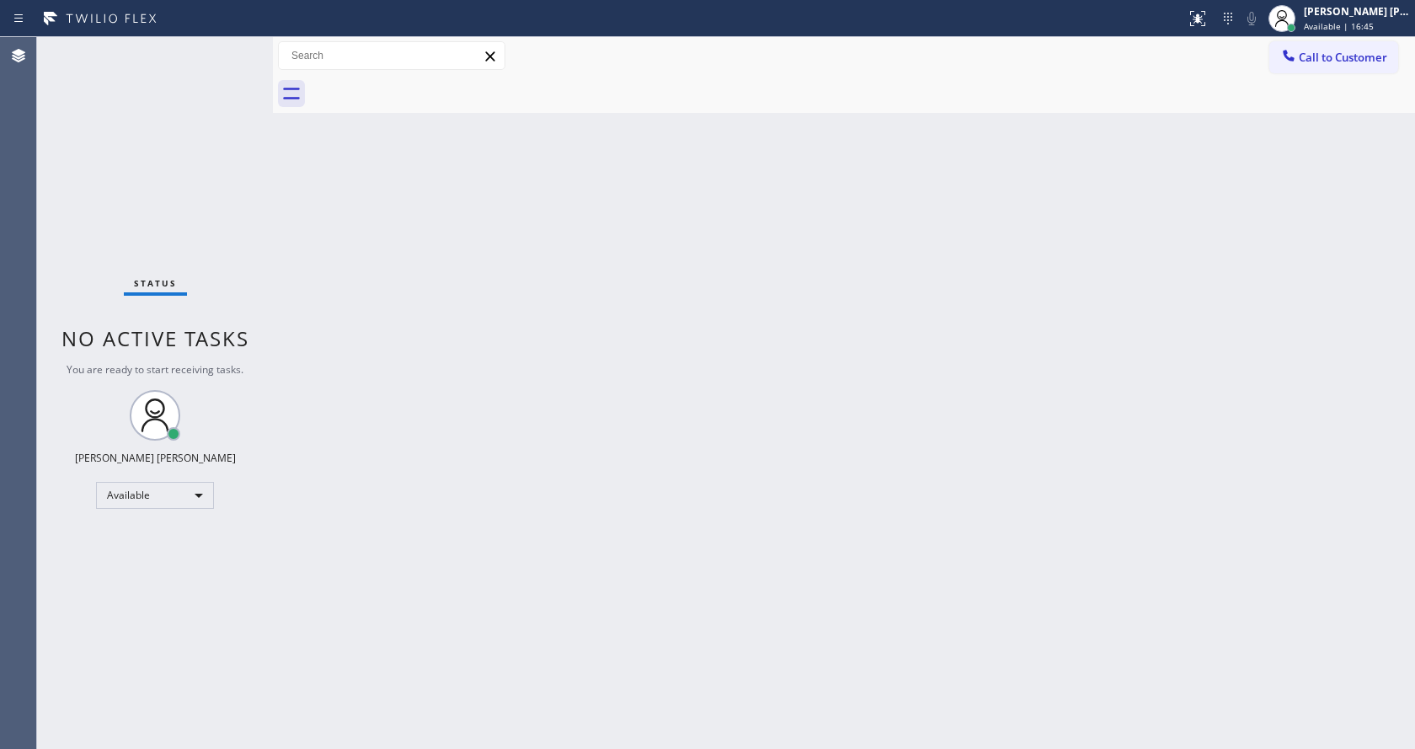
click at [1361, 24] on span "Available | 16:45" at bounding box center [1339, 26] width 70 height 12
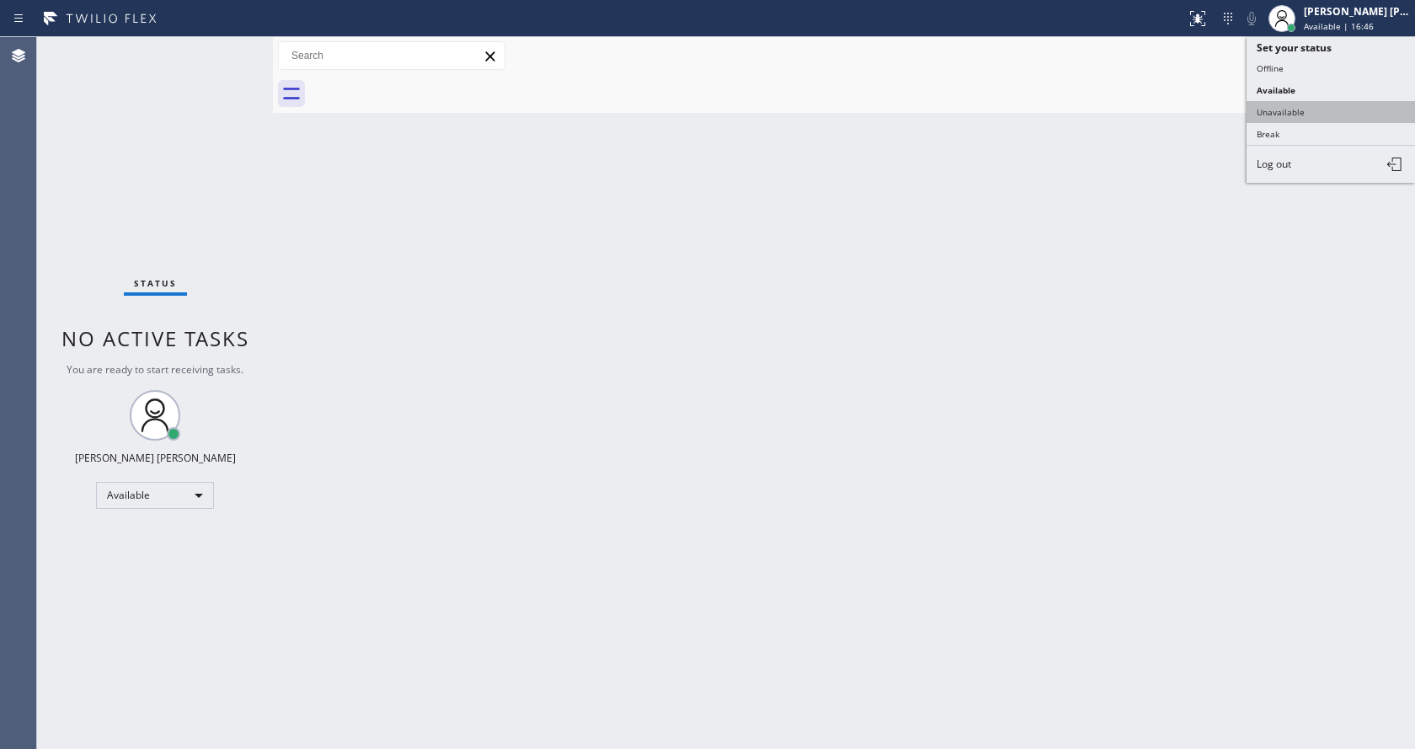
click at [1339, 115] on button "Unavailable" at bounding box center [1331, 112] width 168 height 22
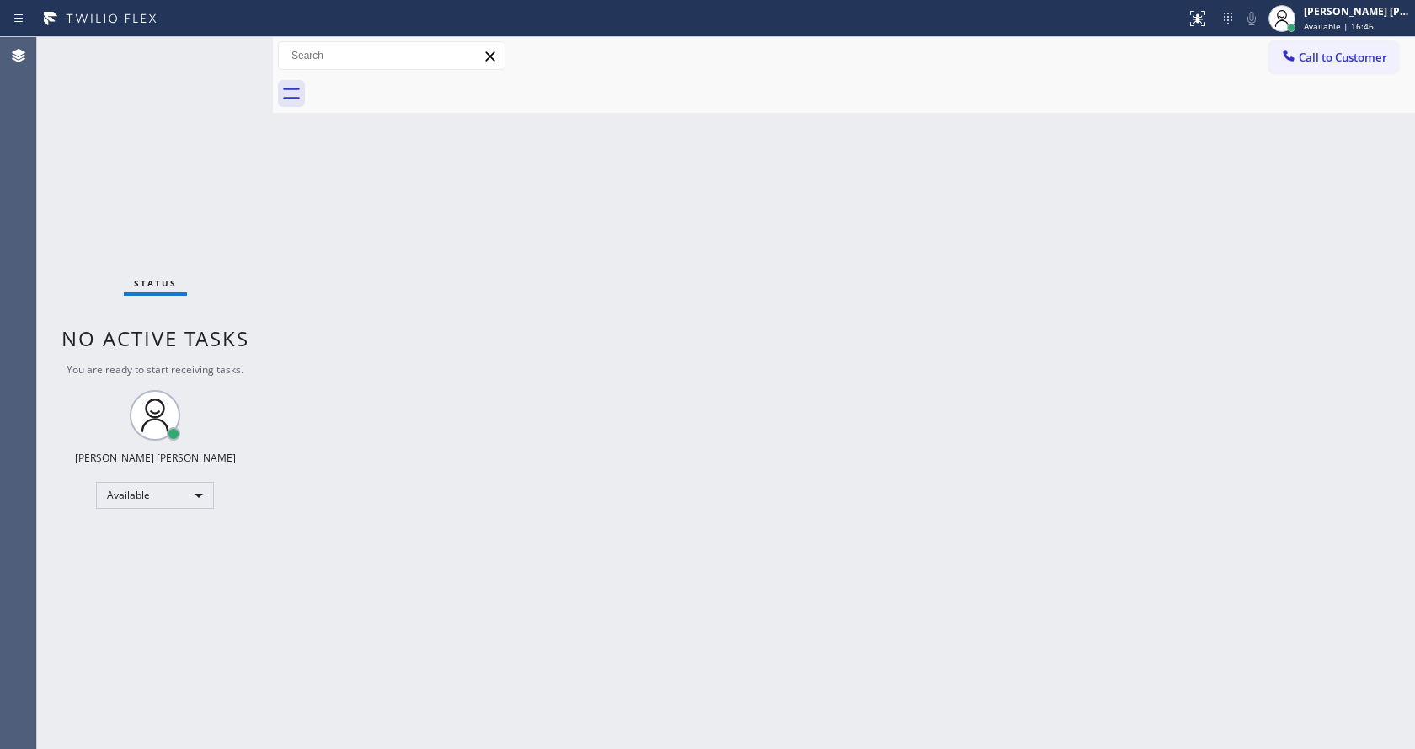
click at [1003, 255] on div "Back to Dashboard Change Sender ID Customers Technicians Select a contact Outbo…" at bounding box center [844, 393] width 1142 height 712
click at [868, 289] on div "Back to Dashboard Change Sender ID Customers Technicians Select a contact Outbo…" at bounding box center [844, 393] width 1142 height 712
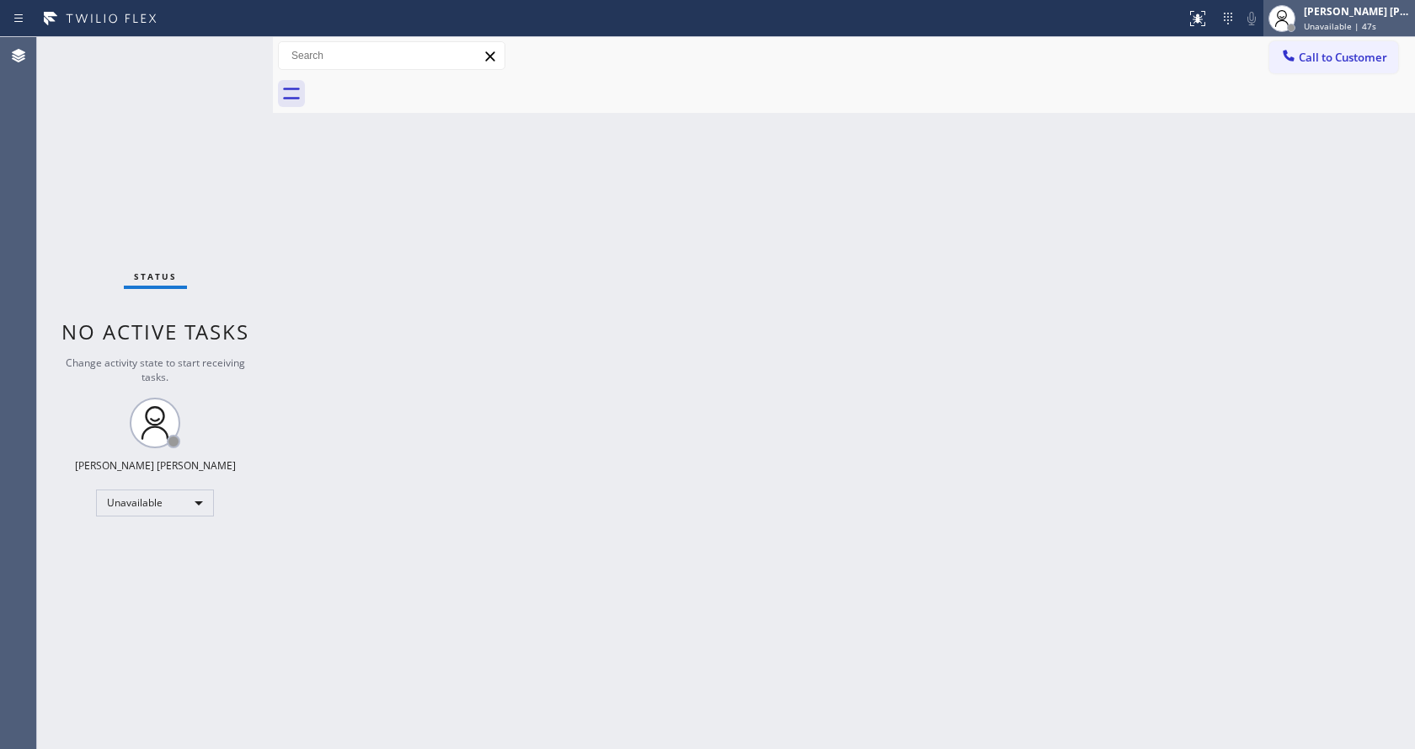
click at [1326, 18] on div "[PERSON_NAME] [PERSON_NAME]" at bounding box center [1357, 11] width 106 height 14
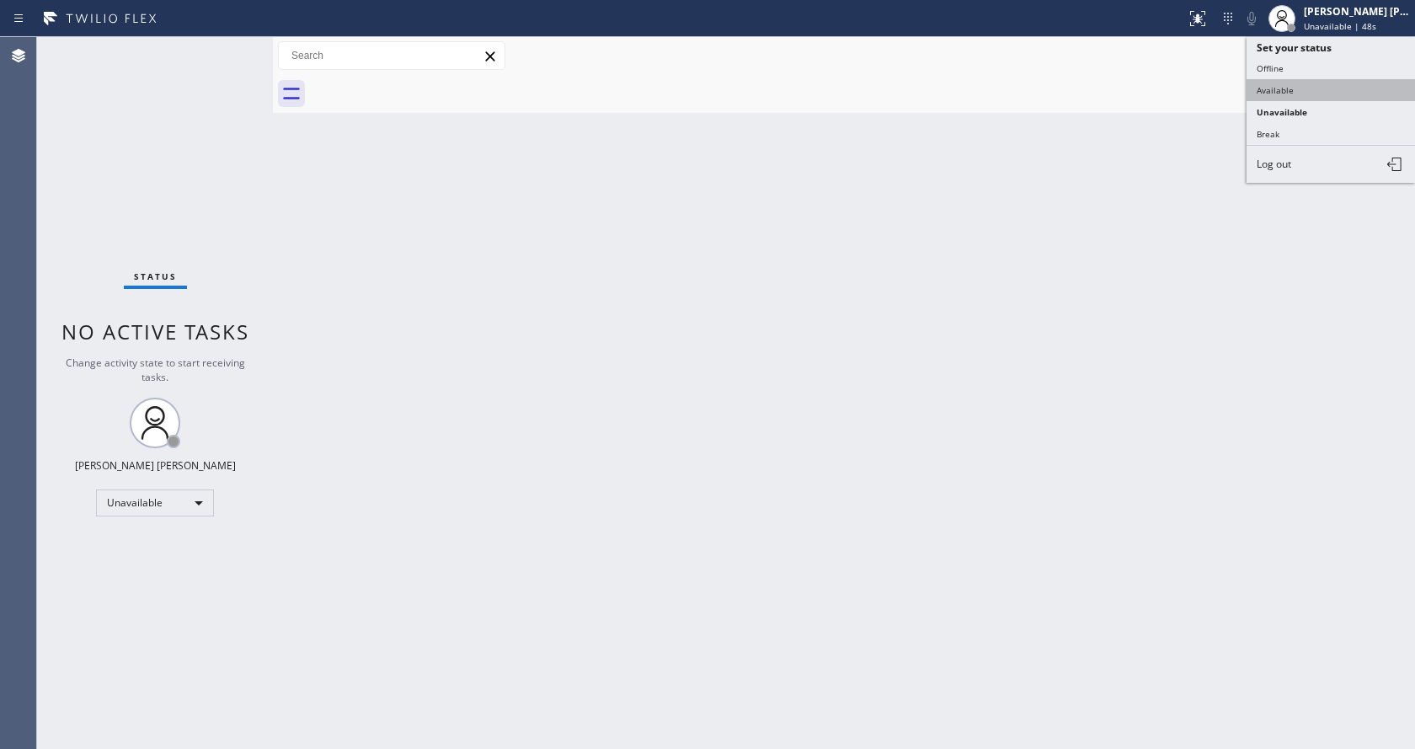
click at [1296, 85] on button "Available" at bounding box center [1331, 90] width 168 height 22
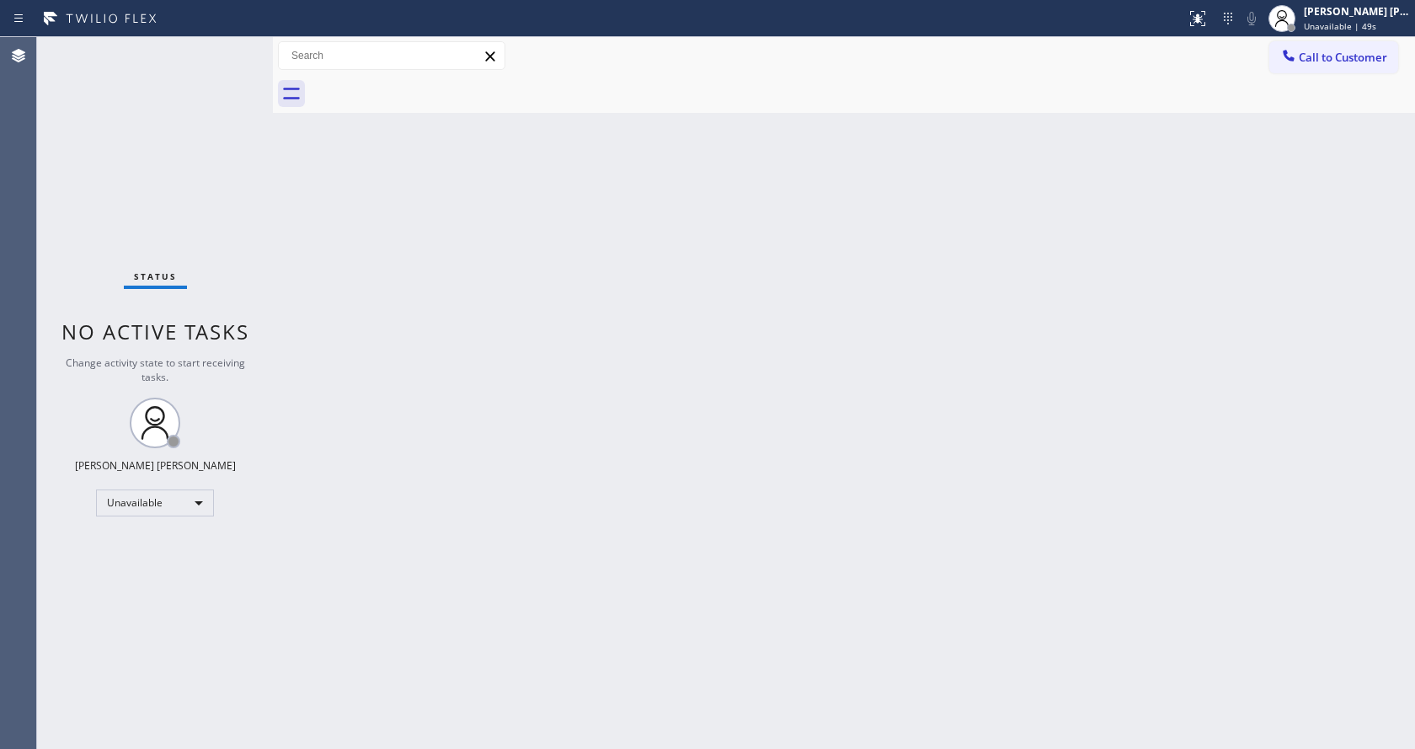
click at [473, 457] on div "Back to Dashboard Change Sender ID Customers Technicians Select a contact Outbo…" at bounding box center [844, 393] width 1142 height 712
click at [495, 743] on div "Back to Dashboard Change Sender ID Customers Technicians Select a contact Outbo…" at bounding box center [844, 393] width 1142 height 712
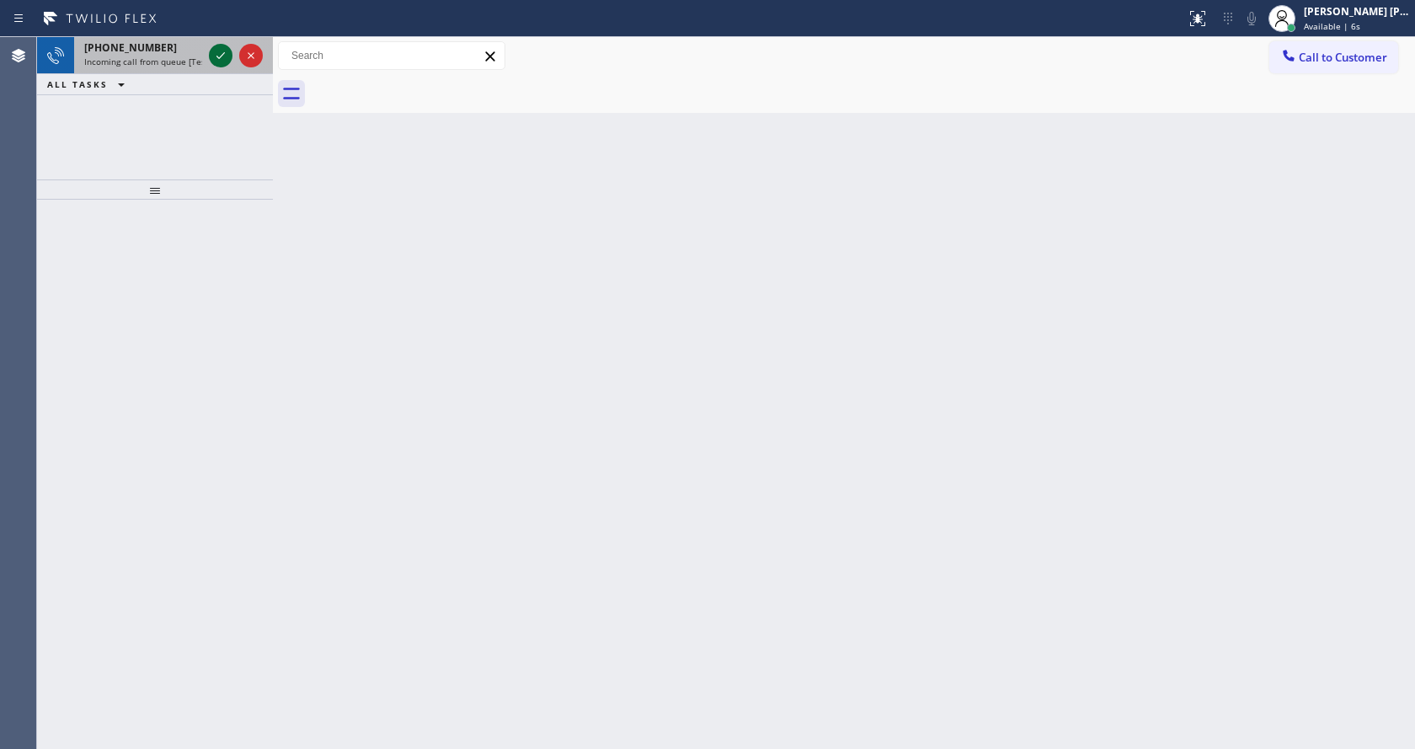
click at [227, 45] on button at bounding box center [221, 56] width 24 height 24
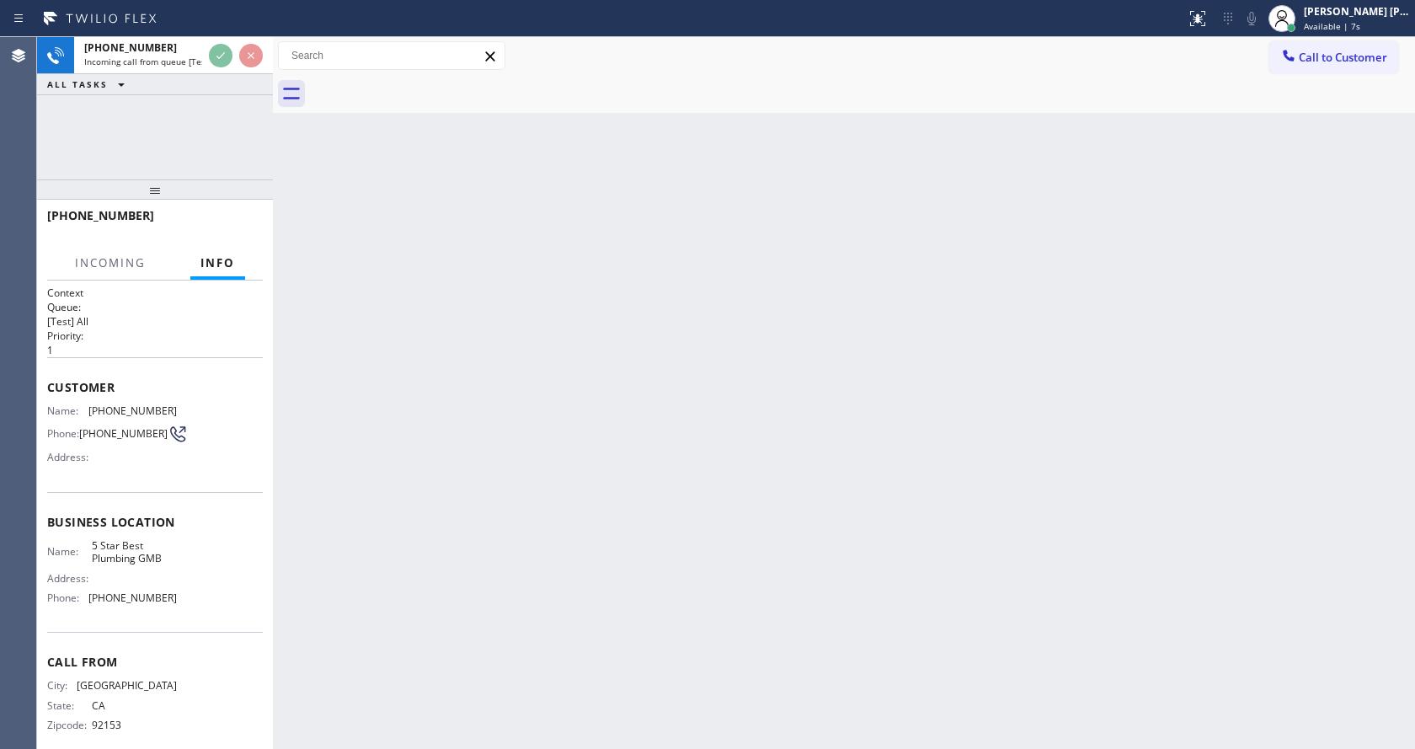
scroll to position [22, 0]
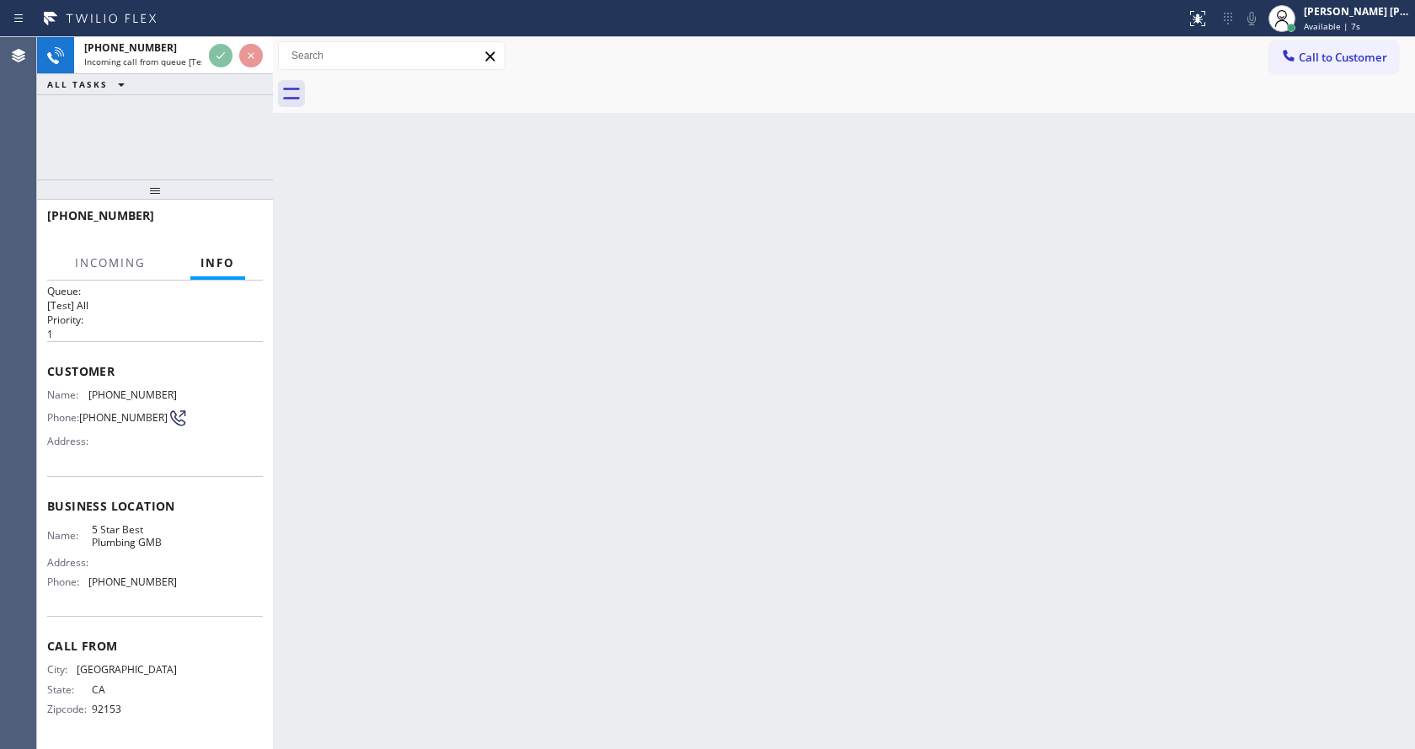
drag, startPoint x: 591, startPoint y: 551, endPoint x: 479, endPoint y: 633, distance: 139.2
click at [589, 543] on div "Back to Dashboard Change Sender ID Customers Technicians Select a contact Outbo…" at bounding box center [844, 393] width 1142 height 712
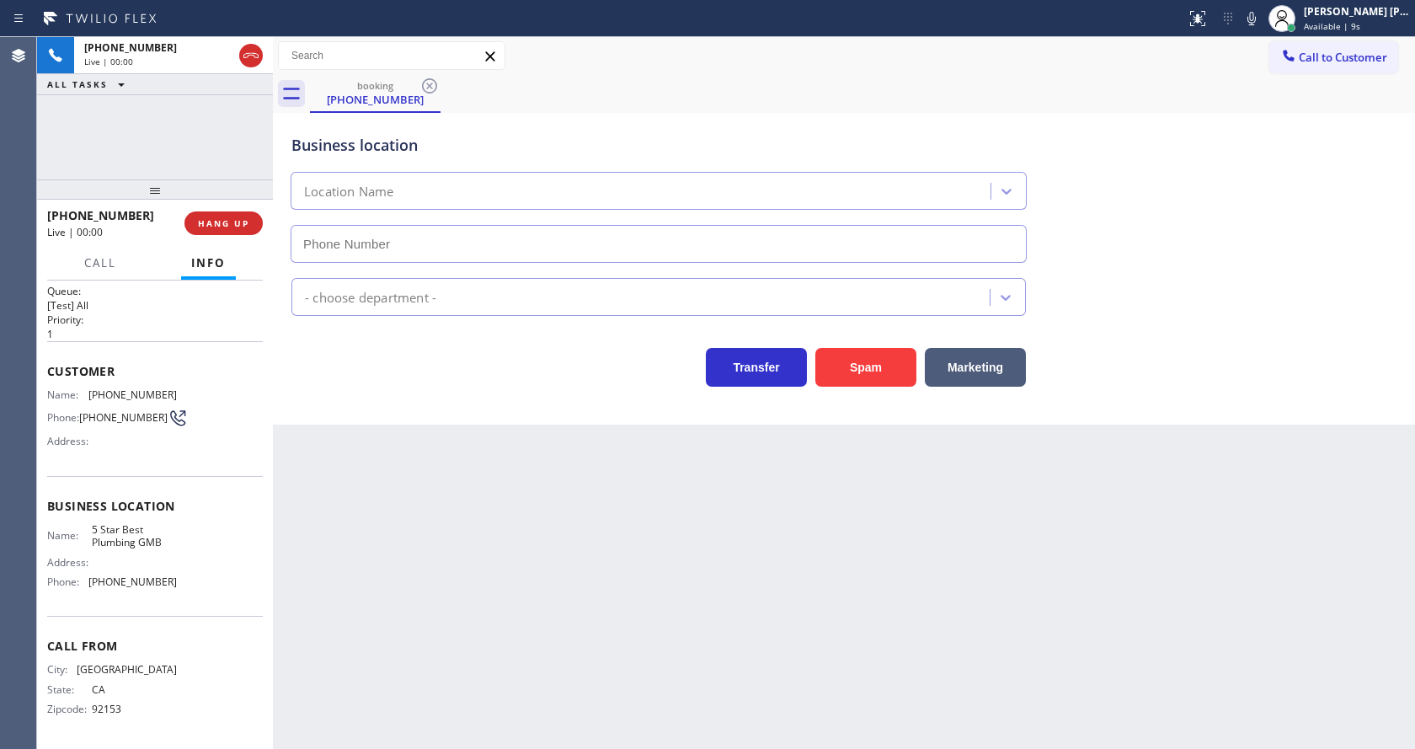
type input "(213) 600-7224"
drag, startPoint x: 880, startPoint y: 359, endPoint x: 727, endPoint y: 442, distance: 174.5
click at [880, 359] on button "Spam" at bounding box center [865, 367] width 101 height 39
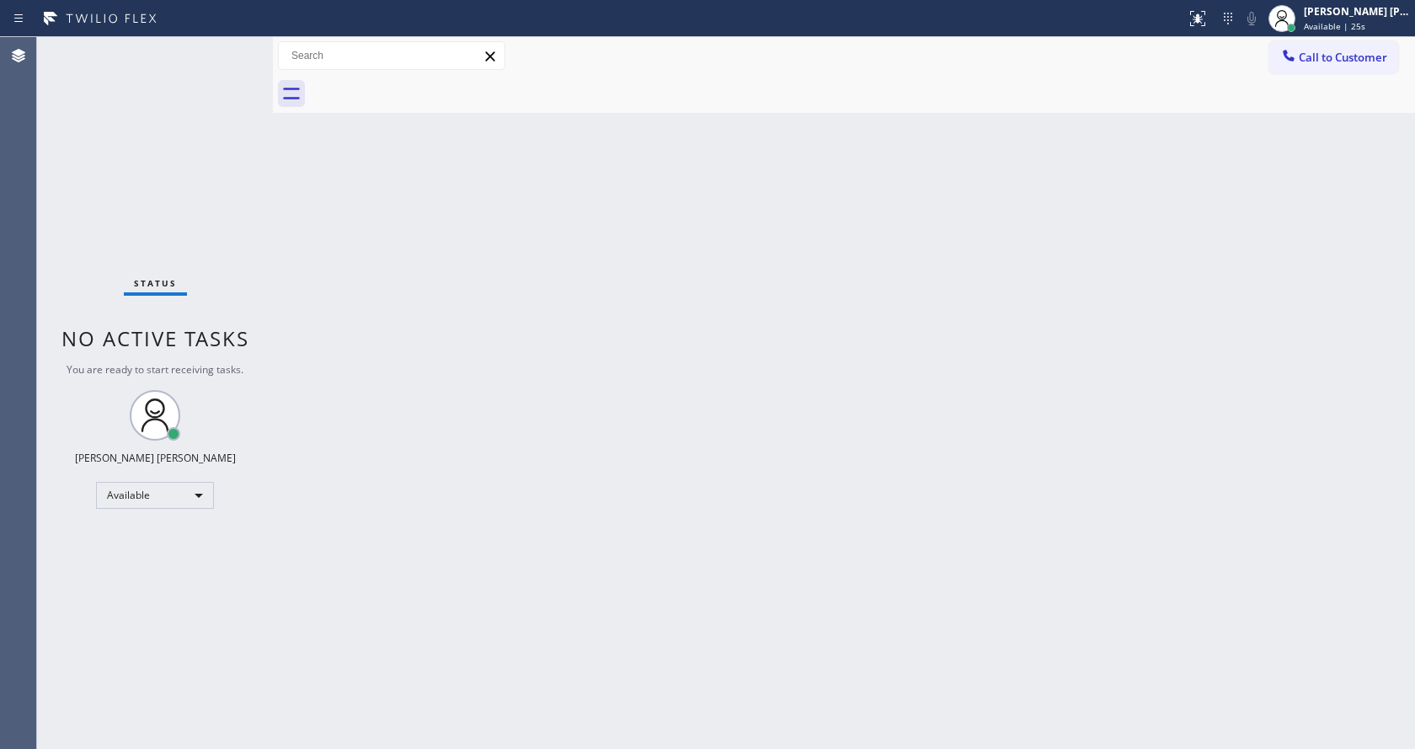
click at [767, 559] on div "Back to Dashboard Change Sender ID Customers Technicians Select a contact Outbo…" at bounding box center [844, 393] width 1142 height 712
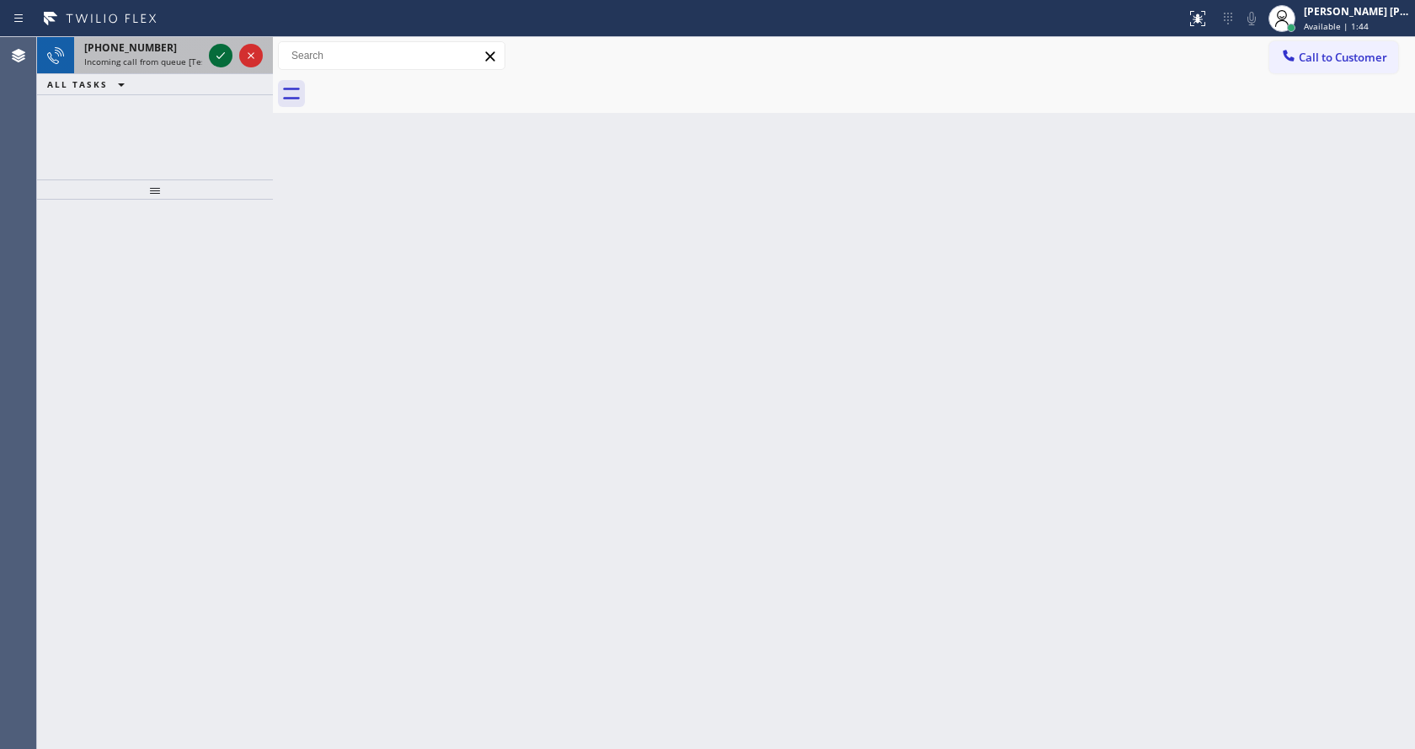
click at [215, 58] on icon at bounding box center [221, 55] width 20 height 20
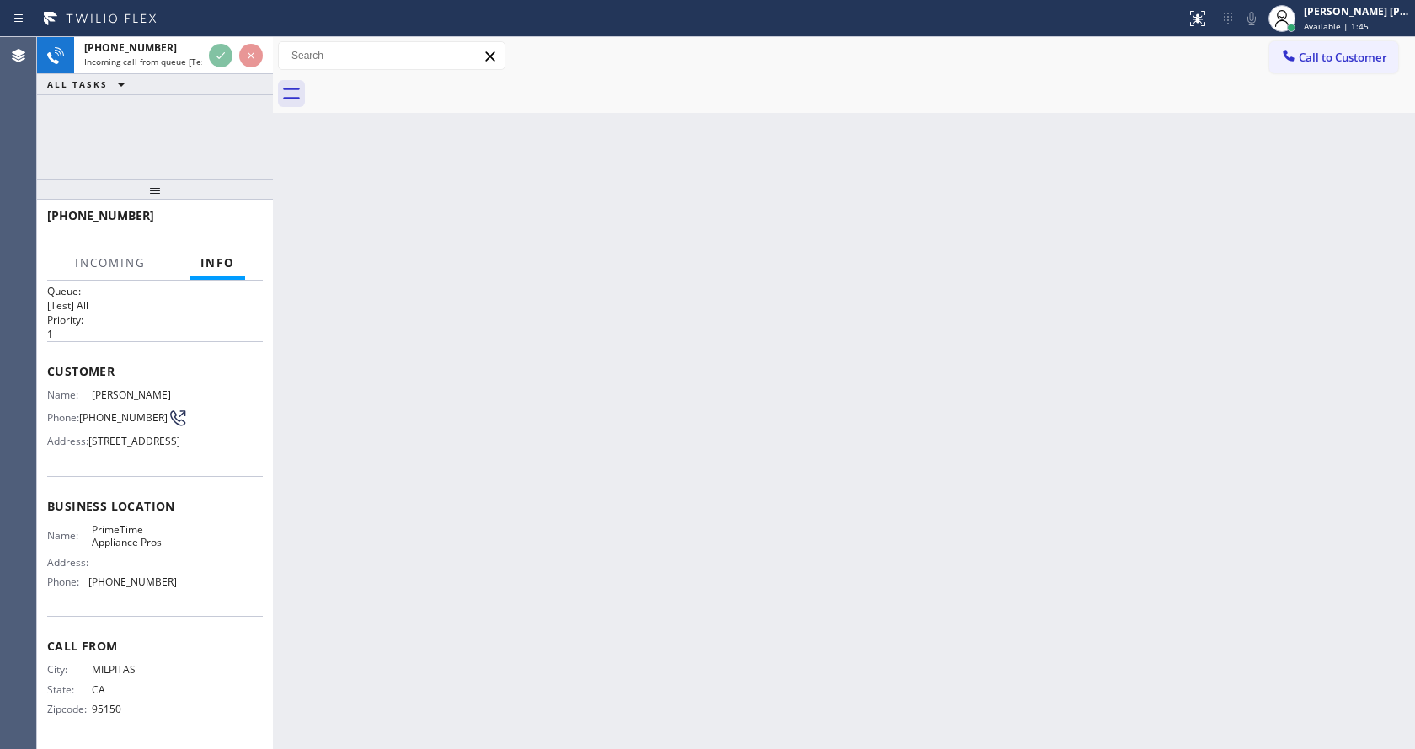
scroll to position [61, 0]
click at [607, 417] on div "Back to Dashboard Change Sender ID Customers Technicians Select a contact Outbo…" at bounding box center [844, 393] width 1142 height 712
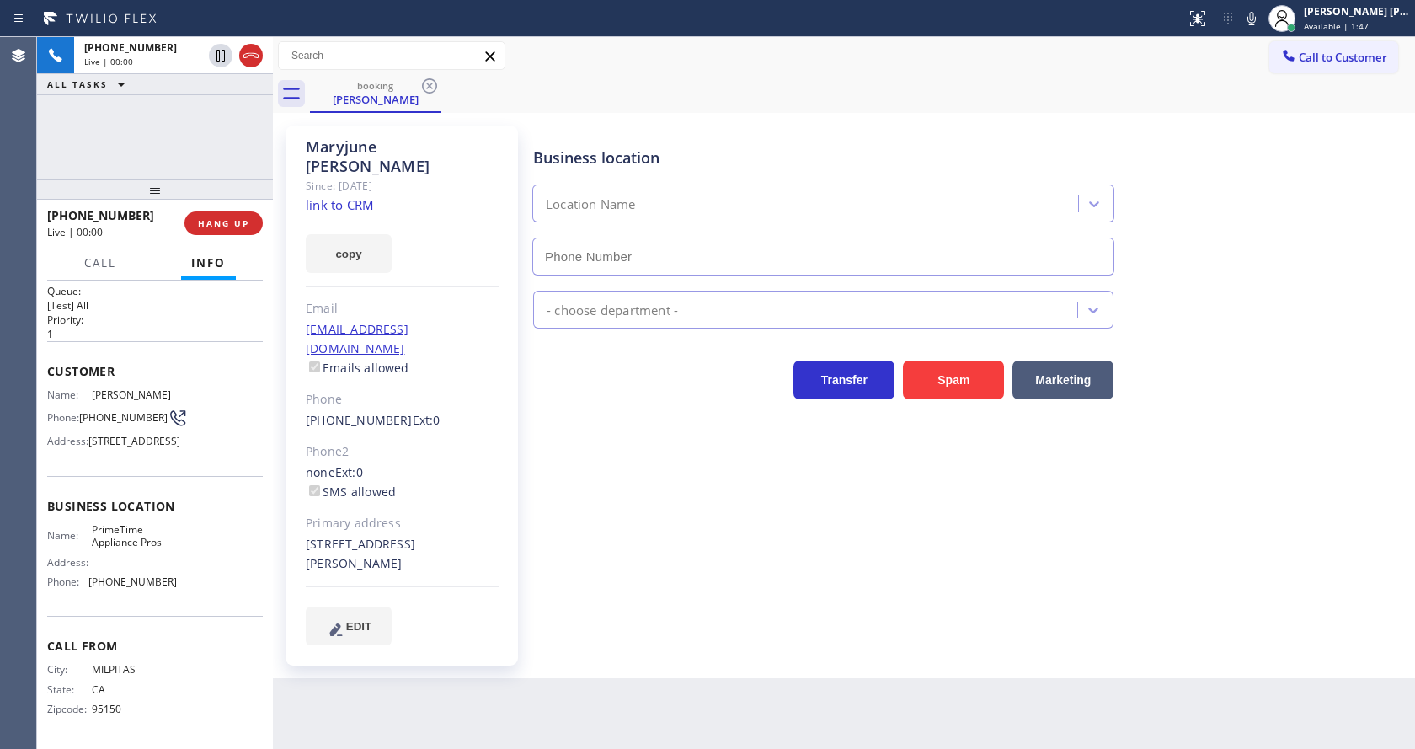
type input "[PHONE_NUMBER]"
click at [626, 466] on div "Business location PrimeTime Appliance Pros [PHONE_NUMBER] Appliance Repair Regu…" at bounding box center [970, 385] width 881 height 510
drag, startPoint x: 739, startPoint y: 592, endPoint x: 697, endPoint y: 505, distance: 97.2
click at [739, 592] on div "Business location PrimeTime Appliance Pros [PHONE_NUMBER] Appliance Repair Regu…" at bounding box center [970, 385] width 881 height 510
click at [106, 260] on span "Call" at bounding box center [100, 262] width 32 height 15
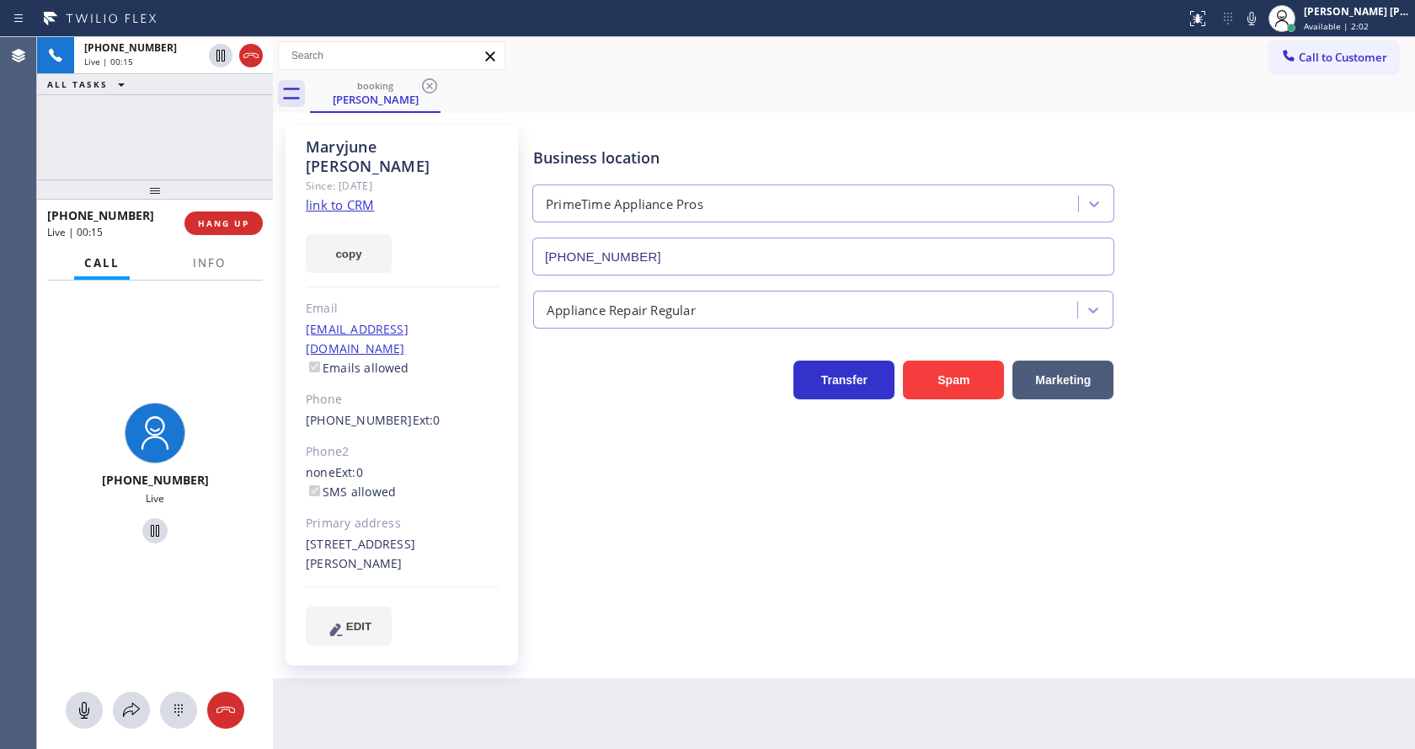
click at [1256, 24] on icon at bounding box center [1252, 18] width 20 height 20
click at [221, 49] on icon at bounding box center [221, 55] width 20 height 20
click at [129, 711] on icon at bounding box center [131, 710] width 20 height 20
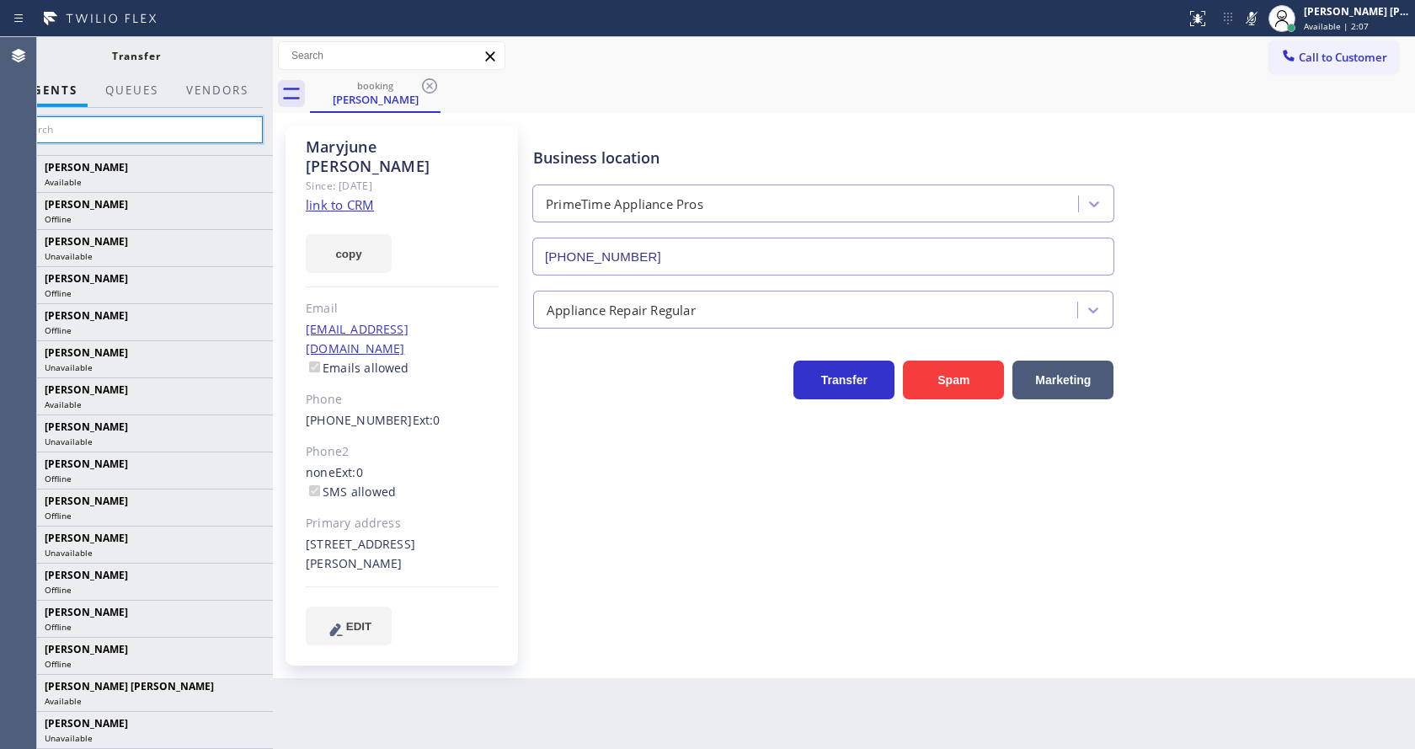
click at [164, 129] on input "text" at bounding box center [136, 129] width 254 height 27
click at [643, 502] on div "Business location PrimeTime Appliance Pros [PHONE_NUMBER] Appliance Repair Regu…" at bounding box center [970, 385] width 881 height 510
click at [473, 396] on div "[PERSON_NAME] Since: [DATE] link to CRM copy Email [EMAIL_ADDRESS][DOMAIN_NAME]…" at bounding box center [402, 396] width 233 height 540
click at [154, 133] on input "text" at bounding box center [136, 129] width 254 height 27
type input "lyka"
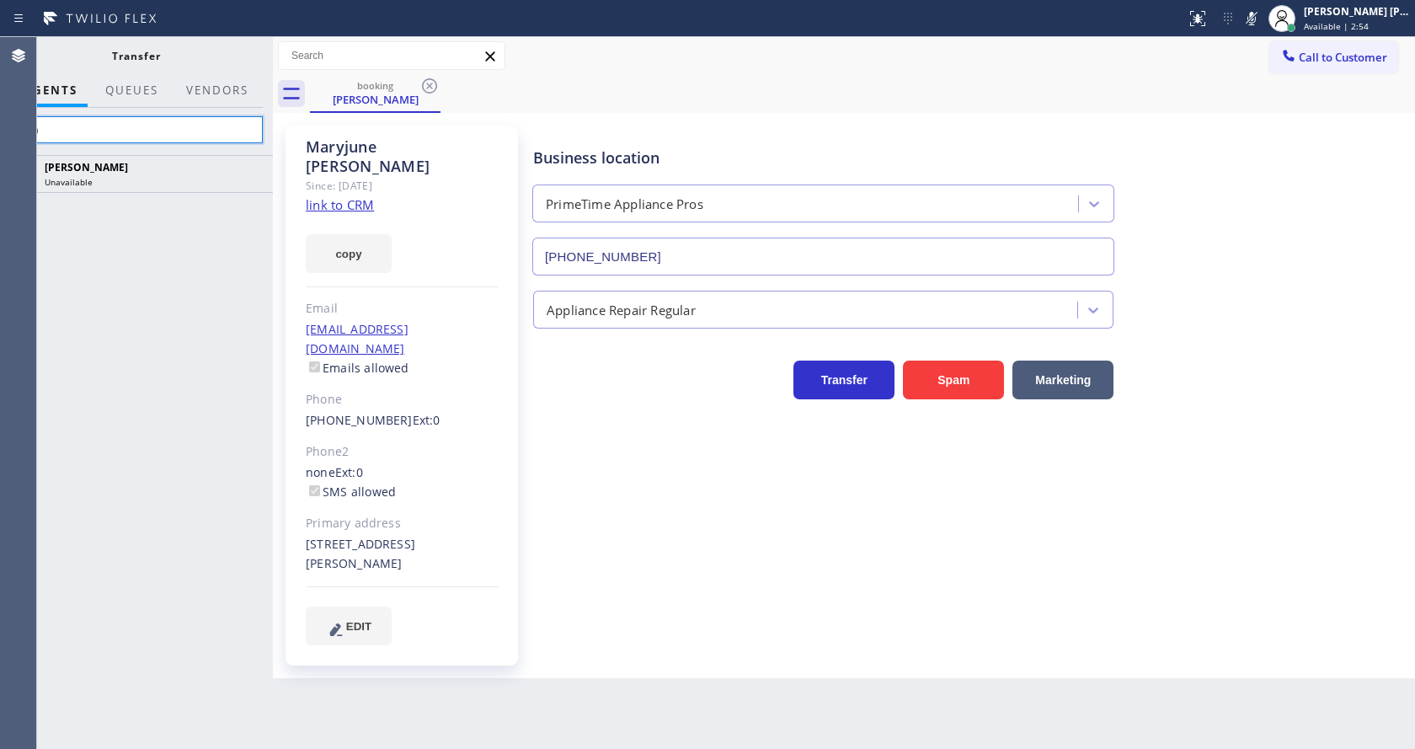
click at [143, 129] on input "lyka" at bounding box center [136, 129] width 254 height 27
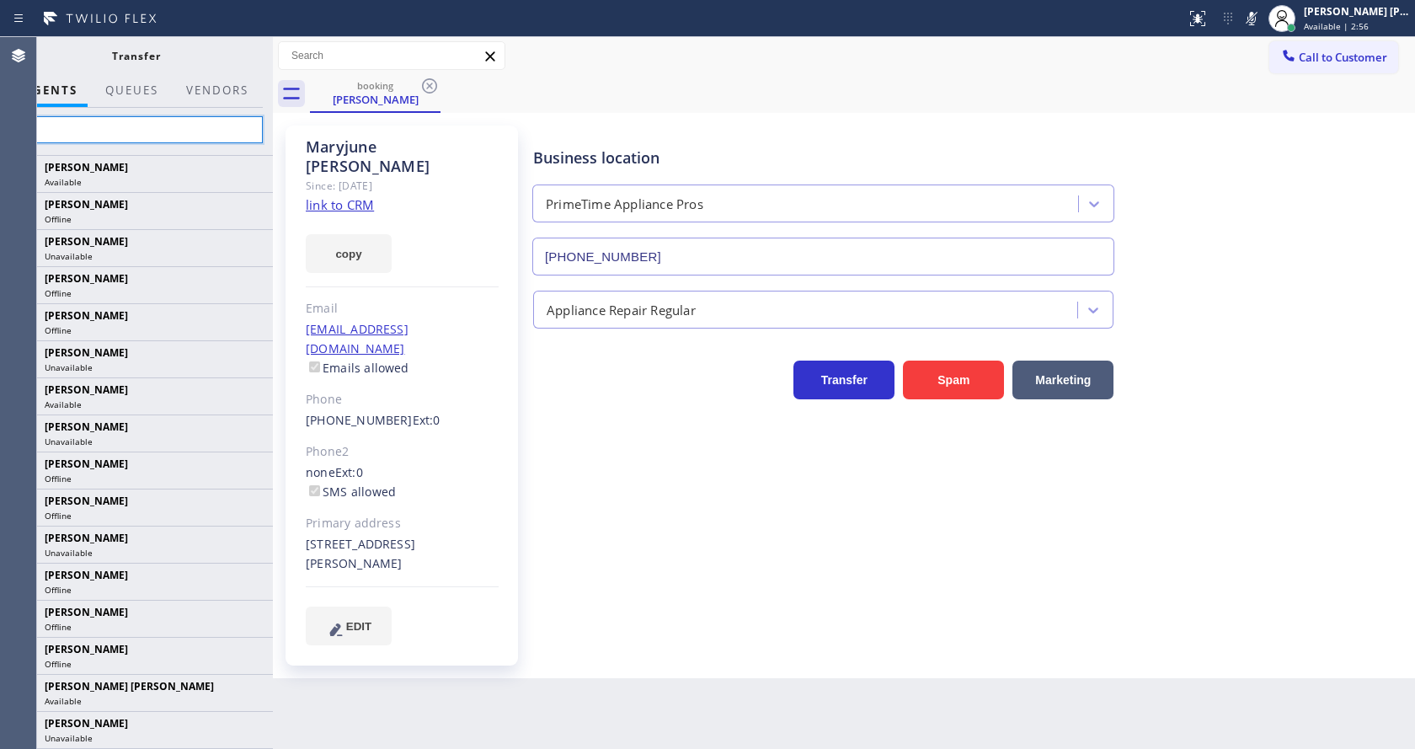
type input "lyka"
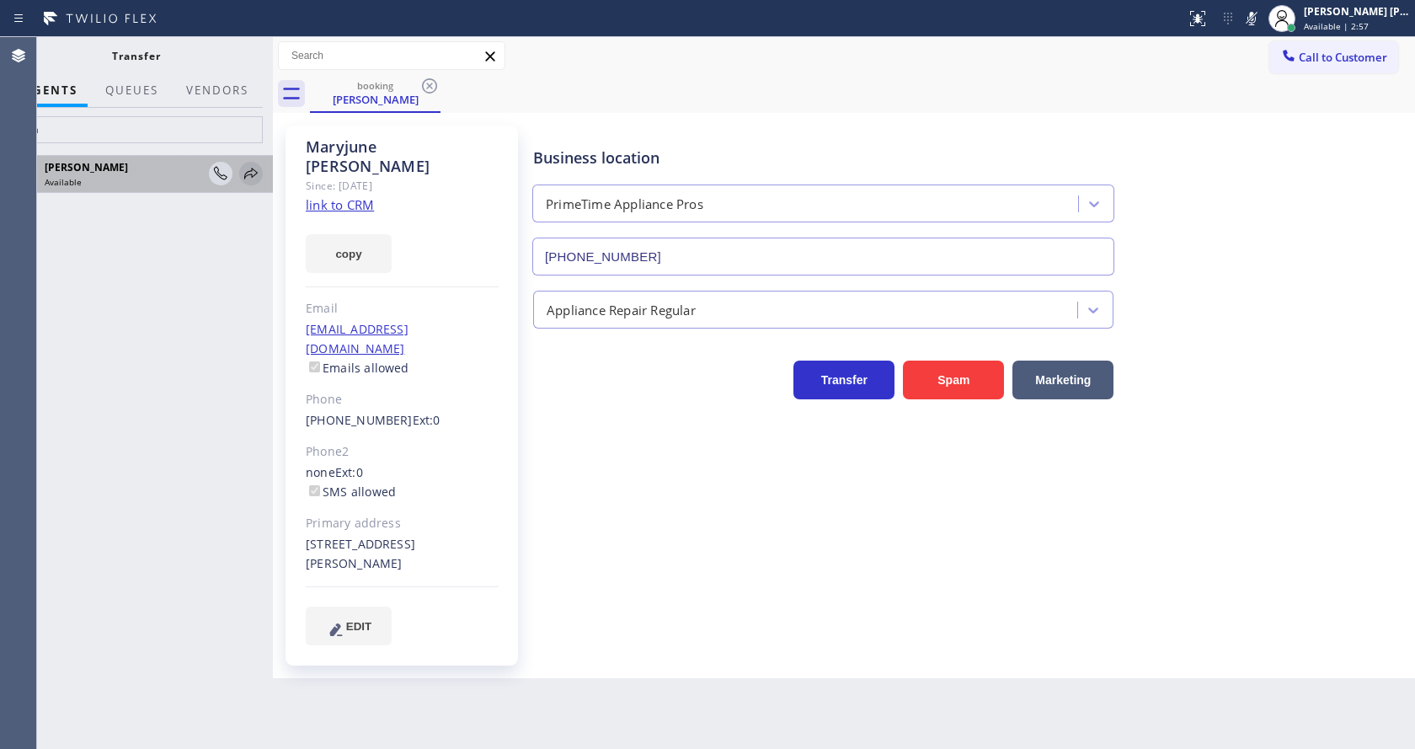
click at [249, 179] on icon at bounding box center [251, 173] width 20 height 20
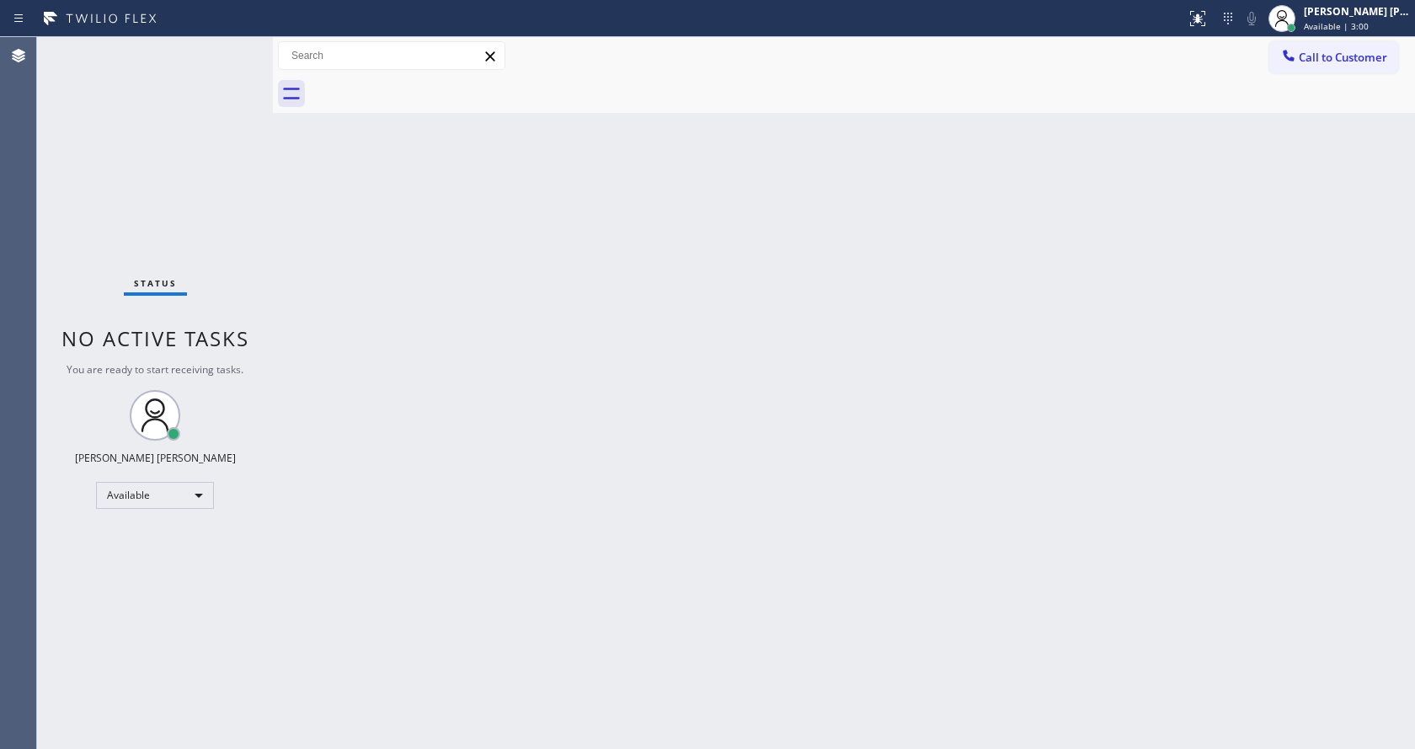
click at [665, 633] on div "Back to Dashboard Change Sender ID Customers Technicians Select a contact Outbo…" at bounding box center [844, 393] width 1142 height 712
click at [793, 369] on div "Back to Dashboard Change Sender ID Customers Technicians Select a contact Outbo…" at bounding box center [844, 393] width 1142 height 712
click at [230, 43] on div "Status No active tasks You are ready to start receiving tasks. [PERSON_NAME] [P…" at bounding box center [155, 393] width 236 height 712
click at [233, 55] on div "Status No active tasks You are ready to start receiving tasks. [PERSON_NAME] [P…" at bounding box center [155, 393] width 236 height 712
click at [558, 326] on div "Back to Dashboard Change Sender ID Customers Technicians Select a contact Outbo…" at bounding box center [844, 393] width 1142 height 712
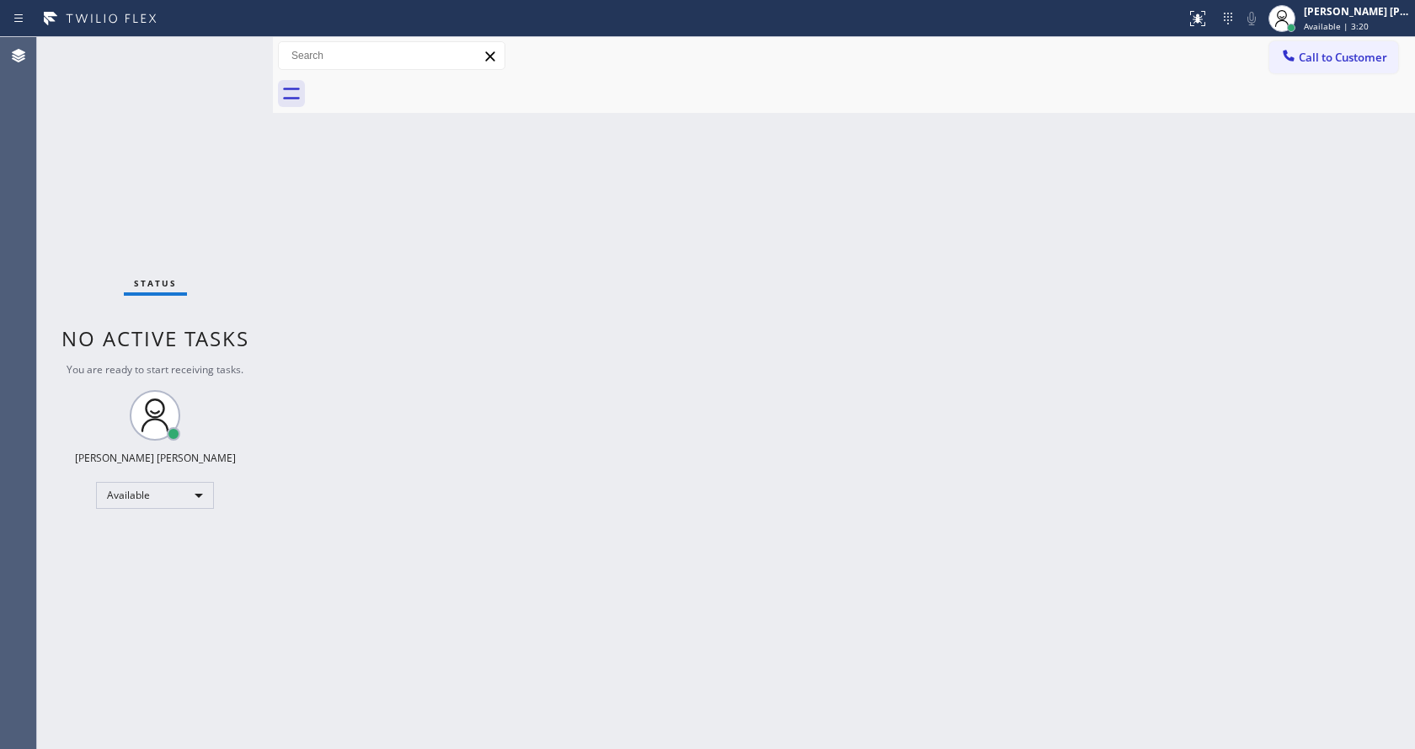
click at [291, 250] on div "Back to Dashboard Change Sender ID Customers Technicians Select a contact Outbo…" at bounding box center [844, 393] width 1142 height 712
click at [231, 44] on div "Status No active tasks You are ready to start receiving tasks. [PERSON_NAME] [P…" at bounding box center [155, 393] width 236 height 712
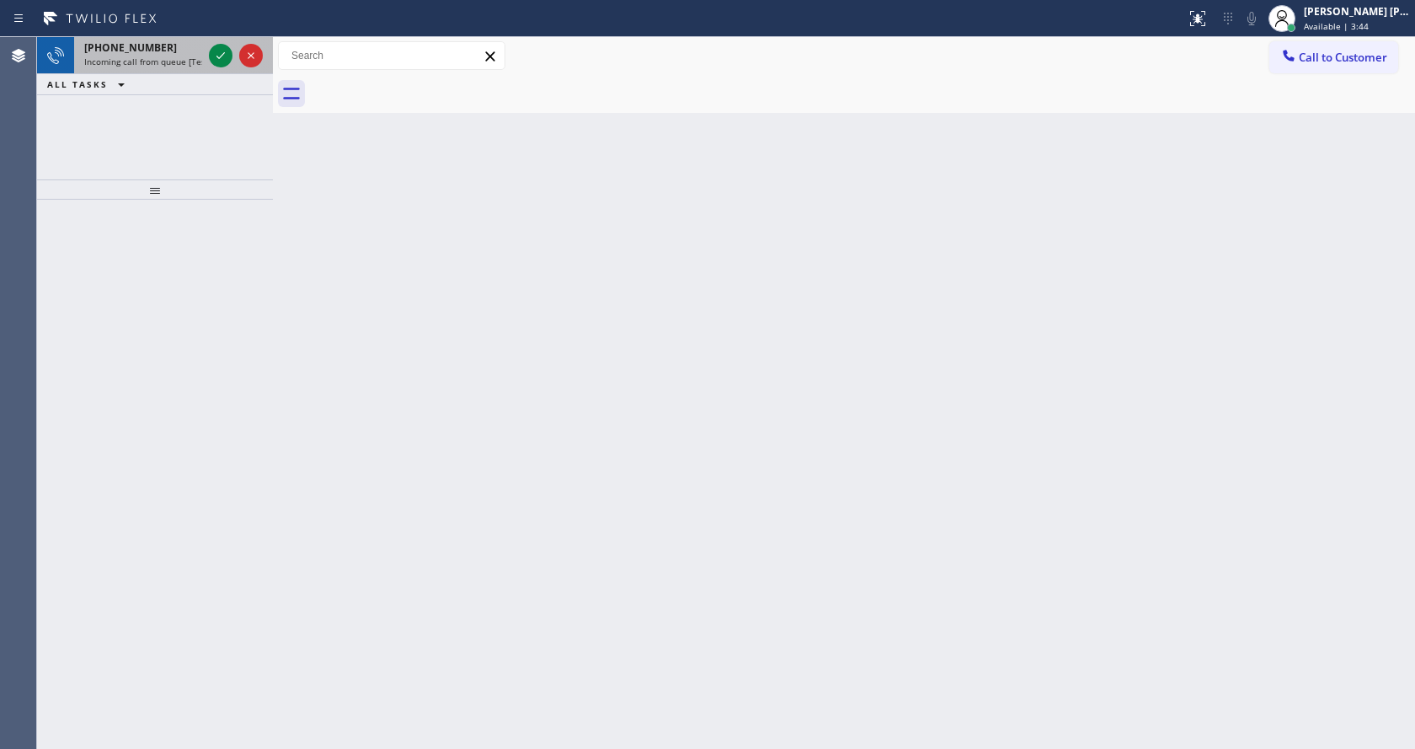
click at [196, 60] on span "Incoming call from queue [Test] All" at bounding box center [154, 62] width 140 height 12
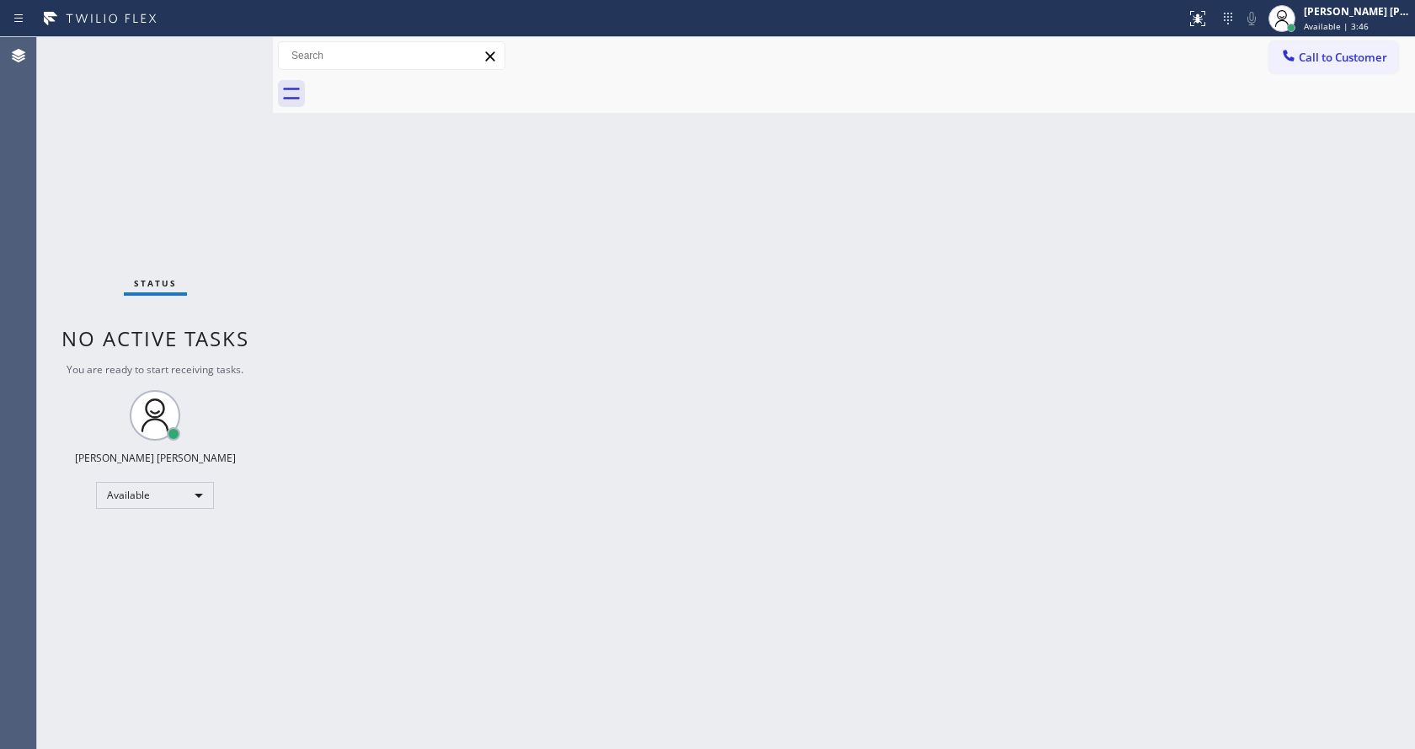
click at [576, 484] on div "Back to Dashboard Change Sender ID Customers Technicians Select a contact Outbo…" at bounding box center [844, 393] width 1142 height 712
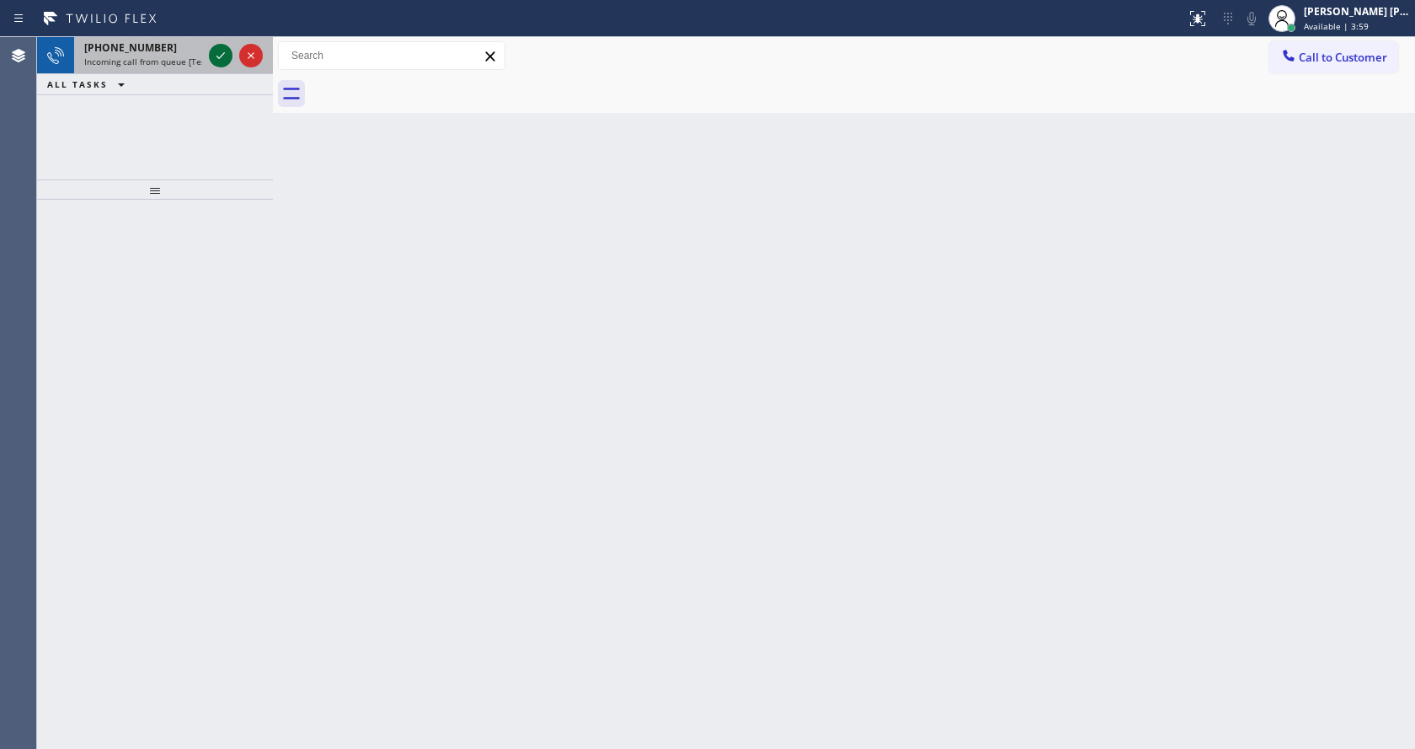
click at [224, 61] on icon at bounding box center [221, 55] width 20 height 20
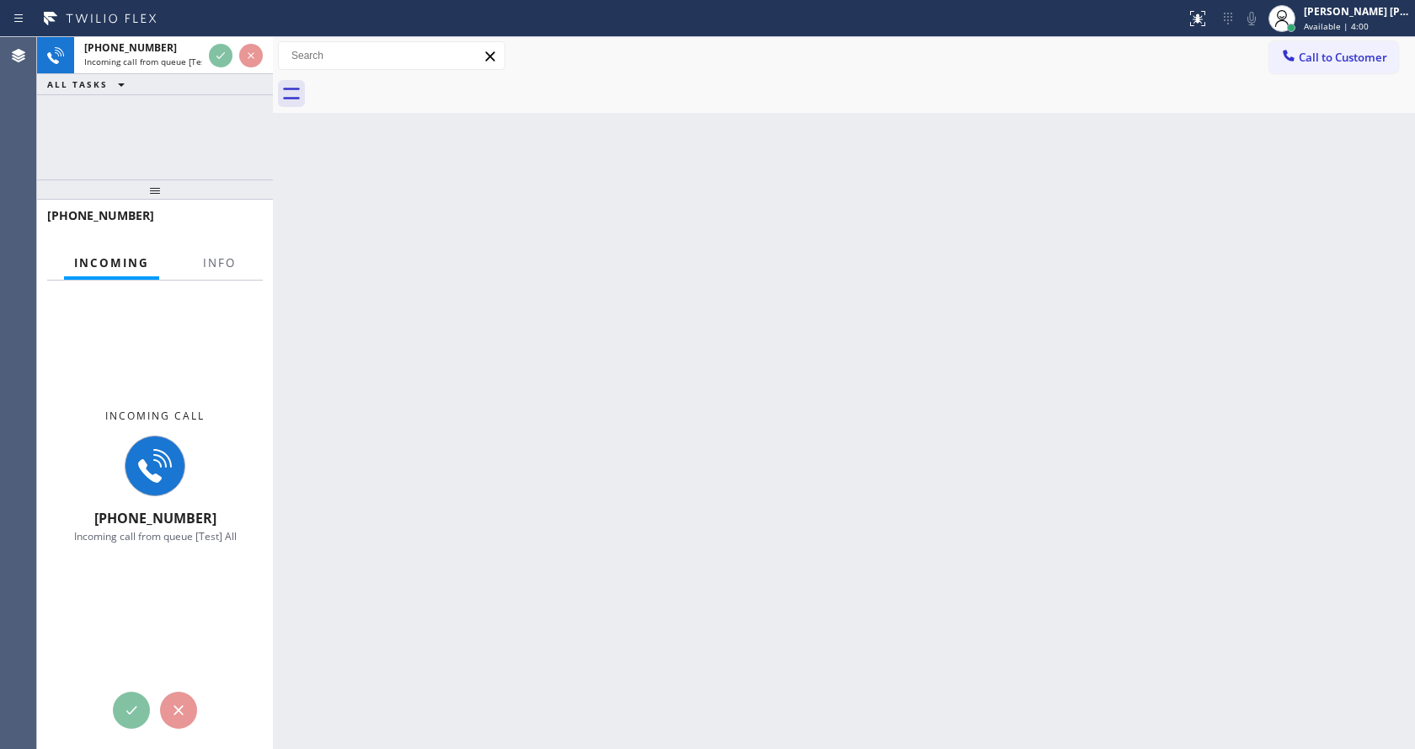
click at [229, 245] on div "+17477175505" at bounding box center [155, 223] width 236 height 47
click at [225, 261] on span "Info" at bounding box center [219, 262] width 33 height 15
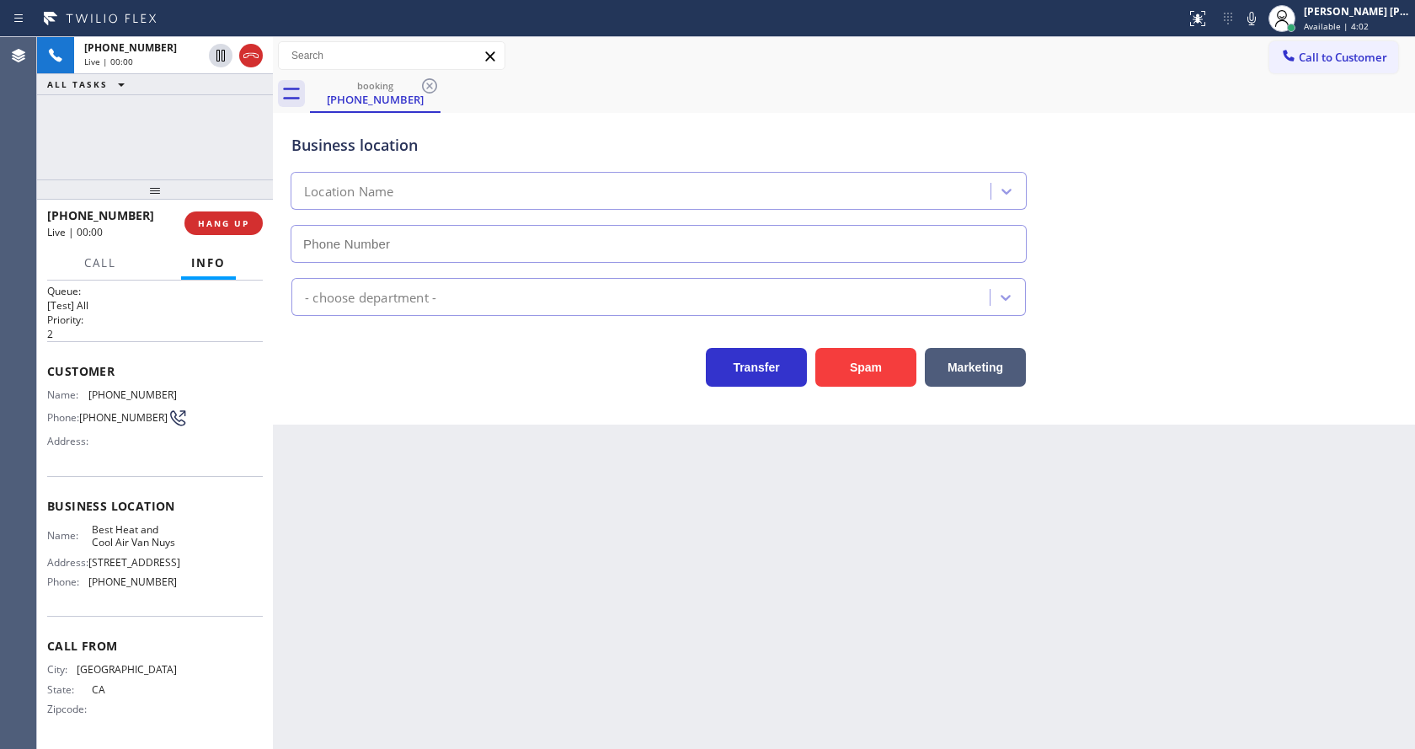
scroll to position [48, 0]
click at [644, 501] on div "Back to Dashboard Change Sender ID Customers Technicians Select a contact Outbo…" at bounding box center [844, 393] width 1142 height 712
type input "(747) 998-0068"
click at [510, 579] on div "Back to Dashboard Change Sender ID Customers Technicians Select a contact Outbo…" at bounding box center [844, 393] width 1142 height 712
click at [561, 638] on div "Back to Dashboard Change Sender ID Customers Technicians Select a contact Outbo…" at bounding box center [844, 393] width 1142 height 712
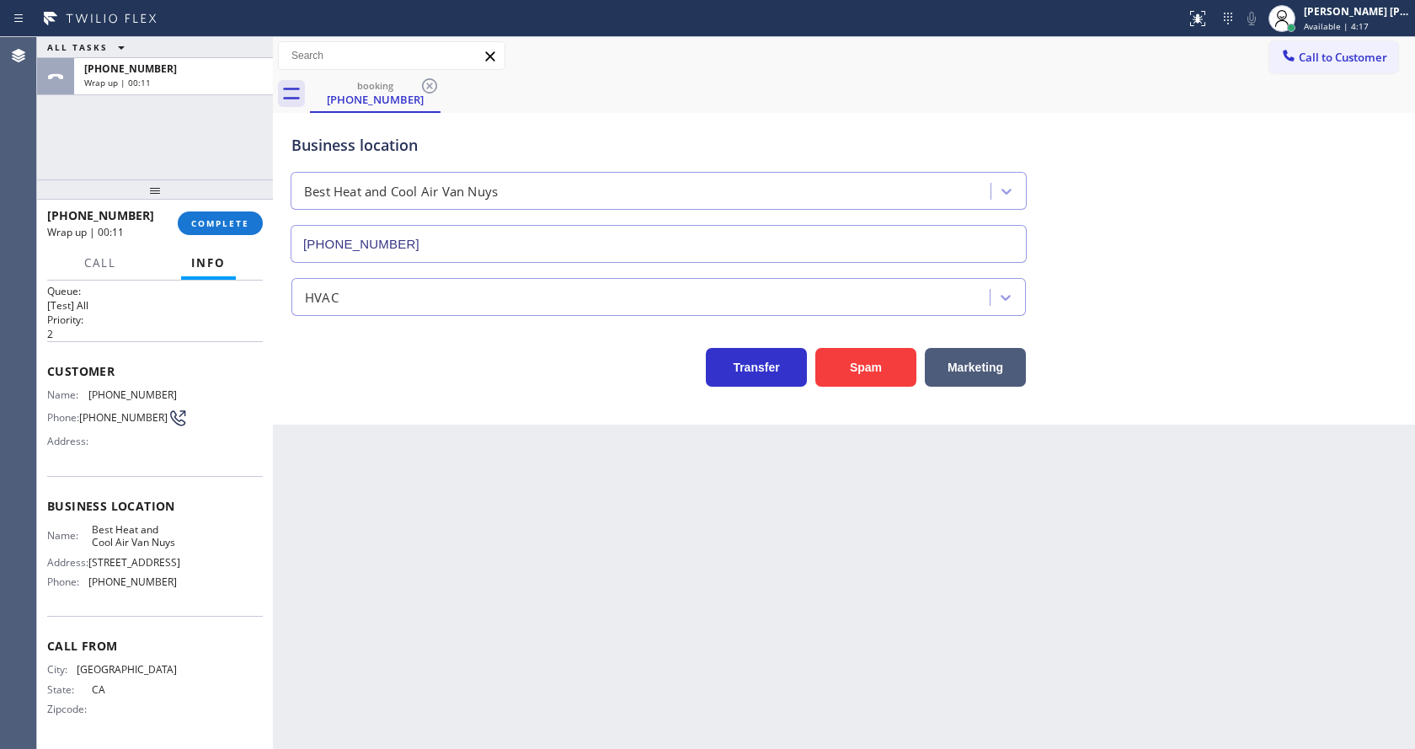
drag, startPoint x: 353, startPoint y: 430, endPoint x: 348, endPoint y: 416, distance: 14.4
click at [353, 430] on div "Back to Dashboard Change Sender ID Customers Technicians Select a contact Outbo…" at bounding box center [844, 393] width 1142 height 712
click at [225, 229] on button "COMPLETE" at bounding box center [220, 223] width 85 height 24
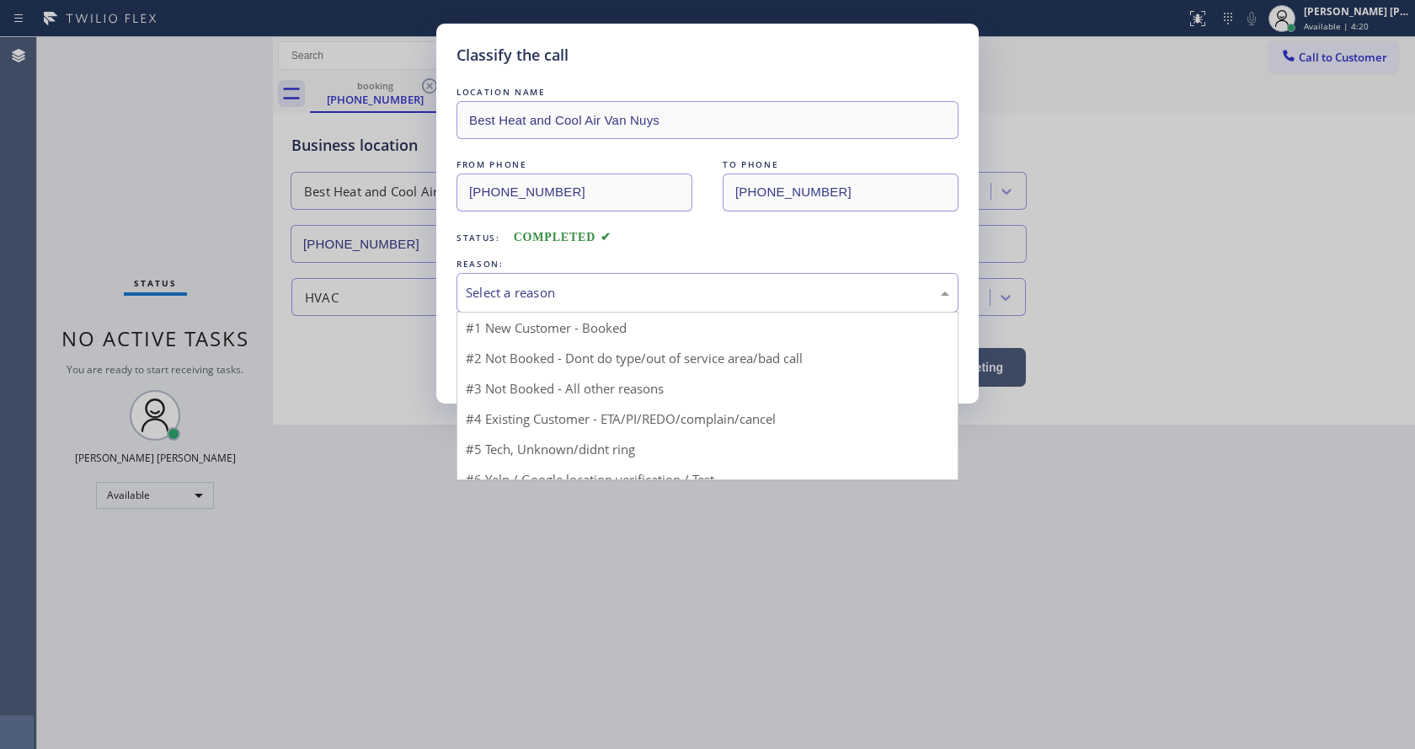
click at [502, 303] on div "Select a reason" at bounding box center [708, 293] width 502 height 40
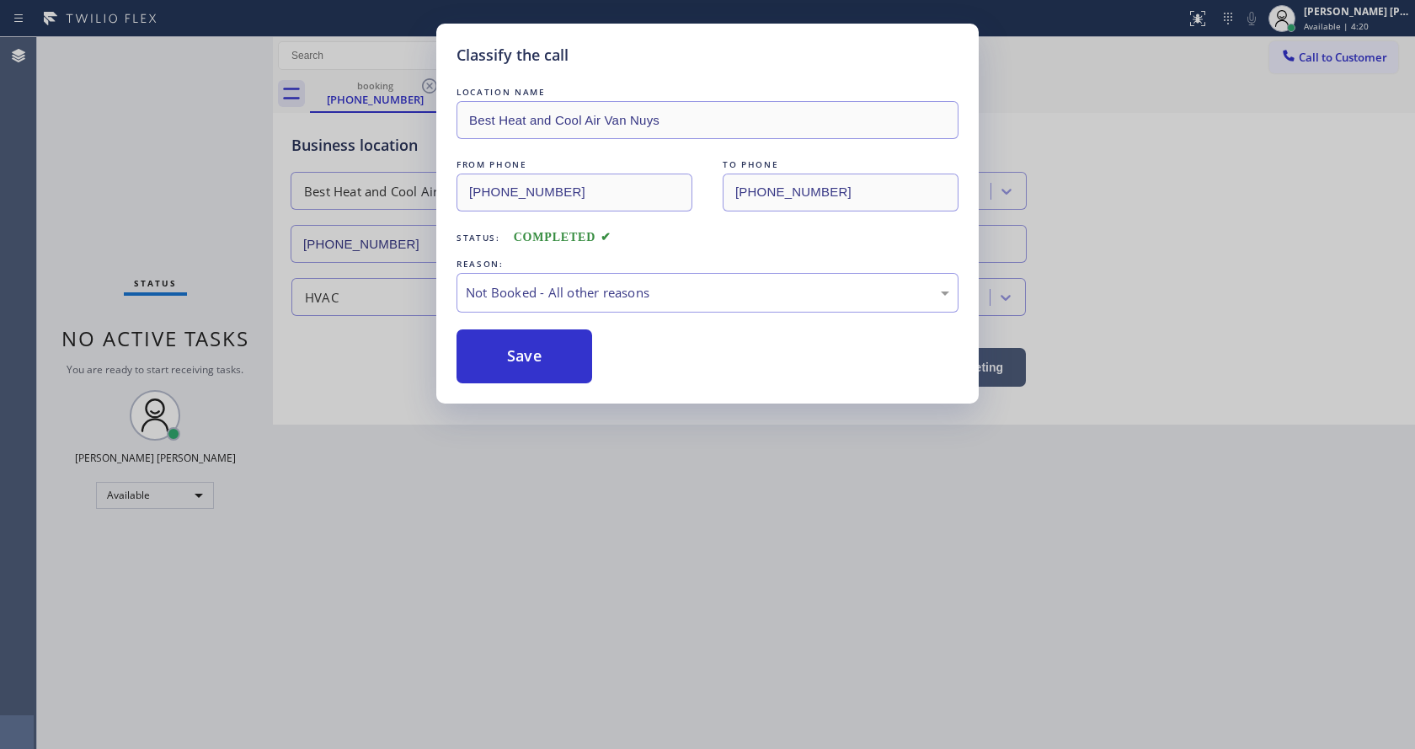
click at [501, 347] on button "Save" at bounding box center [525, 356] width 136 height 54
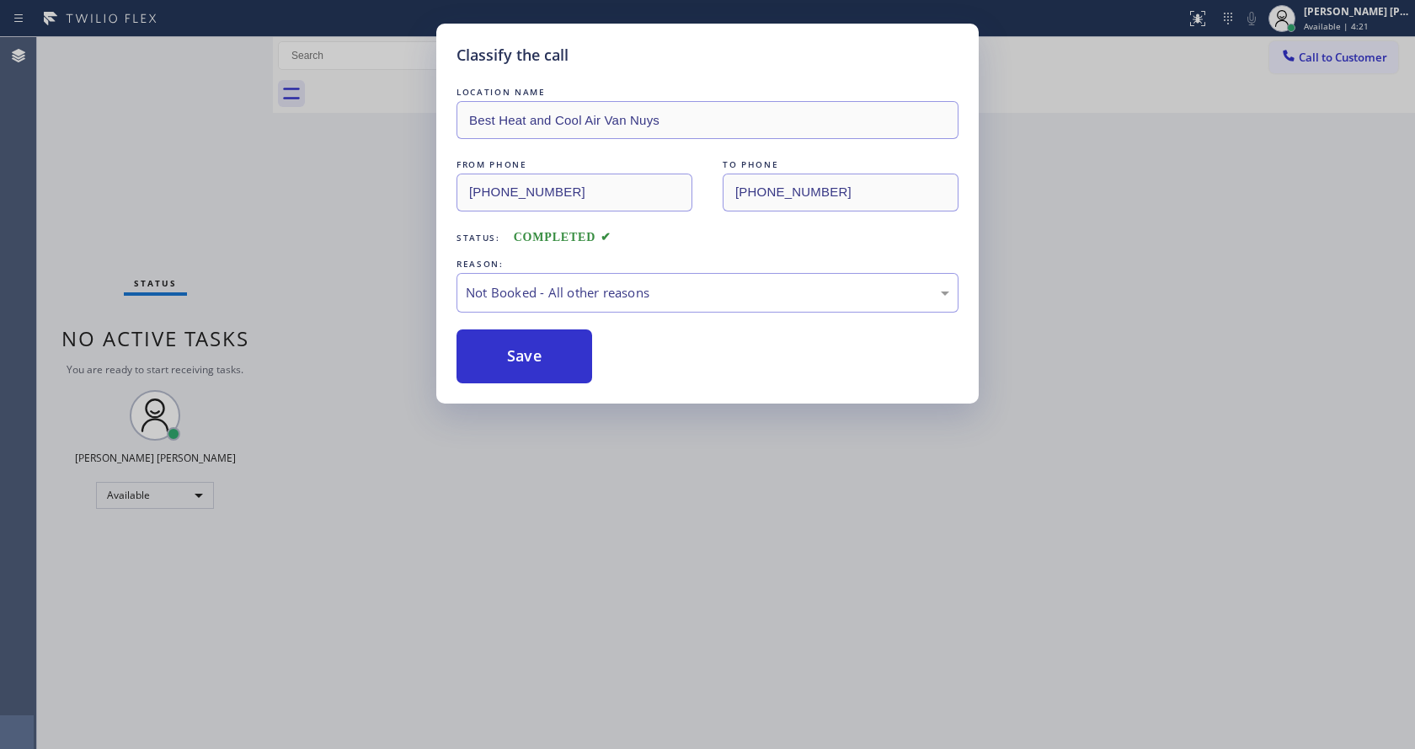
click at [230, 50] on div "Classify the call LOCATION NAME Best Heat and Cool Air Van Nuys FROM PHONE (747…" at bounding box center [707, 374] width 1415 height 749
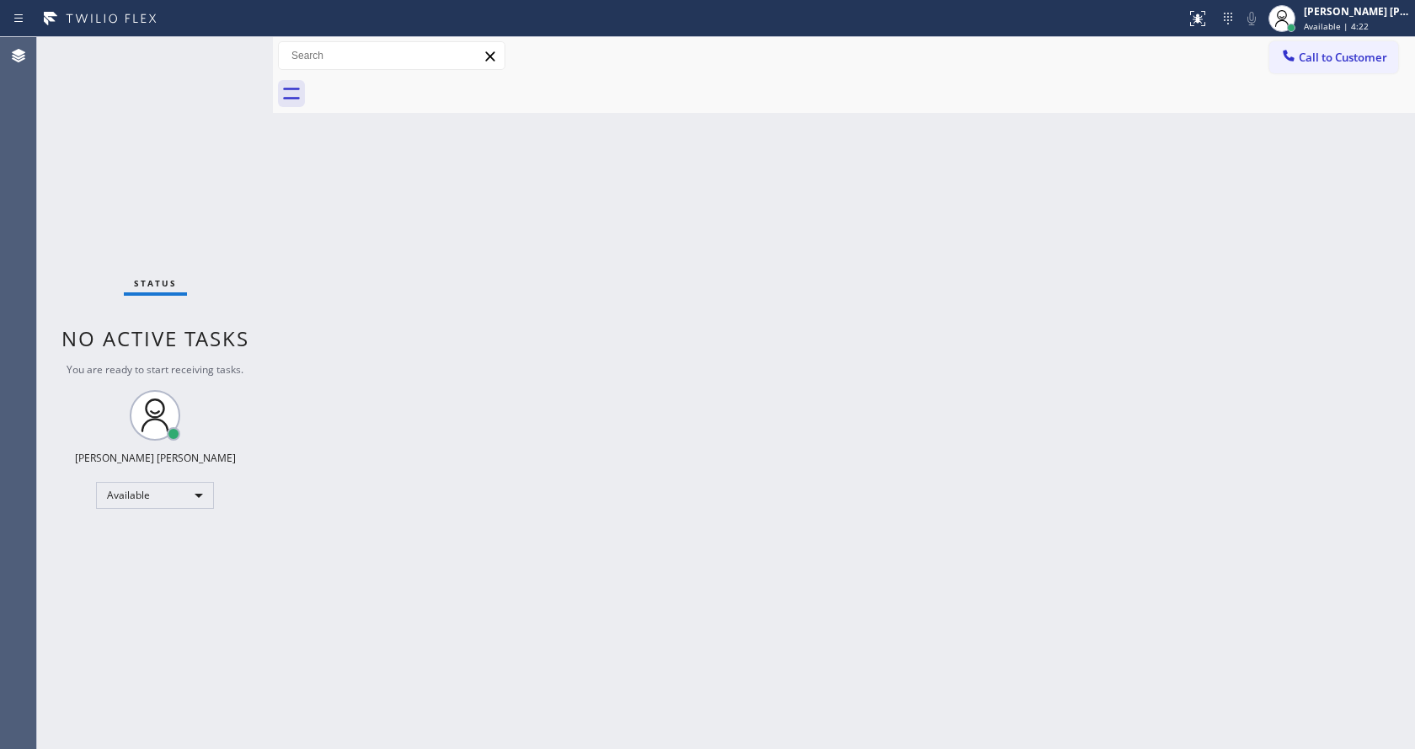
click at [232, 45] on div "Status No active tasks You are ready to start receiving tasks. [PERSON_NAME] [P…" at bounding box center [155, 393] width 236 height 712
click at [709, 585] on div "Back to Dashboard Change Sender ID Customers Technicians Select a contact Outbo…" at bounding box center [844, 393] width 1142 height 712
click at [278, 230] on div "Back to Dashboard Change Sender ID Customers Technicians Select a contact Outbo…" at bounding box center [844, 393] width 1142 height 712
click at [259, 225] on div "Status No active tasks You are ready to start receiving tasks. [PERSON_NAME] [P…" at bounding box center [155, 393] width 236 height 712
drag, startPoint x: 270, startPoint y: 63, endPoint x: 244, endPoint y: 63, distance: 26.1
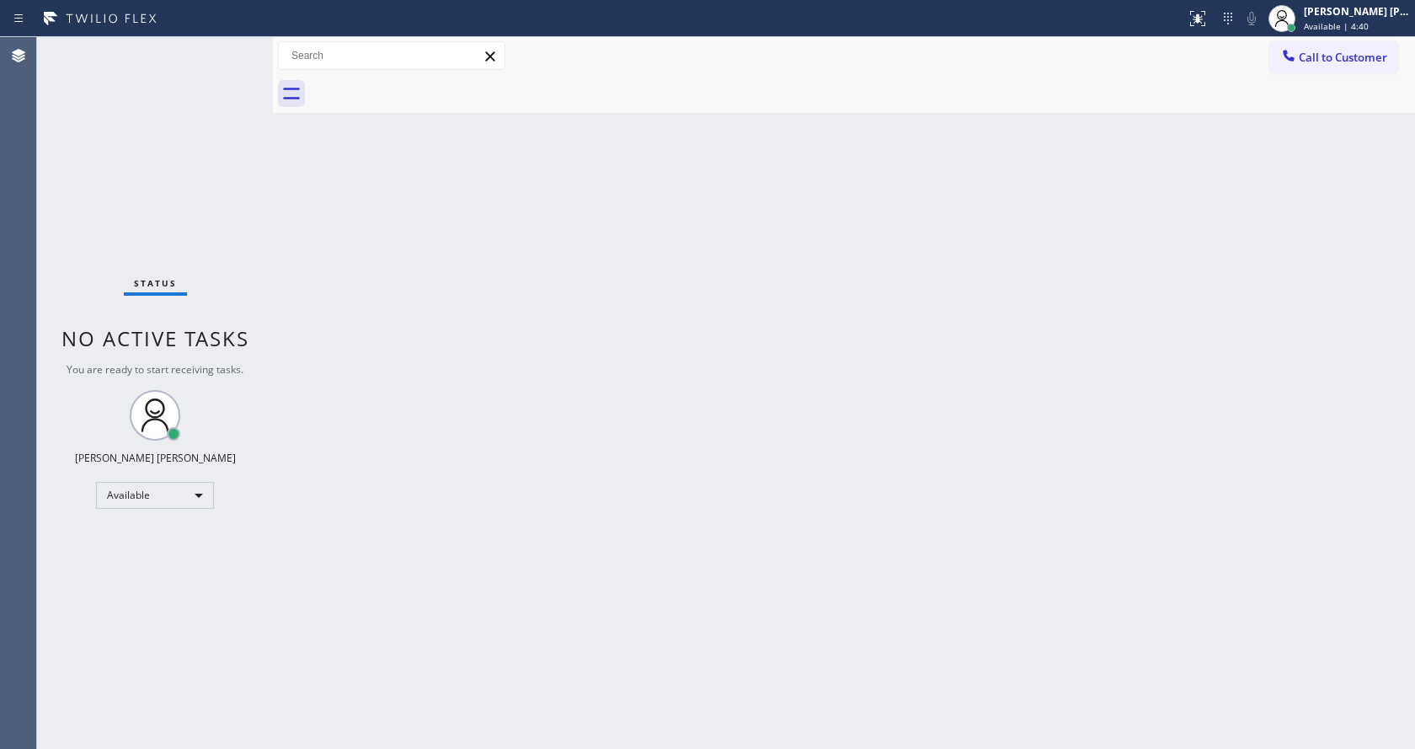
click at [244, 63] on div "Status No active tasks You are ready to start receiving tasks. [PERSON_NAME] [P…" at bounding box center [726, 393] width 1378 height 712
click at [231, 48] on div "Status No active tasks You are ready to start receiving tasks. [PERSON_NAME] [P…" at bounding box center [153, 393] width 233 height 712
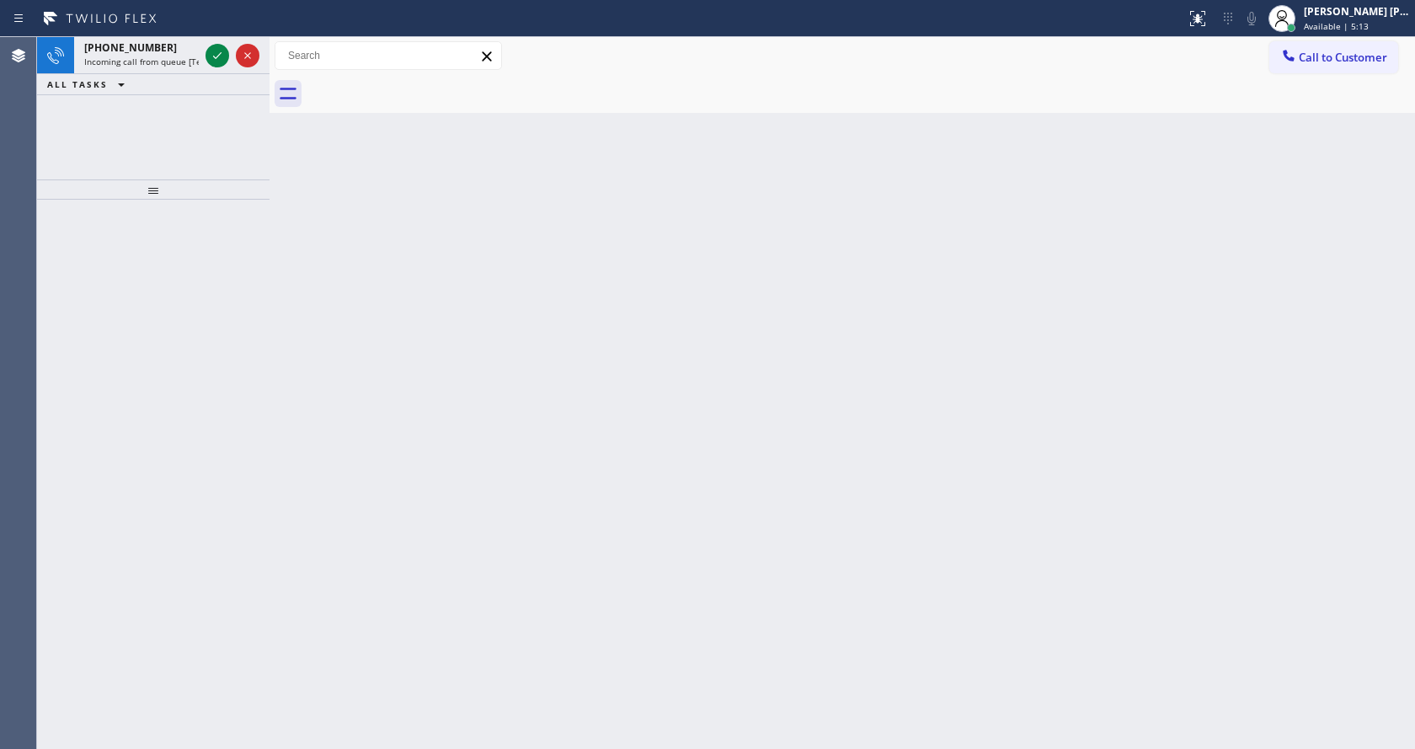
click at [187, 54] on div "+19294517665" at bounding box center [141, 47] width 115 height 14
click at [185, 55] on div "+16268410328 Incoming call from queue [Test] All" at bounding box center [138, 55] width 128 height 37
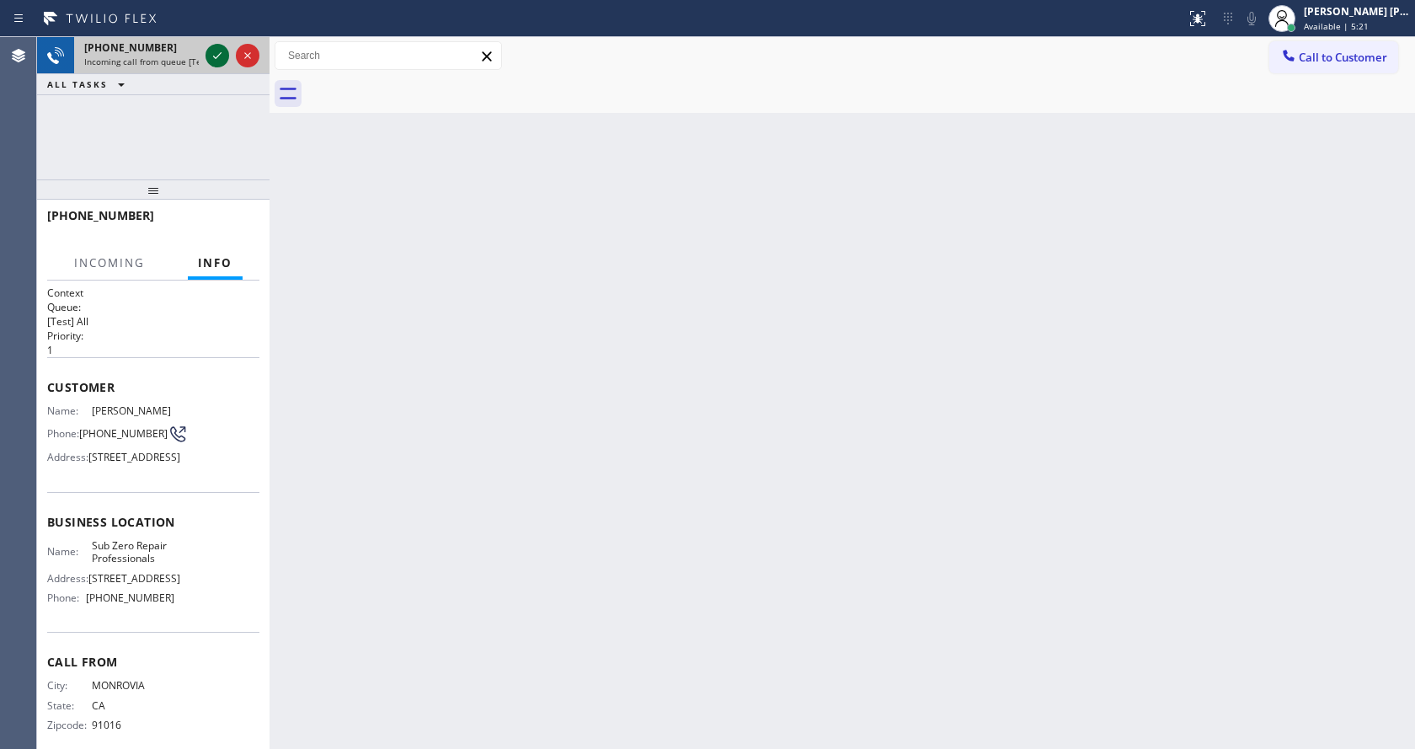
click at [216, 56] on icon at bounding box center [217, 55] width 20 height 20
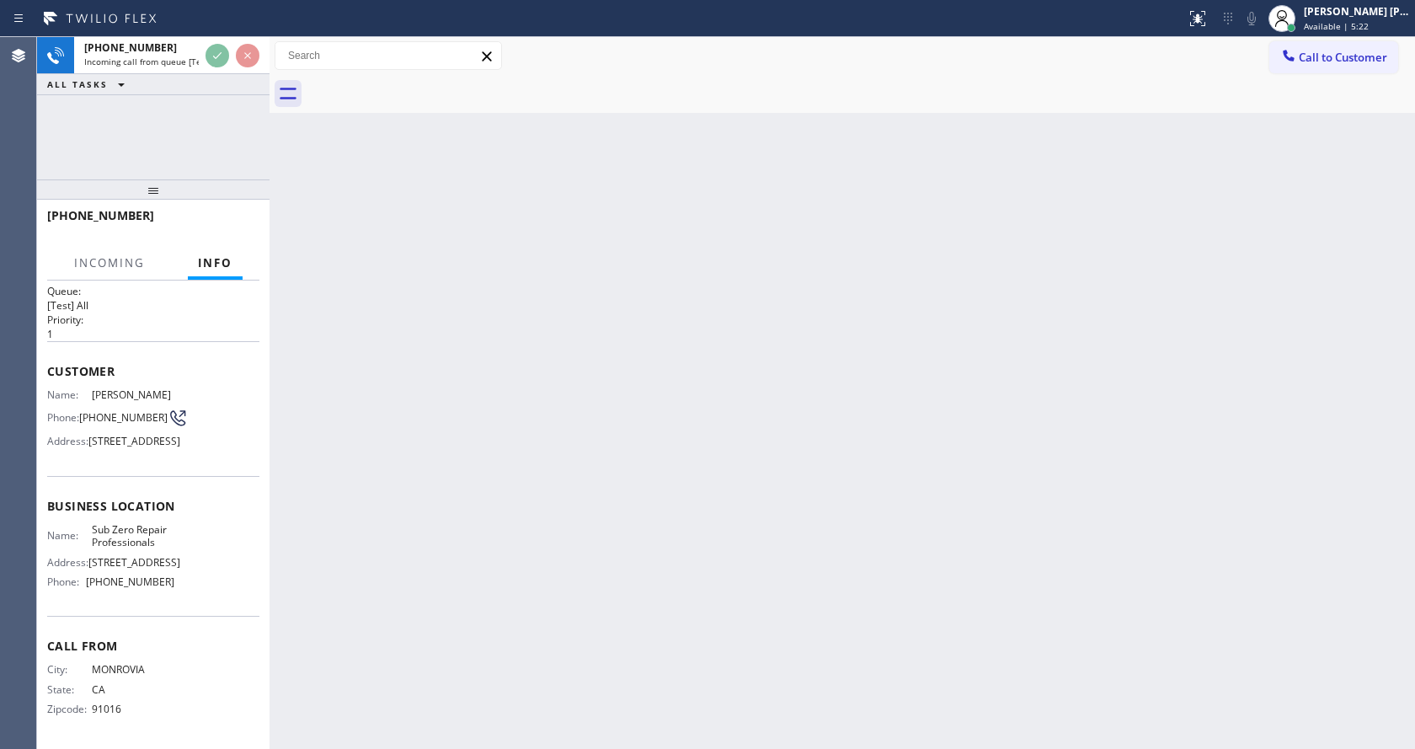
click at [525, 538] on div "Back to Dashboard Change Sender ID Customers Technicians Select a contact Outbo…" at bounding box center [843, 393] width 1146 height 712
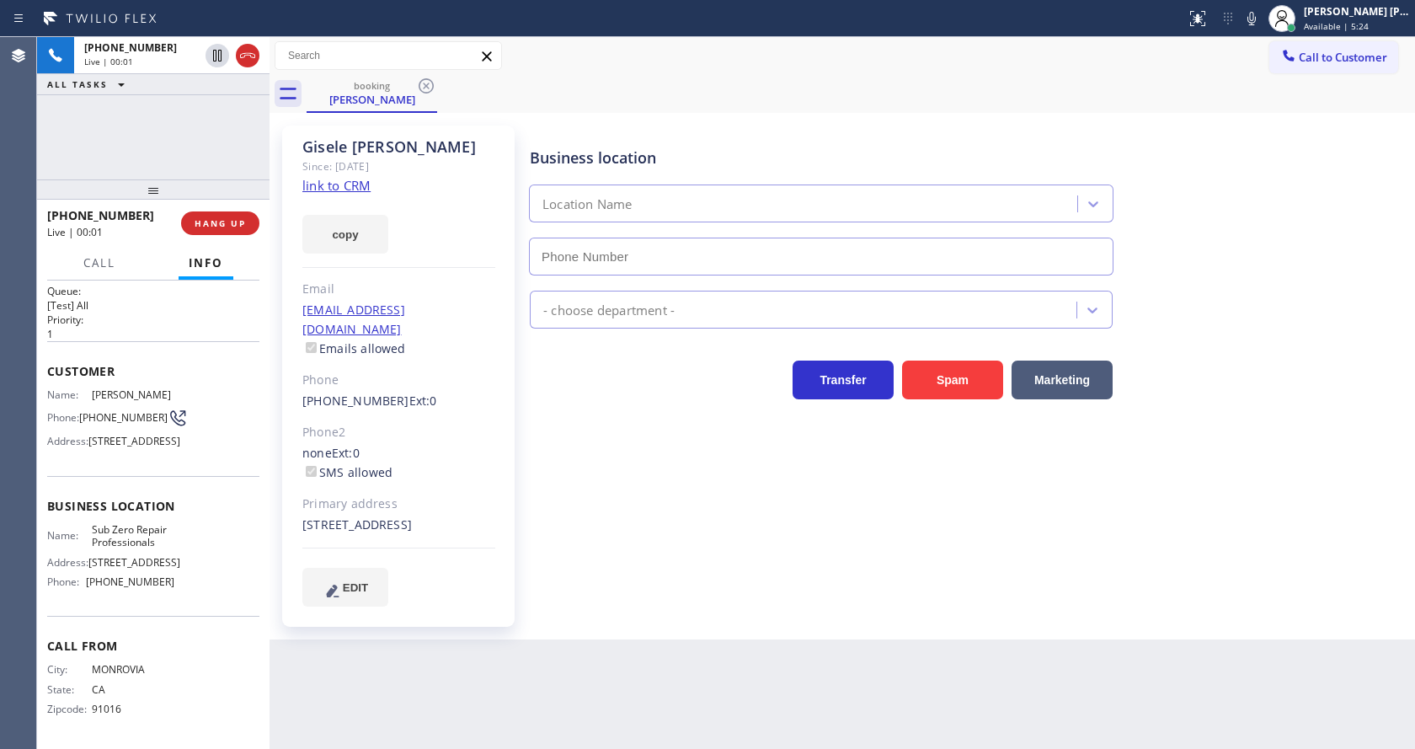
type input "(855) 662-5332"
click at [552, 552] on div "Business location Sub Zero Repair Professionals (855) 662-5332 Appliance Repair…" at bounding box center [969, 366] width 885 height 472
click at [358, 186] on link "link to CRM" at bounding box center [336, 185] width 68 height 17
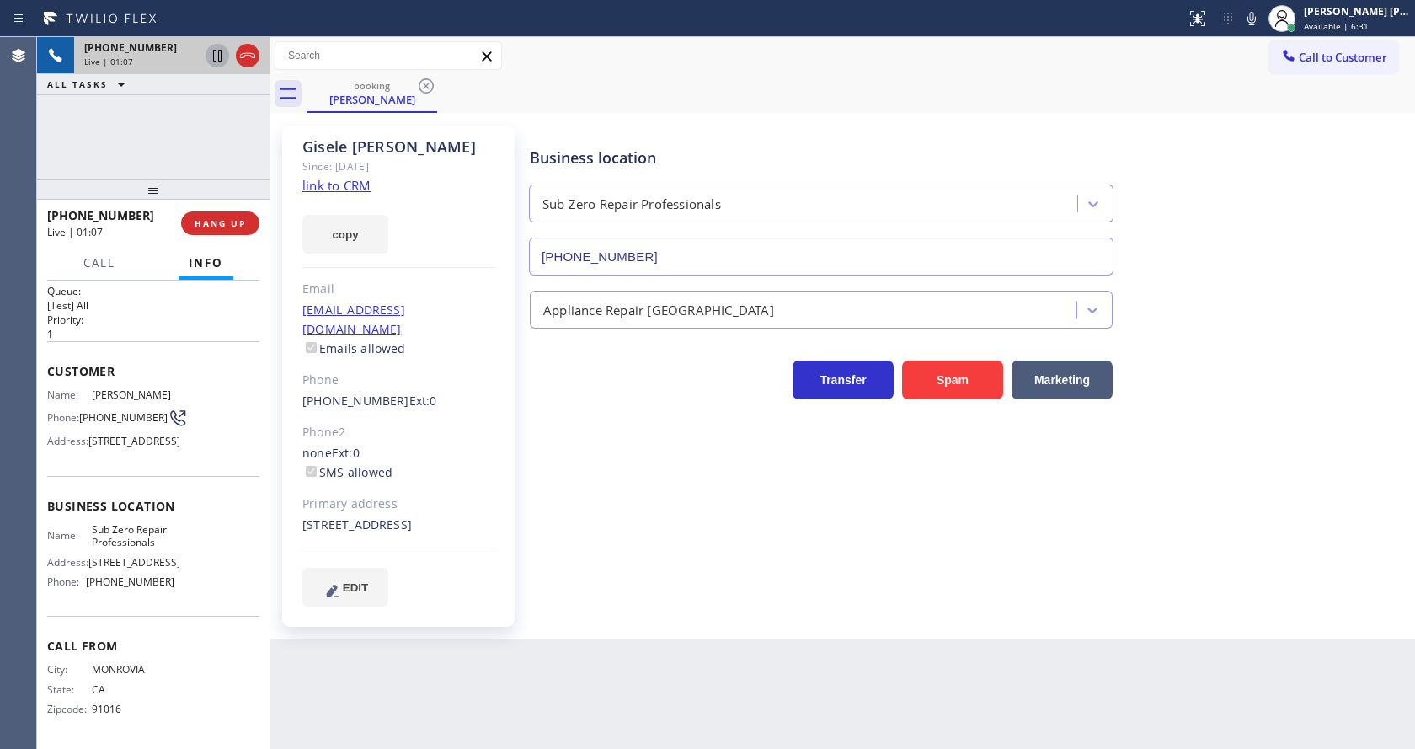
click at [212, 51] on icon at bounding box center [217, 55] width 20 height 20
click at [1262, 21] on icon at bounding box center [1252, 18] width 20 height 20
click at [1280, 95] on div "booking Gisele Kuhn" at bounding box center [861, 94] width 1109 height 38
click at [660, 523] on div "Business location Sub Zero Repair Professionals (855) 662-5332 Appliance Repair…" at bounding box center [969, 366] width 885 height 472
click at [548, 730] on div "Back to Dashboard Change Sender ID Customers Technicians Select a contact Outbo…" at bounding box center [843, 393] width 1146 height 712
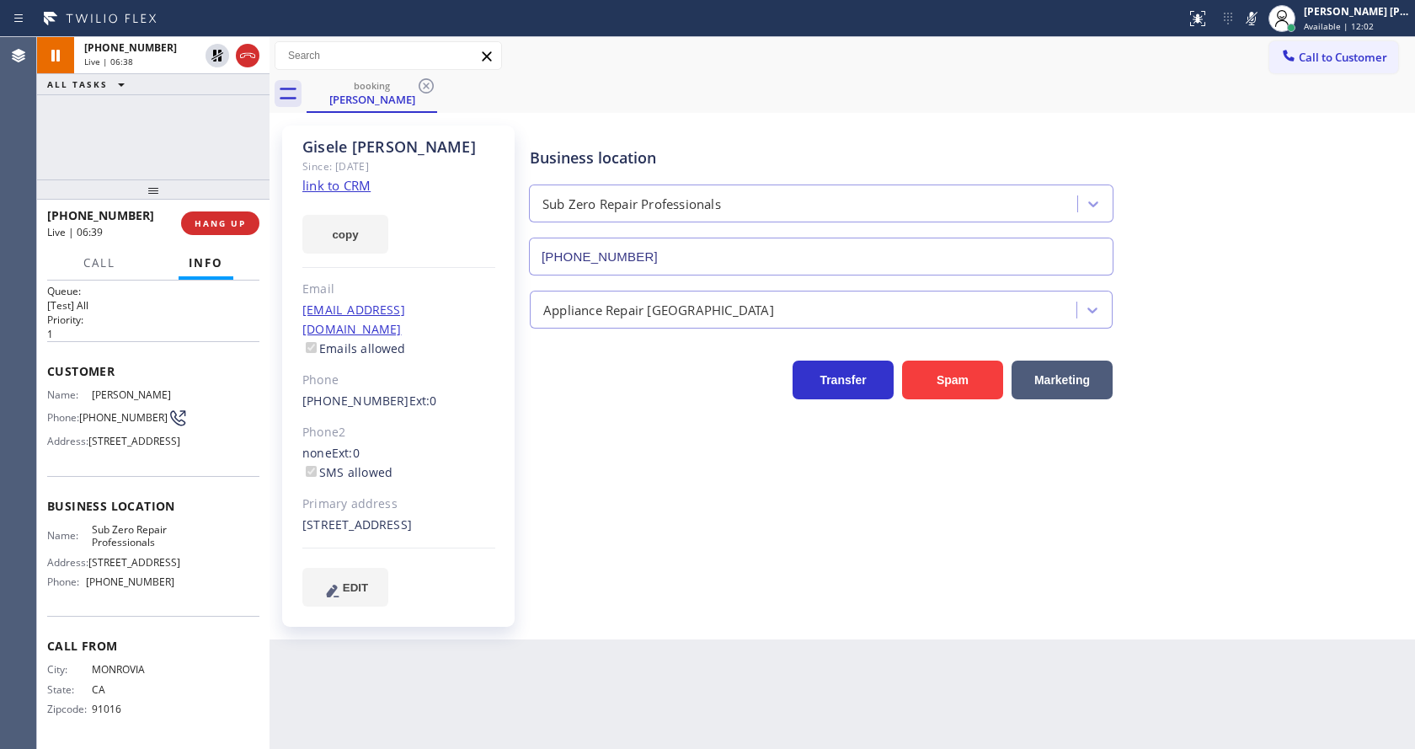
click at [1270, 213] on div "Business location Sub Zero Repair Professionals (855) 662-5332" at bounding box center [969, 199] width 885 height 152
click at [1262, 10] on icon at bounding box center [1252, 18] width 20 height 20
click at [218, 51] on icon at bounding box center [217, 56] width 12 height 12
click at [579, 564] on div "Business location Sub Zero Repair Professionals (855) 662-5332 Appliance Repair…" at bounding box center [969, 366] width 885 height 472
click at [514, 745] on div "Back to Dashboard Change Sender ID Customers Technicians Select a contact Outbo…" at bounding box center [843, 393] width 1146 height 712
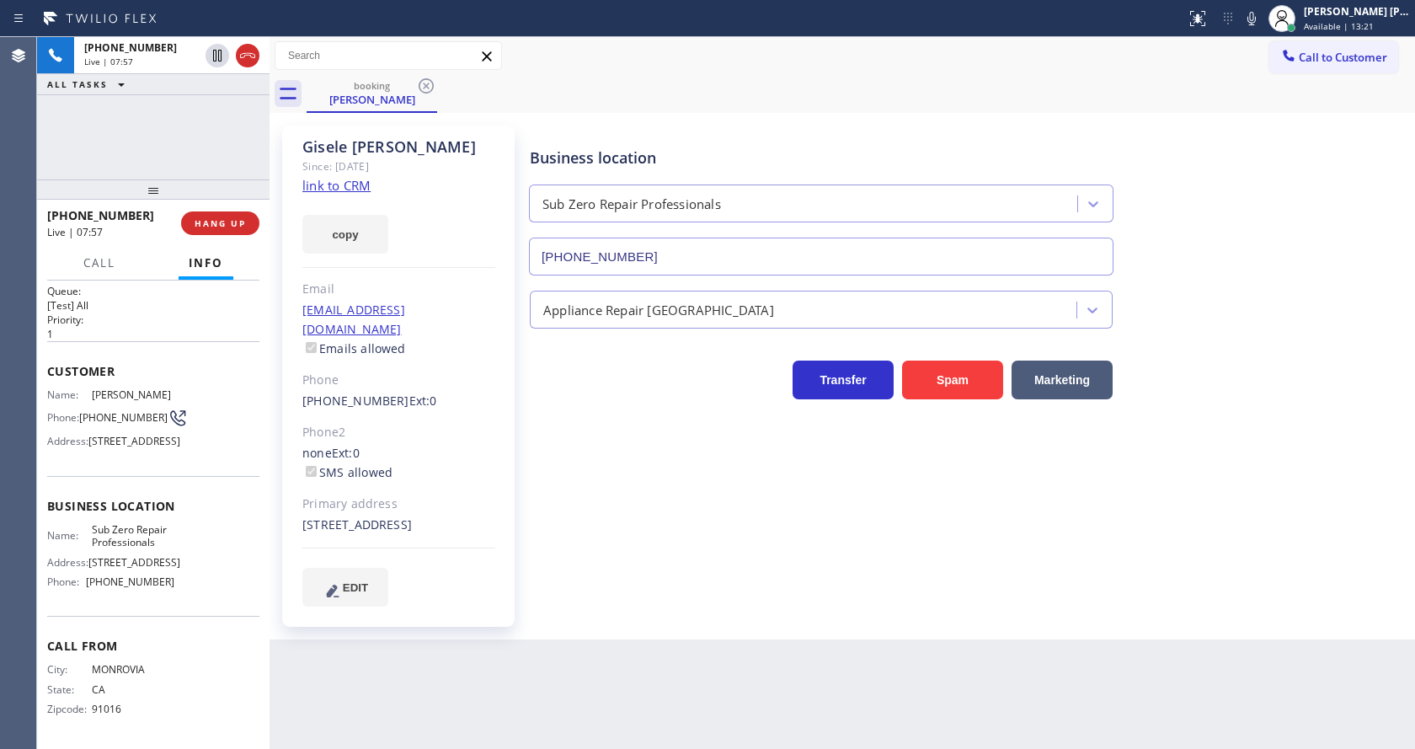
click at [1262, 13] on icon at bounding box center [1252, 18] width 20 height 20
click at [1266, 111] on div "booking Gisele Kuhn" at bounding box center [861, 94] width 1109 height 38
click at [511, 664] on div "Back to Dashboard Change Sender ID Customers Technicians Select a contact Outbo…" at bounding box center [843, 393] width 1146 height 712
click at [1269, 242] on div "Business location Sub Zero Repair Professionals (855) 662-5332" at bounding box center [969, 199] width 885 height 152
click at [1246, 30] on div "Status report No issues detected If you experience an issue, please download th…" at bounding box center [1297, 18] width 236 height 37
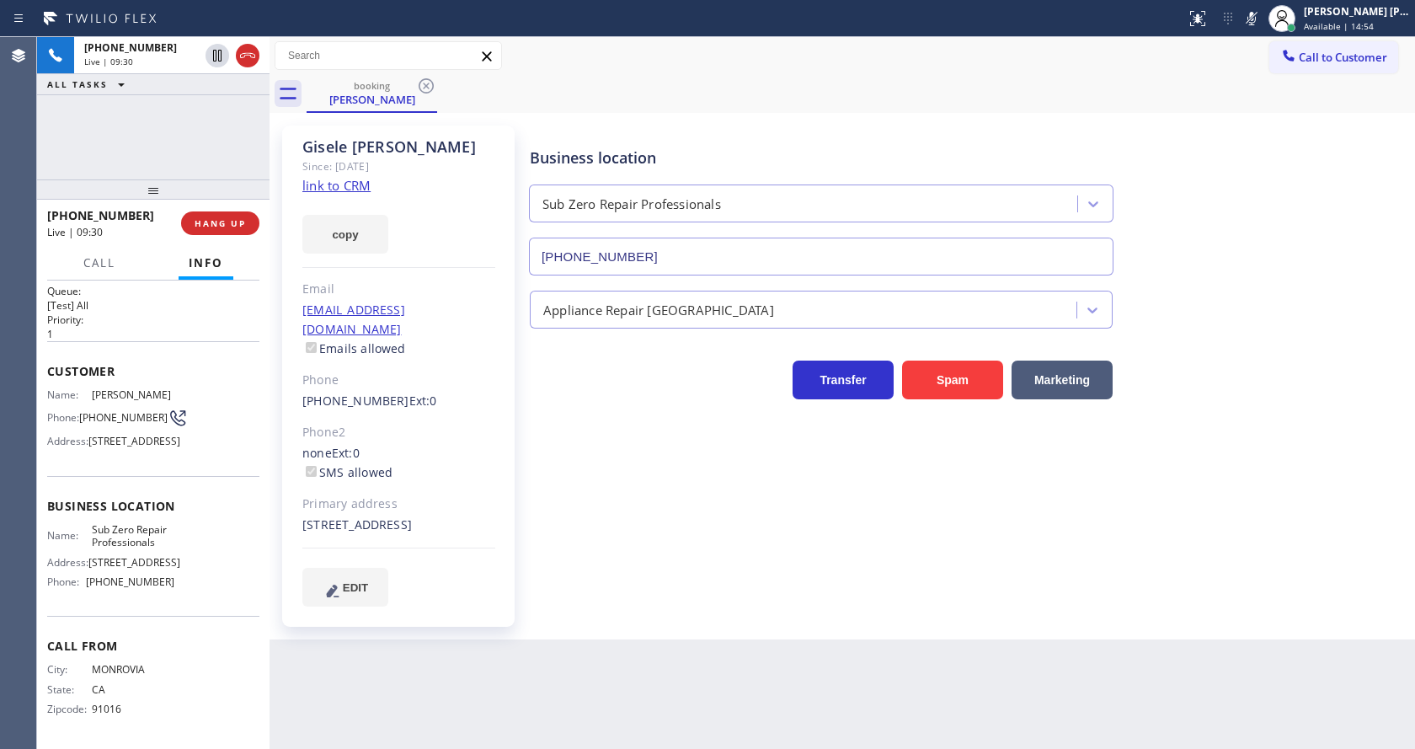
click at [1254, 23] on rect at bounding box center [1252, 17] width 12 height 12
click at [1238, 114] on div "Gisele Kuhn Since: 20 may 2020 link to CRM copy Email gisebz@aol.com Emails all…" at bounding box center [843, 376] width 1146 height 527
click at [462, 392] on div "(626) 841-0328 Ext: 0" at bounding box center [398, 401] width 193 height 19
click at [228, 220] on span "HANG UP" at bounding box center [220, 223] width 51 height 12
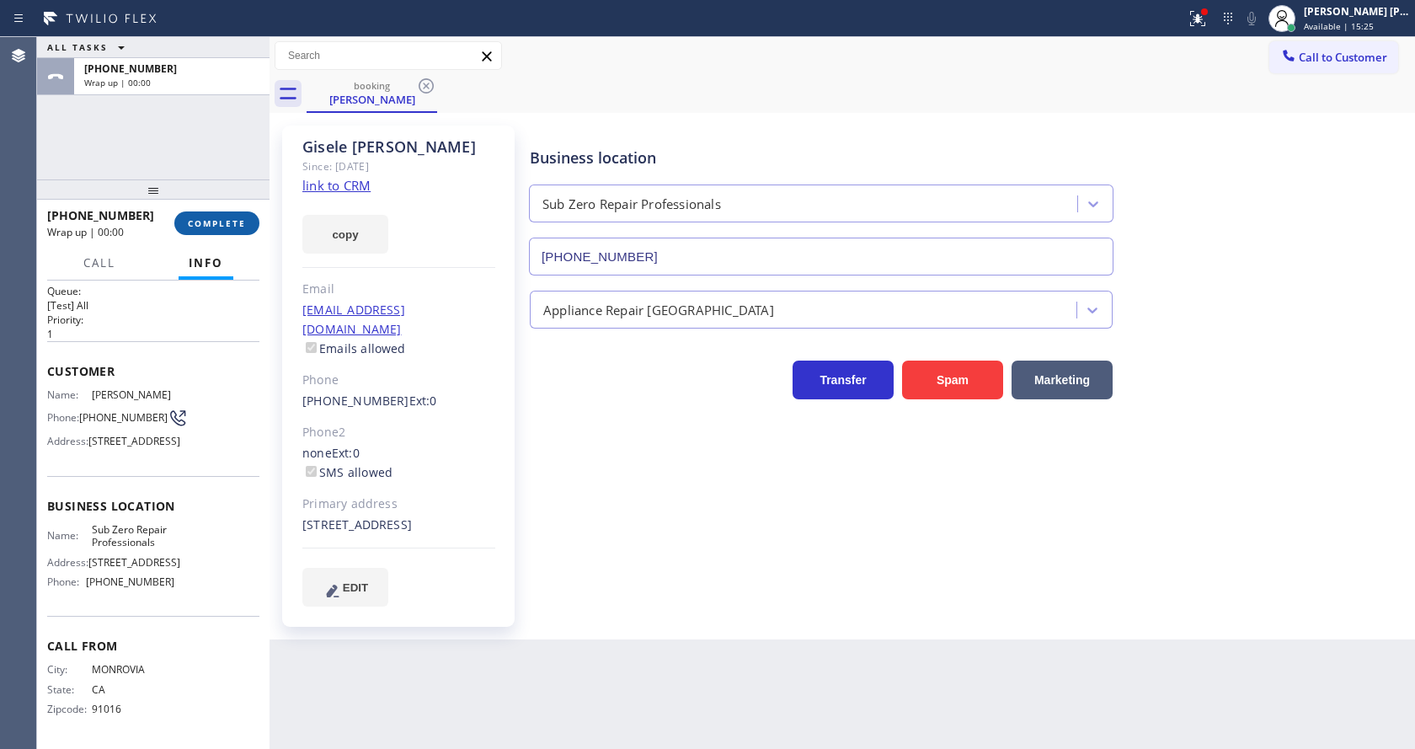
click at [228, 220] on span "COMPLETE" at bounding box center [217, 223] width 58 height 12
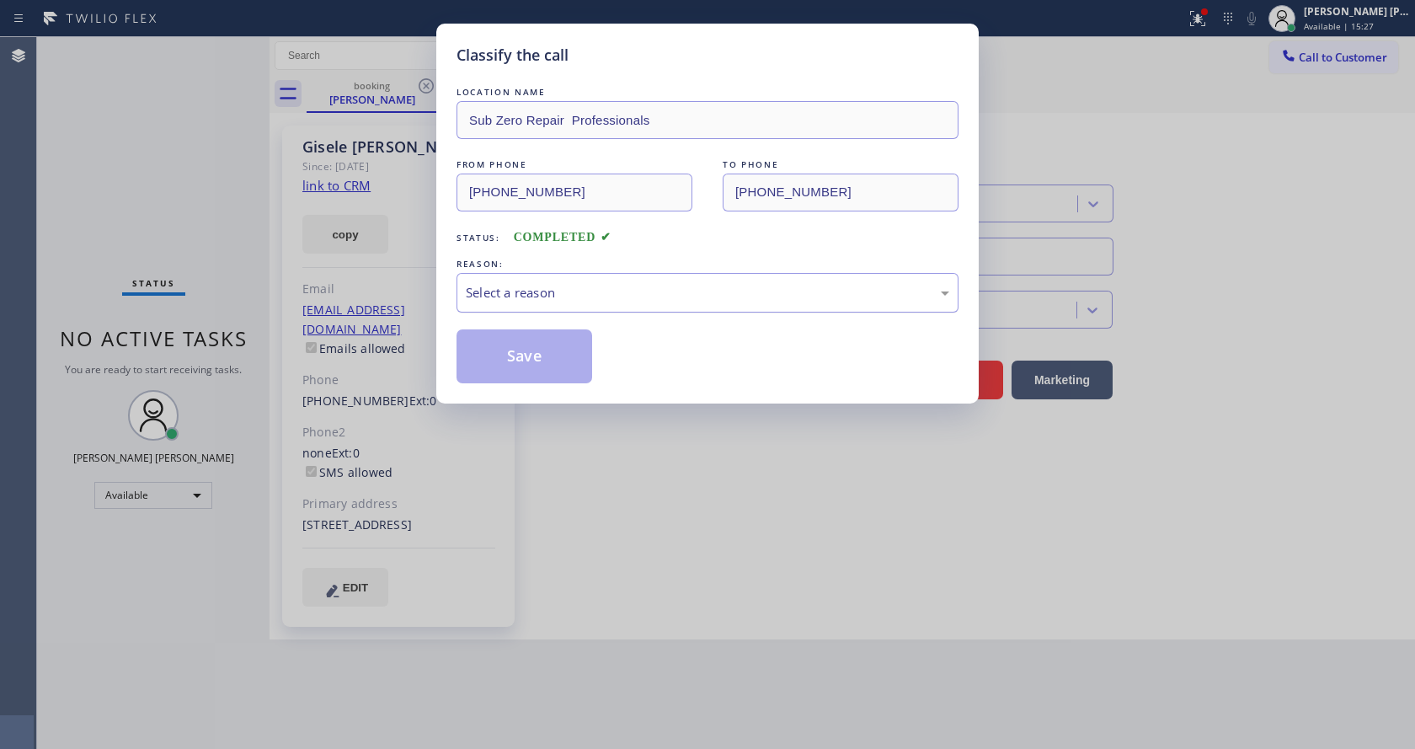
click at [576, 295] on div "Select a reason" at bounding box center [708, 292] width 484 height 19
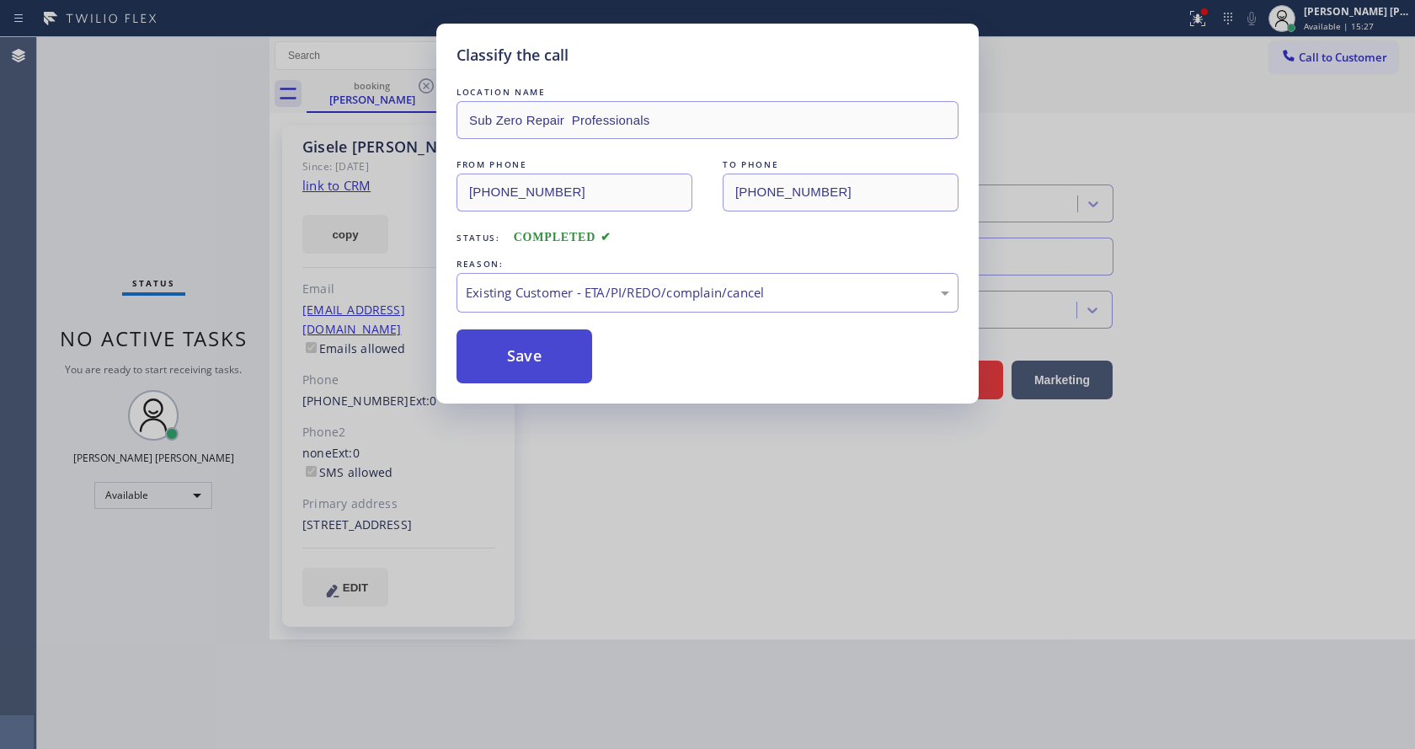
click at [515, 347] on button "Save" at bounding box center [525, 356] width 136 height 54
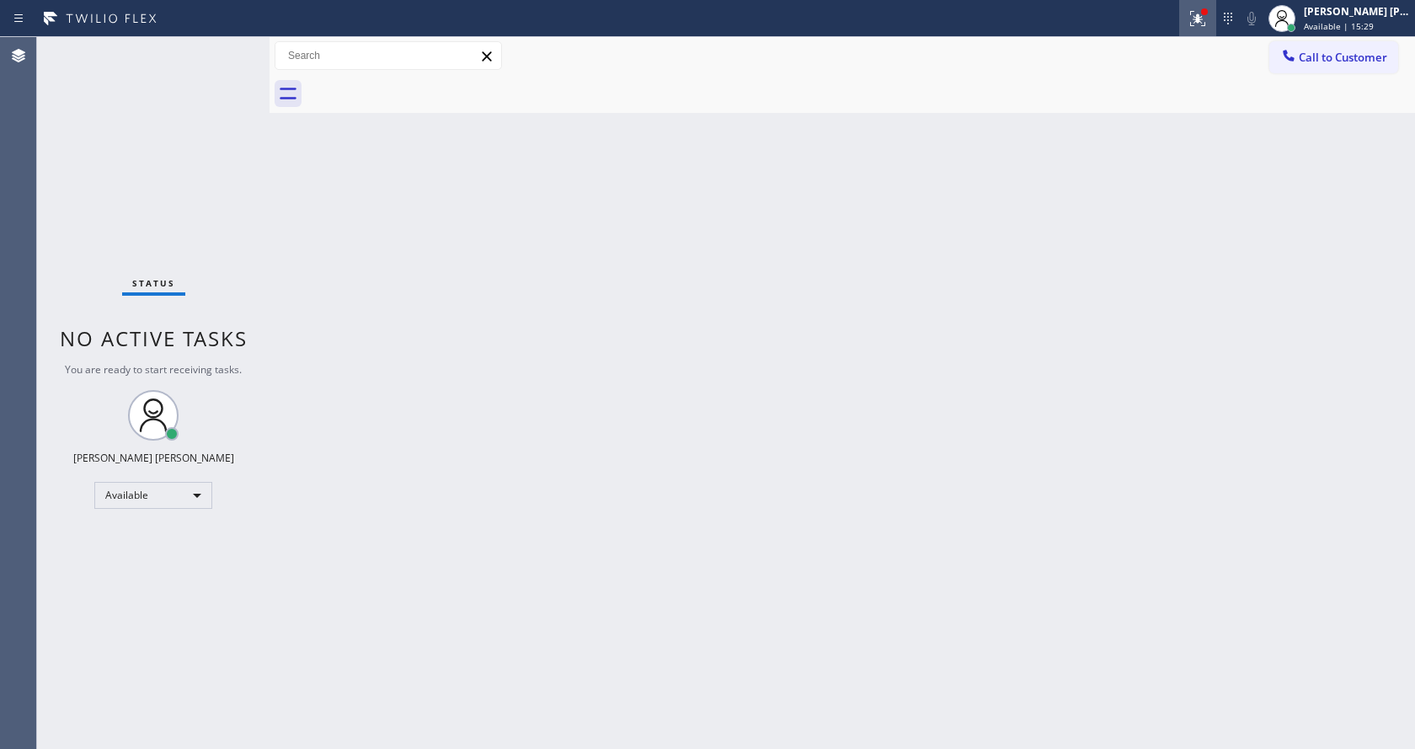
click at [1204, 18] on icon at bounding box center [1198, 18] width 20 height 20
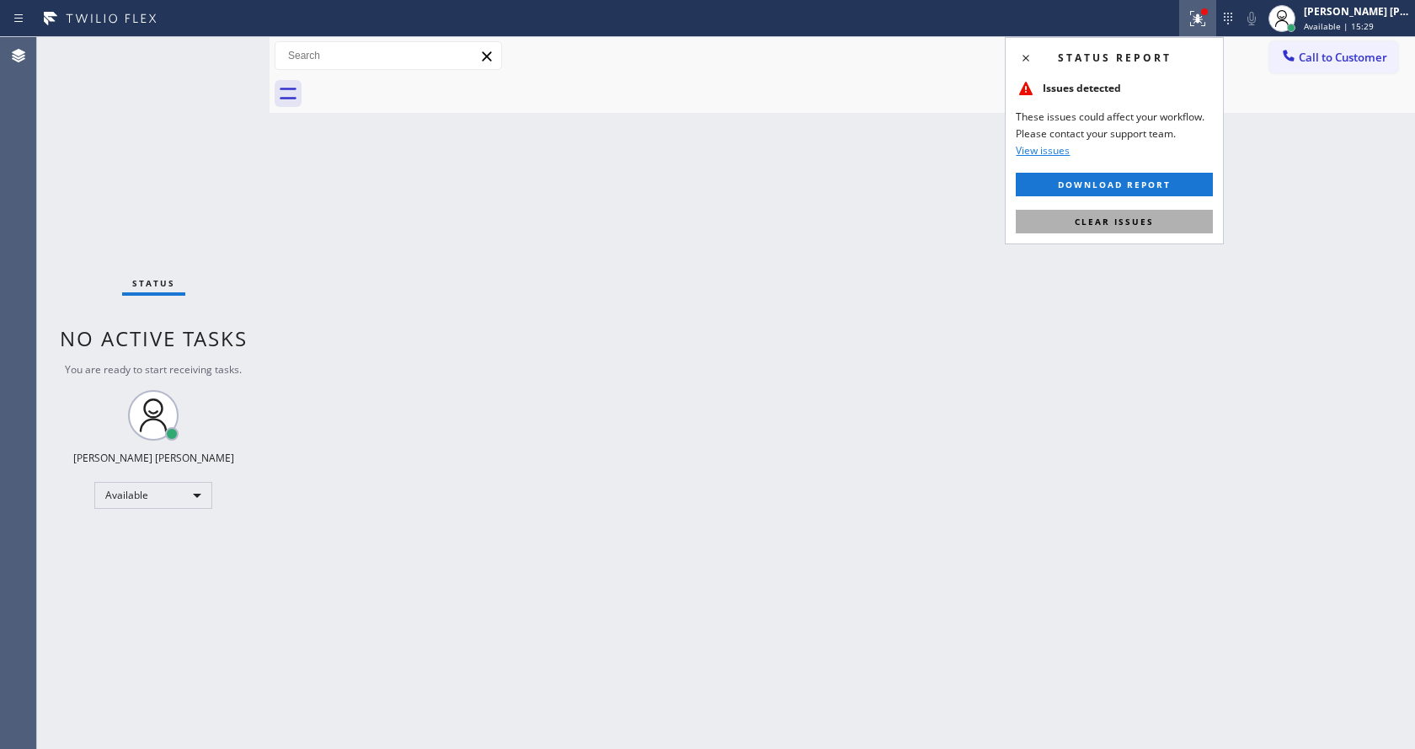
click at [1131, 216] on span "Clear issues" at bounding box center [1114, 222] width 79 height 12
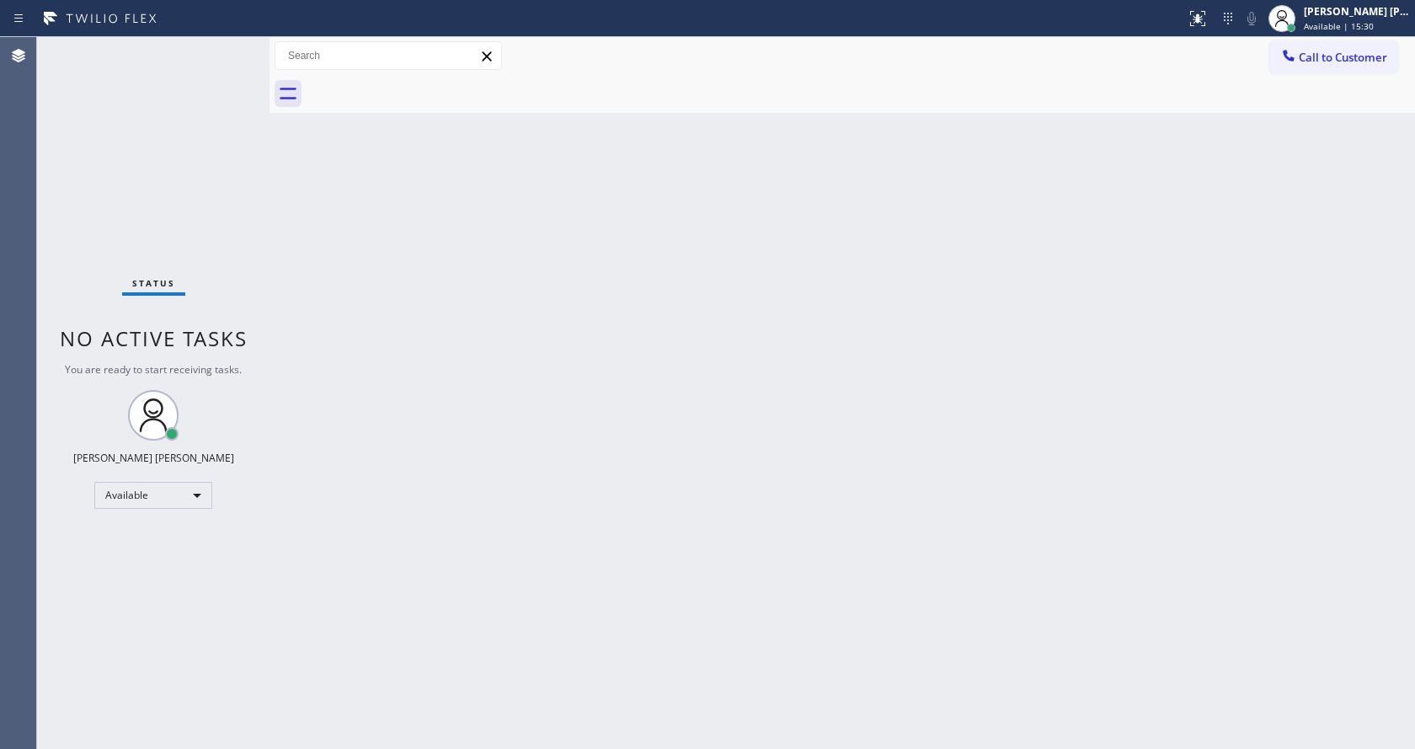
click at [1134, 253] on div "Back to Dashboard Change Sender ID Customers Technicians Select a contact Outbo…" at bounding box center [843, 393] width 1146 height 712
click at [322, 234] on div "Back to Dashboard Change Sender ID Customers Technicians Select a contact Outbo…" at bounding box center [843, 393] width 1146 height 712
click at [1333, 16] on div "[PERSON_NAME] [PERSON_NAME]" at bounding box center [1357, 11] width 106 height 14
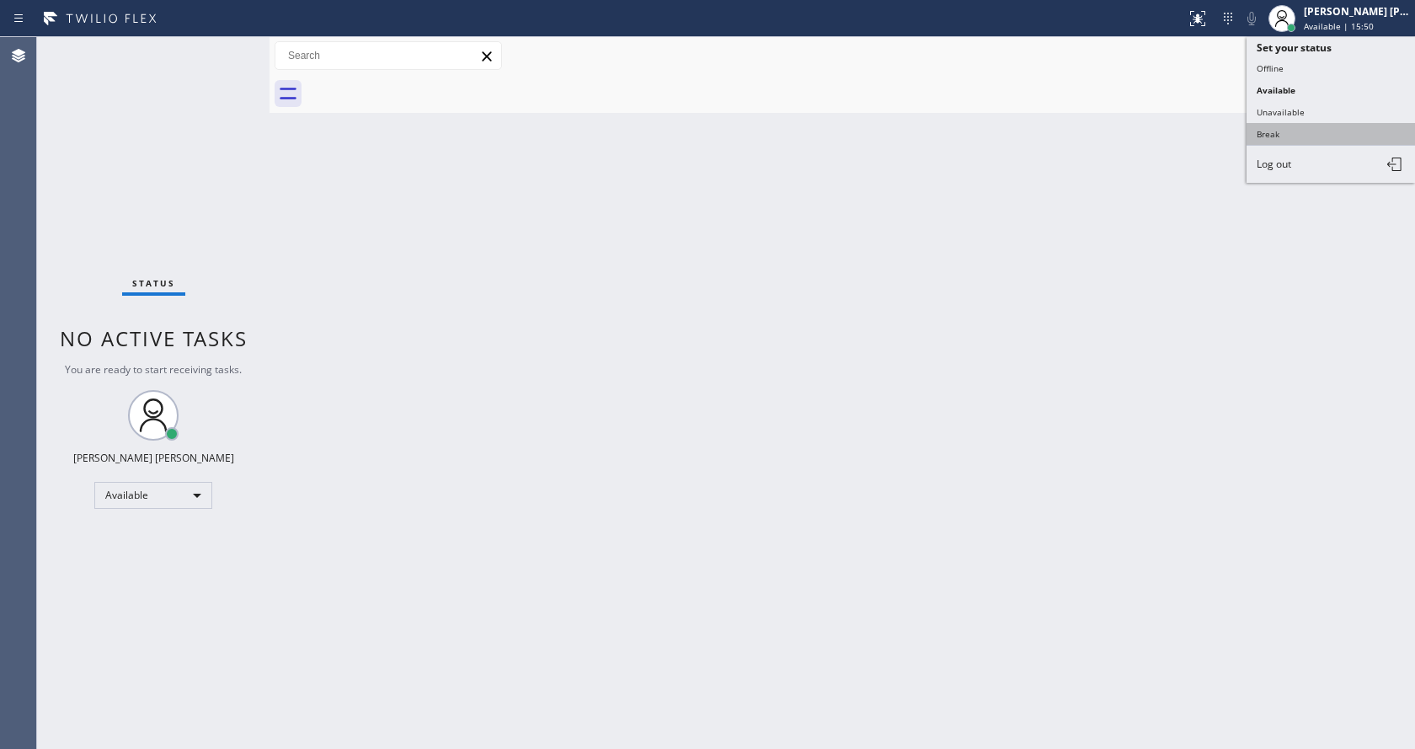
click at [1298, 133] on button "Break" at bounding box center [1331, 134] width 168 height 22
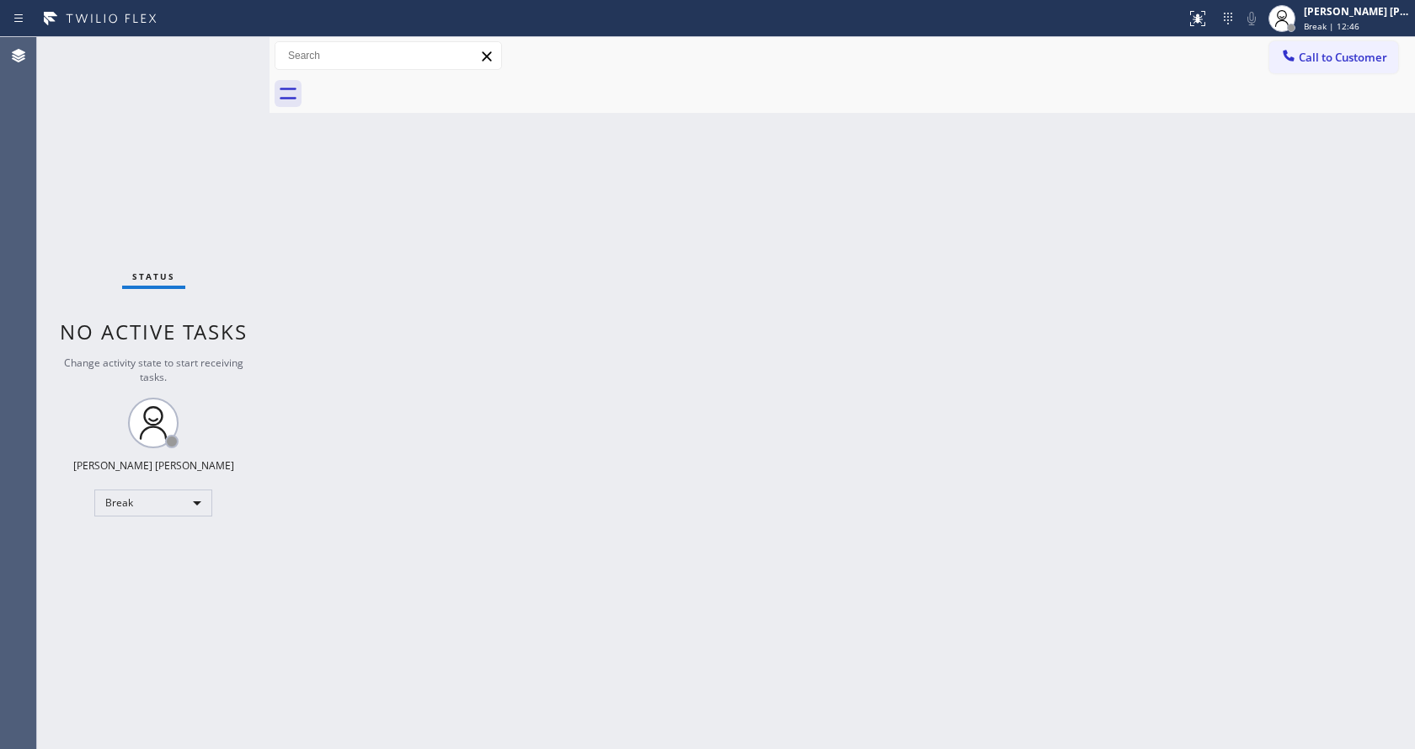
click at [1140, 238] on div "Back to Dashboard Change Sender ID Customers Technicians Select a contact Outbo…" at bounding box center [843, 393] width 1146 height 712
